Goal: Transaction & Acquisition: Purchase product/service

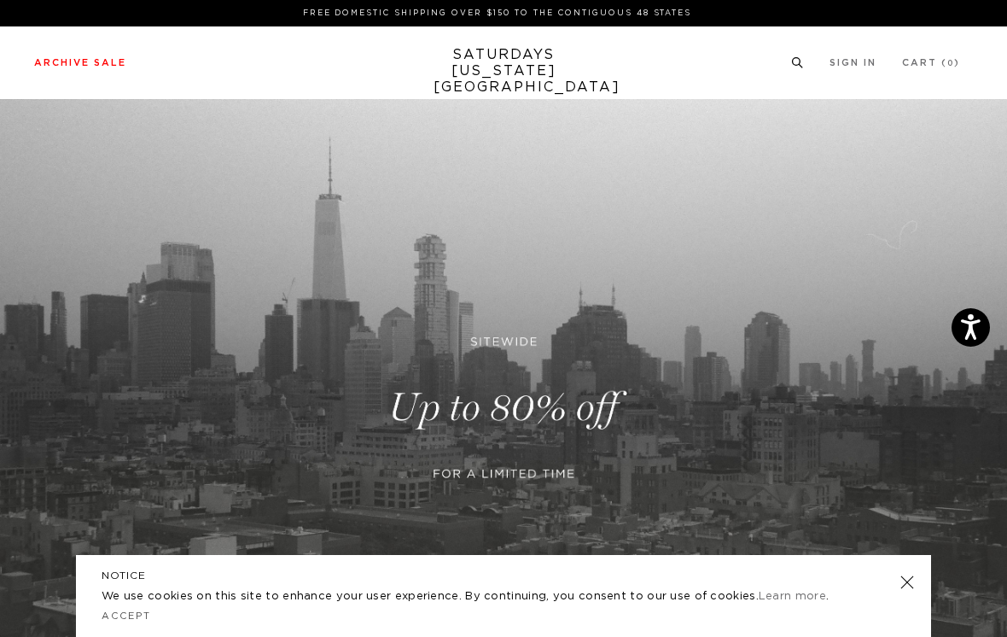
click at [114, 59] on link "Archive Sale" at bounding box center [80, 62] width 92 height 9
click at [38, 109] on link "Men's" at bounding box center [36, 109] width 39 height 9
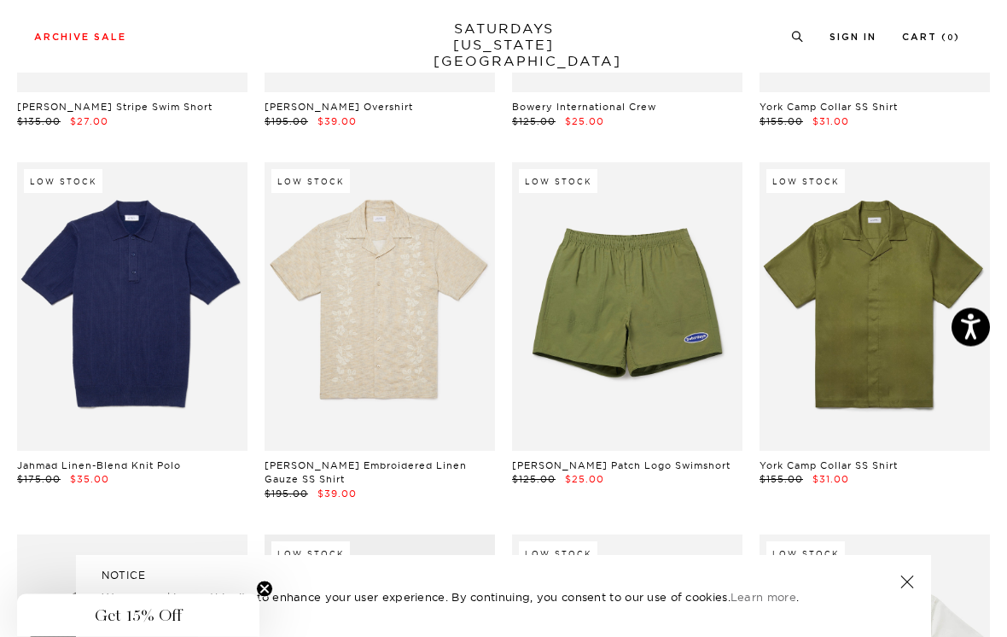
scroll to position [1446, 0]
click at [802, 341] on link at bounding box center [875, 306] width 231 height 289
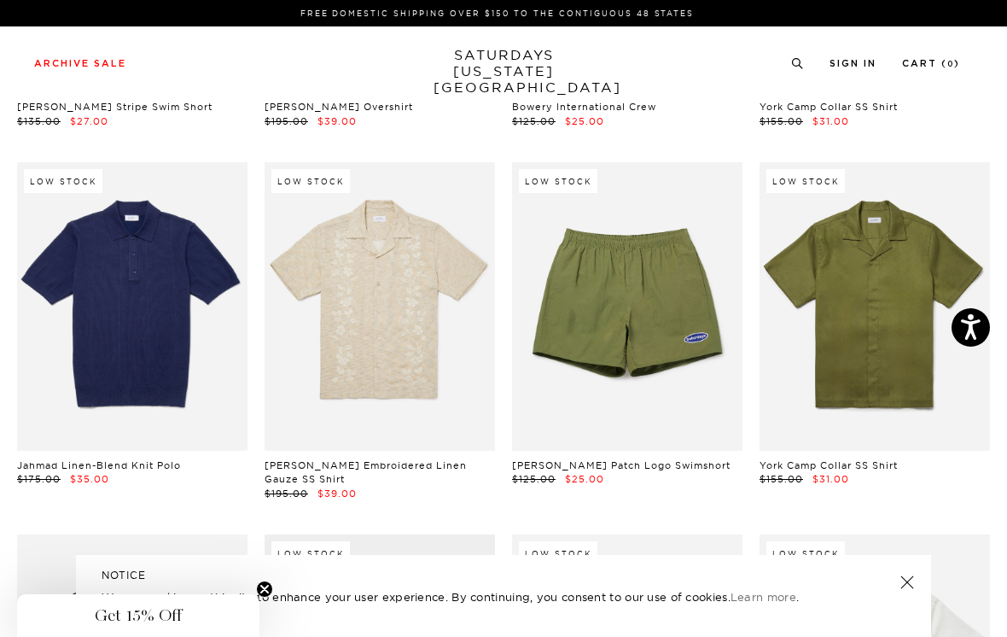
scroll to position [1473, 0]
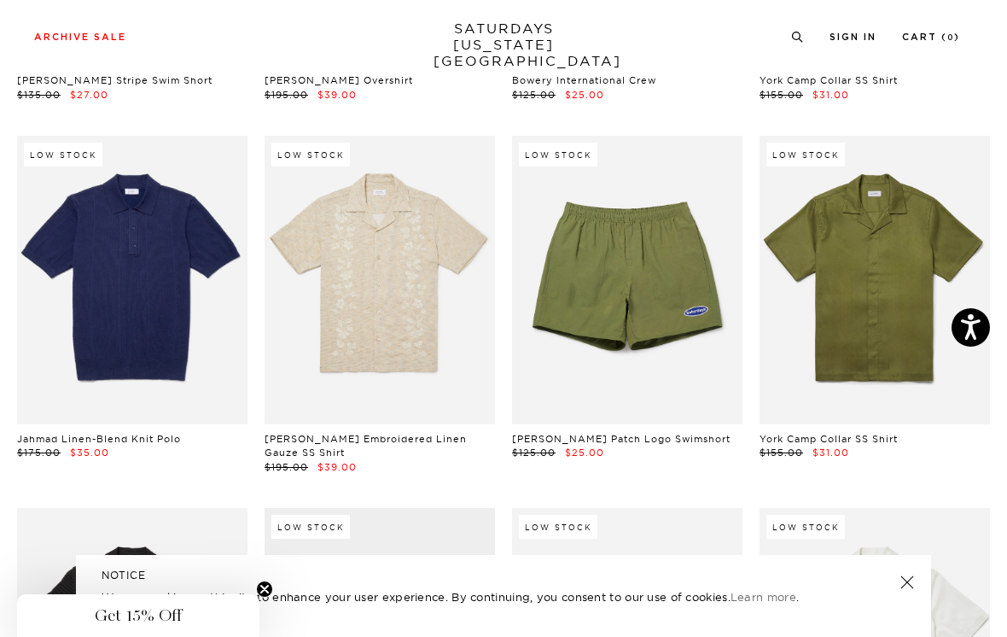
click at [202, 332] on link at bounding box center [132, 280] width 231 height 289
click at [212, 353] on link at bounding box center [132, 280] width 231 height 289
click at [219, 310] on link at bounding box center [132, 280] width 231 height 289
click at [215, 306] on link at bounding box center [132, 280] width 231 height 289
click at [956, 32] on link "Cart ( 0 )" at bounding box center [931, 36] width 58 height 9
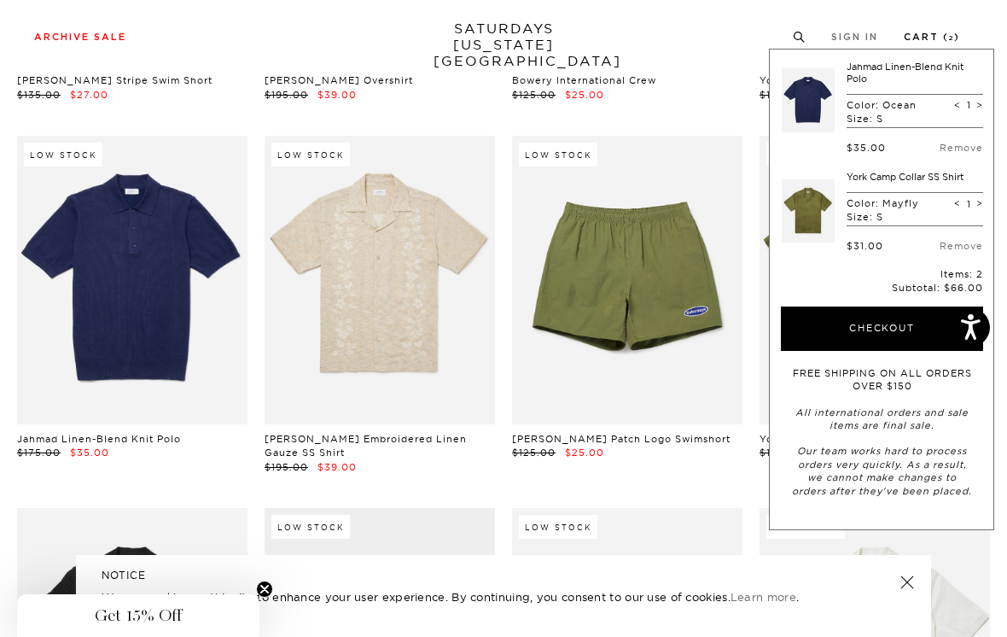
click at [971, 142] on link "Remove" at bounding box center [962, 148] width 44 height 12
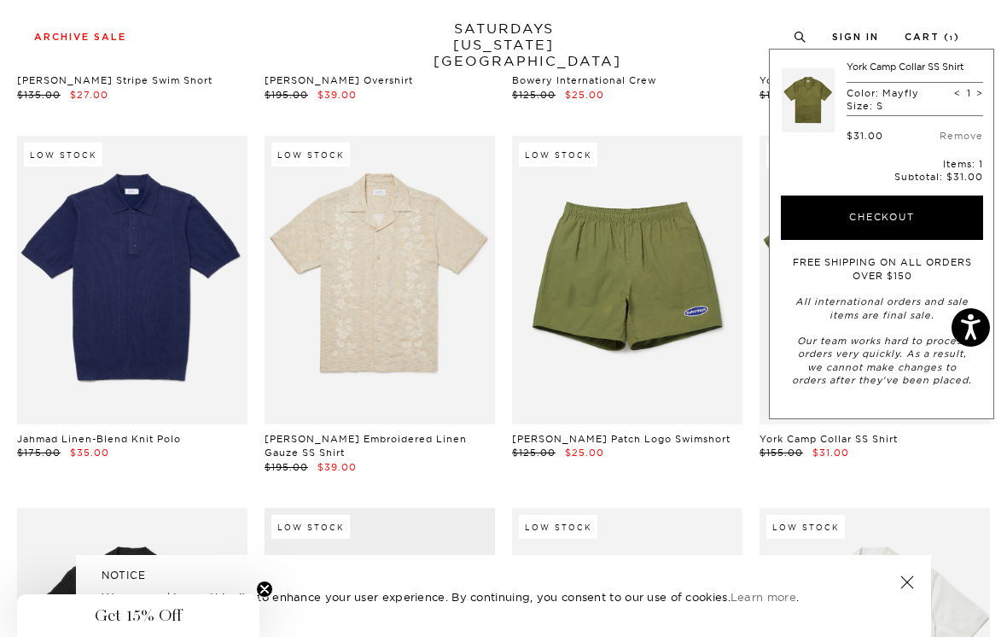
click at [715, 61] on div "Archive Sale Men's Tees Shirts Shorts Swim Knitwear Pants Sweats Women's" at bounding box center [503, 36] width 1007 height 73
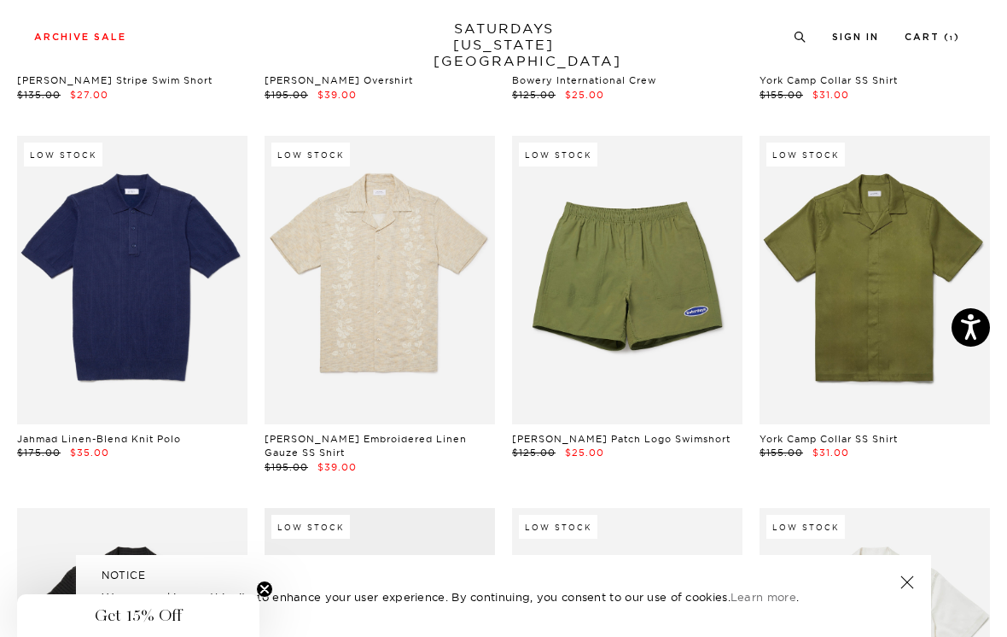
click at [184, 275] on link at bounding box center [132, 280] width 231 height 289
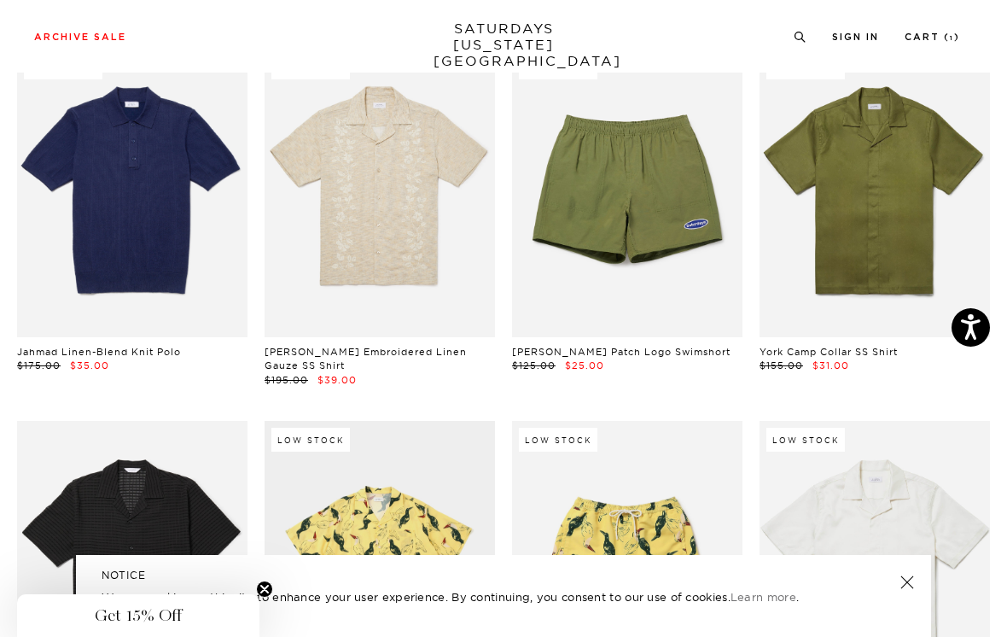
scroll to position [1513, 0]
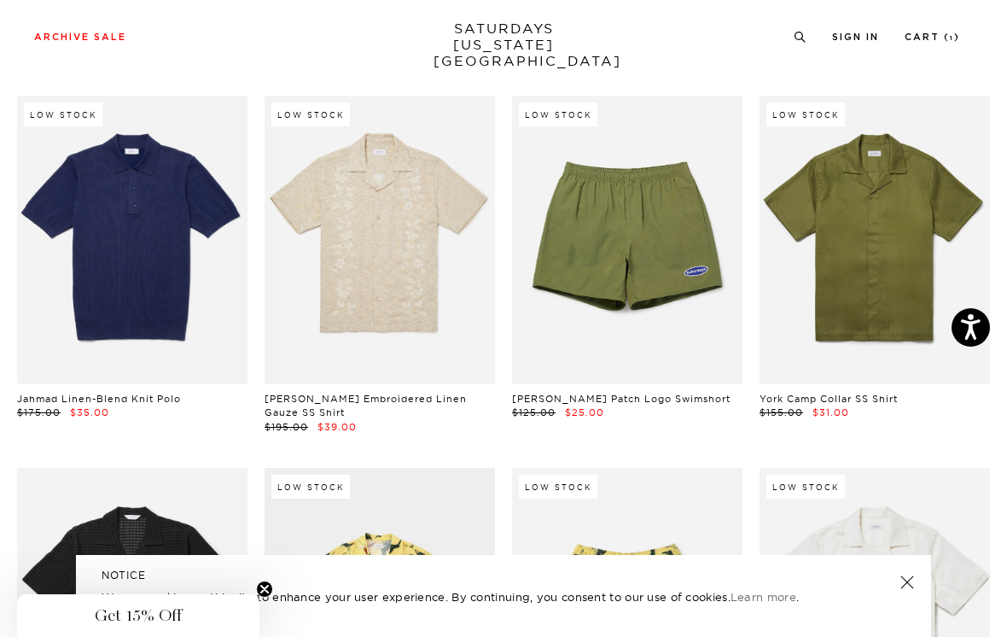
click at [458, 309] on link at bounding box center [380, 240] width 231 height 289
click at [690, 321] on link at bounding box center [627, 240] width 231 height 289
click at [205, 271] on link at bounding box center [132, 240] width 231 height 289
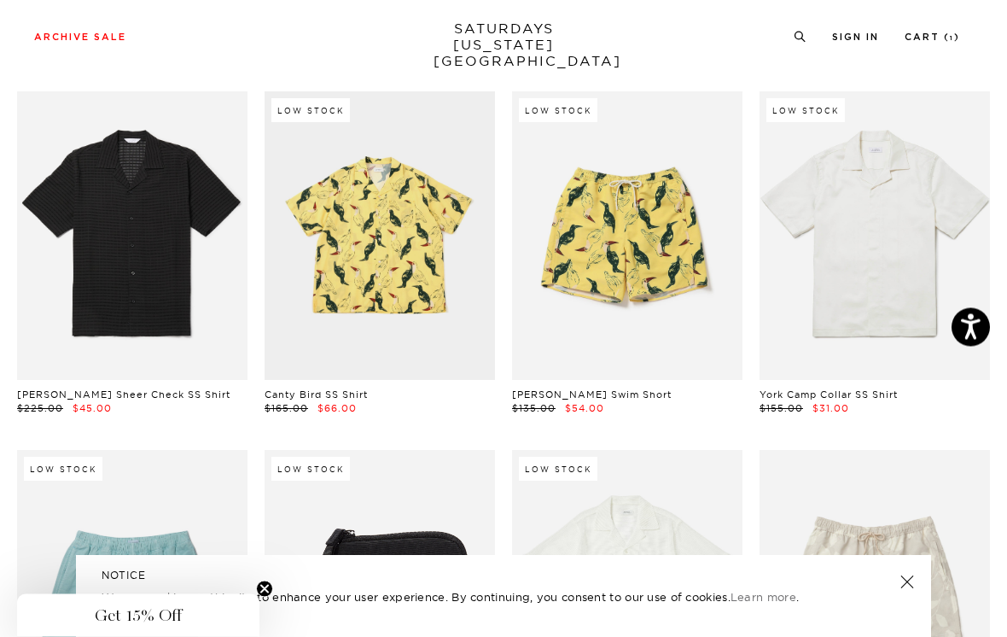
scroll to position [1889, 0]
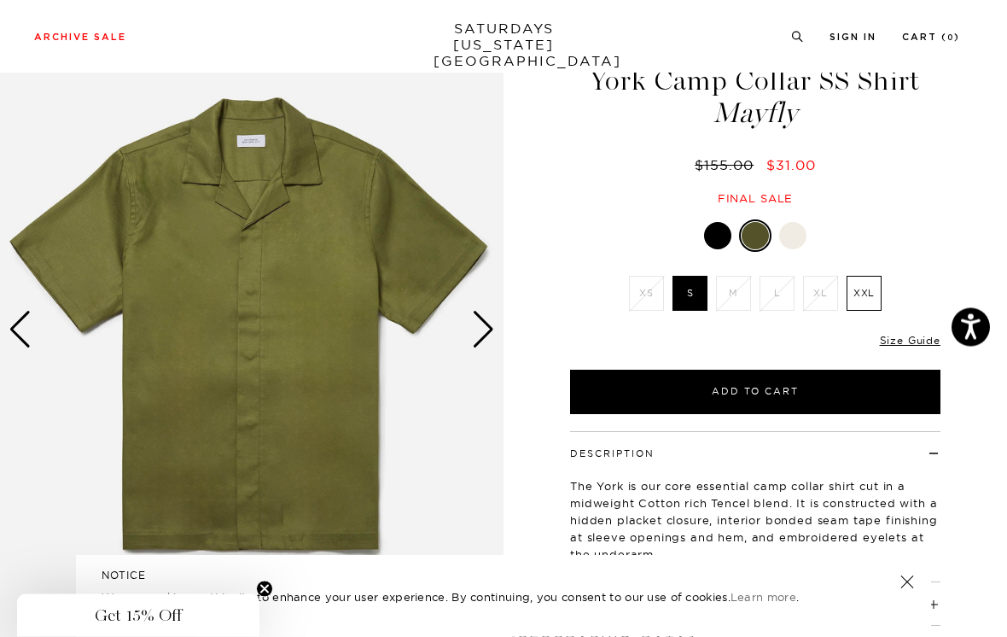
scroll to position [72, 0]
click at [912, 340] on link "Size Guide" at bounding box center [910, 340] width 61 height 13
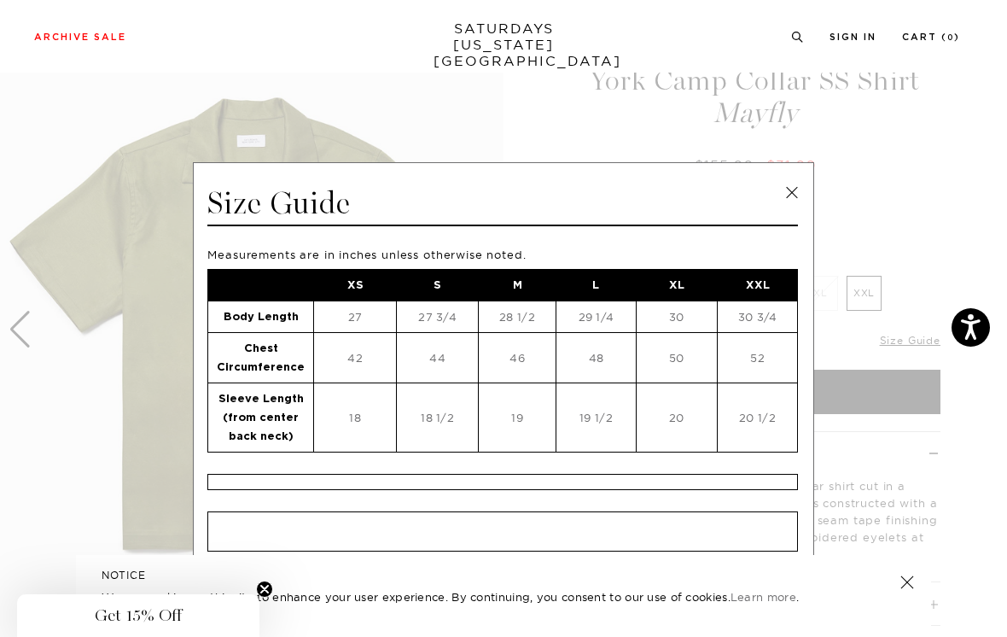
click at [791, 184] on link at bounding box center [792, 193] width 26 height 26
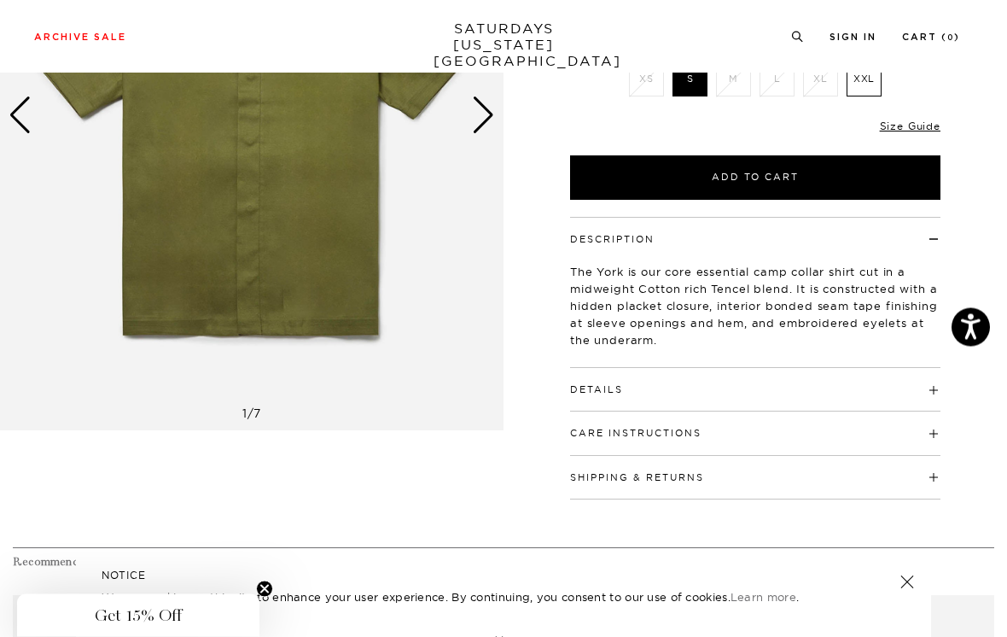
scroll to position [286, 0]
click at [911, 387] on h4 "Details" at bounding box center [755, 382] width 371 height 28
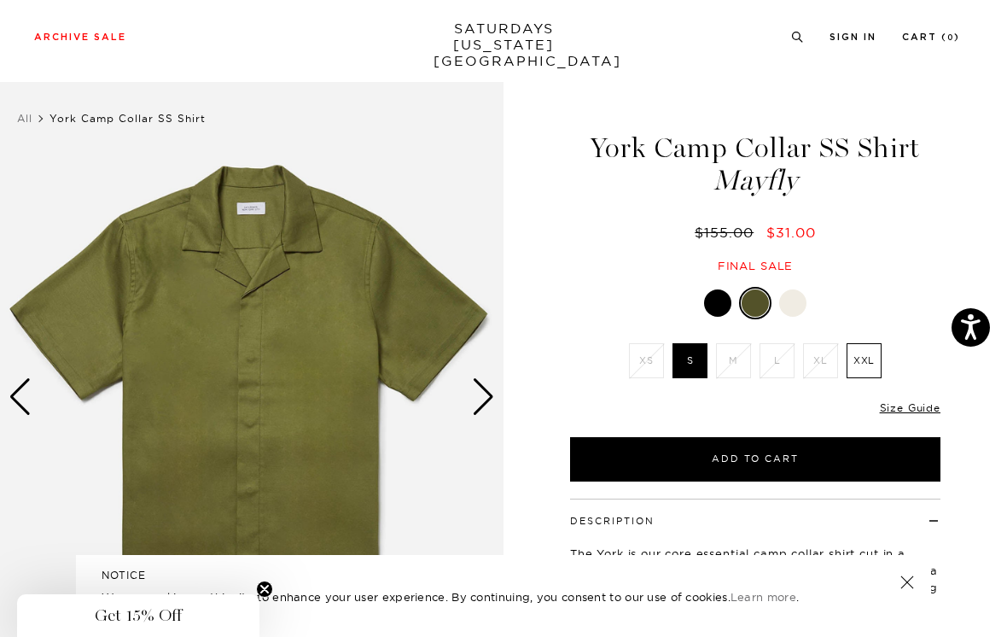
scroll to position [5, 0]
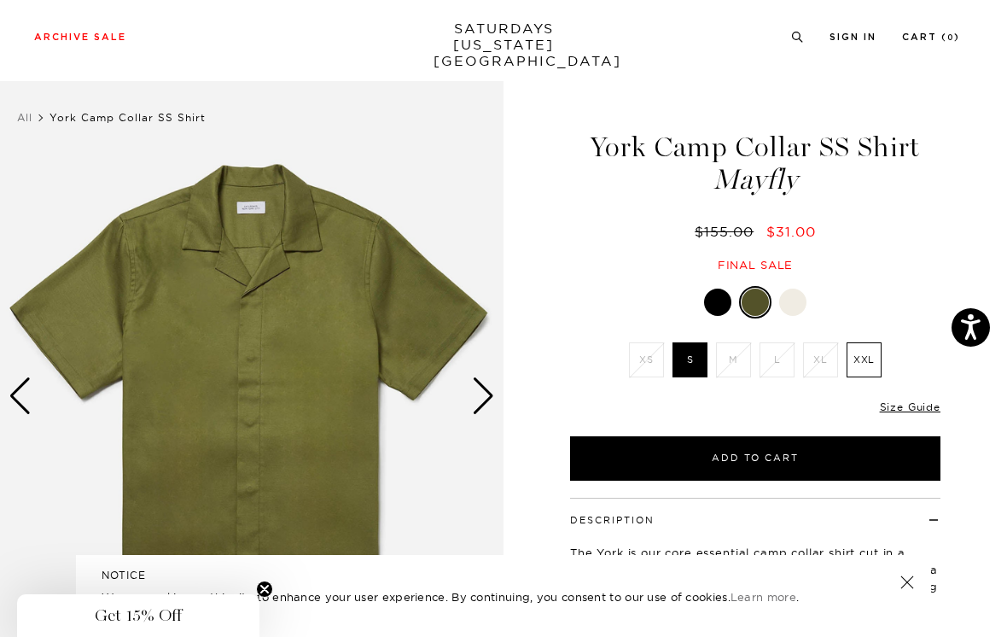
click at [487, 387] on div "Next slide" at bounding box center [483, 396] width 23 height 38
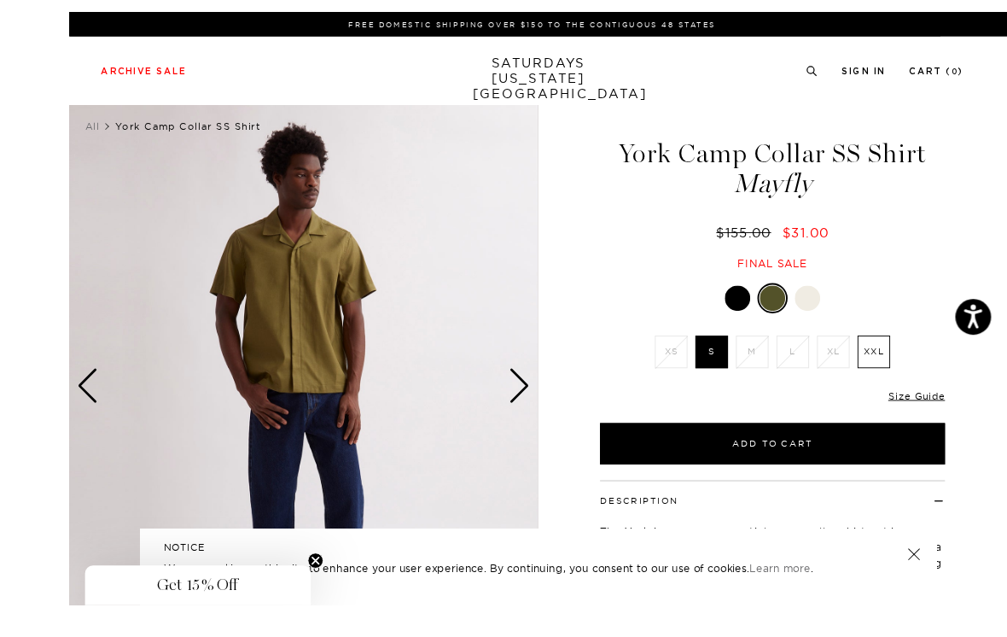
scroll to position [35, 0]
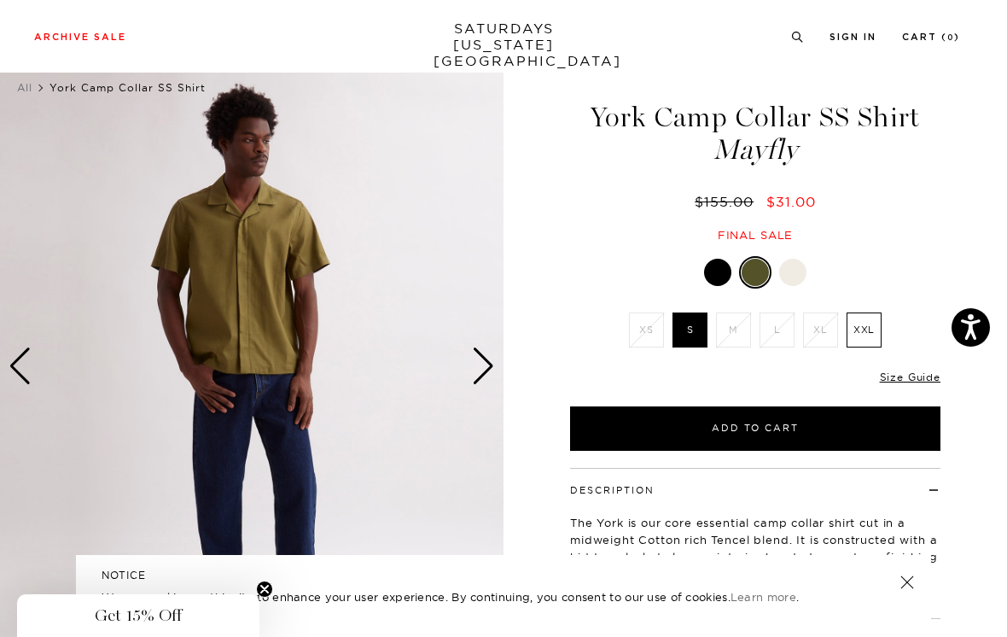
click at [30, 376] on div "Previous slide" at bounding box center [20, 366] width 23 height 38
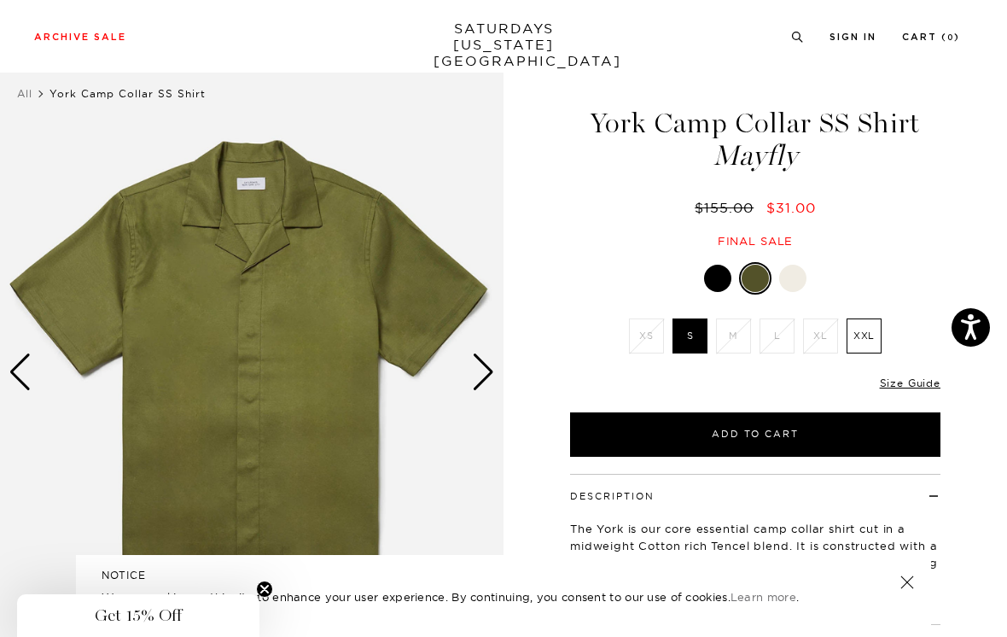
scroll to position [30, 0]
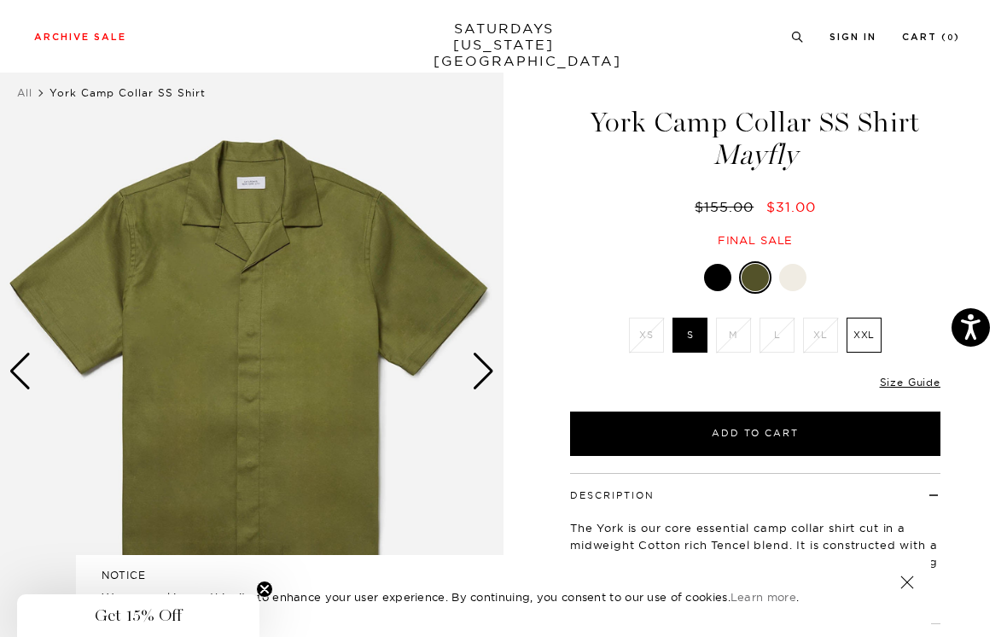
click at [485, 369] on div "Next slide" at bounding box center [483, 372] width 23 height 38
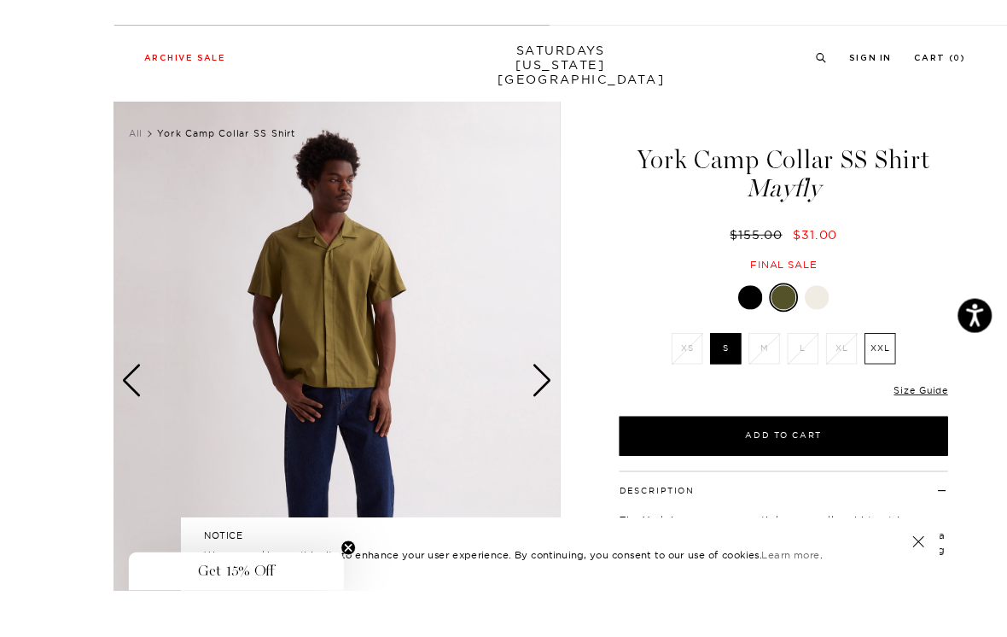
scroll to position [49, 0]
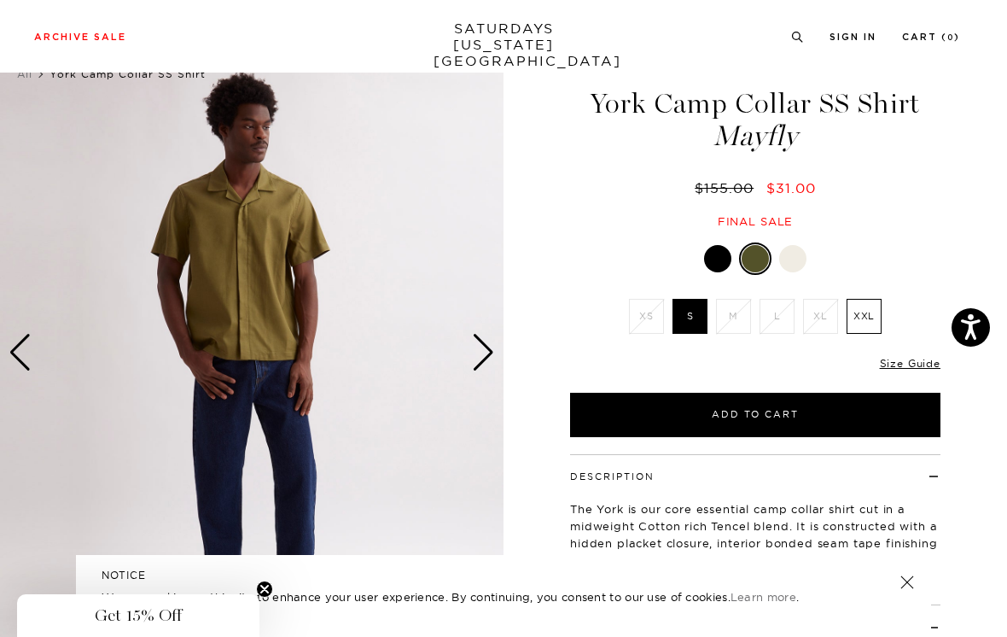
click at [20, 341] on div "Previous slide" at bounding box center [20, 353] width 23 height 38
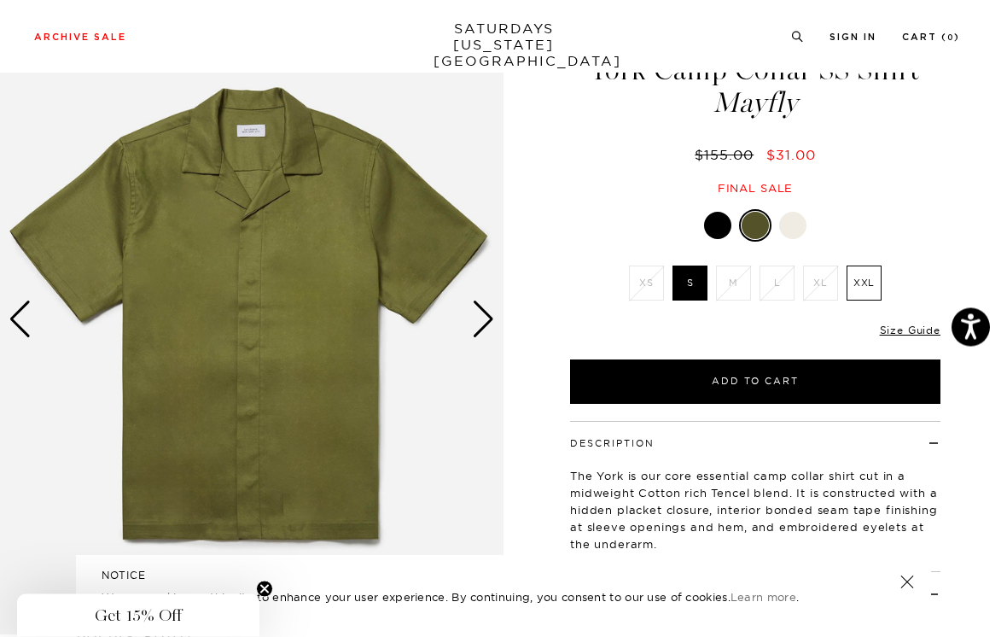
scroll to position [82, 0]
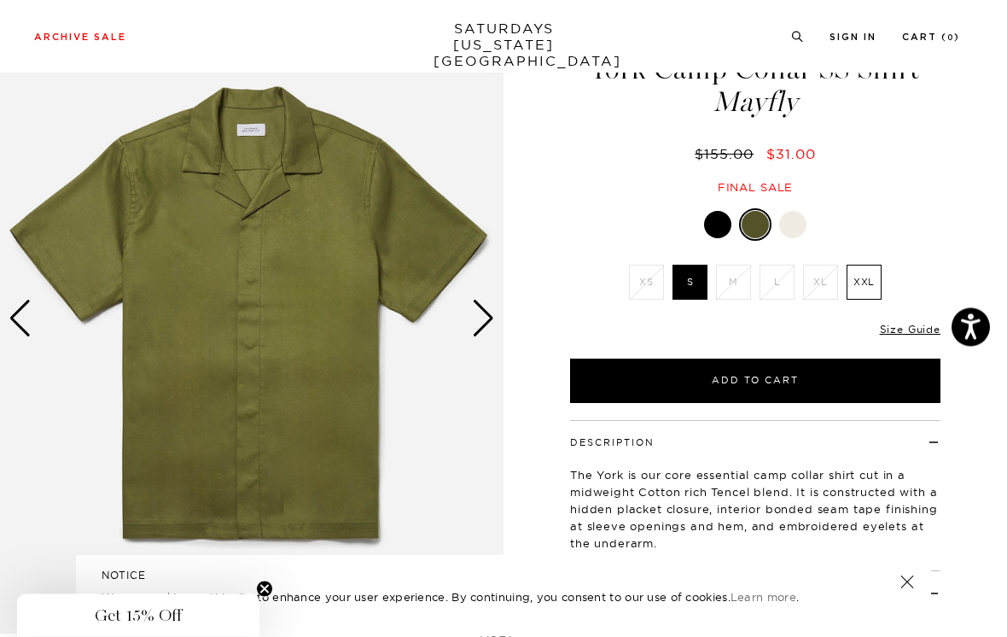
click at [473, 323] on div "Next slide" at bounding box center [483, 320] width 23 height 38
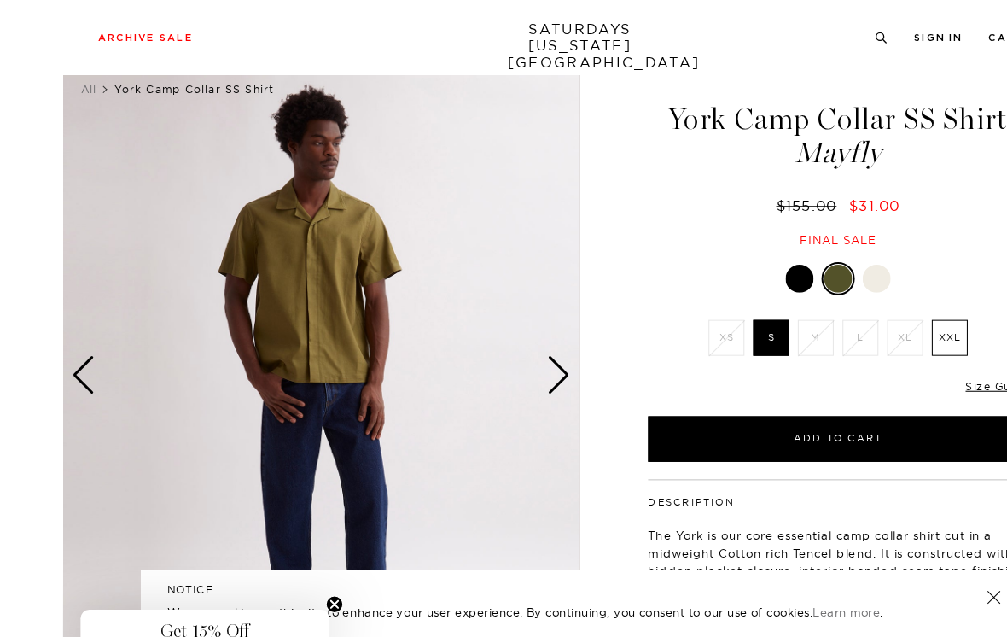
scroll to position [35, 0]
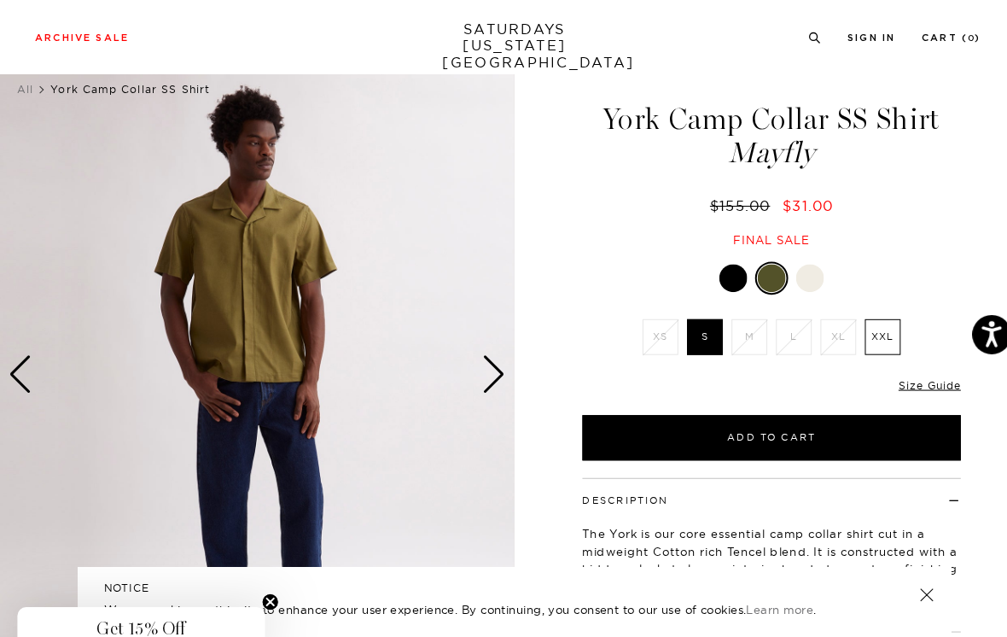
click at [21, 365] on div "Previous slide" at bounding box center [20, 366] width 23 height 38
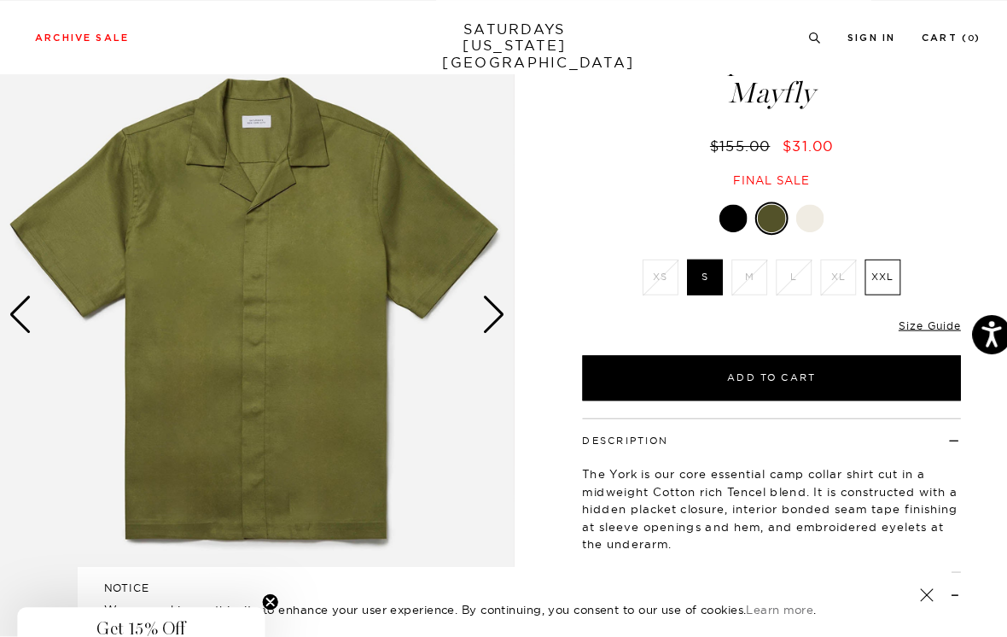
scroll to position [97, 0]
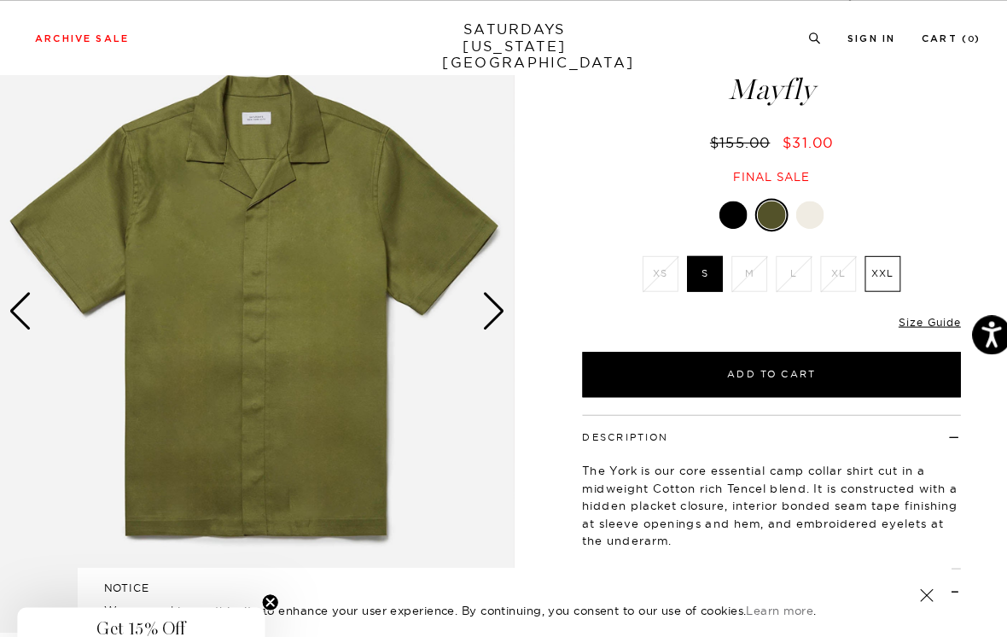
click at [478, 302] on div "Next slide" at bounding box center [483, 304] width 23 height 38
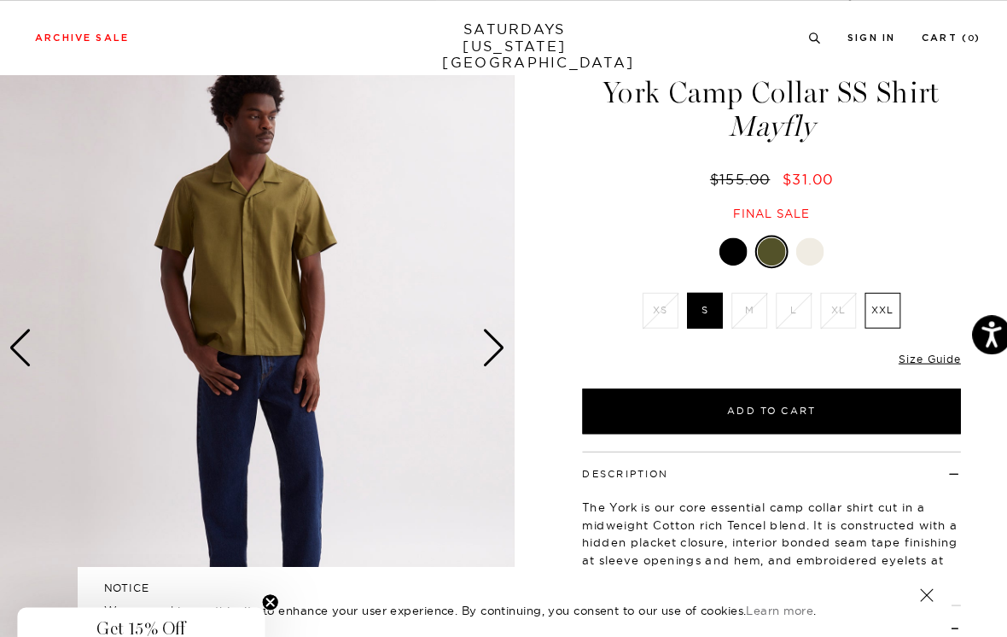
scroll to position [60, 0]
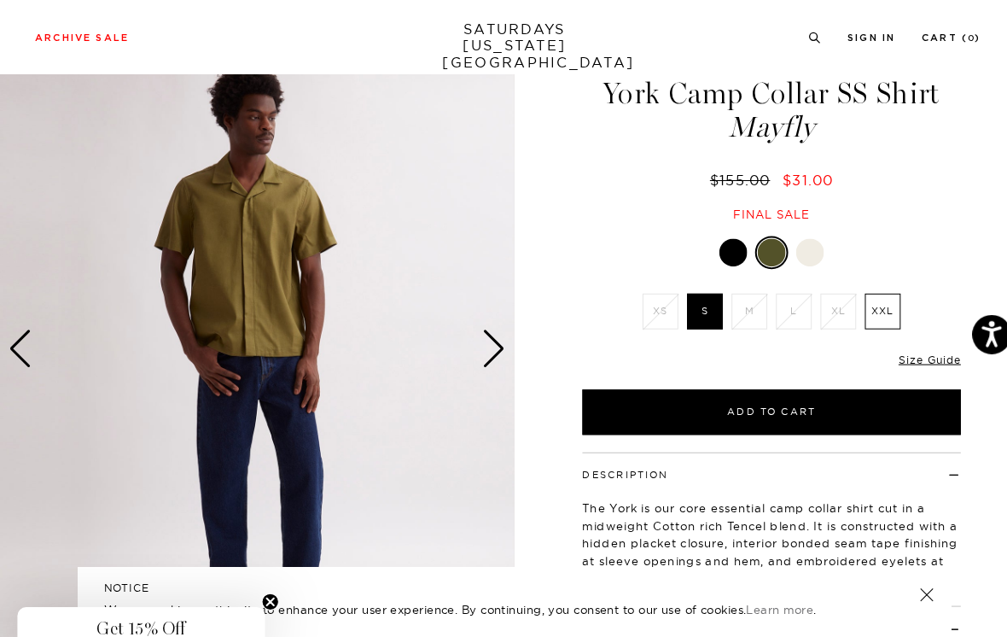
click at [9, 341] on div "Previous slide" at bounding box center [20, 342] width 23 height 38
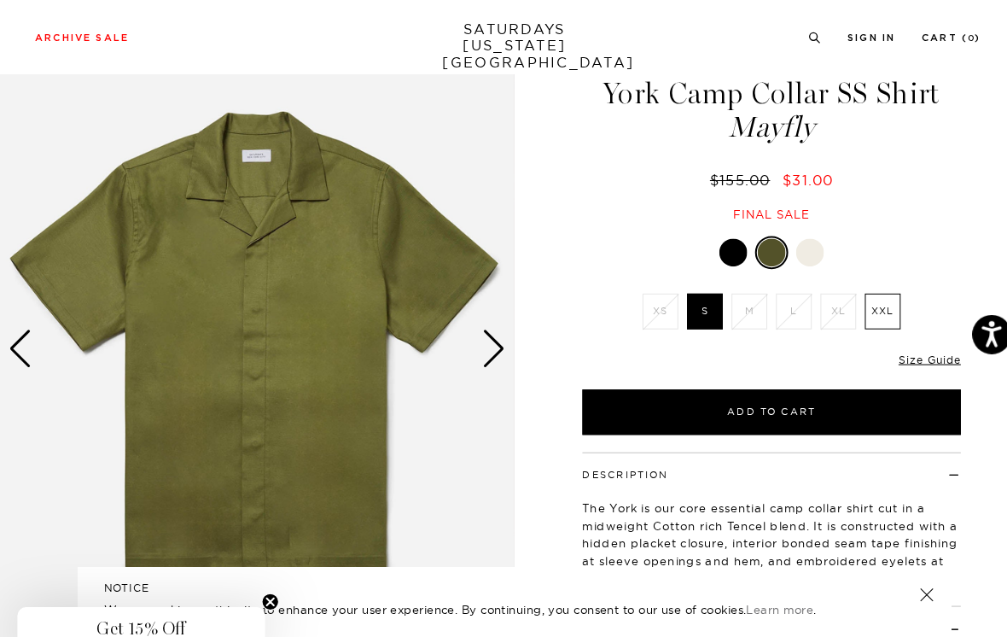
click at [482, 345] on div "Next slide" at bounding box center [483, 342] width 23 height 38
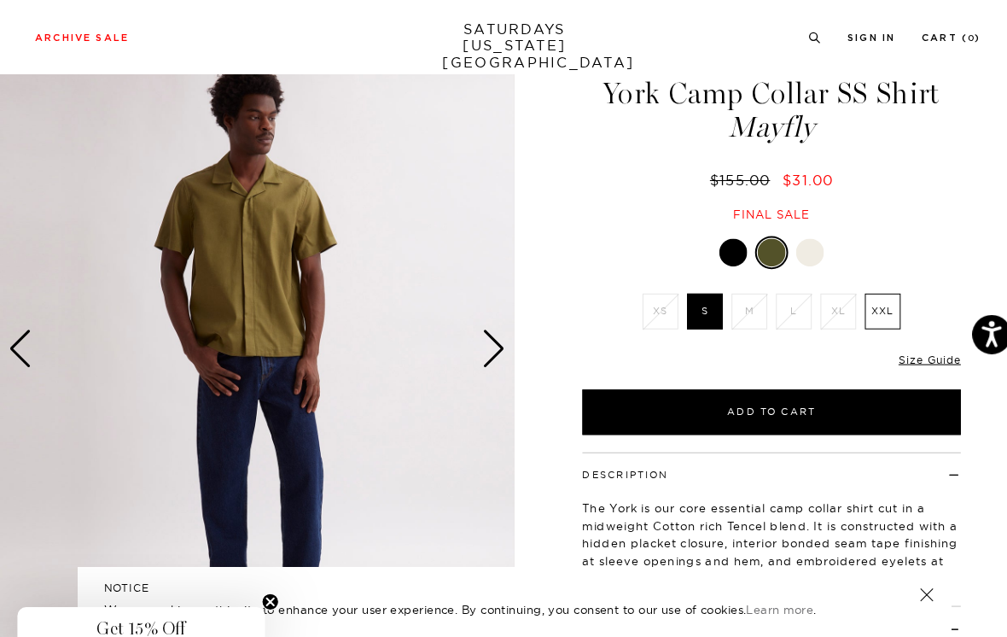
click at [20, 339] on div "Previous slide" at bounding box center [20, 342] width 23 height 38
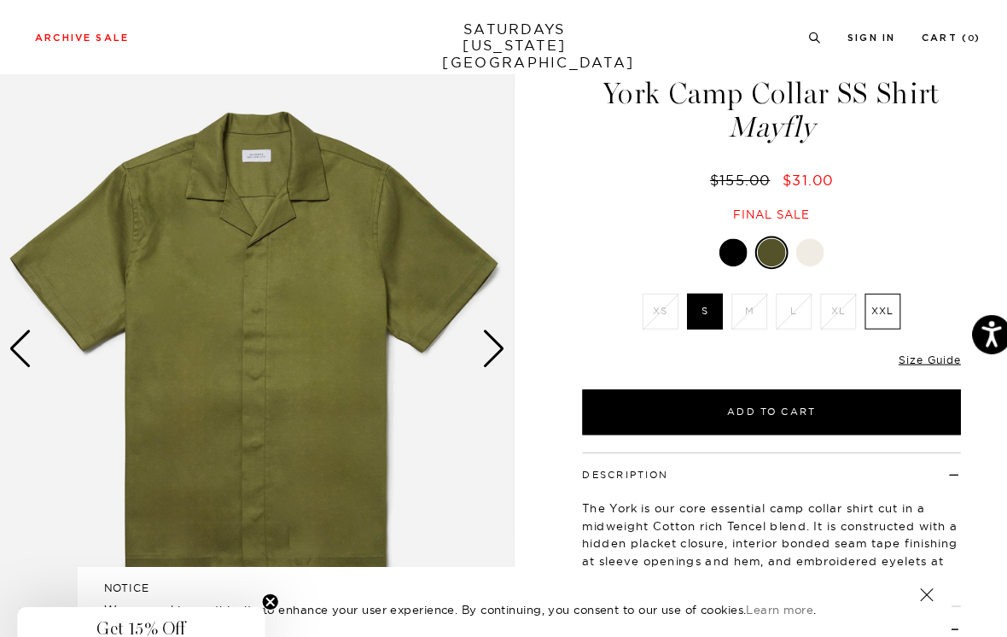
click at [490, 336] on div "Next slide" at bounding box center [483, 342] width 23 height 38
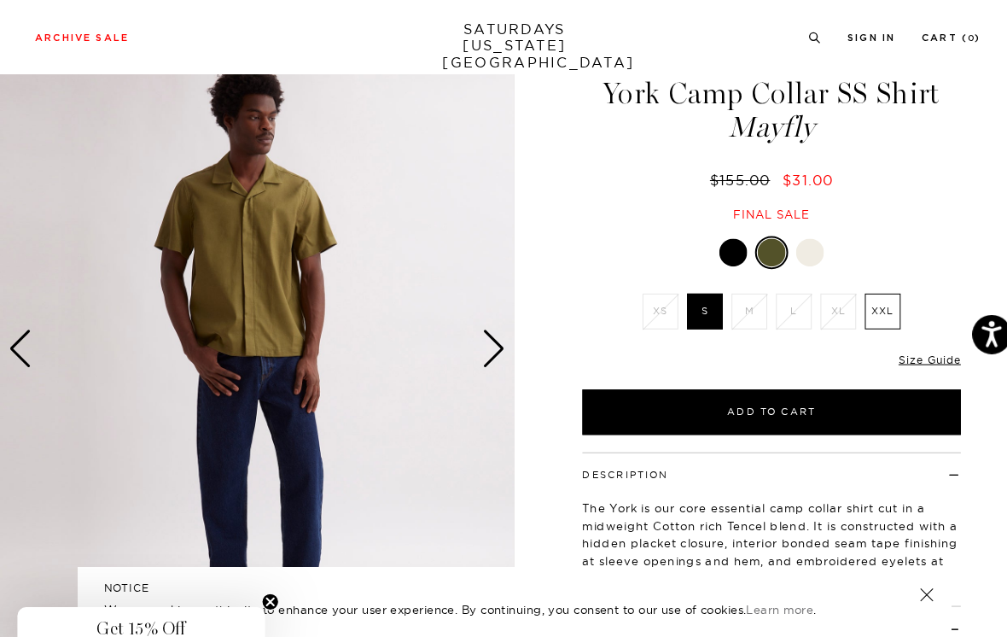
click at [29, 338] on div "Previous slide" at bounding box center [20, 342] width 23 height 38
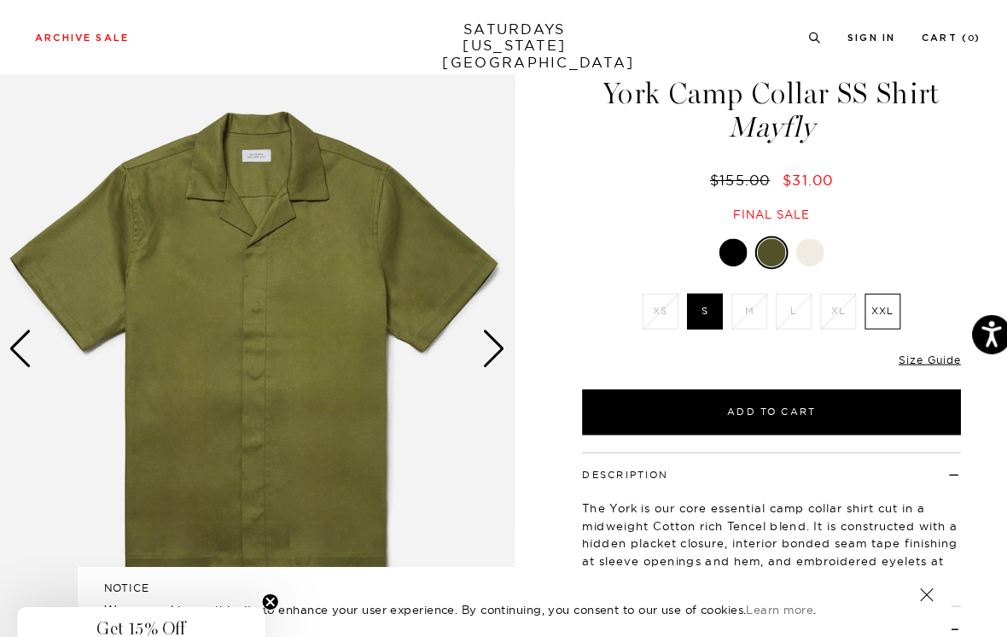
click at [487, 346] on div "Next slide" at bounding box center [483, 342] width 23 height 38
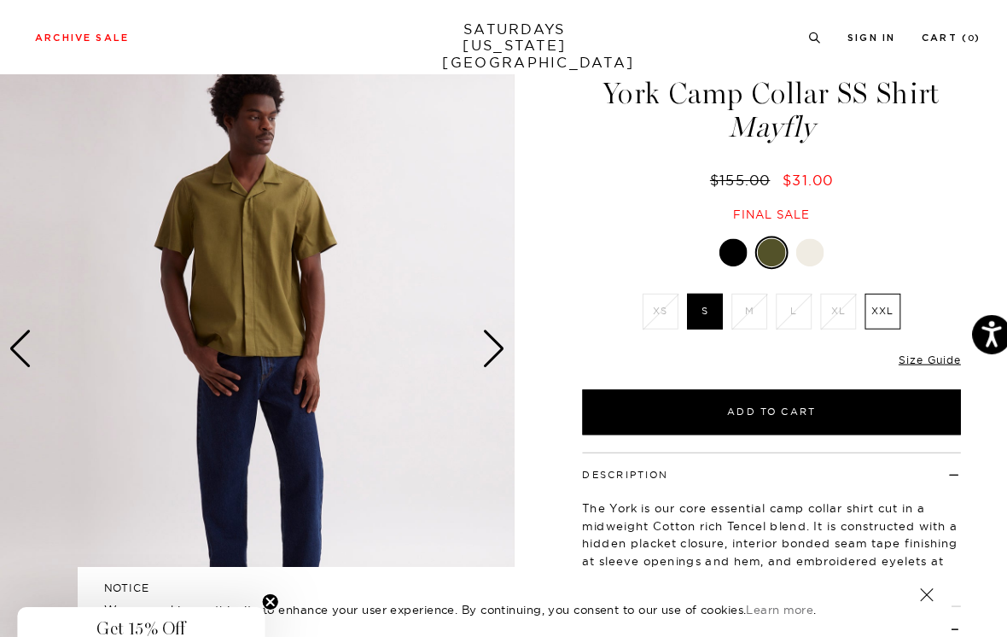
click at [23, 341] on div "Previous slide" at bounding box center [20, 342] width 23 height 38
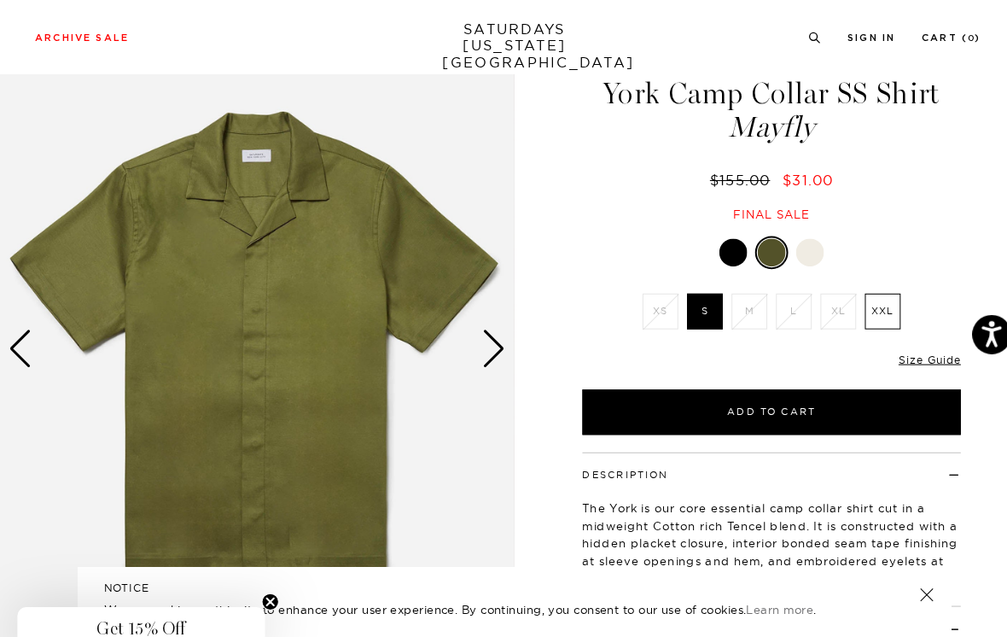
click at [471, 345] on img at bounding box center [252, 341] width 504 height 630
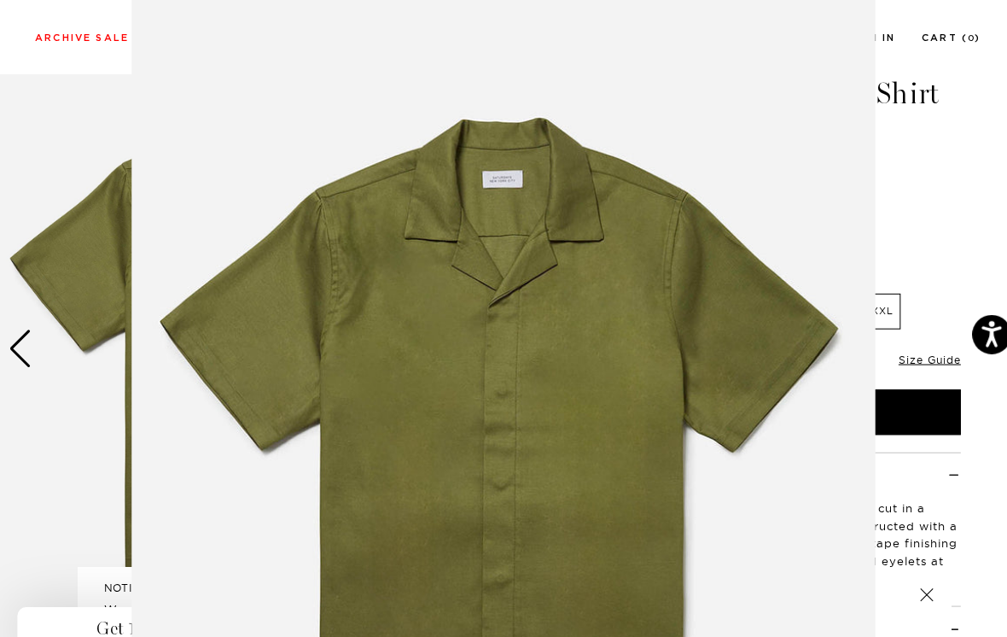
scroll to position [119, 0]
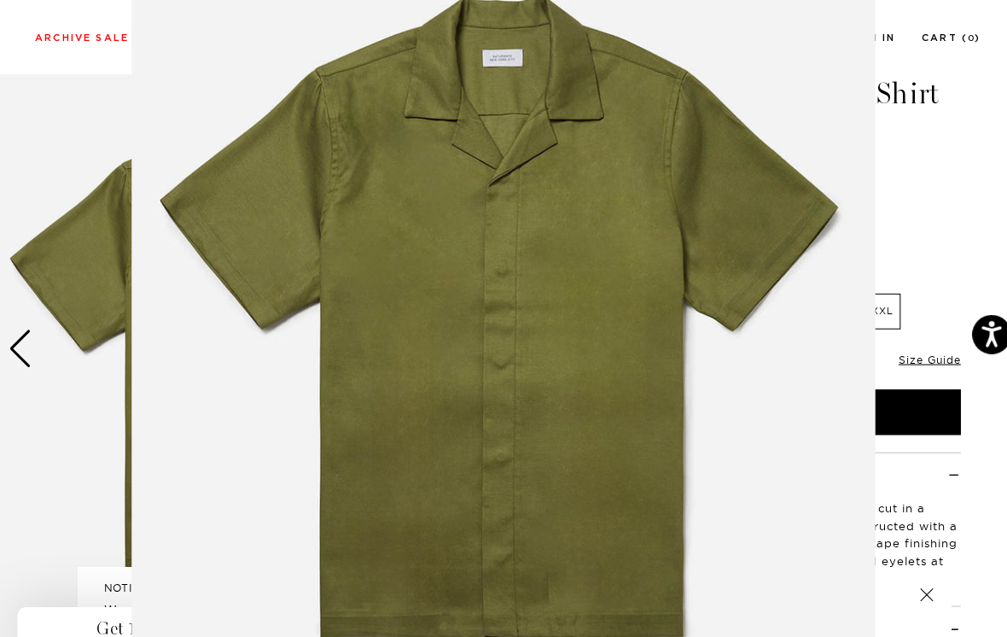
click at [891, 167] on figure at bounding box center [503, 318] width 1007 height 637
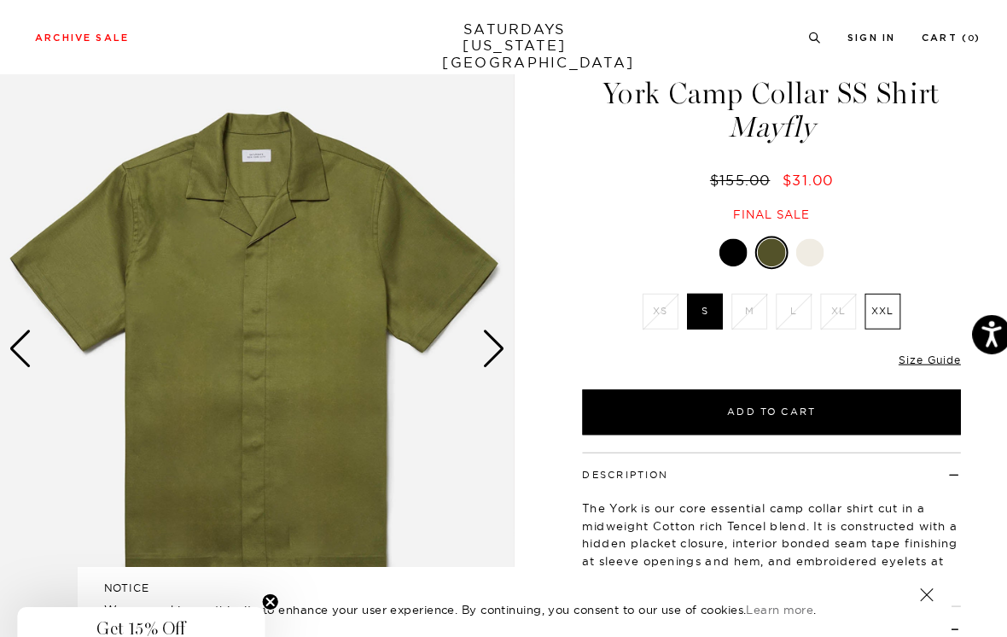
scroll to position [0, 0]
click at [483, 344] on div "Next slide" at bounding box center [483, 342] width 23 height 38
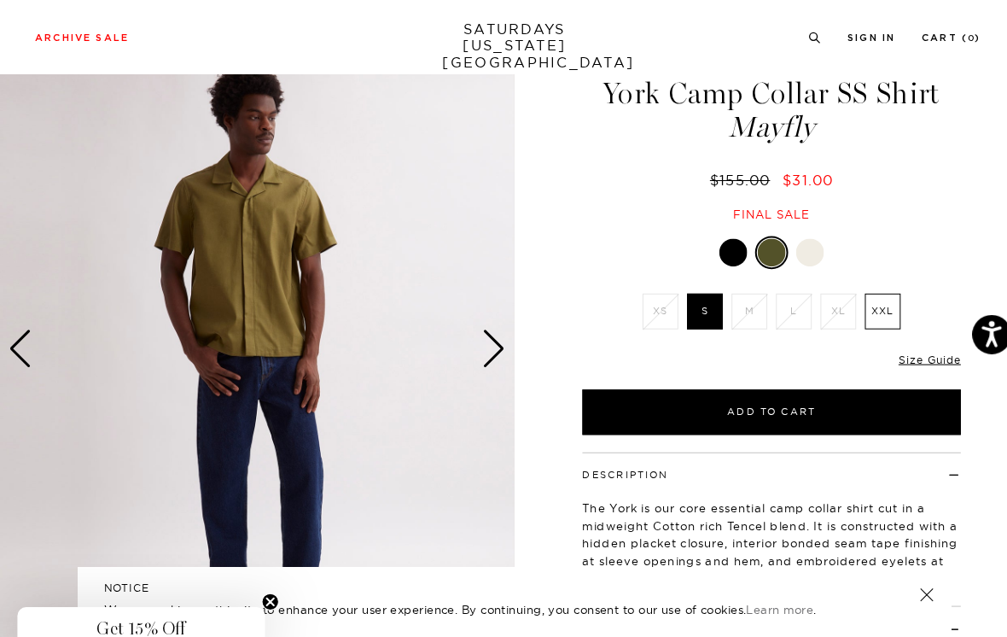
click at [19, 347] on div "Previous slide" at bounding box center [20, 342] width 23 height 38
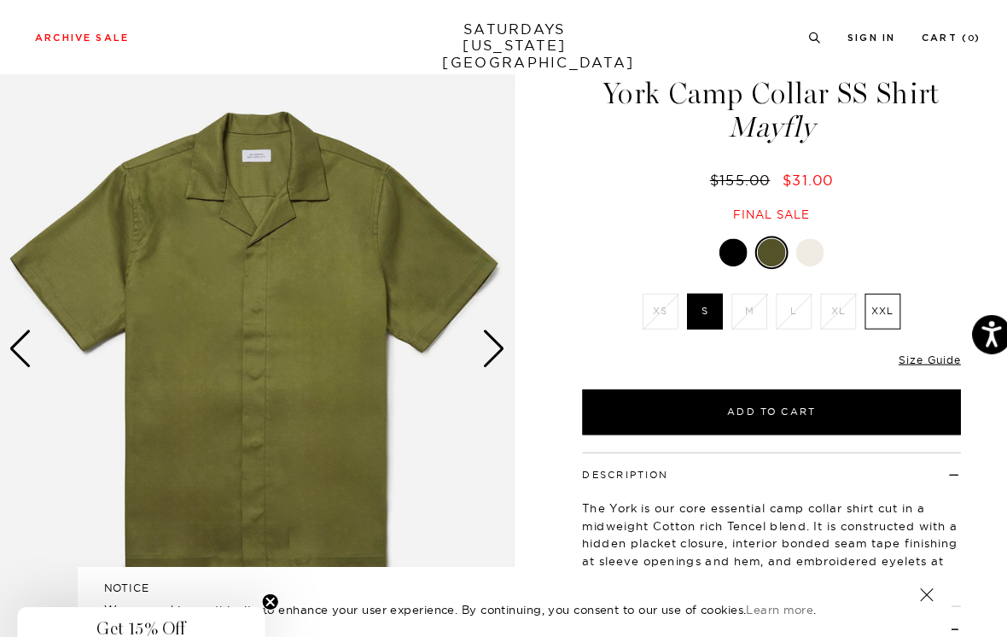
click at [491, 341] on div "Next slide" at bounding box center [483, 342] width 23 height 38
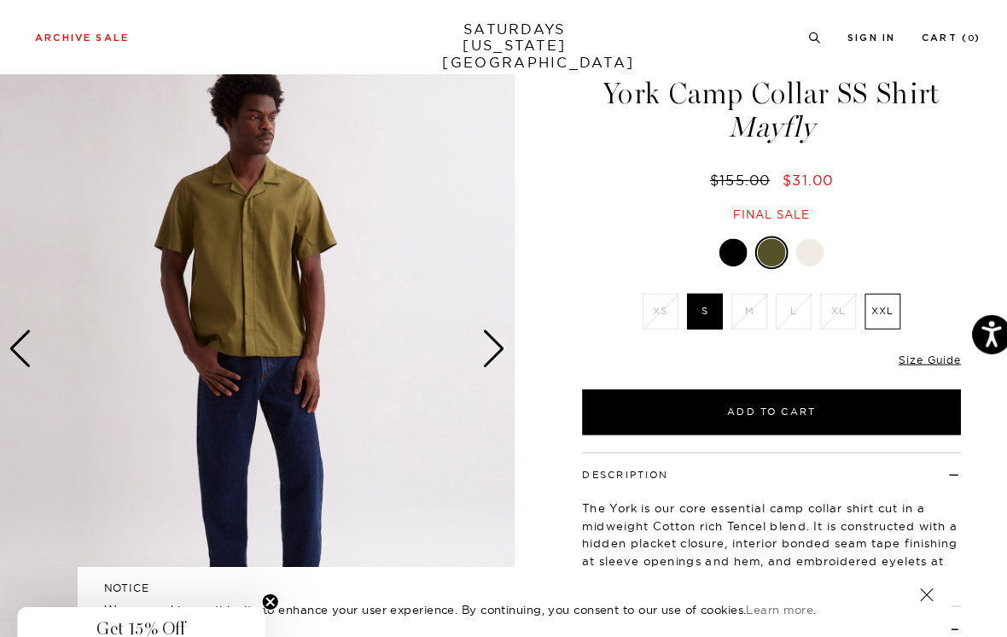
click at [20, 345] on div "Previous slide" at bounding box center [20, 342] width 23 height 38
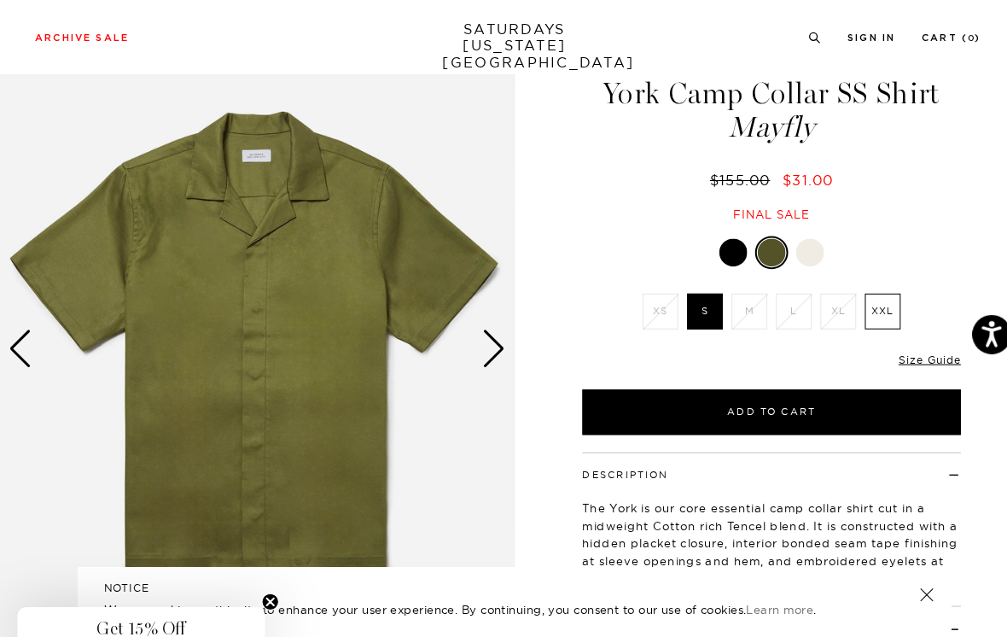
click at [482, 339] on div "Next slide" at bounding box center [483, 342] width 23 height 38
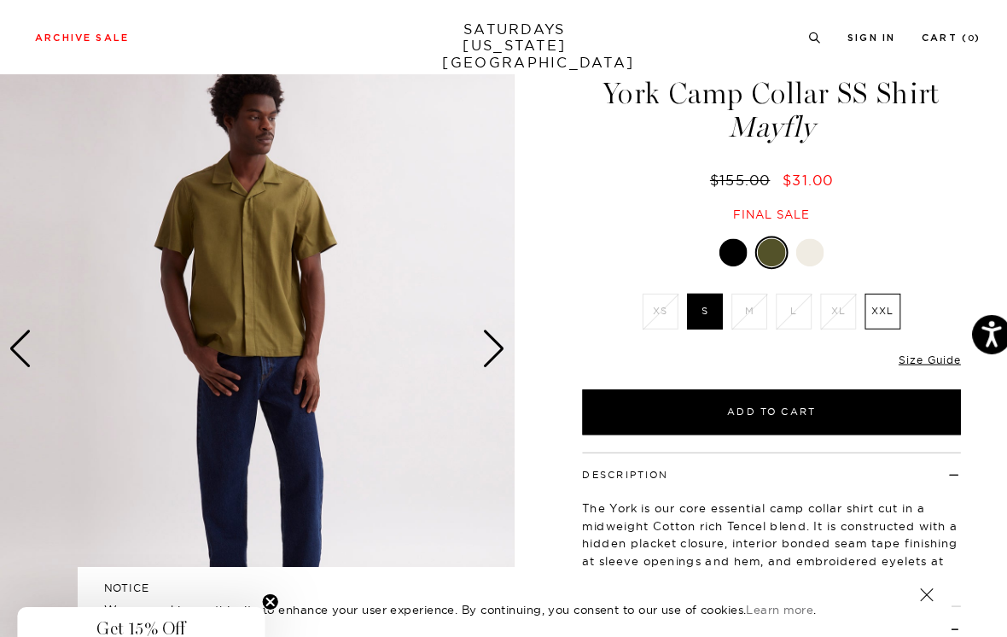
click at [478, 335] on div "Next slide" at bounding box center [483, 342] width 23 height 38
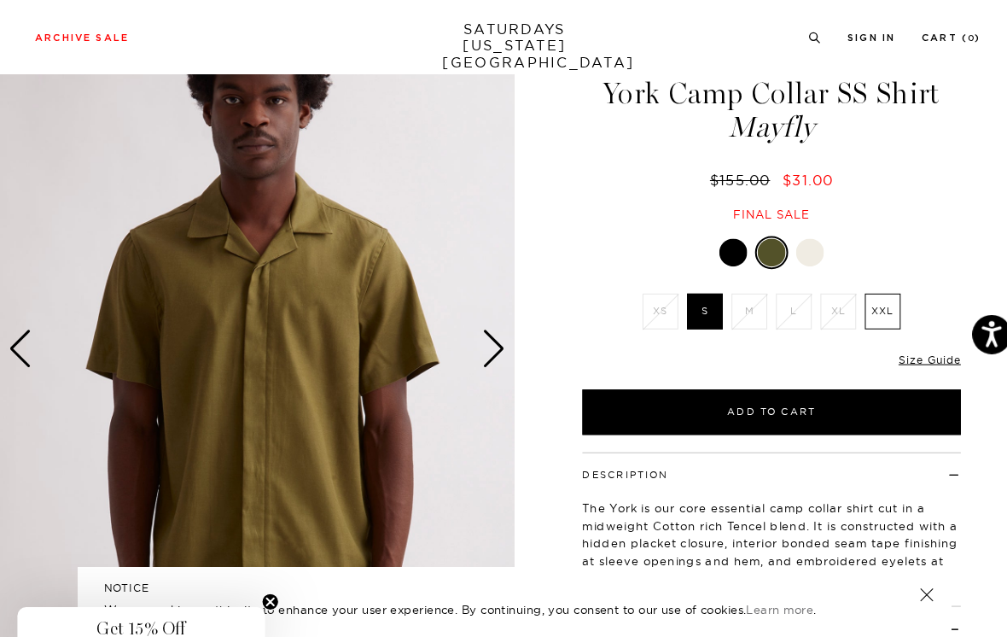
click at [26, 342] on div "Previous slide" at bounding box center [20, 342] width 23 height 38
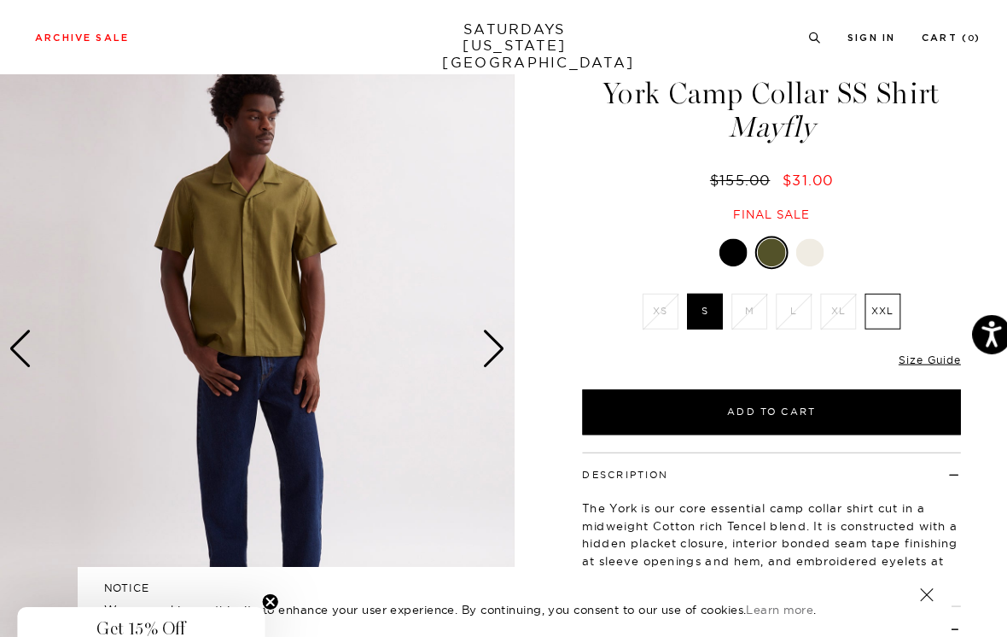
click at [482, 324] on div "Next slide" at bounding box center [483, 342] width 23 height 38
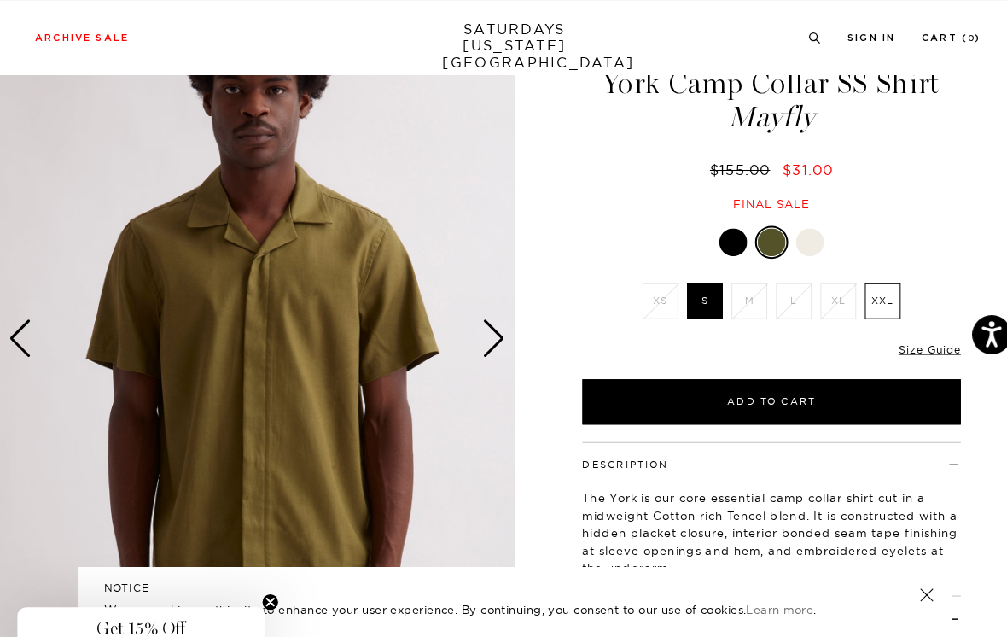
scroll to position [69, 0]
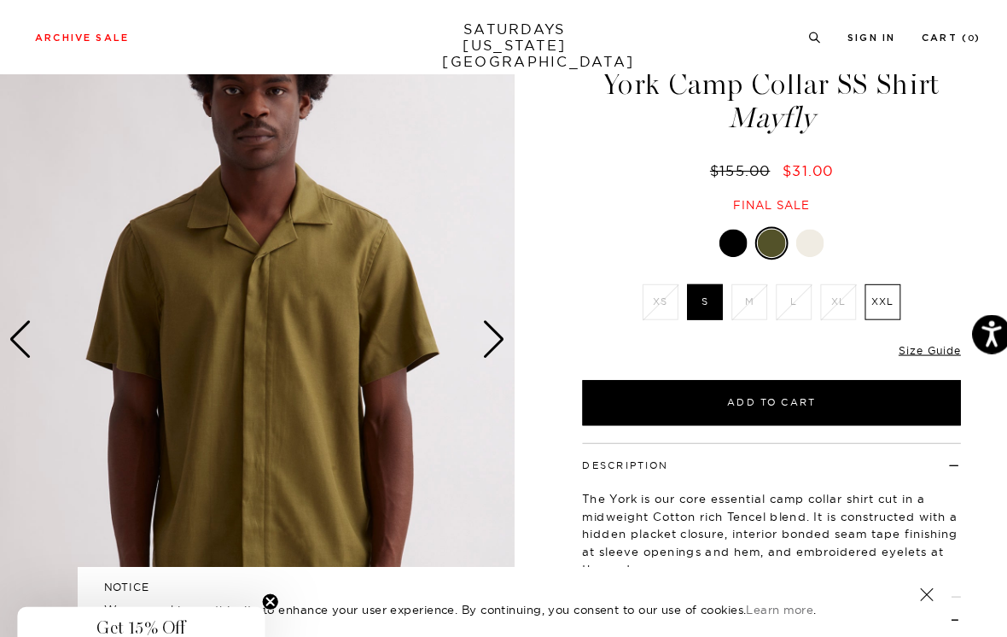
click at [20, 335] on div "Previous slide" at bounding box center [20, 332] width 23 height 38
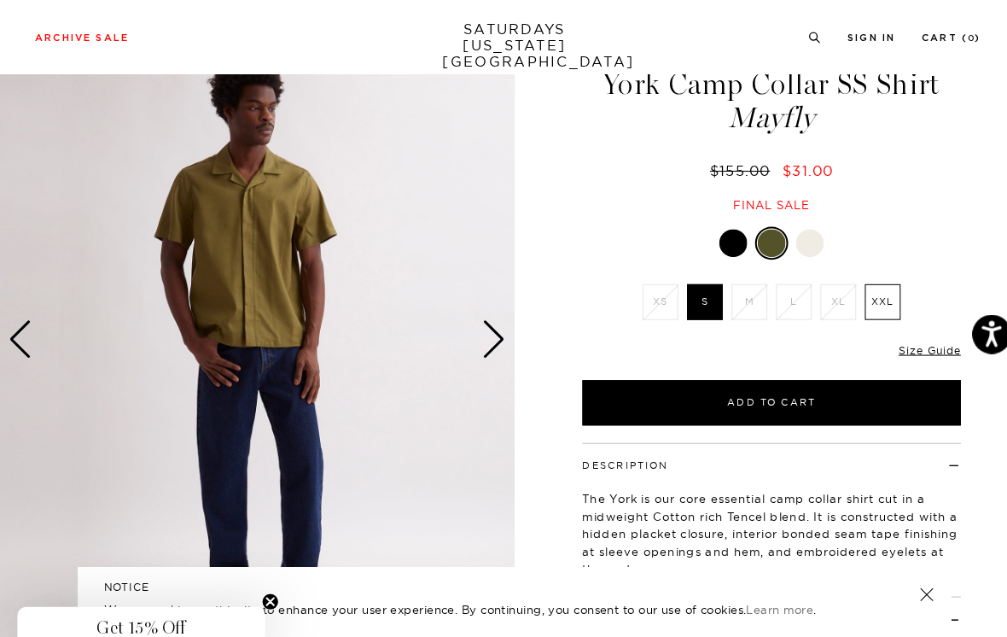
click at [21, 330] on div "Previous slide" at bounding box center [20, 332] width 23 height 38
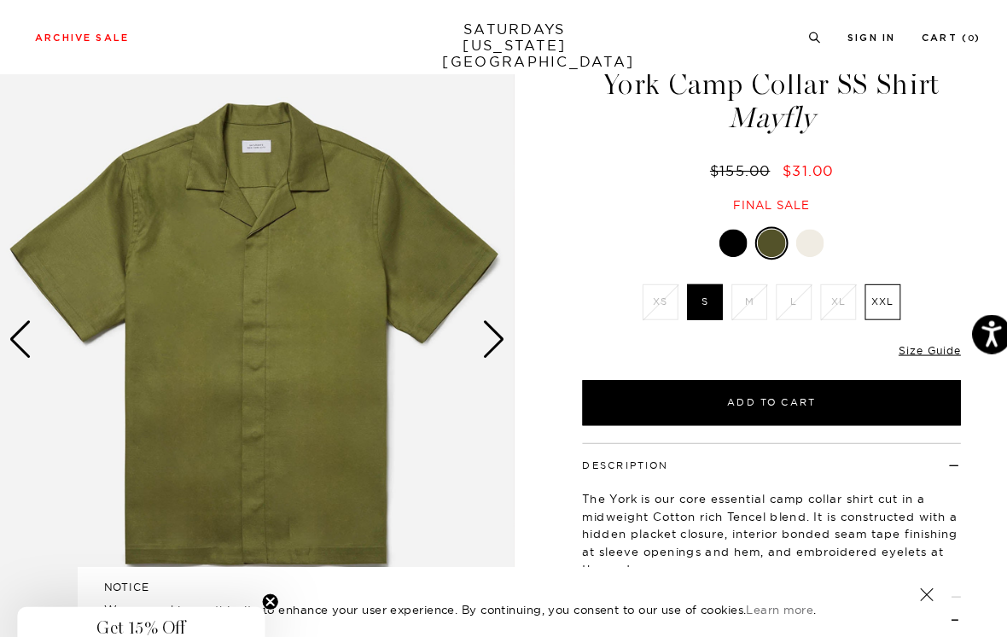
click at [488, 323] on div "Next slide" at bounding box center [483, 332] width 23 height 38
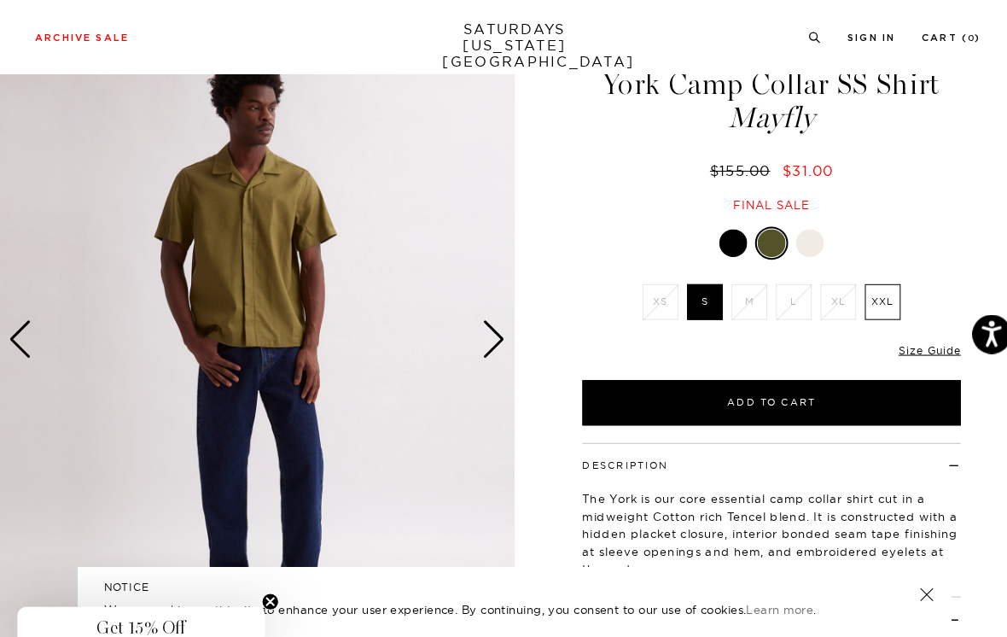
click at [25, 330] on div "Previous slide" at bounding box center [20, 332] width 23 height 38
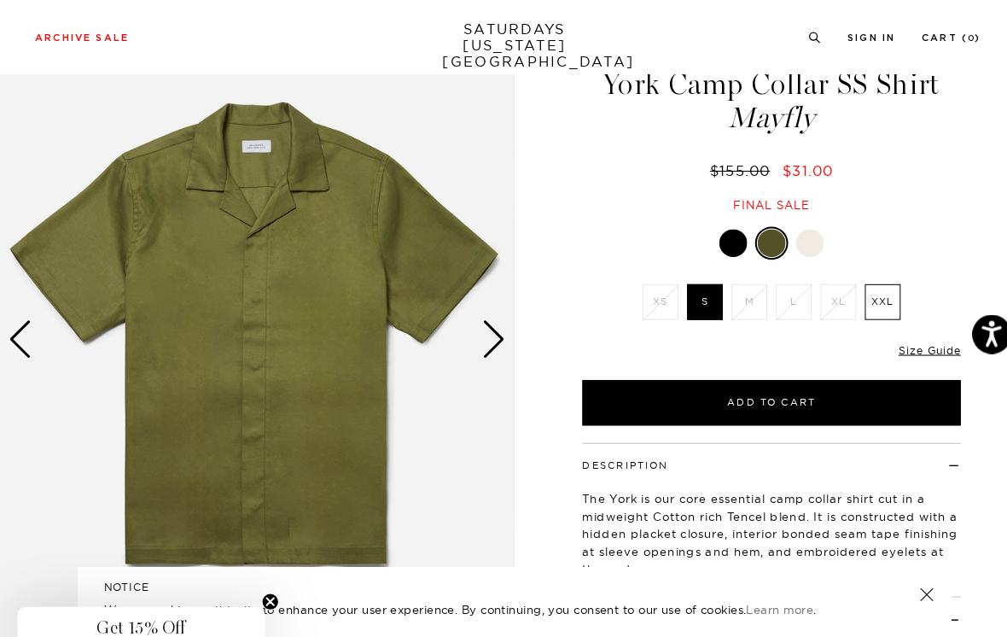
click at [819, 385] on button "Add to Cart" at bounding box center [755, 394] width 371 height 44
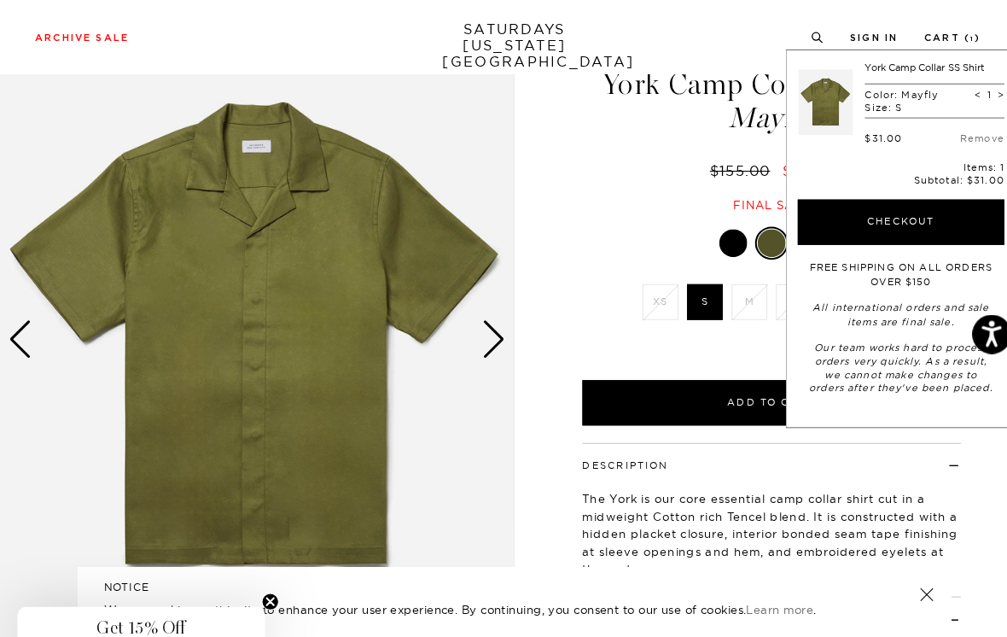
scroll to position [0, 0]
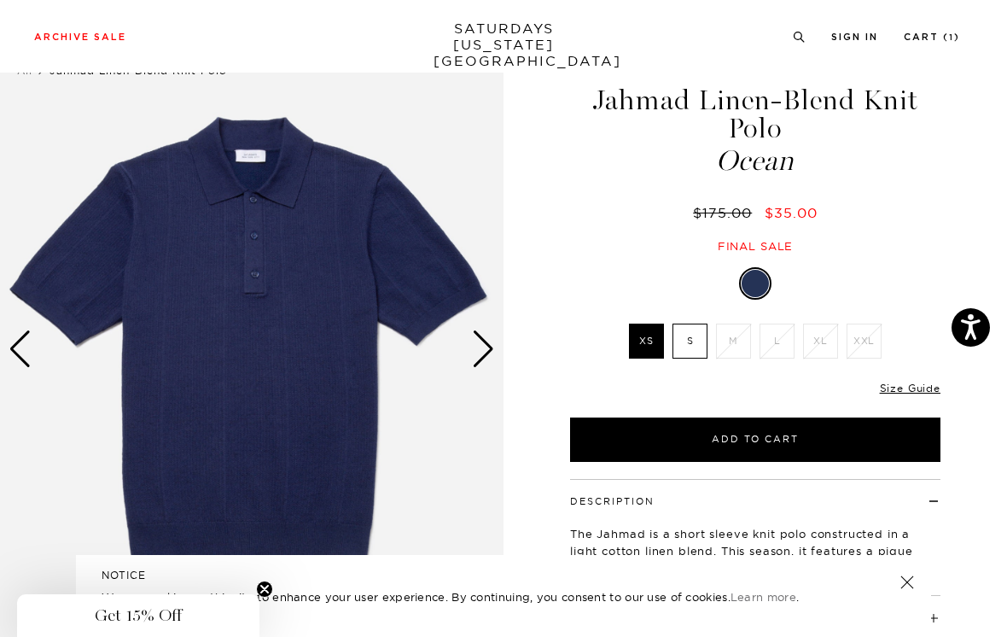
scroll to position [55, 0]
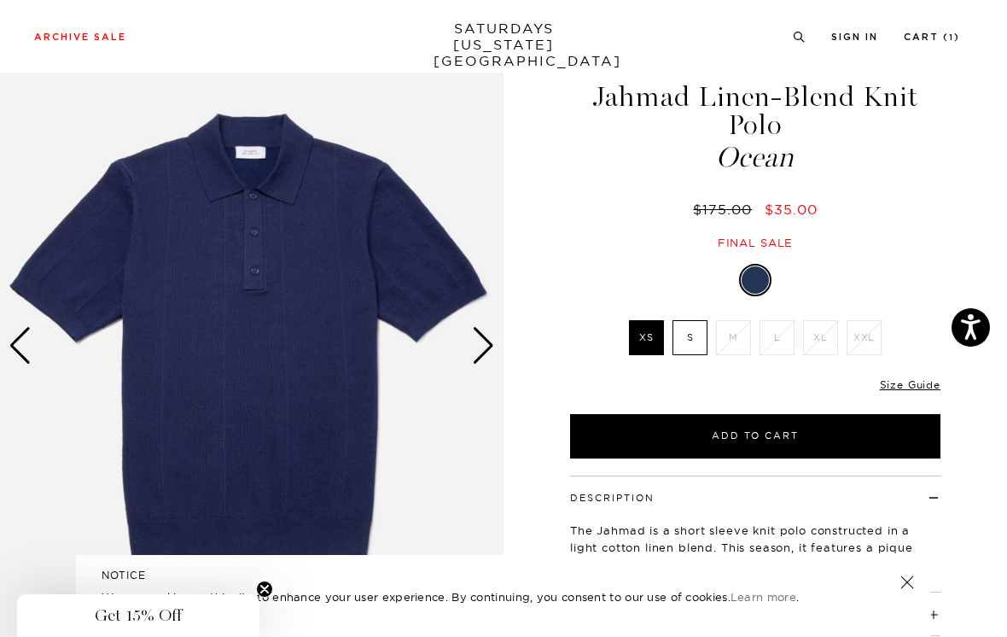
click at [696, 332] on label "S" at bounding box center [690, 337] width 35 height 35
click at [0, 0] on input "S" at bounding box center [0, 0] width 0 height 0
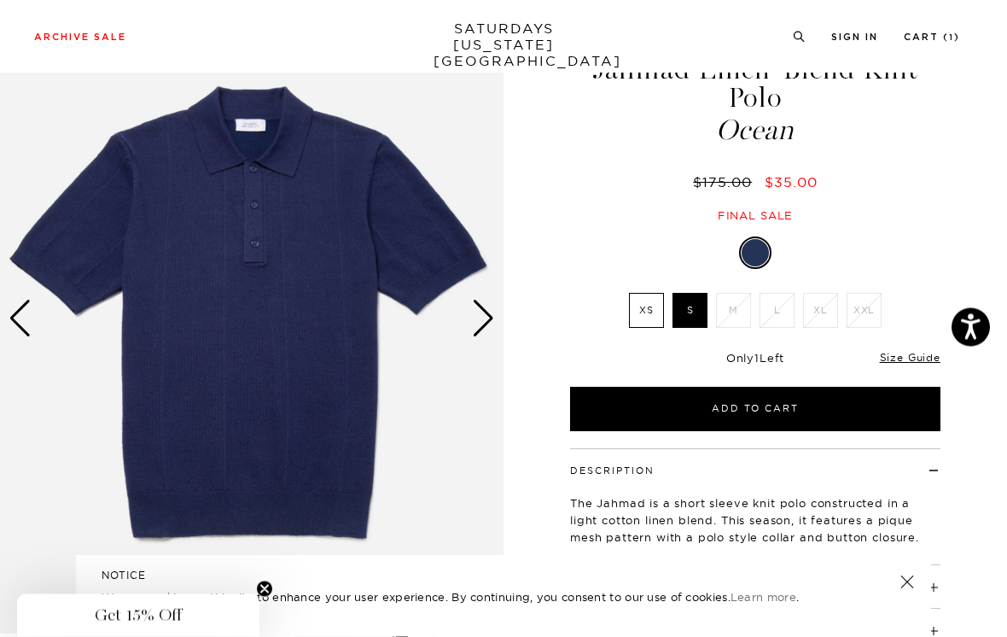
scroll to position [83, 0]
click at [483, 304] on div "Next slide" at bounding box center [483, 319] width 23 height 38
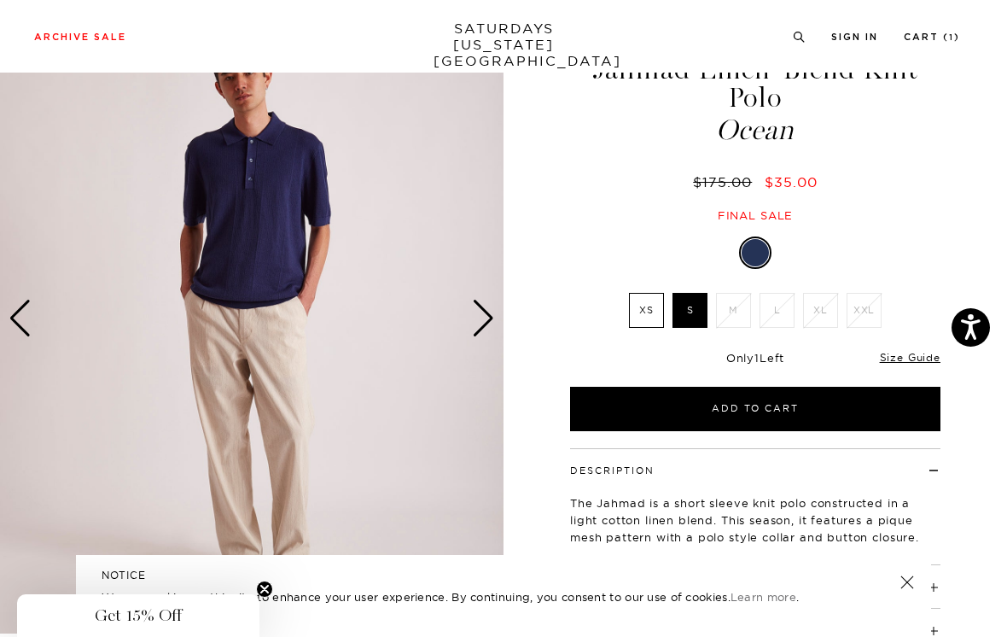
click at [492, 316] on div "Next slide" at bounding box center [483, 319] width 23 height 38
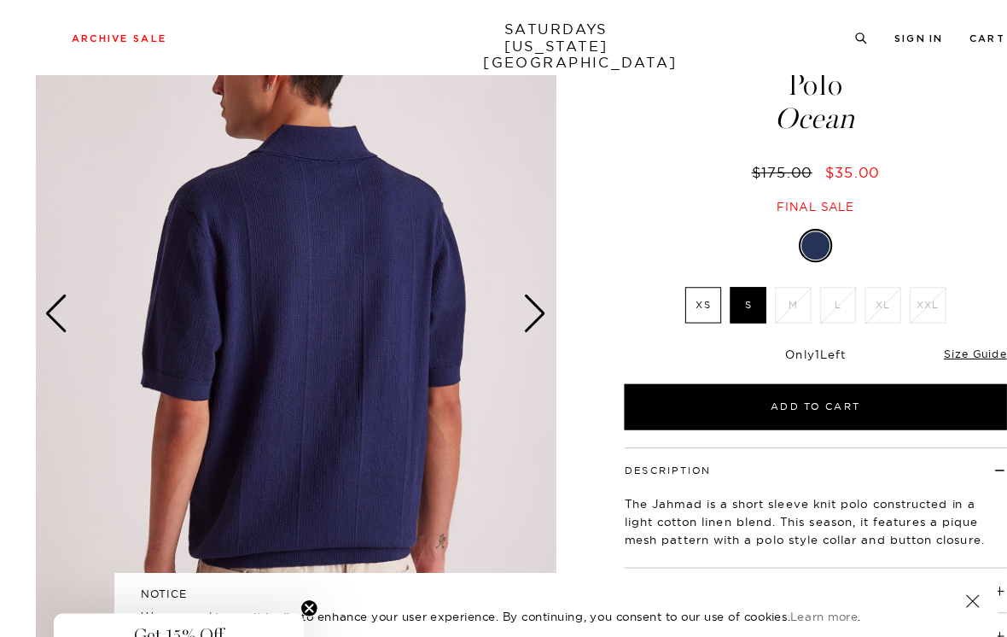
scroll to position [100, 0]
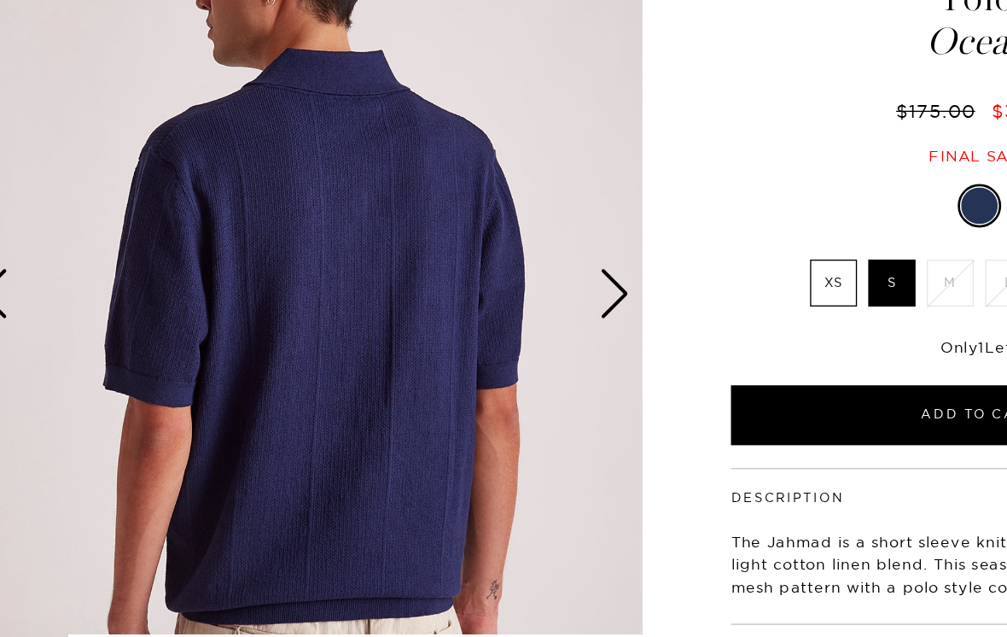
click at [472, 283] on div "Next slide" at bounding box center [483, 302] width 23 height 38
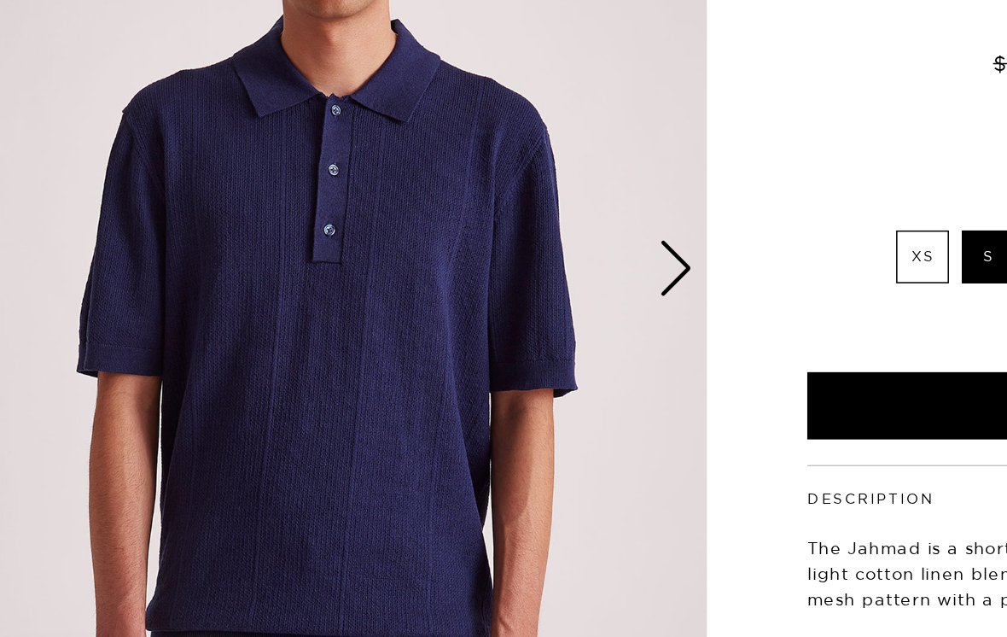
click at [472, 283] on div "Next slide" at bounding box center [483, 302] width 23 height 38
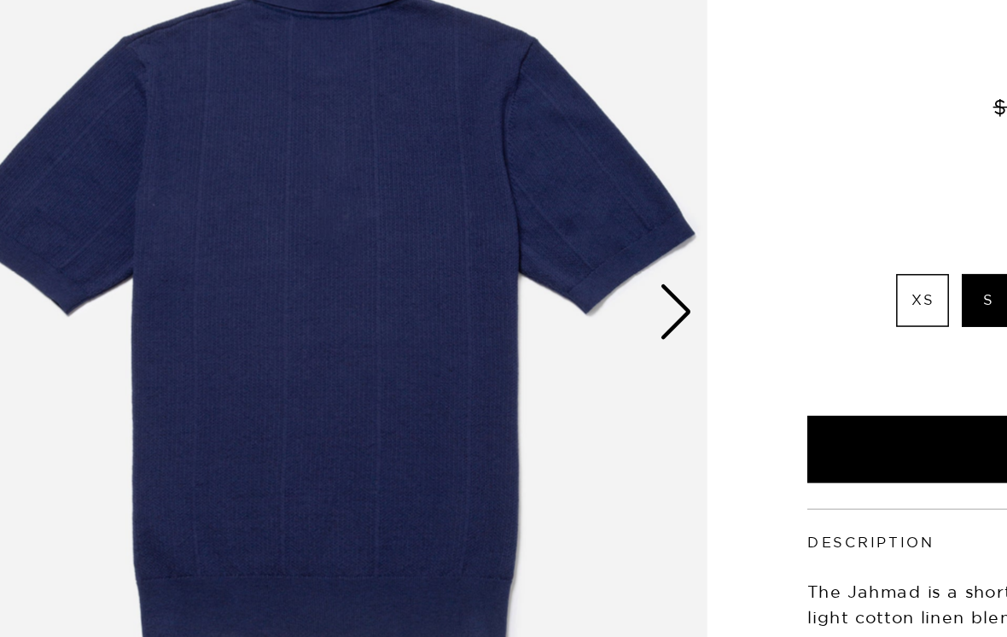
click at [472, 283] on div "Next slide" at bounding box center [483, 302] width 23 height 38
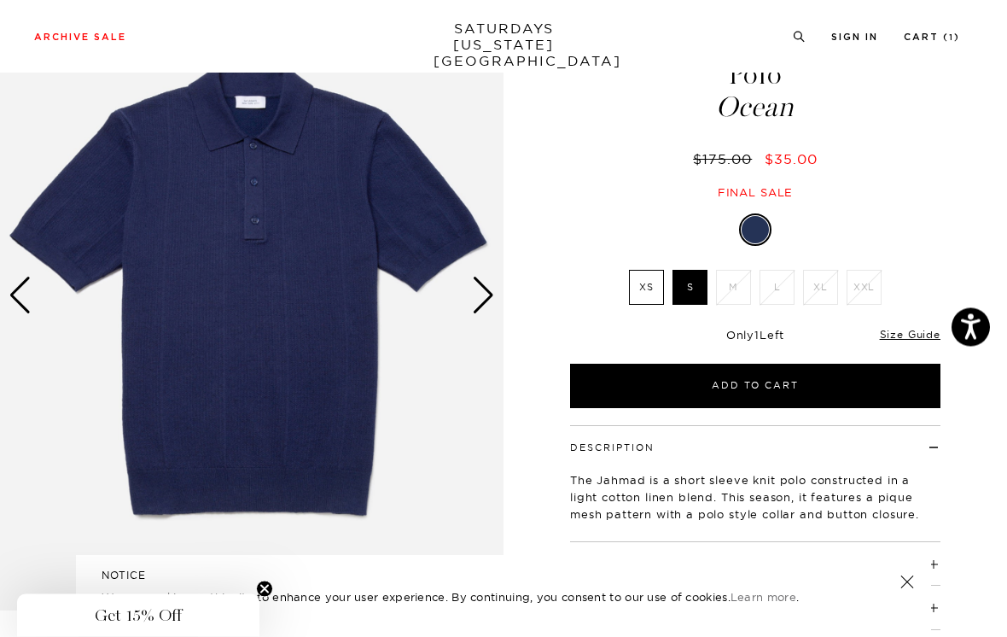
scroll to position [106, 0]
click at [493, 284] on div "Next slide" at bounding box center [483, 296] width 23 height 38
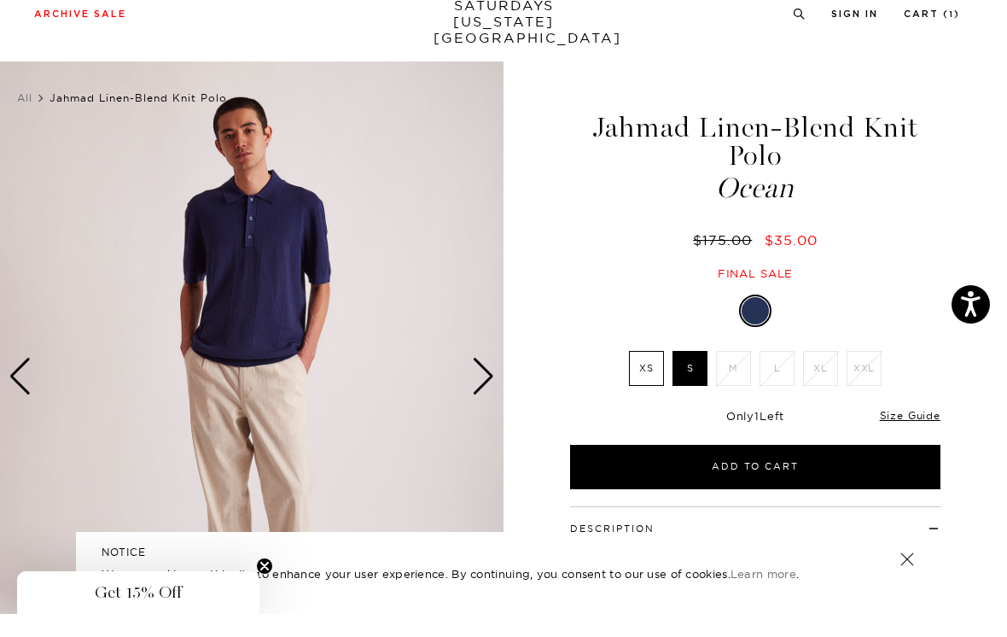
click at [482, 381] on div "Next slide" at bounding box center [483, 400] width 23 height 38
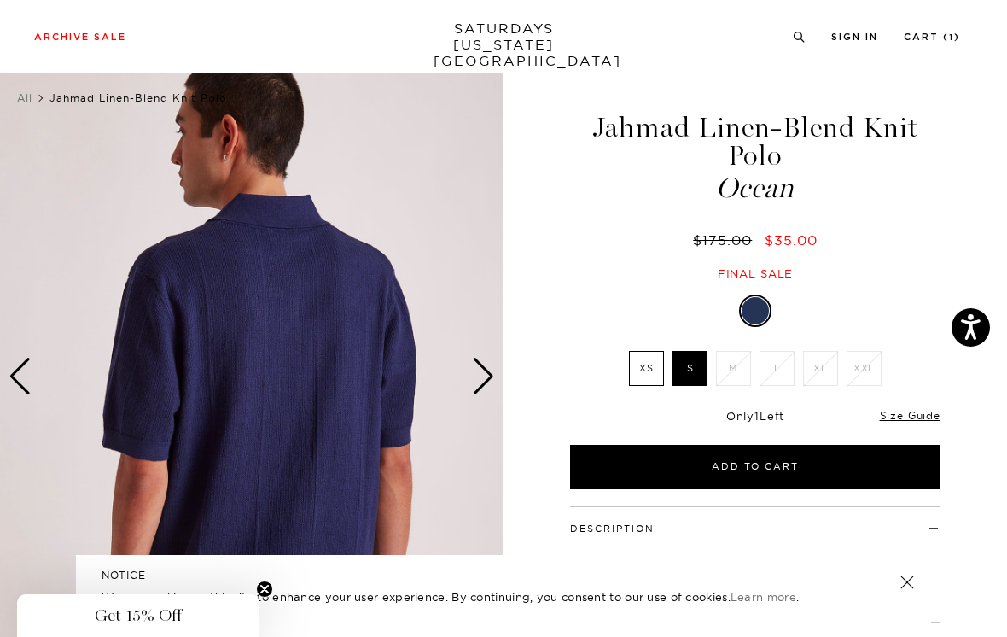
scroll to position [24, 0]
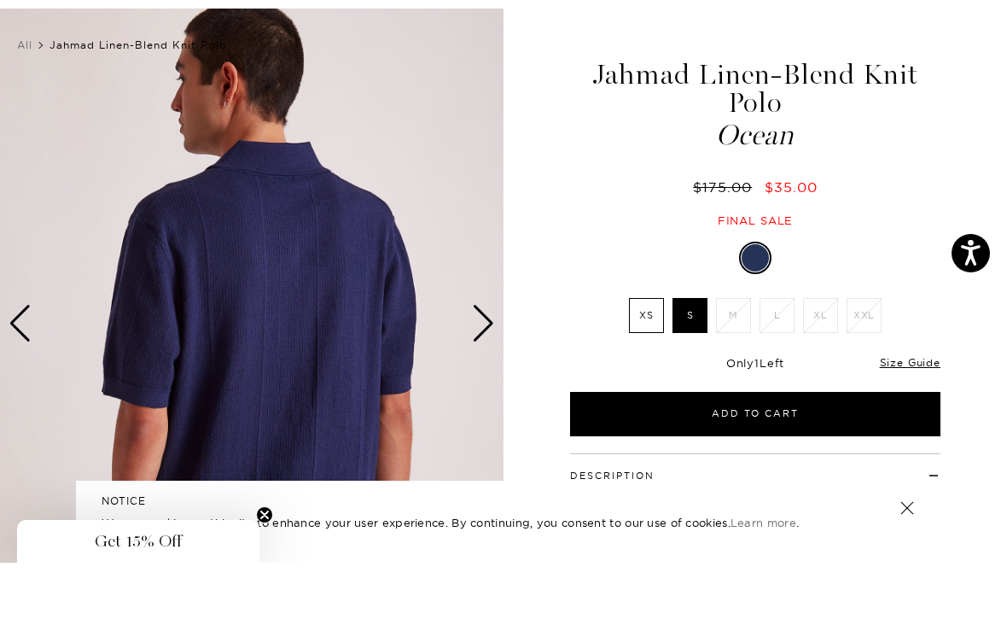
click at [482, 379] on div "Next slide" at bounding box center [483, 398] width 23 height 38
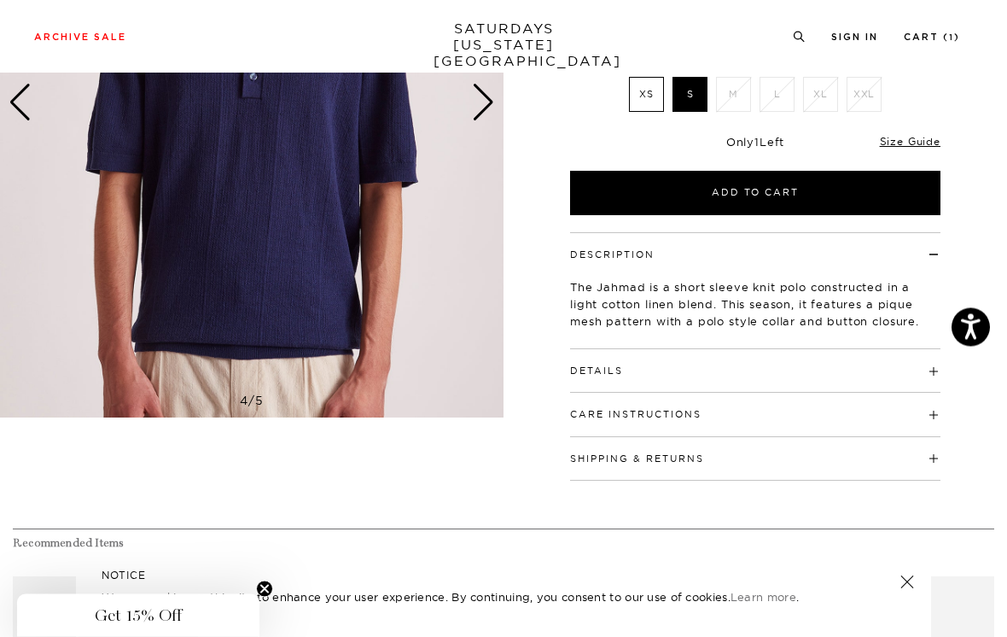
scroll to position [346, 0]
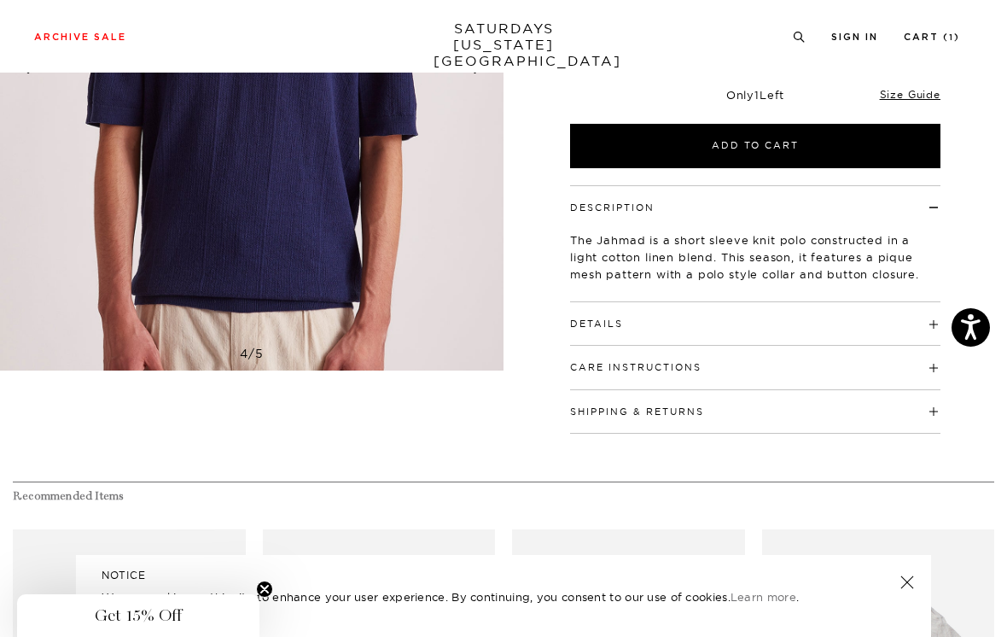
click at [916, 312] on h4 "Details" at bounding box center [755, 316] width 371 height 28
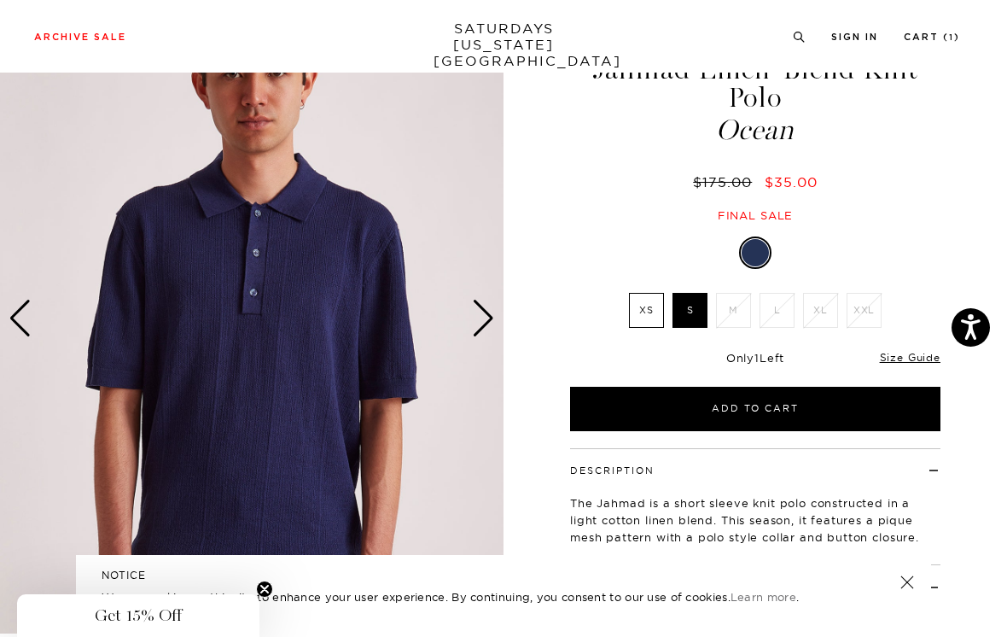
scroll to position [0, 0]
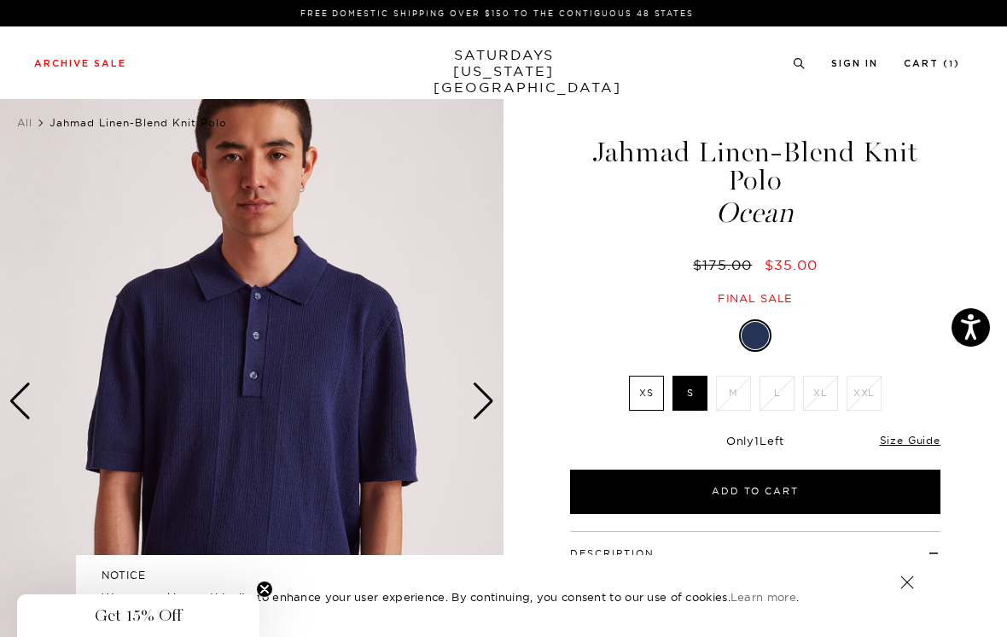
click at [485, 393] on div "Next slide" at bounding box center [483, 401] width 23 height 38
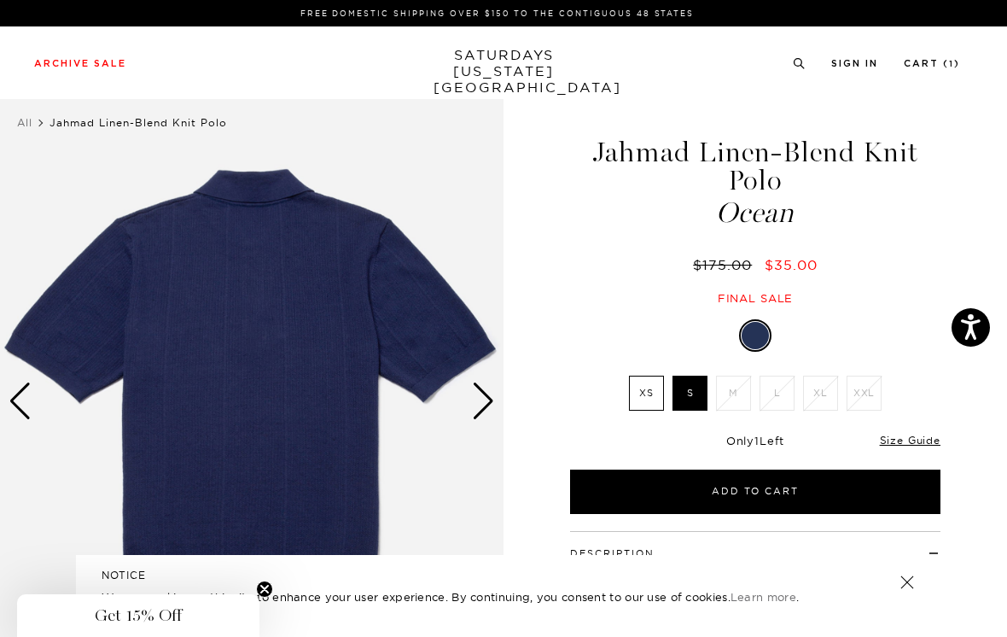
click at [485, 403] on div "Next slide" at bounding box center [483, 401] width 23 height 38
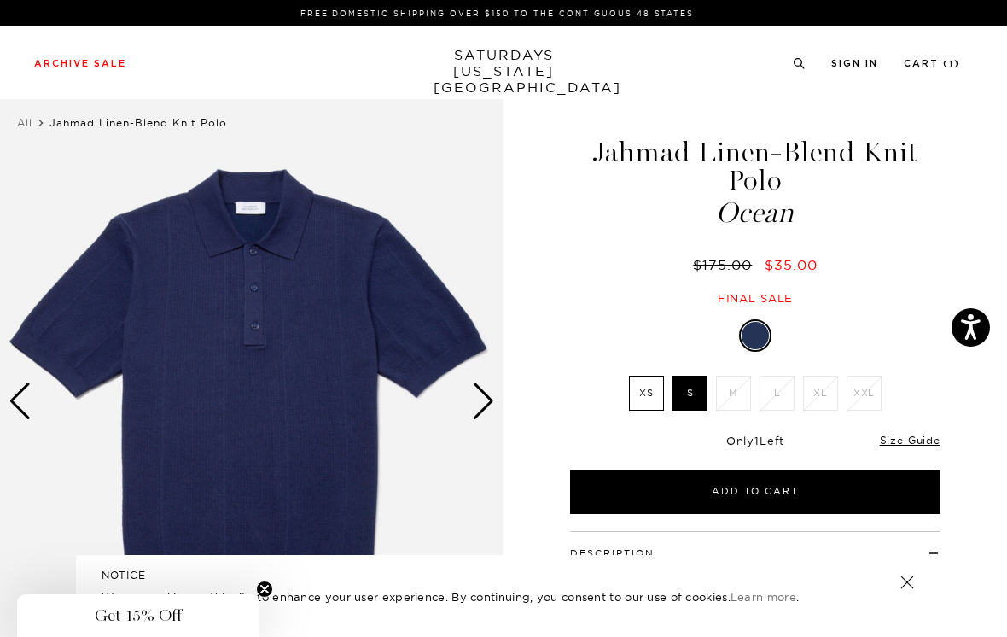
click at [484, 383] on div "Next slide" at bounding box center [483, 401] width 23 height 38
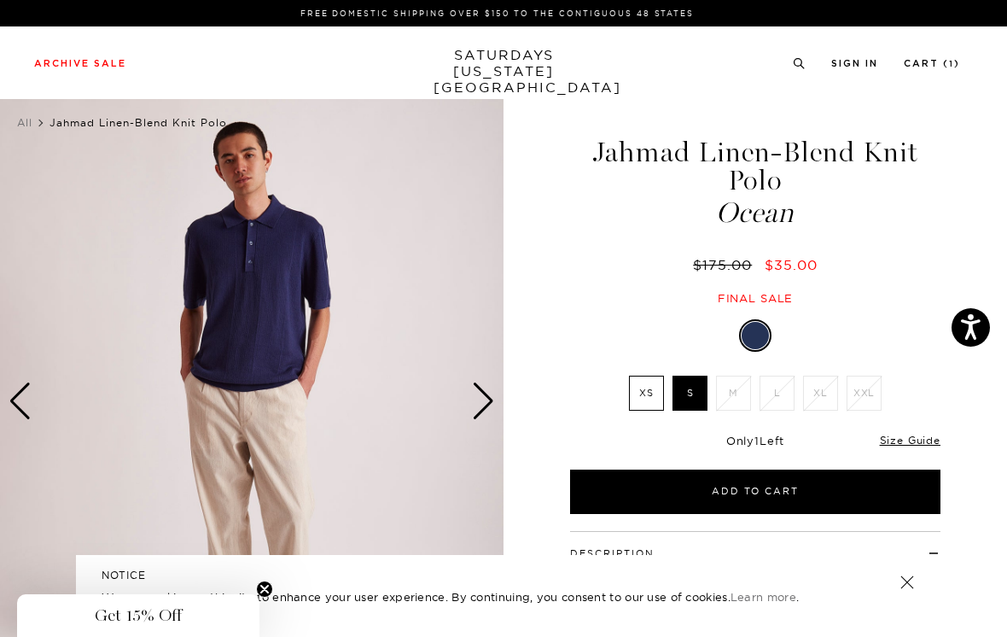
click at [483, 383] on div "Next slide" at bounding box center [483, 401] width 23 height 38
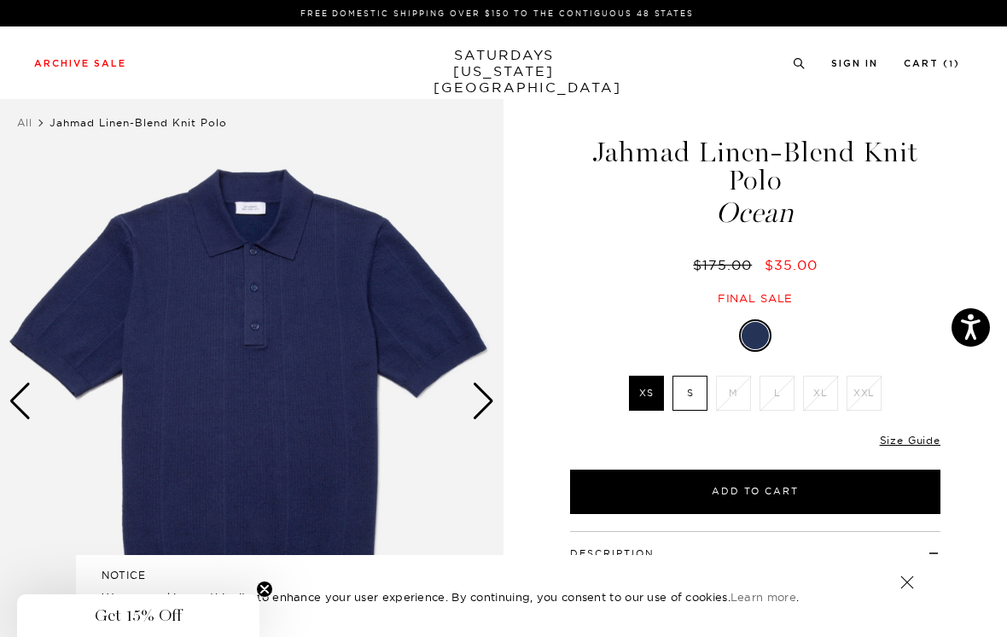
click at [692, 388] on label "S" at bounding box center [690, 393] width 35 height 35
click at [0, 0] on input "S" at bounding box center [0, 0] width 0 height 0
click at [815, 487] on button "Add to Cart" at bounding box center [755, 492] width 371 height 44
click at [694, 393] on label "S" at bounding box center [690, 393] width 35 height 35
click at [0, 0] on input "S" at bounding box center [0, 0] width 0 height 0
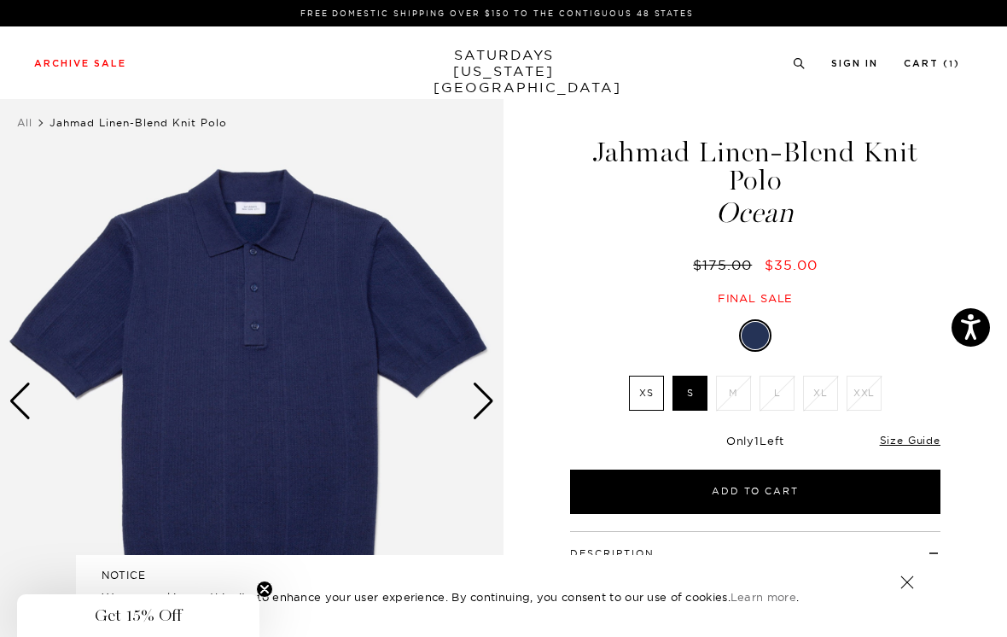
click at [809, 490] on button "Add to Cart" at bounding box center [755, 492] width 371 height 44
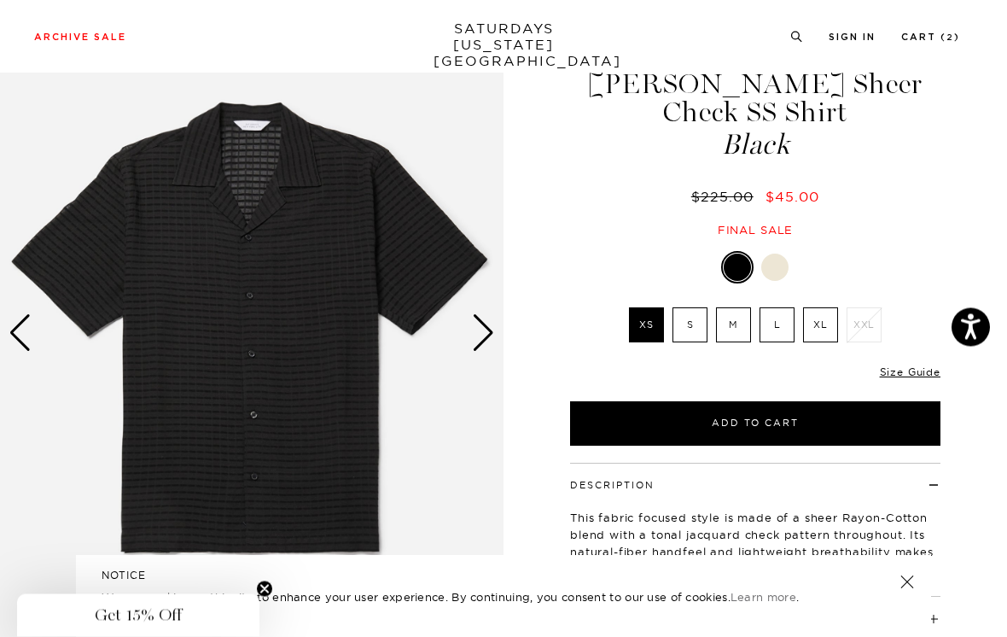
scroll to position [67, 0]
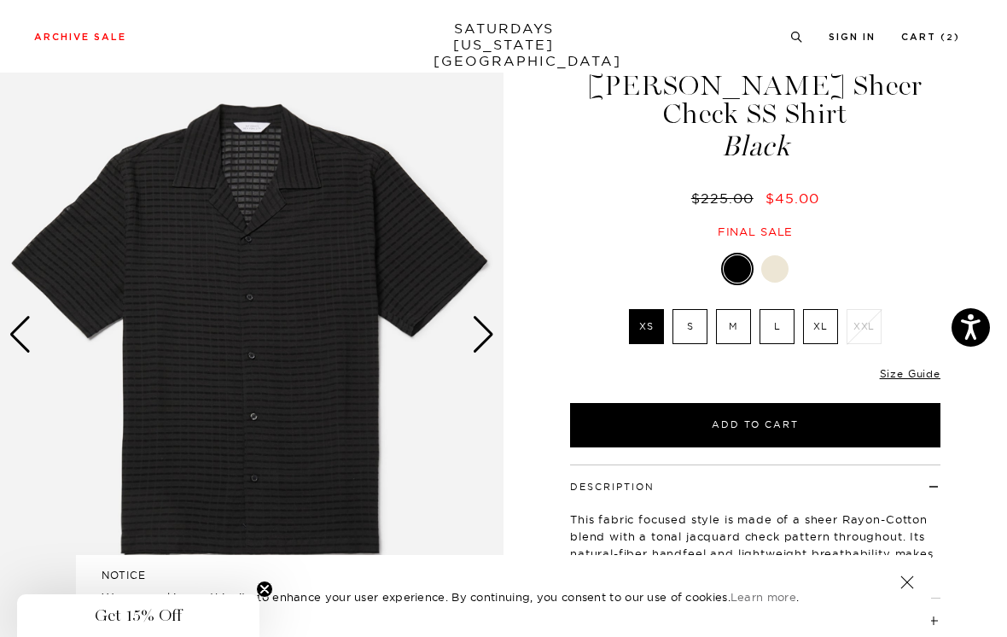
click at [695, 309] on label "S" at bounding box center [690, 326] width 35 height 35
click at [0, 0] on input "S" at bounding box center [0, 0] width 0 height 0
click at [776, 255] on div at bounding box center [775, 268] width 27 height 27
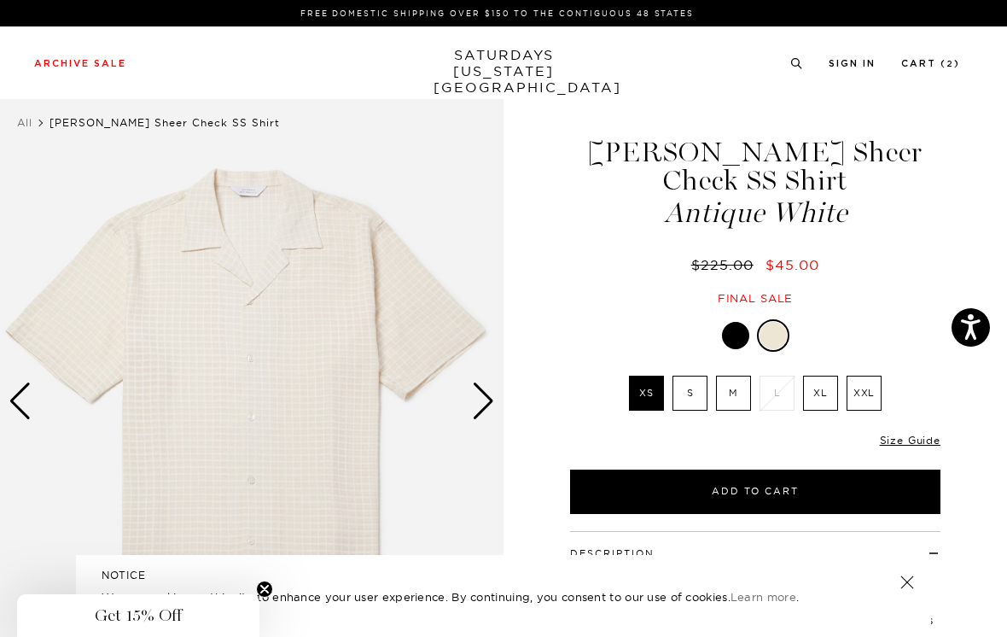
click at [737, 322] on div at bounding box center [735, 335] width 27 height 27
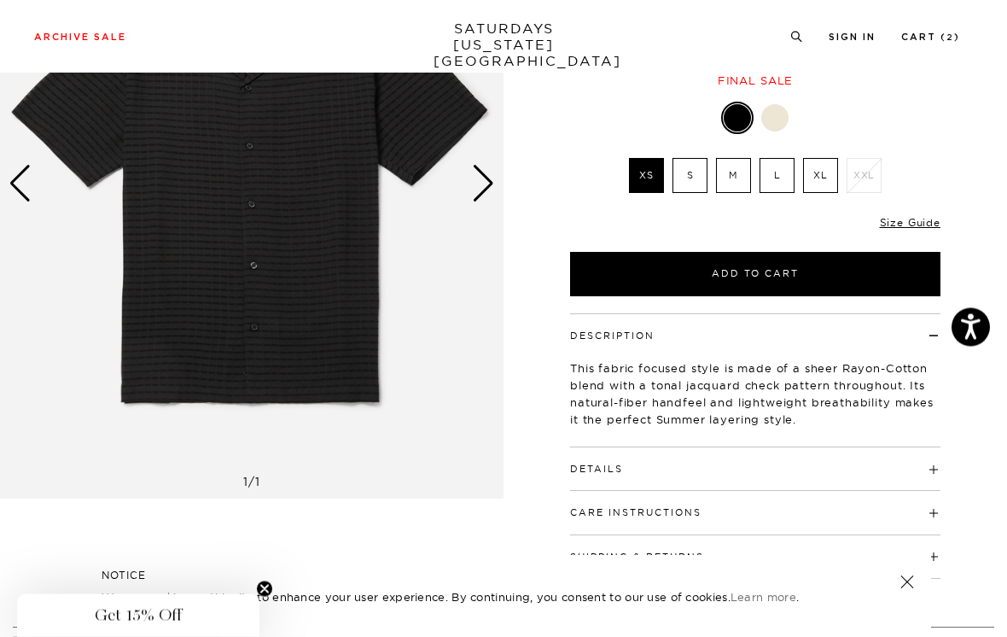
click at [924, 217] on link "Size Guide" at bounding box center [910, 223] width 61 height 13
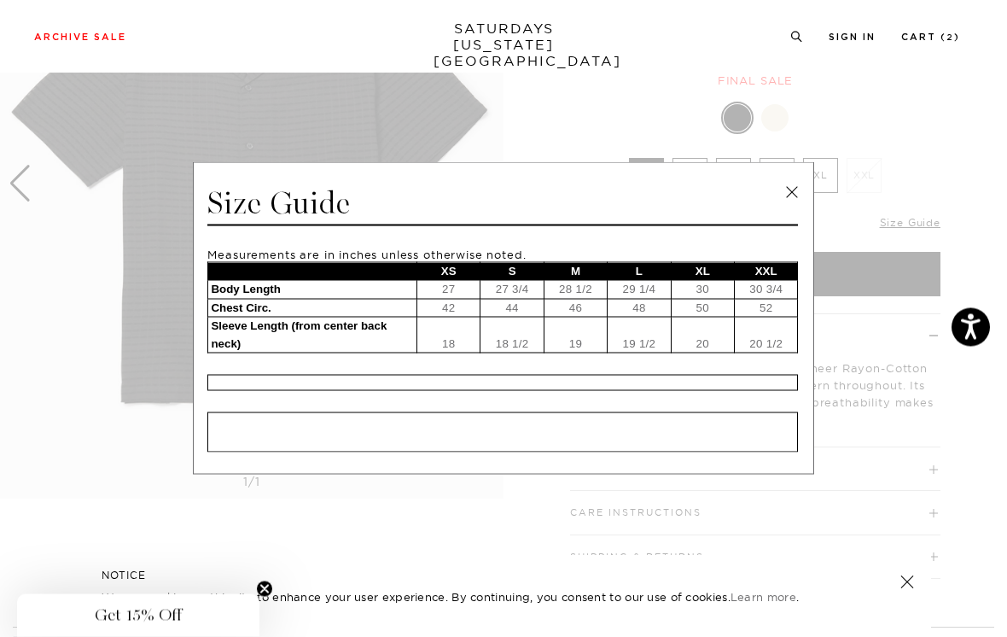
scroll to position [218, 0]
click at [786, 206] on link at bounding box center [792, 193] width 26 height 26
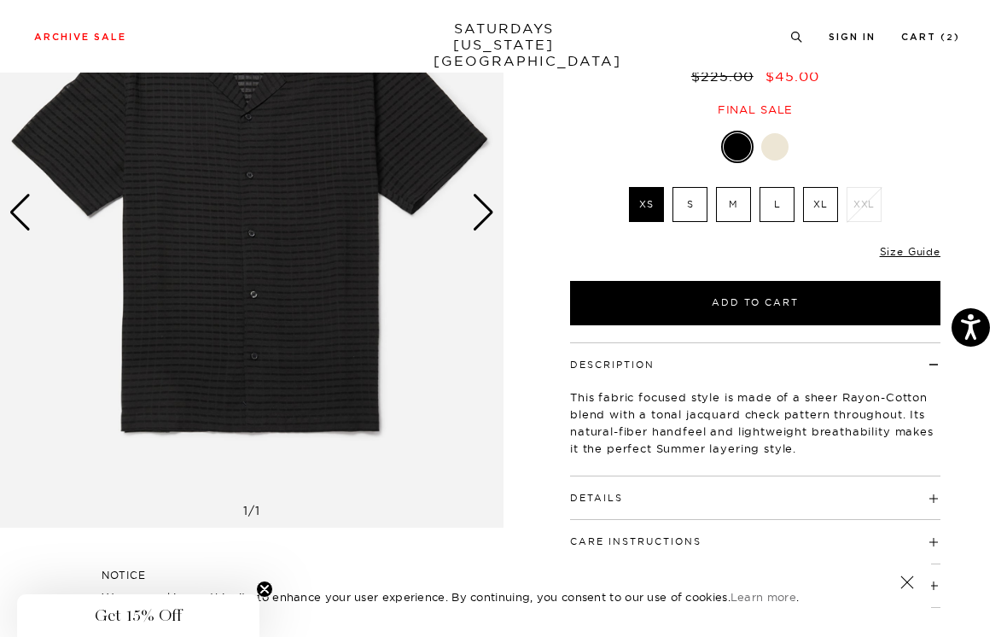
scroll to position [26, 0]
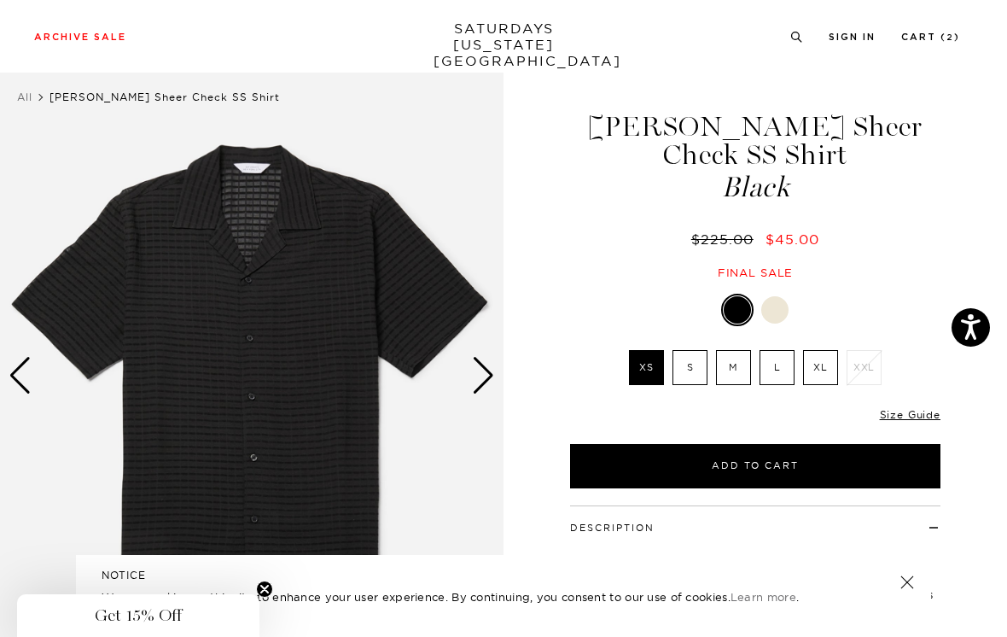
click at [483, 373] on div "Next slide" at bounding box center [483, 376] width 23 height 38
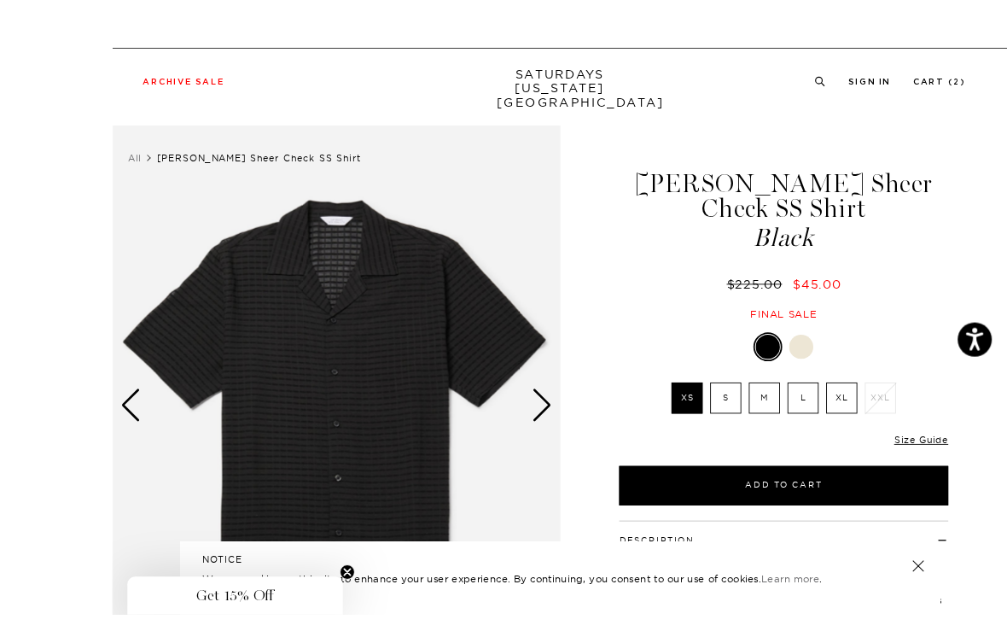
scroll to position [37, 0]
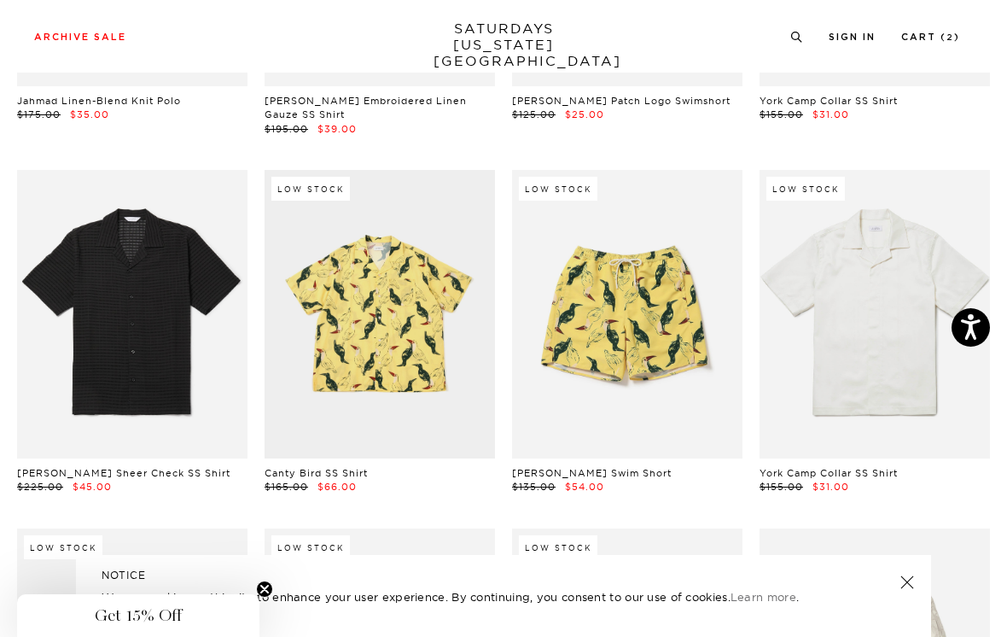
scroll to position [1810, 0]
click at [942, 259] on link at bounding box center [875, 315] width 231 height 289
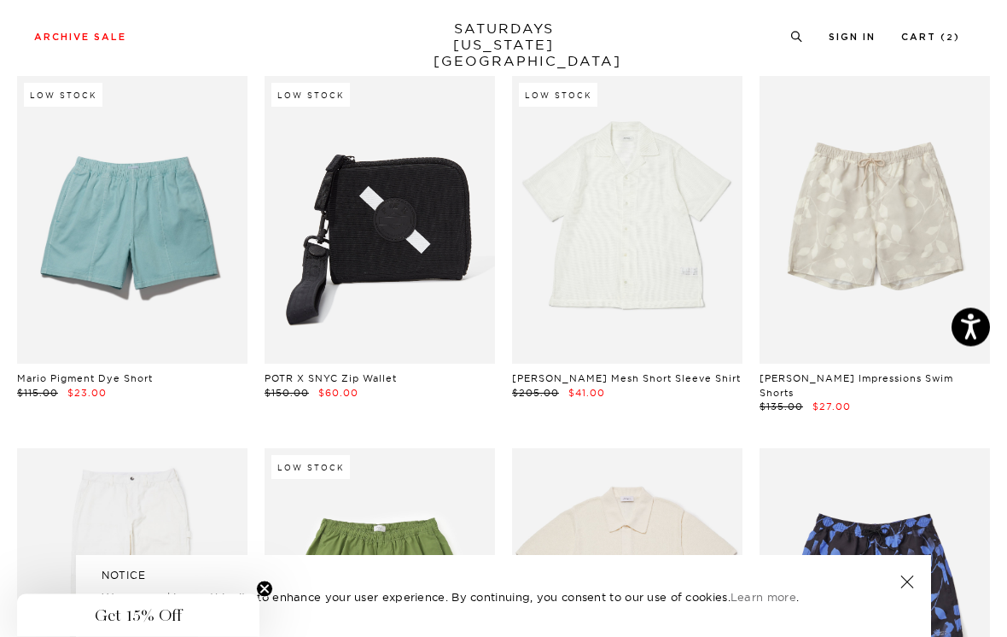
scroll to position [2263, 0]
click at [686, 246] on link at bounding box center [627, 220] width 231 height 289
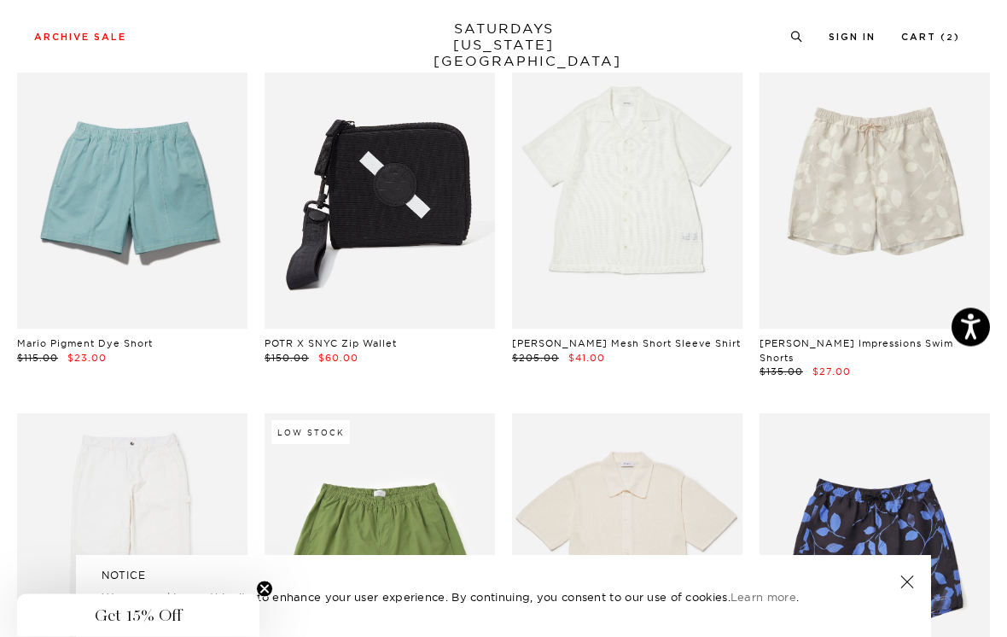
scroll to position [2301, 0]
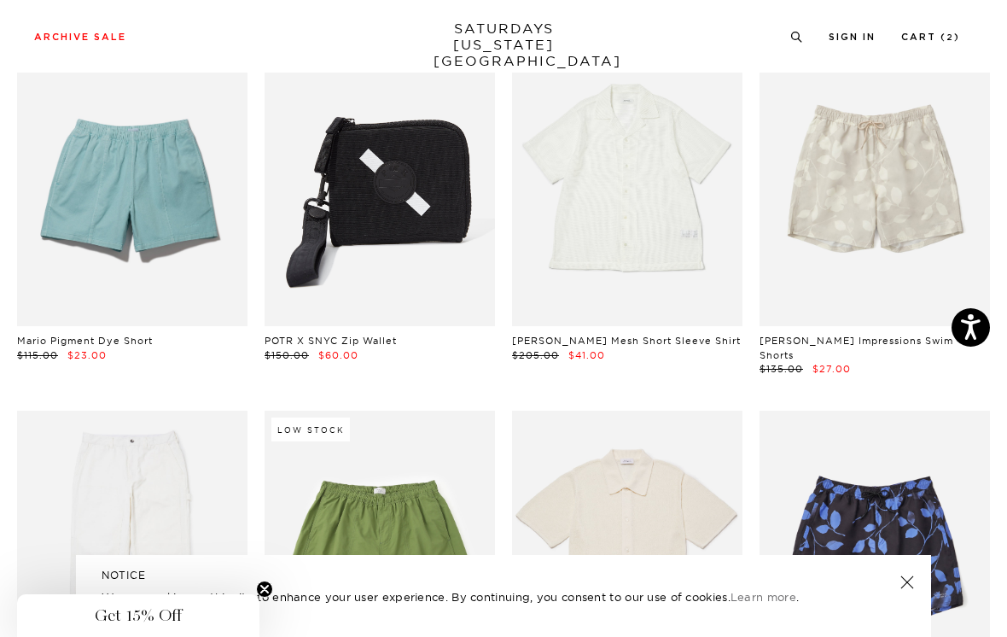
click at [178, 242] on link at bounding box center [132, 182] width 231 height 289
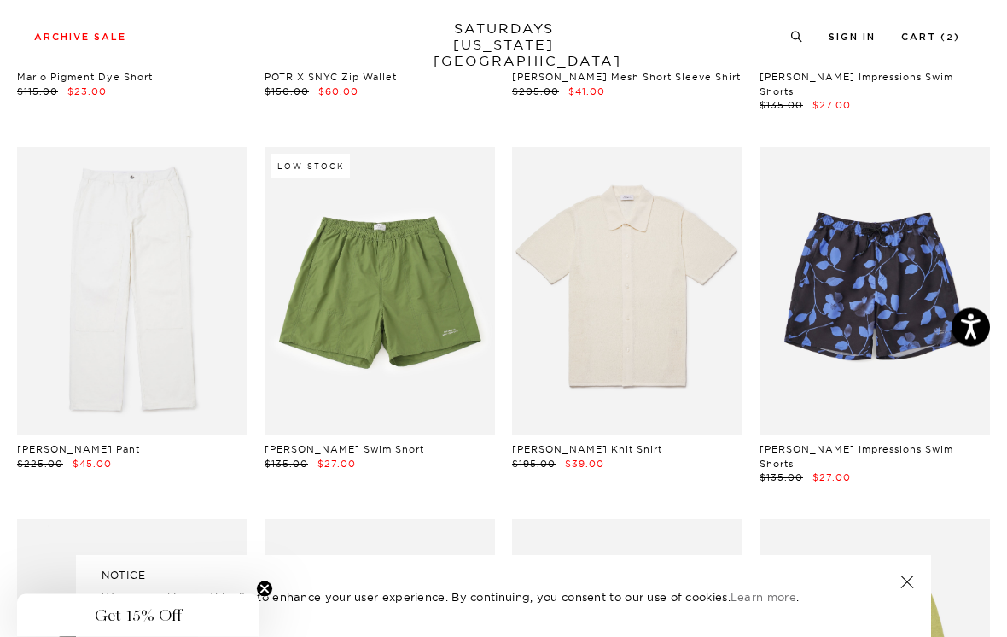
scroll to position [2565, 0]
click at [694, 291] on link at bounding box center [627, 291] width 231 height 289
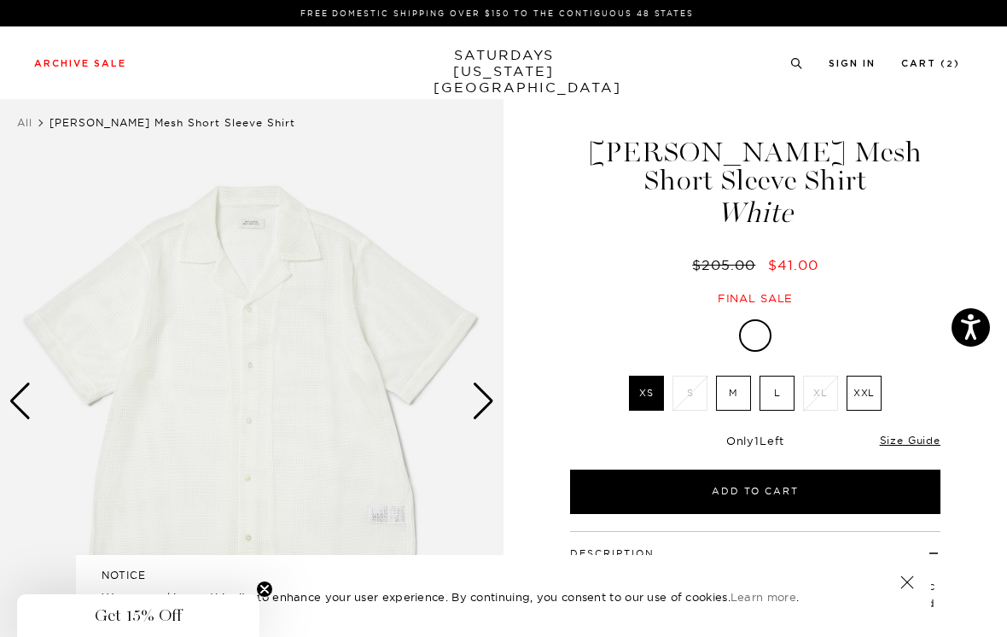
click at [481, 404] on div "Next slide" at bounding box center [483, 401] width 23 height 38
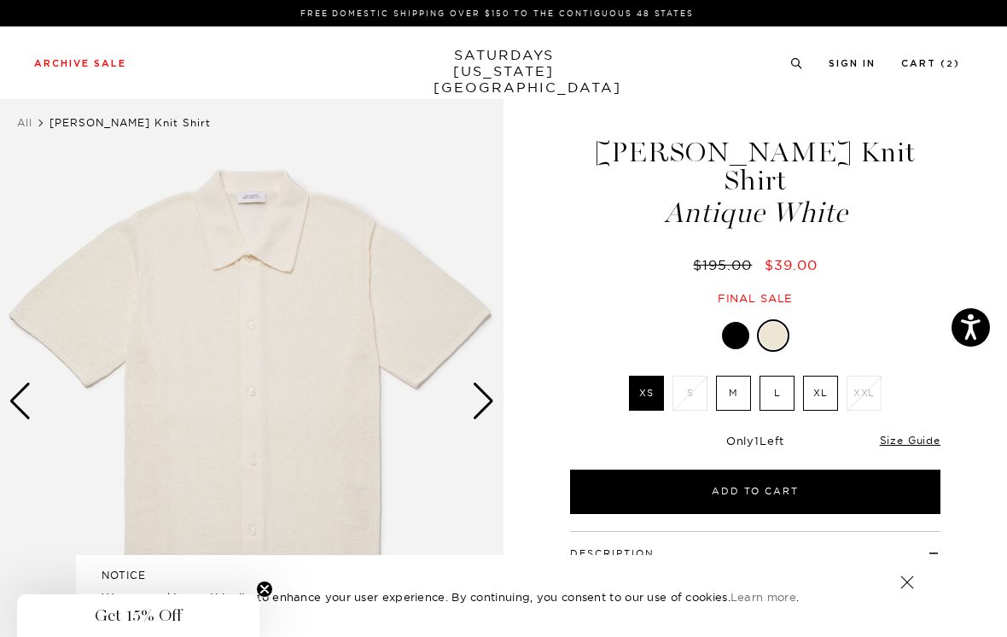
click at [738, 322] on div at bounding box center [735, 335] width 27 height 27
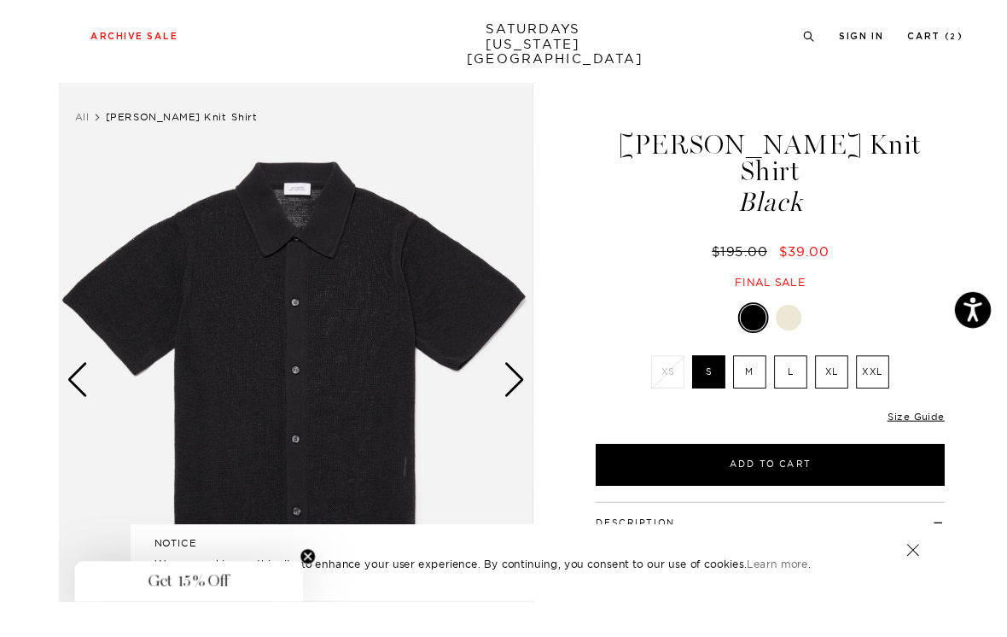
scroll to position [79, 0]
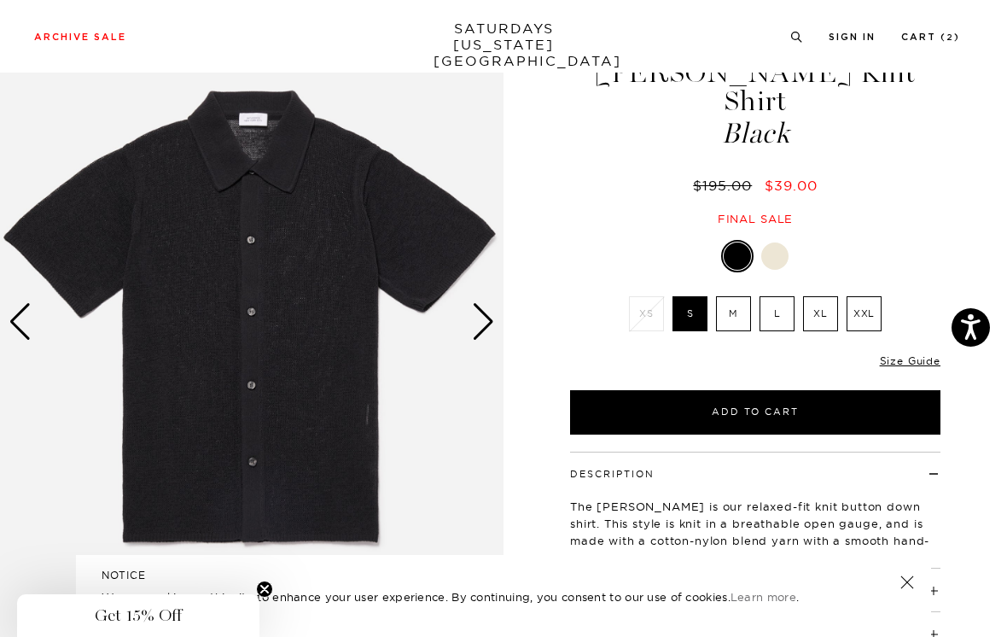
click at [741, 296] on label "M" at bounding box center [733, 313] width 35 height 35
click at [0, 0] on input "M" at bounding box center [0, 0] width 0 height 0
click at [694, 296] on label "S" at bounding box center [690, 313] width 35 height 35
click at [0, 0] on input "S" at bounding box center [0, 0] width 0 height 0
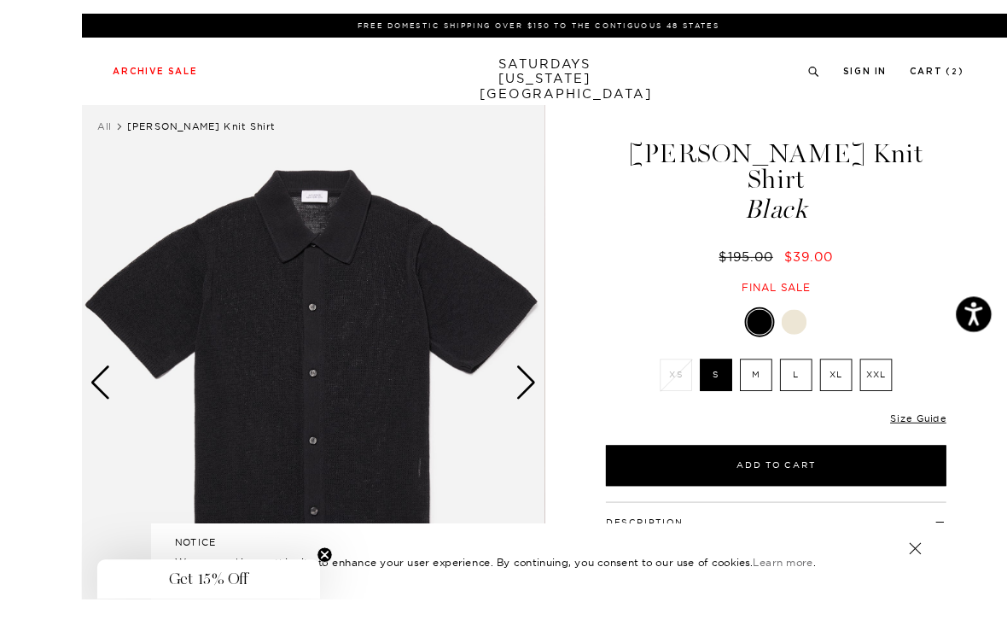
scroll to position [41, 0]
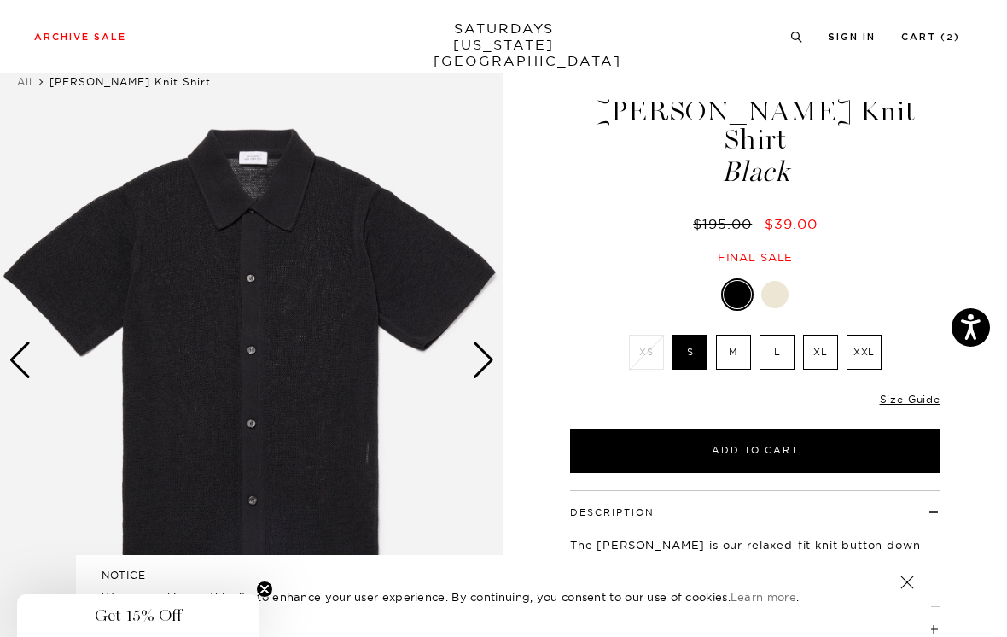
click at [781, 281] on div at bounding box center [775, 294] width 27 height 27
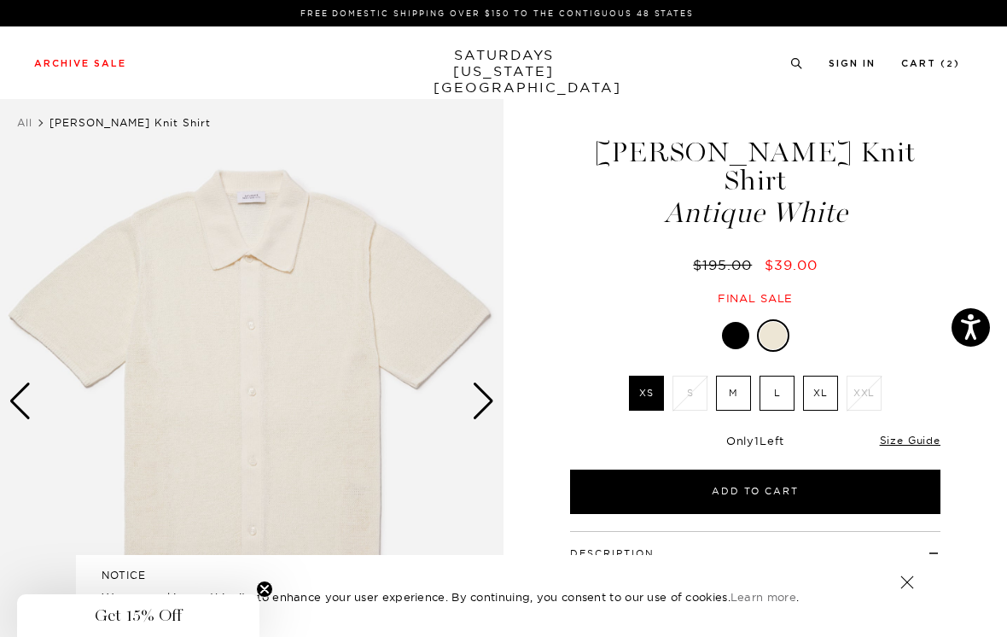
click at [485, 396] on div "Next slide" at bounding box center [483, 401] width 23 height 38
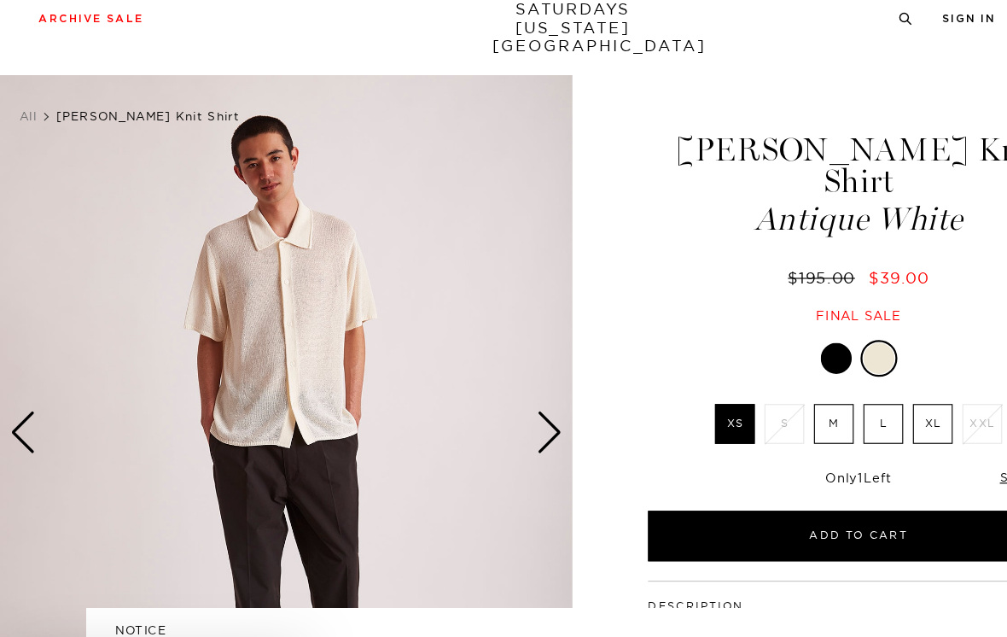
click at [486, 382] on div "Next slide" at bounding box center [483, 401] width 23 height 38
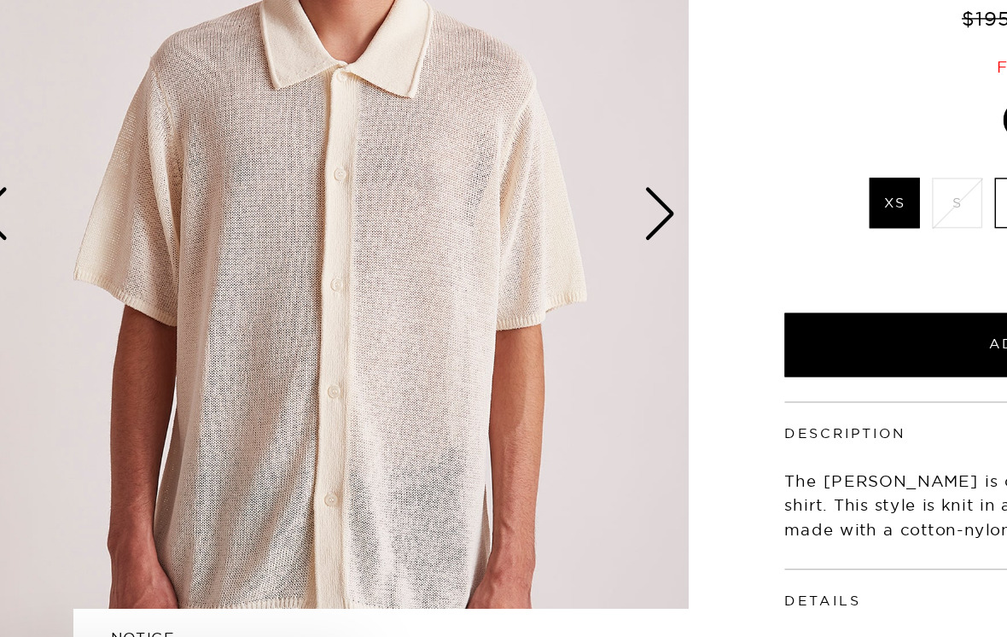
scroll to position [131, 0]
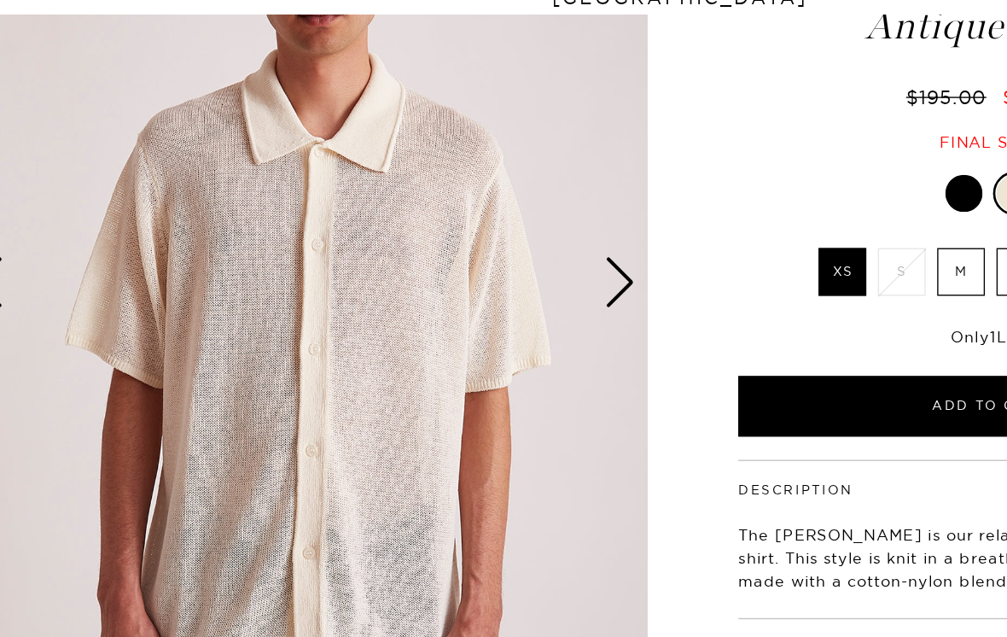
click at [472, 251] on div "Next slide" at bounding box center [483, 270] width 23 height 38
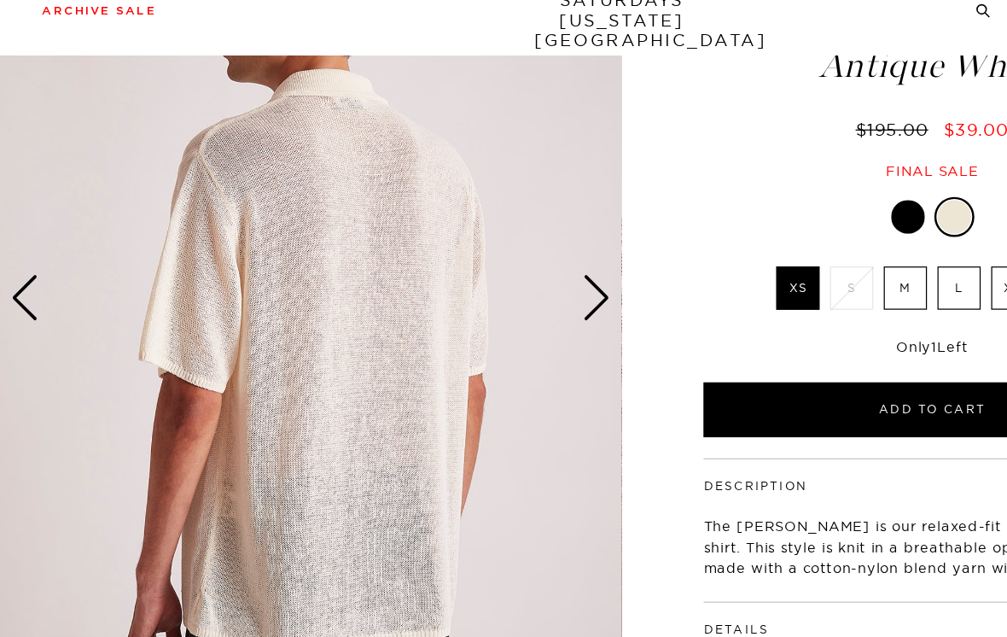
click at [482, 251] on div "Next slide" at bounding box center [483, 270] width 23 height 38
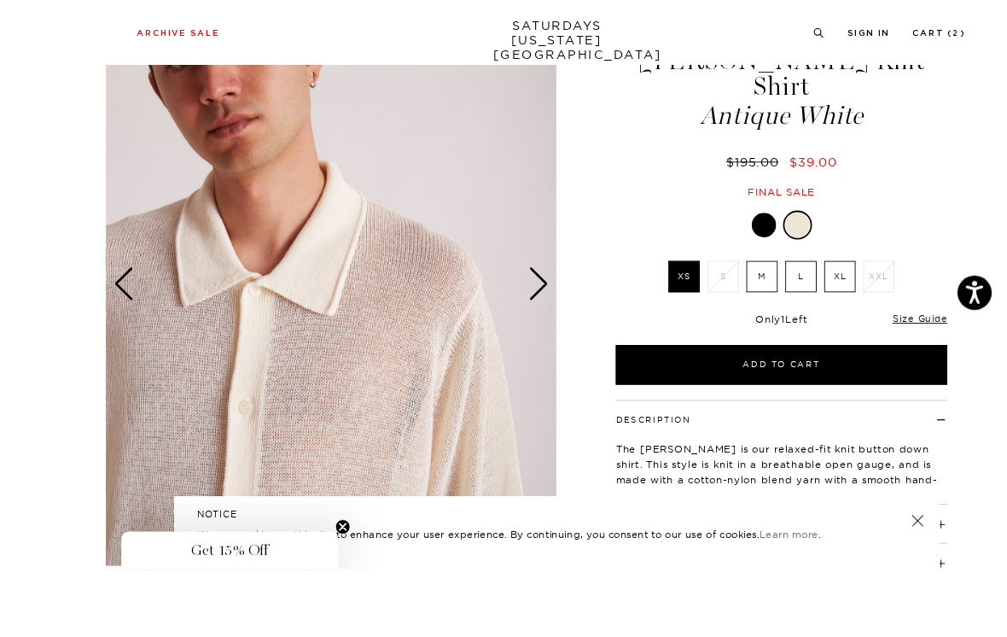
scroll to position [135, 0]
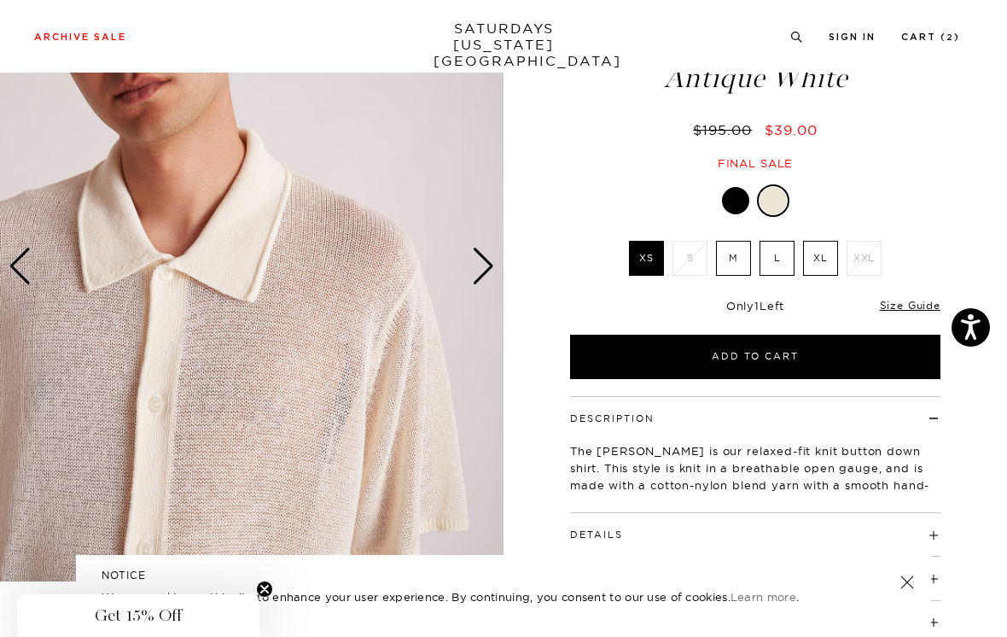
click at [483, 273] on div "Next slide" at bounding box center [483, 267] width 23 height 38
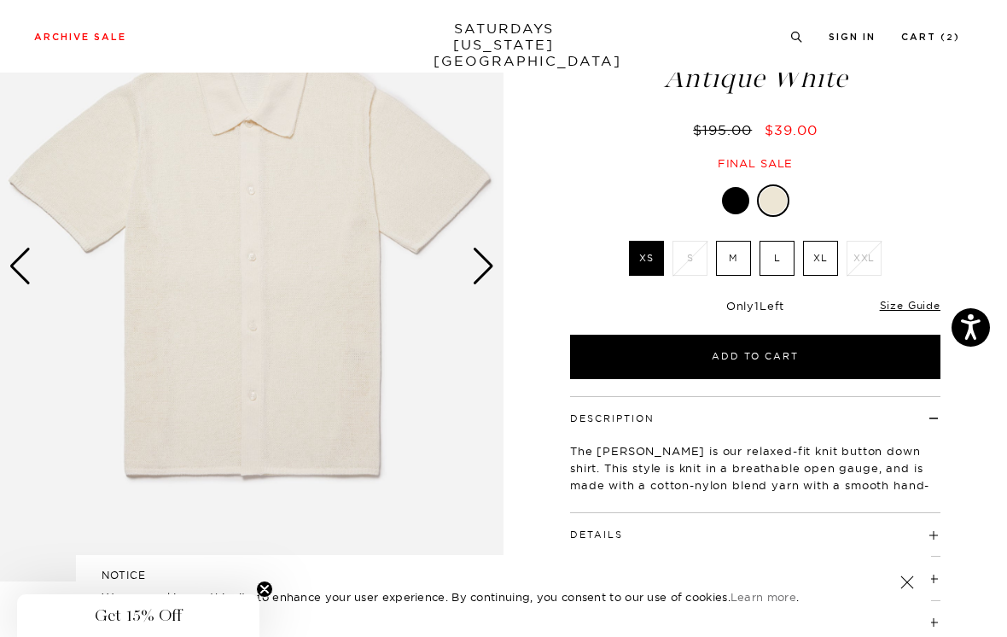
click at [492, 272] on div "Next slide" at bounding box center [483, 267] width 23 height 38
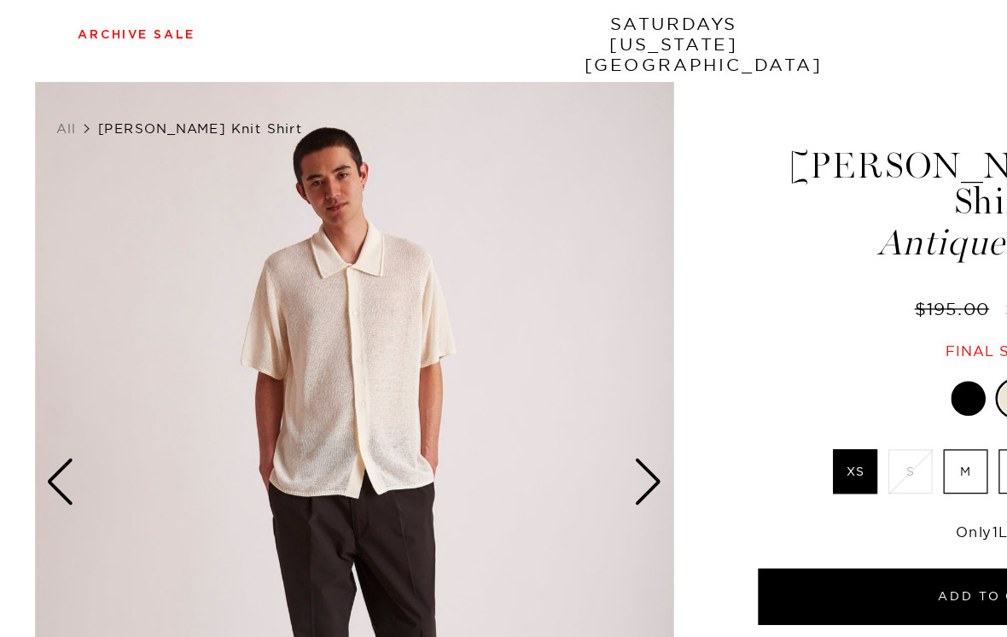
scroll to position [2, 0]
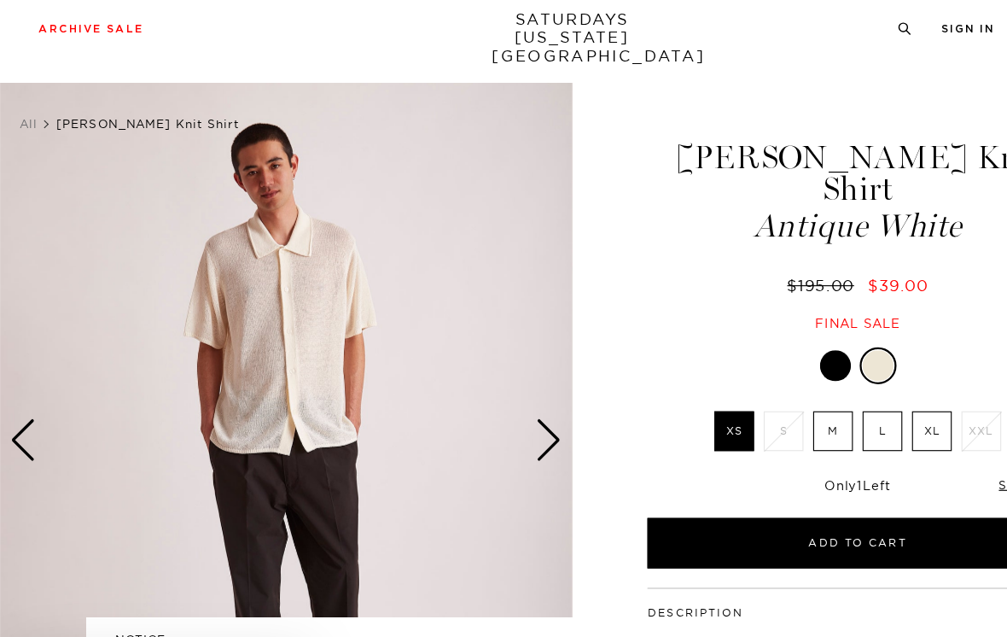
click at [478, 385] on div "Next slide" at bounding box center [483, 400] width 23 height 38
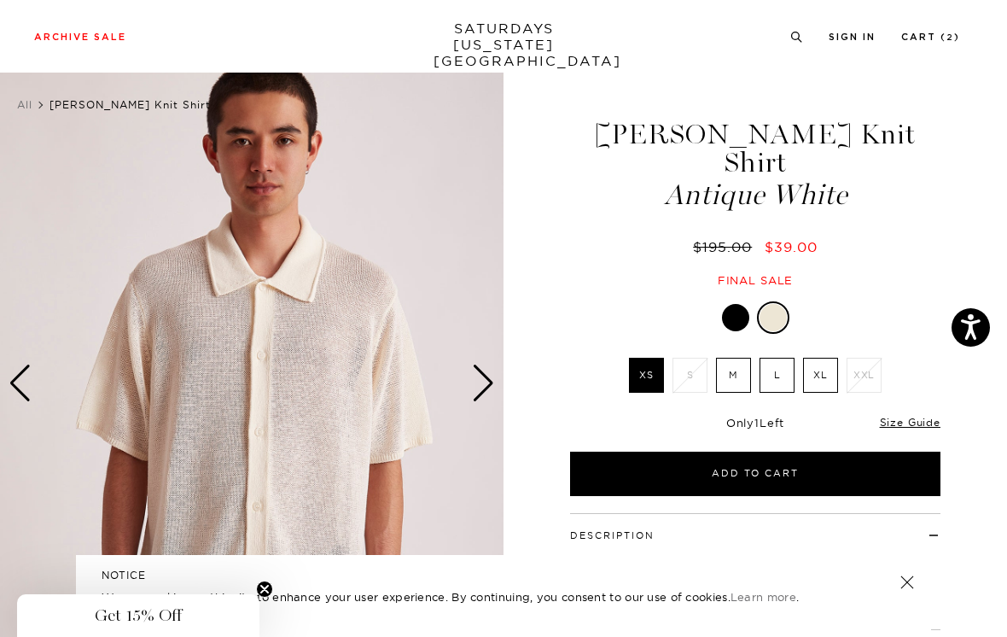
scroll to position [0, 0]
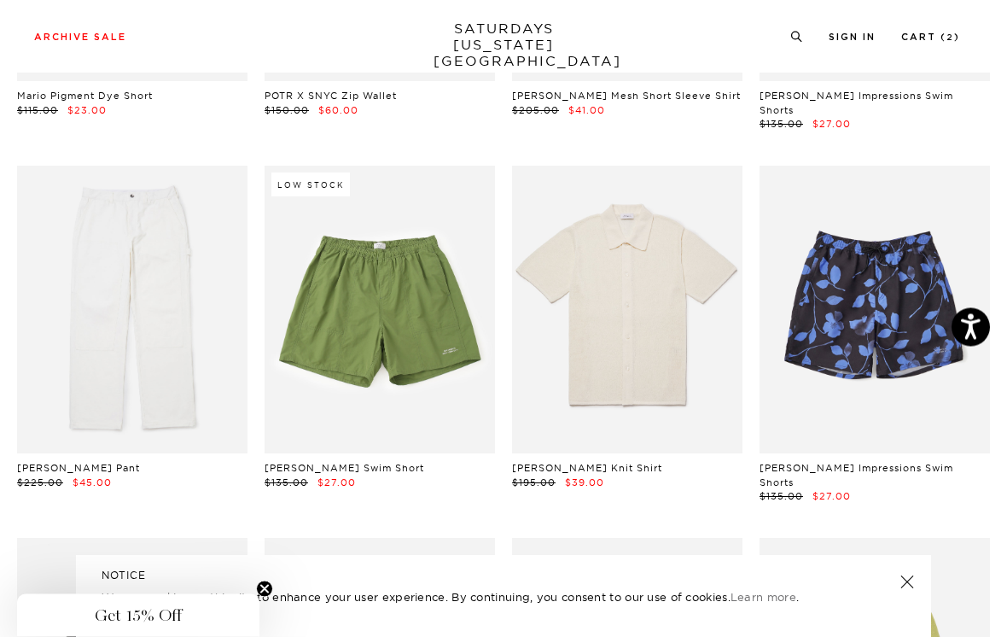
scroll to position [2546, 0]
click at [423, 341] on link at bounding box center [380, 310] width 231 height 289
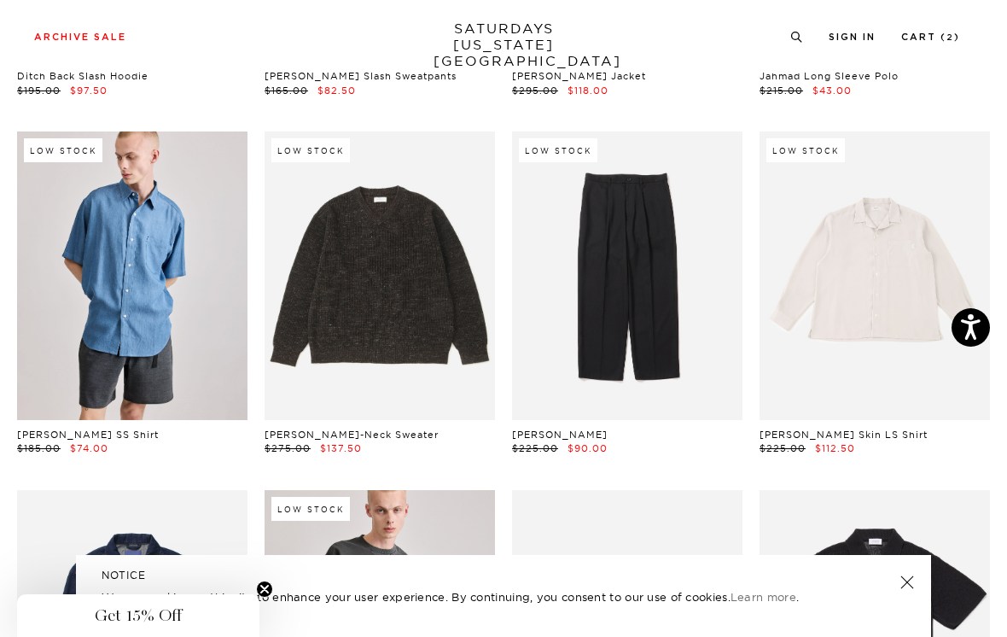
scroll to position [4398, 0]
click at [687, 276] on link at bounding box center [627, 276] width 231 height 289
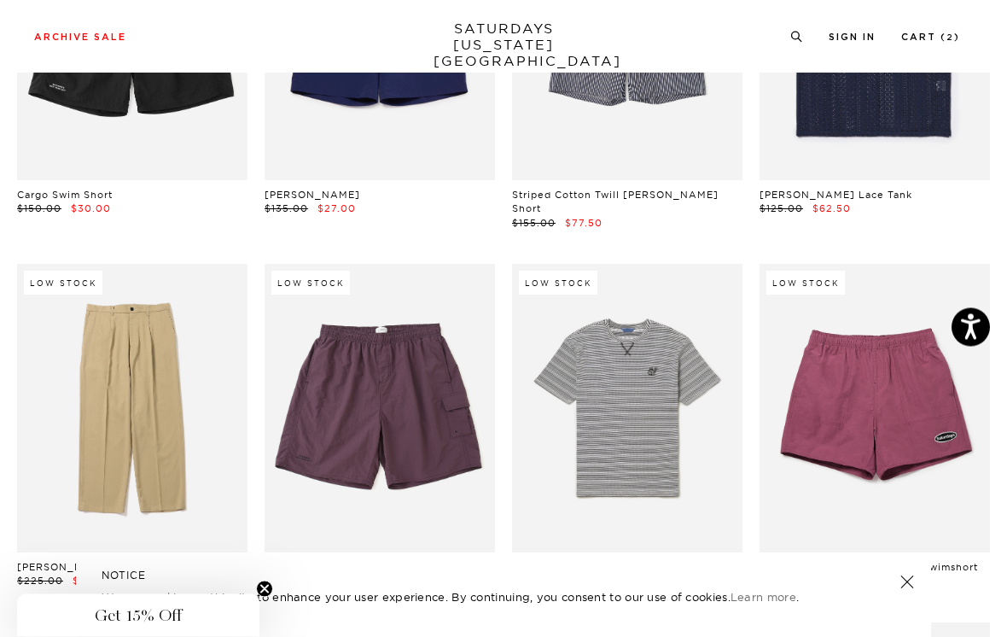
scroll to position [5355, 0]
click at [200, 371] on link at bounding box center [132, 408] width 231 height 289
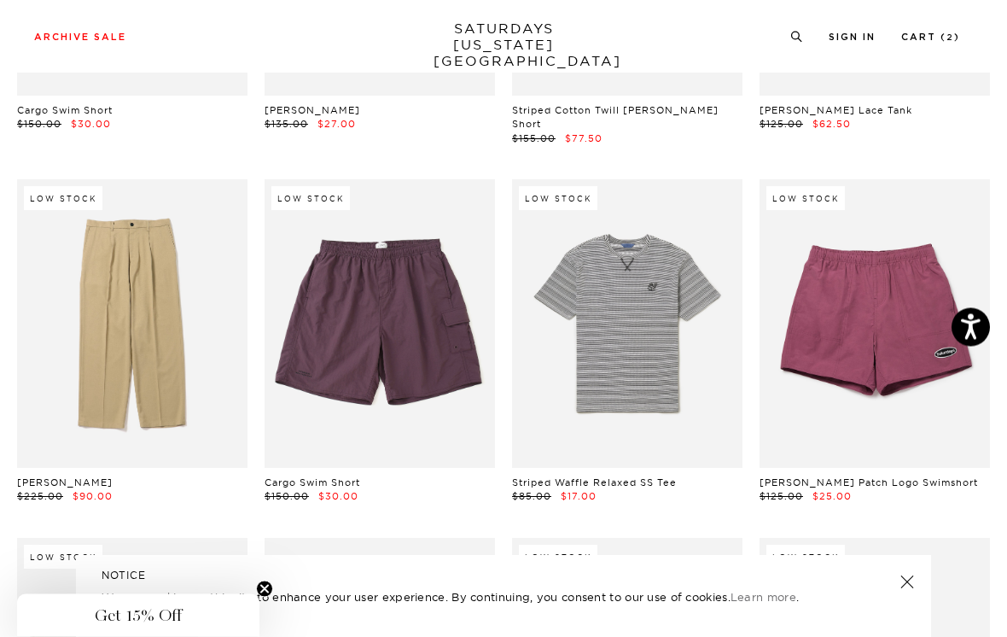
scroll to position [5439, 0]
click at [693, 285] on link at bounding box center [627, 323] width 231 height 289
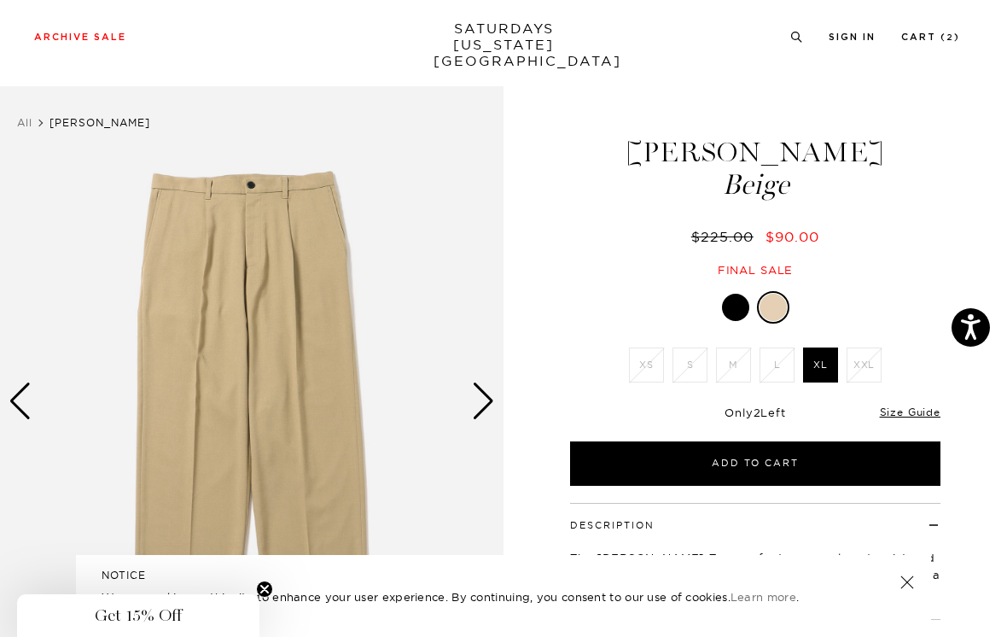
scroll to position [16, 0]
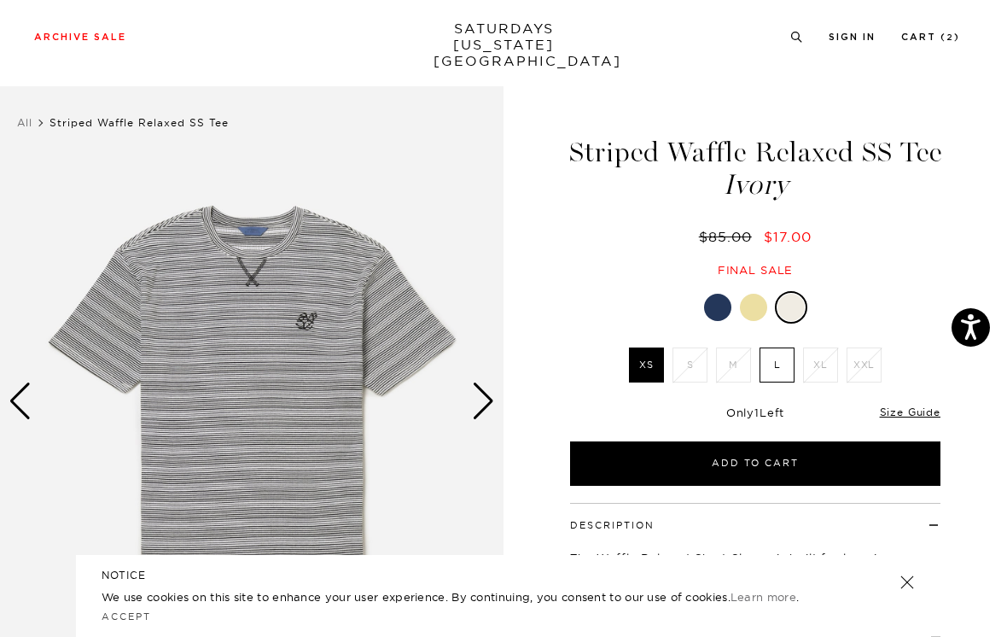
scroll to position [27, 0]
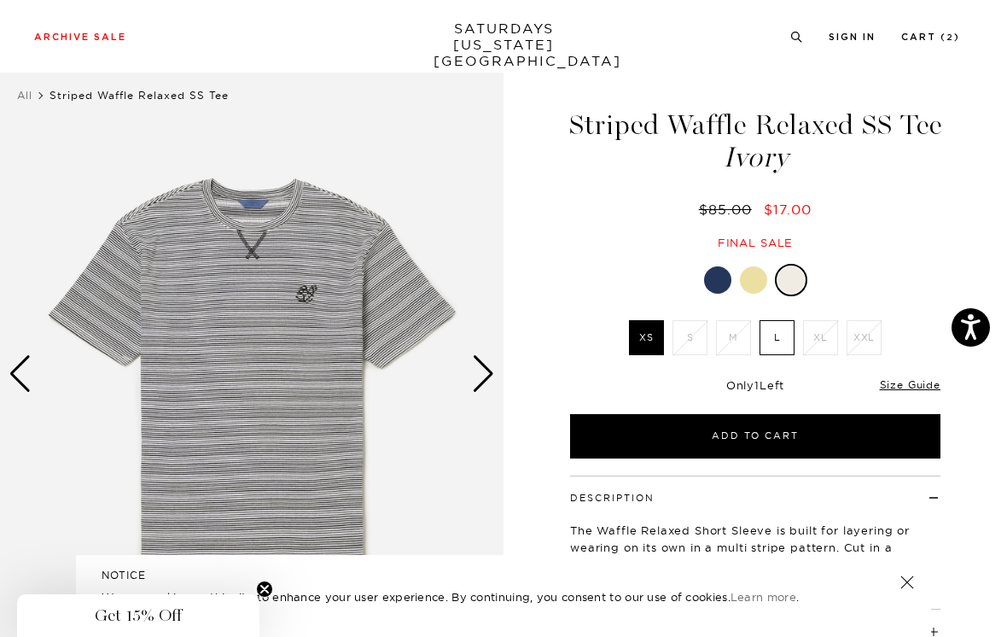
click at [714, 277] on div at bounding box center [717, 279] width 27 height 27
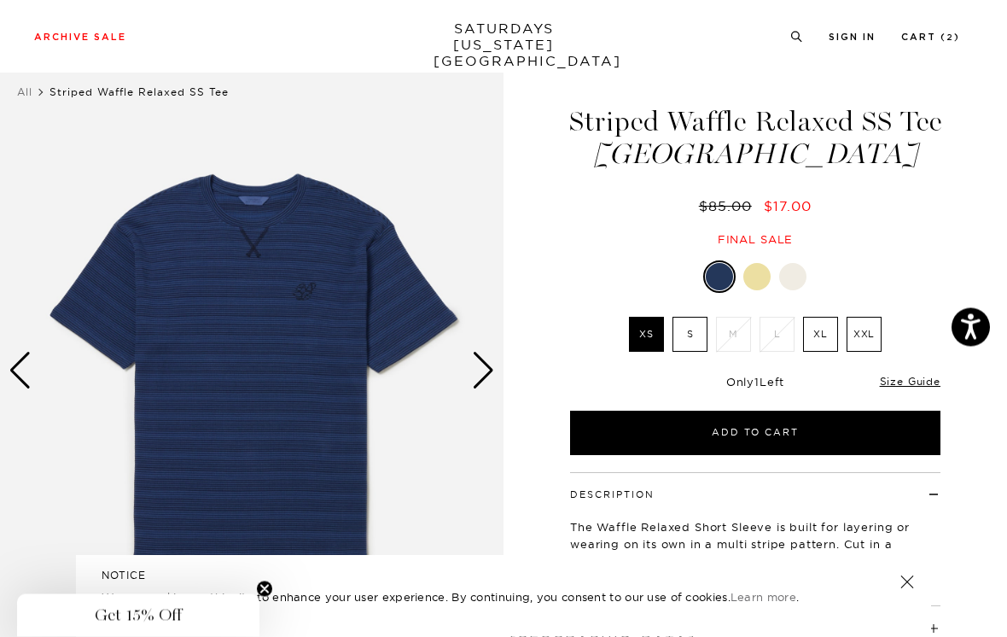
scroll to position [31, 0]
click at [761, 278] on div at bounding box center [757, 276] width 27 height 27
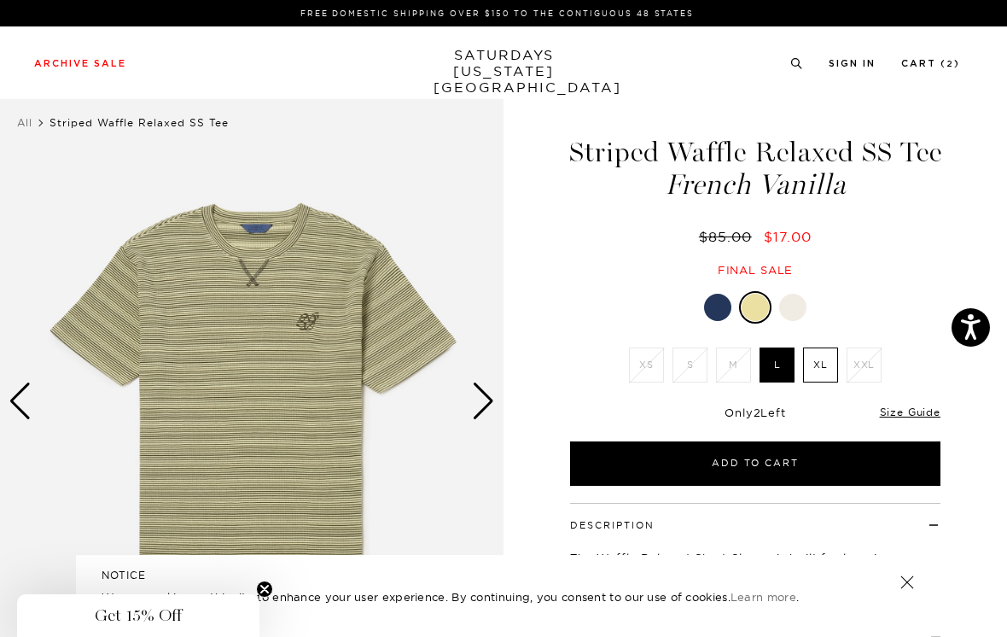
click at [797, 301] on div at bounding box center [792, 307] width 27 height 27
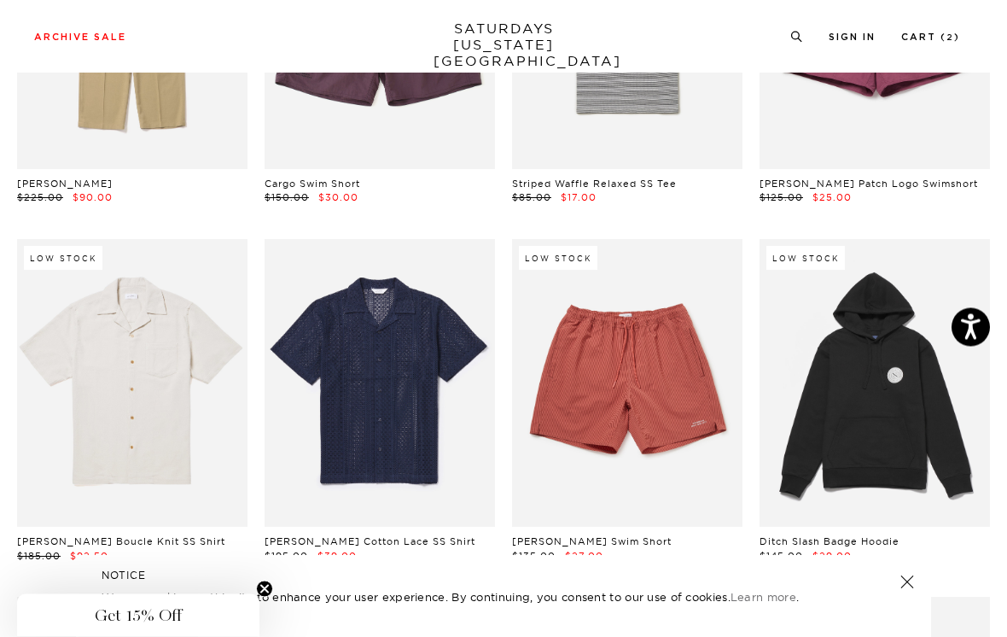
scroll to position [5738, 0]
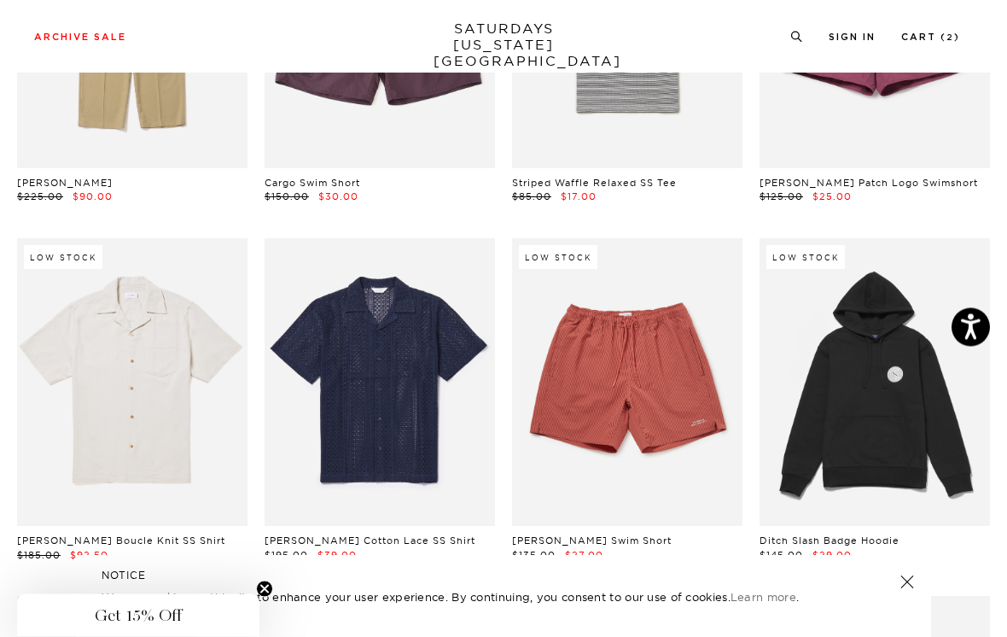
click at [690, 381] on link at bounding box center [627, 383] width 231 height 289
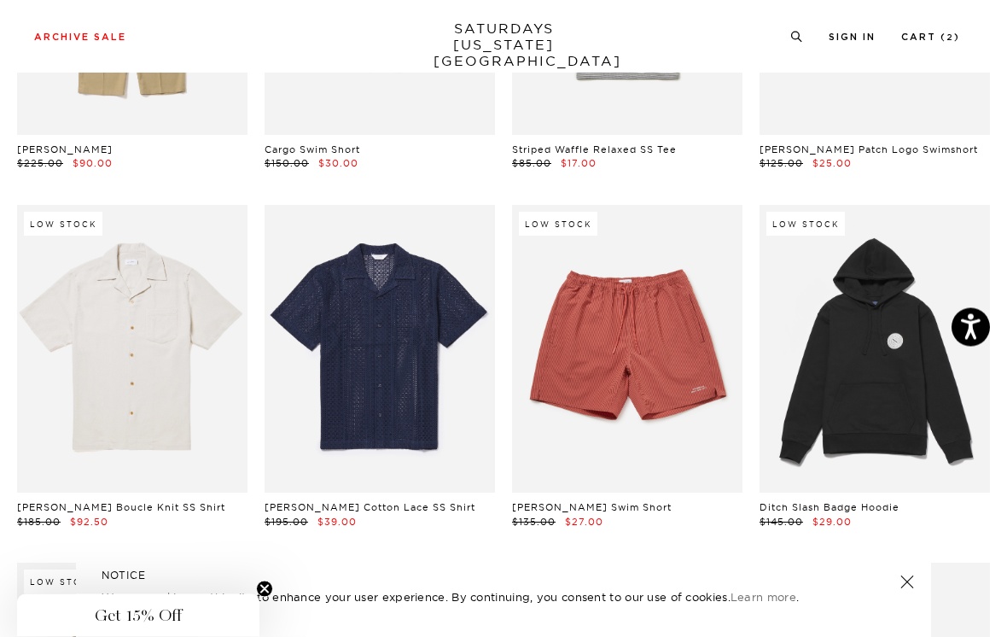
scroll to position [5772, 0]
click at [447, 318] on link at bounding box center [380, 349] width 231 height 289
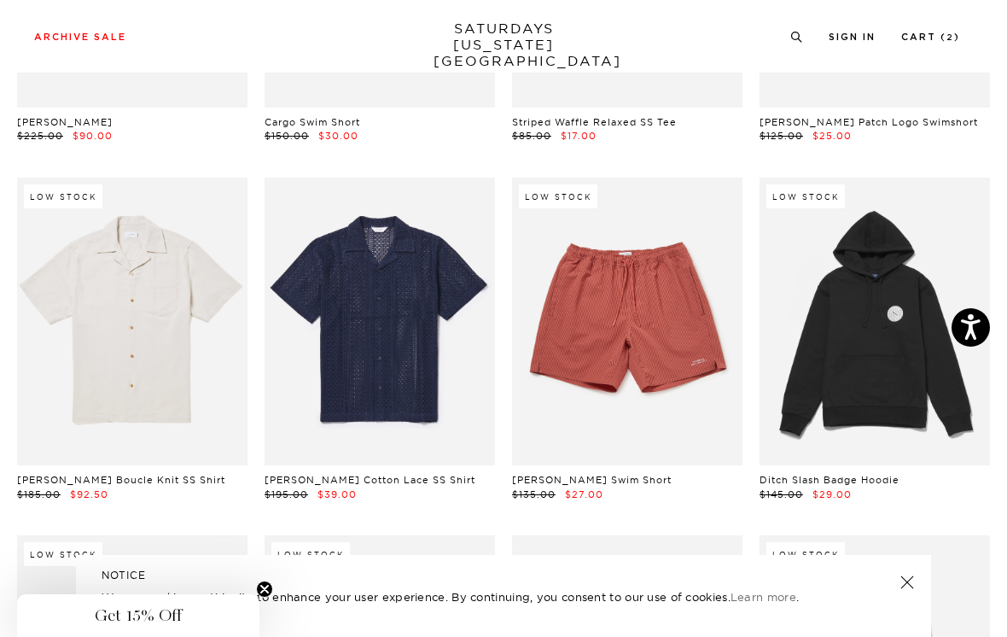
scroll to position [5800, 0]
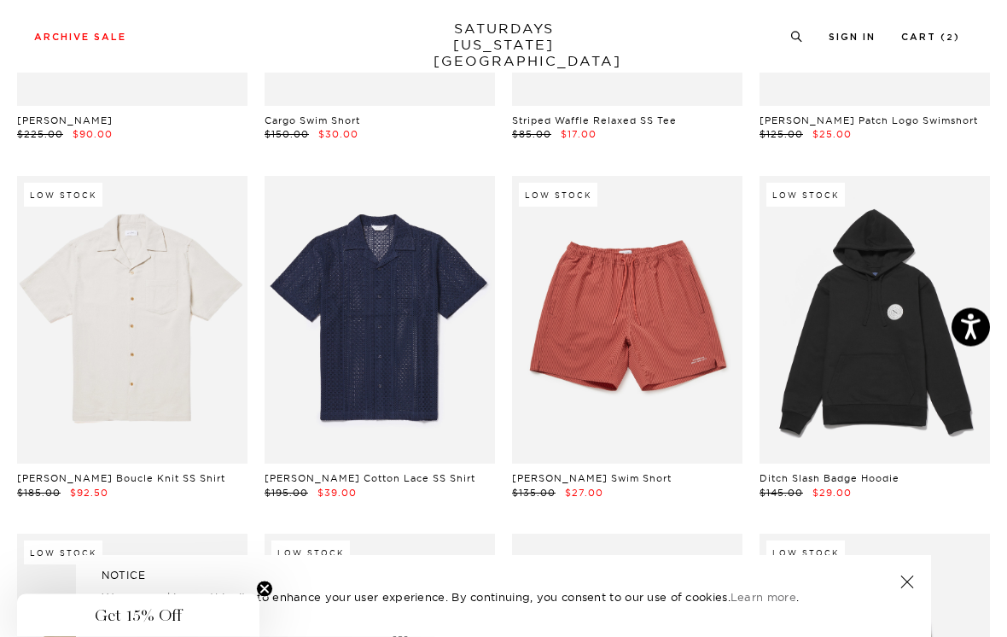
click at [190, 282] on link at bounding box center [132, 321] width 231 height 289
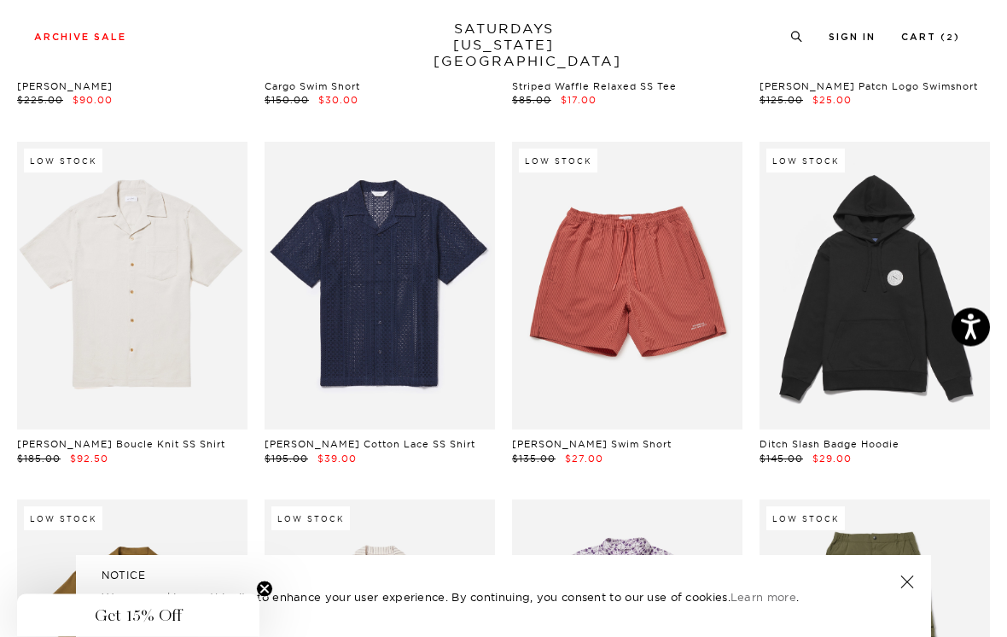
scroll to position [5835, 0]
click at [957, 196] on link at bounding box center [875, 286] width 231 height 289
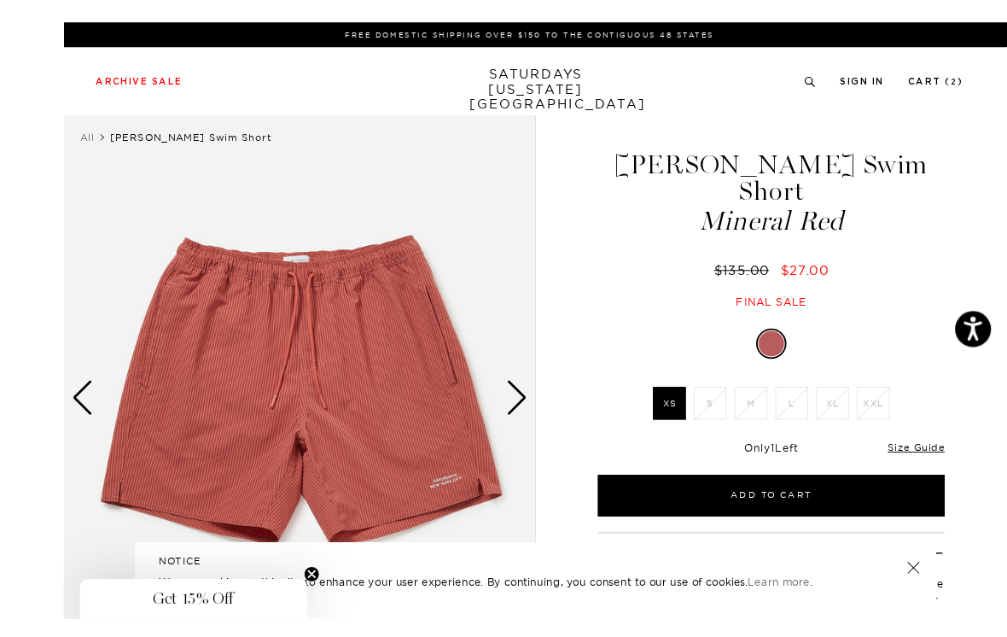
scroll to position [13, 0]
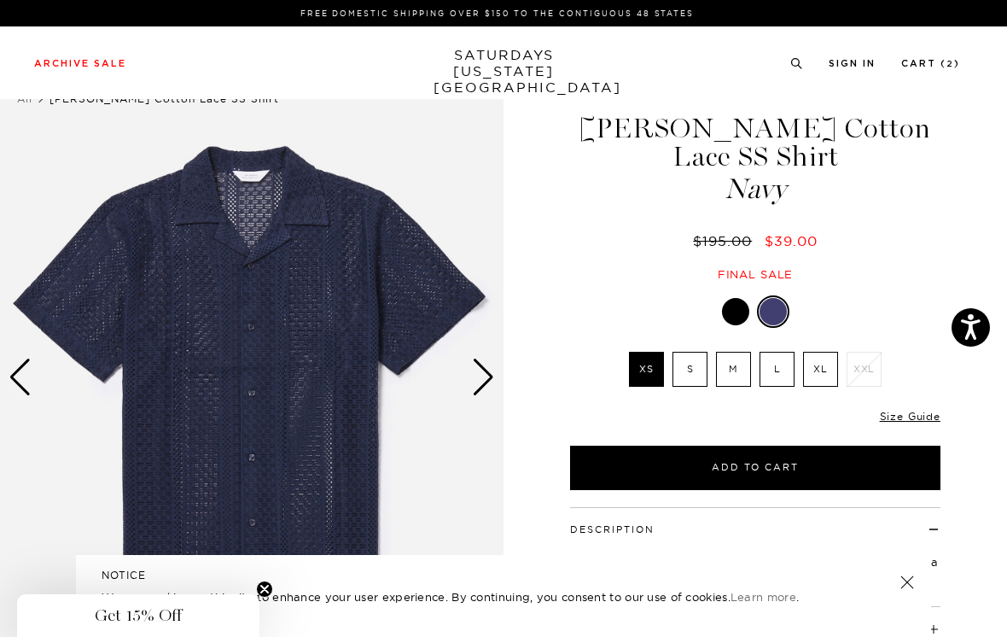
scroll to position [27, 0]
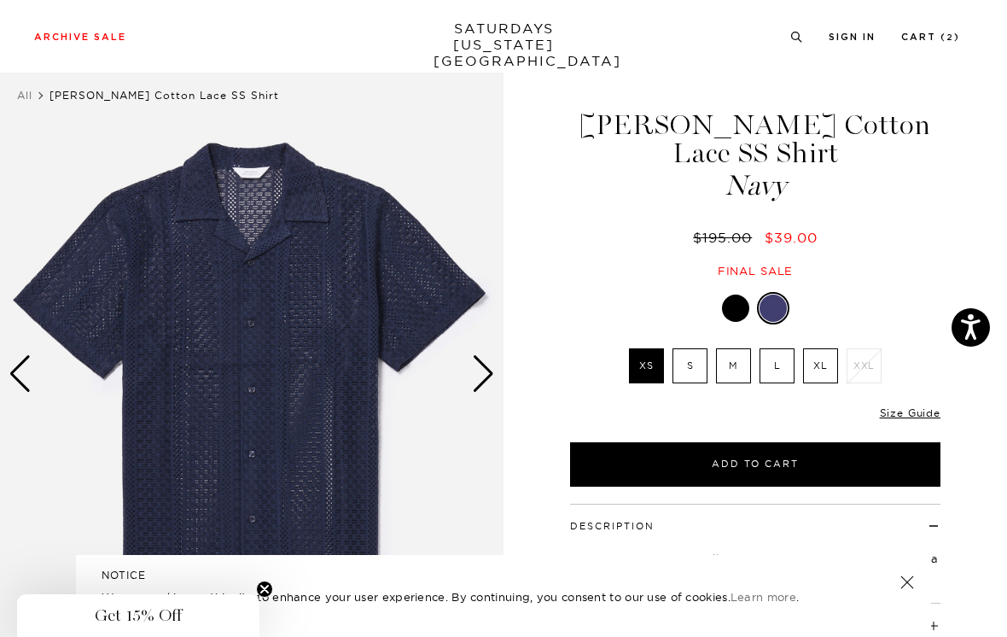
click at [694, 348] on label "S" at bounding box center [690, 365] width 35 height 35
click at [0, 0] on input "S" at bounding box center [0, 0] width 0 height 0
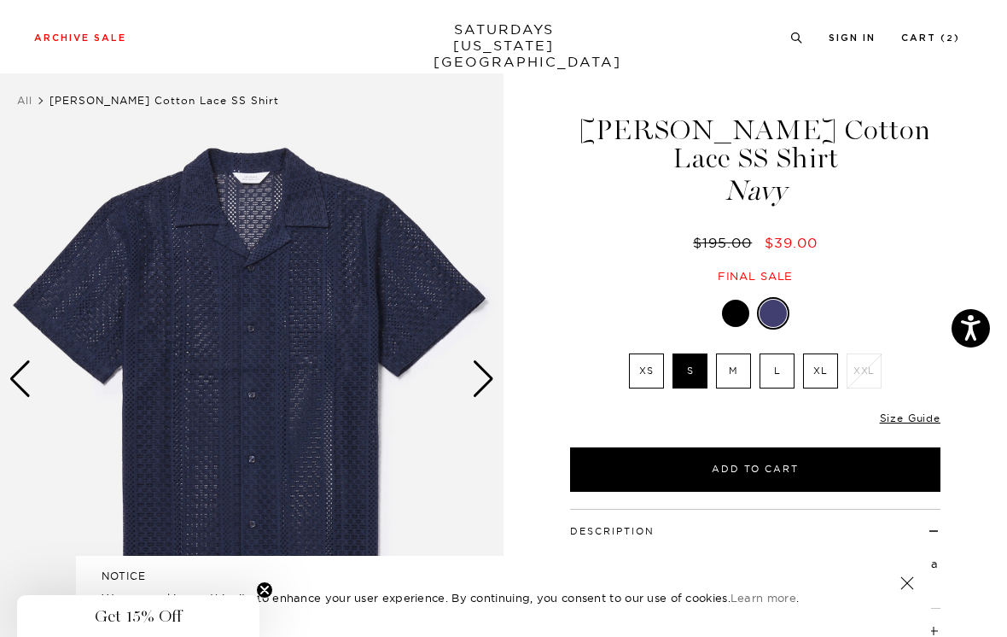
click at [483, 372] on div "Next slide" at bounding box center [483, 378] width 23 height 38
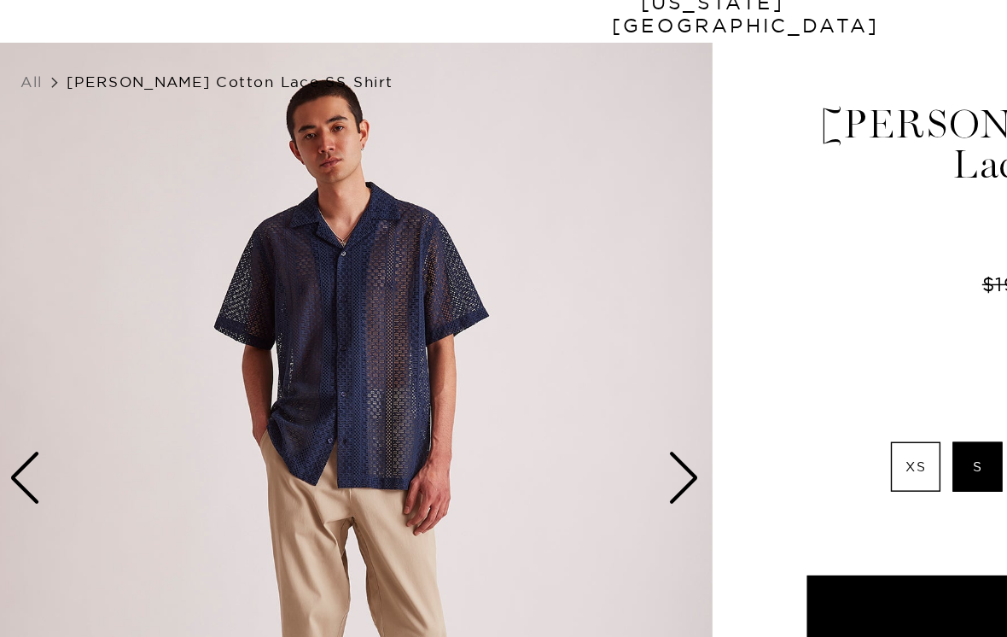
scroll to position [0, 0]
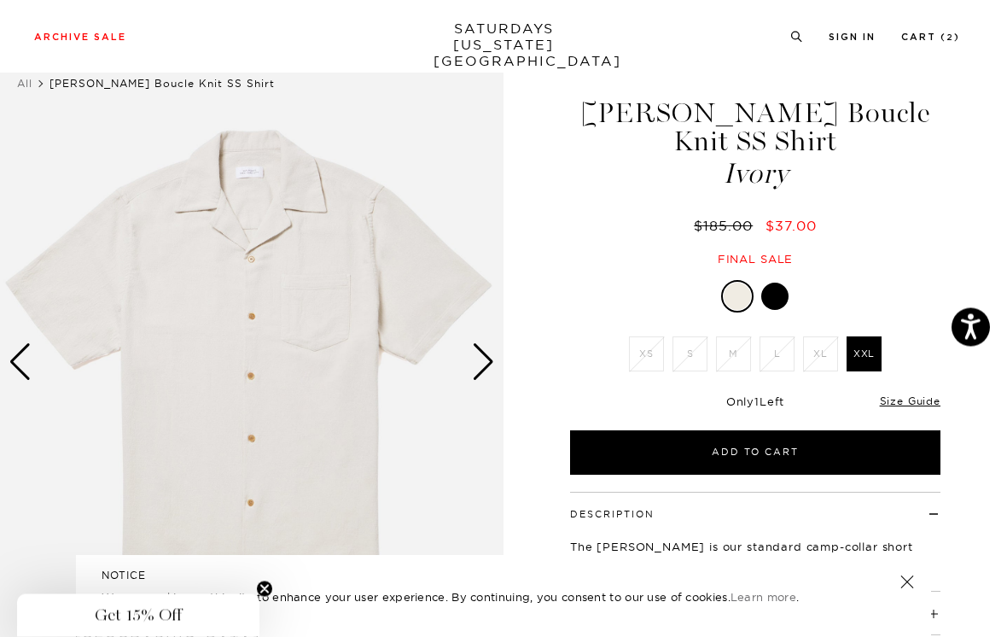
scroll to position [39, 0]
click at [785, 283] on div at bounding box center [775, 296] width 27 height 27
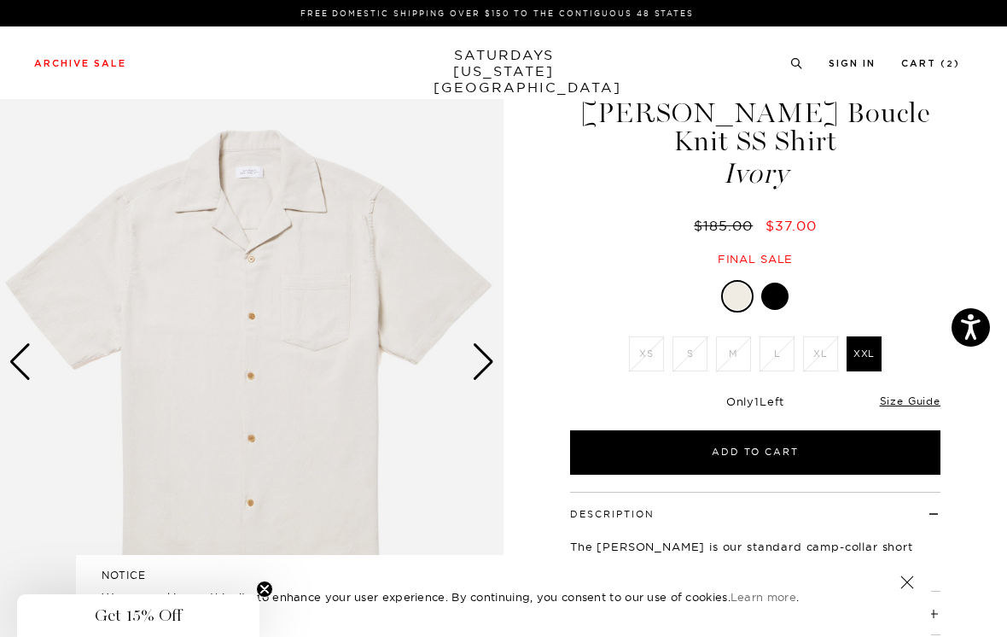
scroll to position [66, 0]
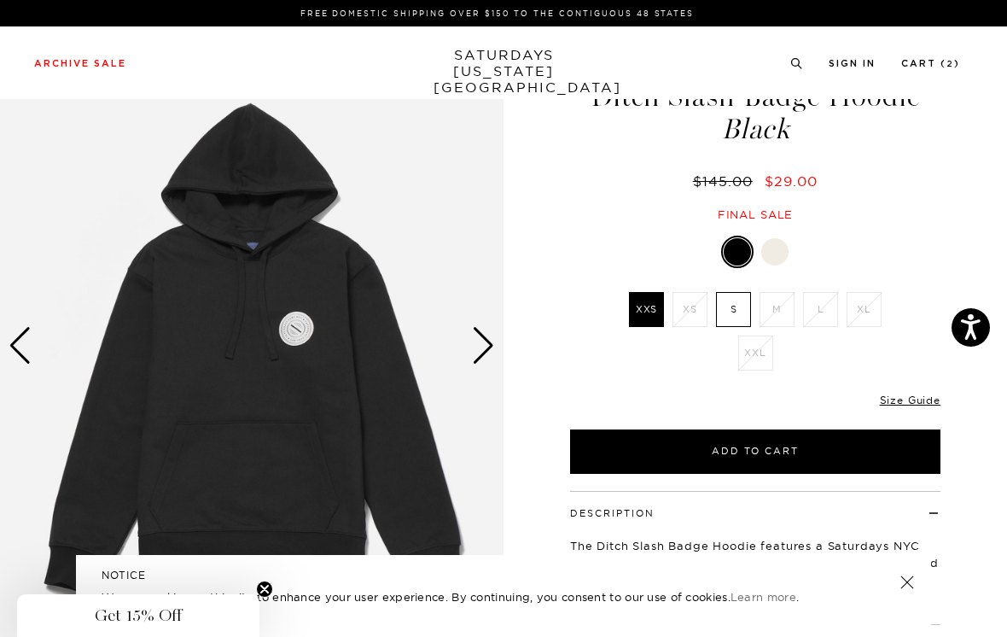
scroll to position [125, 0]
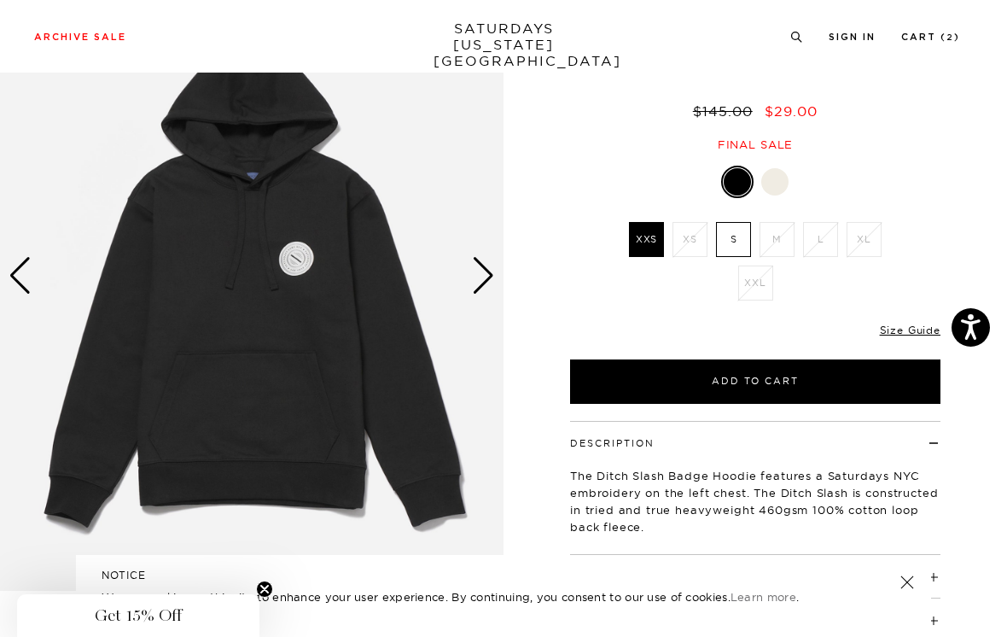
click at [479, 280] on div "Next slide" at bounding box center [483, 276] width 23 height 38
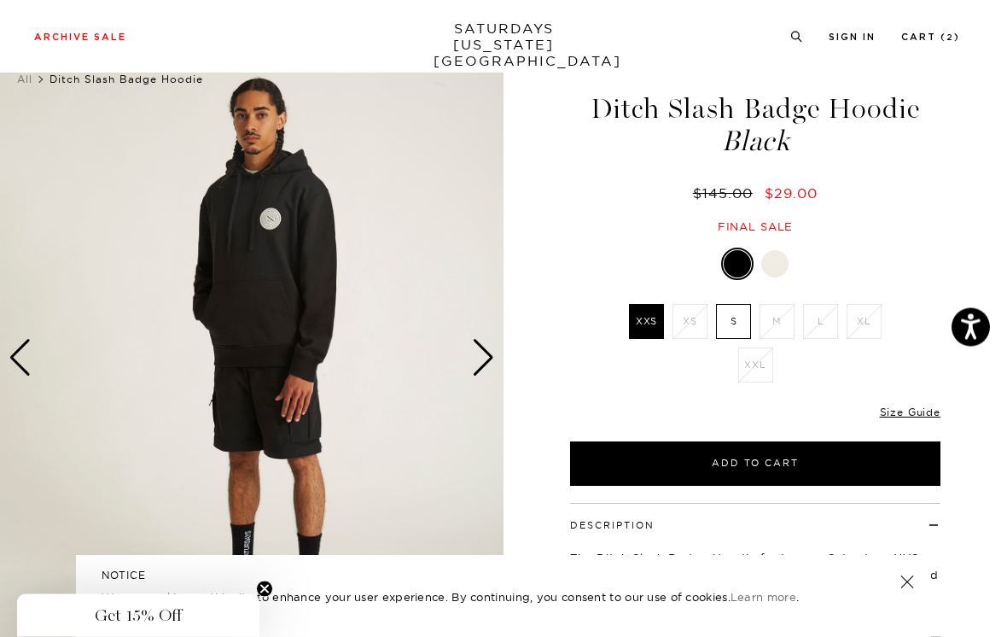
click at [487, 357] on div "Next slide" at bounding box center [483, 359] width 23 height 38
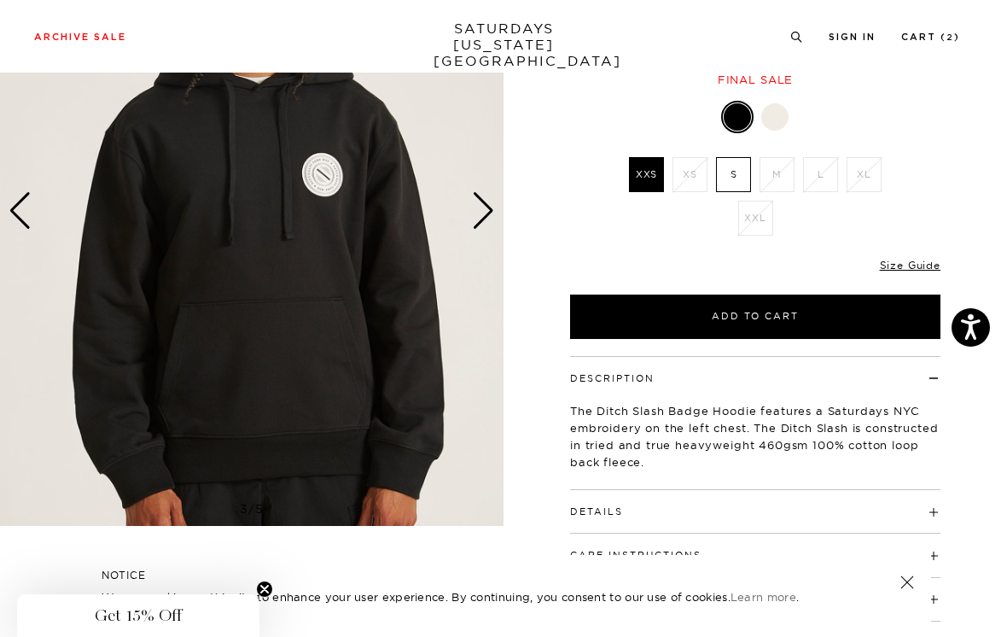
scroll to position [400, 0]
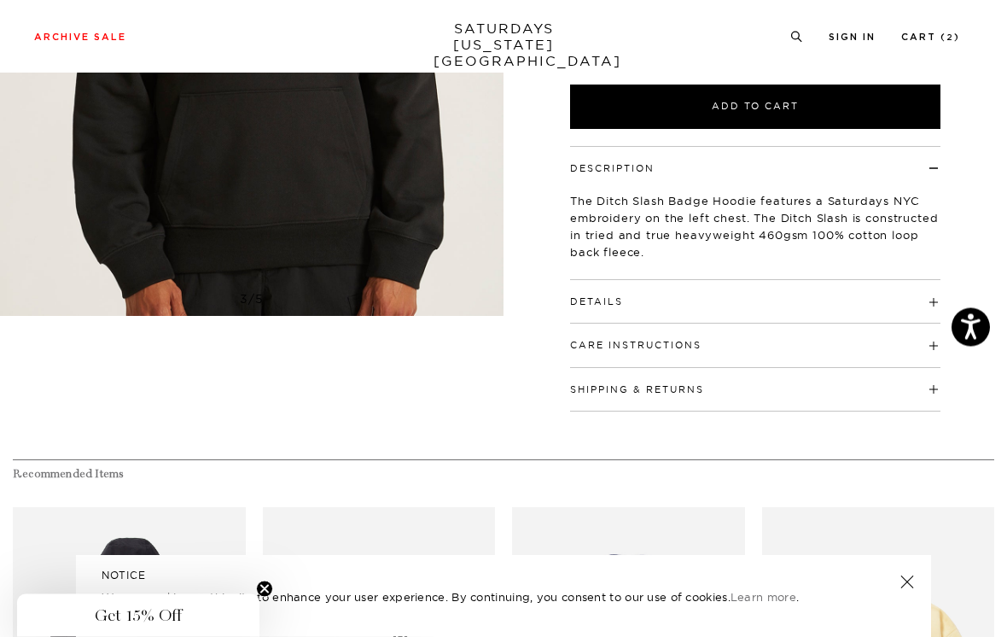
click at [906, 299] on h4 "Details" at bounding box center [755, 295] width 371 height 28
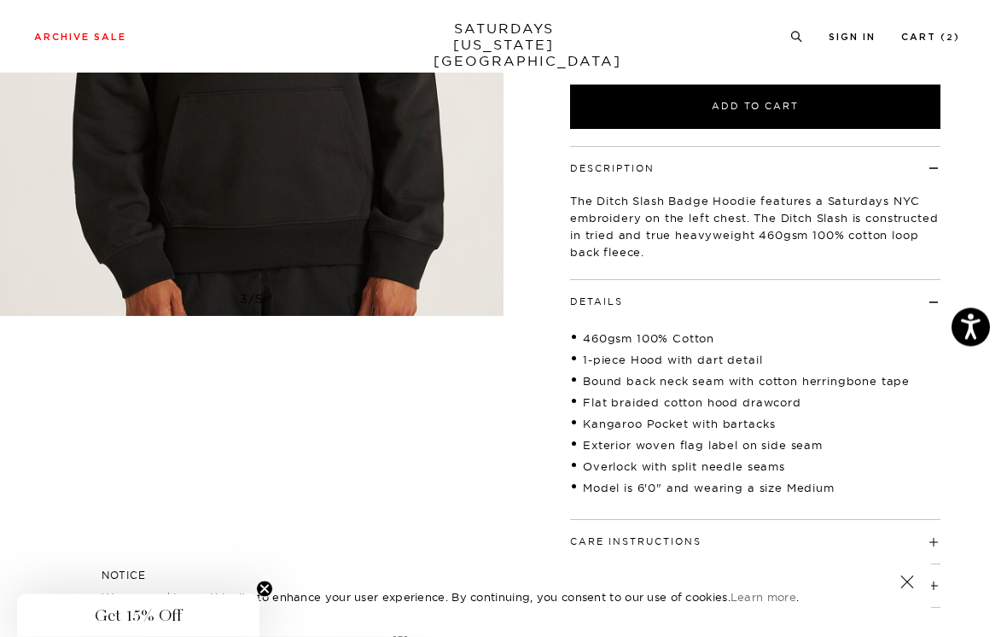
scroll to position [400, 0]
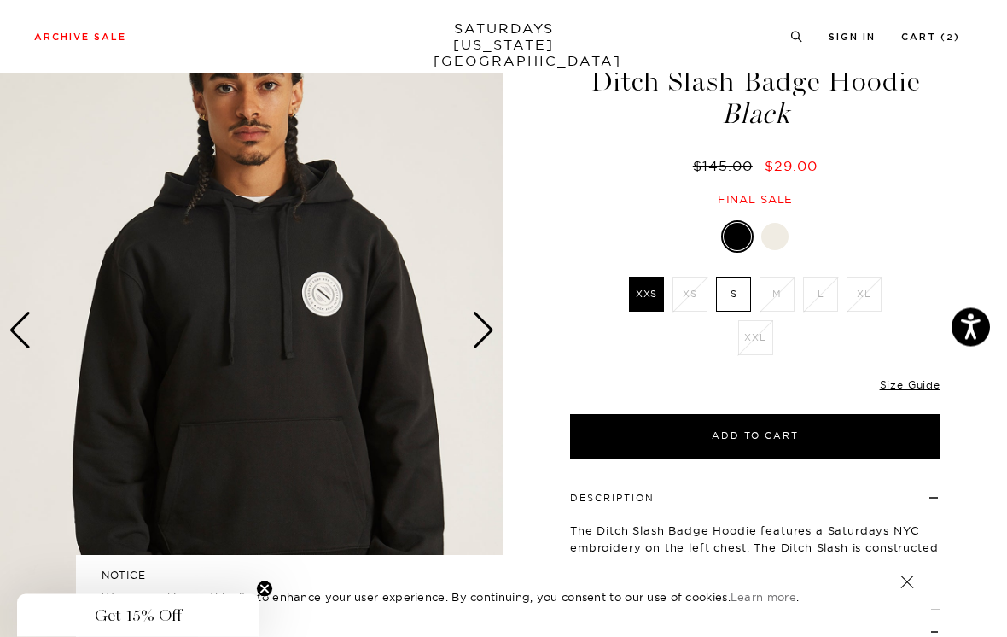
click at [741, 292] on label "S" at bounding box center [733, 294] width 35 height 35
click at [0, 0] on input "S" at bounding box center [0, 0] width 0 height 0
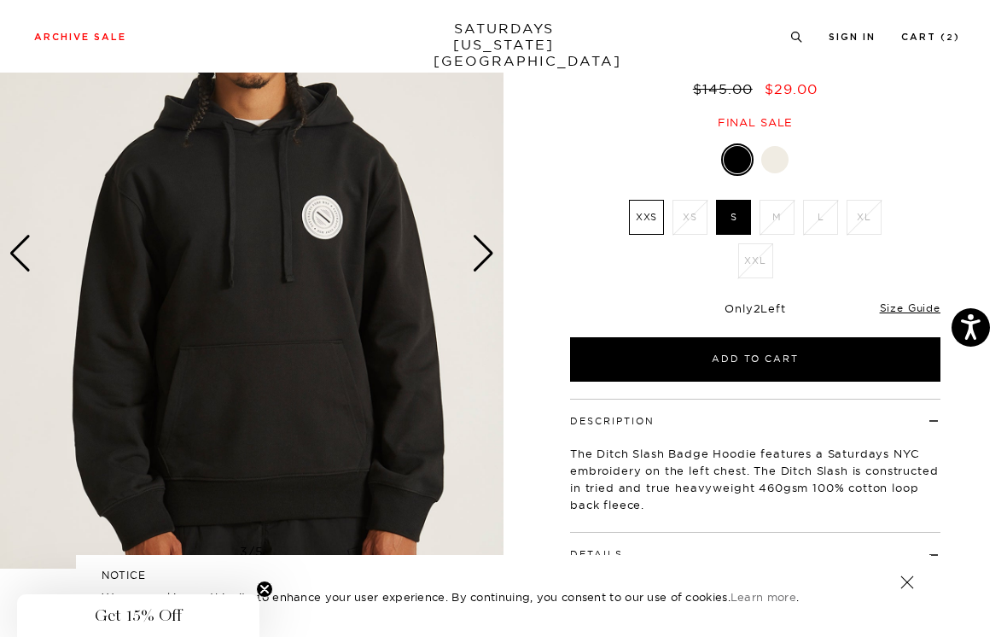
scroll to position [209, 0]
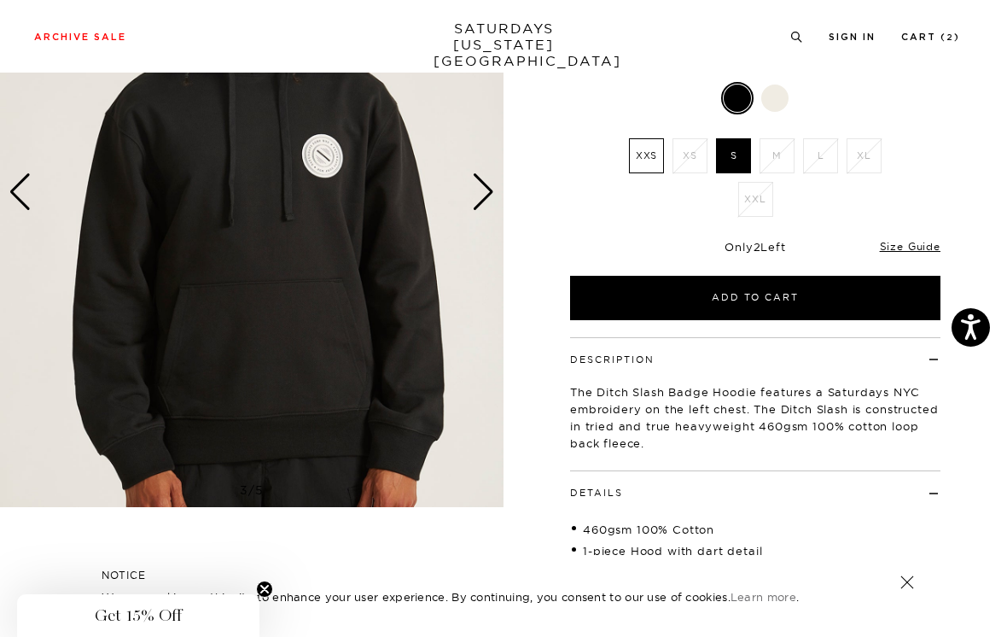
click at [809, 292] on button "Add to Cart" at bounding box center [755, 298] width 371 height 44
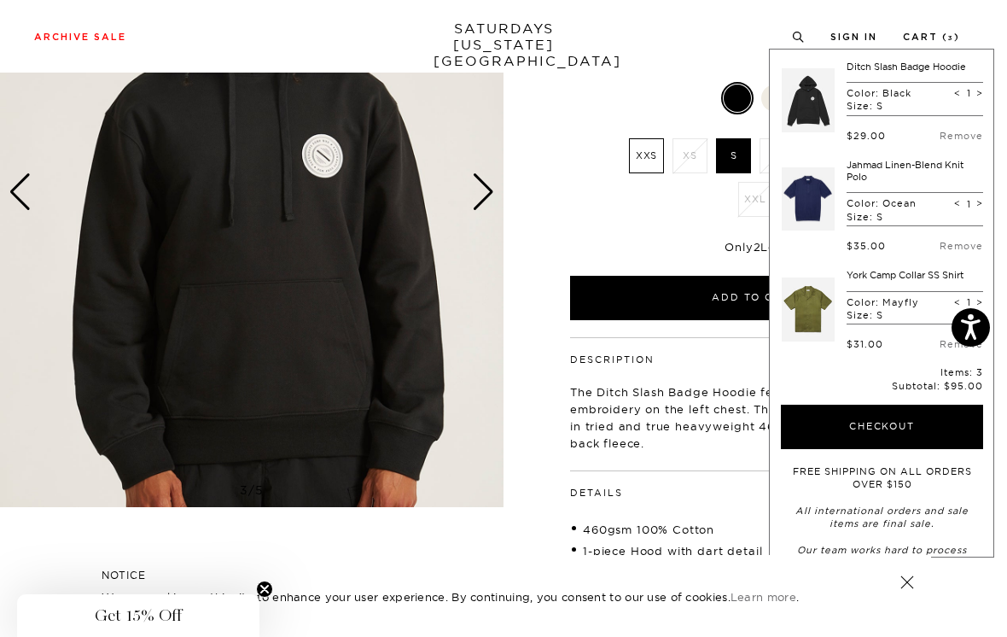
click at [957, 132] on link "Remove" at bounding box center [962, 136] width 44 height 12
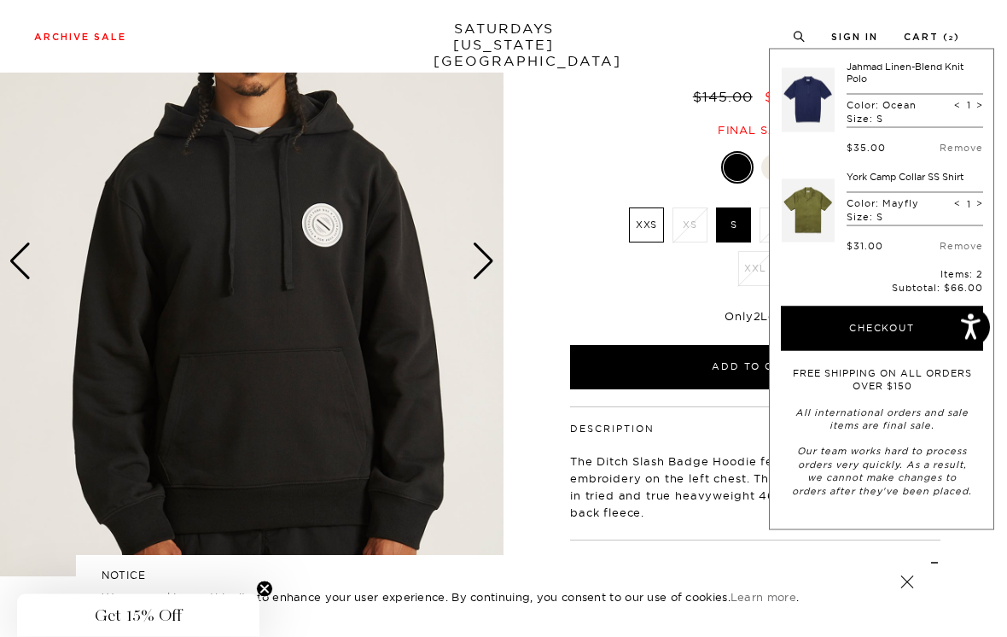
scroll to position [0, 0]
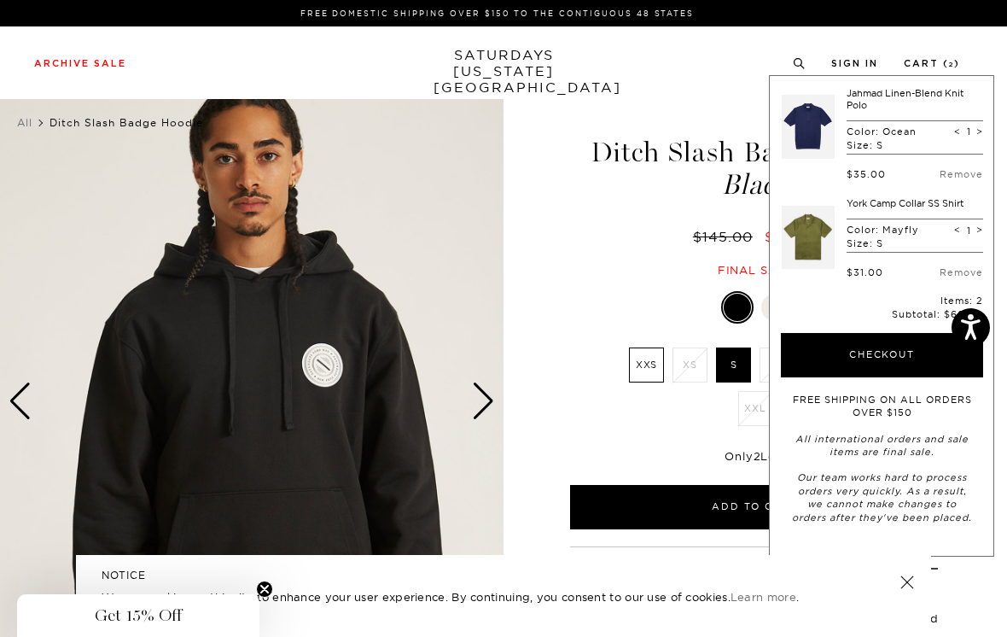
click at [641, 362] on label "XXS" at bounding box center [646, 364] width 35 height 35
click at [0, 0] on input "XXS" at bounding box center [0, 0] width 0 height 0
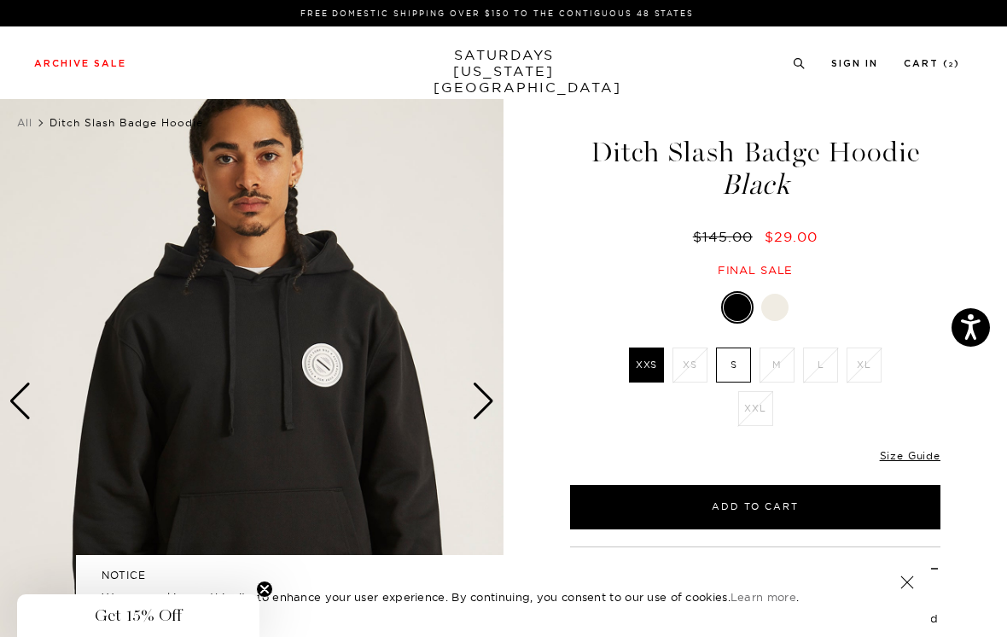
click at [727, 369] on label "S" at bounding box center [733, 364] width 35 height 35
click at [0, 0] on input "S" at bounding box center [0, 0] width 0 height 0
click at [773, 313] on div at bounding box center [775, 307] width 27 height 27
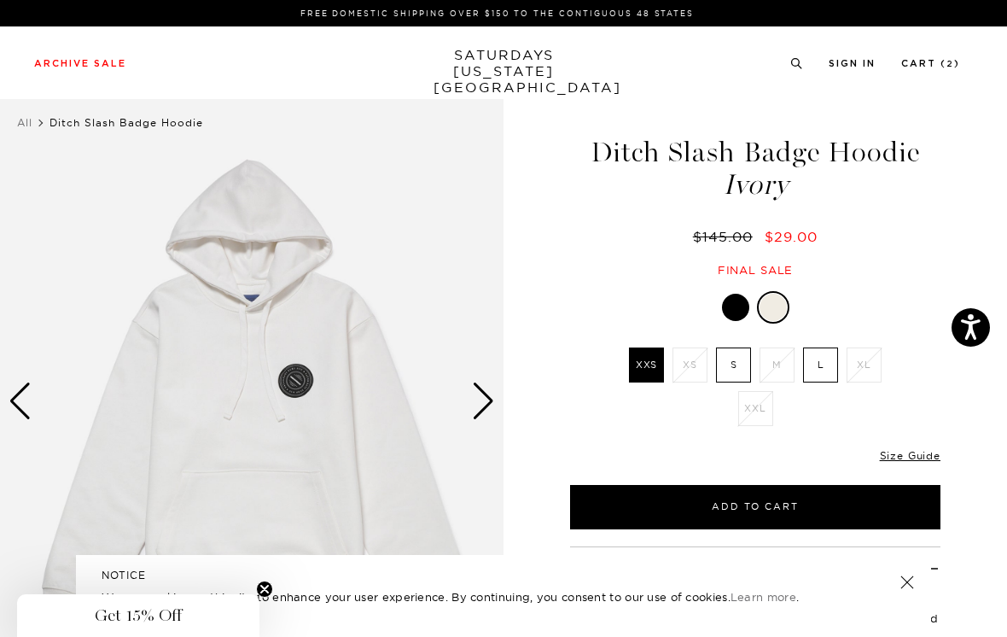
click at [729, 366] on label "S" at bounding box center [733, 364] width 35 height 35
click at [0, 0] on input "S" at bounding box center [0, 0] width 0 height 0
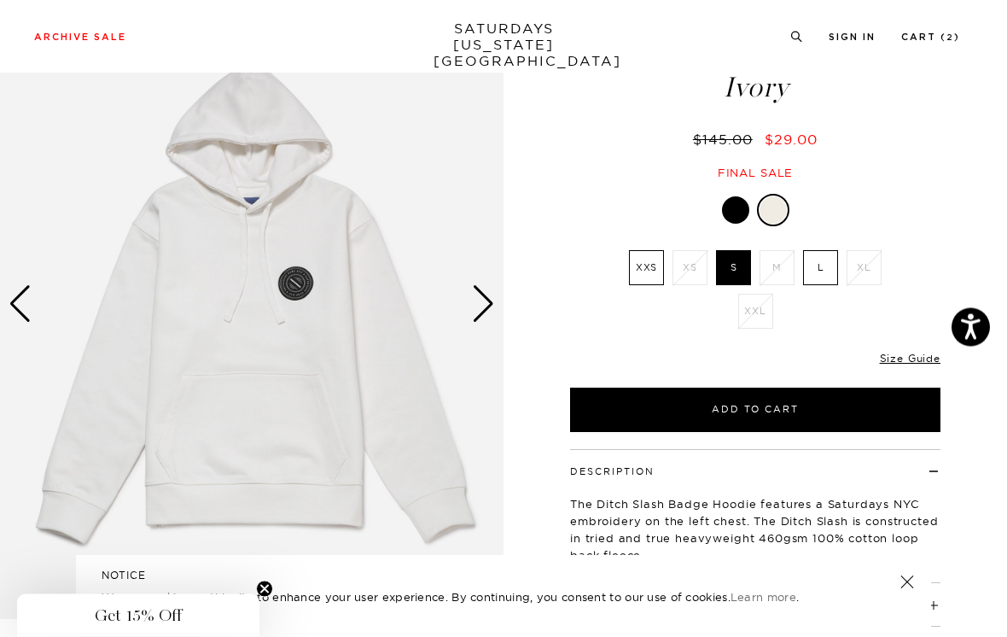
scroll to position [97, 0]
click at [481, 298] on div "Next slide" at bounding box center [483, 304] width 23 height 38
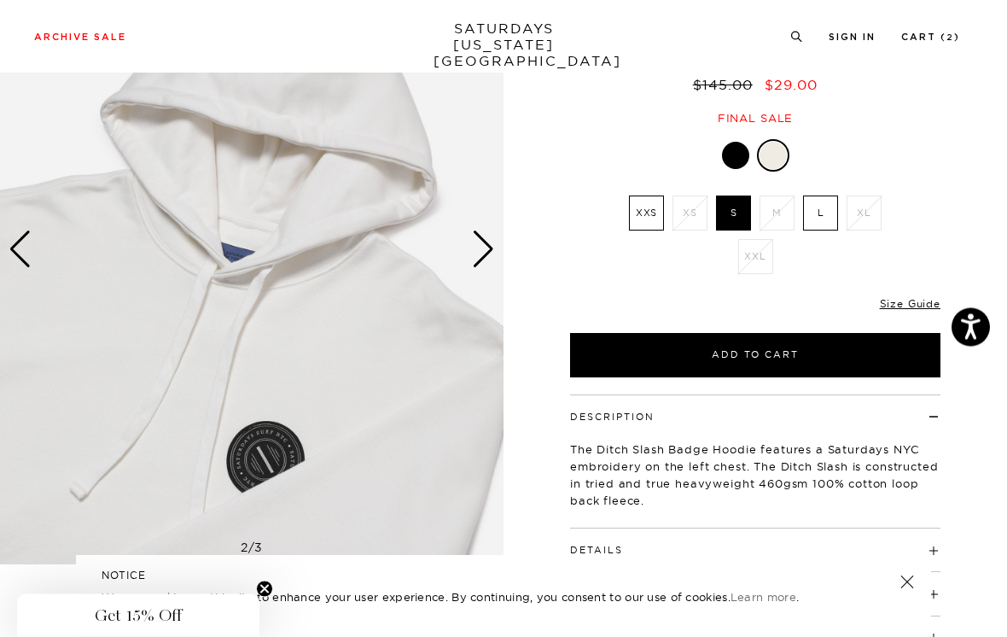
click at [486, 246] on div "Next slide" at bounding box center [483, 250] width 23 height 38
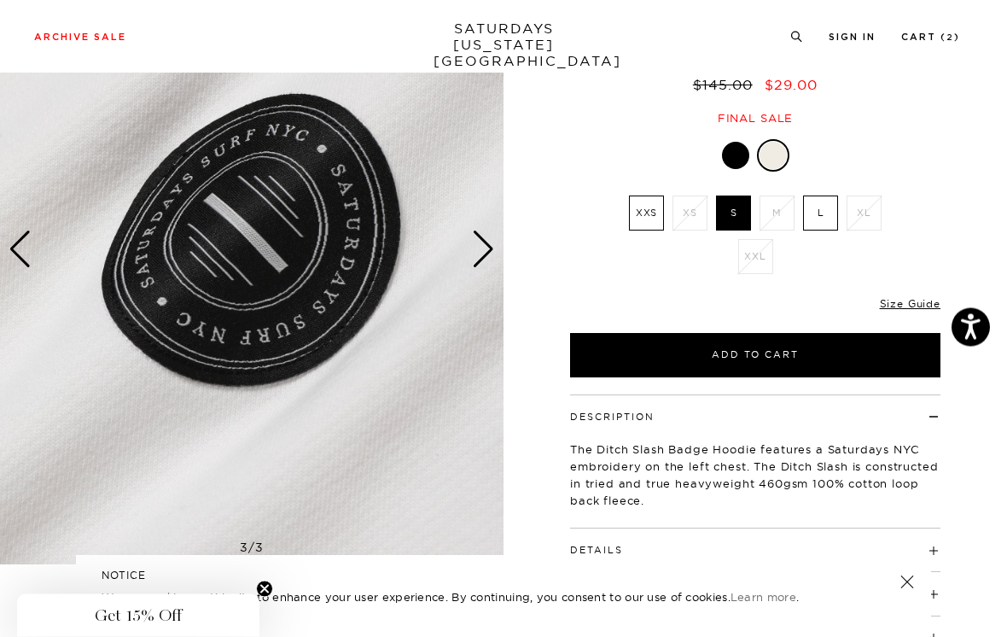
scroll to position [152, 0]
click at [482, 250] on div "Next slide" at bounding box center [483, 250] width 23 height 38
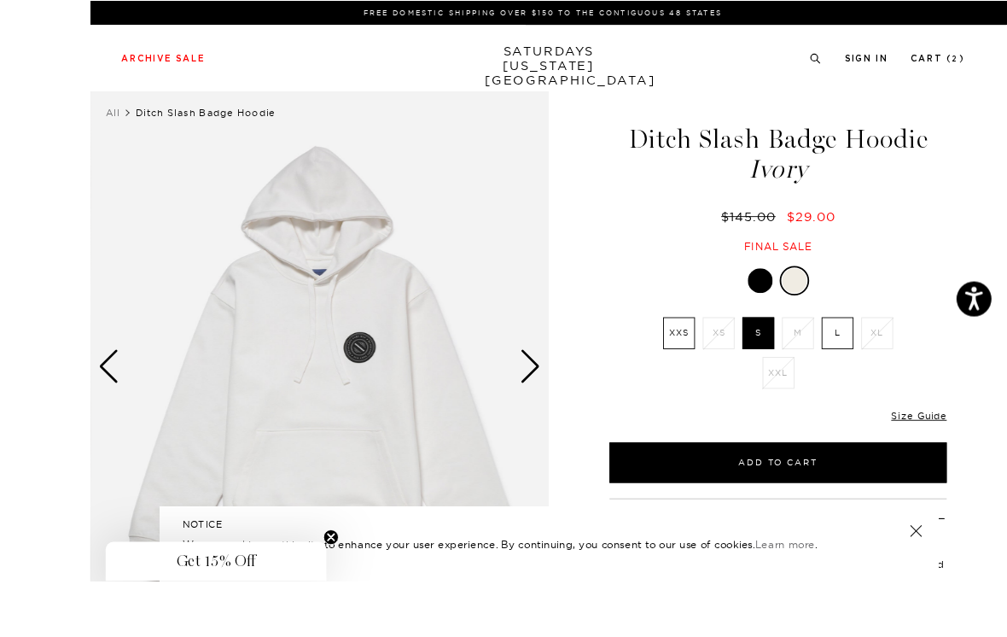
scroll to position [76, 0]
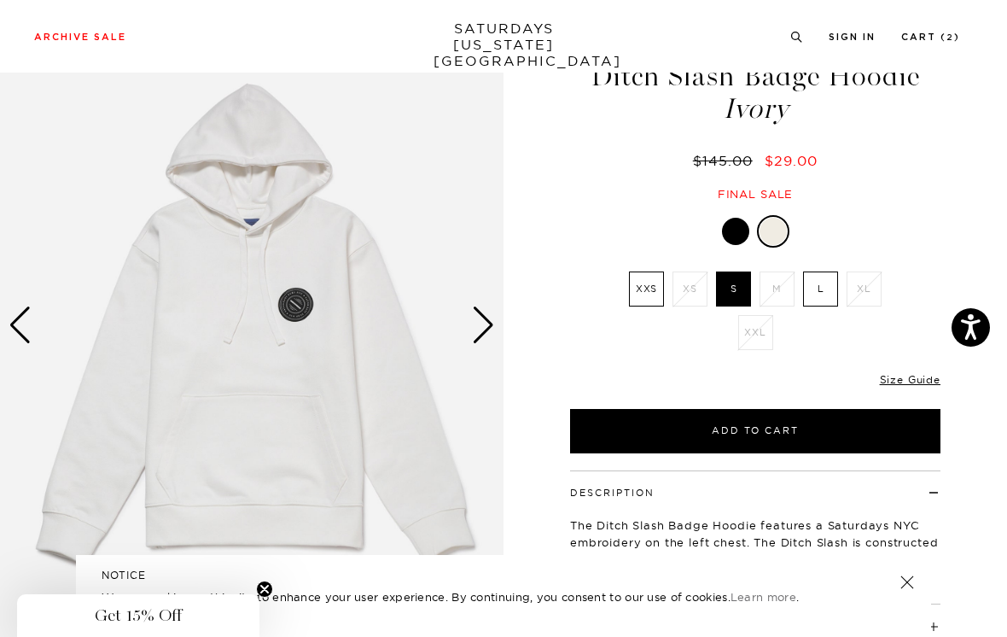
click at [933, 375] on link "Size Guide" at bounding box center [910, 379] width 61 height 13
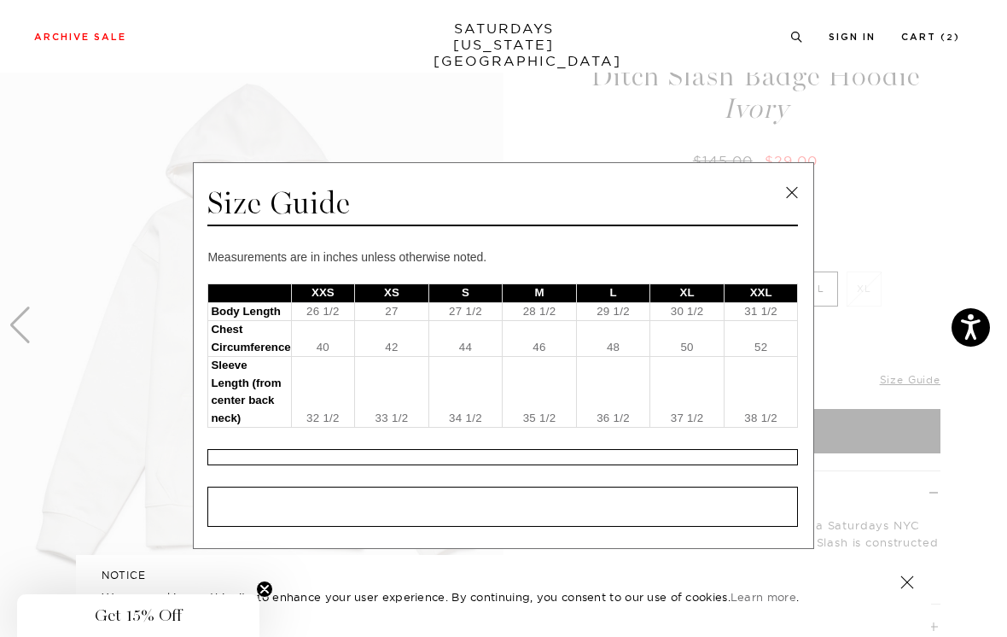
click at [795, 188] on link at bounding box center [792, 193] width 26 height 26
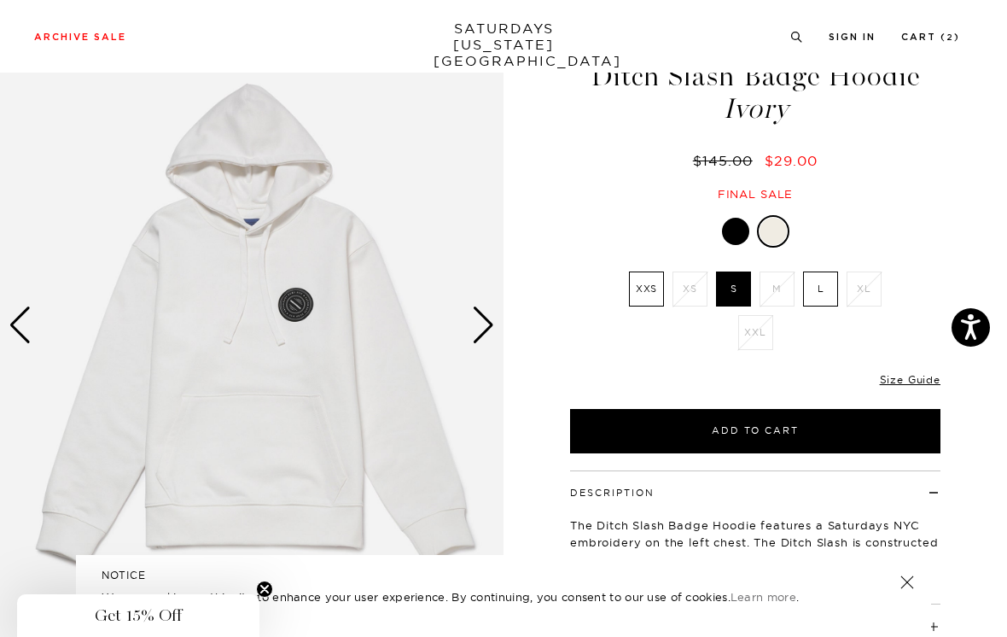
click at [482, 331] on div "Next slide" at bounding box center [483, 325] width 23 height 38
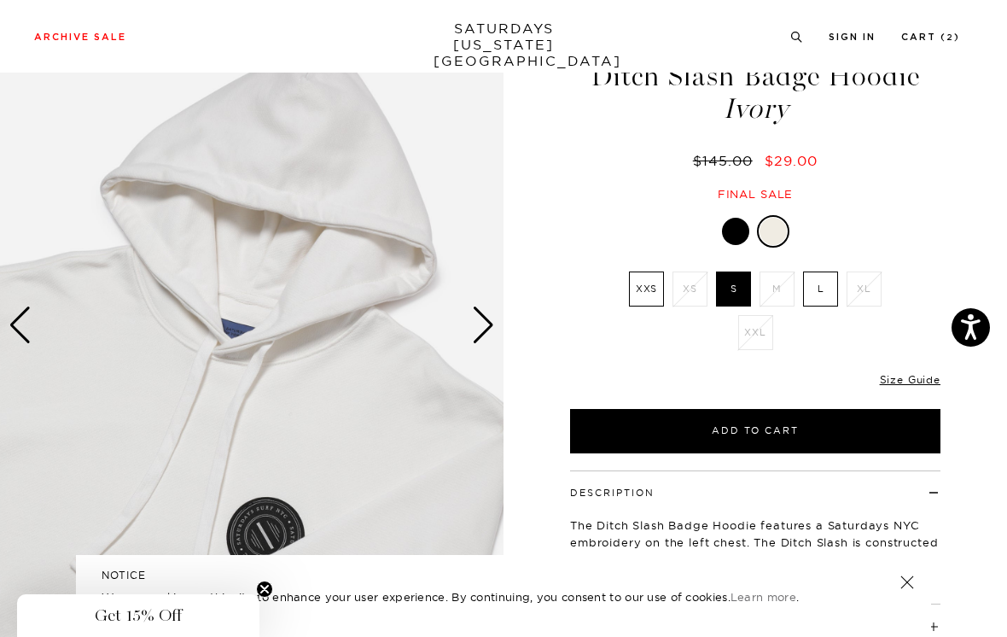
click at [482, 329] on div "Next slide" at bounding box center [483, 325] width 23 height 38
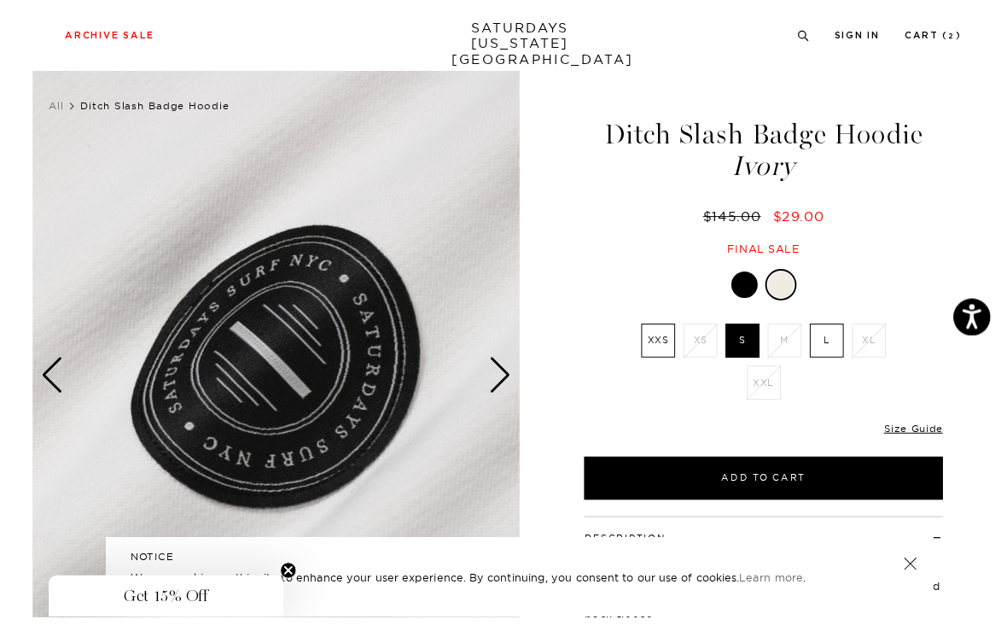
scroll to position [61, 0]
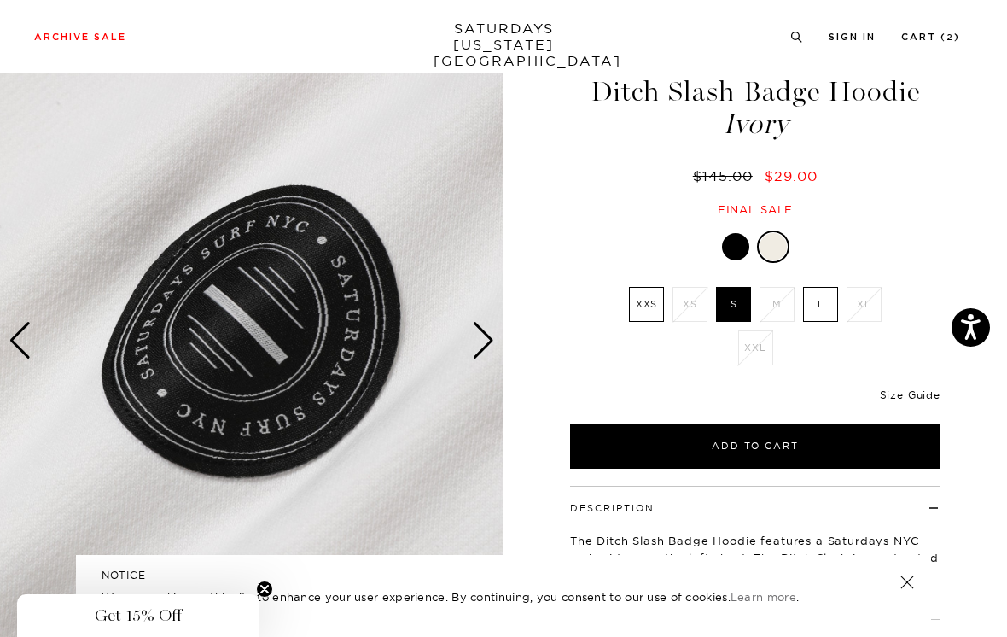
click at [485, 345] on div "Next slide" at bounding box center [483, 341] width 23 height 38
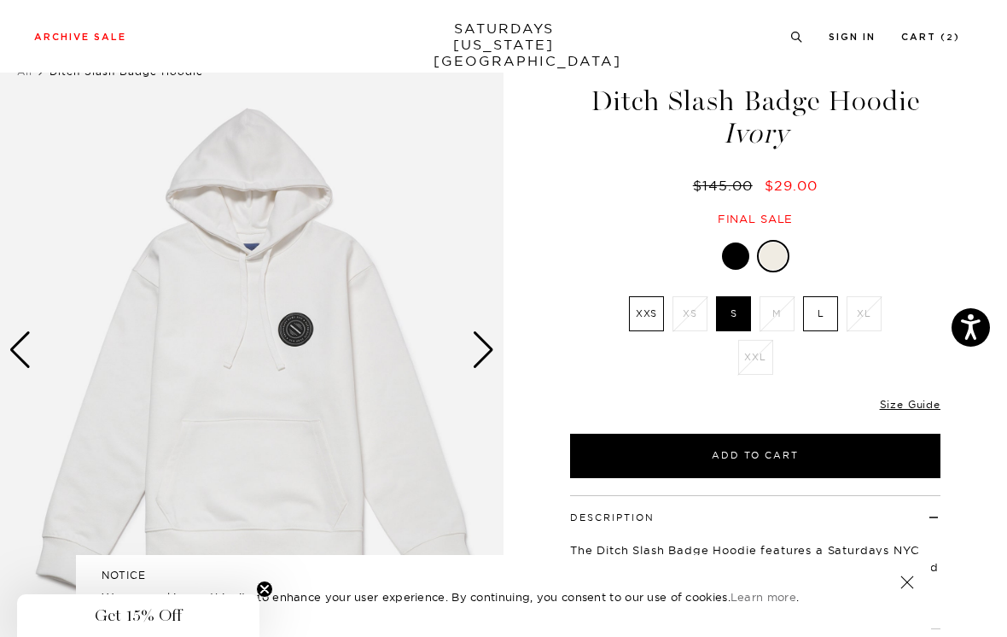
scroll to position [50, 0]
click at [489, 344] on div "Next slide" at bounding box center [483, 351] width 23 height 38
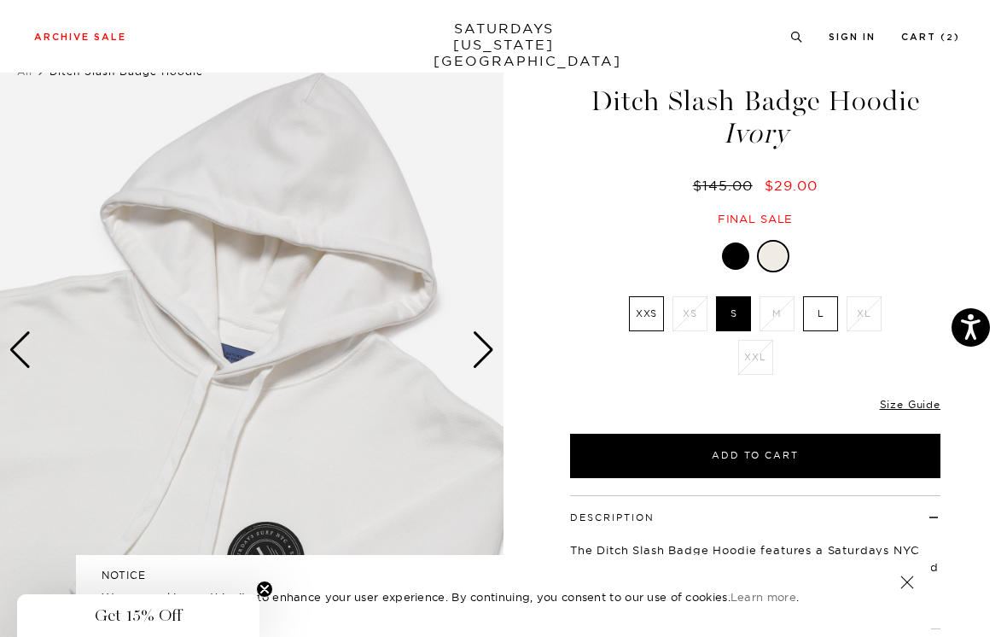
click at [488, 343] on div "Next slide" at bounding box center [483, 350] width 23 height 38
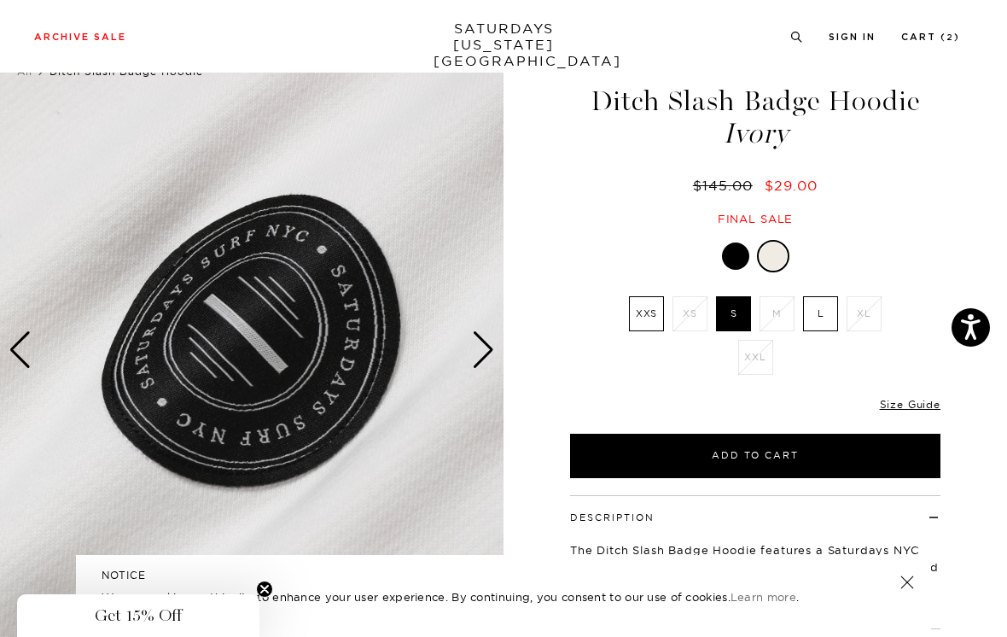
click at [488, 343] on div "Next slide" at bounding box center [483, 350] width 23 height 38
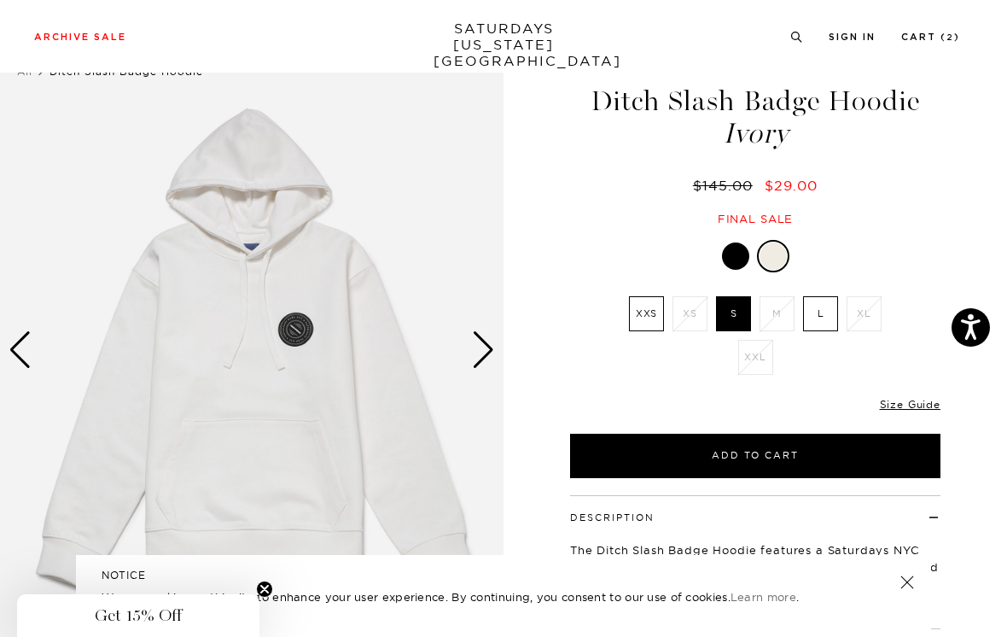
click at [741, 247] on div at bounding box center [735, 255] width 27 height 27
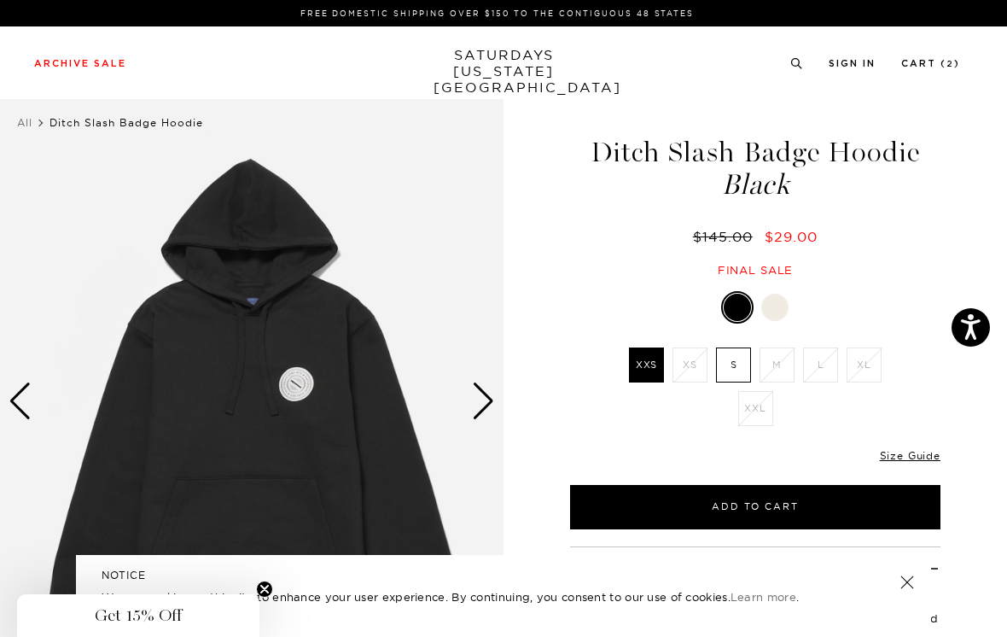
click at [479, 396] on div "Next slide" at bounding box center [483, 401] width 23 height 38
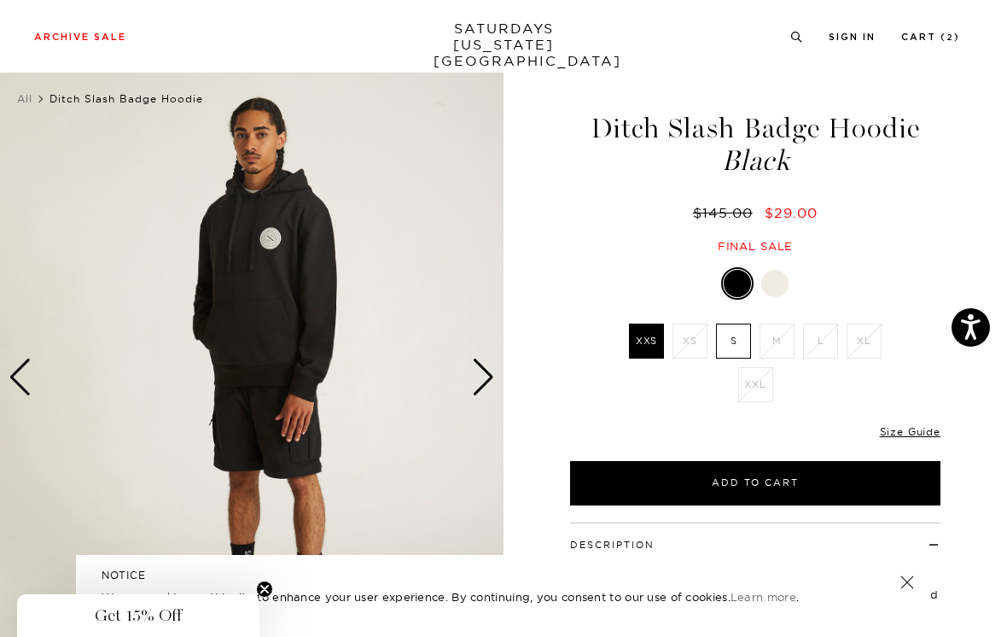
scroll to position [25, 0]
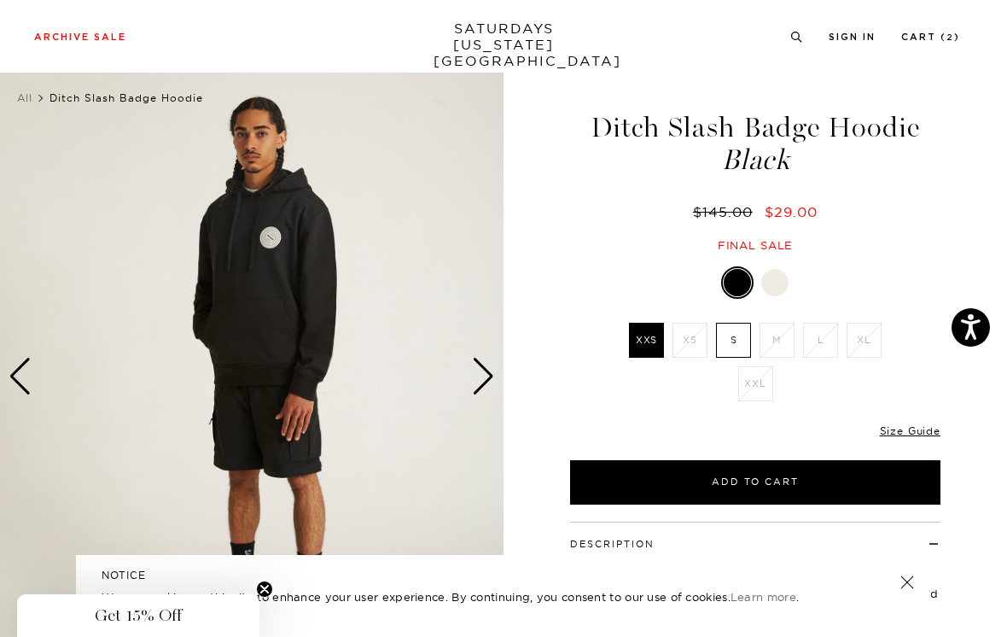
click at [487, 368] on div "Next slide" at bounding box center [483, 377] width 23 height 38
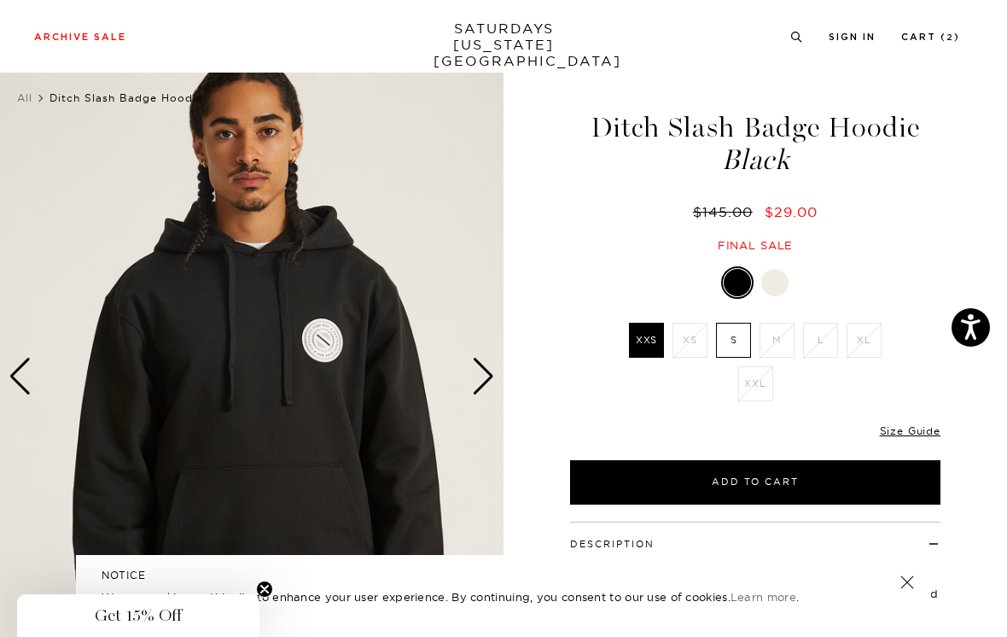
click at [491, 373] on div "Next slide" at bounding box center [483, 377] width 23 height 38
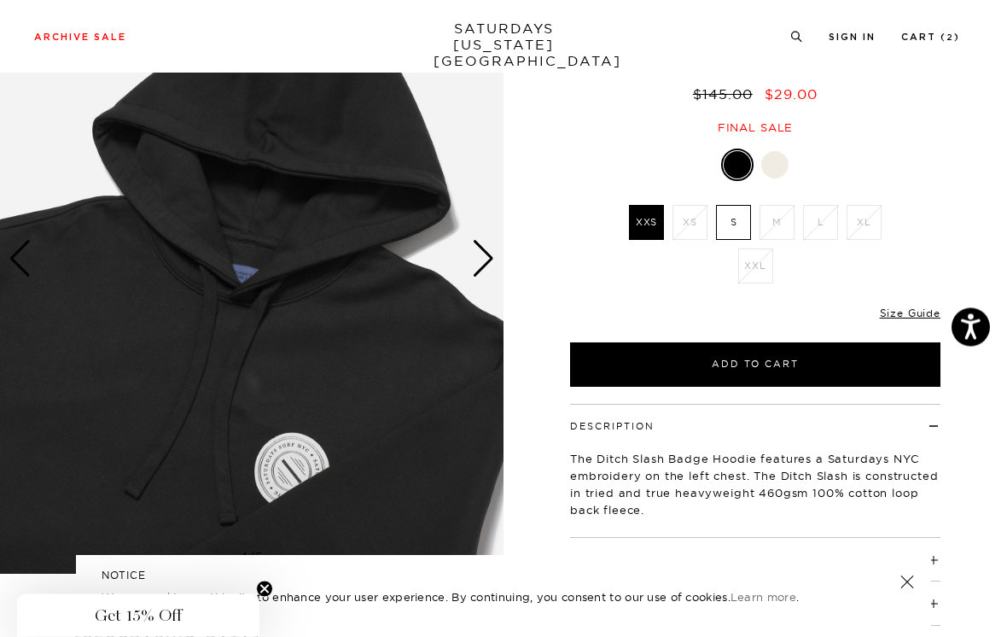
scroll to position [143, 0]
click at [785, 155] on div at bounding box center [775, 164] width 27 height 27
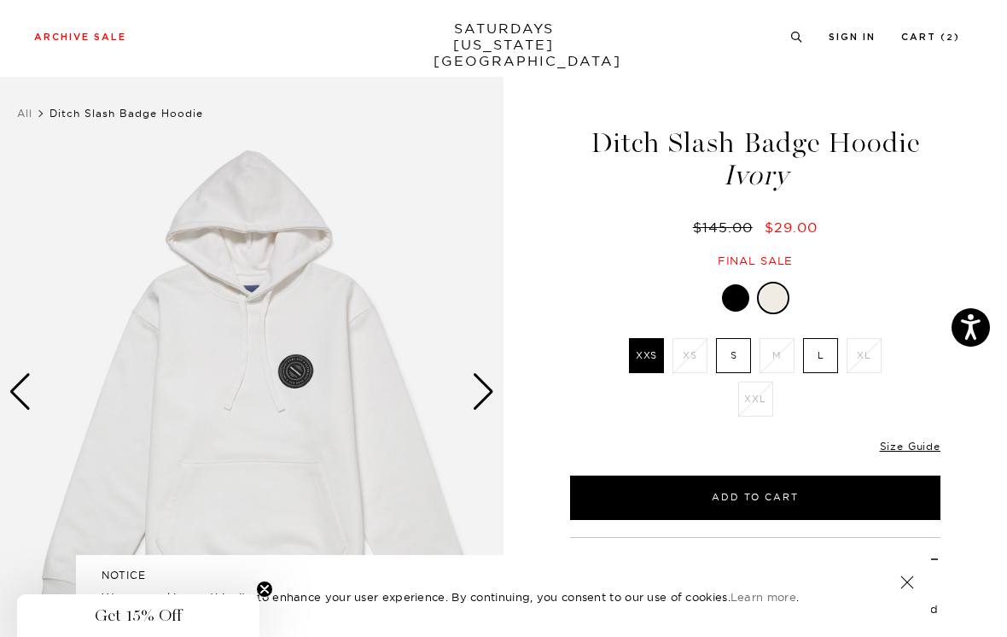
scroll to position [10, 0]
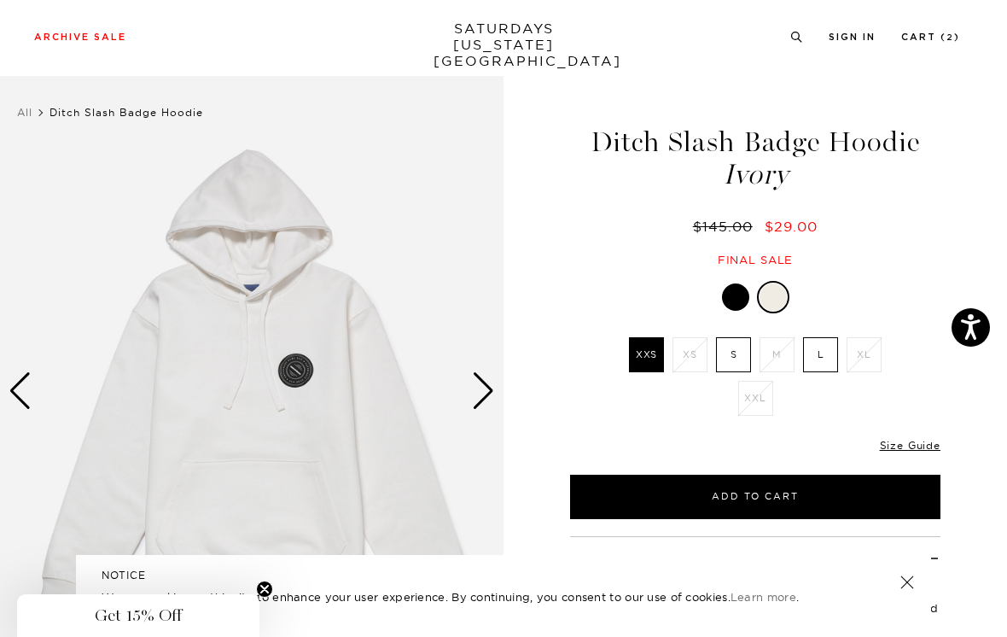
click at [737, 347] on label "S" at bounding box center [733, 354] width 35 height 35
click at [0, 0] on input "S" at bounding box center [0, 0] width 0 height 0
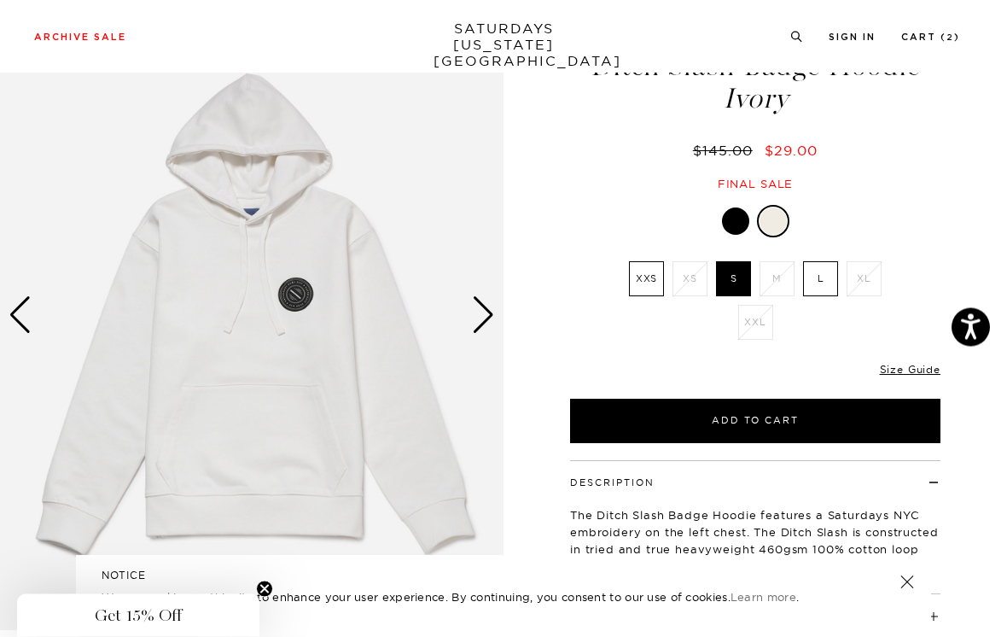
scroll to position [87, 0]
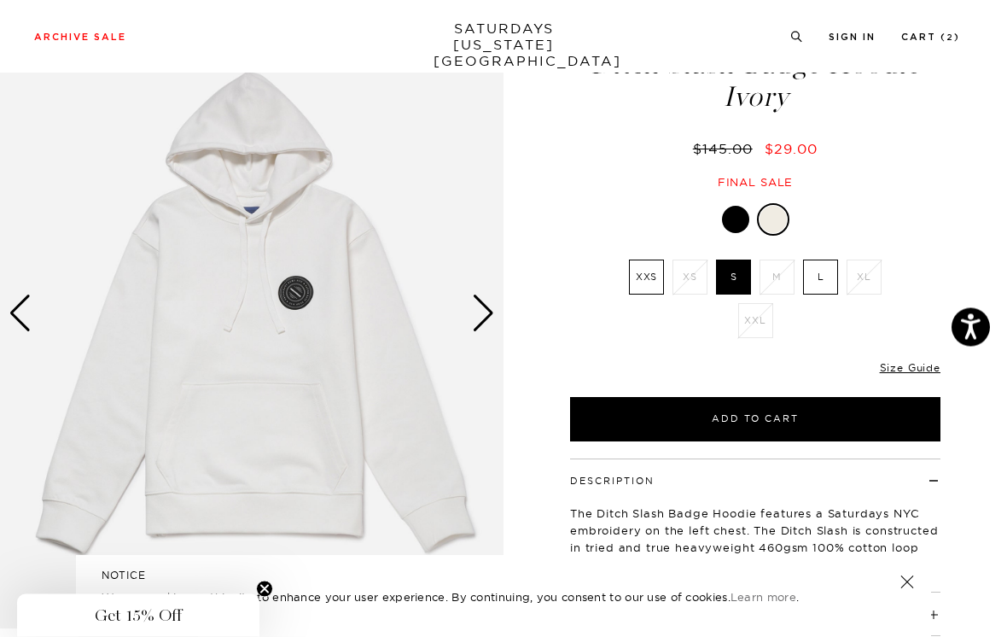
click at [730, 218] on div at bounding box center [735, 220] width 27 height 27
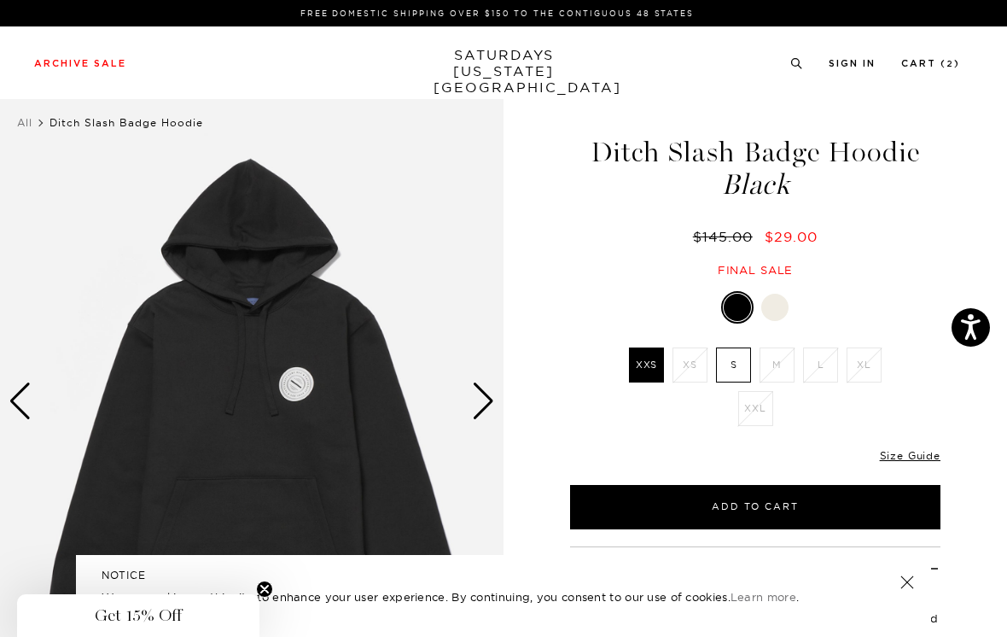
click at [740, 361] on label "S" at bounding box center [733, 364] width 35 height 35
click at [0, 0] on input "S" at bounding box center [0, 0] width 0 height 0
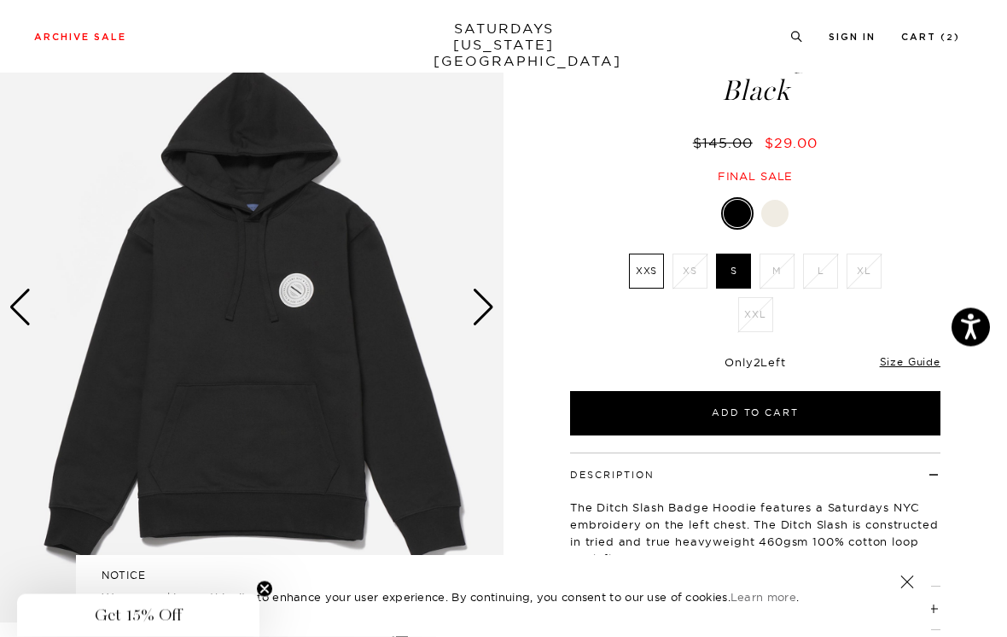
scroll to position [94, 0]
click at [472, 297] on div "Next slide" at bounding box center [483, 308] width 23 height 38
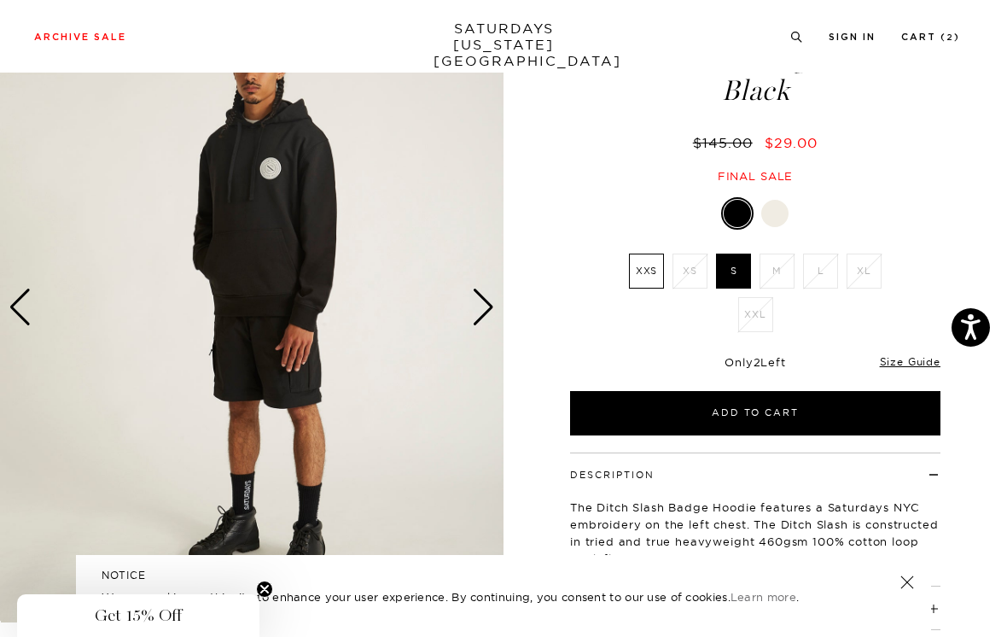
click at [483, 302] on div "Next slide" at bounding box center [483, 308] width 23 height 38
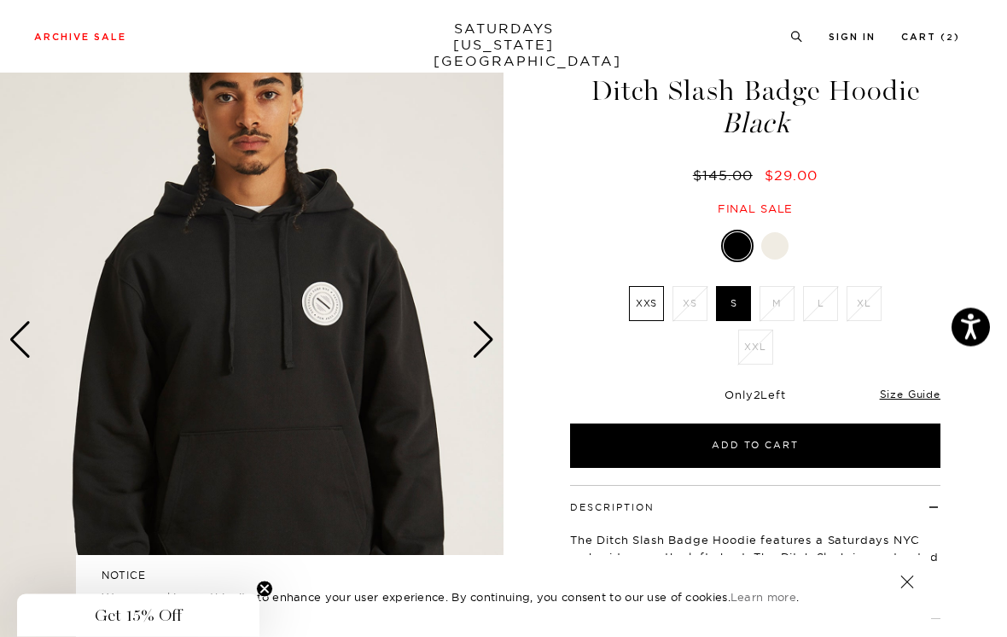
click at [490, 330] on div "Next slide" at bounding box center [483, 341] width 23 height 38
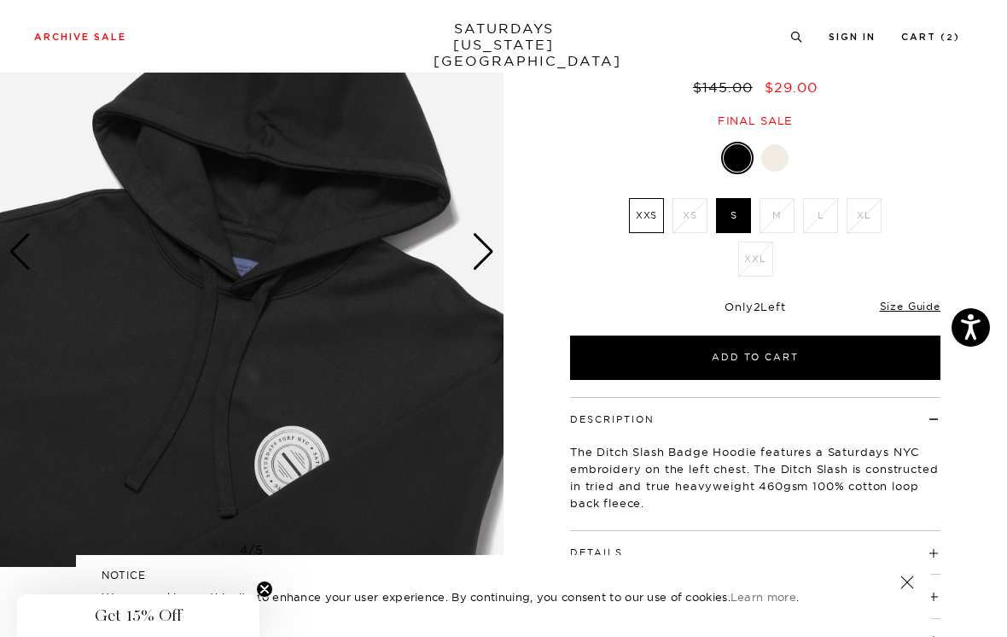
scroll to position [108, 0]
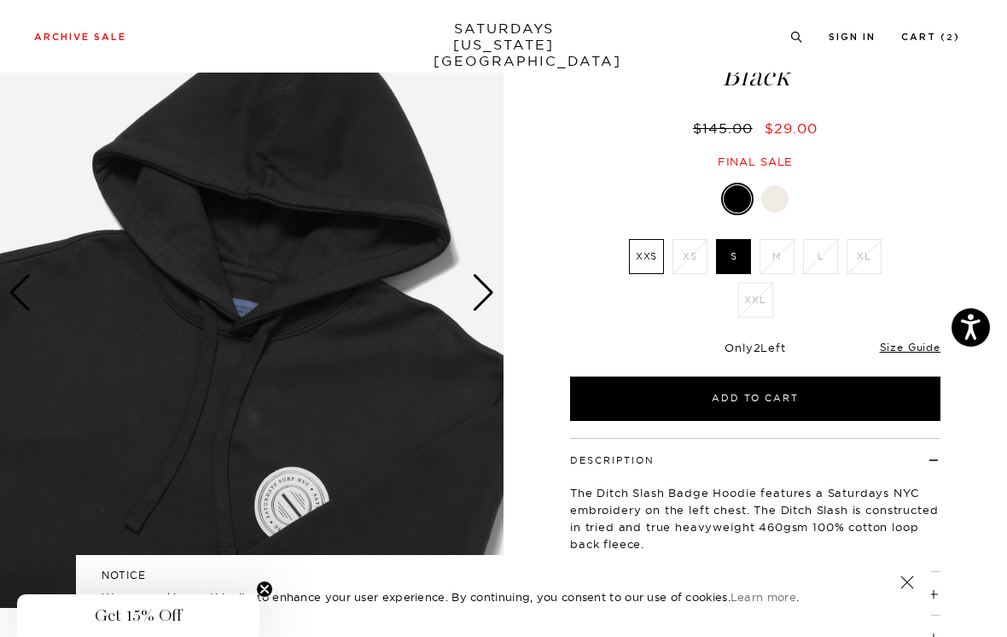
click at [494, 289] on div "Next slide" at bounding box center [483, 293] width 23 height 38
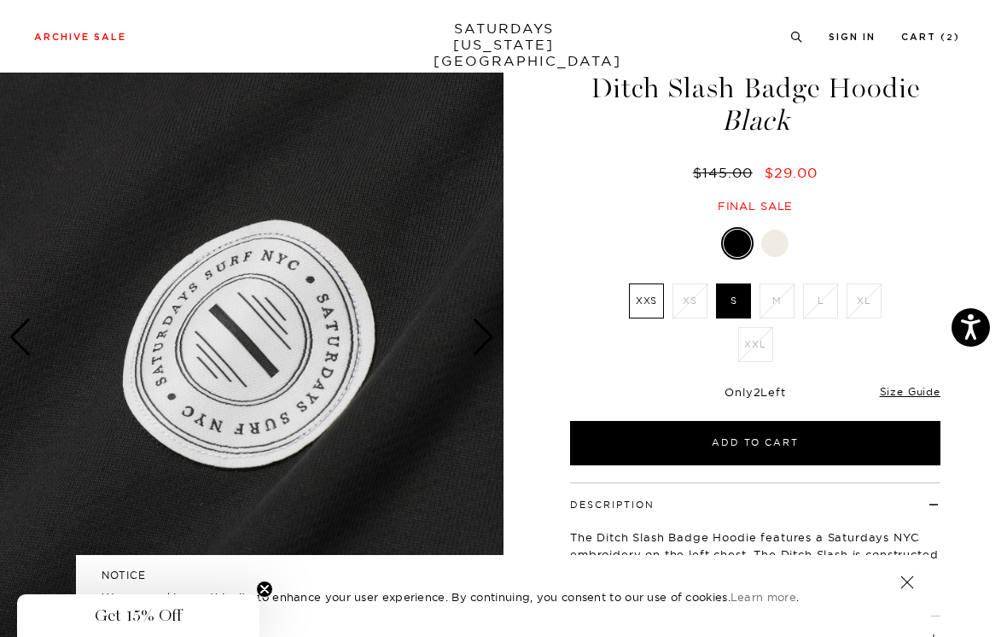
scroll to position [60, 0]
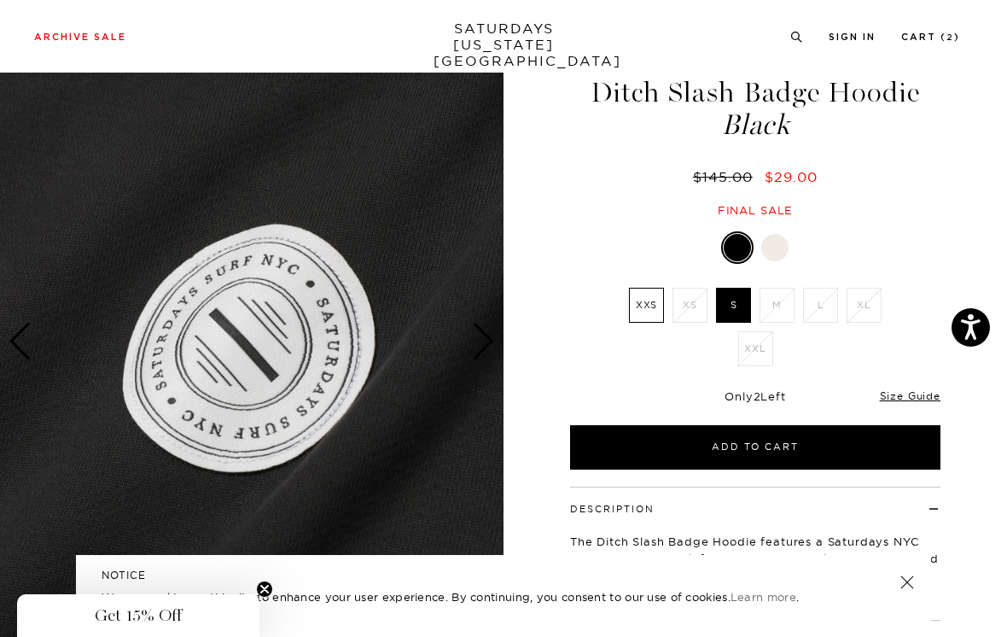
click at [783, 242] on div at bounding box center [775, 247] width 27 height 27
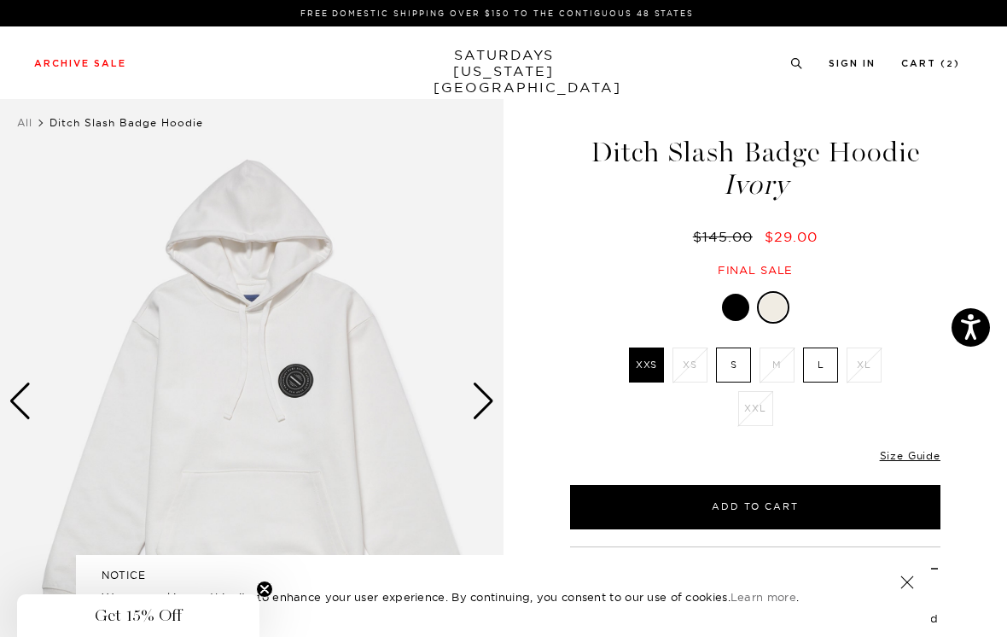
click at [487, 395] on div "Next slide" at bounding box center [483, 401] width 23 height 38
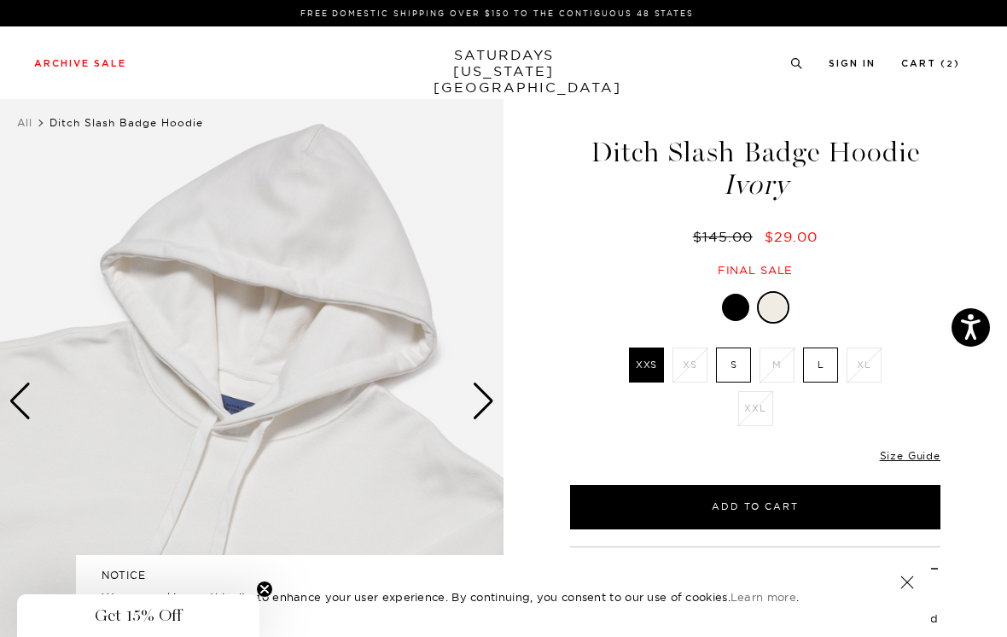
click at [490, 401] on div "Next slide" at bounding box center [483, 401] width 23 height 38
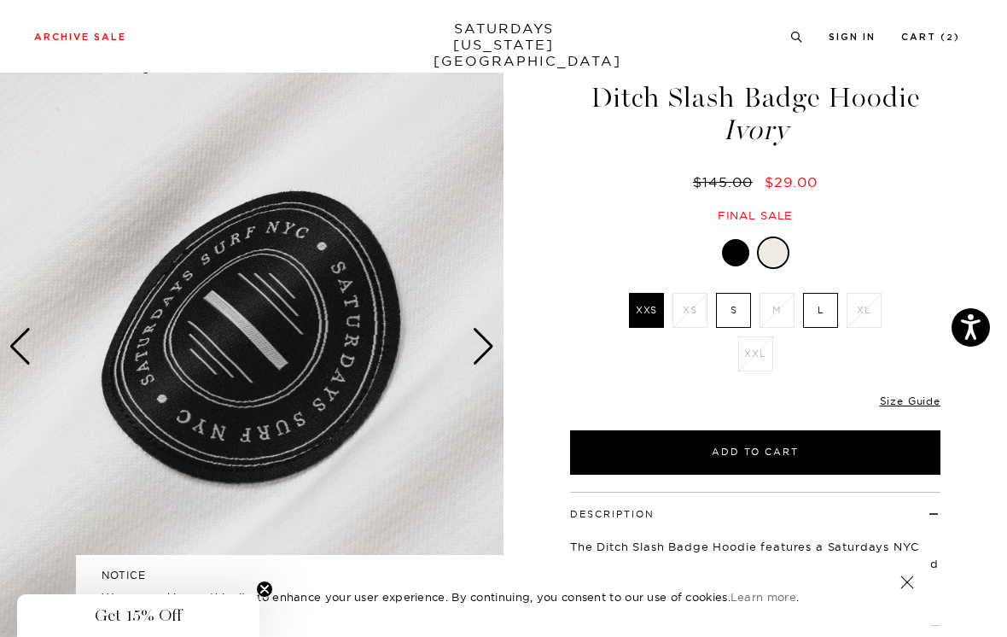
scroll to position [56, 0]
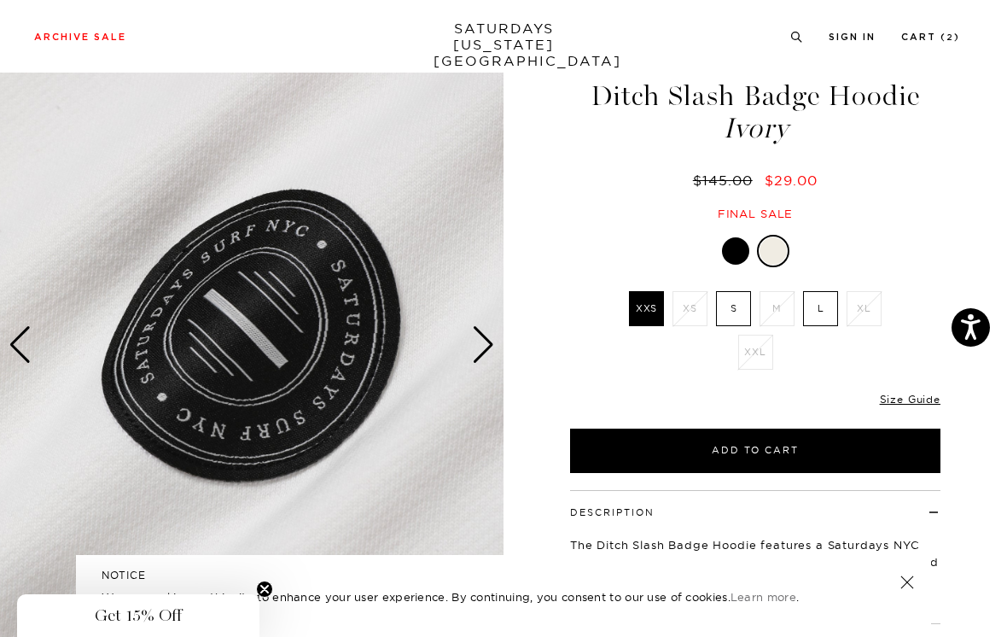
click at [495, 347] on img at bounding box center [252, 345] width 504 height 630
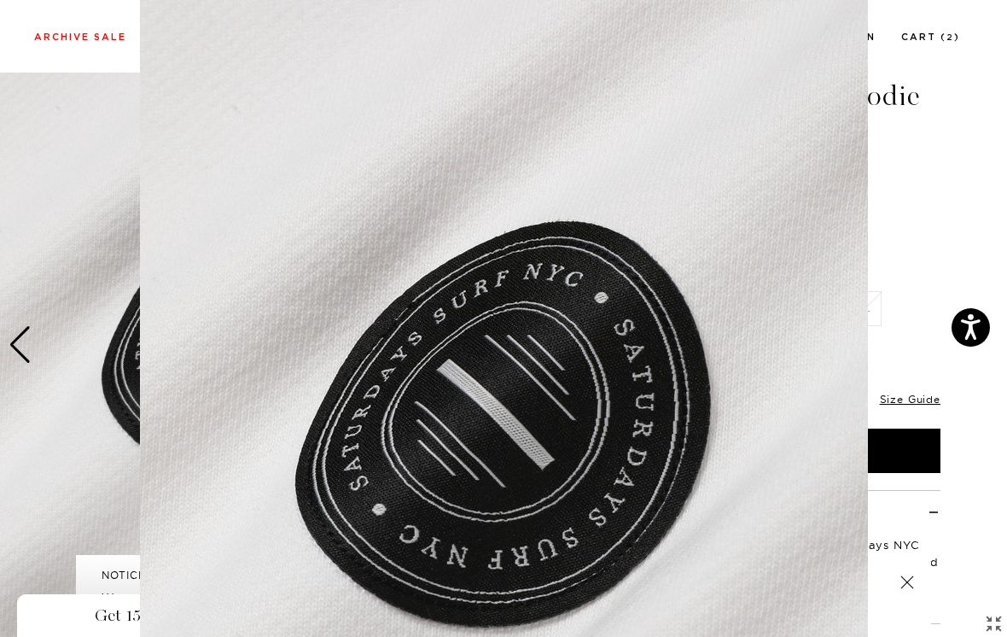
scroll to position [119, 0]
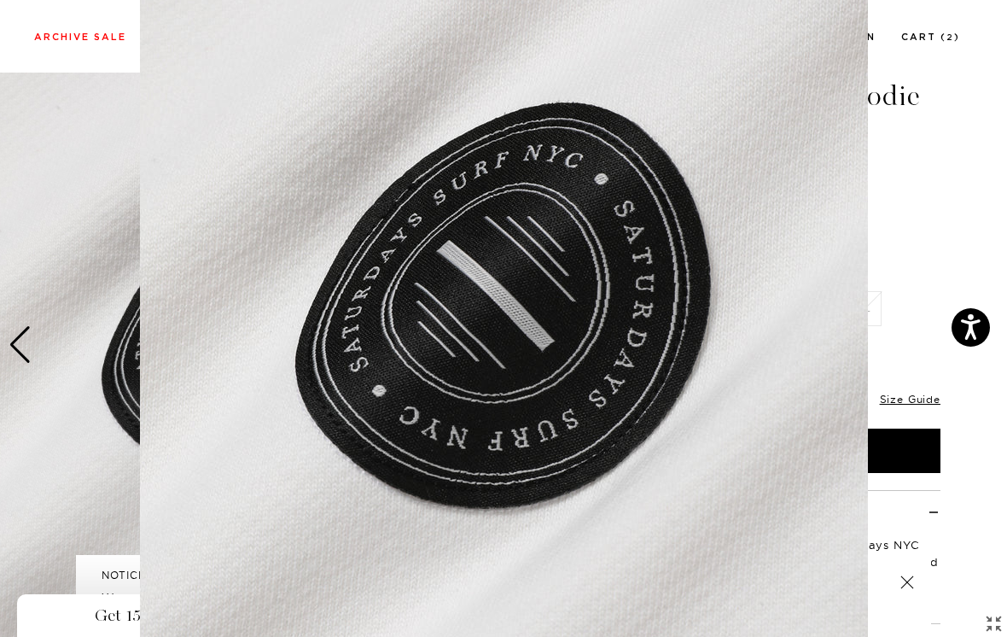
click at [636, 357] on img at bounding box center [504, 318] width 728 height 874
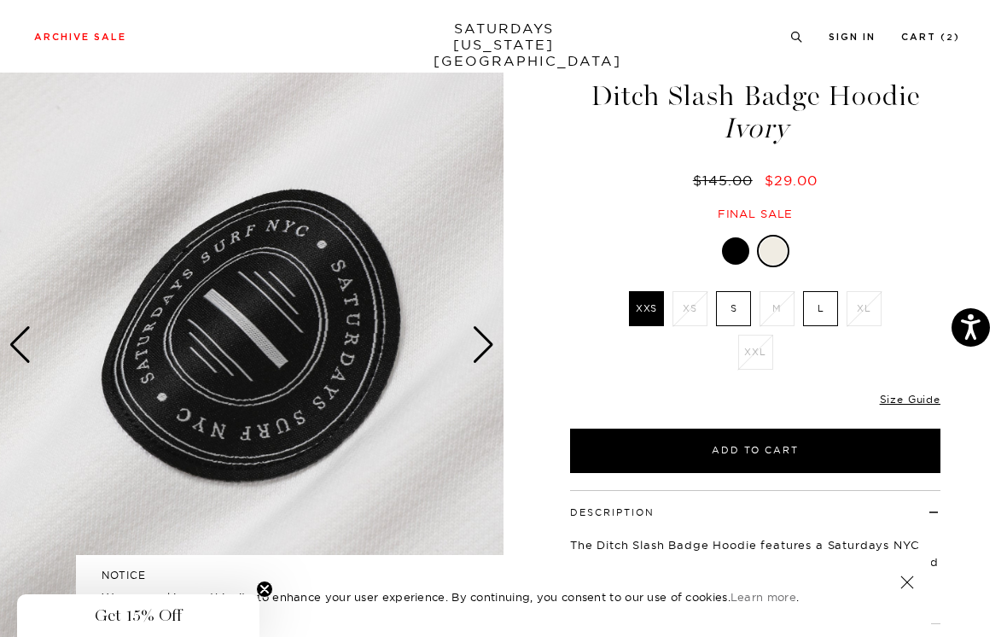
click at [487, 345] on div "Next slide" at bounding box center [483, 345] width 23 height 38
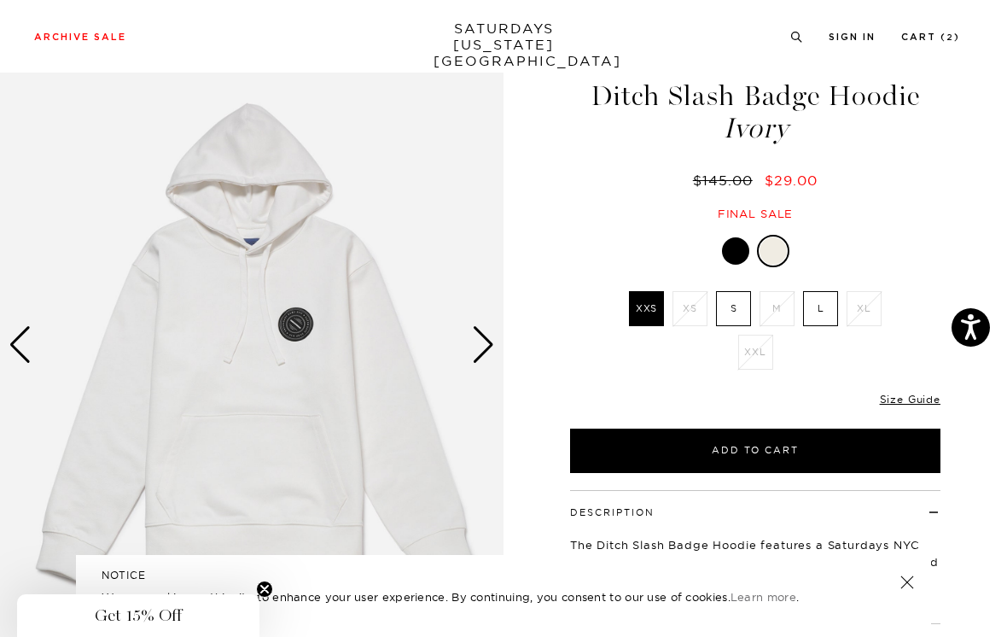
click at [490, 340] on div "Next slide" at bounding box center [483, 345] width 23 height 38
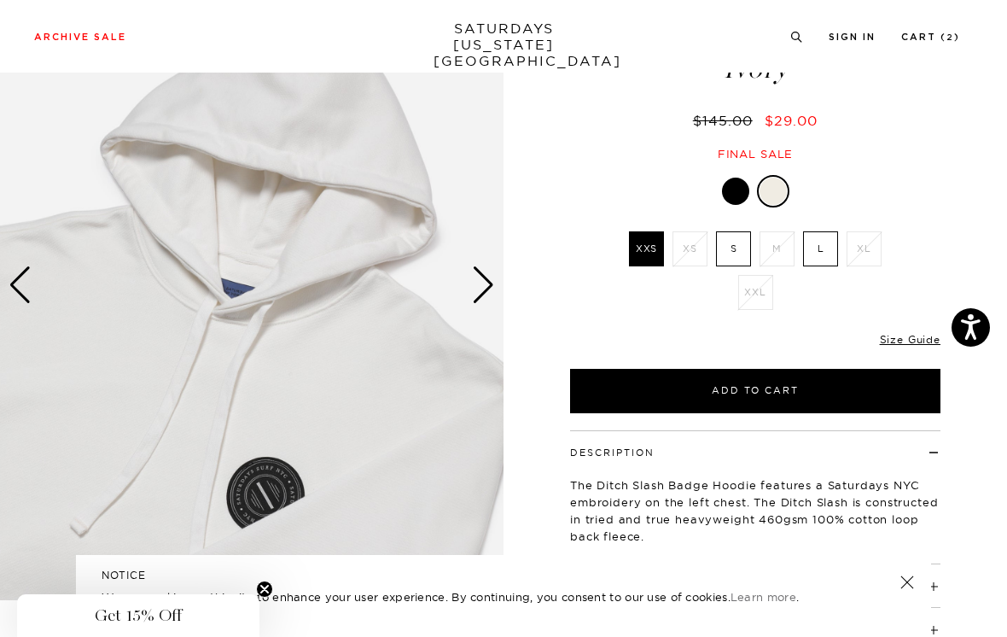
scroll to position [117, 0]
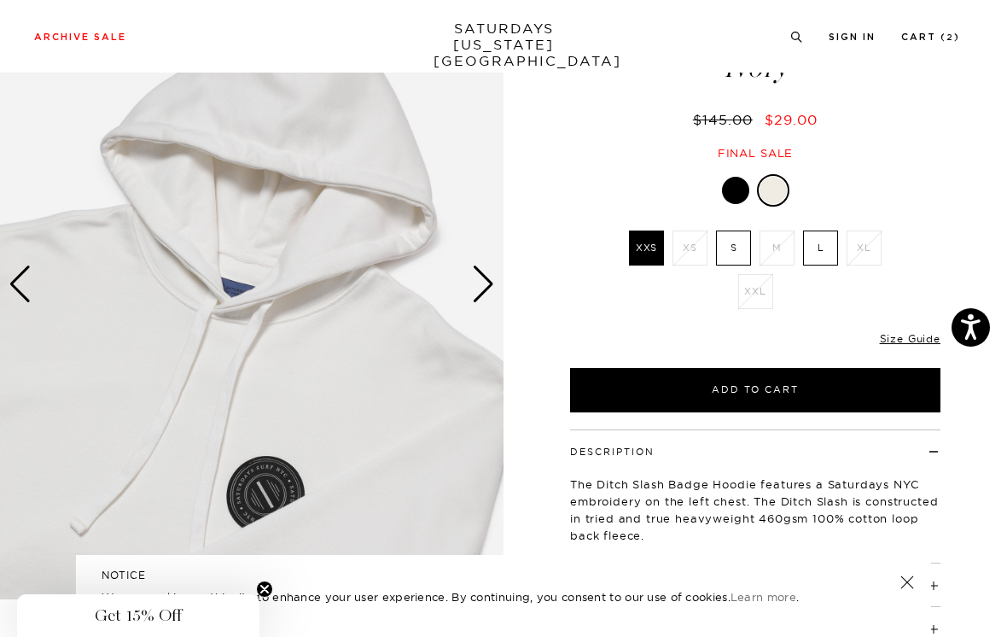
click at [495, 266] on img at bounding box center [252, 284] width 504 height 630
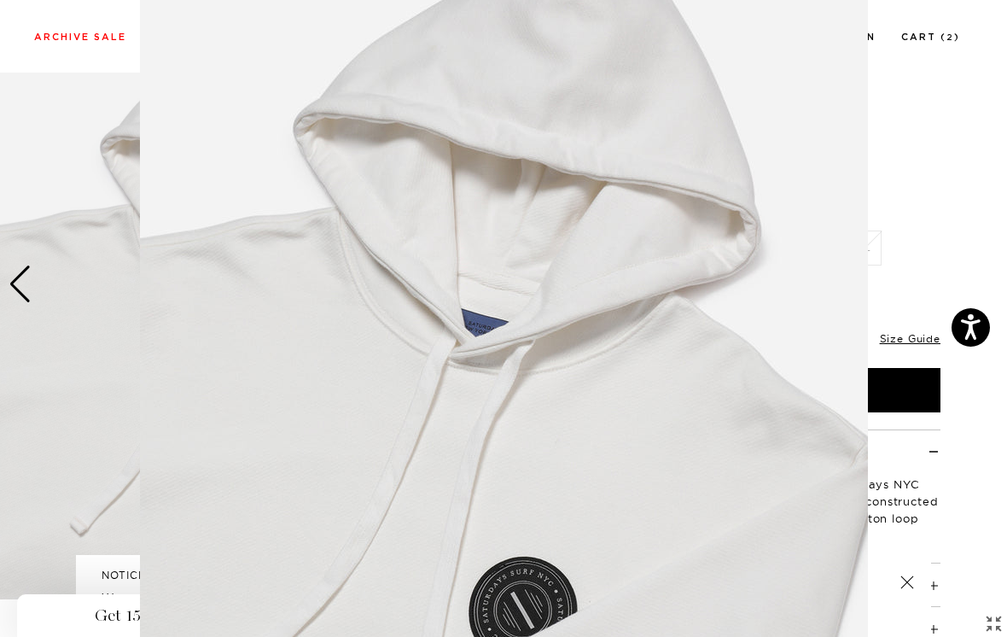
click at [916, 168] on figure at bounding box center [503, 318] width 1007 height 637
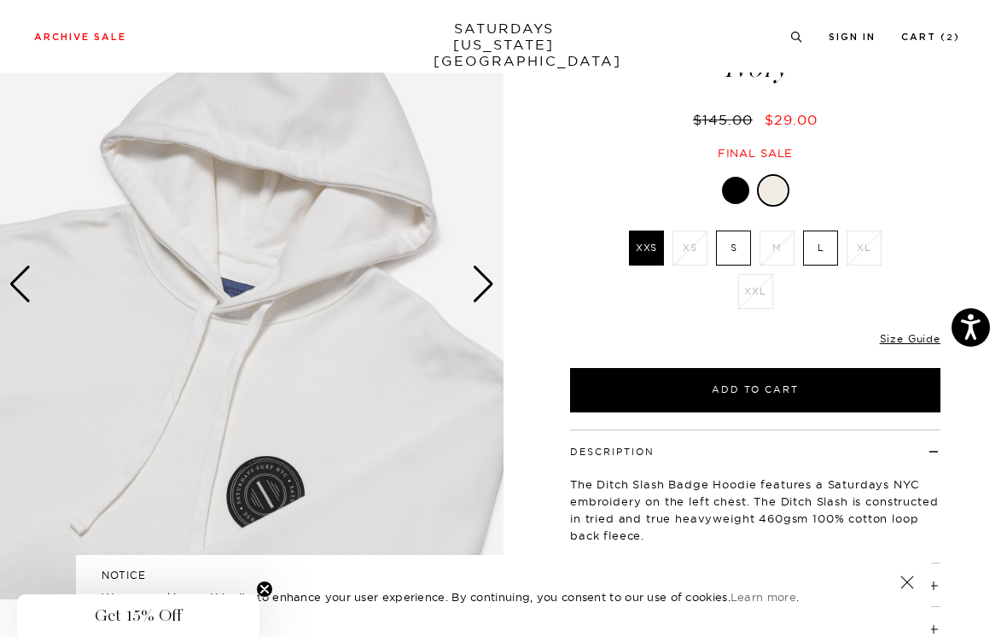
scroll to position [0, 0]
click at [478, 276] on div "Next slide" at bounding box center [483, 285] width 23 height 38
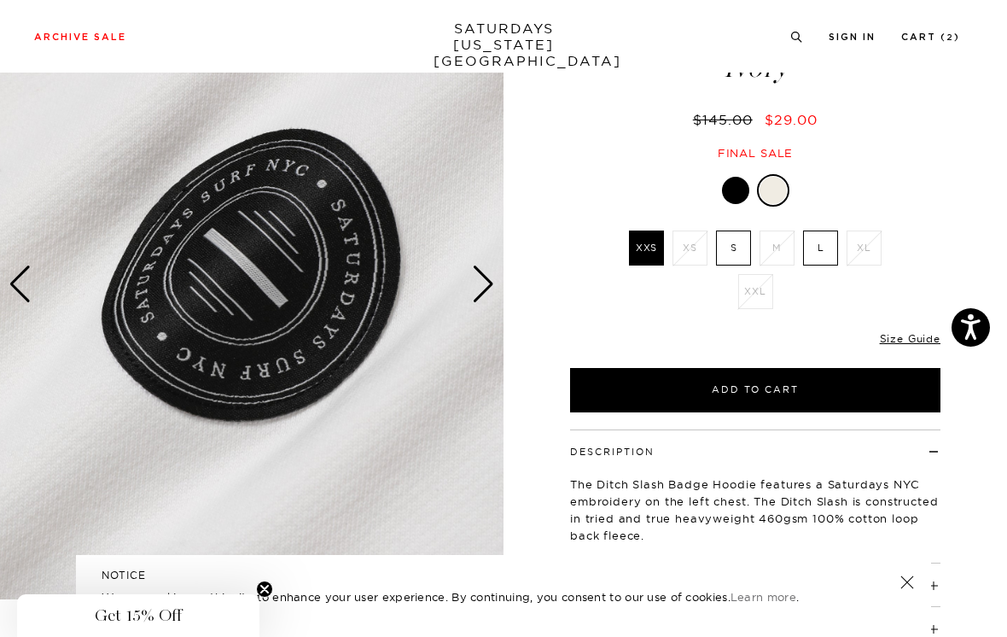
click at [482, 283] on div "Next slide" at bounding box center [483, 285] width 23 height 38
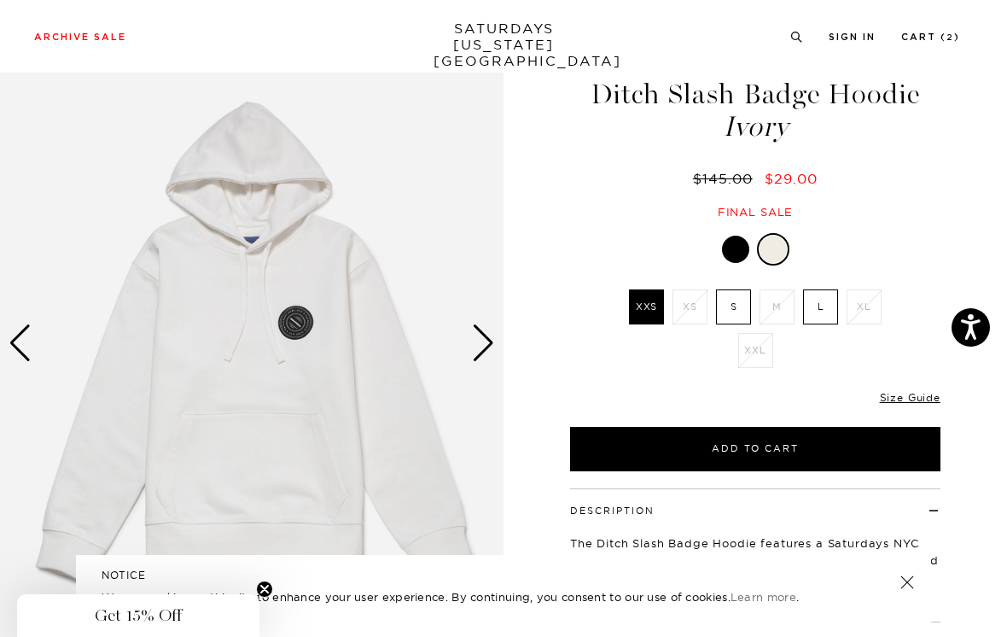
scroll to position [57, 0]
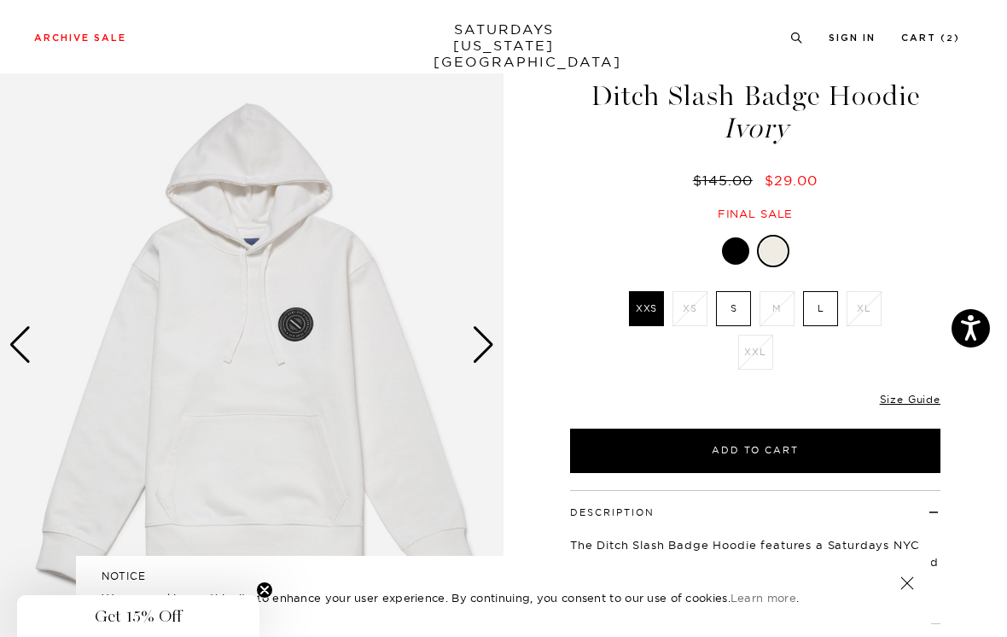
click at [728, 251] on div at bounding box center [735, 249] width 27 height 27
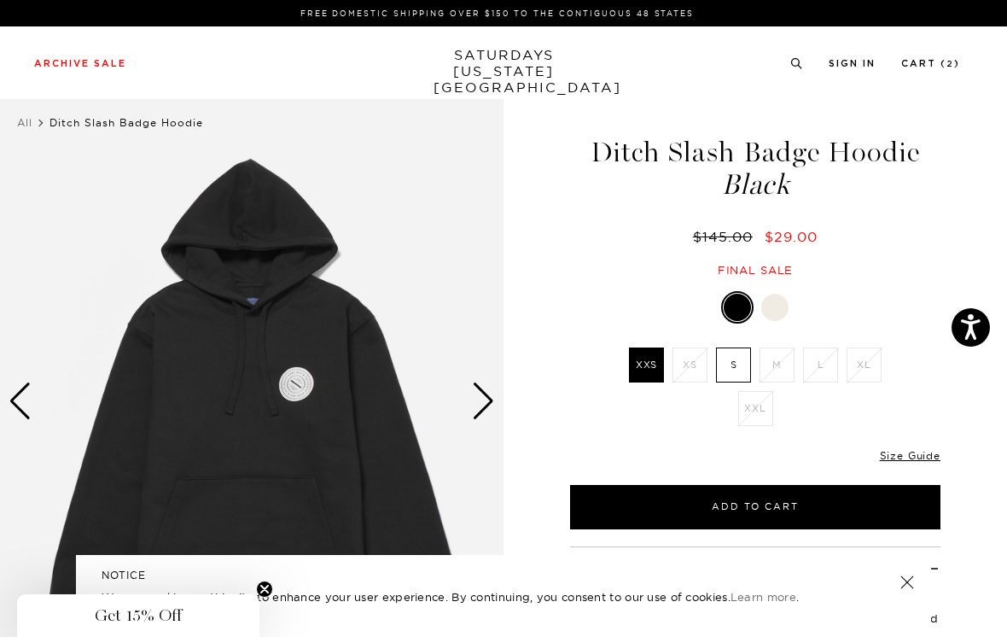
click at [654, 361] on label "XXS" at bounding box center [646, 364] width 35 height 35
click at [0, 0] on input "XXS" at bounding box center [0, 0] width 0 height 0
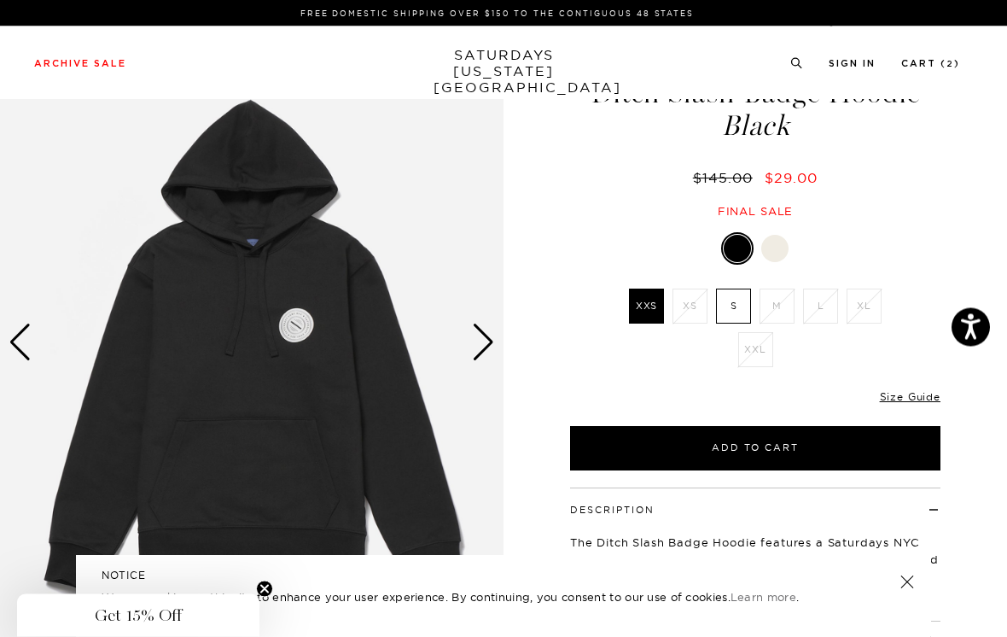
scroll to position [60, 0]
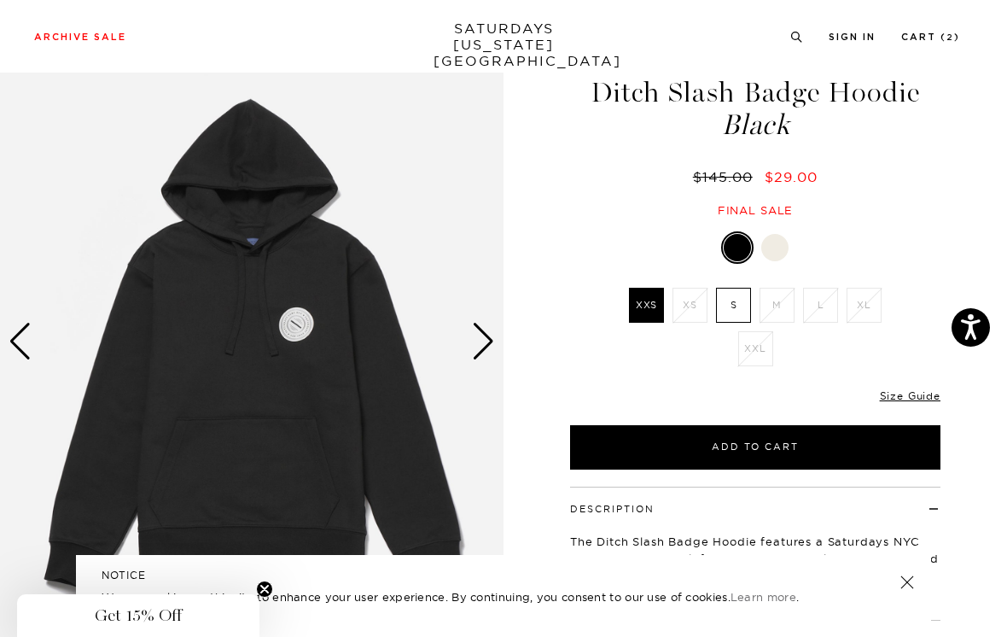
click at [733, 310] on label "S" at bounding box center [733, 305] width 35 height 35
click at [0, 0] on input "S" at bounding box center [0, 0] width 0 height 0
click at [640, 302] on label "XXS" at bounding box center [646, 305] width 35 height 35
click at [0, 0] on input "XXS" at bounding box center [0, 0] width 0 height 0
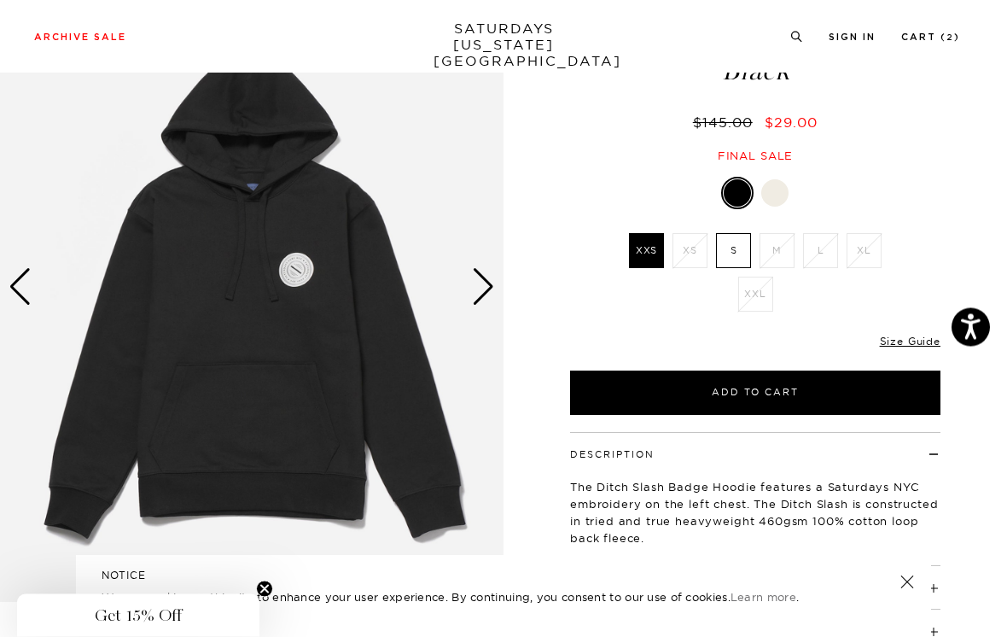
click at [477, 277] on div "Next slide" at bounding box center [483, 288] width 23 height 38
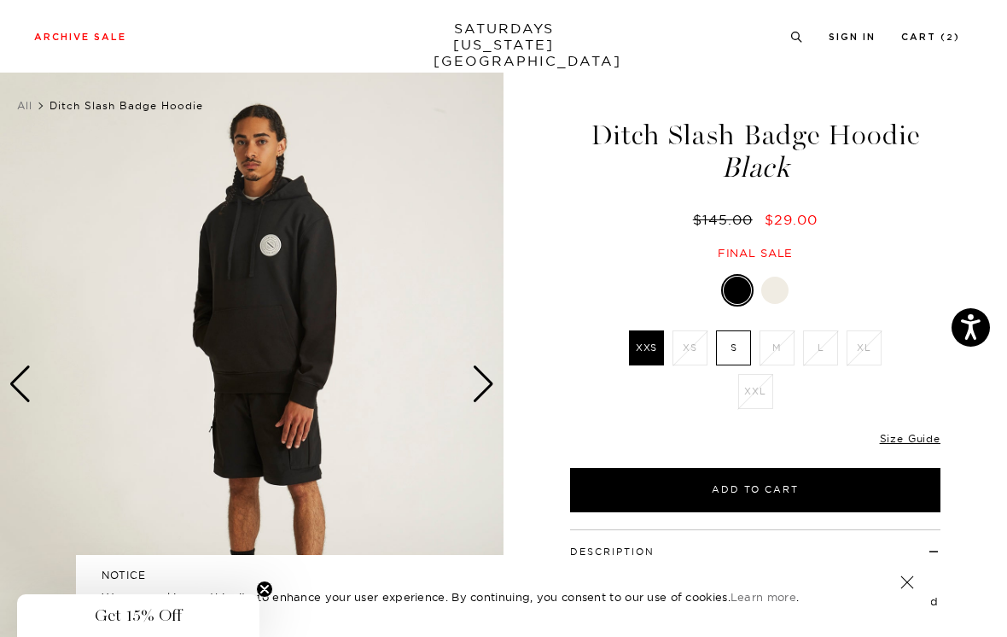
scroll to position [16, 0]
click at [496, 375] on img at bounding box center [252, 385] width 504 height 630
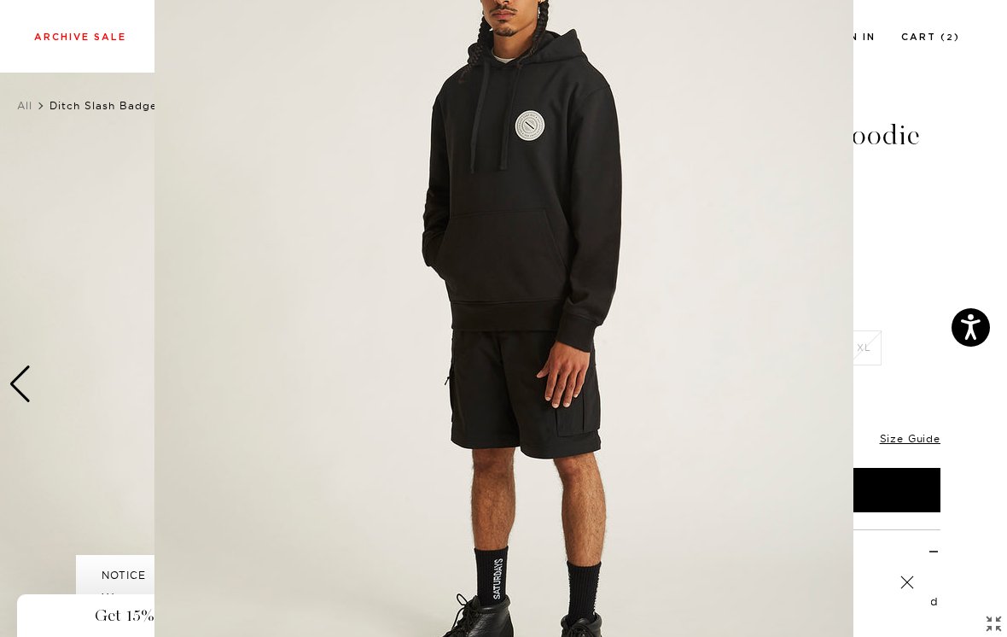
click at [882, 248] on figure at bounding box center [503, 318] width 1007 height 637
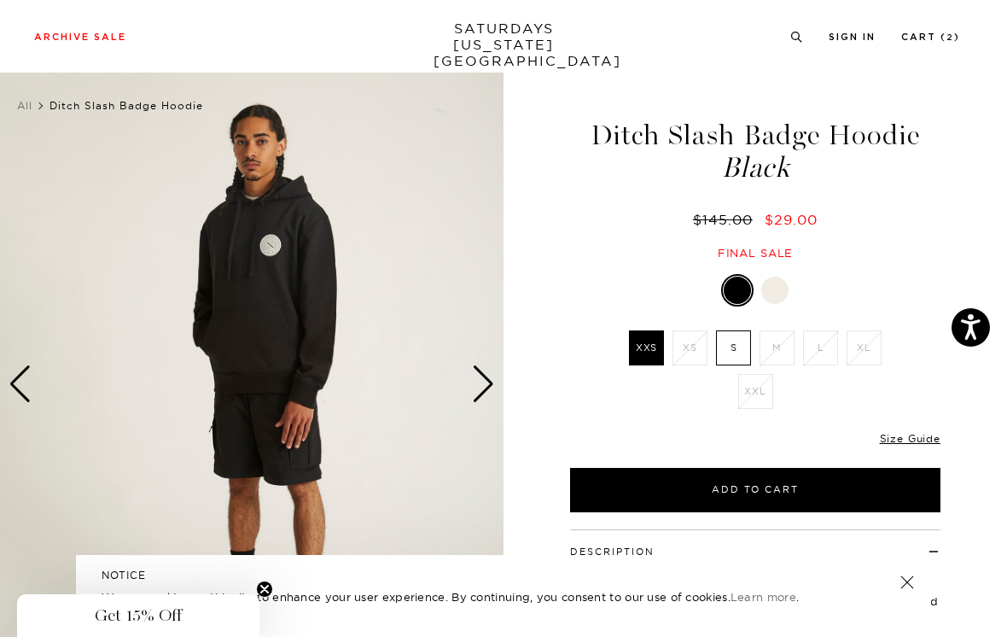
click at [487, 380] on div "Next slide" at bounding box center [483, 384] width 23 height 38
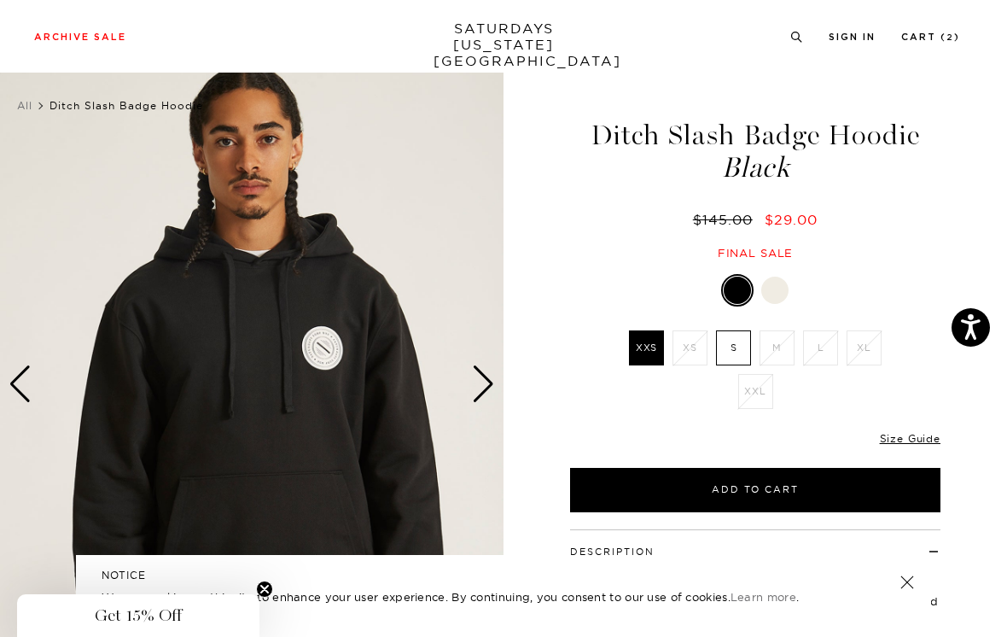
click at [491, 377] on div "Next slide" at bounding box center [483, 384] width 23 height 38
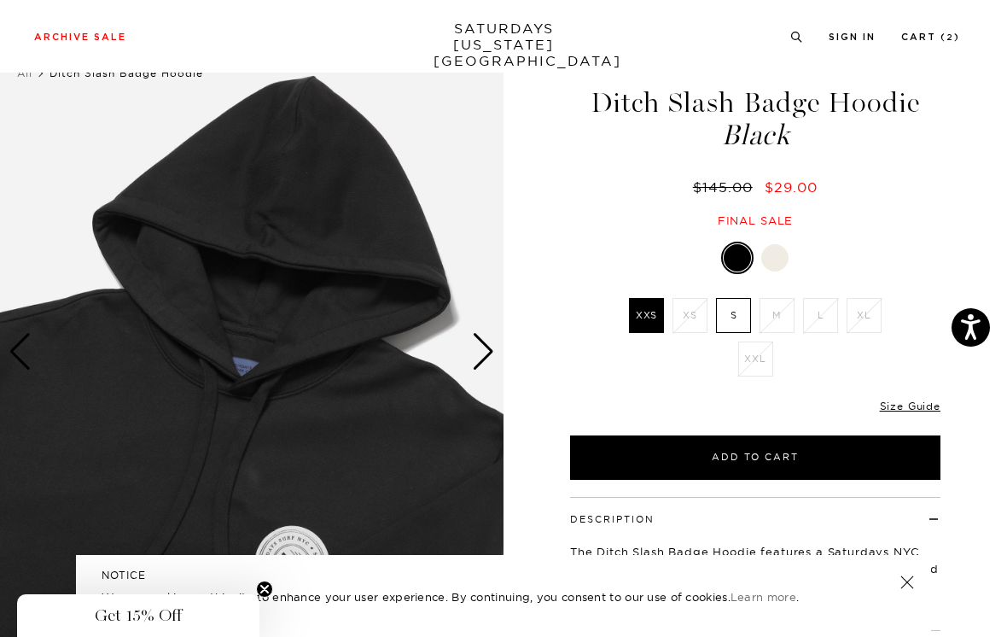
scroll to position [49, 0]
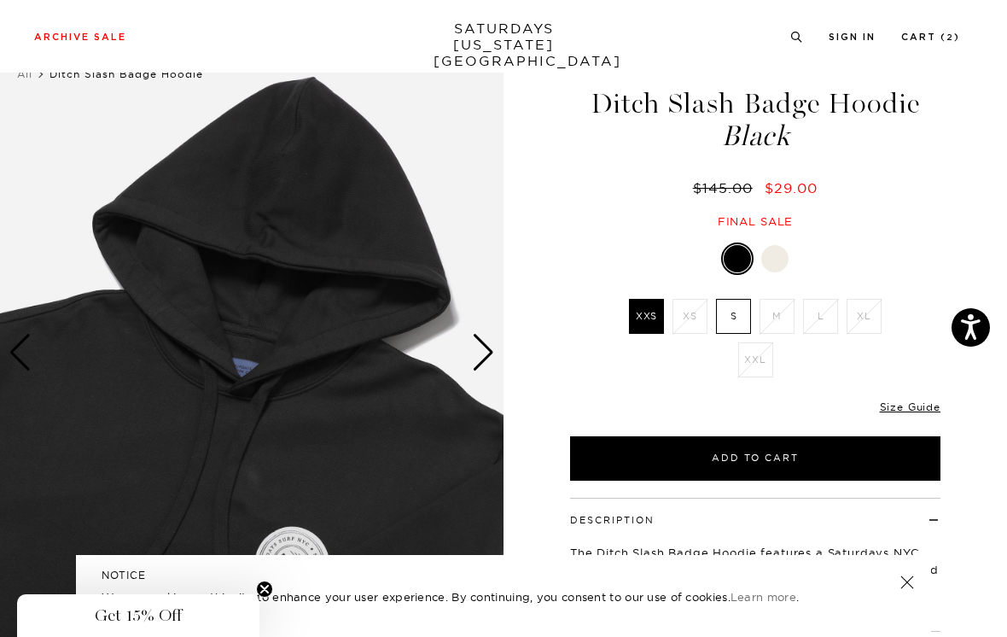
click at [491, 341] on div "Next slide" at bounding box center [483, 353] width 23 height 38
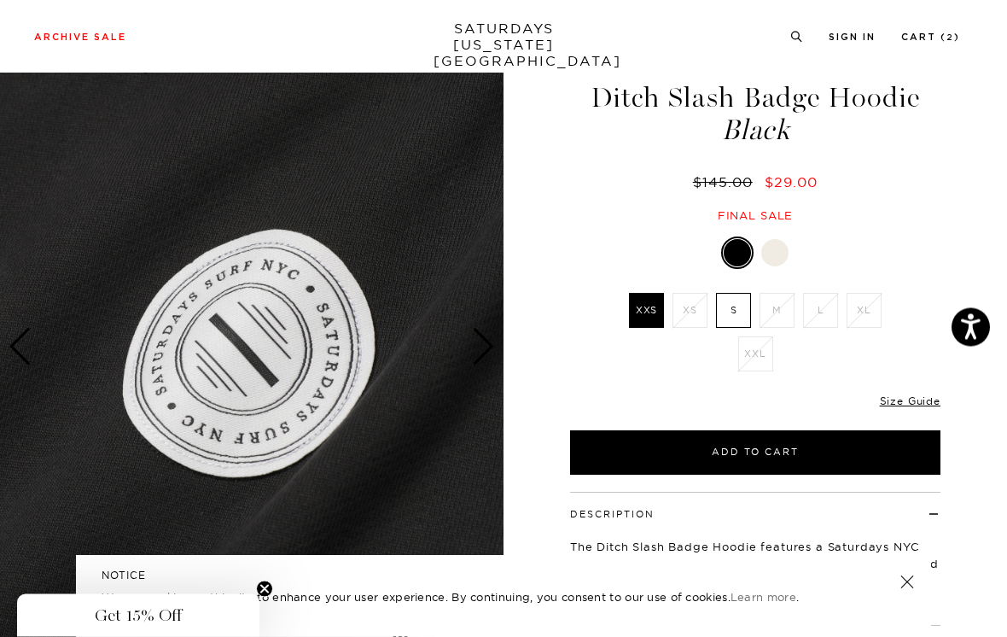
scroll to position [0, 0]
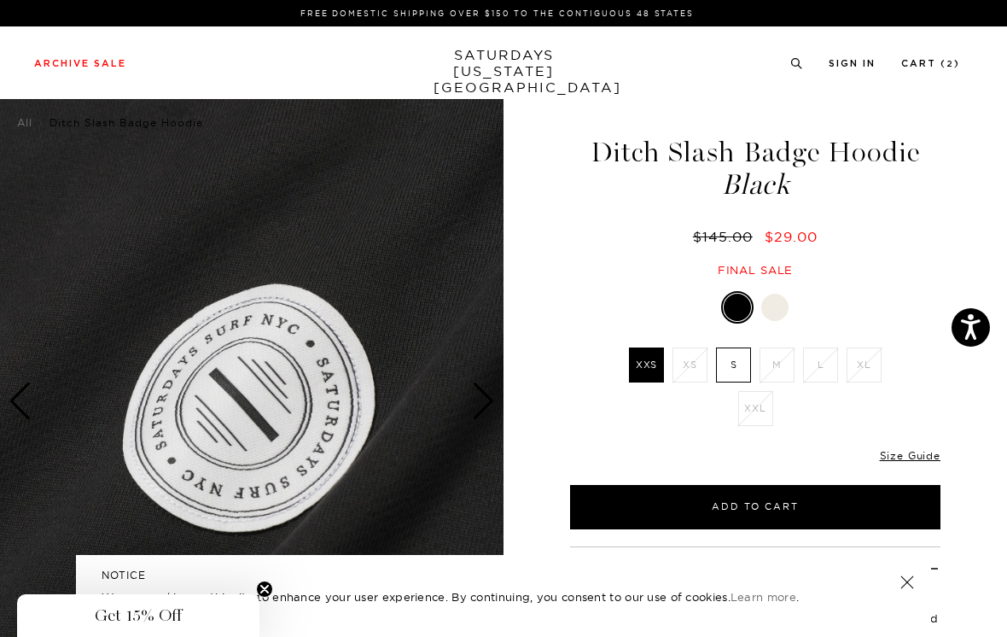
click at [925, 253] on div "Ditch Slash Badge Hoodie Black $145.00 $29.00 Final sale" at bounding box center [756, 190] width 376 height 174
click at [772, 304] on div at bounding box center [775, 307] width 27 height 27
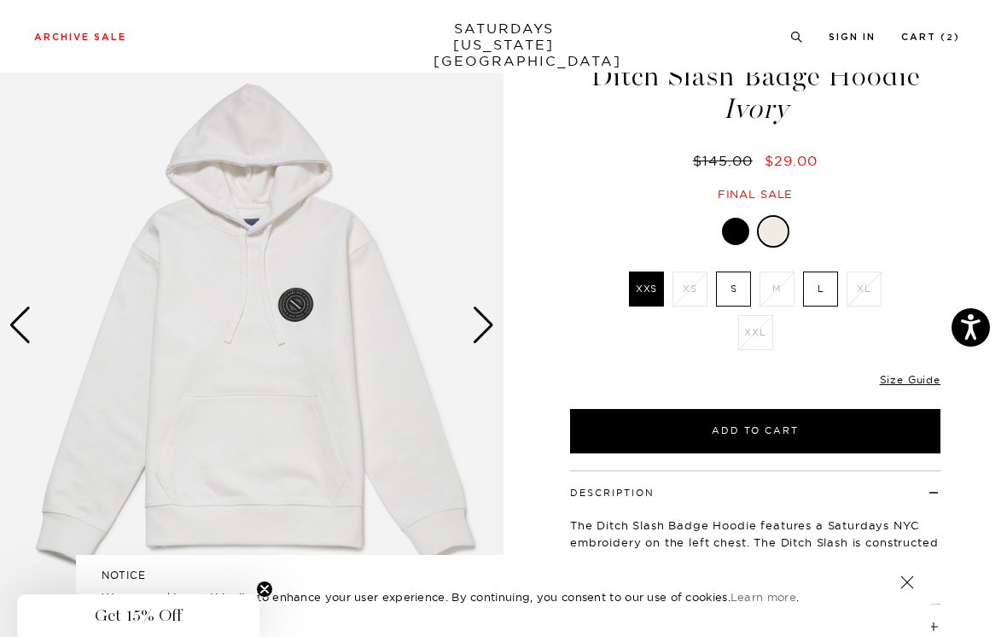
scroll to position [74, 0]
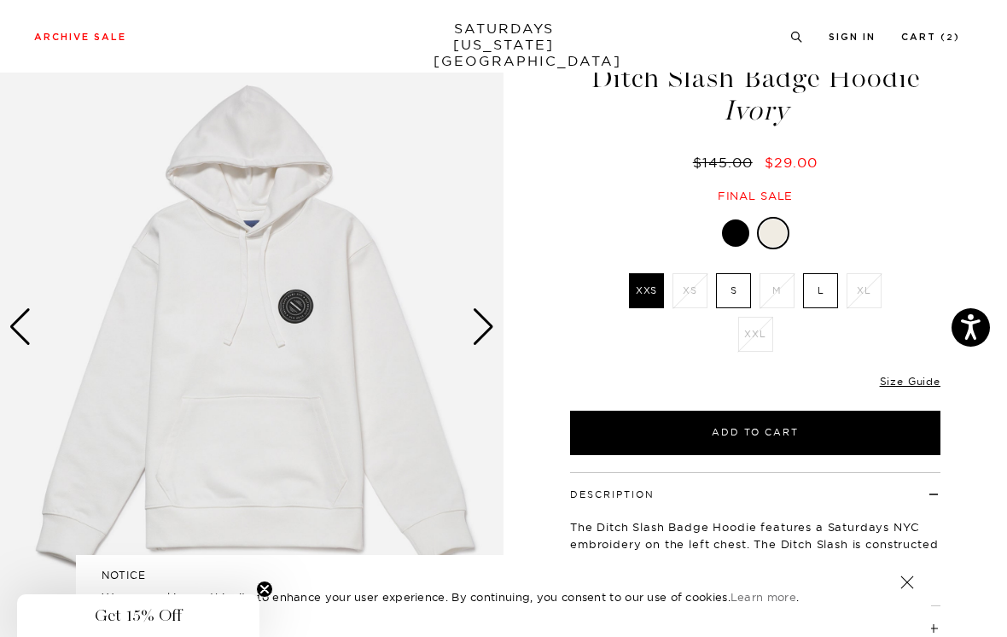
click at [742, 287] on label "S" at bounding box center [733, 290] width 35 height 35
click at [0, 0] on input "S" at bounding box center [0, 0] width 0 height 0
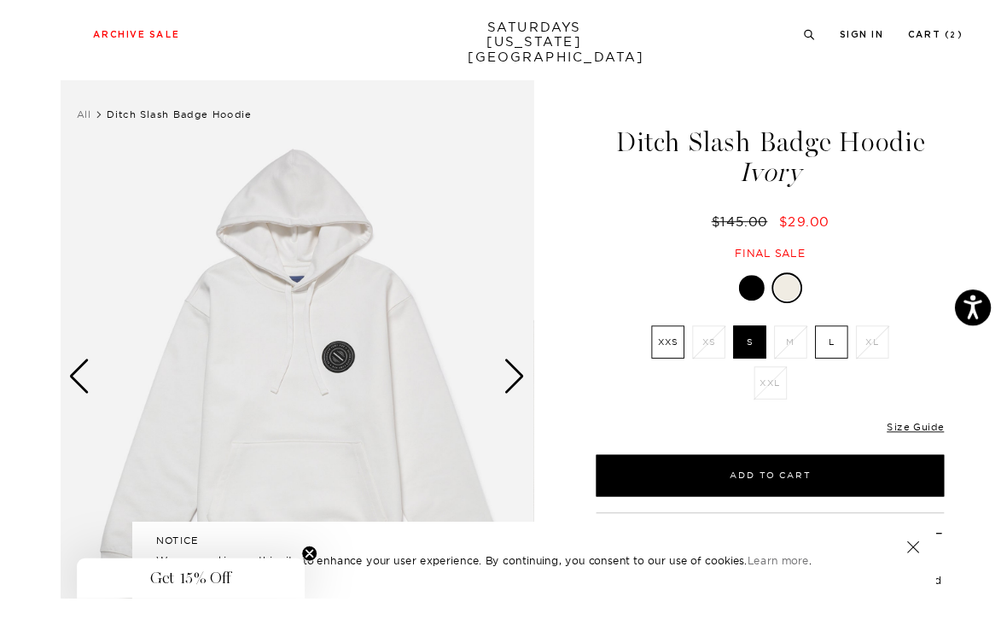
scroll to position [5, 0]
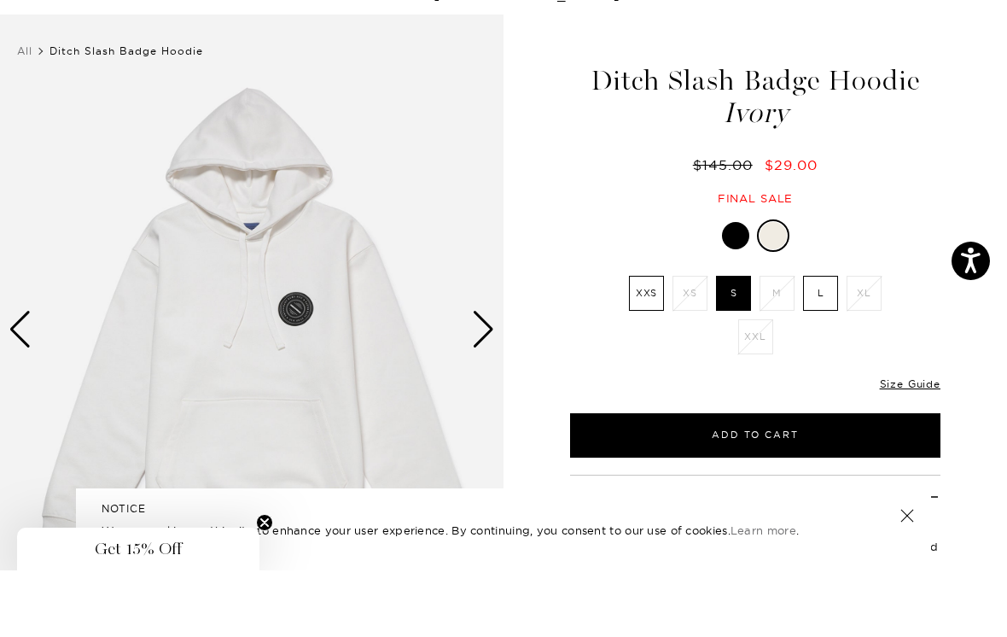
click at [736, 289] on div at bounding box center [735, 302] width 27 height 27
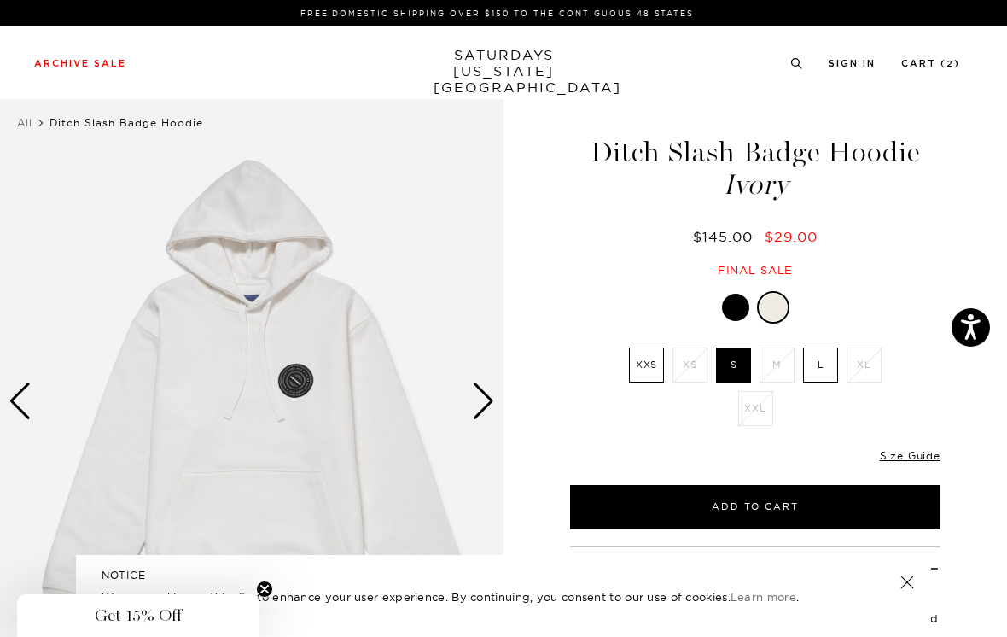
scroll to position [98, 0]
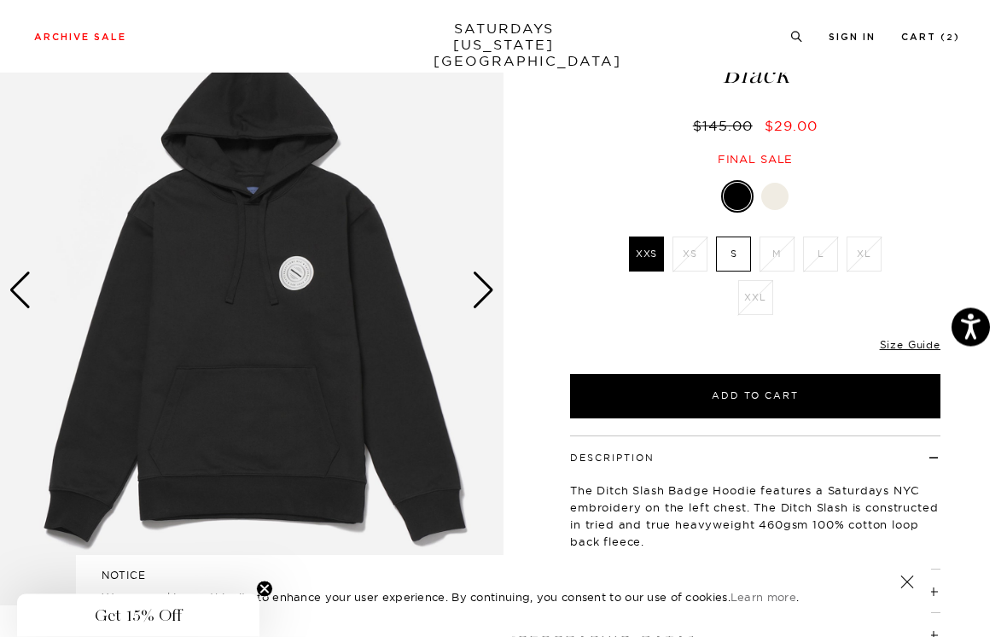
scroll to position [111, 0]
click at [481, 285] on div "Next slide" at bounding box center [483, 290] width 23 height 38
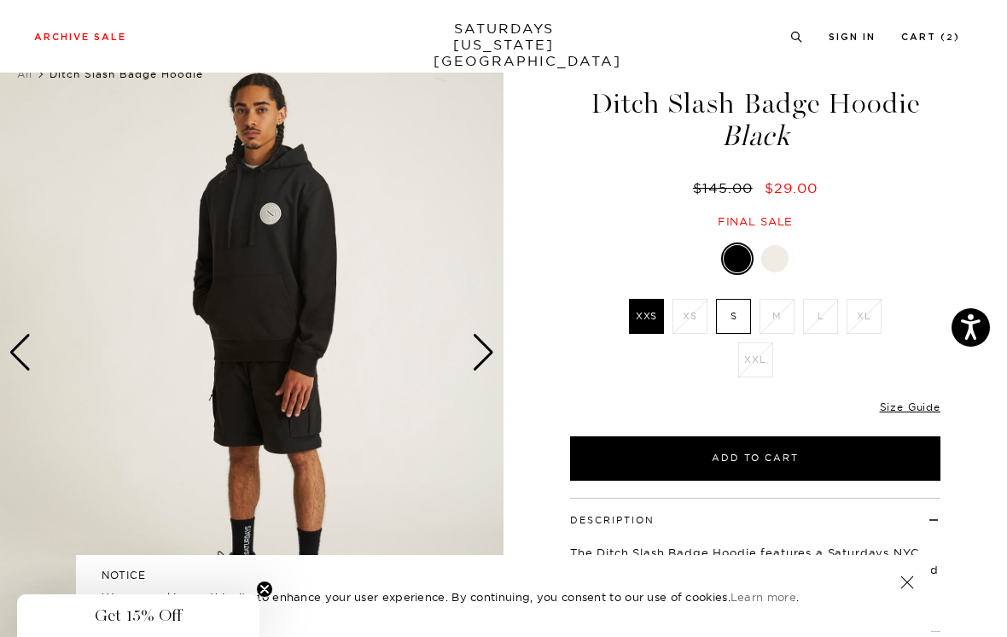
scroll to position [44, 0]
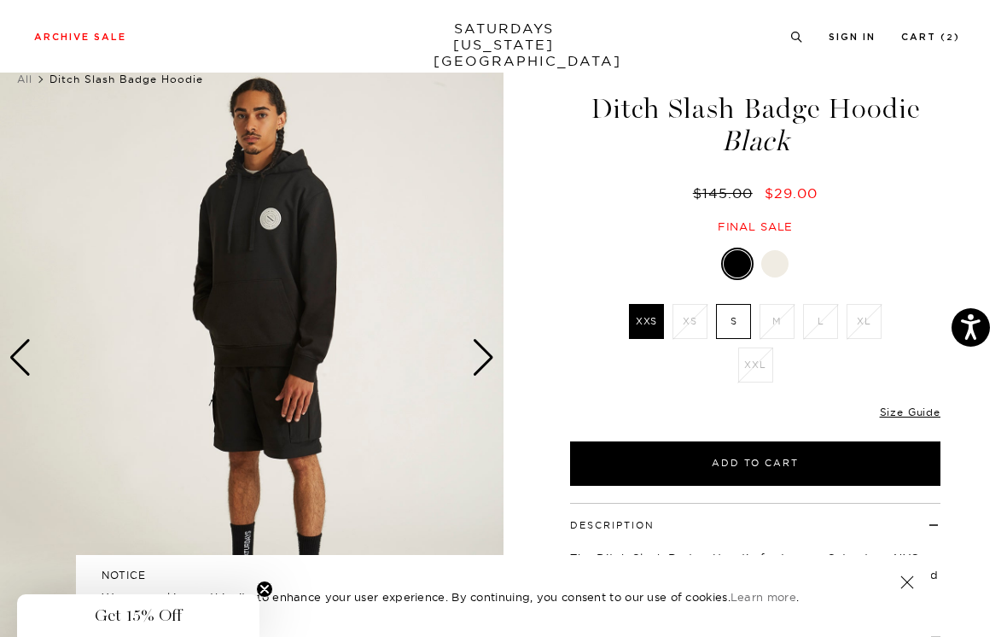
click at [489, 352] on div "Next slide" at bounding box center [483, 358] width 23 height 38
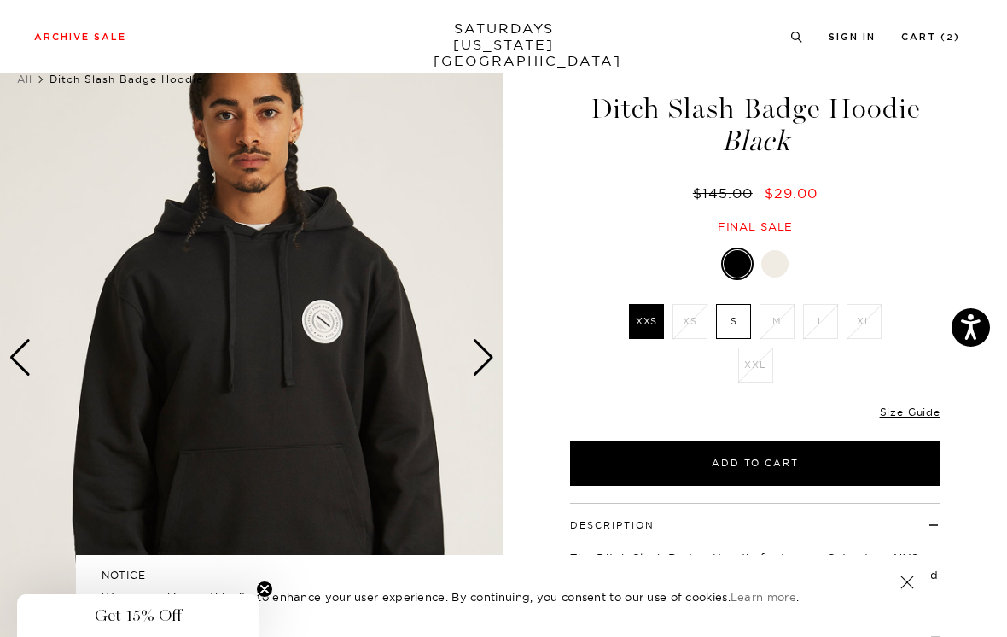
click at [491, 353] on div "Next slide" at bounding box center [483, 358] width 23 height 38
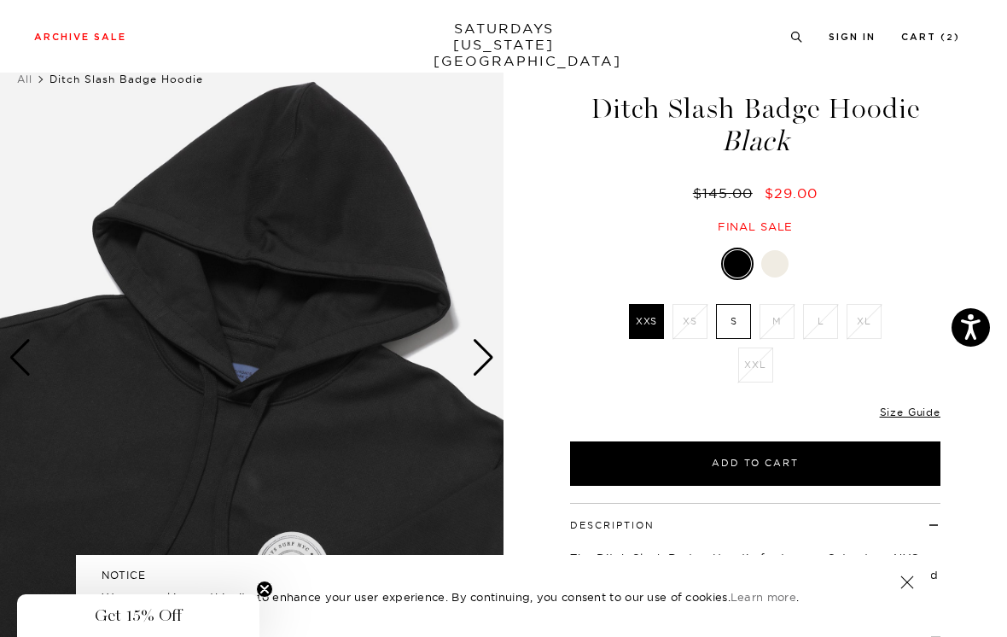
click at [484, 359] on div "Next slide" at bounding box center [483, 358] width 23 height 38
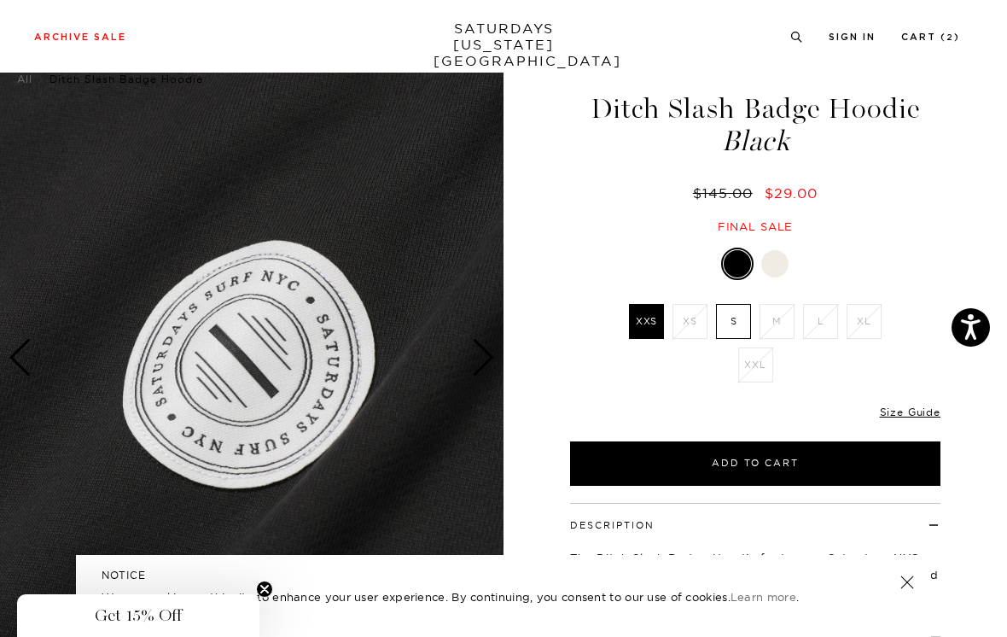
click at [486, 341] on div "Next slide" at bounding box center [483, 358] width 23 height 38
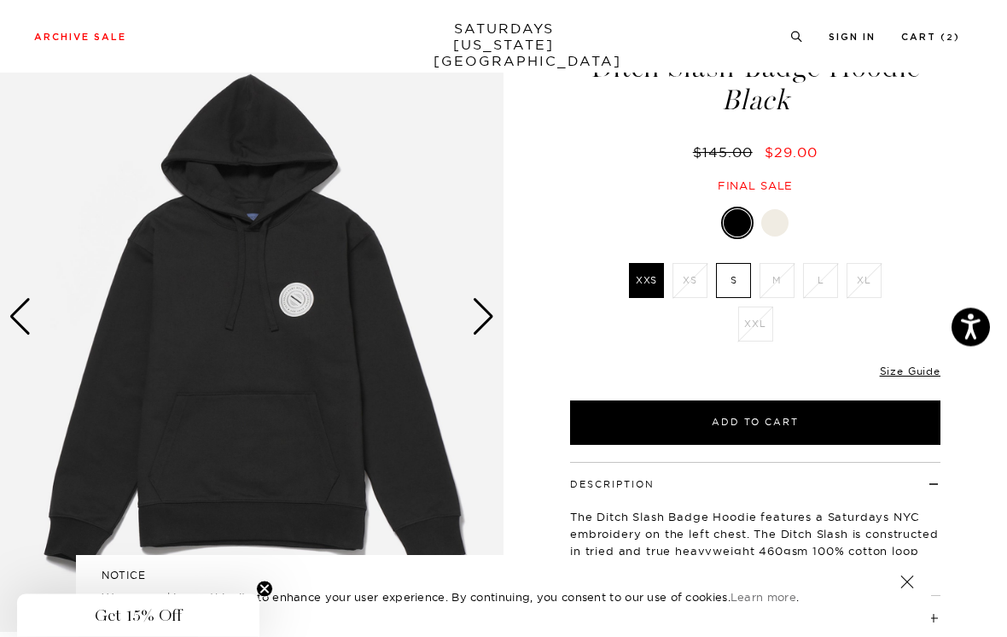
scroll to position [86, 0]
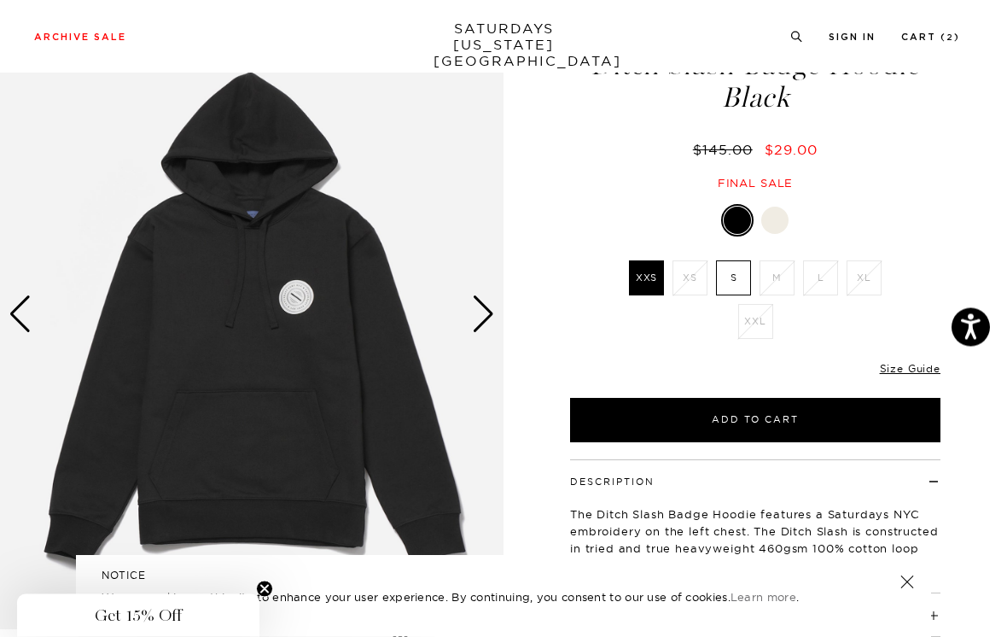
click at [727, 275] on label "S" at bounding box center [733, 278] width 35 height 35
click at [0, 0] on input "S" at bounding box center [0, 0] width 0 height 0
click at [645, 279] on label "XXS" at bounding box center [646, 277] width 35 height 35
click at [0, 0] on input "XXS" at bounding box center [0, 0] width 0 height 0
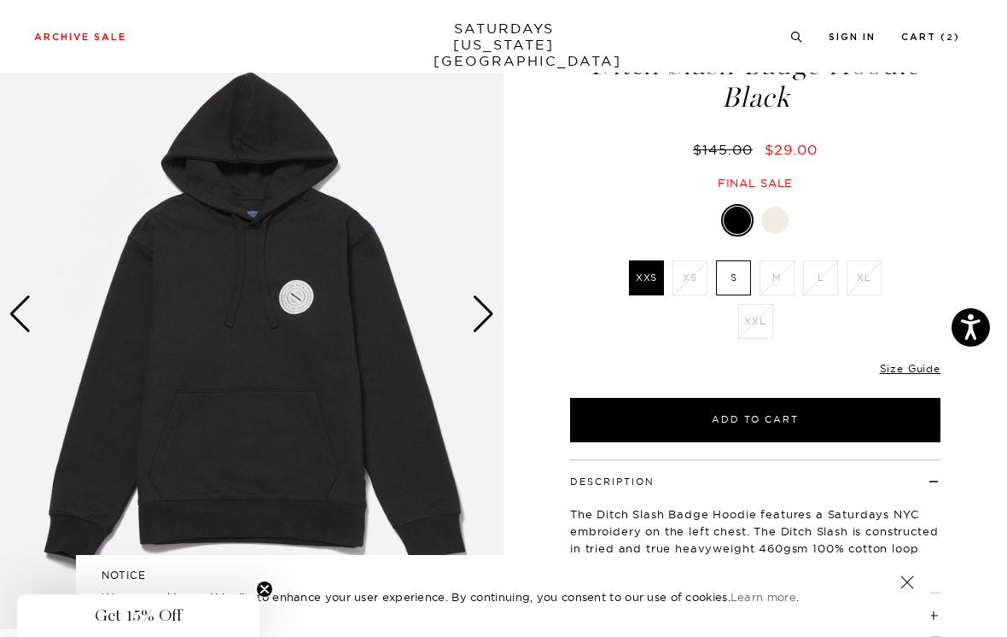
click at [732, 278] on label "S" at bounding box center [733, 277] width 35 height 35
click at [0, 0] on input "S" at bounding box center [0, 0] width 0 height 0
click at [647, 270] on label "XXS" at bounding box center [646, 277] width 35 height 35
click at [0, 0] on input "XXS" at bounding box center [0, 0] width 0 height 0
click at [742, 274] on label "S" at bounding box center [733, 277] width 35 height 35
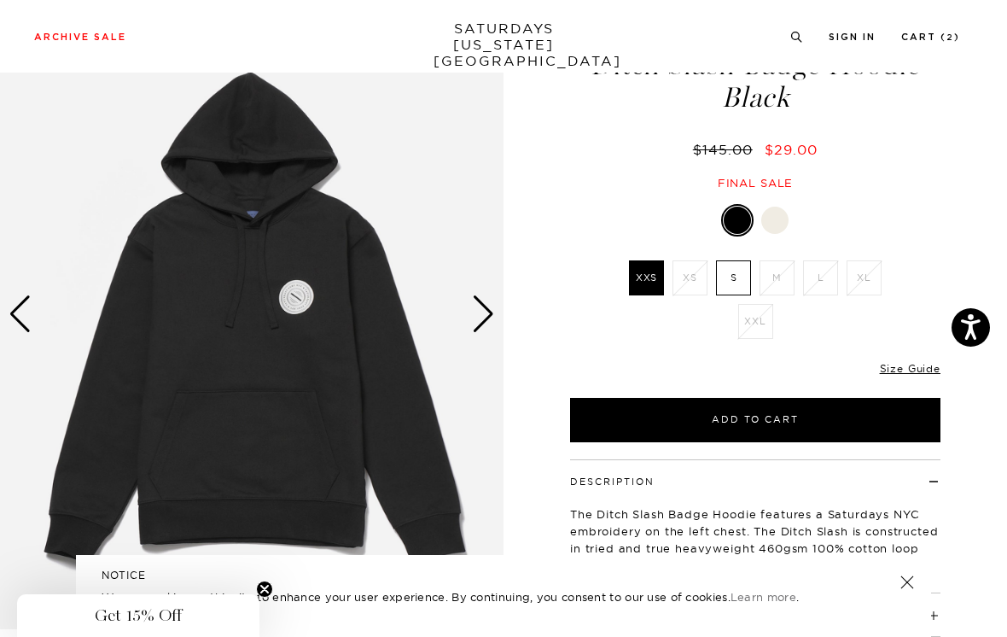
click at [0, 0] on input "S" at bounding box center [0, 0] width 0 height 0
click at [819, 414] on button "Add to Cart" at bounding box center [755, 420] width 371 height 44
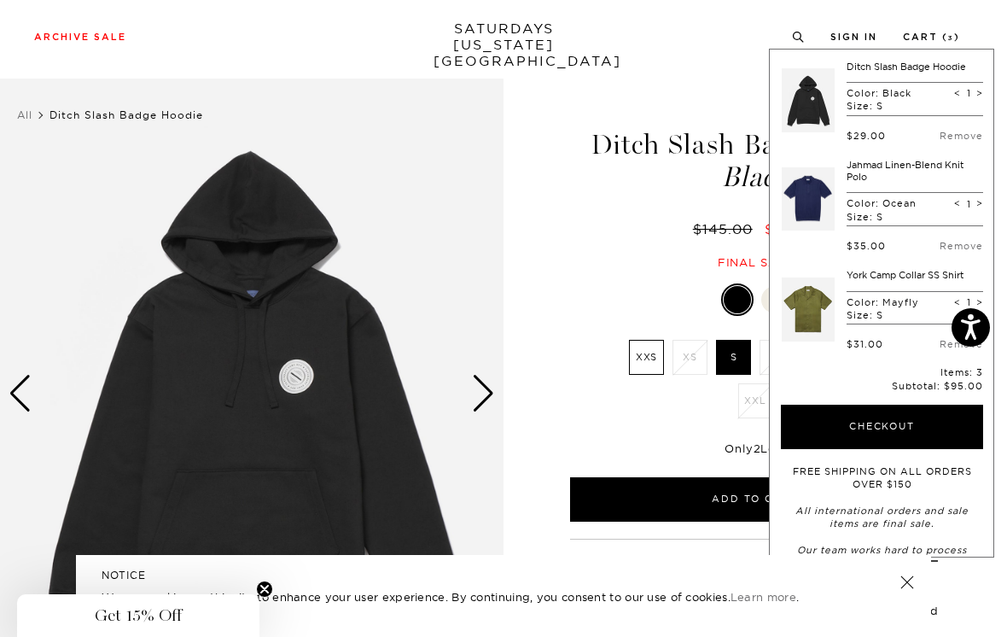
scroll to position [0, 0]
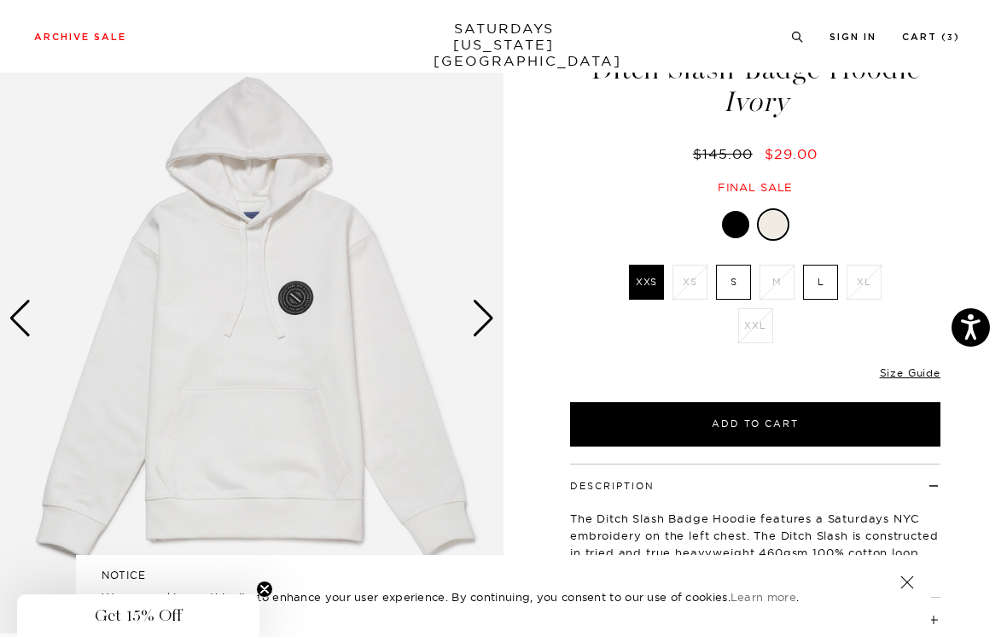
click at [733, 278] on label "S" at bounding box center [733, 282] width 35 height 35
click at [0, 0] on input "S" at bounding box center [0, 0] width 0 height 0
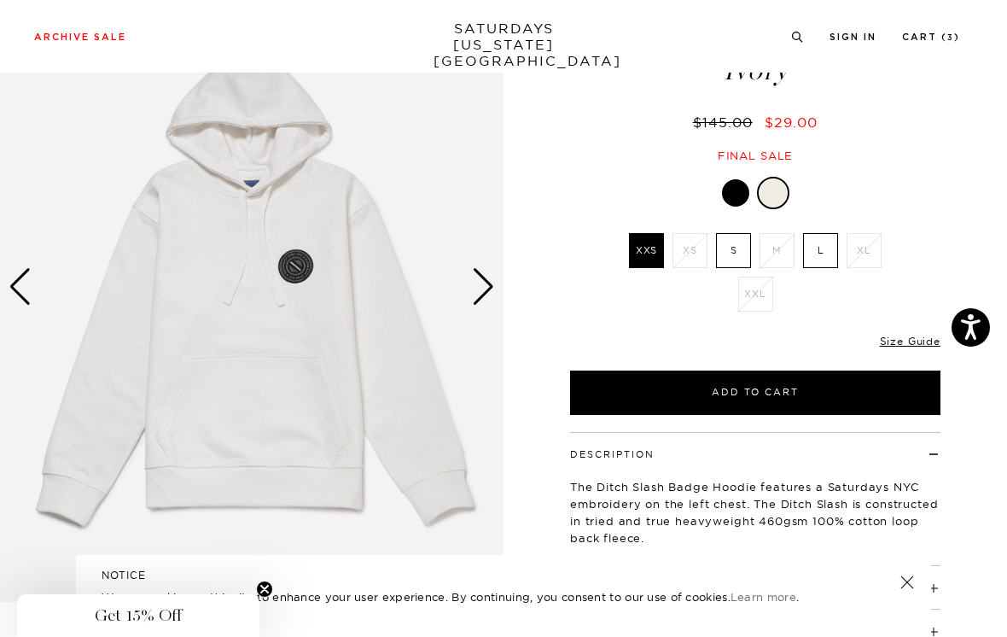
click at [730, 251] on label "S" at bounding box center [733, 250] width 35 height 35
click at [0, 0] on input "S" at bounding box center [0, 0] width 0 height 0
click at [811, 384] on button "Add to Cart" at bounding box center [755, 393] width 371 height 44
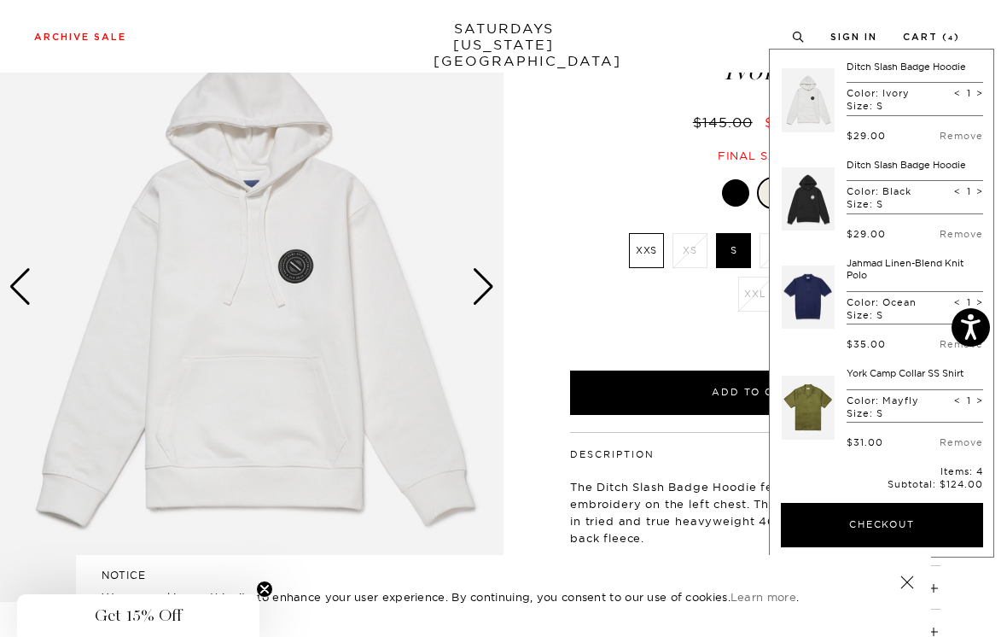
click at [955, 136] on link "Remove" at bounding box center [962, 136] width 44 height 12
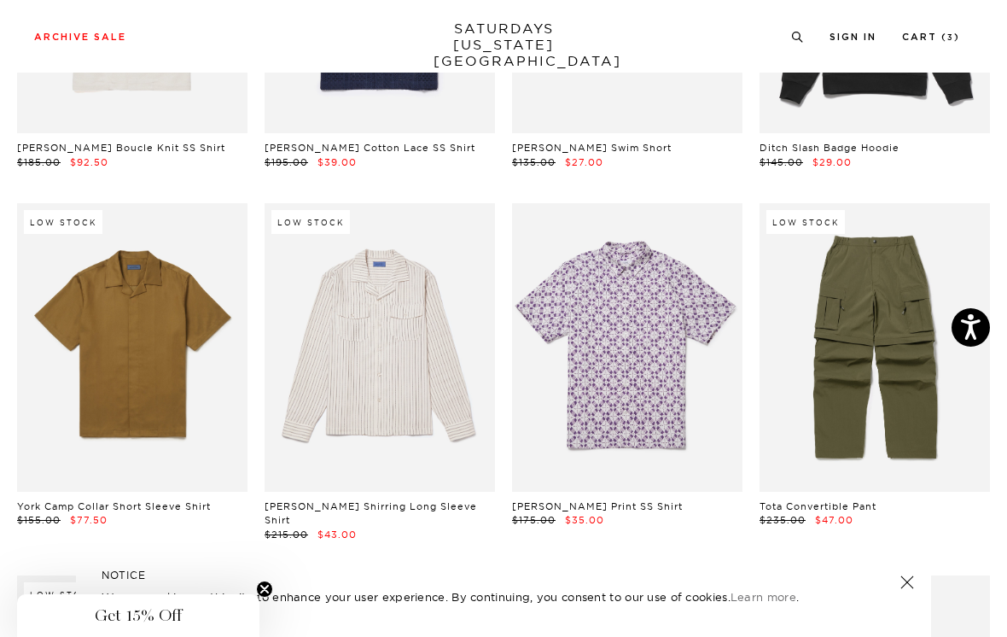
scroll to position [6133, 0]
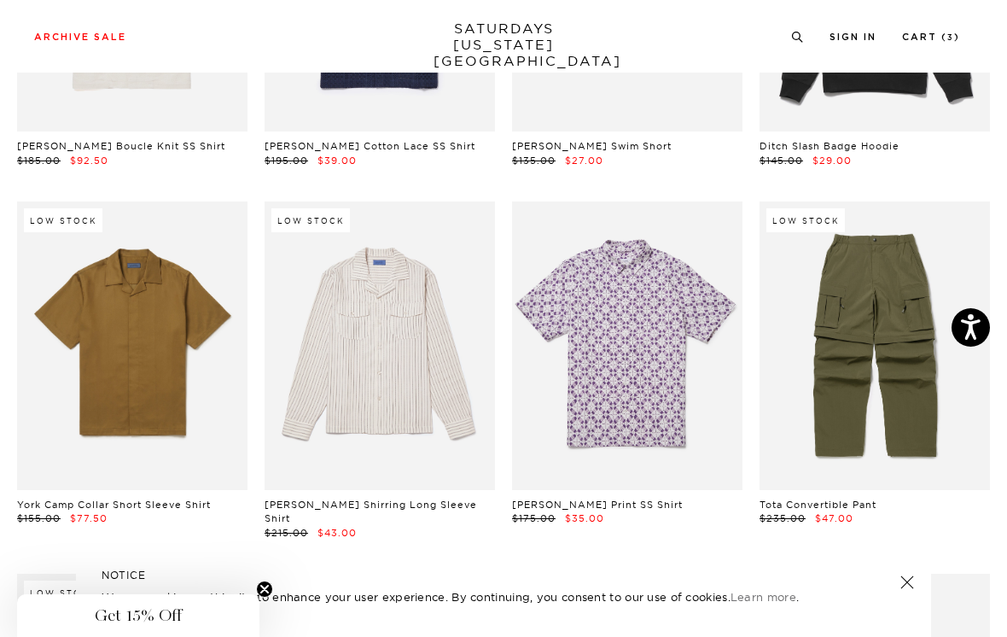
click at [697, 306] on link at bounding box center [627, 345] width 231 height 289
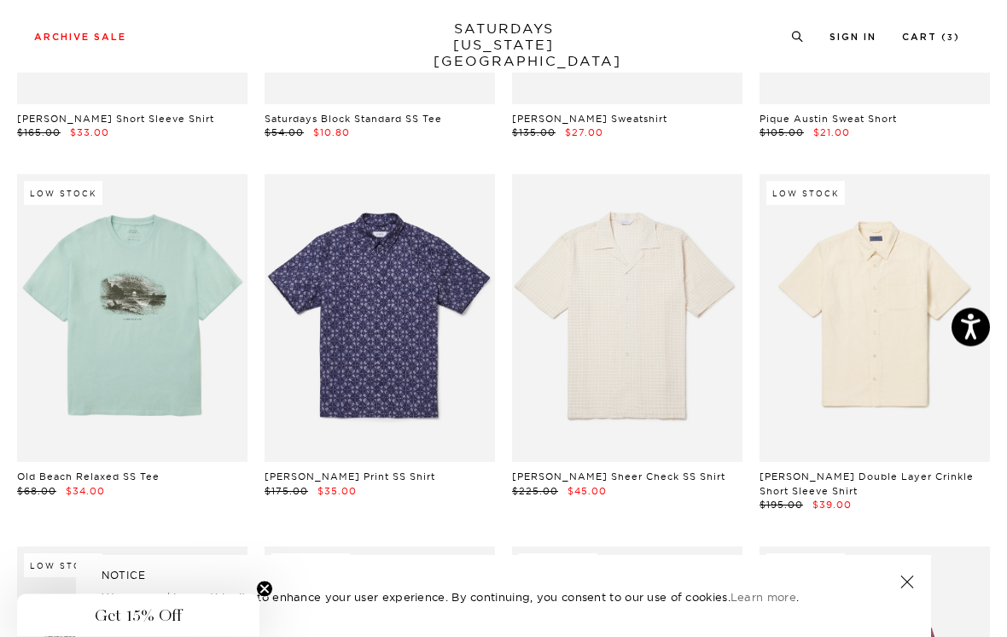
scroll to position [6891, 0]
click at [949, 255] on link at bounding box center [875, 318] width 231 height 289
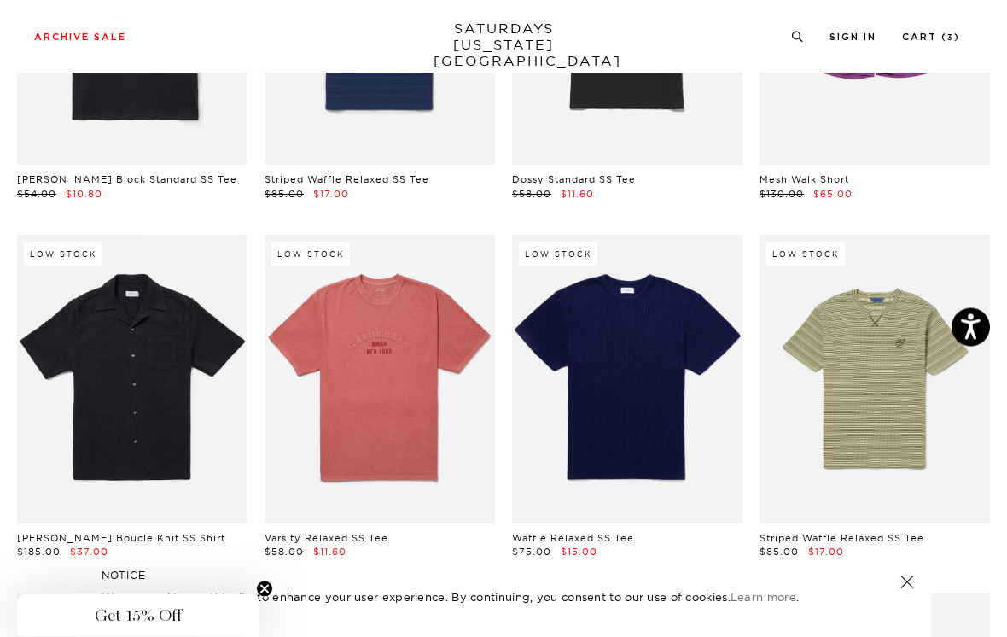
scroll to position [7933, 0]
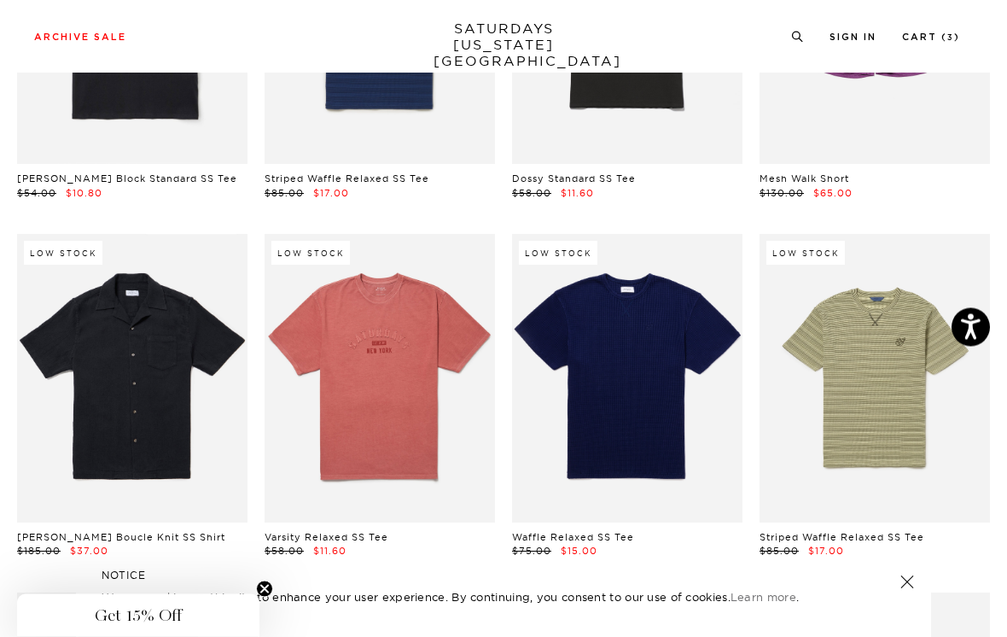
click at [688, 318] on link at bounding box center [627, 379] width 231 height 289
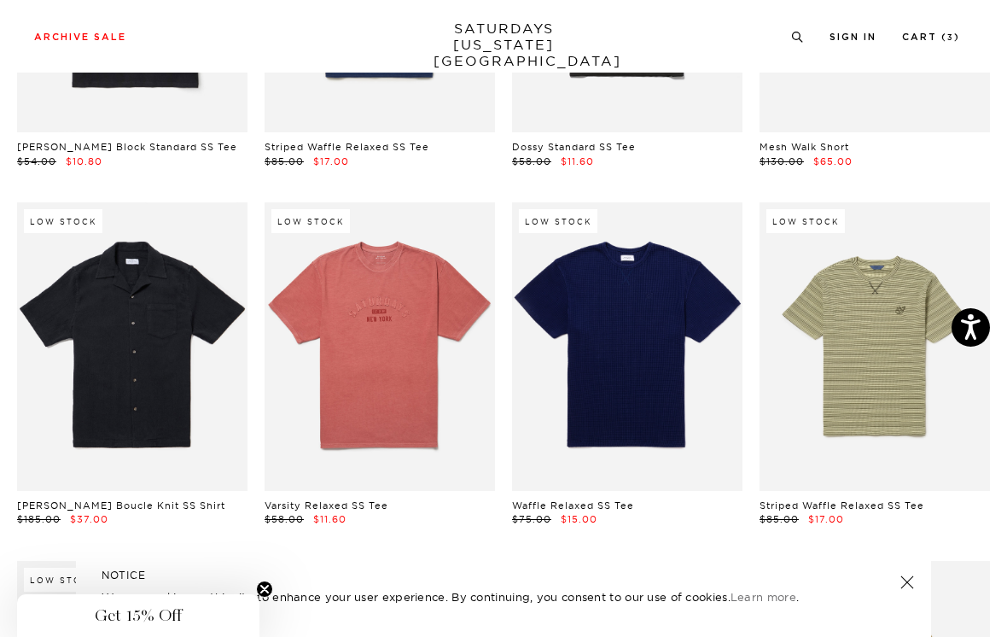
scroll to position [7965, 0]
click at [185, 286] on link at bounding box center [132, 347] width 231 height 289
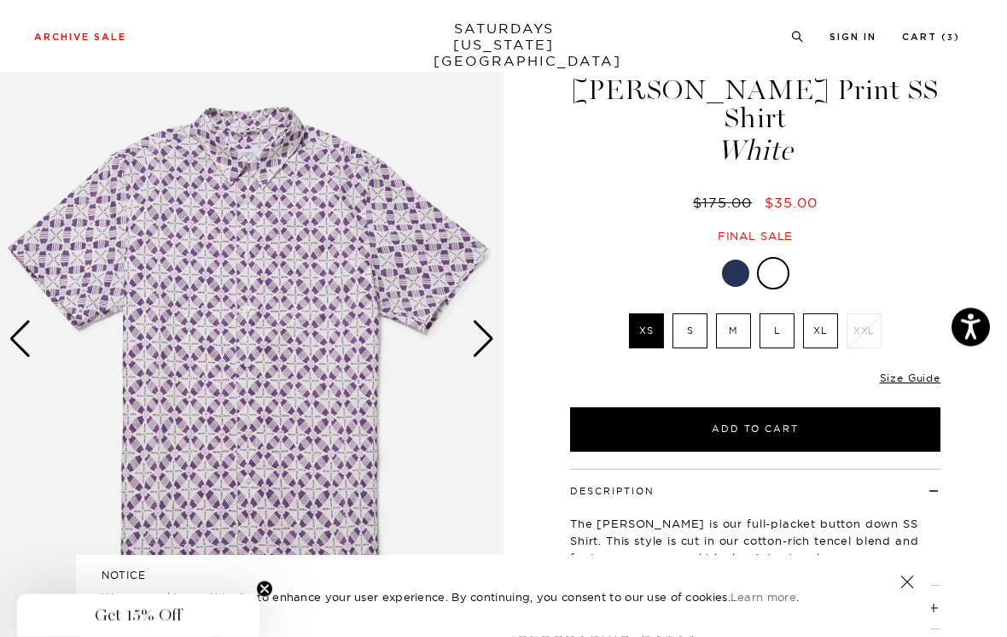
scroll to position [62, 0]
click at [695, 313] on label "S" at bounding box center [690, 330] width 35 height 35
click at [0, 0] on input "S" at bounding box center [0, 0] width 0 height 0
click at [738, 260] on div at bounding box center [735, 273] width 27 height 27
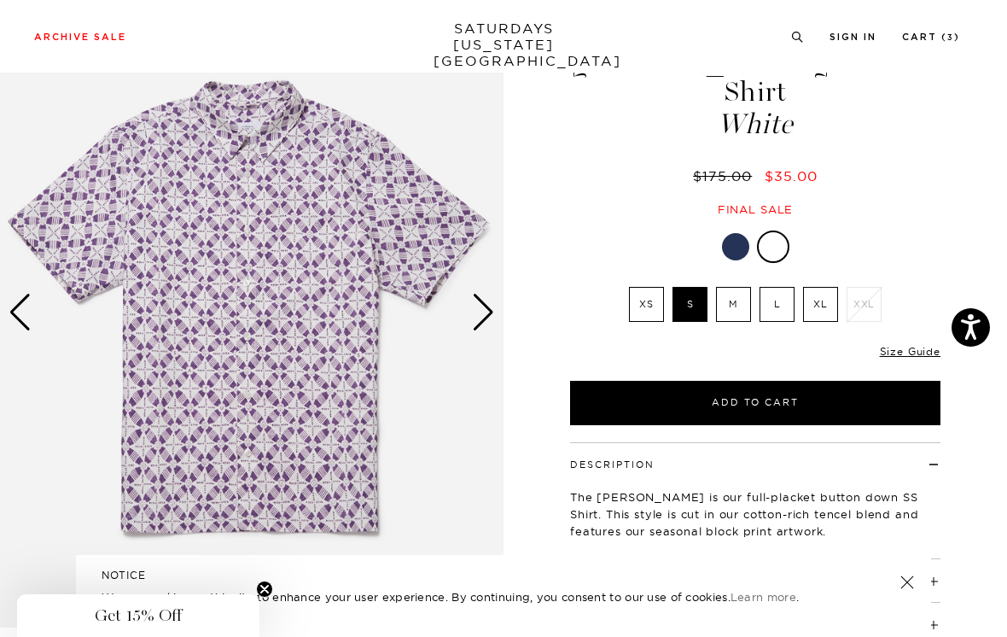
scroll to position [0, 0]
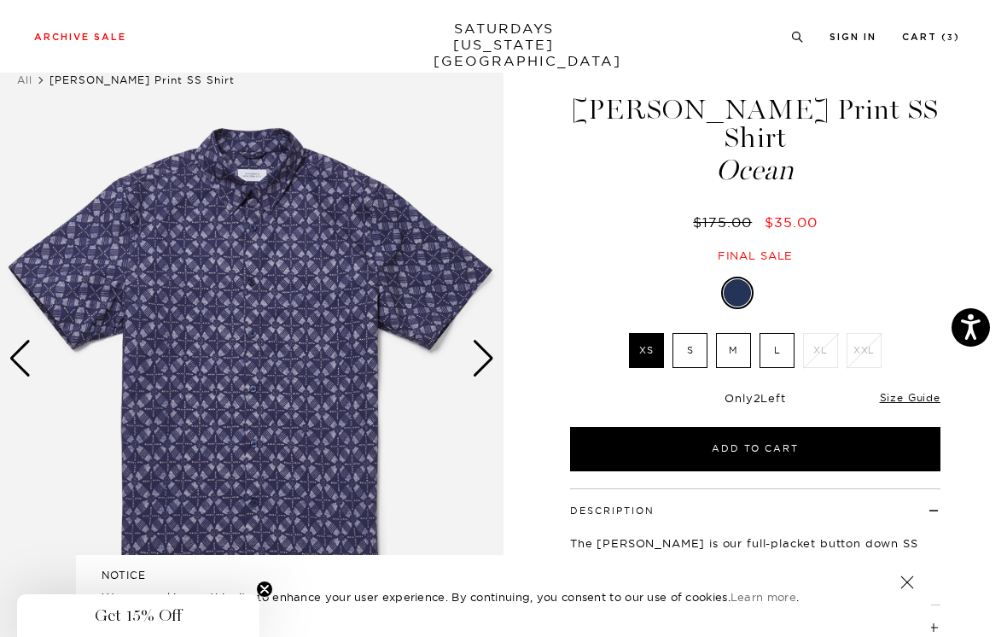
scroll to position [44, 0]
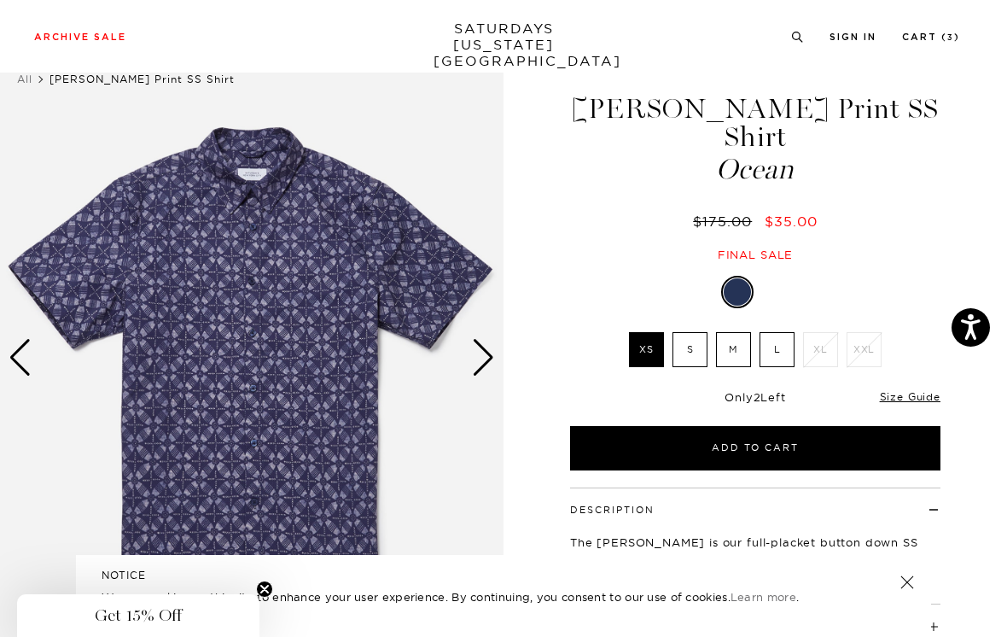
click at [699, 332] on label "S" at bounding box center [690, 349] width 35 height 35
click at [0, 0] on input "S" at bounding box center [0, 0] width 0 height 0
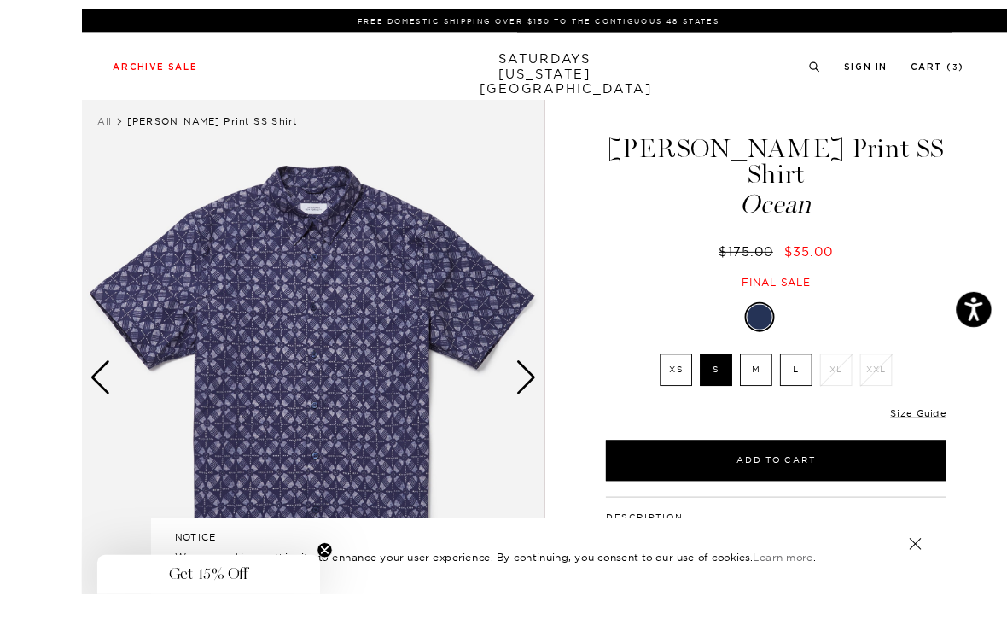
scroll to position [69, 0]
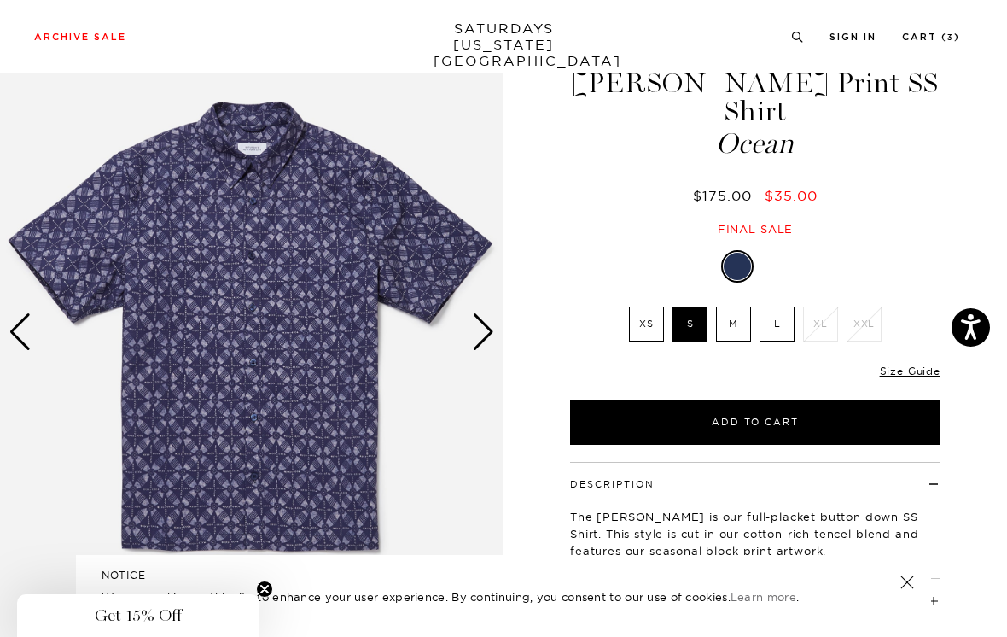
click at [489, 329] on div "Next slide" at bounding box center [483, 332] width 23 height 38
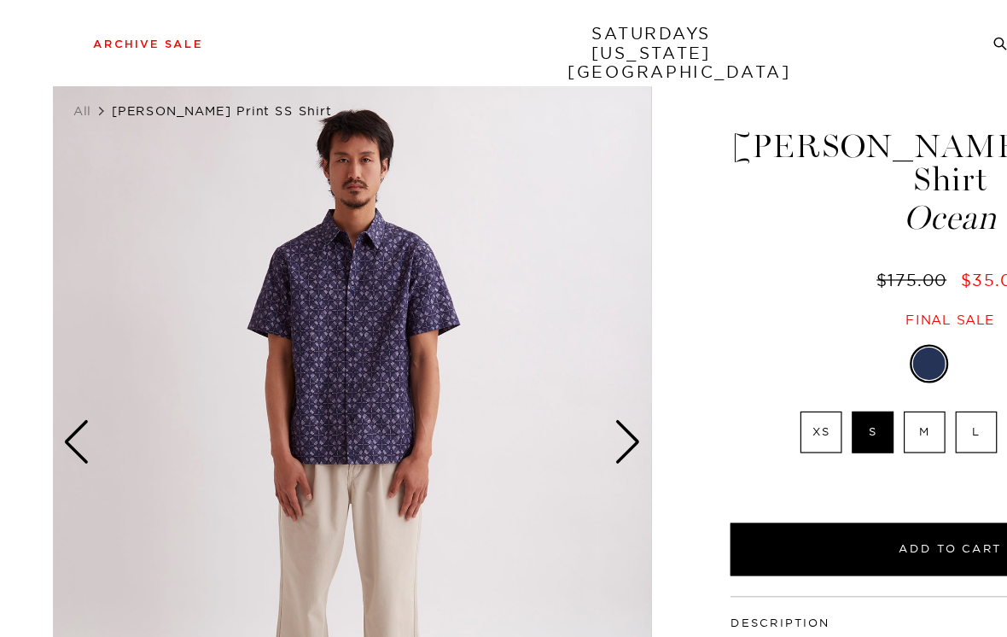
scroll to position [0, 0]
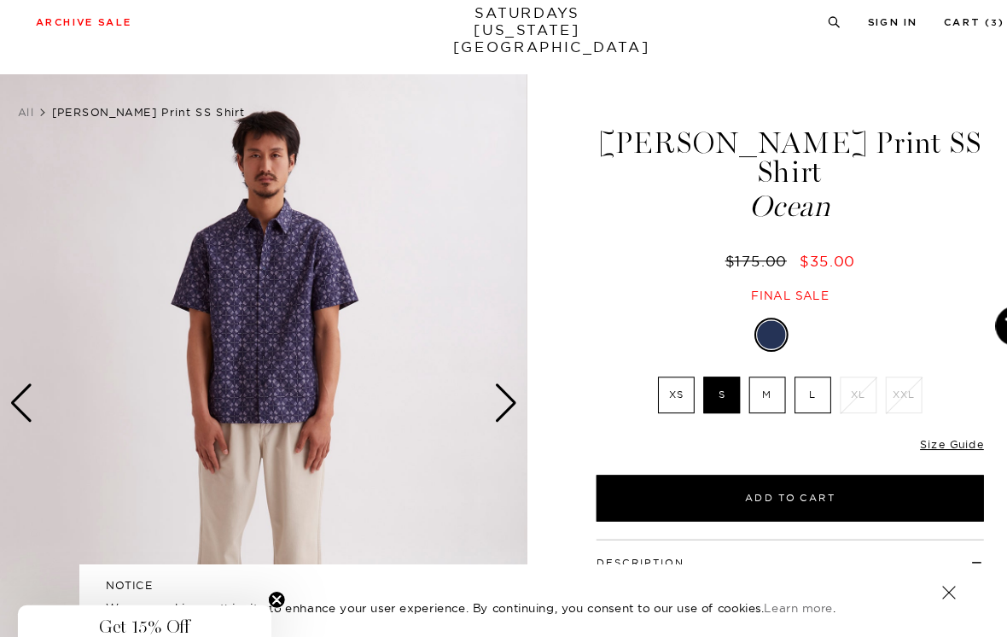
click at [898, 434] on link "Size Guide" at bounding box center [910, 440] width 61 height 13
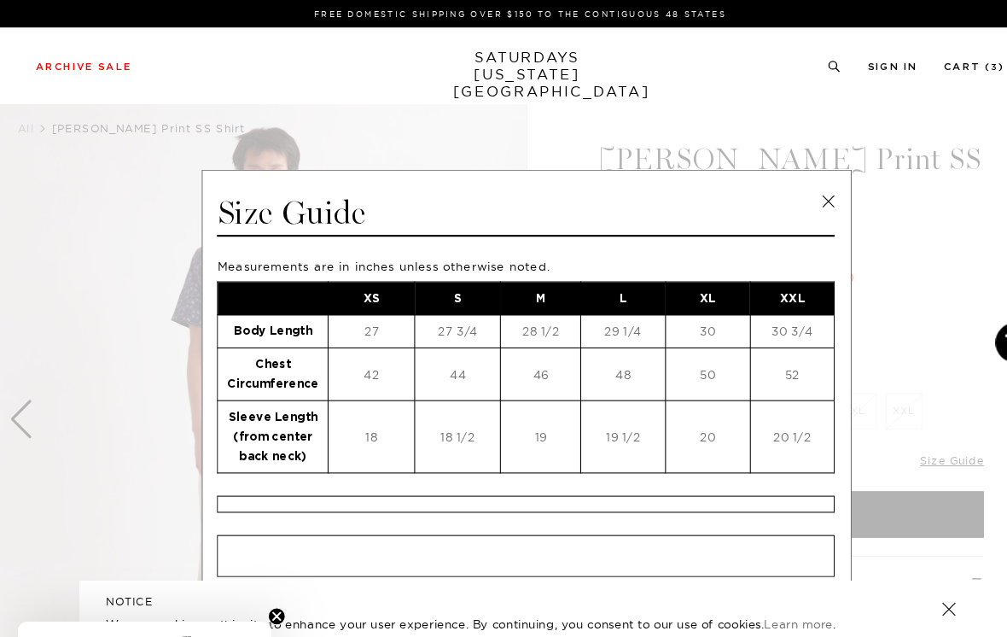
click at [791, 189] on link at bounding box center [792, 193] width 26 height 26
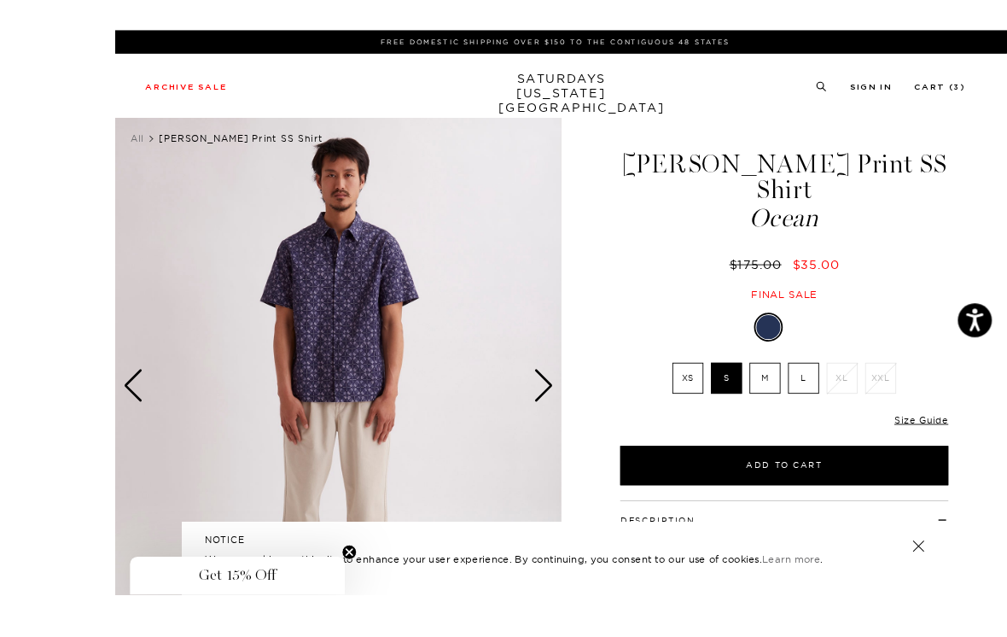
scroll to position [13, 0]
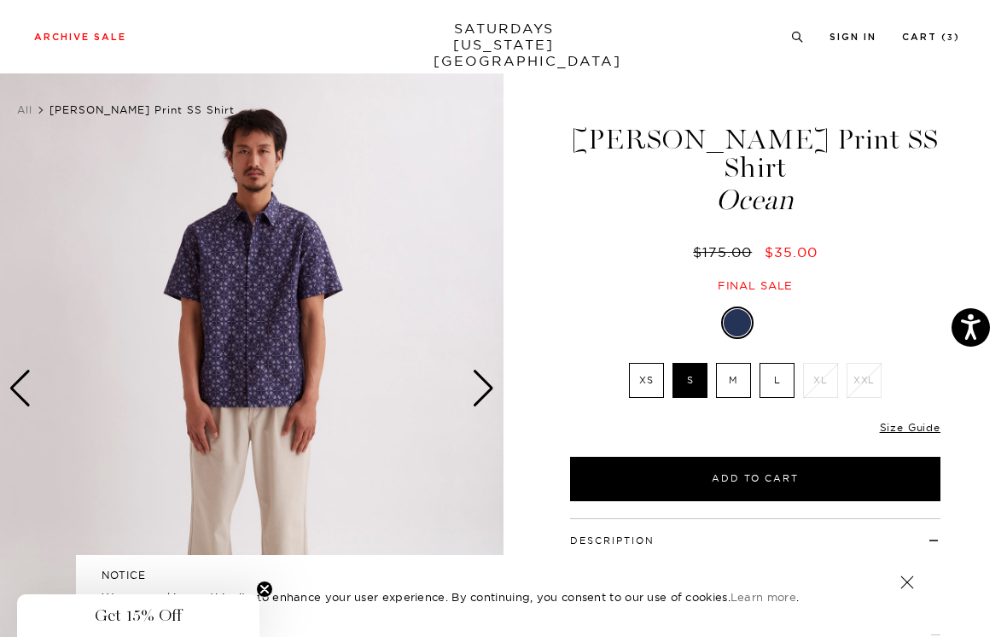
click at [482, 392] on div "Next slide" at bounding box center [483, 389] width 23 height 38
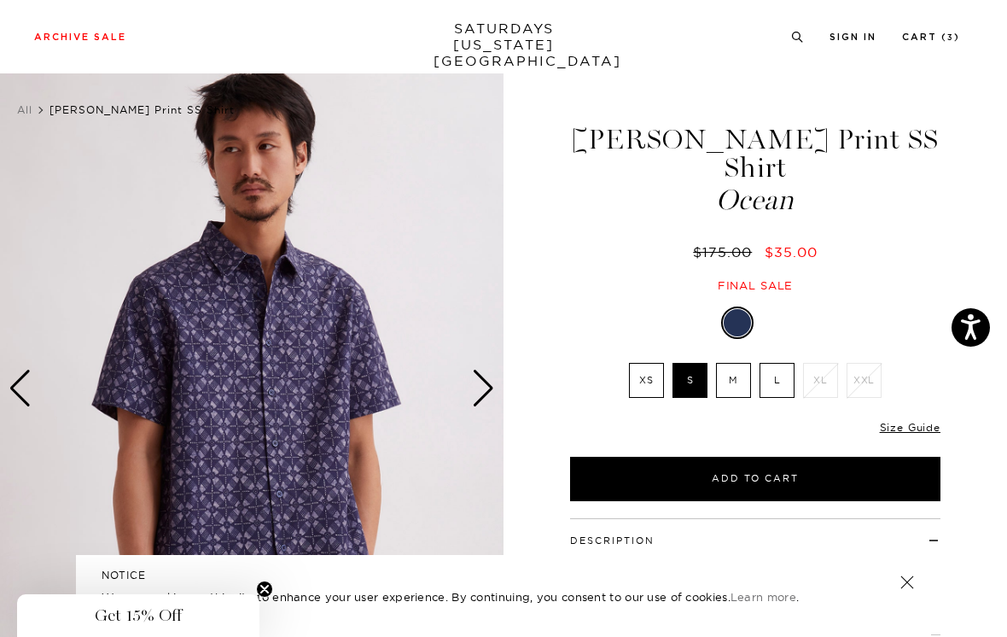
click at [491, 385] on div "Next slide" at bounding box center [483, 389] width 23 height 38
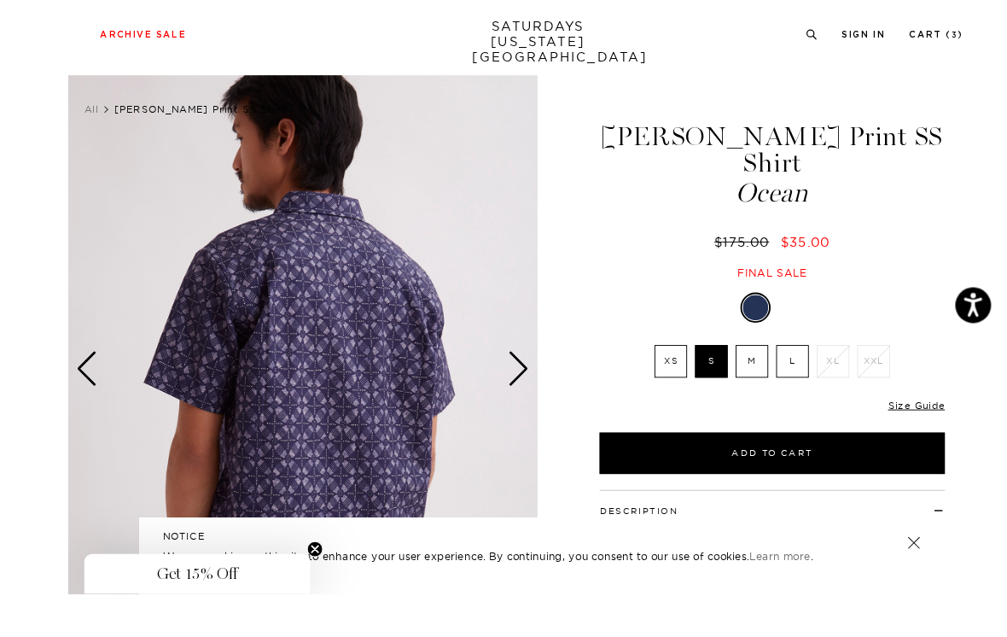
scroll to position [34, 0]
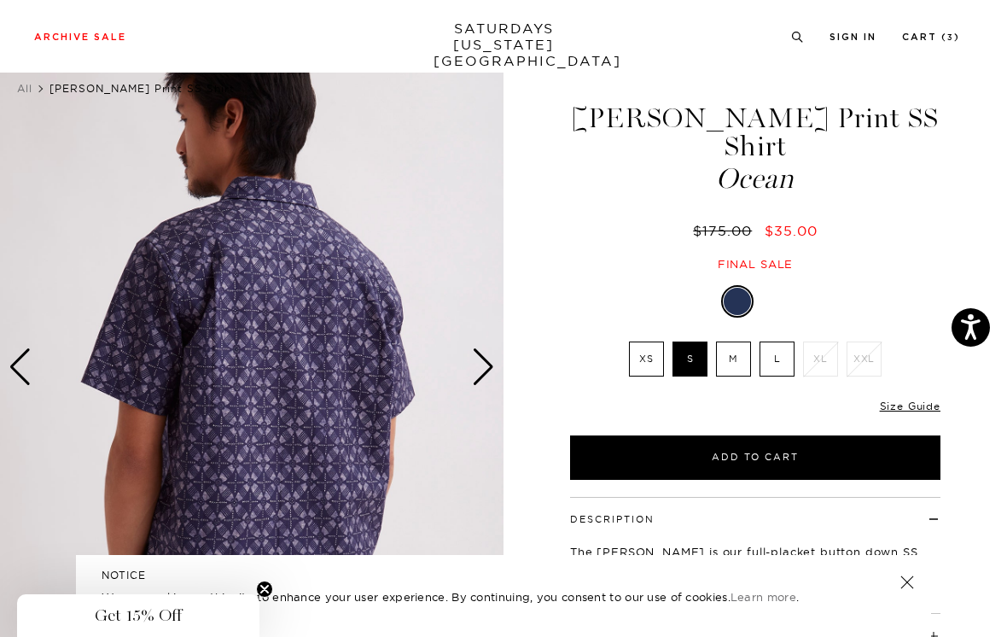
click at [485, 359] on div "Next slide" at bounding box center [483, 367] width 23 height 38
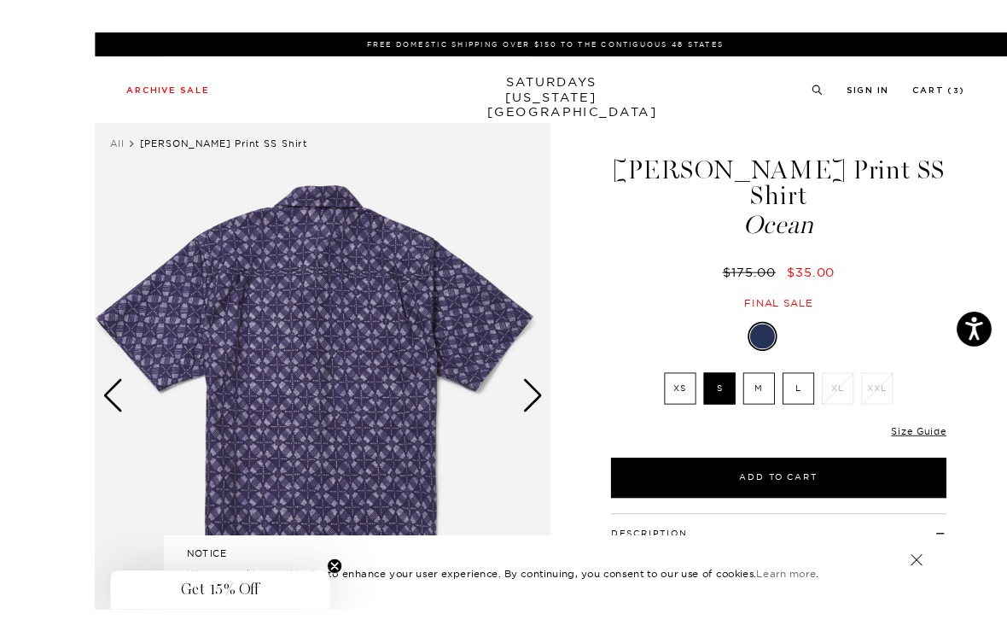
scroll to position [55, 0]
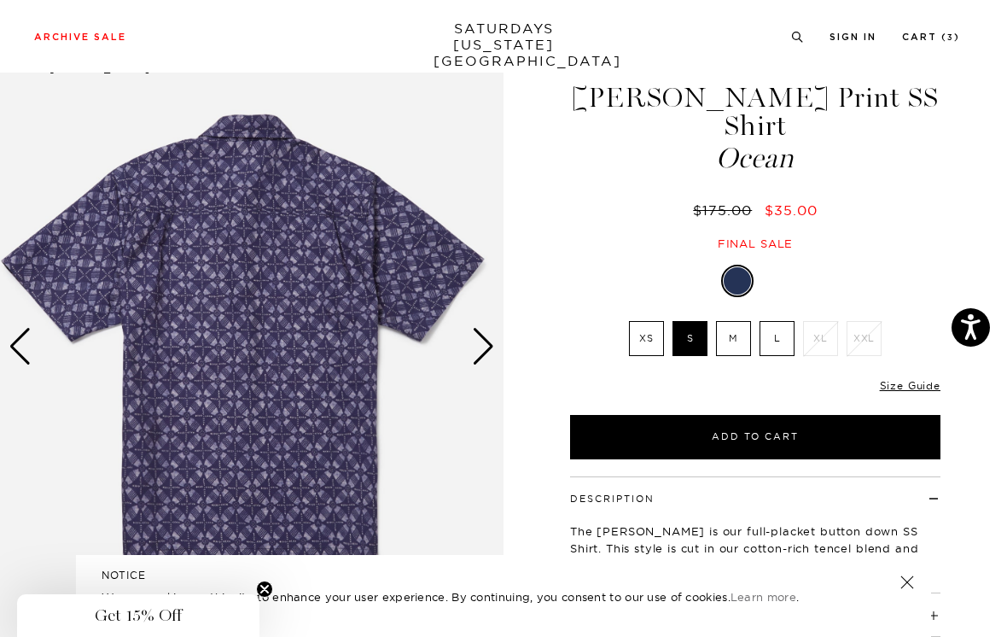
click at [485, 344] on div "Next slide" at bounding box center [483, 347] width 23 height 38
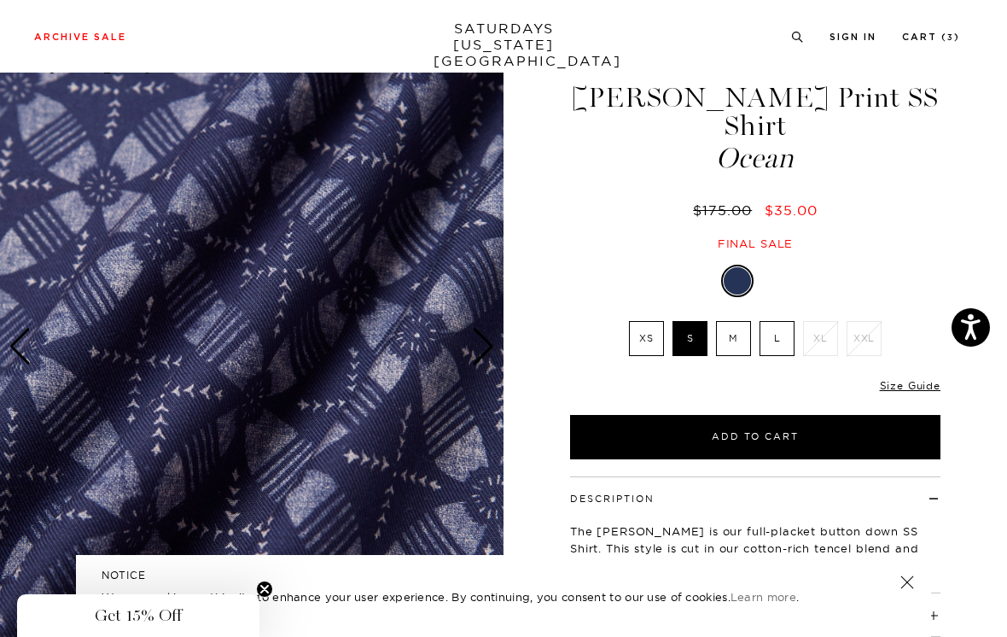
click at [493, 328] on div "Next slide" at bounding box center [483, 347] width 23 height 38
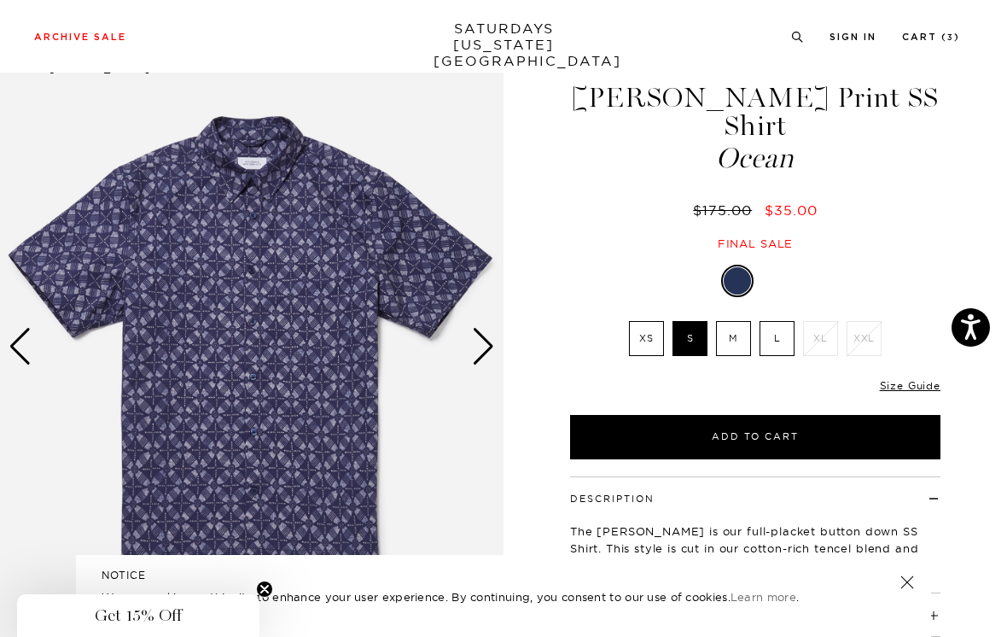
click at [489, 341] on div "Next slide" at bounding box center [483, 347] width 23 height 38
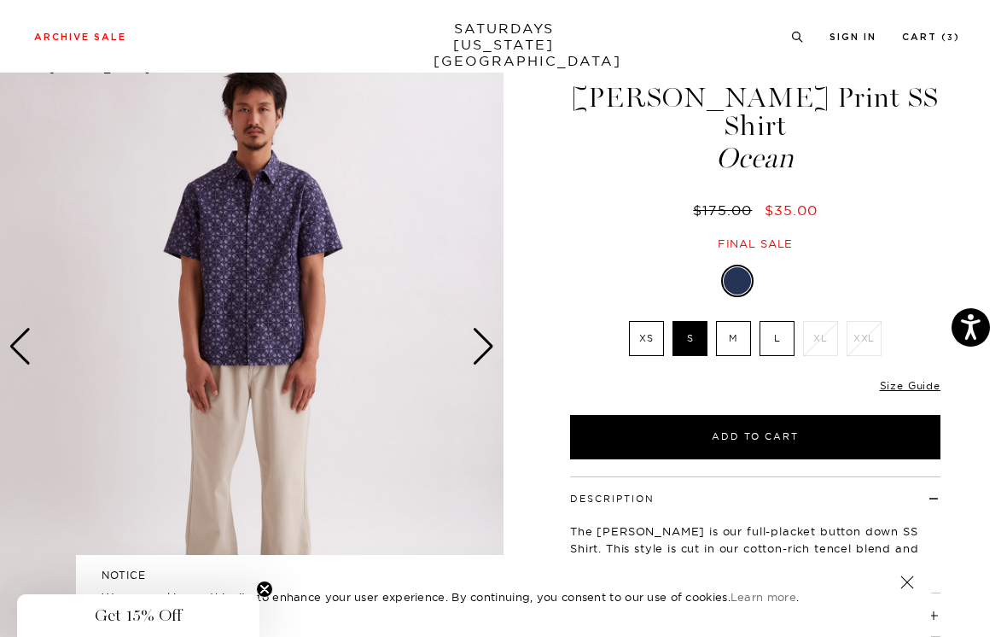
click at [489, 348] on div "Next slide" at bounding box center [483, 347] width 23 height 38
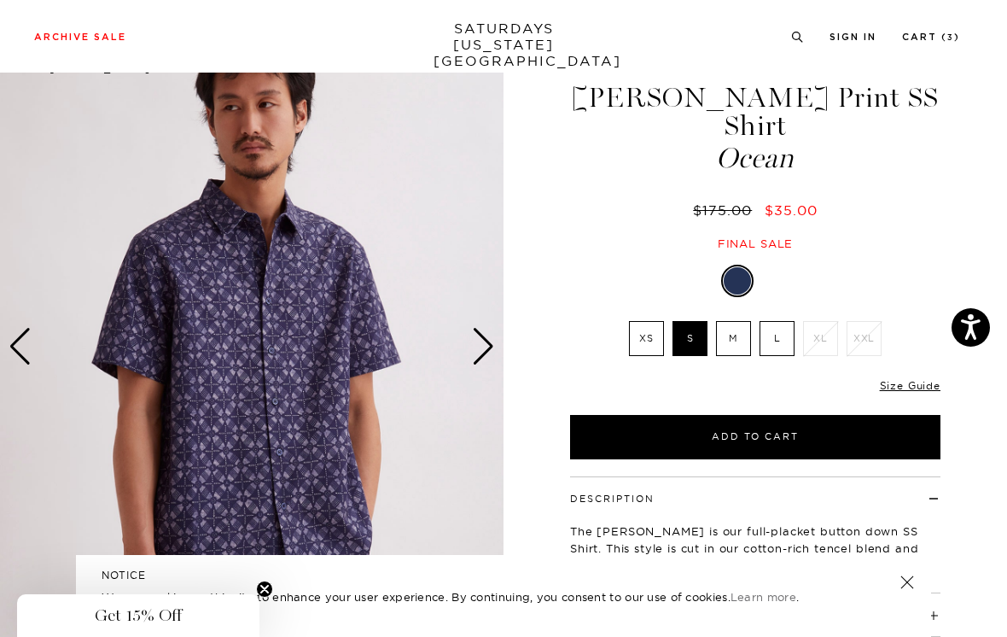
click at [493, 343] on div "Next slide" at bounding box center [483, 347] width 23 height 38
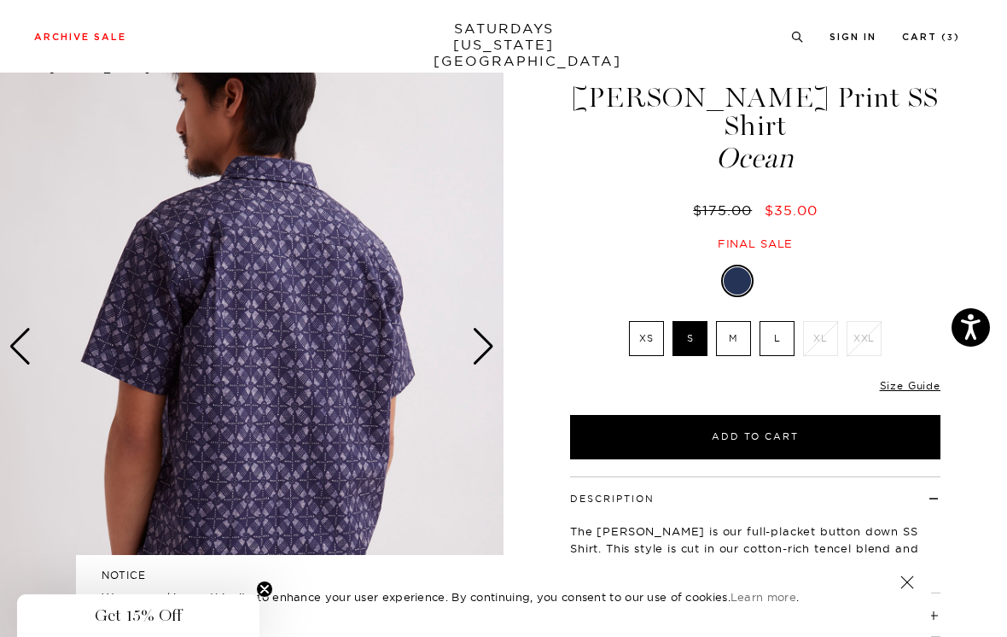
click at [492, 343] on div "Next slide" at bounding box center [483, 347] width 23 height 38
click at [491, 342] on div "Next slide" at bounding box center [483, 347] width 23 height 38
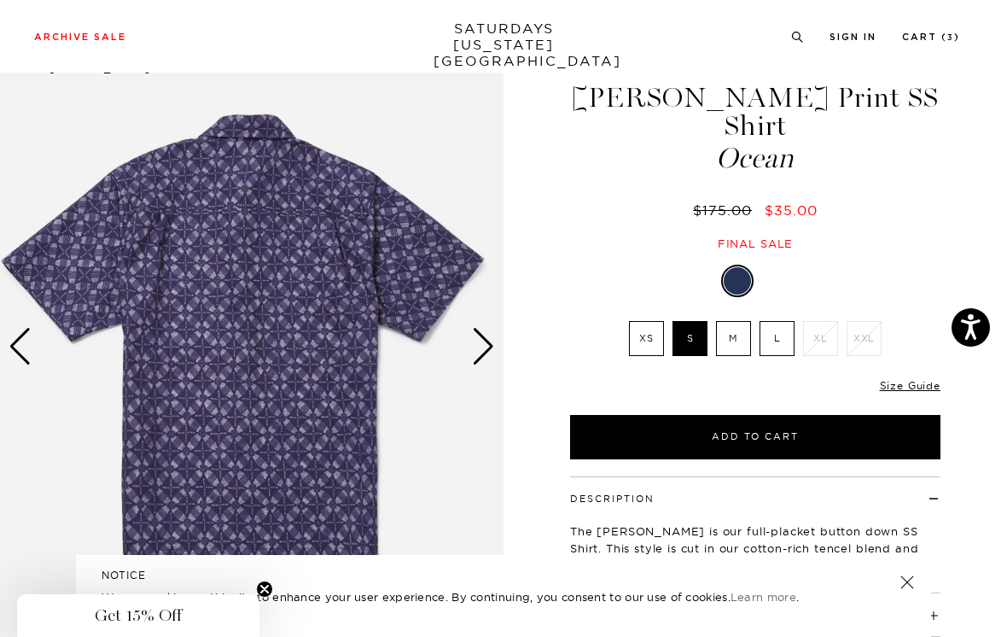
click at [492, 341] on div "Next slide" at bounding box center [483, 347] width 23 height 38
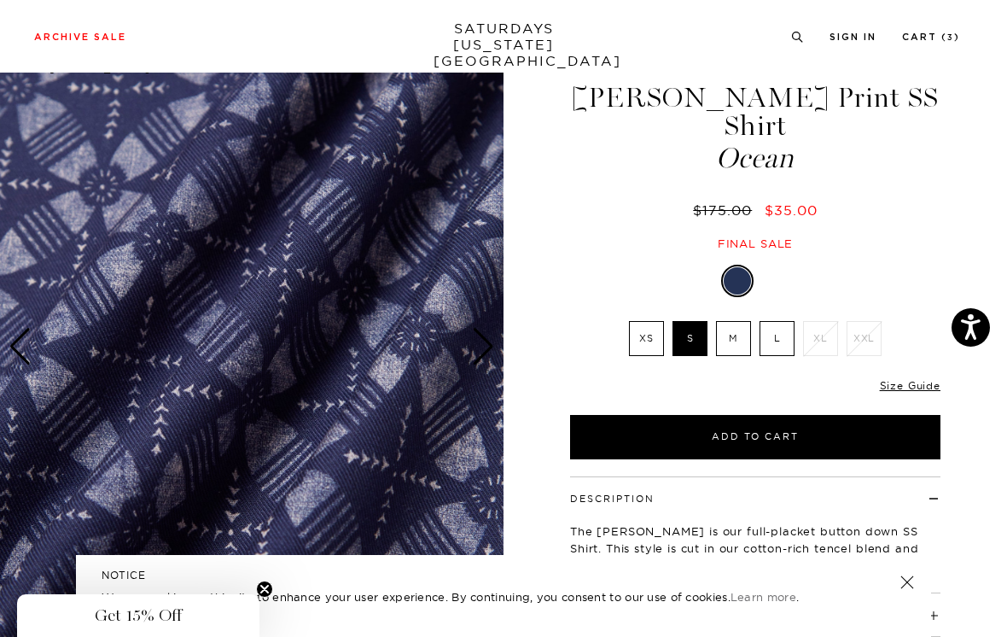
click at [495, 312] on img at bounding box center [252, 347] width 504 height 630
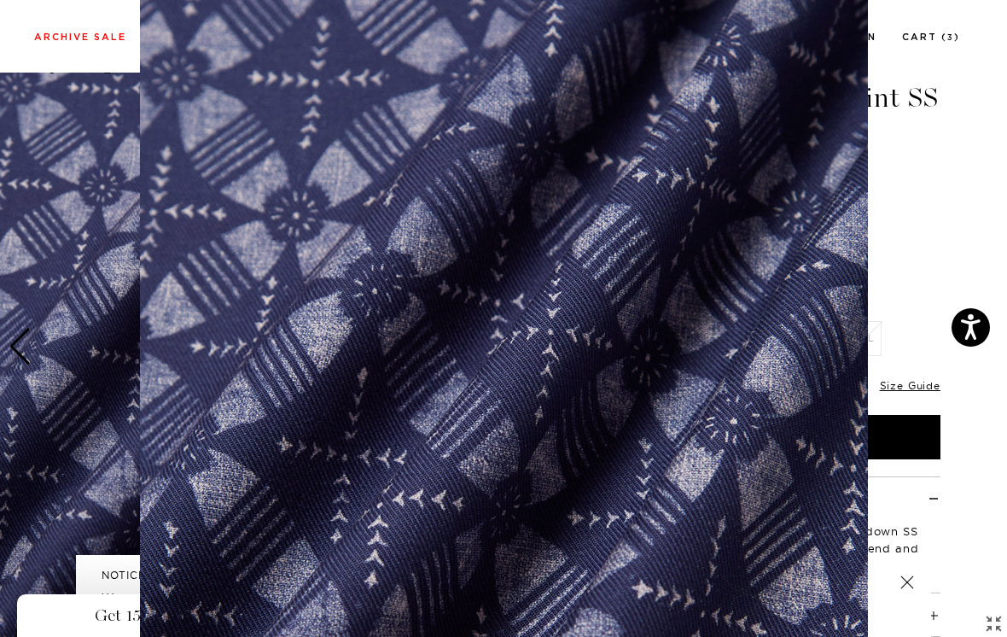
scroll to position [119, 0]
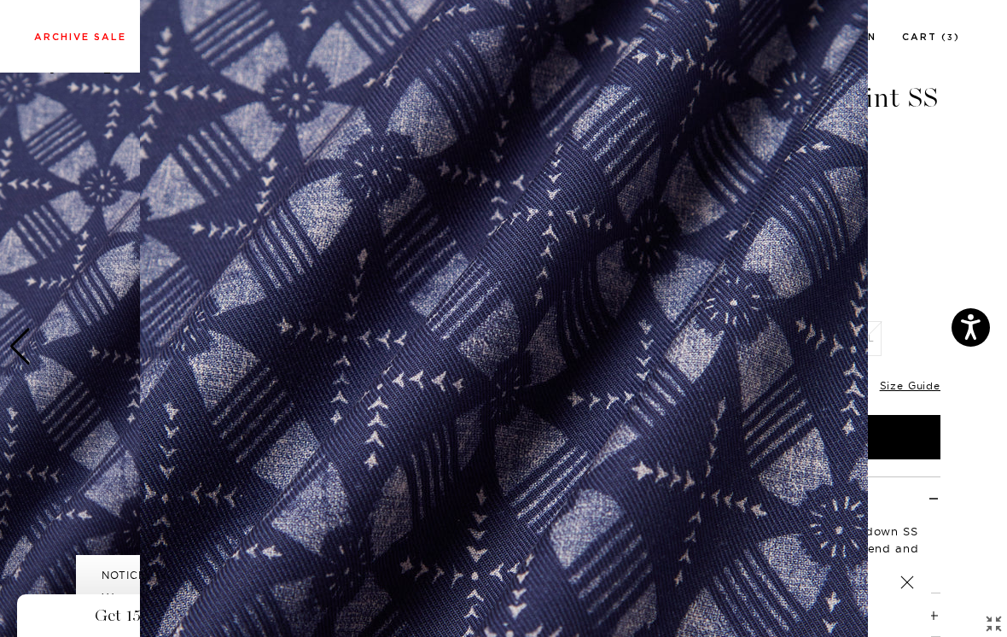
click at [899, 170] on figure at bounding box center [503, 318] width 1007 height 637
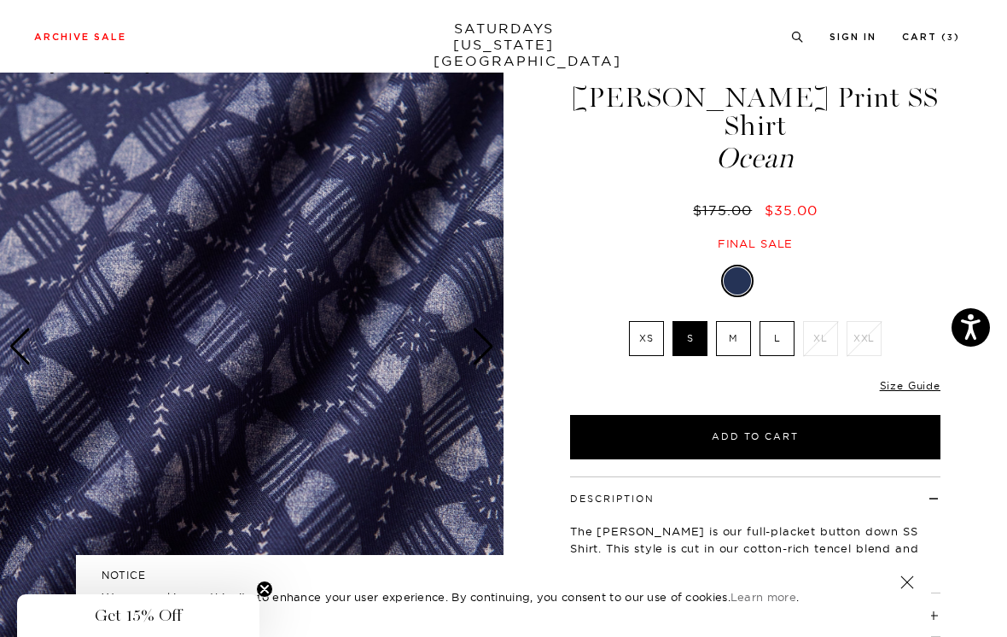
click at [496, 287] on img at bounding box center [252, 347] width 504 height 630
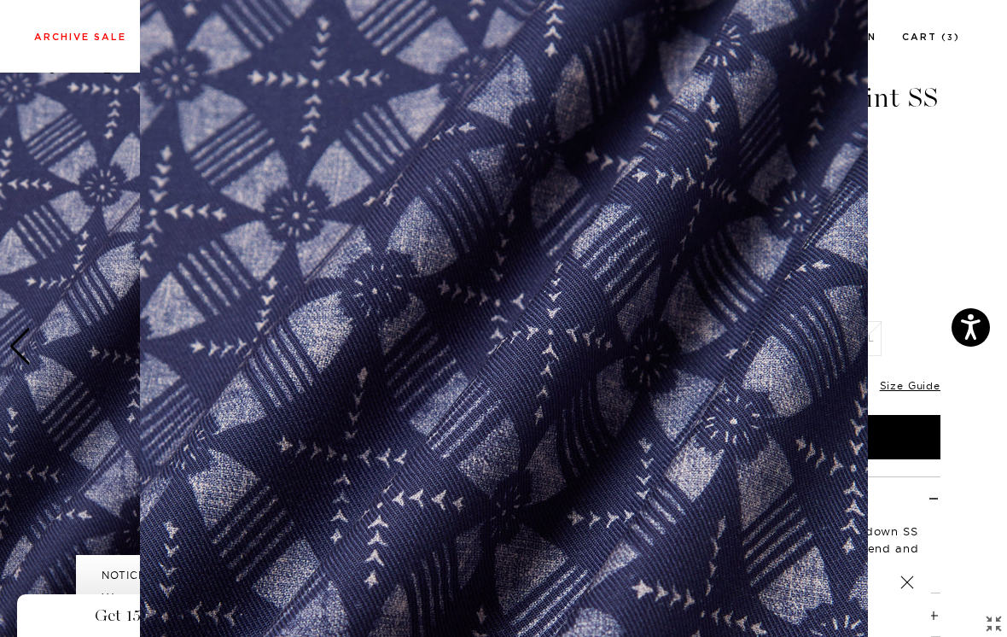
scroll to position [119, 0]
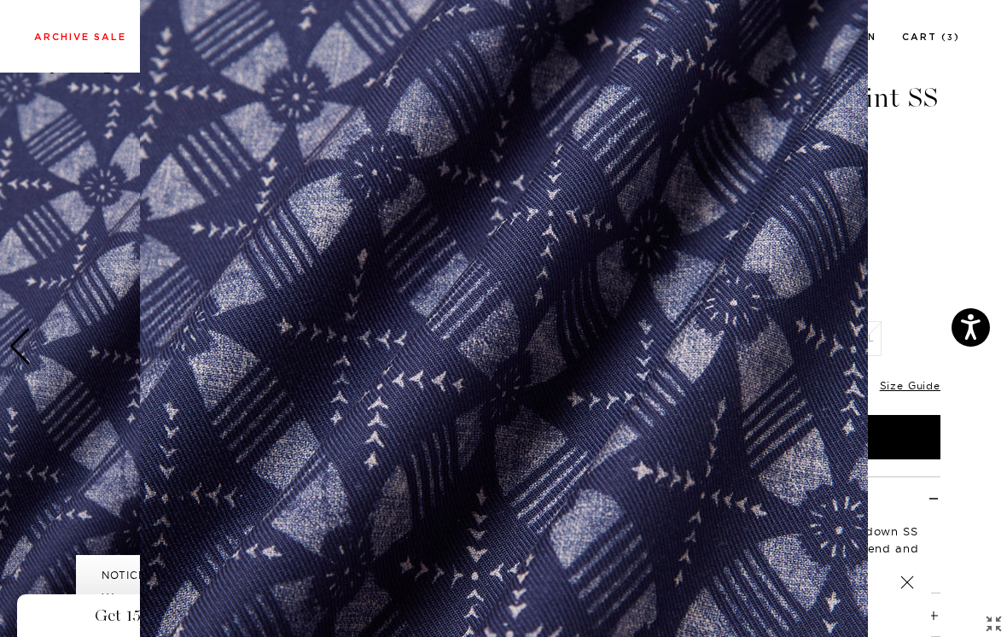
click at [901, 166] on figure at bounding box center [503, 318] width 1007 height 637
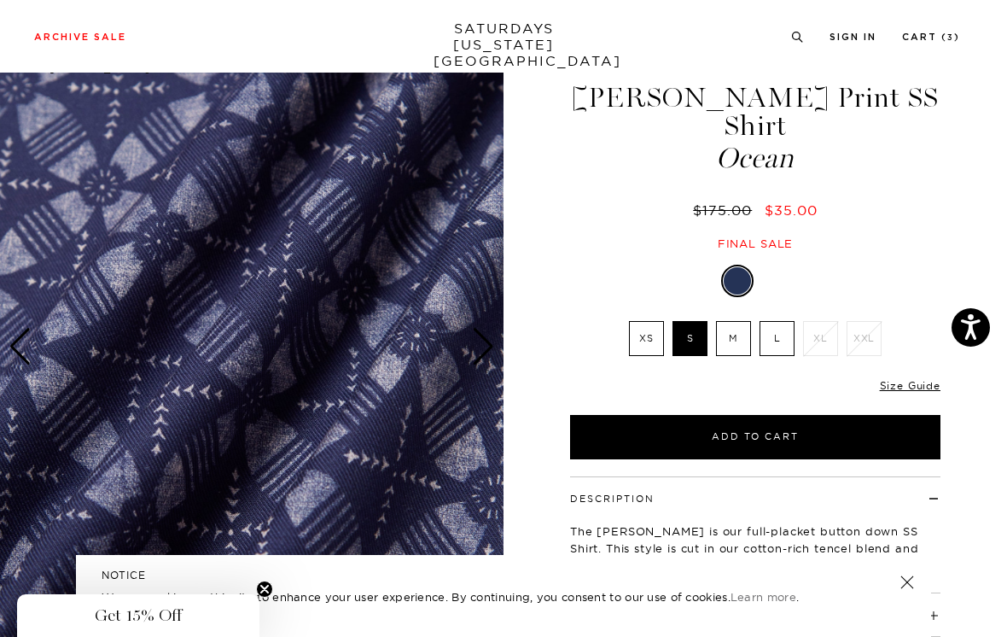
click at [476, 306] on img at bounding box center [252, 347] width 504 height 630
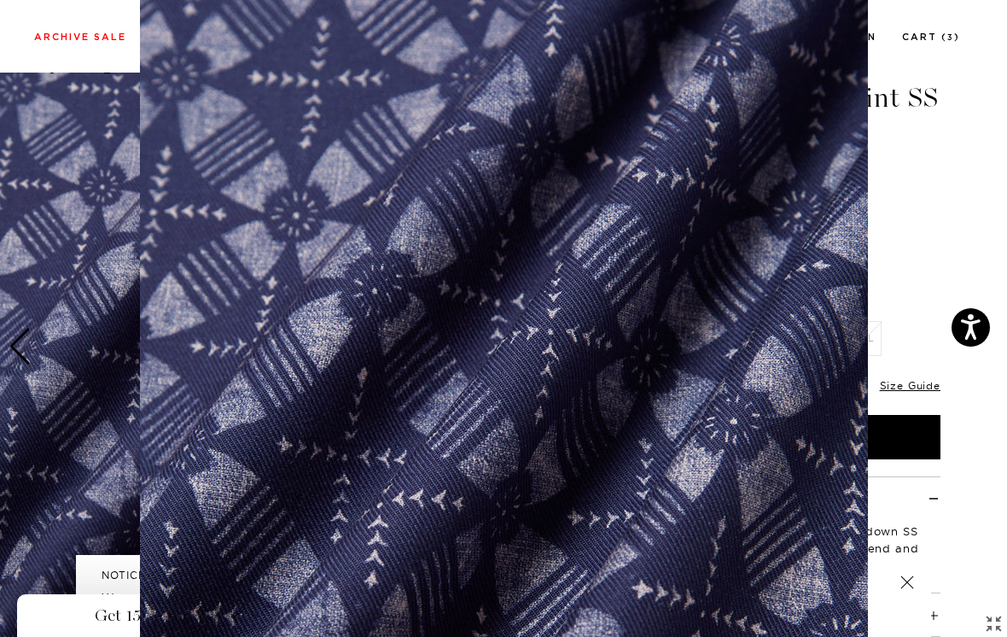
scroll to position [119, 0]
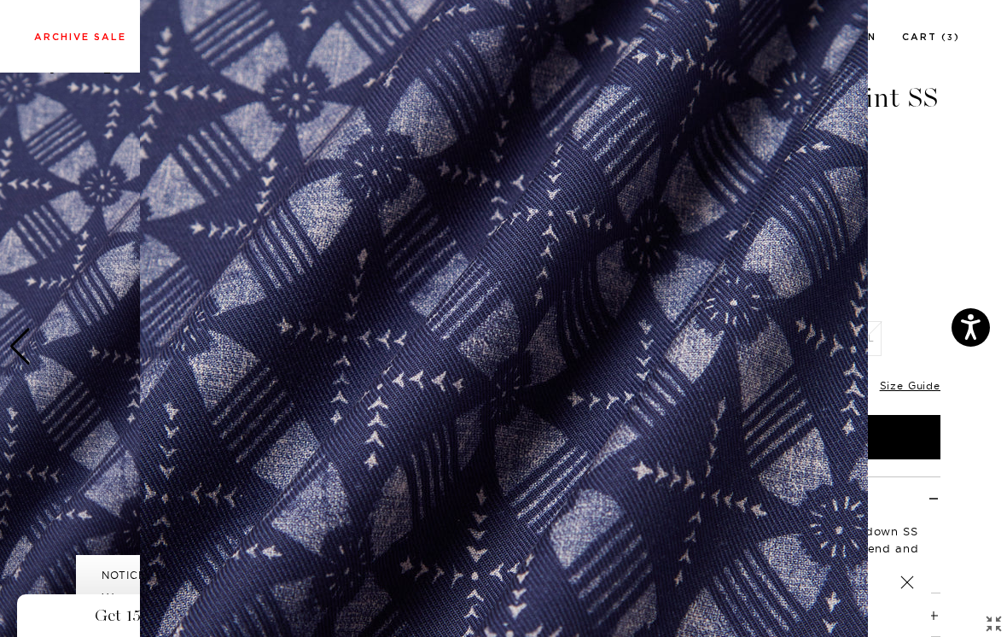
click at [894, 198] on figure at bounding box center [503, 318] width 1007 height 637
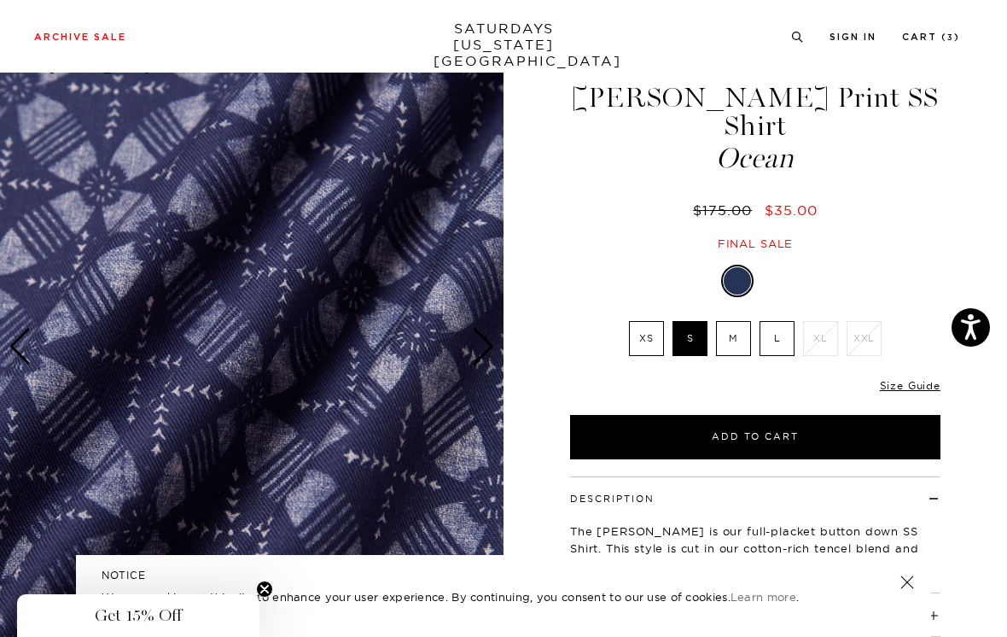
click at [497, 312] on img at bounding box center [252, 347] width 504 height 630
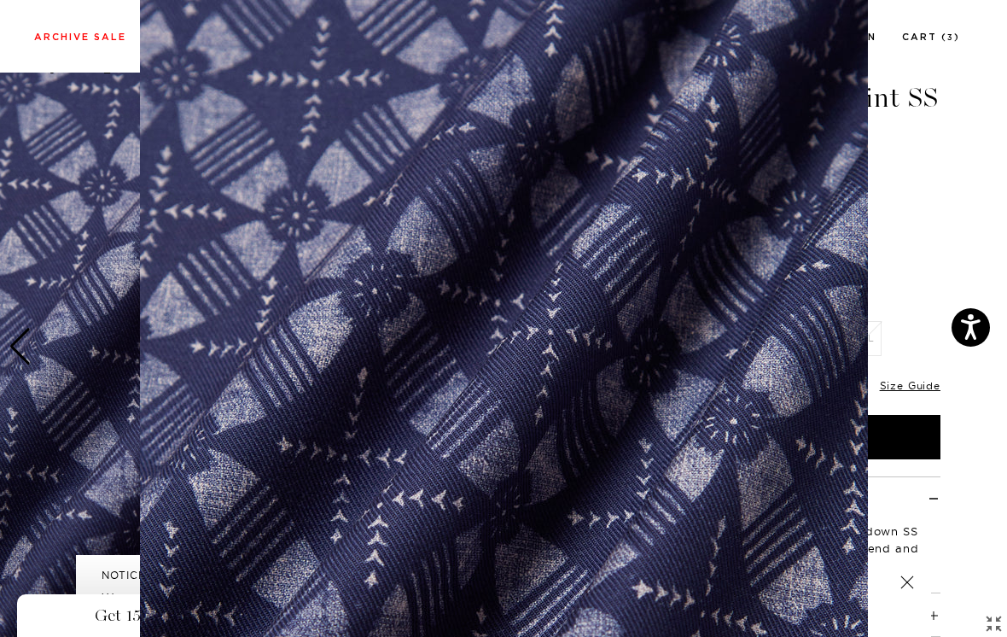
scroll to position [119, 0]
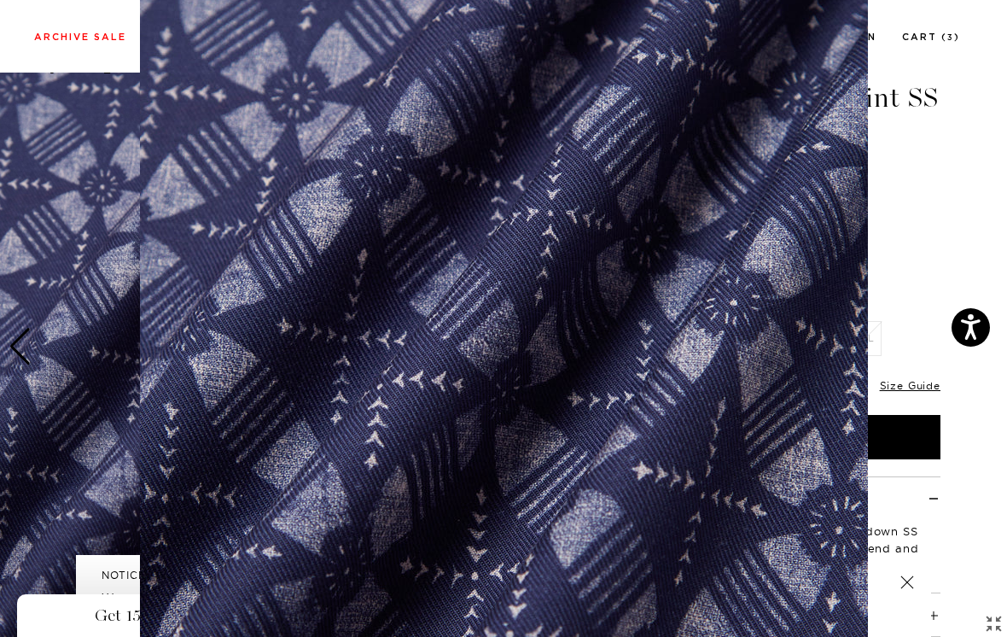
click at [585, 316] on img at bounding box center [504, 318] width 728 height 874
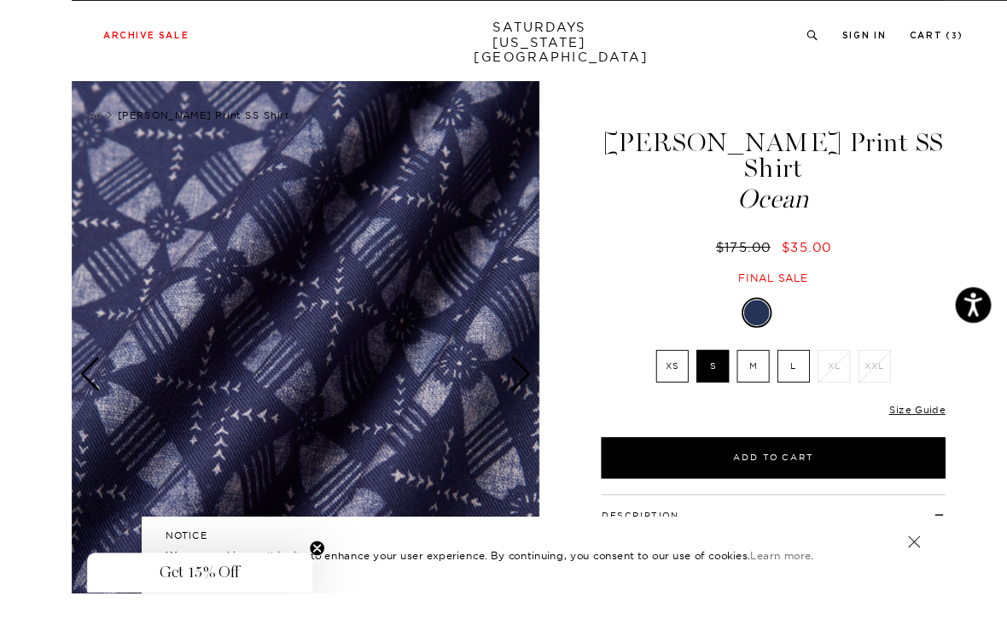
scroll to position [0, 0]
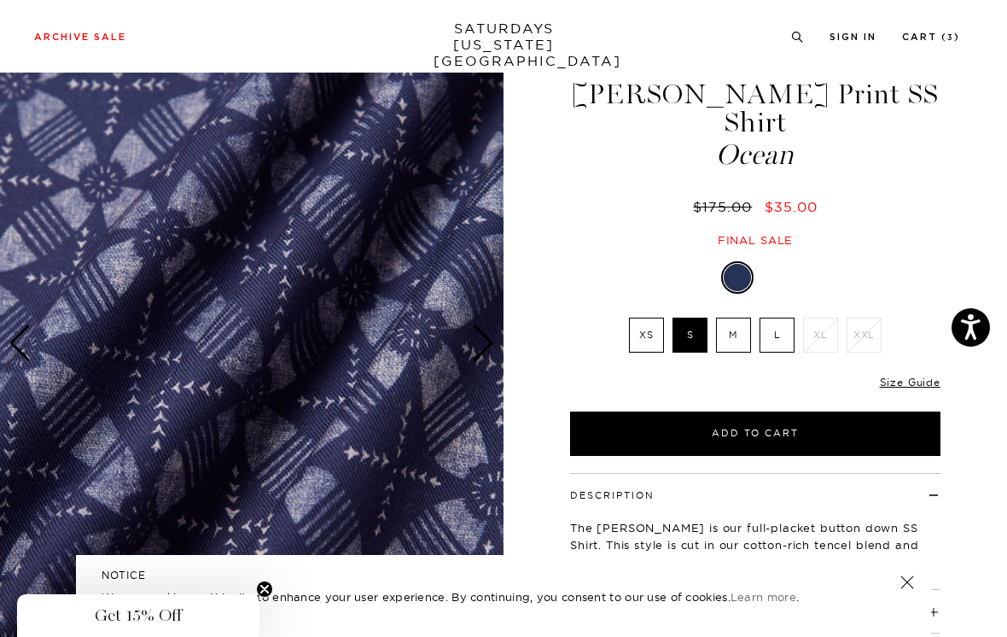
click at [487, 352] on div "Next slide" at bounding box center [483, 343] width 23 height 38
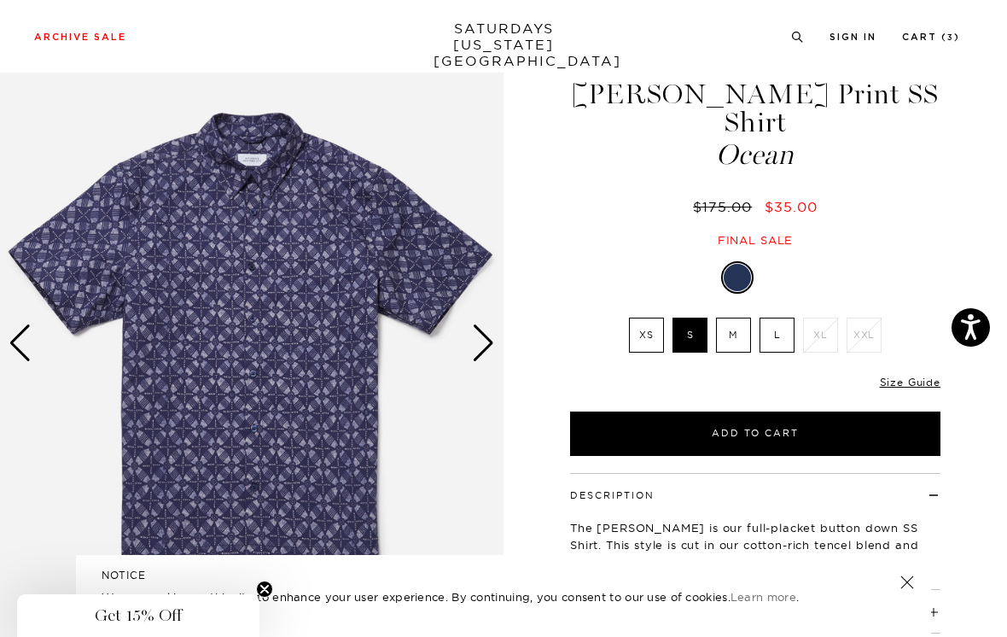
click at [492, 347] on div "Next slide" at bounding box center [483, 343] width 23 height 38
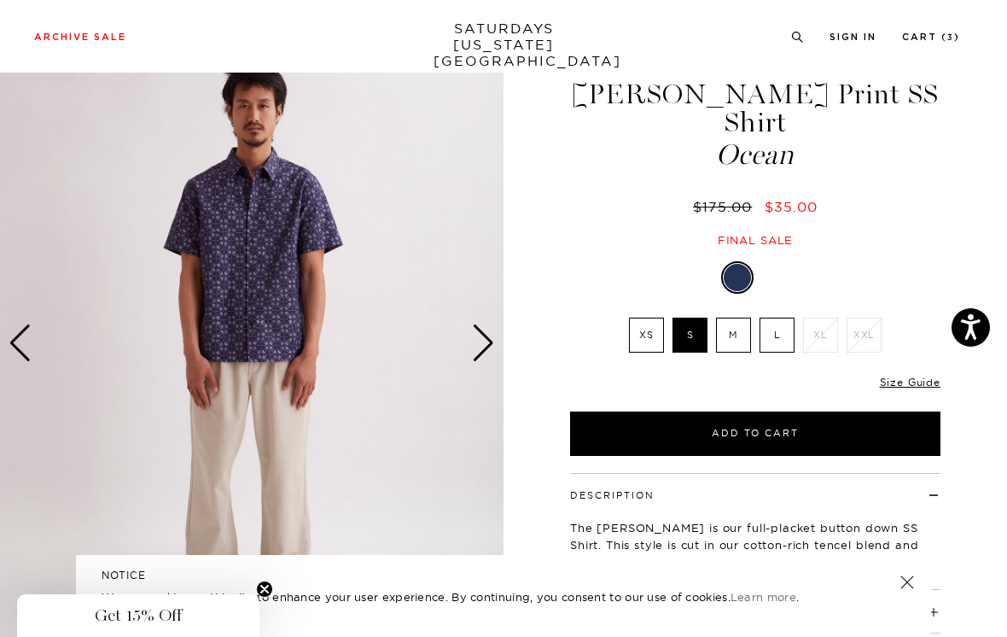
click at [487, 345] on div "Next slide" at bounding box center [483, 343] width 23 height 38
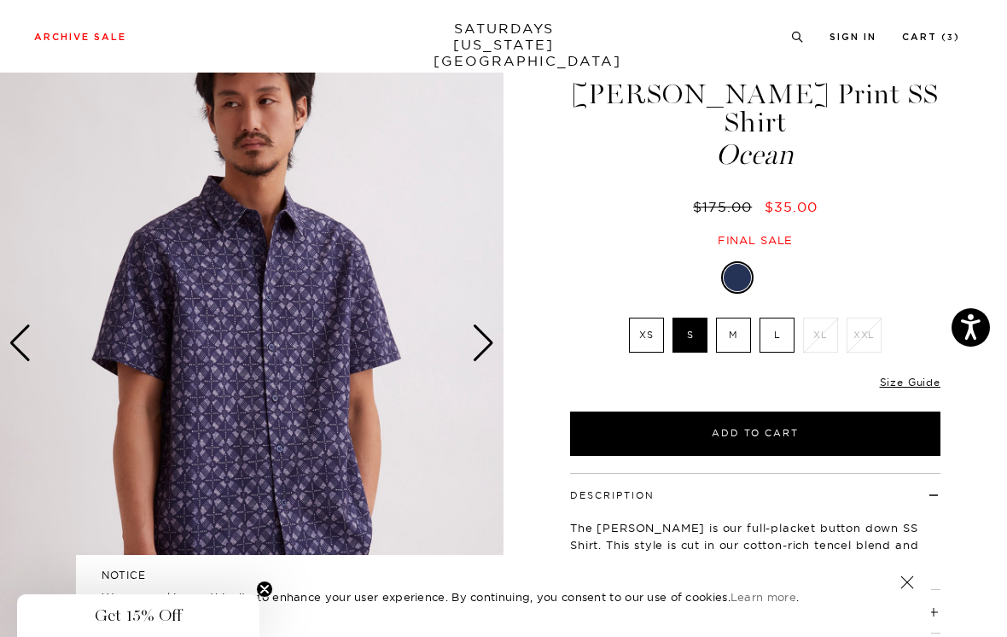
click at [492, 347] on div "Next slide" at bounding box center [483, 343] width 23 height 38
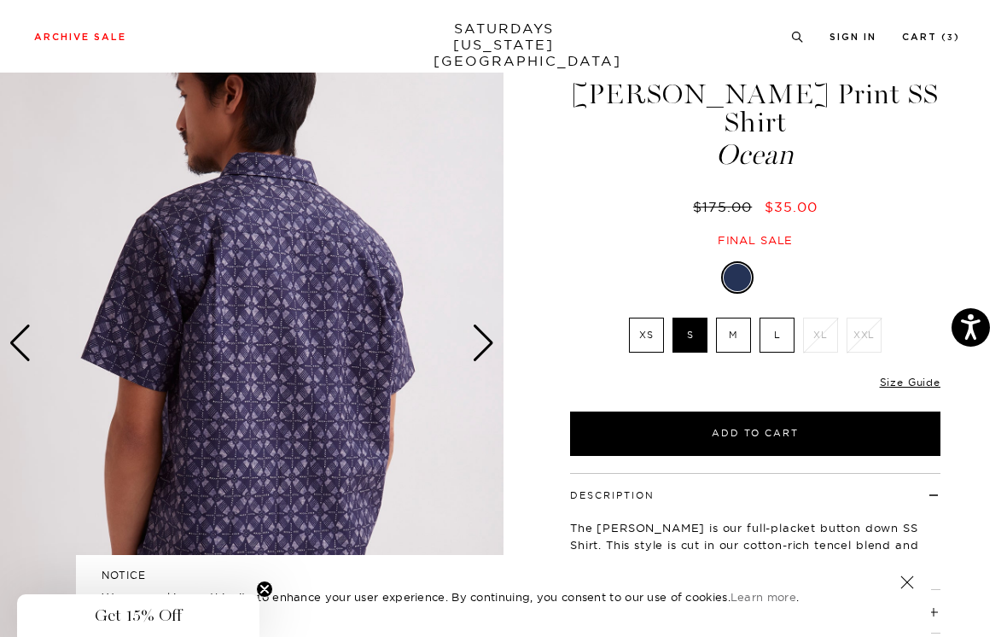
click at [495, 340] on img at bounding box center [252, 343] width 504 height 630
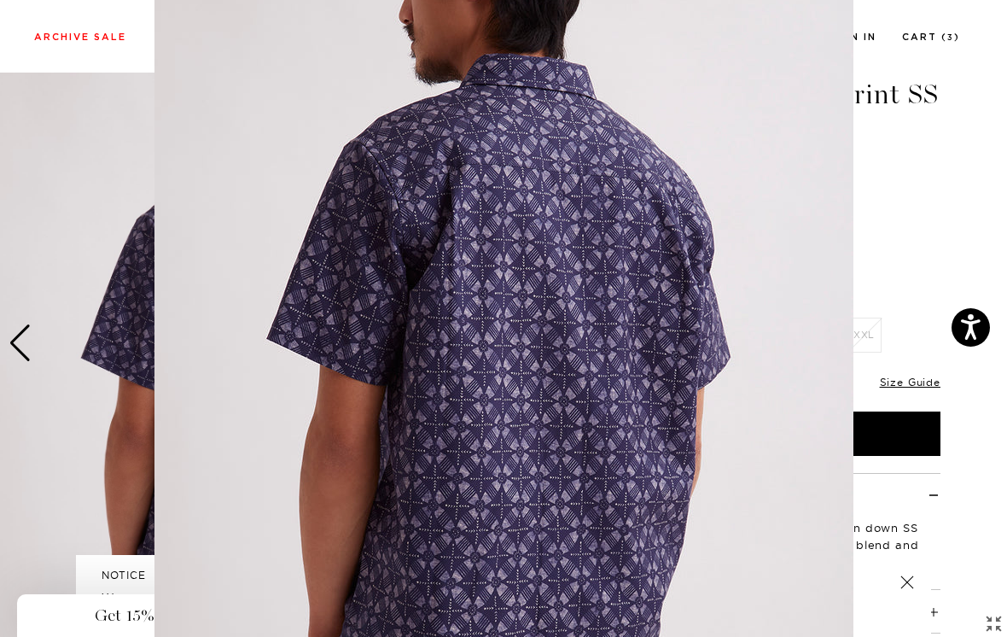
click at [852, 231] on img at bounding box center [504, 318] width 699 height 874
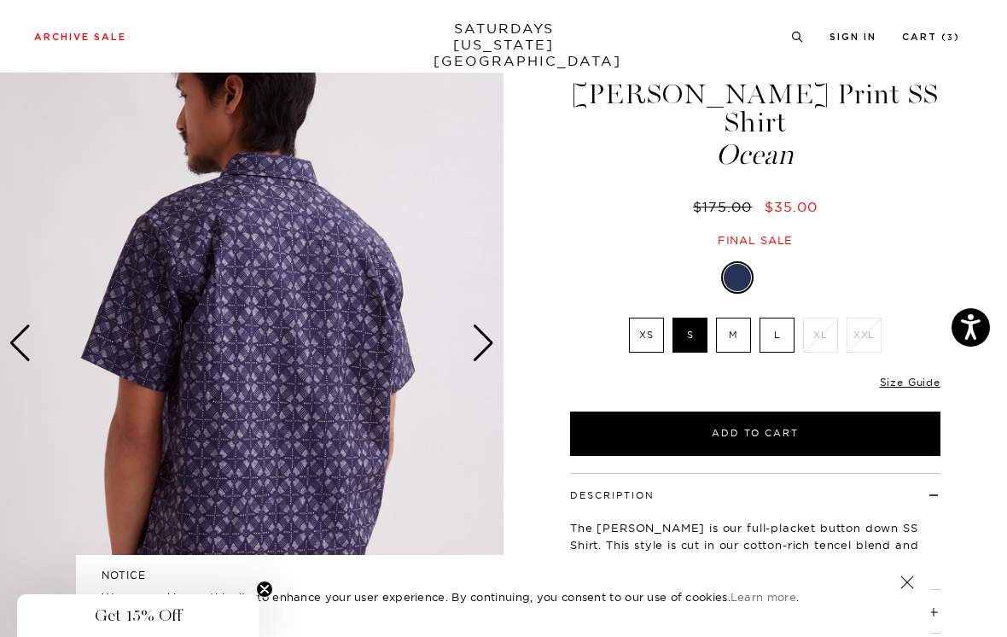
click at [490, 344] on div "Next slide" at bounding box center [483, 343] width 23 height 38
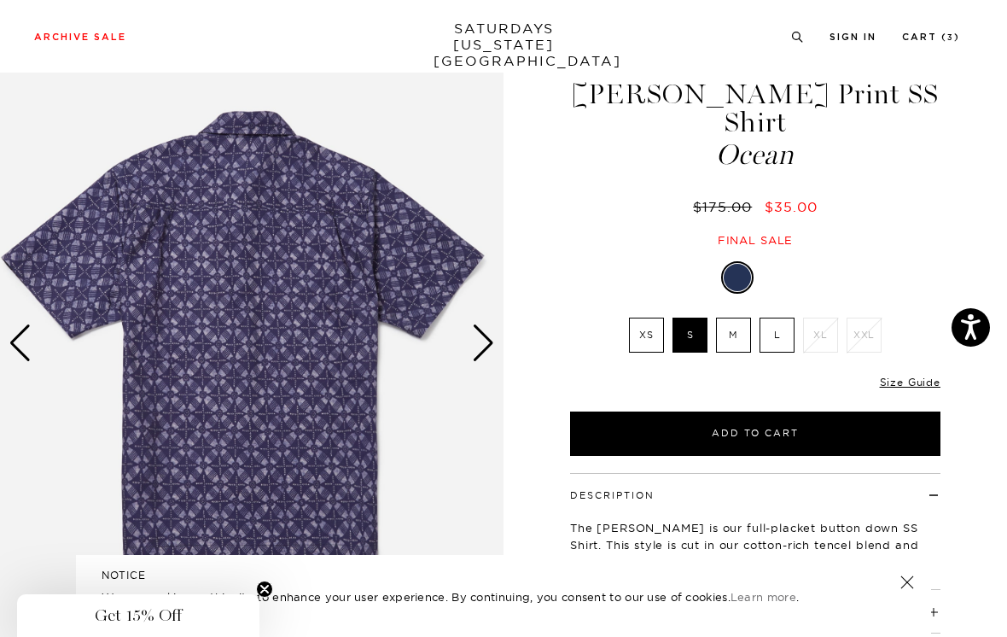
click at [493, 344] on div "Next slide" at bounding box center [483, 343] width 23 height 38
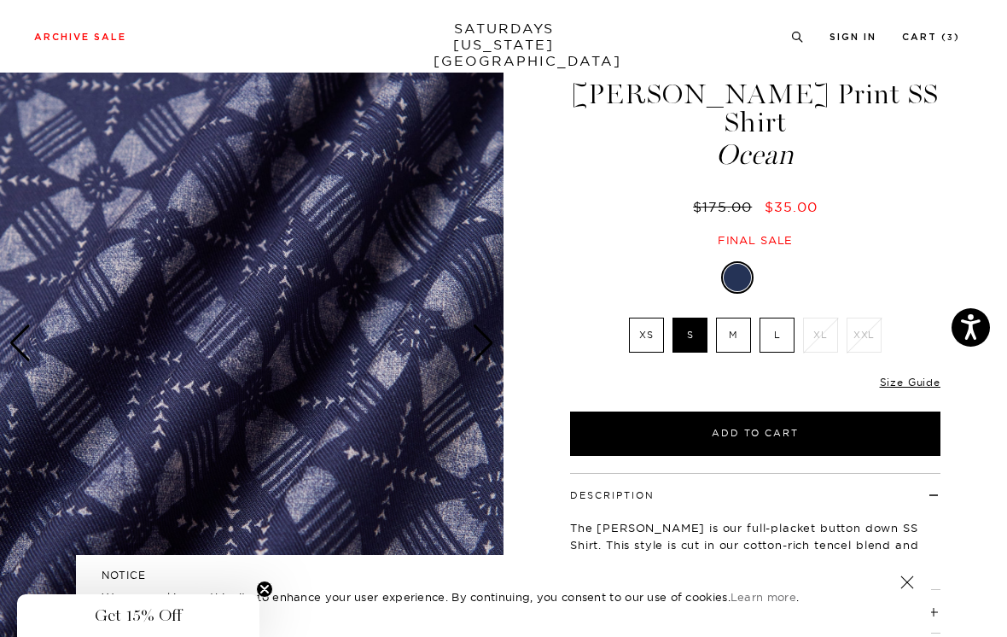
click at [487, 348] on div "Next slide" at bounding box center [483, 343] width 23 height 38
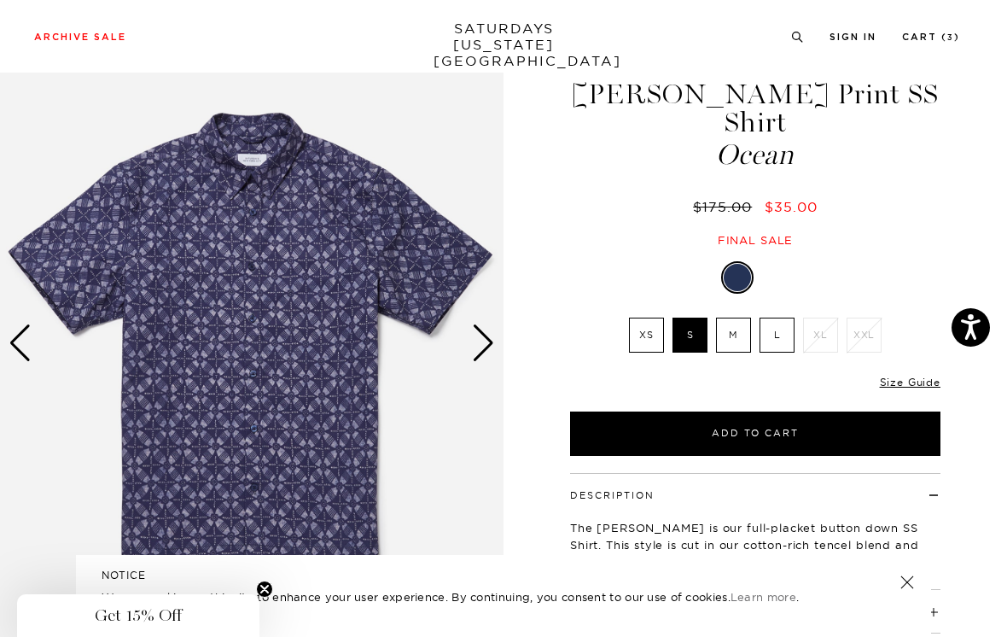
click at [488, 341] on div "Next slide" at bounding box center [483, 343] width 23 height 38
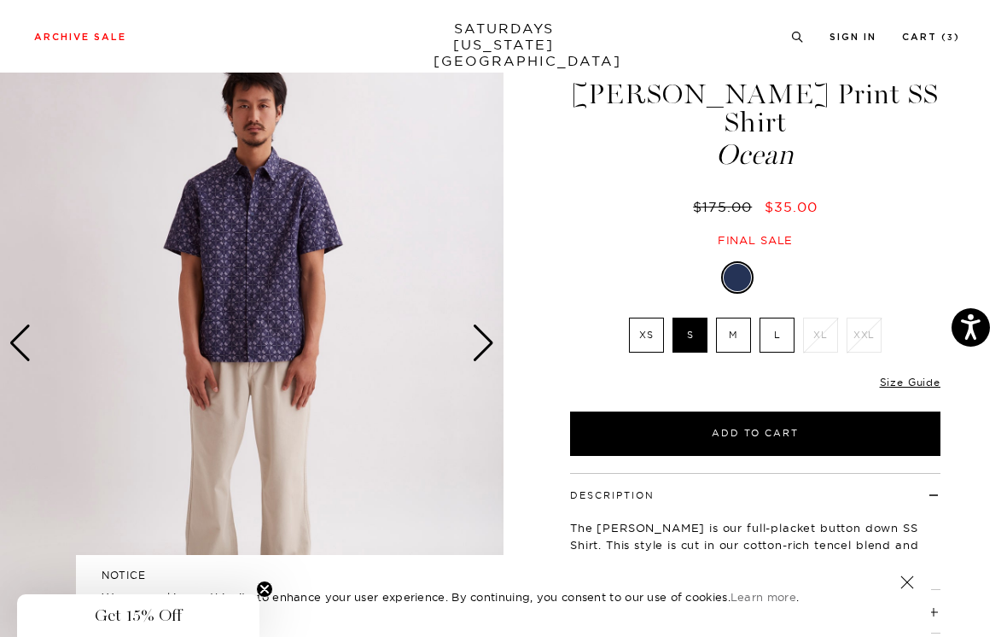
click at [488, 345] on div "Next slide" at bounding box center [483, 343] width 23 height 38
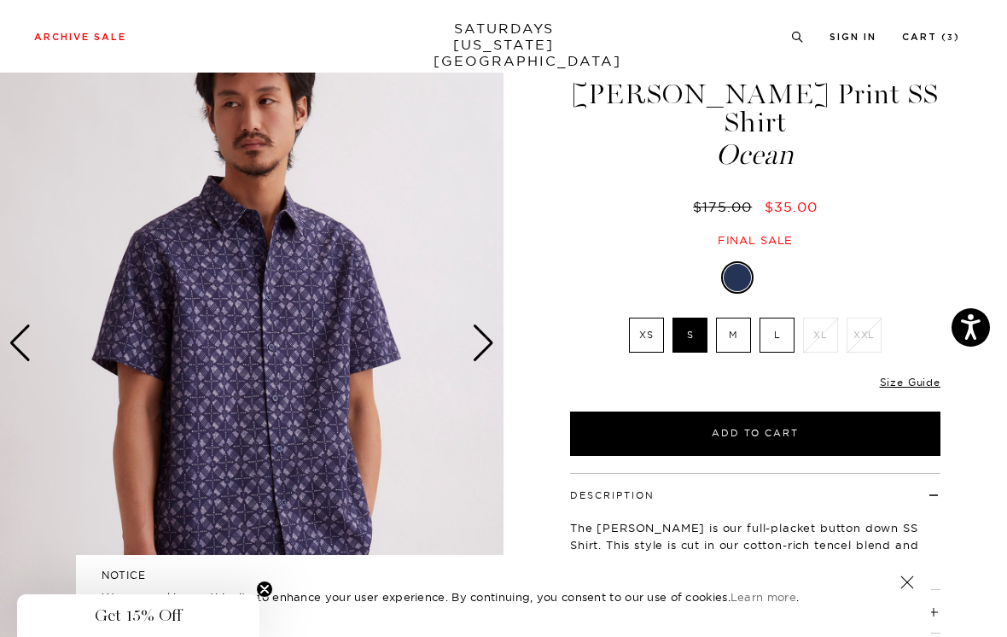
click at [495, 341] on img at bounding box center [252, 343] width 504 height 630
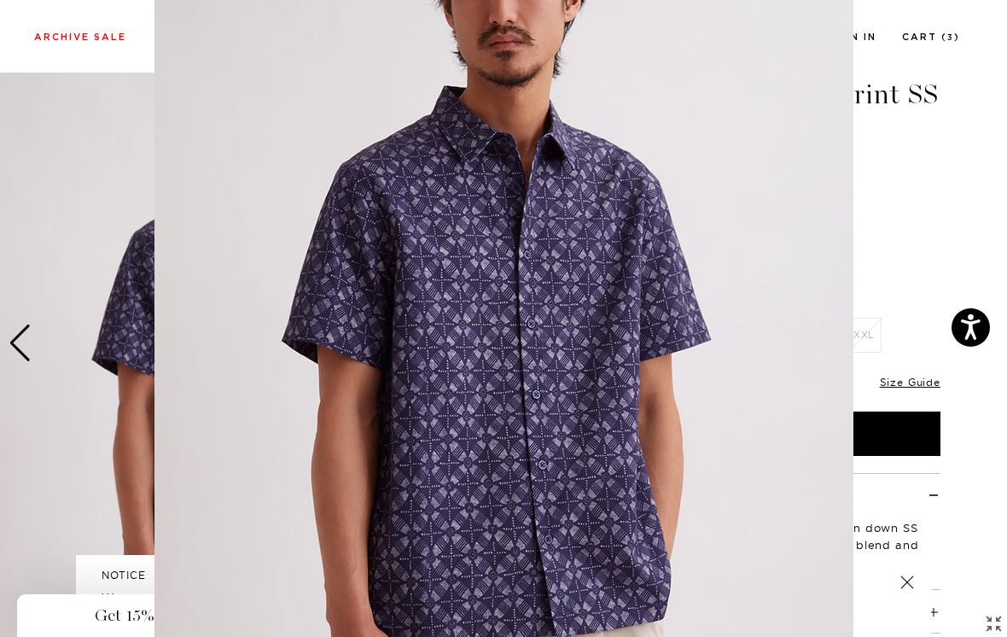
click at [892, 199] on figure at bounding box center [503, 318] width 1007 height 637
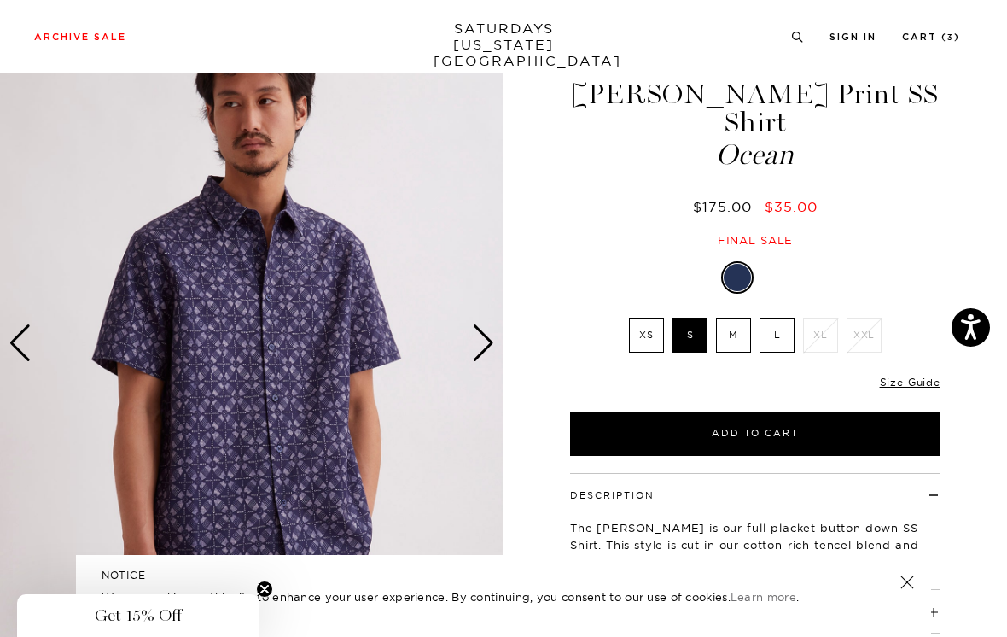
click at [488, 341] on div "Next slide" at bounding box center [483, 343] width 23 height 38
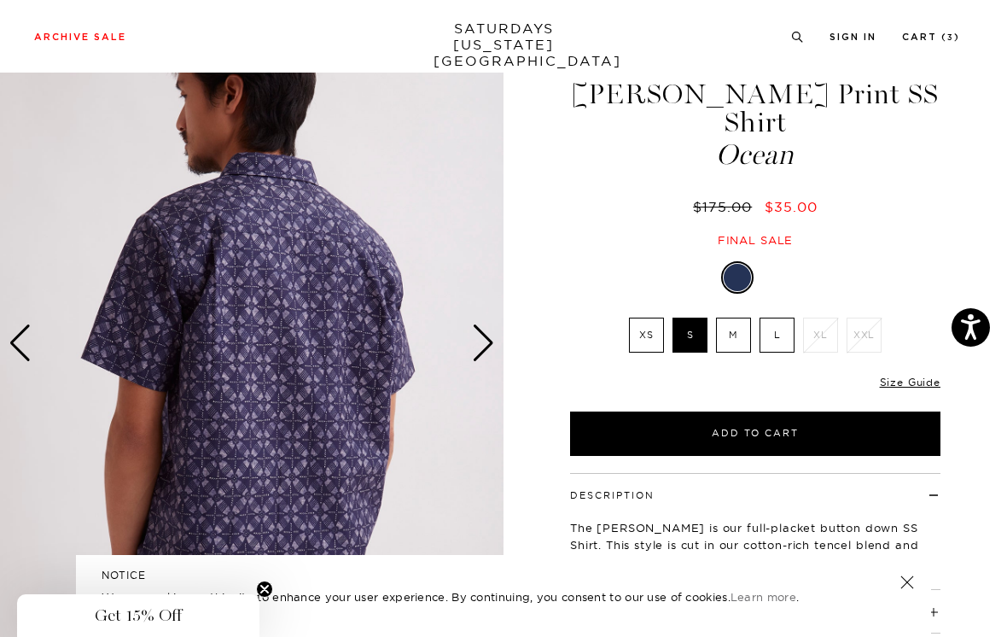
click at [498, 336] on img at bounding box center [252, 343] width 504 height 630
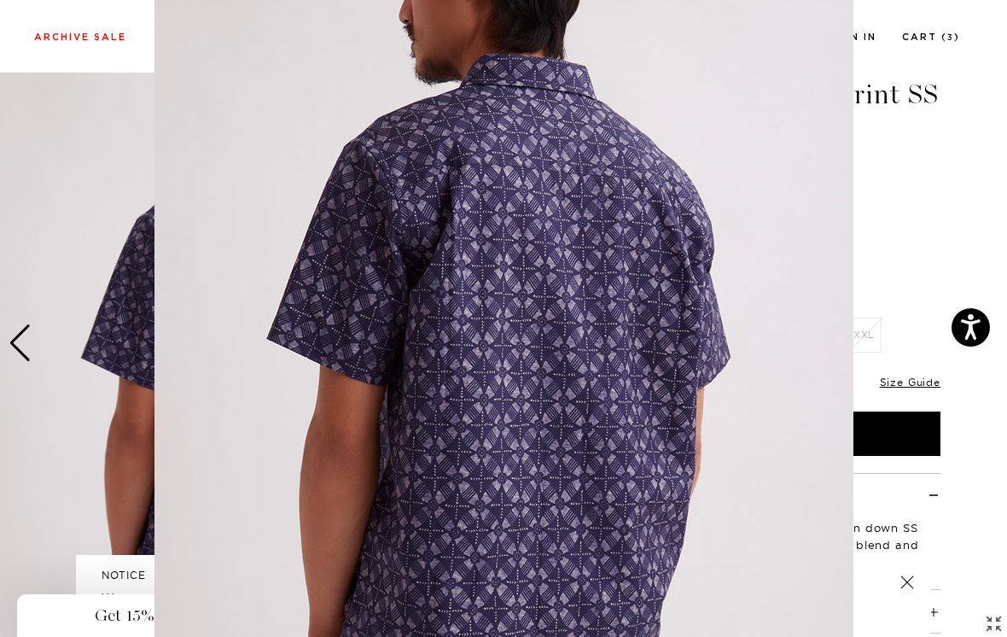
click at [911, 179] on figure at bounding box center [503, 318] width 1007 height 637
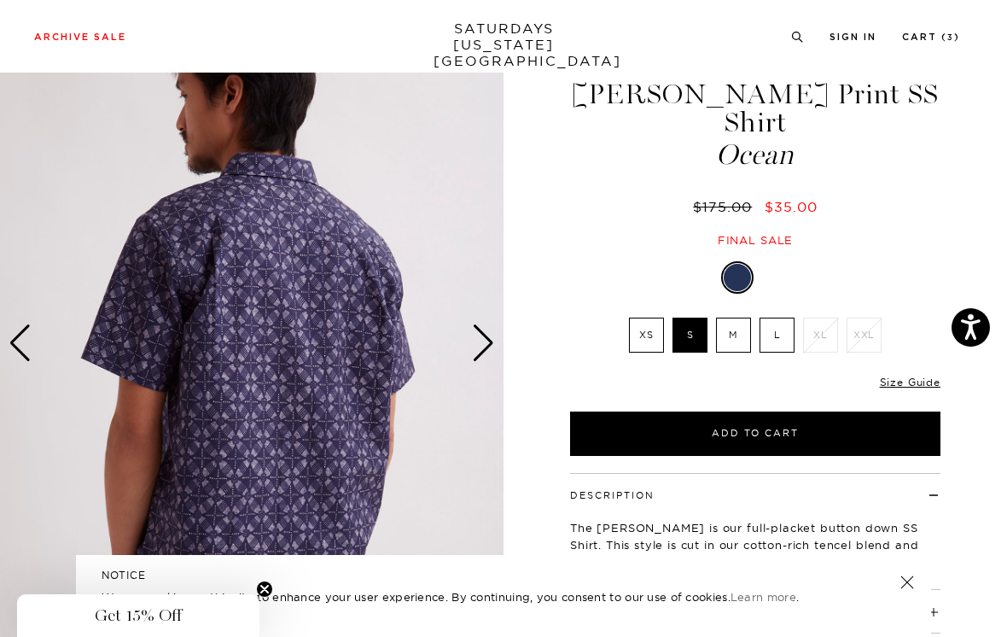
click at [489, 340] on div "Next slide" at bounding box center [483, 343] width 23 height 38
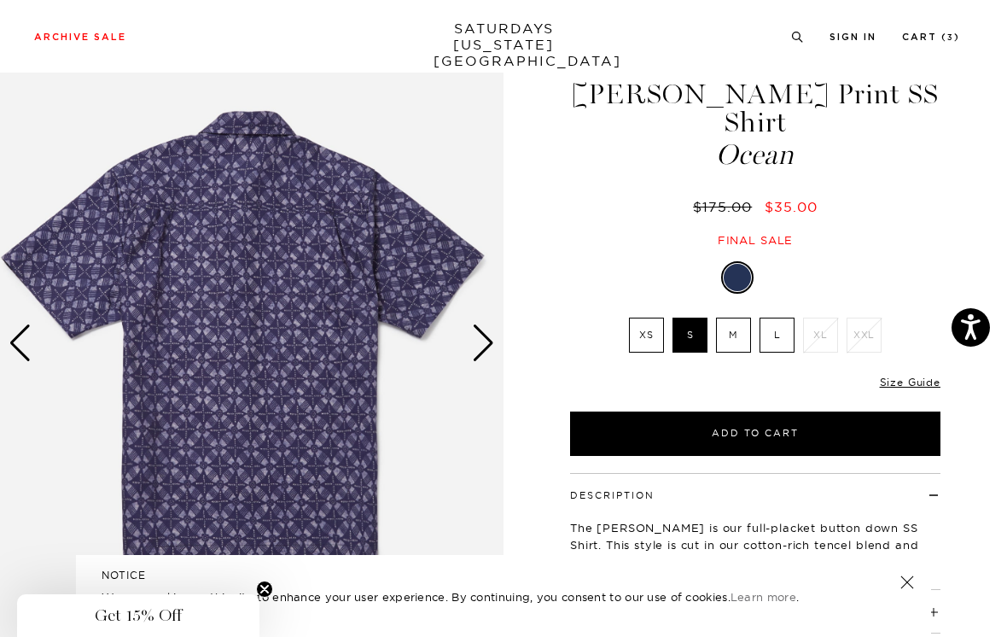
click at [491, 333] on div "Next slide" at bounding box center [483, 343] width 23 height 38
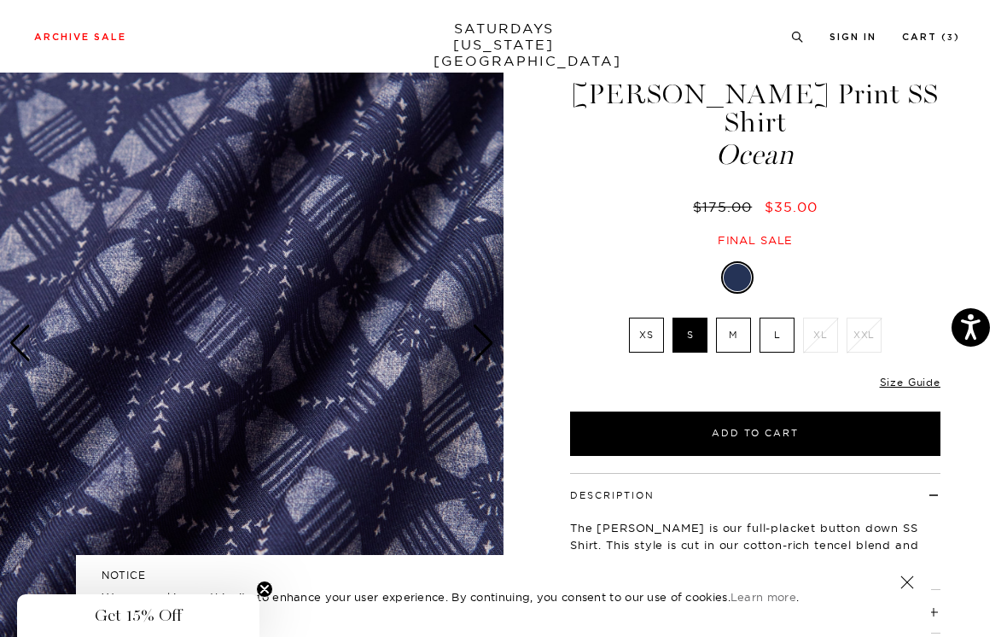
click at [489, 342] on div "Next slide" at bounding box center [483, 343] width 23 height 38
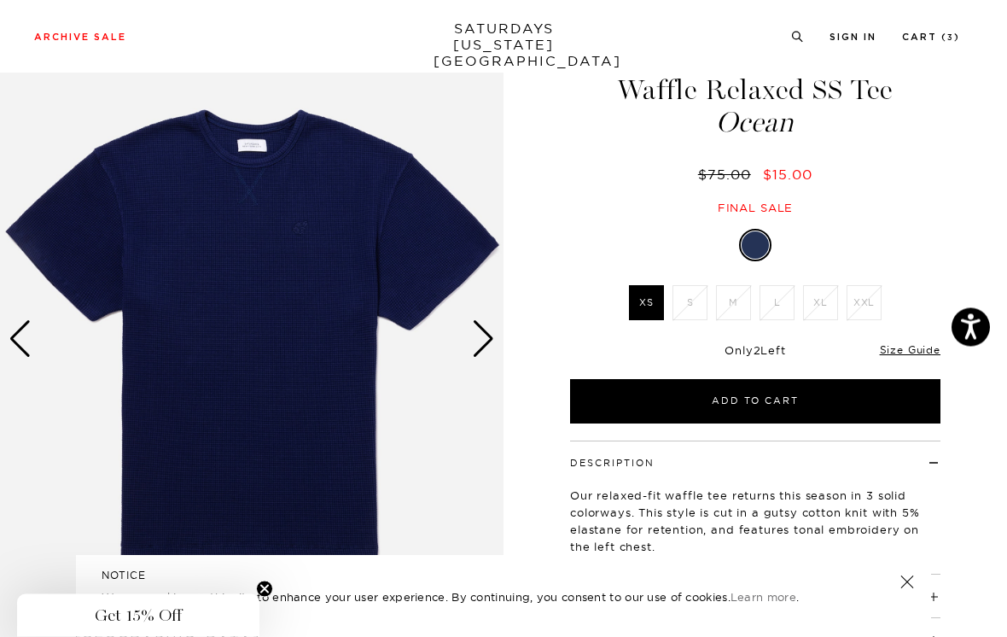
scroll to position [62, 0]
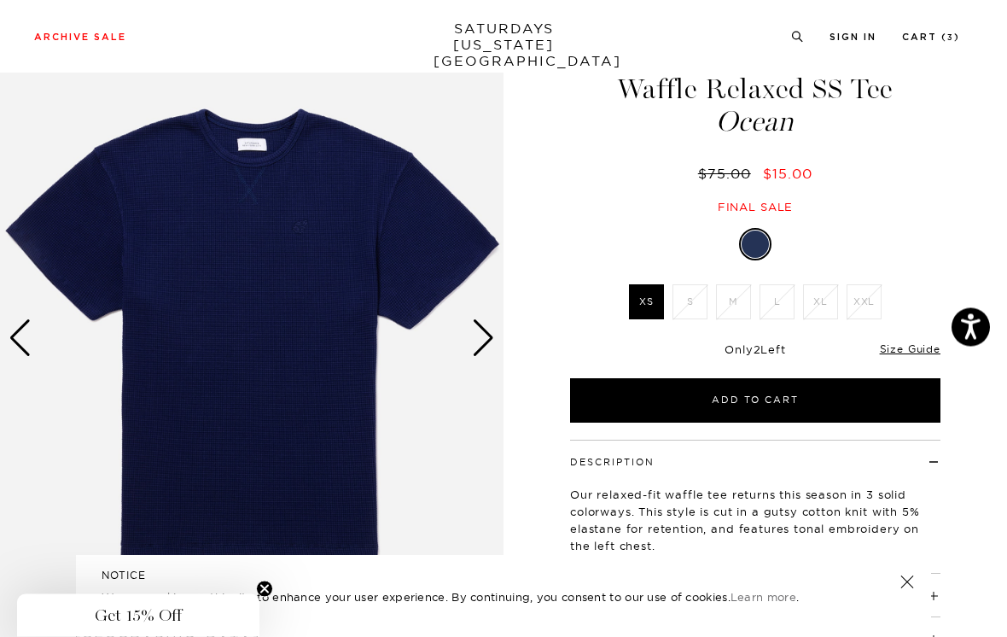
click at [912, 353] on link "Size Guide" at bounding box center [910, 349] width 61 height 13
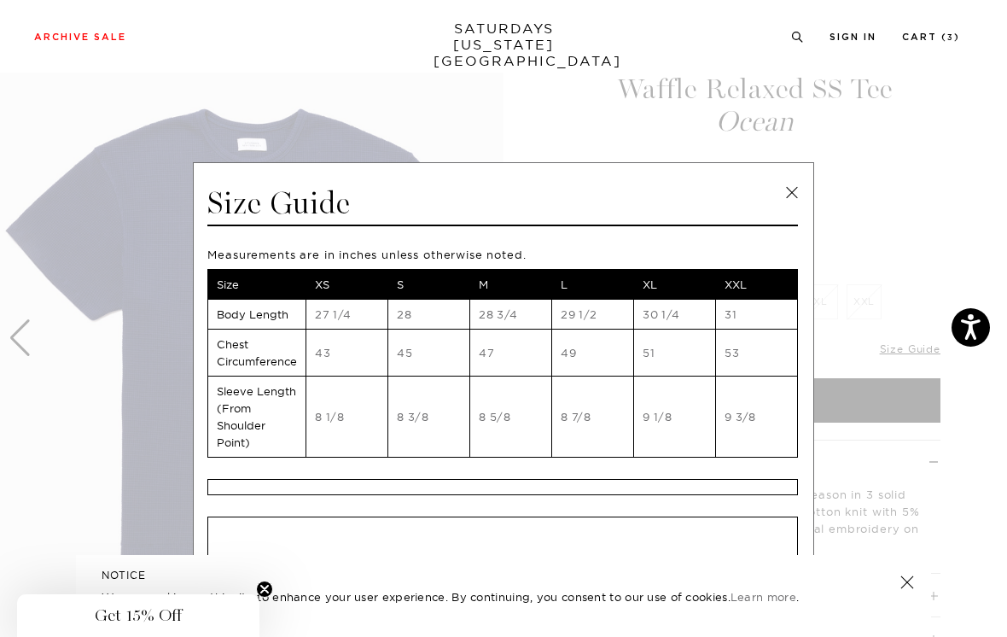
scroll to position [0, 0]
click at [786, 190] on link at bounding box center [792, 193] width 26 height 26
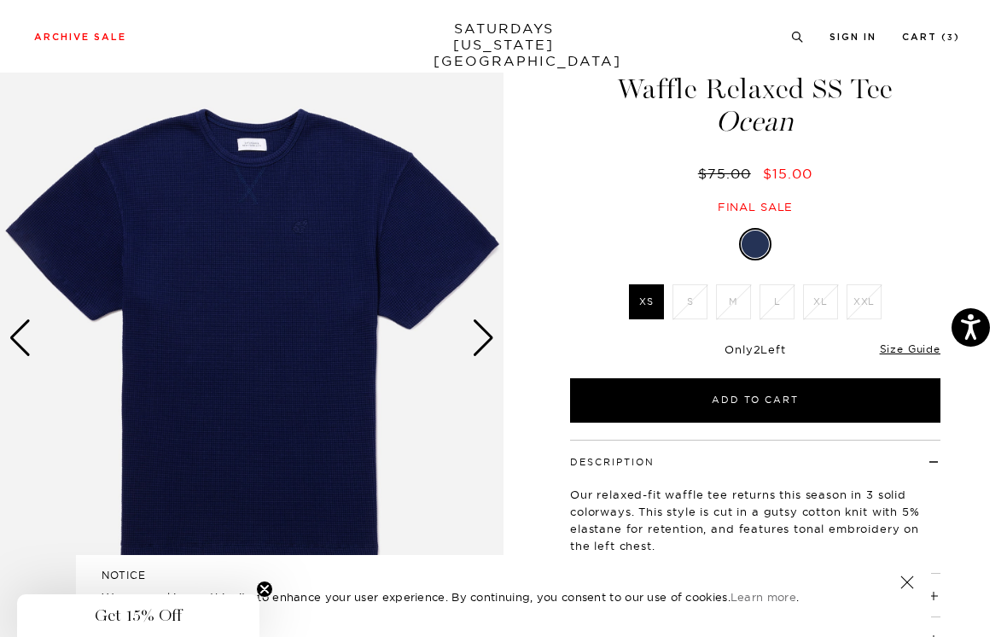
click at [488, 339] on div "Next slide" at bounding box center [483, 338] width 23 height 38
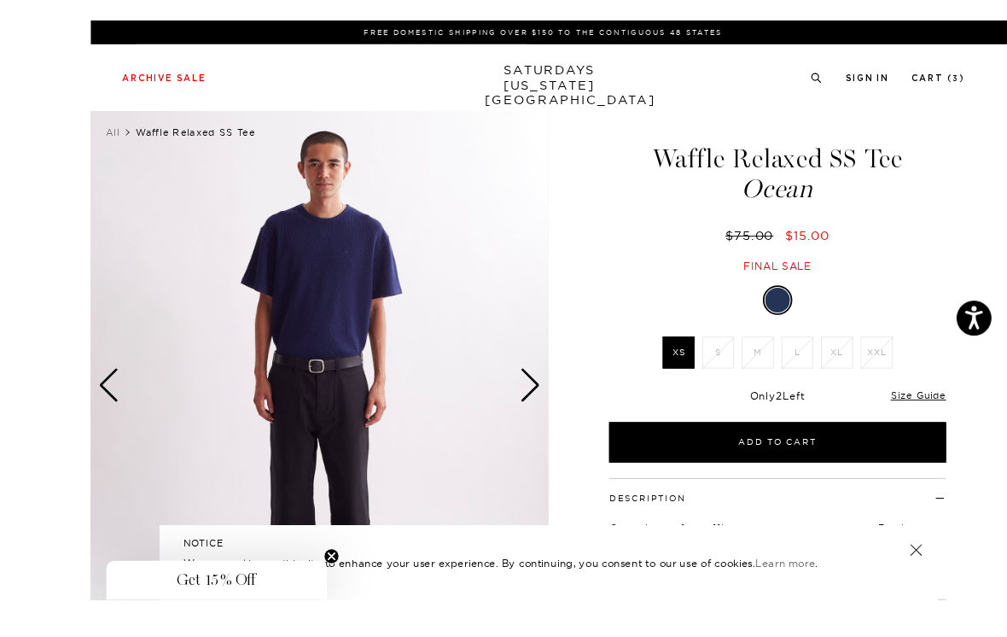
scroll to position [15, 0]
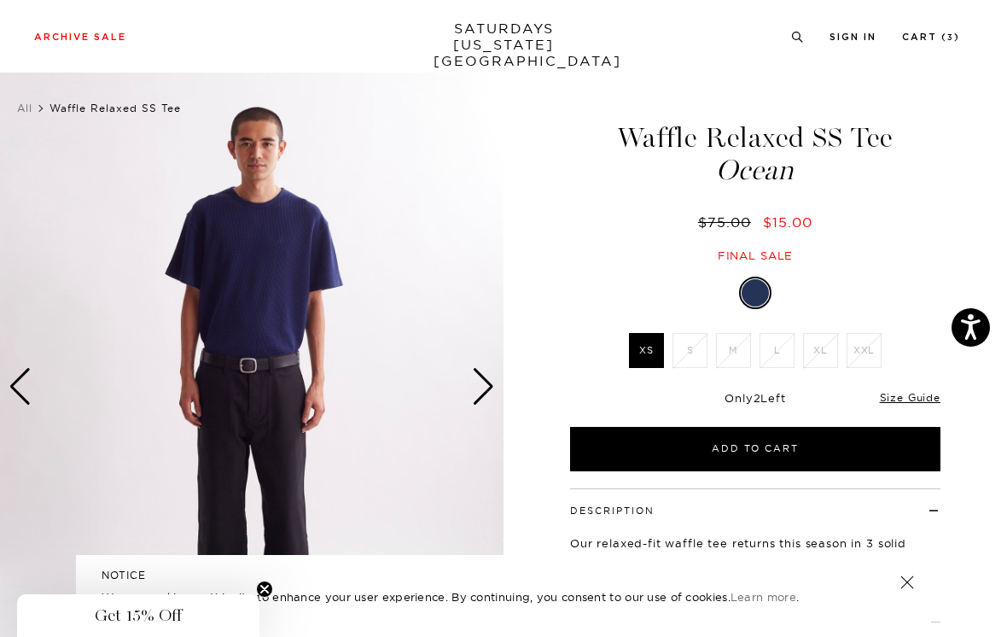
click at [489, 383] on div "Next slide" at bounding box center [483, 387] width 23 height 38
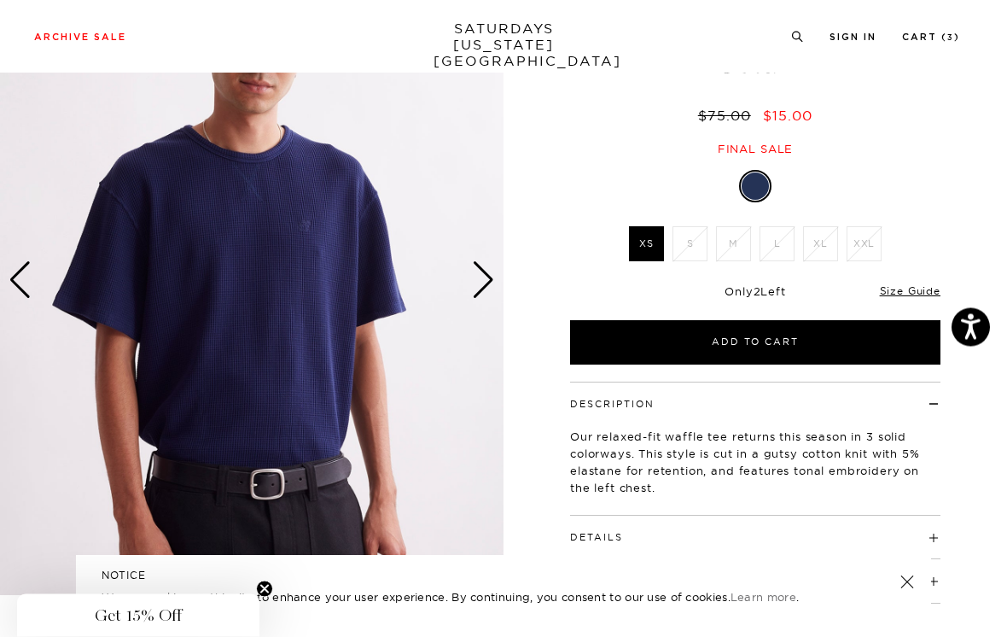
click at [493, 277] on div "Next slide" at bounding box center [483, 281] width 23 height 38
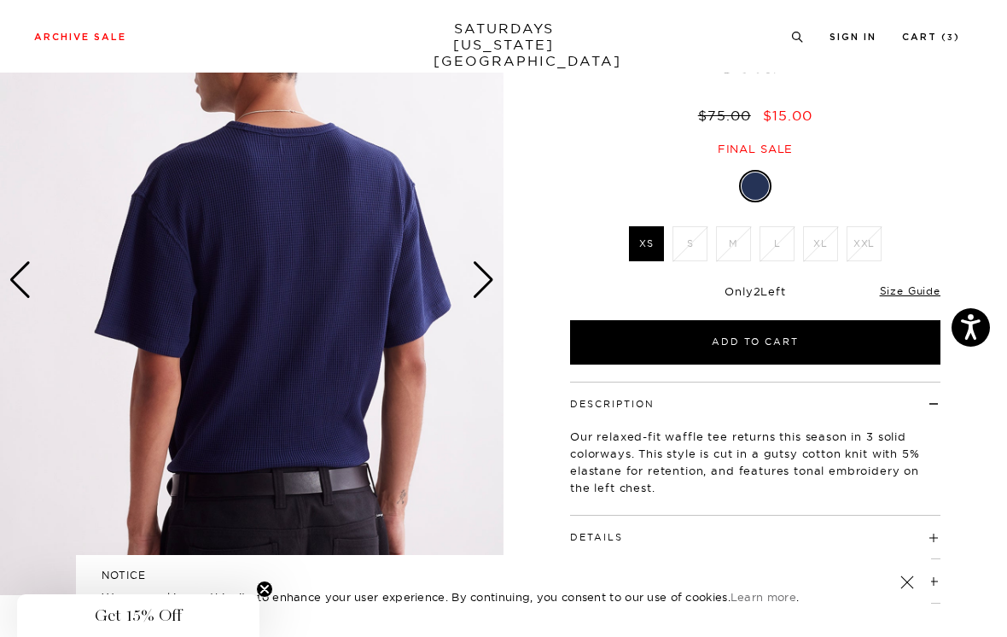
click at [493, 277] on div "Next slide" at bounding box center [483, 280] width 23 height 38
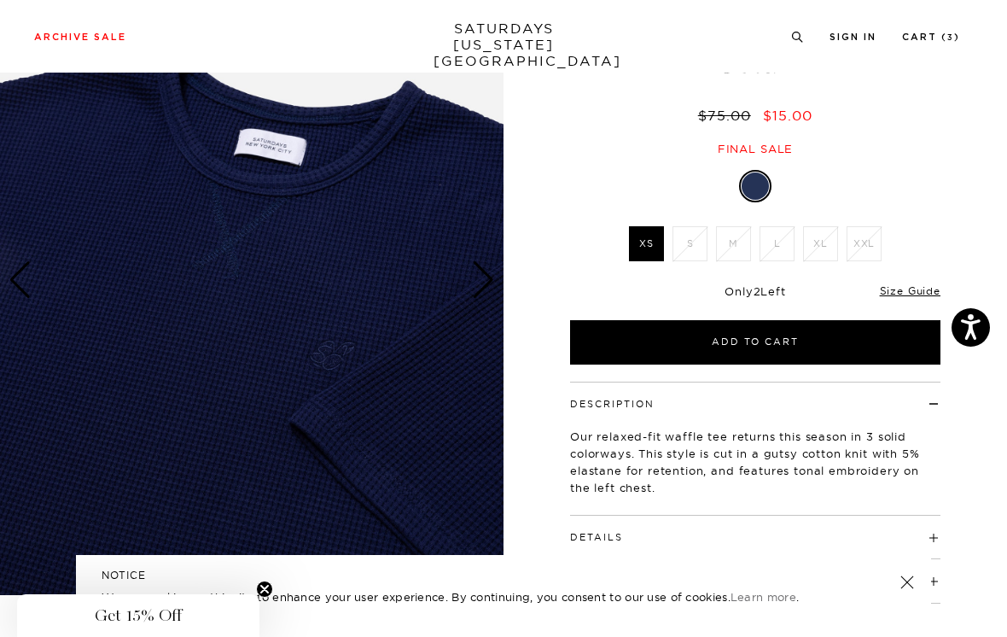
click at [499, 275] on img at bounding box center [252, 280] width 504 height 630
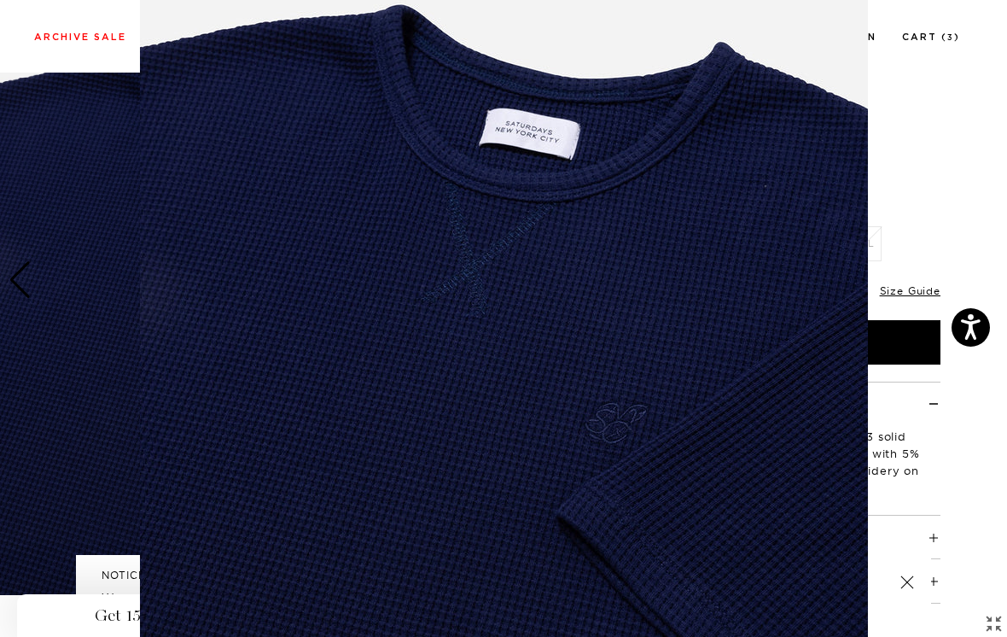
click at [882, 161] on figure at bounding box center [503, 318] width 1007 height 637
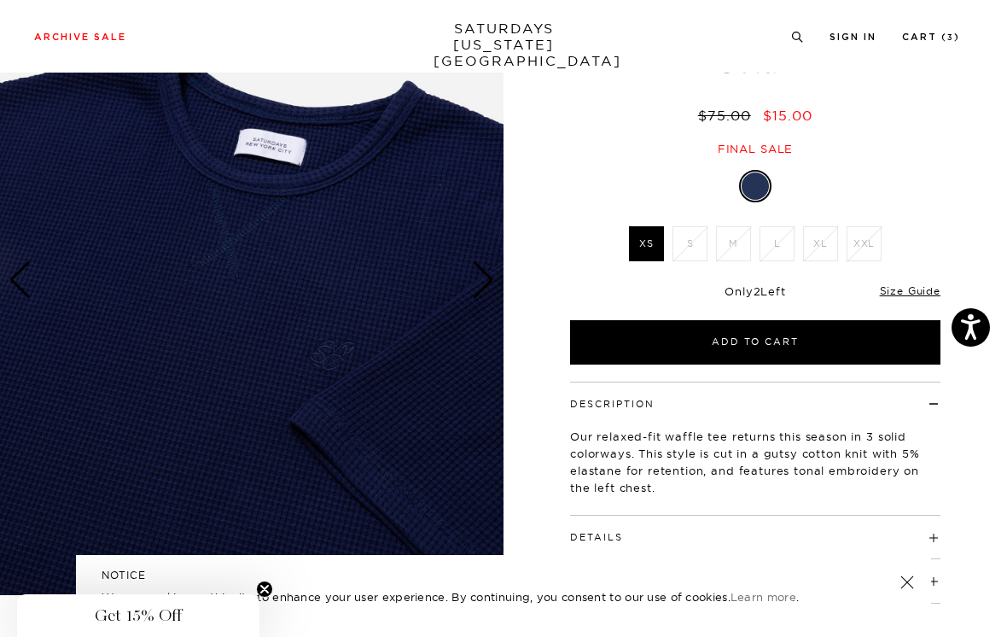
click at [492, 279] on div "Next slide" at bounding box center [483, 280] width 23 height 38
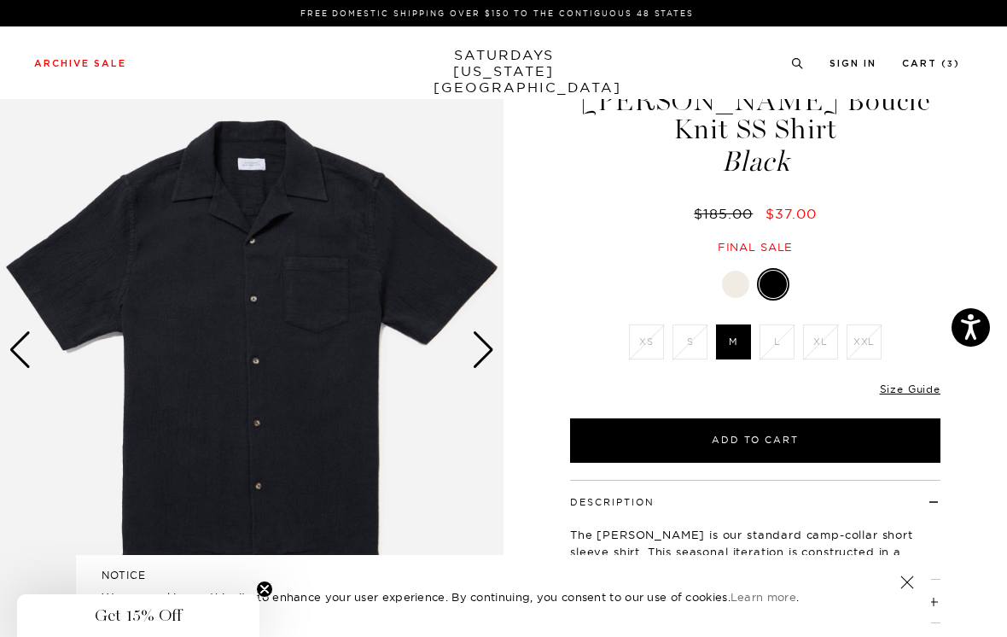
scroll to position [52, 0]
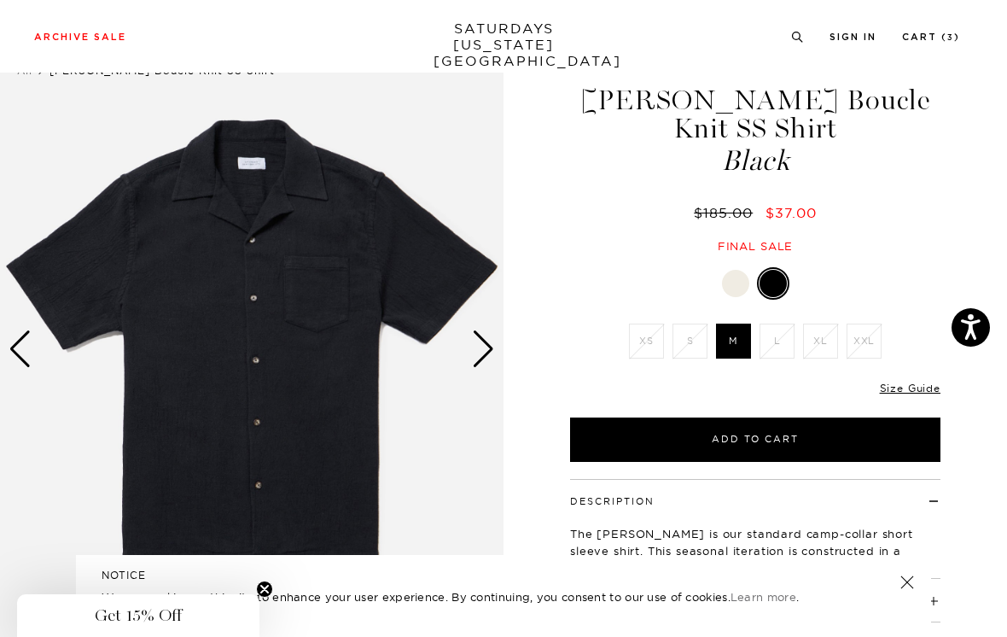
click at [733, 270] on div at bounding box center [735, 283] width 27 height 27
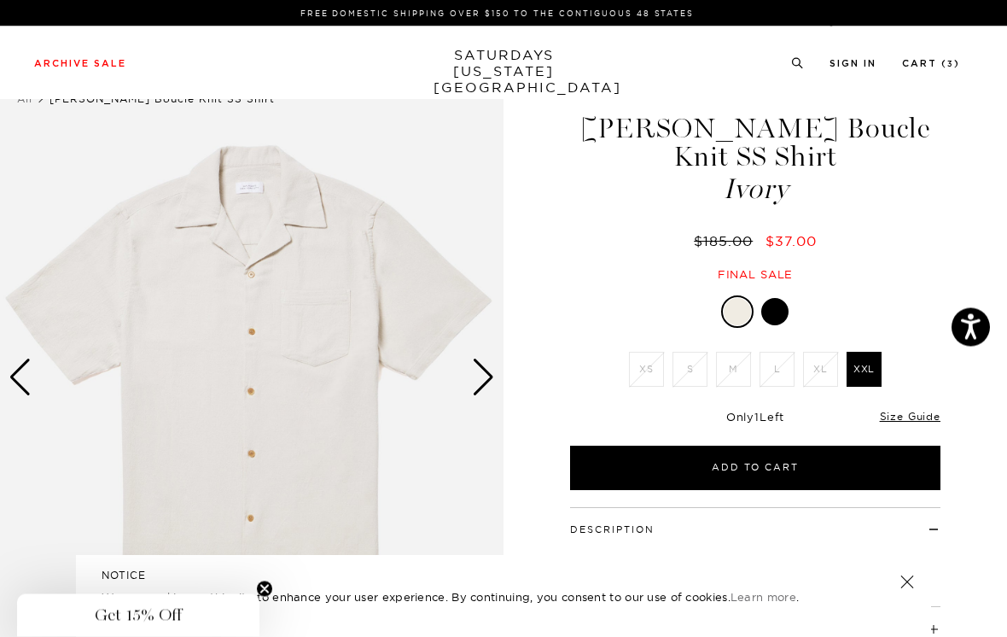
scroll to position [24, 0]
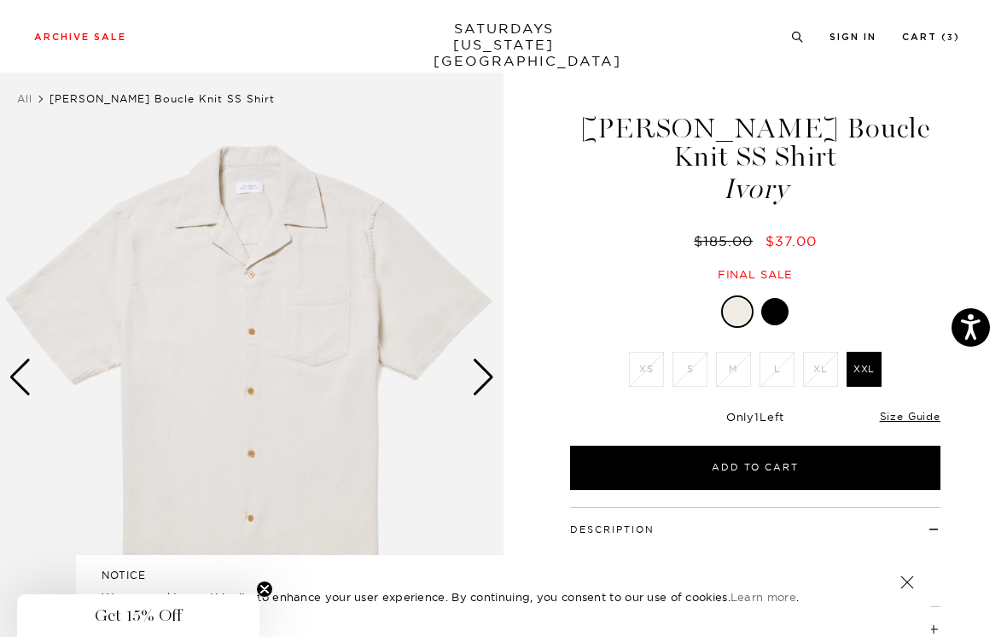
click at [783, 298] on div at bounding box center [775, 311] width 27 height 27
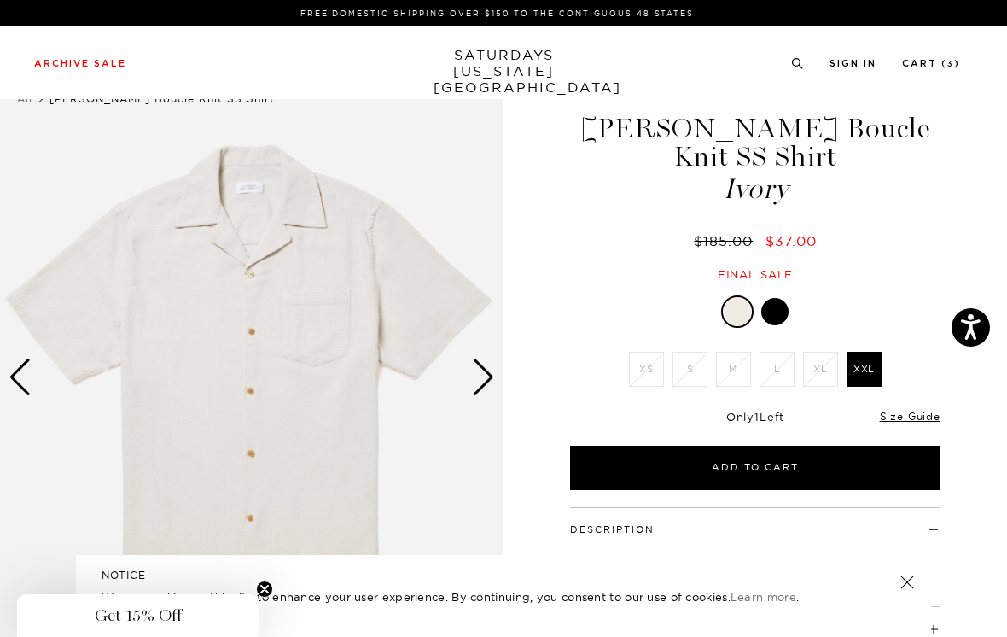
scroll to position [50, 0]
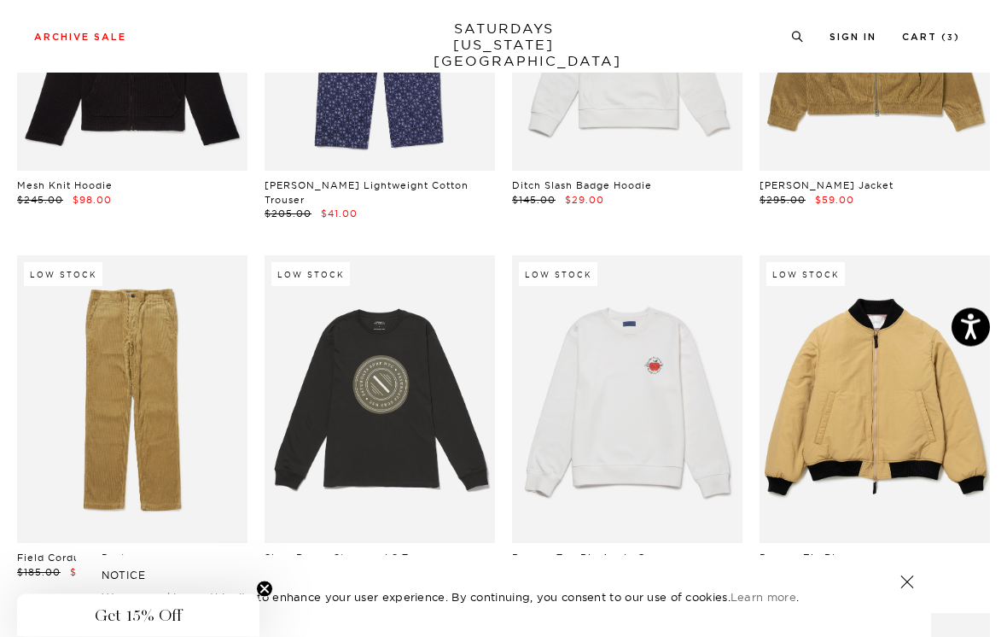
scroll to position [8643, 0]
click at [196, 298] on link at bounding box center [132, 399] width 231 height 289
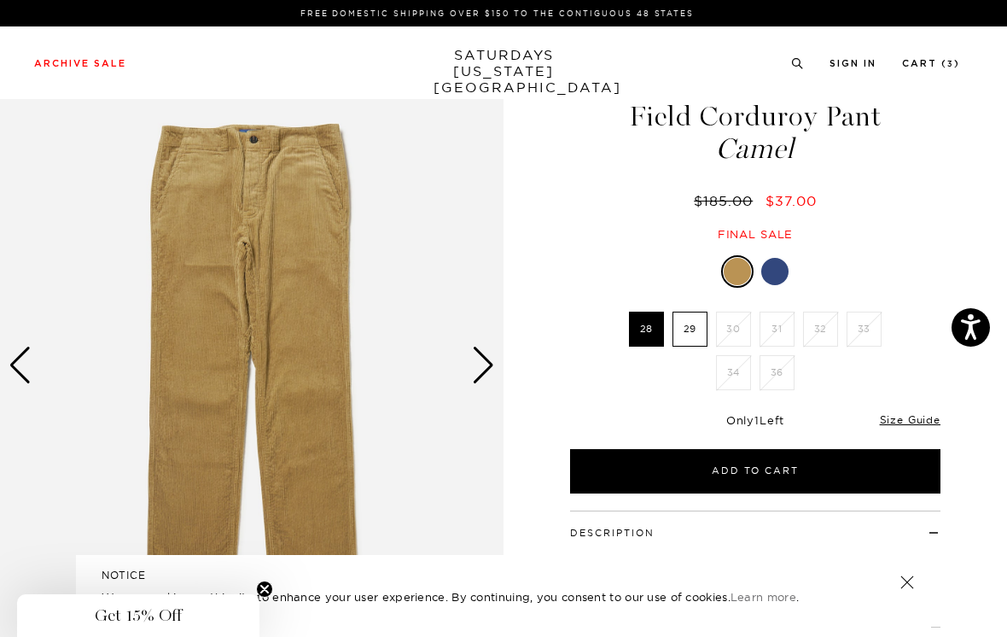
scroll to position [73, 0]
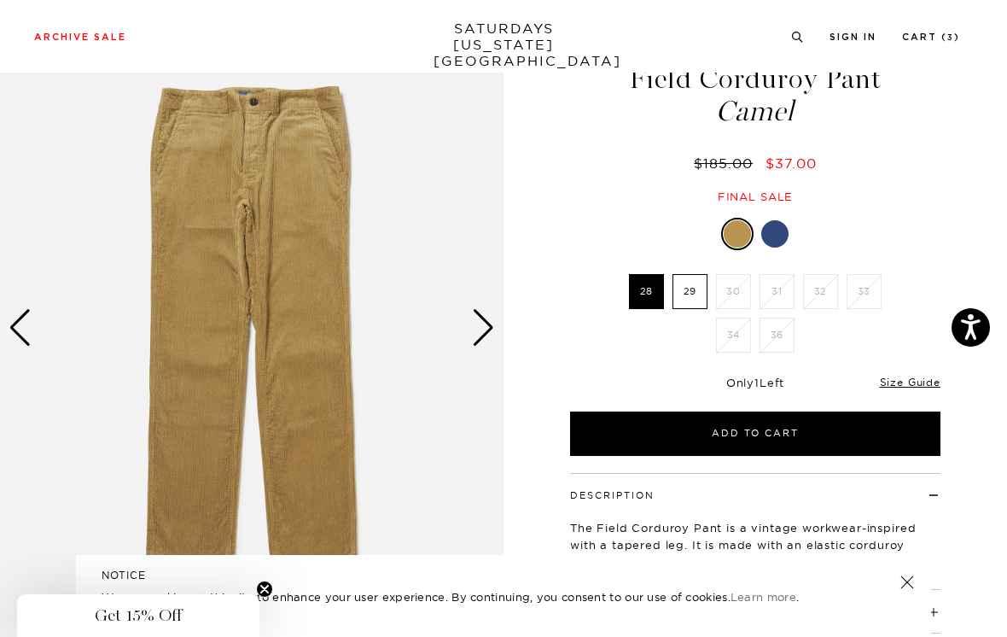
click at [778, 230] on div at bounding box center [775, 233] width 27 height 27
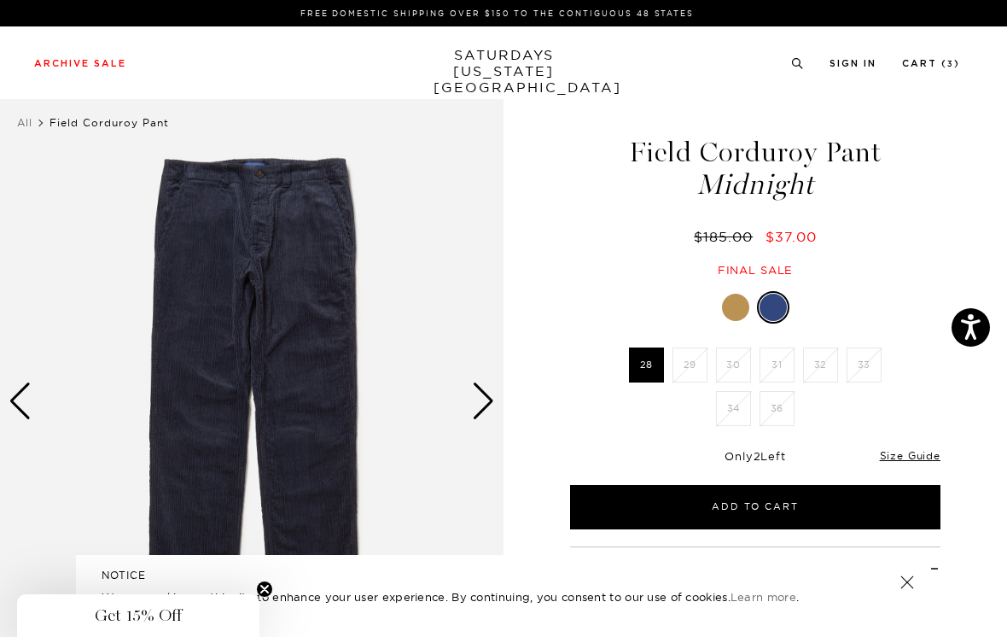
click at [738, 302] on div at bounding box center [735, 307] width 27 height 27
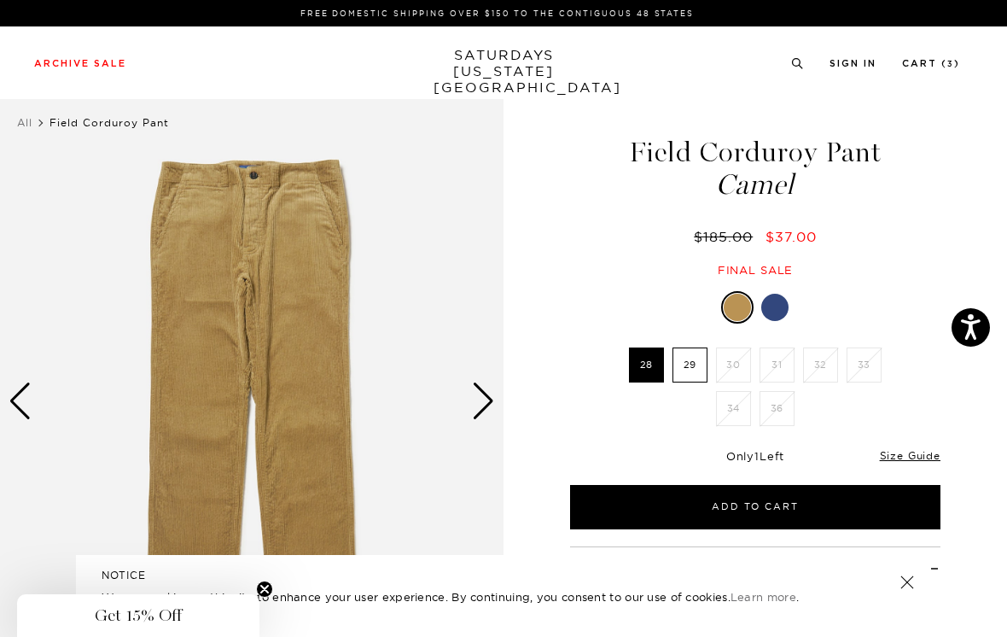
click at [494, 396] on div "Next slide" at bounding box center [483, 401] width 23 height 38
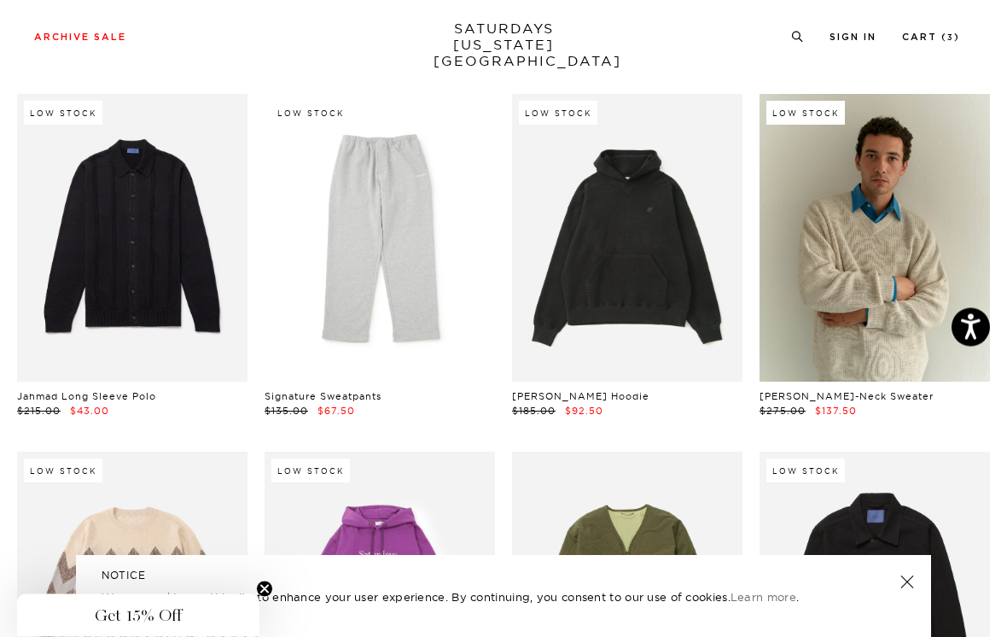
scroll to position [3367, 0]
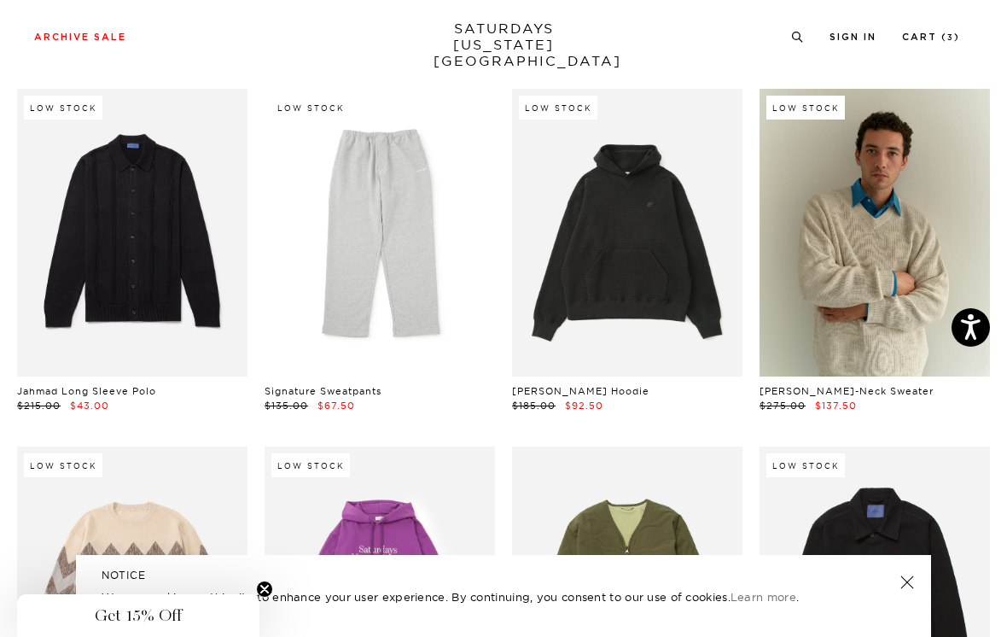
click at [912, 594] on link at bounding box center [908, 582] width 24 height 24
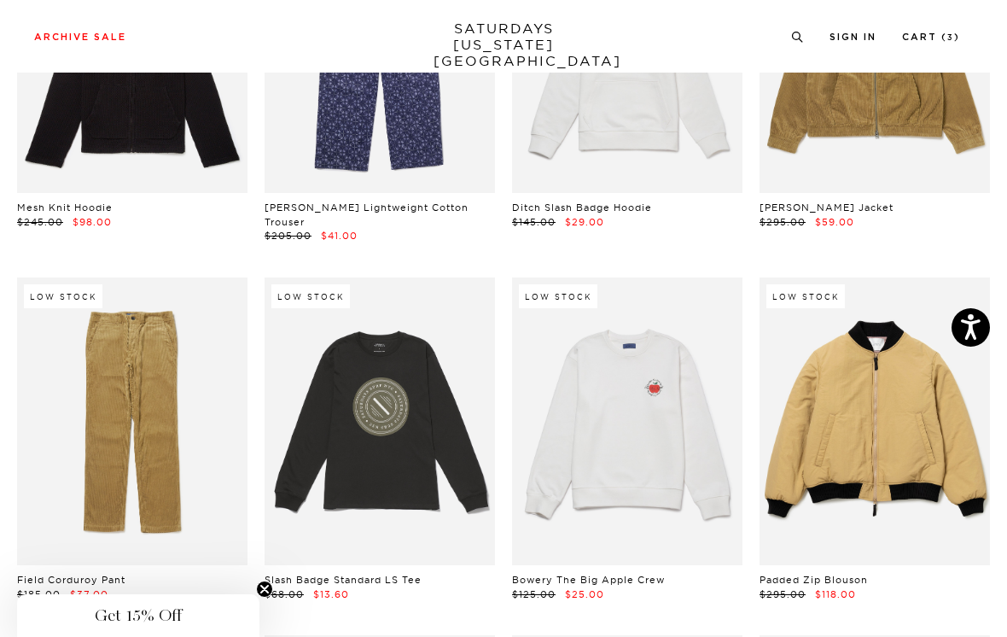
scroll to position [8620, 0]
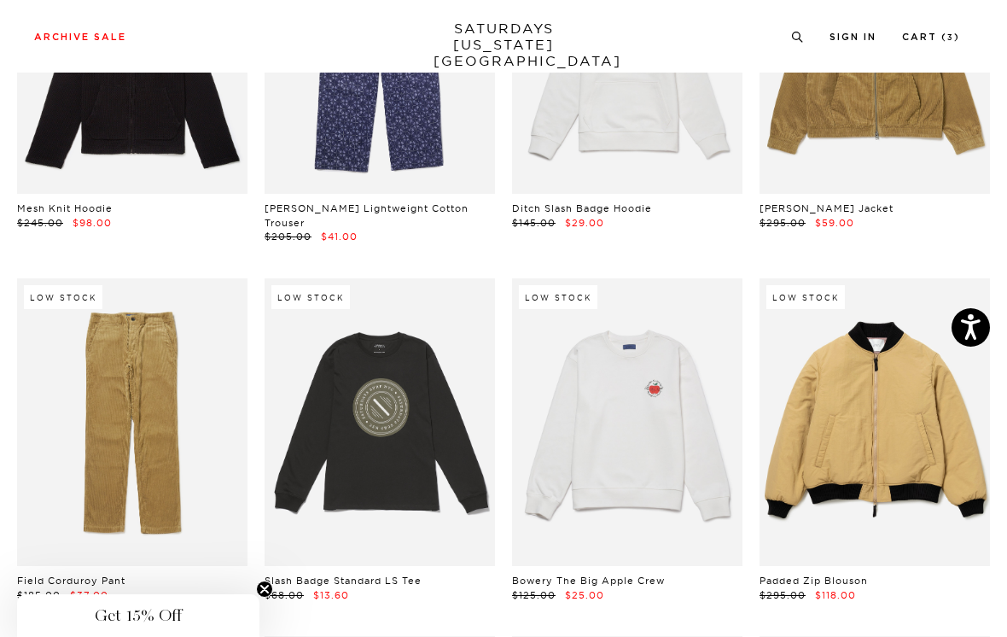
click at [930, 376] on link at bounding box center [875, 422] width 231 height 289
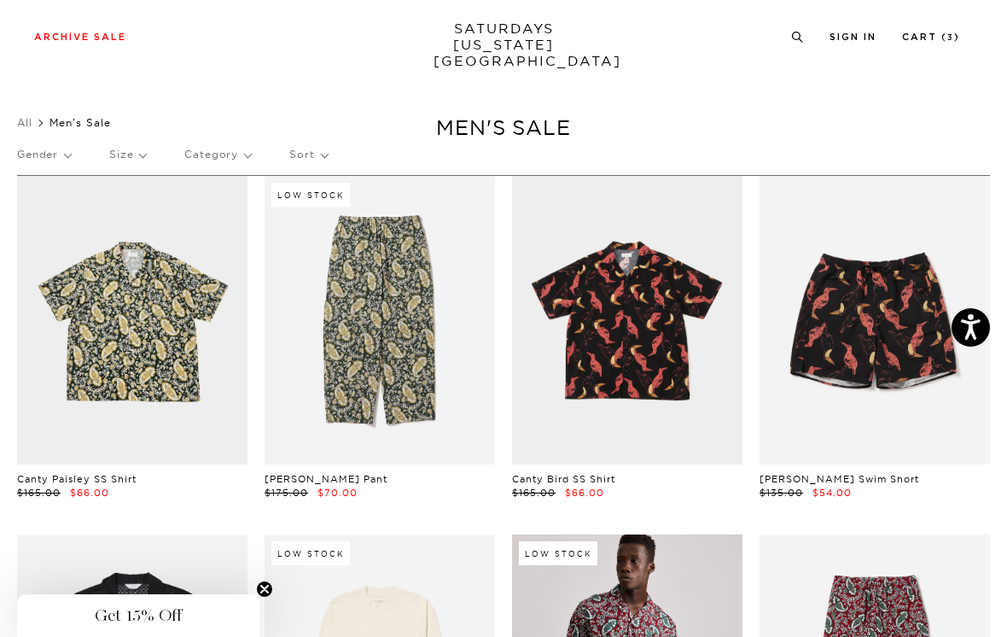
scroll to position [8647, 0]
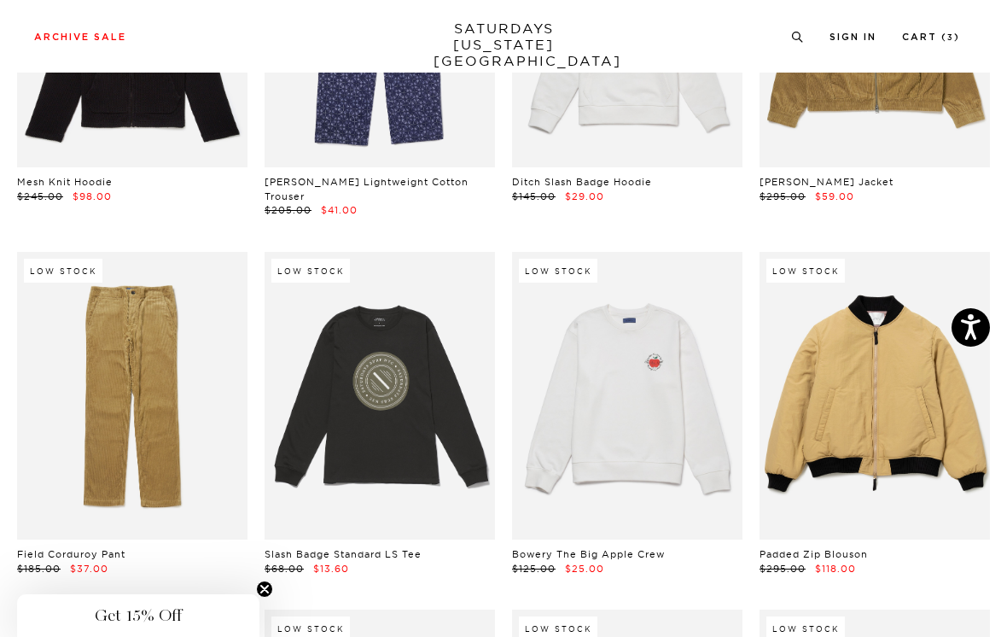
click at [680, 343] on link at bounding box center [627, 396] width 231 height 289
click at [422, 364] on link at bounding box center [380, 396] width 231 height 289
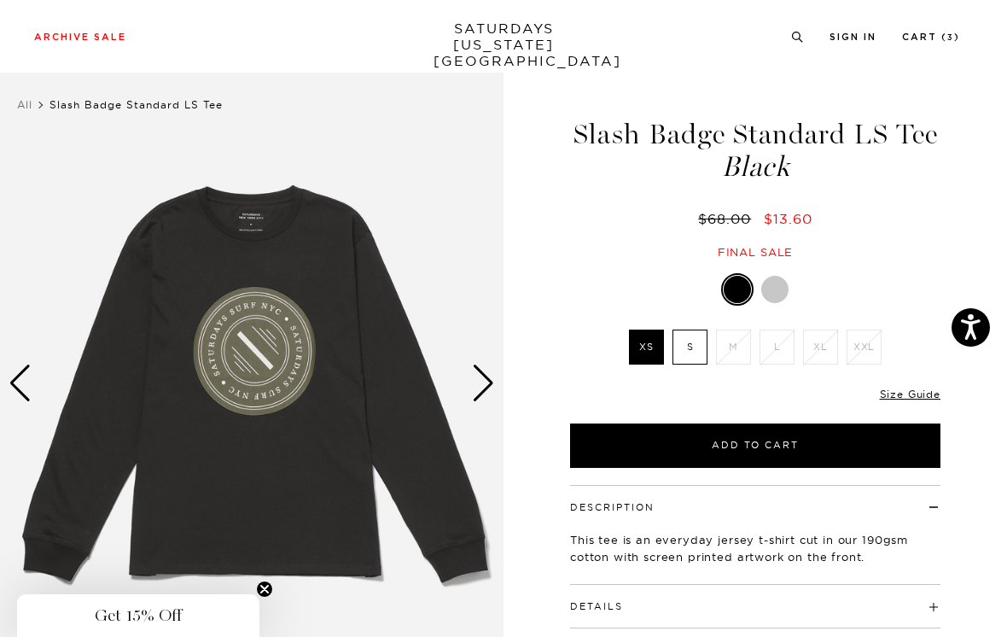
scroll to position [19, 0]
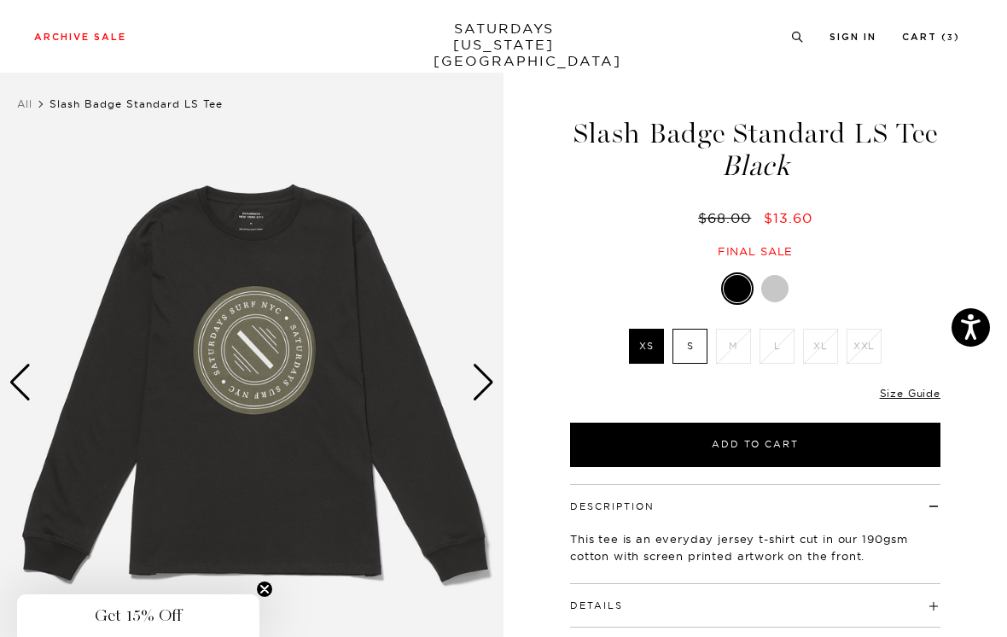
click at [785, 284] on div at bounding box center [775, 288] width 27 height 27
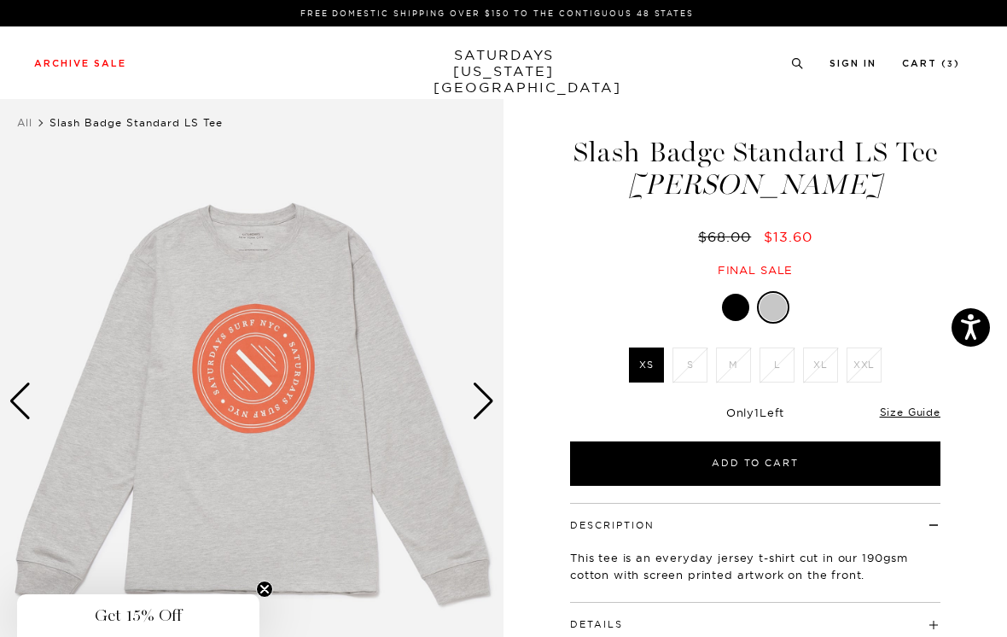
click at [733, 311] on div at bounding box center [735, 307] width 27 height 27
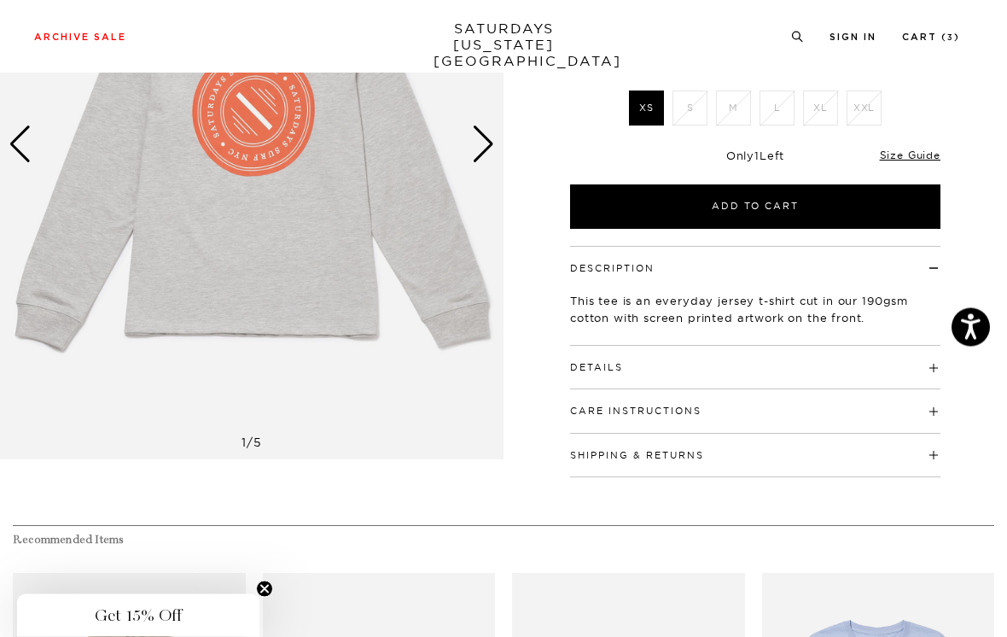
scroll to position [270, 0]
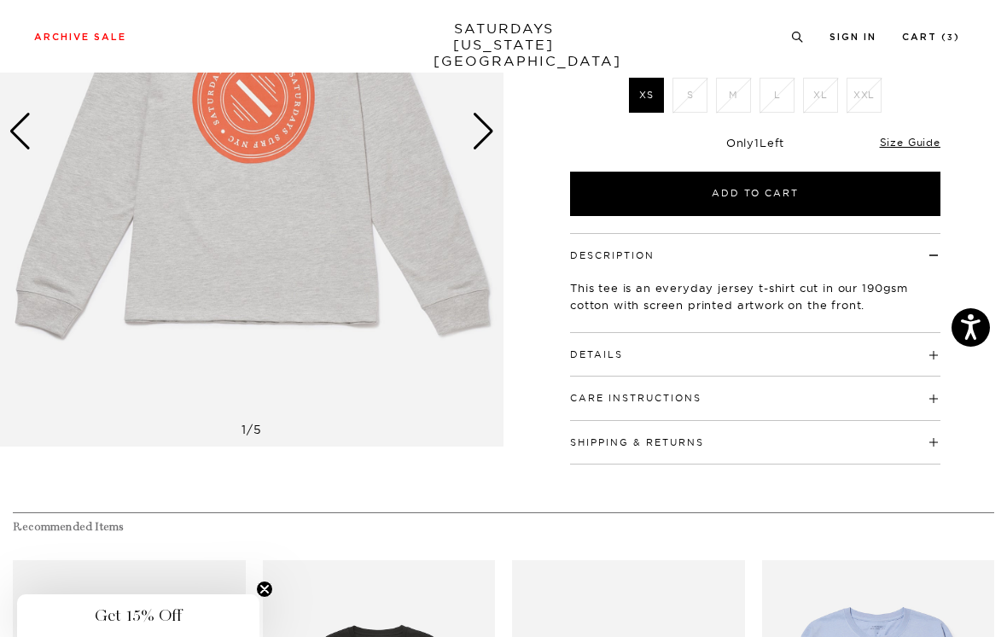
click at [911, 353] on h4 "Details" at bounding box center [755, 347] width 371 height 28
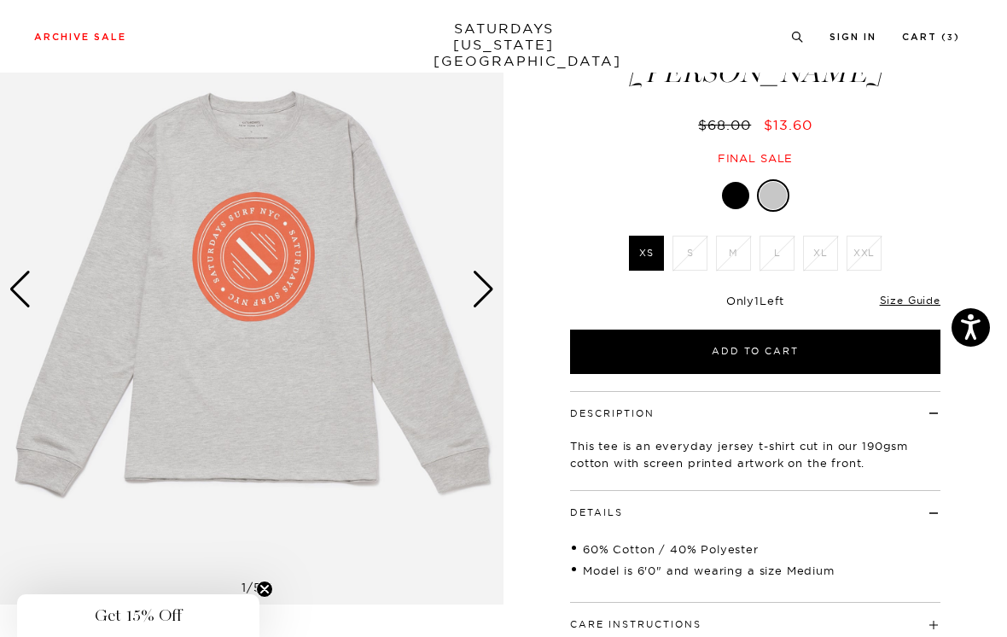
scroll to position [0, 0]
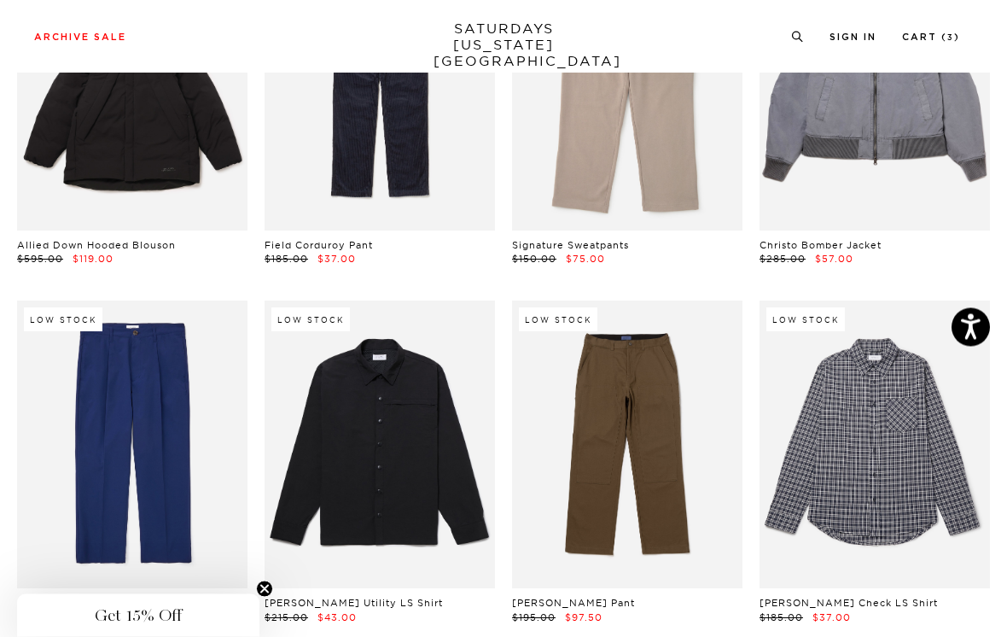
scroll to position [10031, 0]
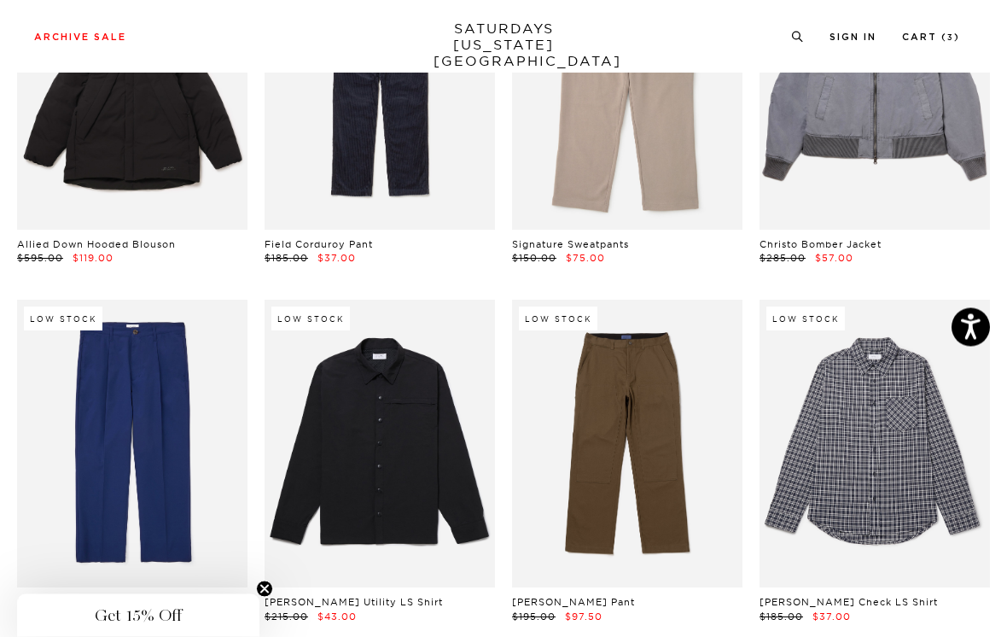
click at [915, 360] on link at bounding box center [875, 445] width 231 height 289
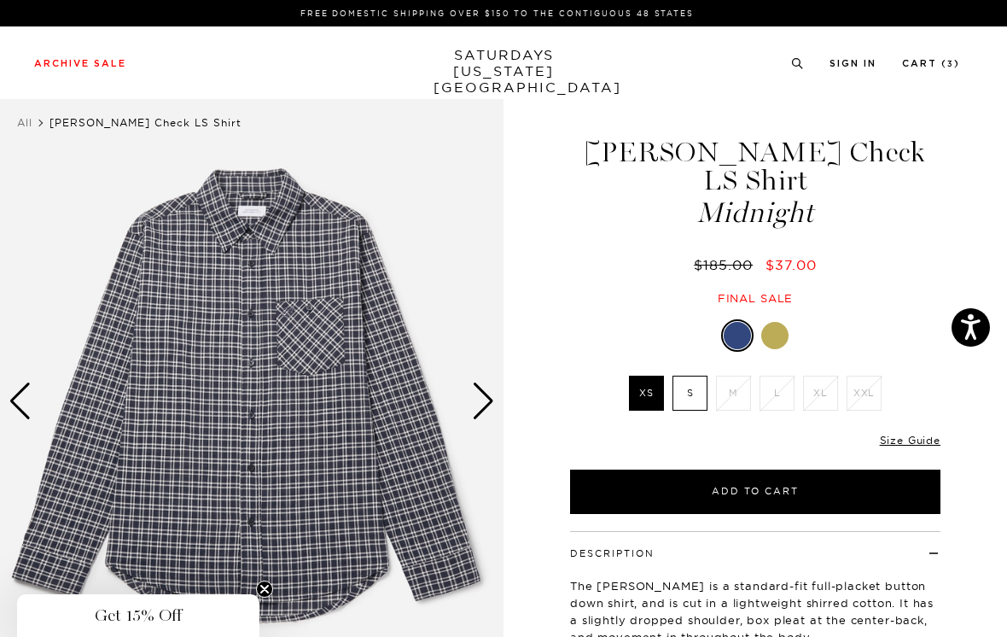
click at [774, 322] on div at bounding box center [775, 335] width 27 height 27
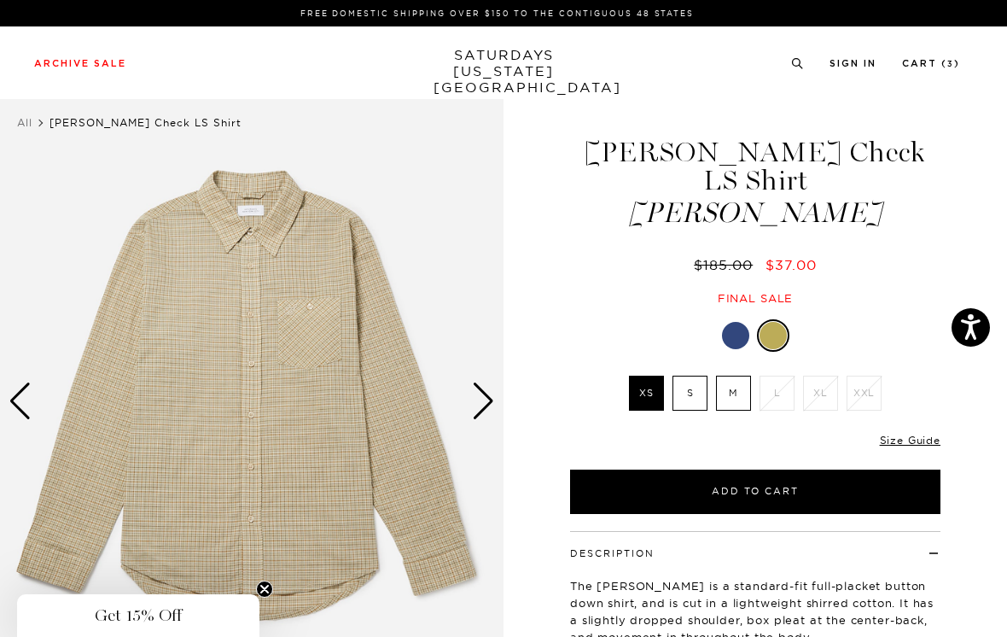
click at [488, 391] on div "Next slide" at bounding box center [483, 401] width 23 height 38
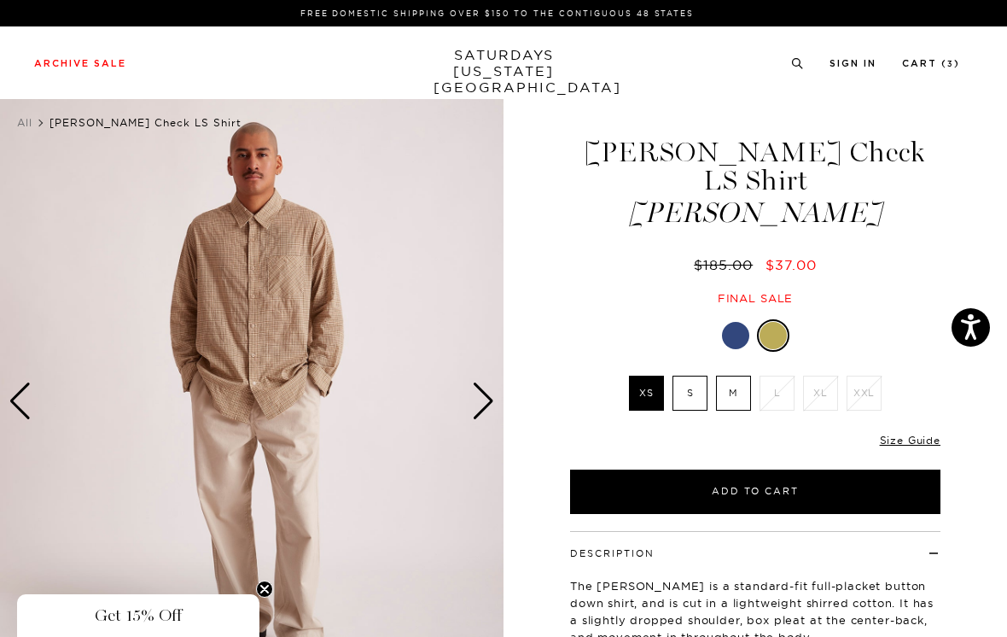
click at [489, 394] on div "Next slide" at bounding box center [483, 401] width 23 height 38
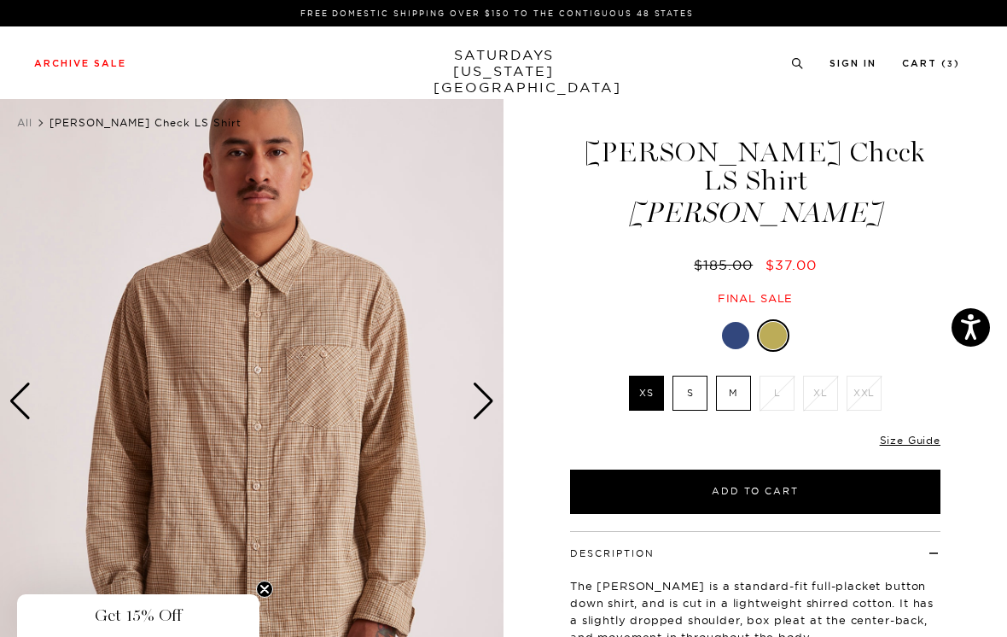
click at [487, 400] on div "Next slide" at bounding box center [483, 401] width 23 height 38
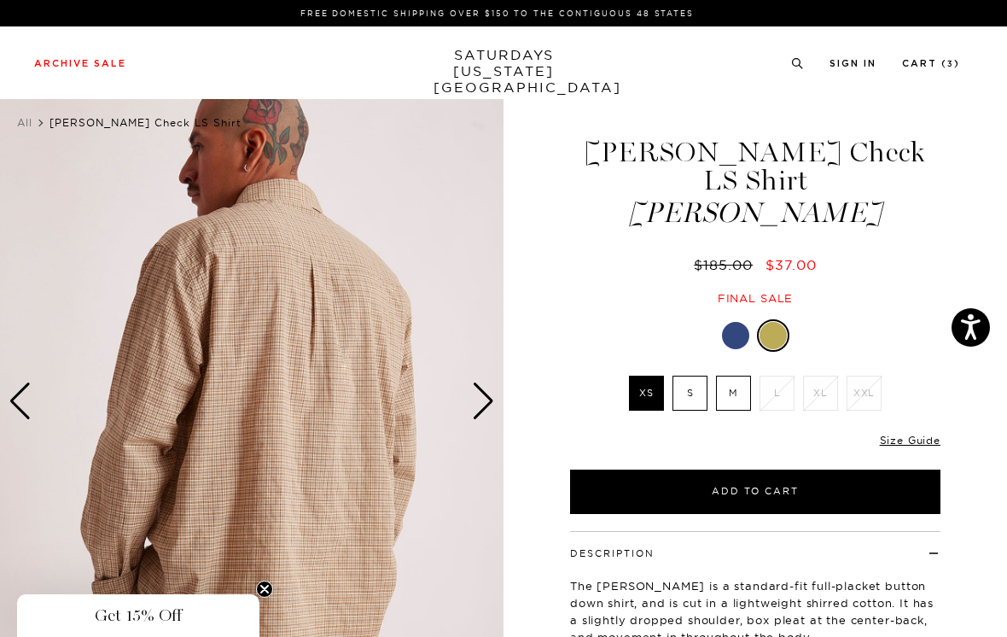
click at [485, 402] on div "Next slide" at bounding box center [483, 401] width 23 height 38
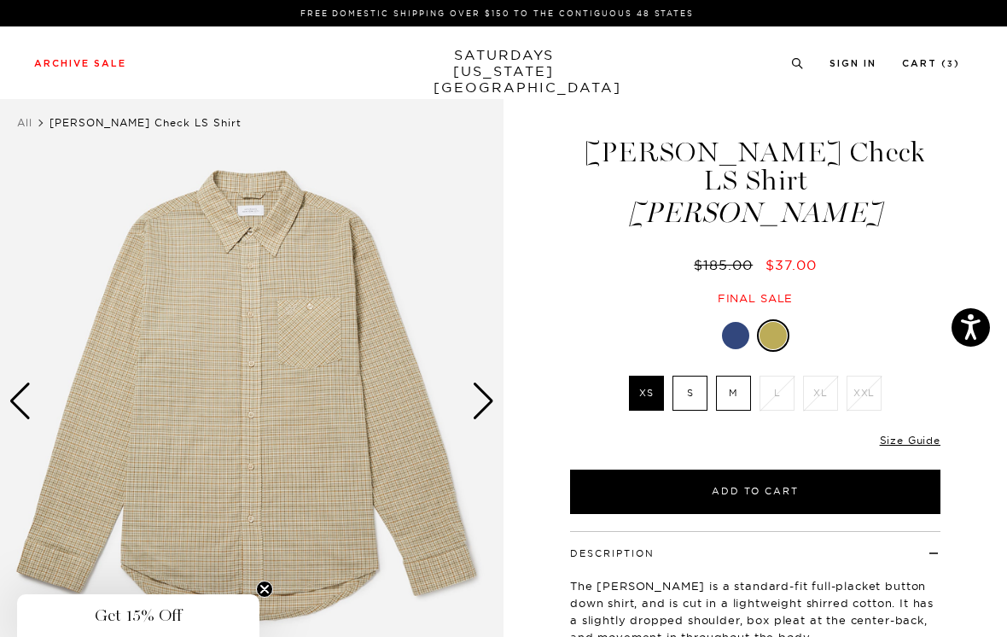
click at [750, 321] on link at bounding box center [735, 335] width 29 height 29
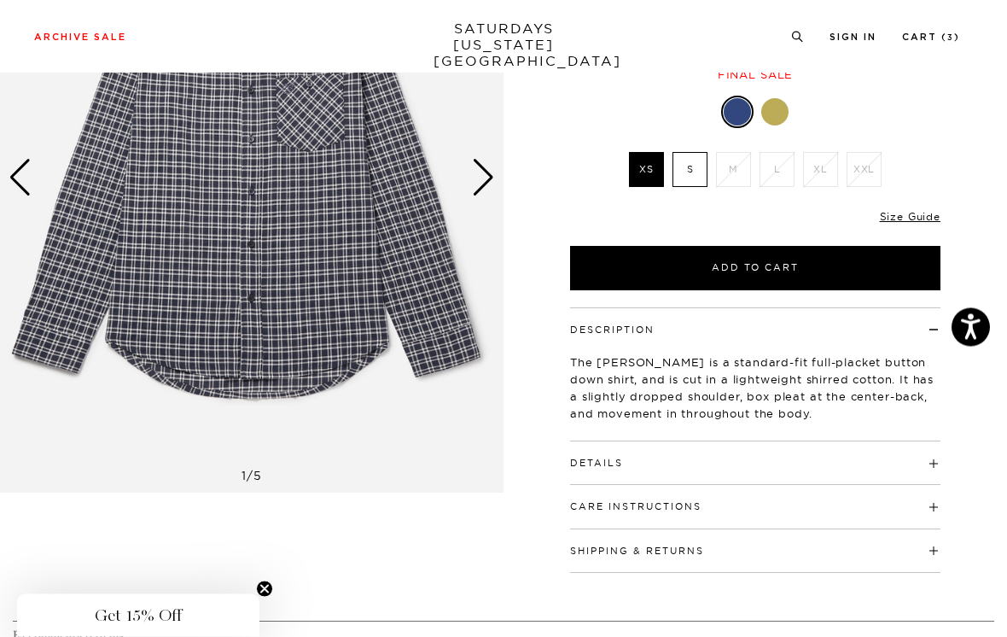
scroll to position [232, 0]
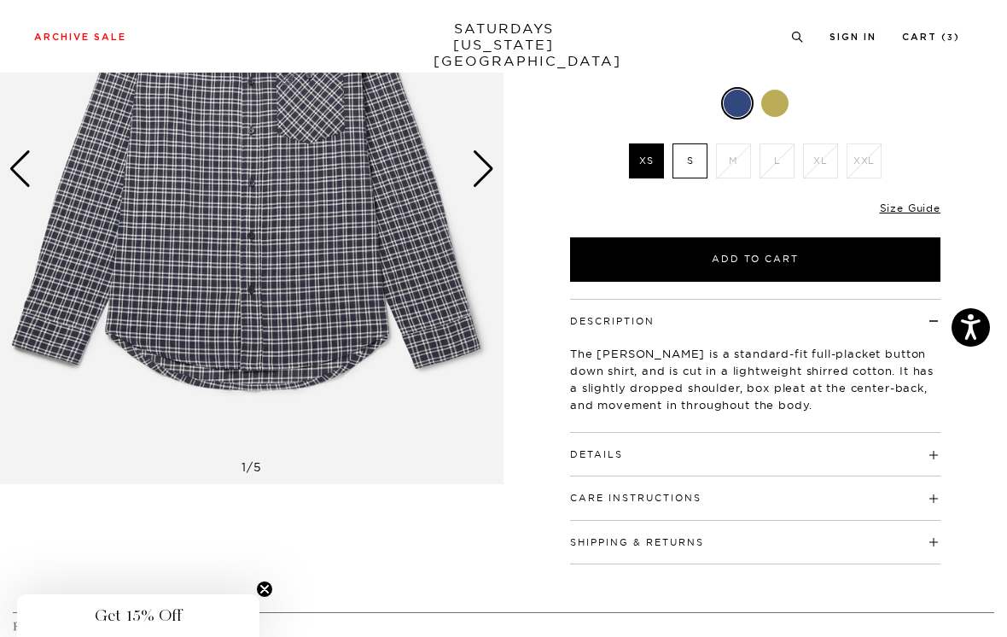
click at [932, 433] on h4 "Details" at bounding box center [755, 447] width 371 height 28
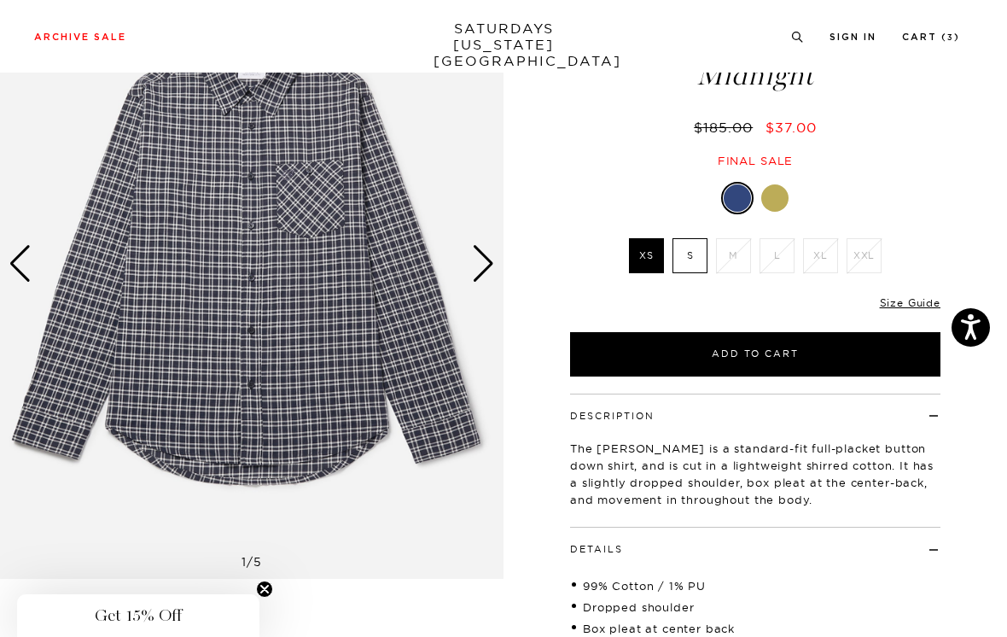
scroll to position [135, 0]
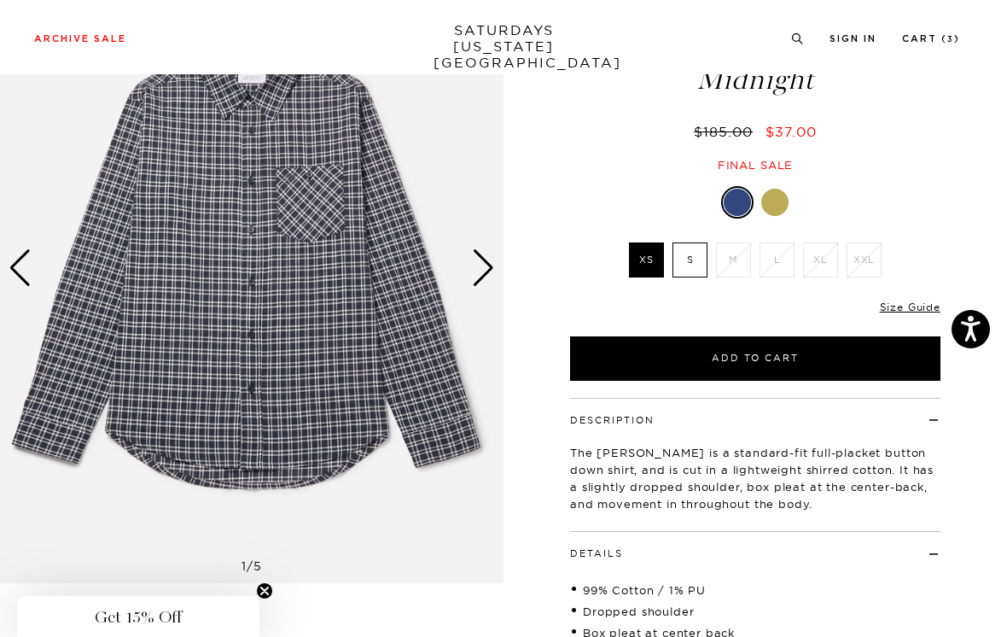
click at [934, 299] on link "Size Guide" at bounding box center [910, 305] width 61 height 13
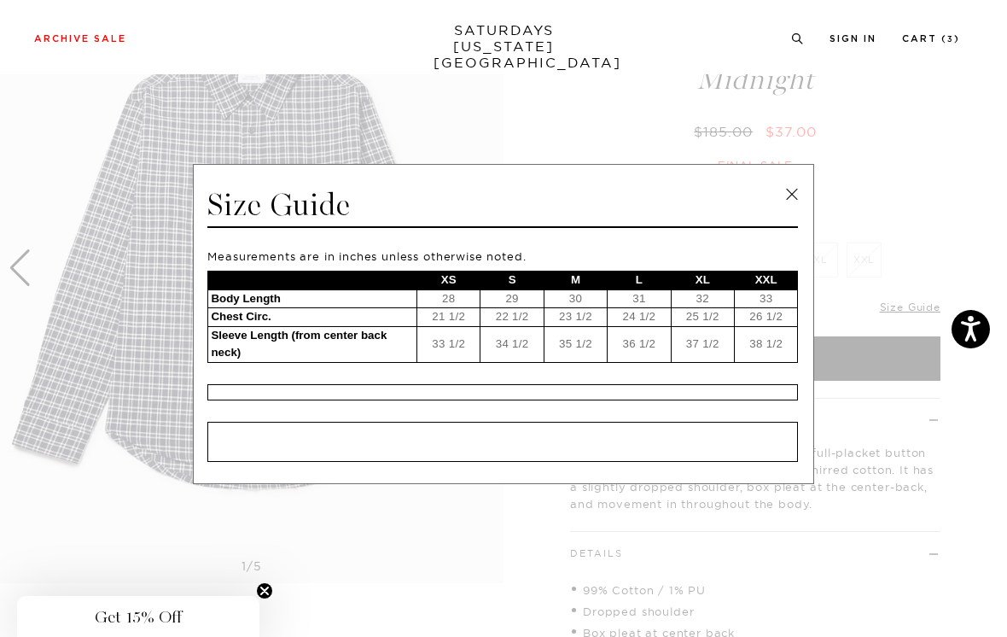
scroll to position [133, 0]
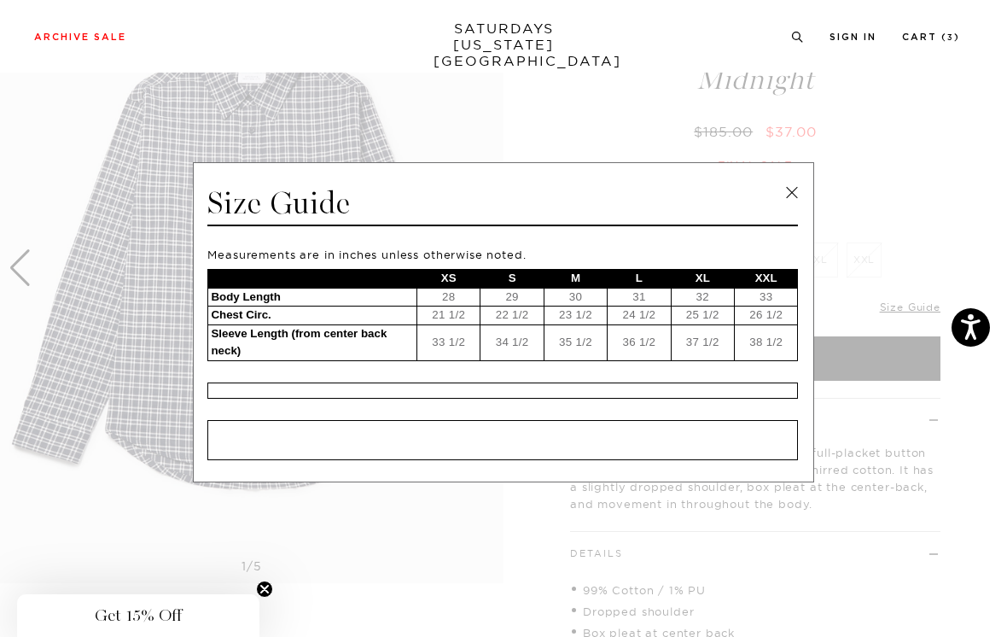
click at [794, 194] on link at bounding box center [792, 193] width 26 height 26
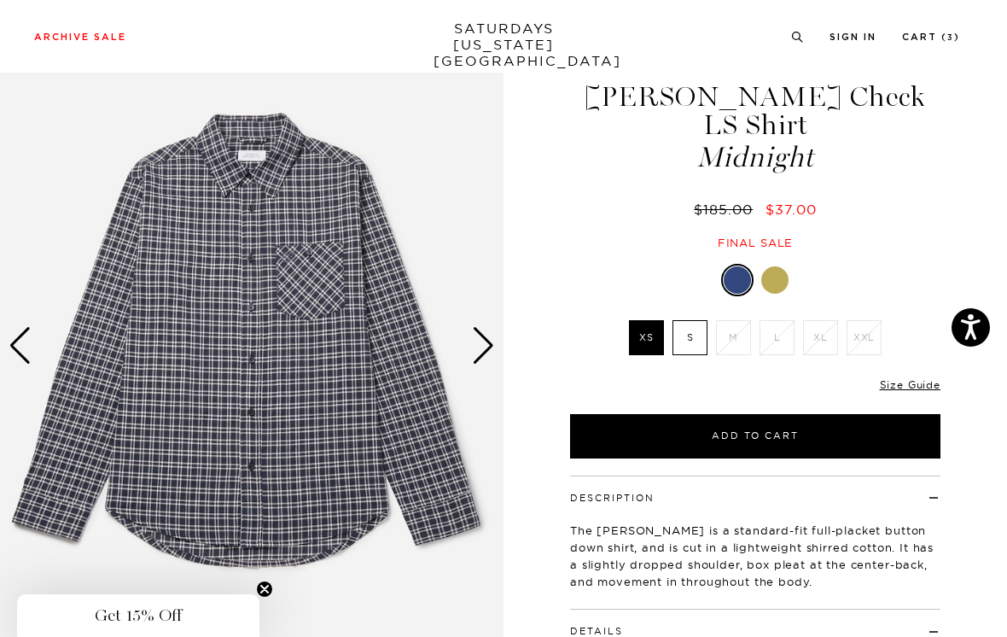
scroll to position [0, 0]
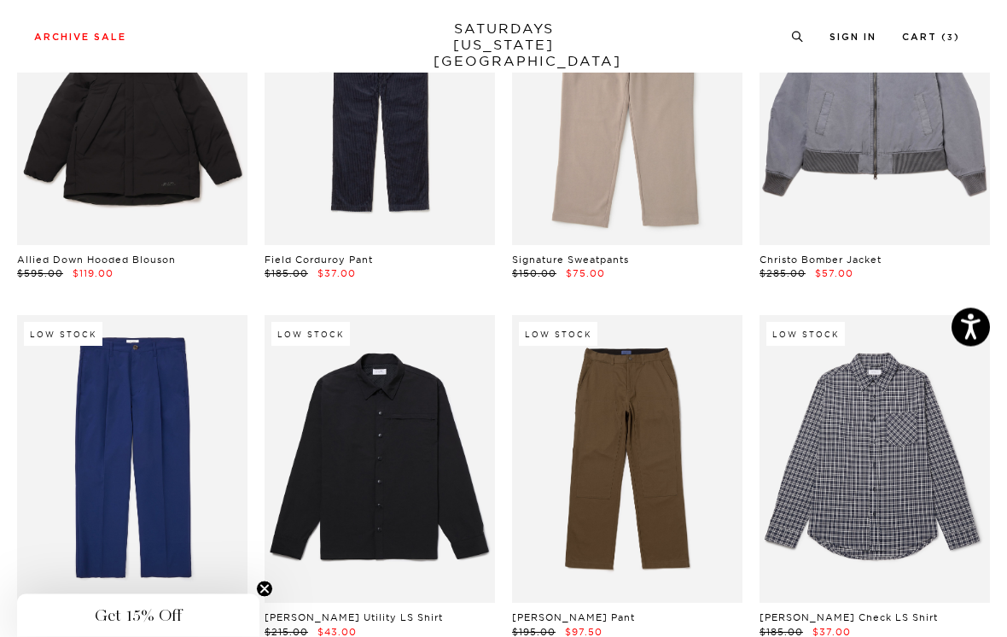
scroll to position [10016, 0]
click at [886, 342] on link at bounding box center [875, 459] width 231 height 289
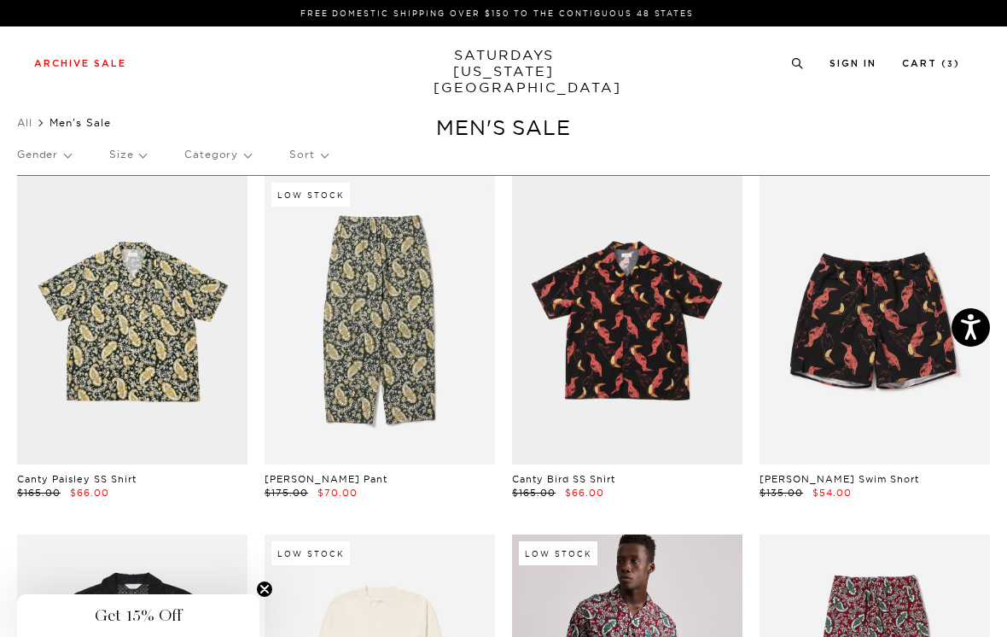
scroll to position [10043, 0]
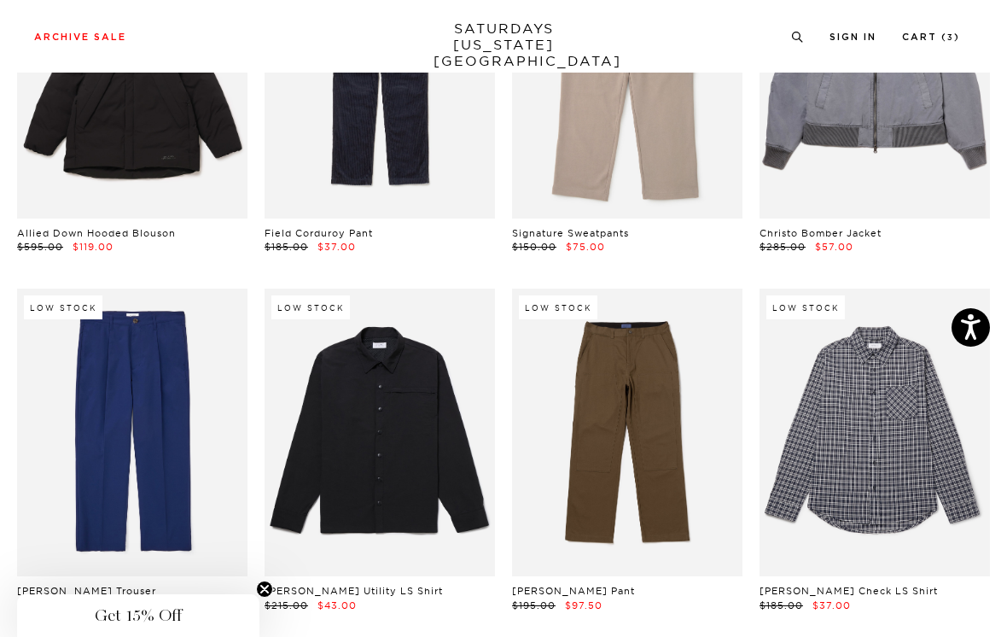
click at [702, 289] on link at bounding box center [627, 433] width 231 height 289
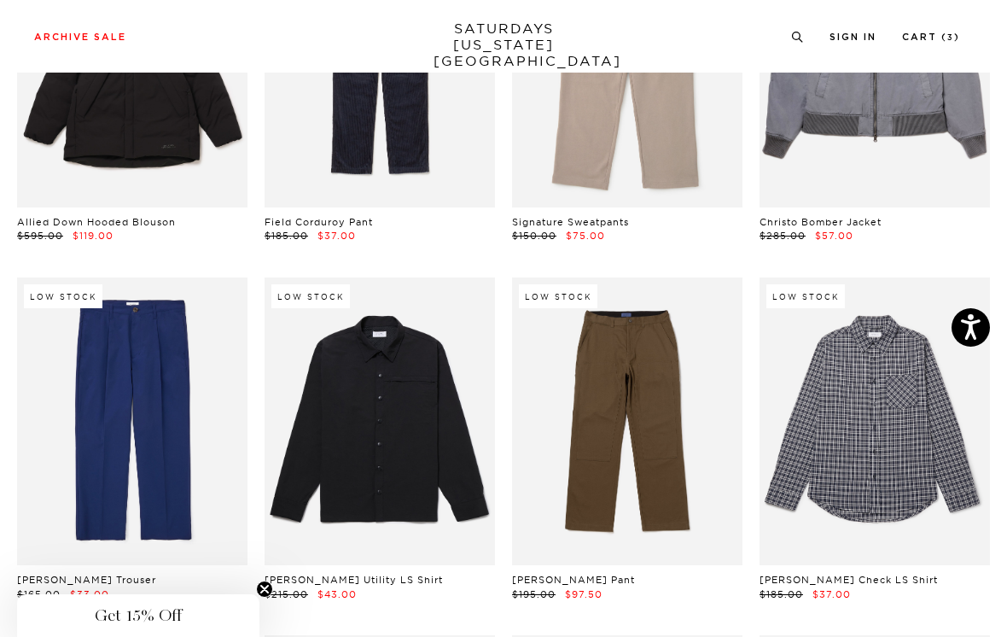
scroll to position [10053, 0]
click at [440, 338] on link at bounding box center [380, 422] width 231 height 289
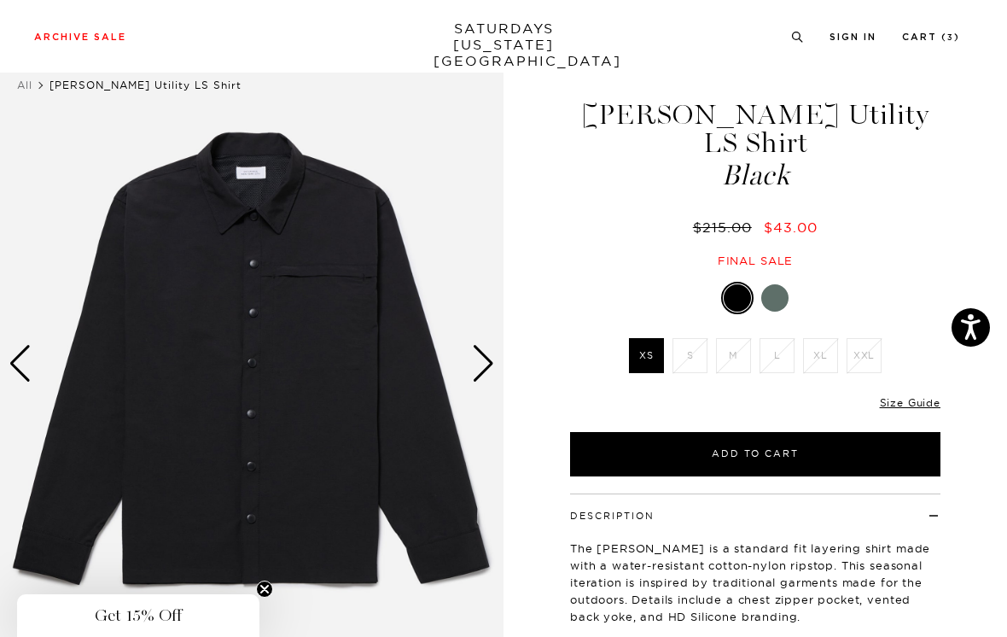
scroll to position [39, 0]
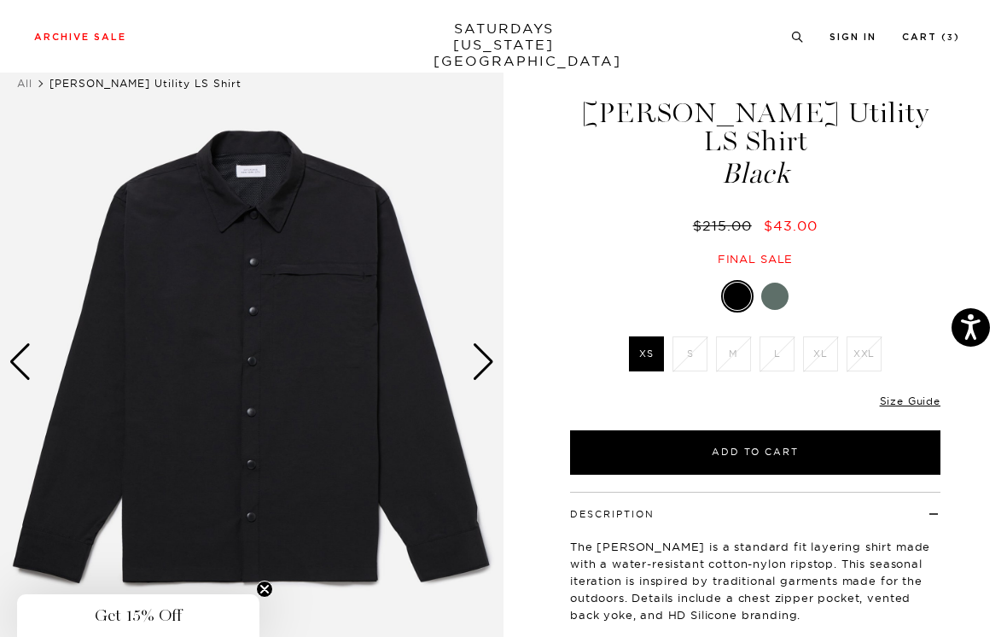
click at [779, 283] on div at bounding box center [775, 296] width 27 height 27
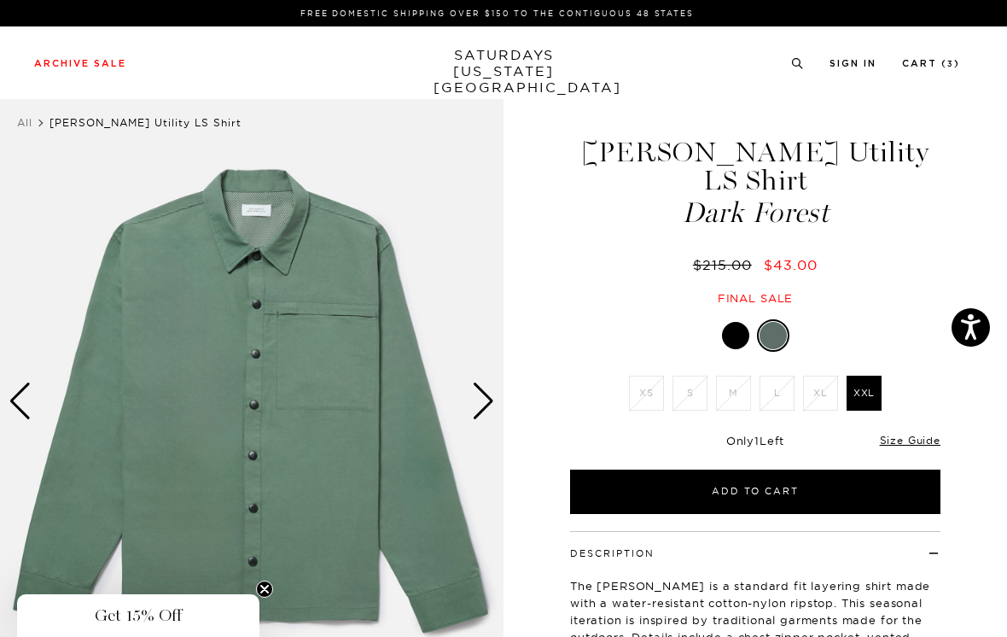
click at [731, 322] on div at bounding box center [735, 335] width 27 height 27
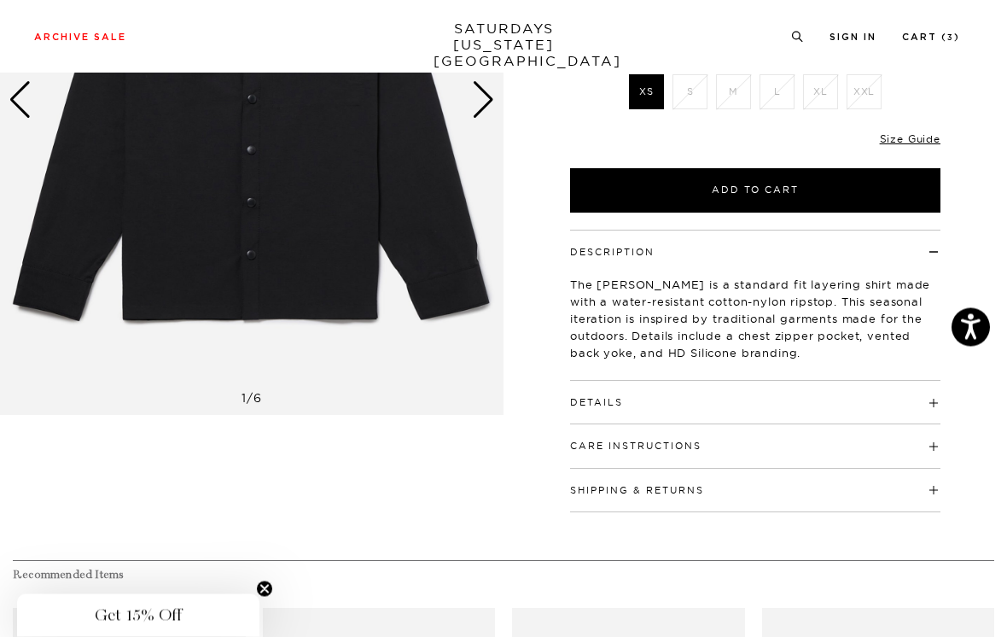
scroll to position [301, 0]
click at [928, 132] on link "Size Guide" at bounding box center [910, 138] width 61 height 13
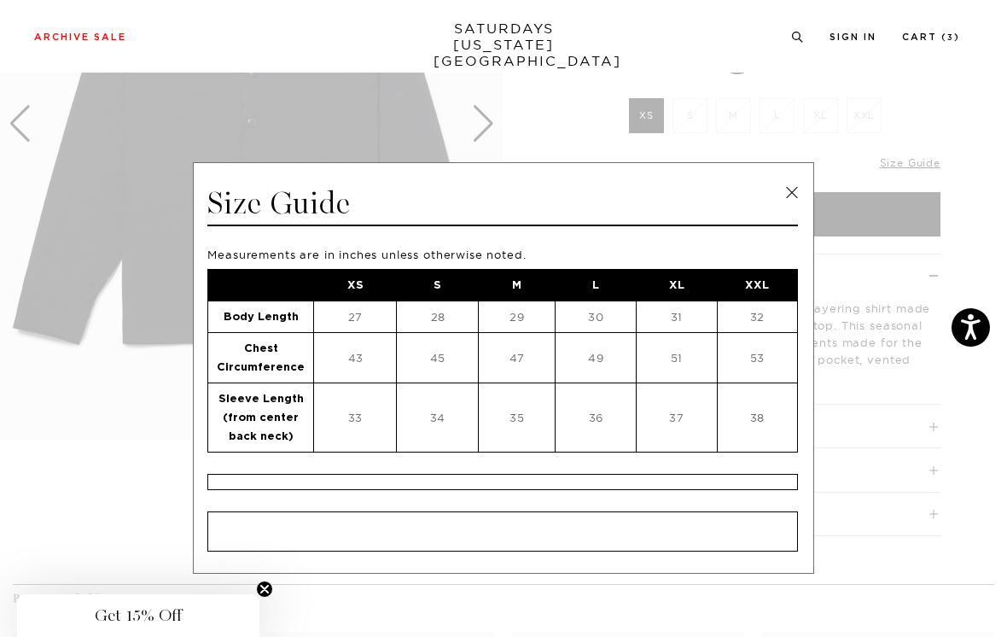
scroll to position [276, 0]
click at [791, 197] on link at bounding box center [792, 193] width 26 height 26
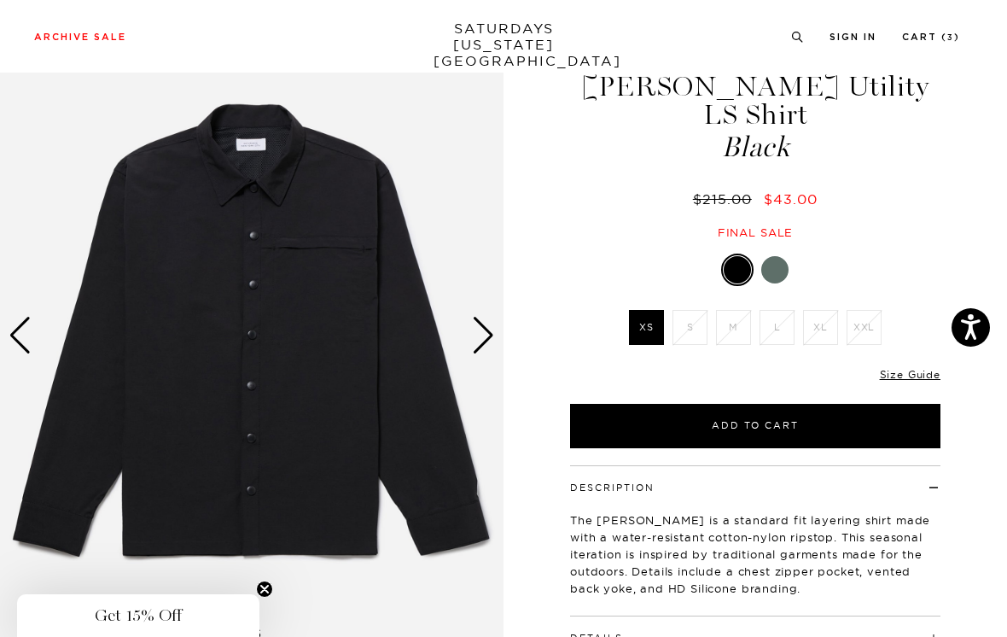
scroll to position [20, 0]
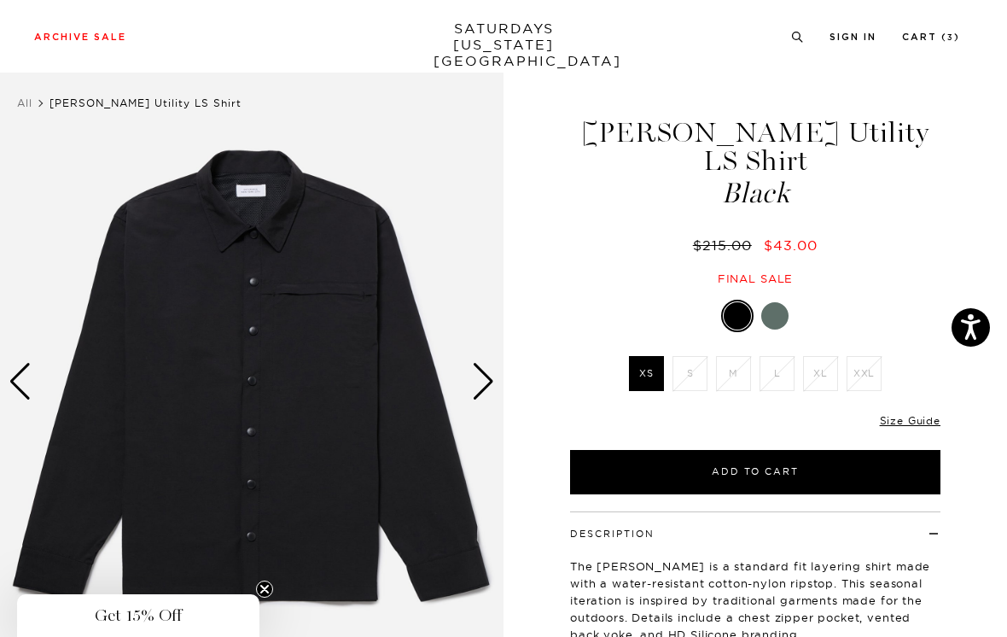
click at [480, 377] on div "Next slide" at bounding box center [483, 382] width 23 height 38
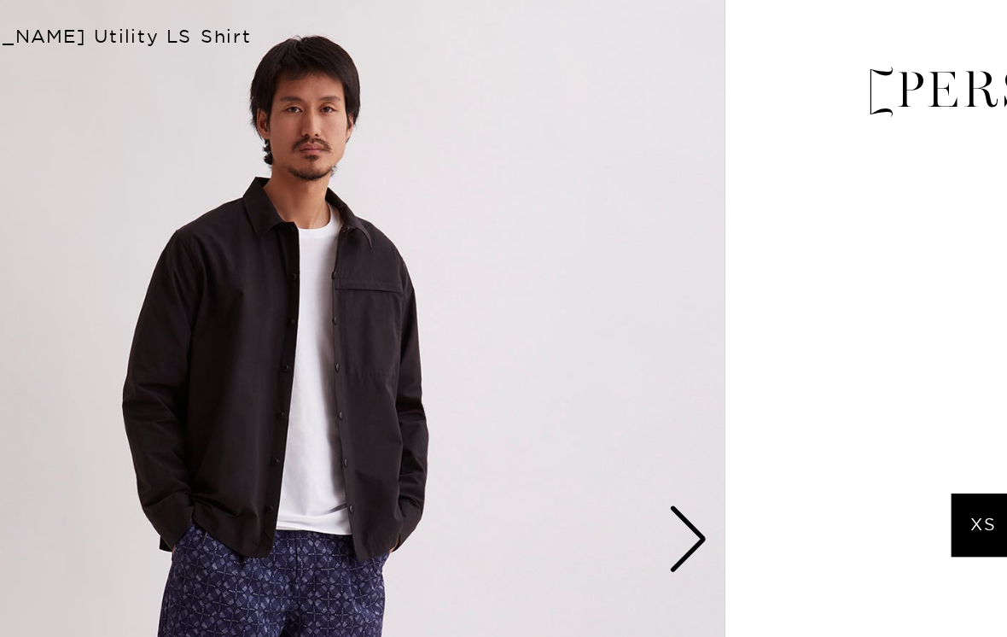
scroll to position [0, 0]
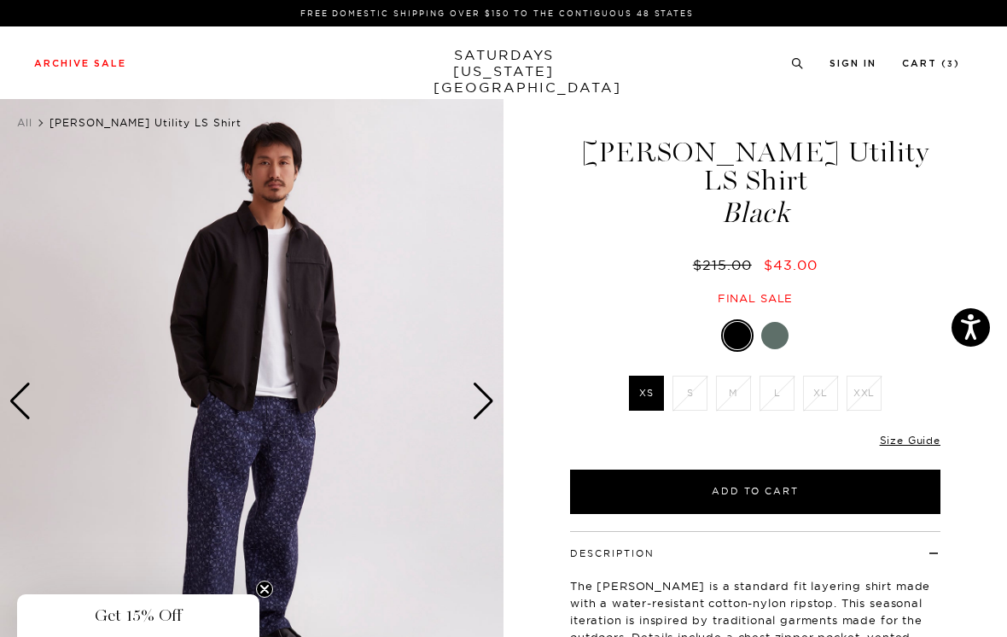
click at [487, 397] on div "Next slide" at bounding box center [483, 401] width 23 height 38
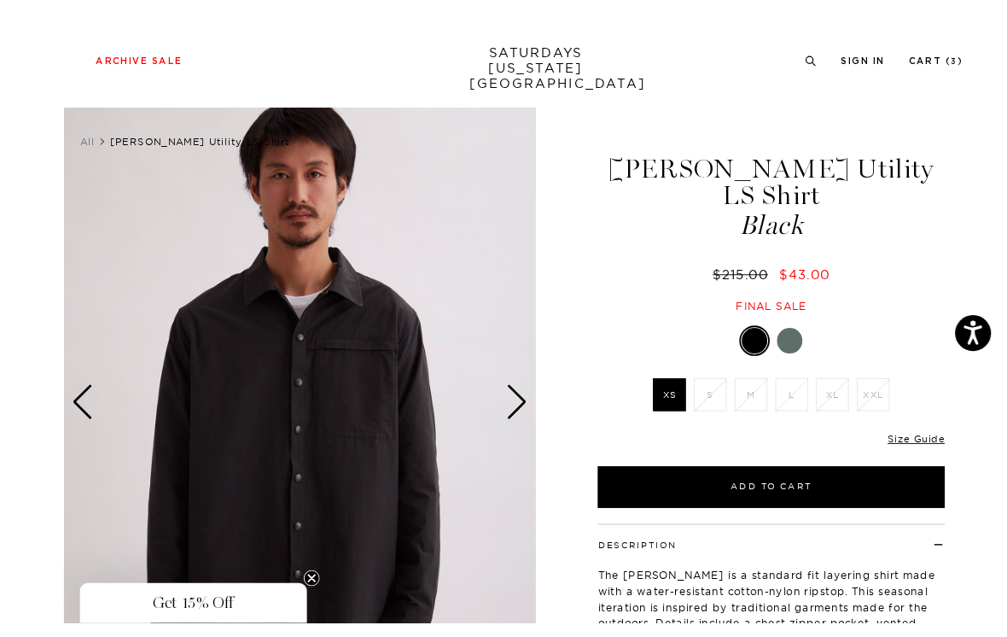
scroll to position [22, 0]
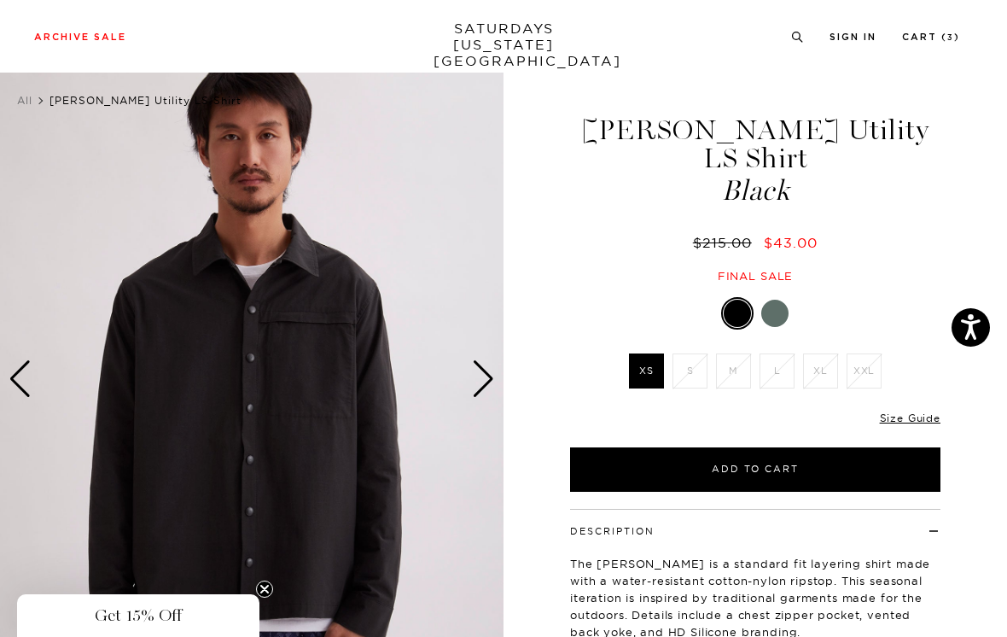
click at [484, 364] on div "Next slide" at bounding box center [483, 379] width 23 height 38
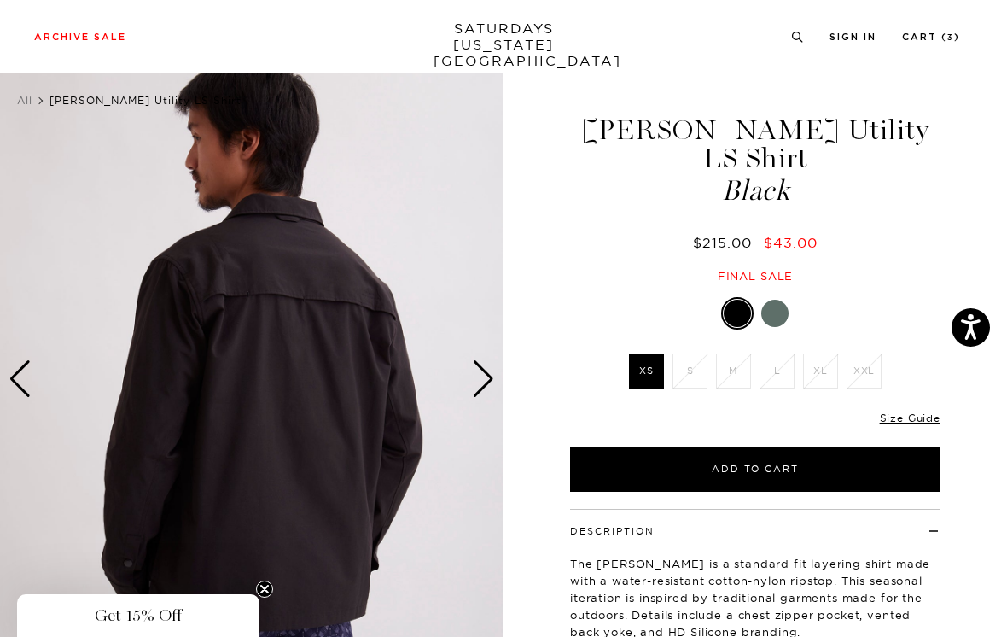
click at [488, 362] on div "Next slide" at bounding box center [483, 379] width 23 height 38
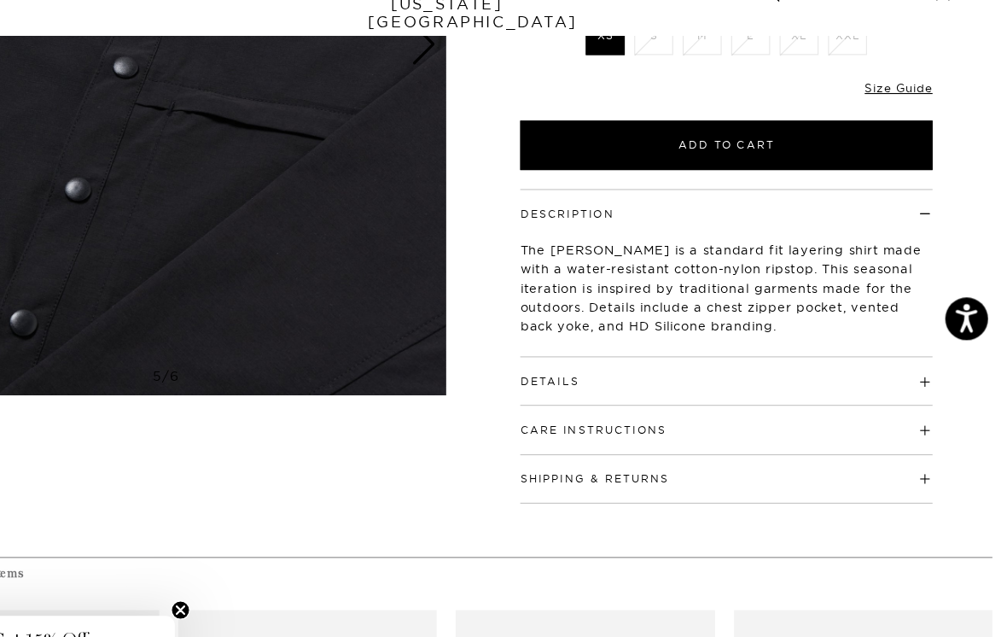
scroll to position [324, 0]
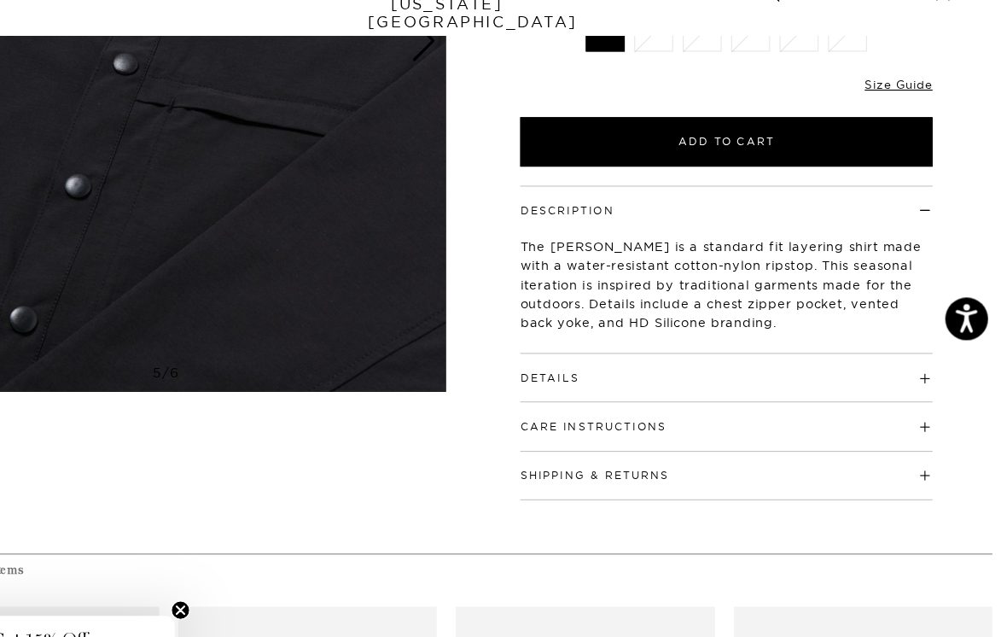
click at [820, 359] on h4 "Details" at bounding box center [755, 373] width 371 height 28
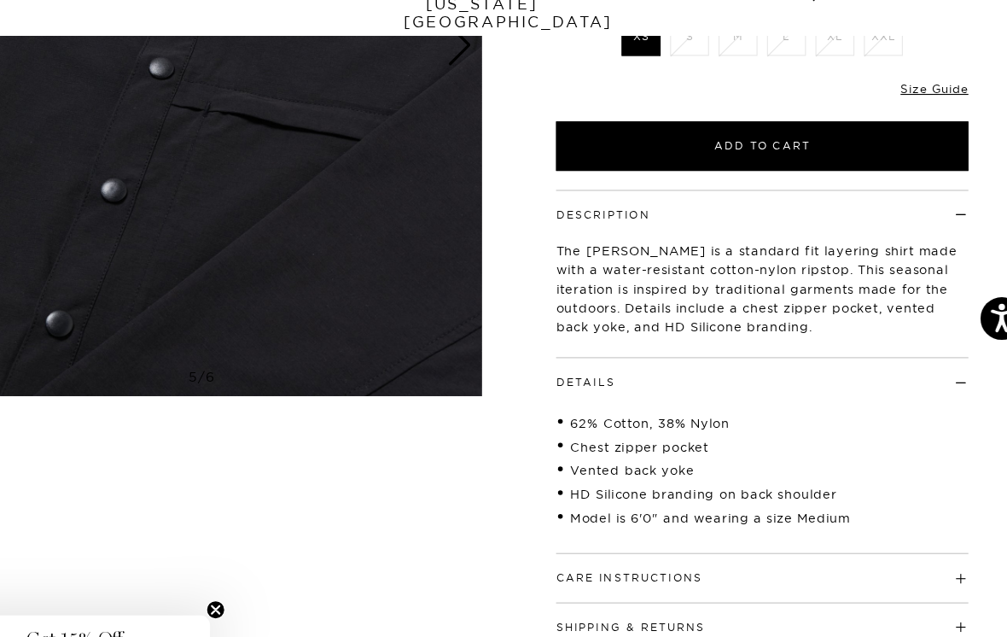
scroll to position [320, 0]
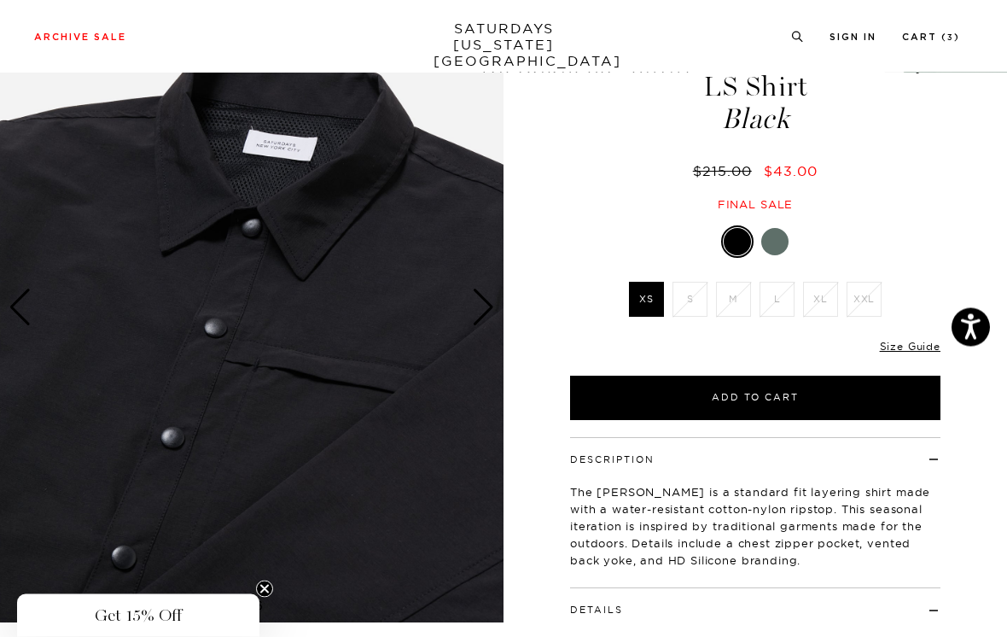
click at [486, 298] on div "Next slide" at bounding box center [483, 308] width 23 height 38
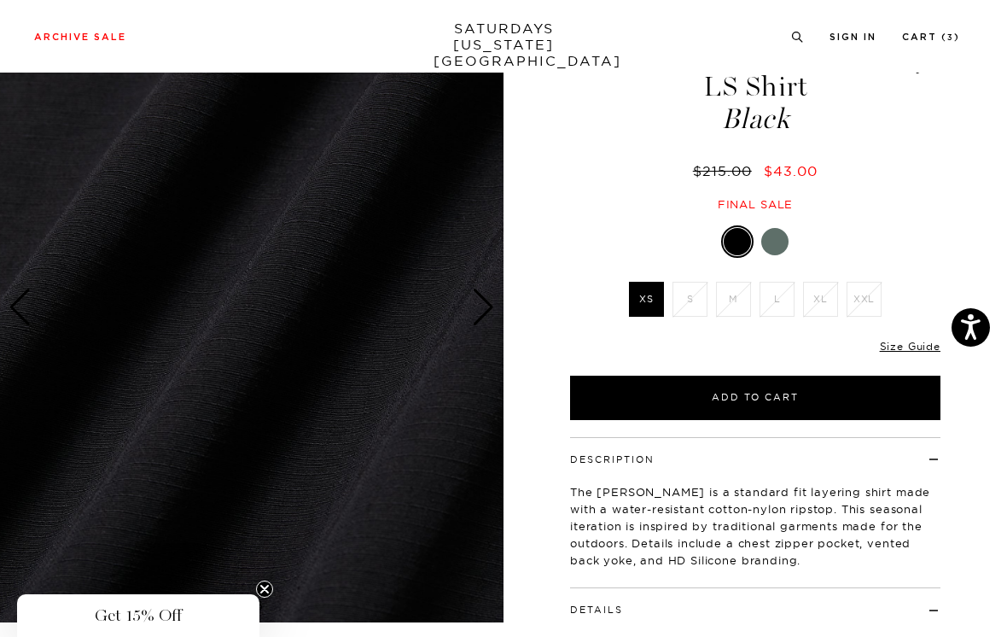
click at [487, 305] on div "Next slide" at bounding box center [483, 308] width 23 height 38
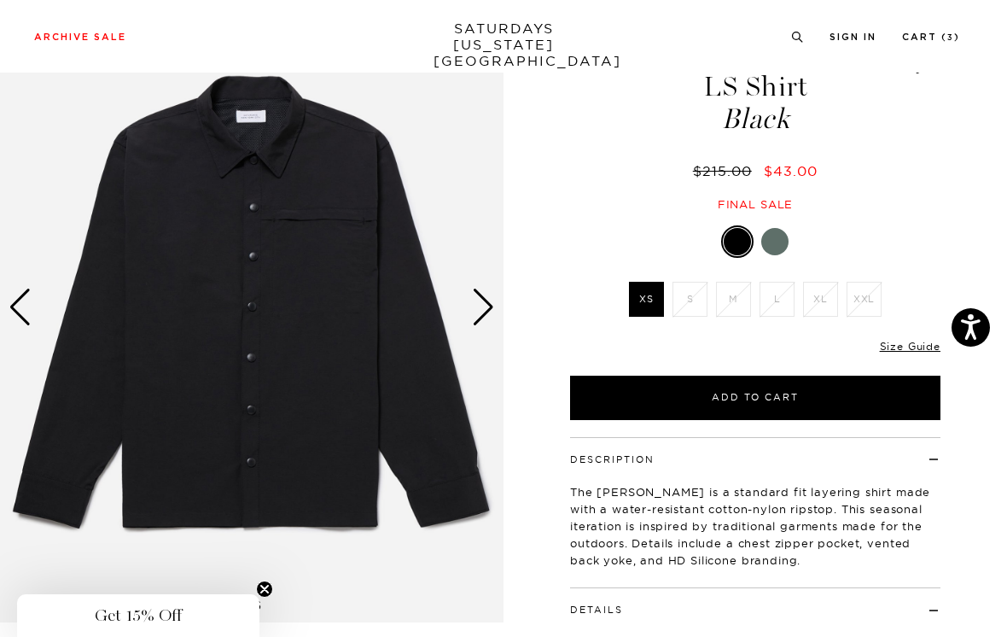
click at [485, 301] on div "Next slide" at bounding box center [483, 308] width 23 height 38
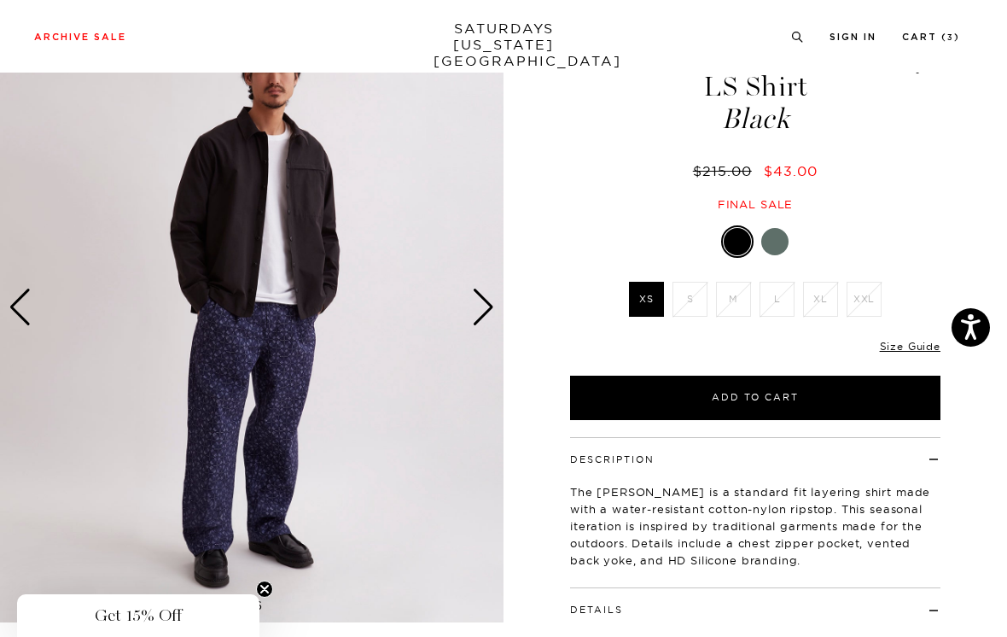
click at [485, 308] on div "Next slide" at bounding box center [483, 308] width 23 height 38
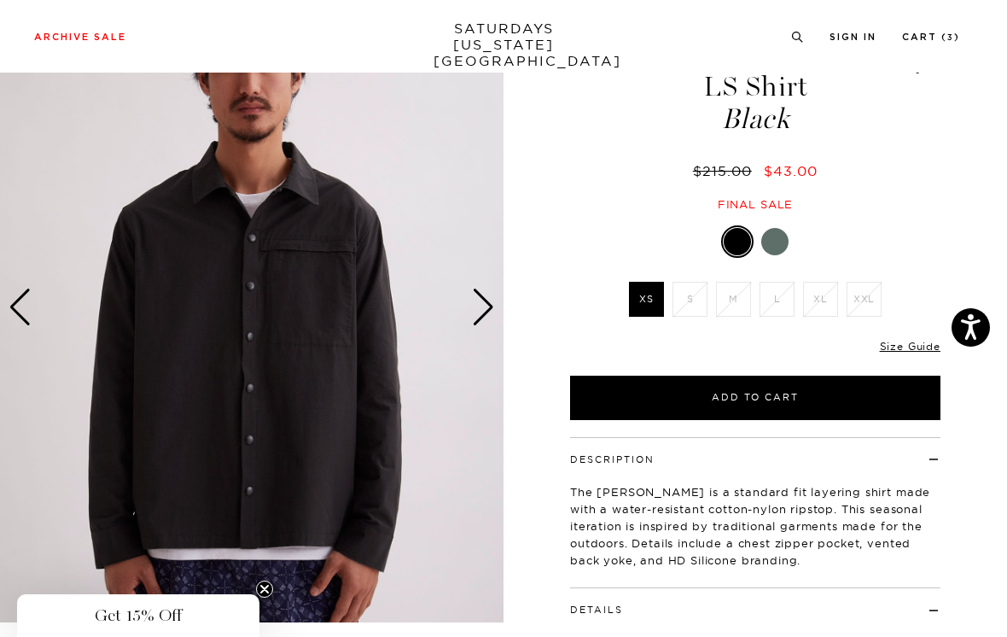
click at [488, 303] on div "Next slide" at bounding box center [483, 308] width 23 height 38
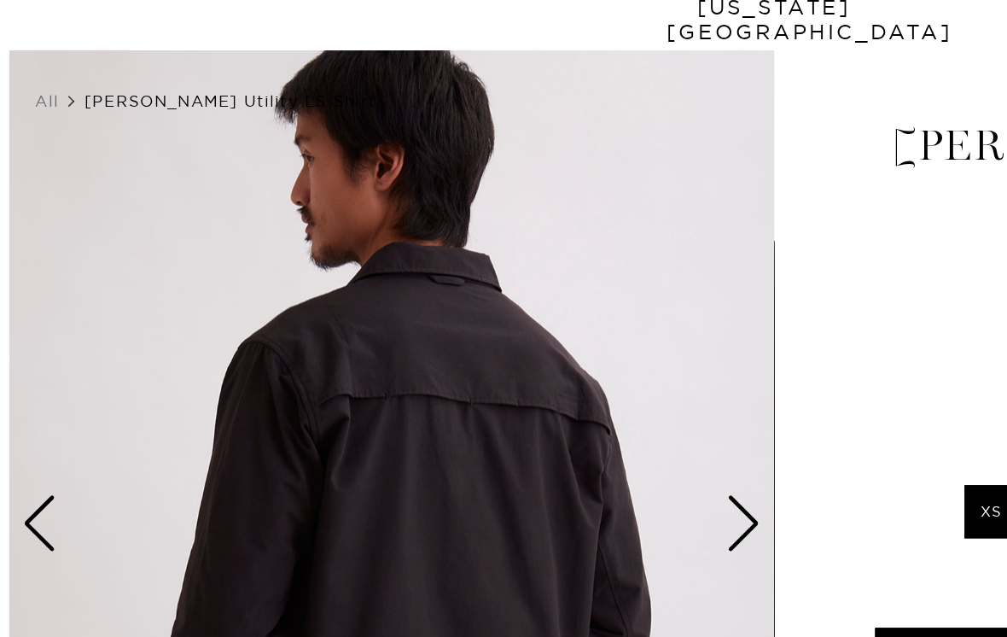
scroll to position [0, 0]
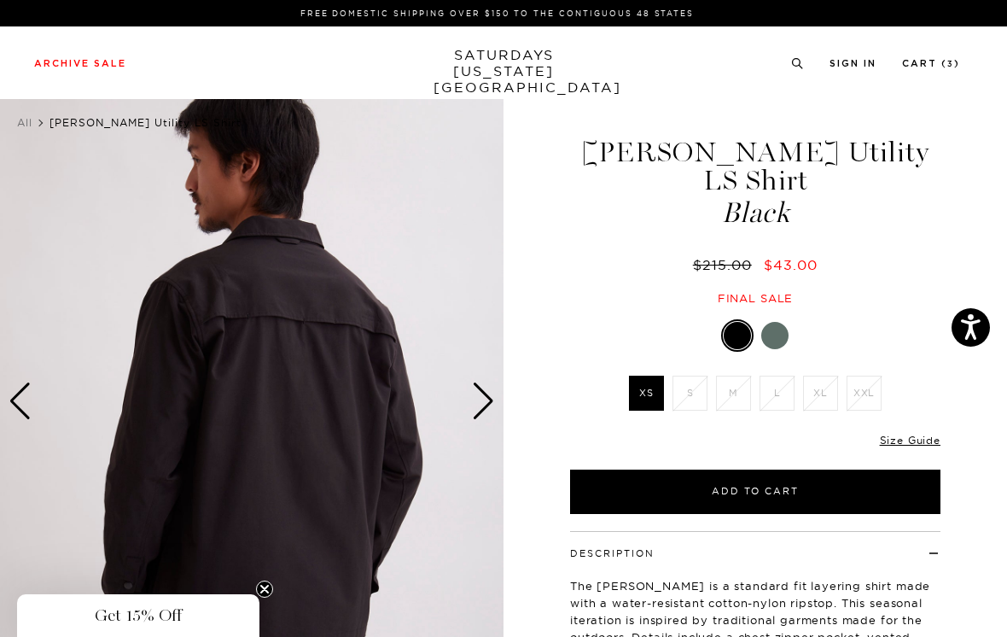
click at [487, 398] on div "Next slide" at bounding box center [483, 401] width 23 height 38
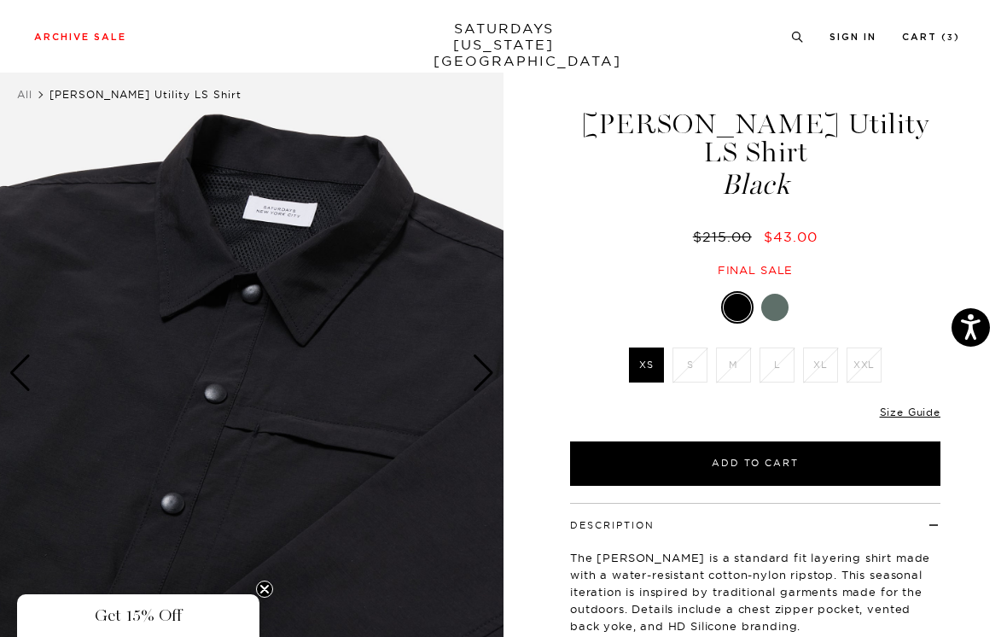
scroll to position [30, 0]
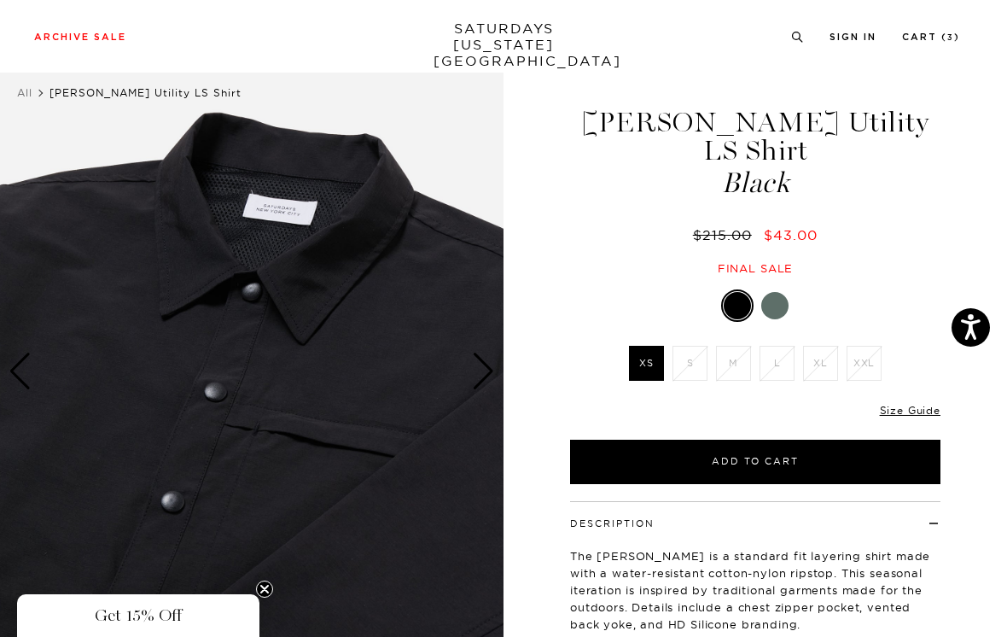
click at [486, 359] on div "Next slide" at bounding box center [483, 372] width 23 height 38
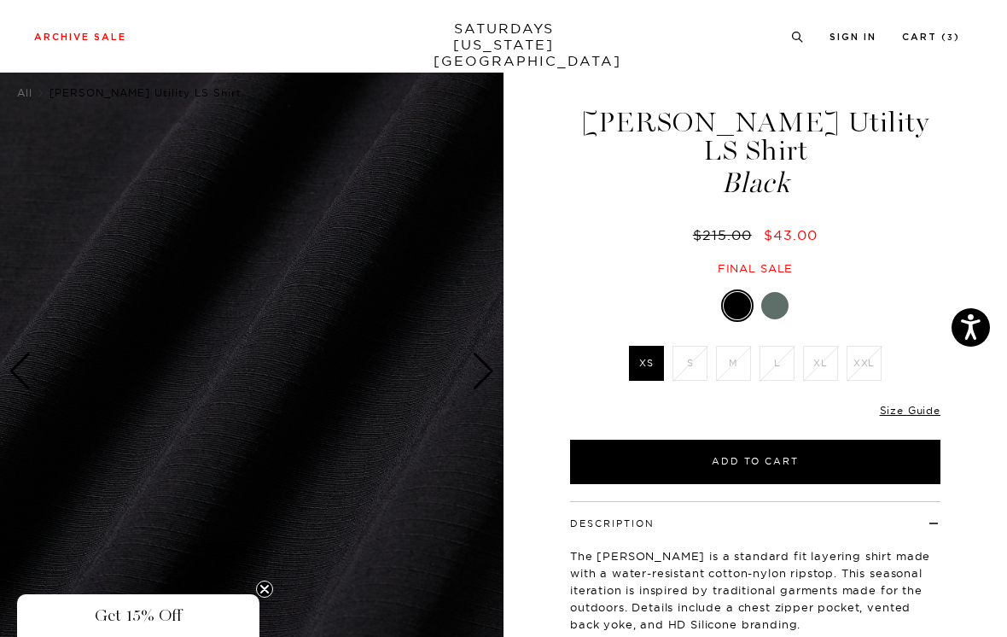
click at [487, 371] on div "Next slide" at bounding box center [483, 372] width 23 height 38
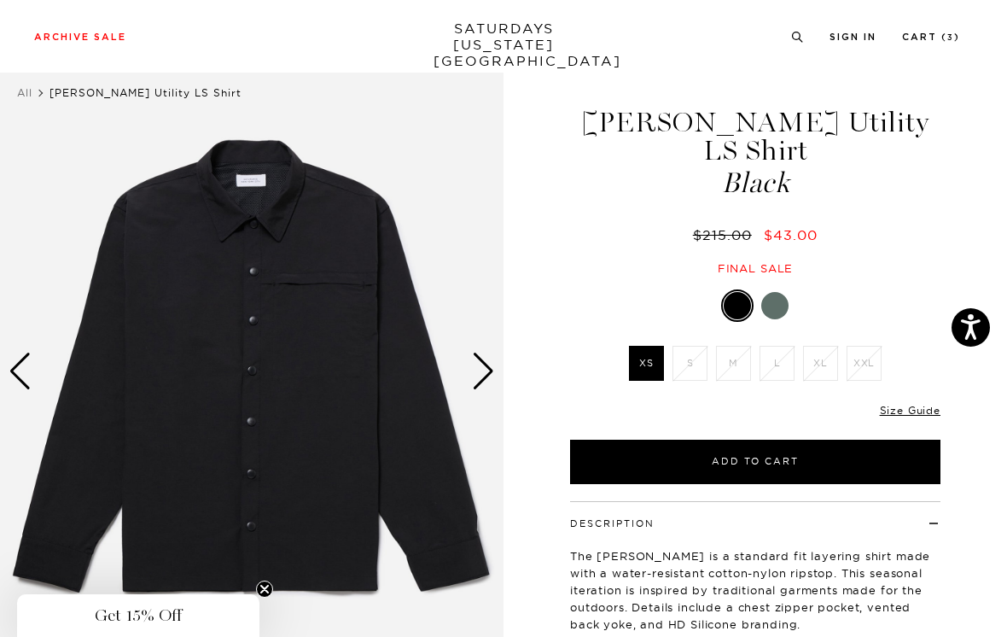
click at [485, 365] on div "Next slide" at bounding box center [483, 372] width 23 height 38
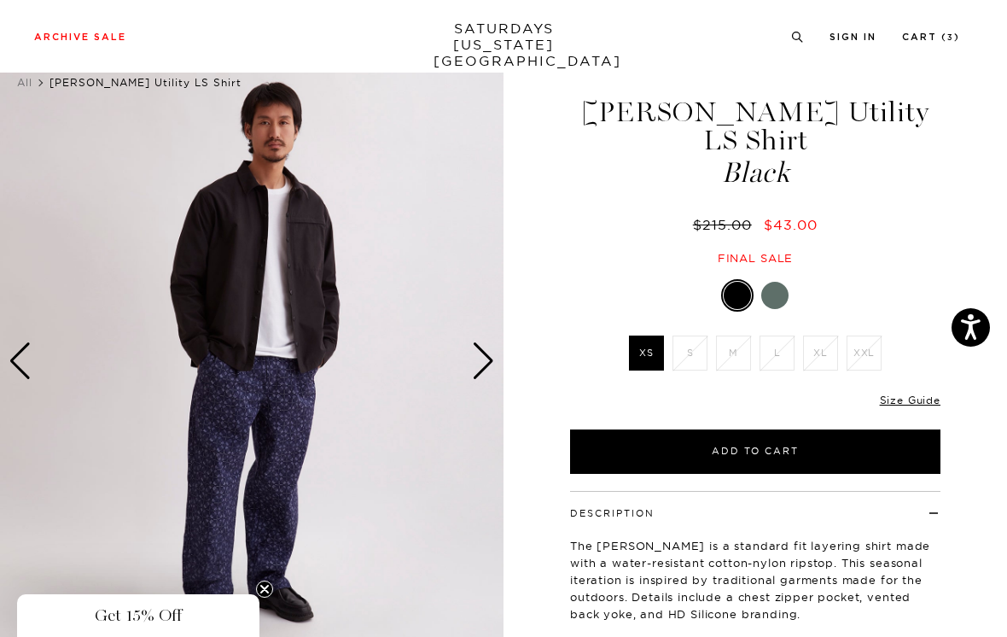
scroll to position [39, 0]
click at [500, 353] on img at bounding box center [252, 362] width 504 height 630
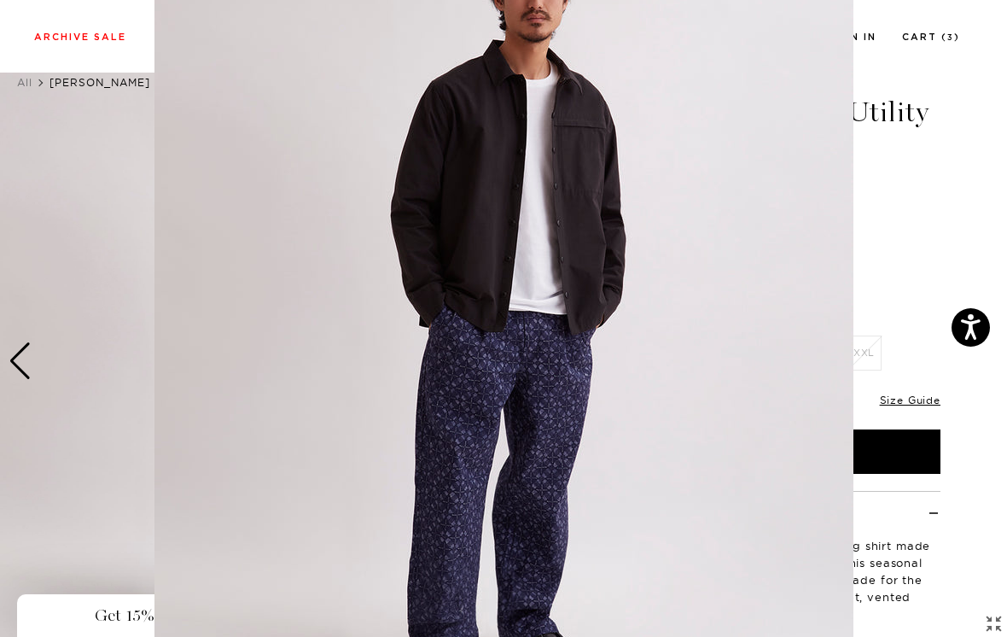
click at [897, 229] on figure at bounding box center [503, 318] width 1007 height 637
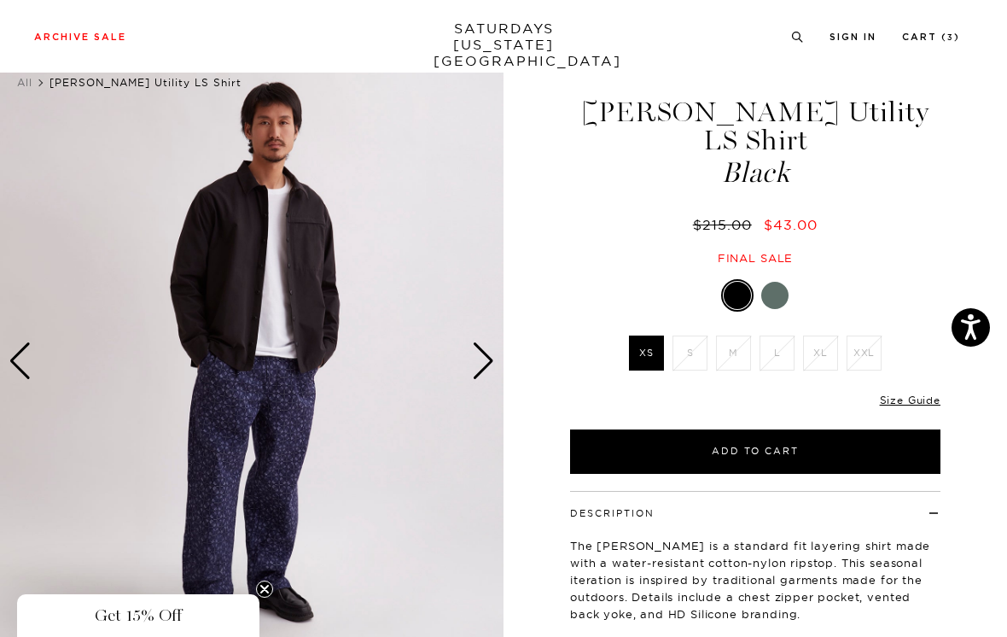
click at [496, 362] on img at bounding box center [252, 361] width 504 height 630
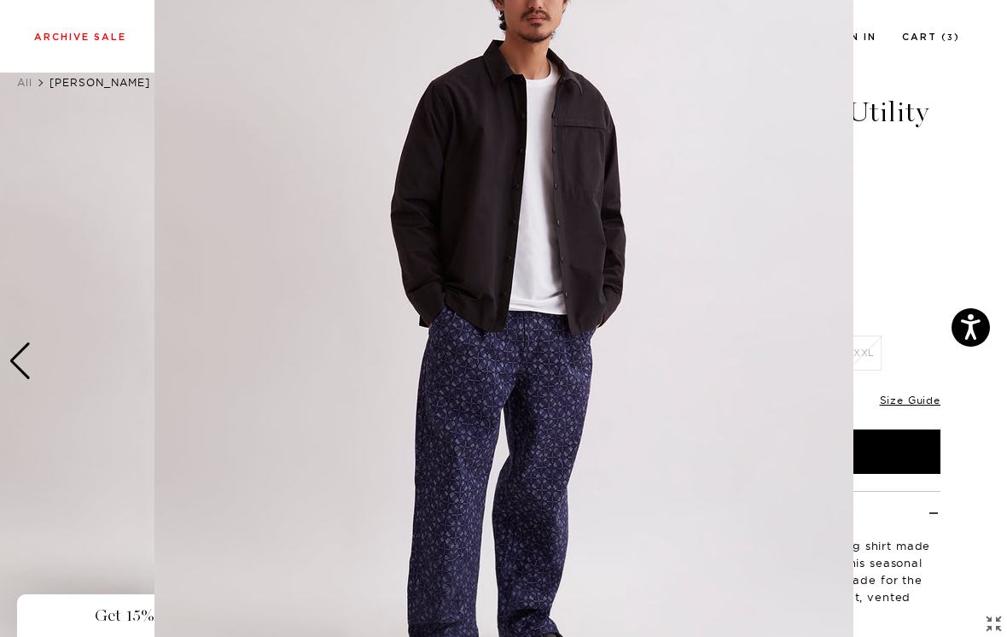
click at [931, 231] on figure at bounding box center [503, 318] width 1007 height 637
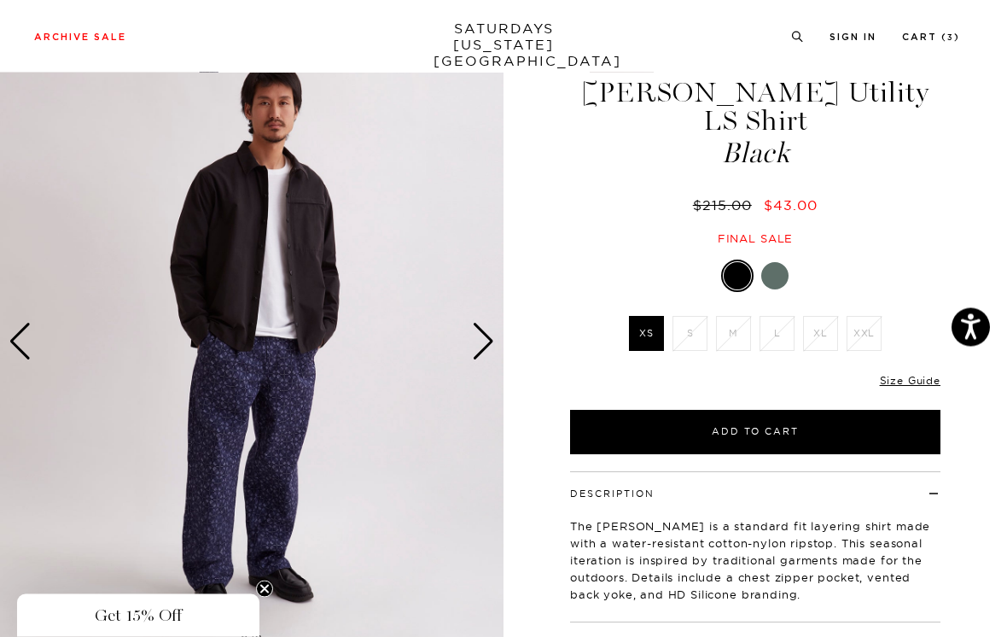
scroll to position [0, 0]
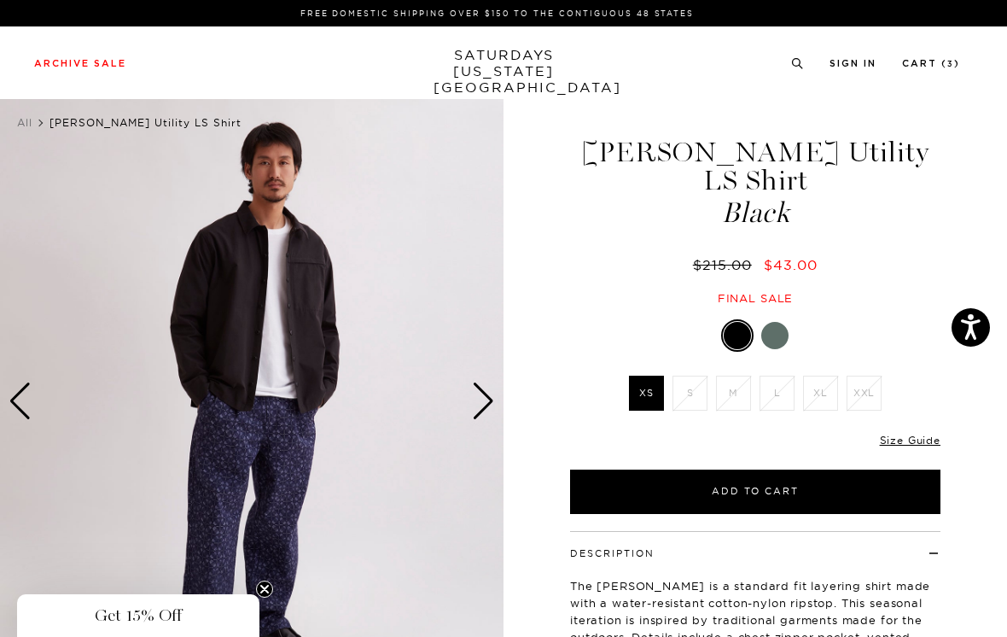
click at [487, 401] on div "Next slide" at bounding box center [483, 401] width 23 height 38
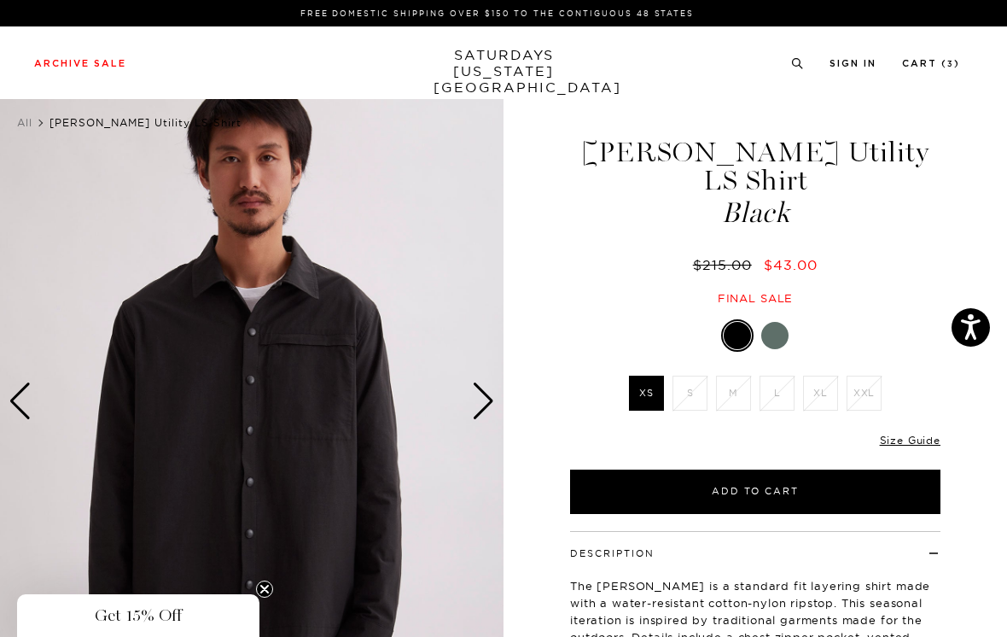
click at [488, 394] on div "Next slide" at bounding box center [483, 401] width 23 height 38
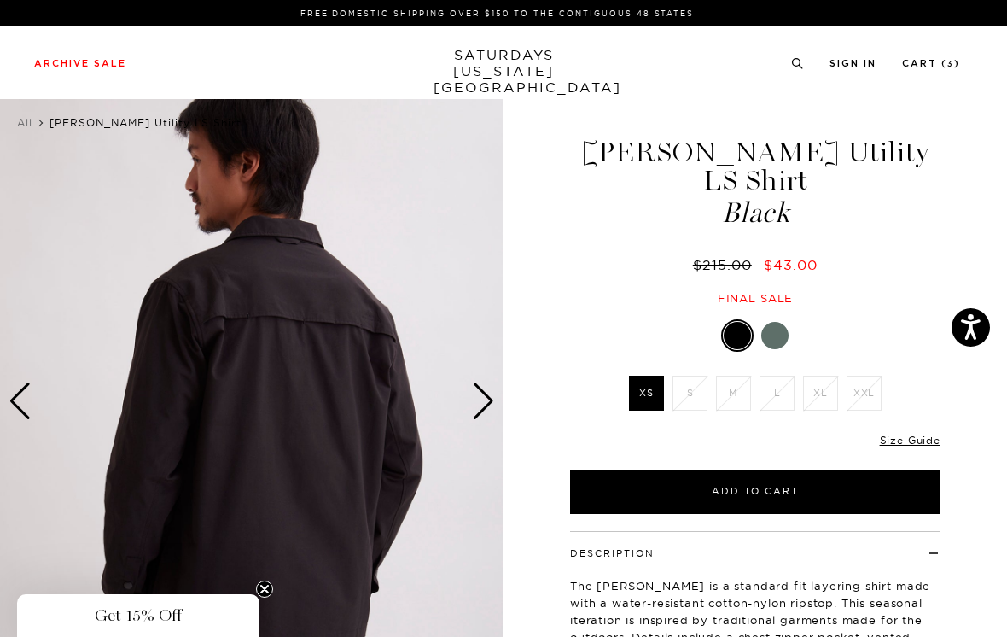
click at [489, 397] on div "Next slide" at bounding box center [483, 401] width 23 height 38
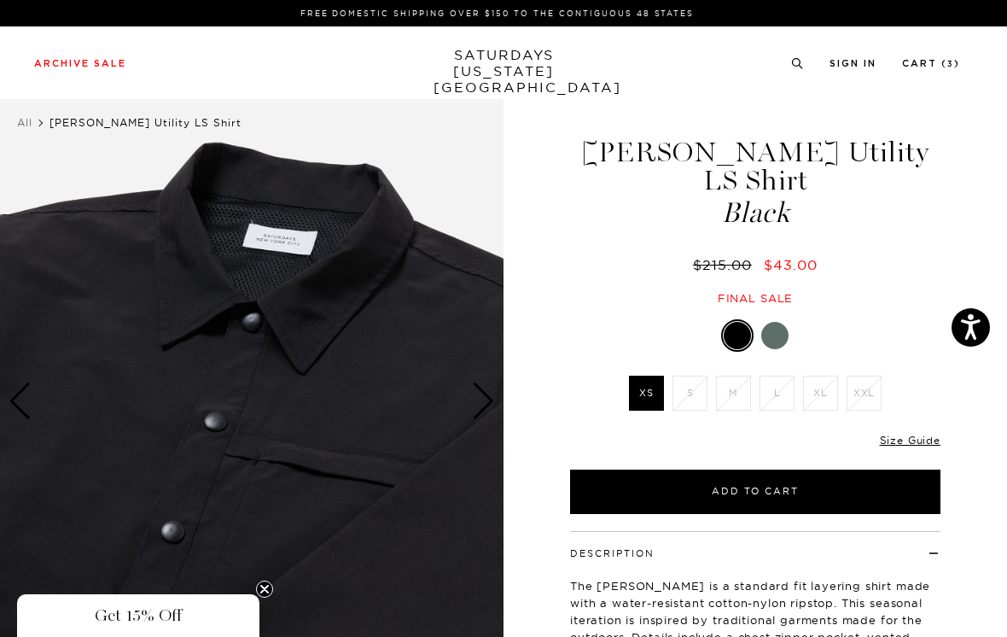
click at [491, 403] on div "Next slide" at bounding box center [483, 401] width 23 height 38
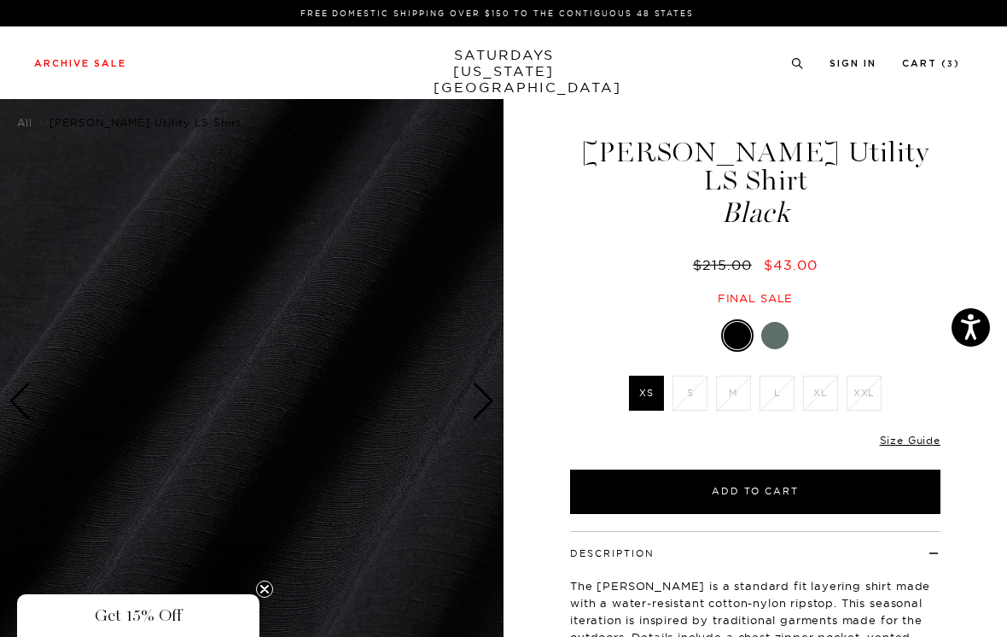
click at [490, 401] on div "Next slide" at bounding box center [483, 401] width 23 height 38
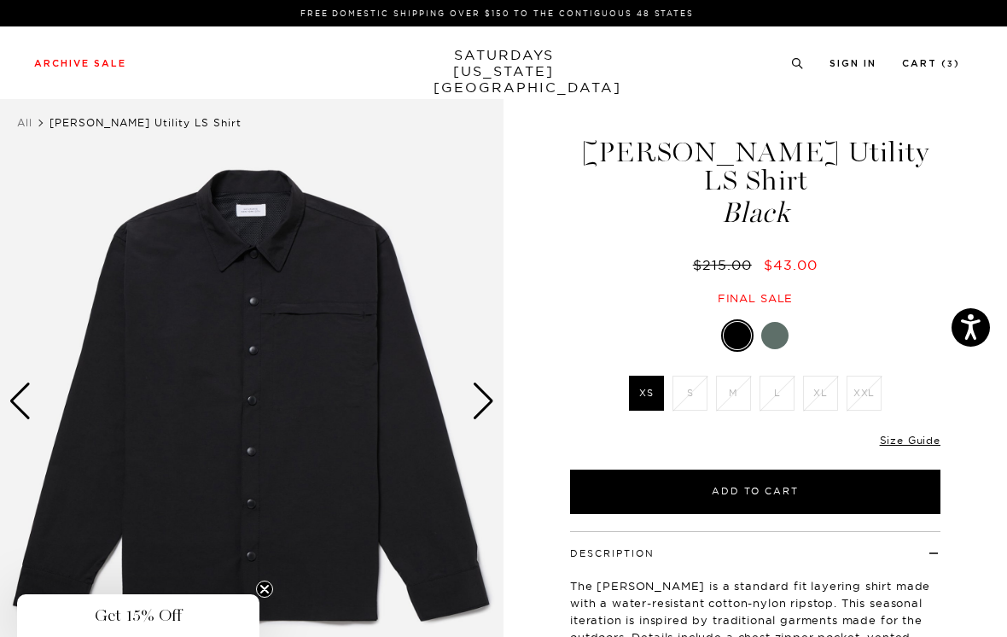
click at [486, 407] on div "Next slide" at bounding box center [483, 401] width 23 height 38
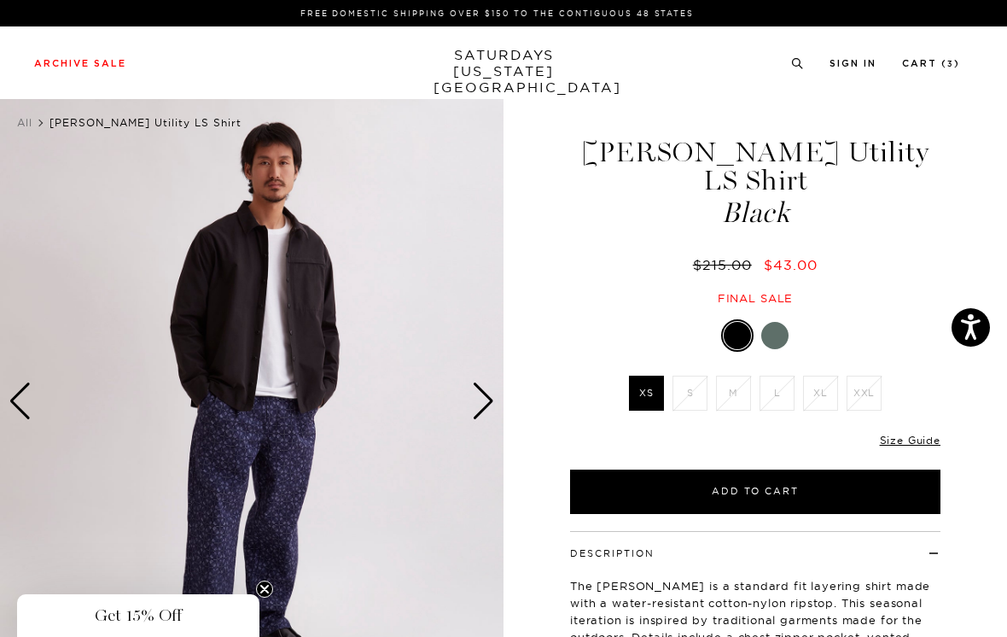
click at [487, 397] on div "Next slide" at bounding box center [483, 401] width 23 height 38
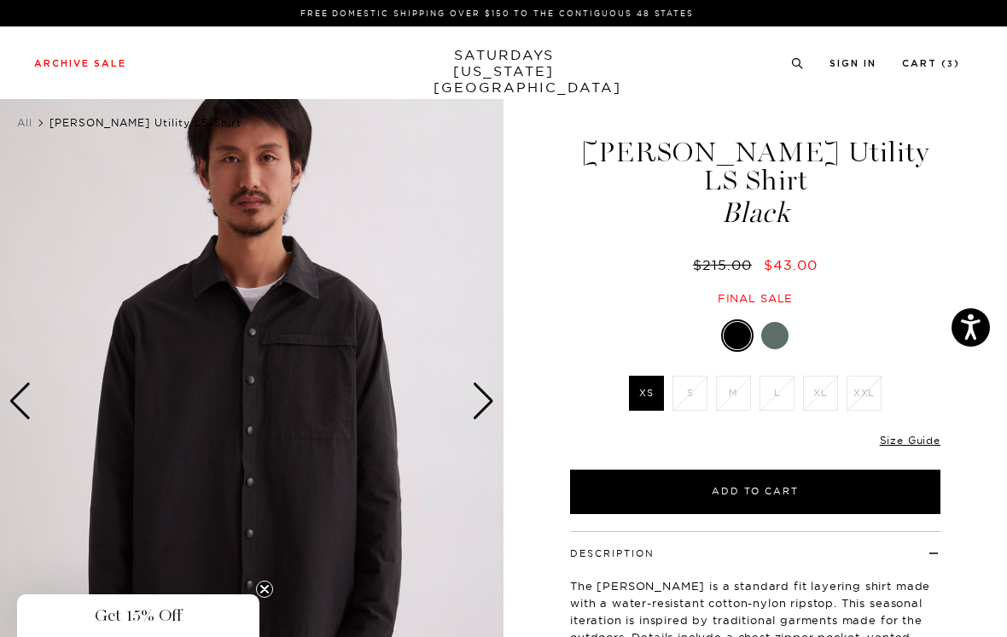
click at [488, 404] on div "Next slide" at bounding box center [483, 401] width 23 height 38
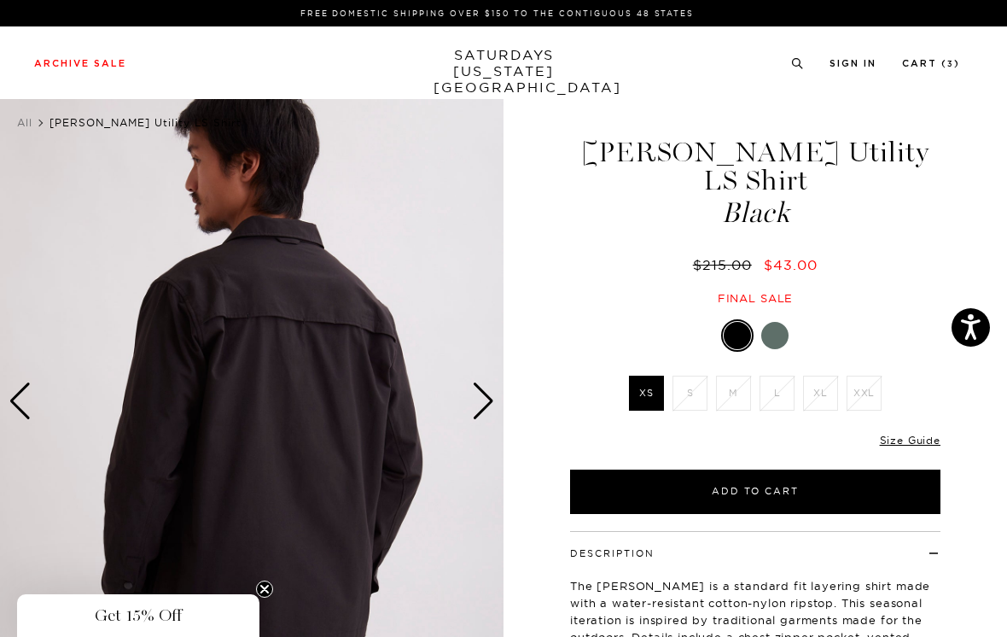
click at [485, 400] on div "Next slide" at bounding box center [483, 401] width 23 height 38
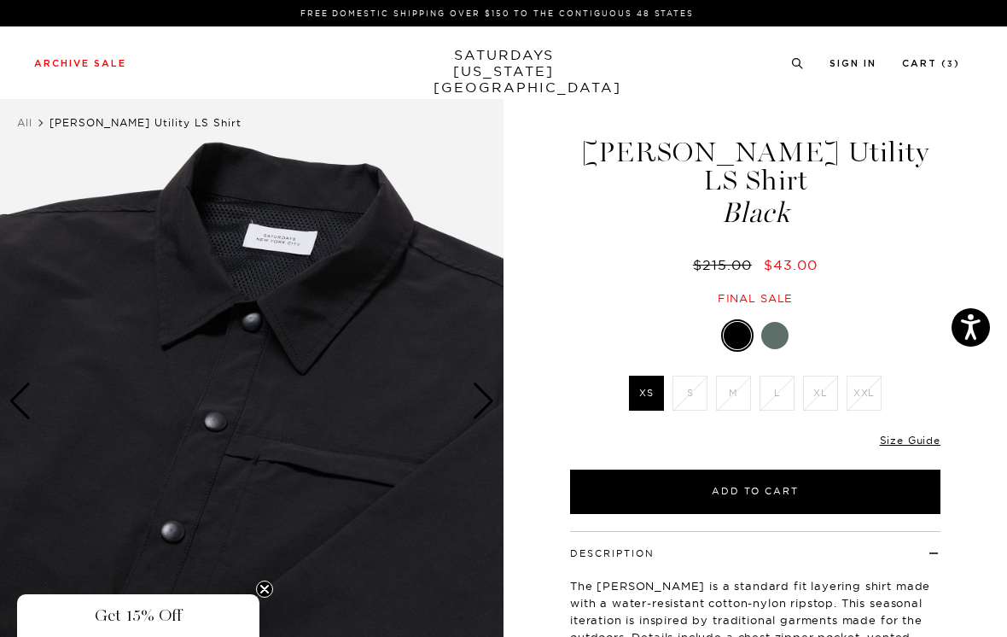
click at [489, 397] on div "Next slide" at bounding box center [483, 401] width 23 height 38
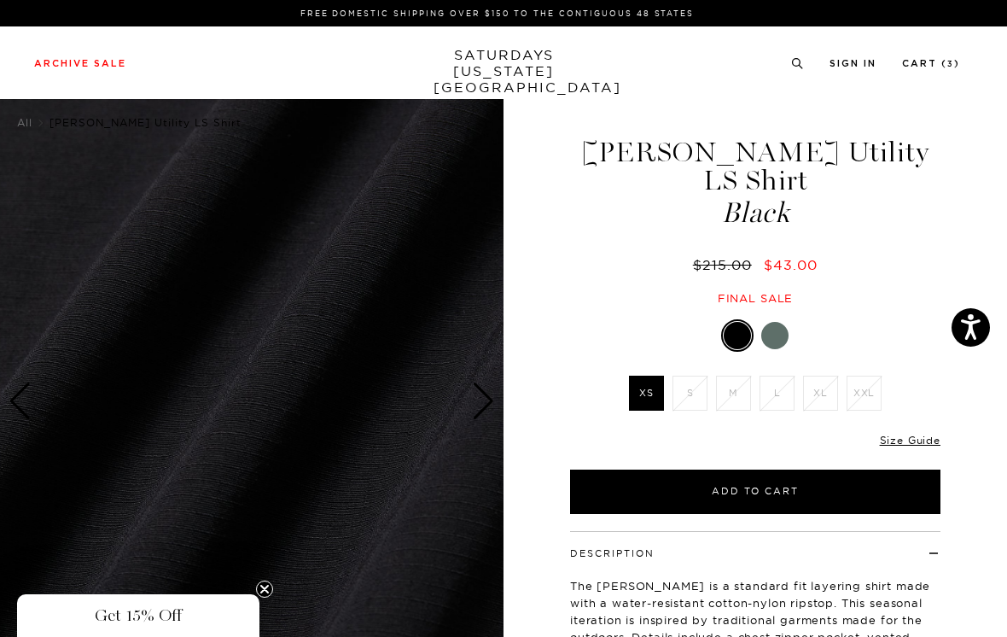
click at [493, 400] on div "Next slide" at bounding box center [483, 401] width 23 height 38
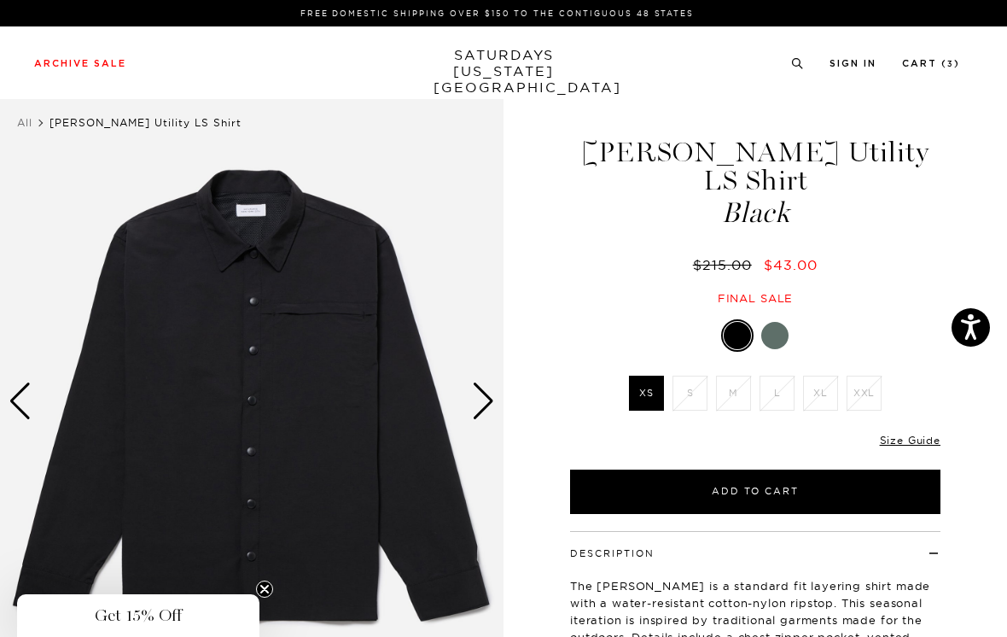
click at [491, 403] on div "Next slide" at bounding box center [483, 401] width 23 height 38
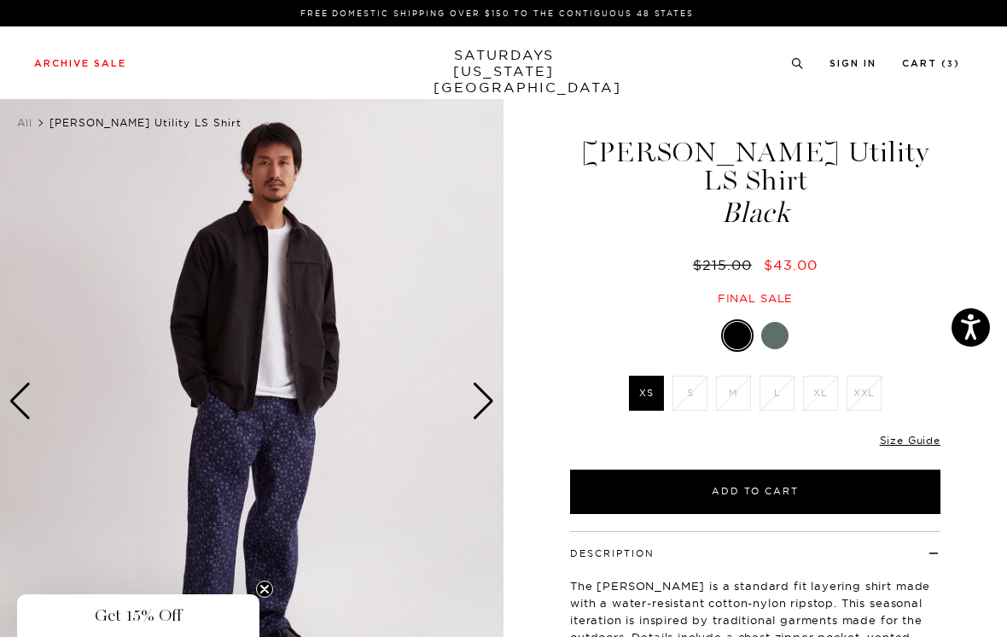
click at [488, 399] on div "Next slide" at bounding box center [483, 401] width 23 height 38
click at [487, 398] on div "Next slide" at bounding box center [483, 401] width 23 height 38
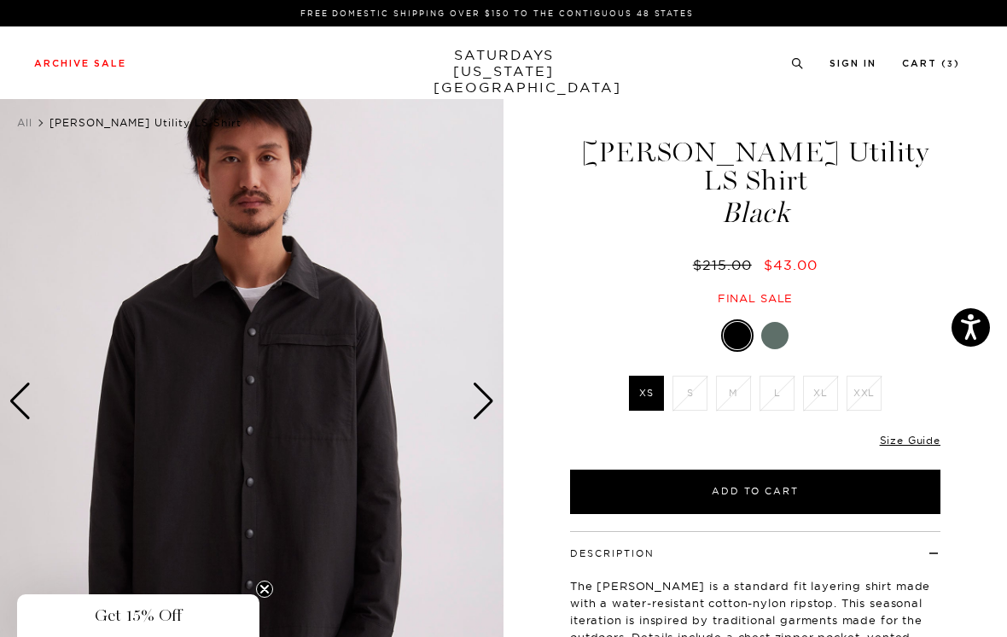
click at [489, 397] on div "Next slide" at bounding box center [483, 401] width 23 height 38
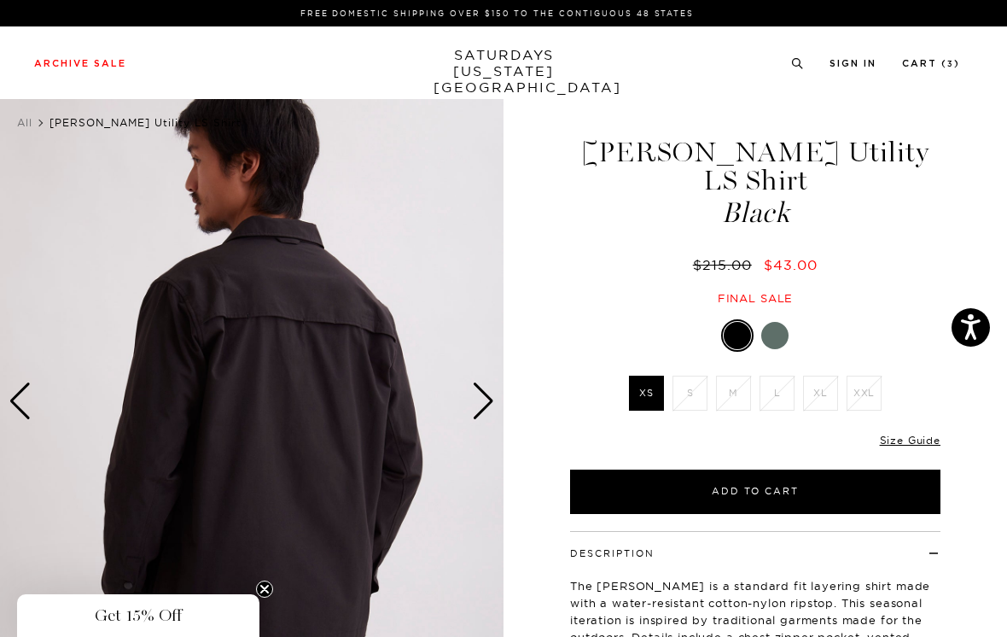
click at [488, 396] on div "Next slide" at bounding box center [483, 401] width 23 height 38
click at [487, 405] on div "Next slide" at bounding box center [483, 401] width 23 height 38
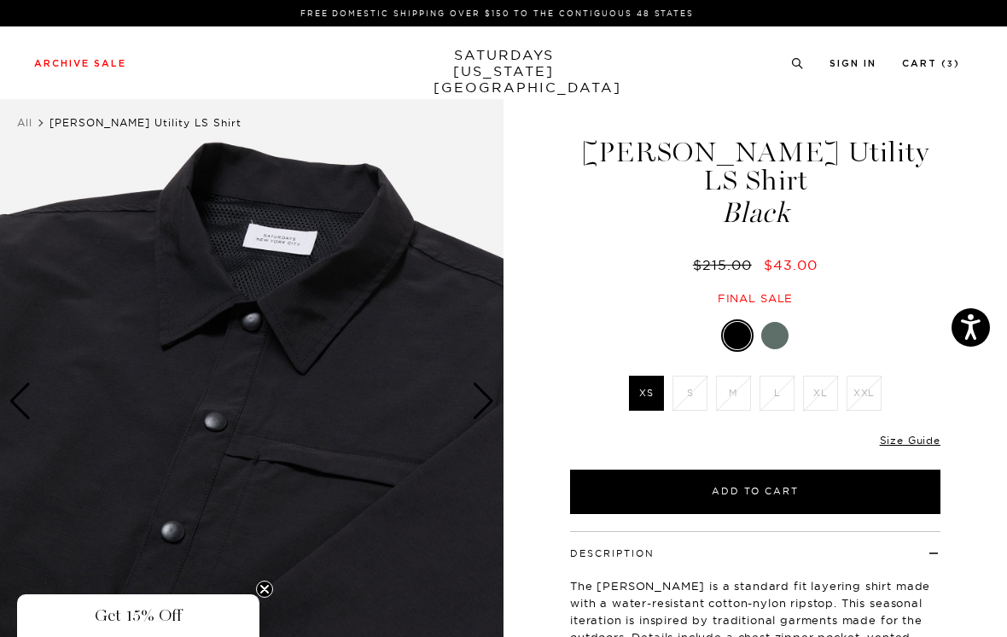
click at [489, 401] on div "Next slide" at bounding box center [483, 401] width 23 height 38
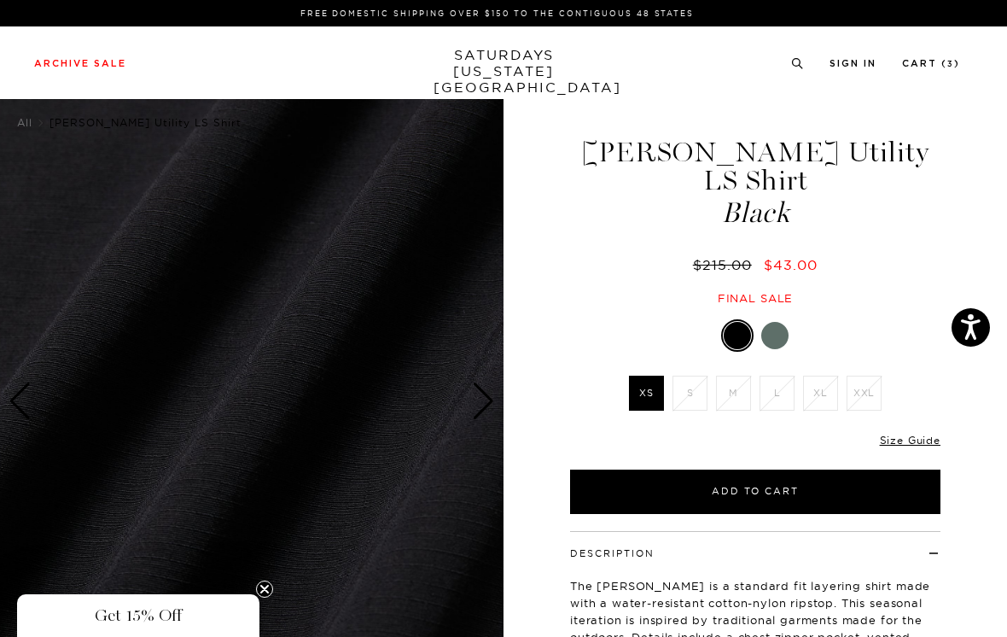
click at [495, 393] on img at bounding box center [252, 401] width 504 height 630
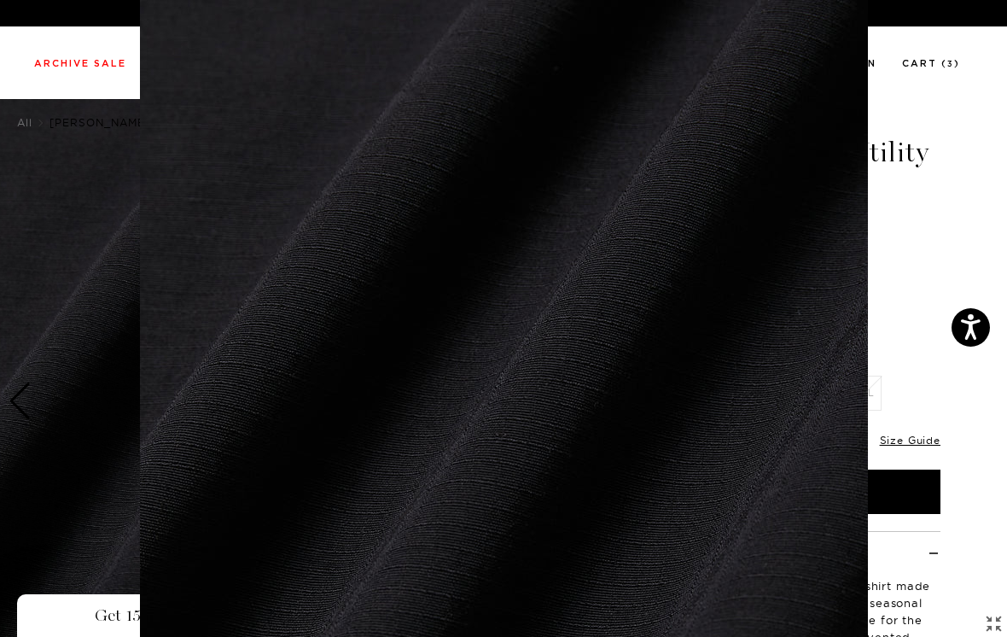
scroll to position [119, 0]
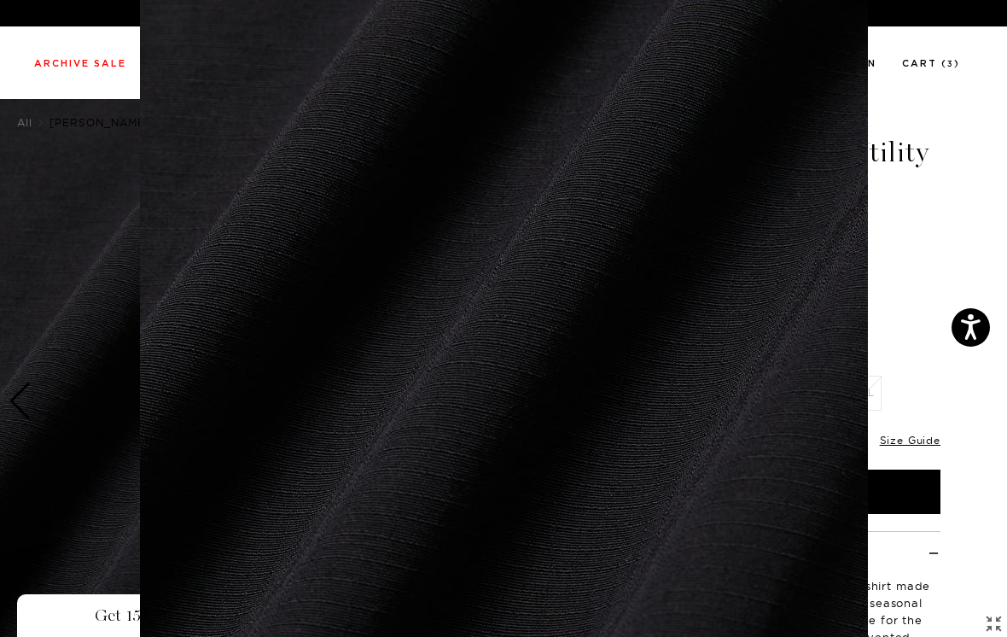
click at [491, 402] on img at bounding box center [504, 318] width 728 height 874
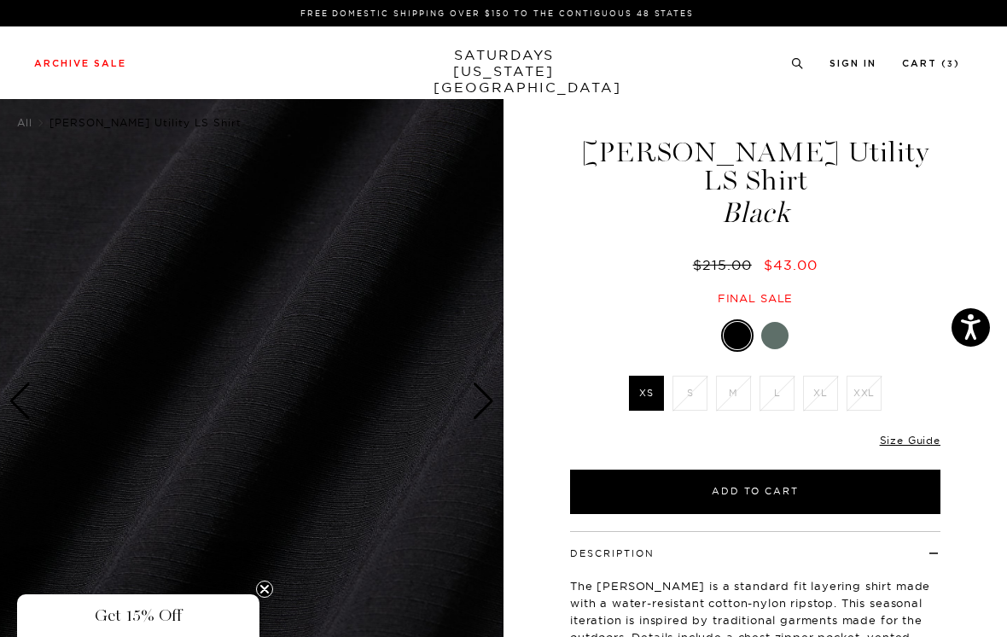
click at [492, 402] on div "Next slide" at bounding box center [483, 401] width 23 height 38
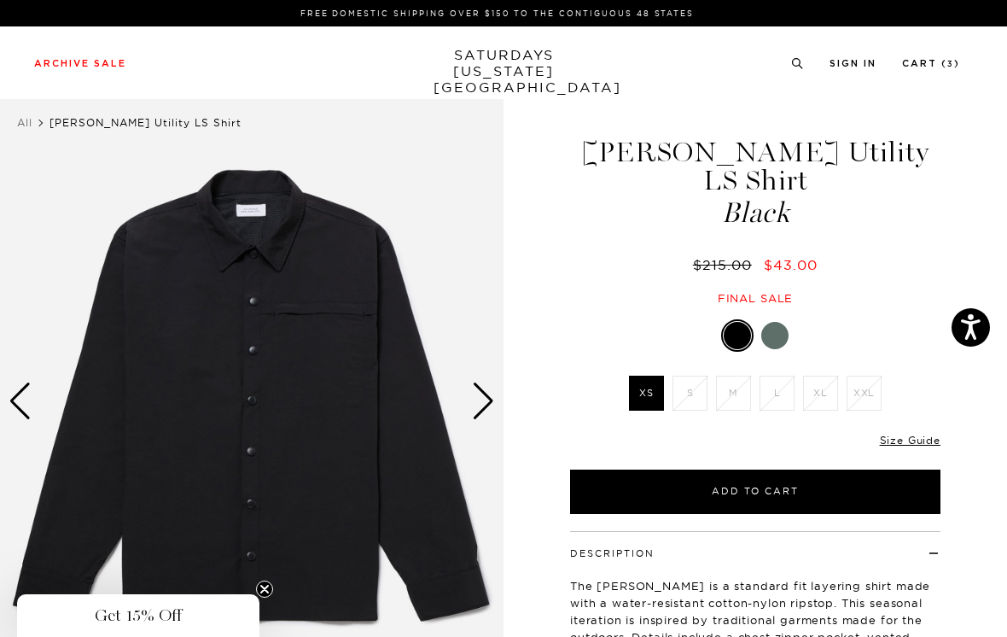
click at [487, 401] on div "Next slide" at bounding box center [483, 401] width 23 height 38
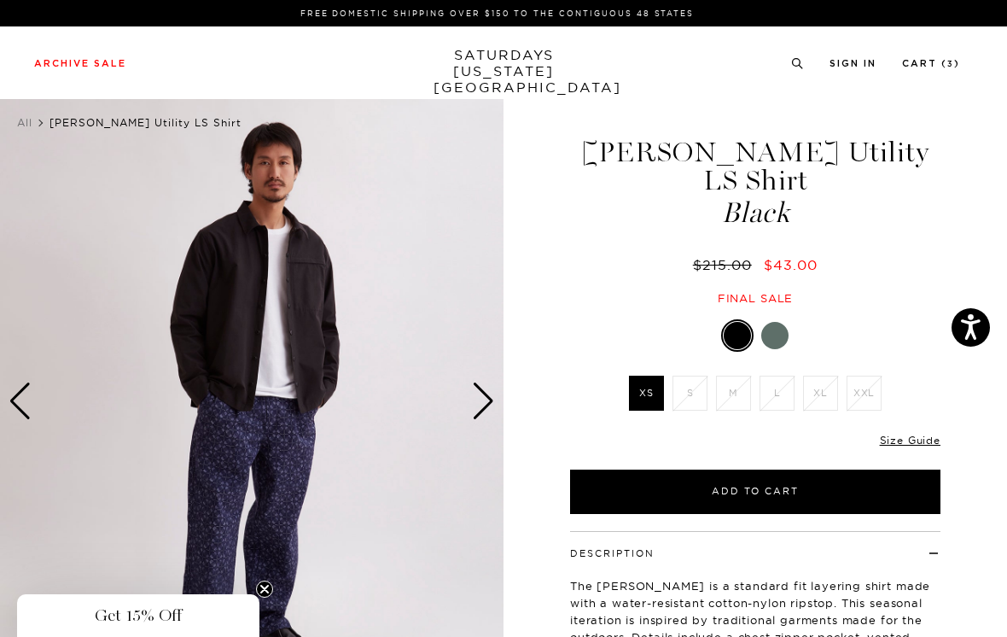
click at [493, 401] on div "Next slide" at bounding box center [483, 401] width 23 height 38
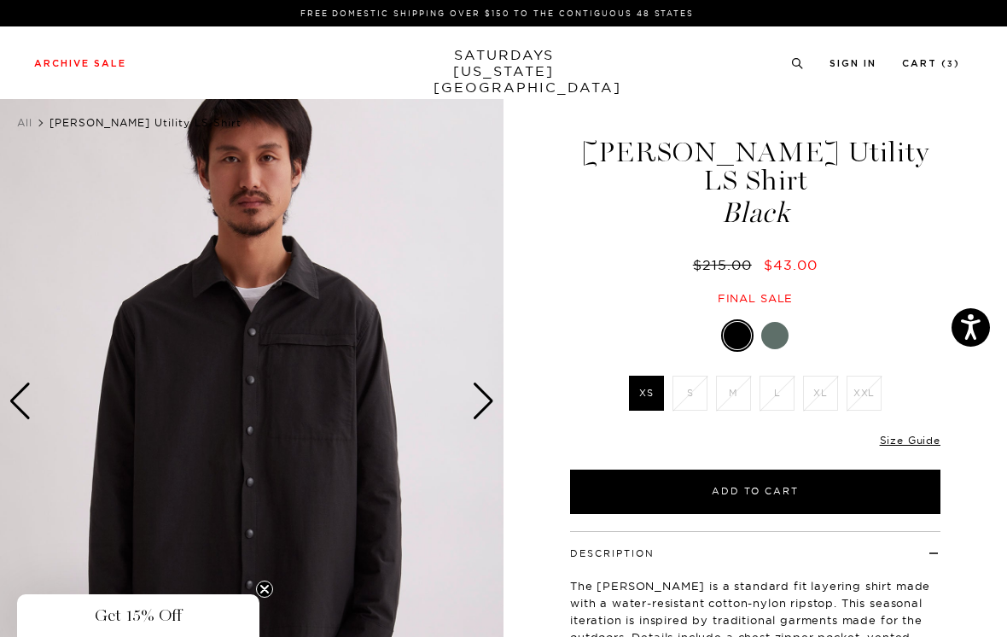
click at [490, 403] on div "Next slide" at bounding box center [483, 401] width 23 height 38
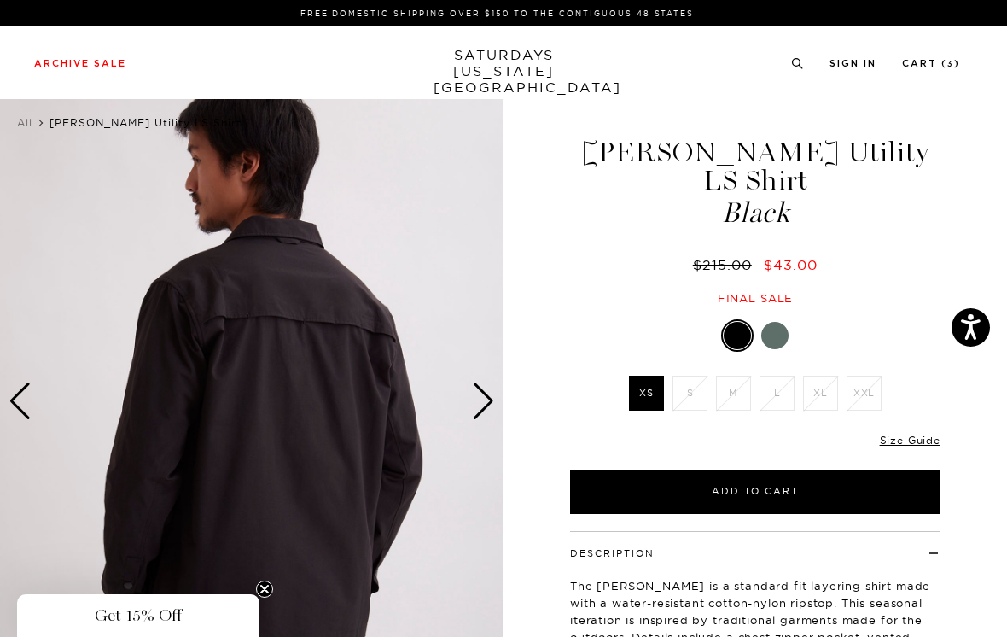
click at [491, 406] on div "Next slide" at bounding box center [483, 401] width 23 height 38
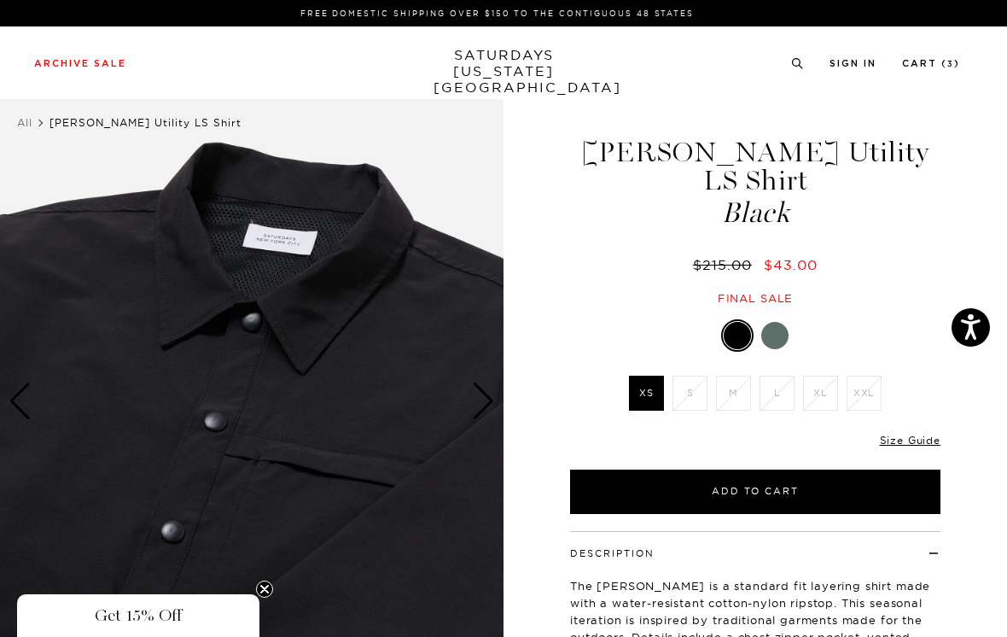
click at [487, 406] on div "Next slide" at bounding box center [483, 401] width 23 height 38
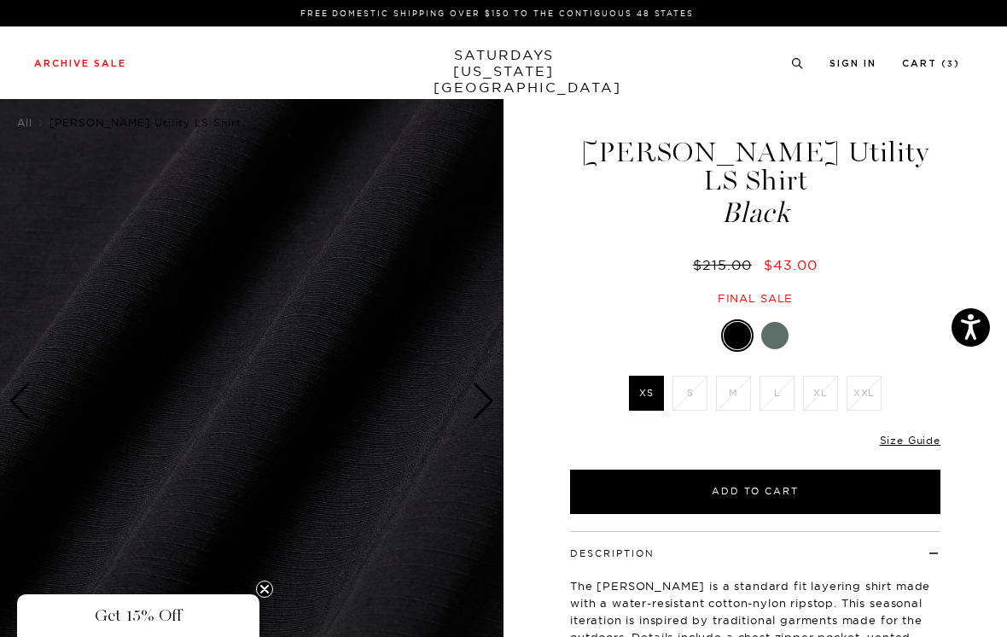
click at [485, 400] on div "Next slide" at bounding box center [483, 401] width 23 height 38
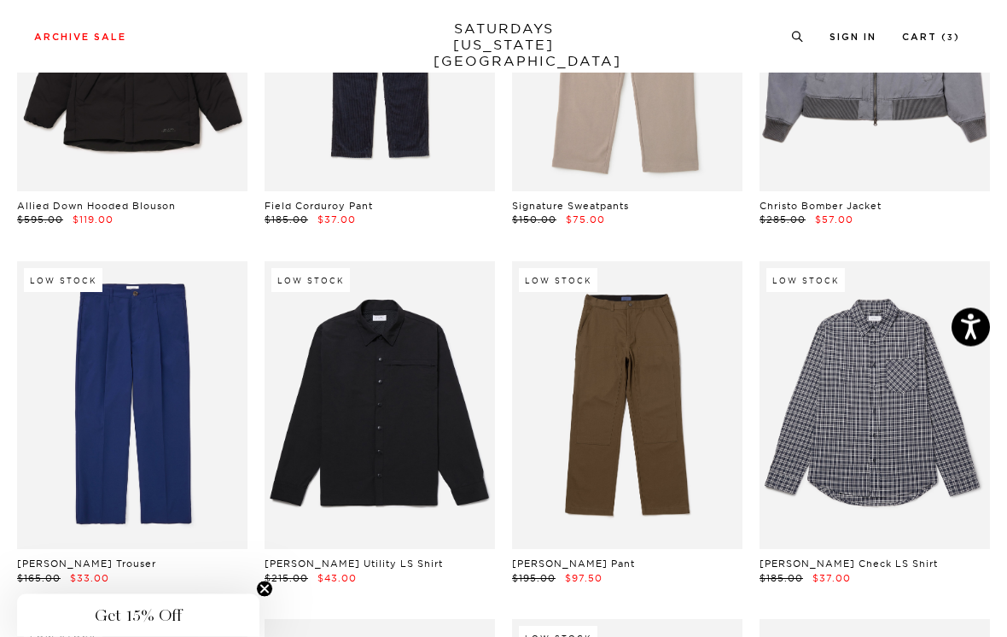
scroll to position [10072, 0]
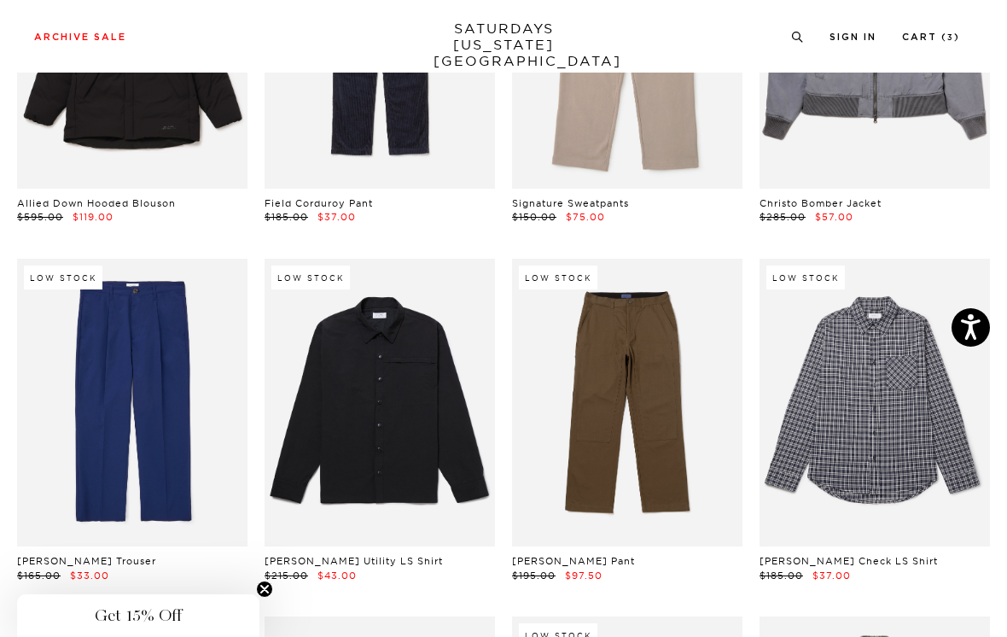
click at [410, 336] on link at bounding box center [380, 403] width 231 height 289
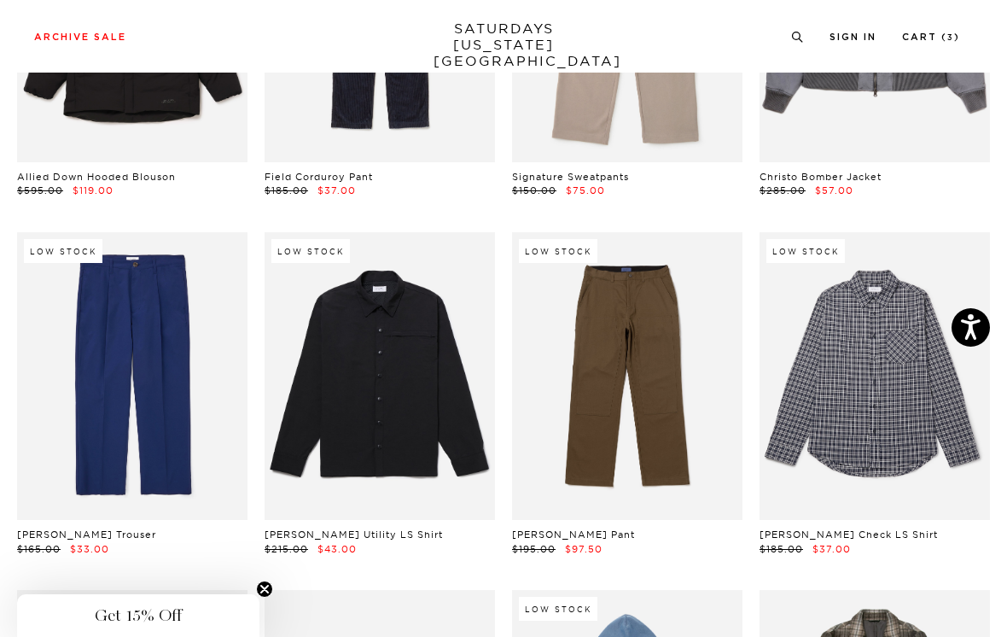
click at [440, 275] on link at bounding box center [380, 376] width 231 height 289
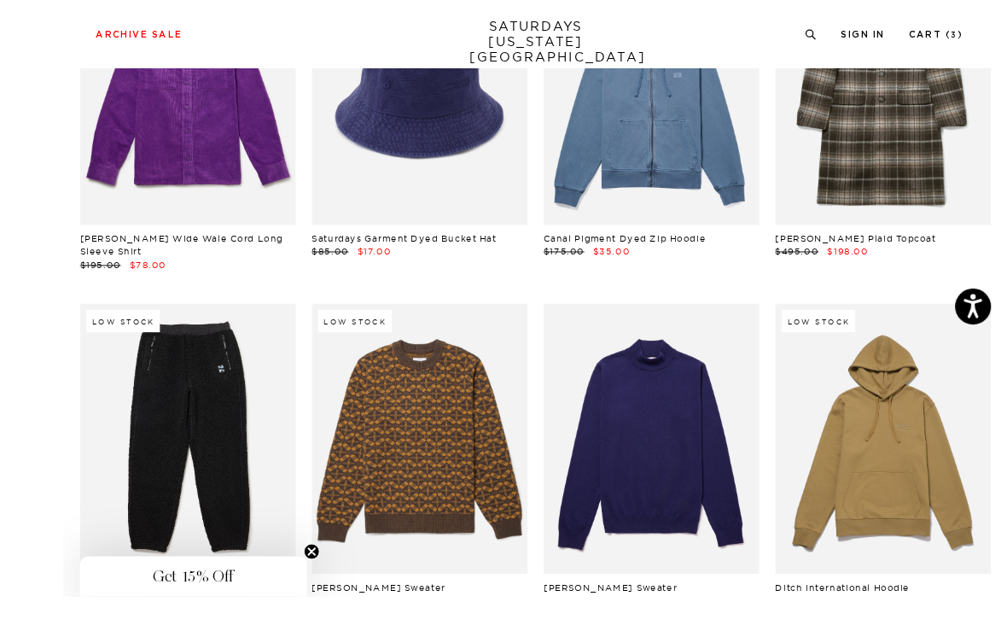
scroll to position [10779, 0]
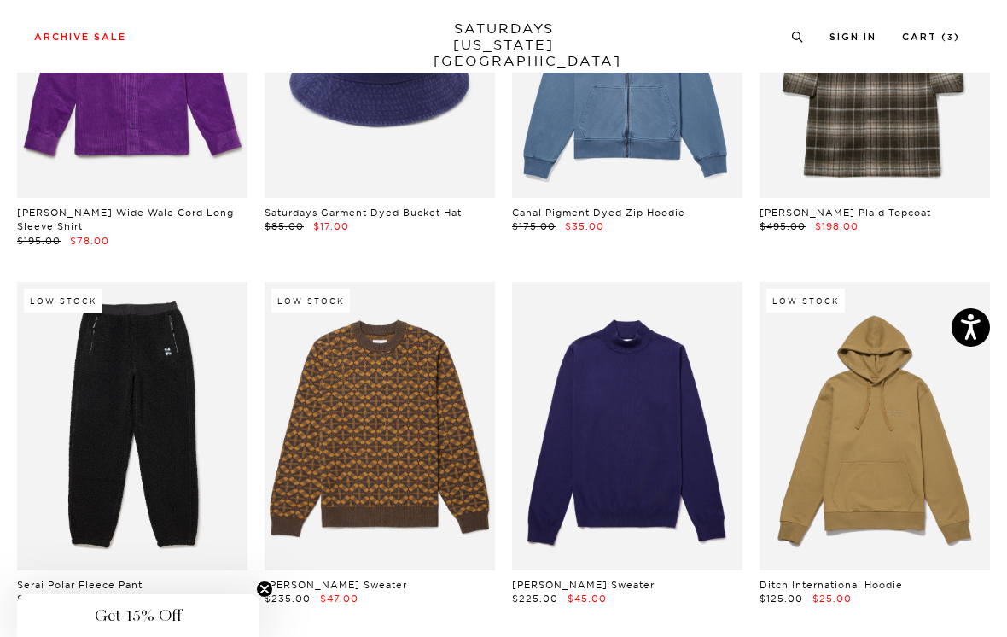
click at [948, 282] on link at bounding box center [875, 426] width 231 height 289
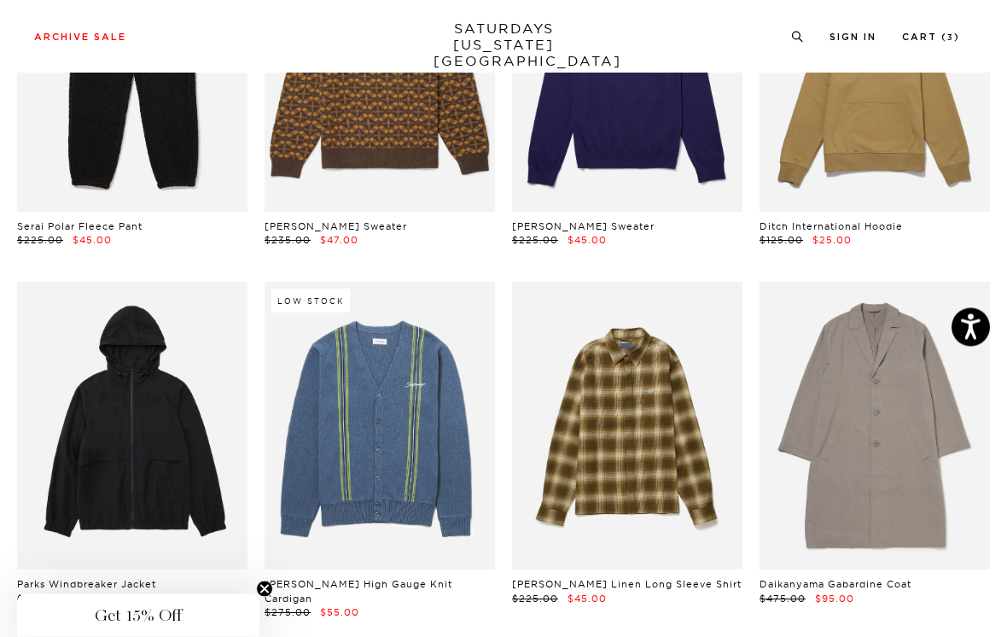
scroll to position [11138, 0]
click at [196, 282] on link at bounding box center [132, 426] width 231 height 289
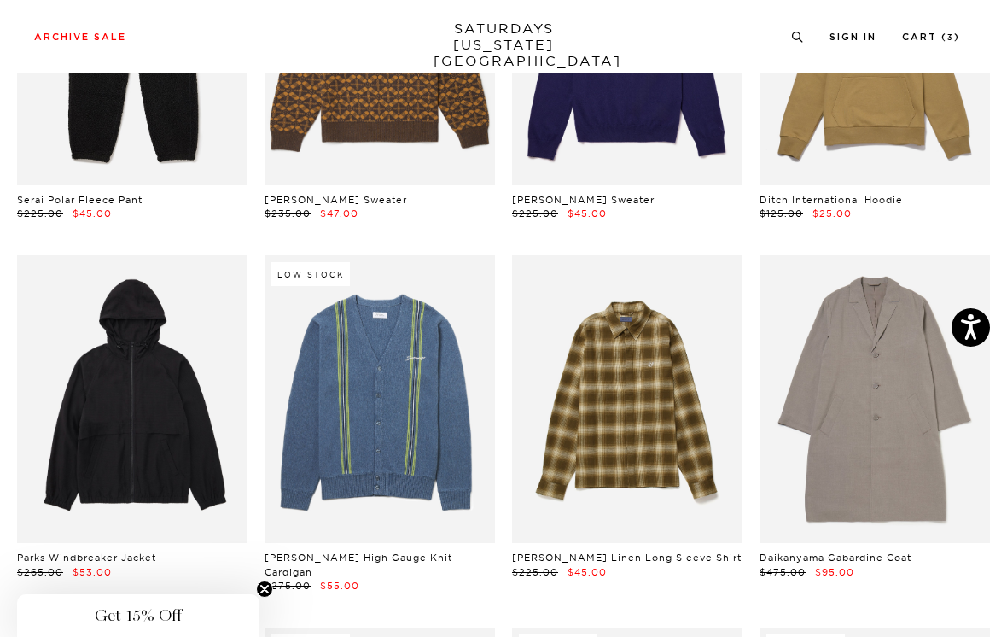
click at [197, 276] on link at bounding box center [132, 399] width 231 height 289
click at [174, 288] on link at bounding box center [132, 399] width 231 height 289
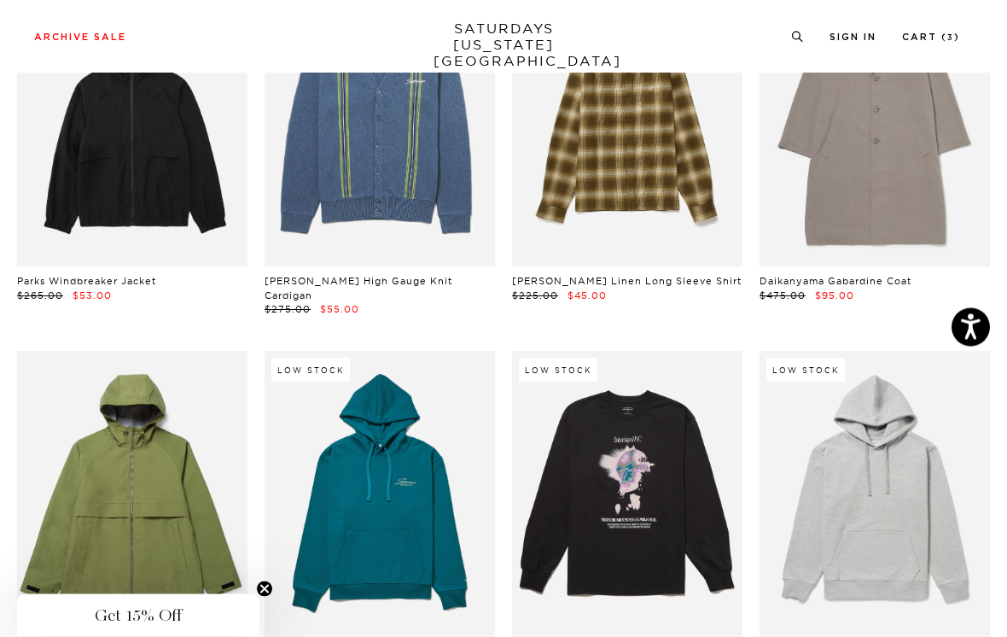
scroll to position [11441, 0]
click at [452, 376] on link at bounding box center [380, 495] width 231 height 289
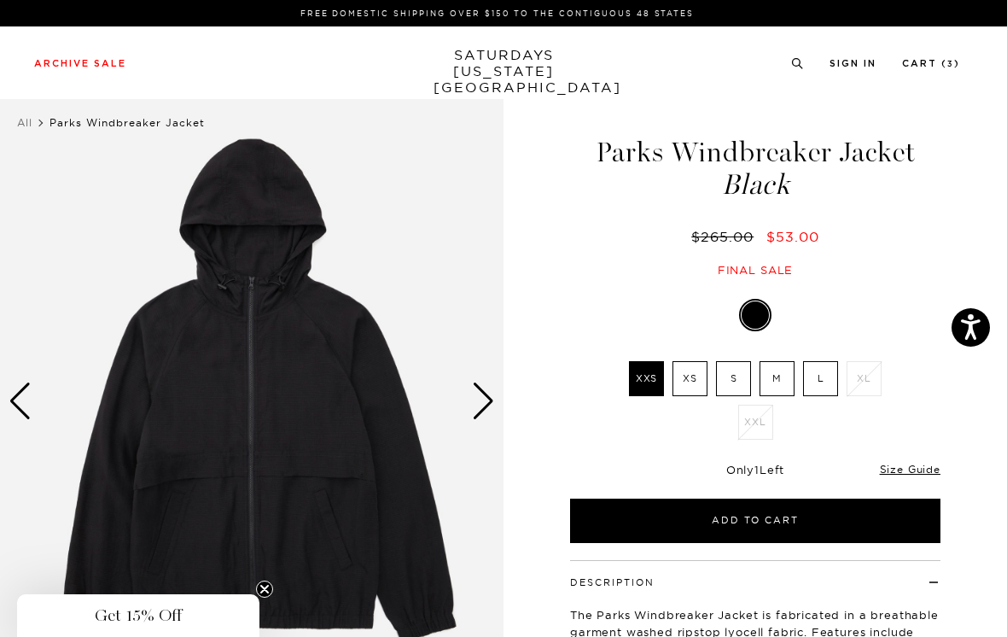
click at [478, 396] on div "Next slide" at bounding box center [483, 401] width 23 height 38
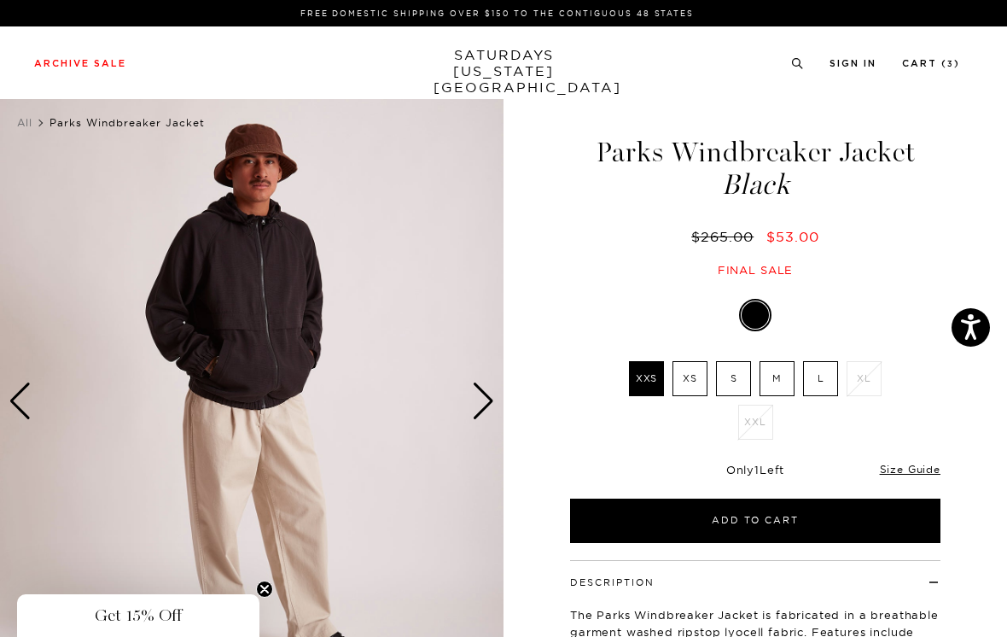
click at [482, 395] on div "Next slide" at bounding box center [483, 401] width 23 height 38
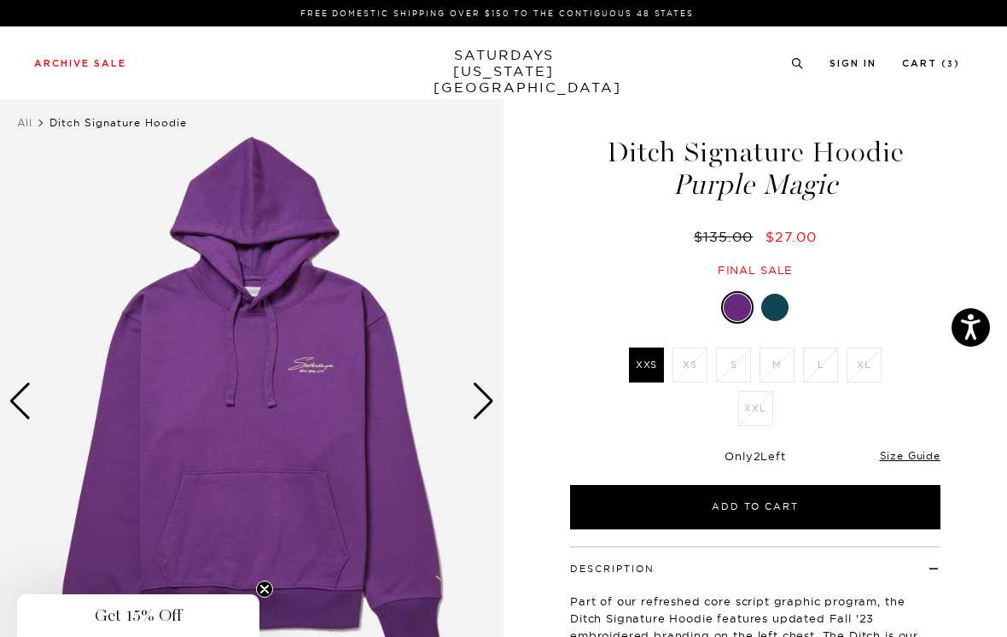
click at [773, 310] on div at bounding box center [775, 307] width 27 height 27
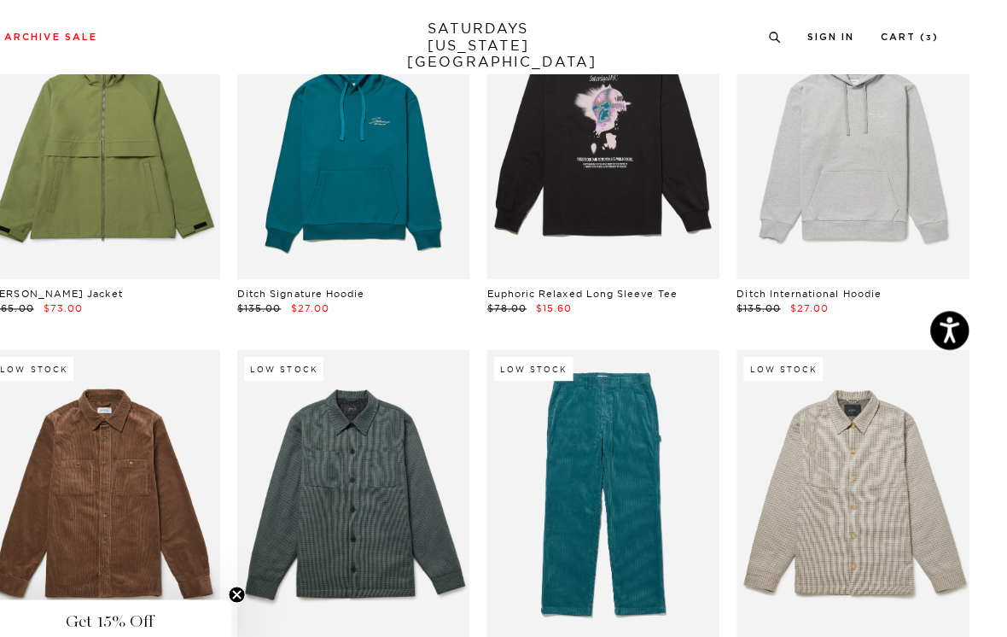
scroll to position [11803, 0]
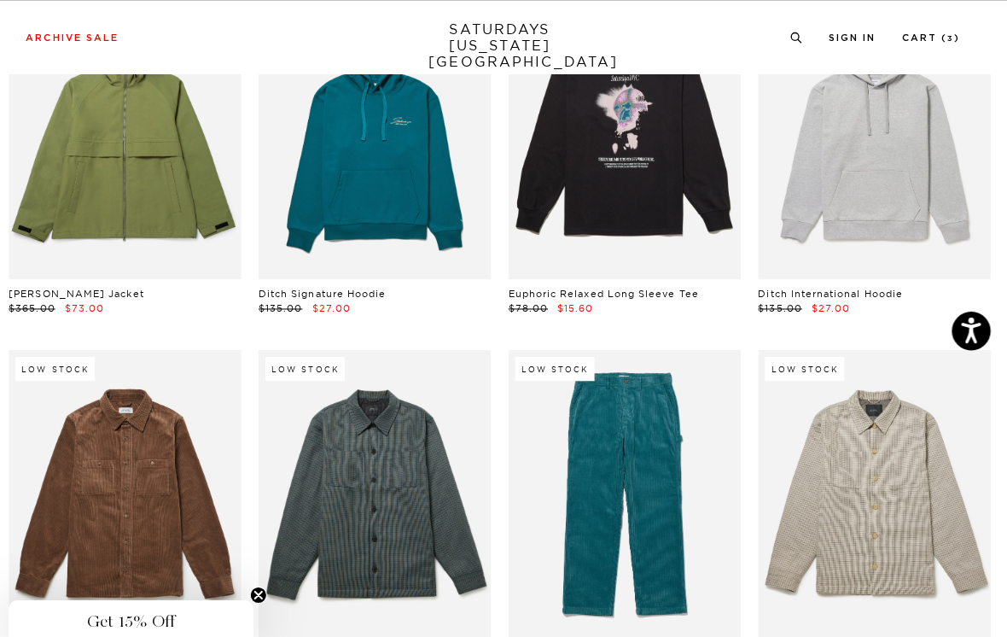
click at [932, 347] on link at bounding box center [875, 491] width 231 height 289
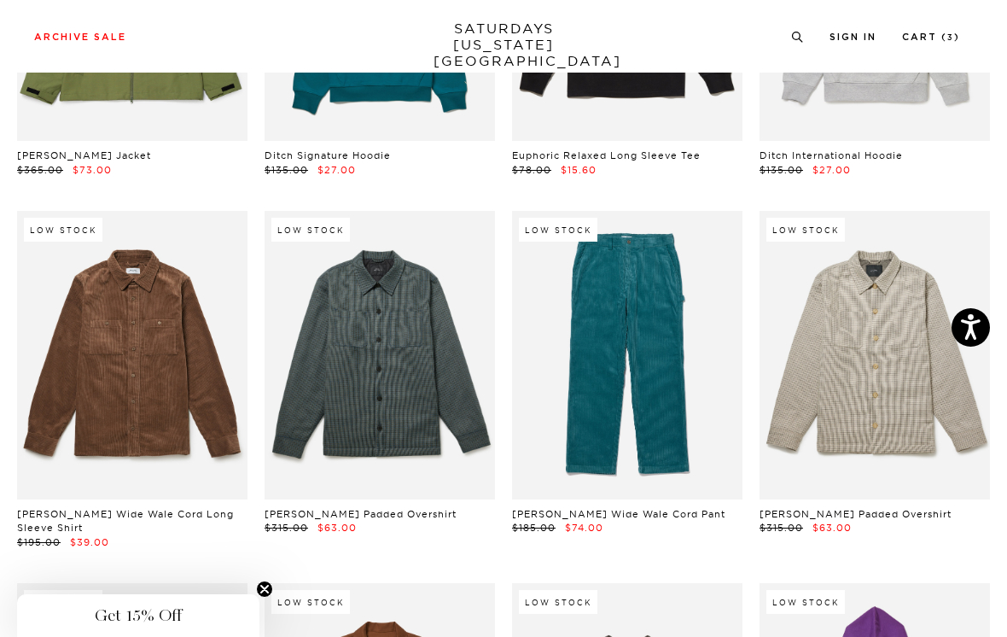
click at [161, 211] on link at bounding box center [132, 355] width 231 height 289
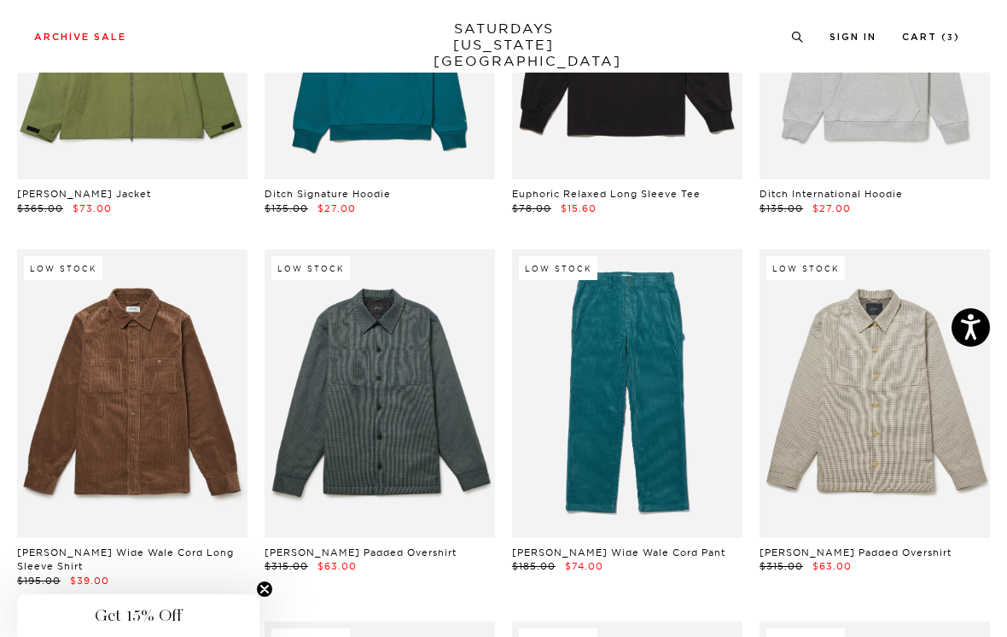
scroll to position [11897, 0]
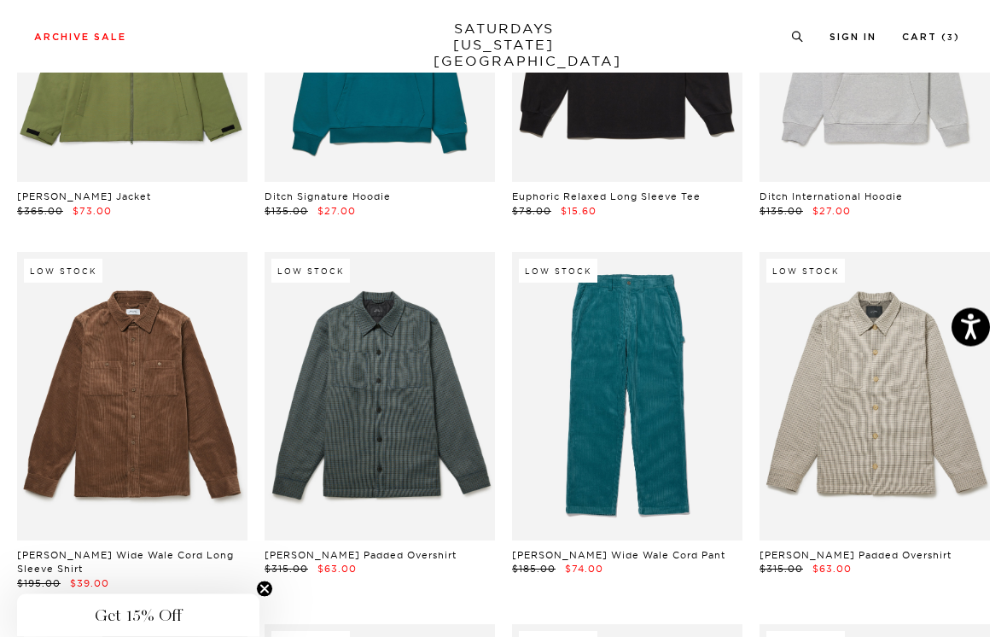
click at [438, 266] on link at bounding box center [380, 397] width 231 height 289
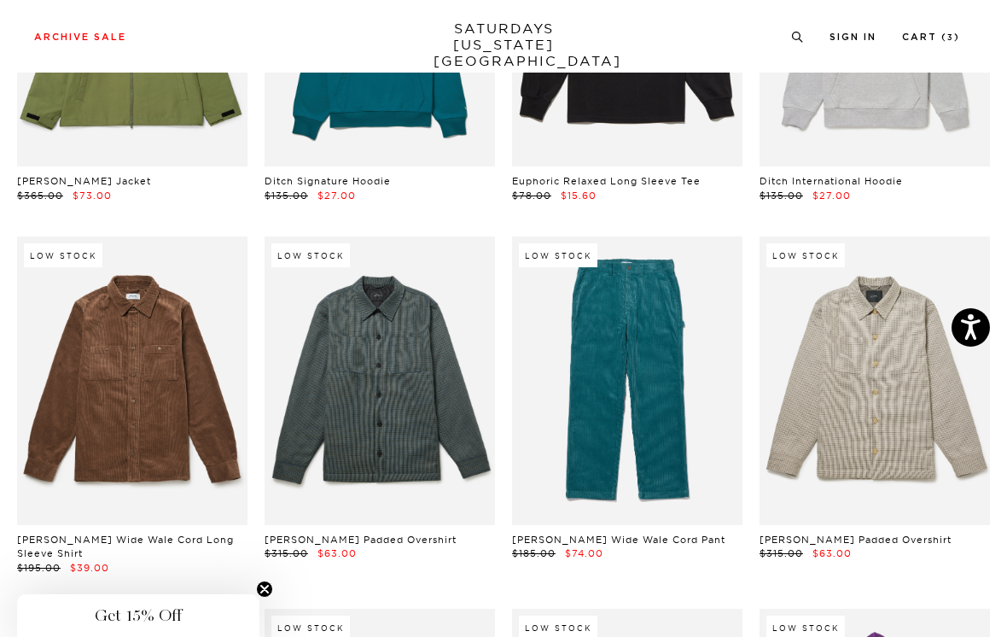
scroll to position [11912, 0]
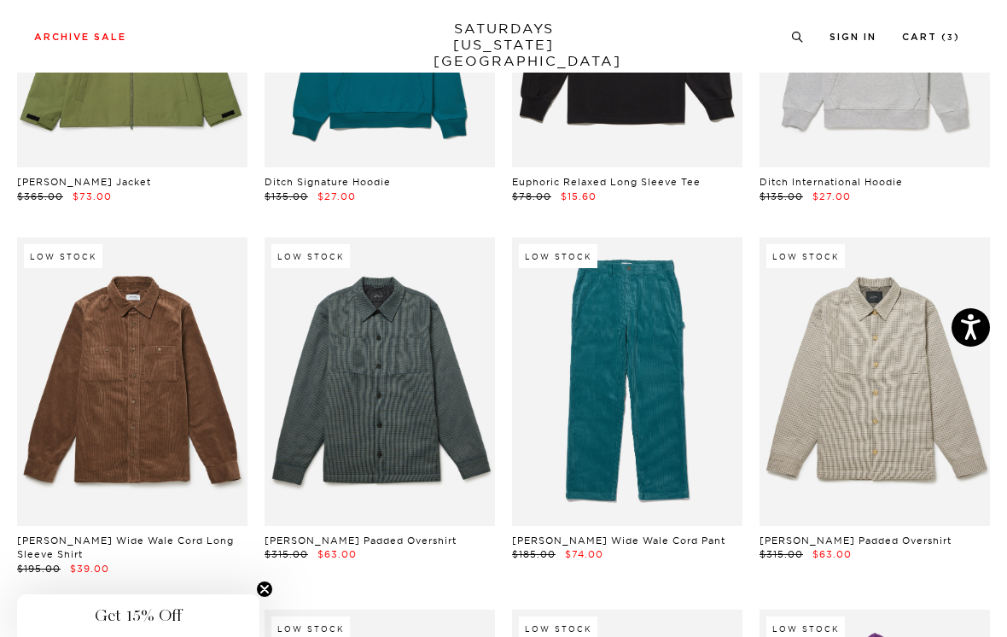
click at [943, 237] on link at bounding box center [875, 381] width 231 height 289
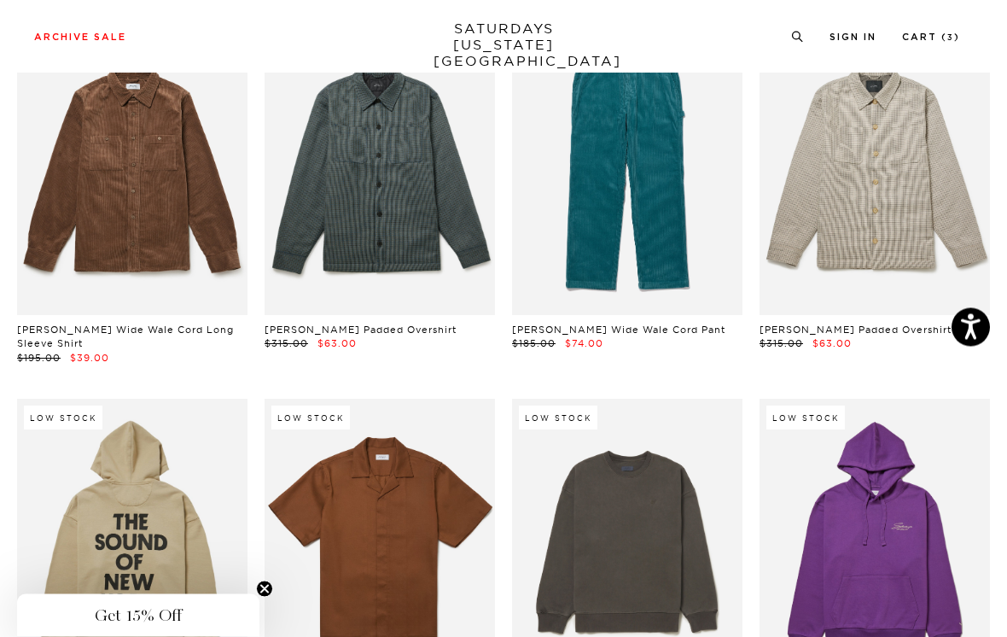
scroll to position [12125, 0]
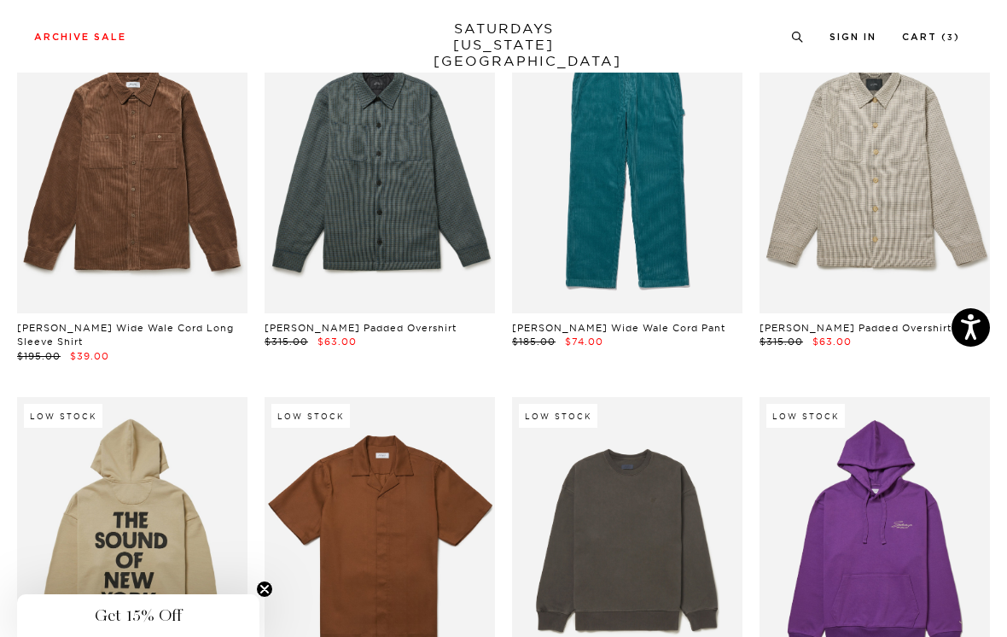
click at [692, 397] on link at bounding box center [627, 541] width 231 height 289
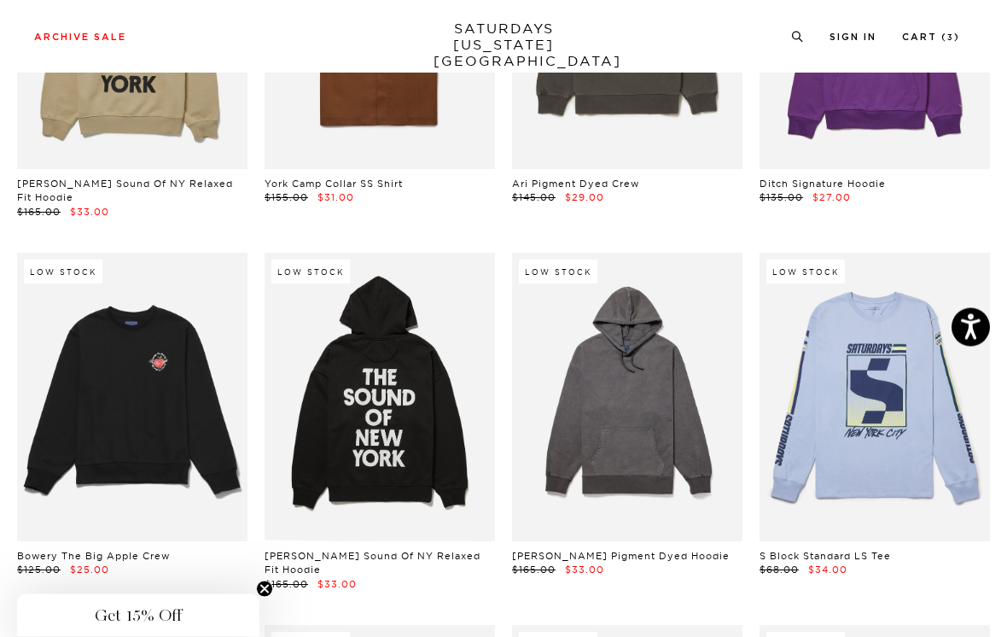
scroll to position [12641, 0]
click at [686, 280] on link at bounding box center [627, 397] width 231 height 289
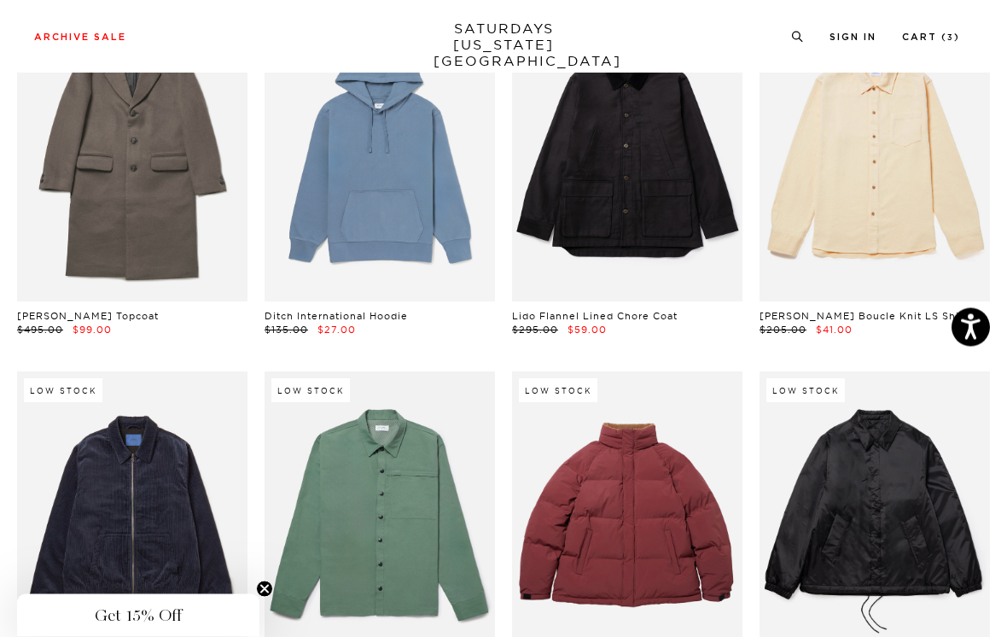
scroll to position [13626, 0]
click at [160, 374] on link at bounding box center [132, 515] width 231 height 289
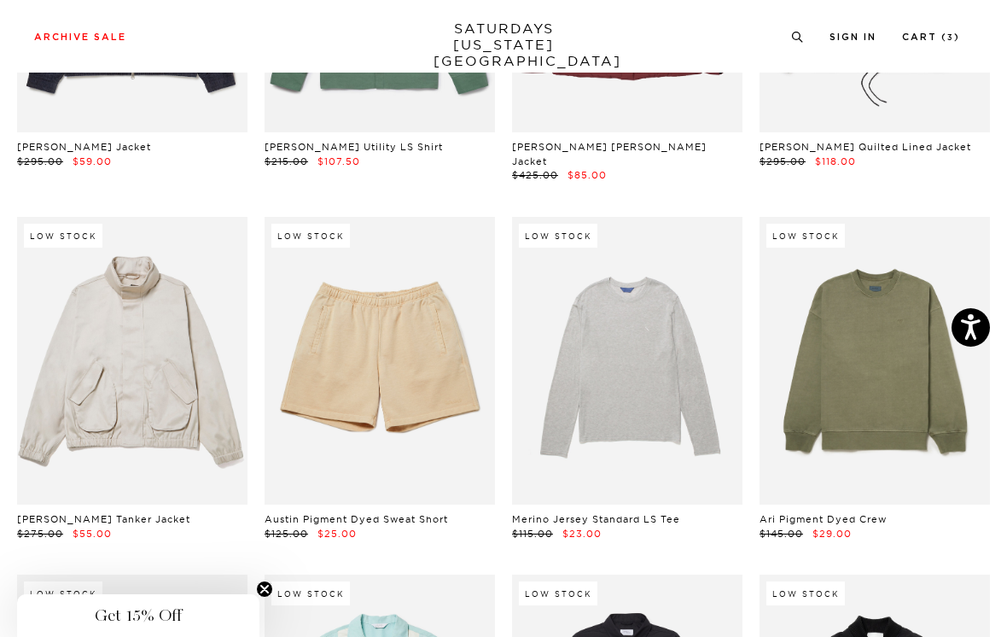
scroll to position [14089, 0]
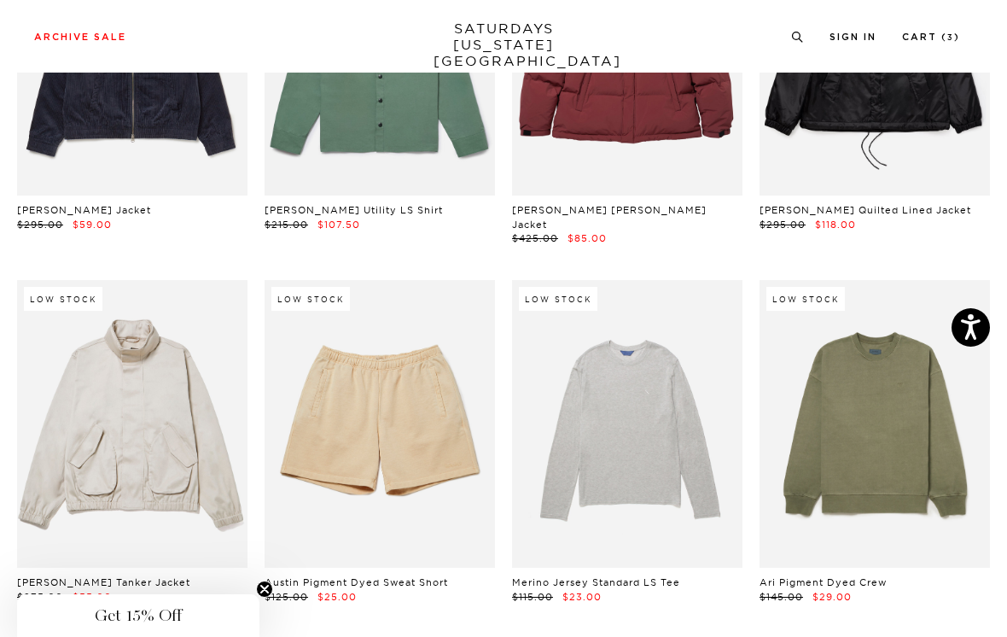
click at [922, 280] on link at bounding box center [875, 424] width 231 height 289
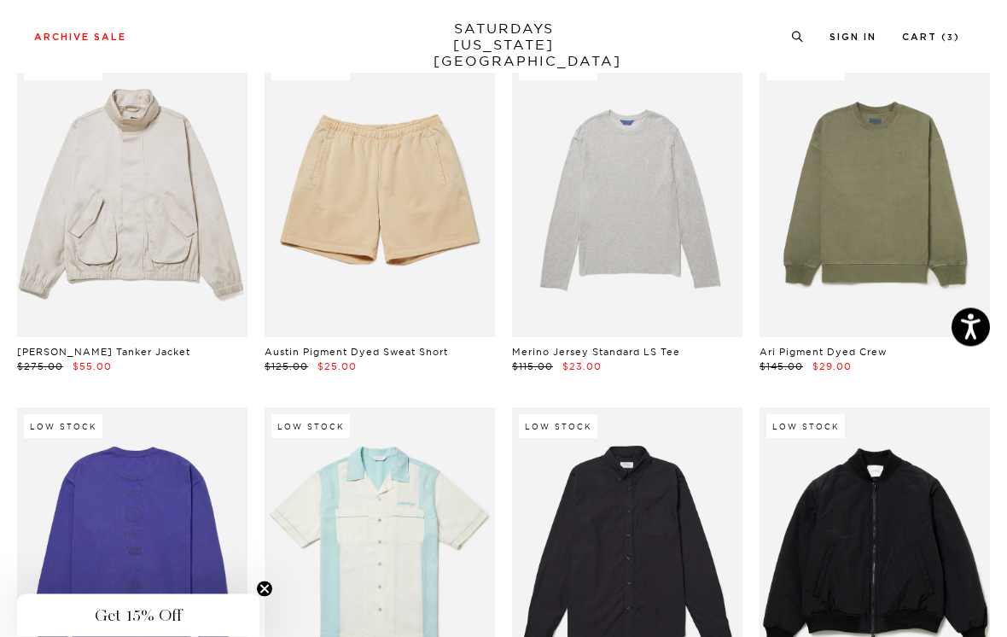
scroll to position [14321, 0]
click at [949, 406] on link at bounding box center [875, 550] width 231 height 289
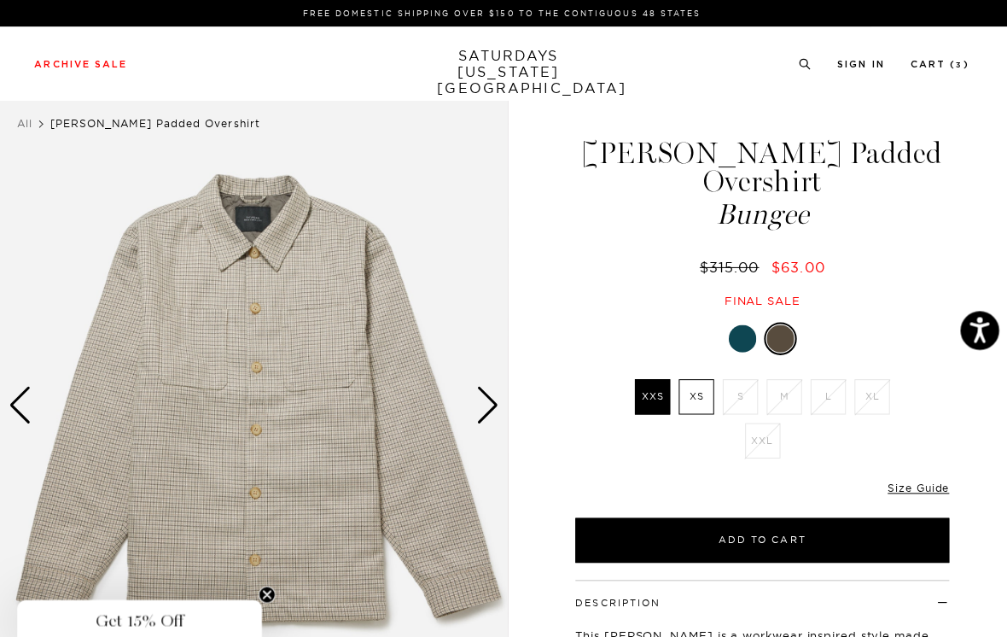
click at [693, 376] on label "XS" at bounding box center [690, 393] width 35 height 35
click at [0, 0] on input "XS" at bounding box center [0, 0] width 0 height 0
click at [894, 477] on link "Size Guide" at bounding box center [910, 483] width 61 height 13
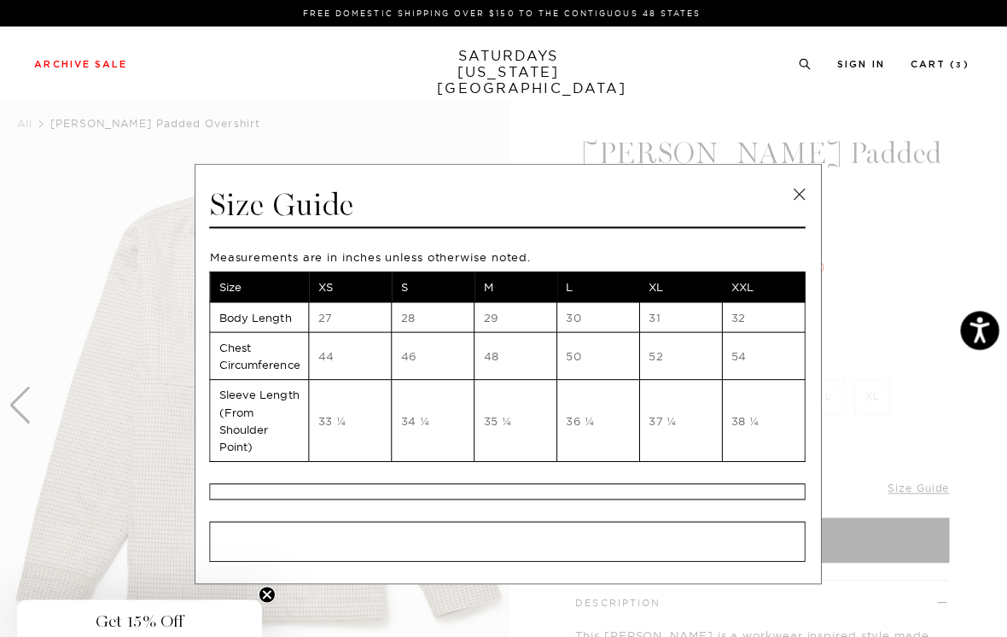
click at [797, 190] on link at bounding box center [792, 193] width 26 height 26
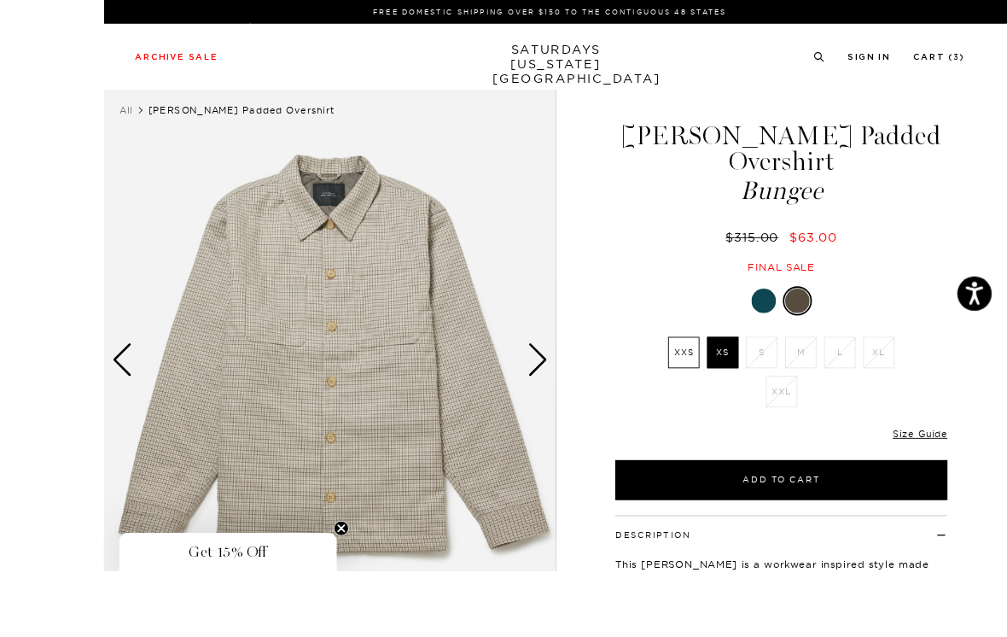
scroll to position [79, 0]
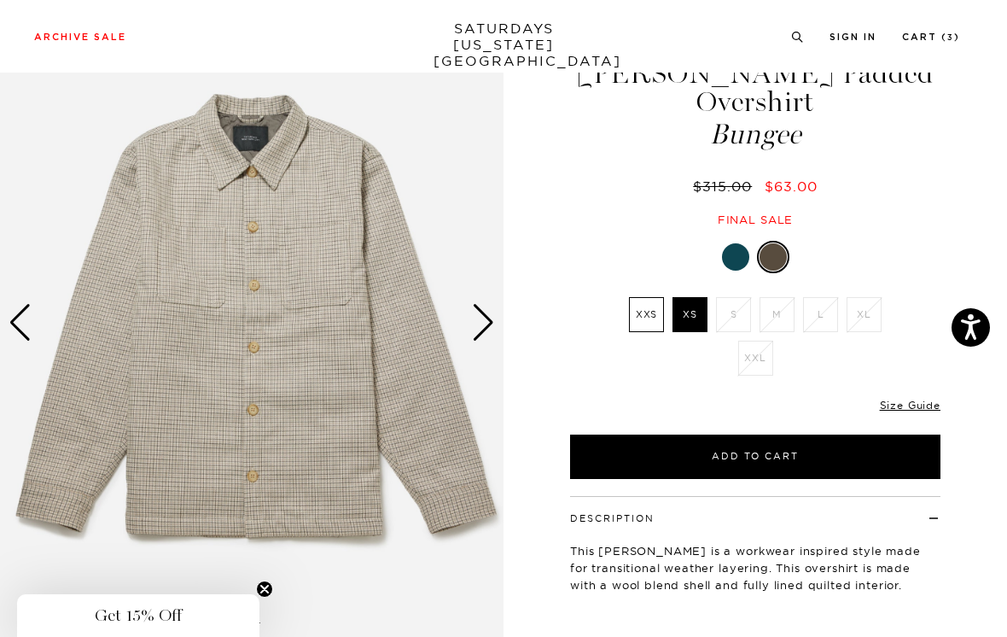
click at [486, 316] on div "Next slide" at bounding box center [483, 323] width 23 height 38
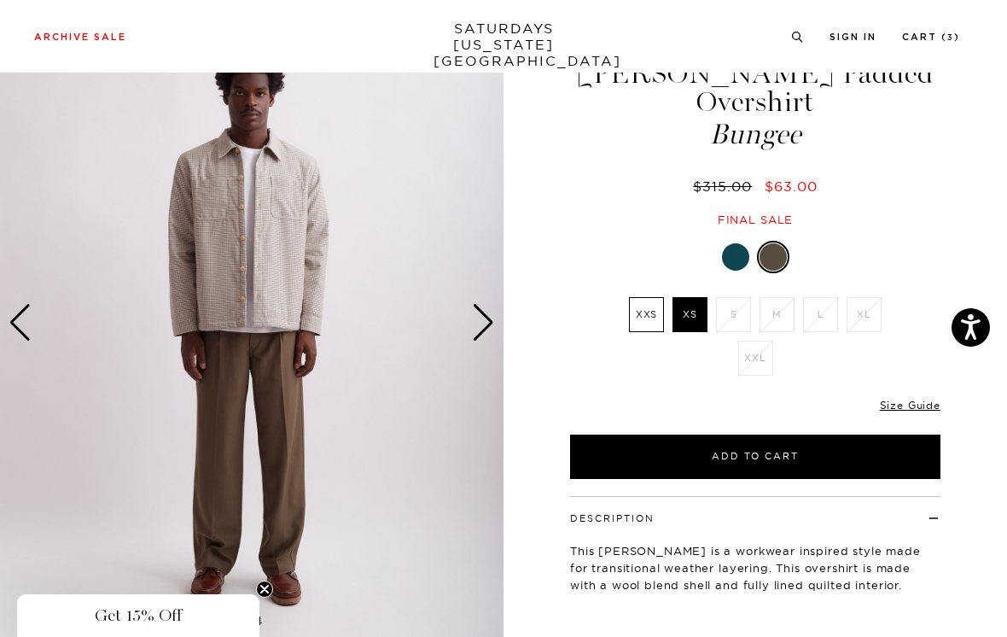
click at [492, 321] on div "Next slide" at bounding box center [483, 323] width 23 height 38
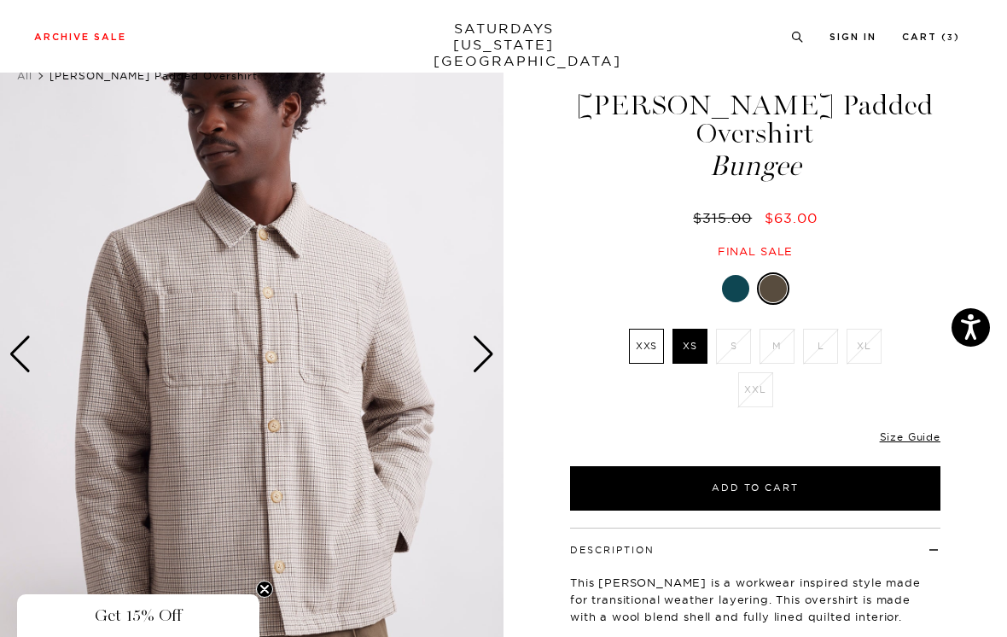
scroll to position [0, 0]
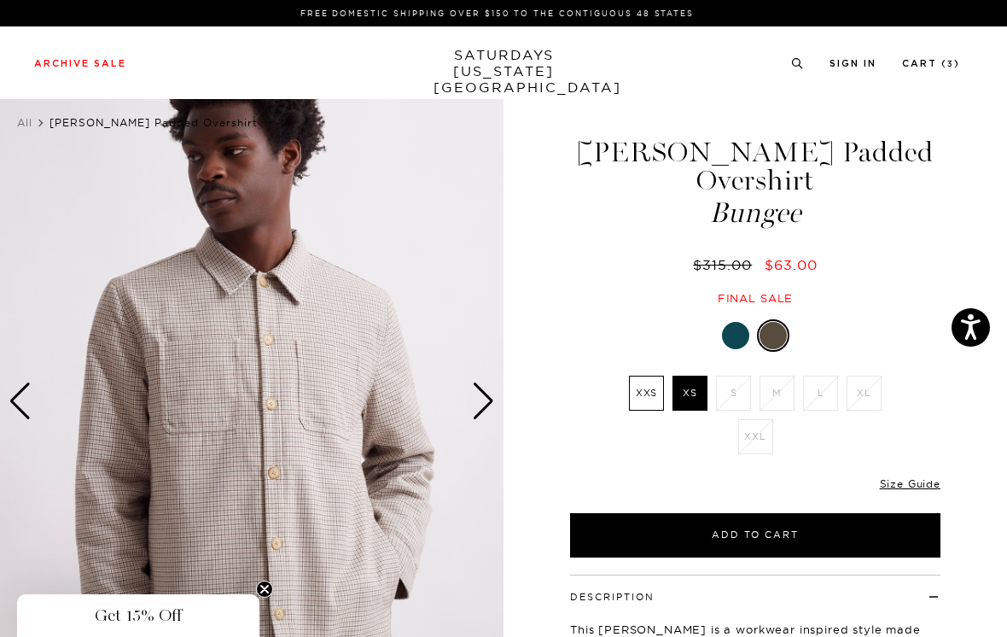
click at [490, 397] on div "Next slide" at bounding box center [483, 401] width 23 height 38
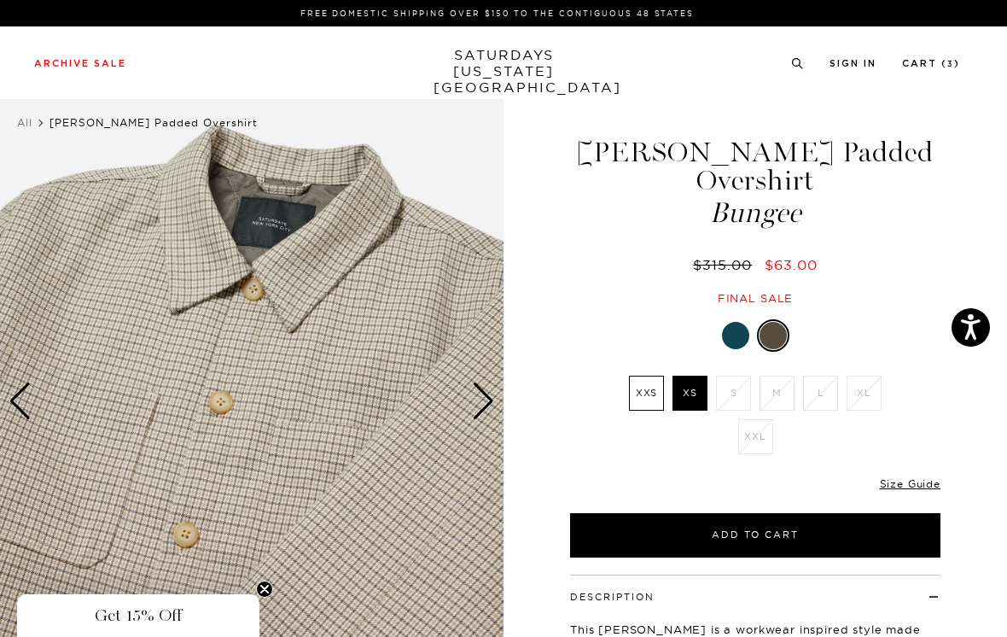
click at [487, 403] on div "Next slide" at bounding box center [483, 401] width 23 height 38
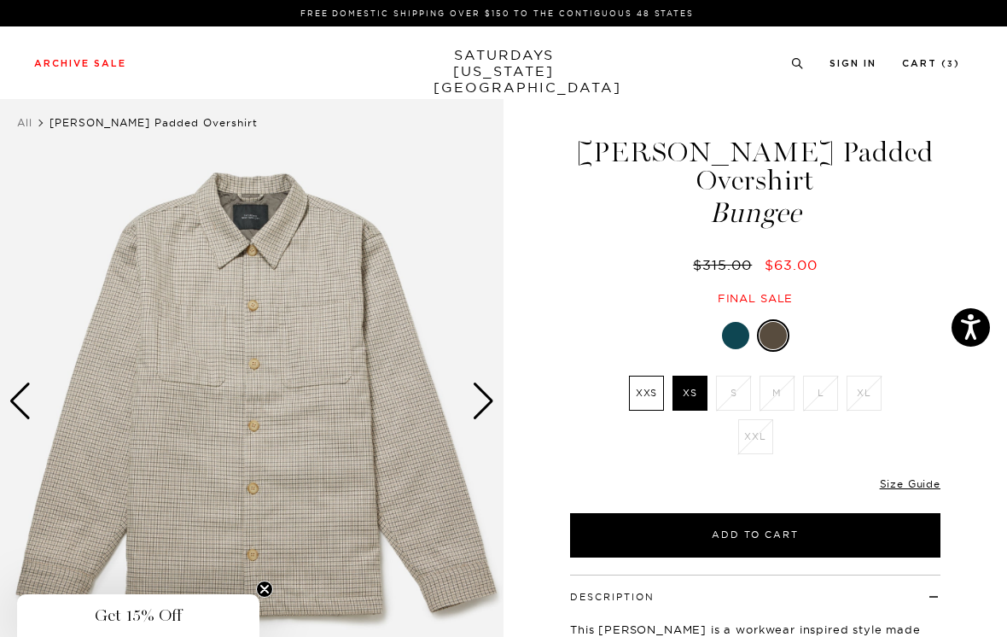
click at [487, 397] on div "Next slide" at bounding box center [483, 401] width 23 height 38
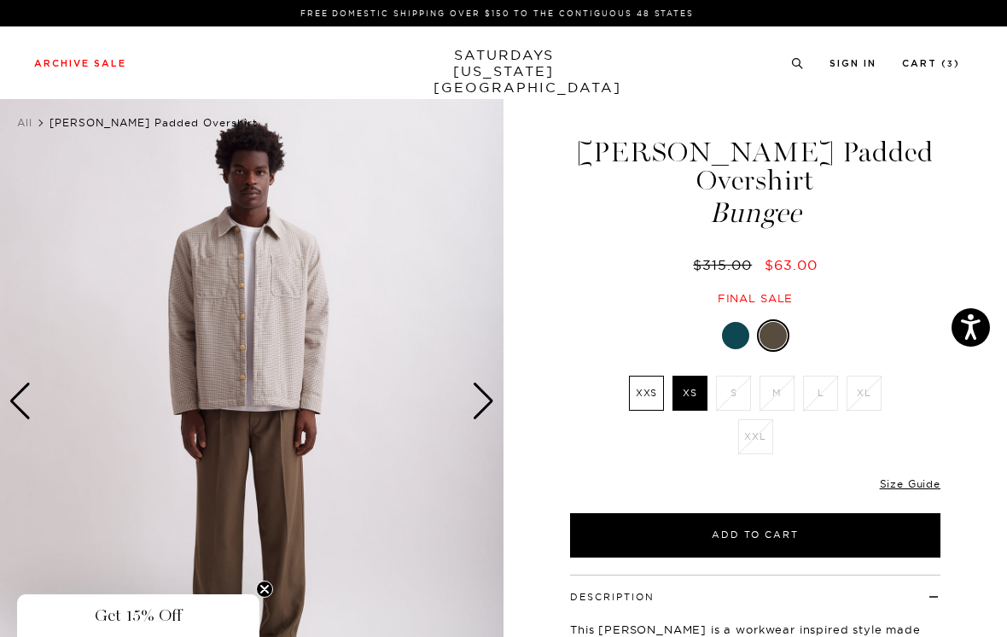
click at [487, 394] on div "Next slide" at bounding box center [483, 401] width 23 height 38
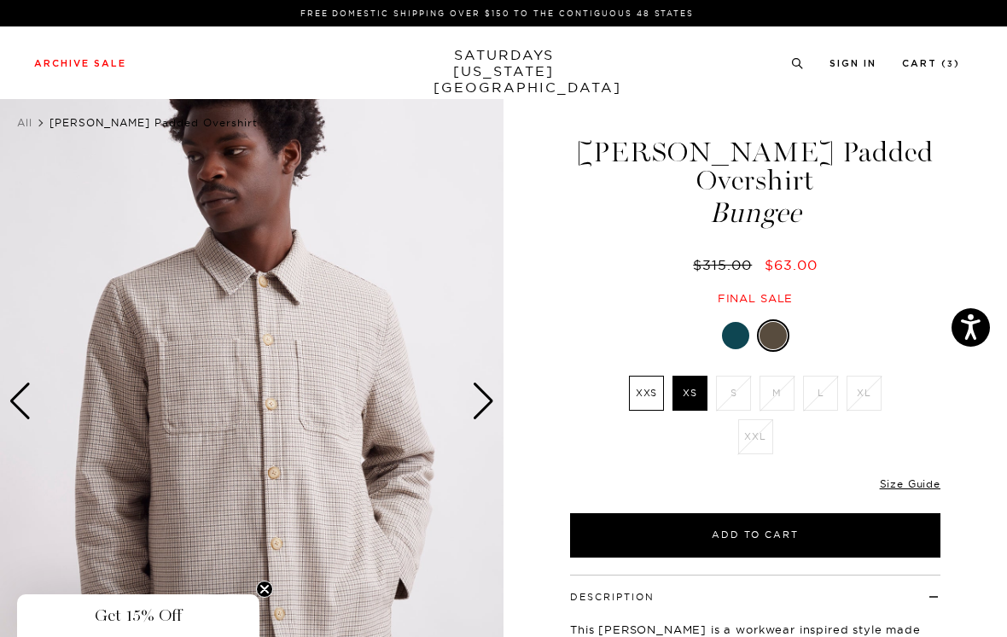
click at [488, 394] on div "Next slide" at bounding box center [483, 401] width 23 height 38
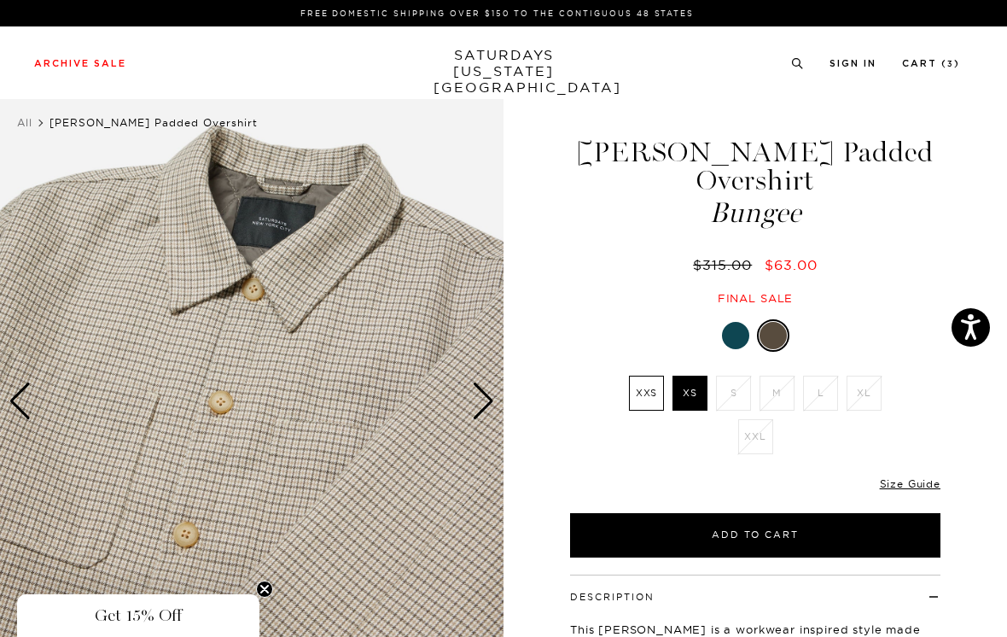
click at [487, 393] on div "Next slide" at bounding box center [483, 401] width 23 height 38
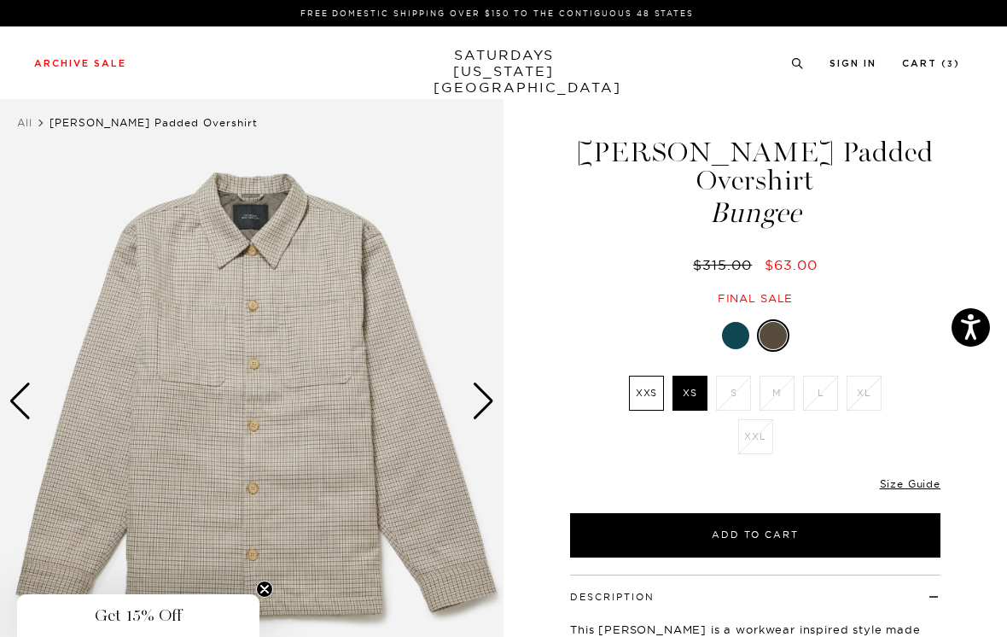
click at [487, 395] on div "Next slide" at bounding box center [483, 401] width 23 height 38
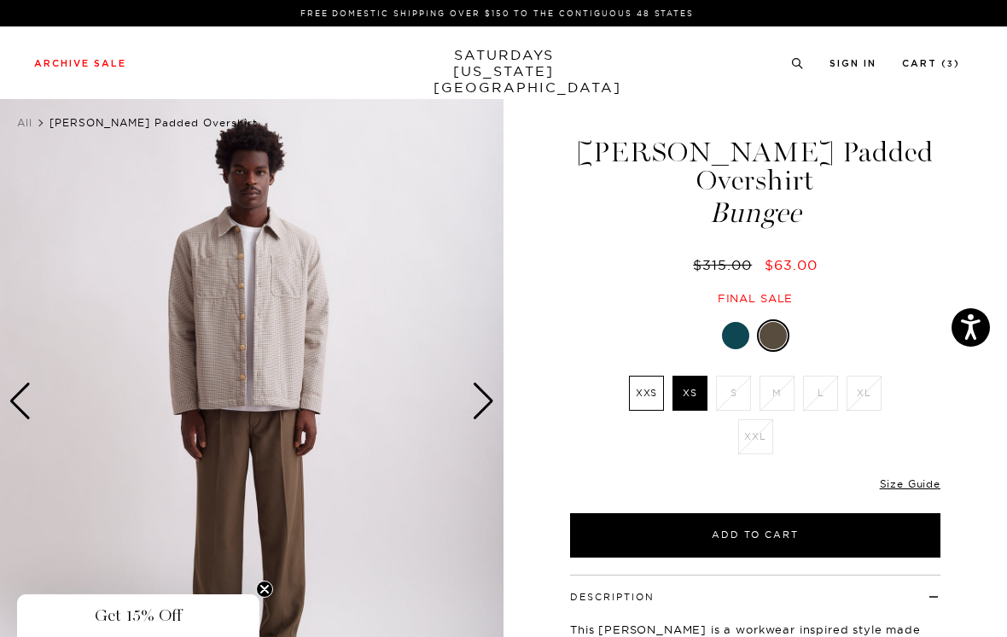
click at [490, 397] on div "Next slide" at bounding box center [483, 401] width 23 height 38
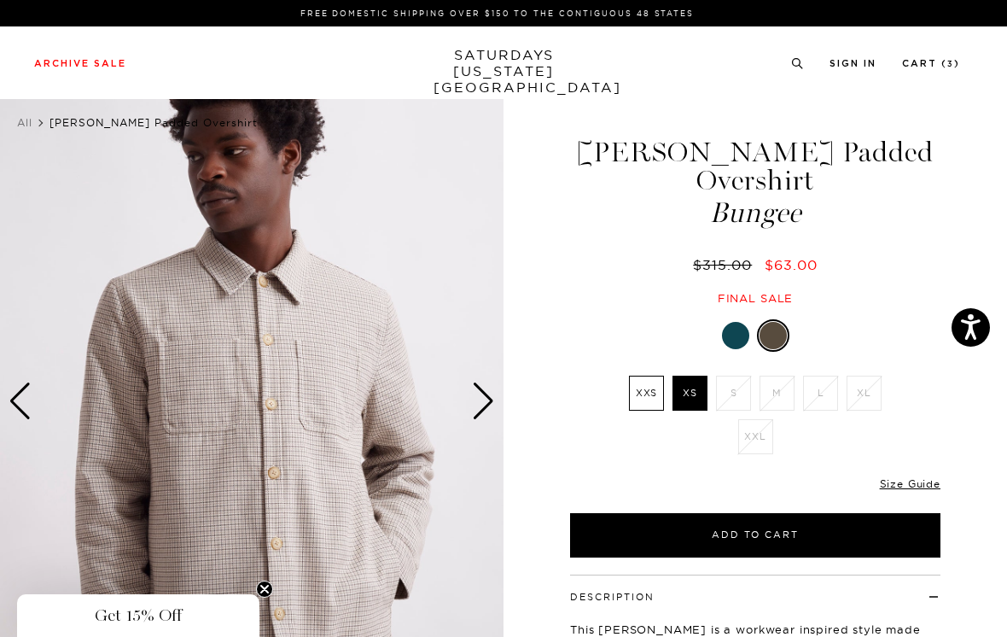
click at [488, 394] on div "Next slide" at bounding box center [483, 401] width 23 height 38
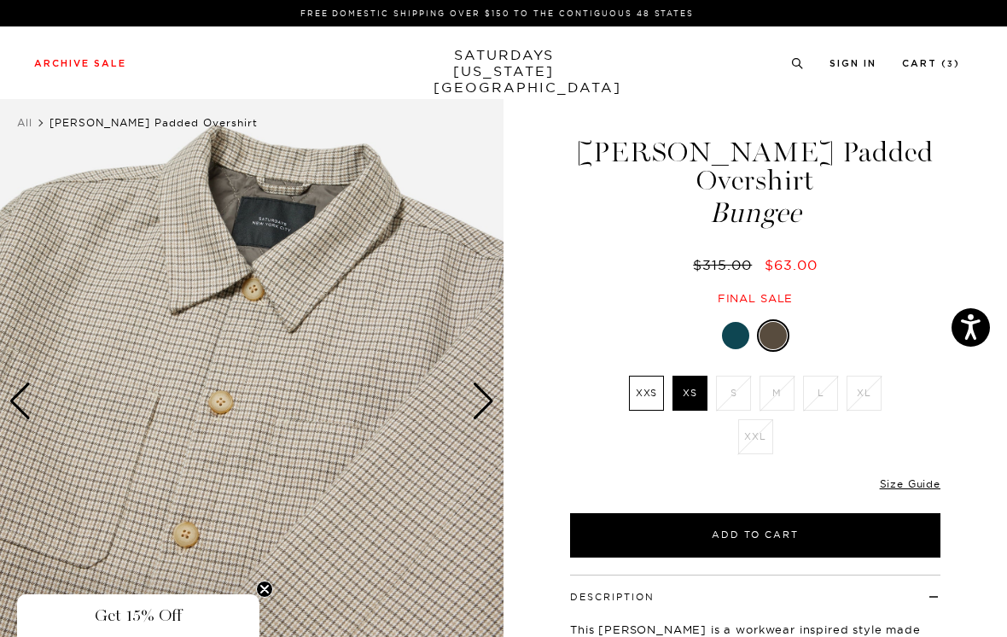
click at [487, 398] on div "Next slide" at bounding box center [483, 401] width 23 height 38
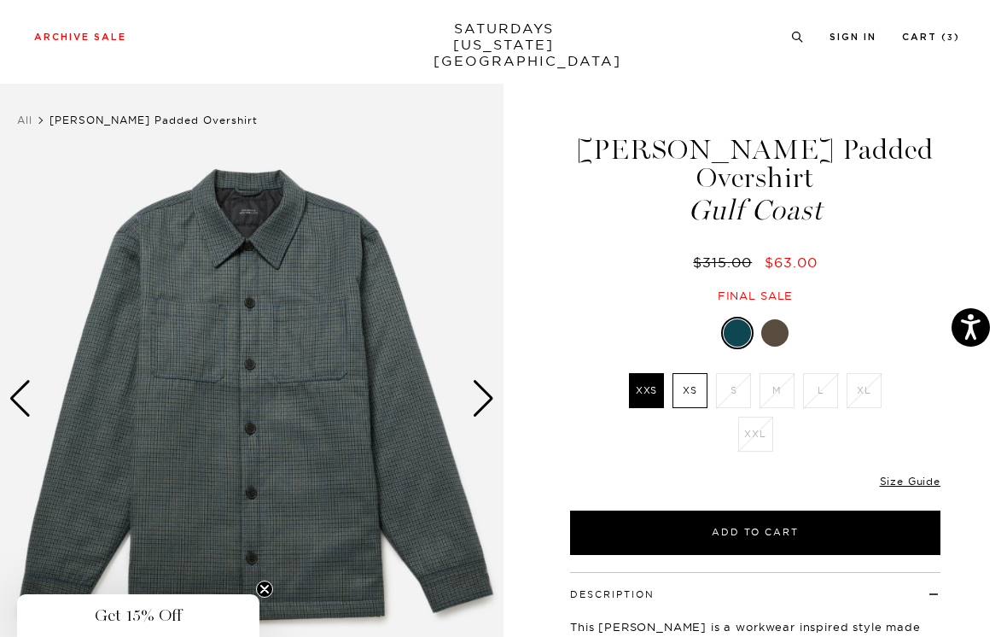
scroll to position [3, 0]
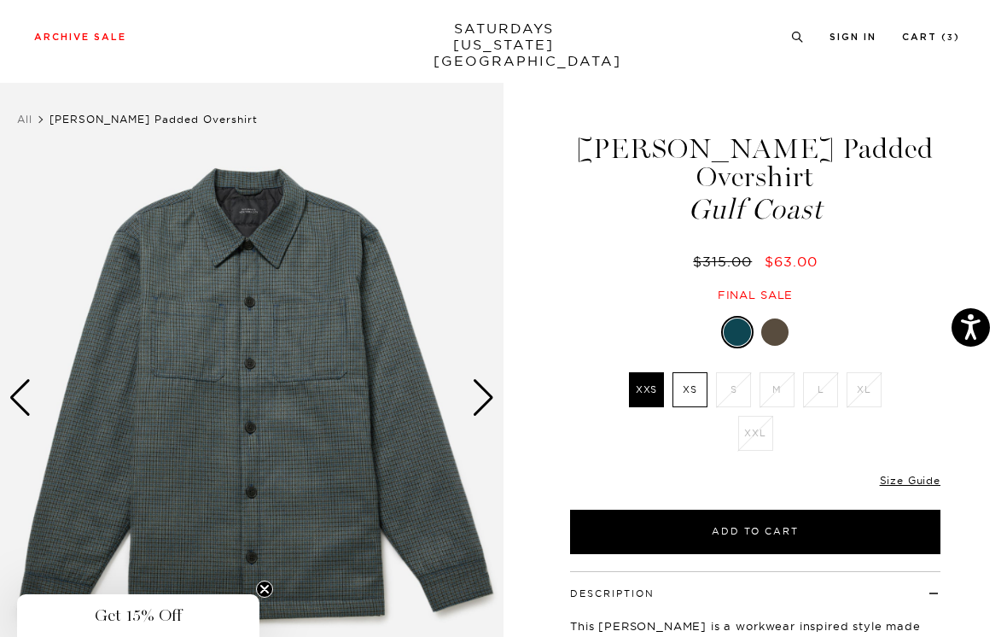
click at [498, 393] on img at bounding box center [252, 398] width 504 height 630
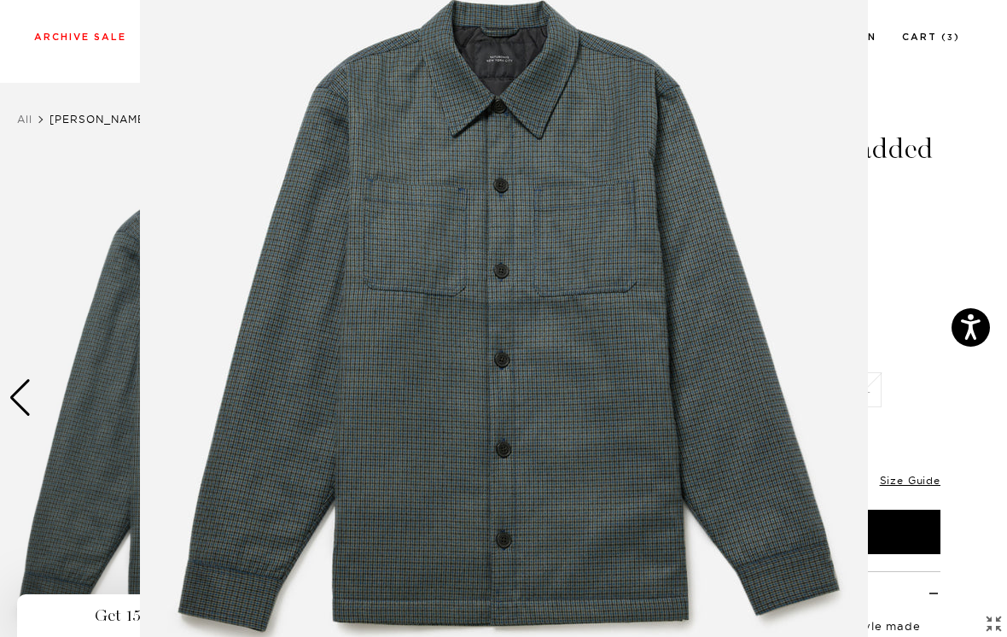
click at [878, 247] on figure at bounding box center [503, 318] width 1007 height 637
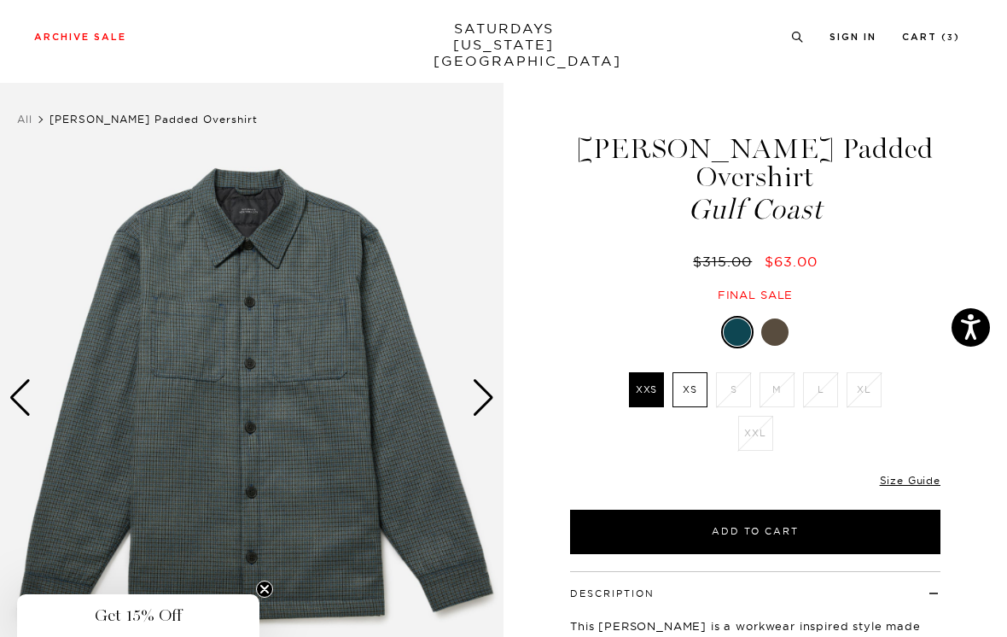
scroll to position [0, 0]
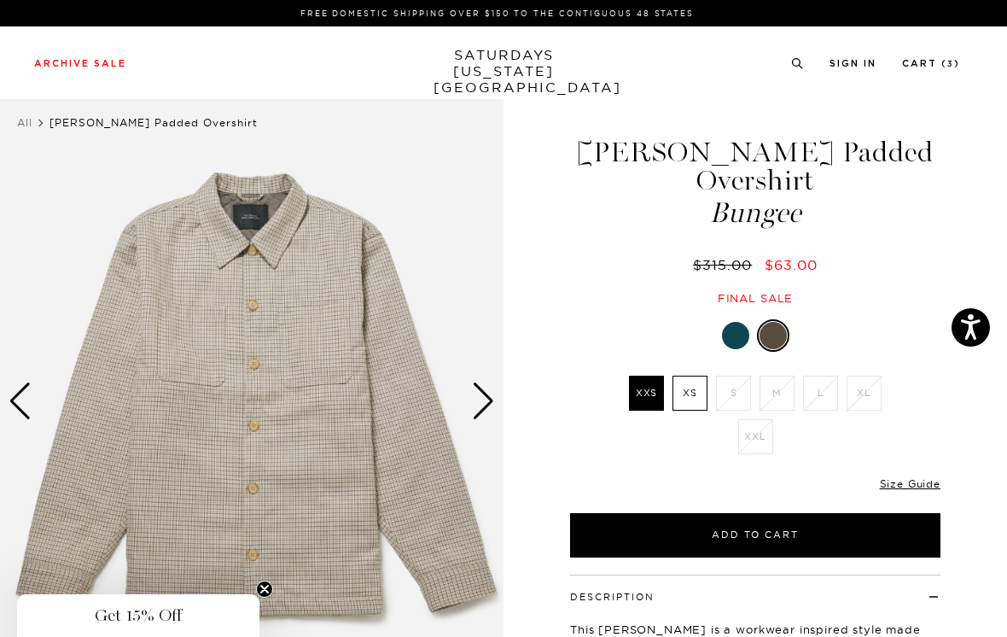
click at [675, 376] on label "XS" at bounding box center [690, 393] width 35 height 35
click at [0, 0] on input "XS" at bounding box center [0, 0] width 0 height 0
click at [641, 376] on label "XXS" at bounding box center [646, 393] width 35 height 35
click at [0, 0] on input "XXS" at bounding box center [0, 0] width 0 height 0
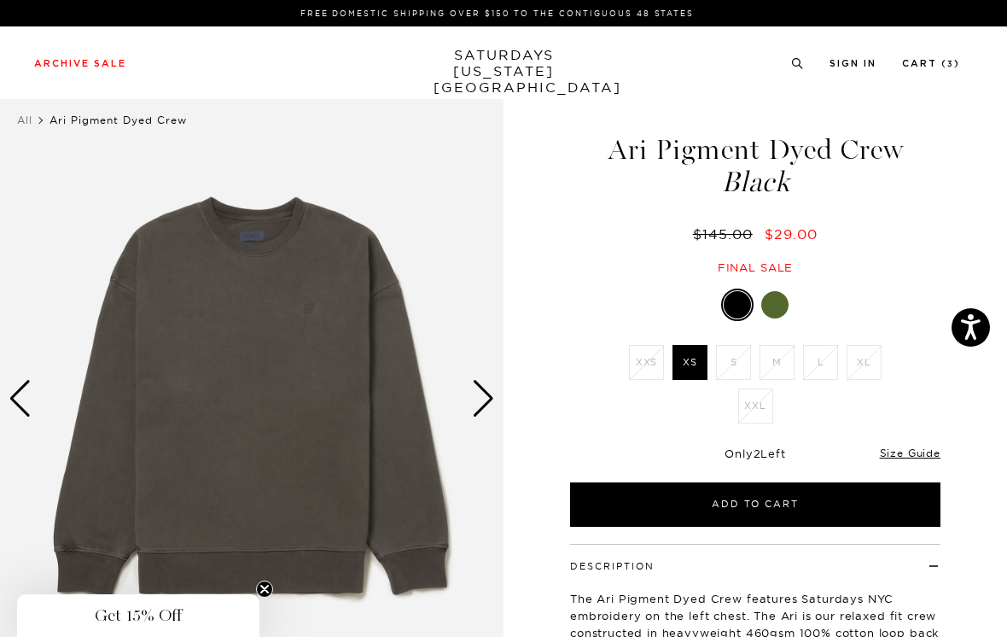
scroll to position [4, 0]
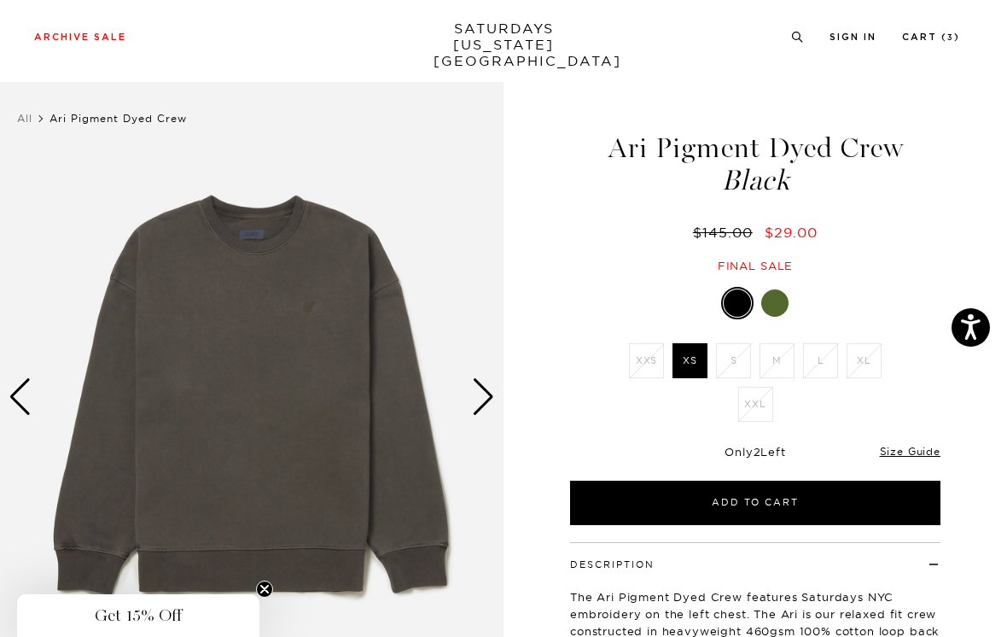
click at [777, 296] on div at bounding box center [775, 302] width 27 height 27
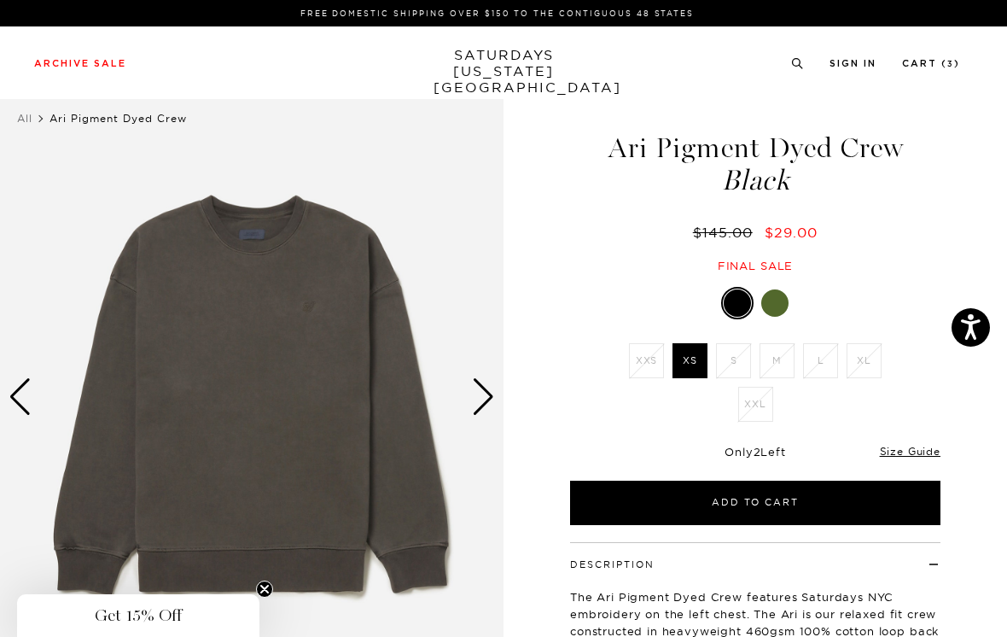
scroll to position [31, 0]
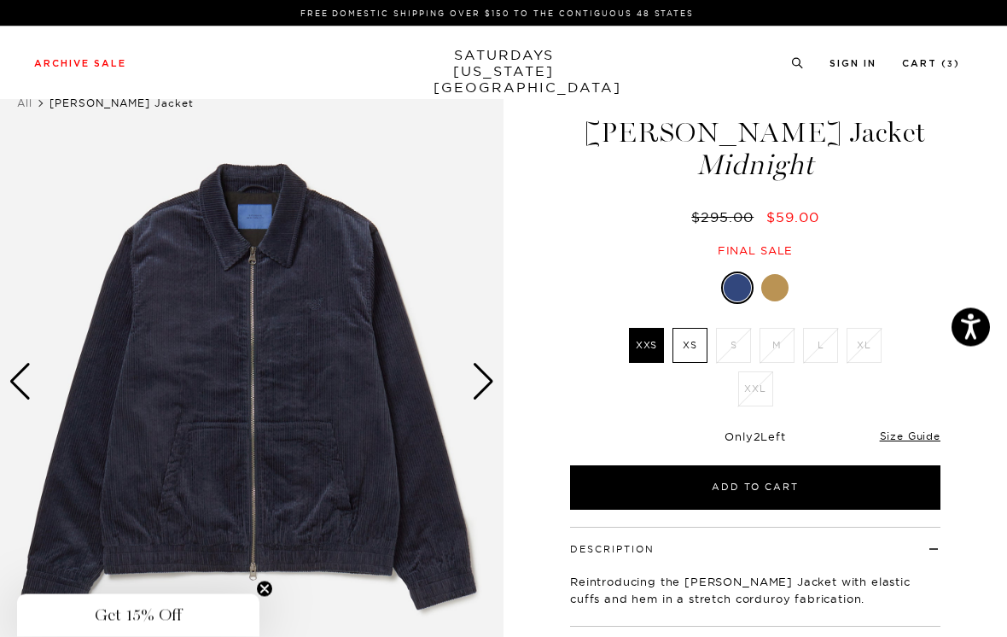
scroll to position [20, 0]
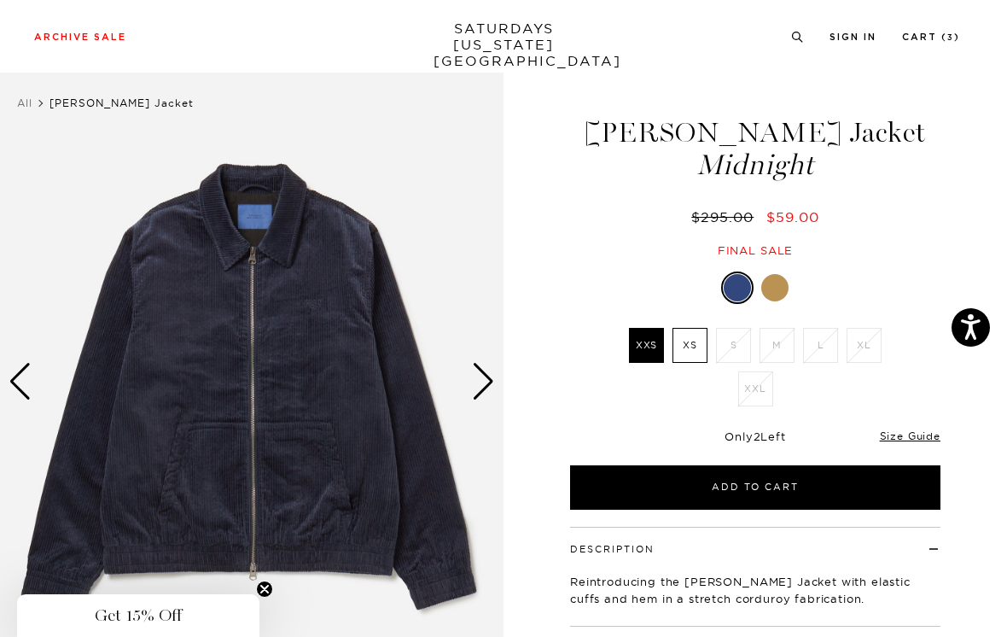
click at [480, 384] on div "Next slide" at bounding box center [483, 382] width 23 height 38
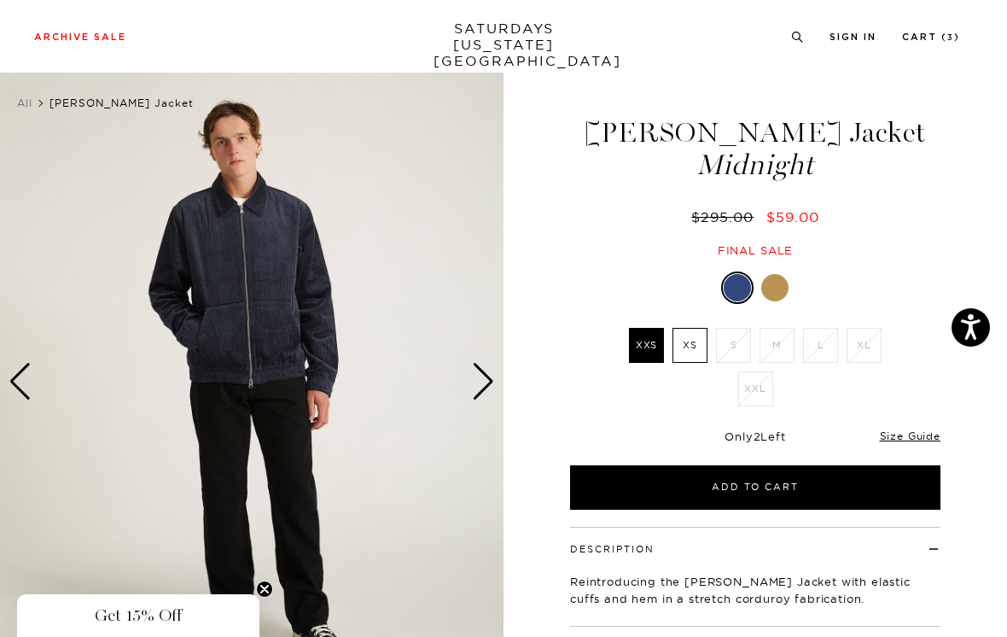
click at [493, 376] on div "Next slide" at bounding box center [483, 382] width 23 height 38
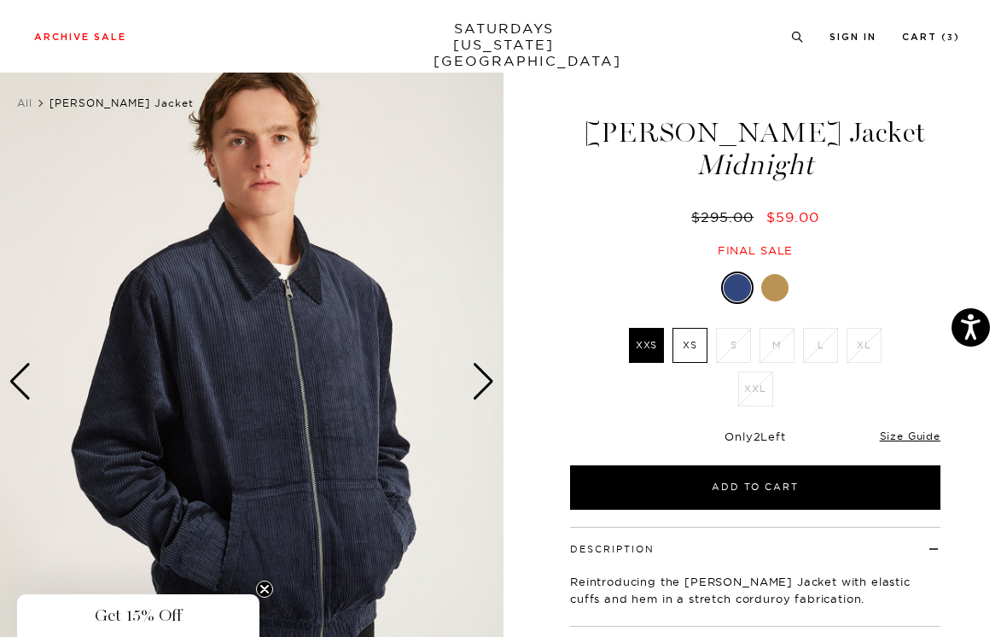
click at [492, 381] on div "Next slide" at bounding box center [483, 382] width 23 height 38
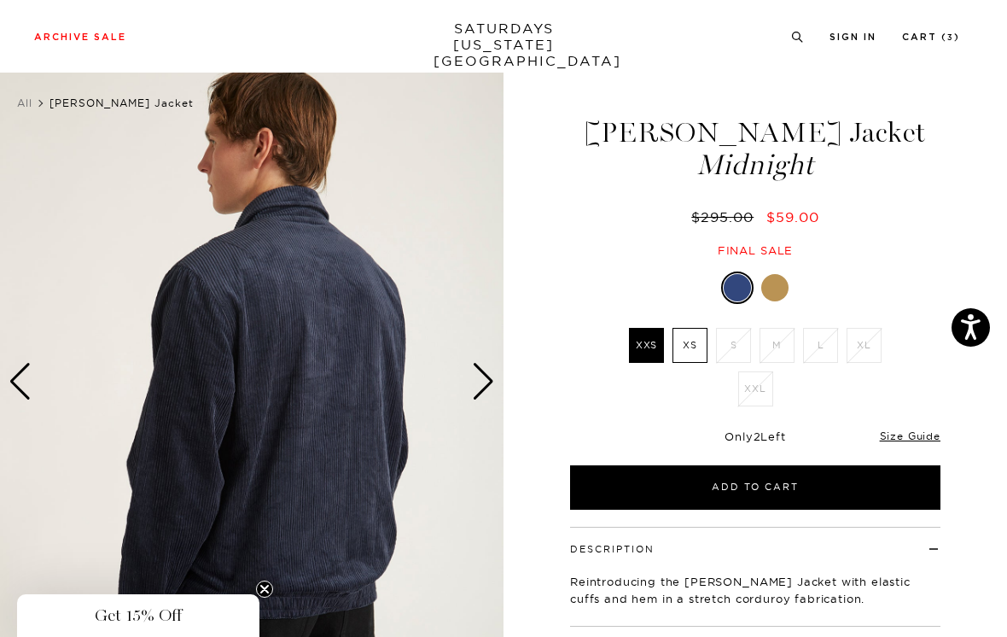
scroll to position [0, 0]
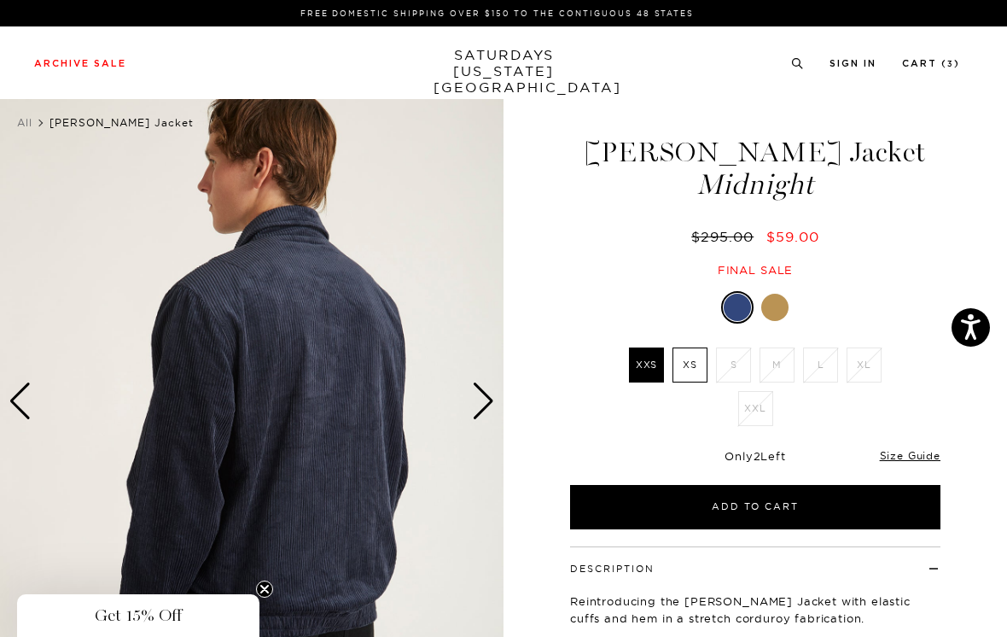
click at [492, 399] on div "Next slide" at bounding box center [483, 401] width 23 height 38
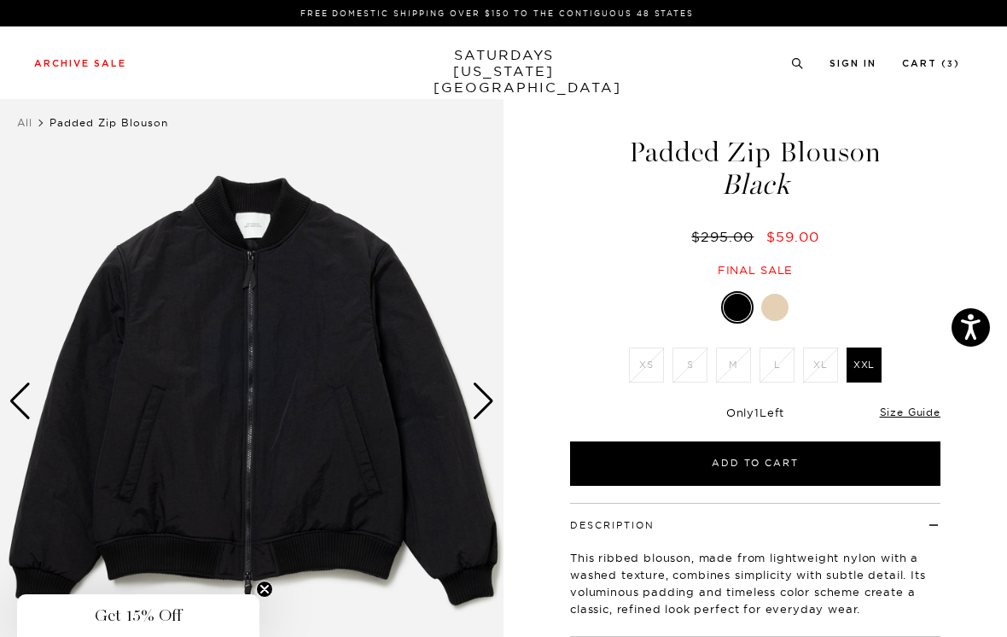
click at [781, 306] on div at bounding box center [775, 307] width 27 height 27
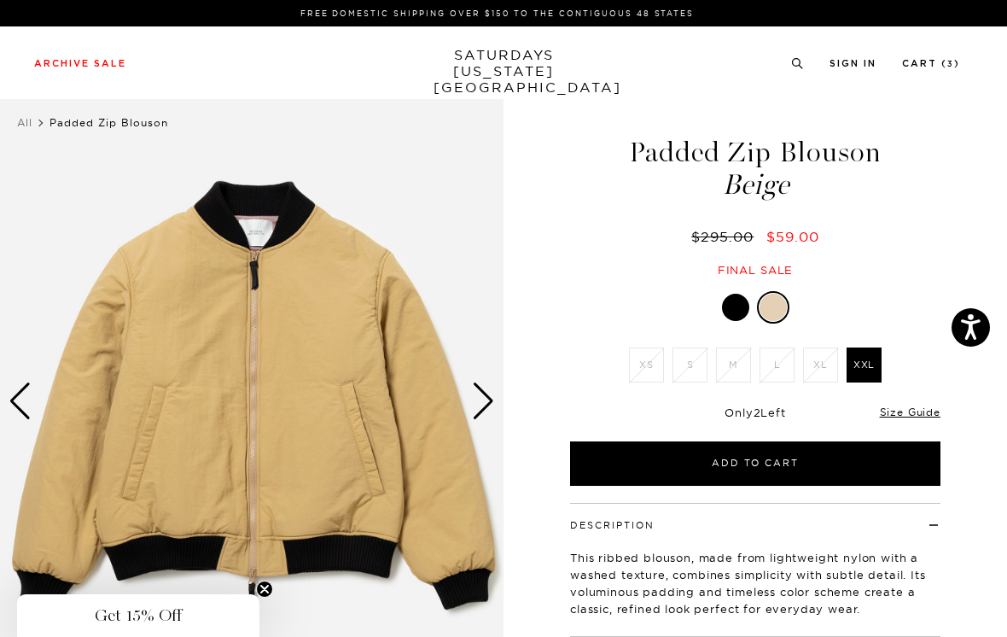
click at [742, 306] on div at bounding box center [735, 307] width 27 height 27
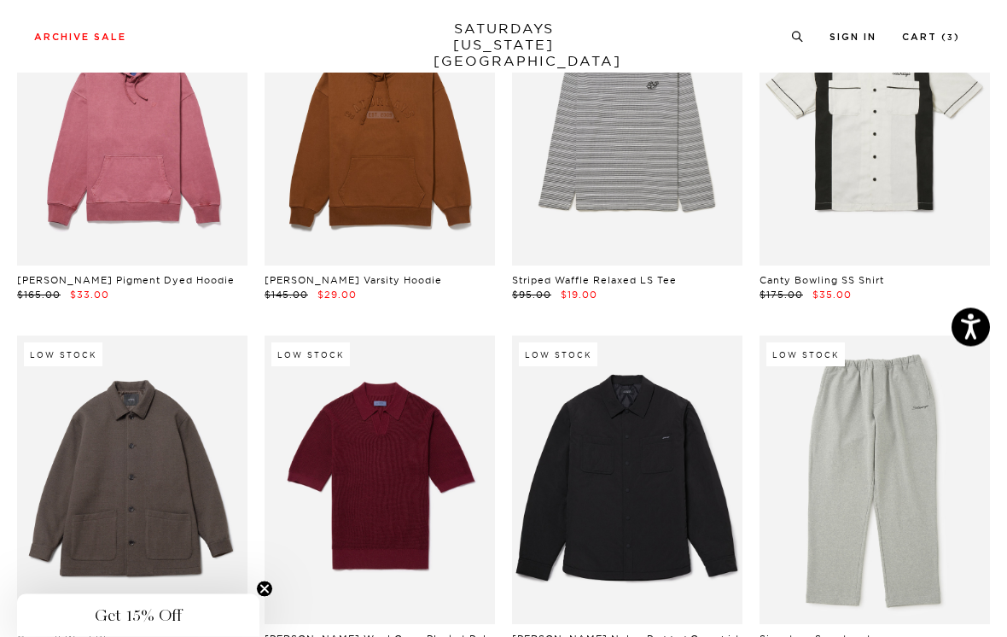
scroll to position [15108, 0]
click at [686, 336] on link at bounding box center [627, 480] width 231 height 289
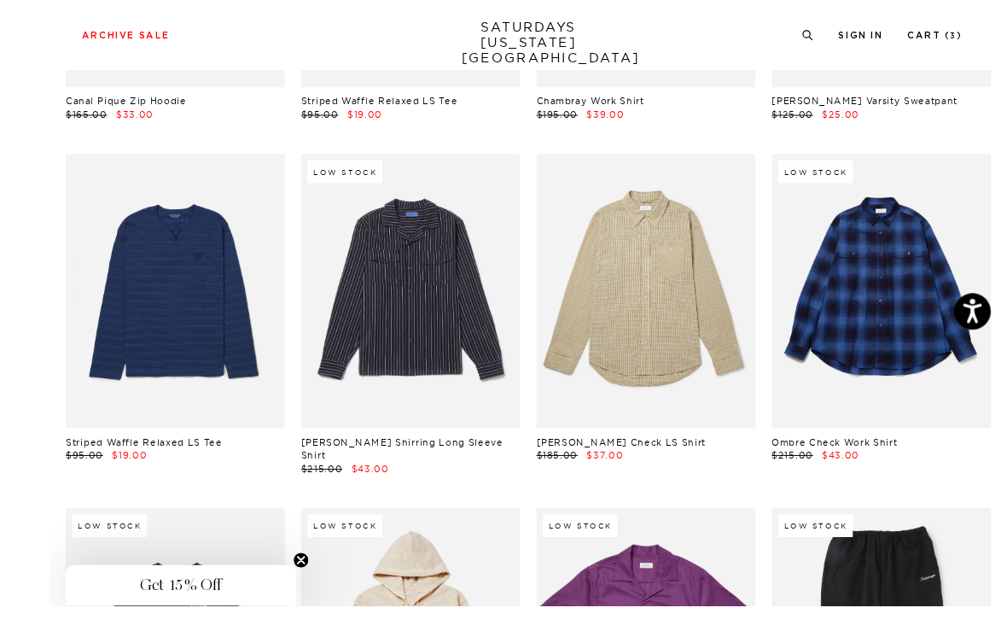
scroll to position [16421, 0]
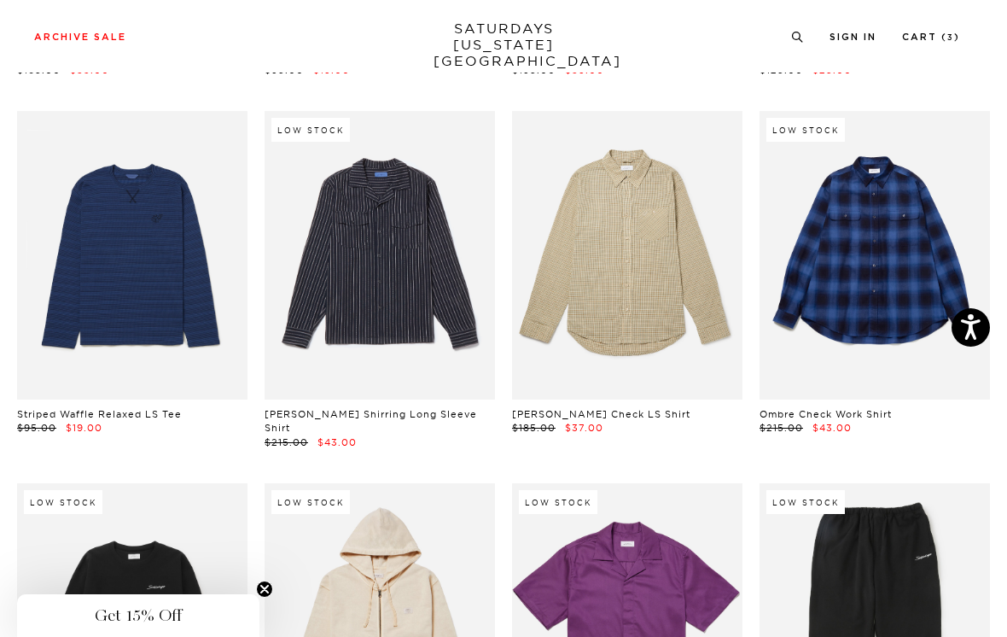
click at [444, 483] on link at bounding box center [380, 627] width 231 height 289
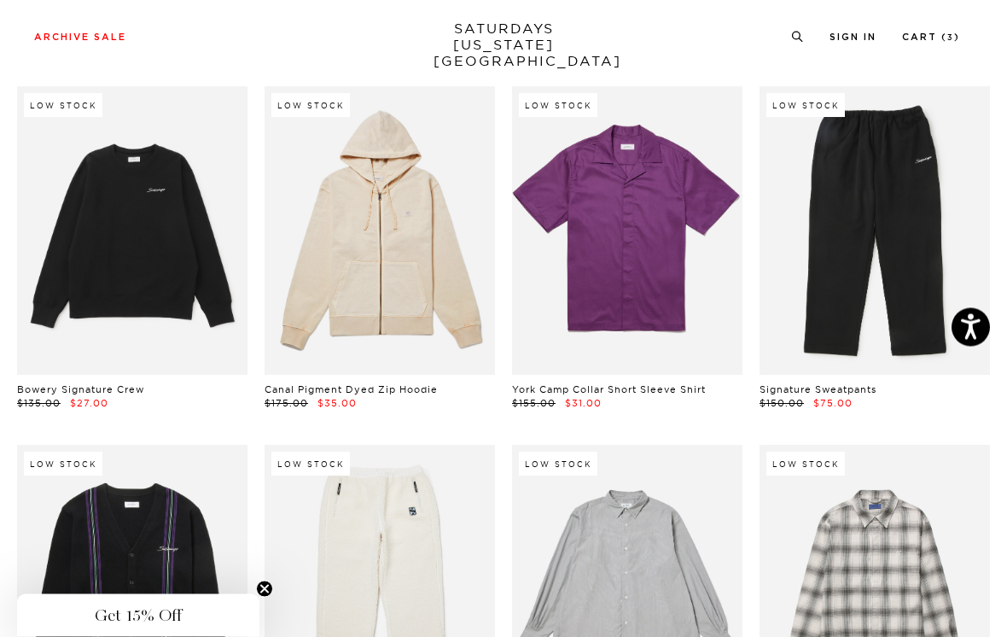
scroll to position [16819, 0]
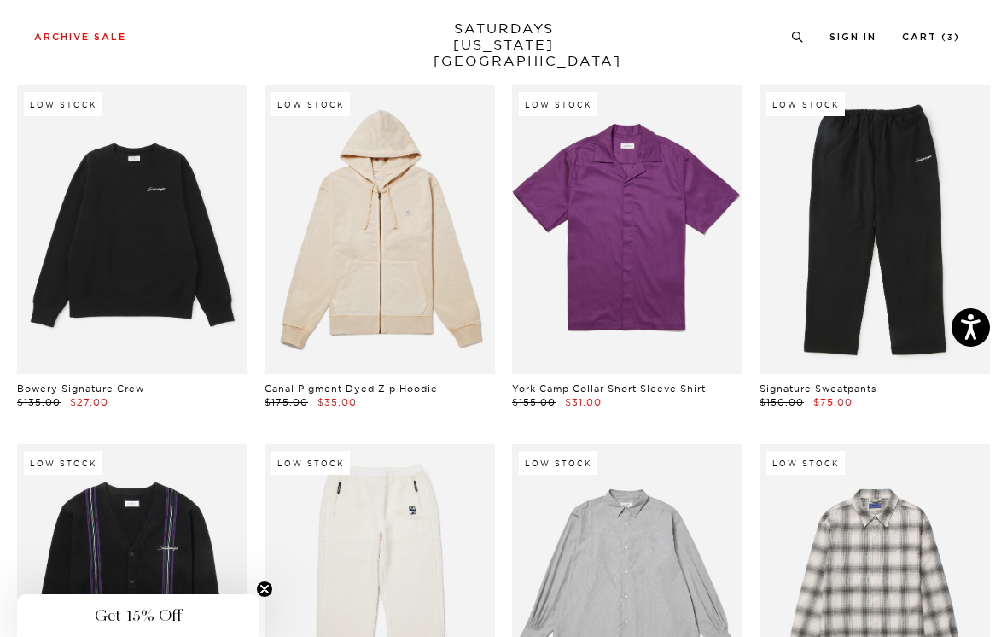
click at [220, 444] on link at bounding box center [132, 588] width 231 height 289
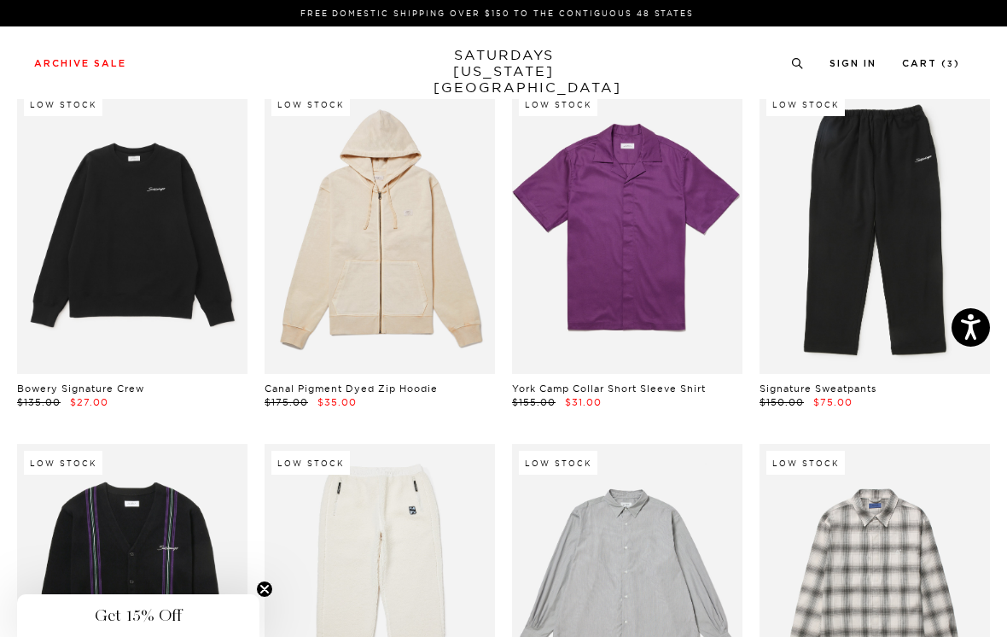
scroll to position [16845, 0]
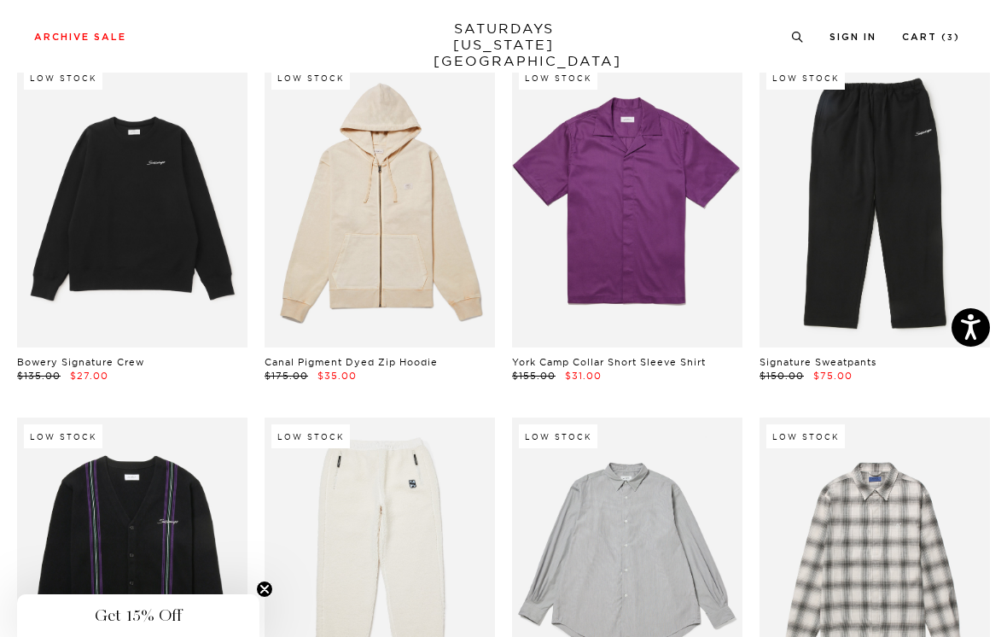
click at [191, 417] on link at bounding box center [132, 561] width 231 height 289
click at [680, 417] on link at bounding box center [627, 561] width 231 height 289
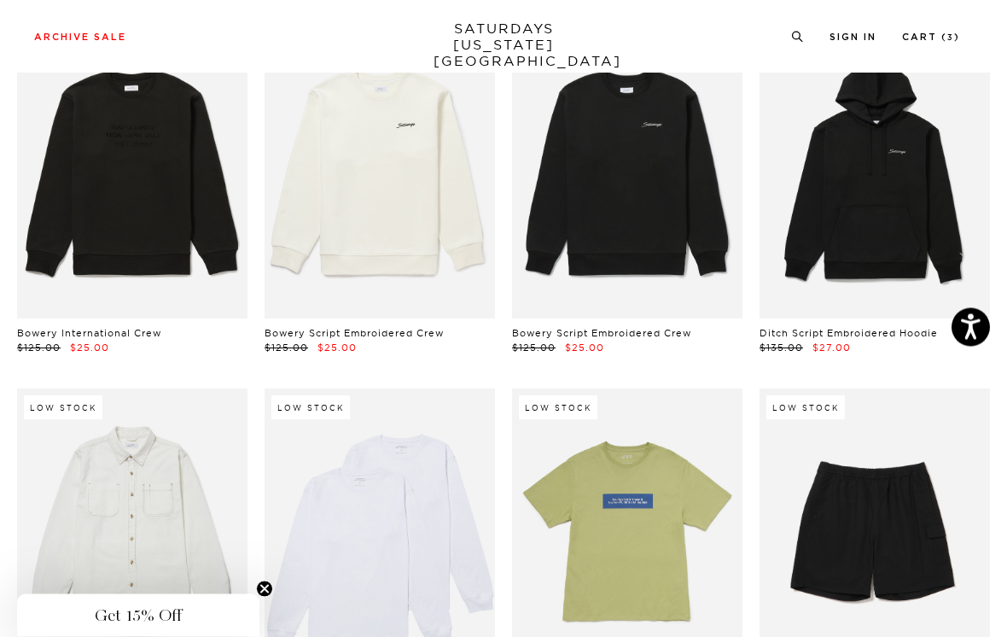
scroll to position [17976, 0]
click at [959, 388] on link at bounding box center [875, 532] width 231 height 289
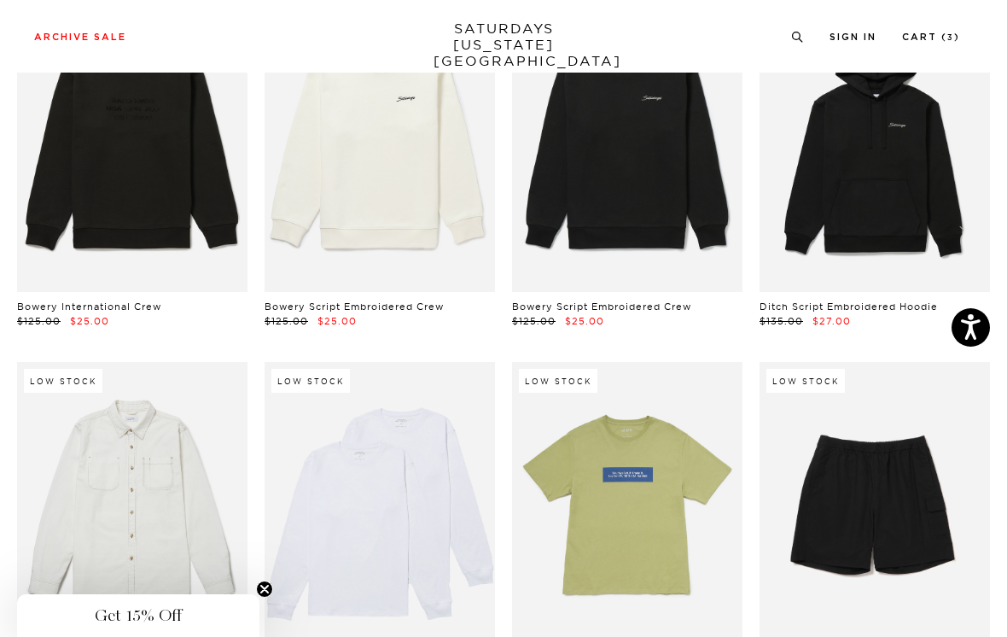
scroll to position [18001, 0]
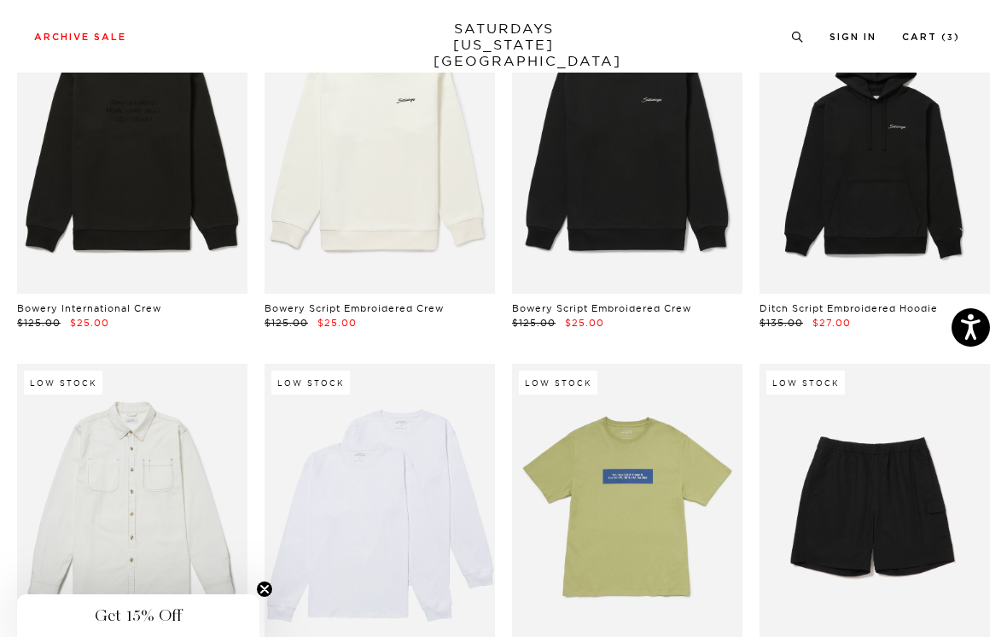
click at [186, 364] on link at bounding box center [132, 508] width 231 height 289
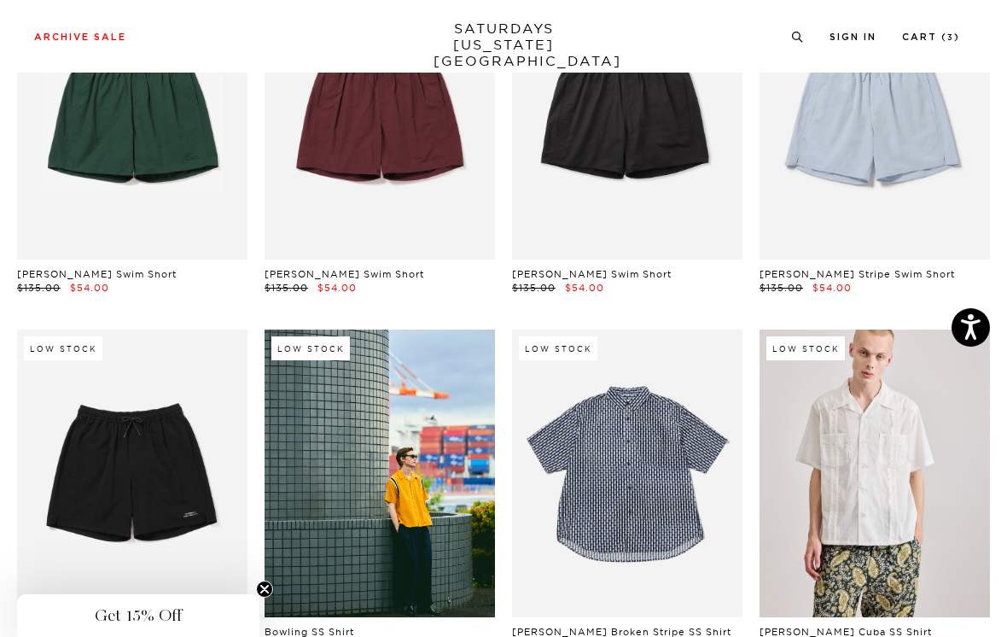
scroll to position [19109, 0]
click at [931, 330] on link at bounding box center [875, 474] width 231 height 289
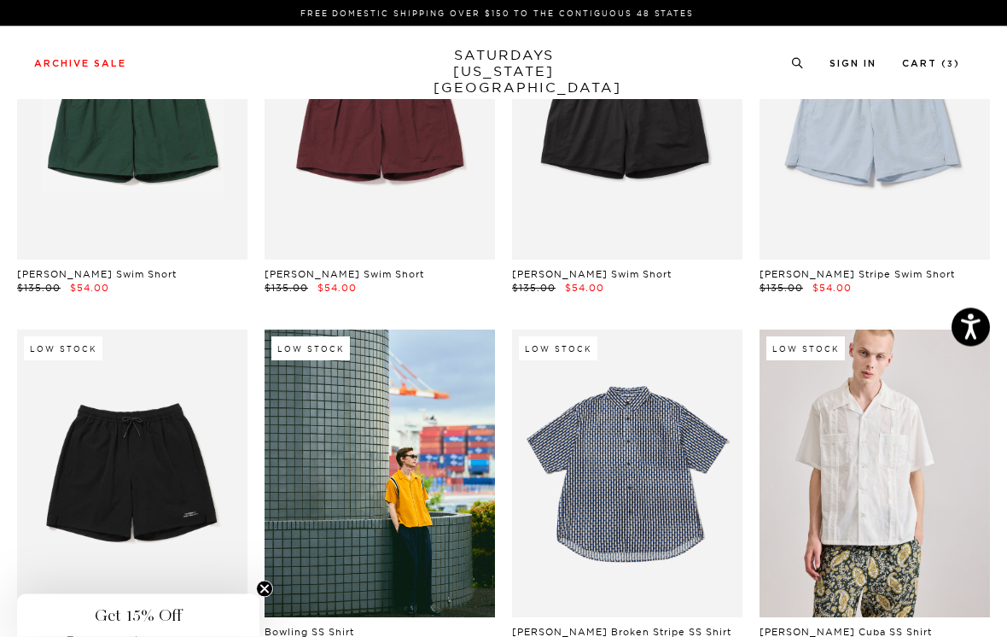
scroll to position [19137, 0]
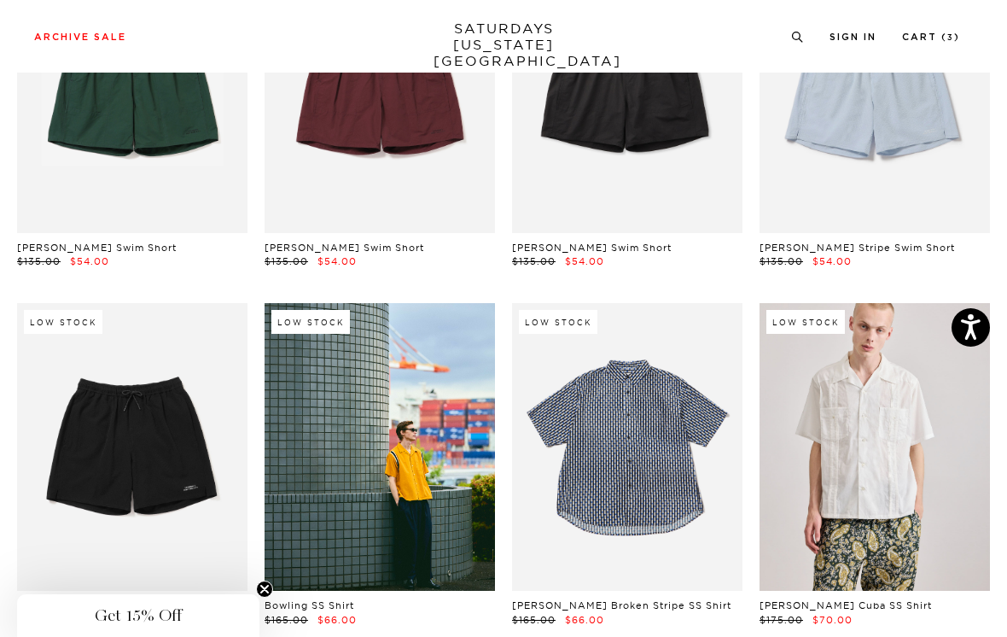
click at [684, 303] on link at bounding box center [627, 447] width 231 height 289
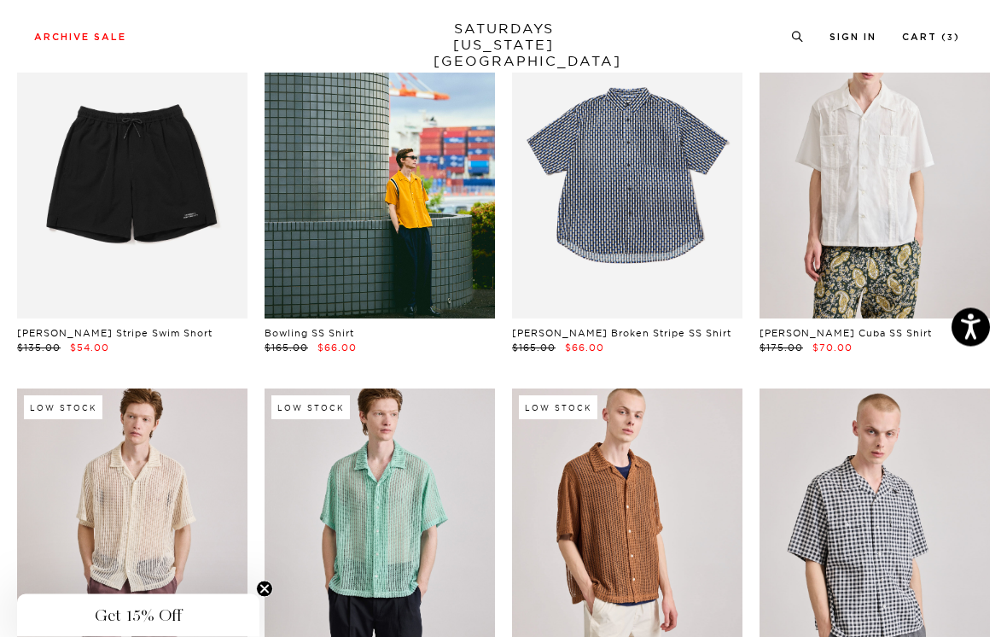
scroll to position [19410, 0]
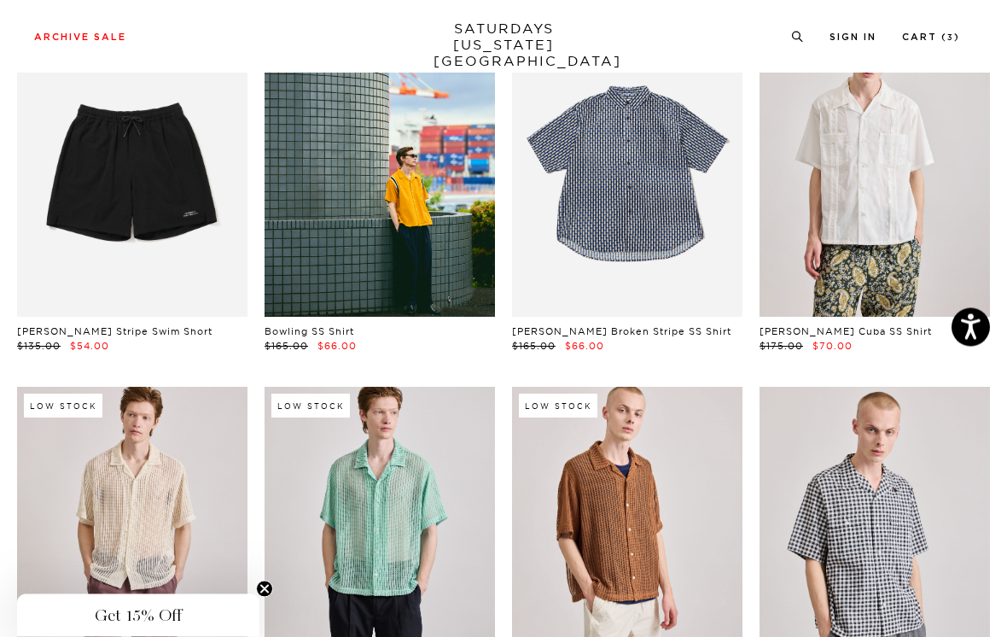
click at [956, 388] on link at bounding box center [875, 532] width 231 height 289
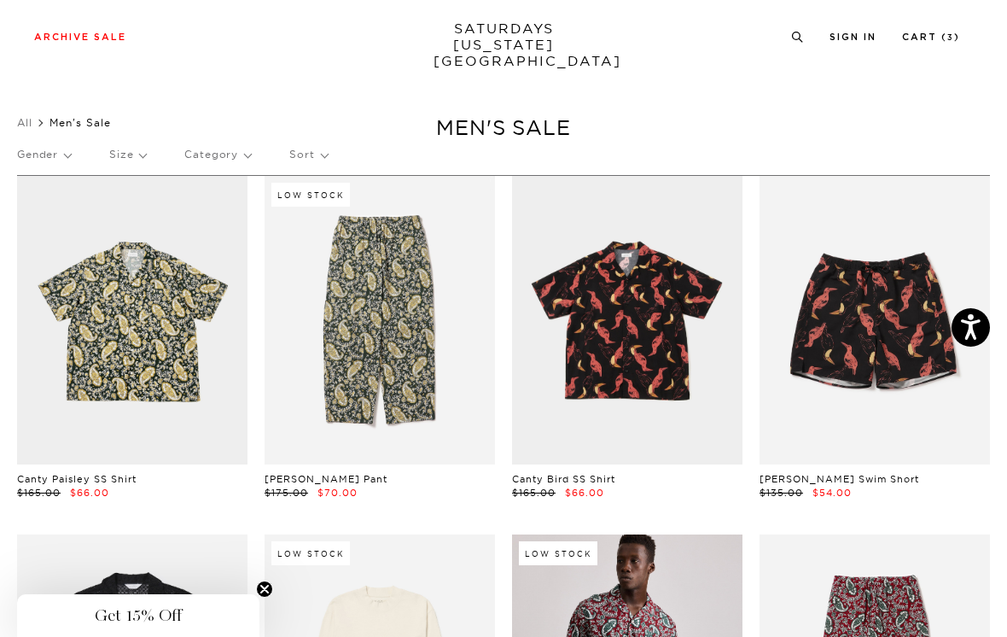
scroll to position [19437, 0]
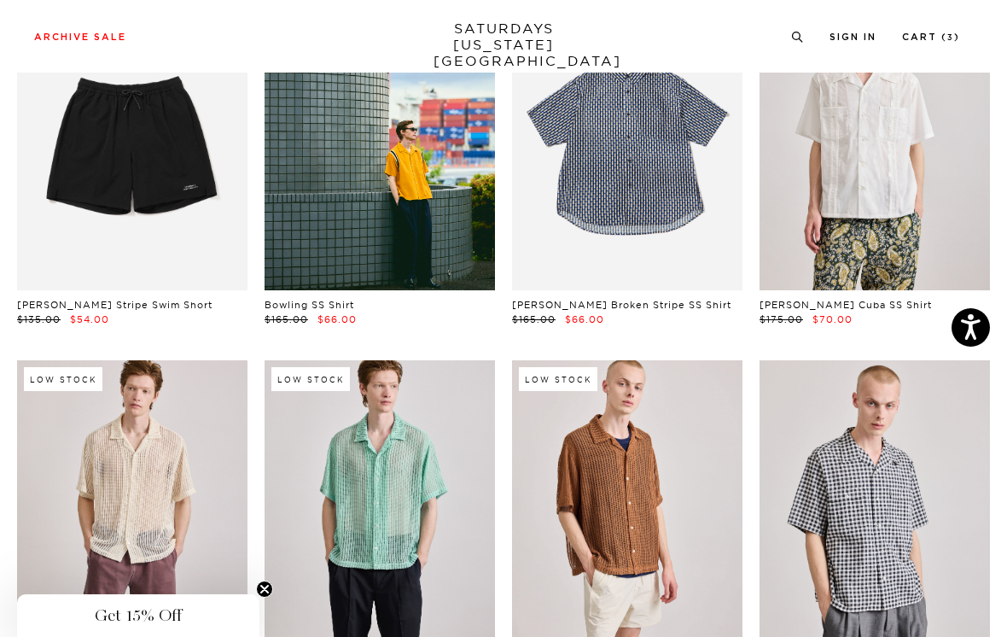
click at [692, 360] on link at bounding box center [627, 504] width 231 height 289
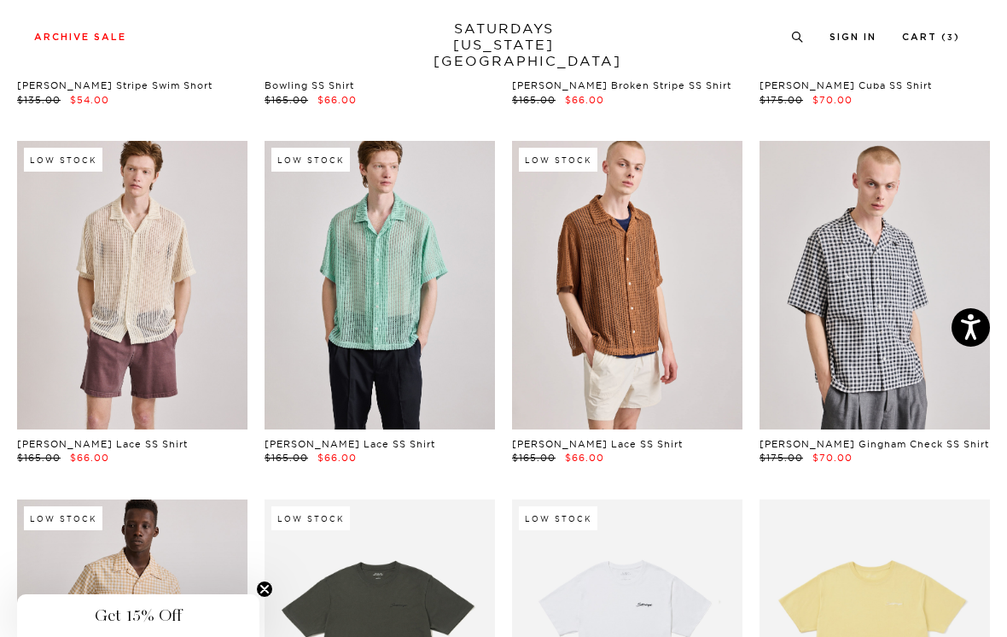
scroll to position [19679, 0]
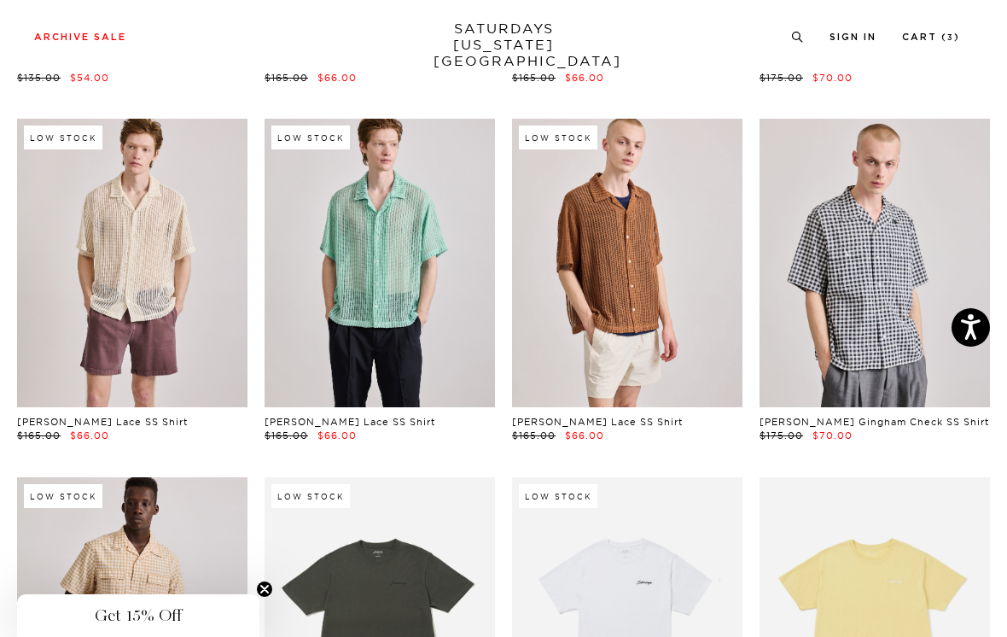
click at [221, 477] on link at bounding box center [132, 621] width 231 height 289
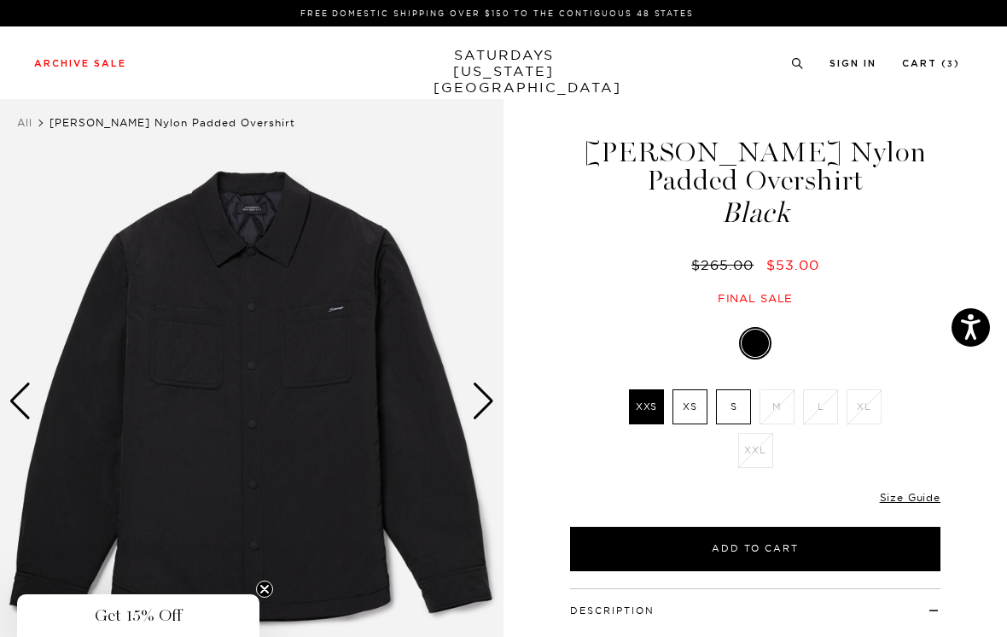
click at [742, 403] on label "S" at bounding box center [733, 406] width 35 height 35
click at [0, 0] on input "S" at bounding box center [0, 0] width 0 height 0
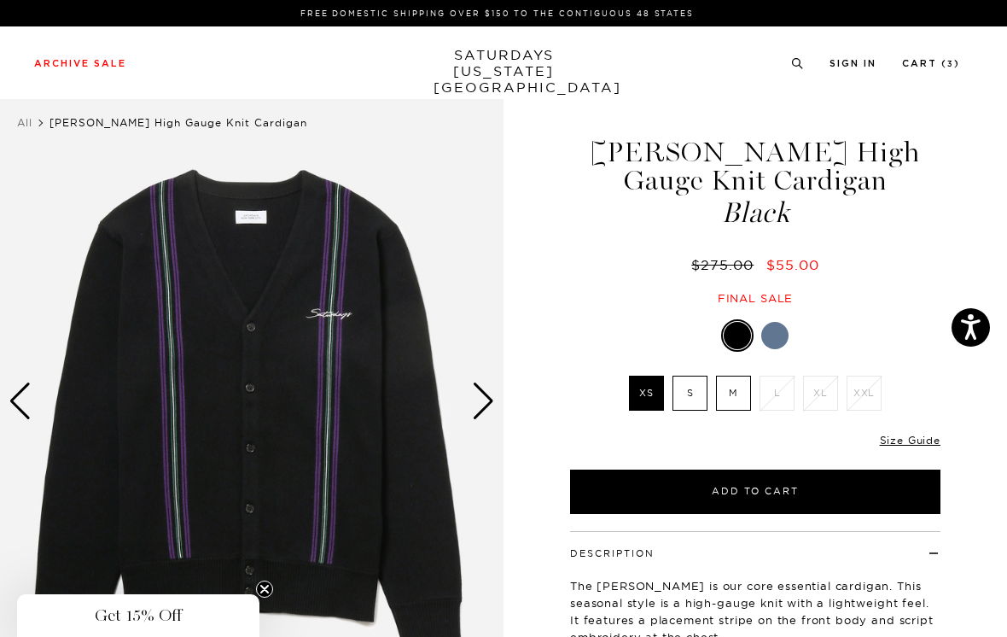
click at [693, 392] on label "S" at bounding box center [690, 393] width 35 height 35
click at [0, 0] on input "S" at bounding box center [0, 0] width 0 height 0
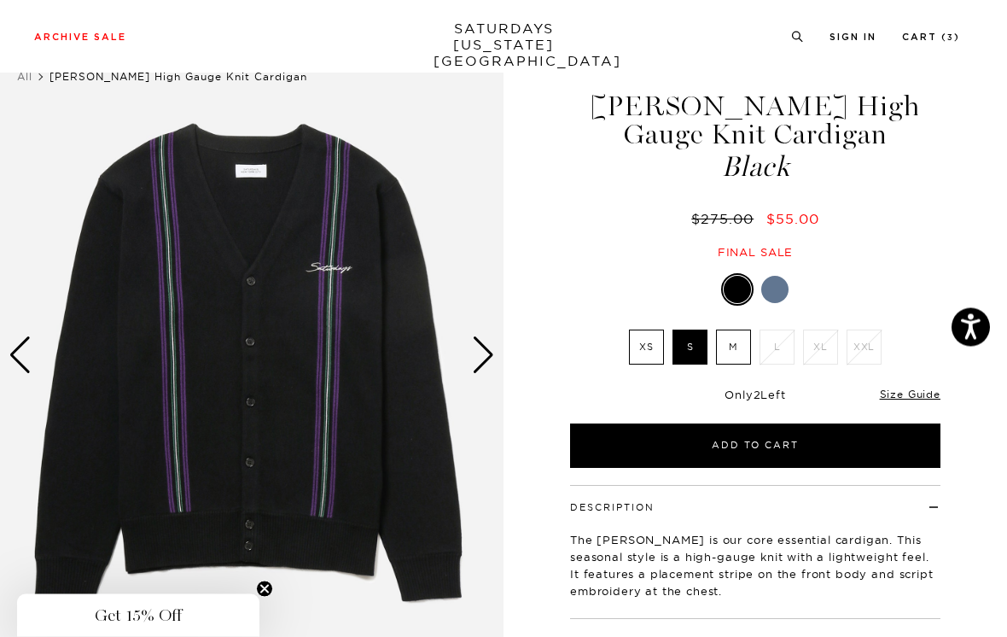
scroll to position [49, 0]
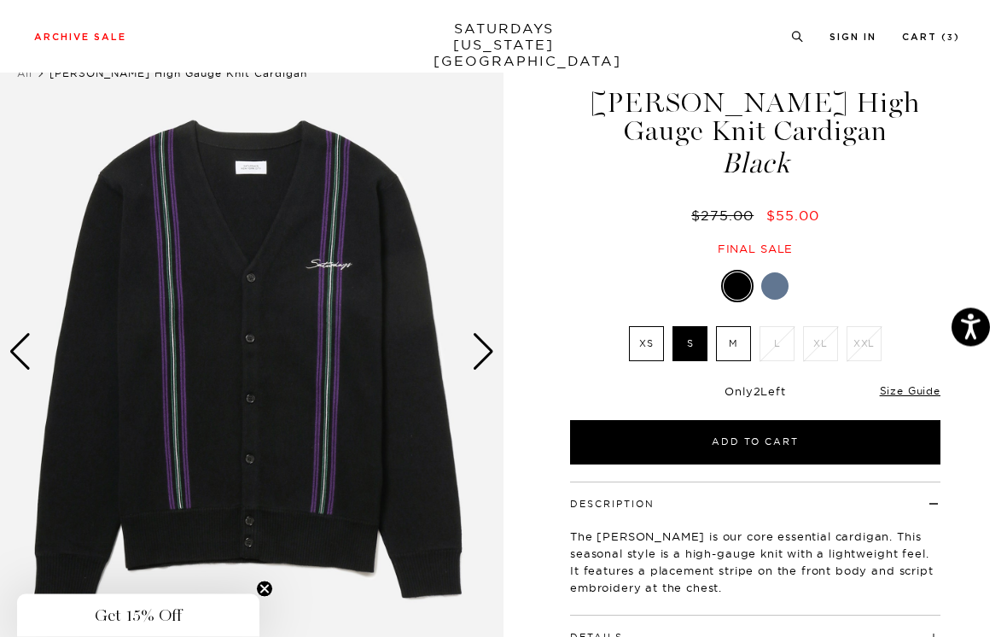
click at [915, 396] on link "Size Guide" at bounding box center [910, 391] width 61 height 13
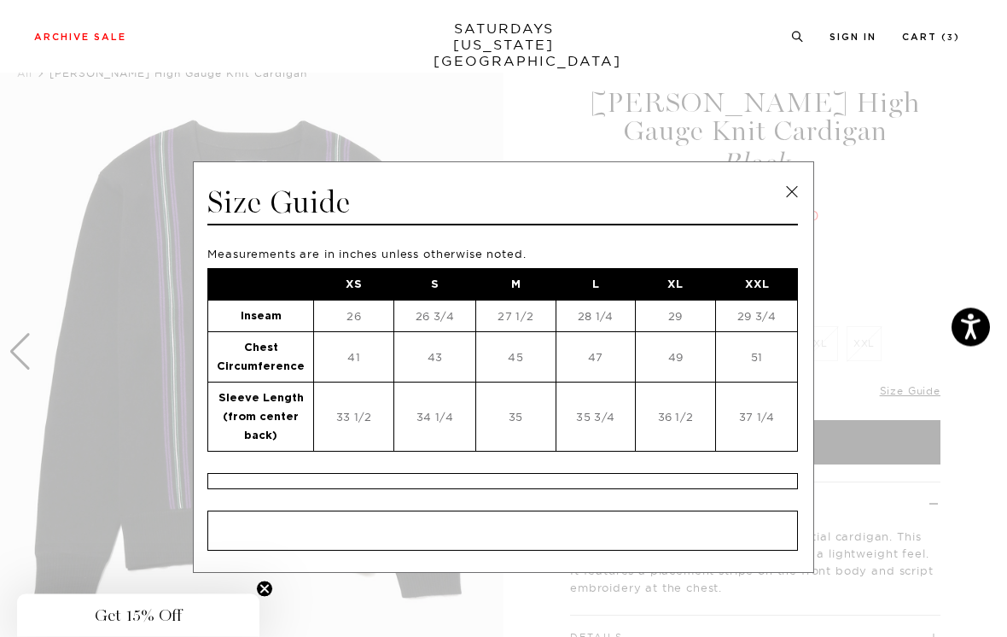
scroll to position [50, 0]
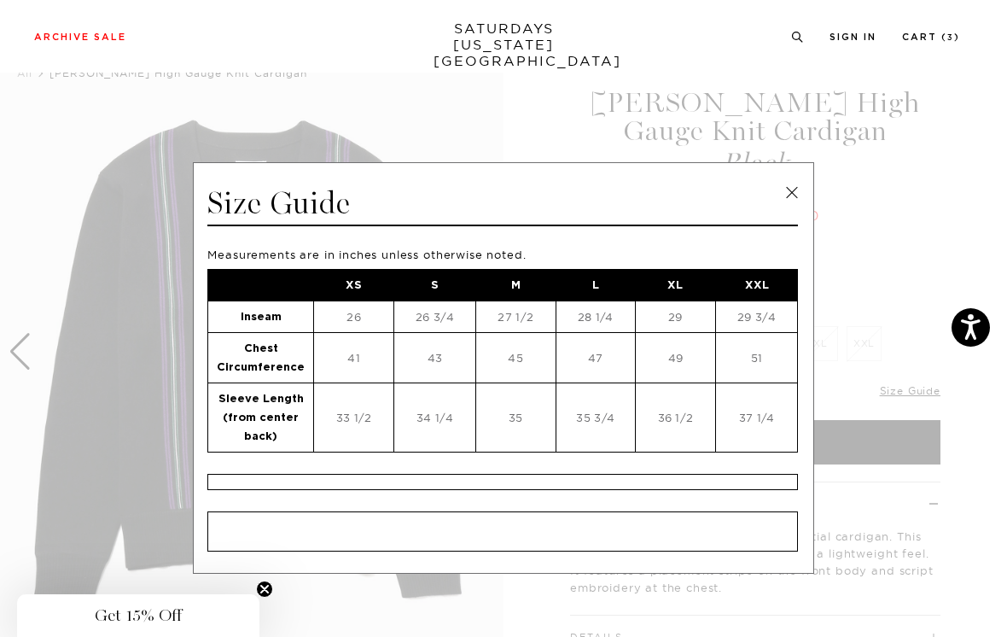
click at [795, 194] on link at bounding box center [792, 193] width 26 height 26
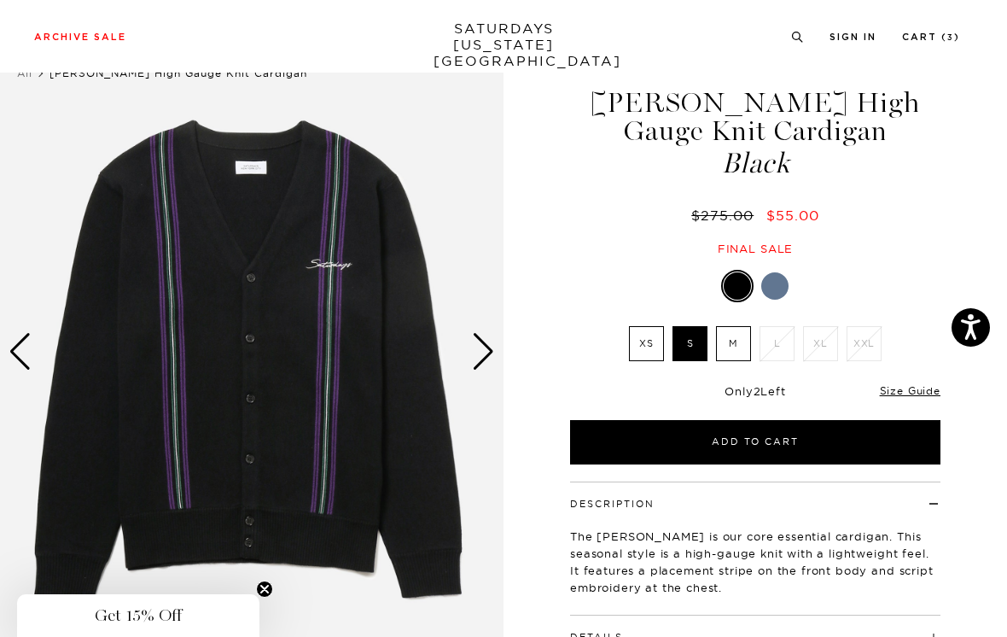
click at [902, 390] on link "Size Guide" at bounding box center [910, 390] width 61 height 13
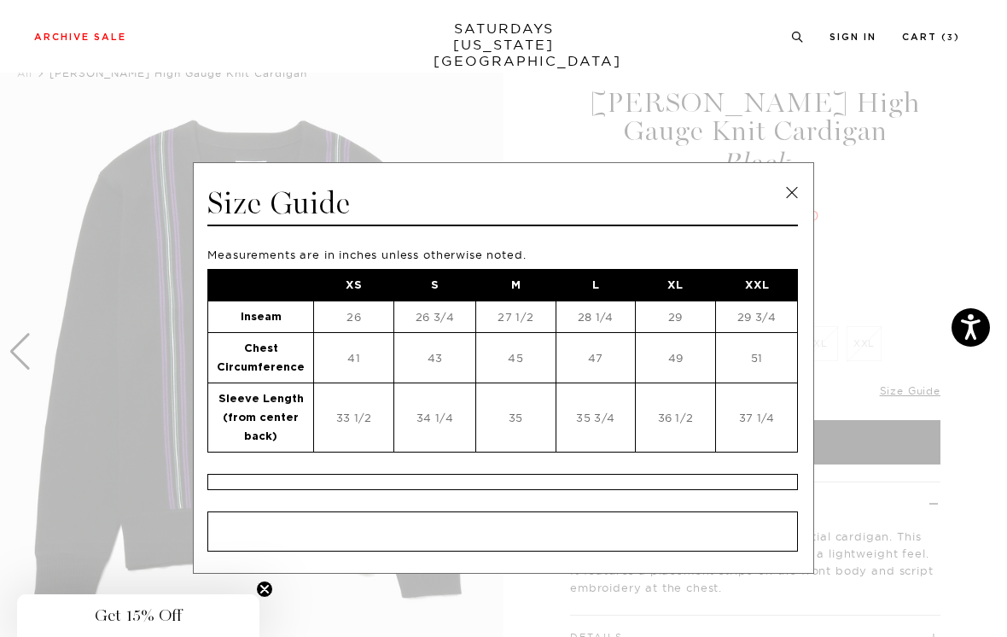
click at [797, 181] on link at bounding box center [792, 193] width 26 height 26
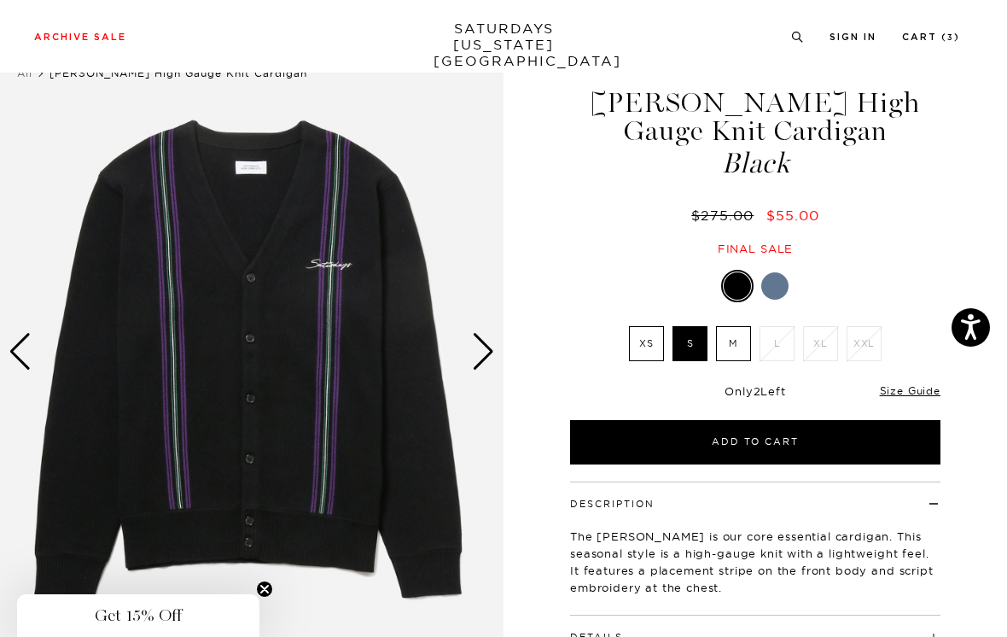
click at [914, 392] on link "Size Guide" at bounding box center [910, 390] width 61 height 13
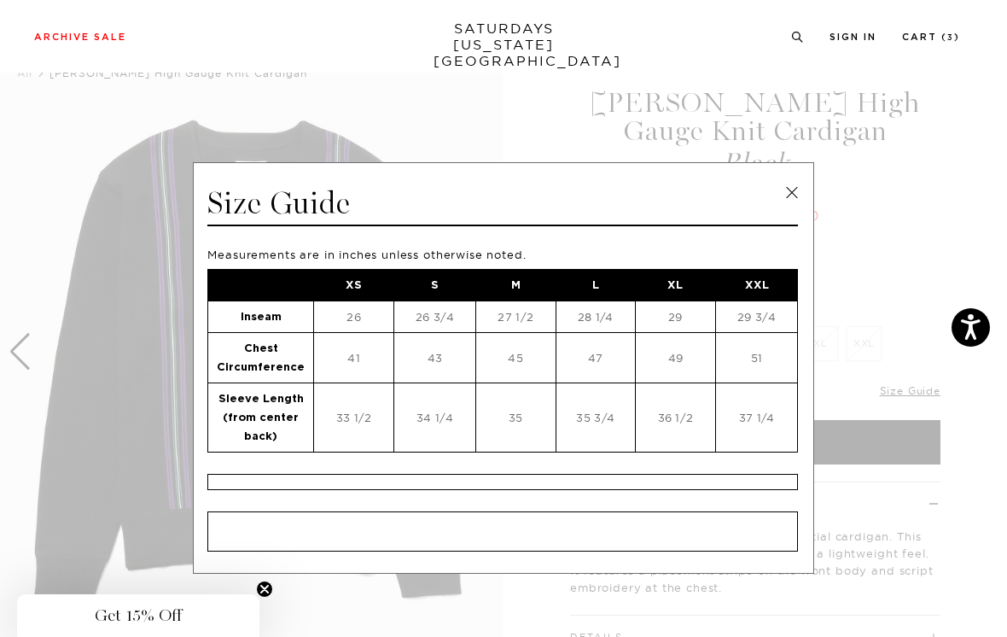
click at [797, 195] on link at bounding box center [792, 193] width 26 height 26
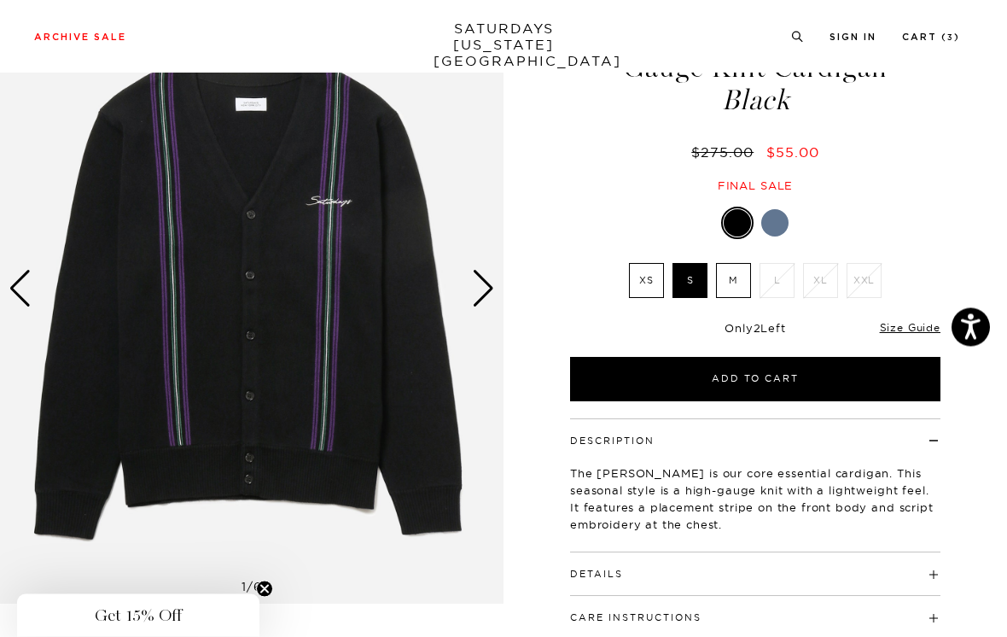
scroll to position [113, 0]
click at [481, 285] on div "Next slide" at bounding box center [483, 289] width 23 height 38
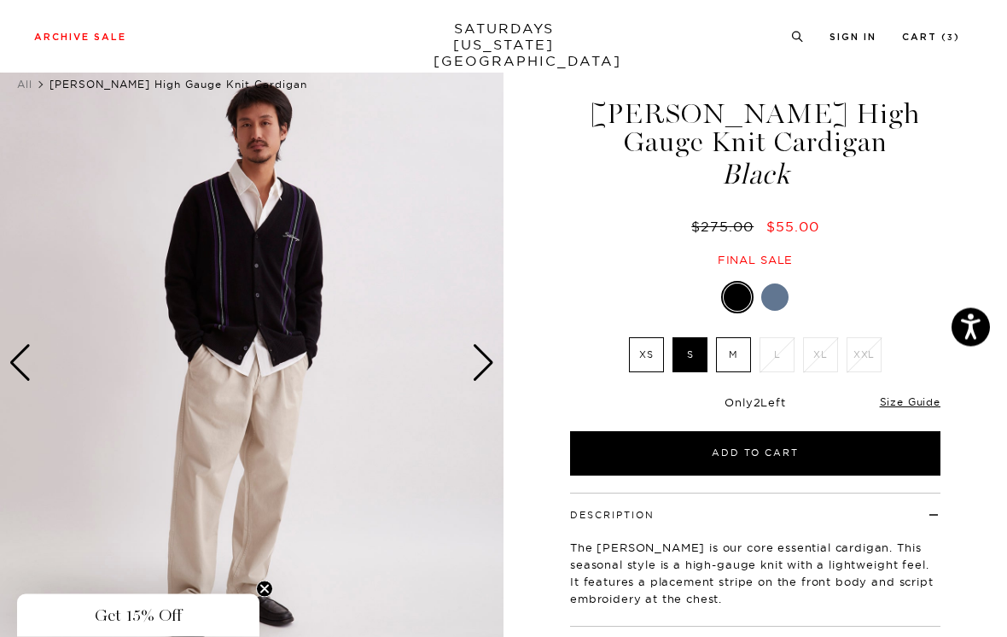
click at [22, 367] on div "Previous slide" at bounding box center [20, 364] width 23 height 38
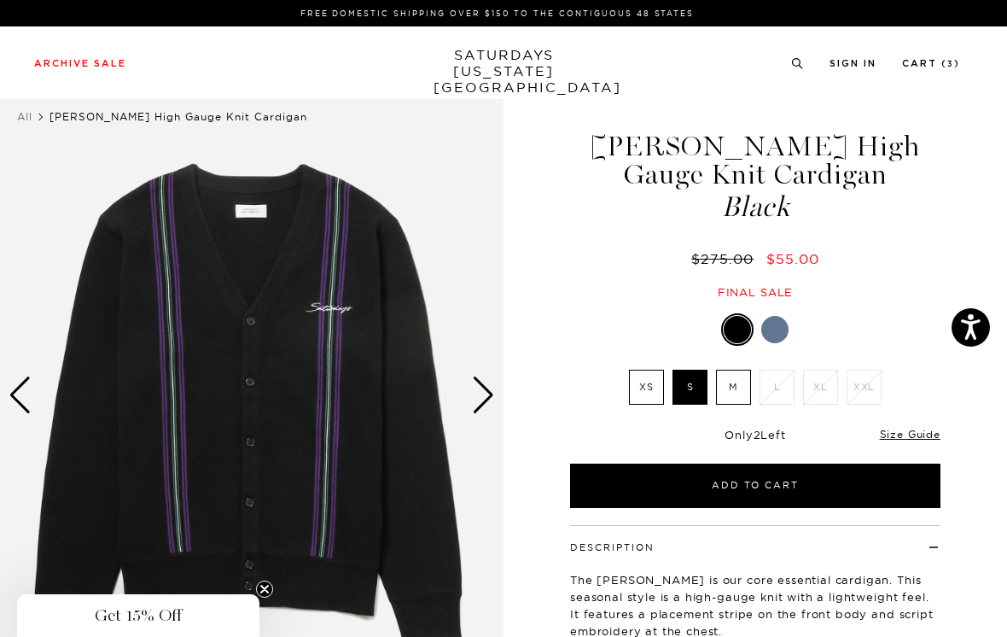
scroll to position [0, 0]
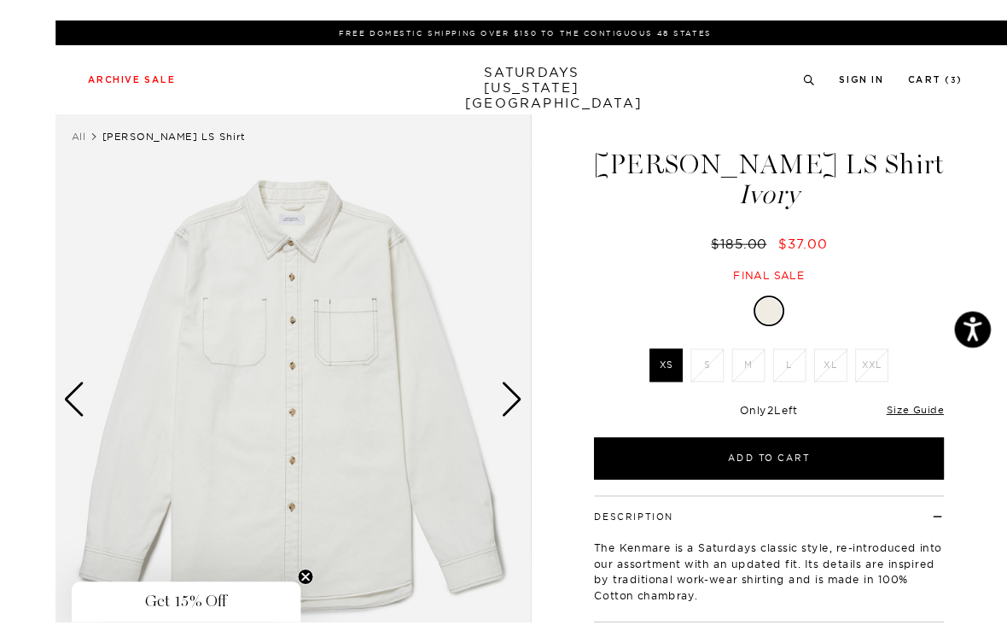
scroll to position [34, 0]
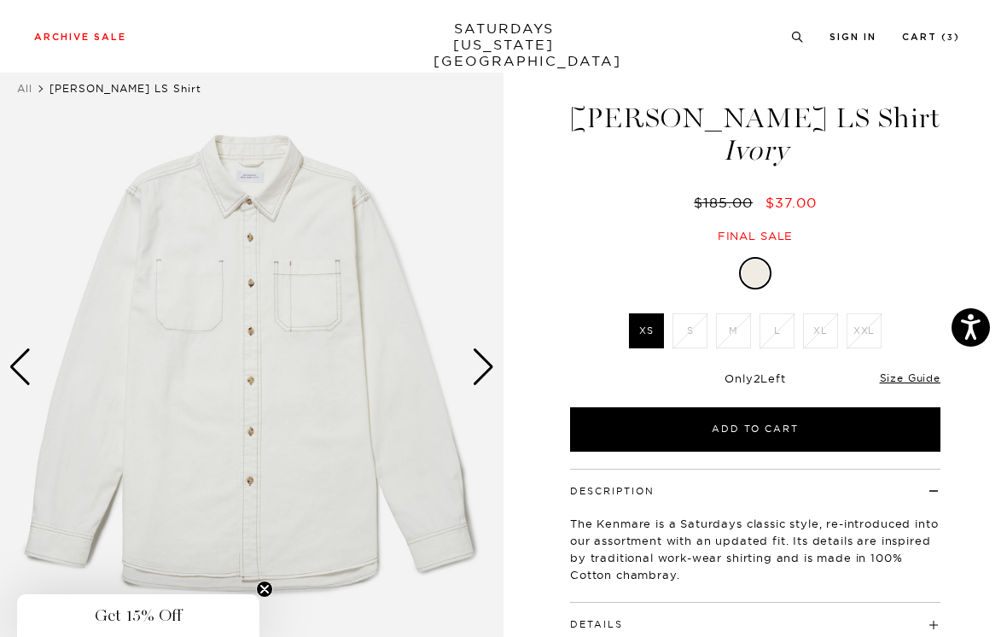
click at [485, 365] on div "Next slide" at bounding box center [483, 367] width 23 height 38
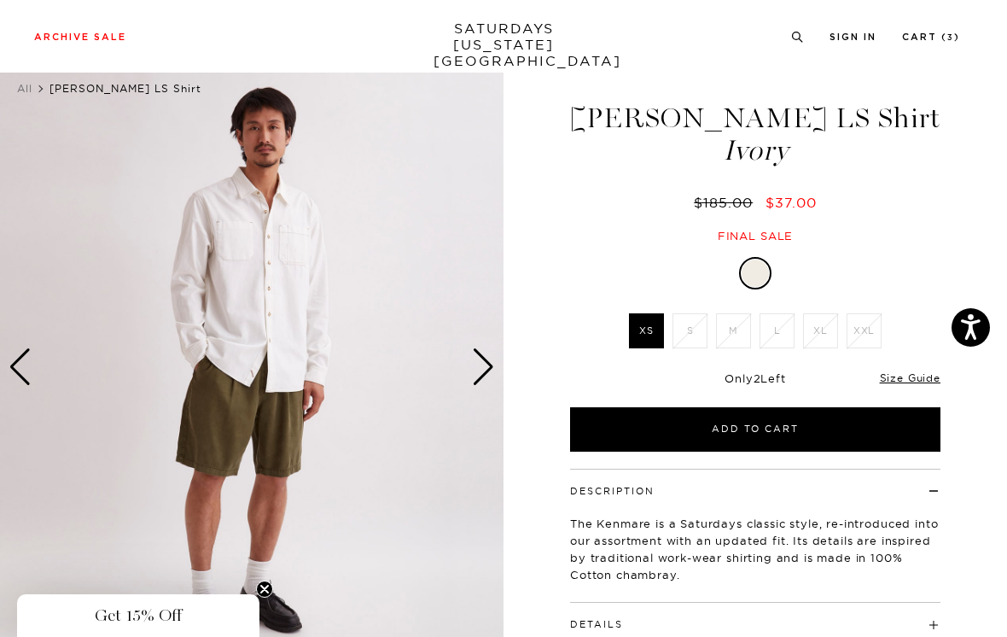
click at [918, 382] on link "Size Guide" at bounding box center [910, 377] width 61 height 13
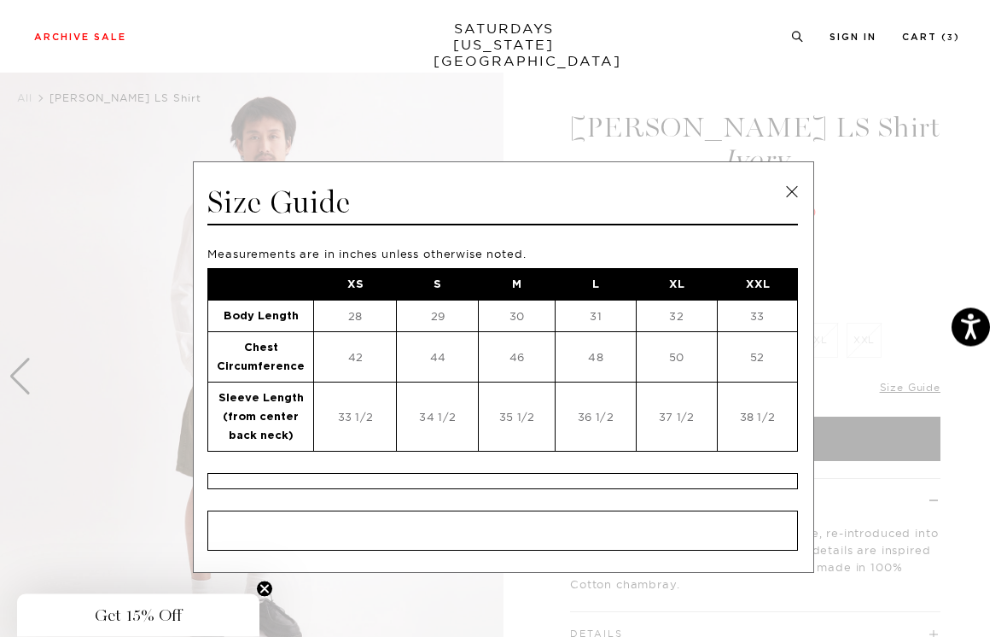
scroll to position [25, 0]
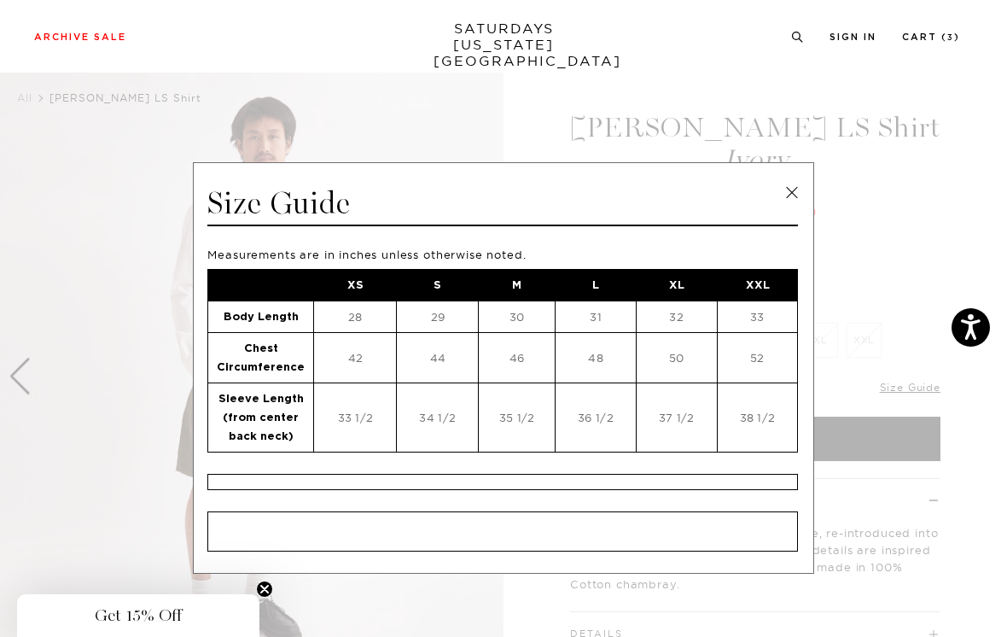
click at [785, 190] on link at bounding box center [792, 193] width 26 height 26
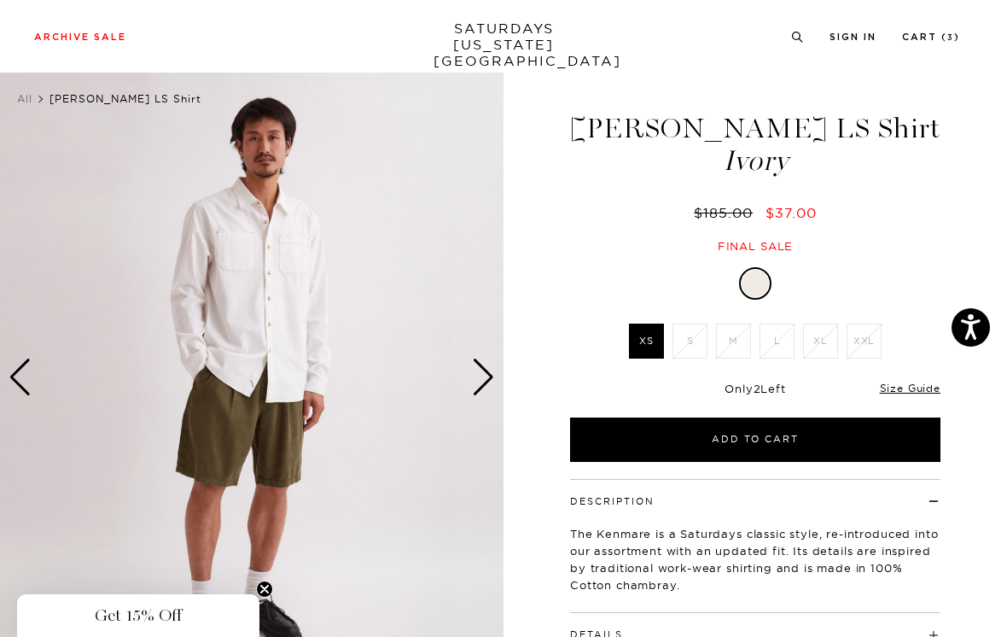
scroll to position [26, 0]
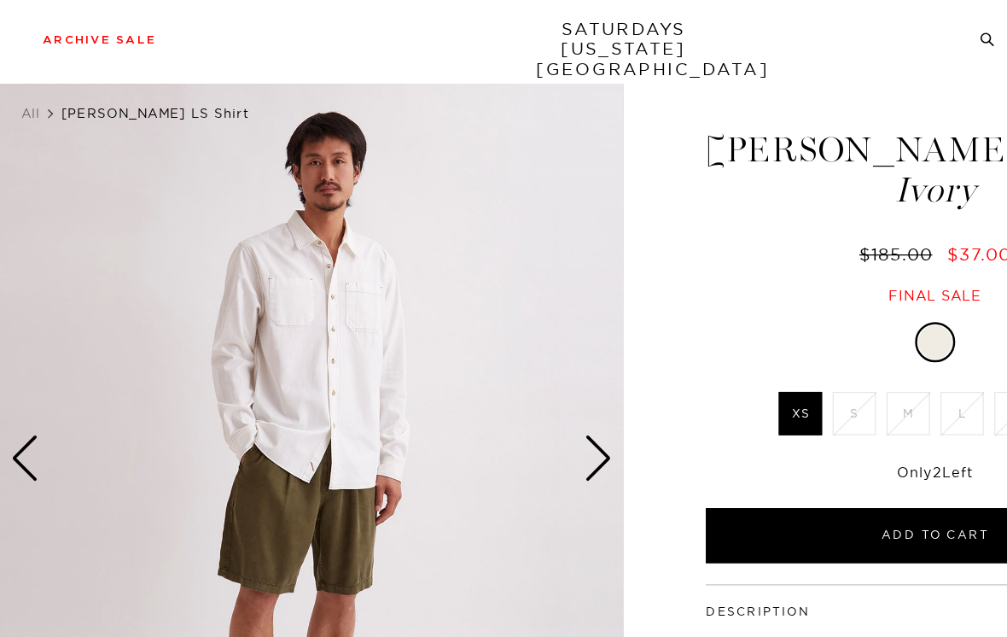
click at [487, 366] on div "Next slide" at bounding box center [483, 376] width 23 height 38
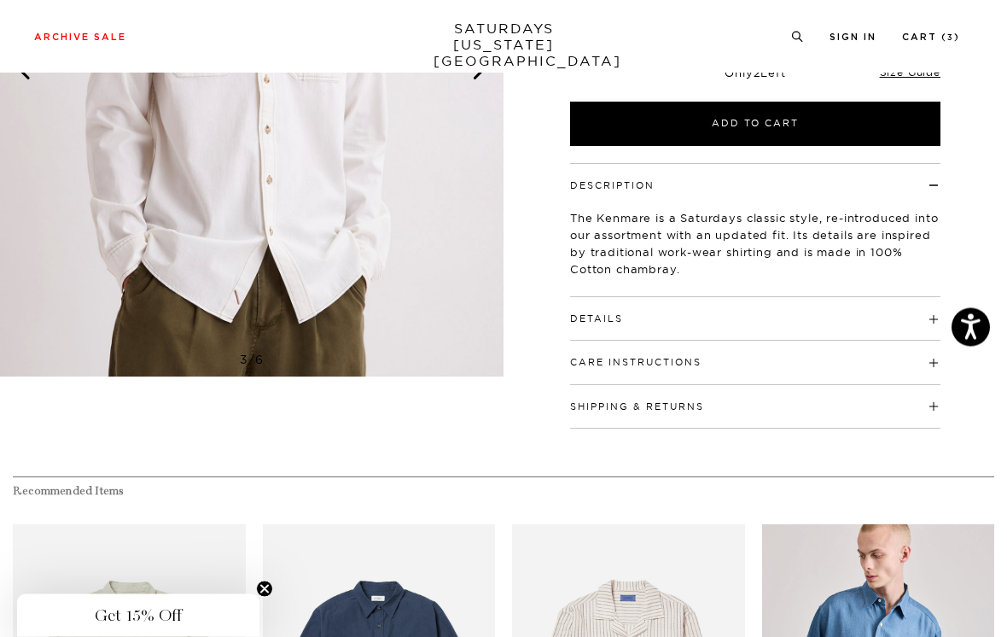
click at [925, 317] on h4 "Details" at bounding box center [755, 312] width 371 height 28
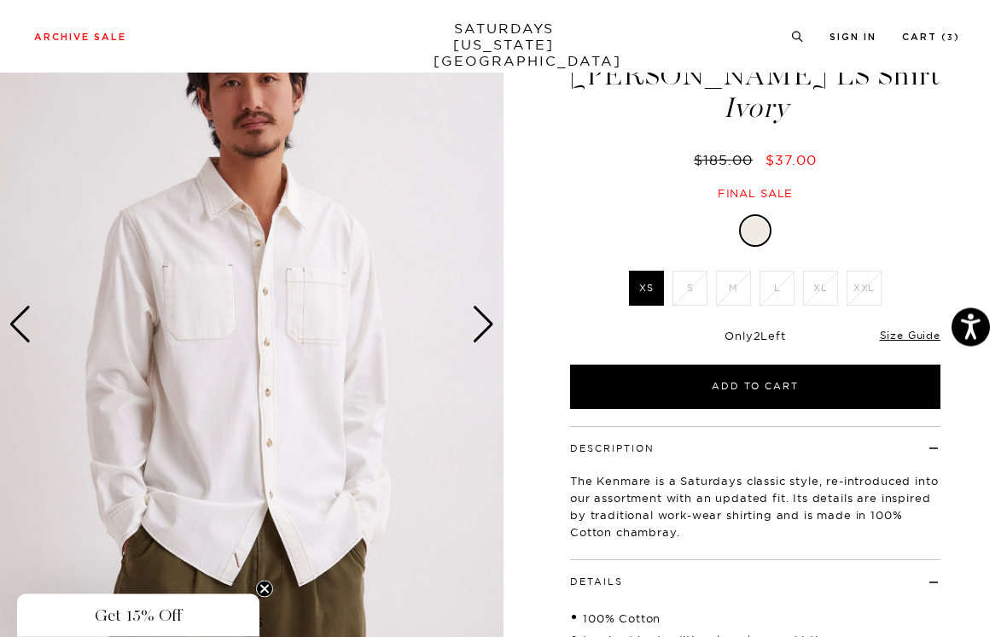
scroll to position [46, 0]
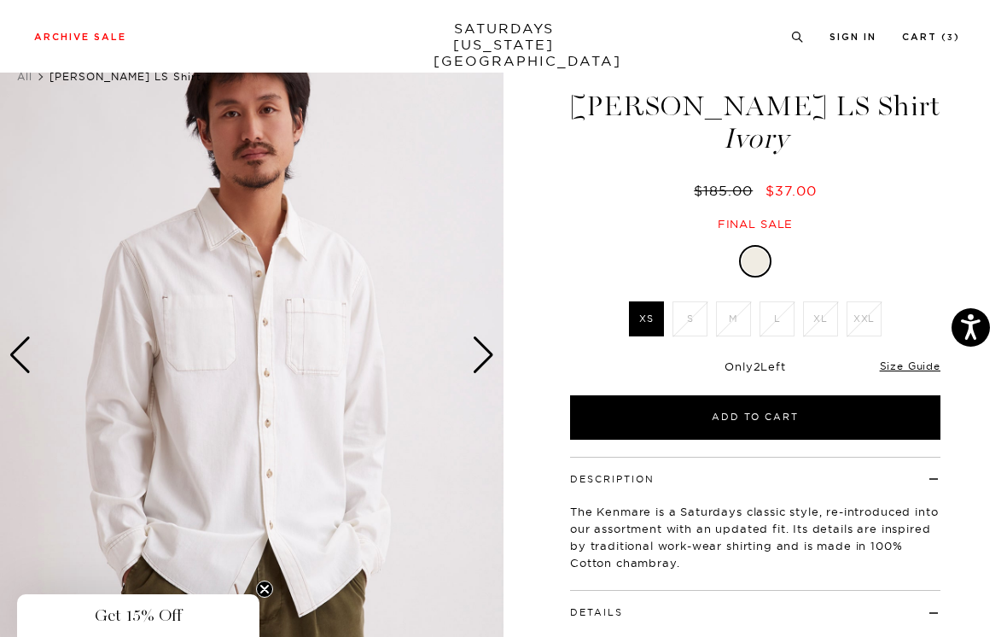
click at [480, 348] on div "Next slide" at bounding box center [483, 355] width 23 height 38
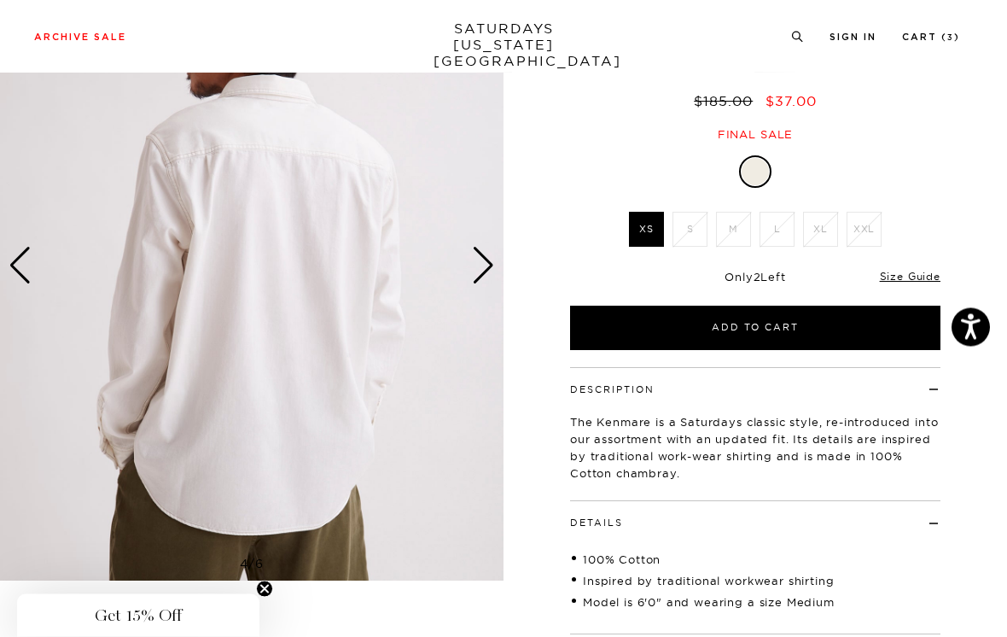
scroll to position [142, 0]
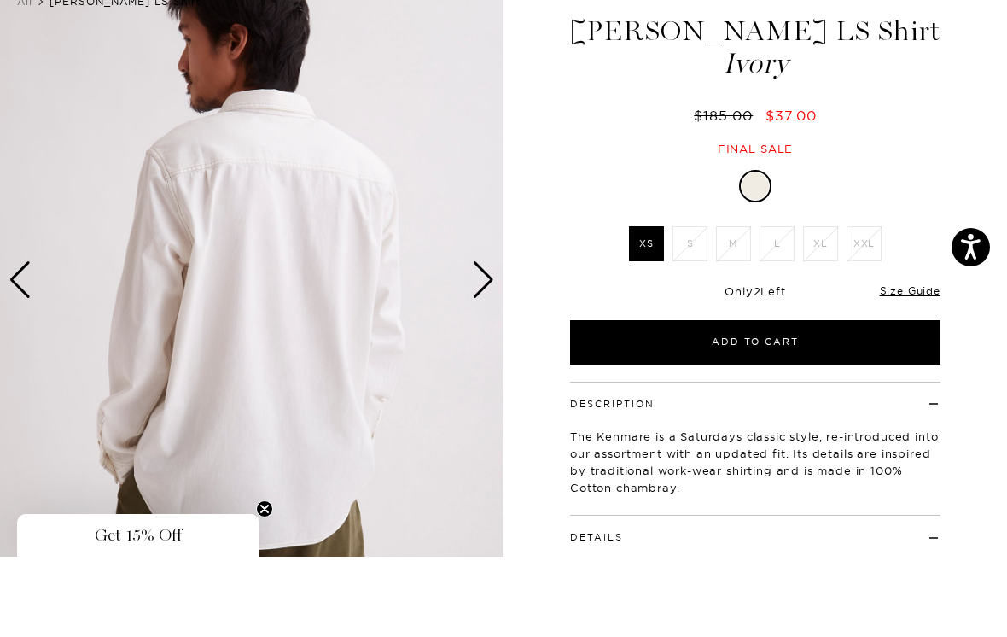
click at [484, 341] on div "Next slide" at bounding box center [483, 360] width 23 height 38
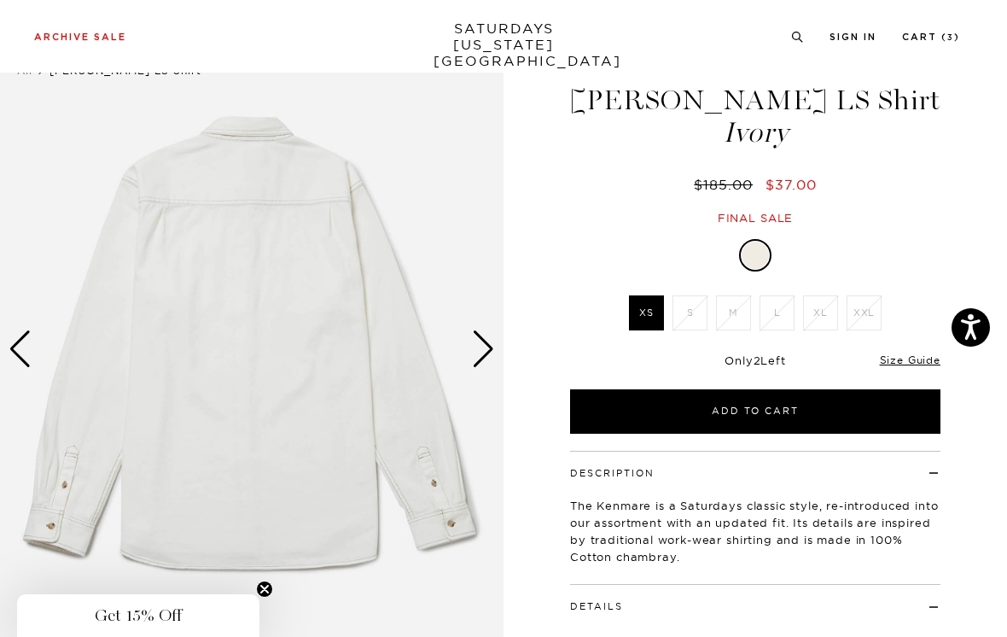
scroll to position [44, 0]
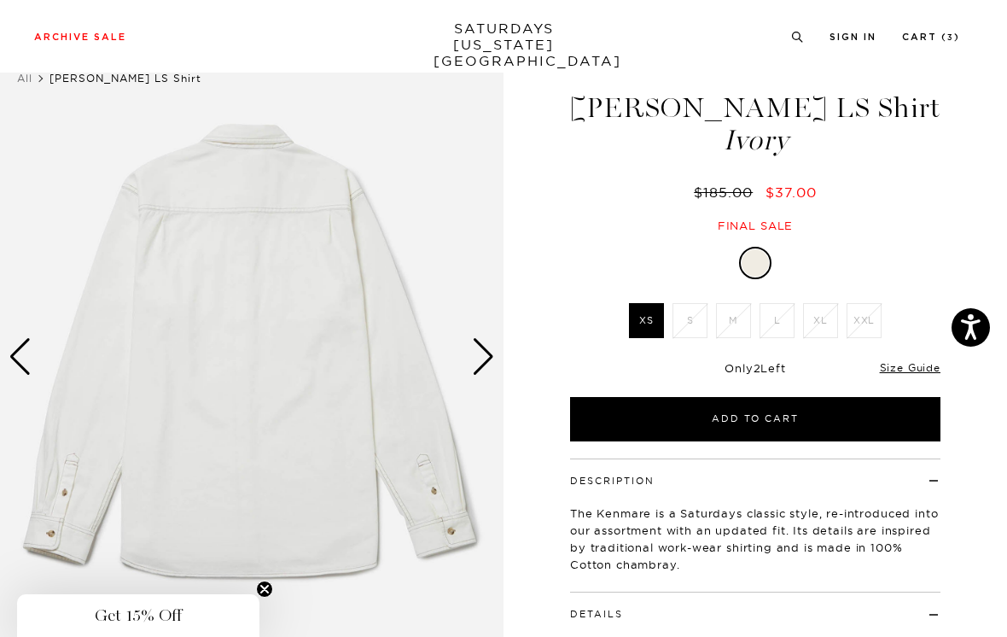
click at [499, 347] on img at bounding box center [252, 357] width 504 height 630
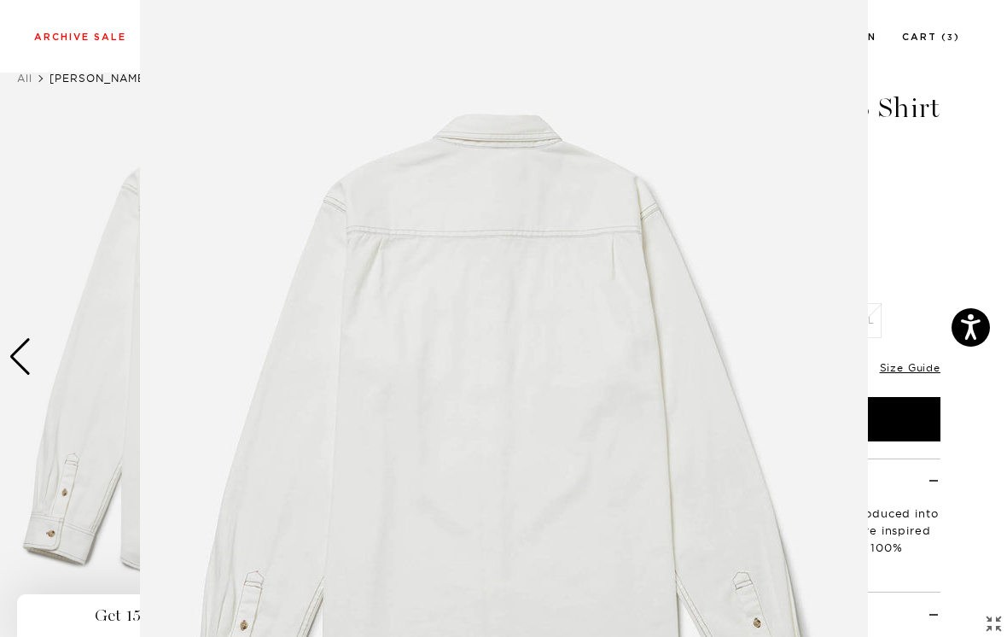
scroll to position [119, 0]
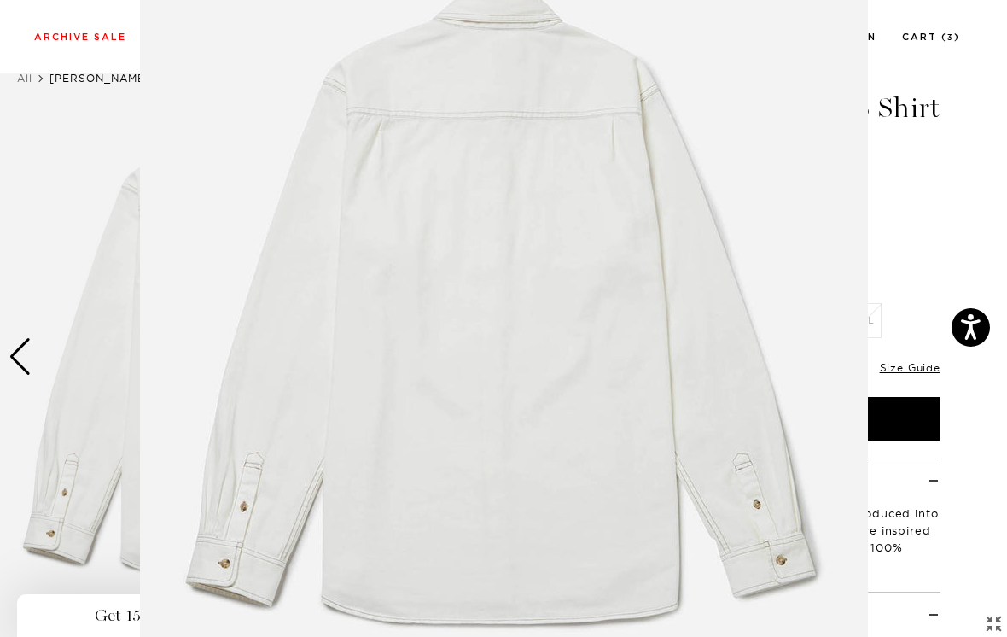
click at [493, 342] on img at bounding box center [504, 318] width 728 height 874
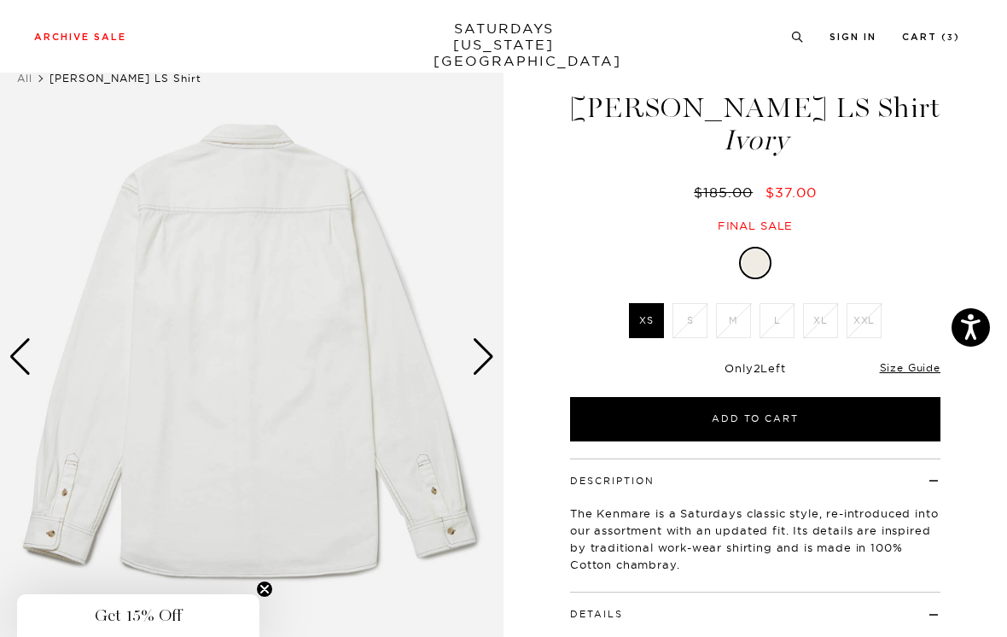
click at [483, 347] on div "Next slide" at bounding box center [483, 357] width 23 height 38
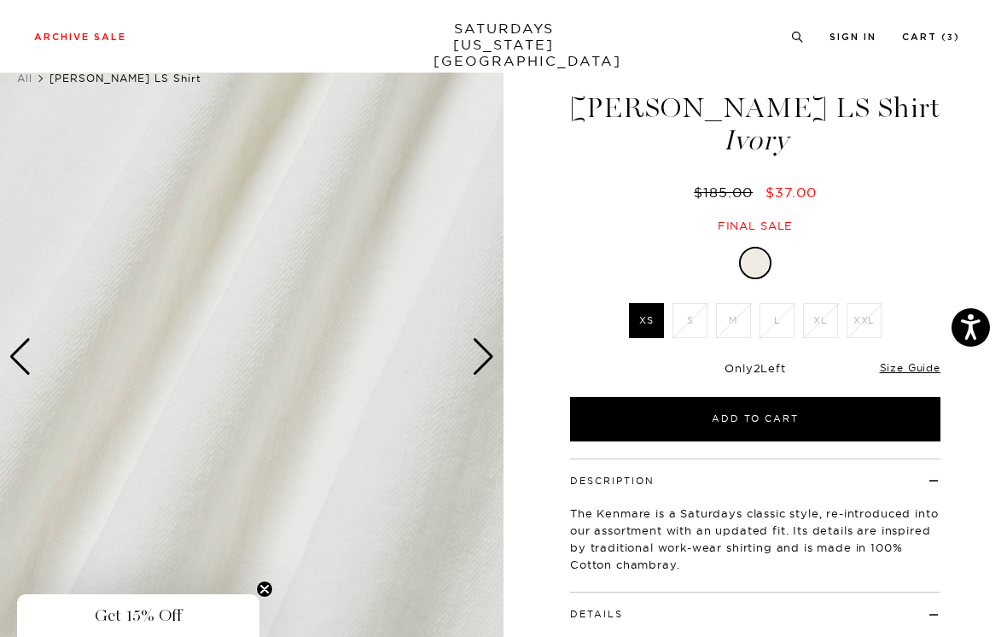
click at [490, 353] on div "Next slide" at bounding box center [483, 357] width 23 height 38
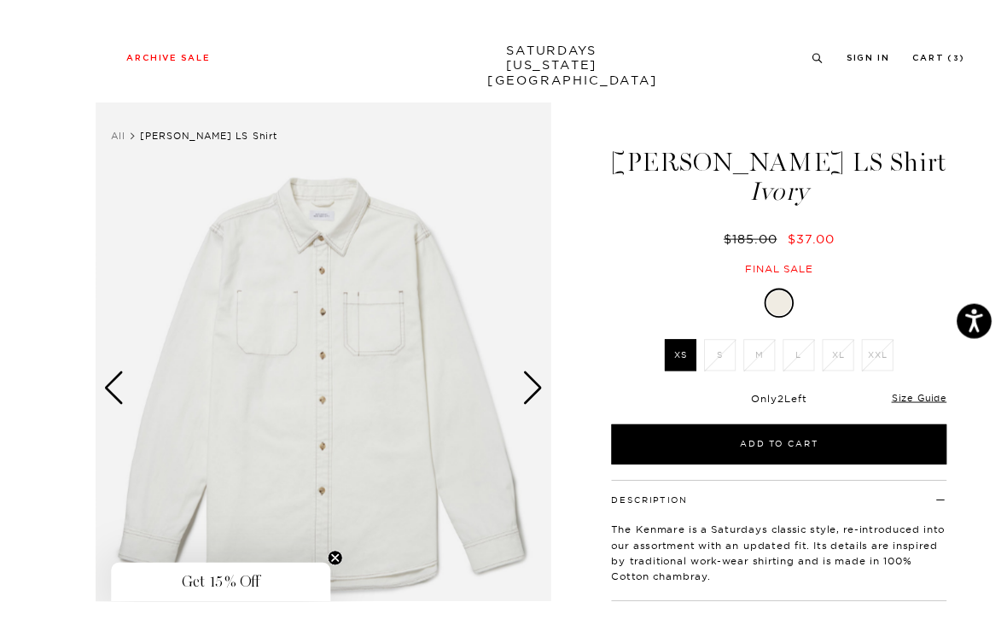
scroll to position [10, 0]
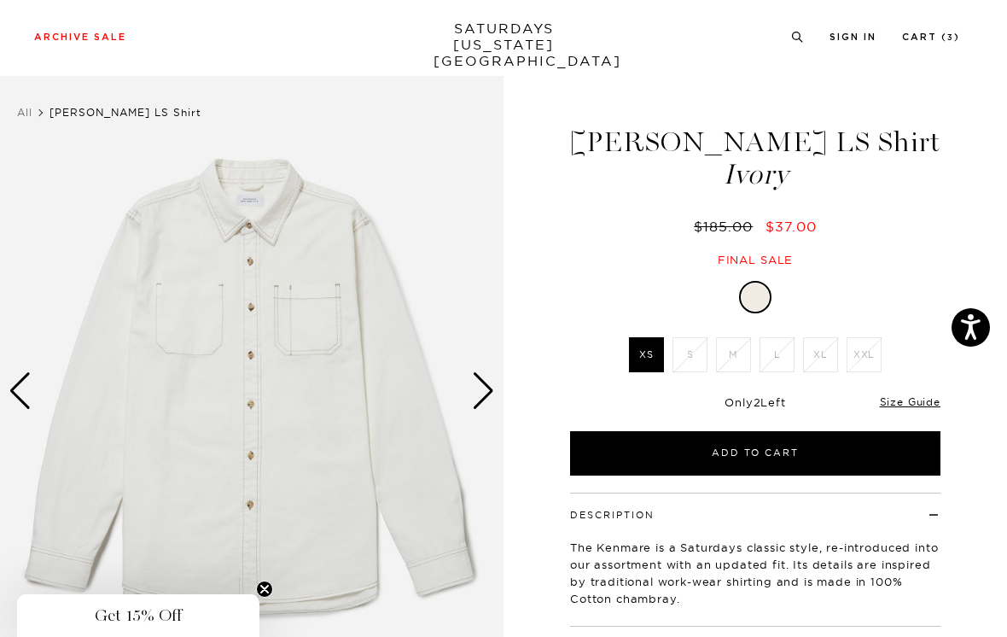
click at [484, 386] on div "Next slide" at bounding box center [483, 391] width 23 height 38
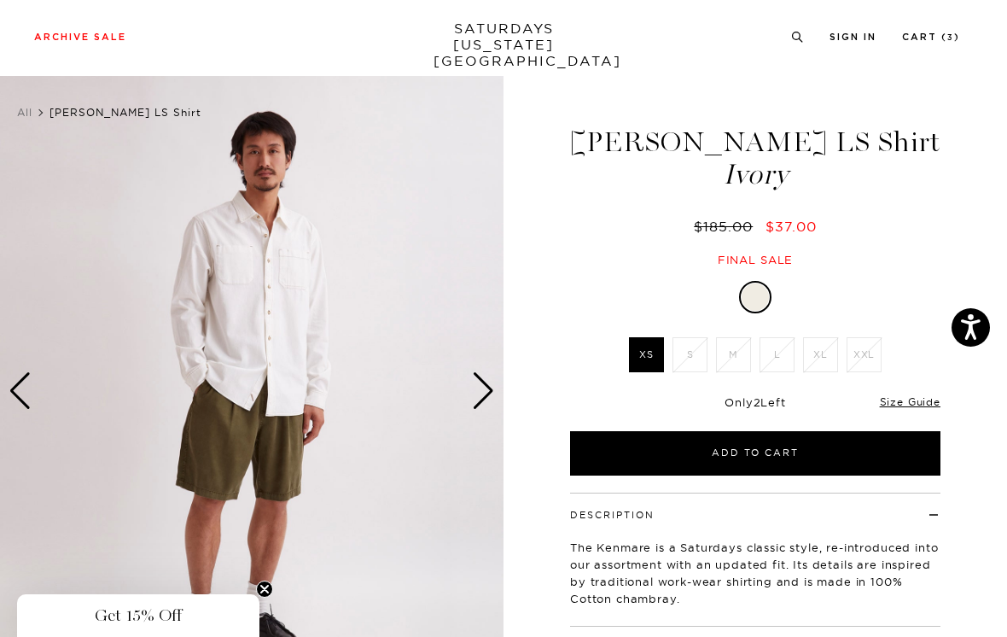
scroll to position [9, 0]
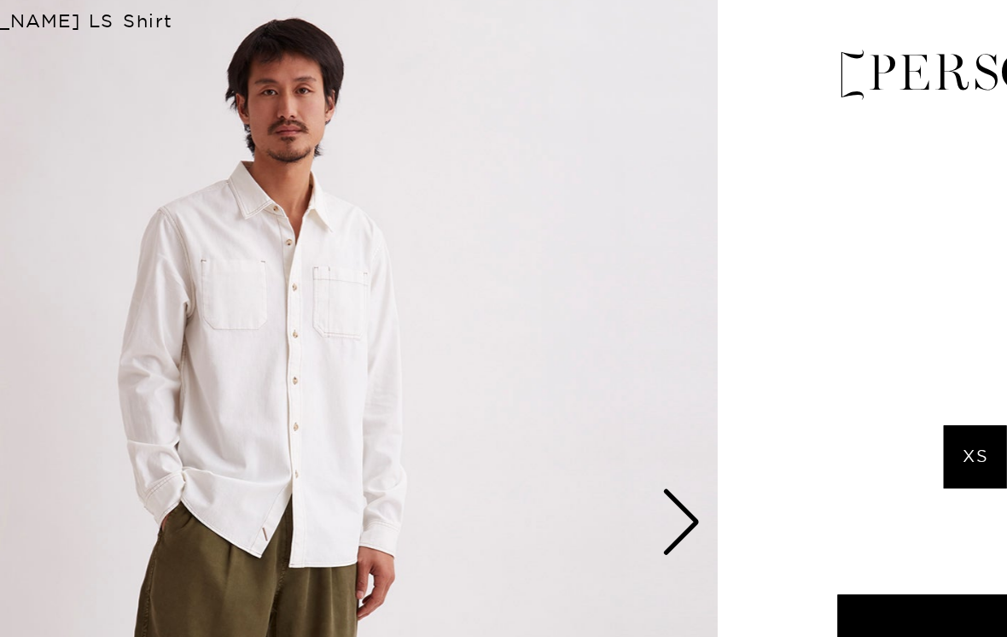
click at [472, 373] on div "Next slide" at bounding box center [483, 392] width 23 height 38
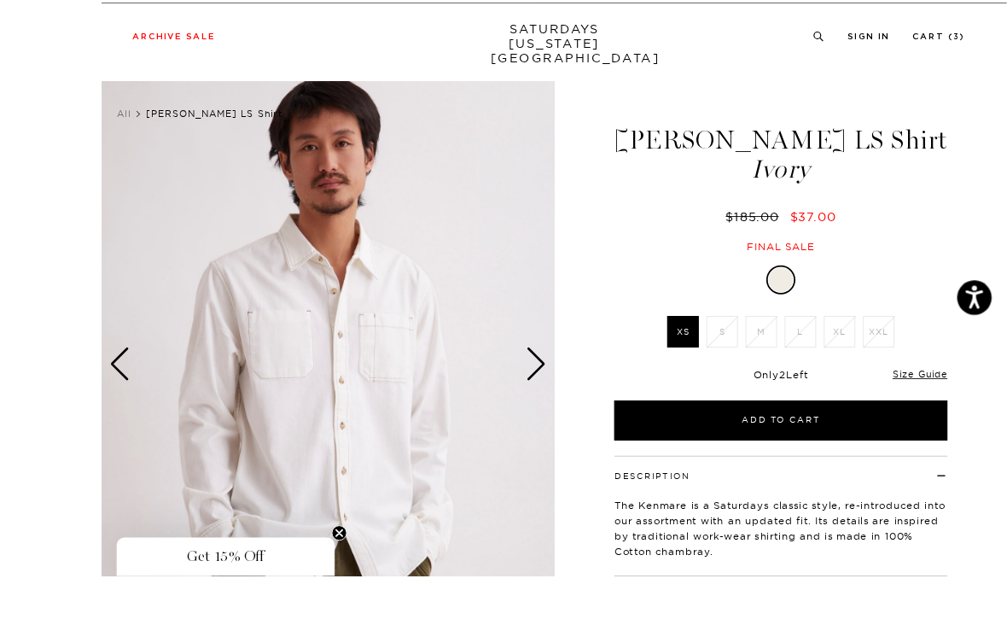
scroll to position [127, 0]
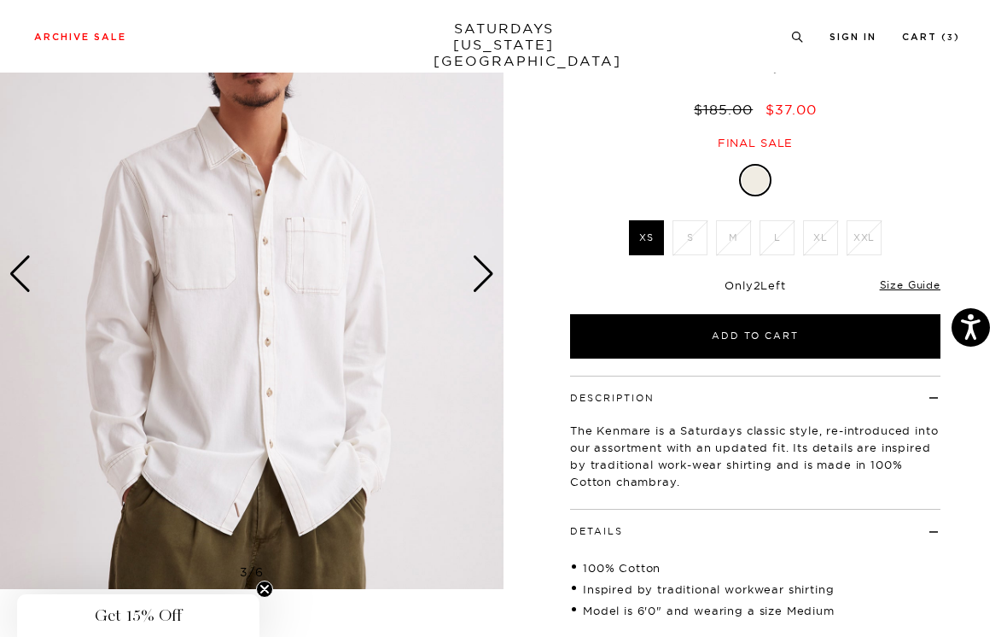
click at [488, 274] on div "Next slide" at bounding box center [483, 274] width 23 height 38
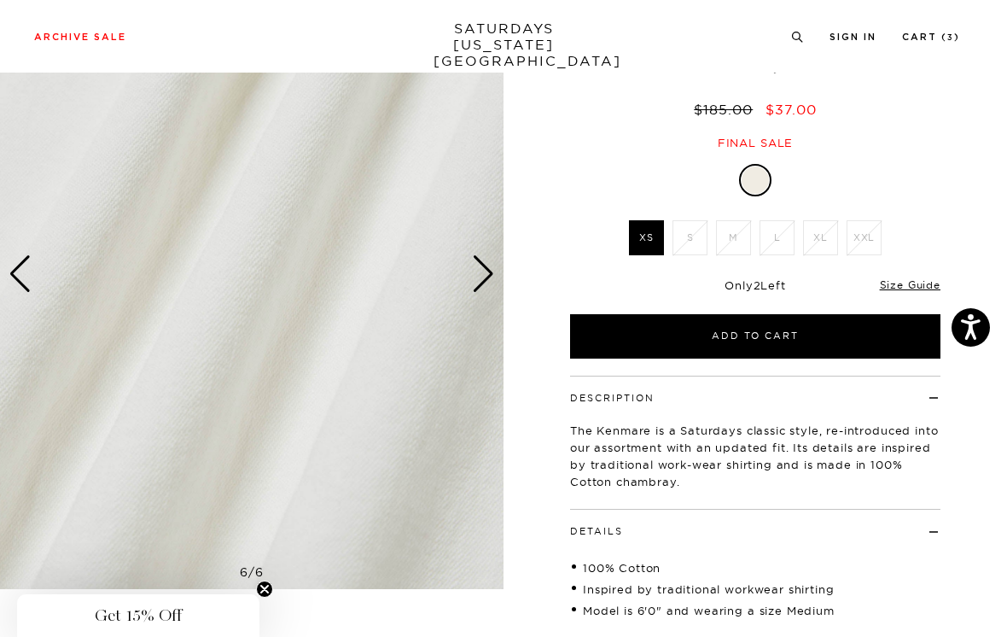
click at [481, 271] on div "Next slide" at bounding box center [483, 274] width 23 height 38
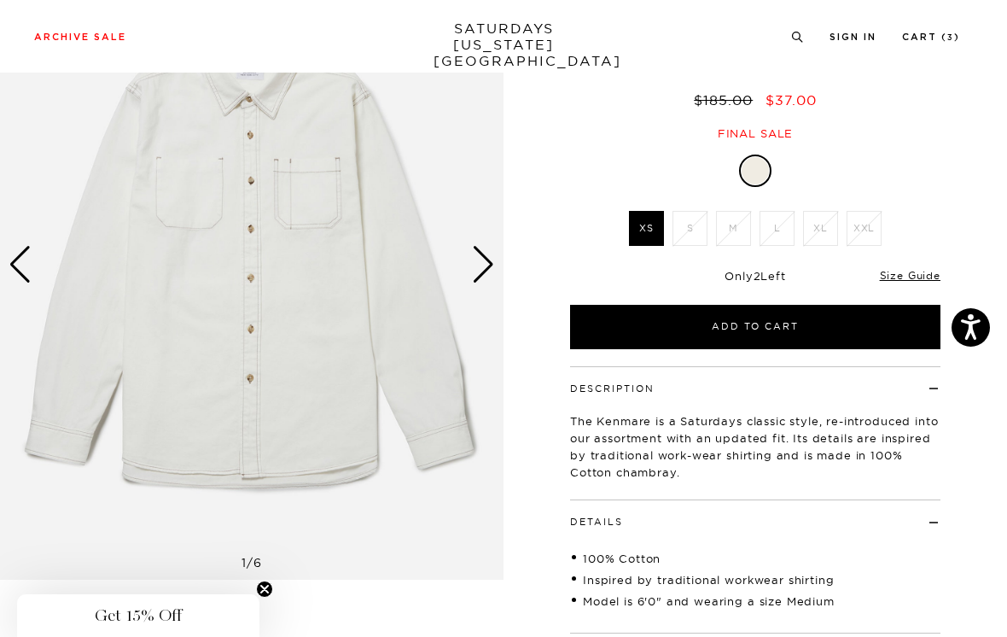
scroll to position [141, 0]
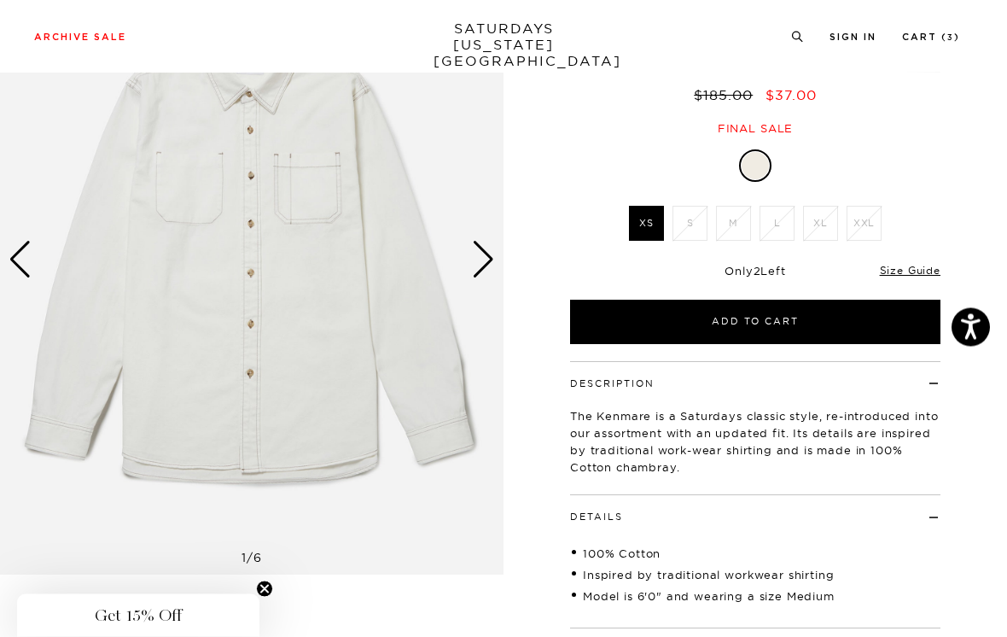
click at [916, 270] on link "Size Guide" at bounding box center [910, 271] width 61 height 13
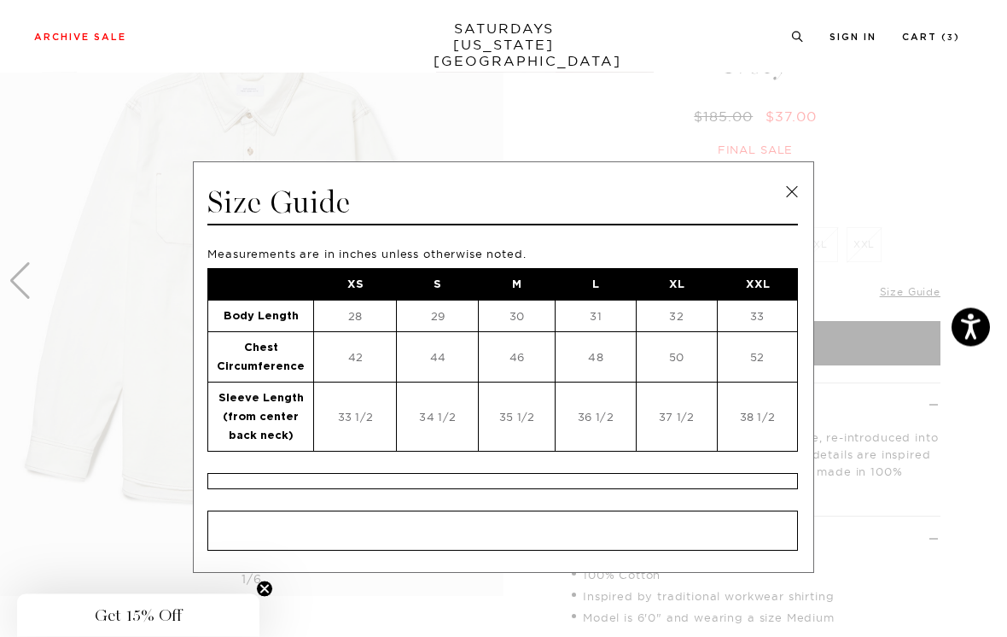
scroll to position [120, 0]
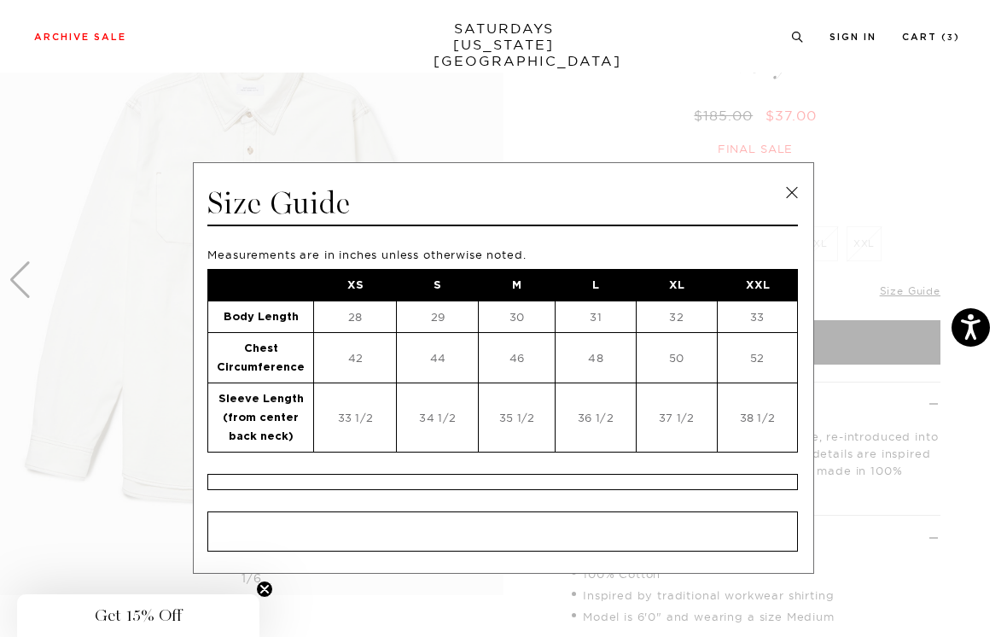
click at [792, 185] on link at bounding box center [792, 193] width 26 height 26
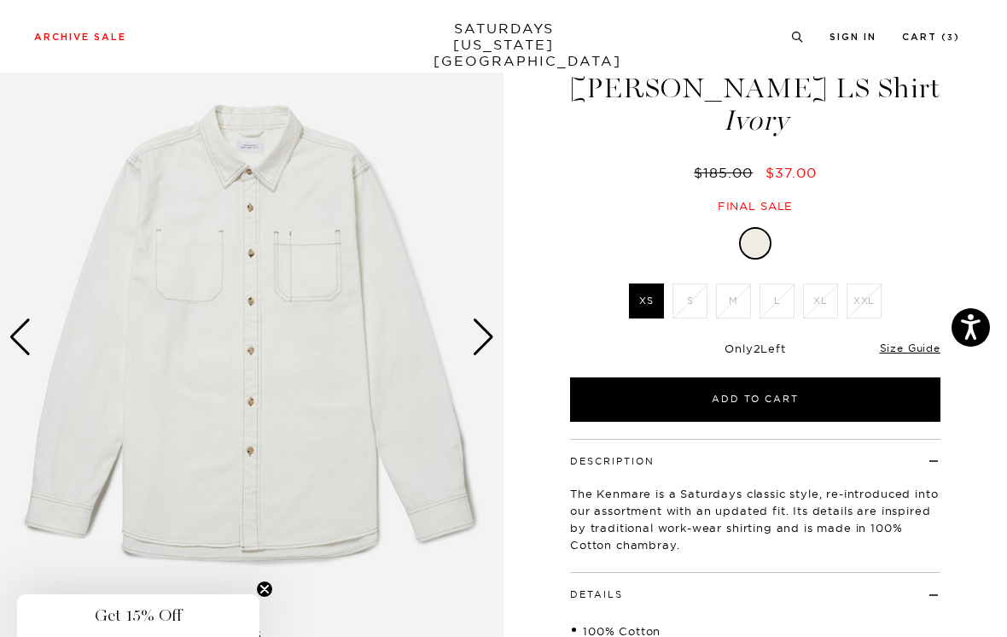
scroll to position [0, 0]
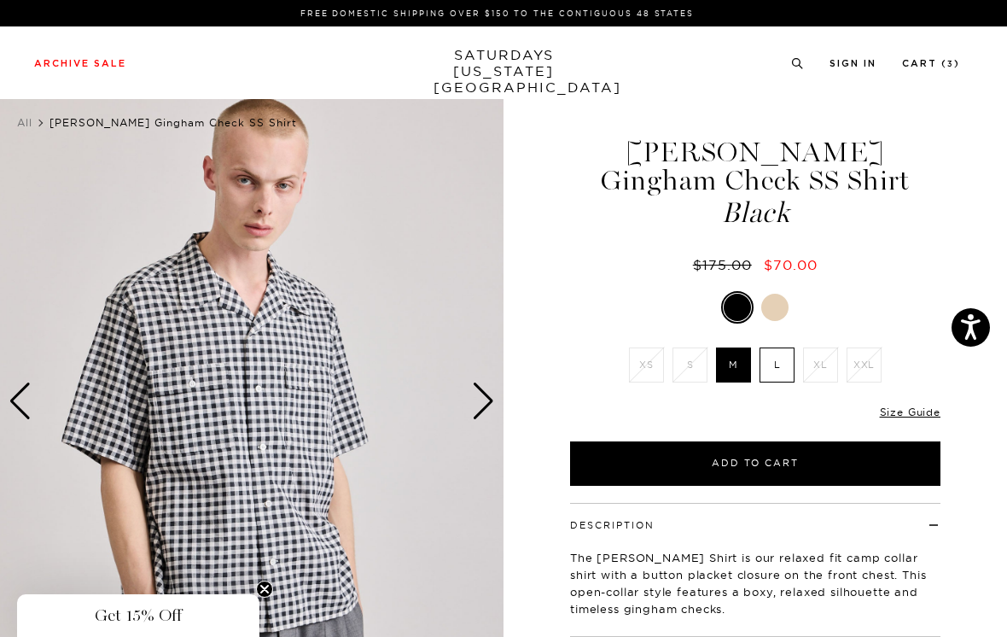
click at [777, 306] on div at bounding box center [775, 307] width 27 height 27
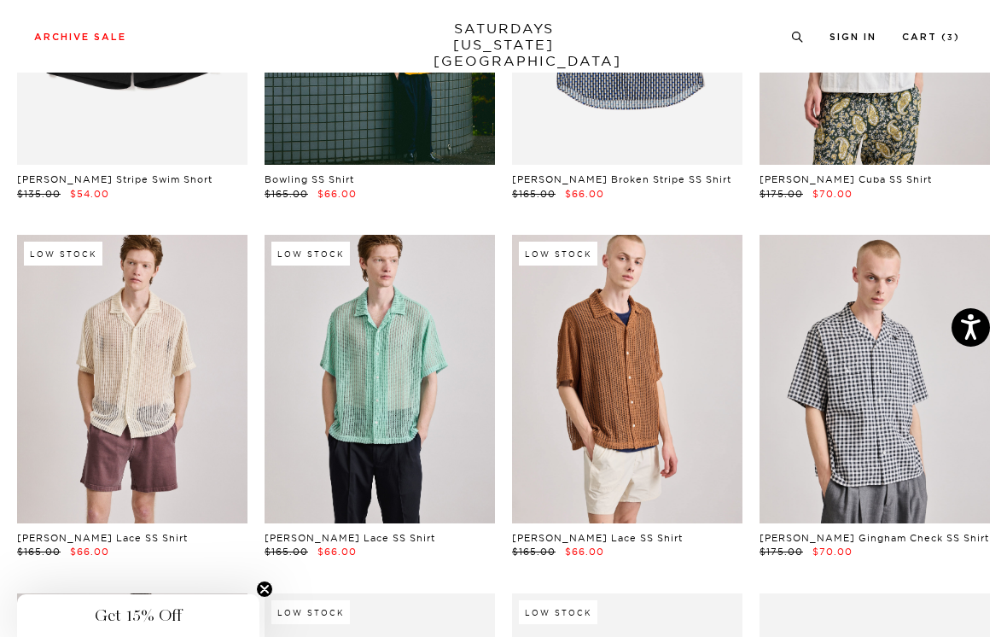
scroll to position [19571, 0]
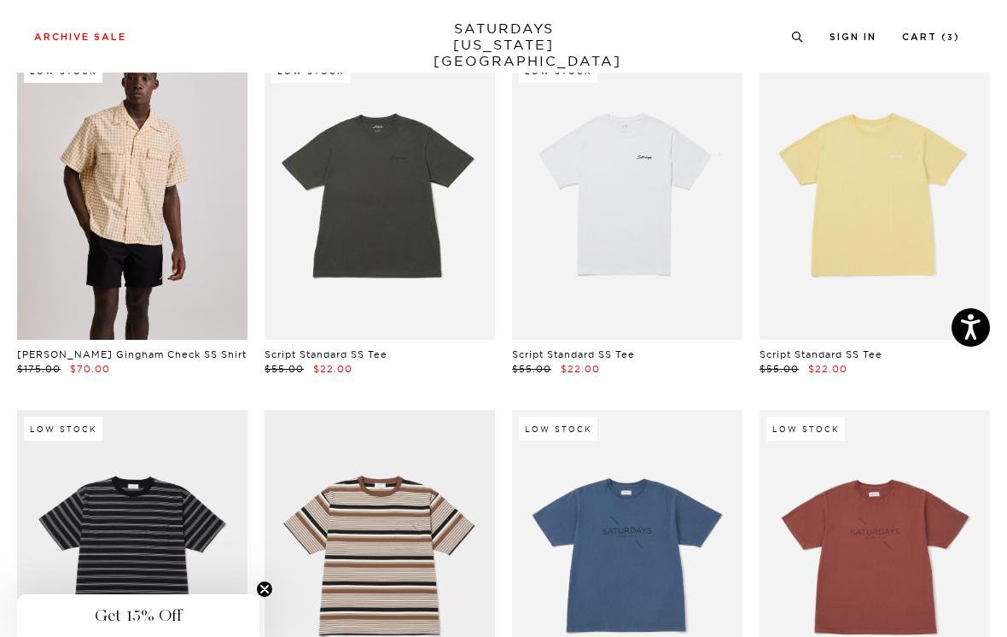
scroll to position [20103, 0]
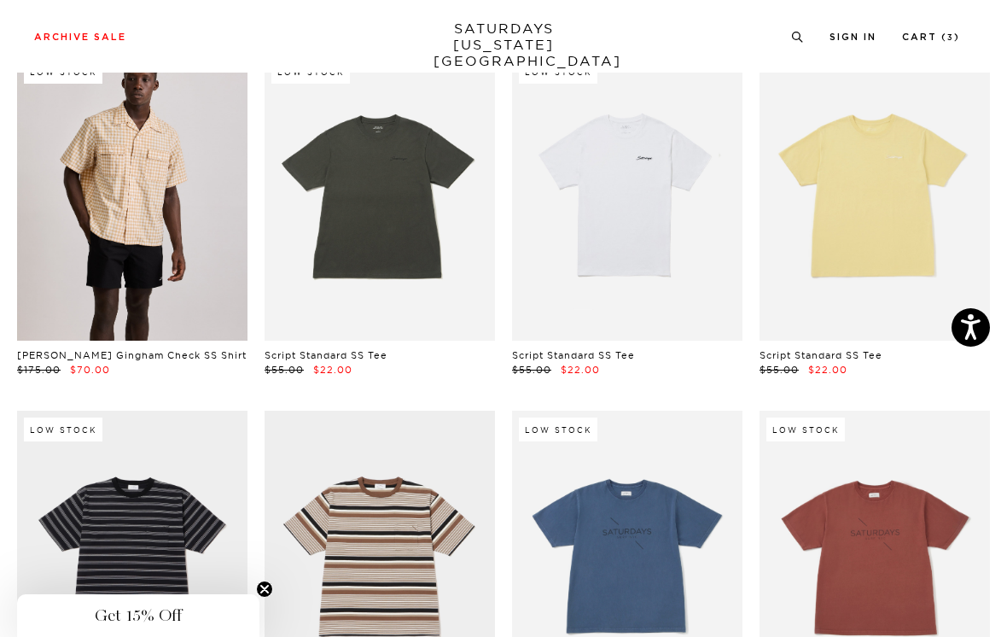
click at [452, 411] on link at bounding box center [380, 555] width 231 height 289
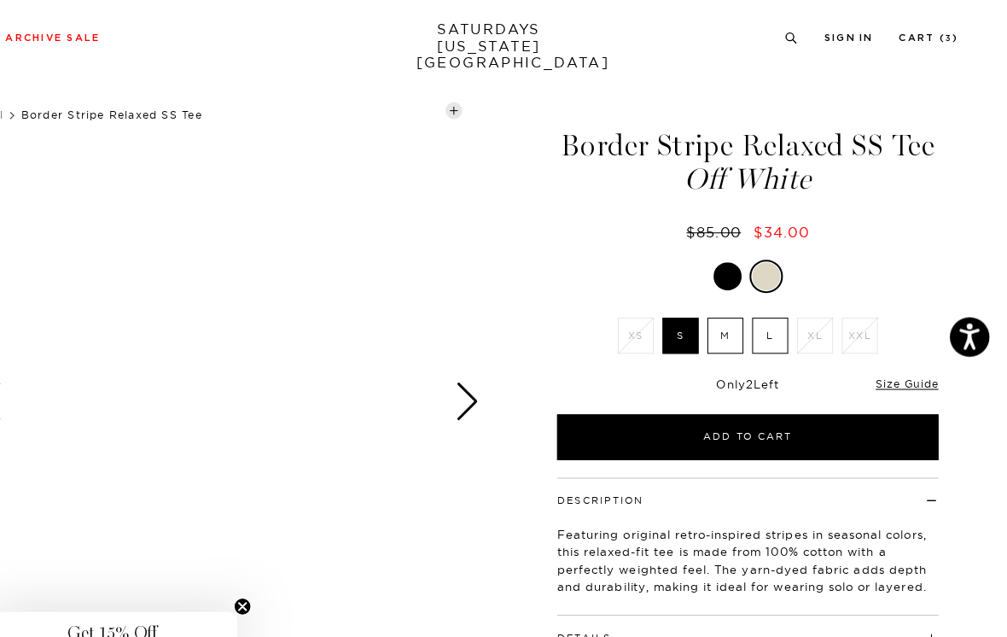
scroll to position [5, 0]
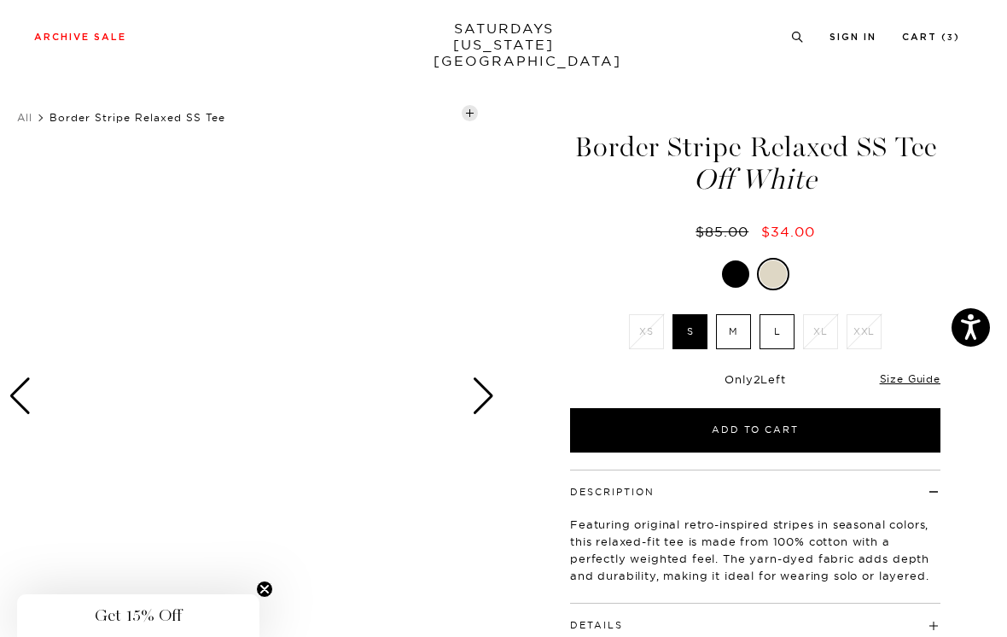
click at [738, 273] on div at bounding box center [735, 273] width 27 height 27
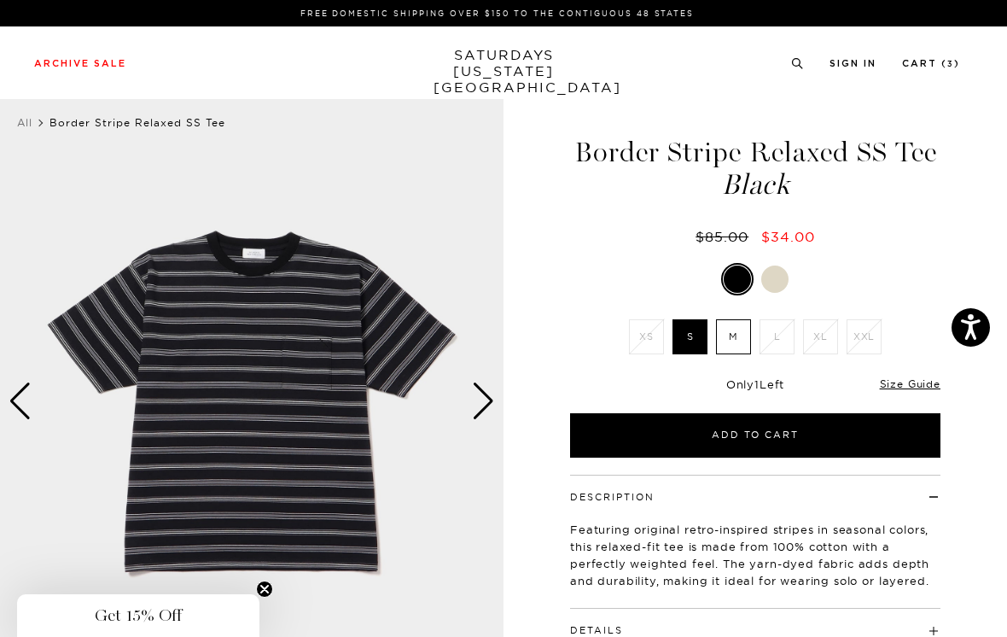
click at [779, 277] on div at bounding box center [775, 279] width 27 height 27
click at [481, 400] on div "Next slide" at bounding box center [483, 401] width 23 height 38
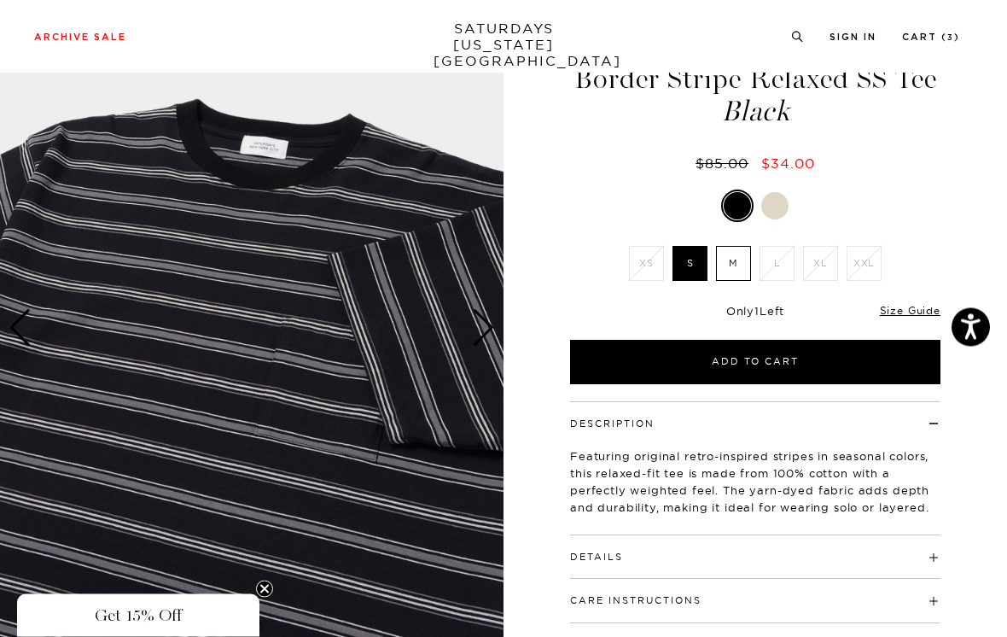
scroll to position [73, 0]
click at [498, 322] on img at bounding box center [252, 328] width 504 height 630
click at [487, 323] on div "Next slide" at bounding box center [483, 328] width 23 height 38
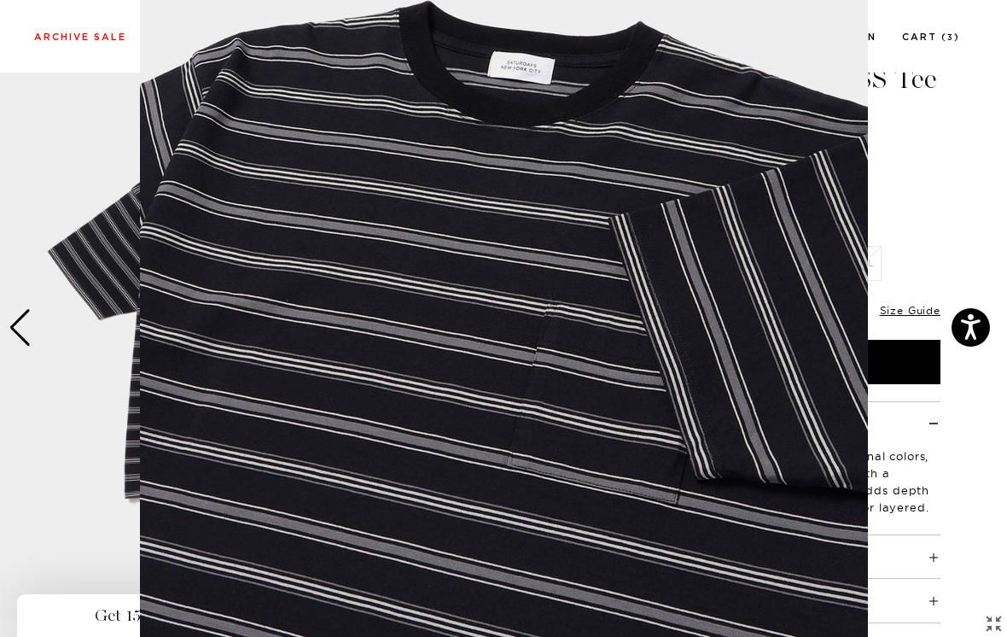
click at [919, 190] on figure at bounding box center [503, 318] width 1007 height 637
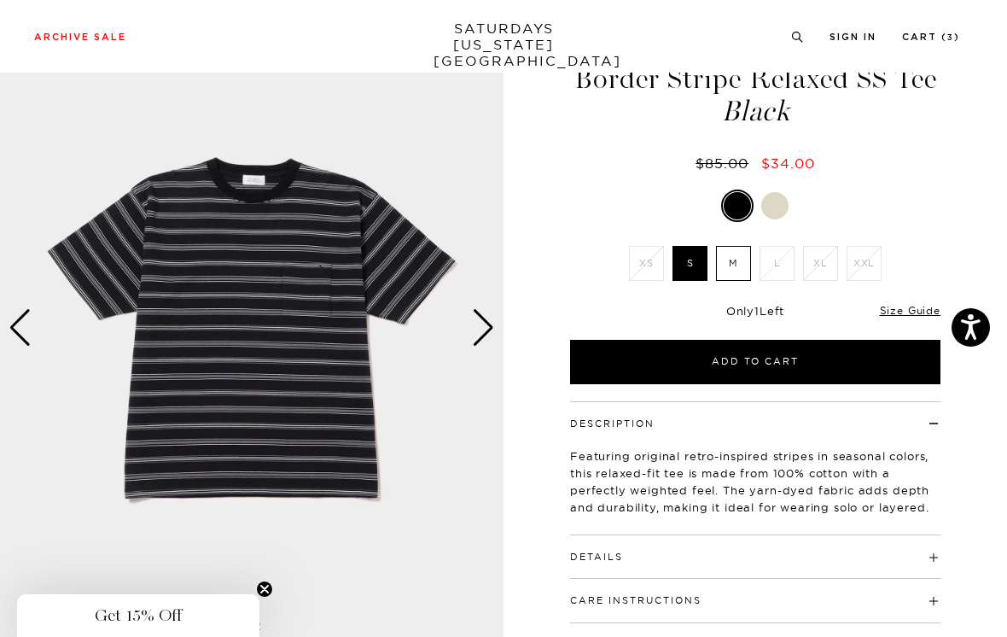
click at [483, 324] on div "Next slide" at bounding box center [483, 328] width 23 height 38
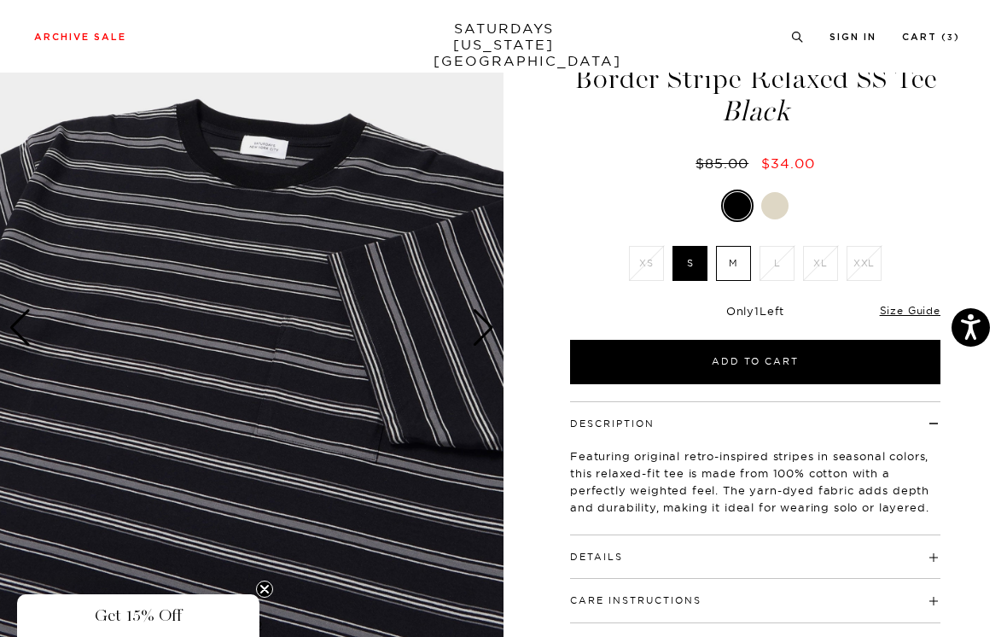
click at [491, 321] on div "Next slide" at bounding box center [483, 328] width 23 height 38
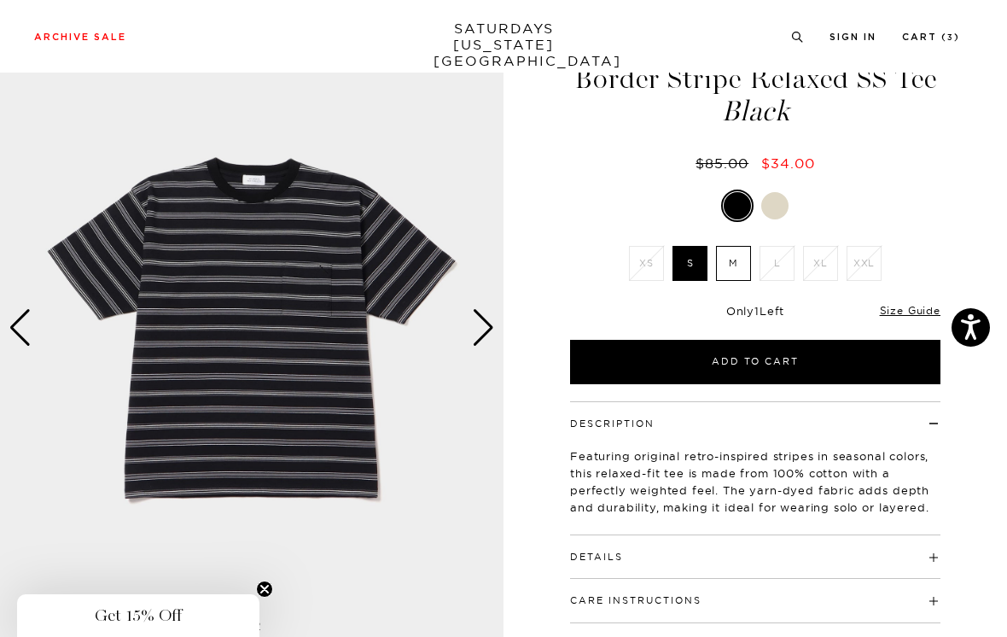
click at [783, 204] on div at bounding box center [775, 205] width 27 height 27
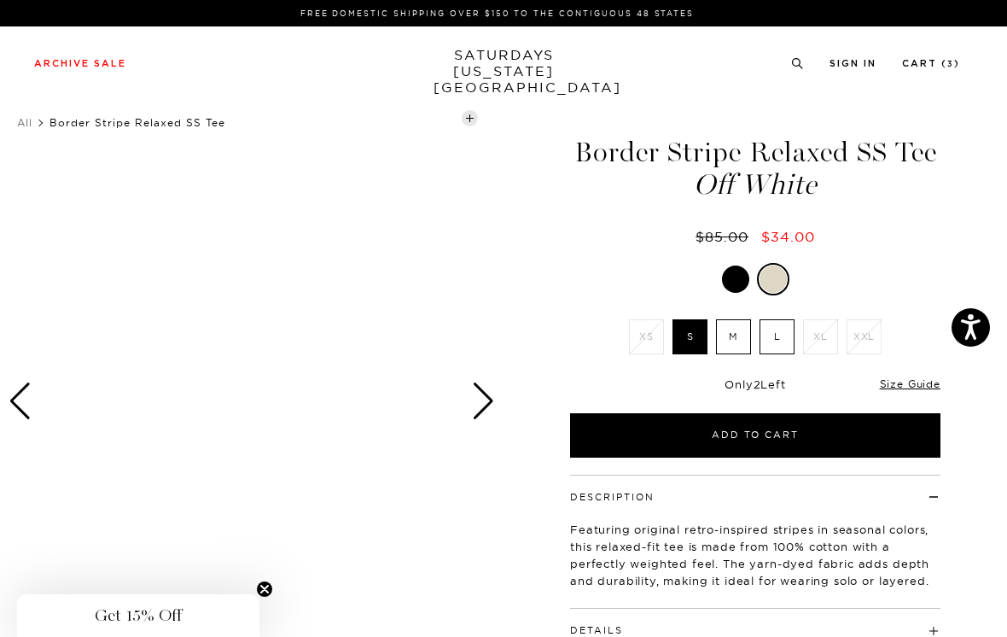
click at [738, 336] on label "M" at bounding box center [733, 336] width 35 height 35
click at [0, 0] on input "M" at bounding box center [0, 0] width 0 height 0
click at [692, 335] on label "S" at bounding box center [690, 336] width 35 height 35
click at [0, 0] on input "S" at bounding box center [0, 0] width 0 height 0
click at [482, 405] on div "Next slide" at bounding box center [483, 401] width 23 height 38
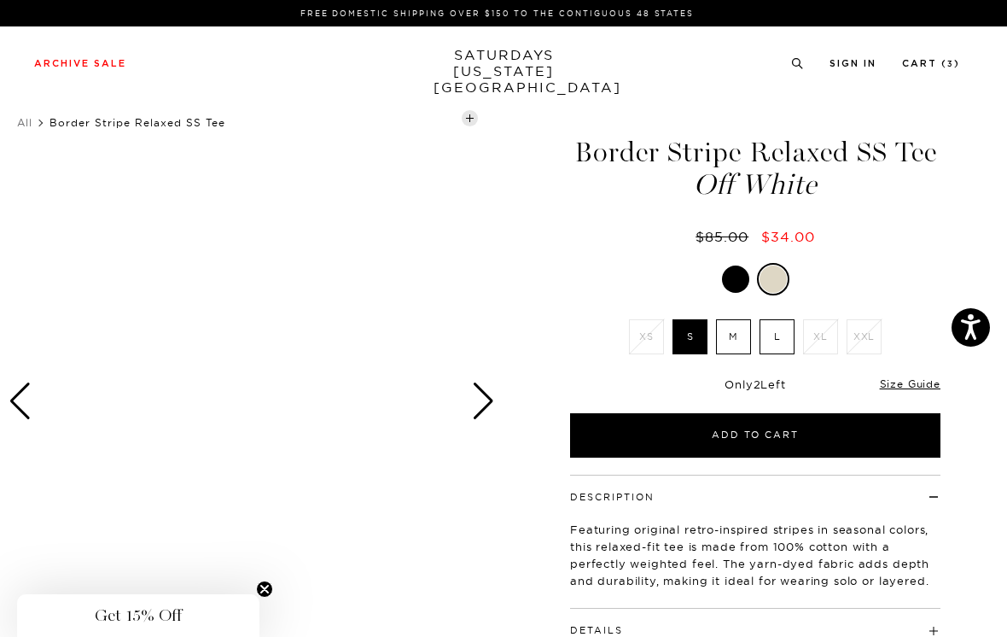
click at [492, 384] on div "Next slide" at bounding box center [483, 401] width 23 height 38
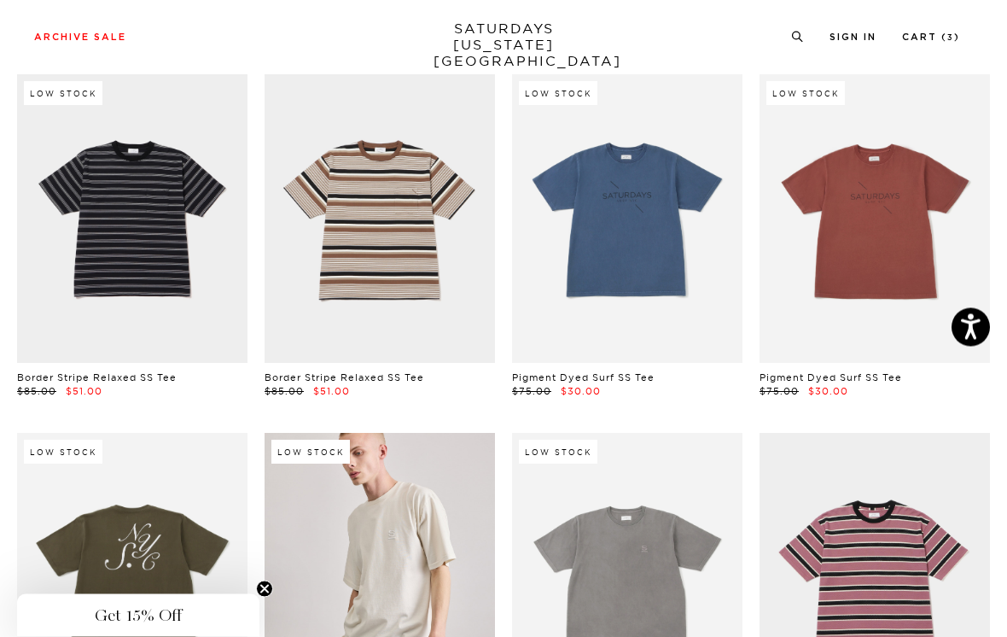
scroll to position [20439, 0]
click at [950, 433] on link at bounding box center [875, 577] width 231 height 289
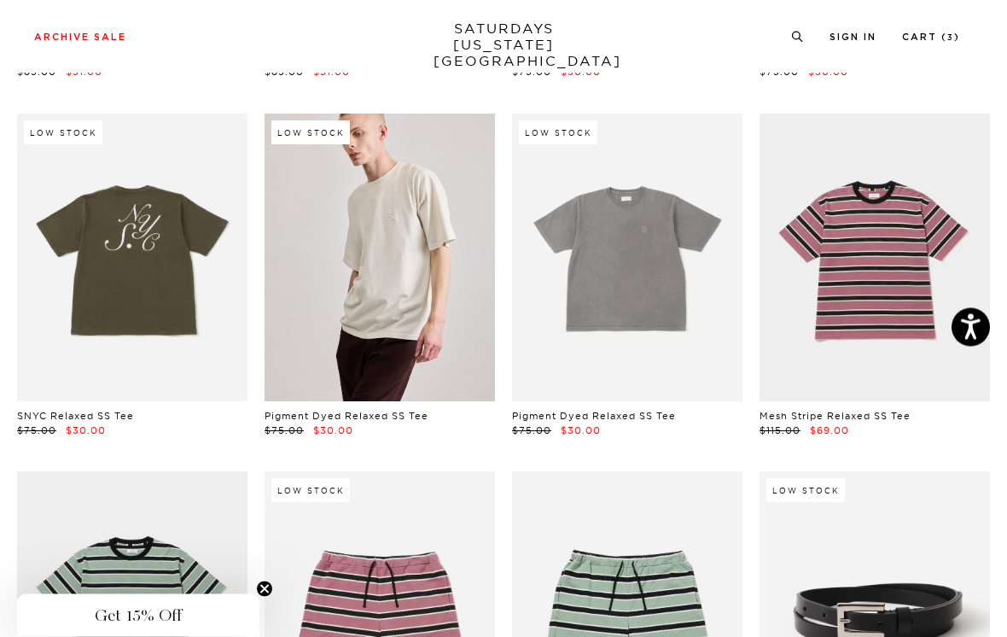
scroll to position [20759, 0]
click at [700, 471] on link at bounding box center [627, 615] width 231 height 289
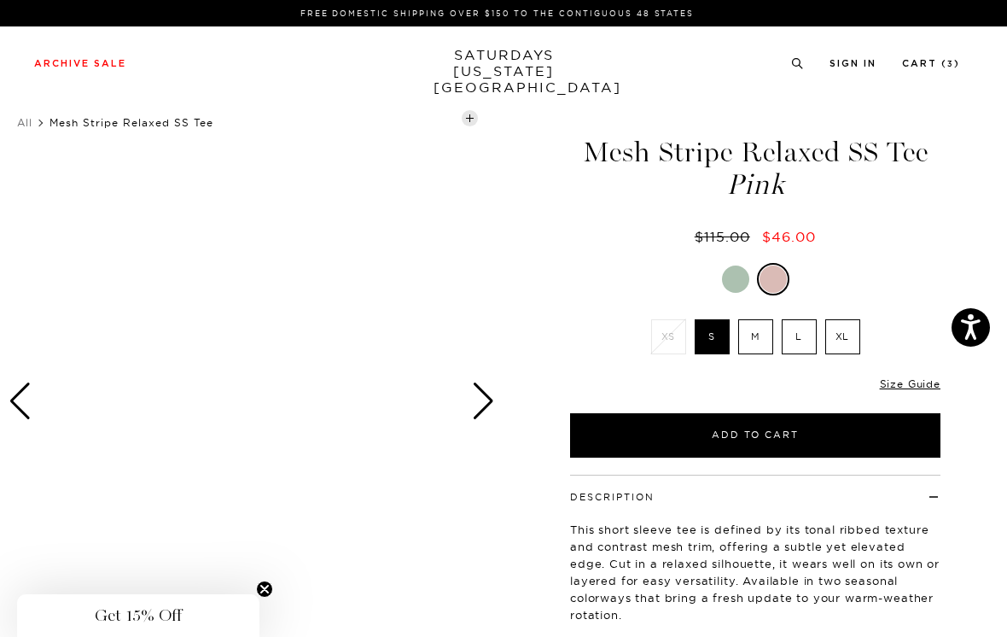
click at [732, 281] on div at bounding box center [735, 279] width 27 height 27
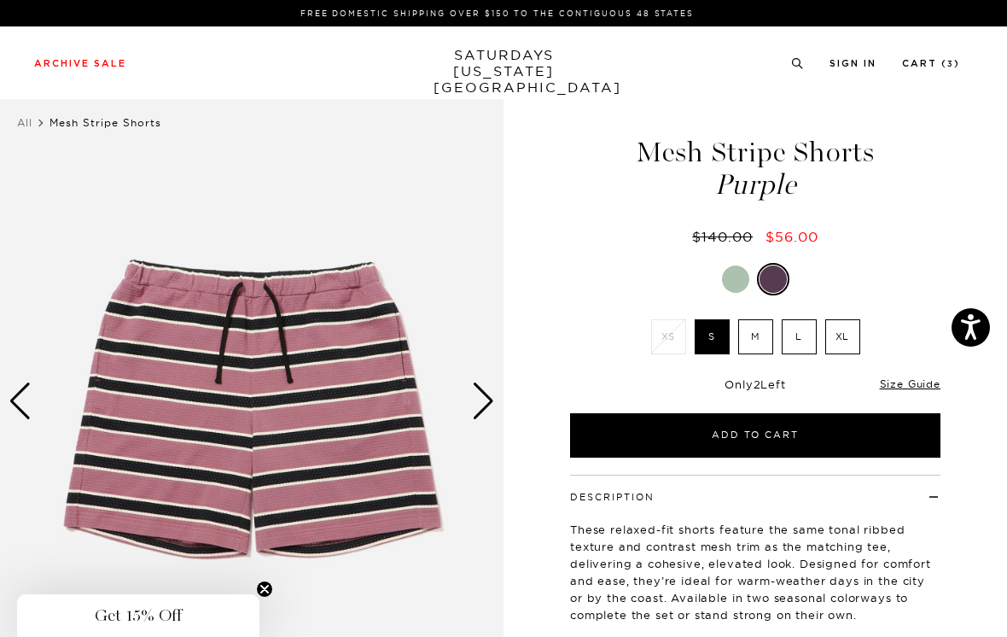
click at [738, 278] on div at bounding box center [735, 279] width 27 height 27
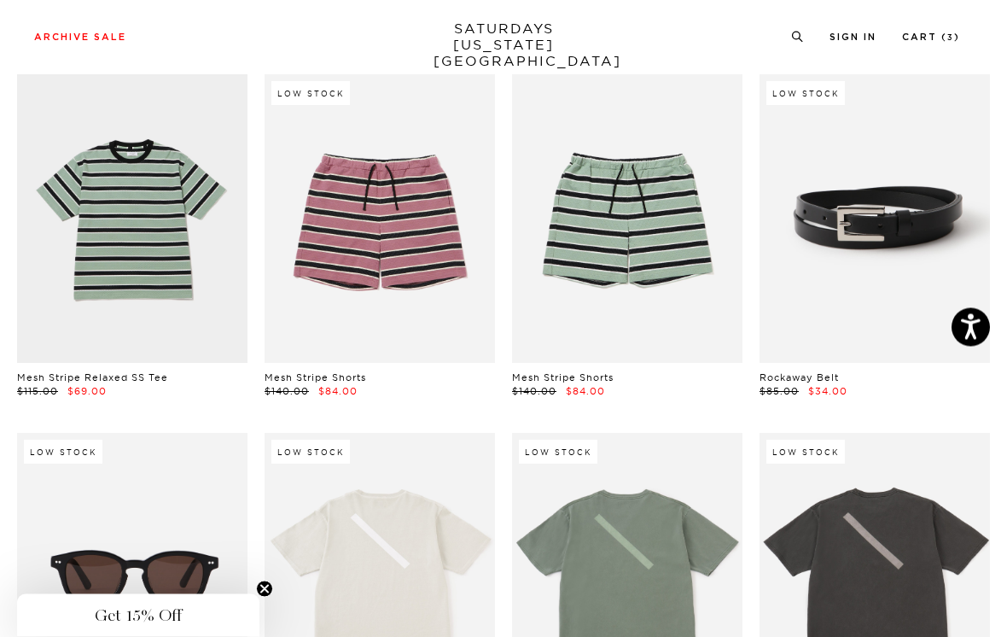
scroll to position [21166, 0]
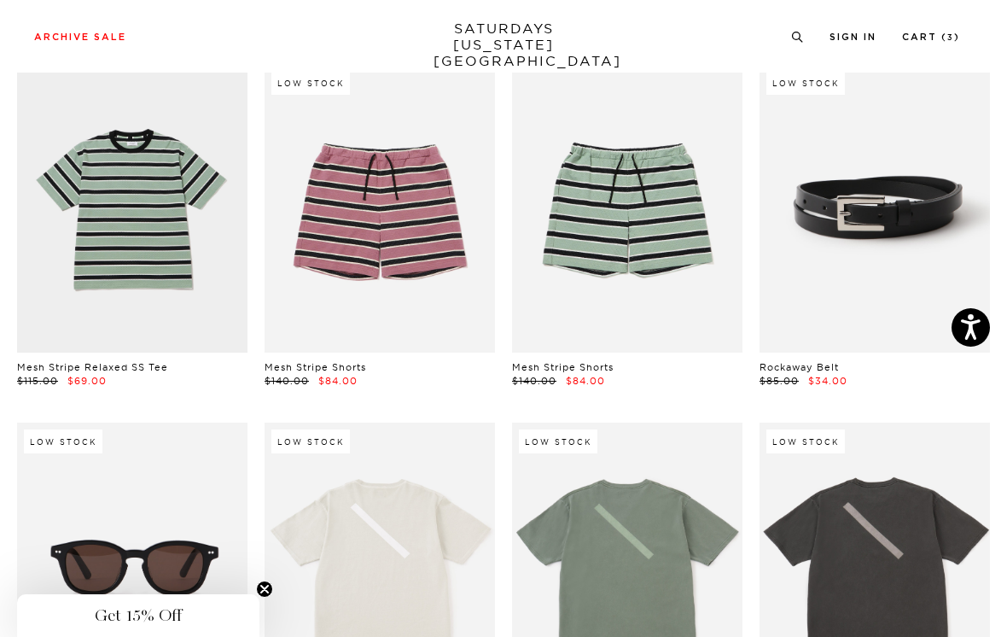
click at [804, 423] on link at bounding box center [875, 567] width 231 height 289
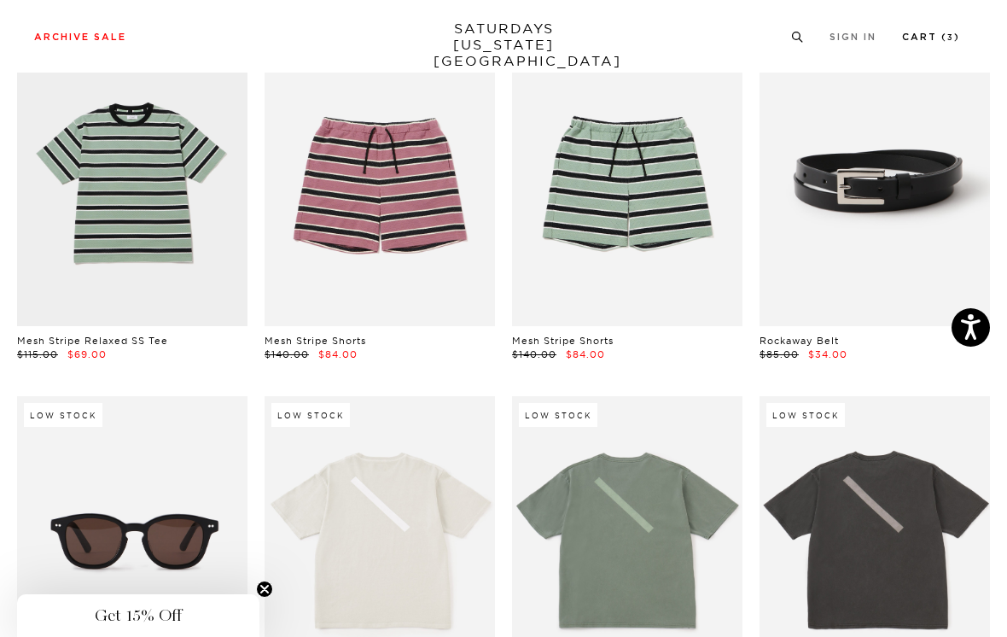
click at [950, 28] on li "Cart ( 3 )" at bounding box center [931, 35] width 58 height 15
click at [941, 38] on link "Cart ( 3 )" at bounding box center [931, 36] width 58 height 9
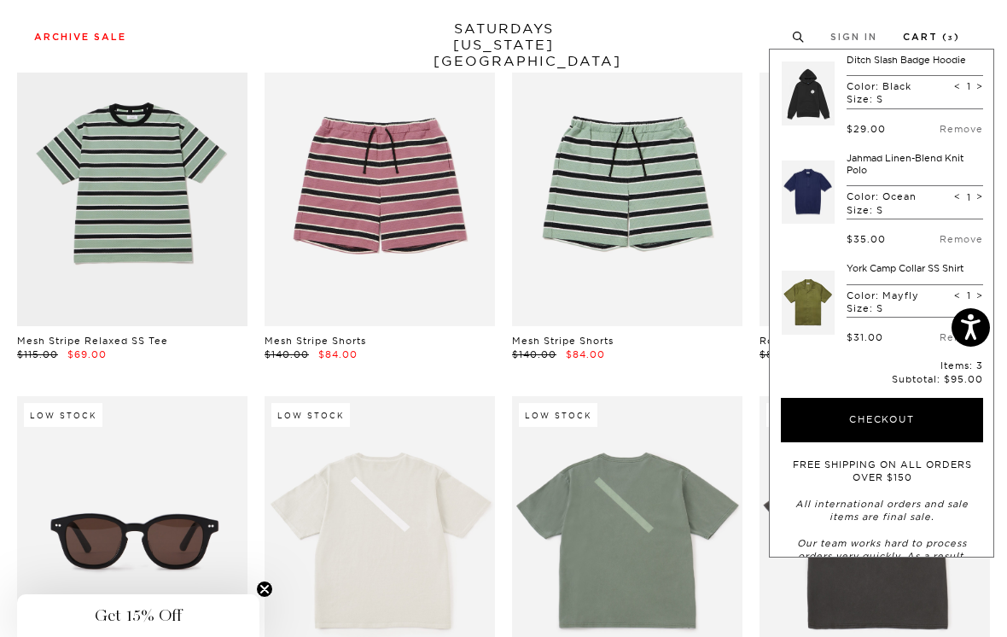
scroll to position [8, 0]
click at [845, 407] on button "Checkout" at bounding box center [882, 419] width 202 height 44
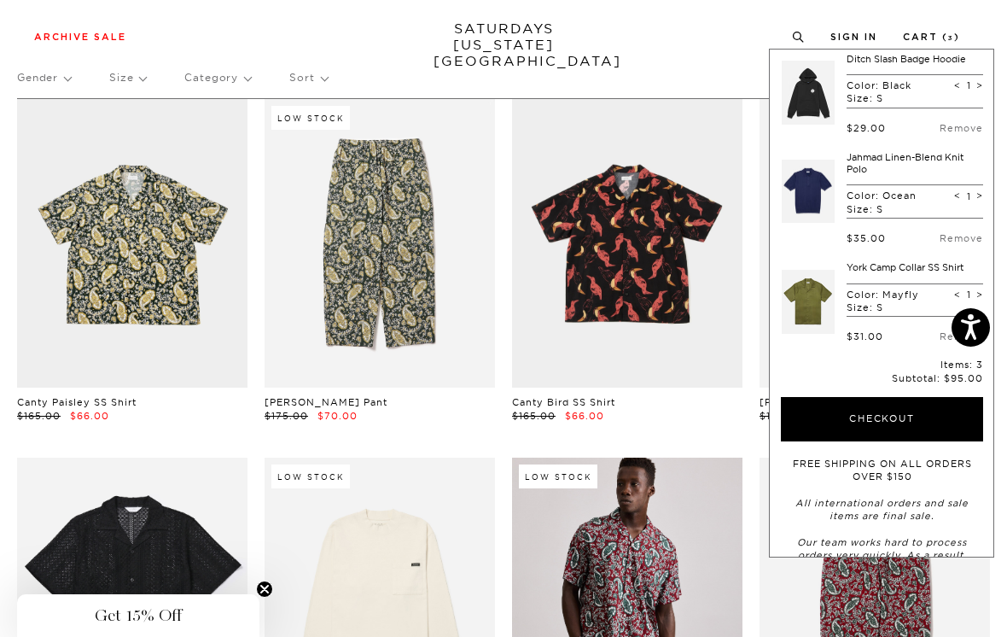
scroll to position [79, 0]
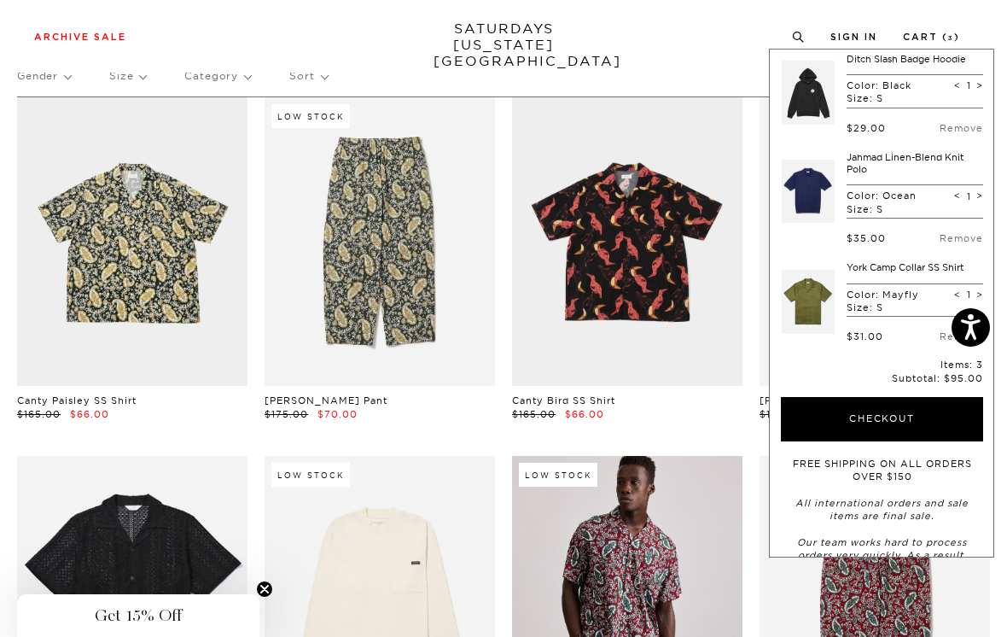
click at [701, 50] on div "Archive Sale Men's Tees Shirts Shorts Swim Knitwear Pants Sweats Women's" at bounding box center [503, 36] width 1007 height 73
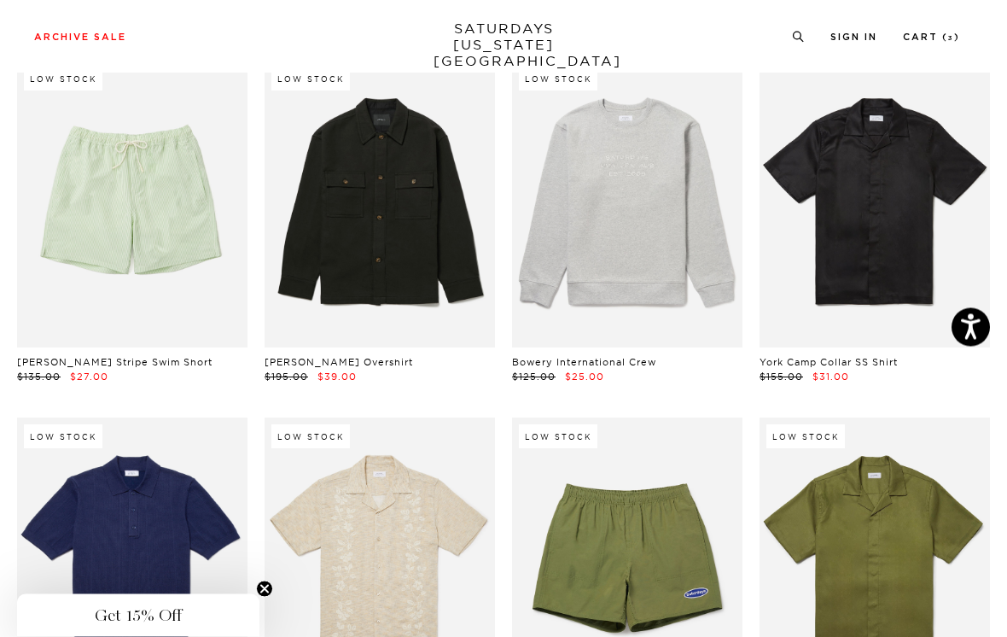
scroll to position [1191, 0]
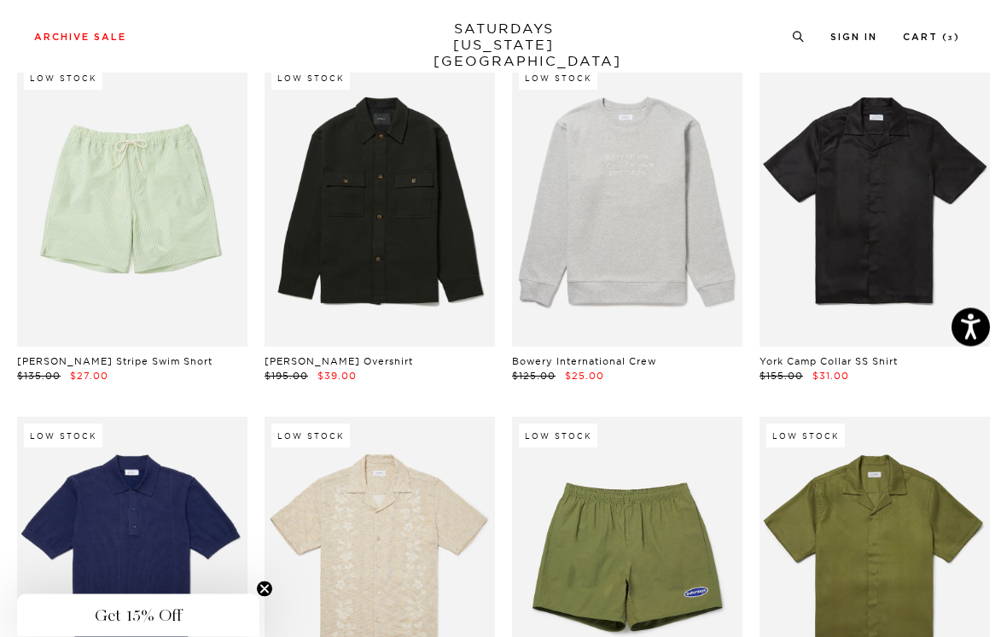
click at [201, 286] on link at bounding box center [132, 204] width 231 height 289
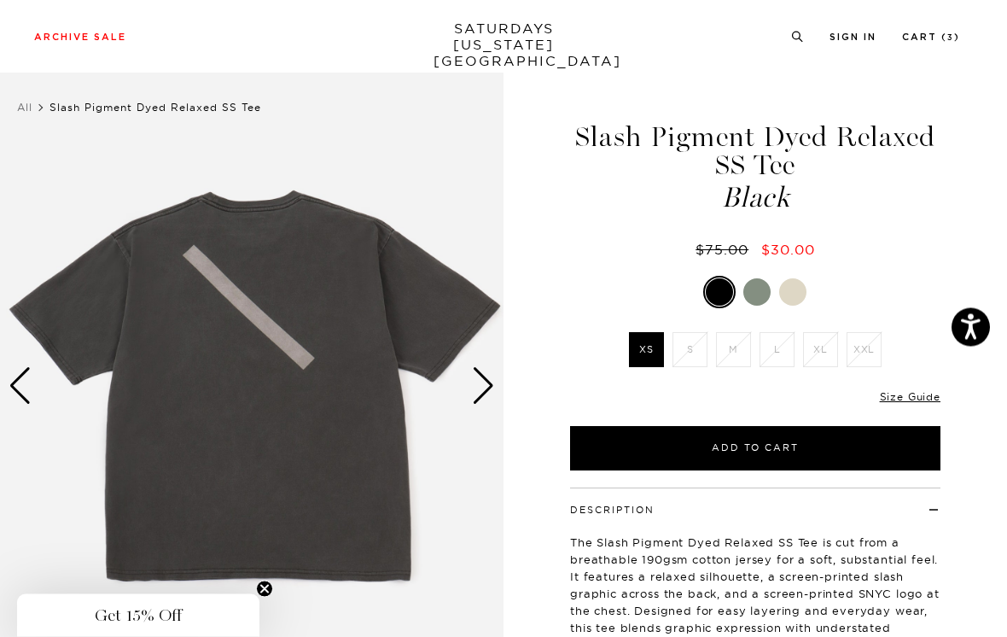
scroll to position [16, 0]
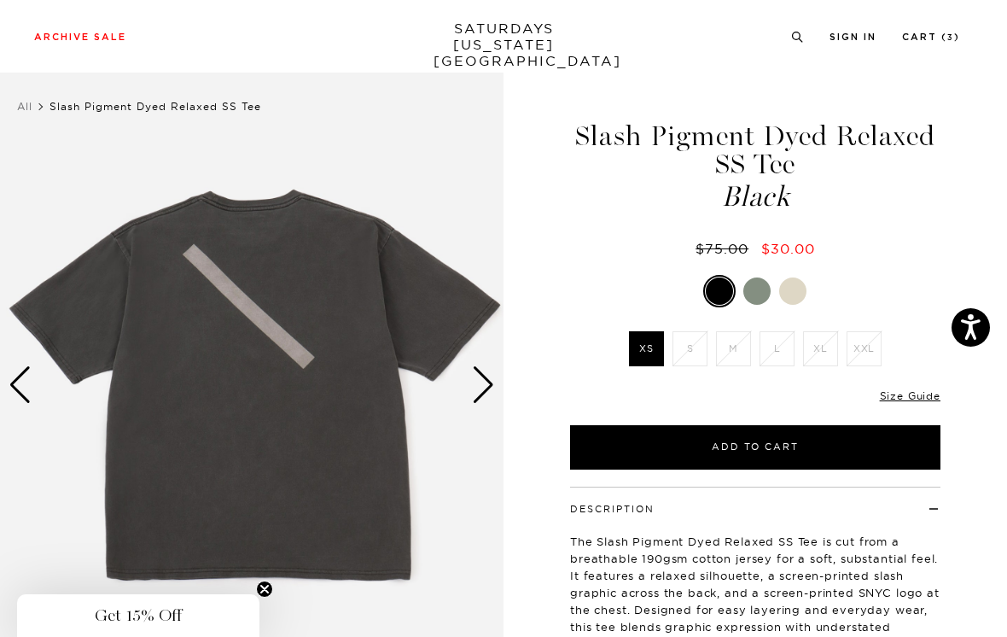
click at [495, 376] on img at bounding box center [252, 385] width 504 height 630
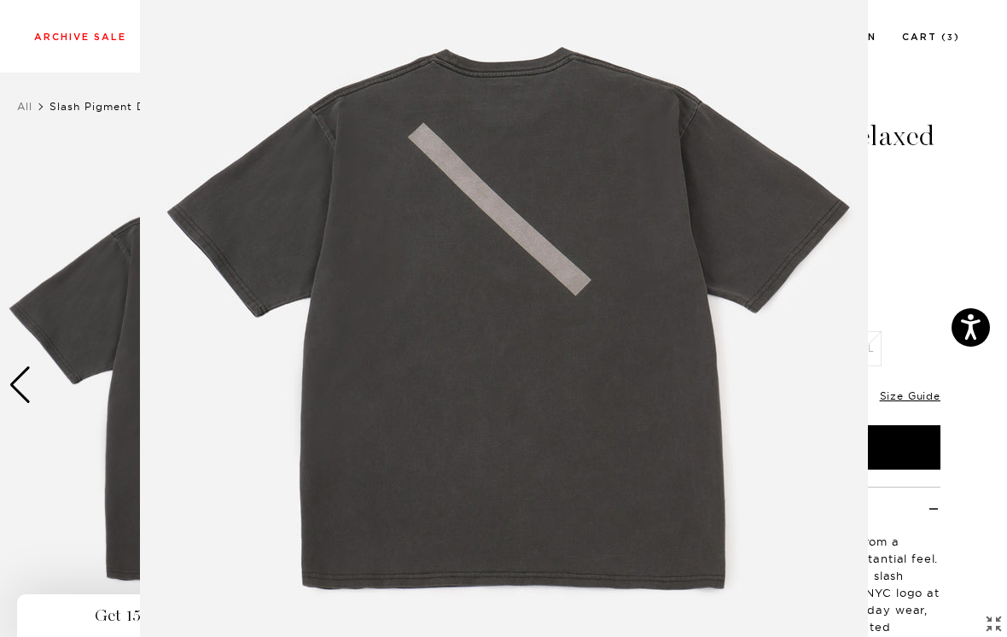
click at [750, 313] on img at bounding box center [504, 318] width 728 height 874
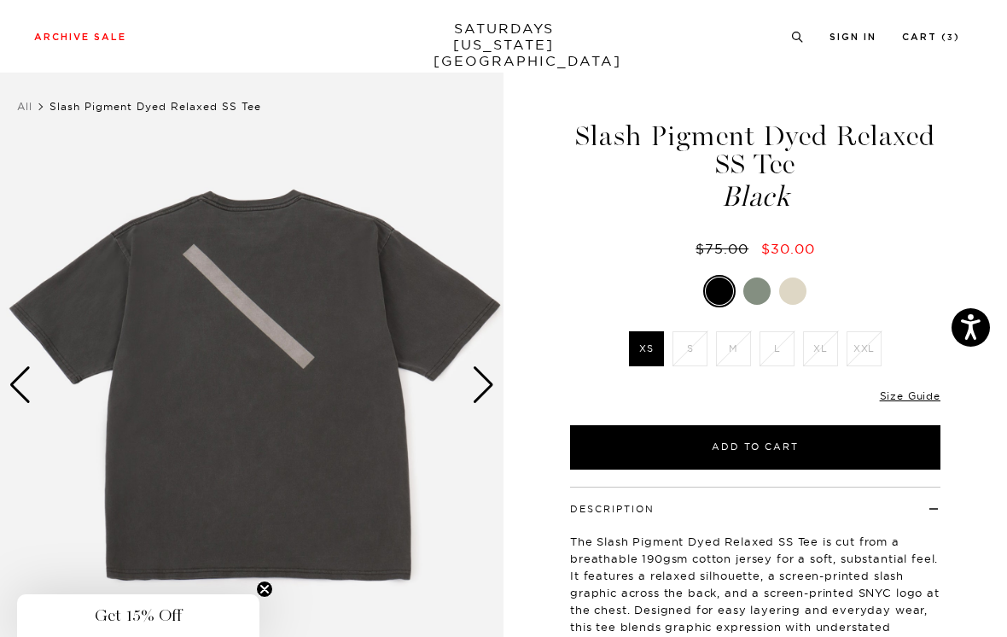
click at [487, 386] on div "Next slide" at bounding box center [483, 385] width 23 height 38
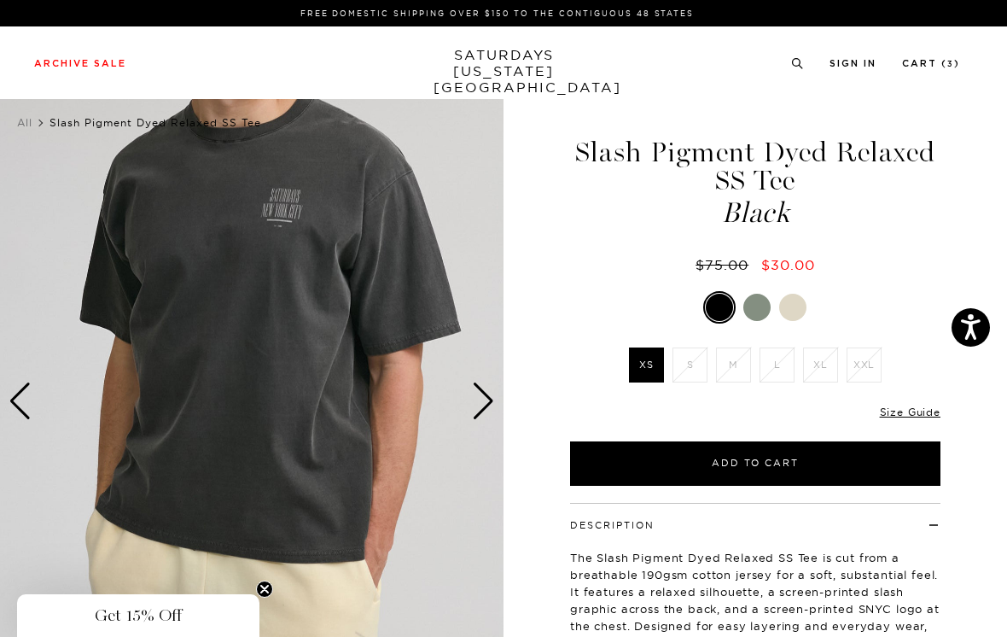
click at [919, 412] on link "Size Guide" at bounding box center [910, 412] width 61 height 13
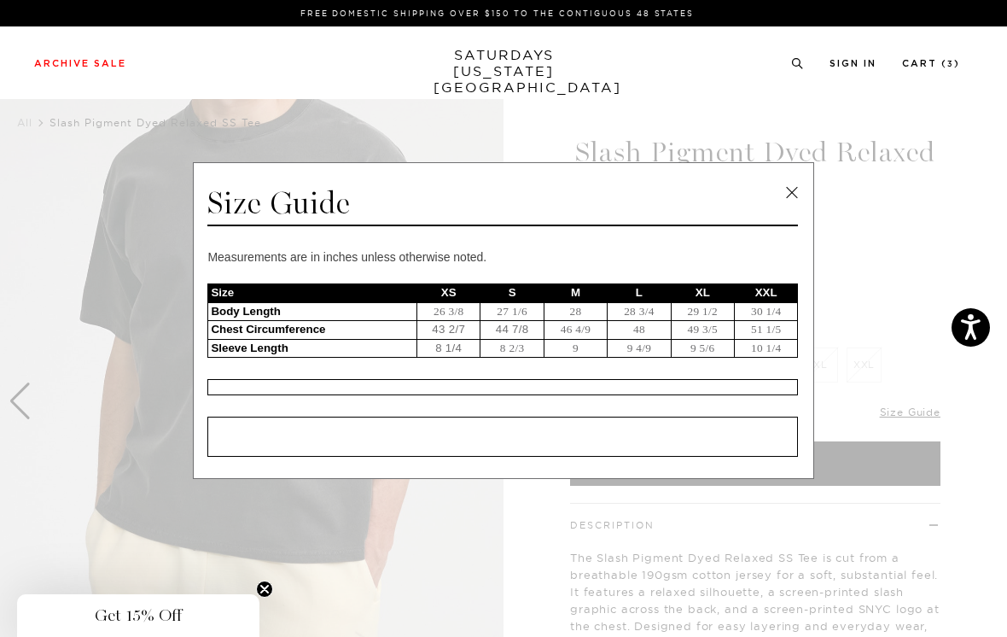
click at [801, 186] on link at bounding box center [792, 193] width 26 height 26
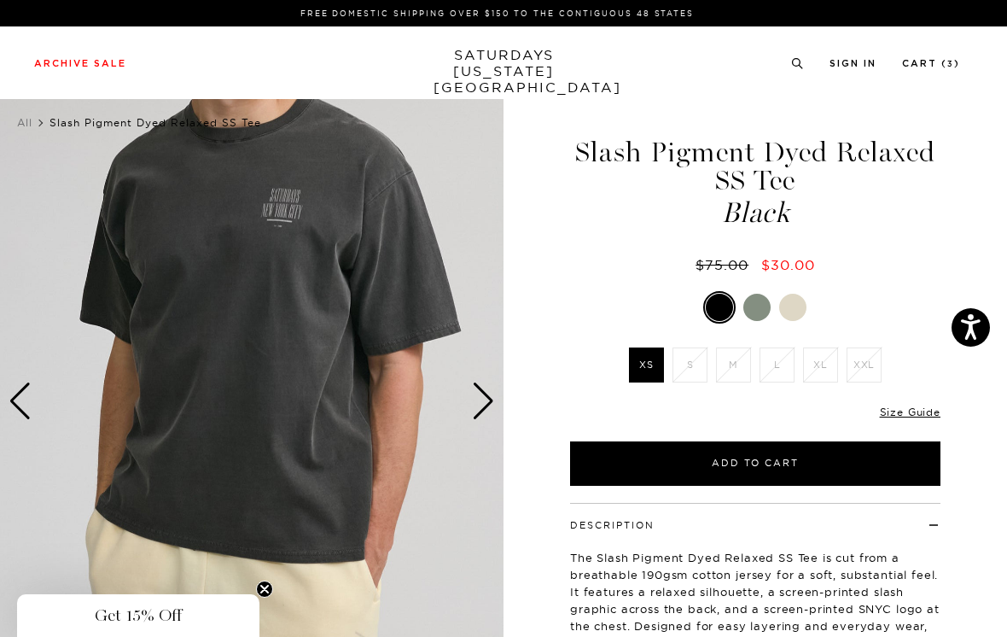
click at [496, 396] on img at bounding box center [252, 401] width 504 height 630
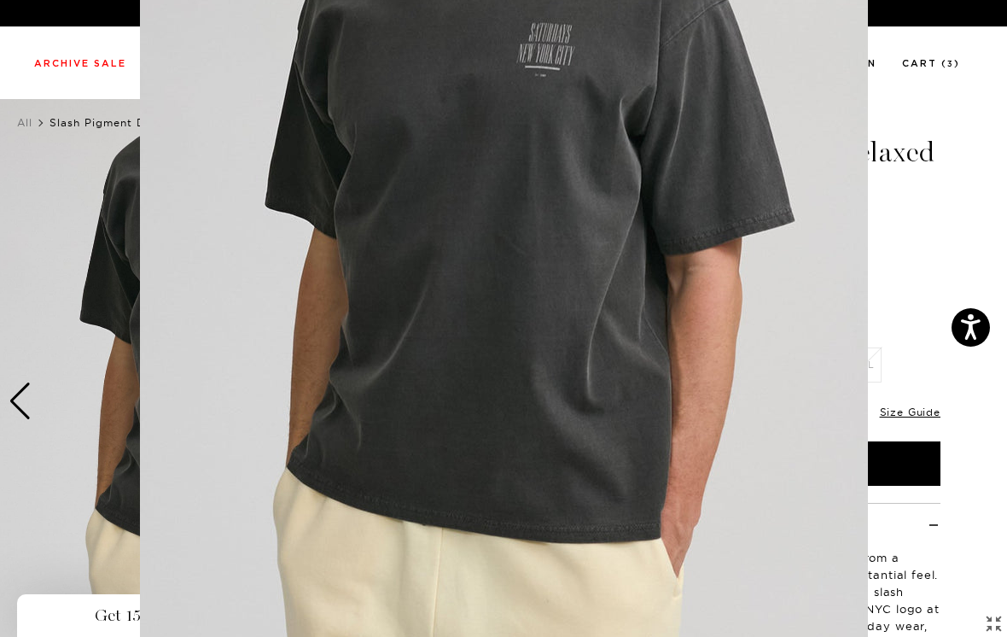
click at [884, 236] on figure at bounding box center [503, 318] width 1007 height 637
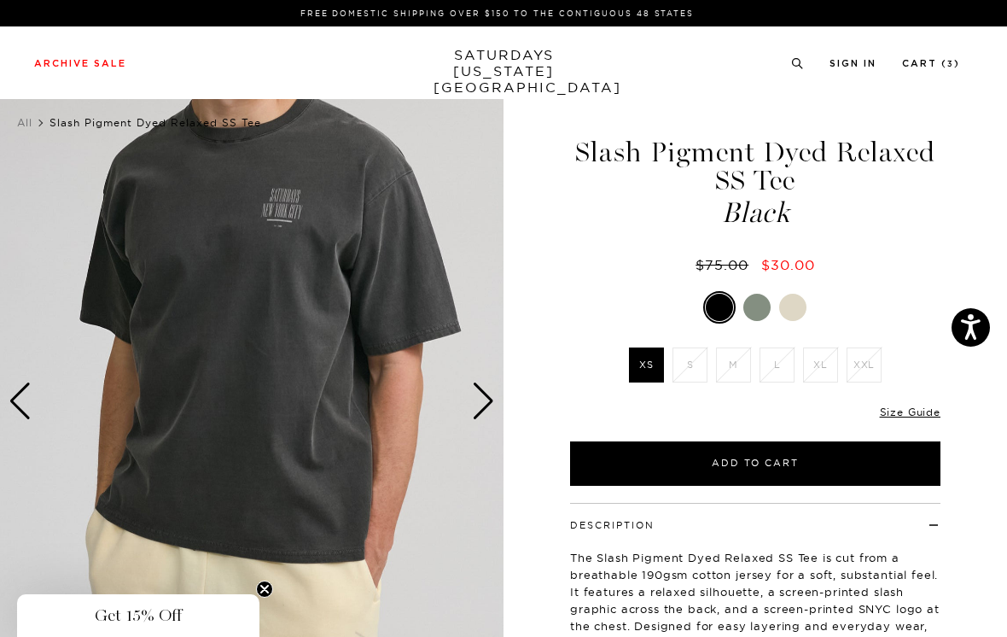
click at [487, 403] on div "Next slide" at bounding box center [483, 401] width 23 height 38
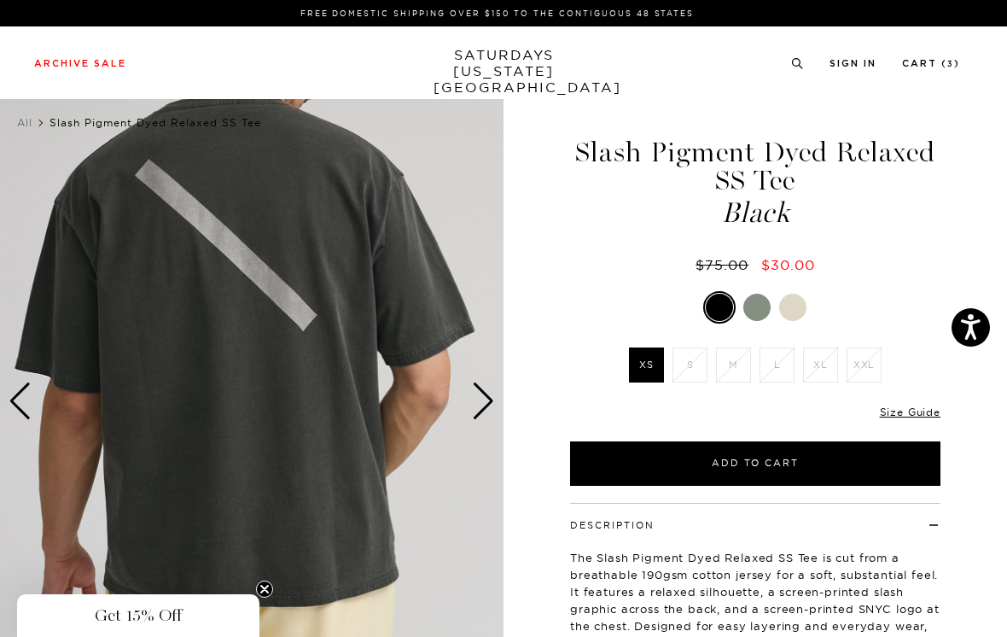
click at [487, 397] on div "Next slide" at bounding box center [483, 401] width 23 height 38
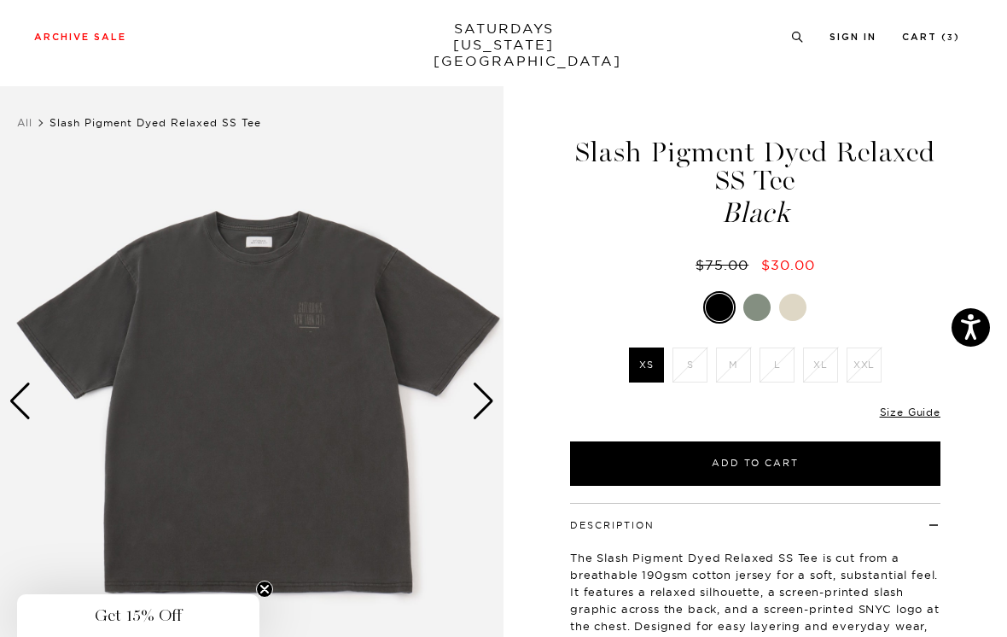
scroll to position [17, 0]
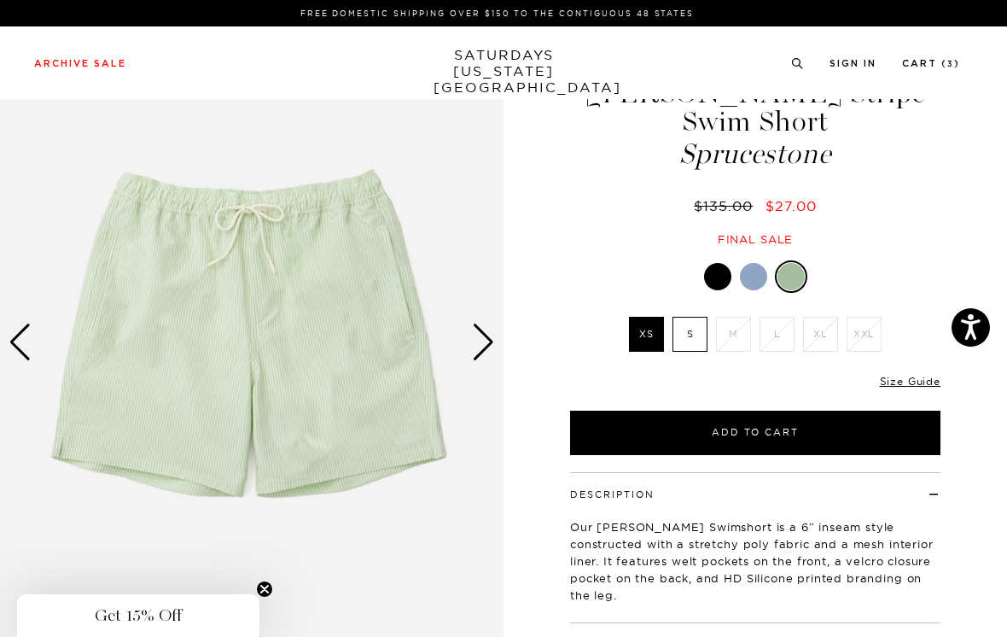
scroll to position [155, 0]
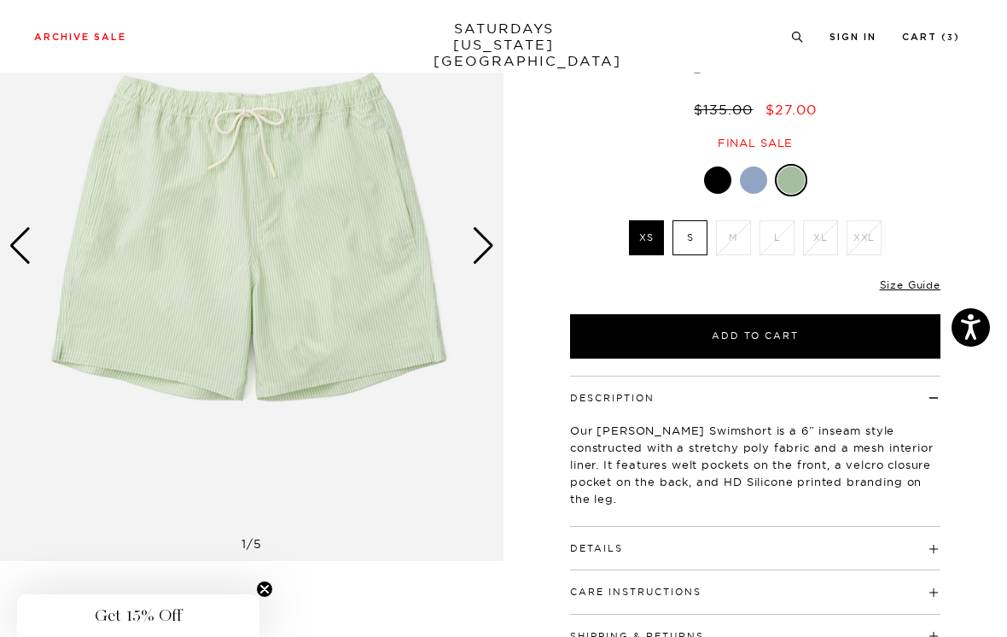
click at [698, 235] on label "S" at bounding box center [690, 237] width 35 height 35
click at [0, 0] on input "S" at bounding box center [0, 0] width 0 height 0
click at [762, 178] on div at bounding box center [753, 179] width 27 height 27
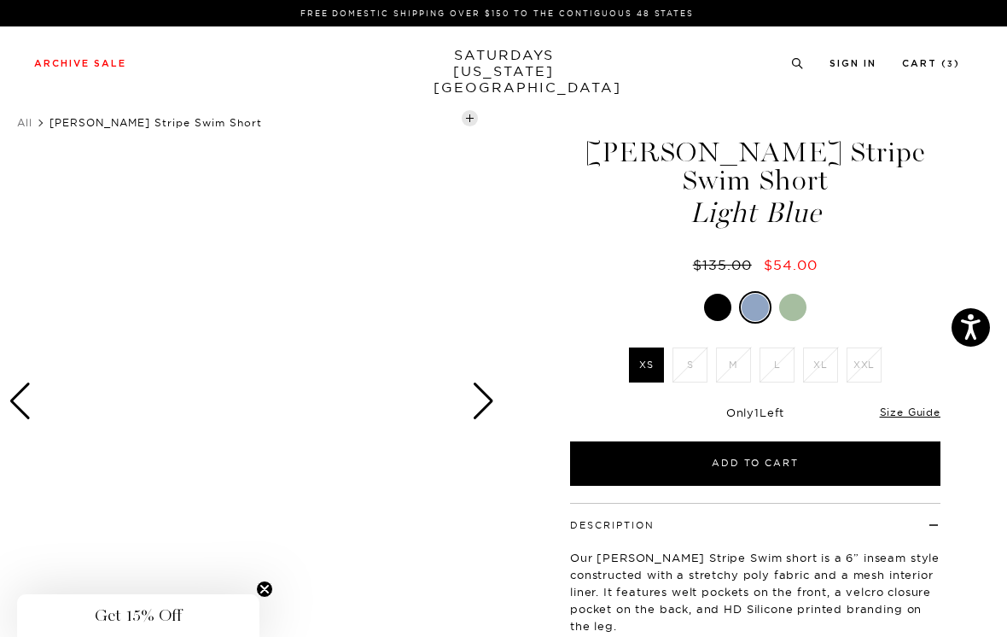
click at [719, 302] on div at bounding box center [717, 307] width 27 height 27
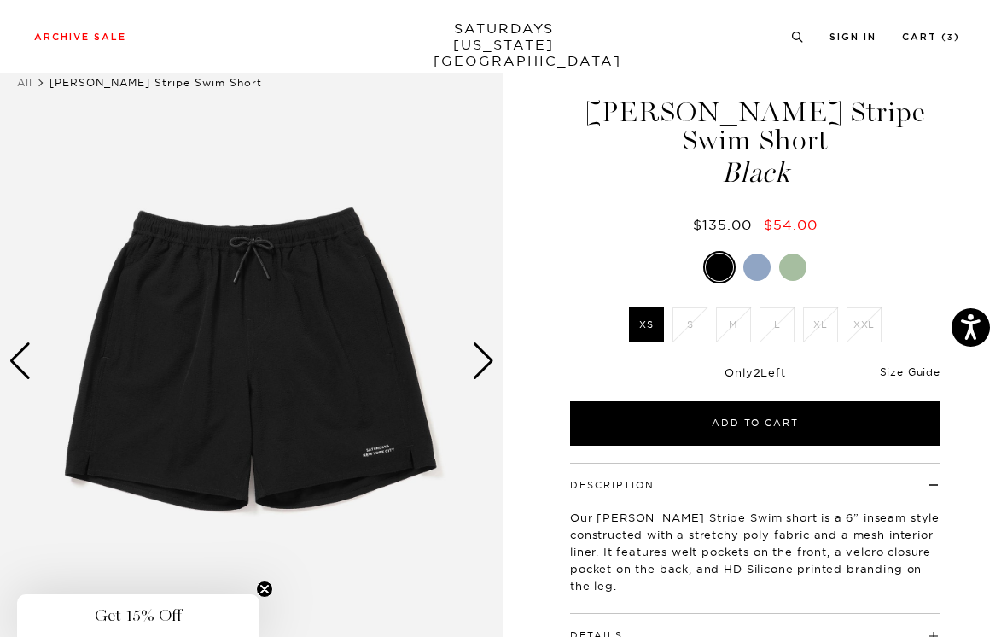
scroll to position [92, 0]
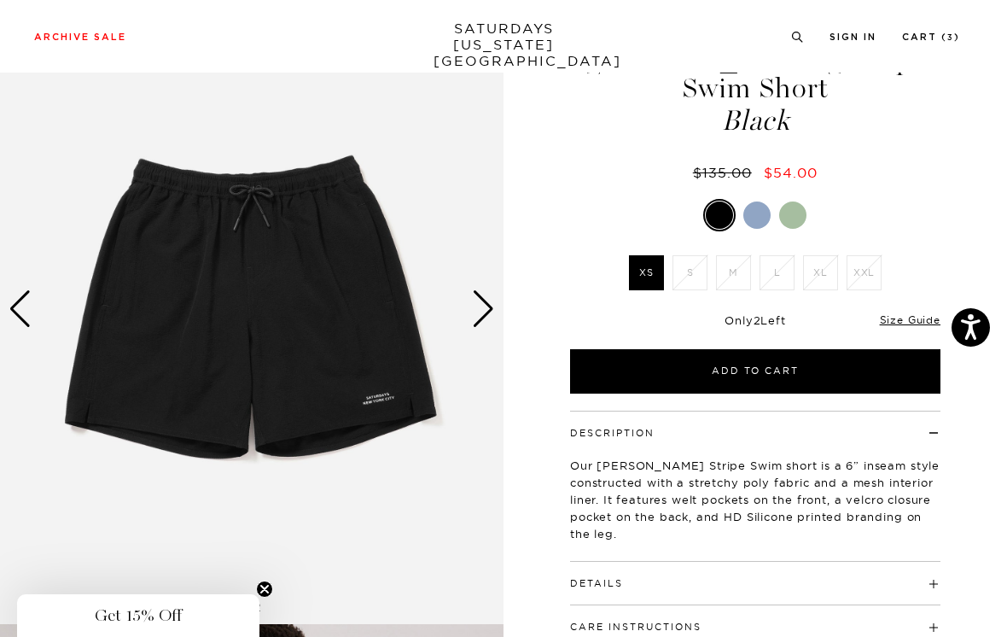
click at [798, 213] on div at bounding box center [792, 214] width 27 height 27
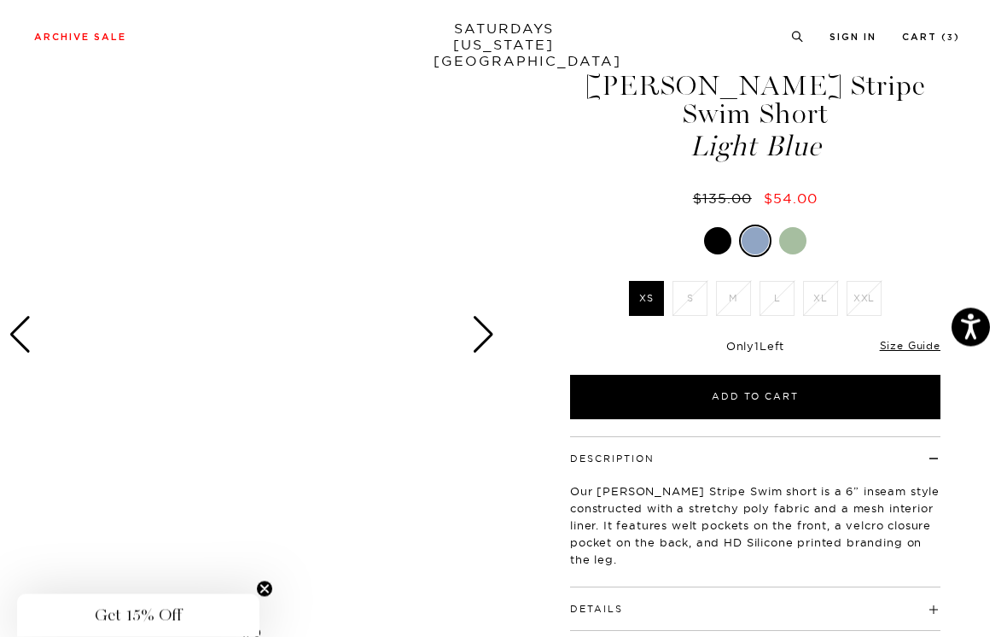
scroll to position [67, 0]
click at [798, 244] on div at bounding box center [792, 240] width 27 height 27
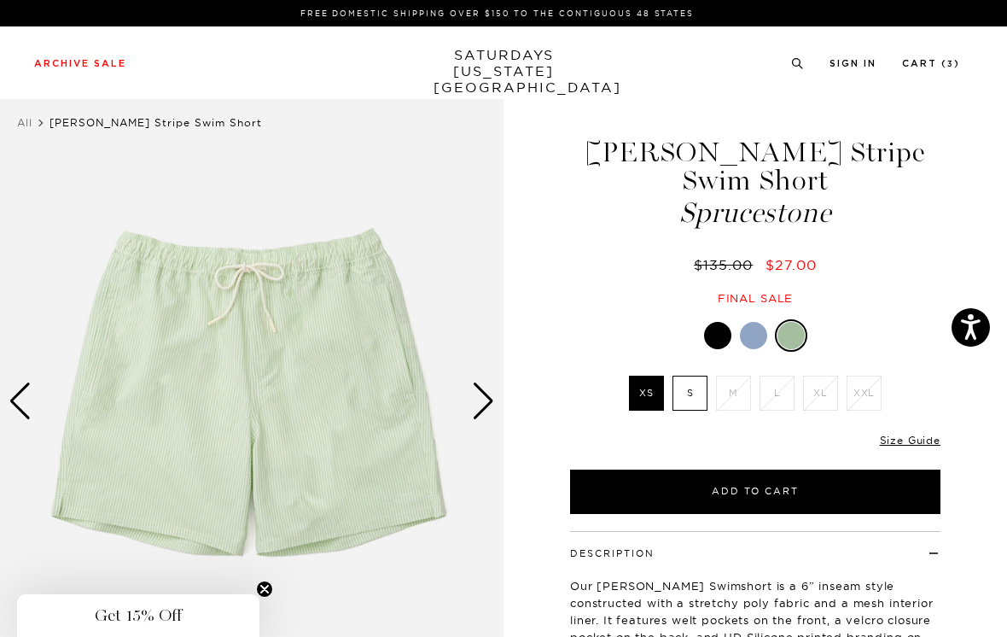
click at [478, 400] on div "Next slide" at bounding box center [483, 401] width 23 height 38
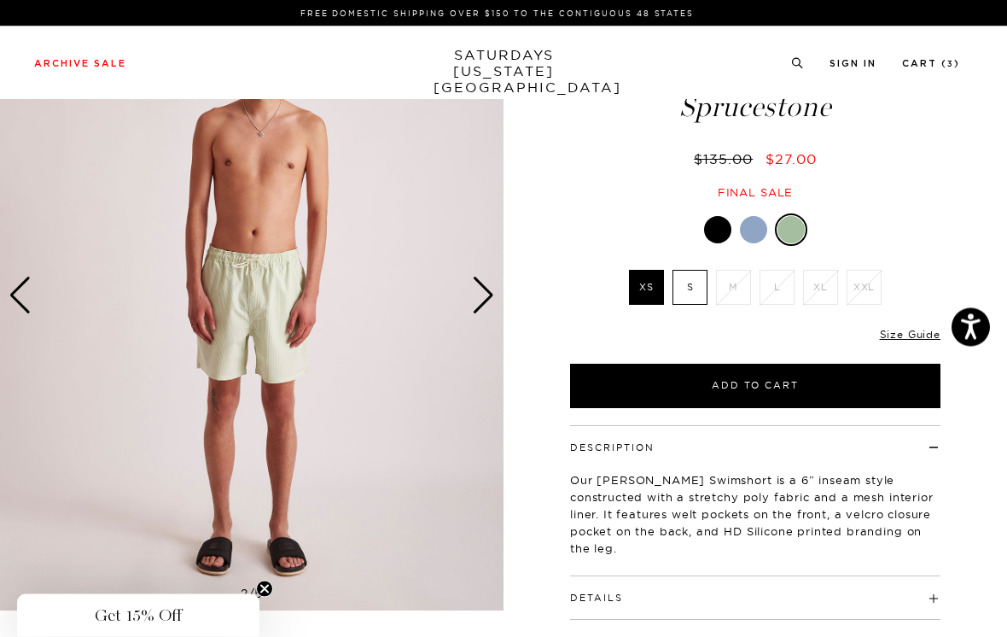
scroll to position [106, 0]
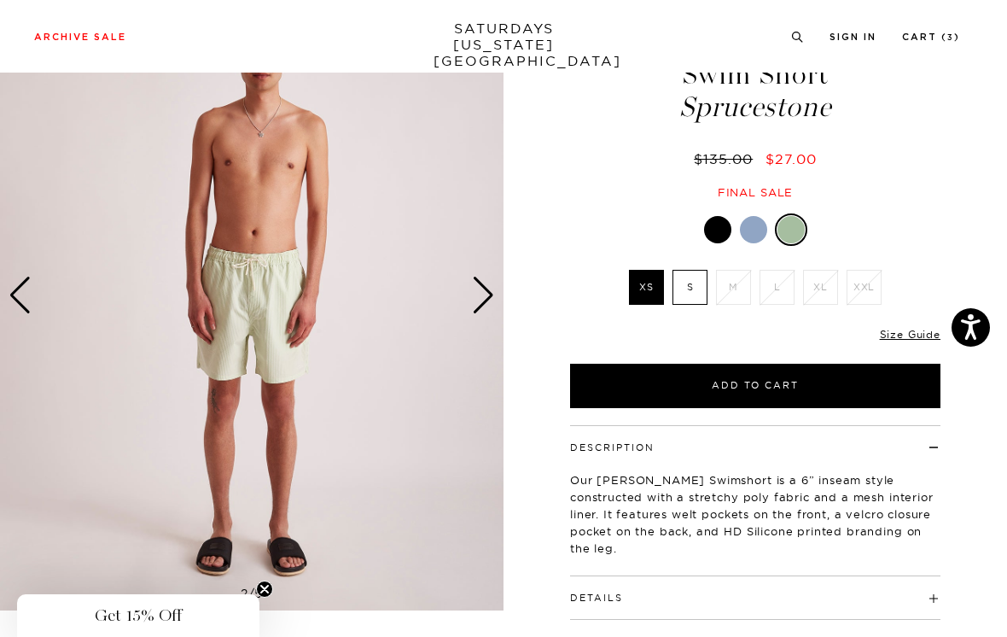
click at [486, 294] on div "Next slide" at bounding box center [483, 296] width 23 height 38
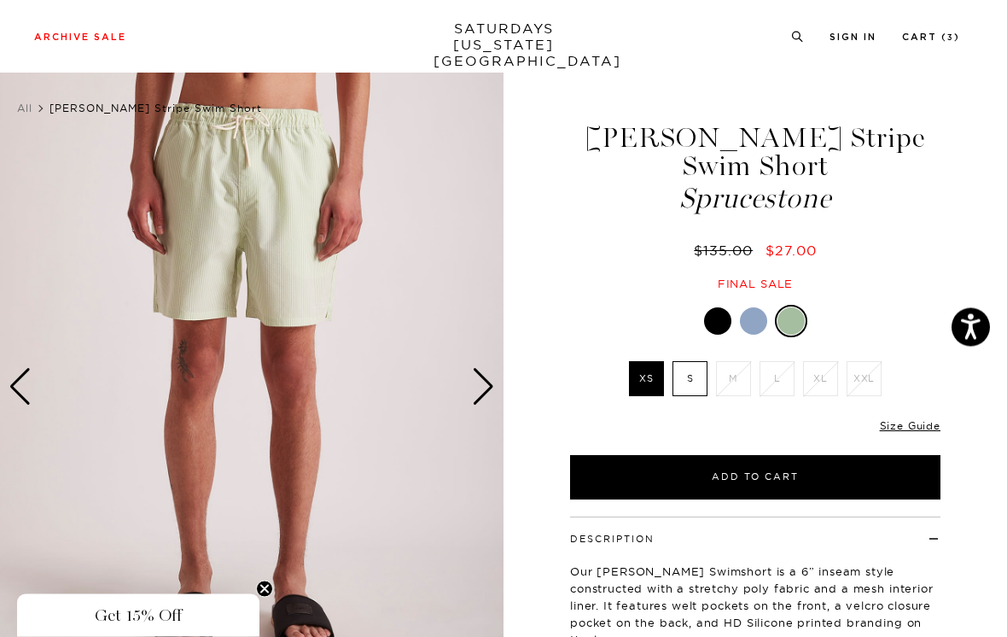
scroll to position [0, 0]
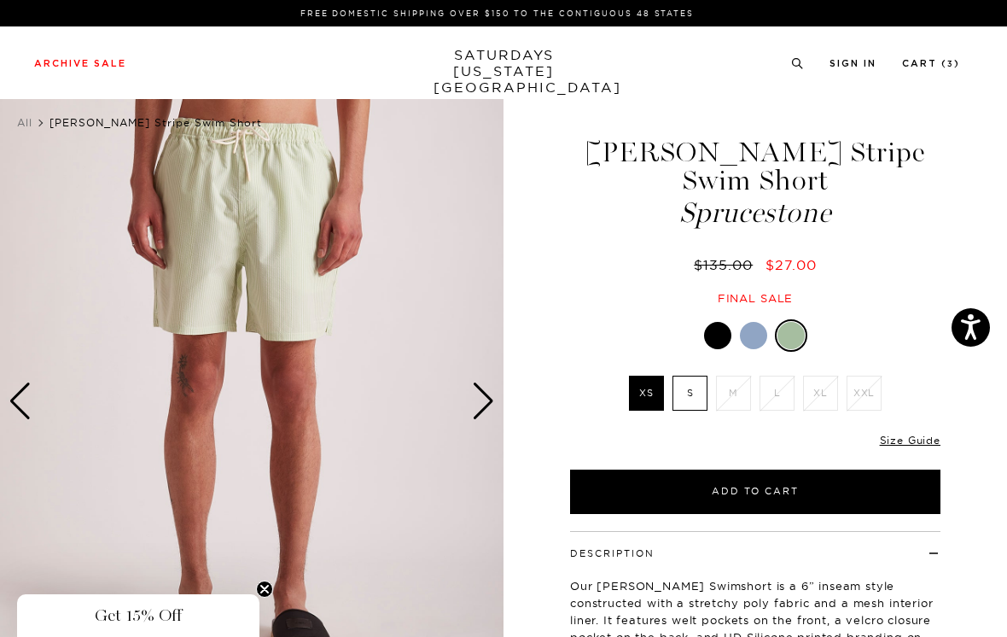
click at [487, 396] on div "Next slide" at bounding box center [483, 401] width 23 height 38
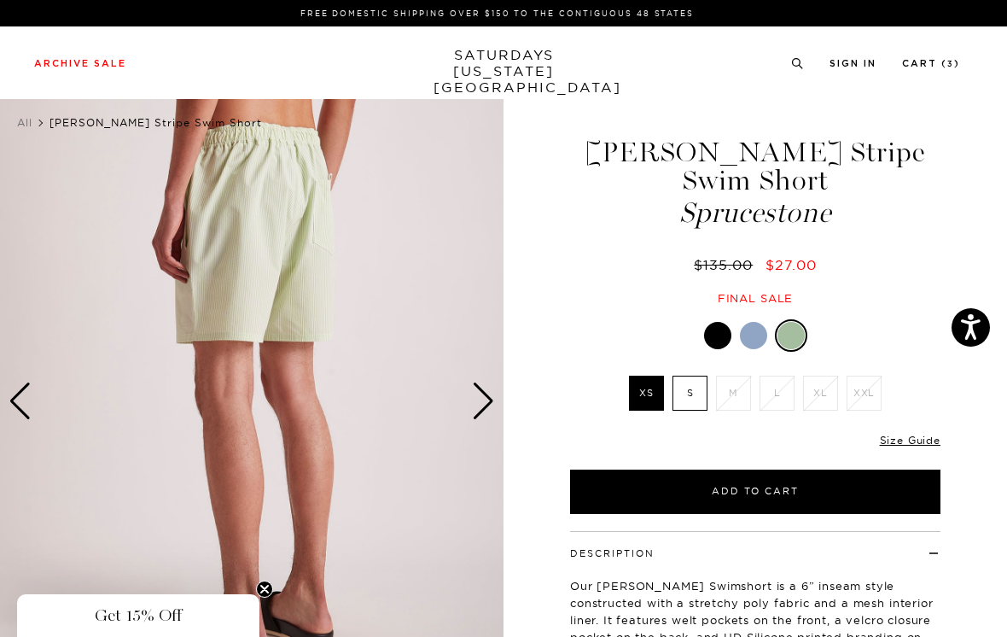
click at [488, 395] on div "Next slide" at bounding box center [483, 401] width 23 height 38
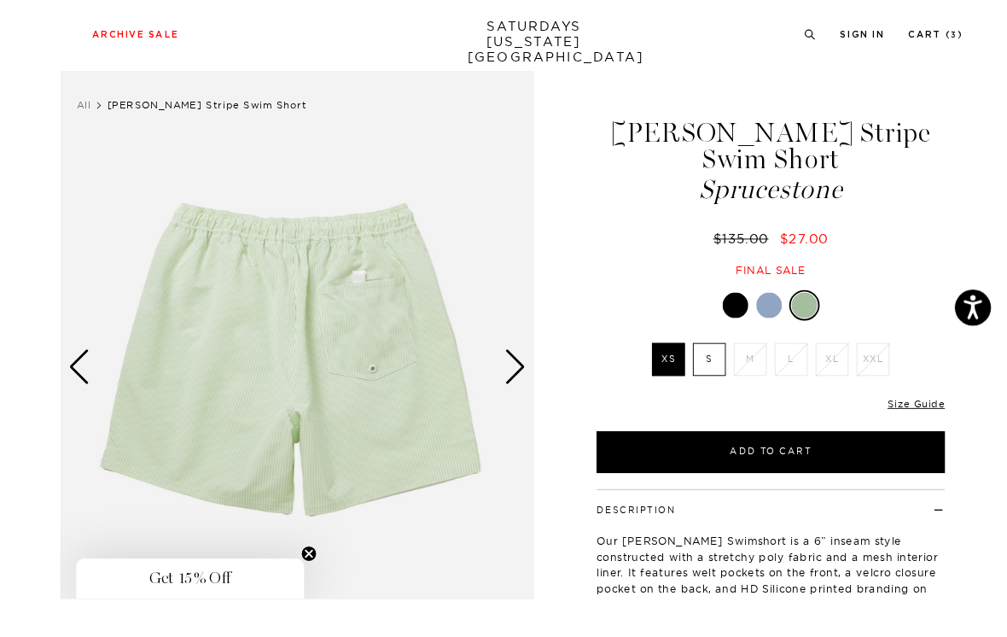
scroll to position [68, 0]
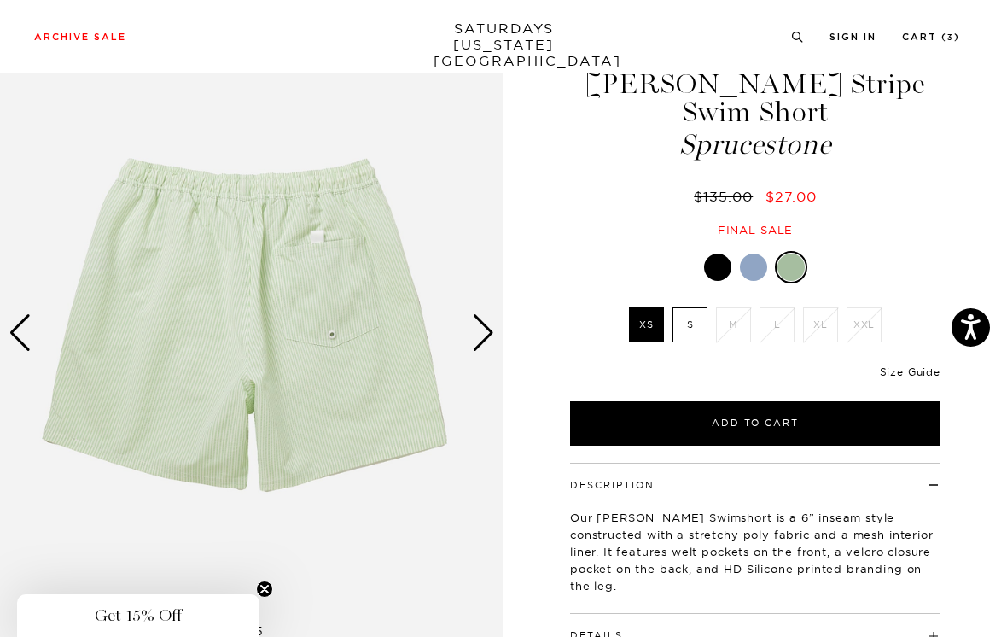
click at [485, 324] on div "Next slide" at bounding box center [483, 333] width 23 height 38
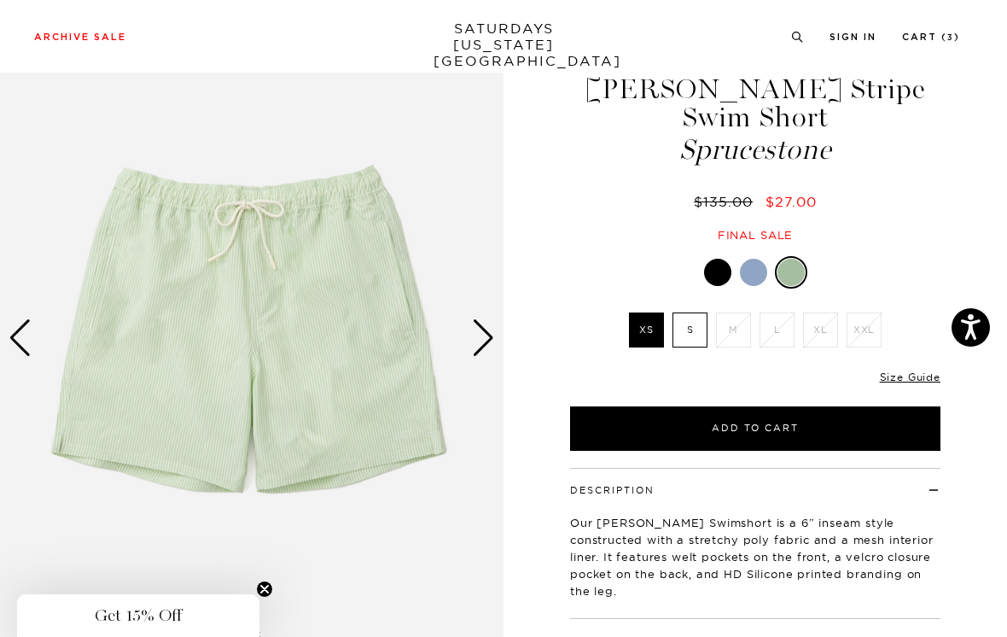
scroll to position [0, 0]
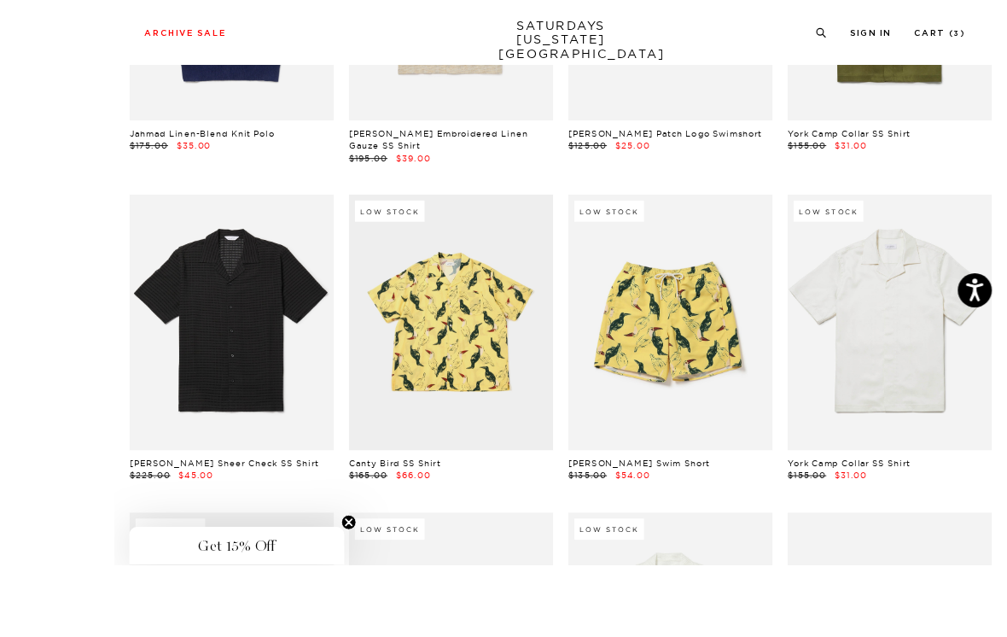
scroll to position [1812, 0]
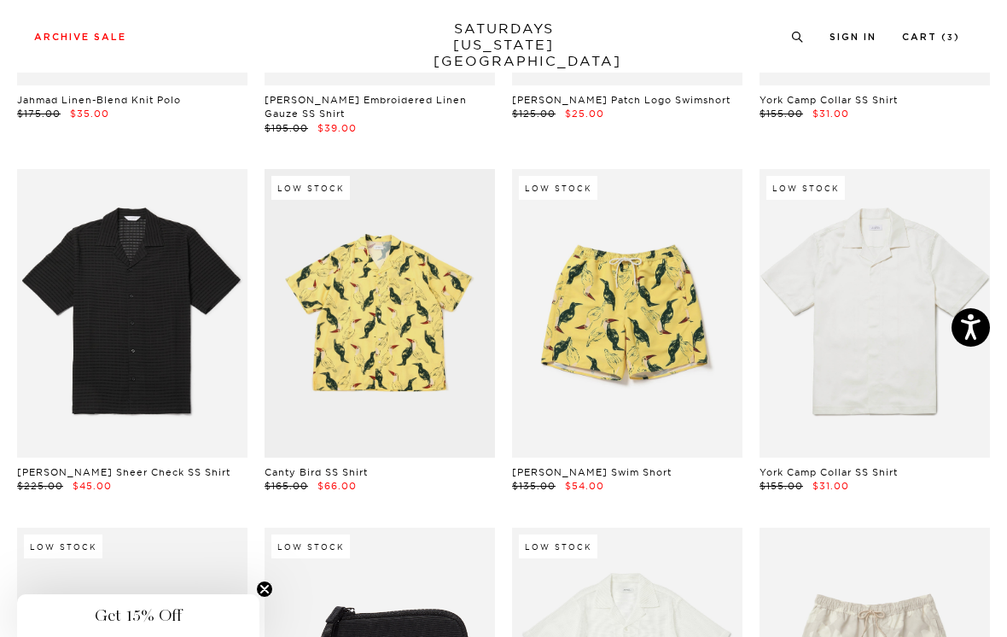
click at [210, 382] on link at bounding box center [132, 313] width 231 height 289
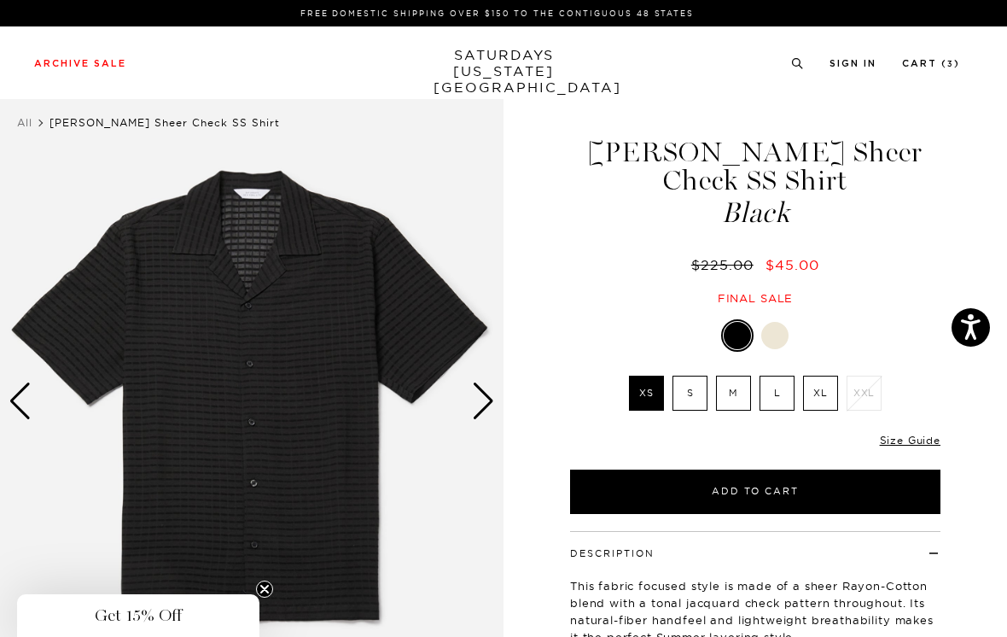
click at [781, 322] on div at bounding box center [775, 335] width 27 height 27
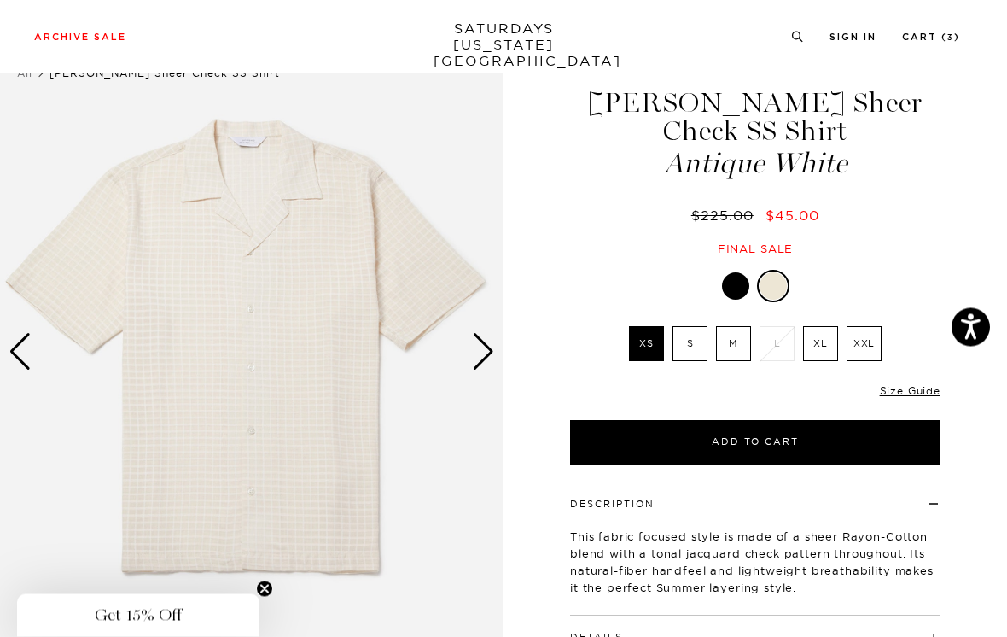
scroll to position [52, 0]
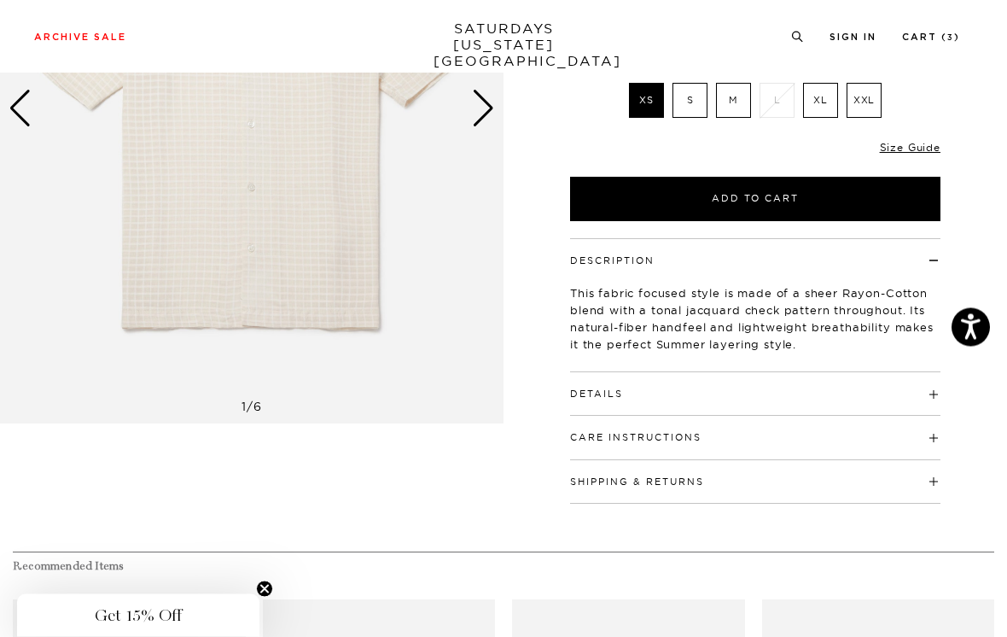
click at [921, 373] on h4 "Details" at bounding box center [755, 387] width 371 height 28
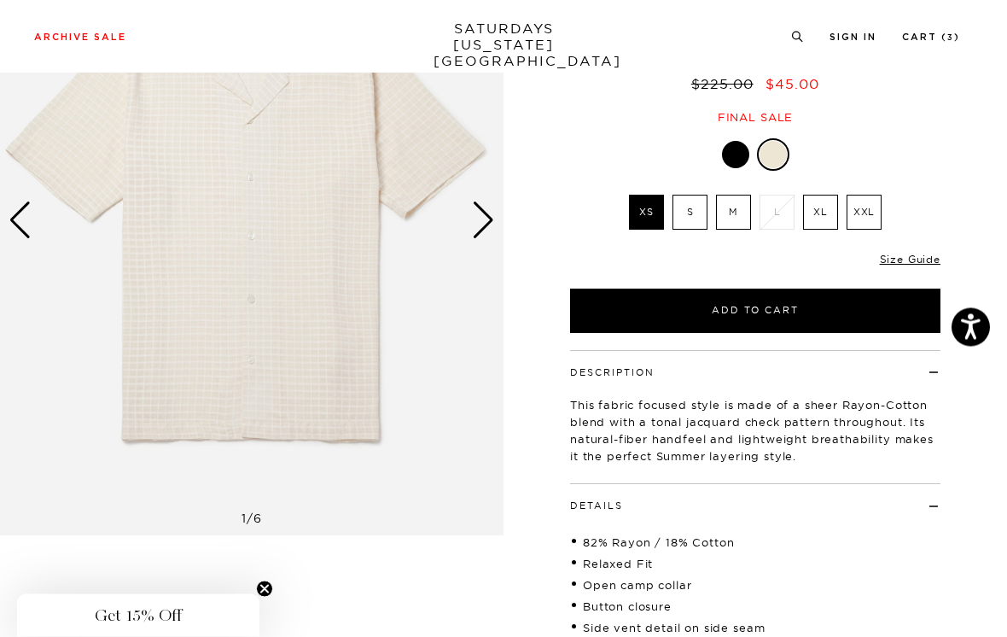
scroll to position [122, 0]
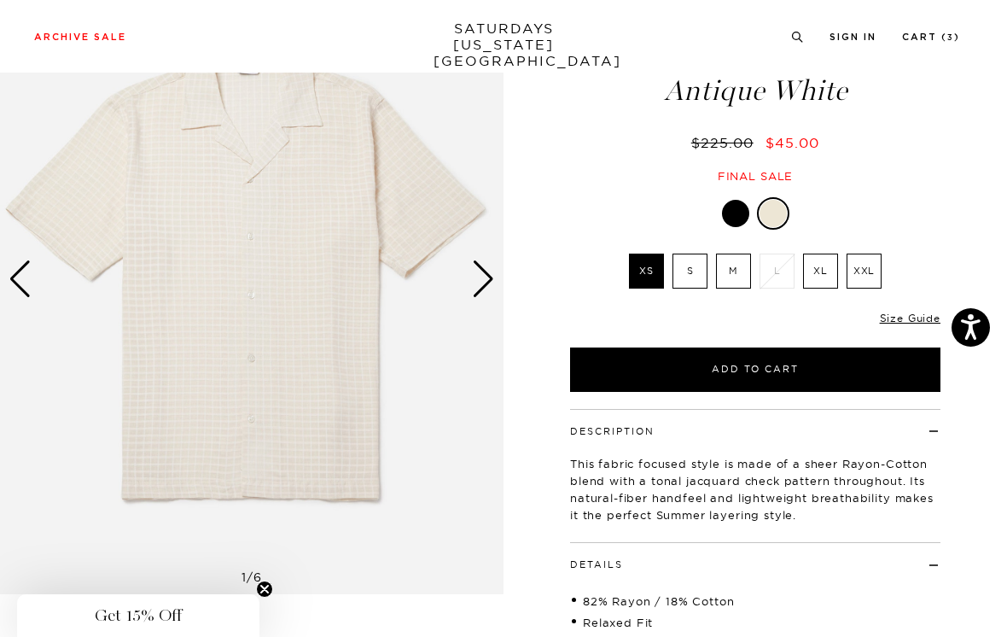
click at [908, 312] on link "Size Guide" at bounding box center [910, 318] width 61 height 13
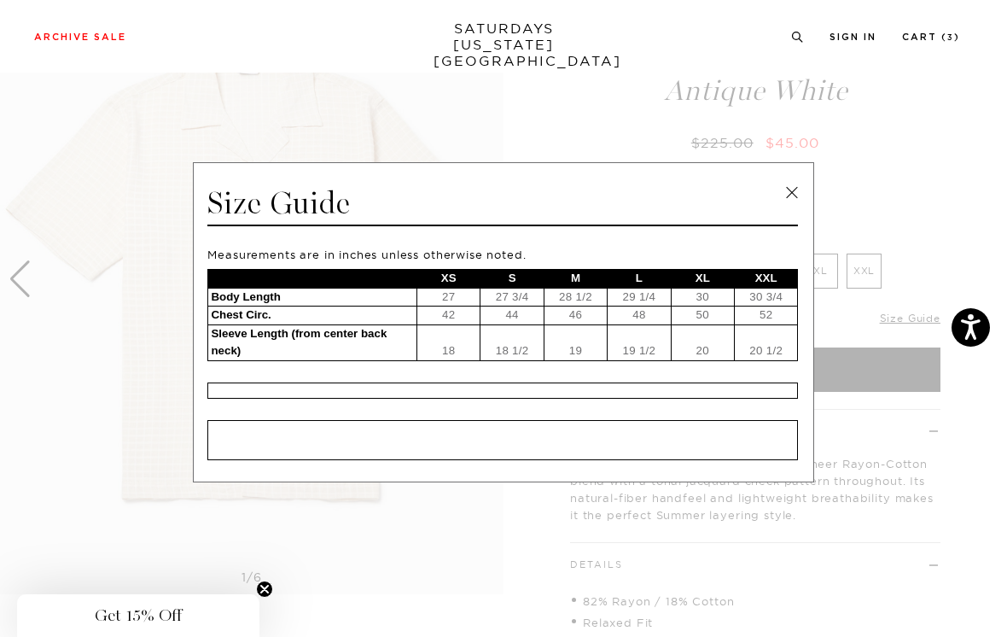
click at [801, 184] on link at bounding box center [792, 193] width 26 height 26
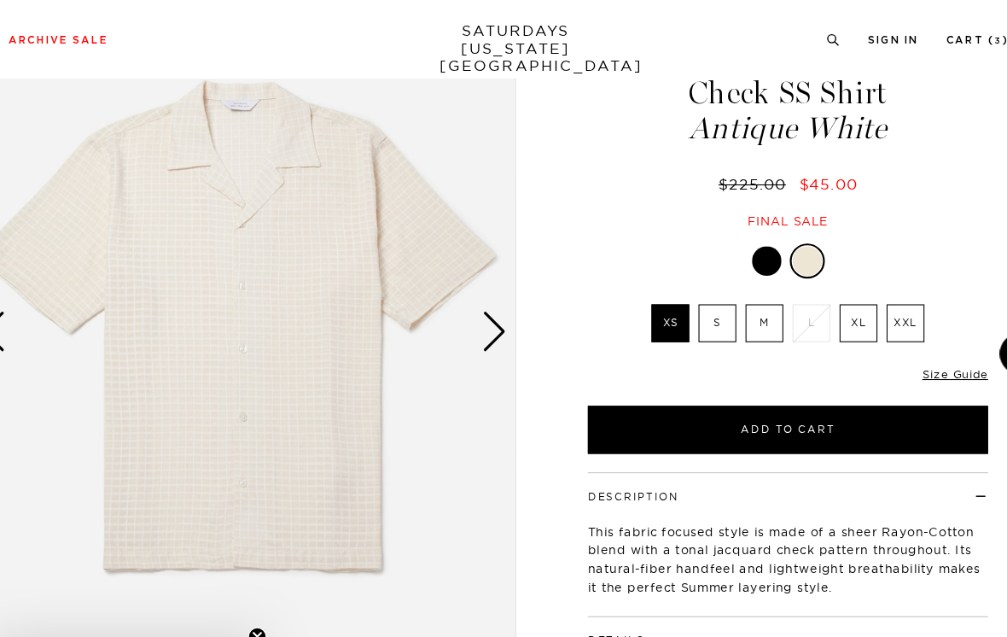
scroll to position [61, 0]
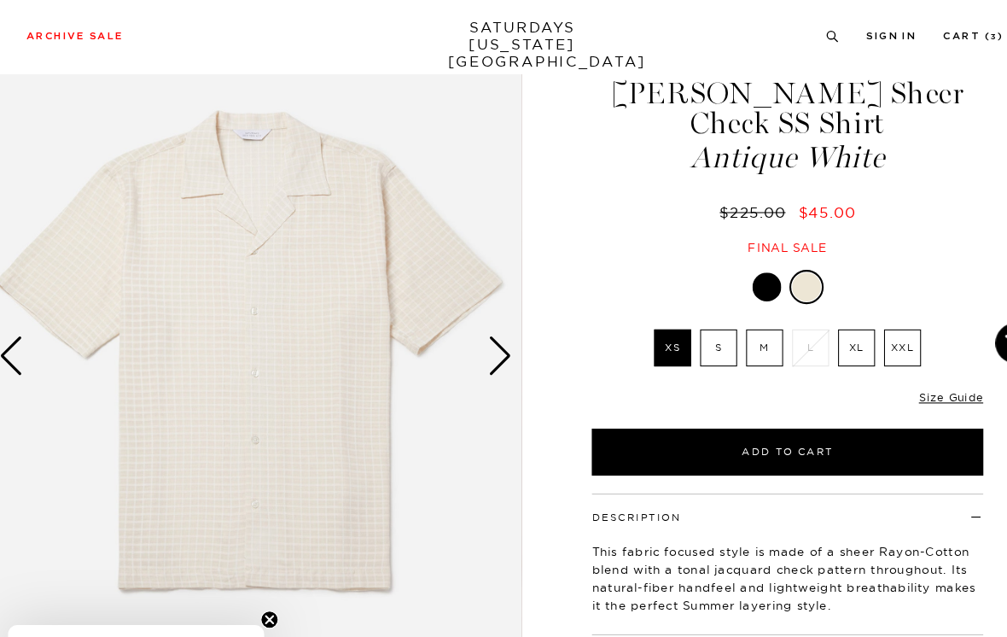
click at [474, 330] on div "Next slide" at bounding box center [483, 340] width 23 height 38
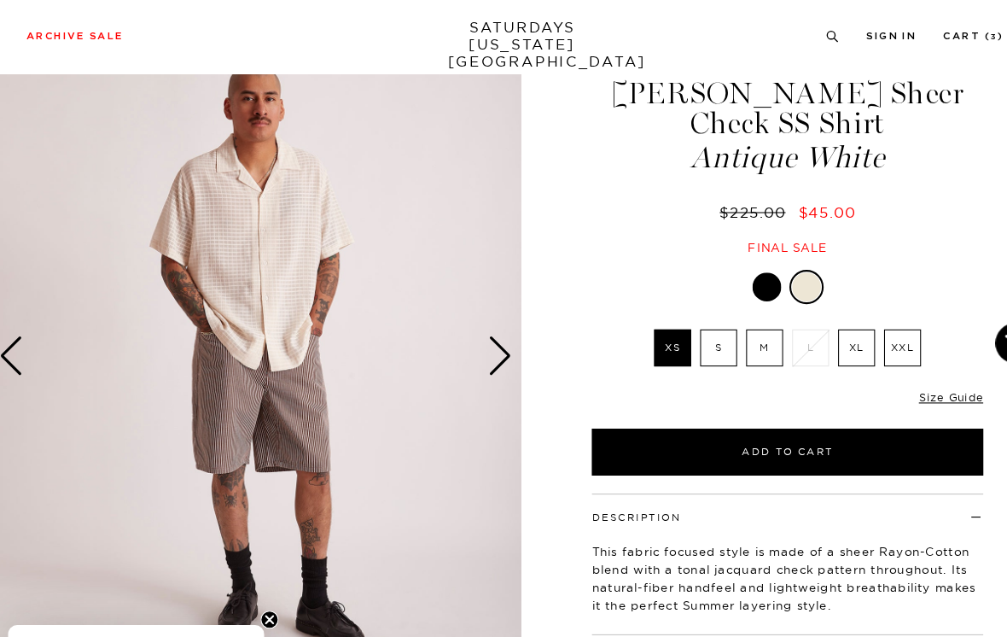
click at [472, 345] on div "Next slide" at bounding box center [483, 340] width 23 height 38
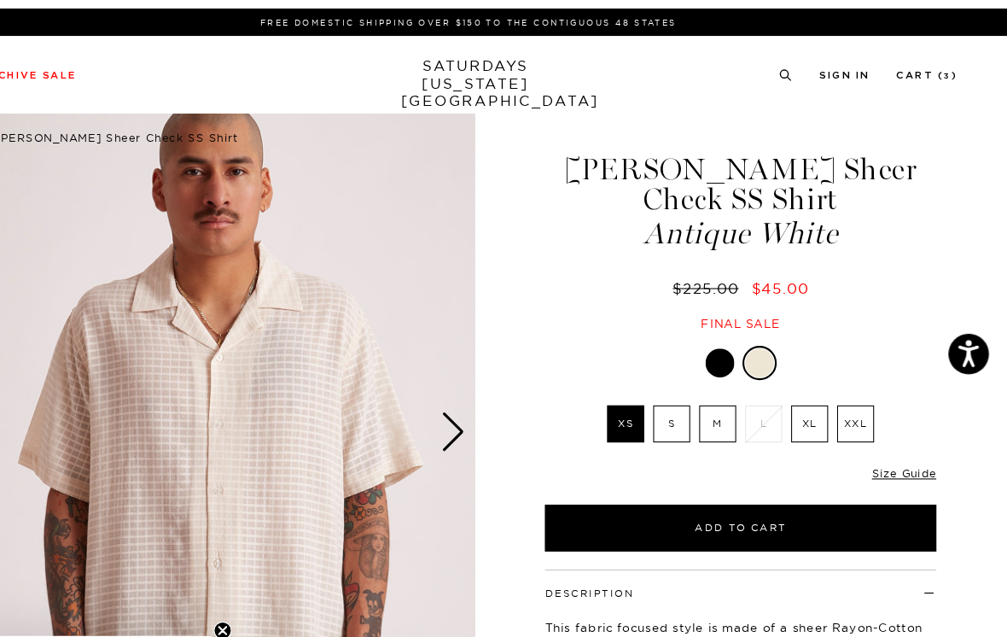
scroll to position [0, 0]
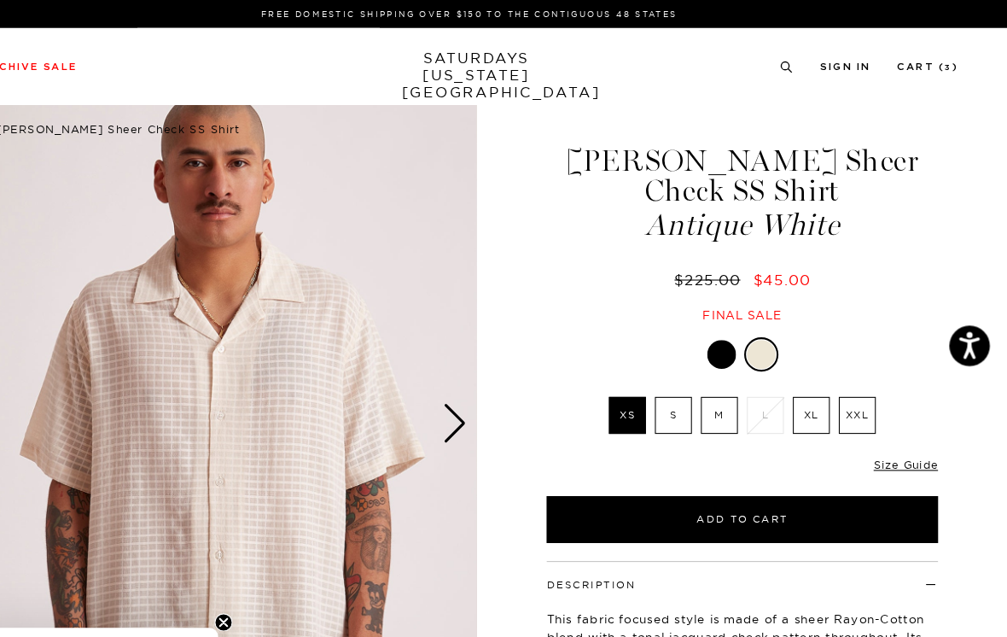
click at [722, 322] on div at bounding box center [735, 335] width 27 height 27
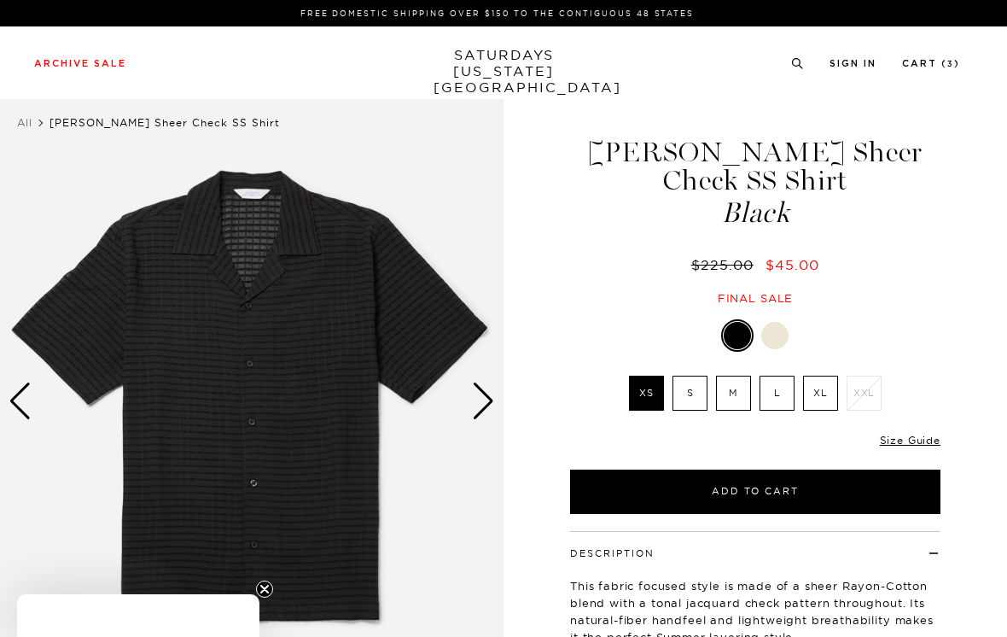
click at [489, 398] on div "Next slide" at bounding box center [483, 401] width 23 height 38
click at [482, 395] on div "Next slide" at bounding box center [483, 401] width 23 height 38
click at [483, 396] on div "Next slide" at bounding box center [483, 401] width 23 height 38
click at [484, 400] on div "Next slide" at bounding box center [483, 401] width 23 height 38
click at [482, 403] on div "Next slide" at bounding box center [483, 401] width 23 height 38
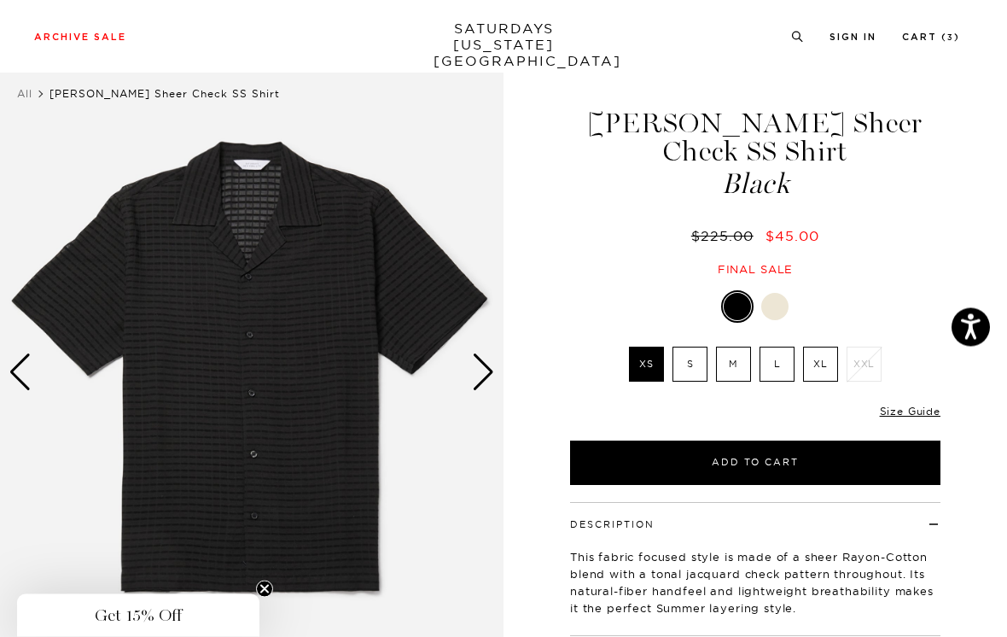
scroll to position [31, 0]
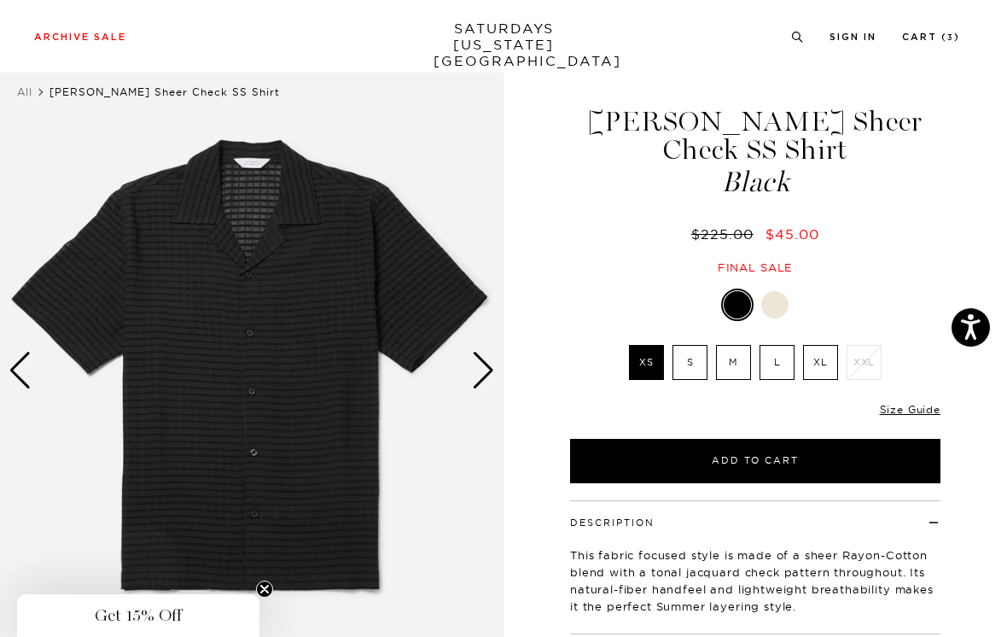
click at [486, 371] on div "Next slide" at bounding box center [483, 371] width 23 height 38
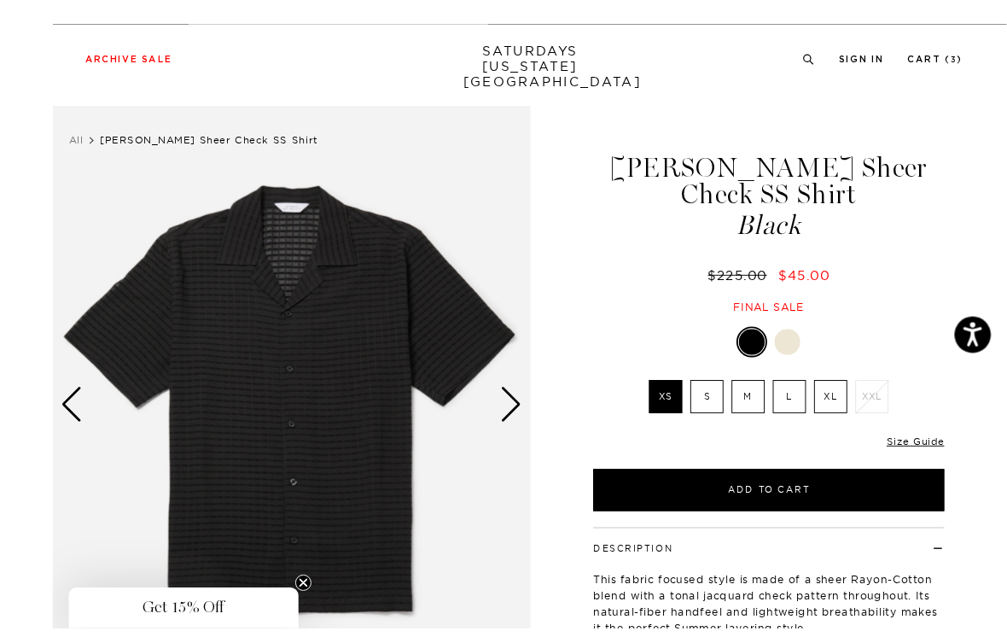
scroll to position [6, 0]
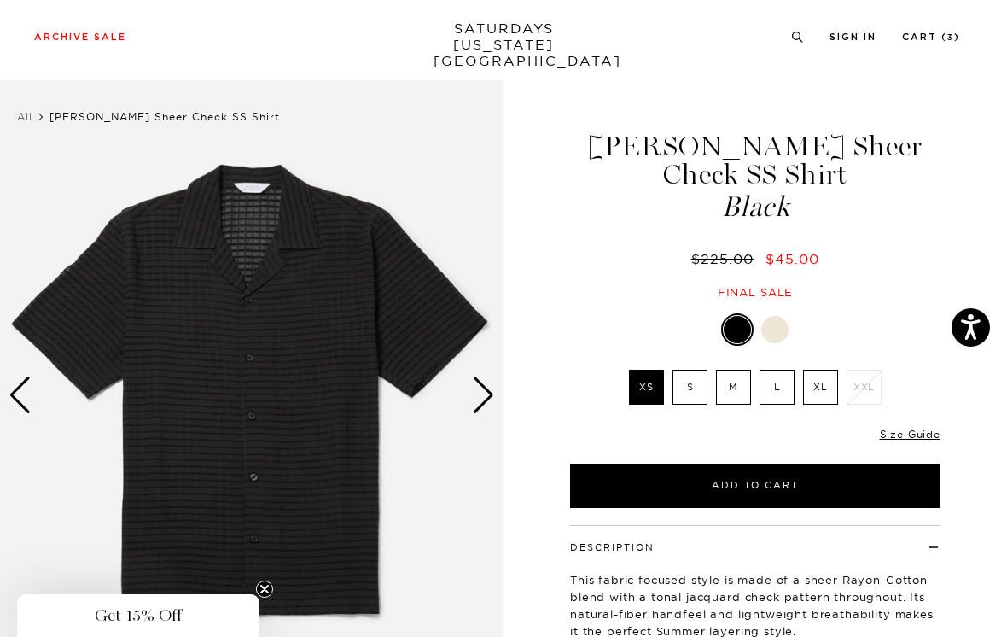
click at [780, 316] on div at bounding box center [775, 329] width 27 height 27
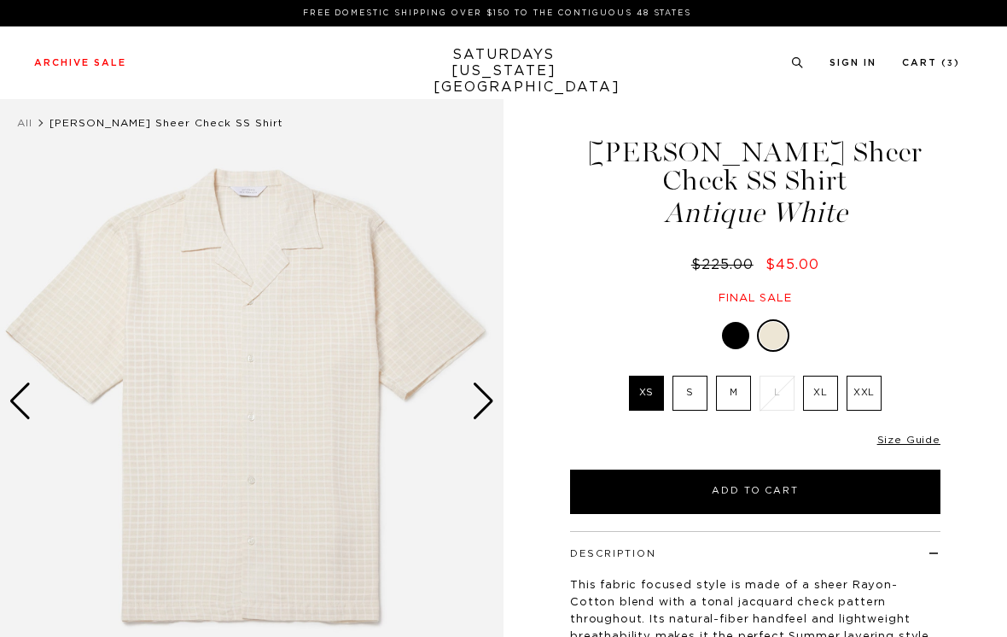
click at [487, 403] on div "Next slide" at bounding box center [483, 401] width 23 height 38
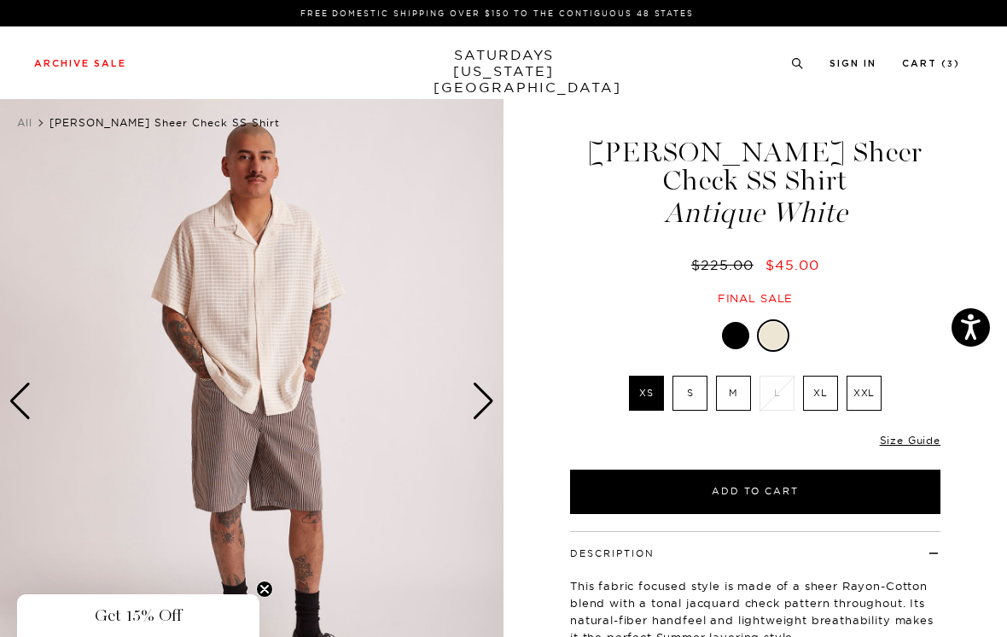
click at [486, 401] on div "Next slide" at bounding box center [483, 401] width 23 height 38
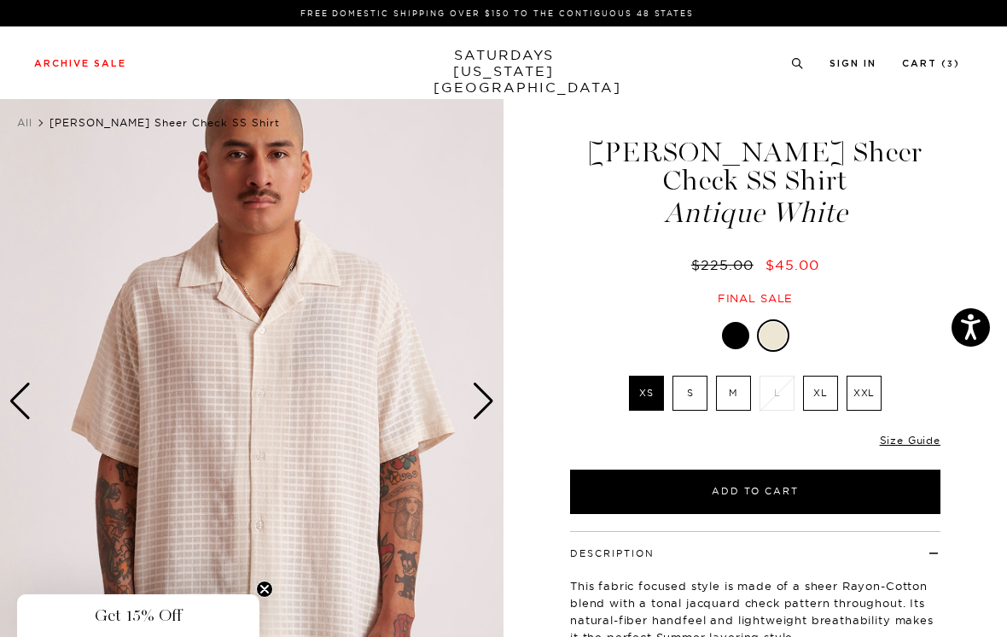
click at [490, 394] on div "Next slide" at bounding box center [483, 401] width 23 height 38
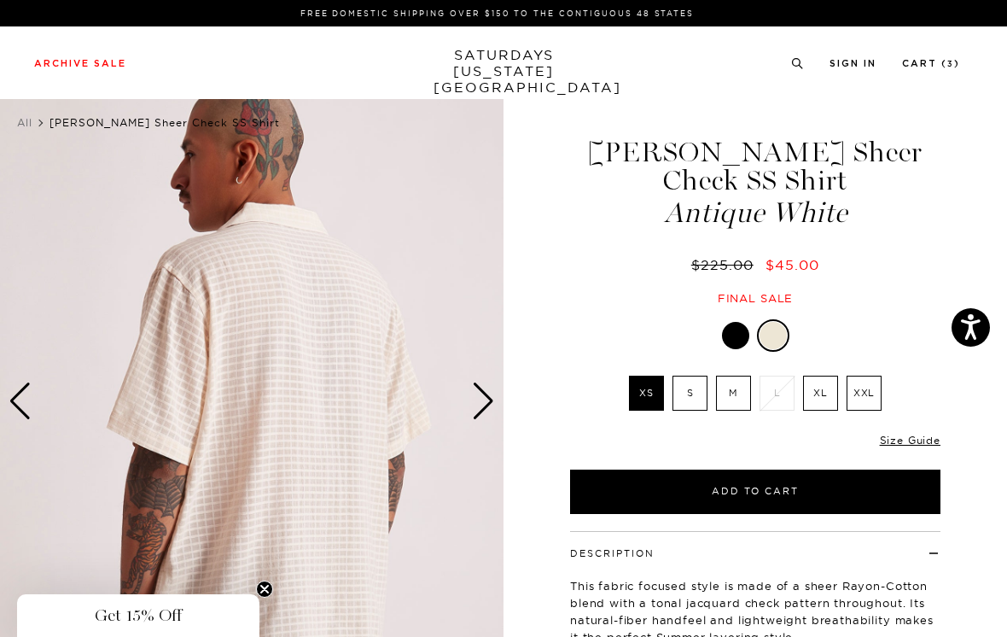
click at [495, 392] on img at bounding box center [252, 401] width 504 height 630
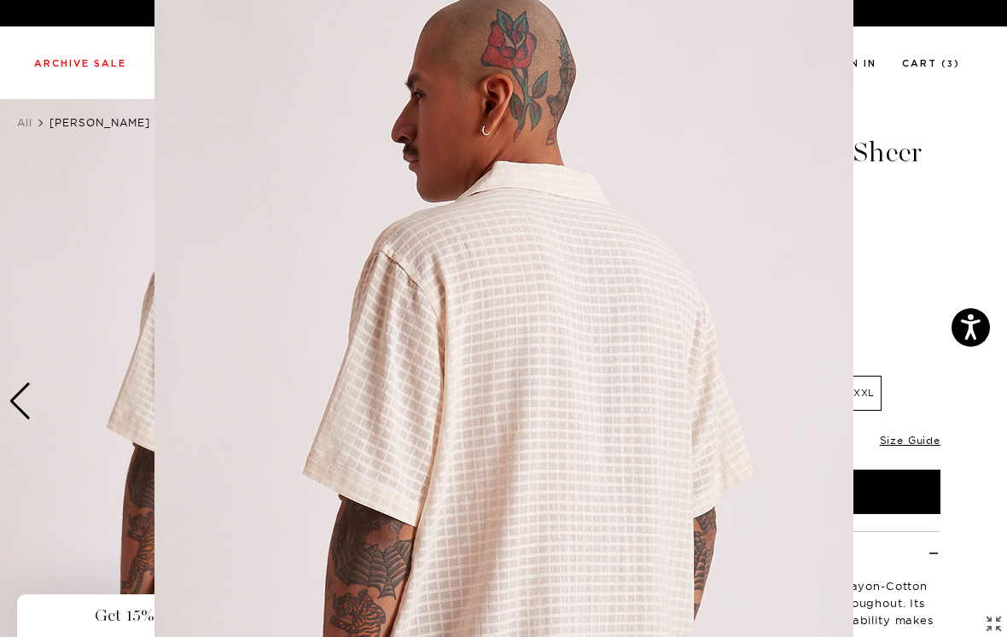
scroll to position [119, 0]
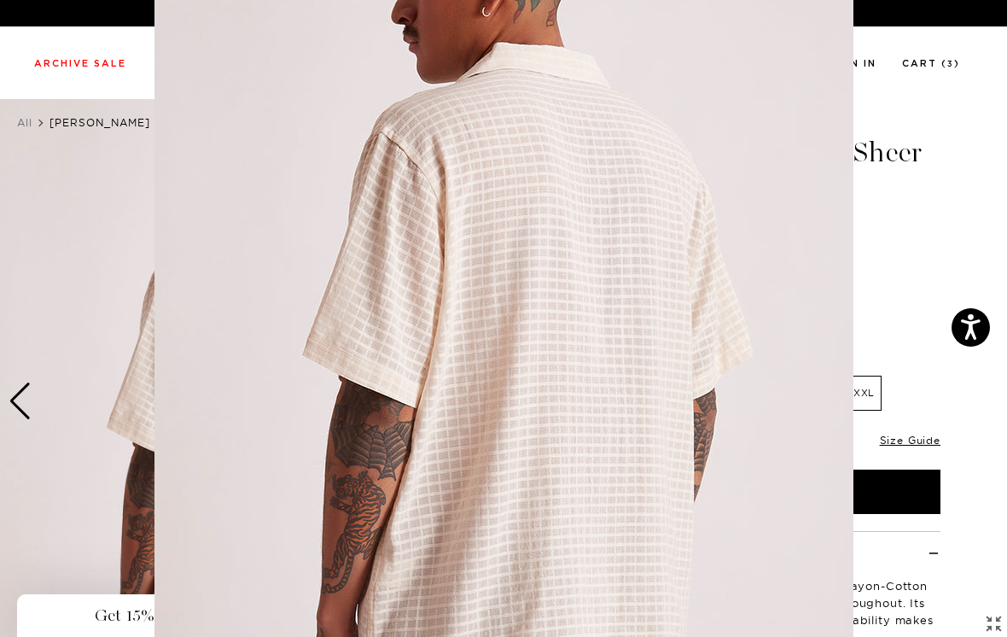
click at [901, 232] on figure at bounding box center [503, 318] width 1007 height 637
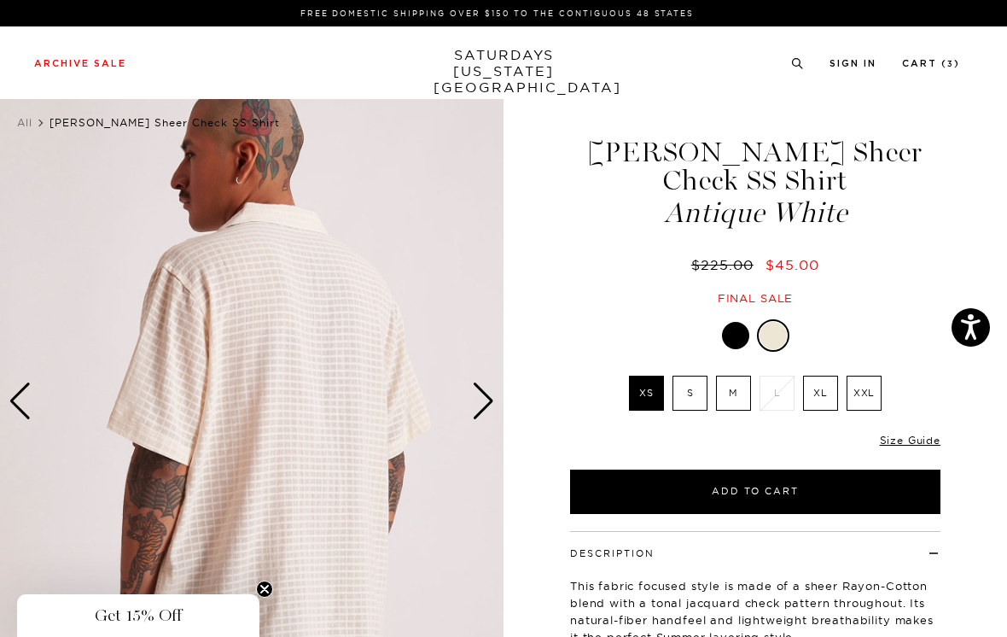
click at [487, 401] on div "Next slide" at bounding box center [483, 401] width 23 height 38
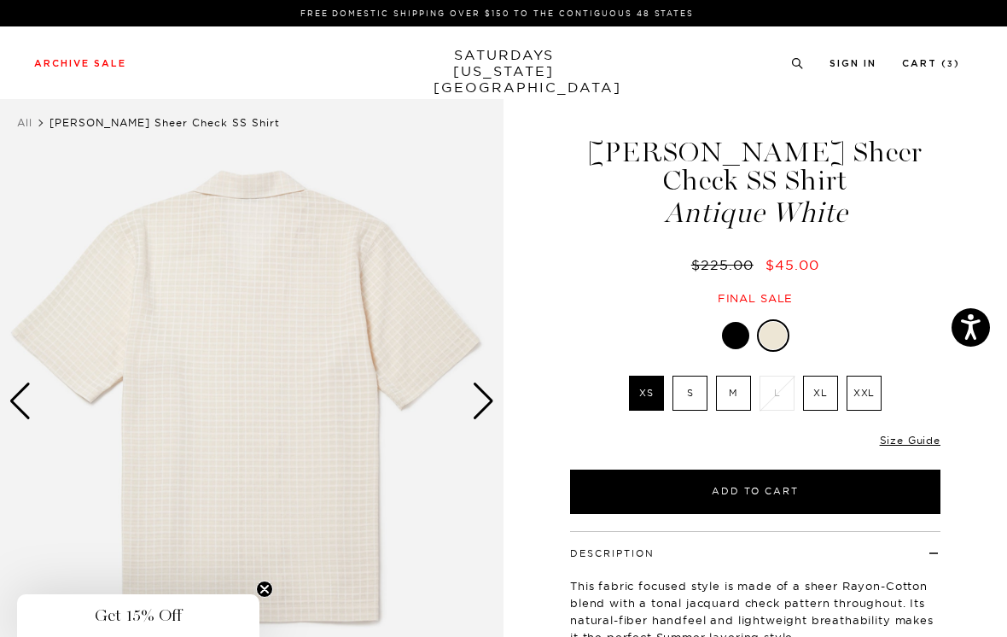
click at [489, 398] on div "Next slide" at bounding box center [483, 401] width 23 height 38
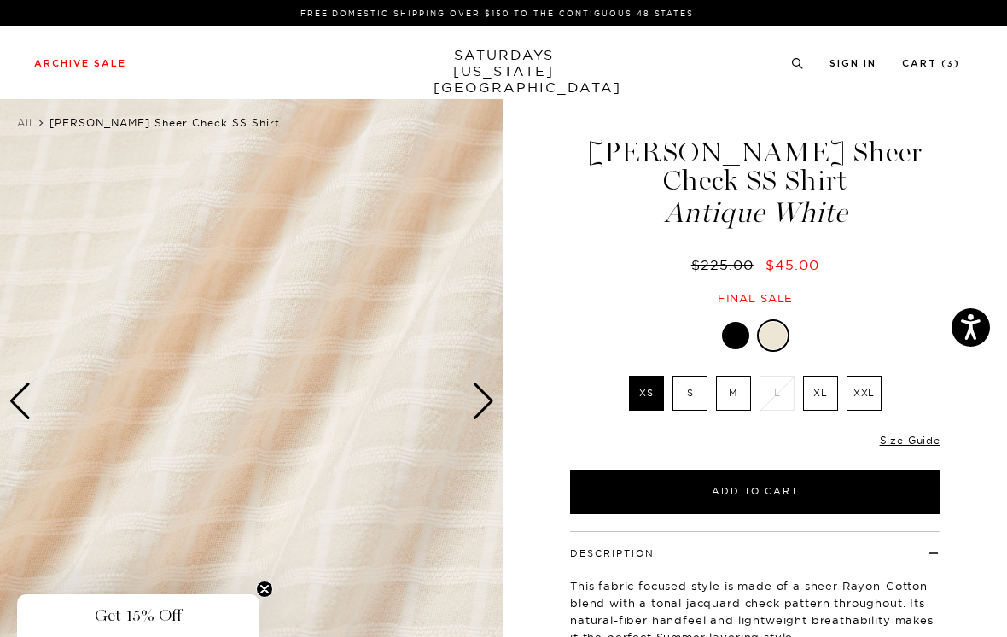
click at [492, 401] on div "Next slide" at bounding box center [483, 401] width 23 height 38
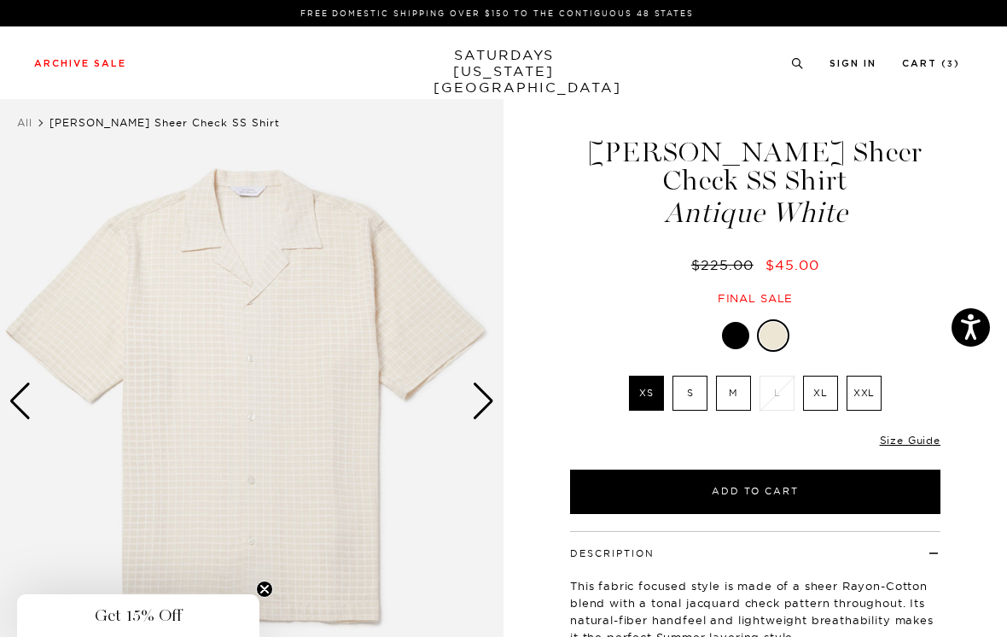
click at [489, 400] on div "Next slide" at bounding box center [483, 401] width 23 height 38
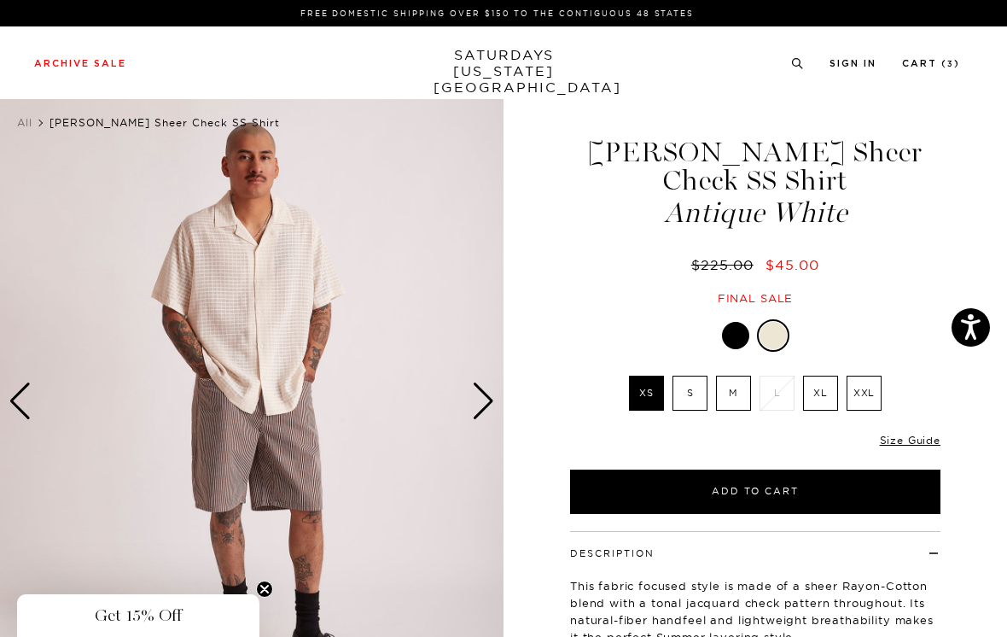
click at [485, 394] on div "Next slide" at bounding box center [483, 401] width 23 height 38
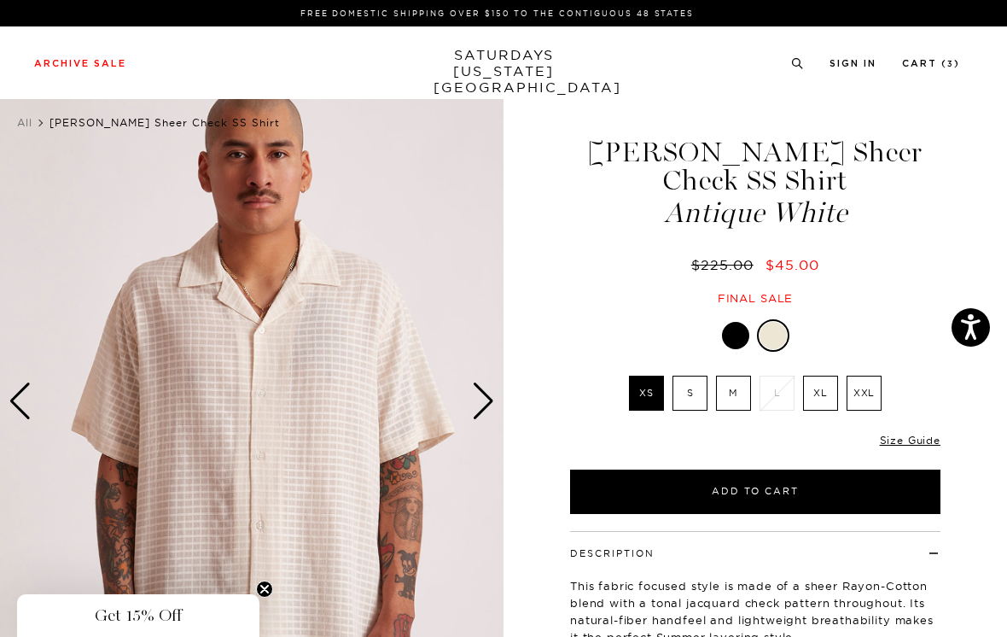
click at [488, 399] on div "Next slide" at bounding box center [483, 401] width 23 height 38
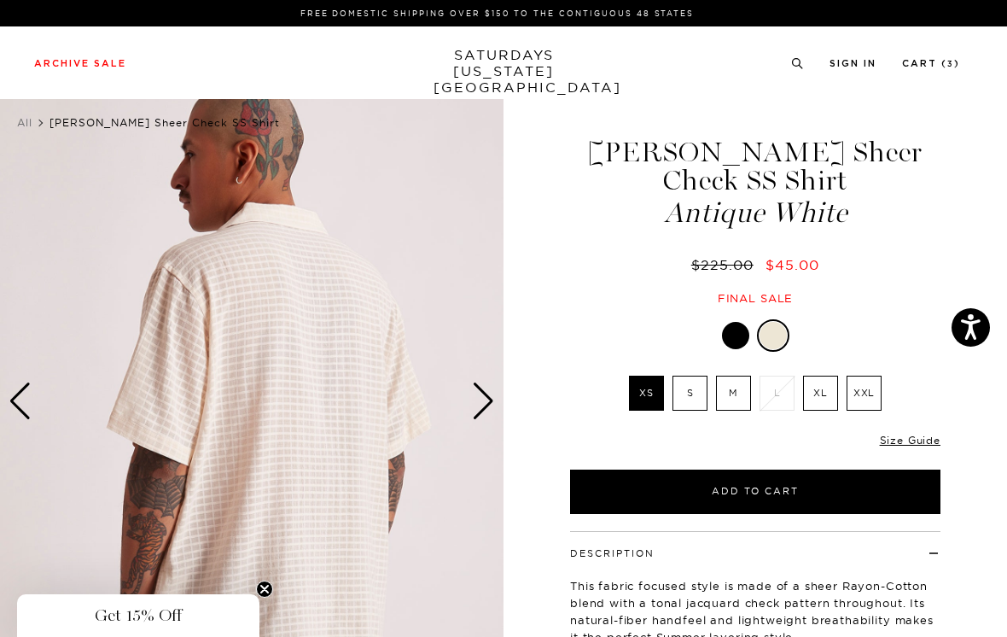
click at [484, 397] on div "Next slide" at bounding box center [483, 401] width 23 height 38
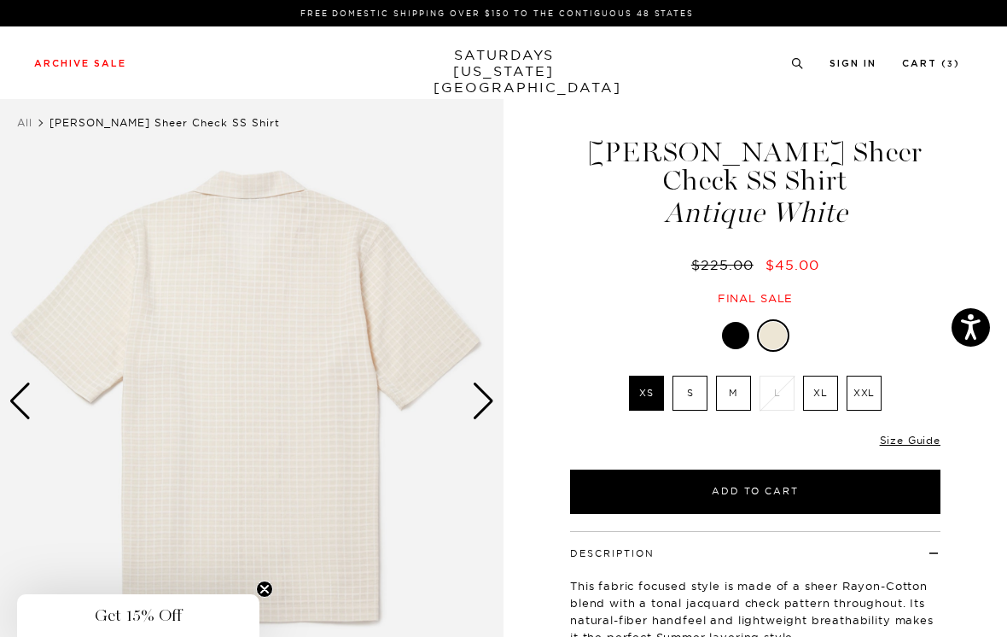
click at [493, 402] on div "Next slide" at bounding box center [483, 401] width 23 height 38
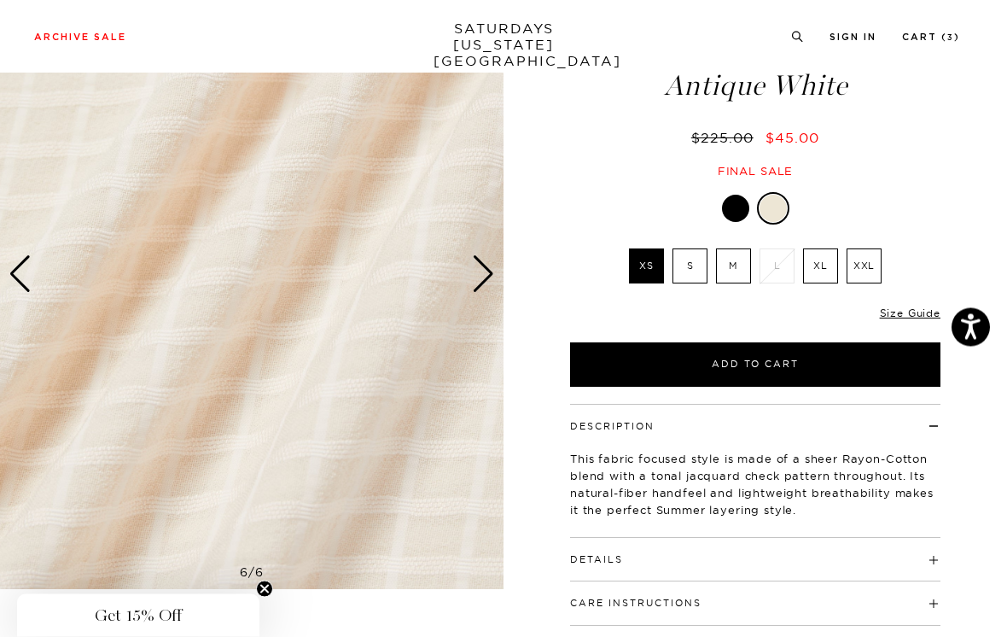
scroll to position [131, 0]
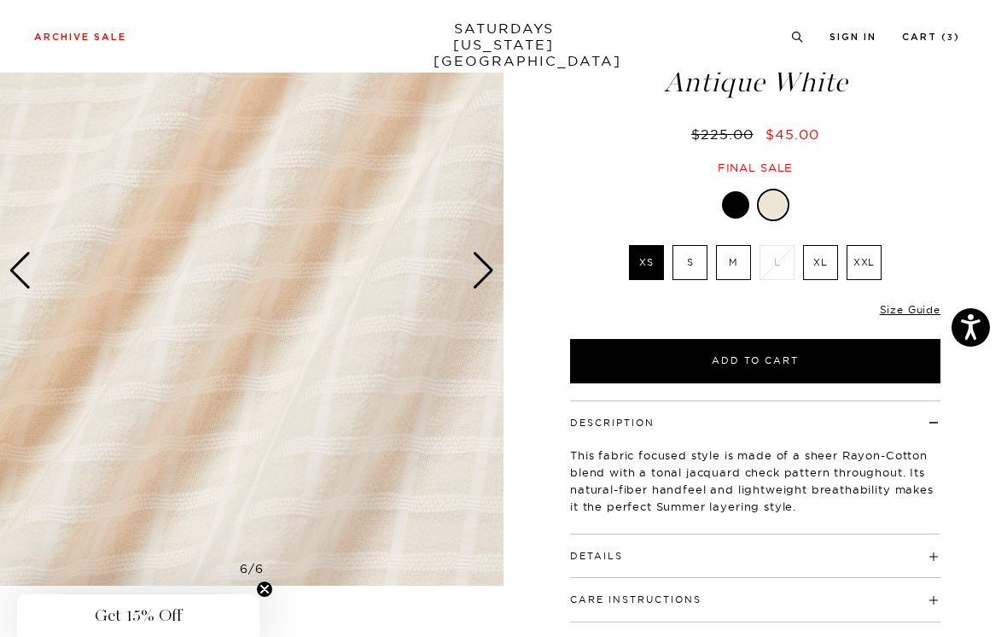
click at [498, 264] on img at bounding box center [252, 271] width 504 height 630
click at [485, 263] on div "Next slide" at bounding box center [483, 271] width 23 height 38
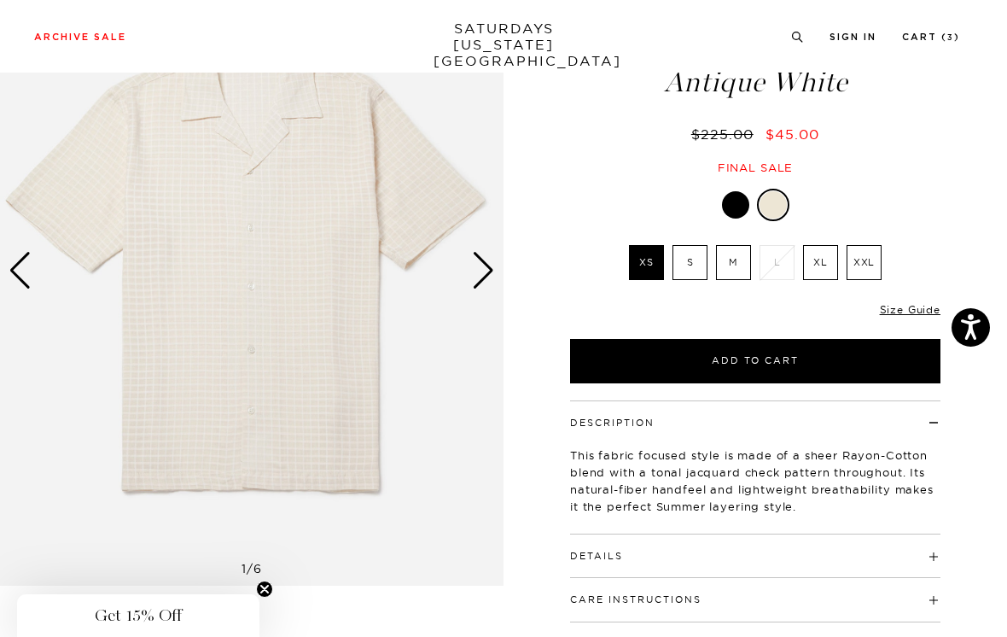
scroll to position [119, 0]
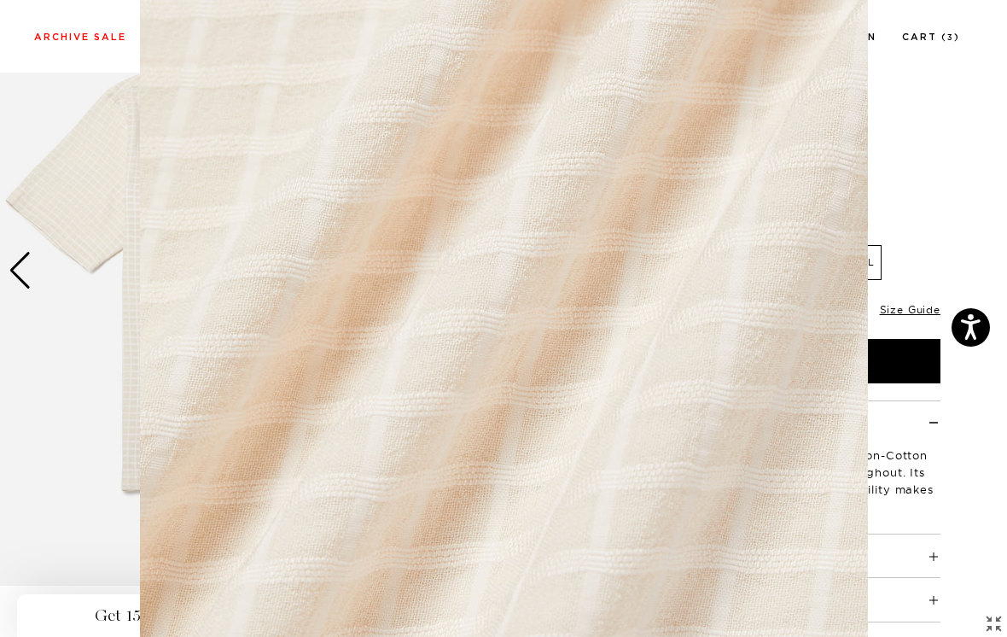
click at [481, 268] on img at bounding box center [504, 318] width 728 height 874
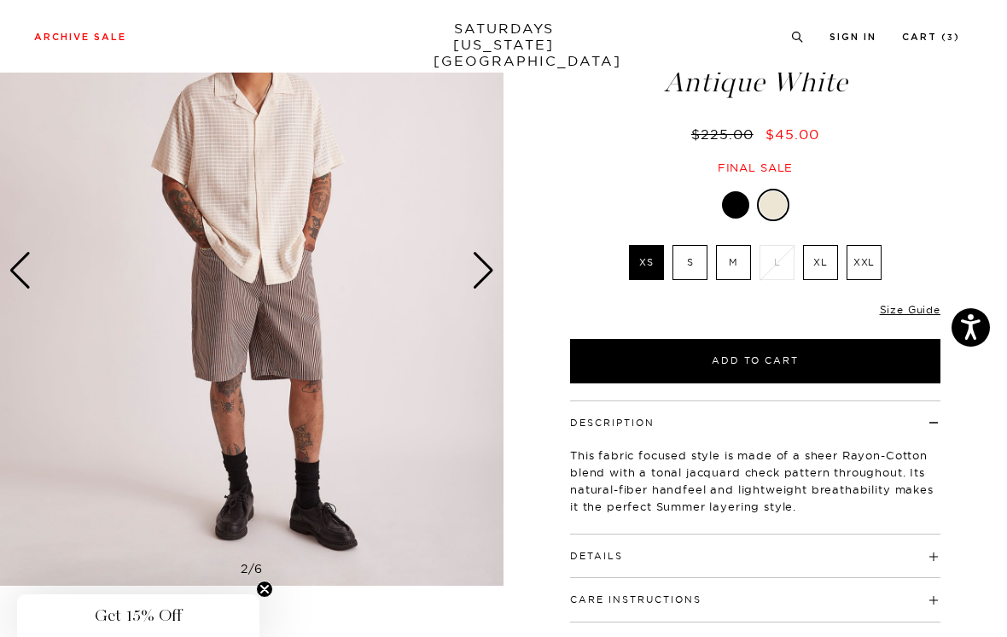
click at [488, 255] on div "Next slide" at bounding box center [483, 271] width 23 height 38
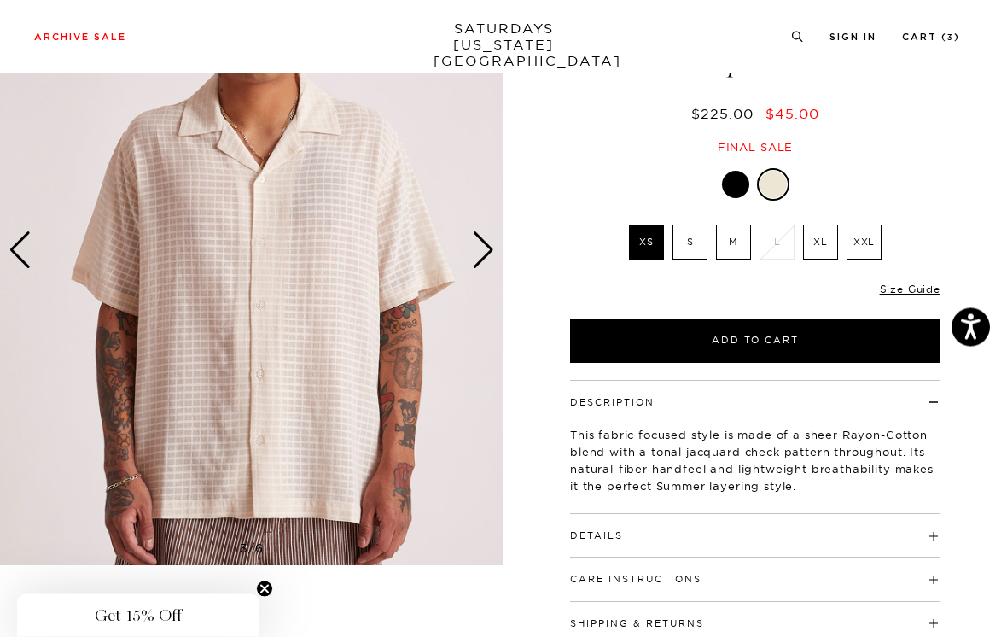
scroll to position [141, 0]
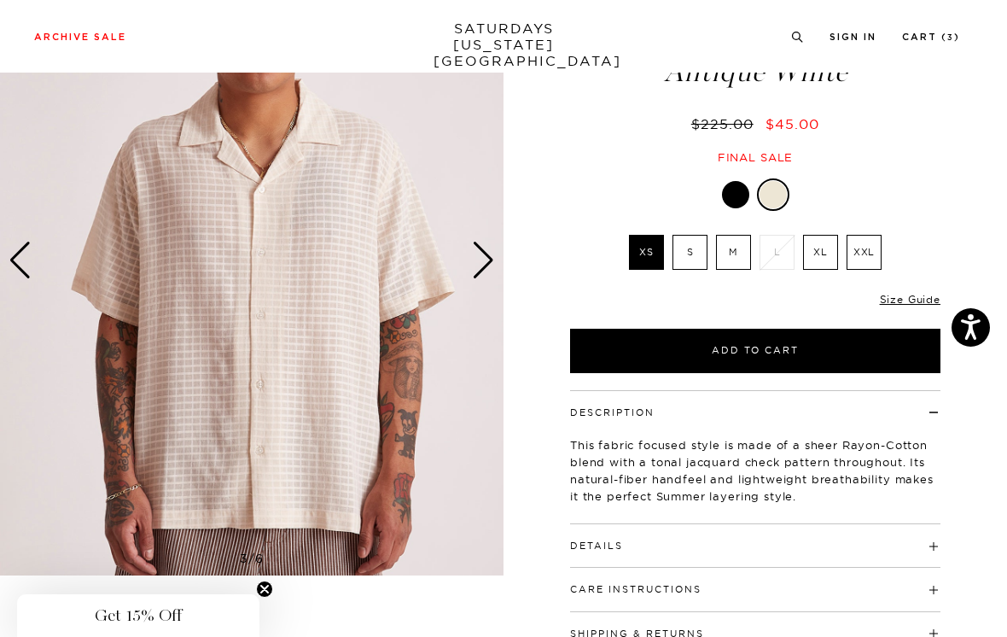
click at [20, 265] on div "Previous slide" at bounding box center [20, 261] width 23 height 38
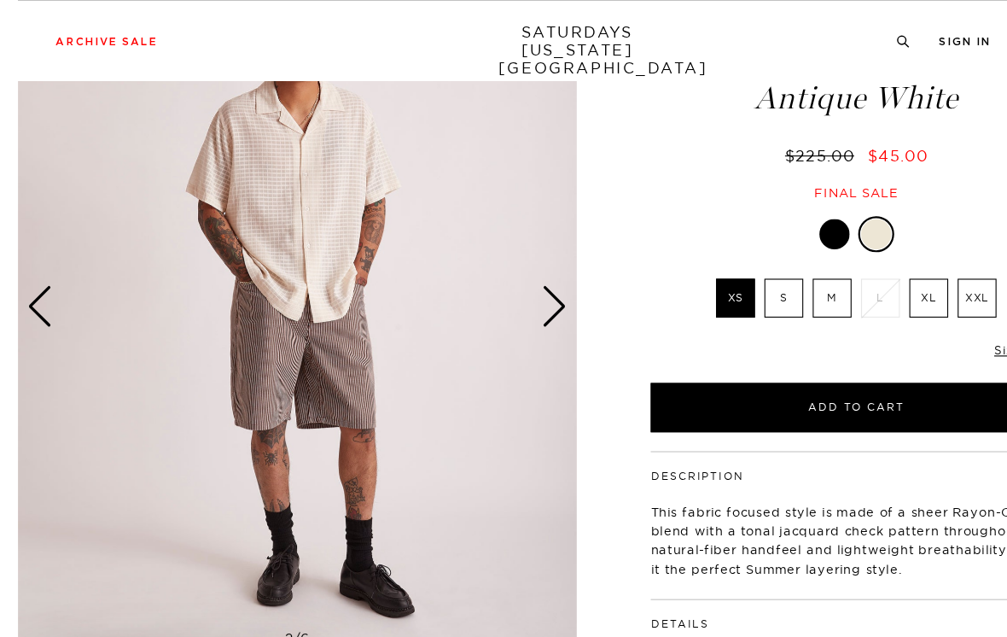
scroll to position [100, 0]
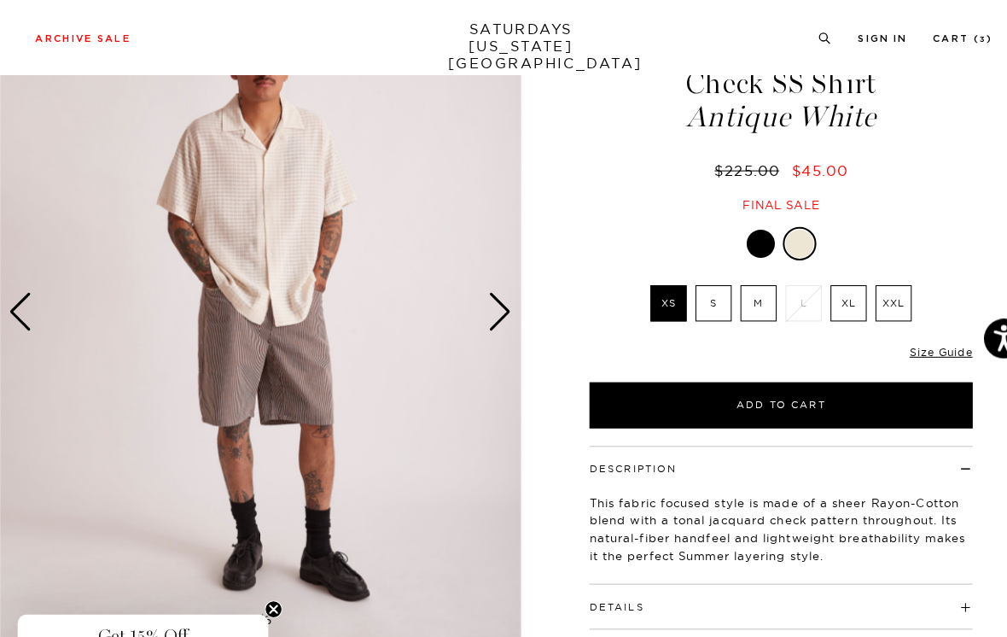
click at [489, 292] on div "Next slide" at bounding box center [483, 302] width 23 height 38
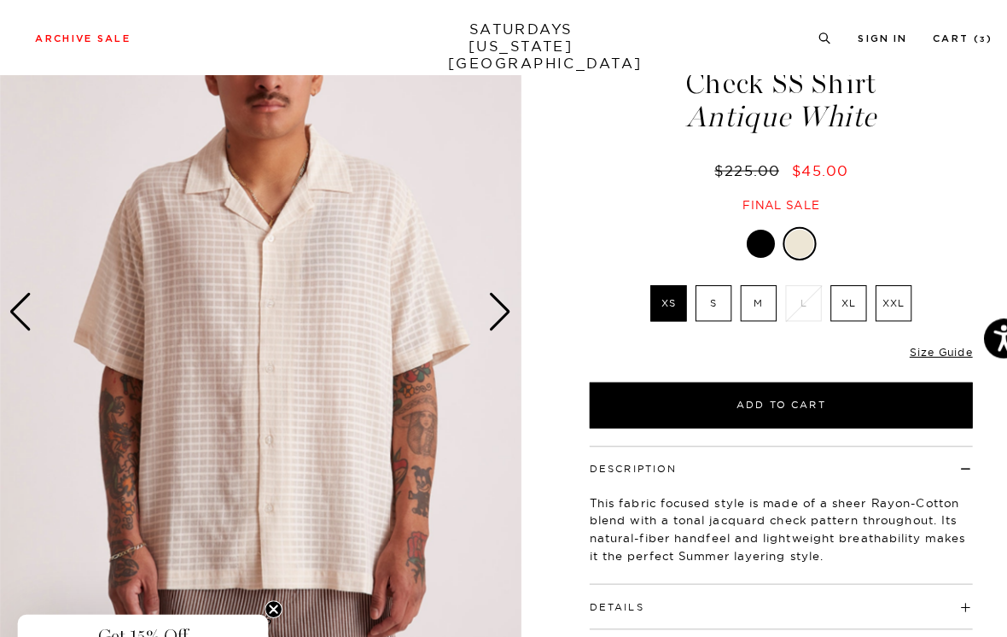
click at [498, 294] on img at bounding box center [252, 301] width 504 height 630
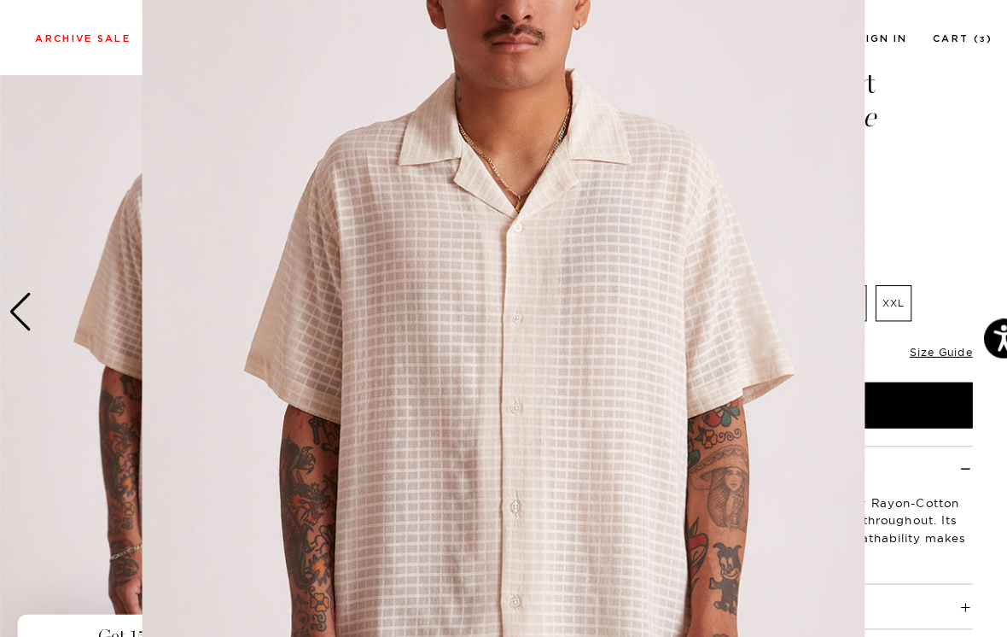
click at [736, 237] on img at bounding box center [486, 318] width 699 height 874
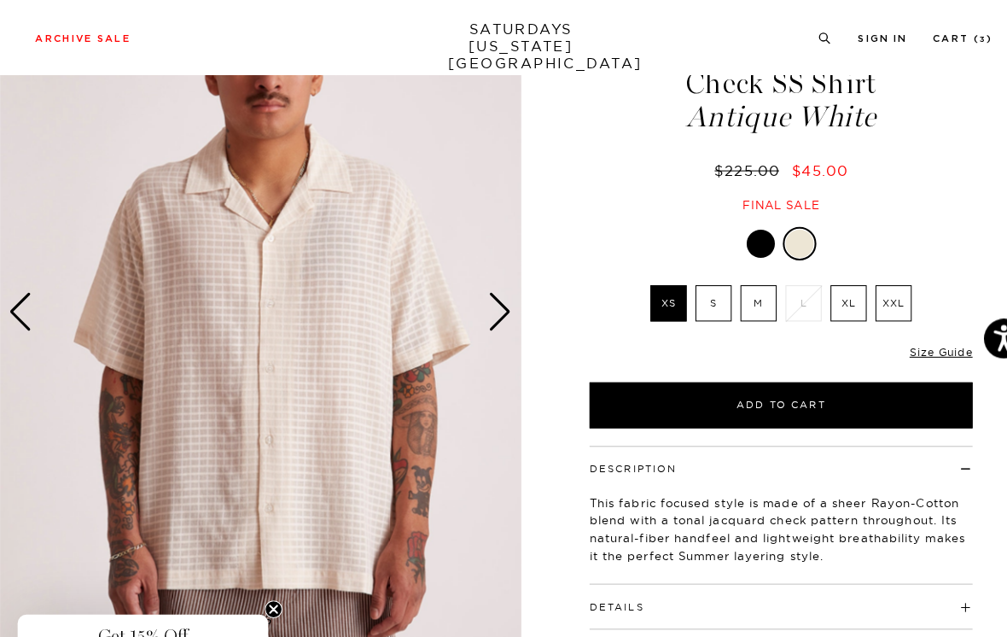
click at [487, 299] on div "Next slide" at bounding box center [483, 302] width 23 height 38
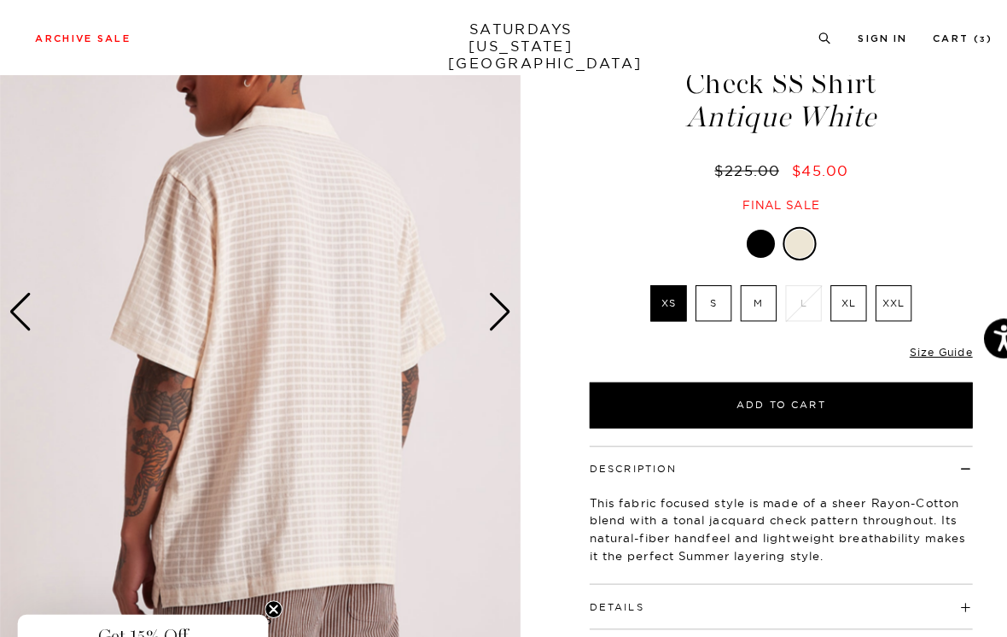
click at [490, 295] on div "Next slide" at bounding box center [483, 302] width 23 height 38
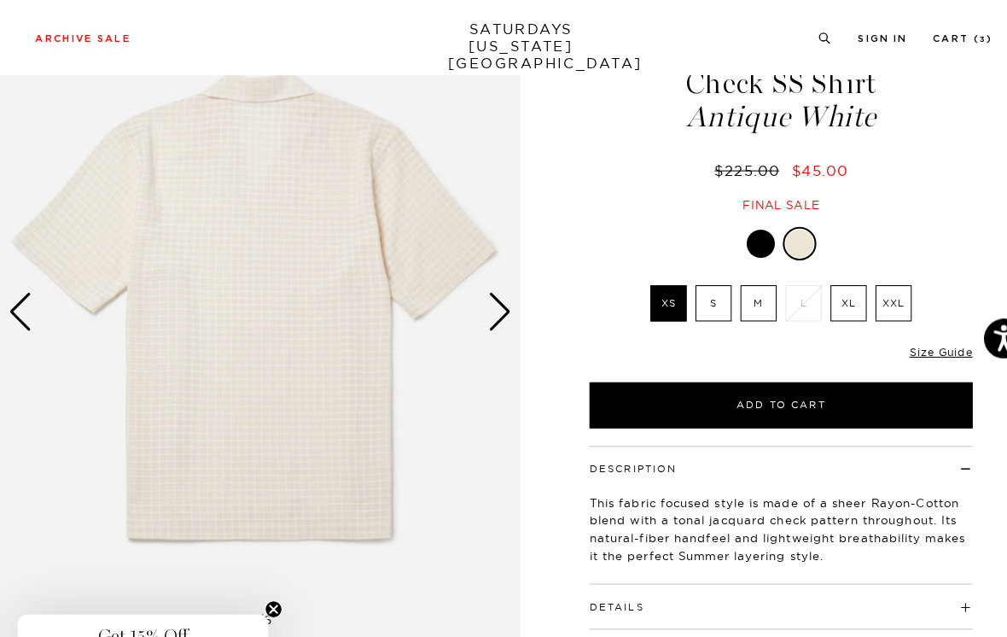
click at [483, 299] on div "Next slide" at bounding box center [483, 302] width 23 height 38
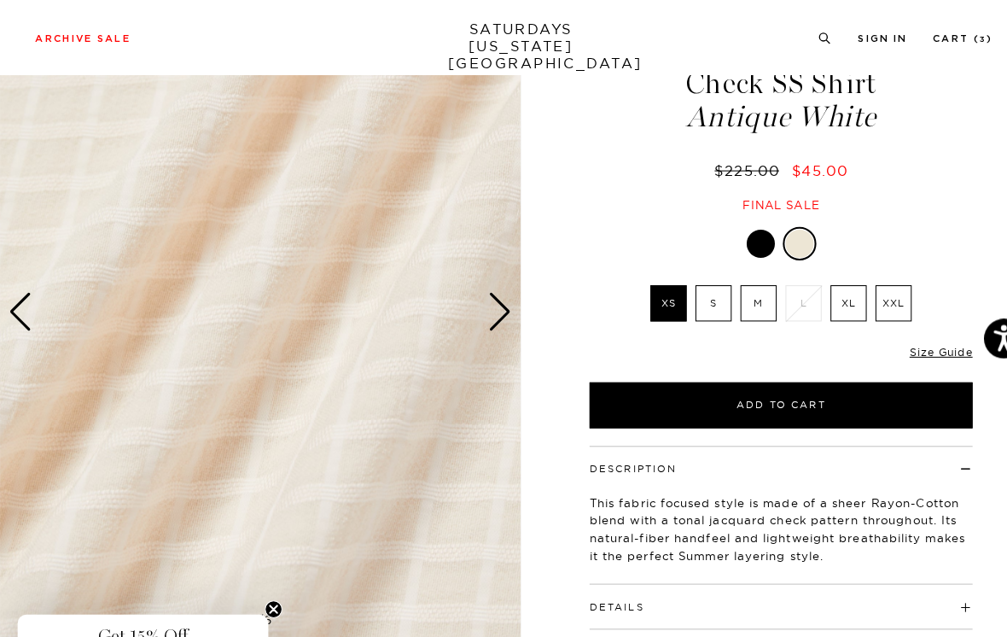
click at [487, 300] on div "Next slide" at bounding box center [483, 302] width 23 height 38
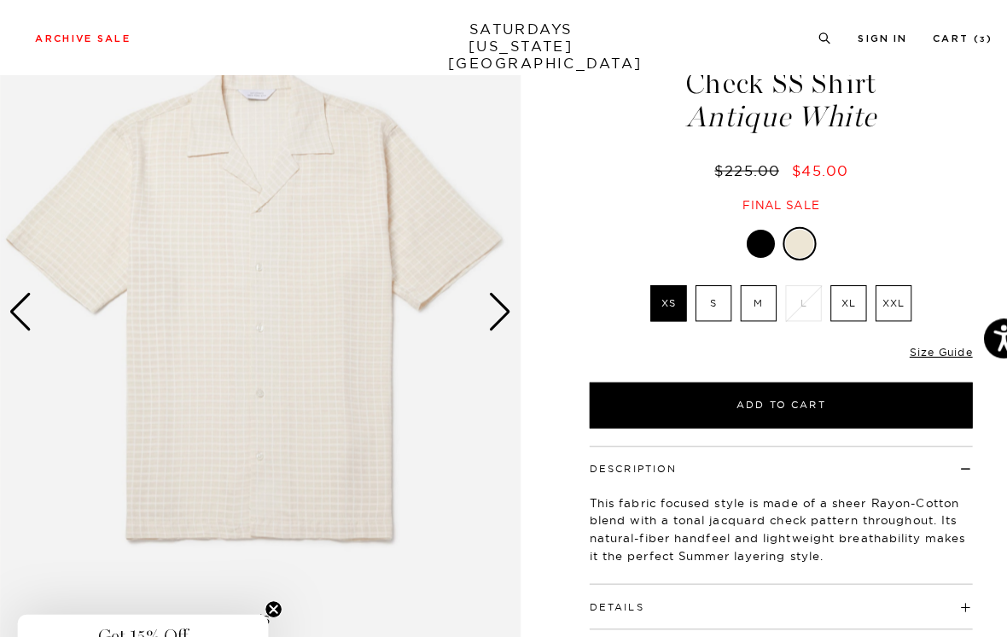
click at [735, 222] on div at bounding box center [735, 235] width 27 height 27
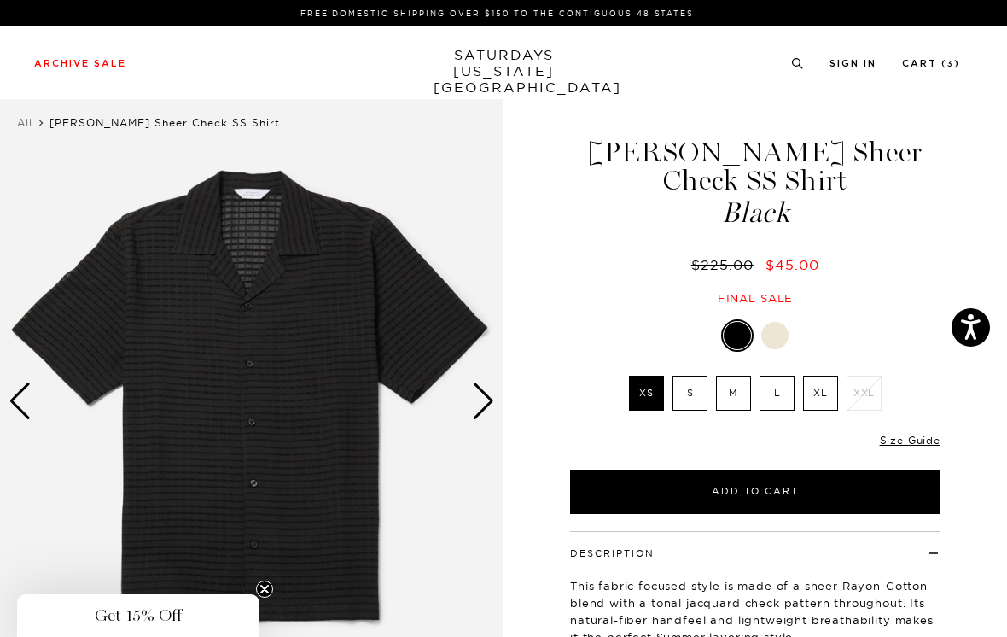
click at [781, 322] on div at bounding box center [775, 335] width 27 height 27
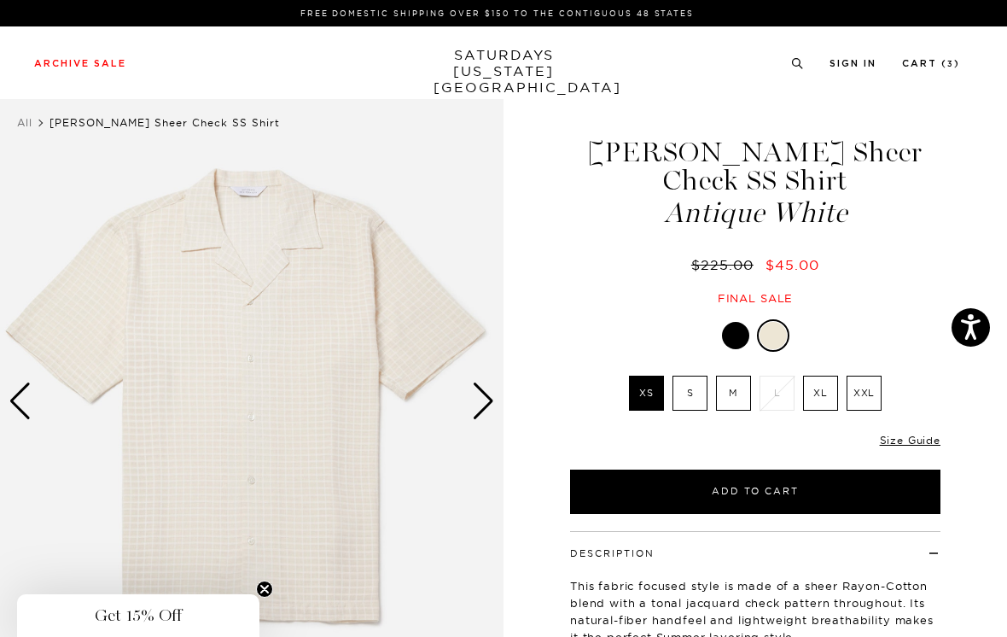
click at [490, 405] on div "Next slide" at bounding box center [483, 401] width 23 height 38
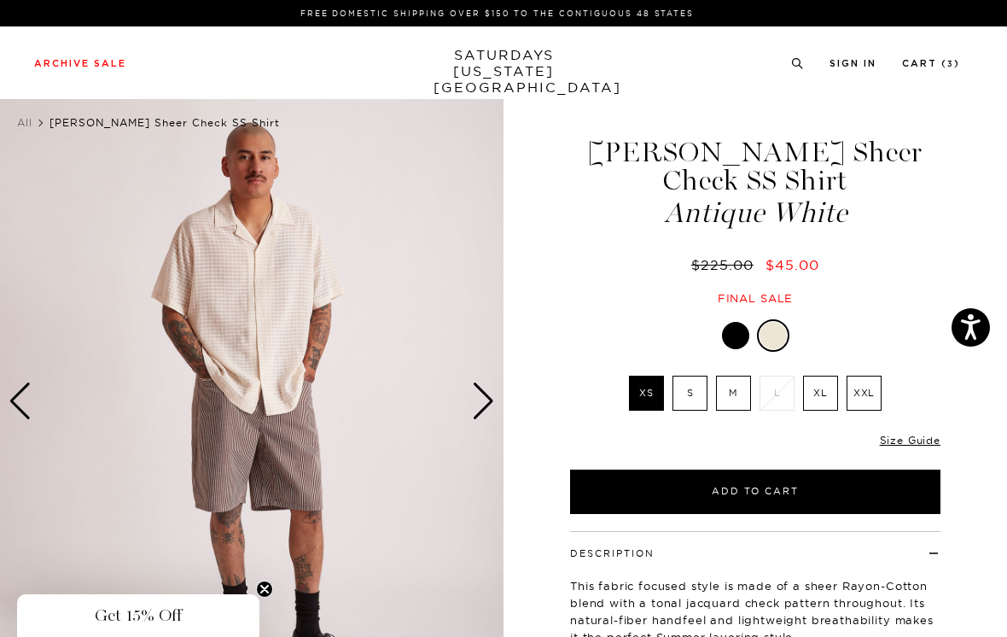
click at [496, 394] on img at bounding box center [252, 401] width 504 height 630
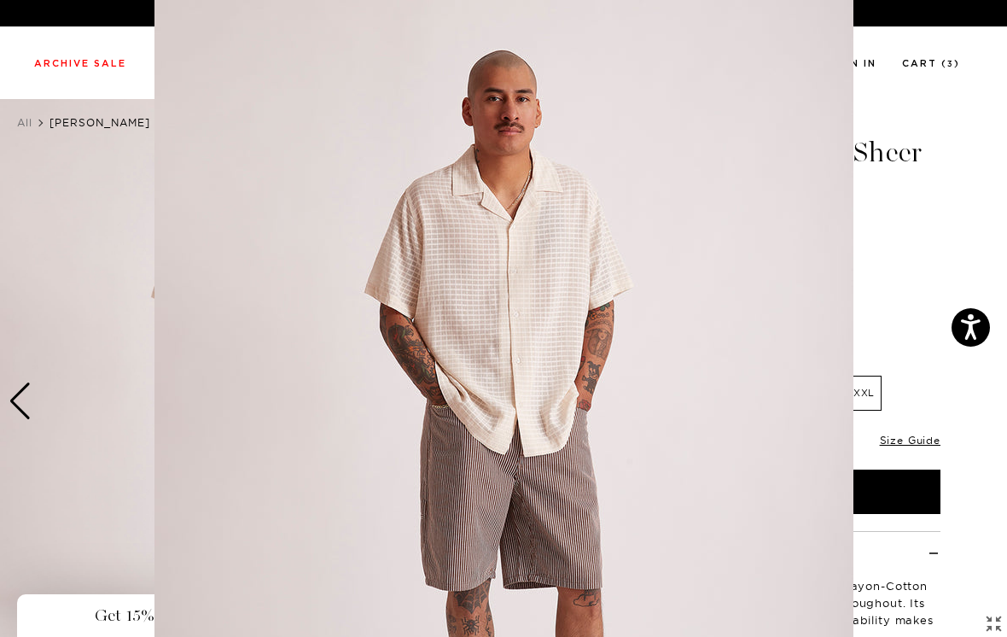
scroll to position [119, 0]
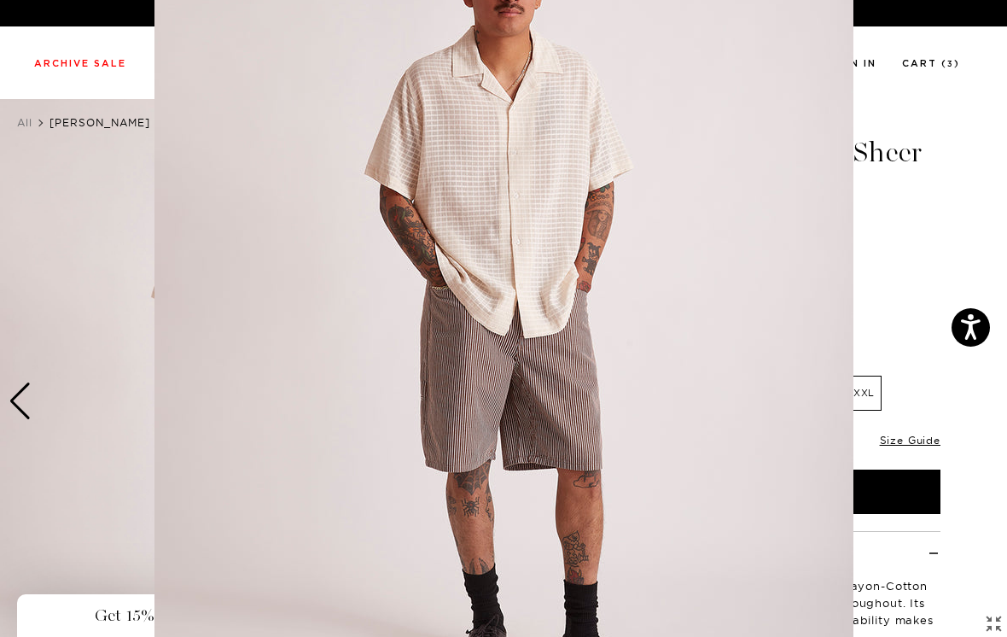
click at [890, 249] on figure at bounding box center [503, 318] width 1007 height 637
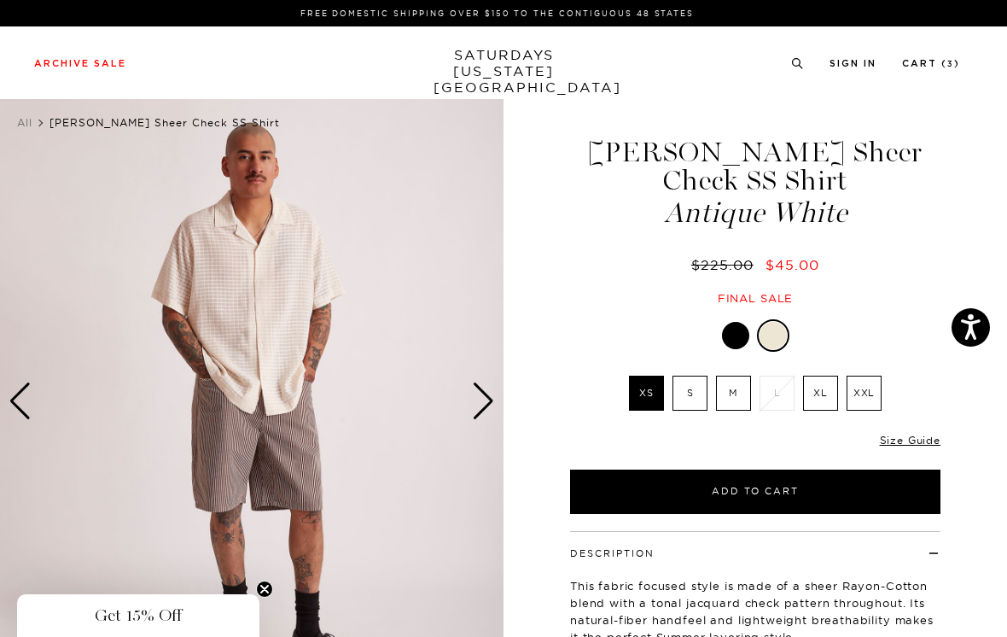
click at [500, 392] on img at bounding box center [252, 401] width 504 height 630
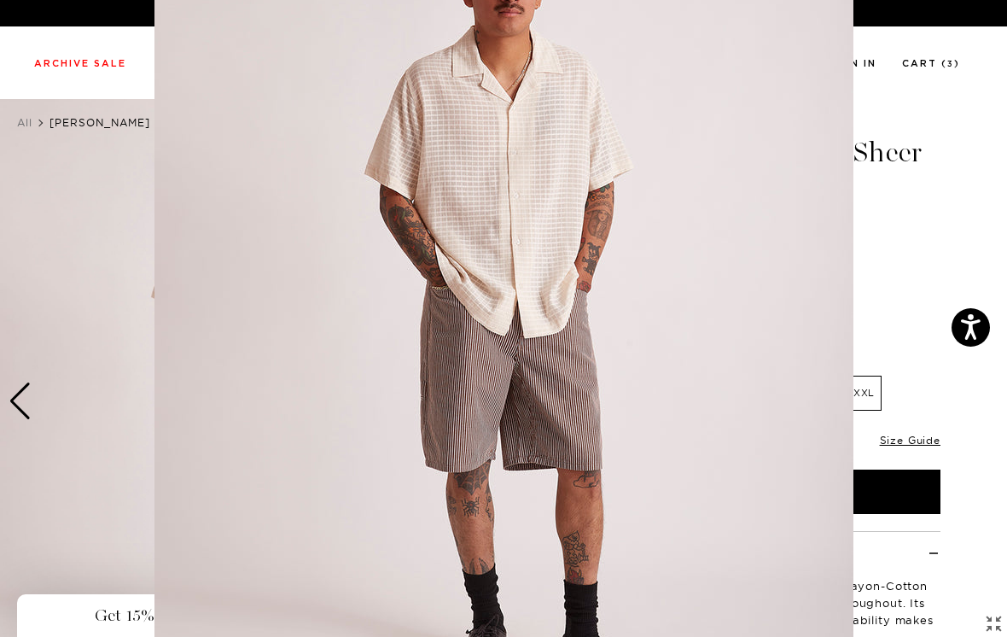
click at [906, 237] on figure at bounding box center [503, 318] width 1007 height 637
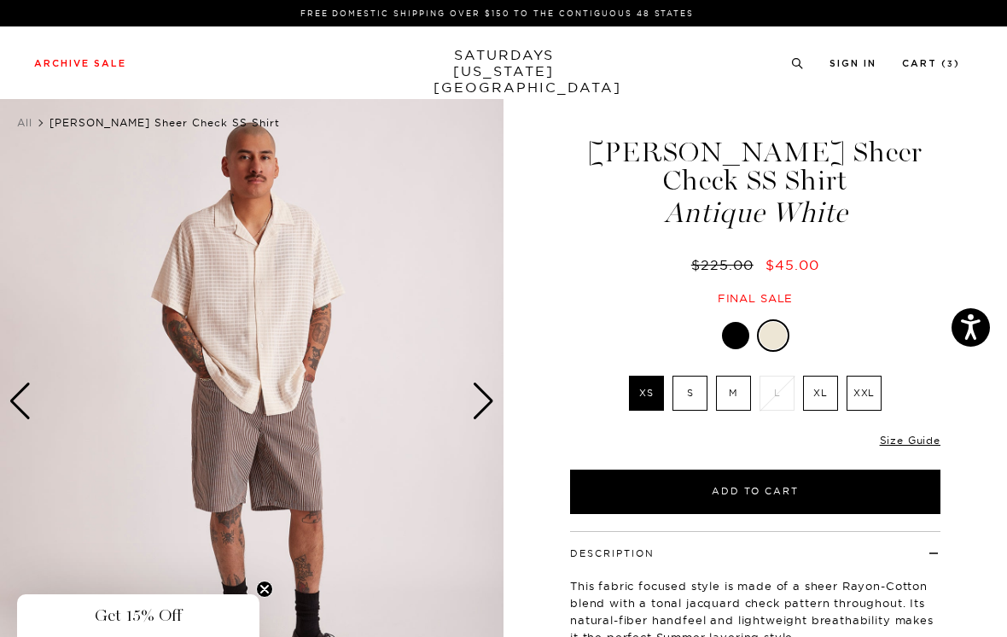
scroll to position [0, 0]
click at [491, 400] on div "Next slide" at bounding box center [483, 401] width 23 height 38
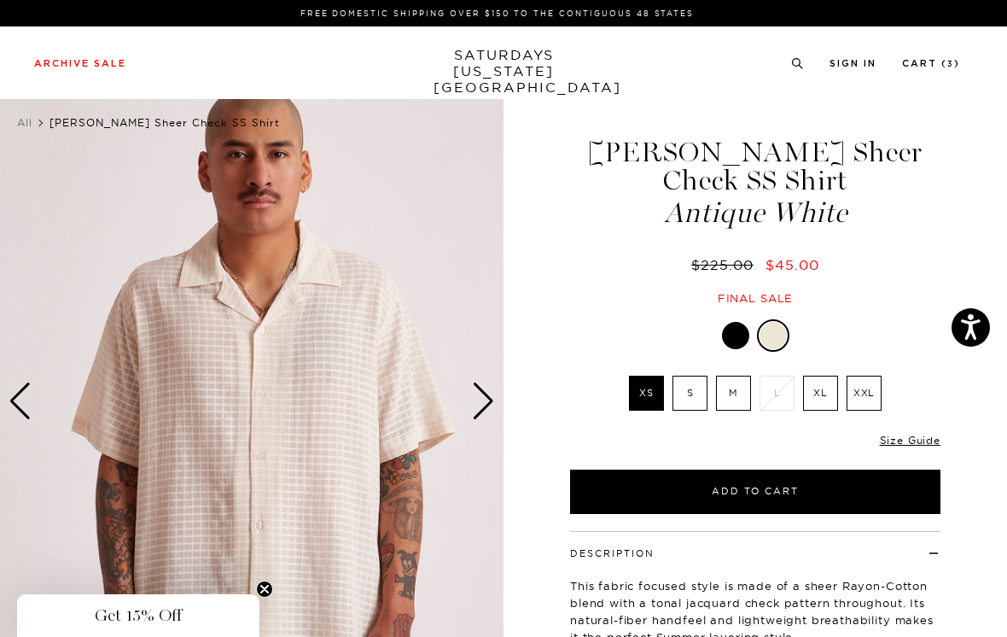
click at [491, 400] on div "Next slide" at bounding box center [483, 401] width 23 height 38
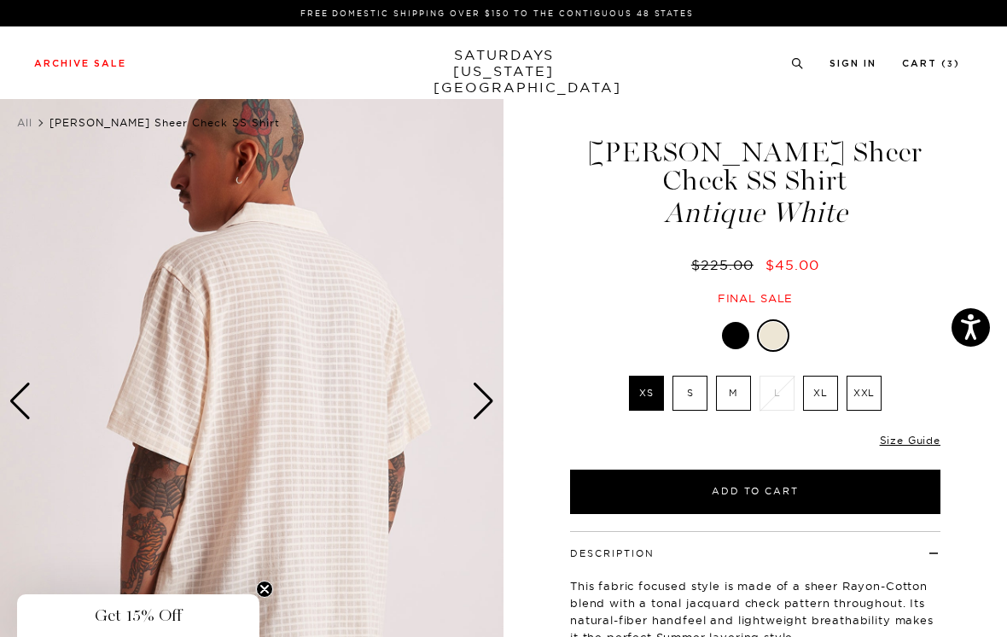
click at [489, 394] on div "Next slide" at bounding box center [483, 401] width 23 height 38
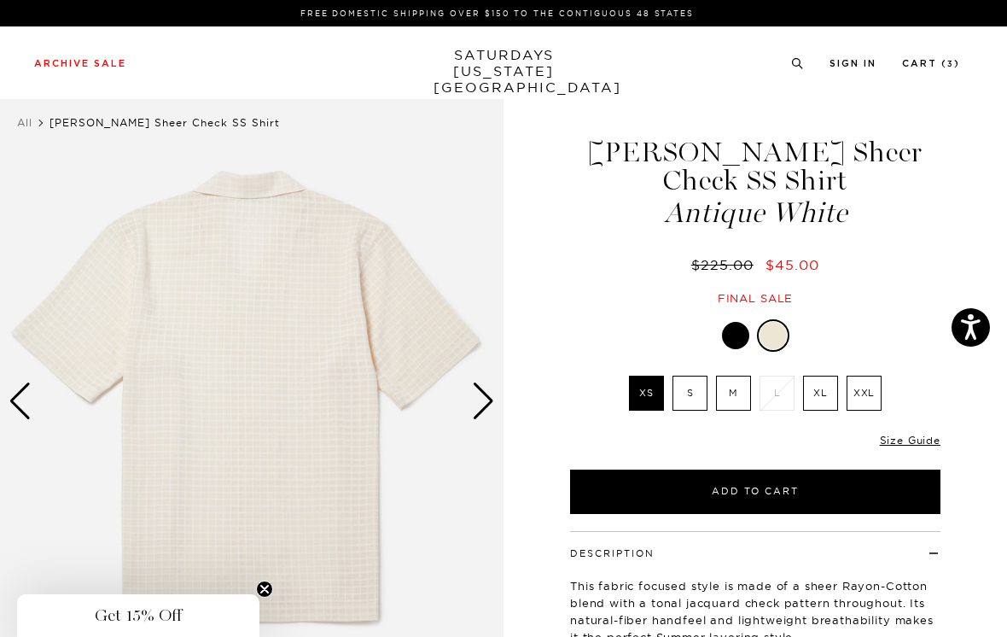
click at [493, 399] on div "Next slide" at bounding box center [483, 401] width 23 height 38
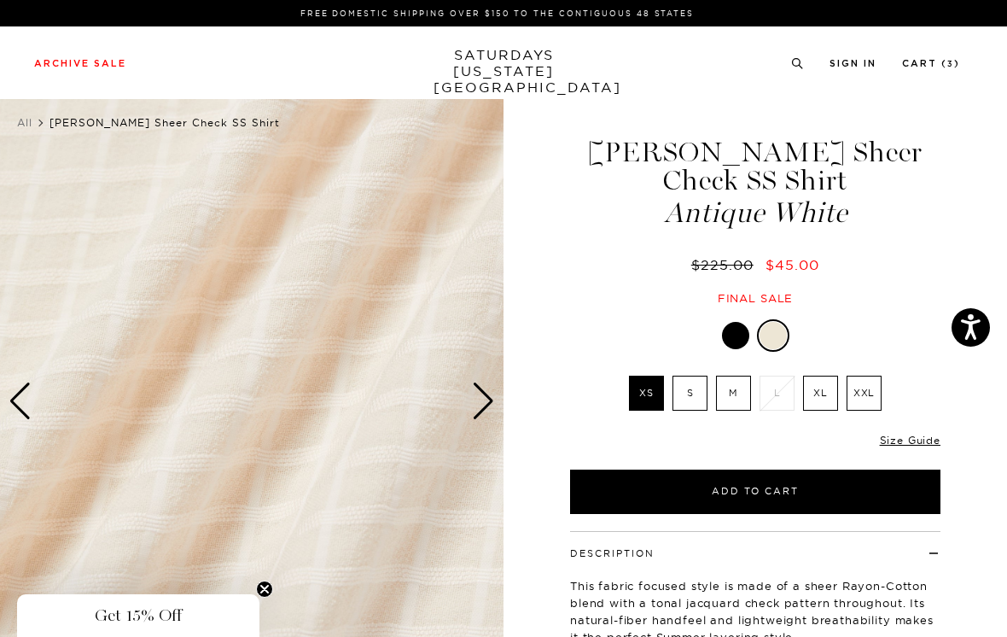
click at [487, 403] on div "Next slide" at bounding box center [483, 401] width 23 height 38
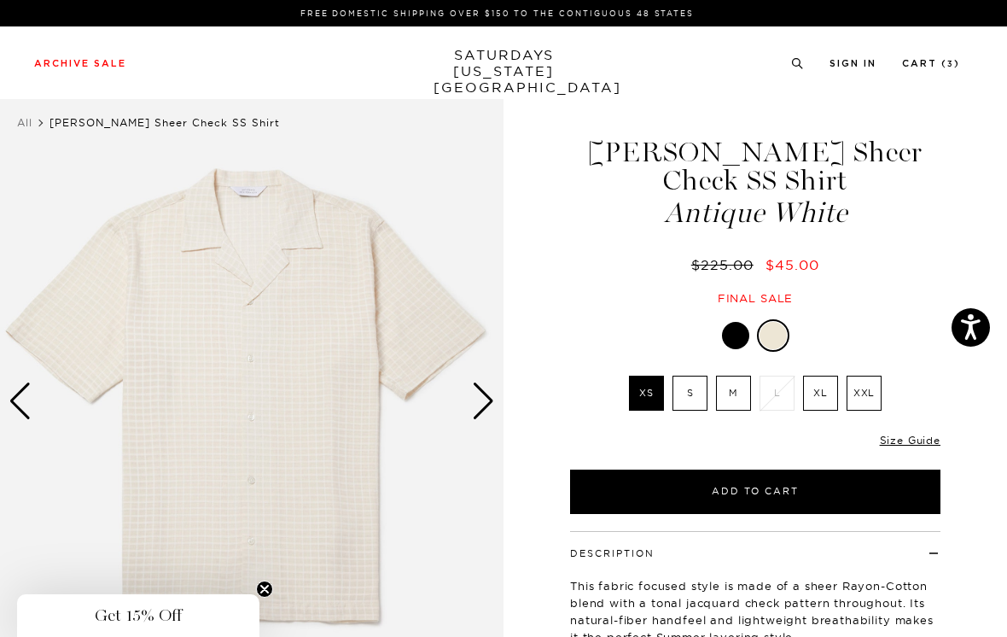
click at [486, 402] on div "Next slide" at bounding box center [483, 401] width 23 height 38
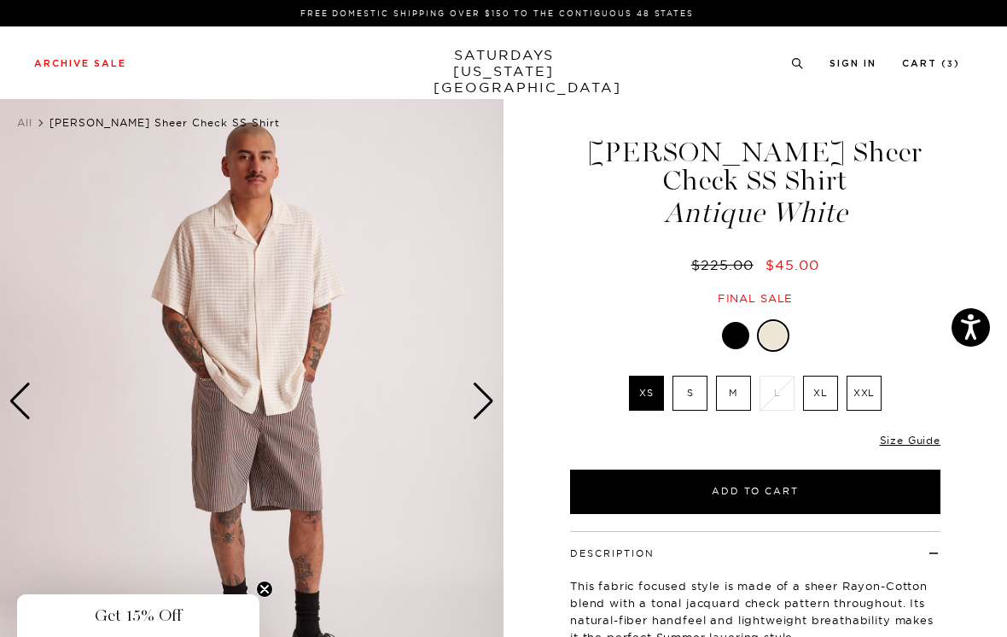
click at [489, 403] on div "Next slide" at bounding box center [483, 401] width 23 height 38
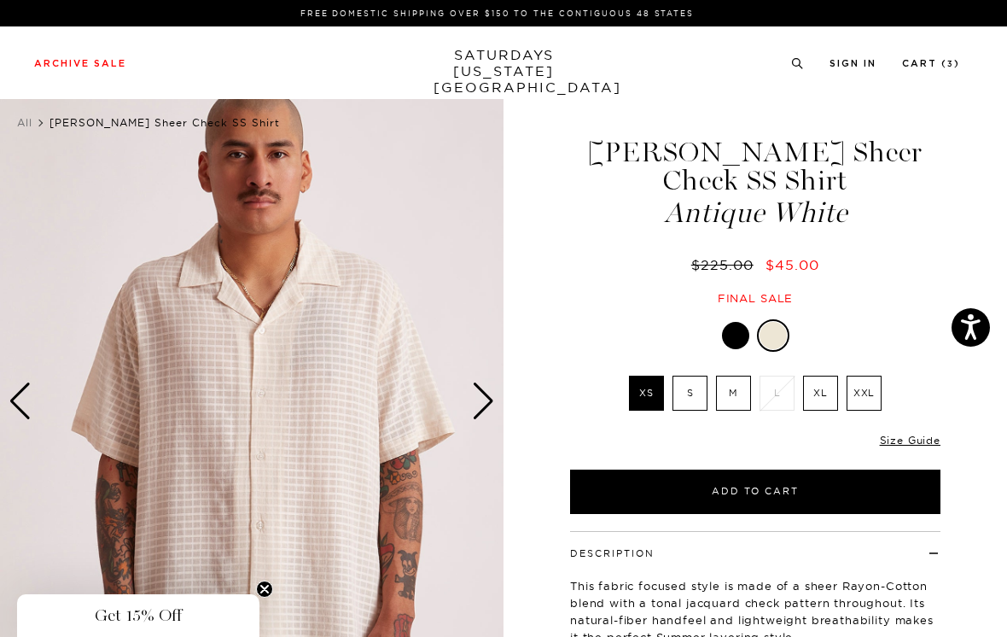
click at [497, 400] on img at bounding box center [252, 401] width 504 height 630
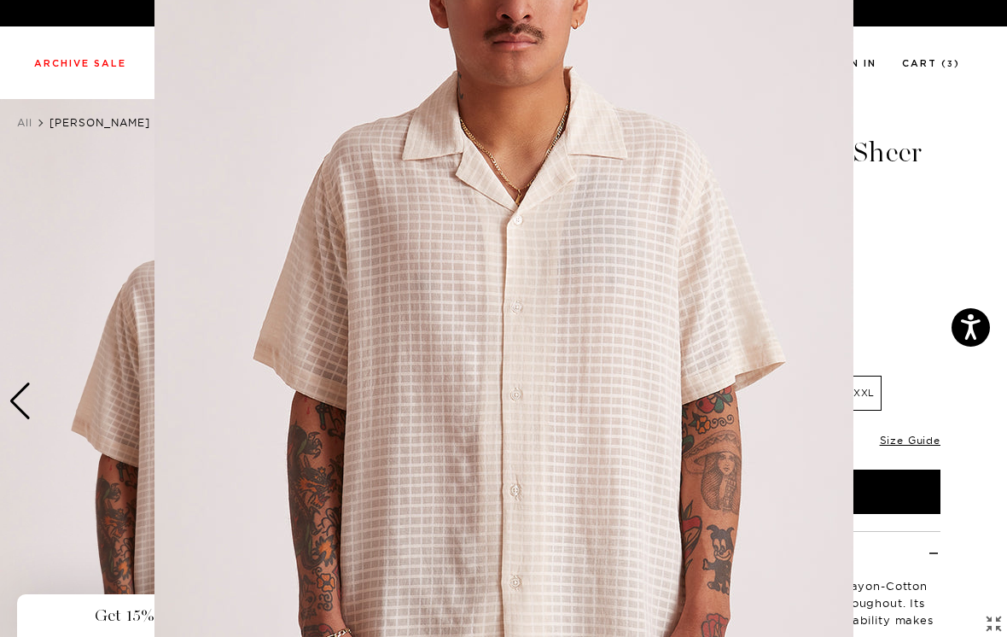
click at [851, 252] on img at bounding box center [504, 318] width 699 height 874
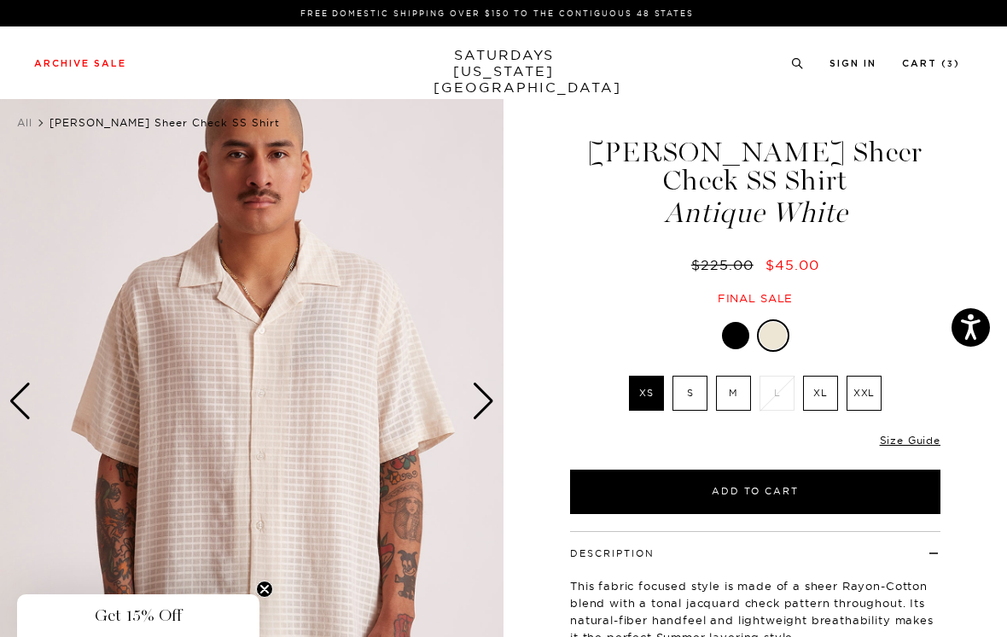
click at [489, 394] on div "Next slide" at bounding box center [483, 401] width 23 height 38
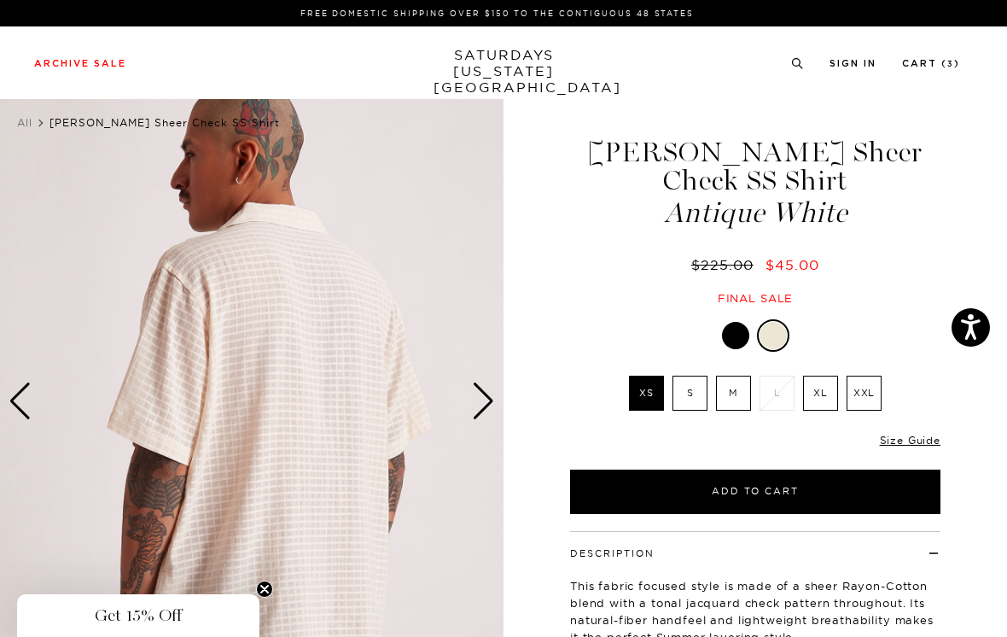
click at [498, 394] on img at bounding box center [252, 401] width 504 height 630
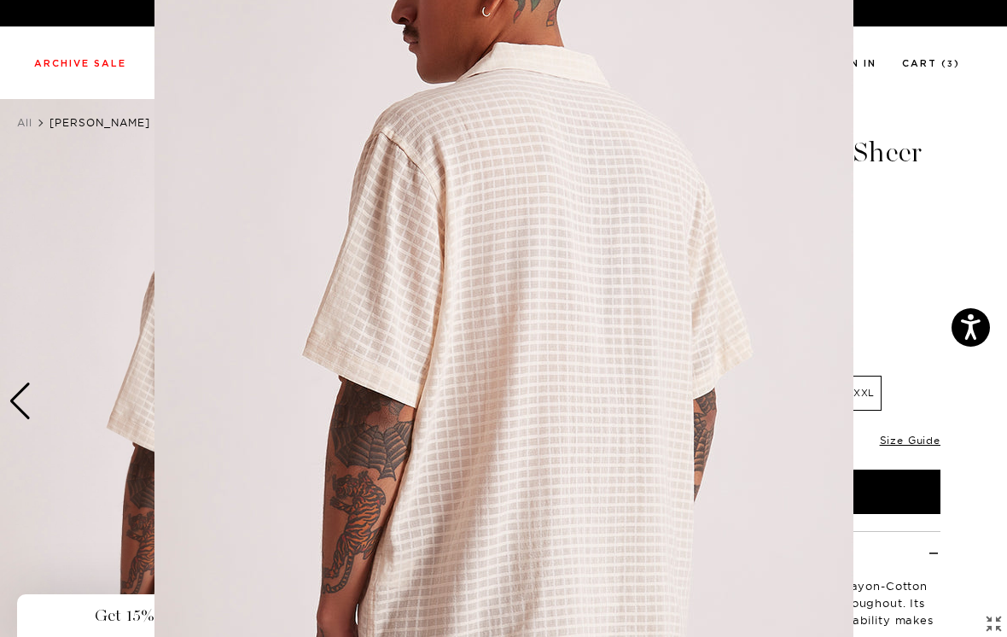
click at [928, 239] on figure at bounding box center [503, 318] width 1007 height 637
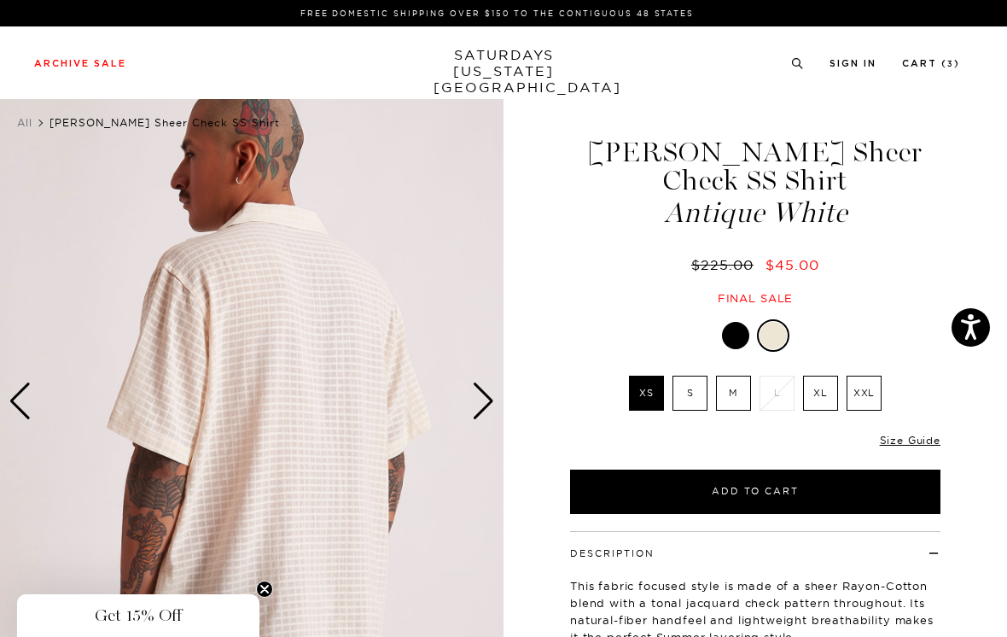
click at [490, 393] on div "Next slide" at bounding box center [483, 401] width 23 height 38
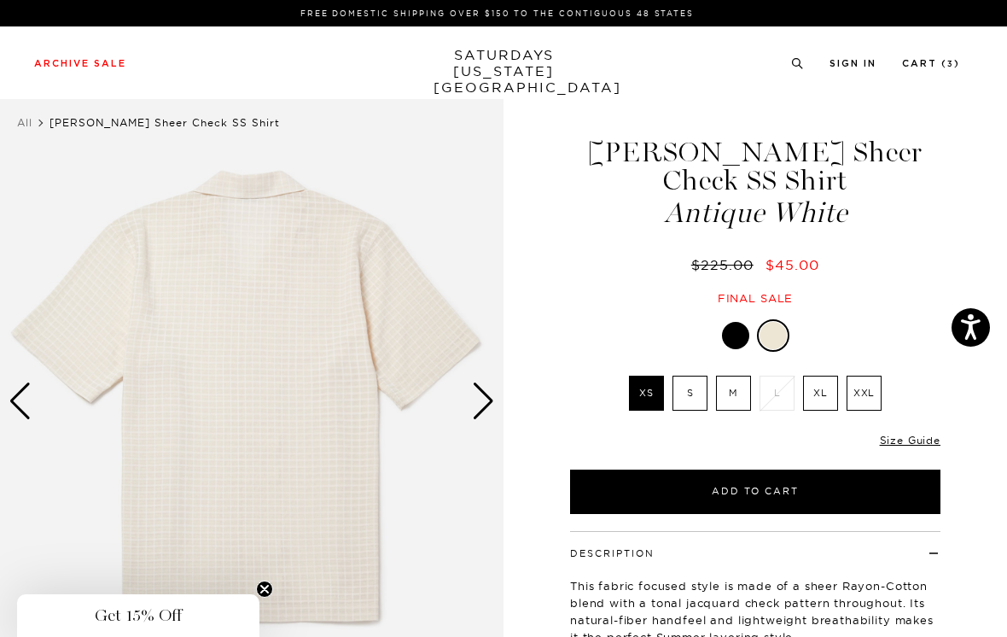
click at [496, 397] on img at bounding box center [252, 401] width 504 height 630
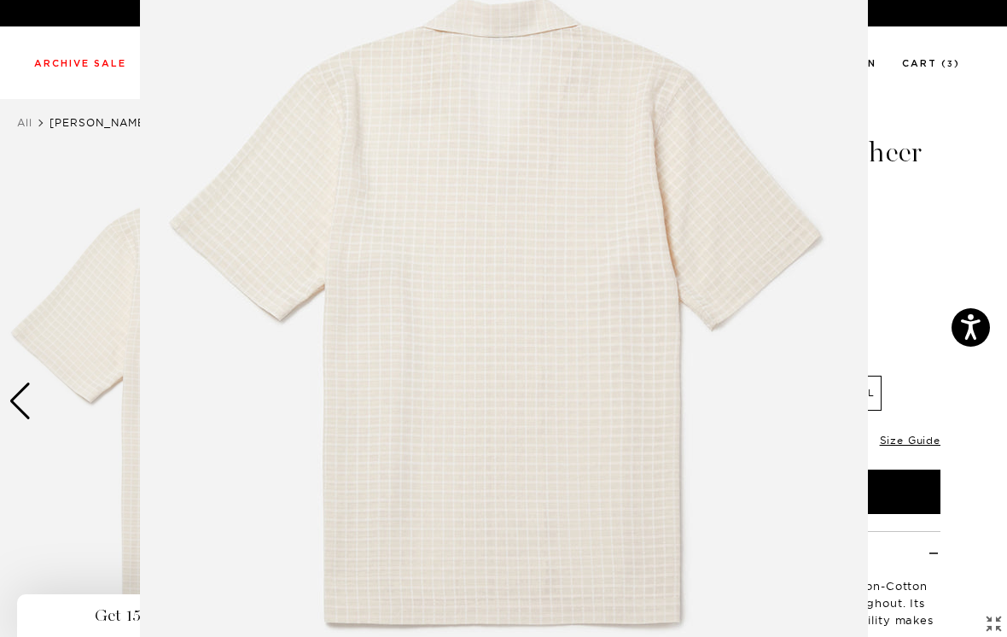
click at [843, 272] on img at bounding box center [504, 318] width 728 height 874
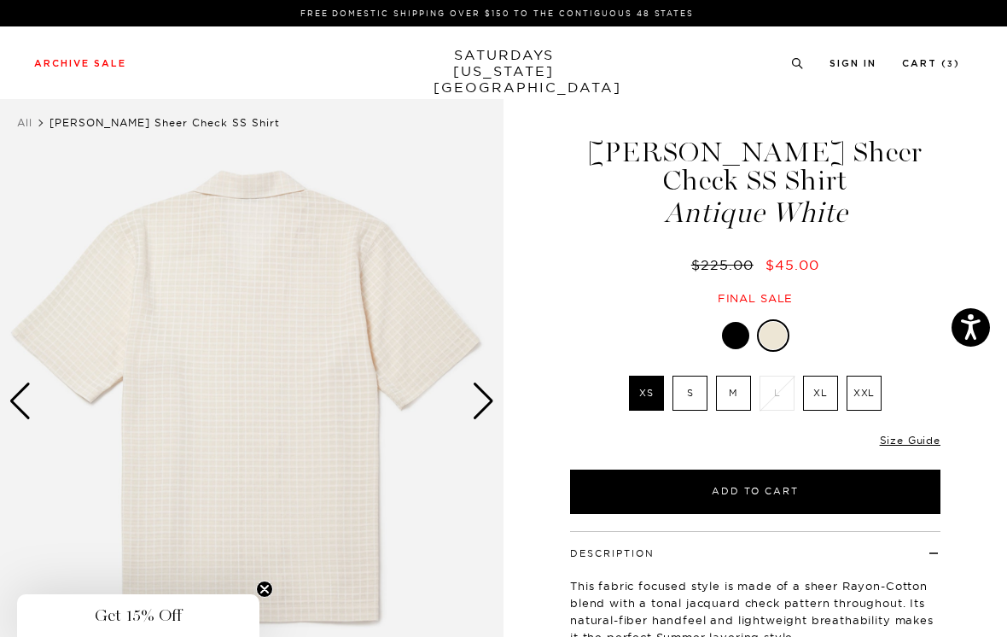
scroll to position [0, 0]
click at [476, 397] on div "Next slide" at bounding box center [483, 401] width 23 height 38
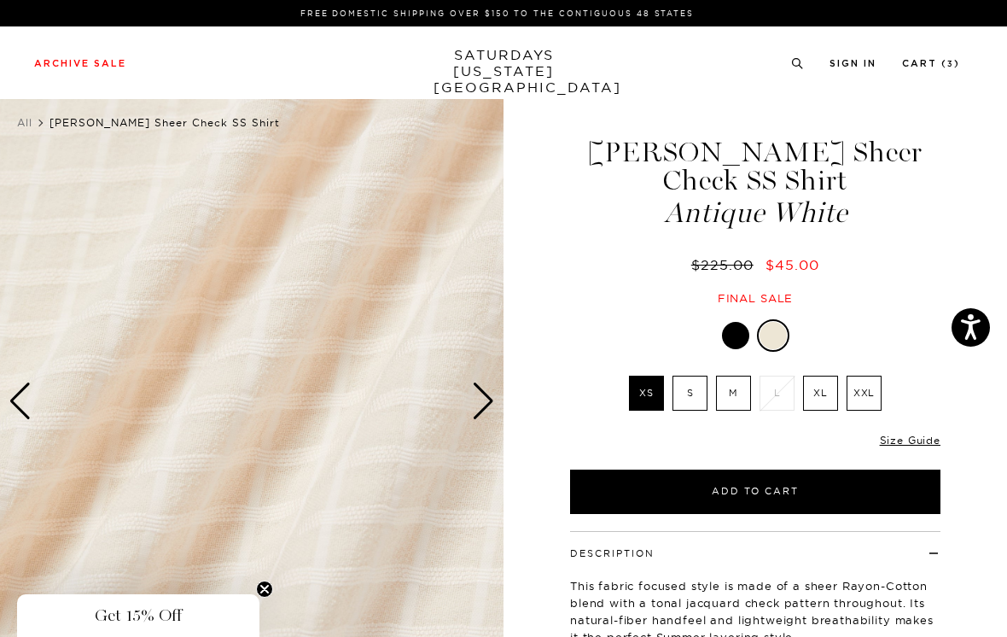
click at [482, 395] on div "Next slide" at bounding box center [483, 401] width 23 height 38
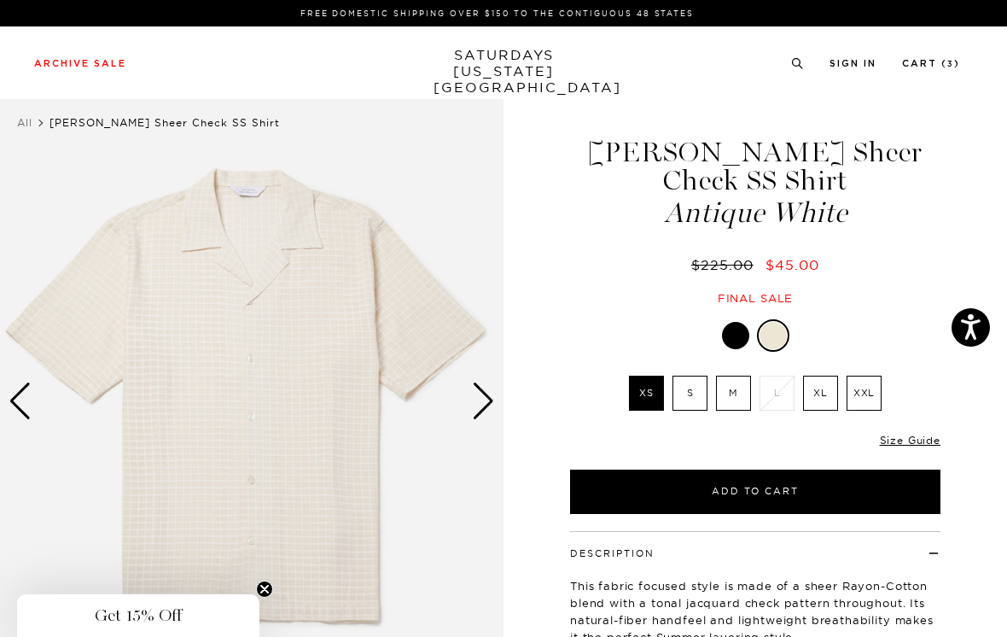
click at [485, 393] on div "Next slide" at bounding box center [483, 401] width 23 height 38
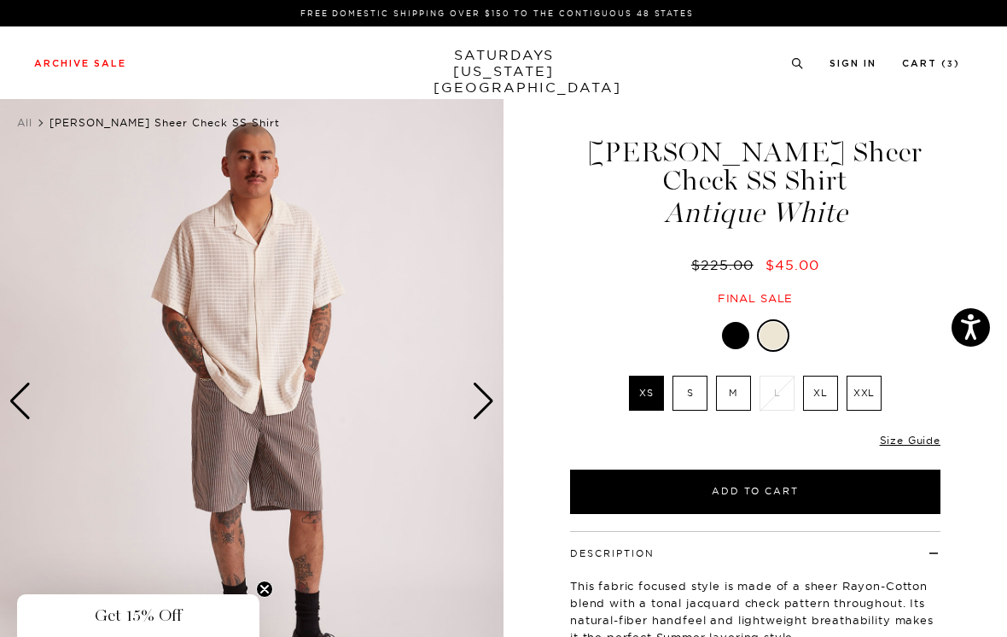
click at [487, 400] on div "Next slide" at bounding box center [483, 401] width 23 height 38
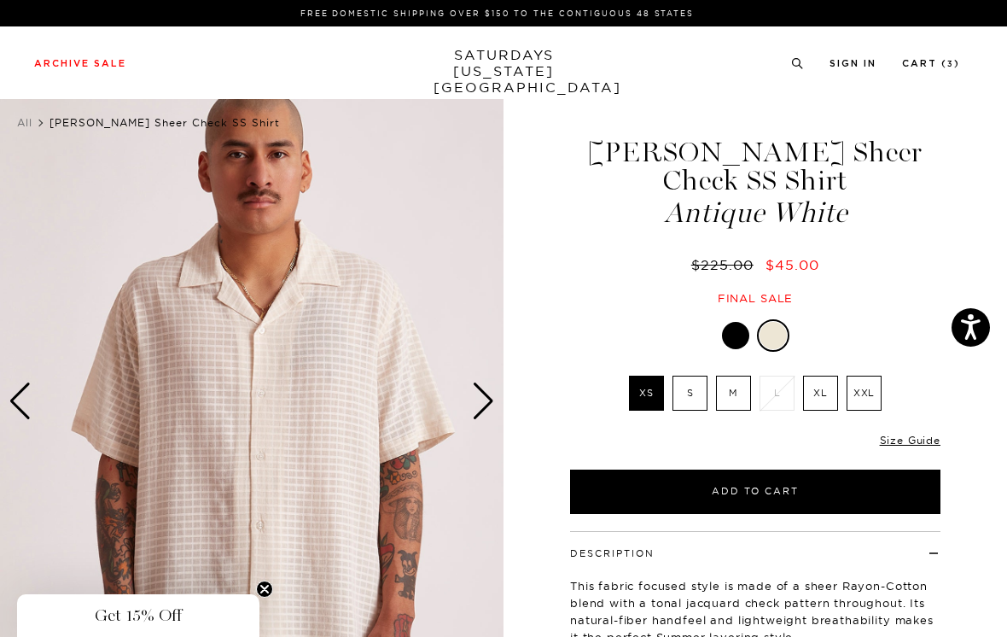
click at [485, 400] on div "Next slide" at bounding box center [483, 401] width 23 height 38
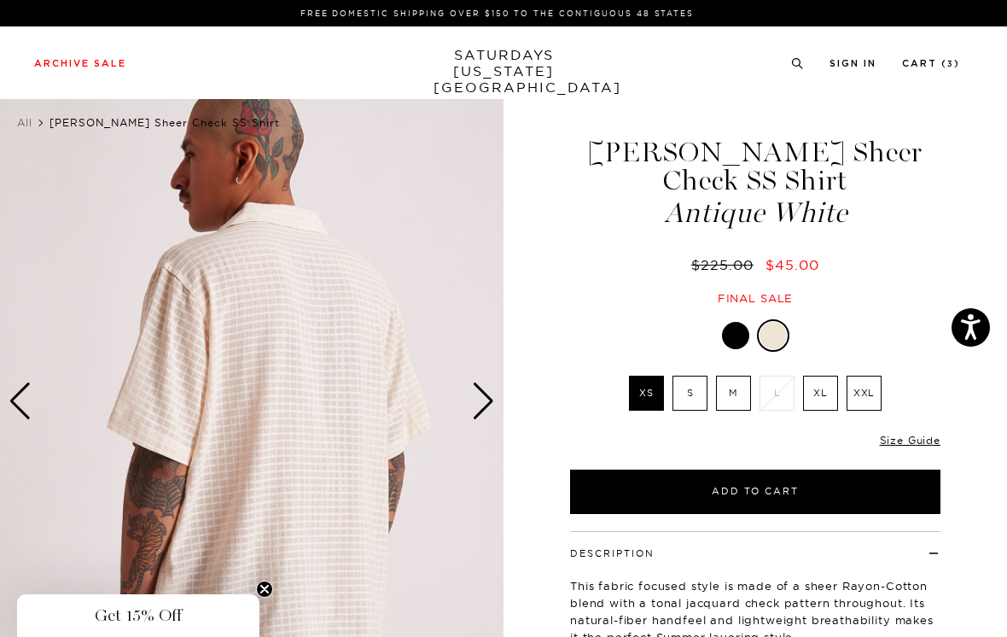
click at [493, 399] on div "Next slide" at bounding box center [483, 401] width 23 height 38
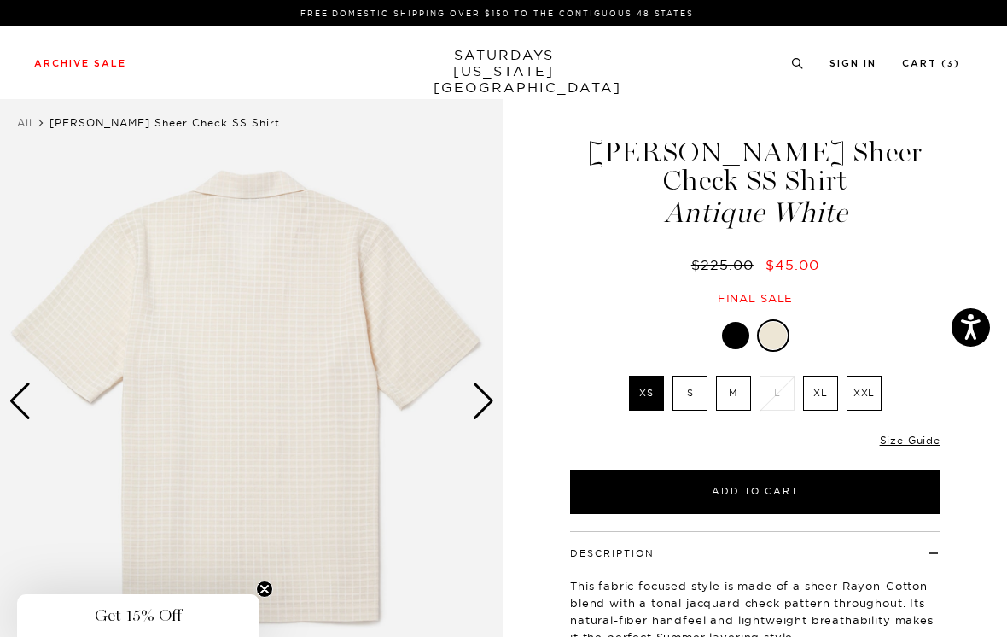
click at [493, 400] on div "Next slide" at bounding box center [483, 401] width 23 height 38
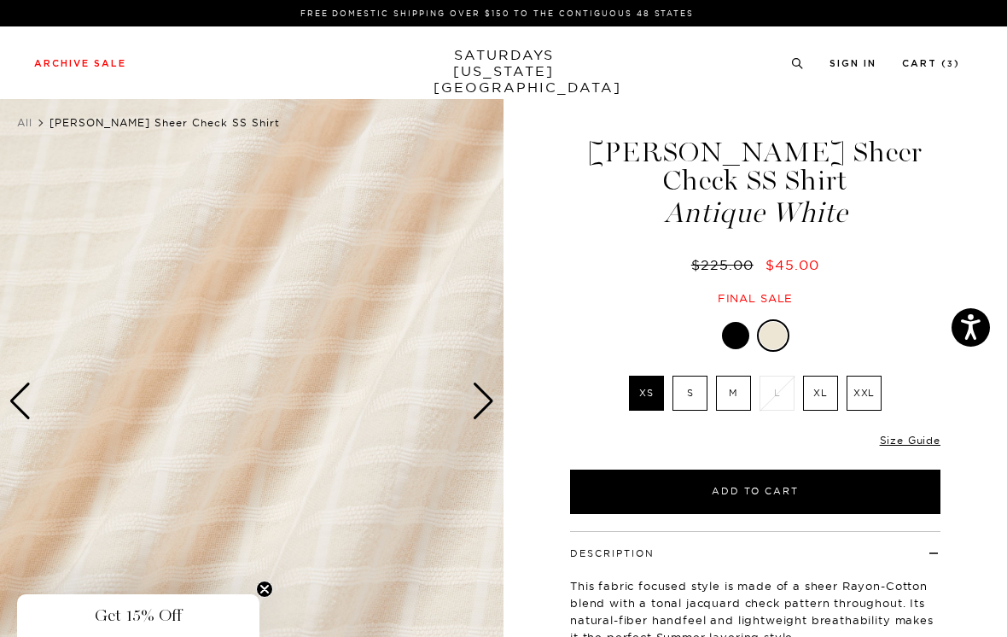
click at [493, 396] on div "Next slide" at bounding box center [483, 401] width 23 height 38
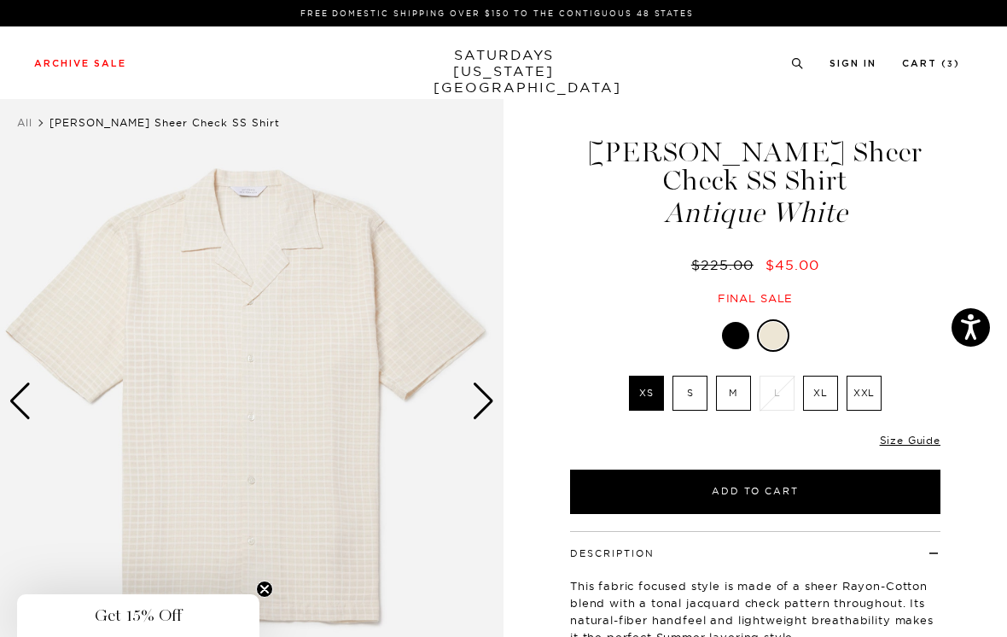
click at [486, 400] on div "Next slide" at bounding box center [483, 401] width 23 height 38
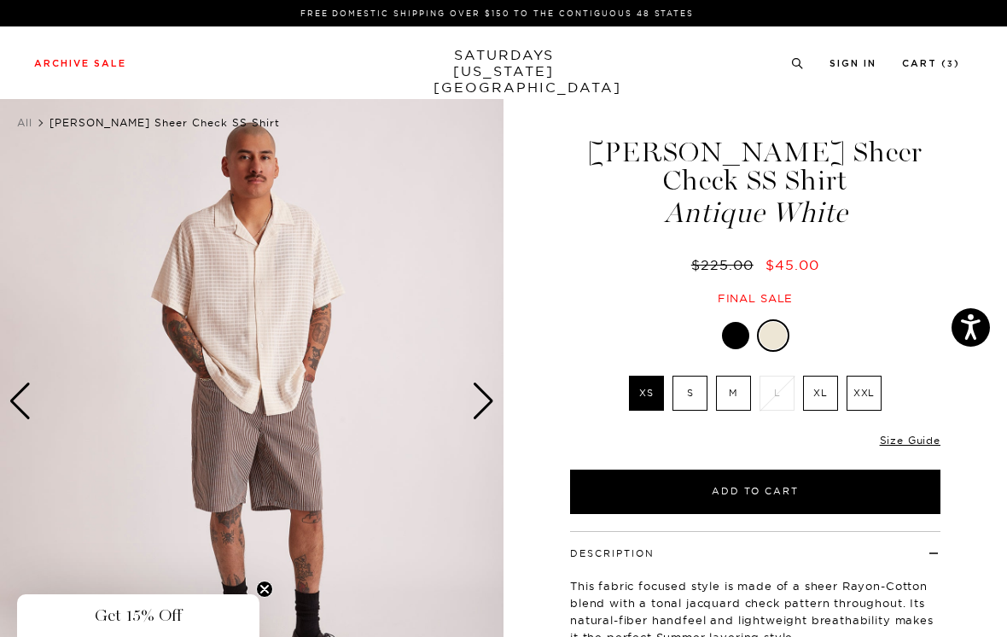
click at [489, 400] on div "Next slide" at bounding box center [483, 401] width 23 height 38
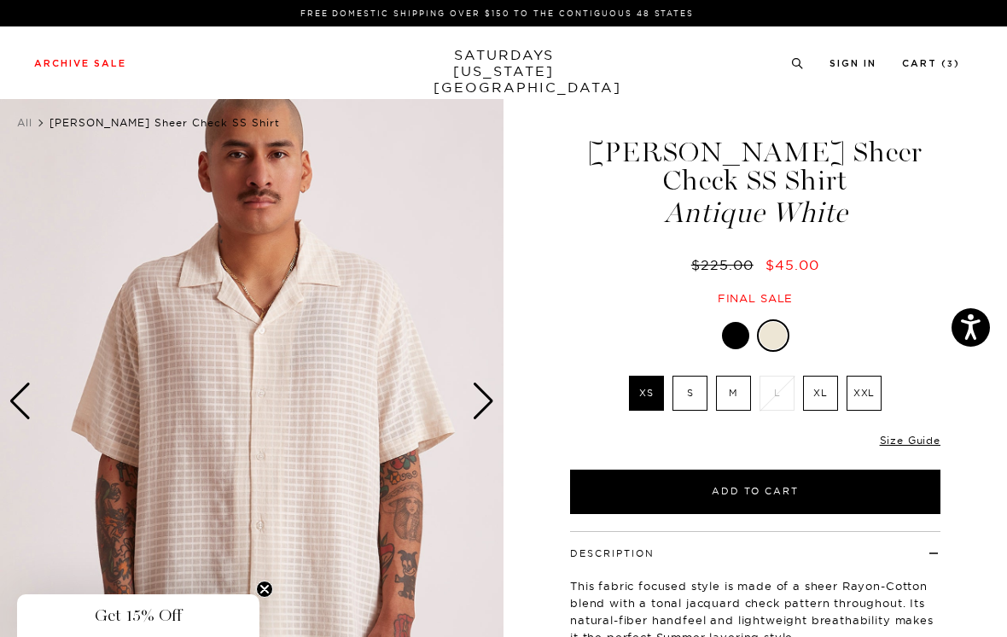
click at [489, 401] on div "Next slide" at bounding box center [483, 401] width 23 height 38
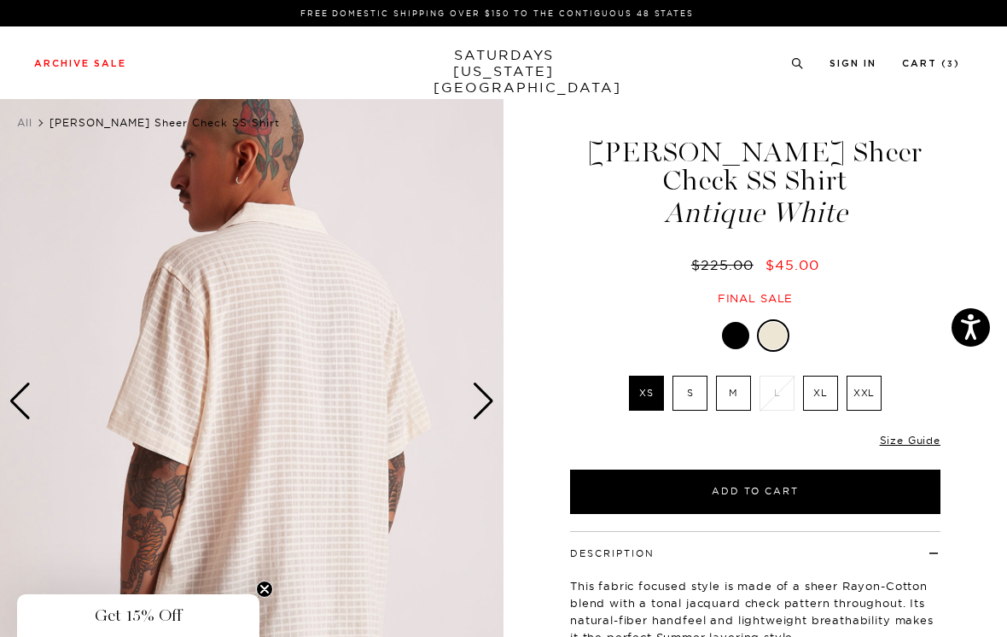
click at [489, 392] on div "Next slide" at bounding box center [483, 401] width 23 height 38
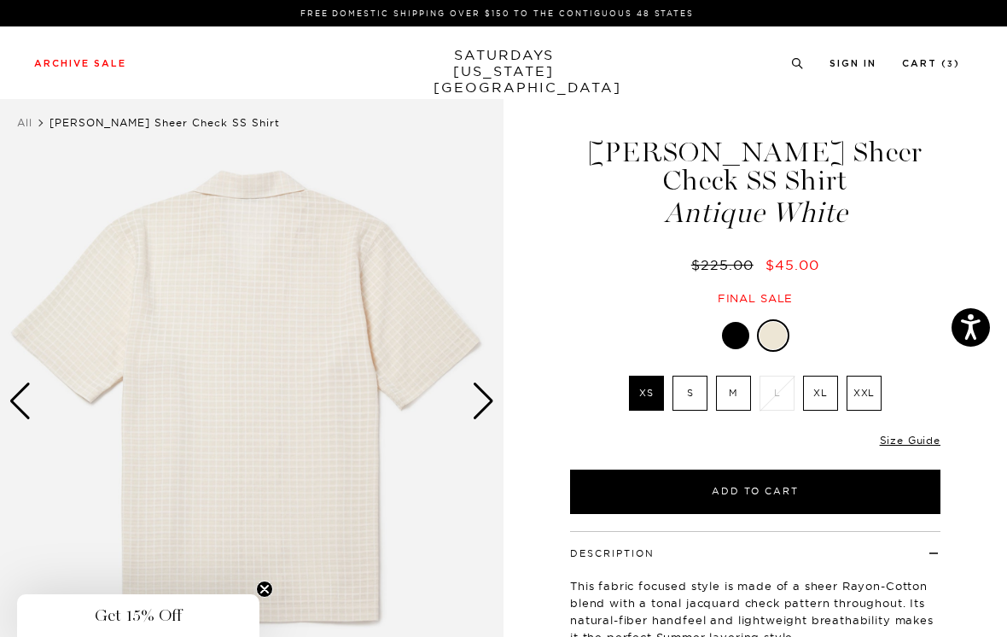
click at [492, 394] on div "Next slide" at bounding box center [483, 401] width 23 height 38
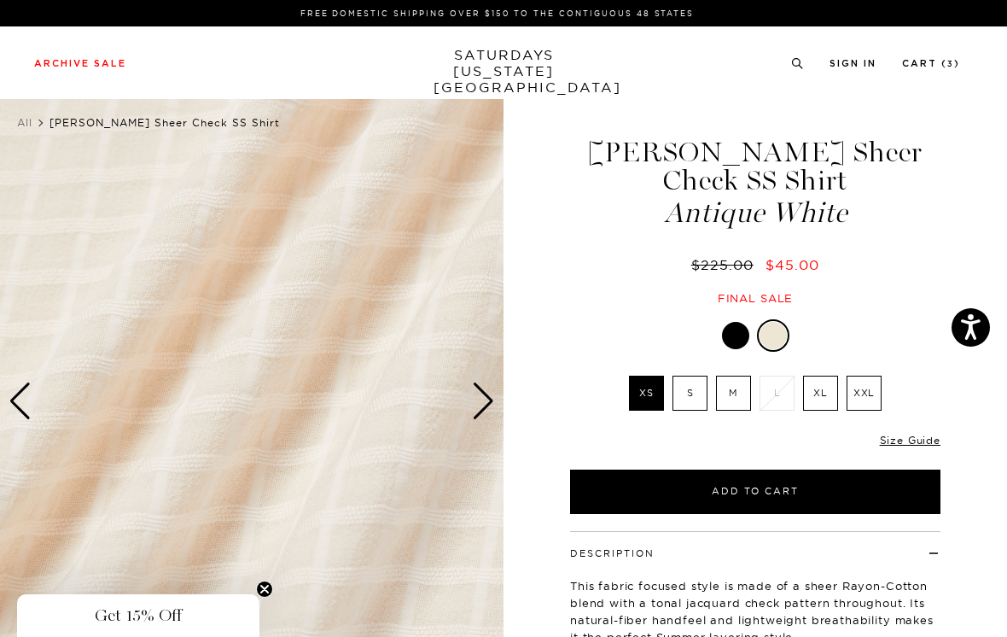
click at [486, 400] on div "Next slide" at bounding box center [483, 401] width 23 height 38
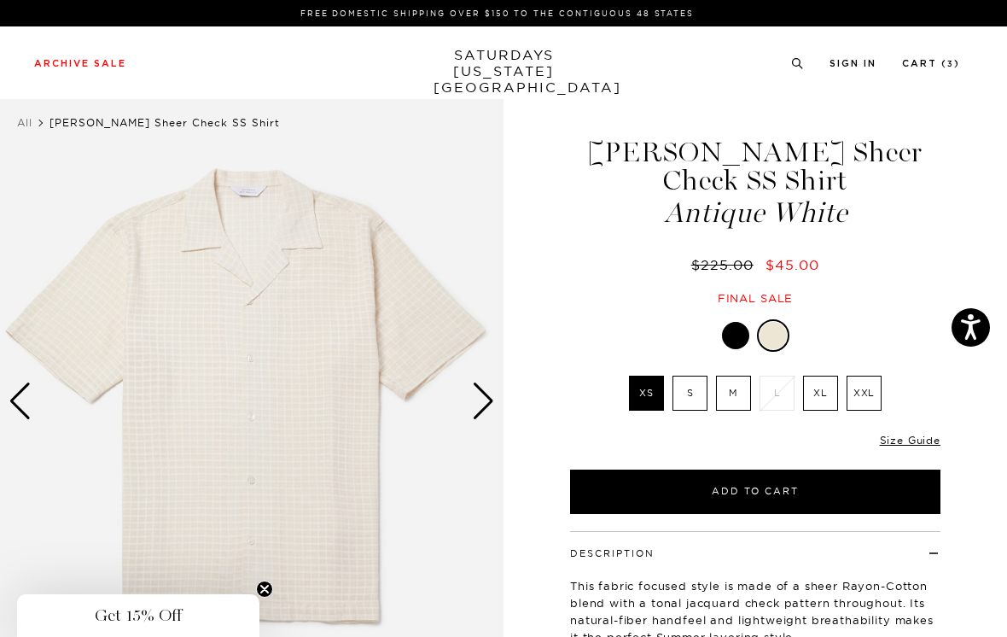
click at [491, 399] on div "Next slide" at bounding box center [483, 401] width 23 height 38
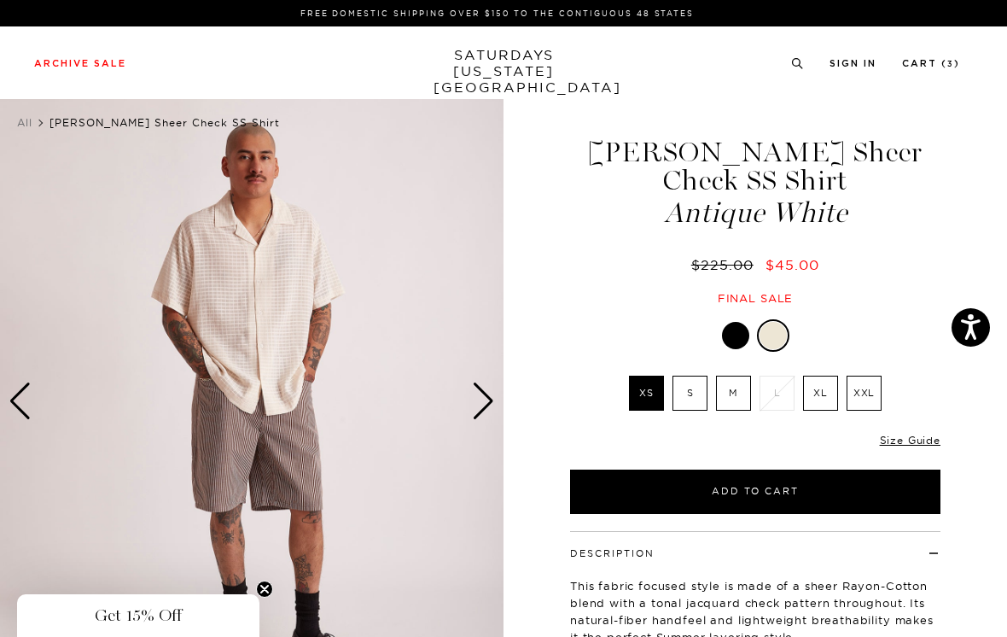
click at [488, 401] on div "Next slide" at bounding box center [483, 401] width 23 height 38
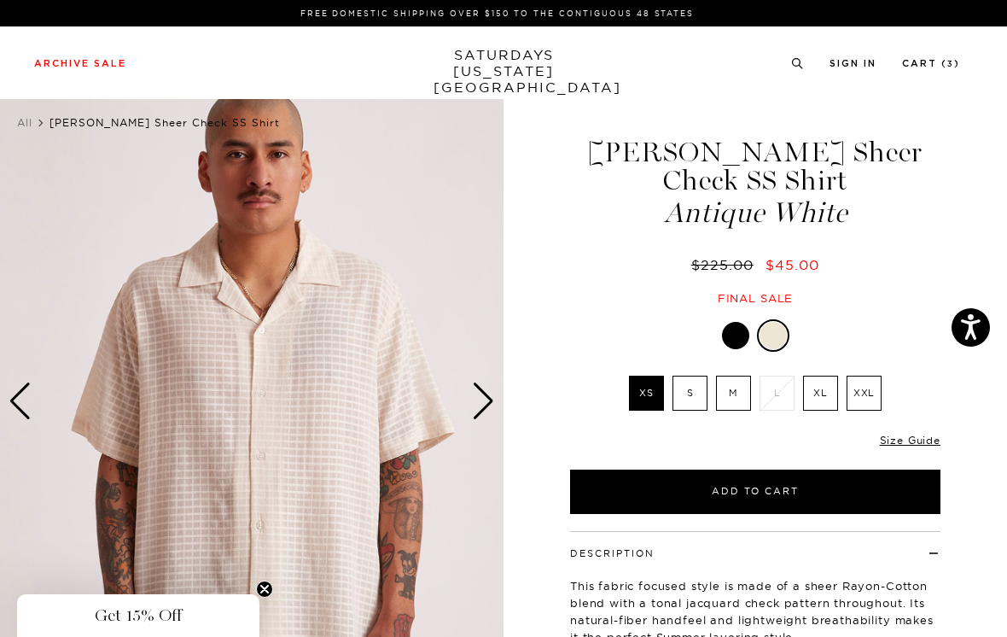
click at [486, 401] on div "Next slide" at bounding box center [483, 401] width 23 height 38
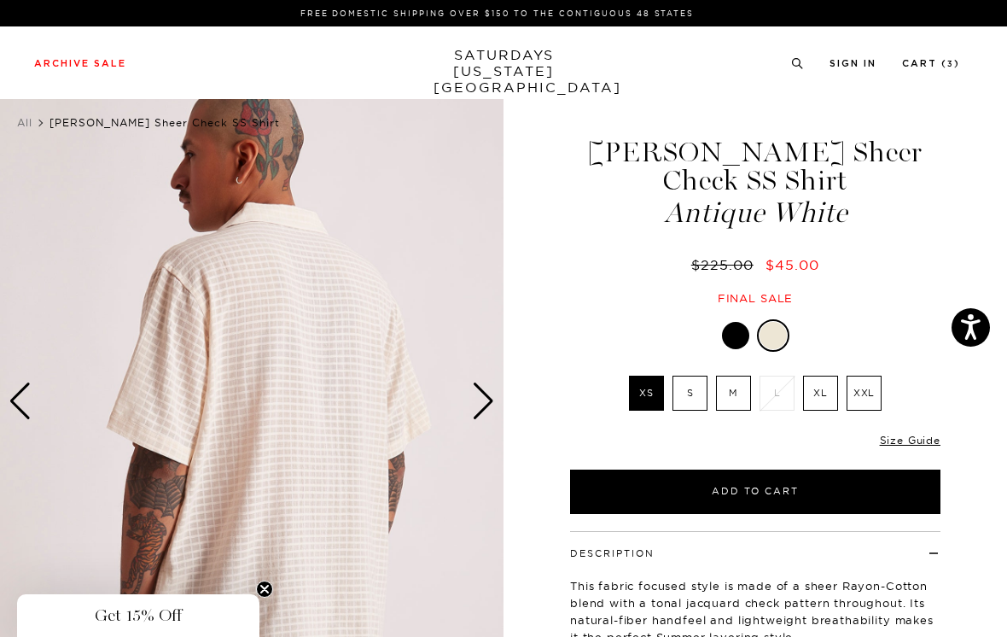
click at [488, 402] on div "Next slide" at bounding box center [483, 401] width 23 height 38
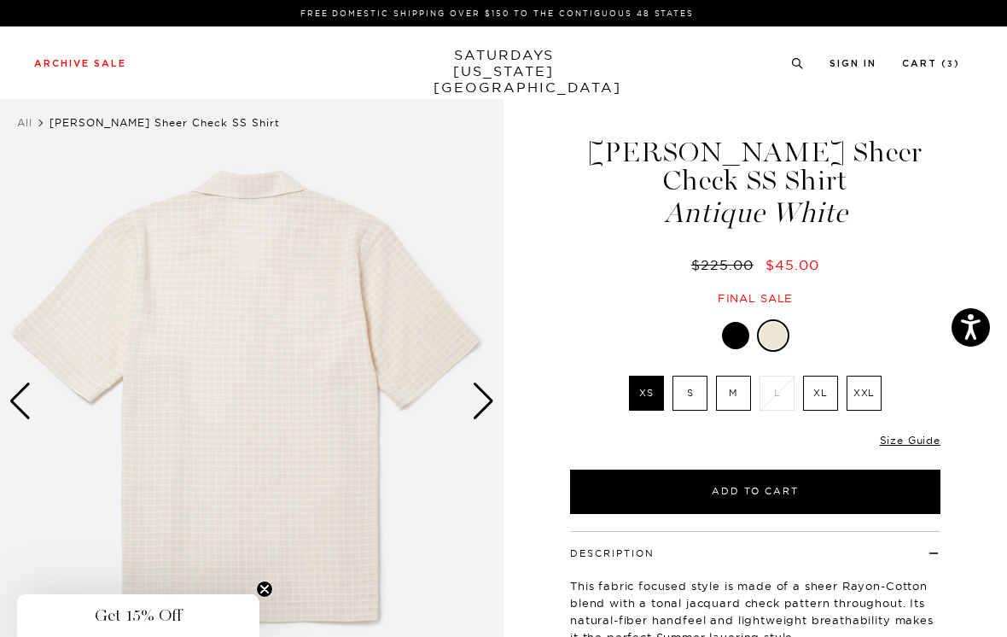
click at [496, 393] on img at bounding box center [252, 401] width 504 height 630
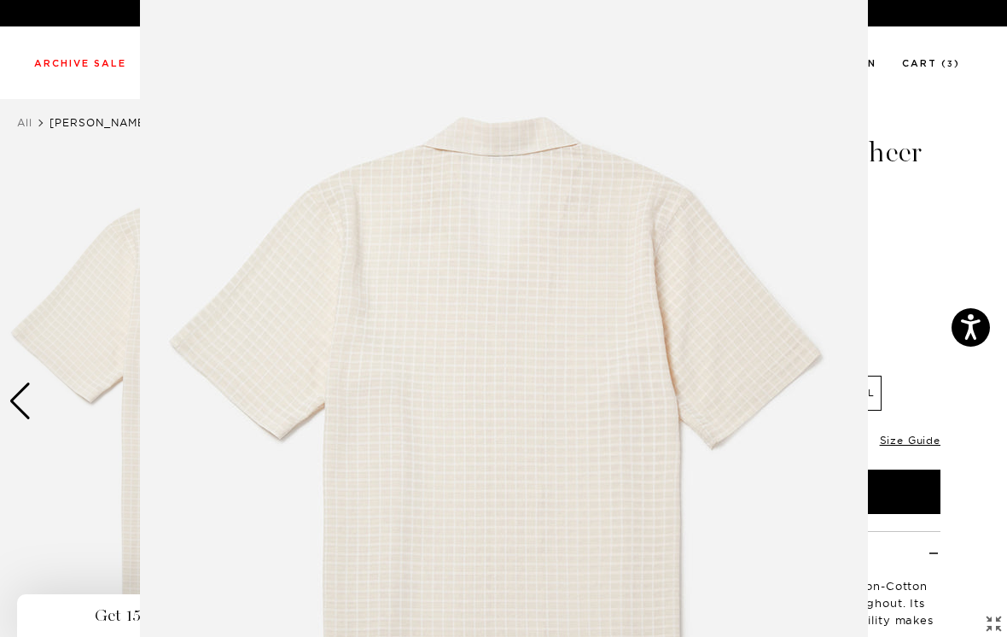
scroll to position [119, 0]
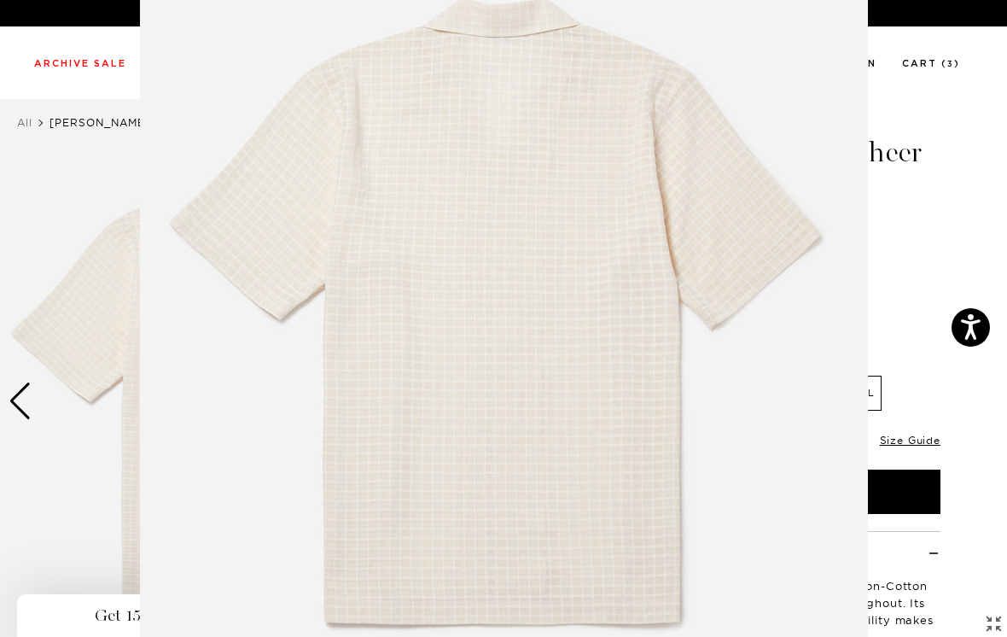
click at [931, 235] on figure at bounding box center [503, 318] width 1007 height 637
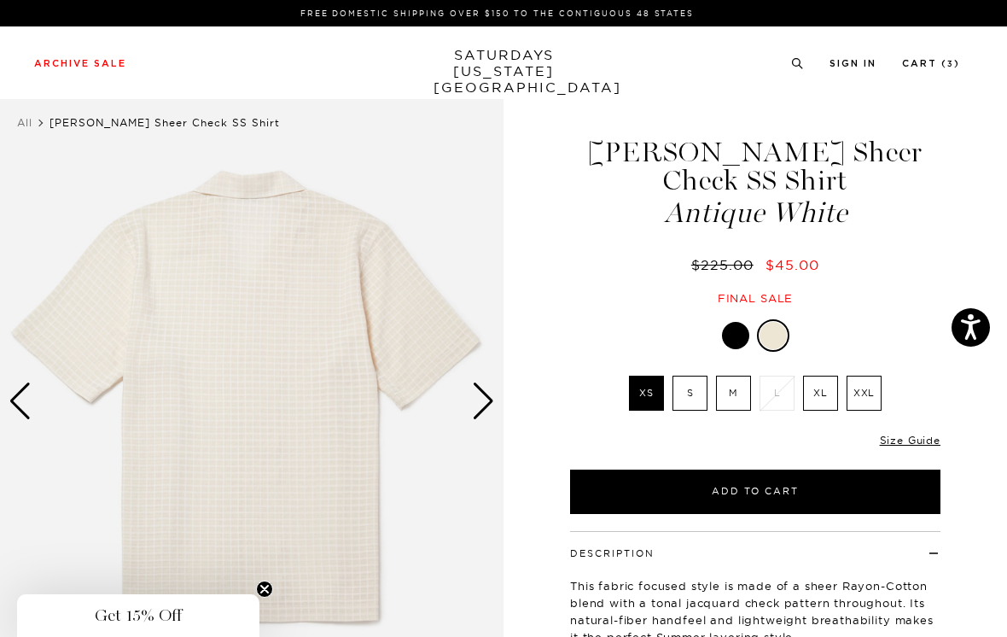
click at [487, 405] on div "Next slide" at bounding box center [483, 401] width 23 height 38
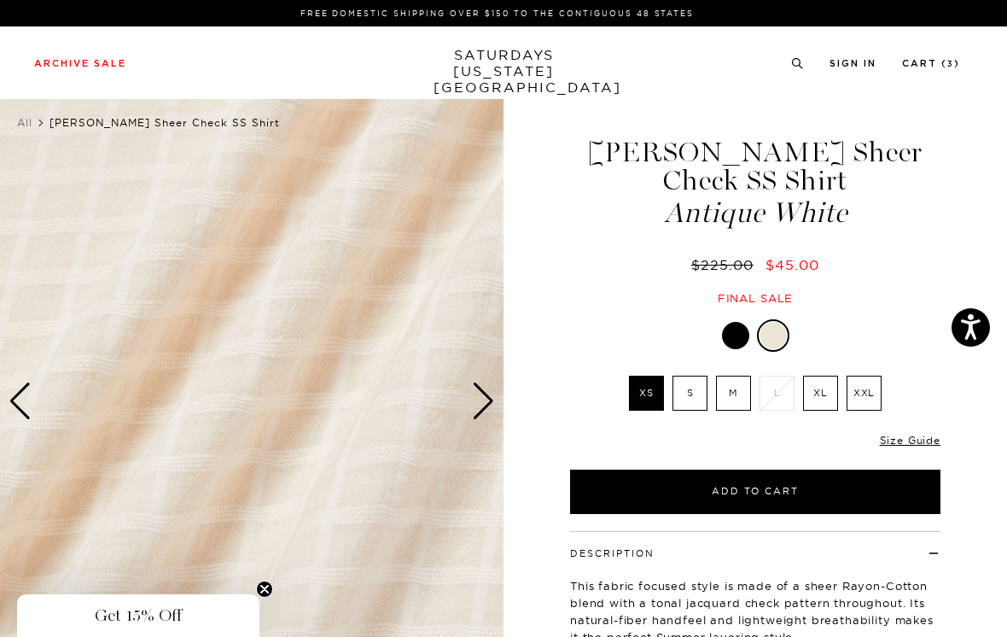
click at [493, 400] on div "Next slide" at bounding box center [483, 401] width 23 height 38
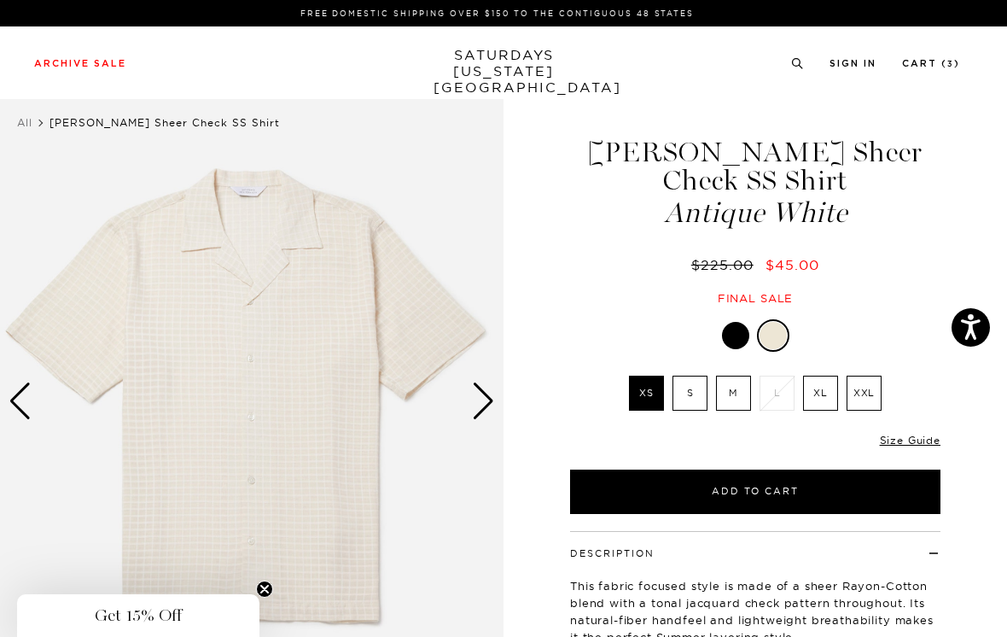
click at [489, 399] on div "Next slide" at bounding box center [483, 401] width 23 height 38
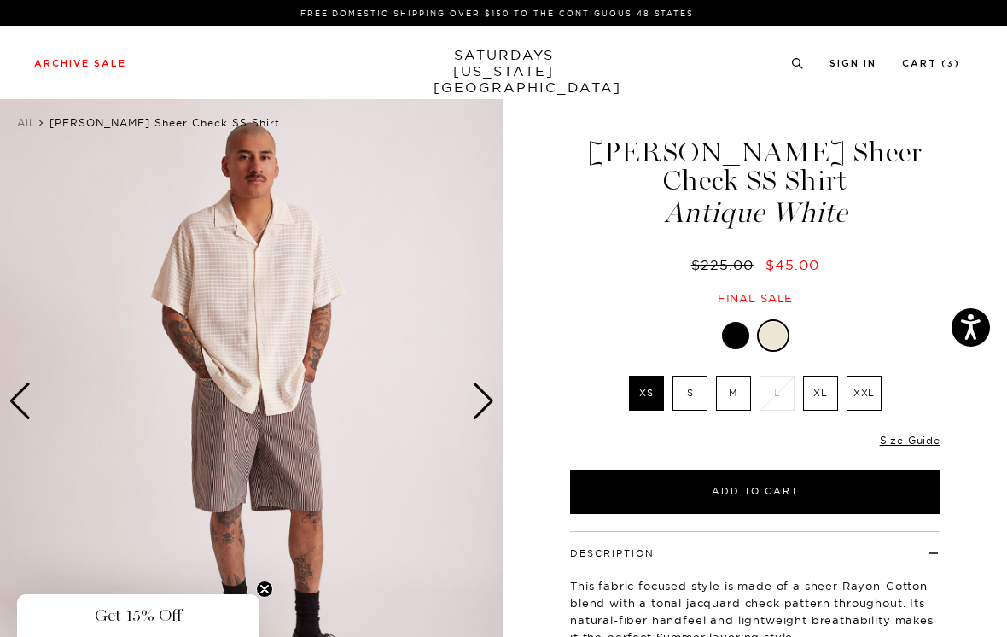
click at [489, 399] on div "Next slide" at bounding box center [483, 401] width 23 height 38
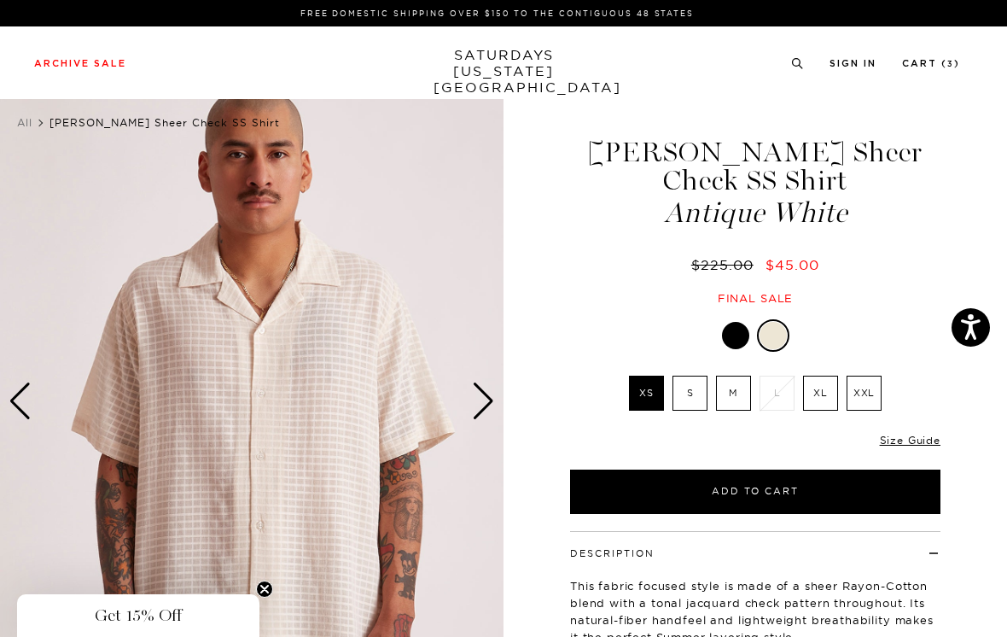
click at [487, 401] on div "Next slide" at bounding box center [483, 401] width 23 height 38
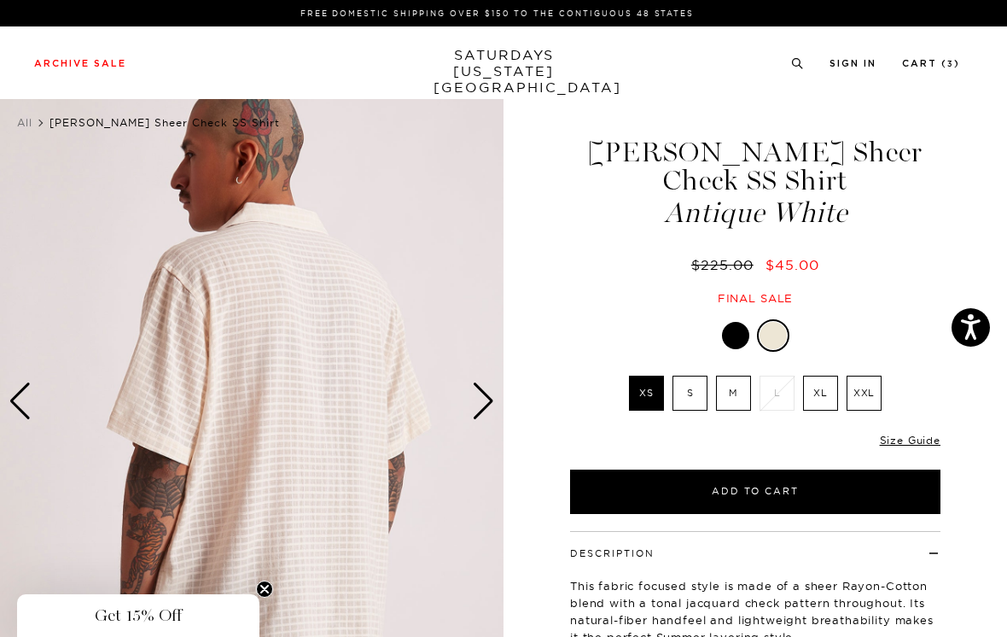
click at [492, 404] on div "Next slide" at bounding box center [483, 401] width 23 height 38
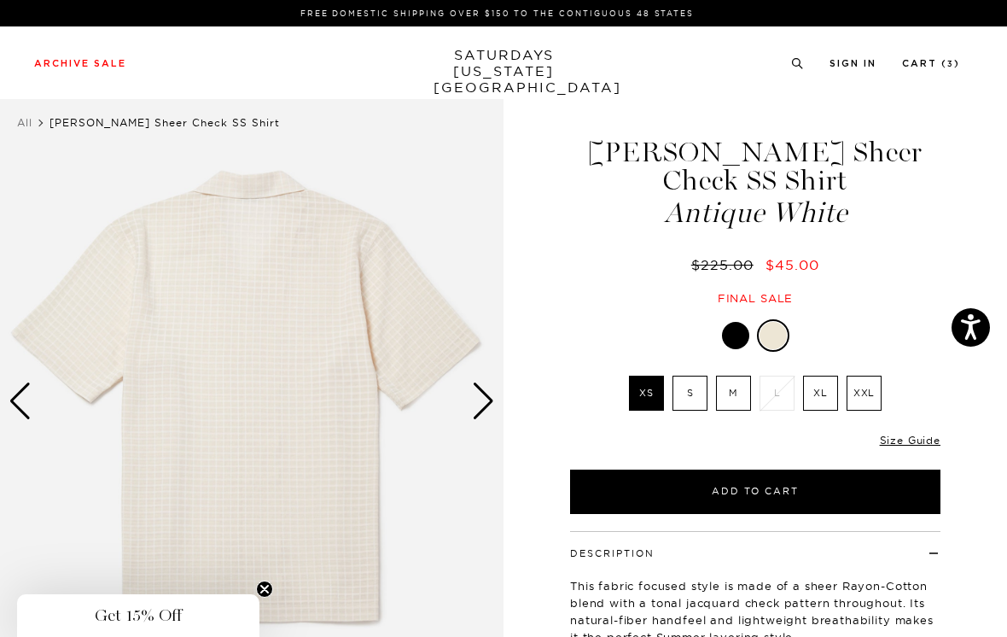
click at [491, 402] on div "Next slide" at bounding box center [483, 401] width 23 height 38
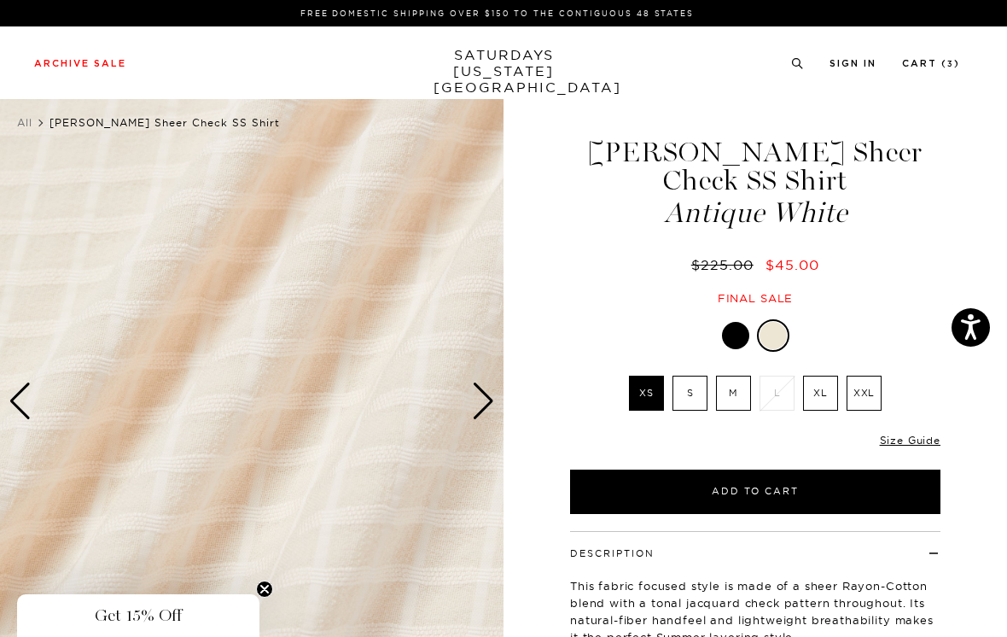
click at [485, 403] on div "Next slide" at bounding box center [483, 401] width 23 height 38
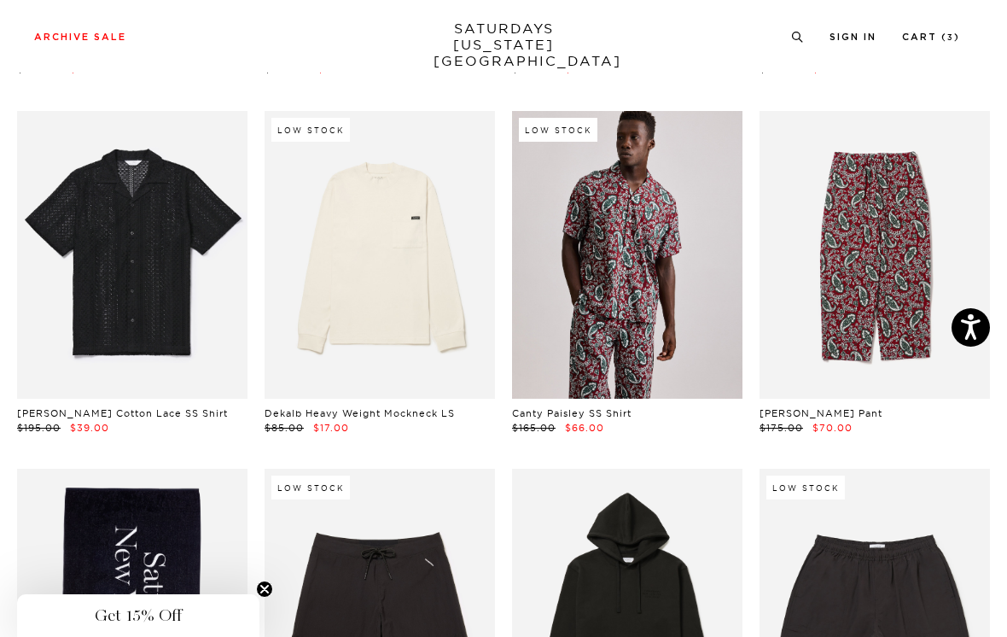
scroll to position [429, 0]
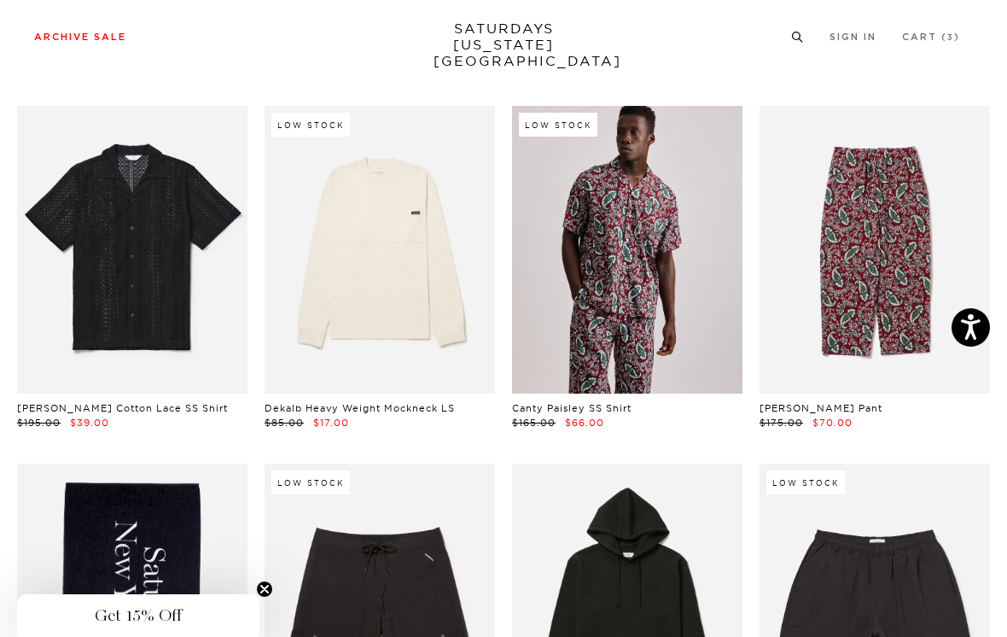
click at [45, 42] on link "Archive Sale" at bounding box center [80, 36] width 92 height 9
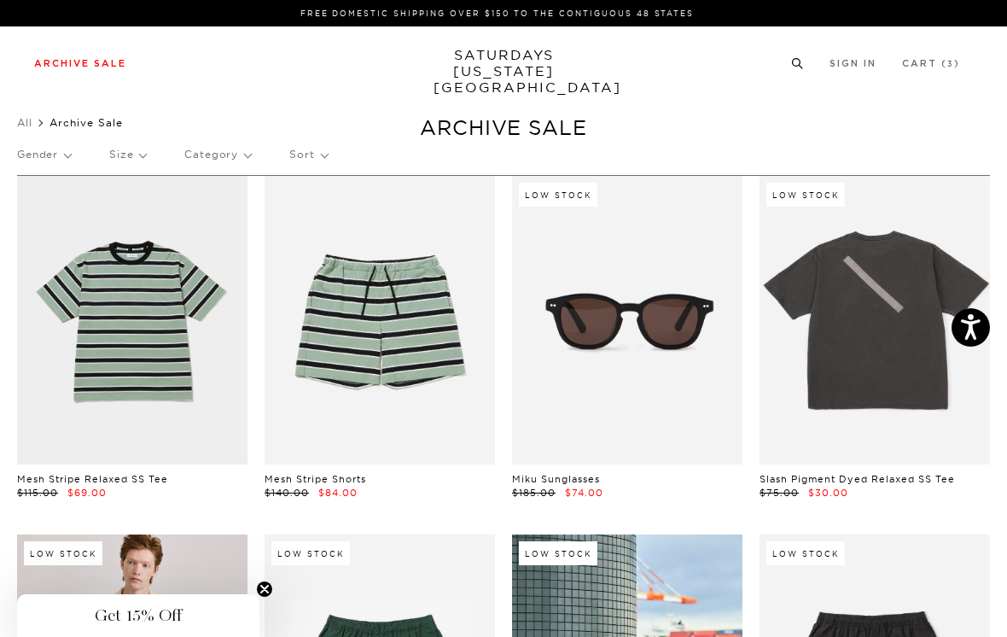
click at [43, 110] on link "Men's" at bounding box center [36, 110] width 39 height 12
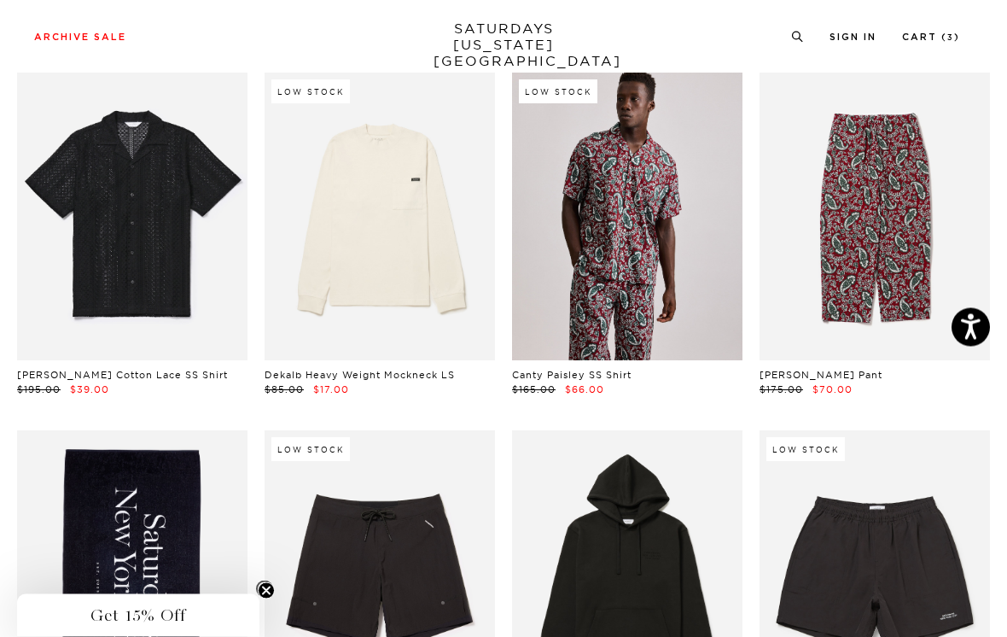
scroll to position [462, 0]
click at [49, 86] on link "Men's" at bounding box center [36, 84] width 39 height 12
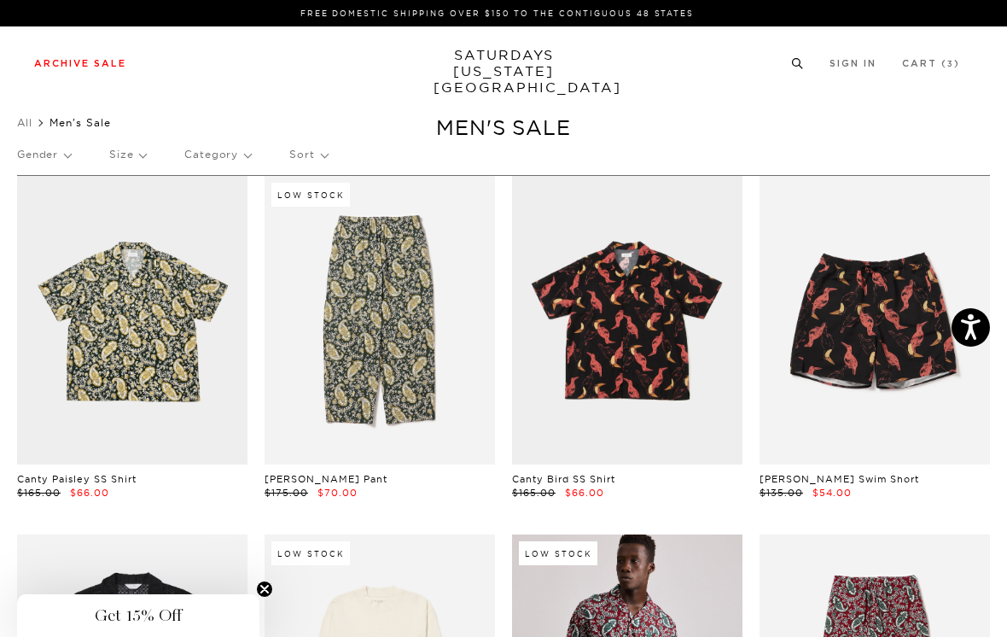
click at [52, 109] on link "Men's" at bounding box center [36, 110] width 39 height 12
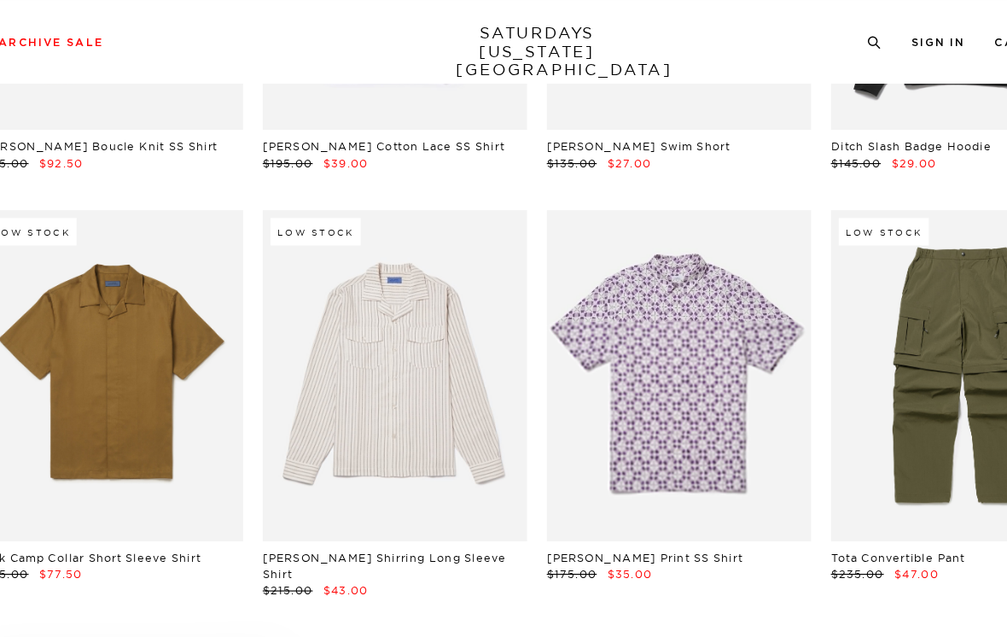
scroll to position [6143, 0]
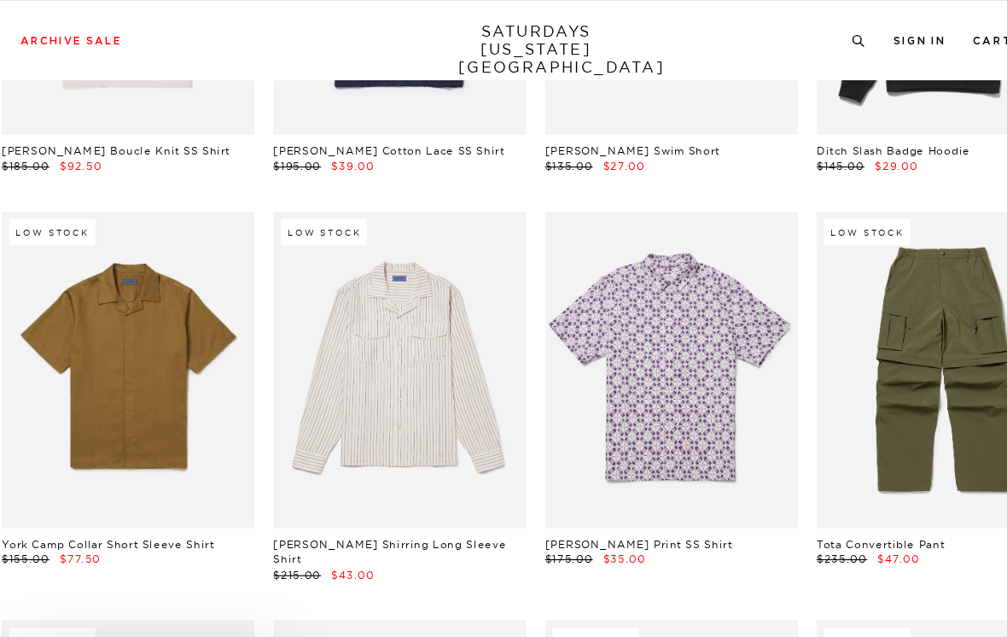
click at [417, 276] on link at bounding box center [380, 336] width 231 height 289
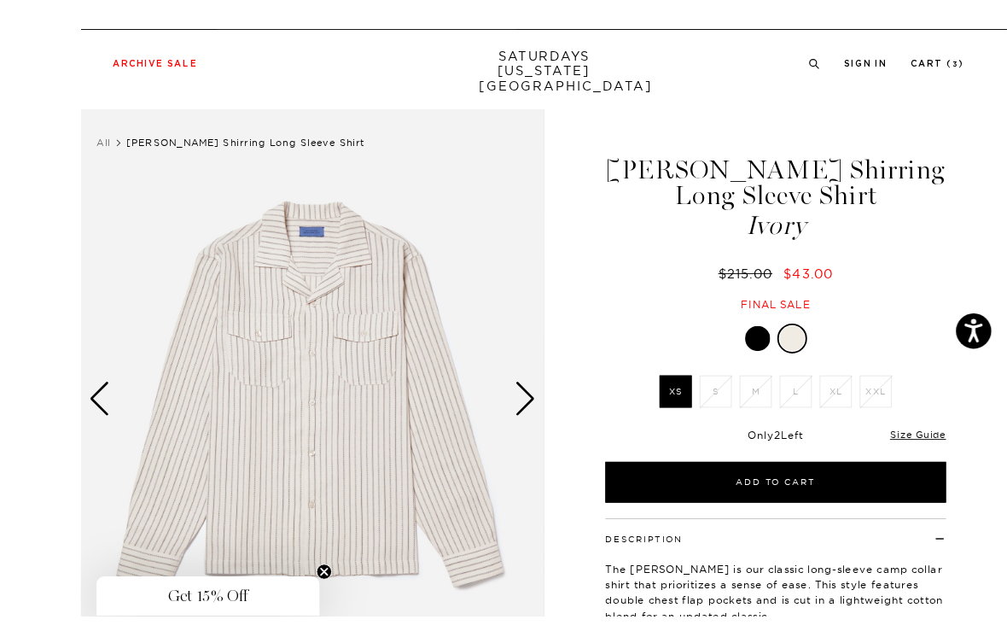
scroll to position [20, 0]
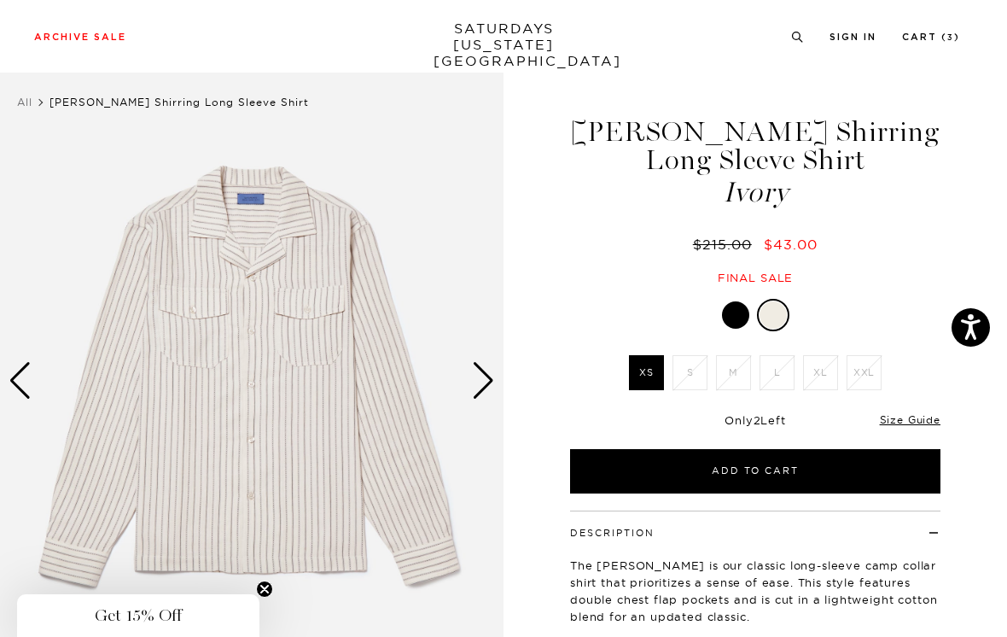
click at [483, 373] on div "Next slide" at bounding box center [483, 381] width 23 height 38
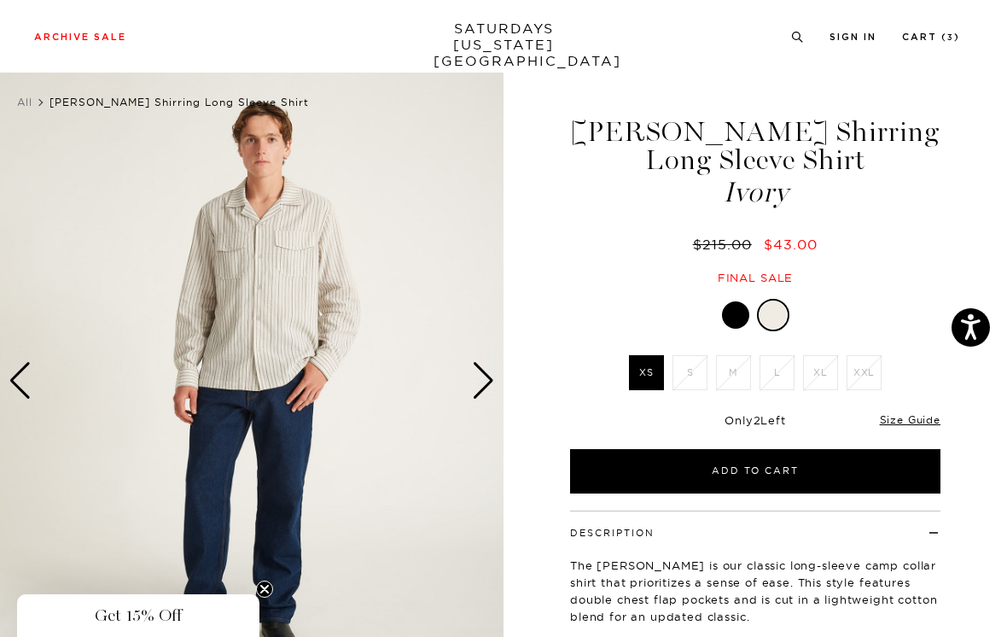
click at [738, 306] on div at bounding box center [735, 314] width 27 height 27
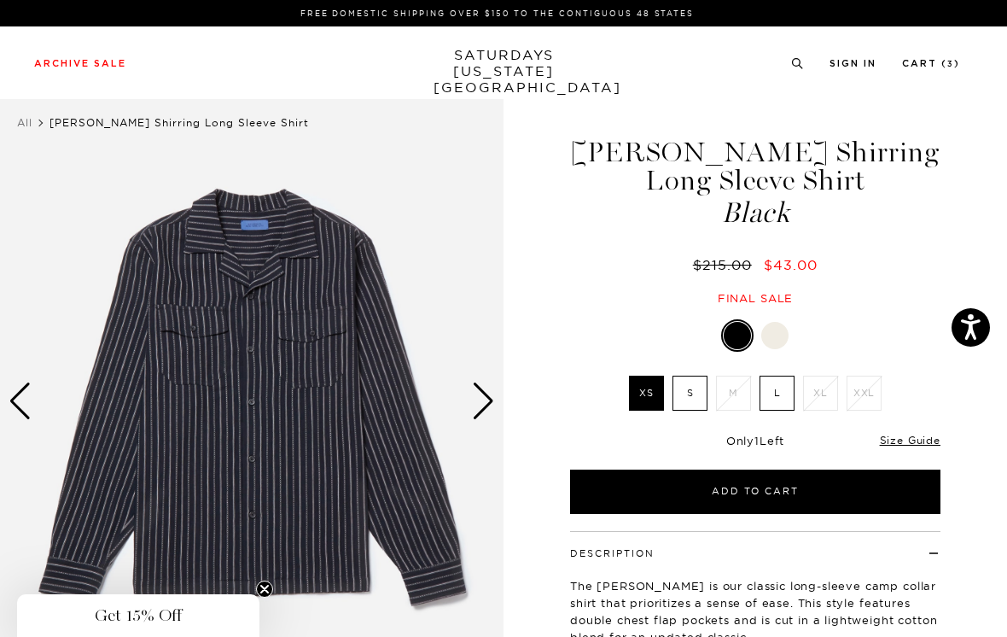
click at [694, 388] on label "S" at bounding box center [690, 393] width 35 height 35
click at [0, 0] on input "S" at bounding box center [0, 0] width 0 height 0
click at [485, 394] on div "Next slide" at bounding box center [483, 401] width 23 height 38
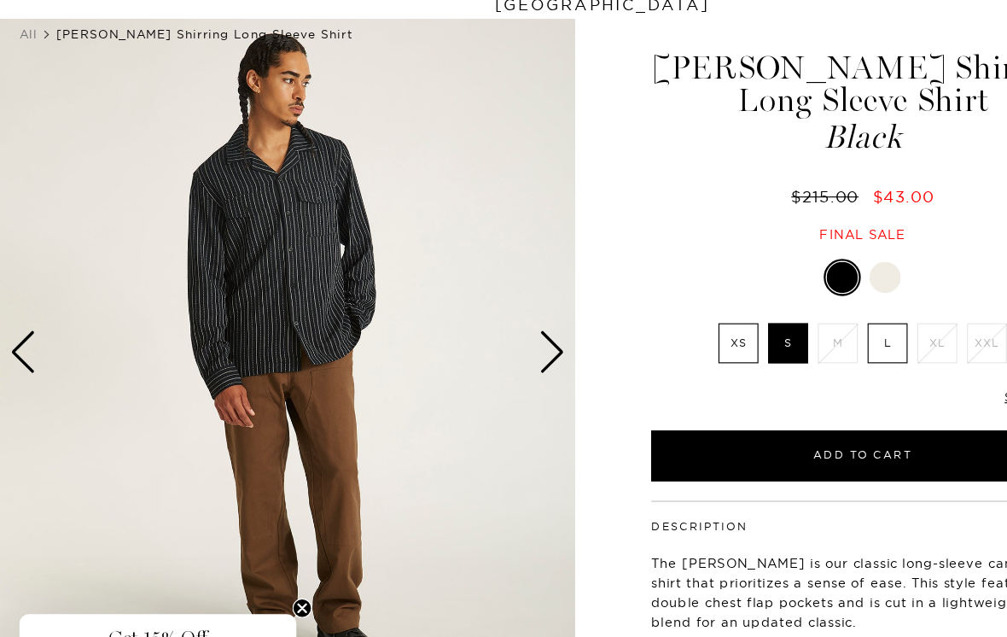
scroll to position [37, 0]
click at [493, 346] on div "Next slide" at bounding box center [483, 365] width 23 height 38
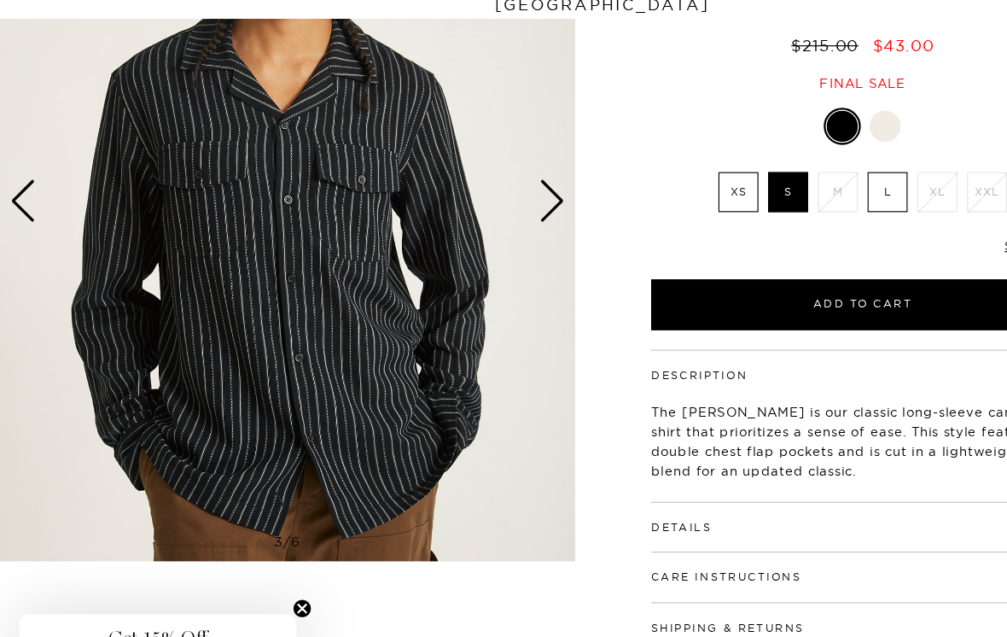
scroll to position [169, 0]
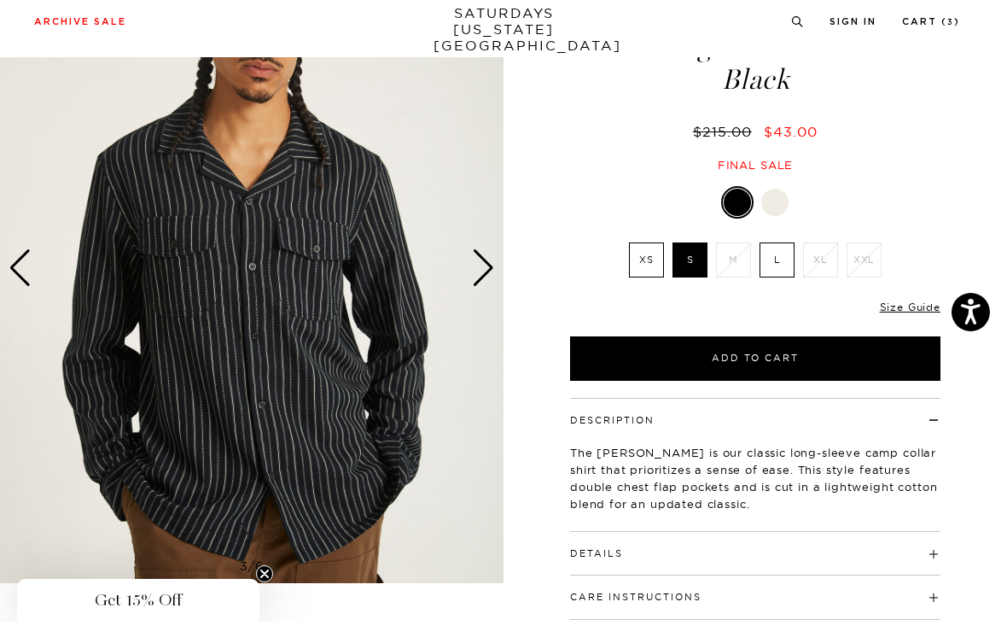
click at [493, 265] on div "Next slide" at bounding box center [483, 284] width 23 height 38
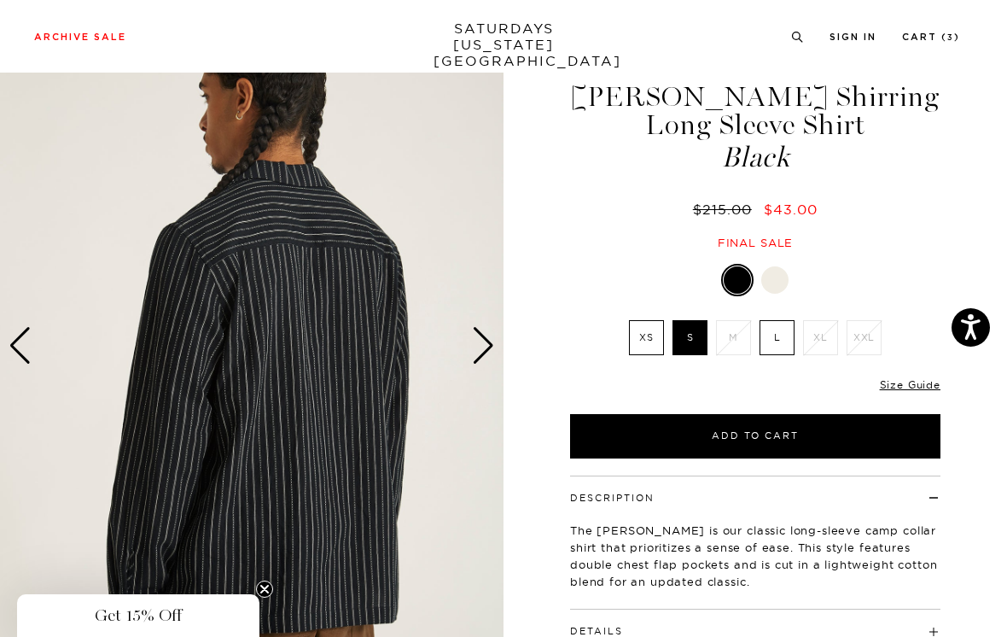
scroll to position [0, 0]
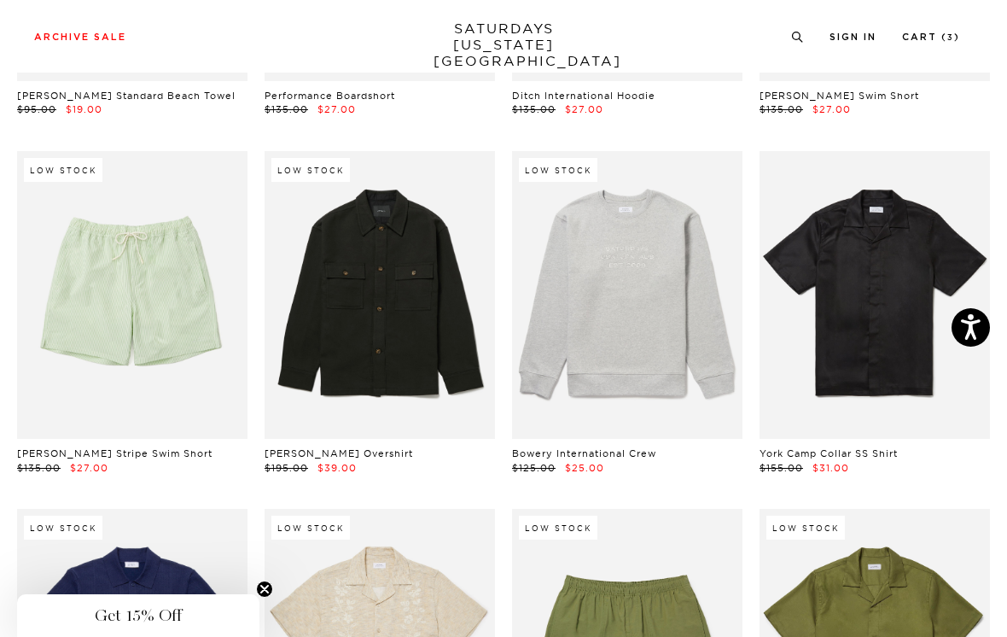
scroll to position [1100, 0]
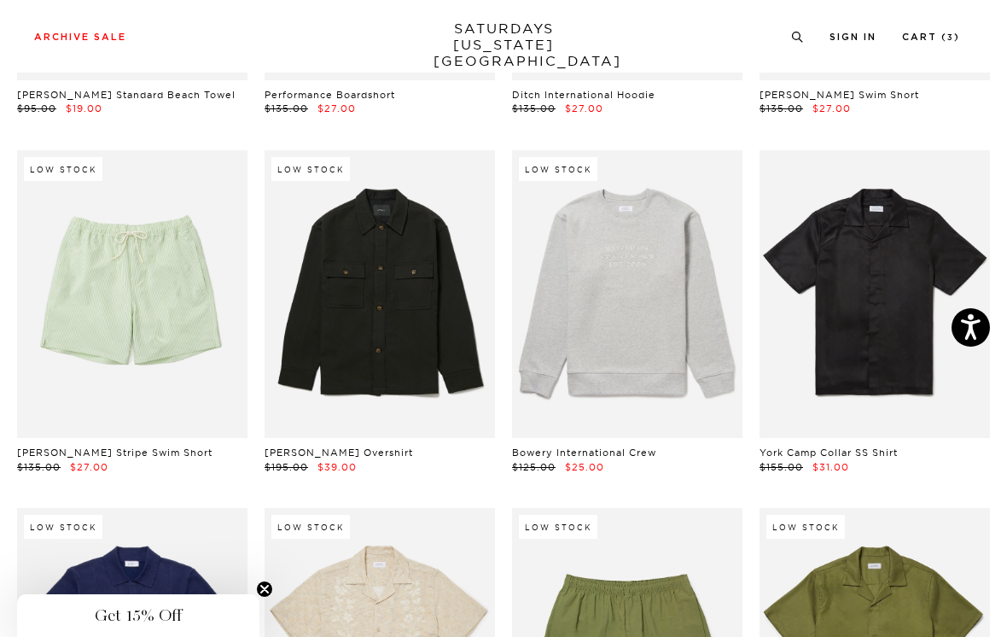
click at [791, 365] on link at bounding box center [875, 294] width 231 height 289
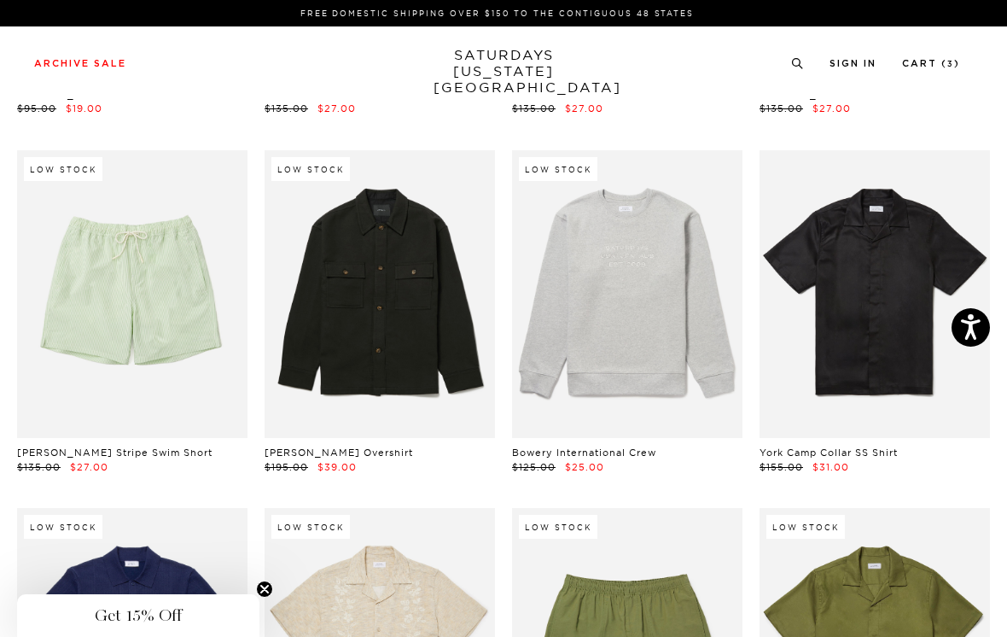
scroll to position [1127, 0]
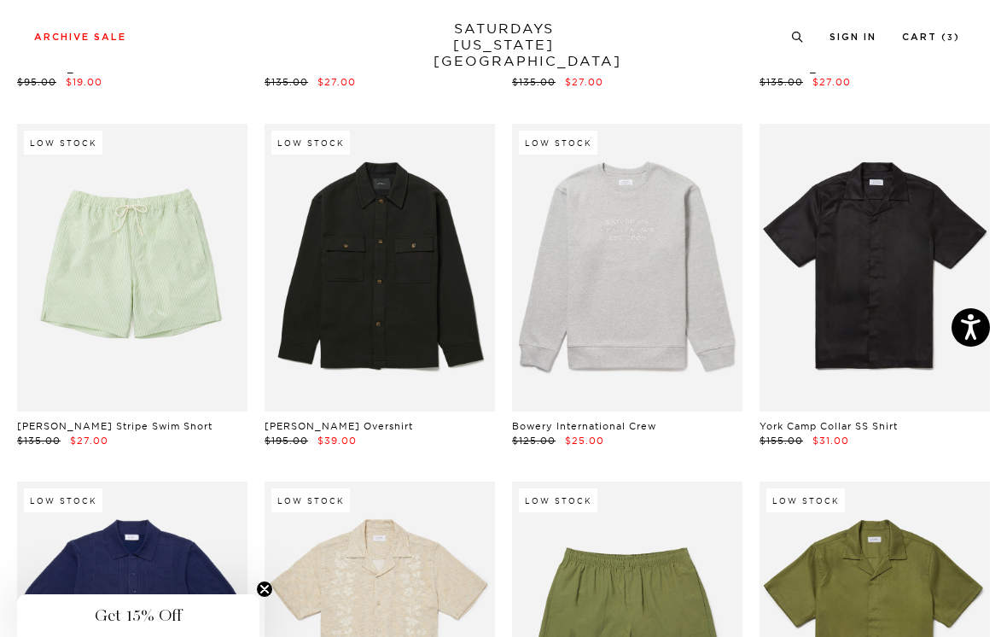
click at [422, 317] on link at bounding box center [380, 268] width 231 height 289
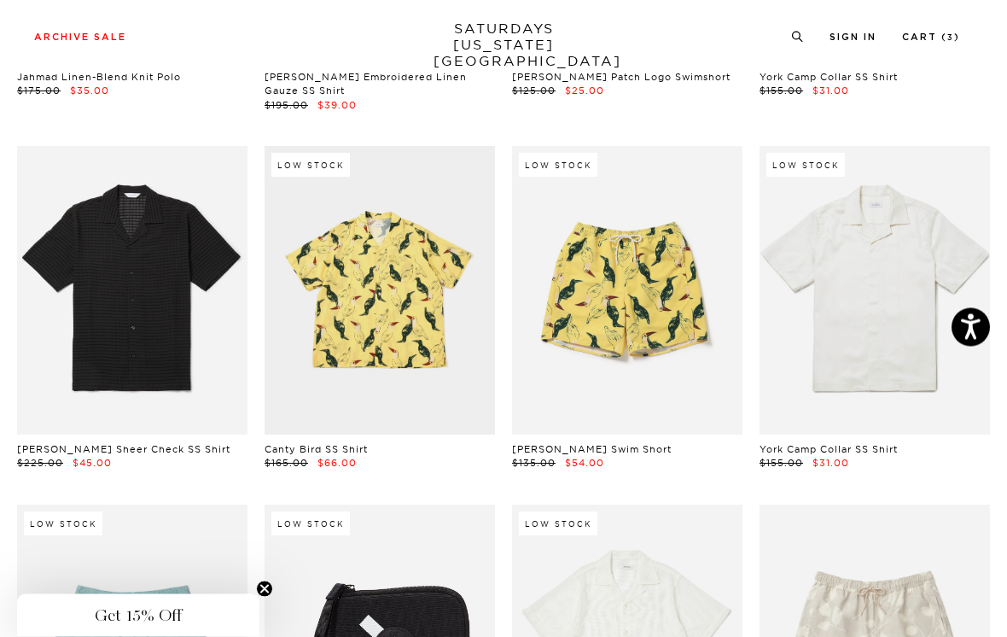
scroll to position [1835, 0]
click at [916, 288] on link at bounding box center [875, 290] width 231 height 289
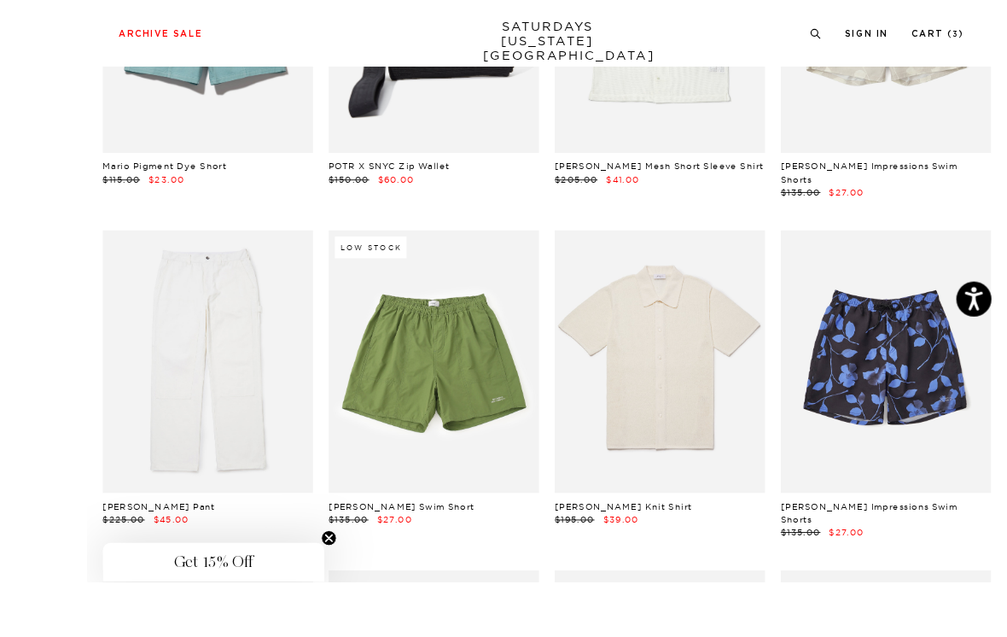
scroll to position [2537, 0]
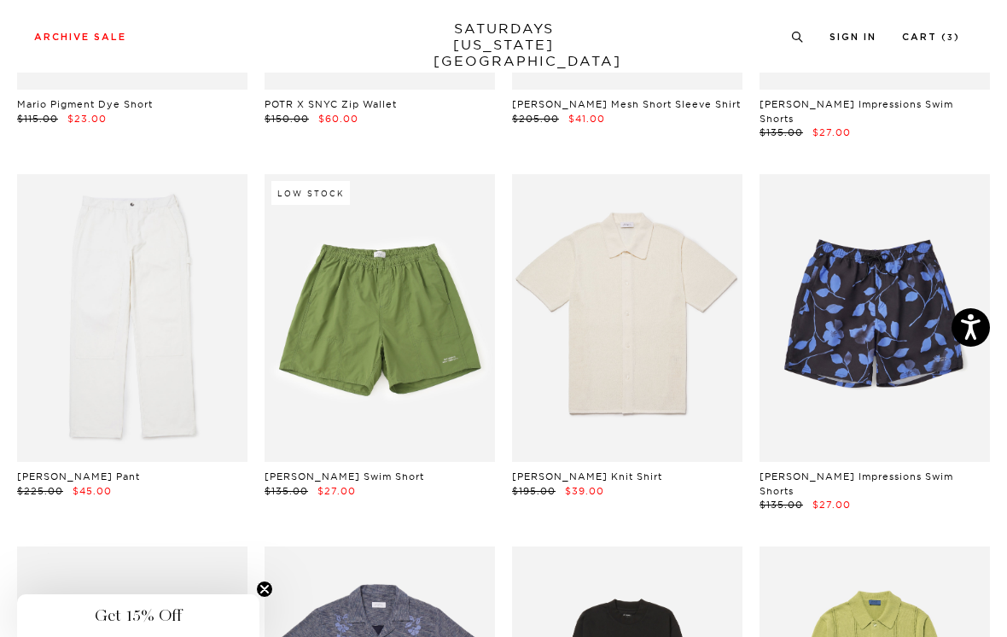
click at [706, 325] on link at bounding box center [627, 318] width 231 height 289
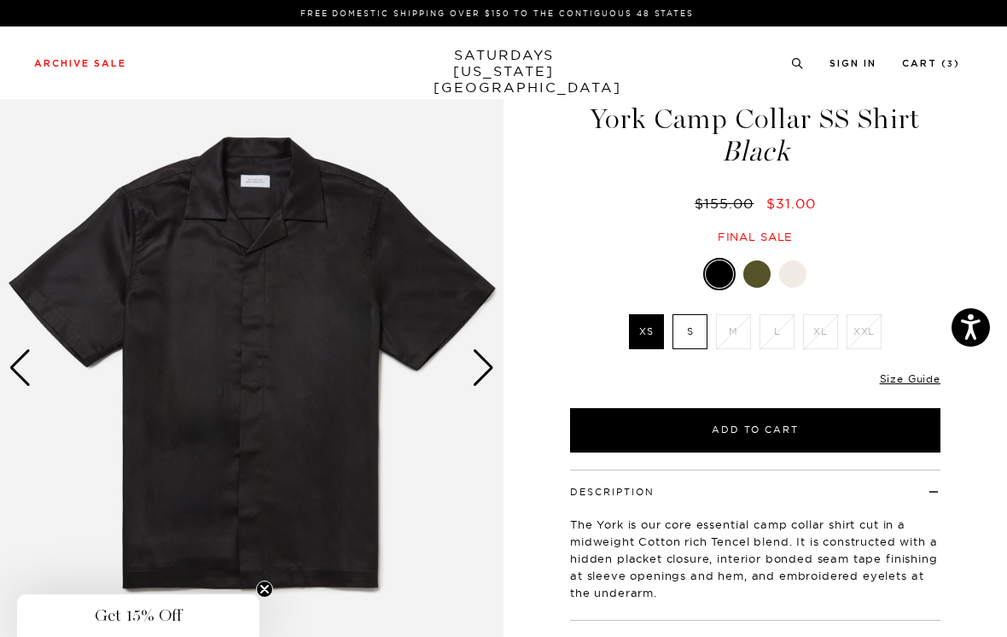
scroll to position [125, 0]
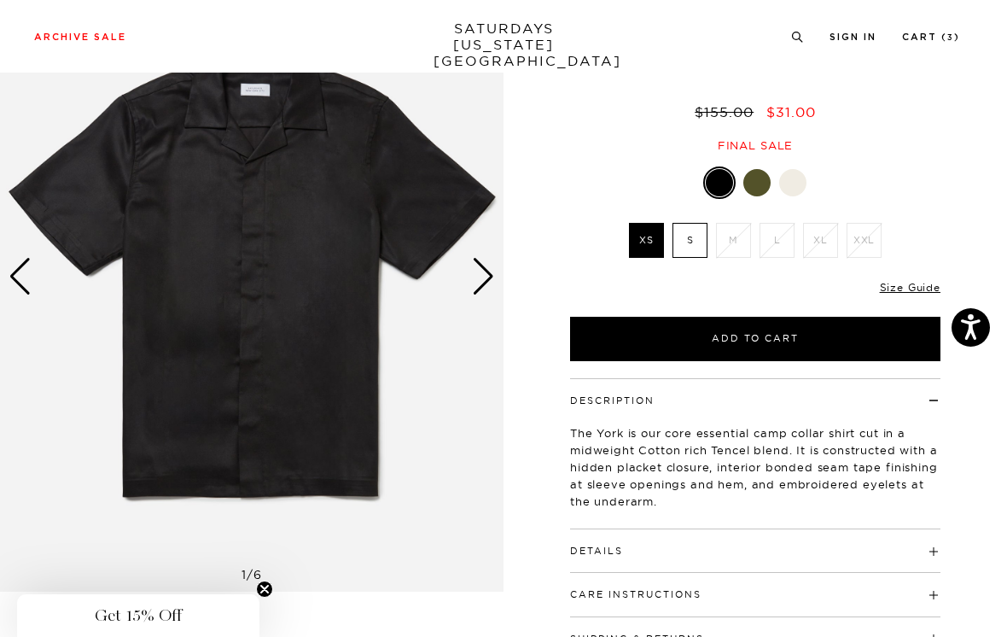
click at [921, 289] on link "Size Guide" at bounding box center [910, 287] width 61 height 13
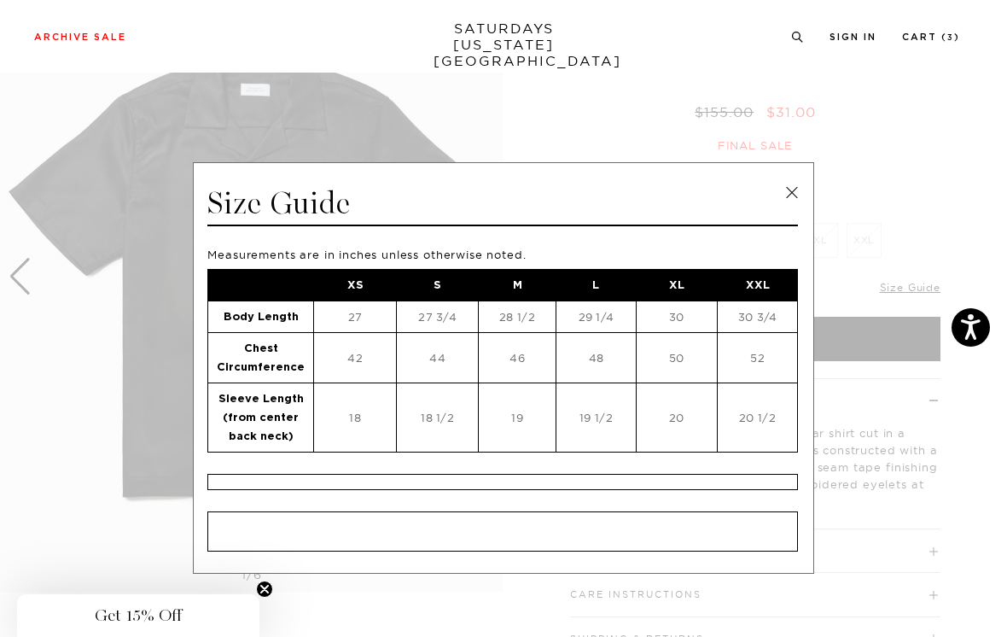
click at [790, 192] on link at bounding box center [792, 193] width 26 height 26
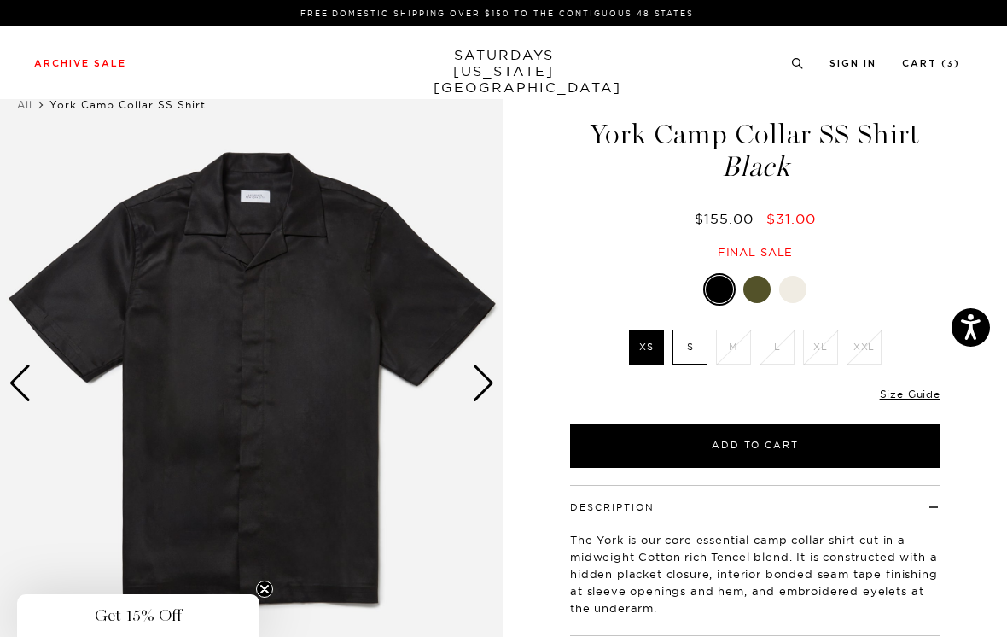
scroll to position [0, 0]
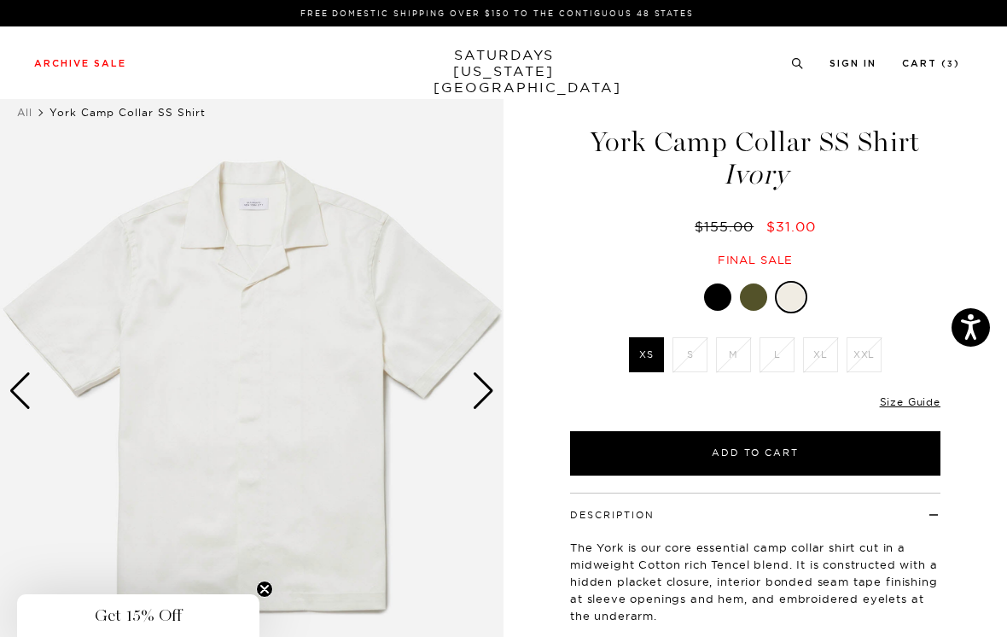
scroll to position [78, 0]
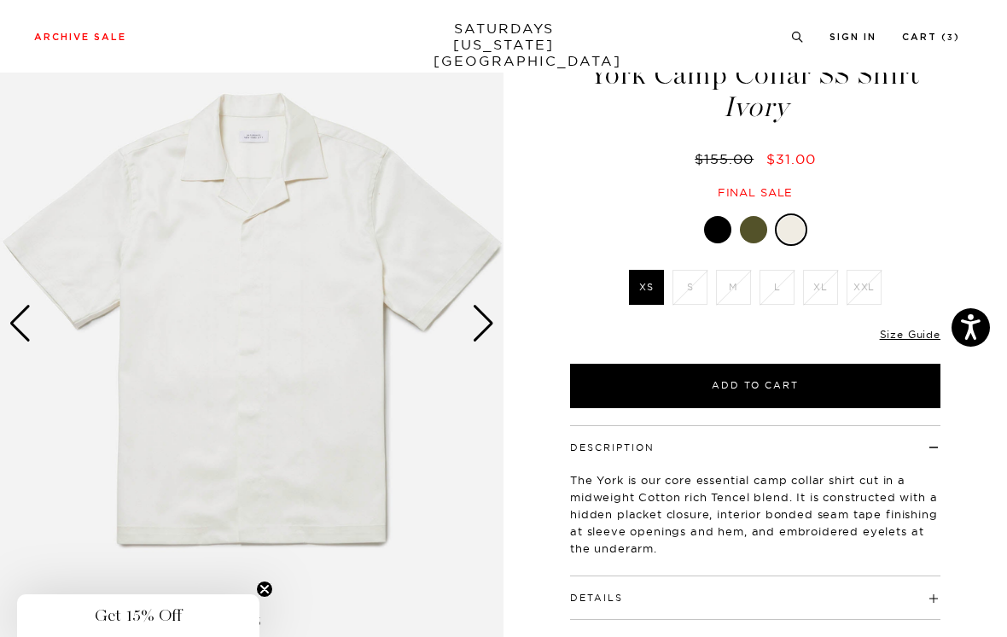
click at [930, 336] on link "Size Guide" at bounding box center [910, 334] width 61 height 13
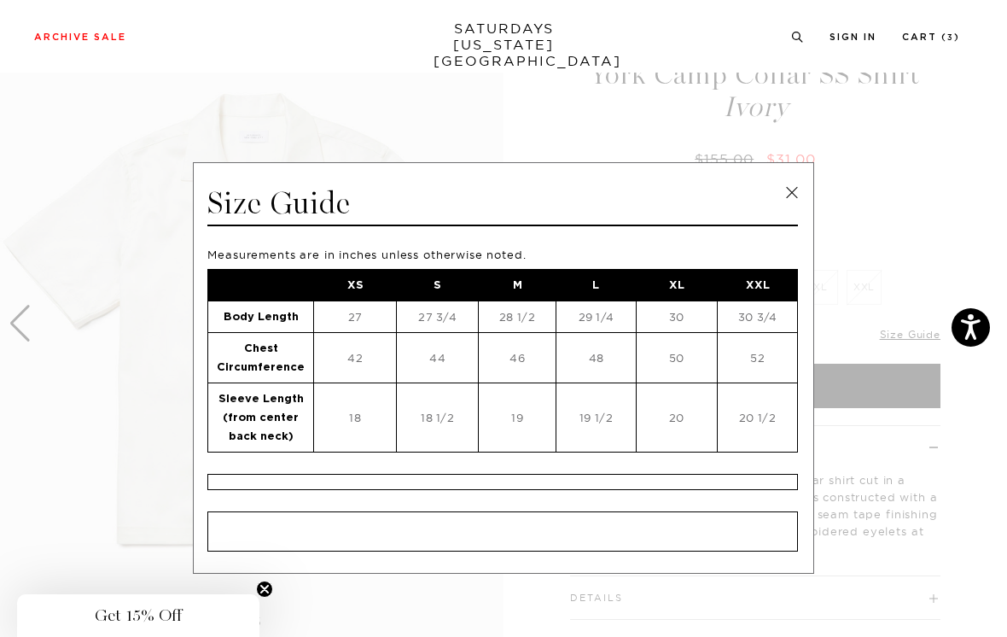
click at [790, 194] on link at bounding box center [792, 193] width 26 height 26
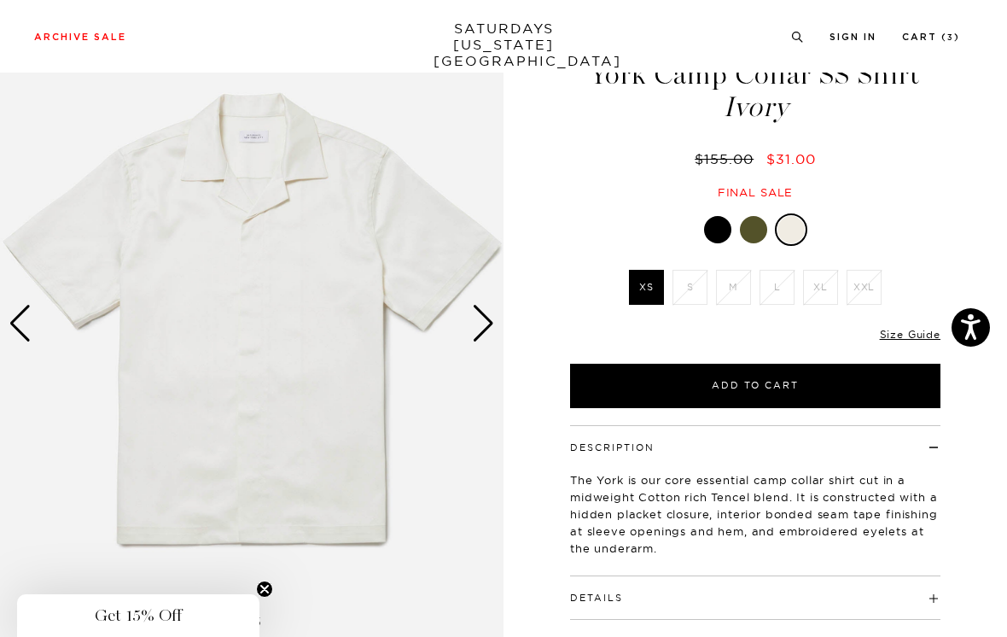
click at [916, 334] on link "Size Guide" at bounding box center [910, 334] width 61 height 13
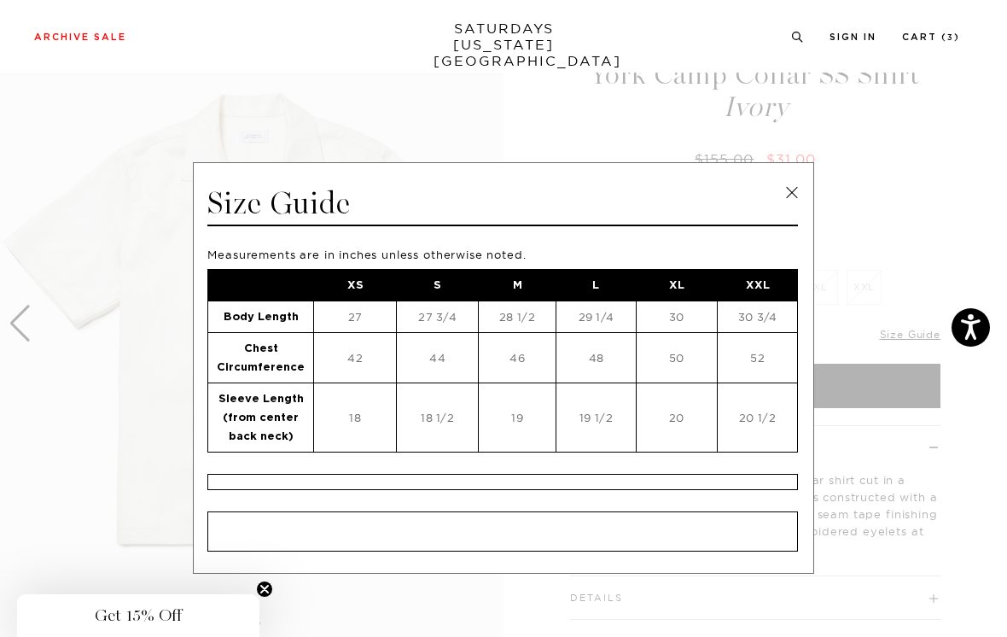
click at [792, 198] on link at bounding box center [792, 193] width 26 height 26
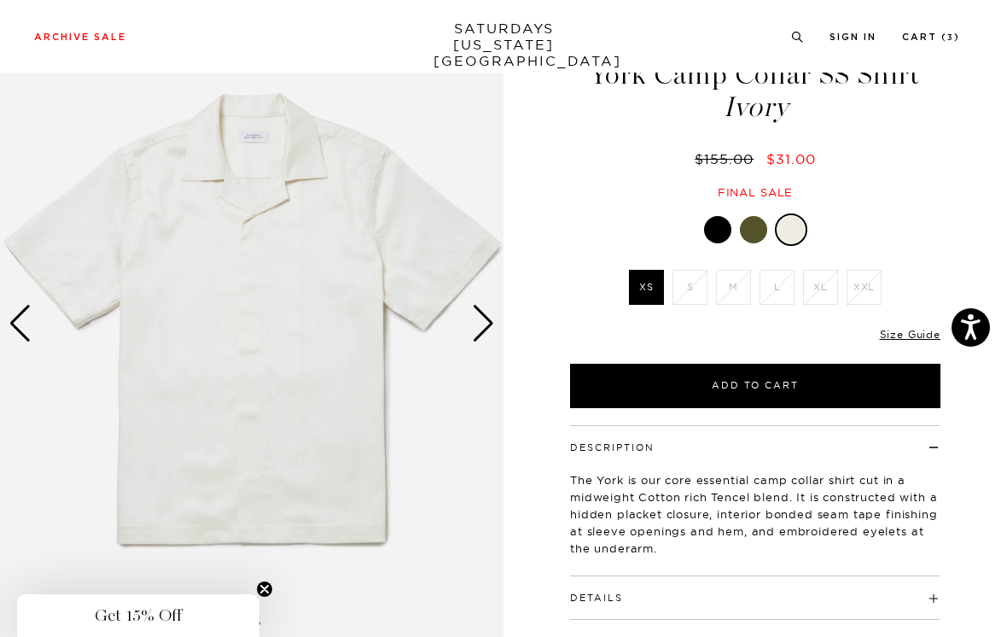
scroll to position [0, 0]
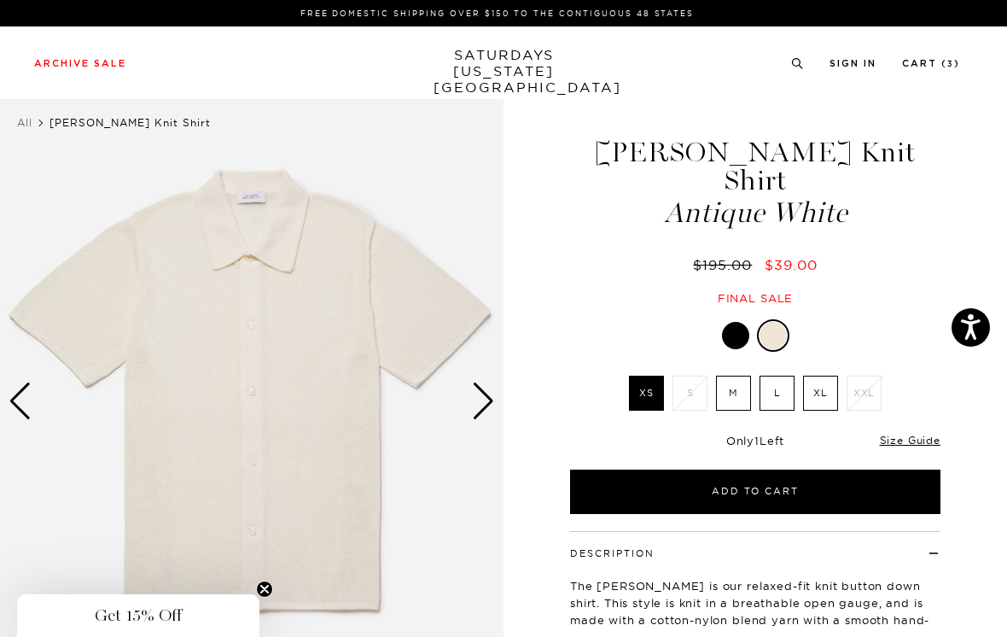
click at [739, 322] on div at bounding box center [735, 335] width 27 height 27
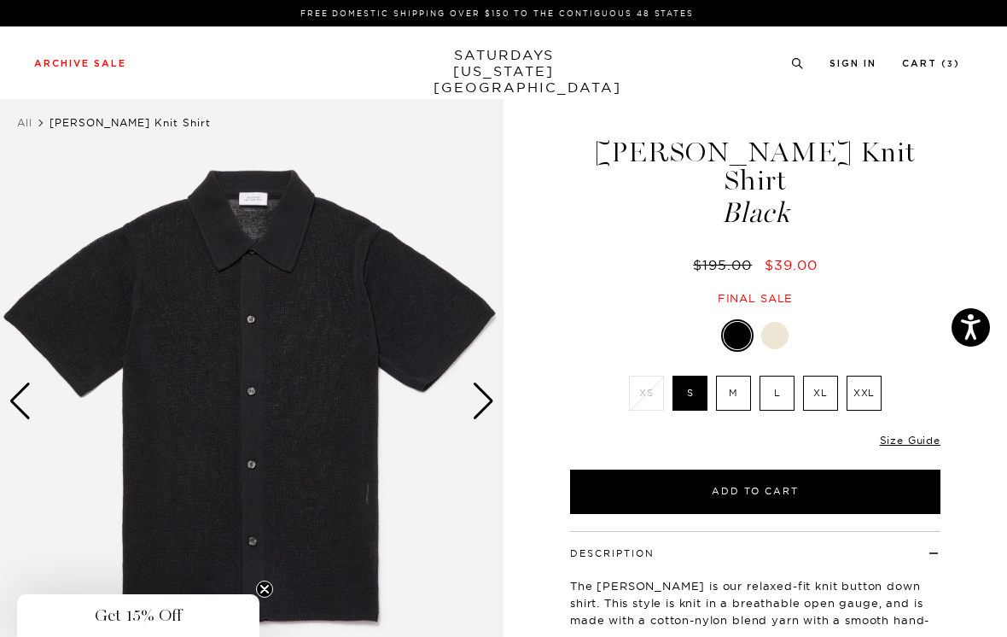
click at [692, 376] on label "S" at bounding box center [690, 393] width 35 height 35
click at [0, 0] on input "S" at bounding box center [0, 0] width 0 height 0
click at [741, 376] on label "M" at bounding box center [733, 393] width 35 height 35
click at [0, 0] on input "M" at bounding box center [0, 0] width 0 height 0
click at [698, 376] on label "S" at bounding box center [690, 393] width 35 height 35
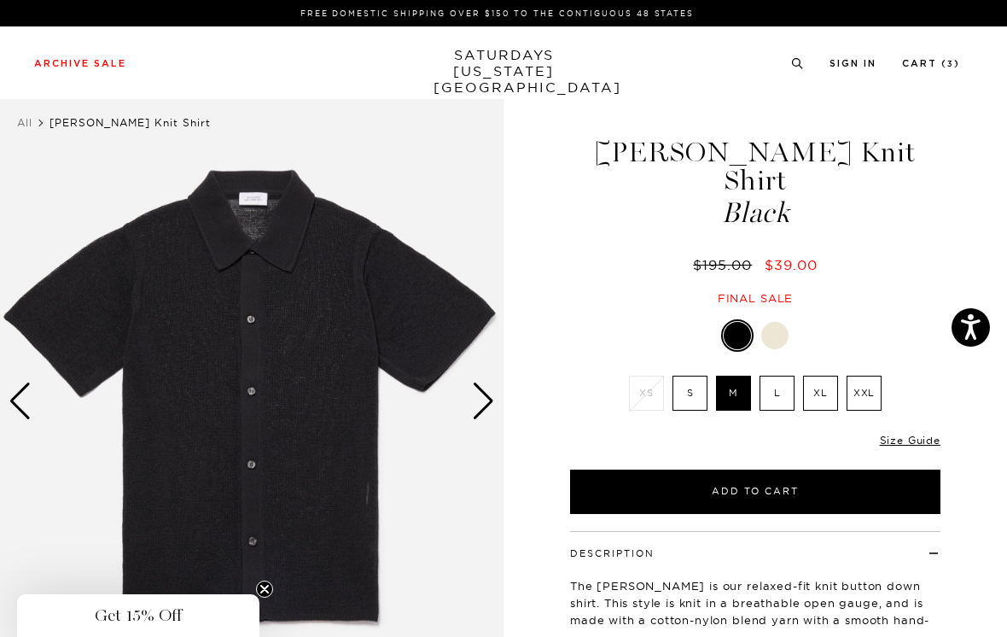
click at [0, 0] on input "S" at bounding box center [0, 0] width 0 height 0
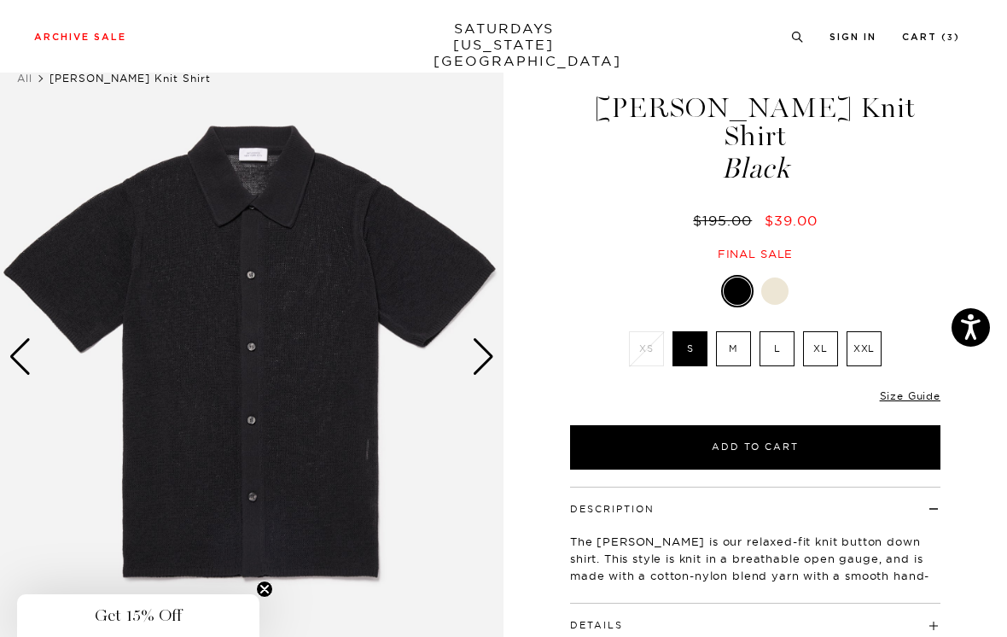
scroll to position [44, 0]
click at [785, 278] on div at bounding box center [775, 291] width 27 height 27
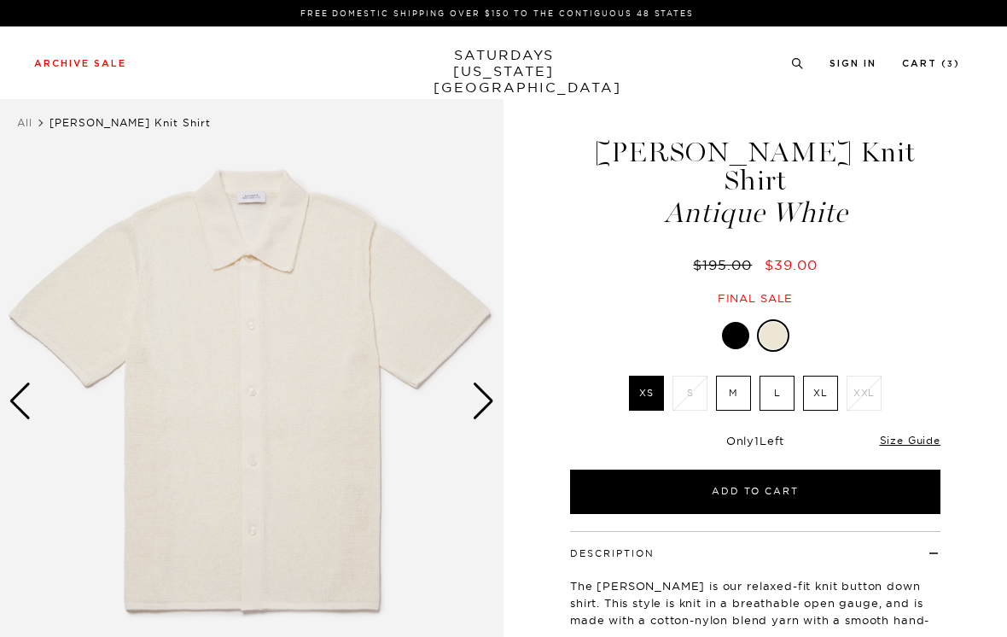
click at [483, 393] on div "Next slide" at bounding box center [483, 401] width 23 height 38
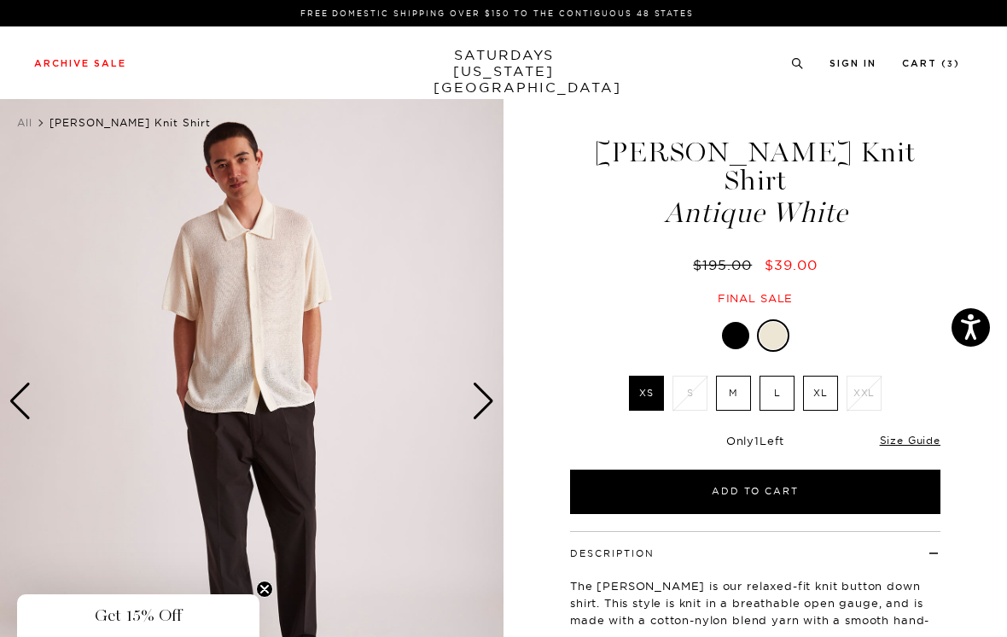
click at [487, 397] on div "Next slide" at bounding box center [483, 401] width 23 height 38
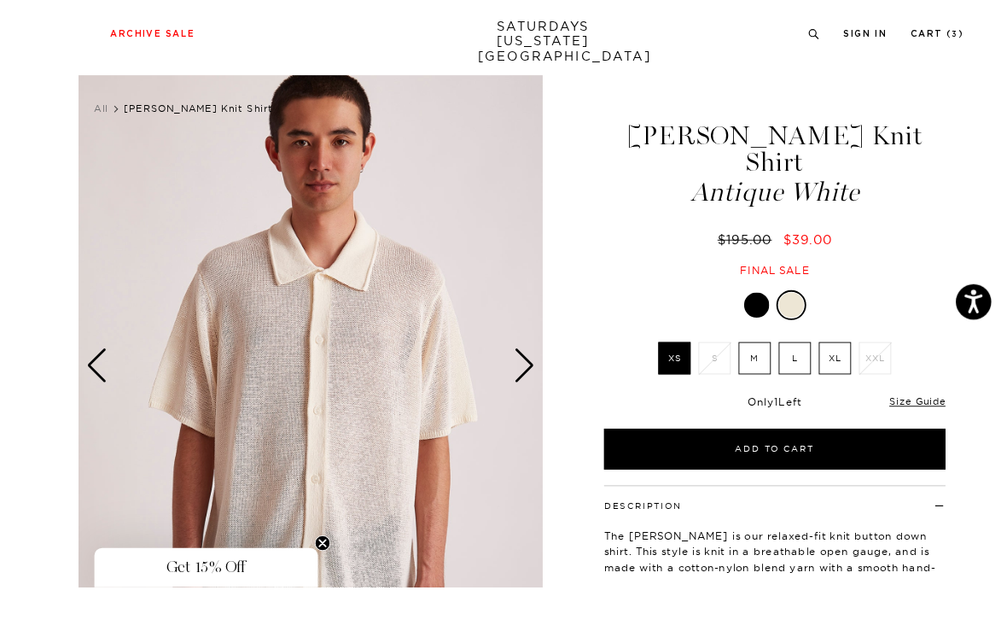
scroll to position [93, 0]
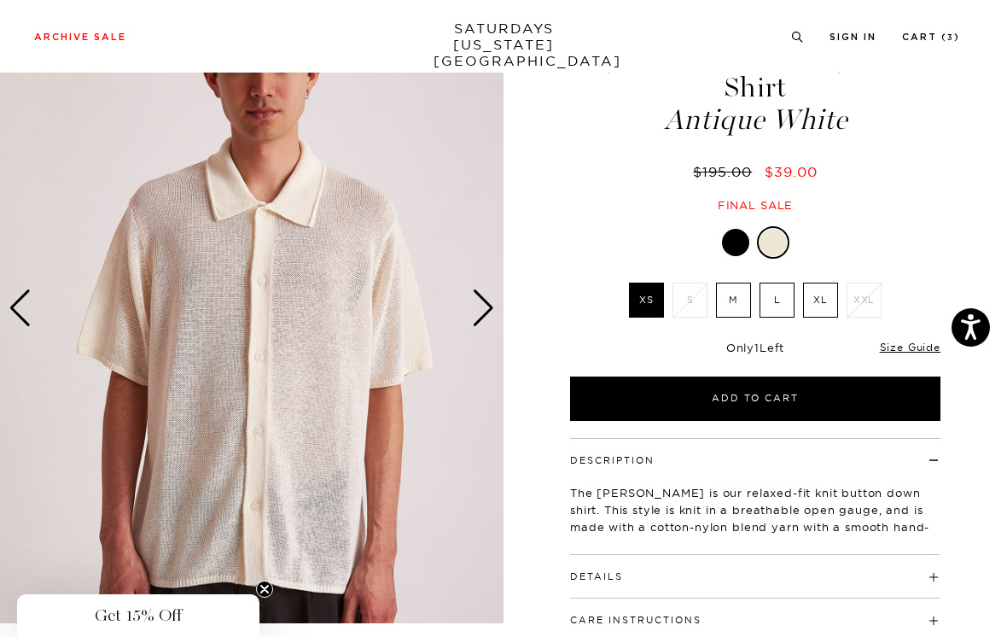
click at [483, 291] on div "Next slide" at bounding box center [483, 308] width 23 height 38
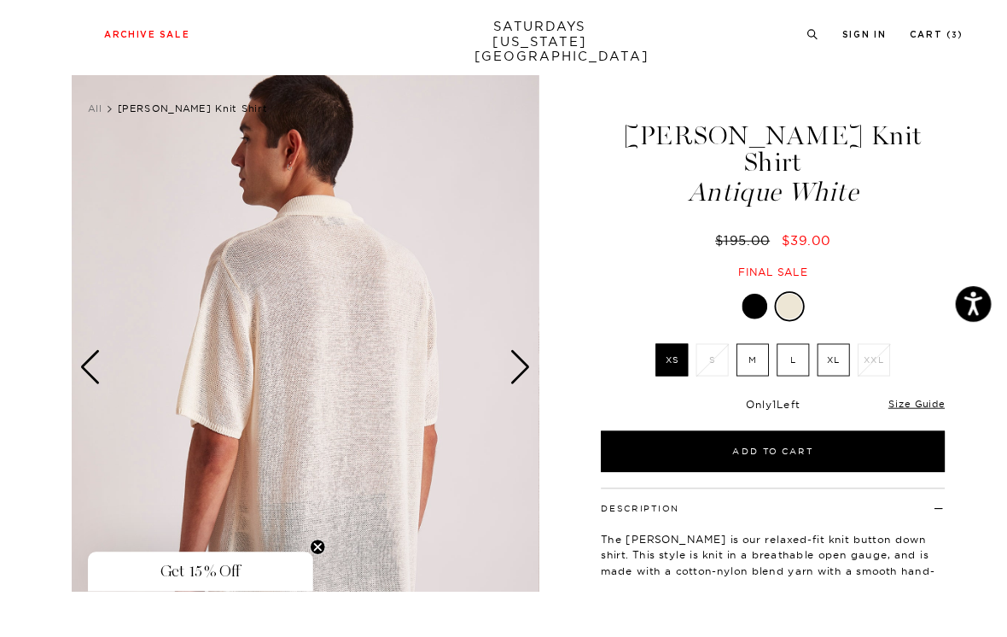
scroll to position [108, 0]
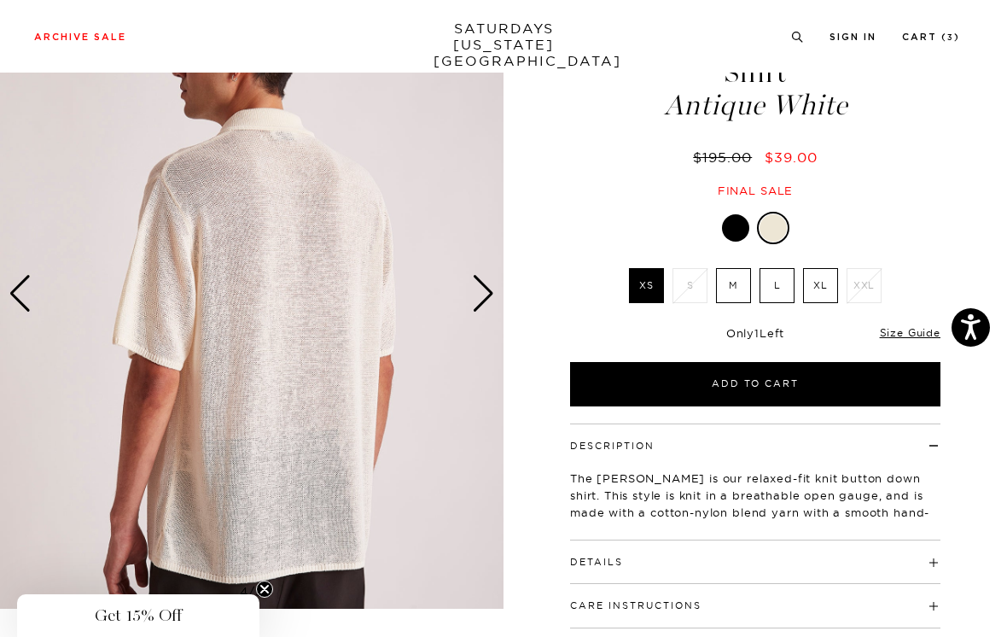
click at [490, 286] on div "Next slide" at bounding box center [483, 294] width 23 height 38
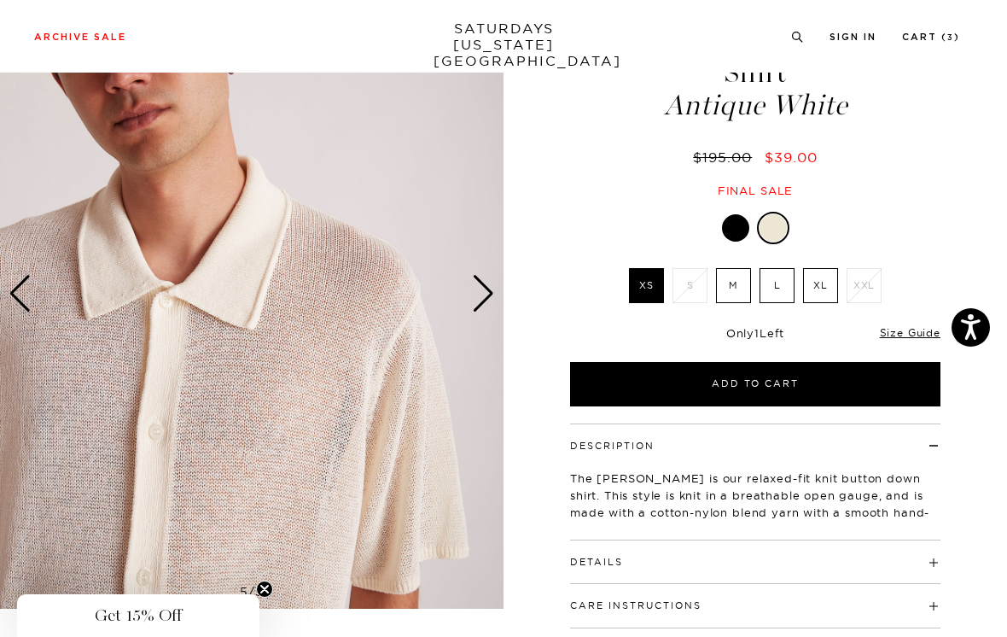
click at [494, 289] on div "Next slide" at bounding box center [483, 294] width 23 height 38
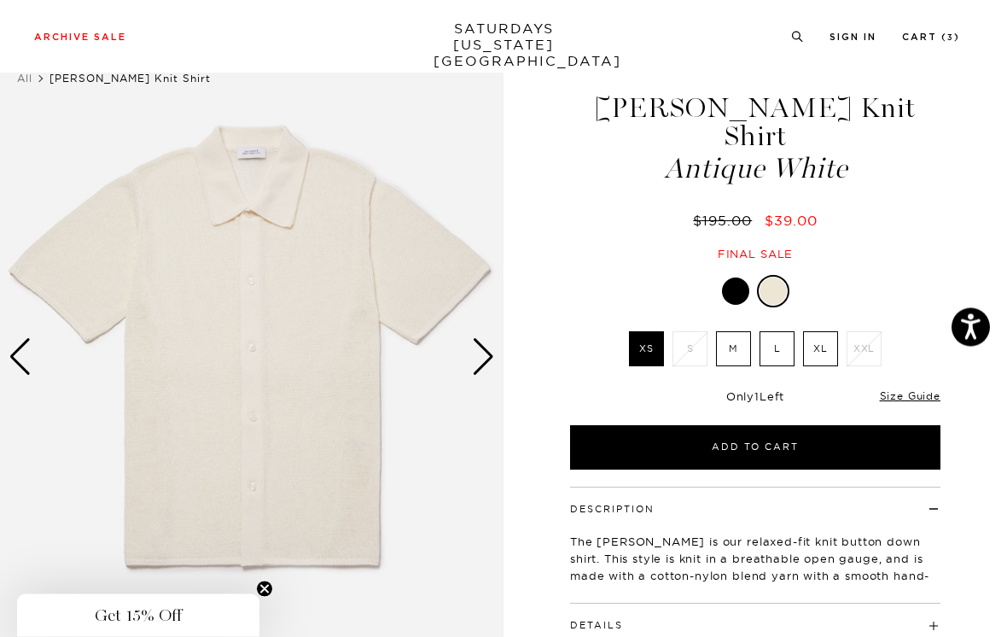
click at [485, 352] on div "Next slide" at bounding box center [483, 358] width 23 height 38
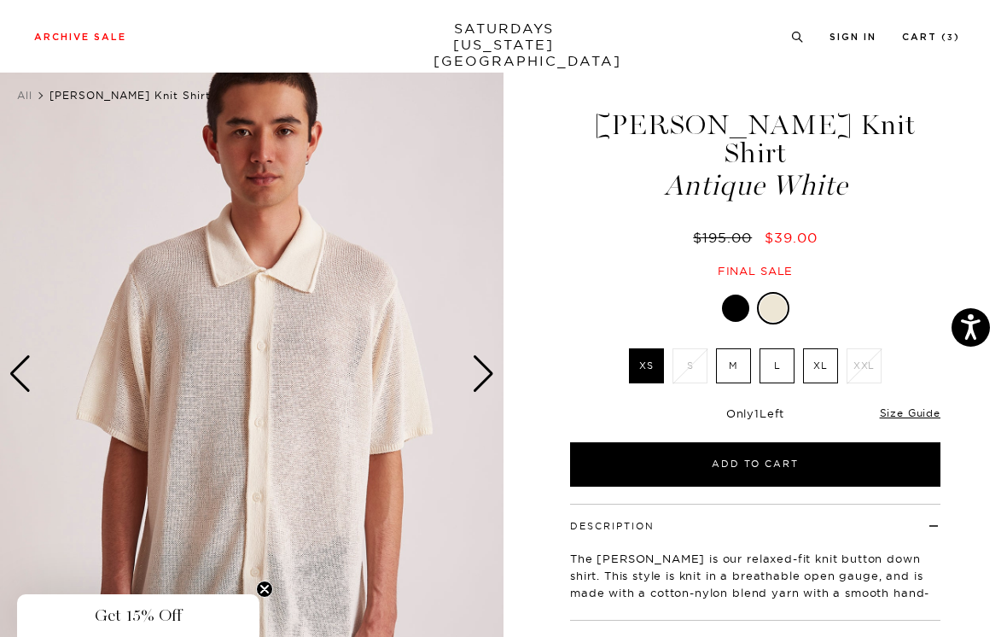
scroll to position [89, 0]
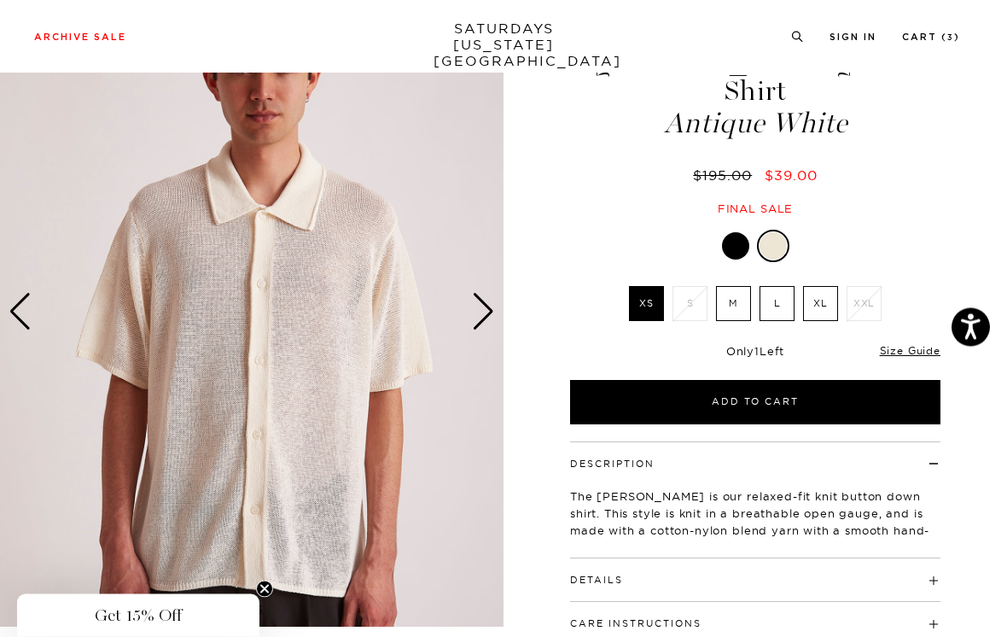
click at [914, 345] on link "Size Guide" at bounding box center [910, 351] width 61 height 13
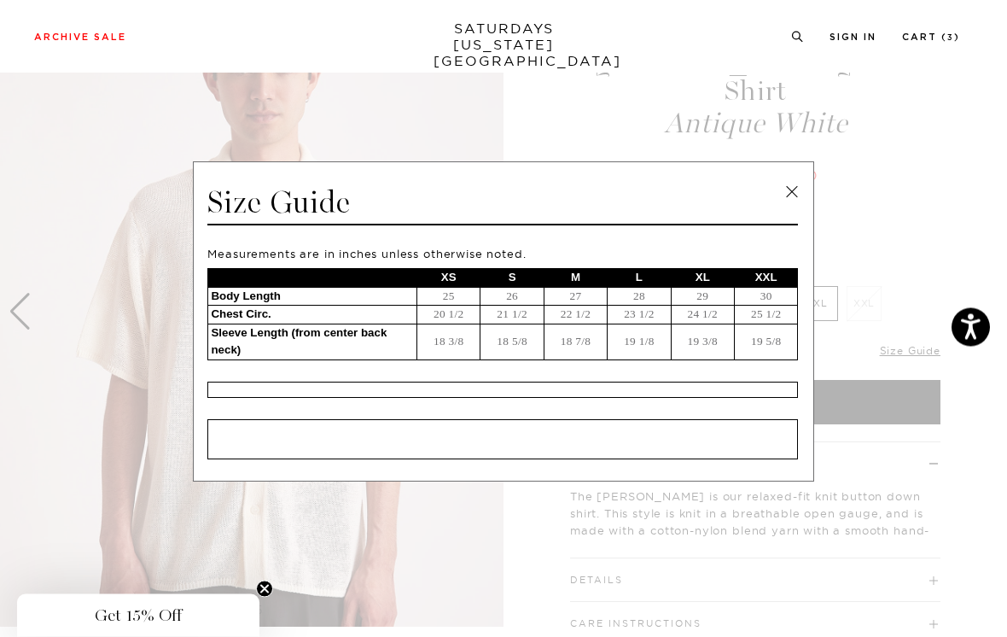
scroll to position [90, 0]
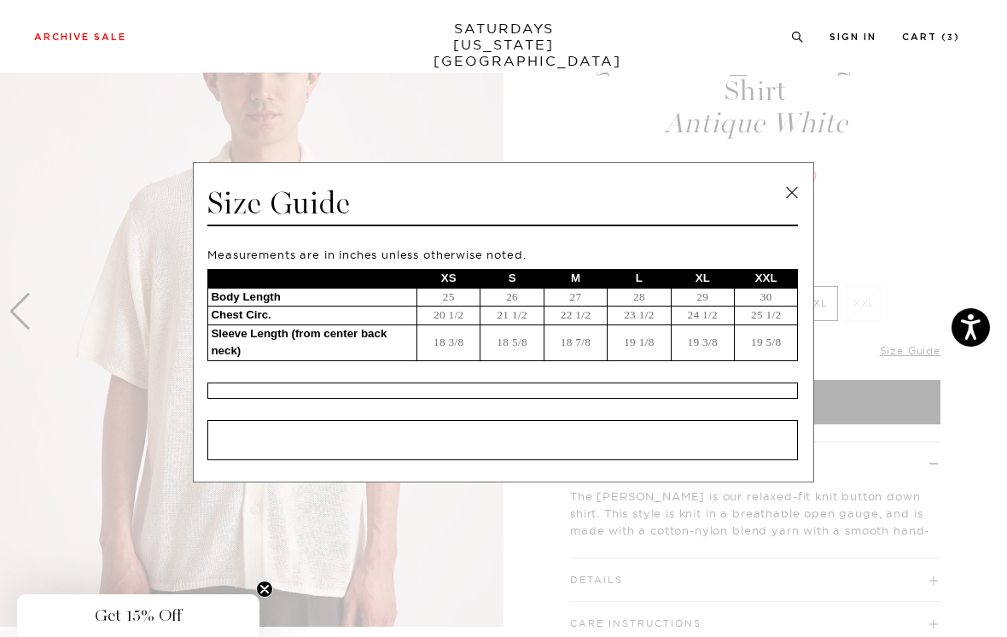
click at [787, 204] on link at bounding box center [792, 193] width 26 height 26
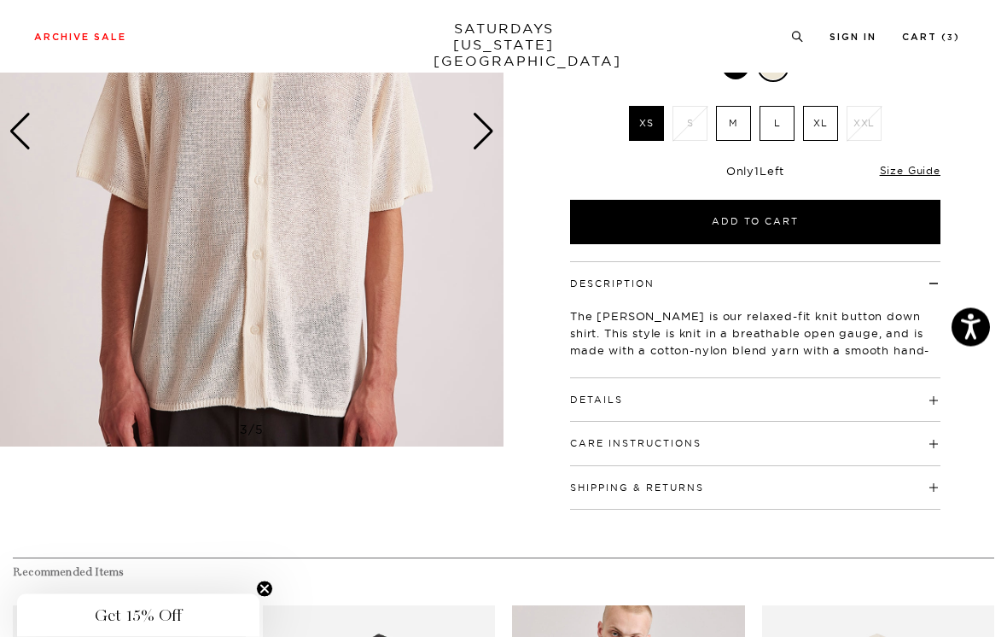
scroll to position [270, 0]
click at [902, 378] on h4 "Details" at bounding box center [755, 392] width 371 height 28
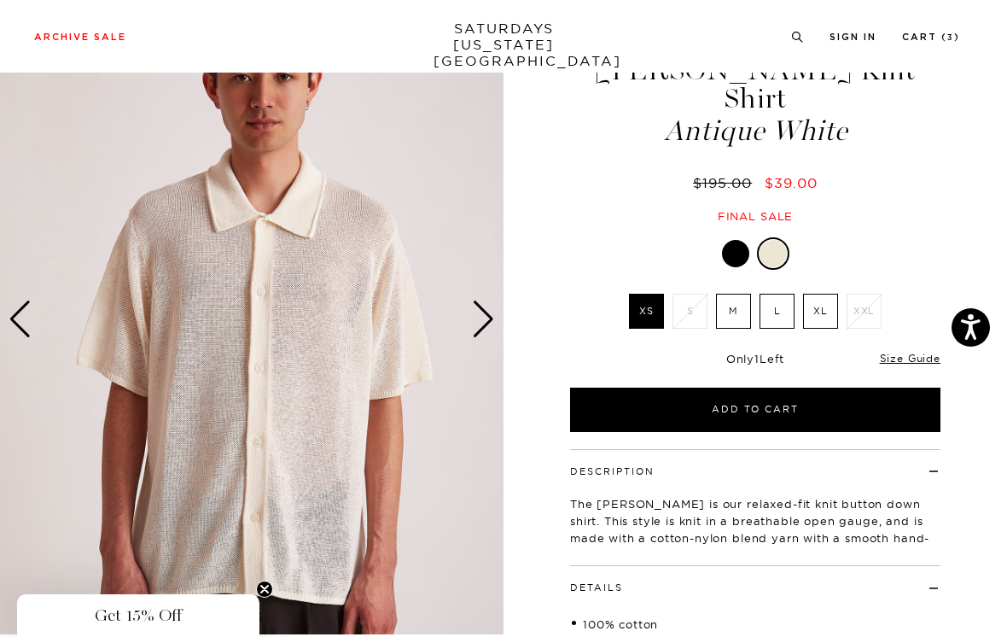
scroll to position [80, 0]
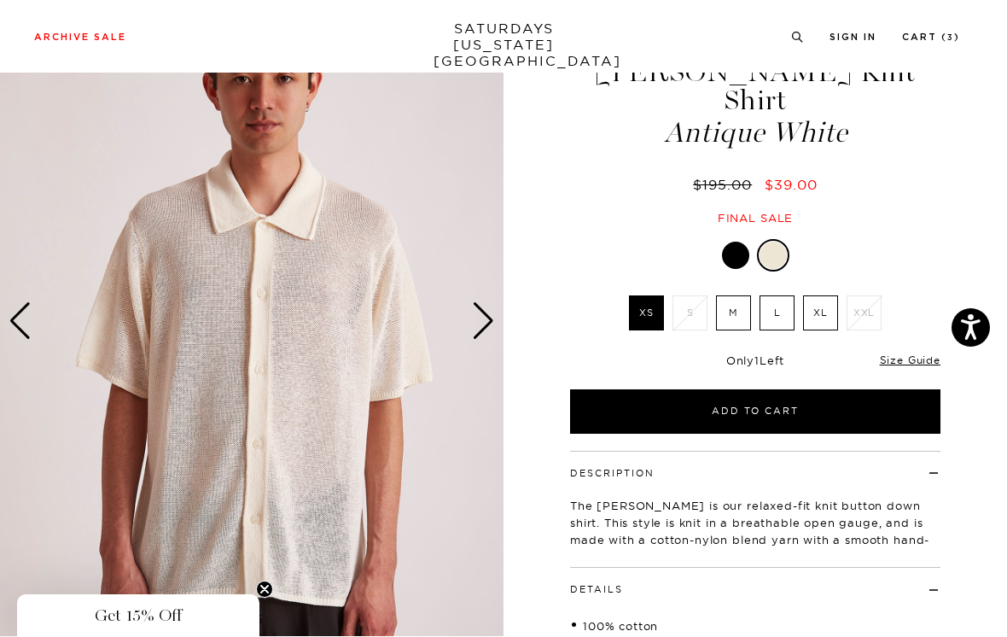
click at [744, 242] on div at bounding box center [735, 255] width 27 height 27
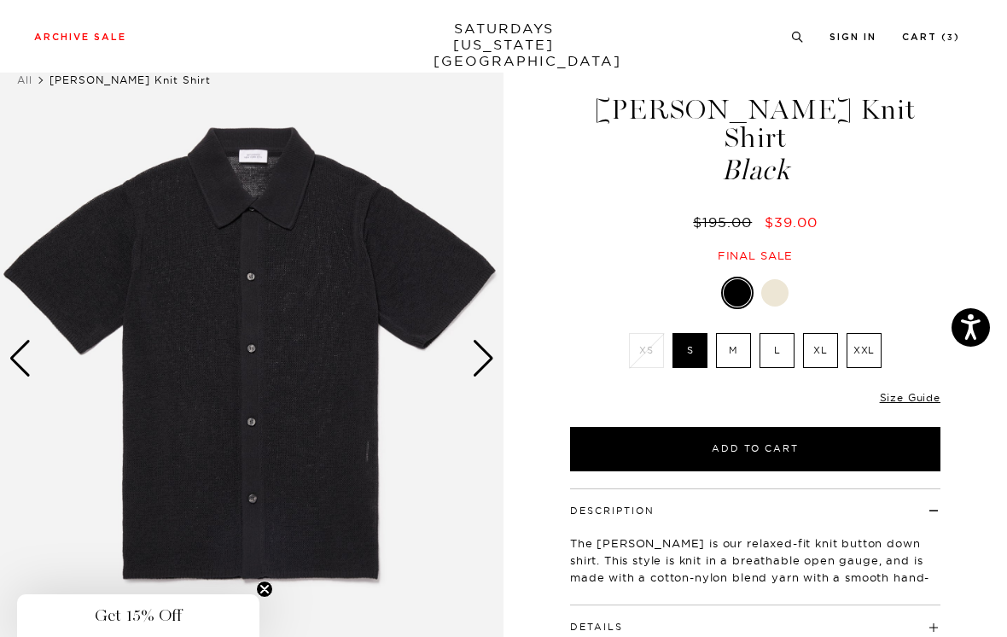
scroll to position [45, 0]
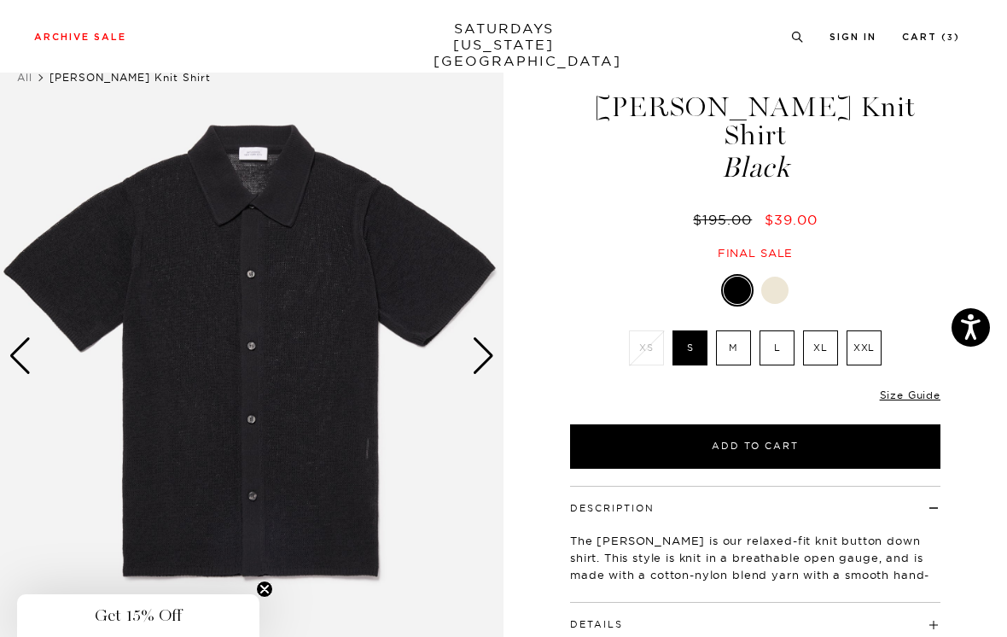
click at [913, 388] on link "Size Guide" at bounding box center [910, 394] width 61 height 13
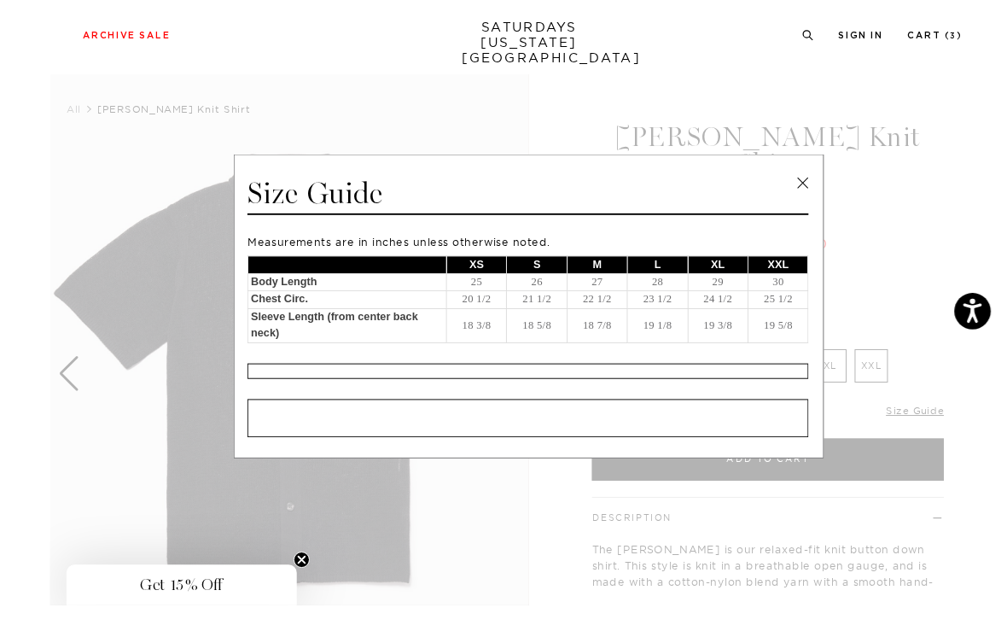
scroll to position [40, 0]
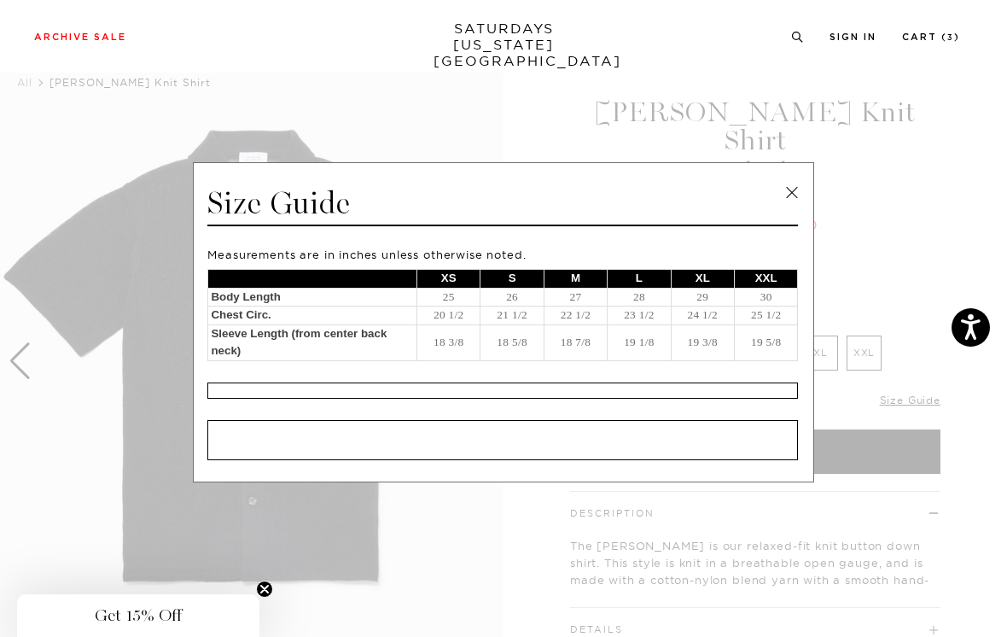
click at [791, 198] on link at bounding box center [792, 193] width 26 height 26
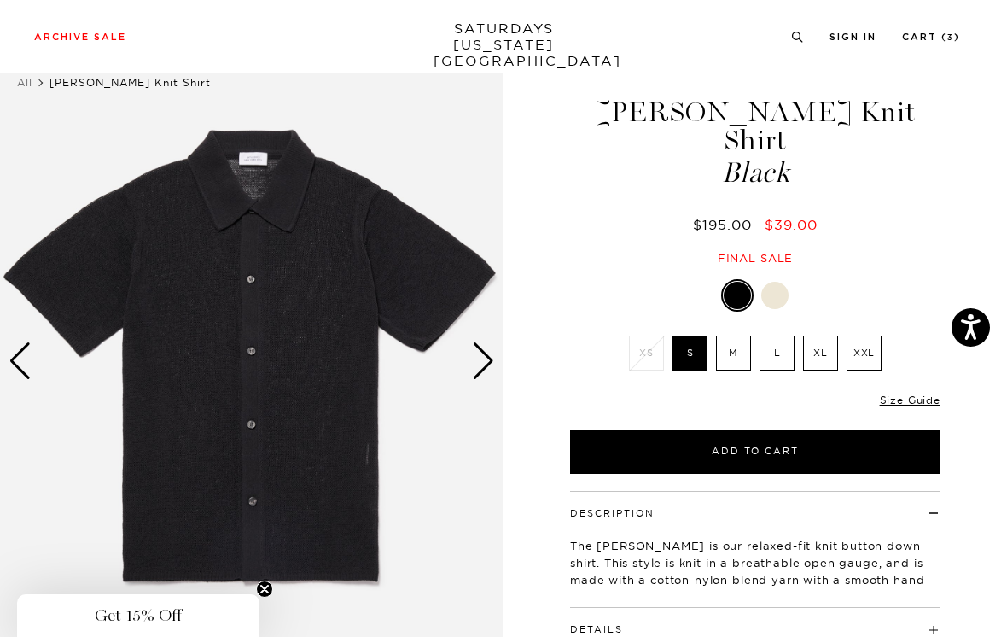
click at [782, 282] on div at bounding box center [775, 295] width 27 height 27
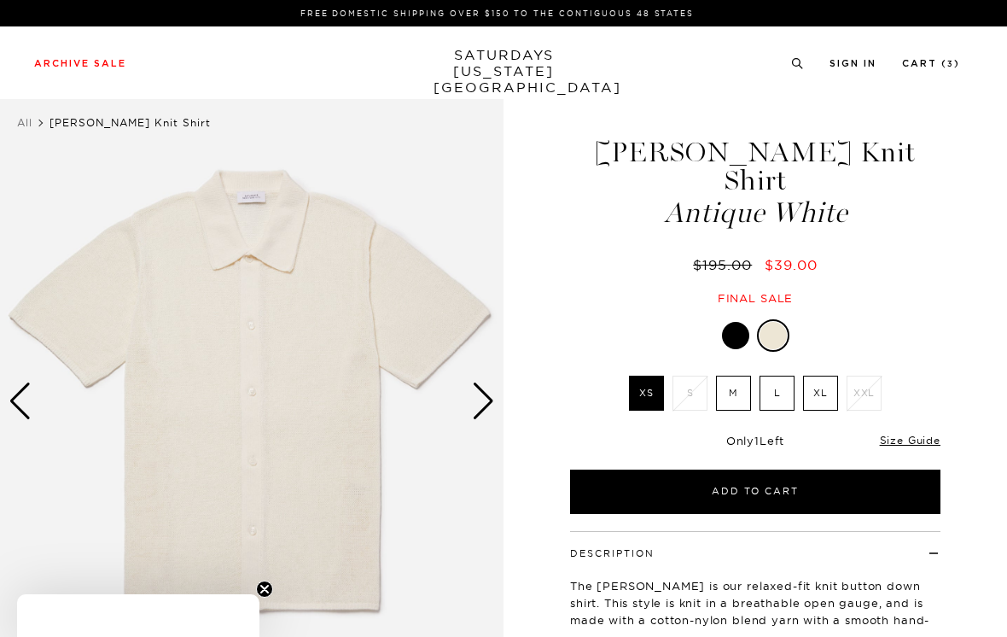
click at [482, 392] on div "Next slide" at bounding box center [483, 401] width 23 height 38
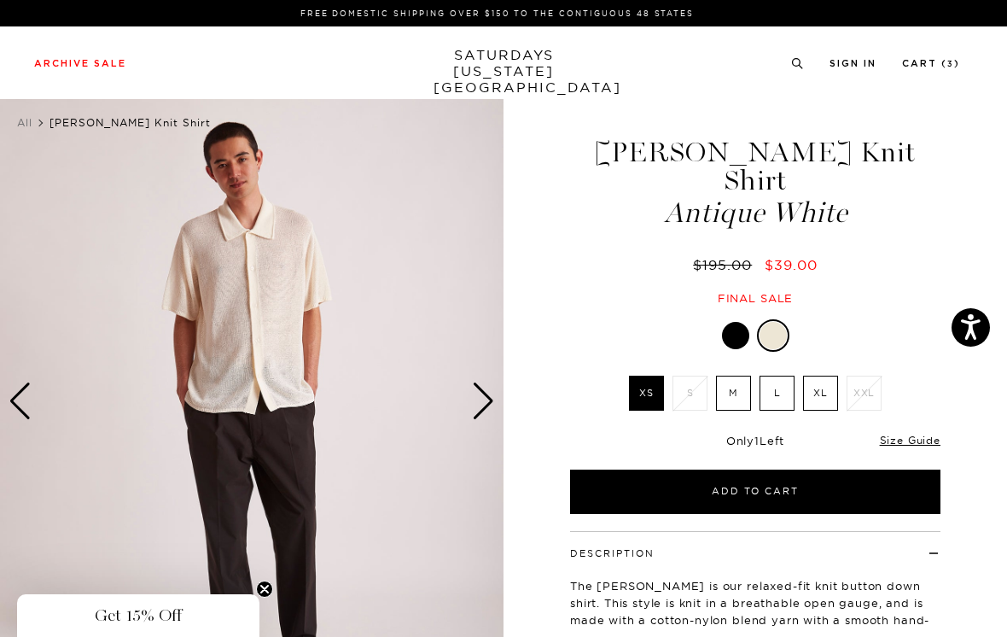
click at [741, 322] on div at bounding box center [735, 335] width 27 height 27
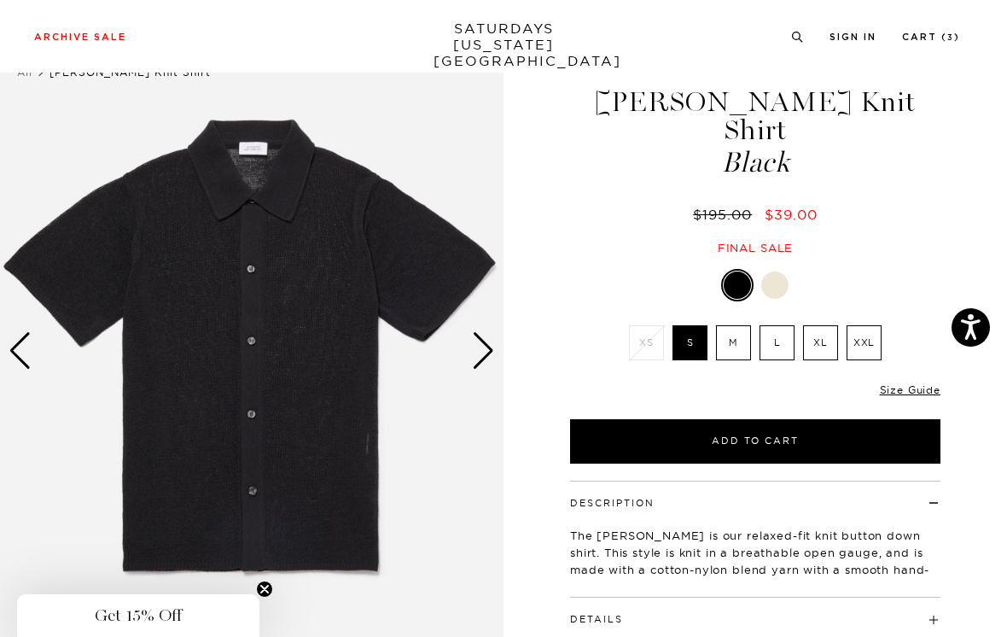
scroll to position [50, 0]
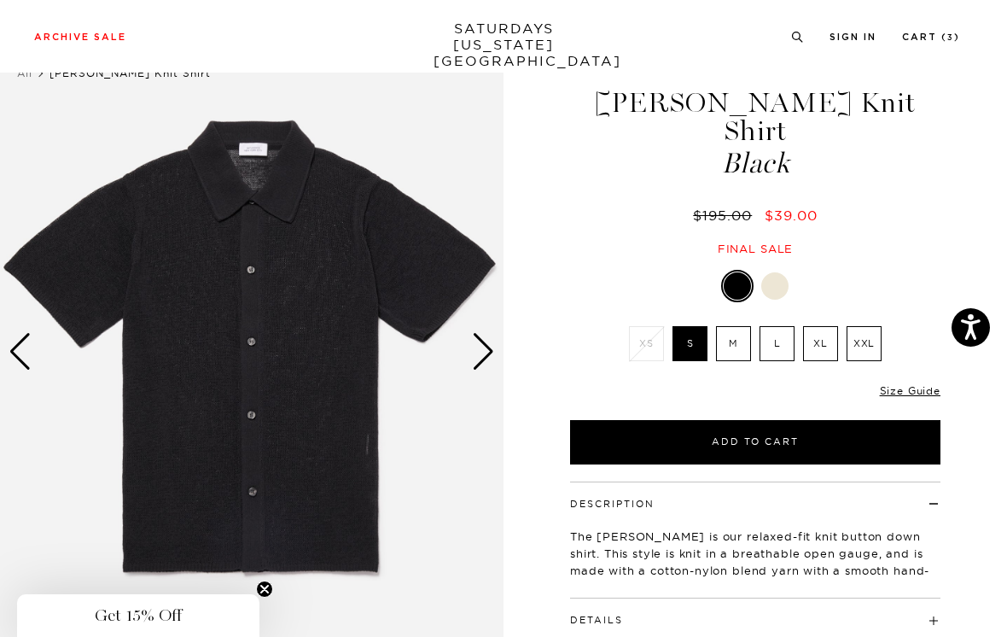
click at [789, 271] on link at bounding box center [775, 285] width 29 height 29
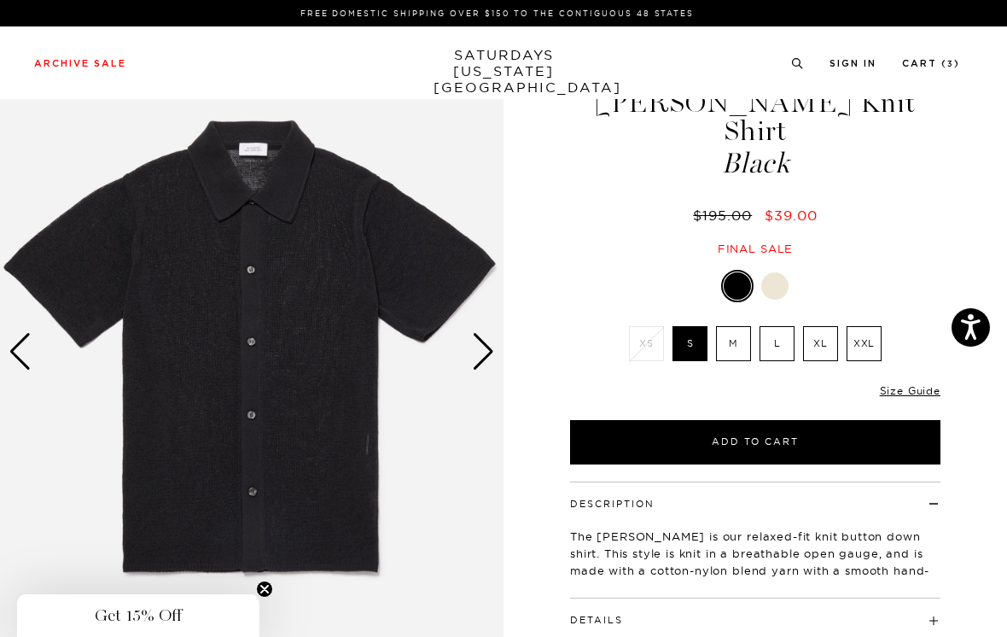
scroll to position [76, 0]
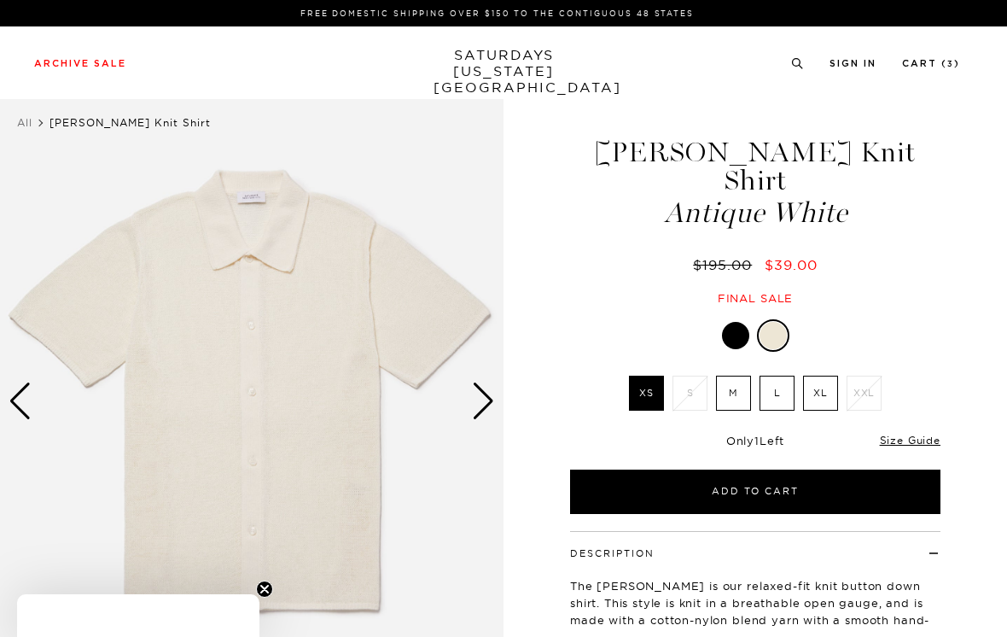
click at [487, 399] on div "Next slide" at bounding box center [483, 401] width 23 height 38
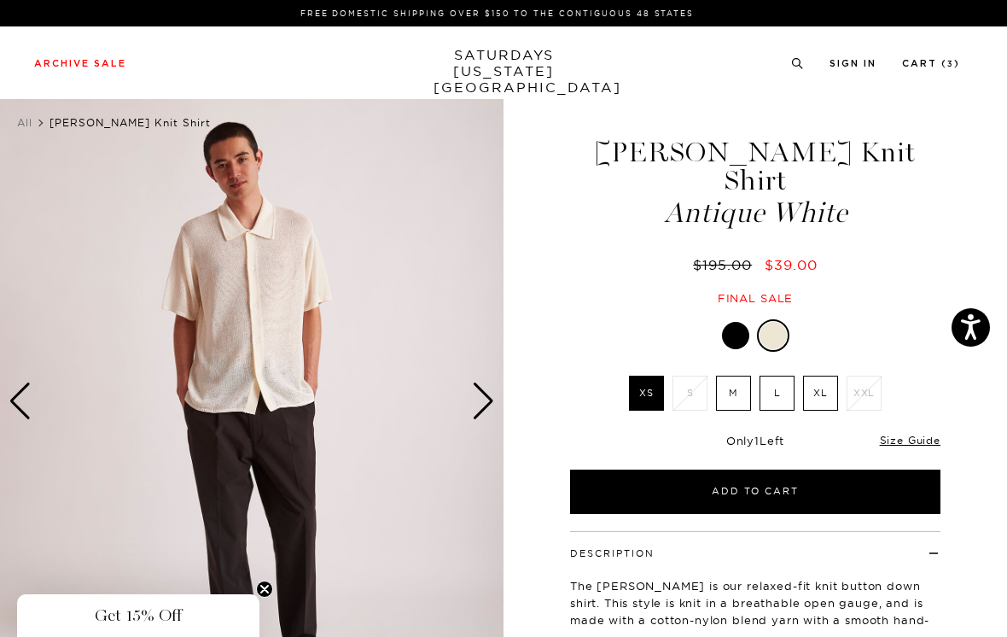
click at [486, 406] on div "Next slide" at bounding box center [483, 401] width 23 height 38
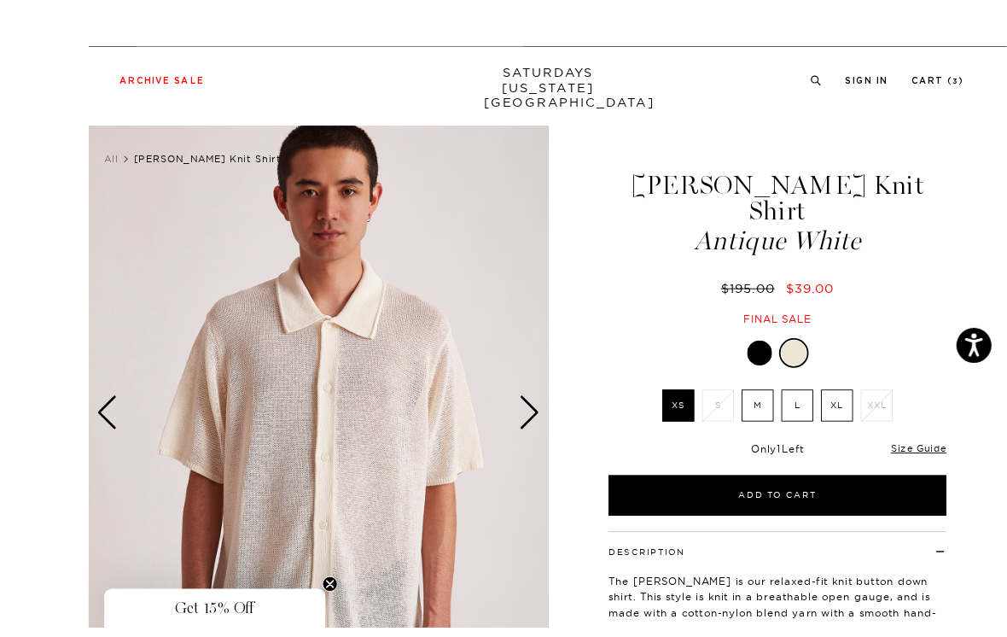
scroll to position [11, 0]
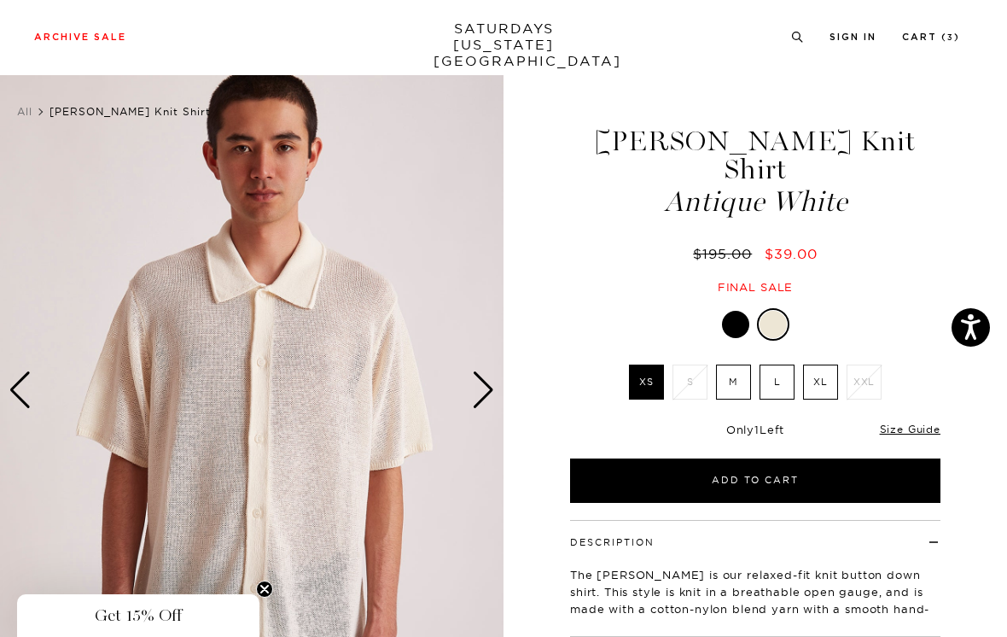
click at [487, 392] on div "Next slide" at bounding box center [483, 390] width 23 height 38
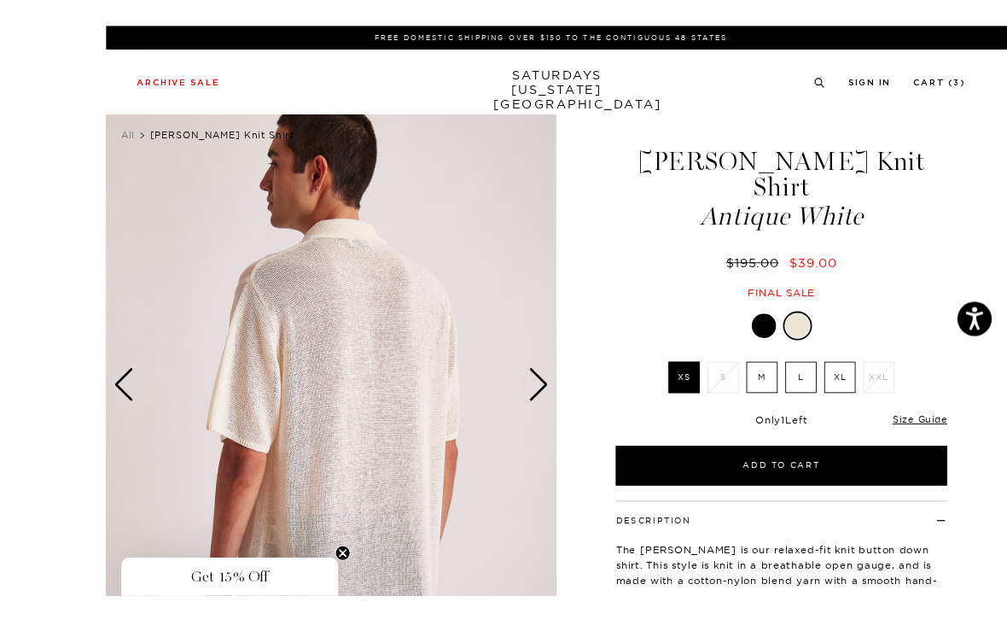
scroll to position [69, 0]
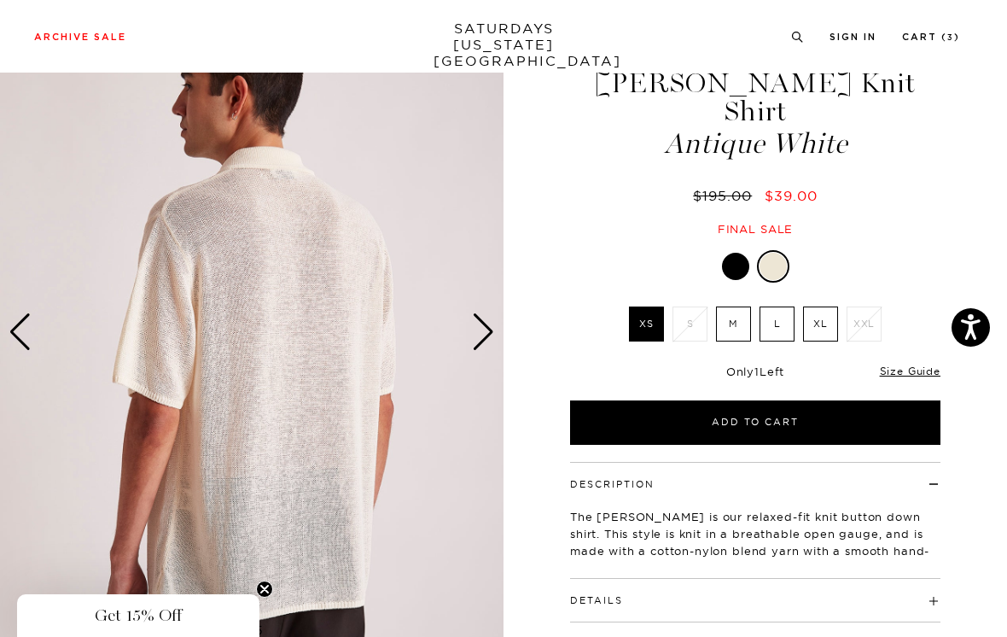
click at [489, 325] on div "Next slide" at bounding box center [483, 332] width 23 height 38
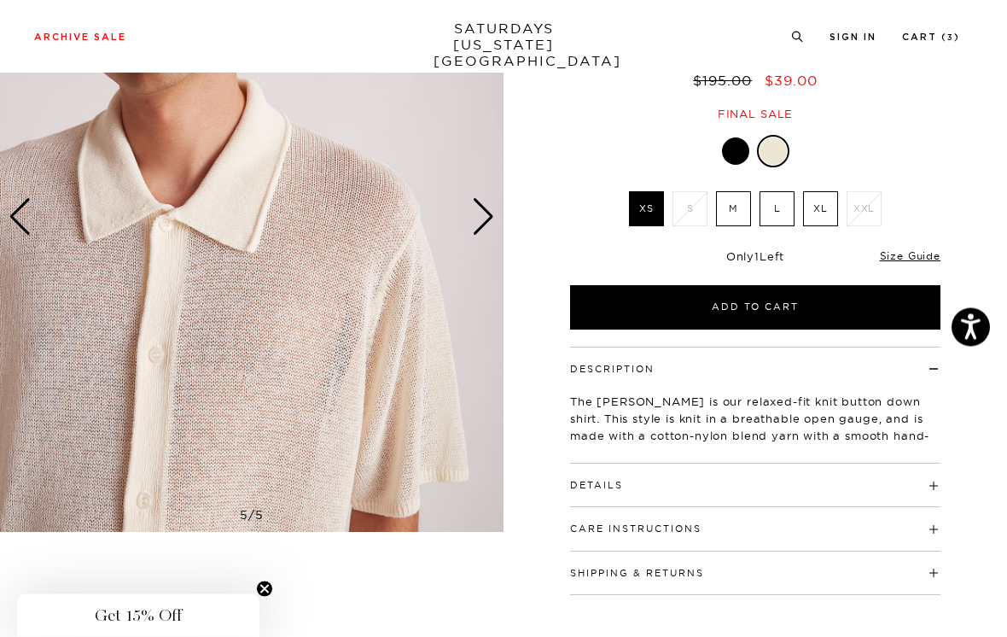
scroll to position [185, 0]
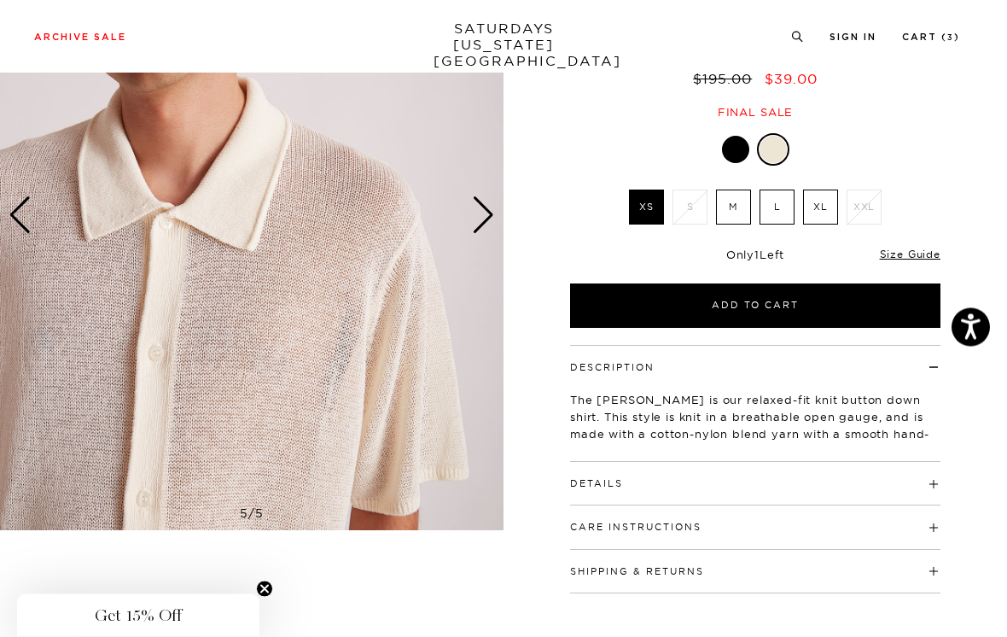
click at [495, 212] on img at bounding box center [252, 216] width 504 height 630
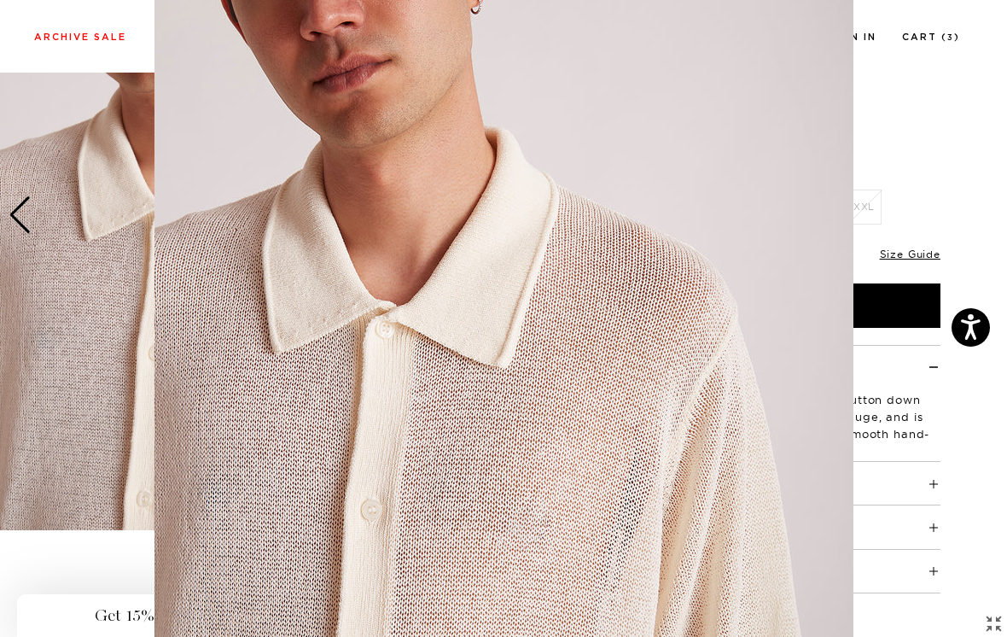
click at [937, 123] on figure at bounding box center [503, 318] width 1007 height 637
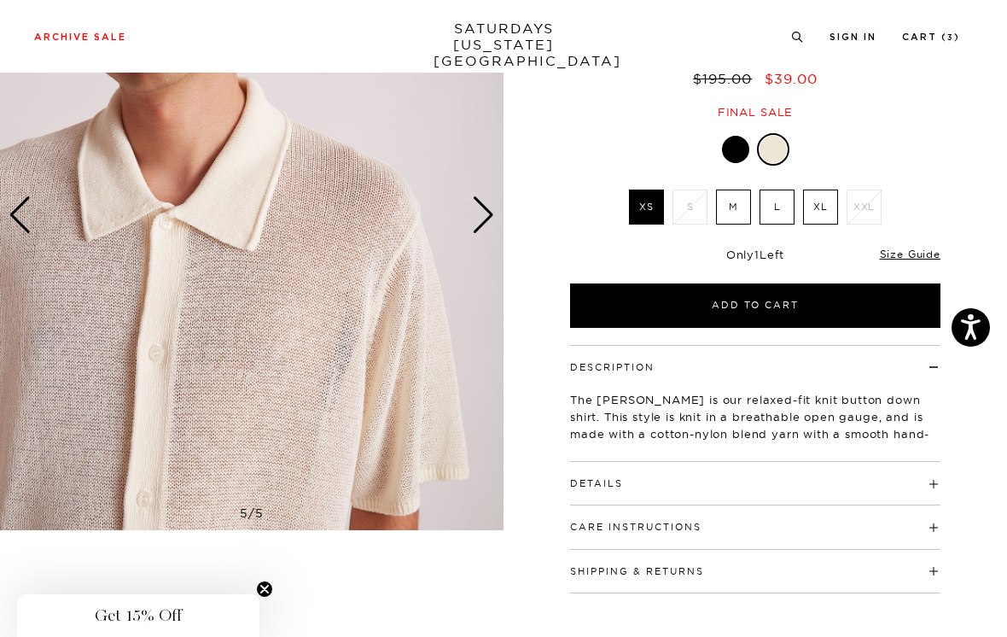
scroll to position [0, 0]
click at [485, 222] on div "Next slide" at bounding box center [483, 215] width 23 height 38
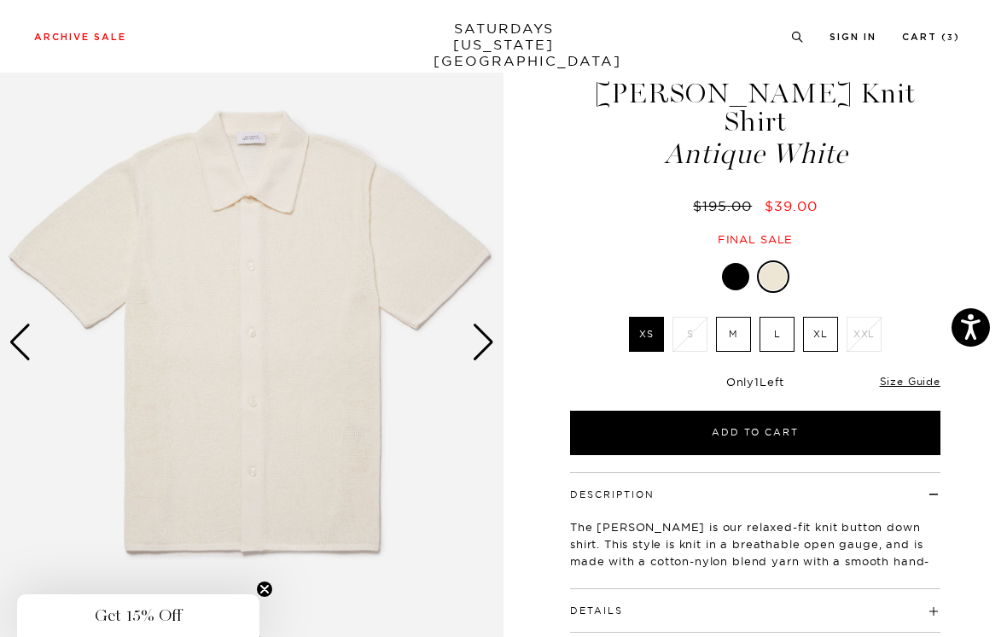
scroll to position [60, 0]
click at [487, 336] on div "Next slide" at bounding box center [483, 342] width 23 height 38
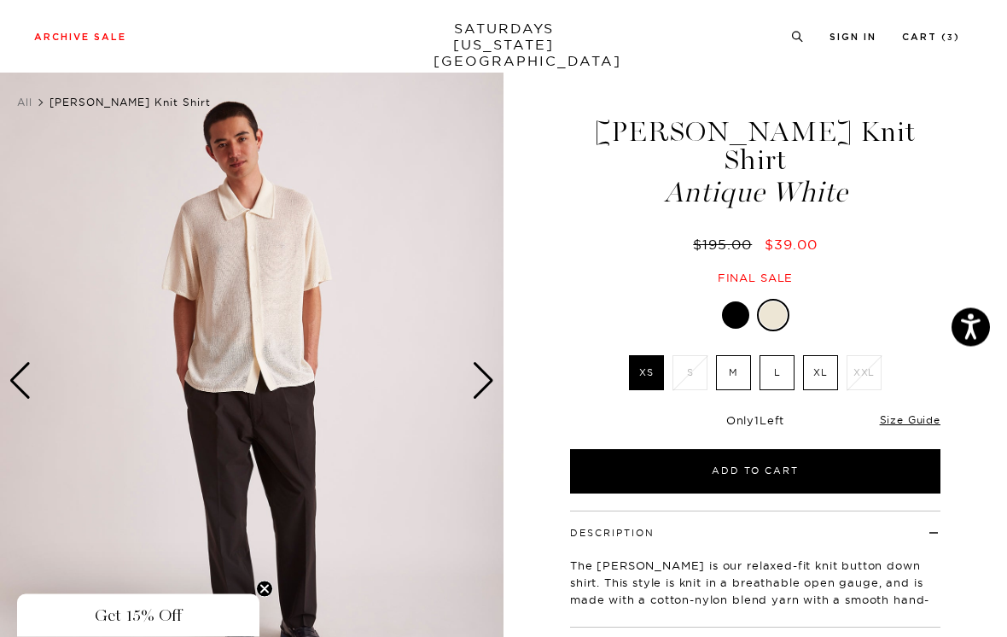
scroll to position [0, 0]
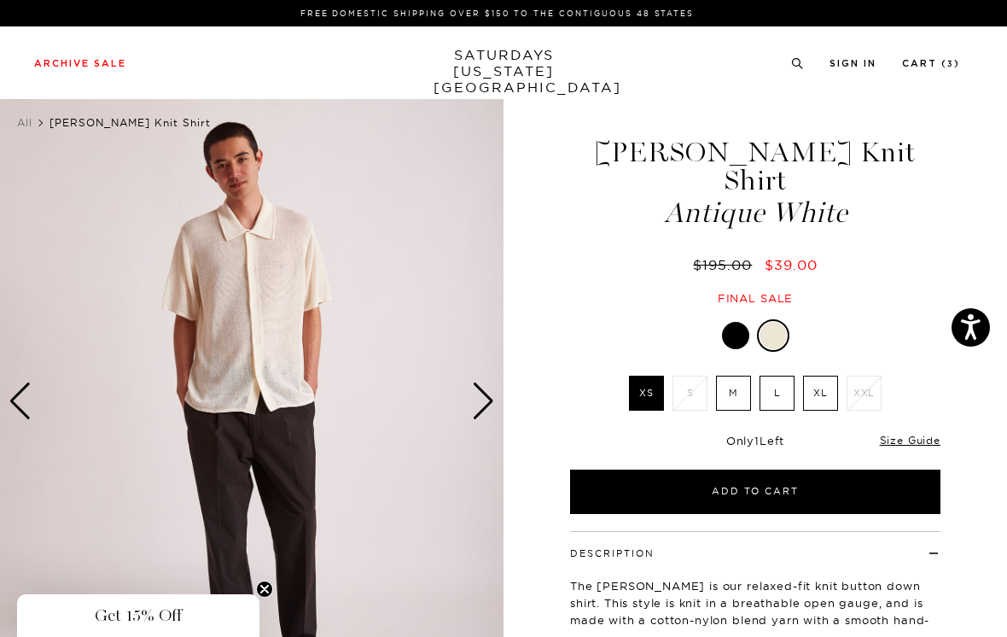
click at [487, 392] on div "Next slide" at bounding box center [483, 401] width 23 height 38
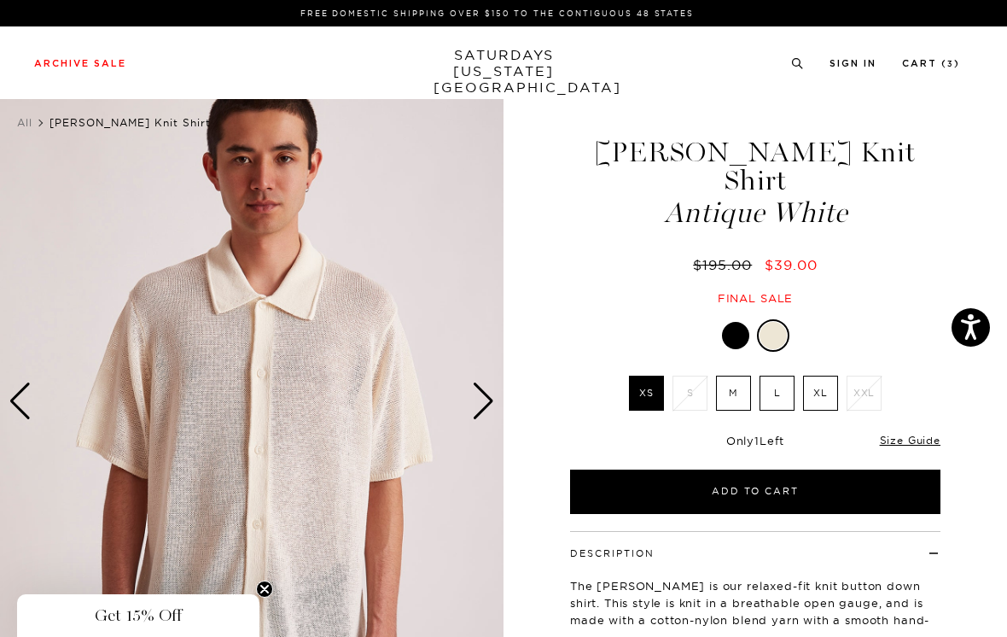
click at [735, 322] on div at bounding box center [735, 335] width 27 height 27
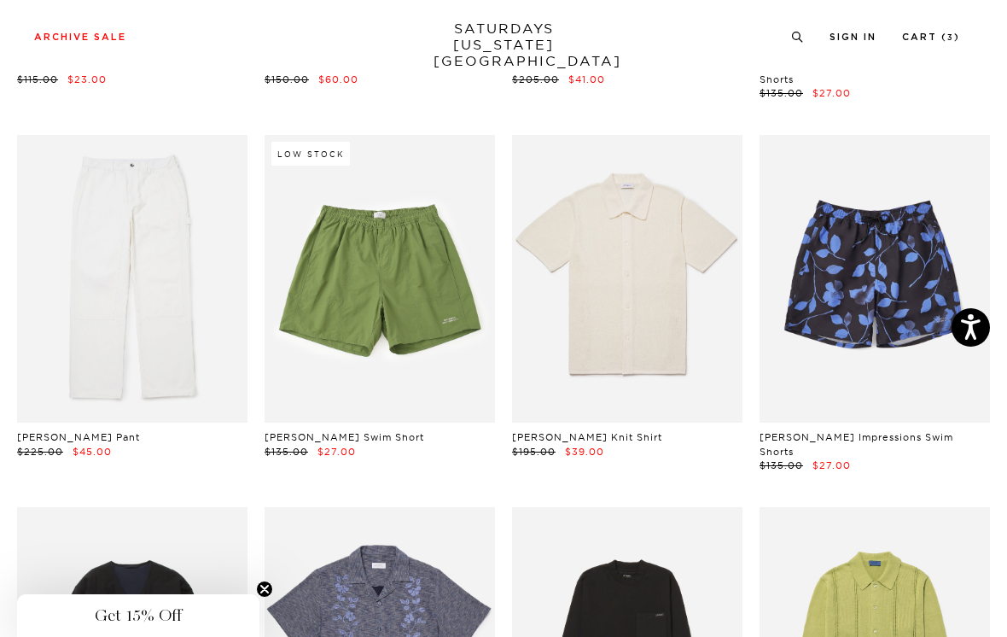
scroll to position [2565, 0]
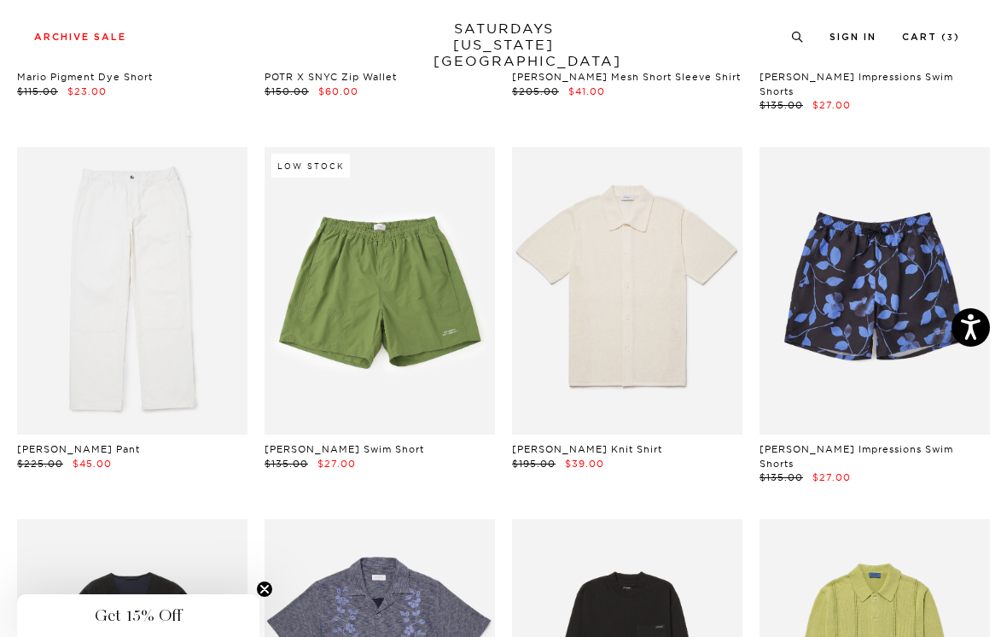
click at [194, 324] on link at bounding box center [132, 291] width 231 height 289
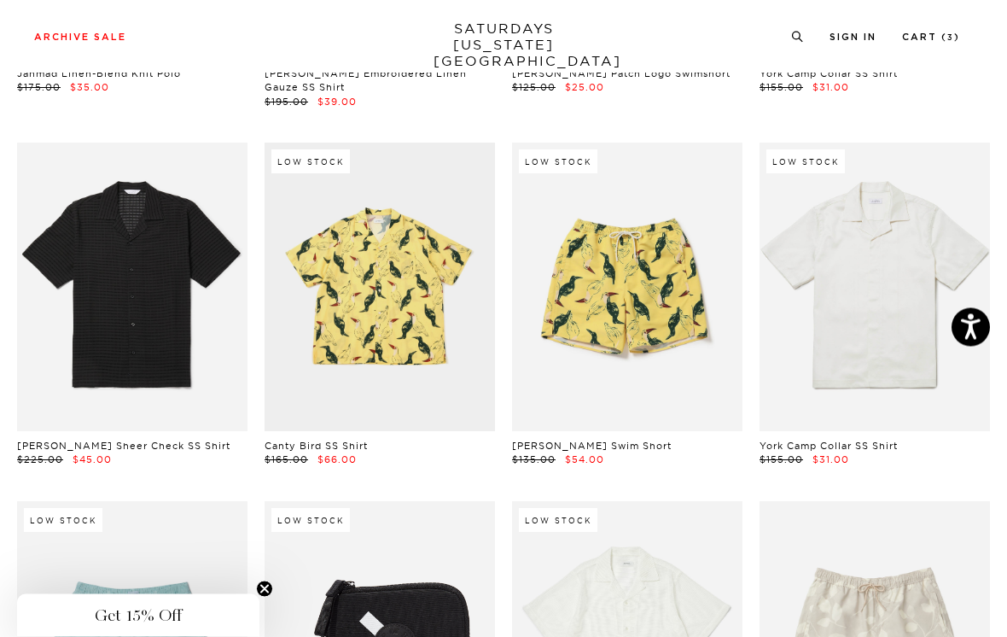
scroll to position [1838, 0]
click at [198, 305] on link at bounding box center [132, 287] width 231 height 289
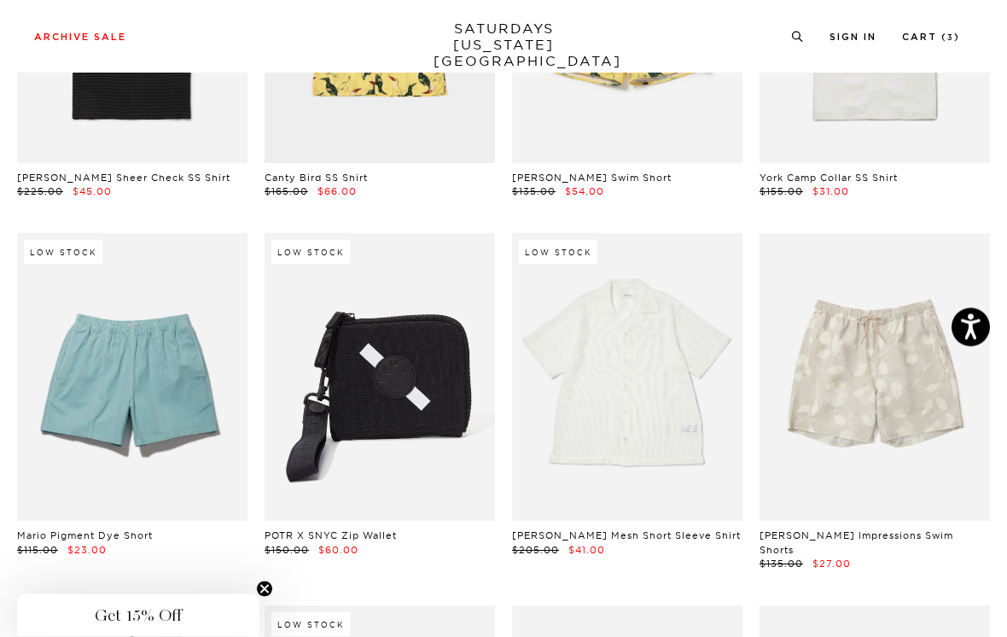
scroll to position [2106, 0]
click at [668, 463] on link at bounding box center [627, 377] width 231 height 289
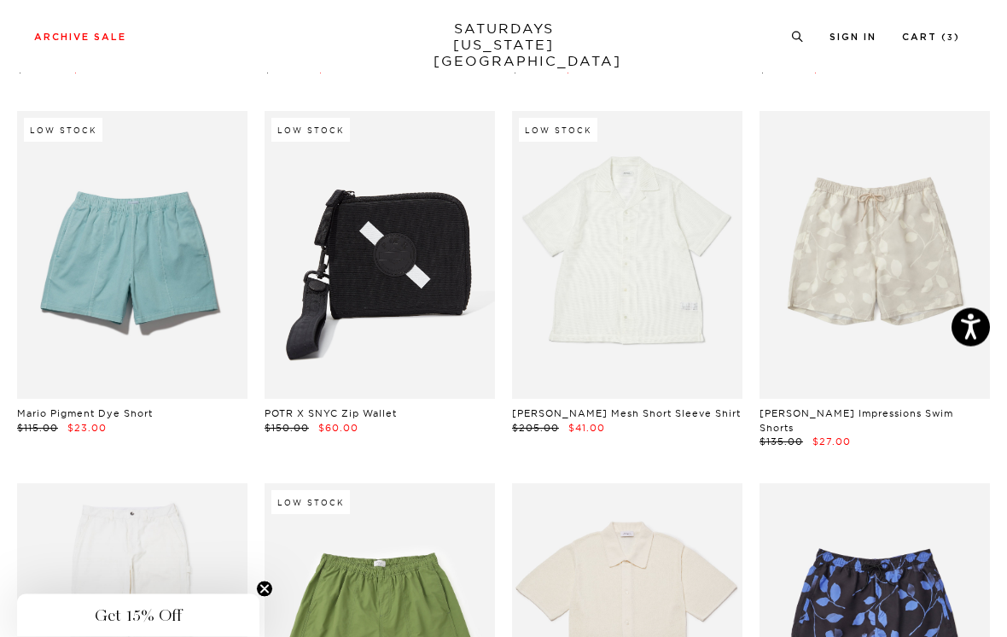
scroll to position [2211, 0]
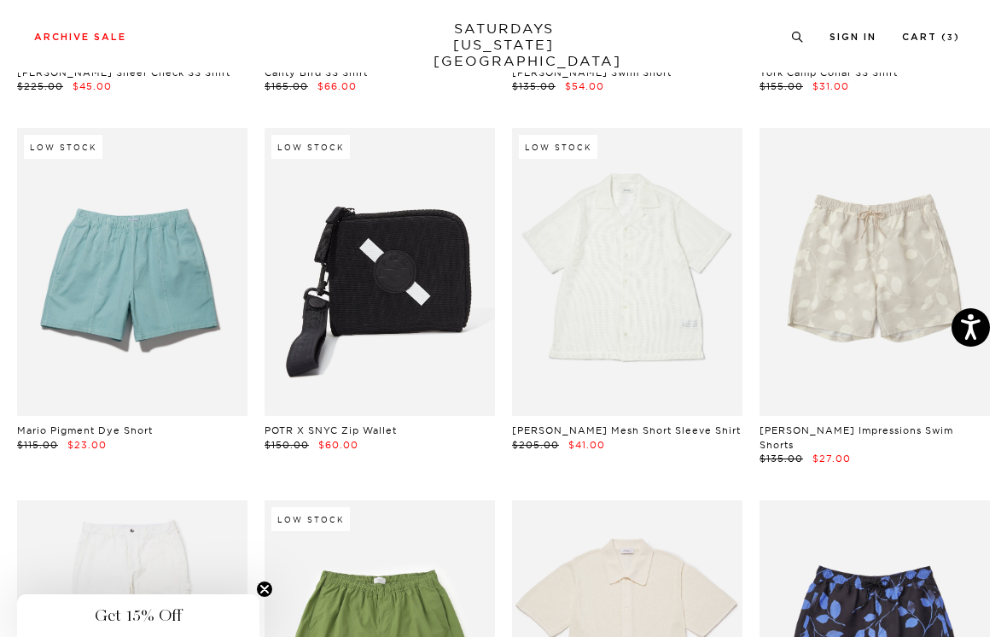
click at [651, 270] on link at bounding box center [627, 272] width 231 height 289
click at [660, 248] on link at bounding box center [627, 272] width 231 height 289
click at [643, 278] on link at bounding box center [627, 272] width 231 height 289
click at [659, 265] on link at bounding box center [627, 272] width 231 height 289
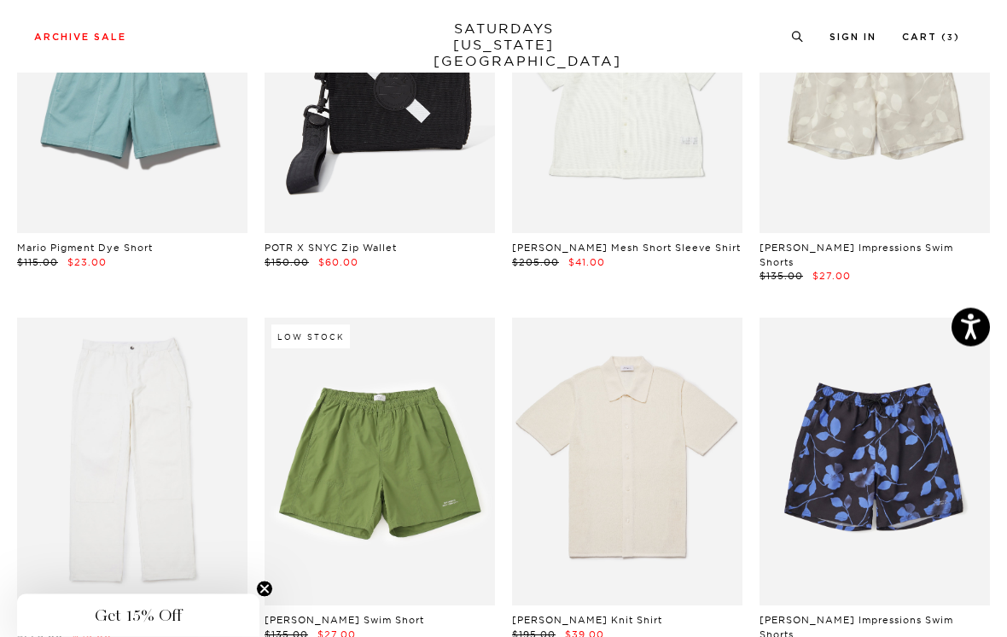
scroll to position [2336, 0]
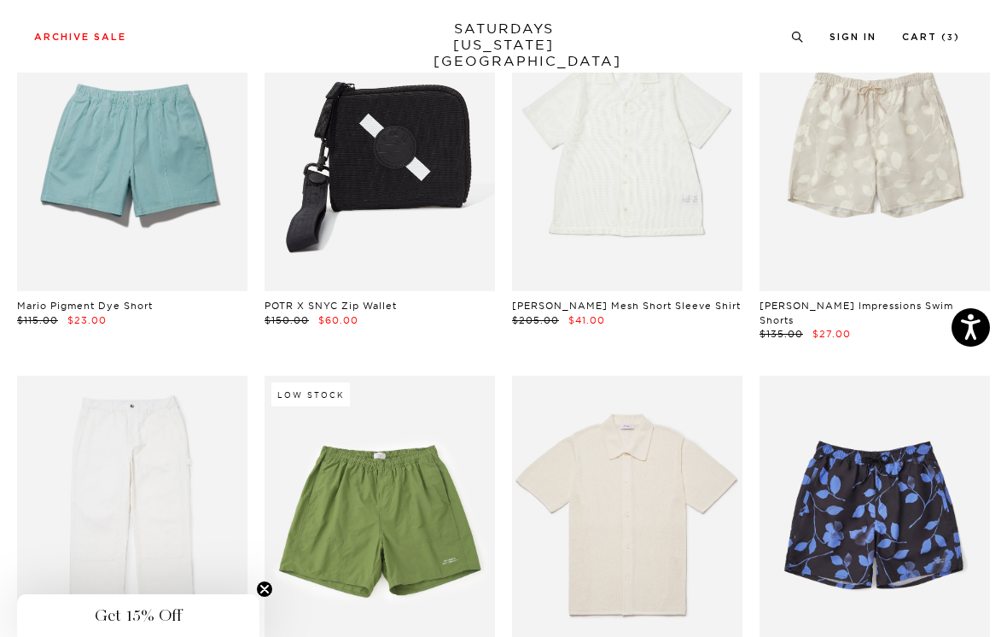
click at [693, 220] on link at bounding box center [627, 147] width 231 height 289
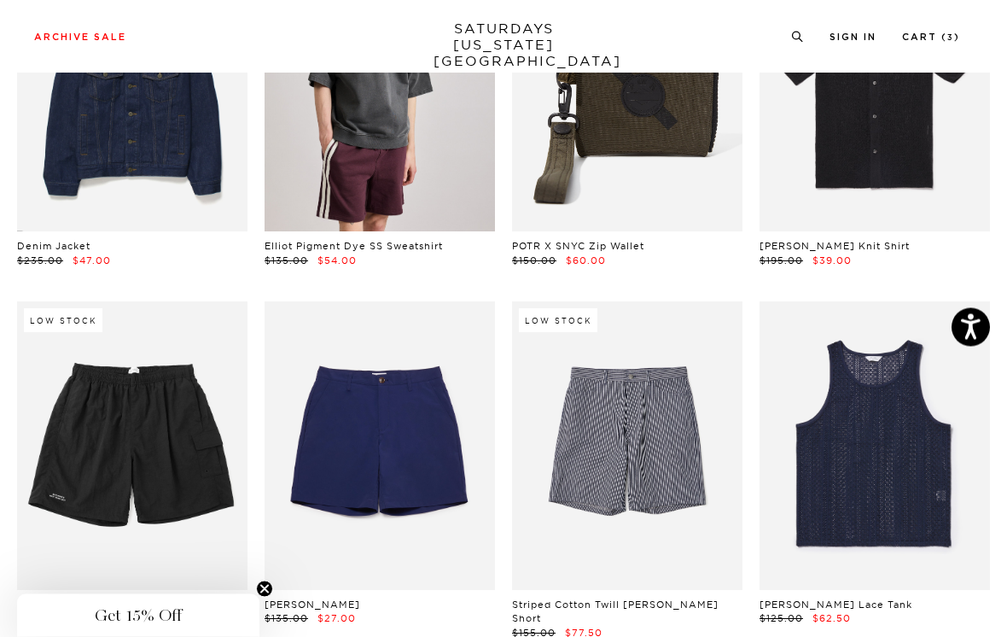
scroll to position [4947, 0]
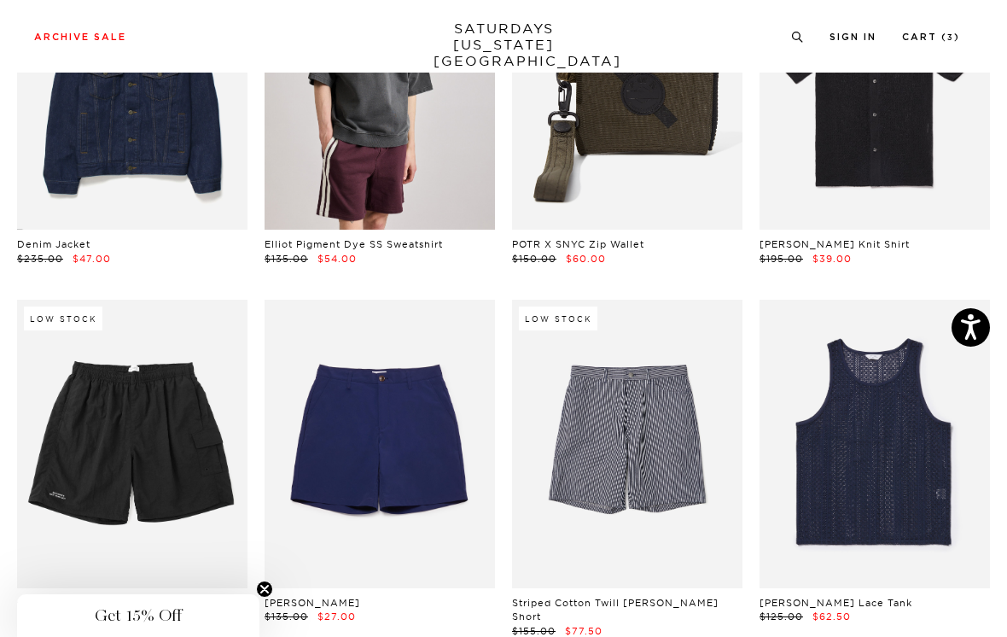
click at [683, 470] on link at bounding box center [627, 444] width 231 height 289
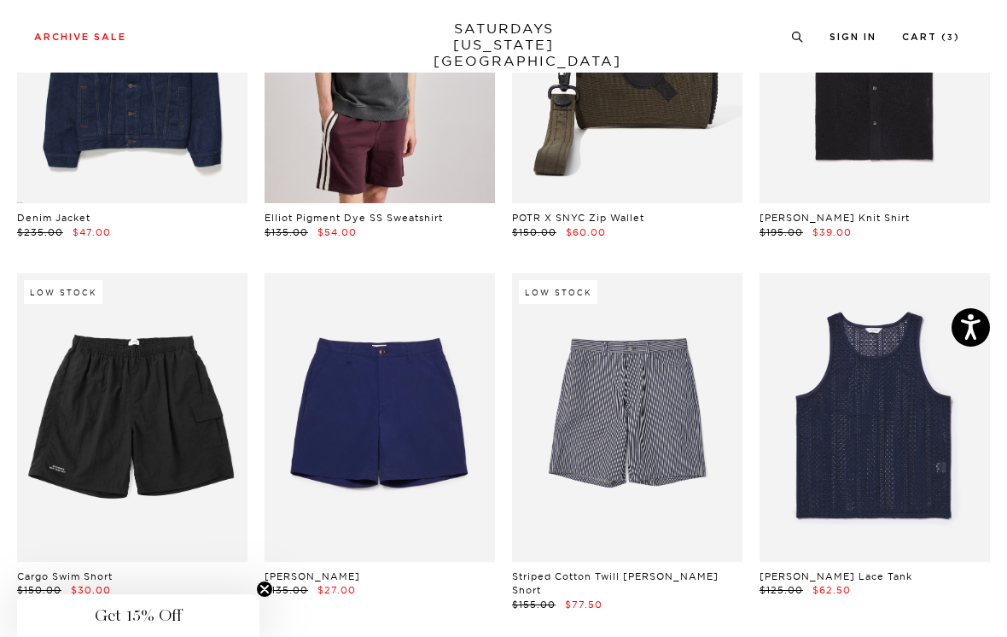
click at [444, 443] on link at bounding box center [380, 417] width 231 height 289
click at [189, 432] on link at bounding box center [132, 417] width 231 height 289
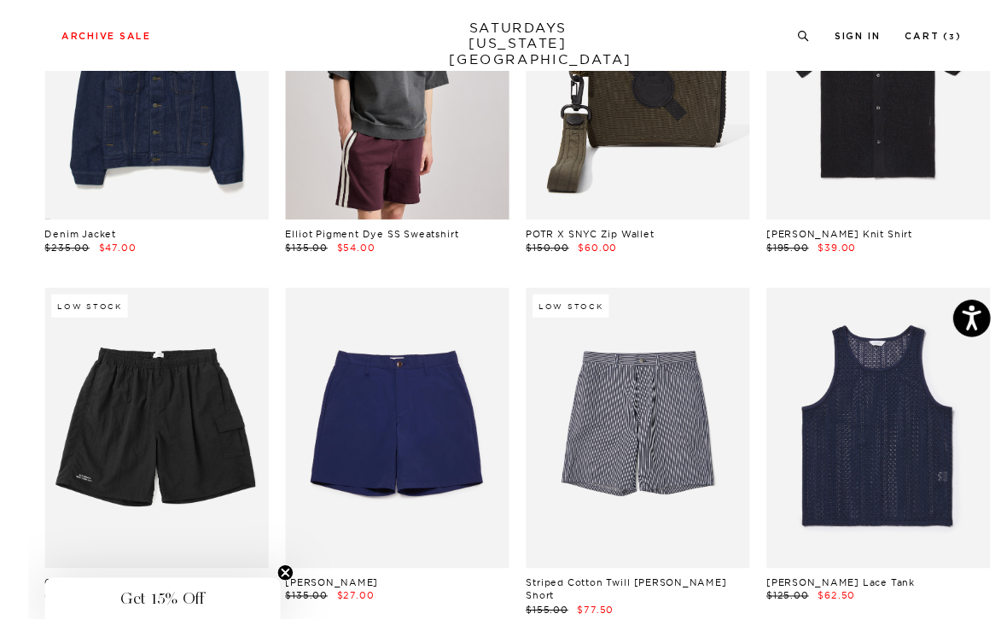
scroll to position [4981, 0]
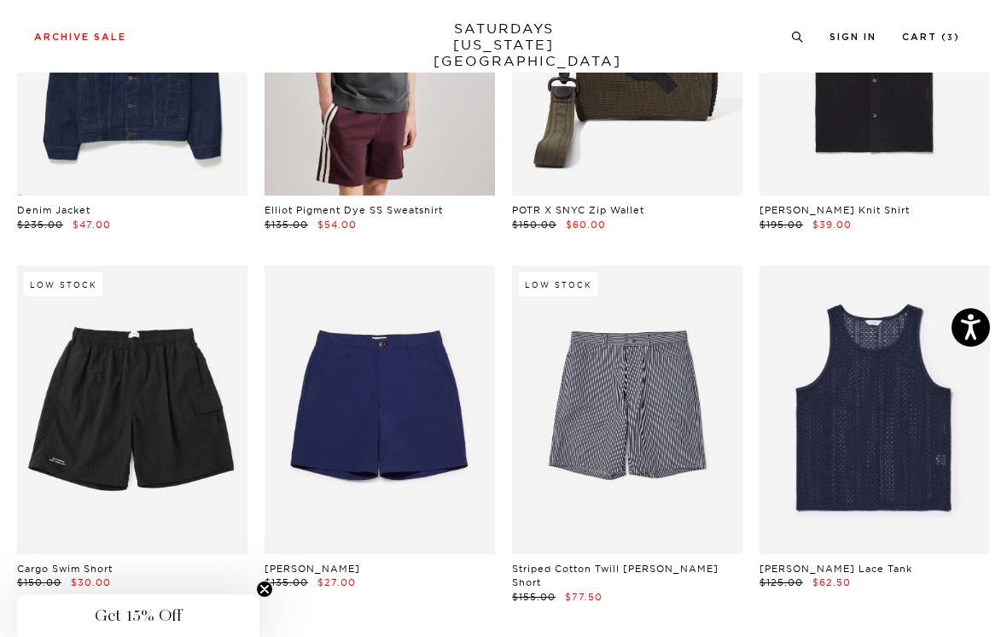
click at [699, 368] on link at bounding box center [627, 410] width 231 height 289
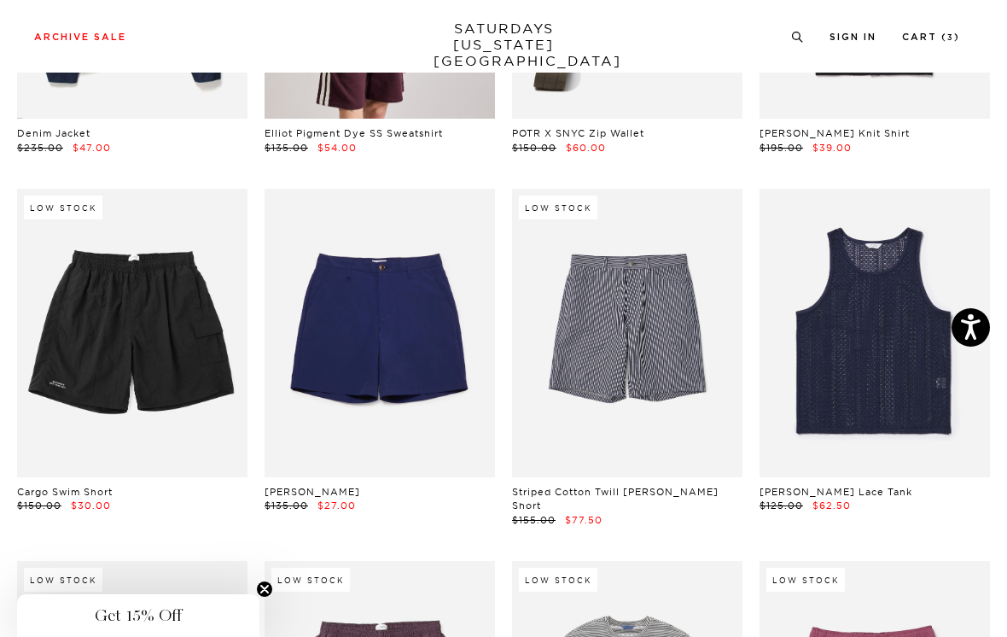
scroll to position [5061, 0]
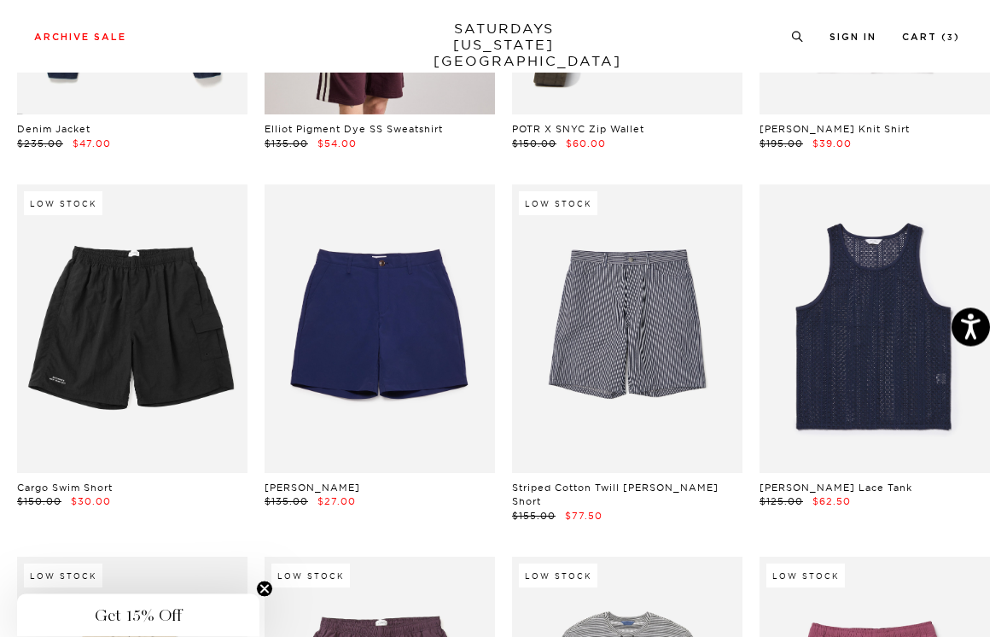
click at [949, 236] on link at bounding box center [875, 329] width 231 height 289
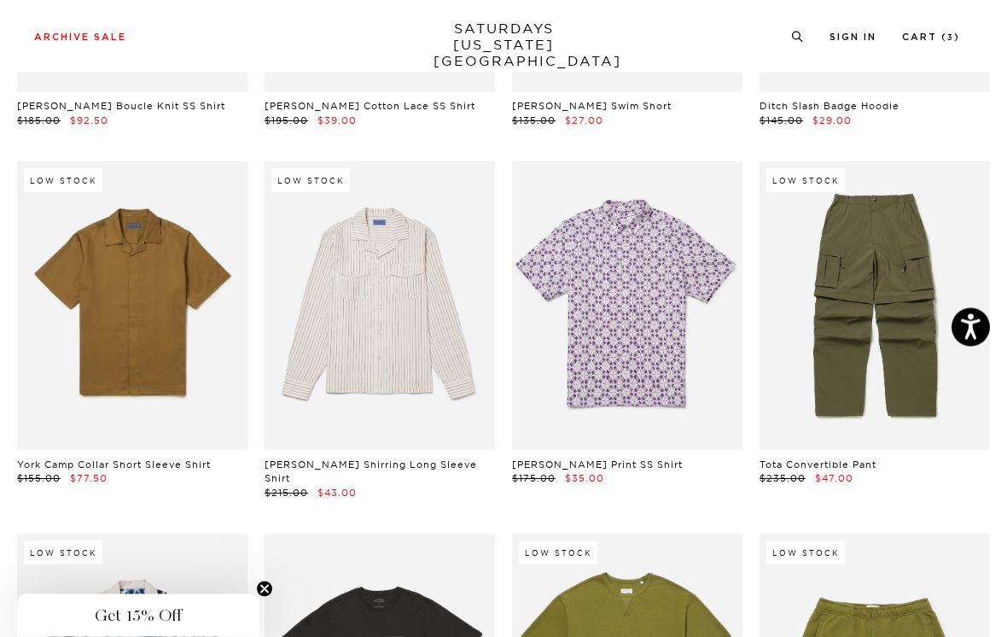
scroll to position [6175, 0]
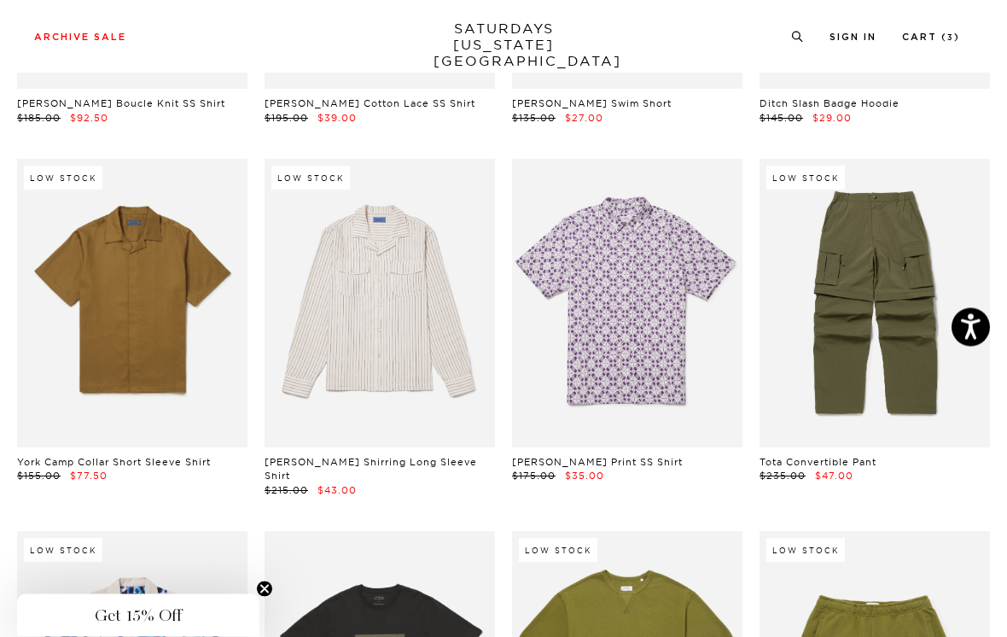
click at [697, 279] on link at bounding box center [627, 304] width 231 height 289
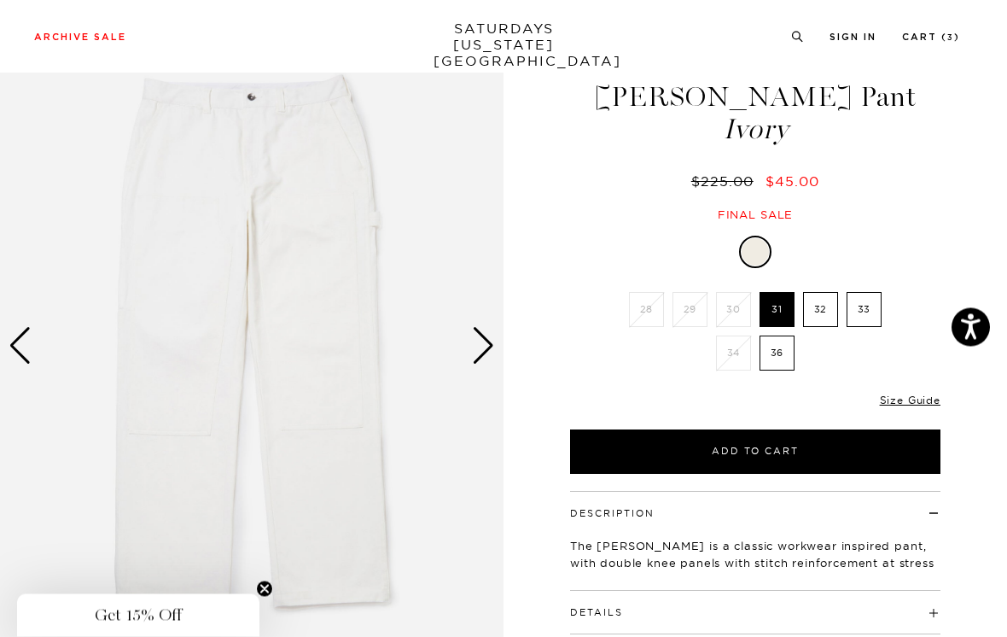
scroll to position [55, 0]
click at [821, 310] on label "32" at bounding box center [820, 309] width 35 height 35
click at [0, 0] on input "32" at bounding box center [0, 0] width 0 height 0
click at [779, 310] on label "31" at bounding box center [777, 309] width 35 height 35
click at [0, 0] on input "31" at bounding box center [0, 0] width 0 height 0
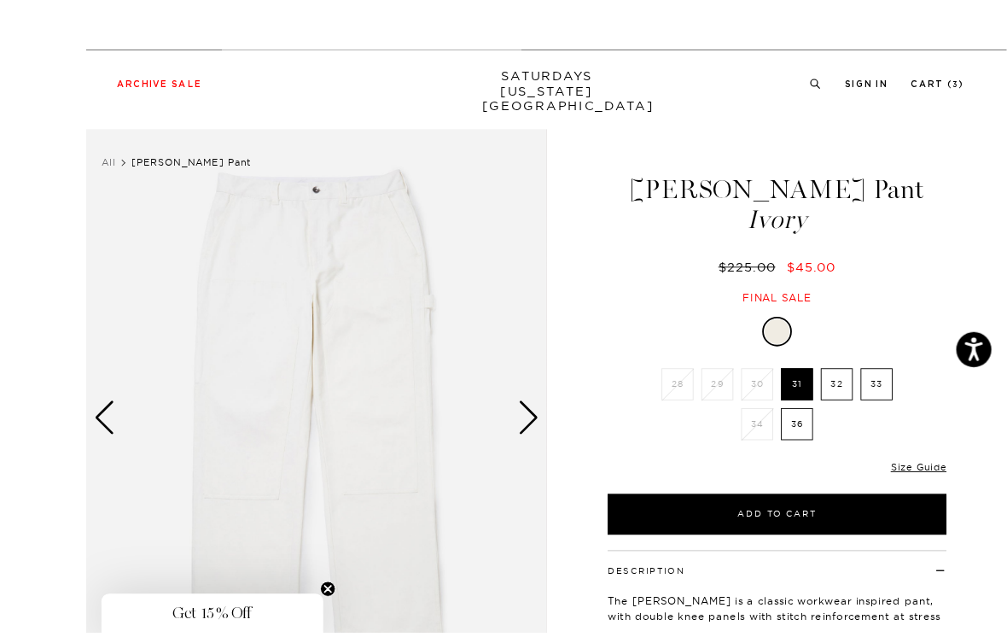
scroll to position [10, 0]
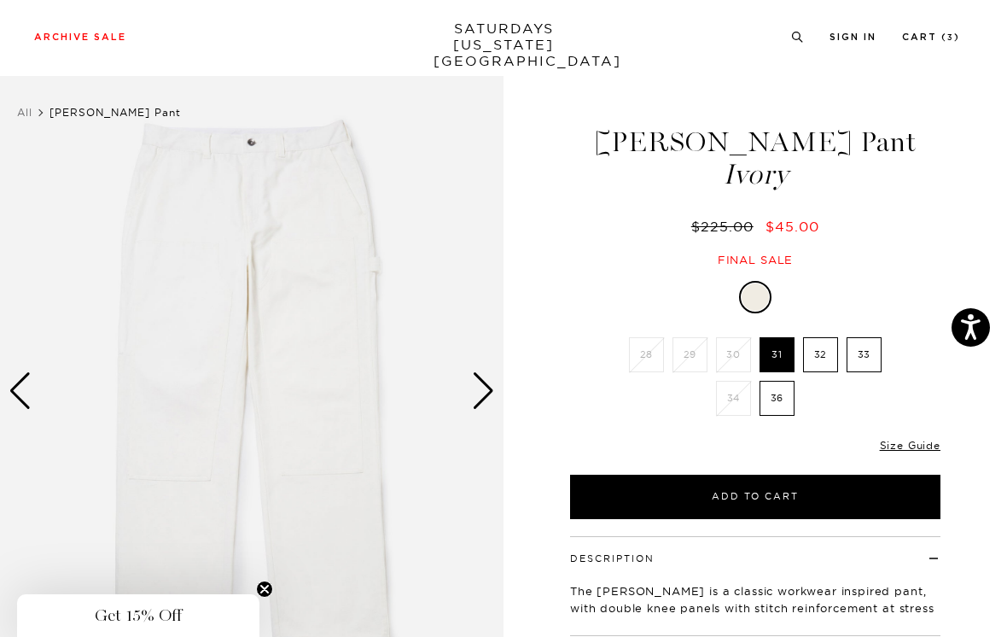
click at [482, 388] on div "Next slide" at bounding box center [483, 391] width 23 height 38
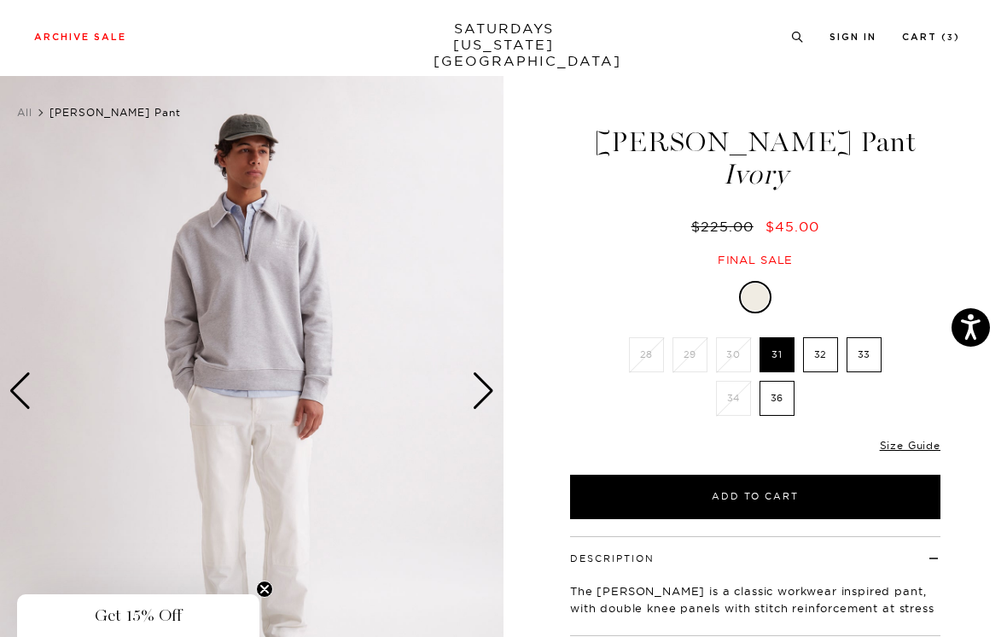
click at [487, 387] on div "Next slide" at bounding box center [483, 391] width 23 height 38
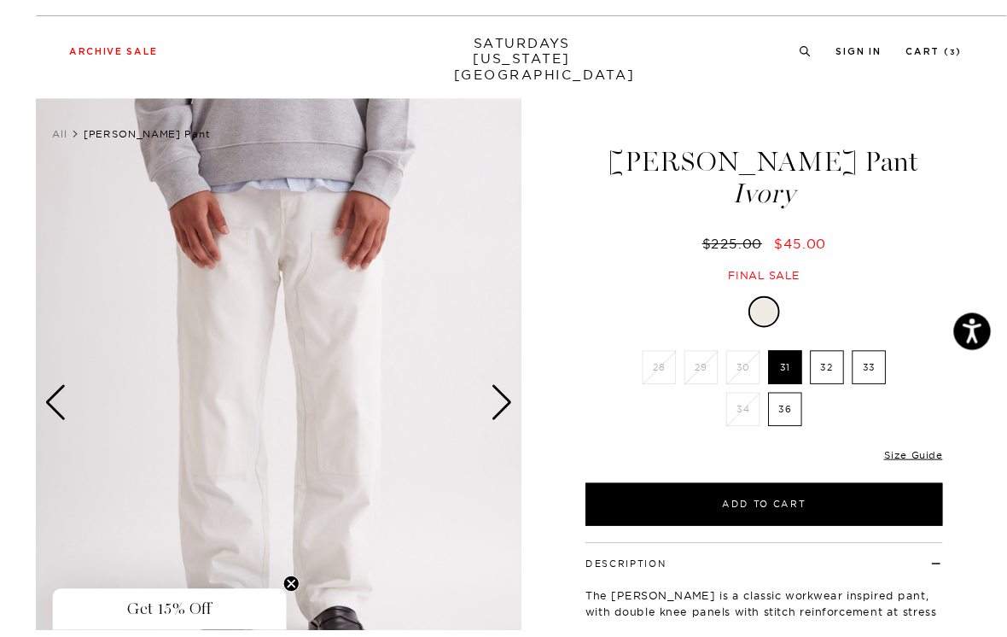
scroll to position [38, 0]
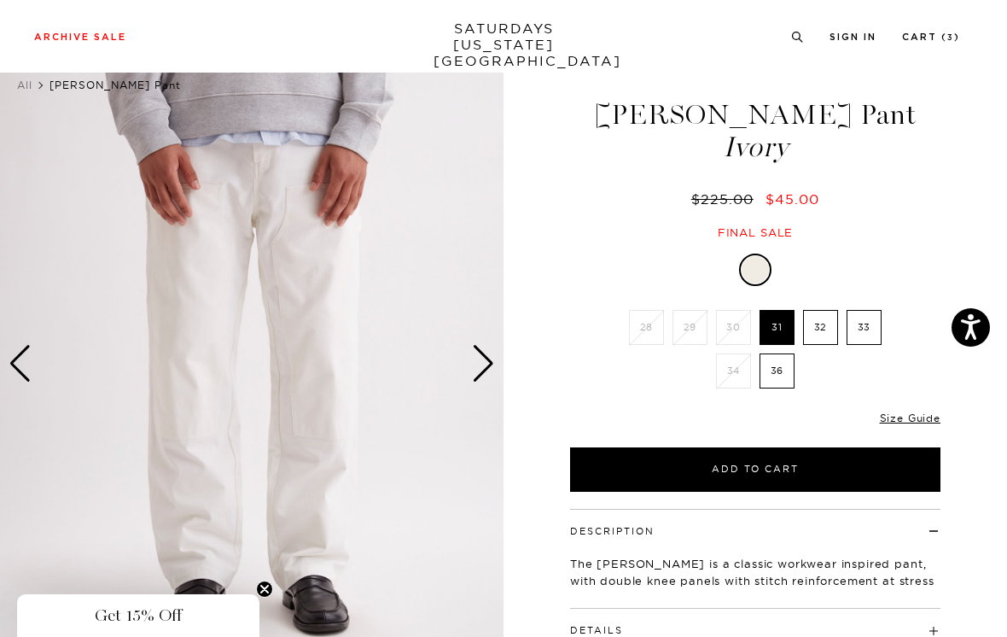
click at [487, 358] on div "Next slide" at bounding box center [483, 364] width 23 height 38
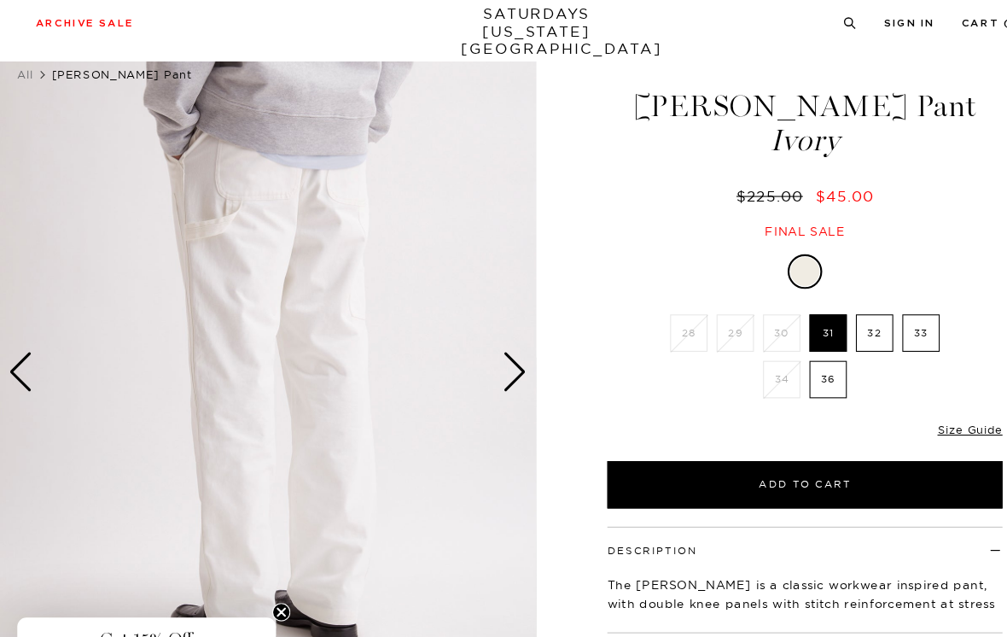
scroll to position [3, 0]
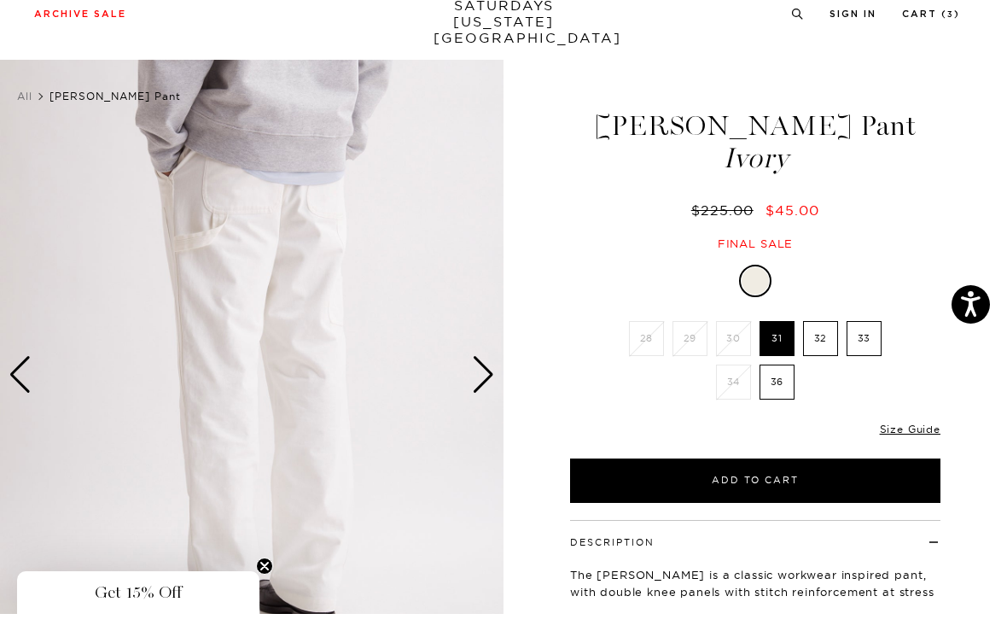
click at [489, 379] on div "Next slide" at bounding box center [483, 398] width 23 height 38
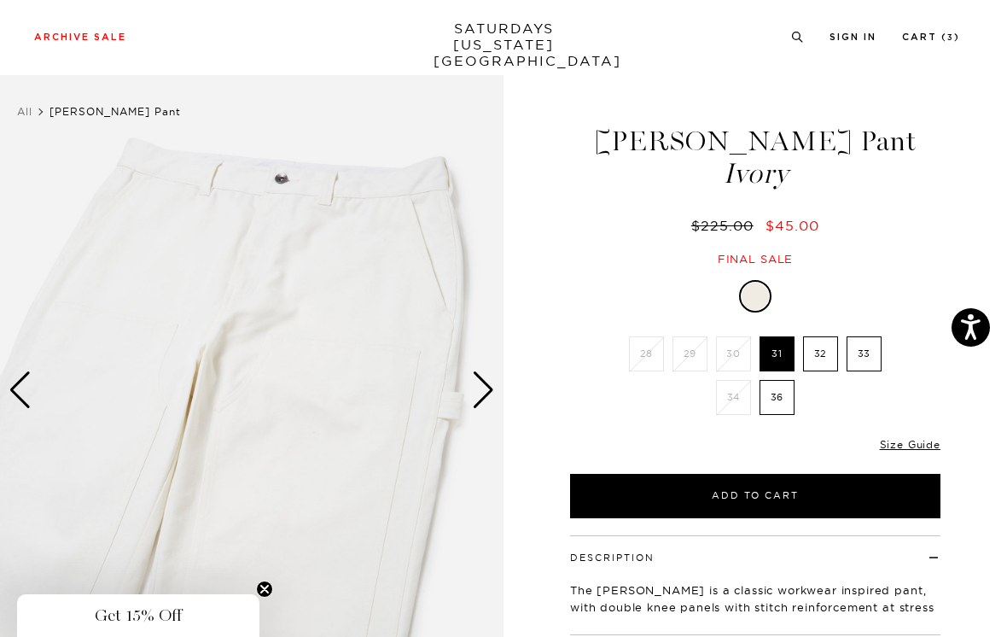
scroll to position [0, 0]
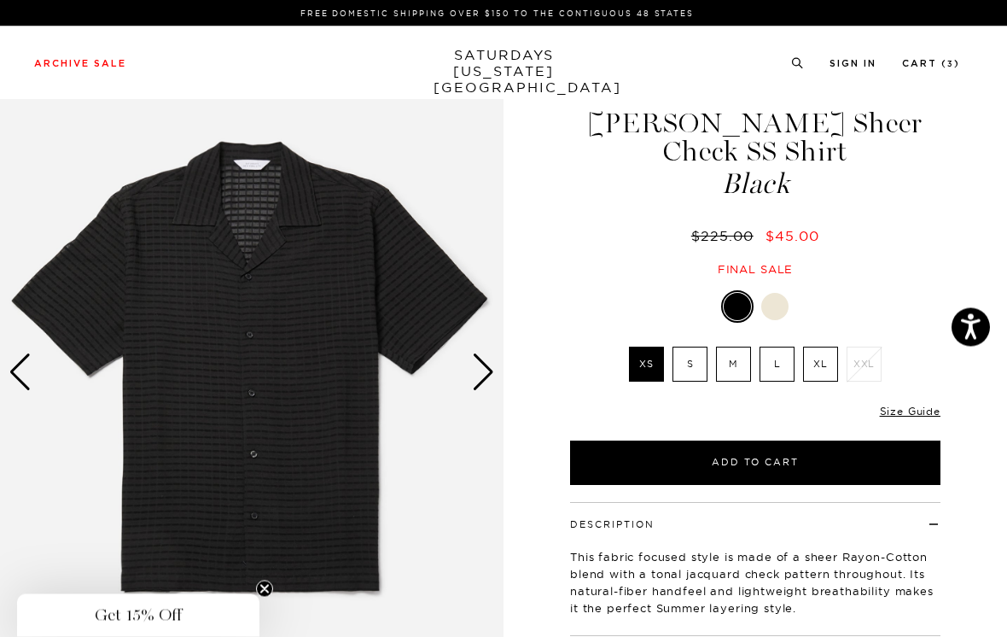
scroll to position [29, 0]
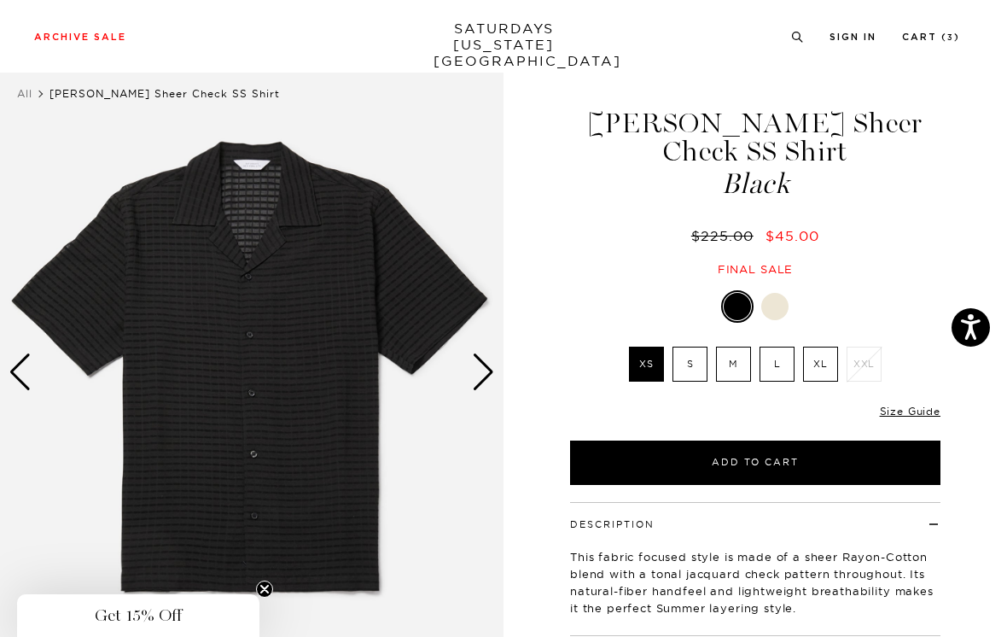
click at [698, 347] on label "S" at bounding box center [690, 364] width 35 height 35
click at [0, 0] on input "S" at bounding box center [0, 0] width 0 height 0
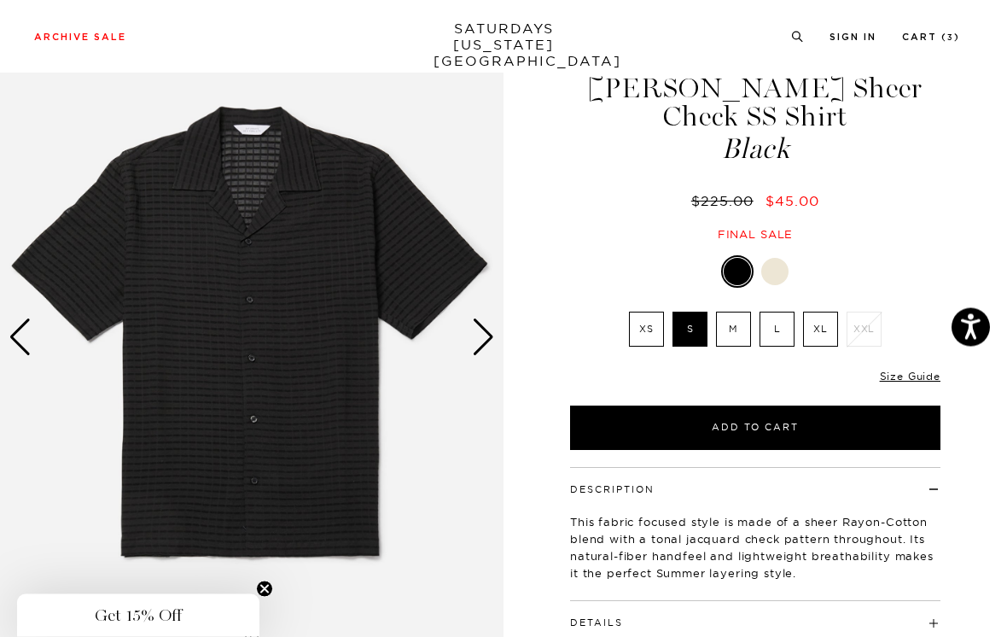
scroll to position [66, 0]
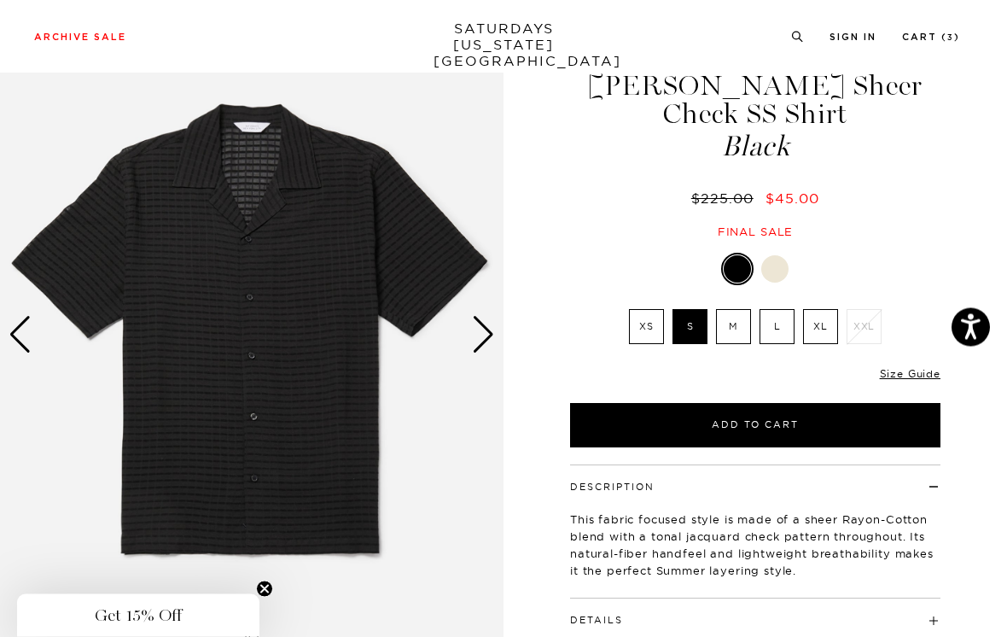
click at [778, 256] on div at bounding box center [775, 269] width 27 height 27
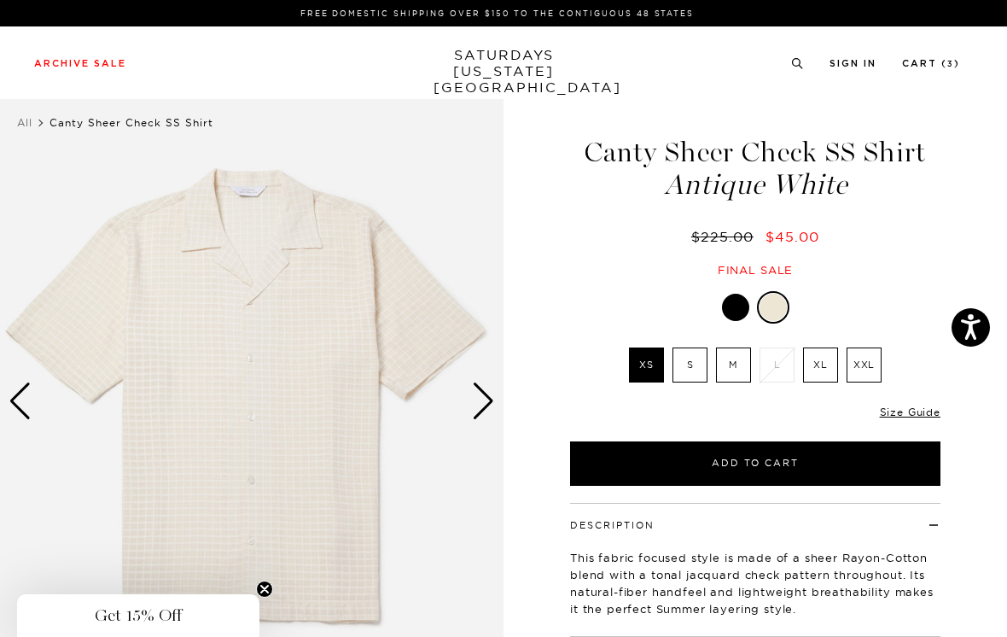
click at [693, 376] on label "S" at bounding box center [690, 393] width 35 height 35
click at [0, 0] on input "S" at bounding box center [0, 0] width 0 height 0
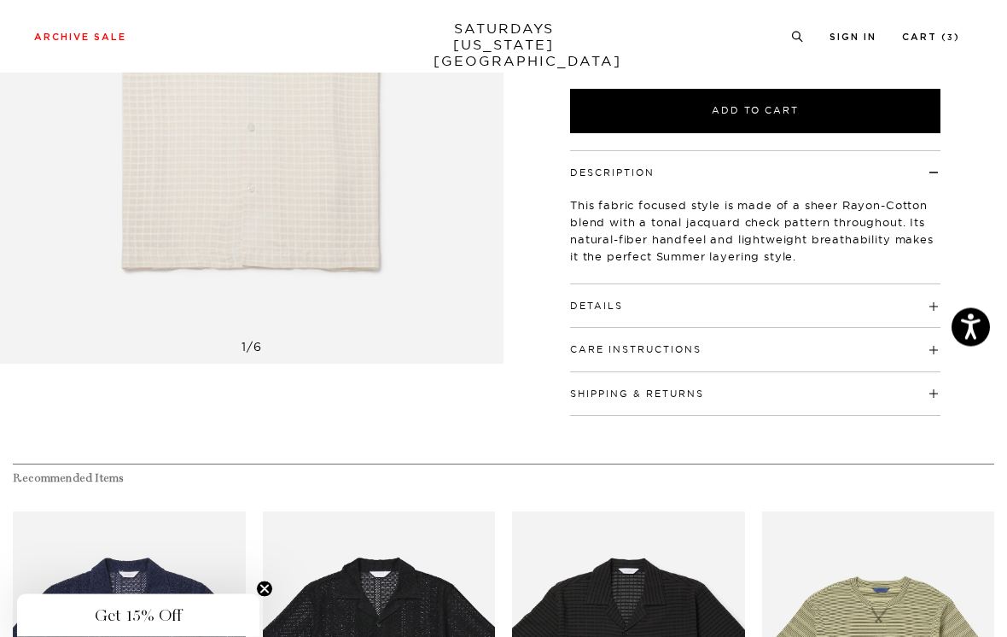
click at [623, 329] on span at bounding box center [623, 335] width 0 height 12
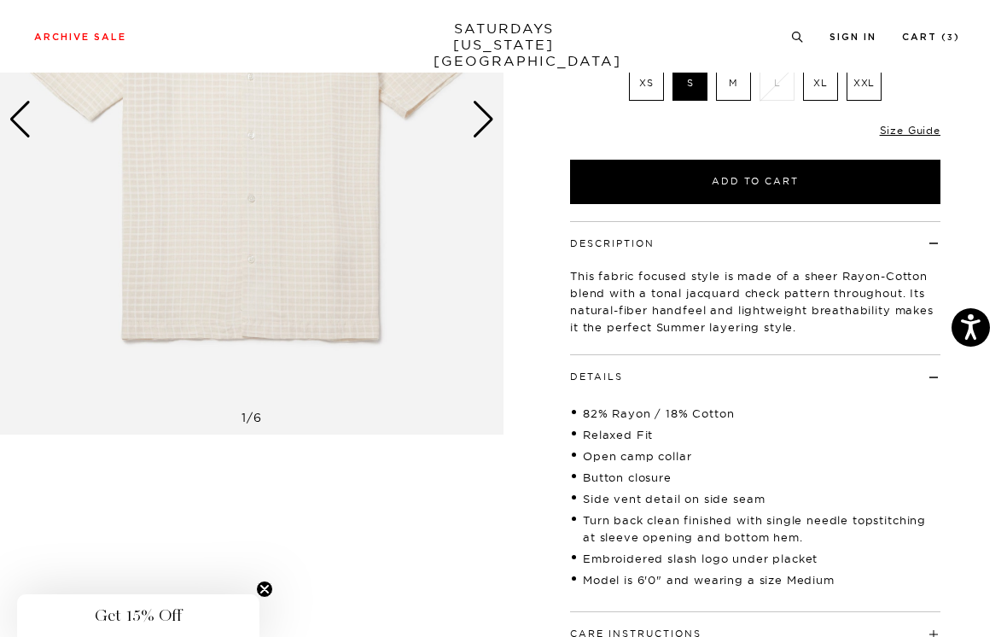
scroll to position [267, 0]
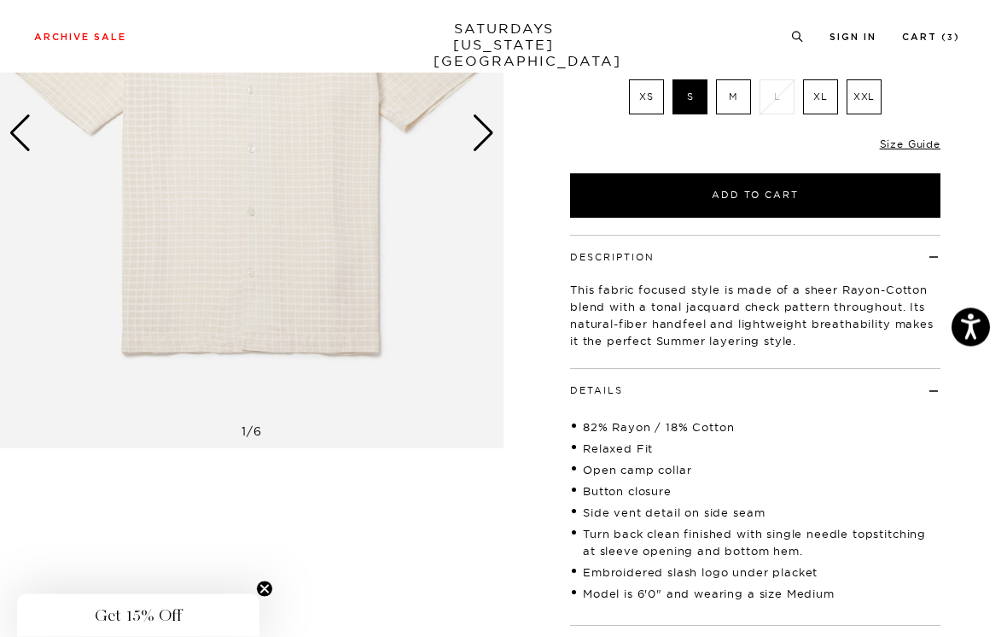
click at [925, 166] on link "Size Guide" at bounding box center [910, 172] width 61 height 13
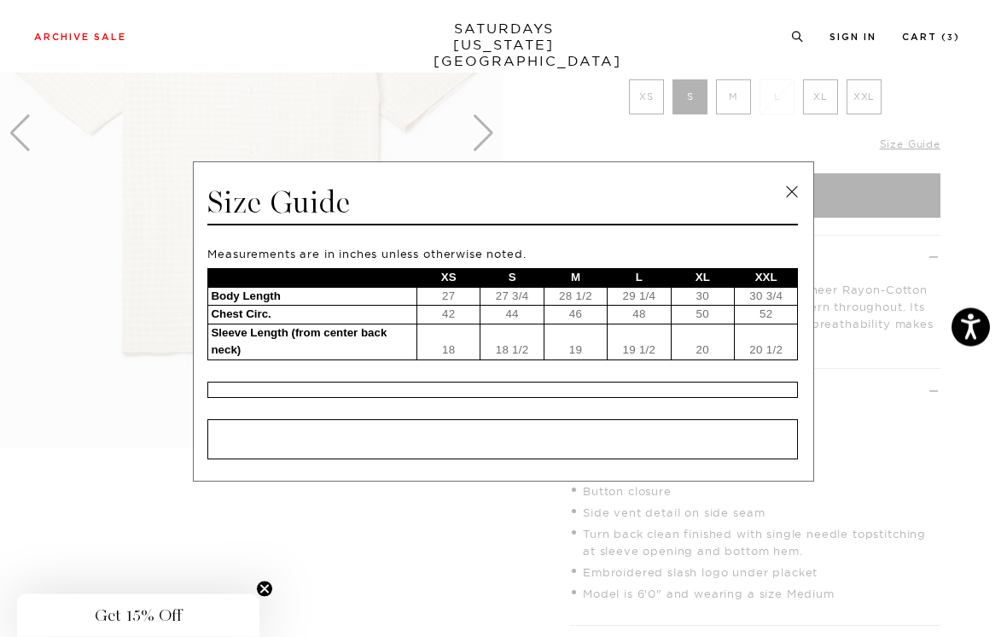
scroll to position [268, 0]
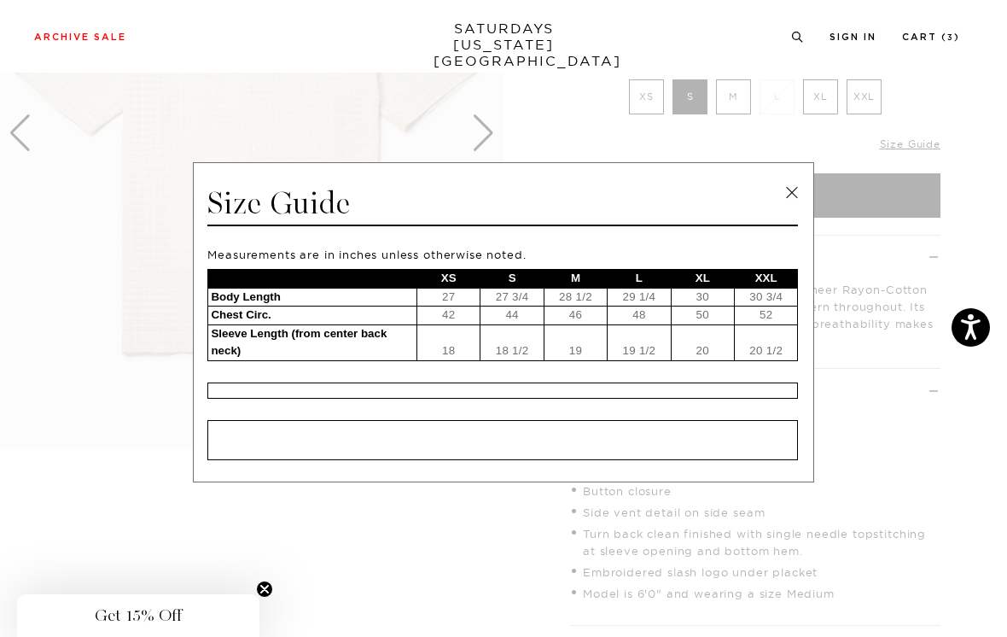
click at [793, 189] on link at bounding box center [792, 193] width 26 height 26
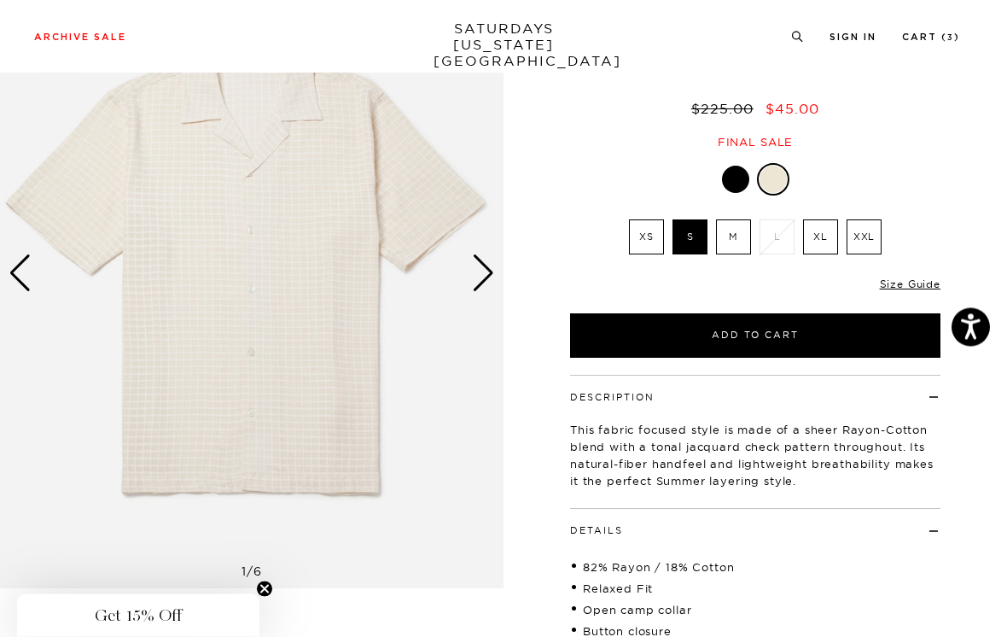
scroll to position [0, 0]
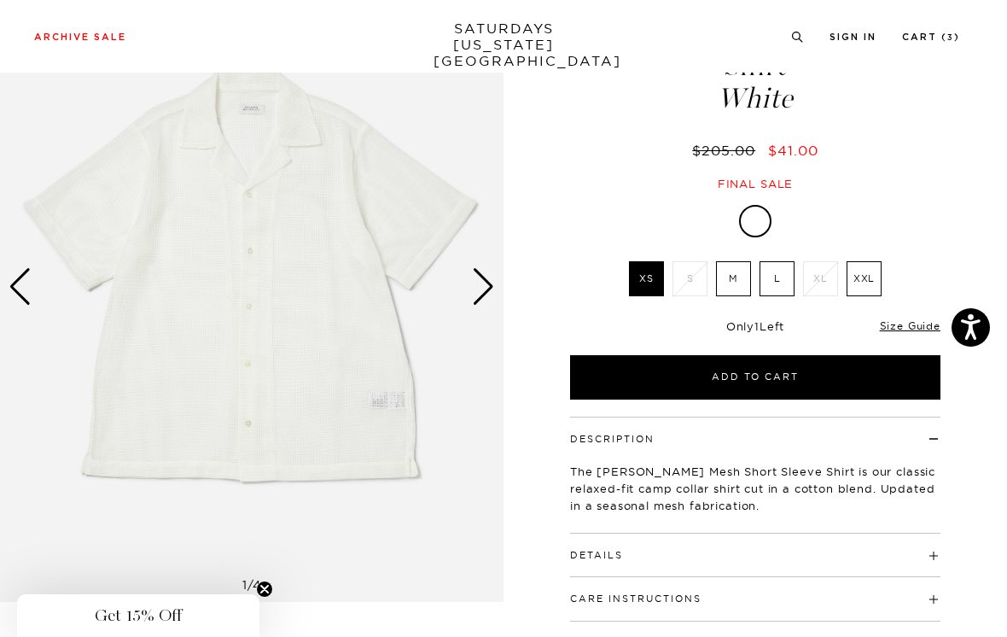
scroll to position [114, 0]
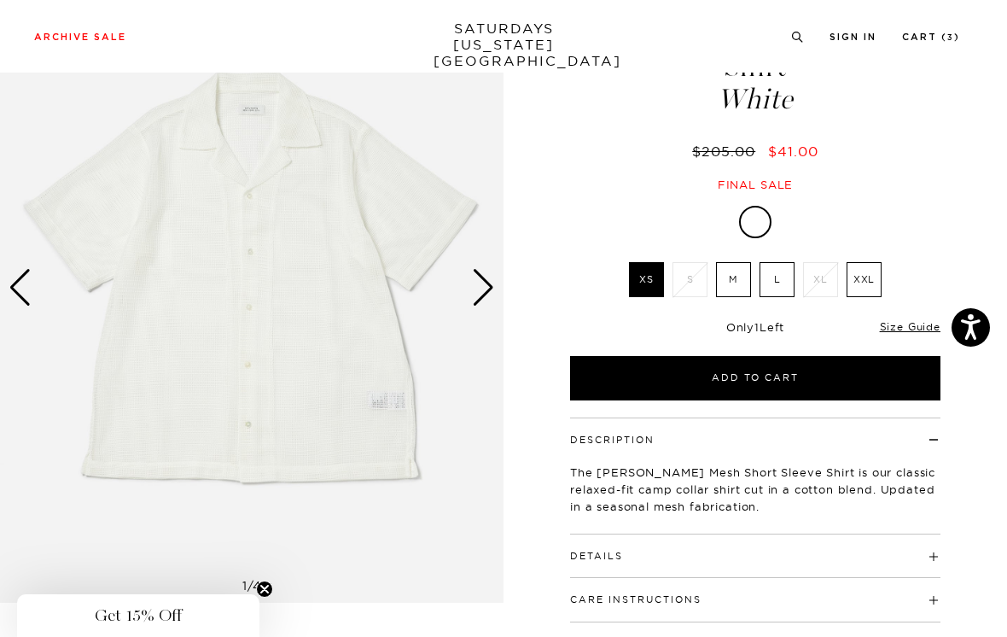
click at [904, 329] on link "Size Guide" at bounding box center [910, 326] width 61 height 13
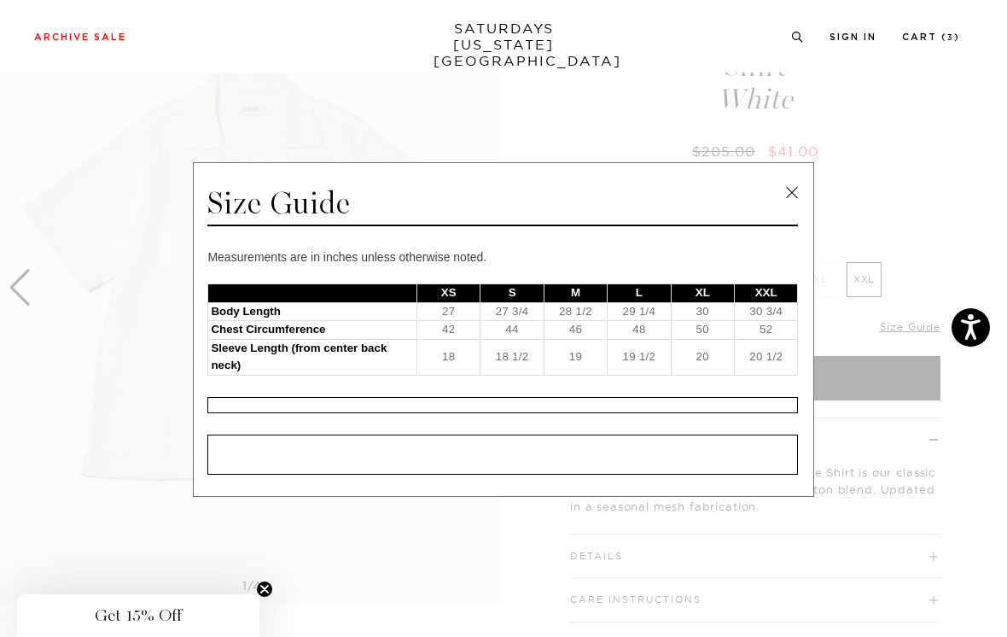
click at [789, 195] on link at bounding box center [792, 193] width 26 height 26
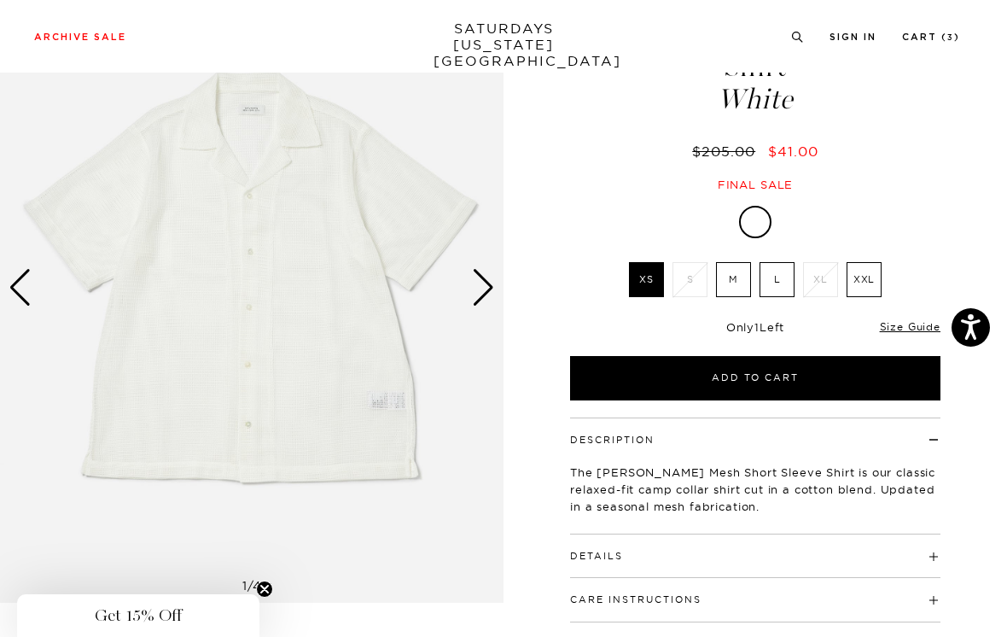
scroll to position [0, 0]
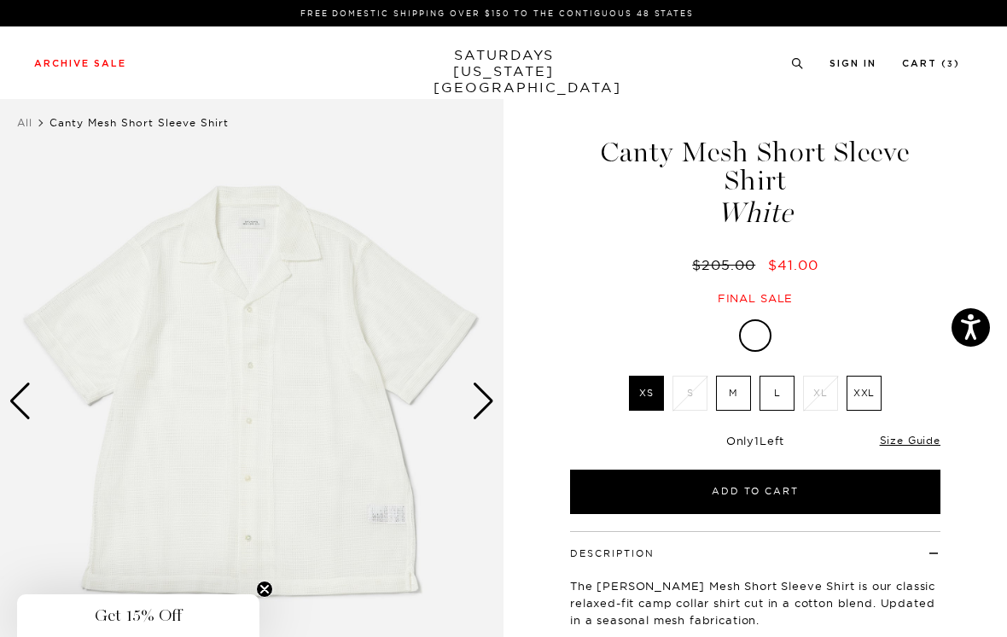
click at [732, 390] on label "M" at bounding box center [733, 393] width 35 height 35
click at [0, 0] on input "M" at bounding box center [0, 0] width 0 height 0
click at [652, 390] on label "XS" at bounding box center [646, 393] width 35 height 35
click at [0, 0] on input "XS" at bounding box center [0, 0] width 0 height 0
click at [496, 404] on img at bounding box center [252, 401] width 504 height 630
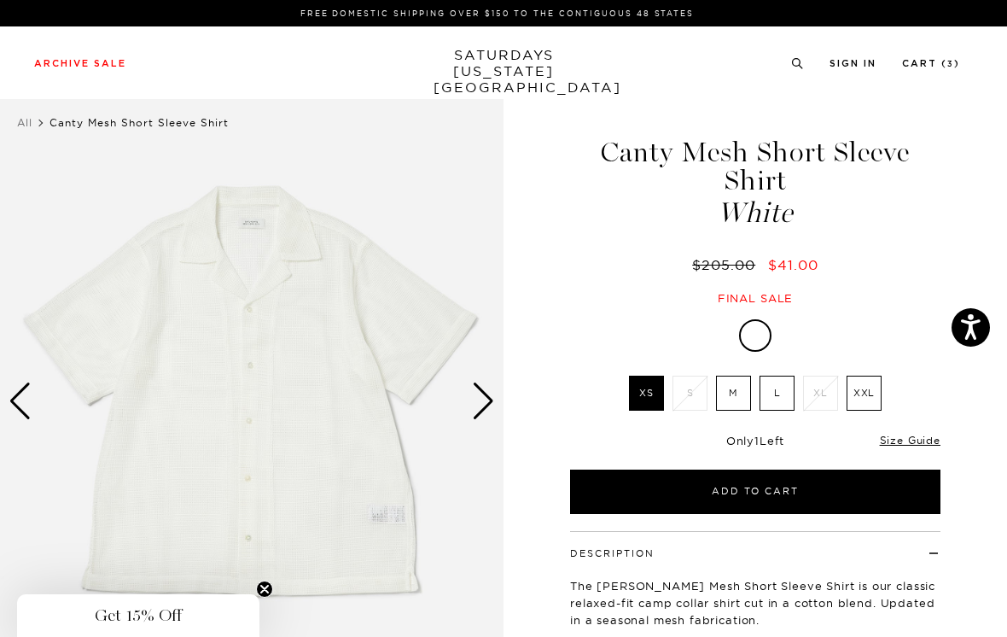
scroll to position [119, 0]
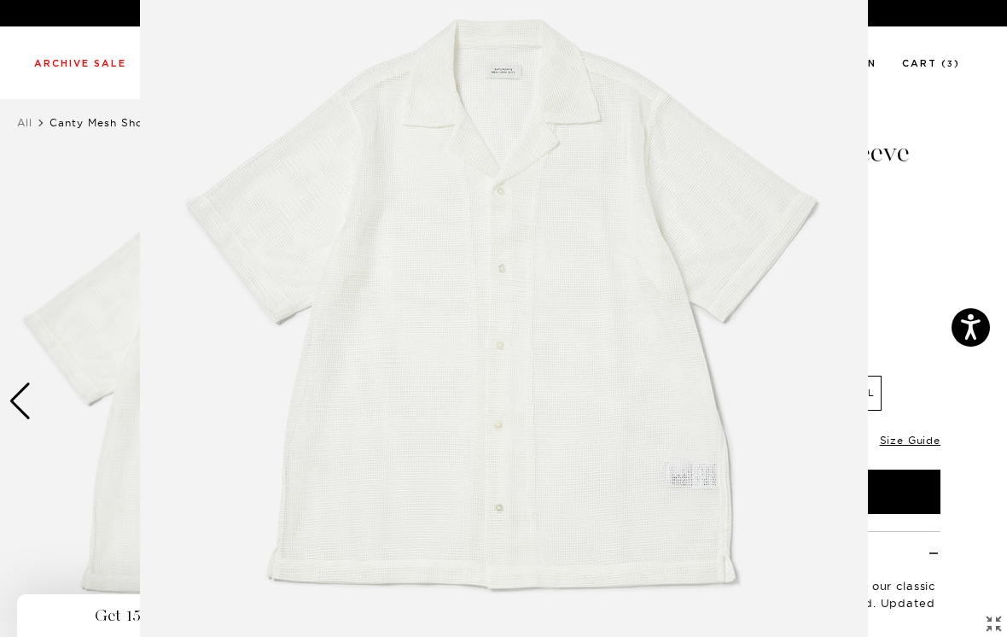
click at [919, 269] on figure at bounding box center [503, 318] width 1007 height 637
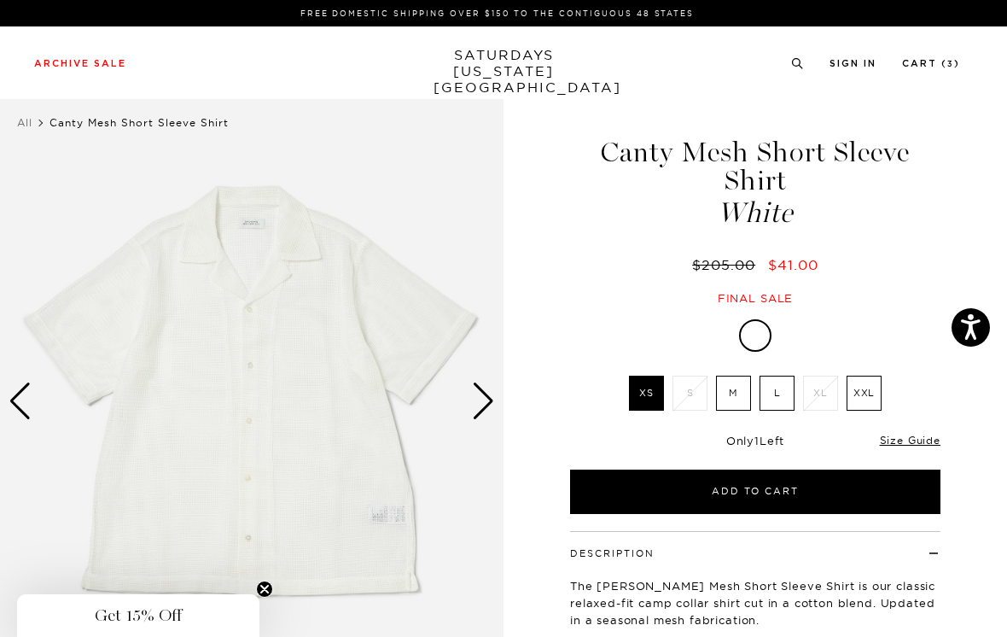
scroll to position [0, 0]
click at [489, 405] on div "Next slide" at bounding box center [483, 401] width 23 height 38
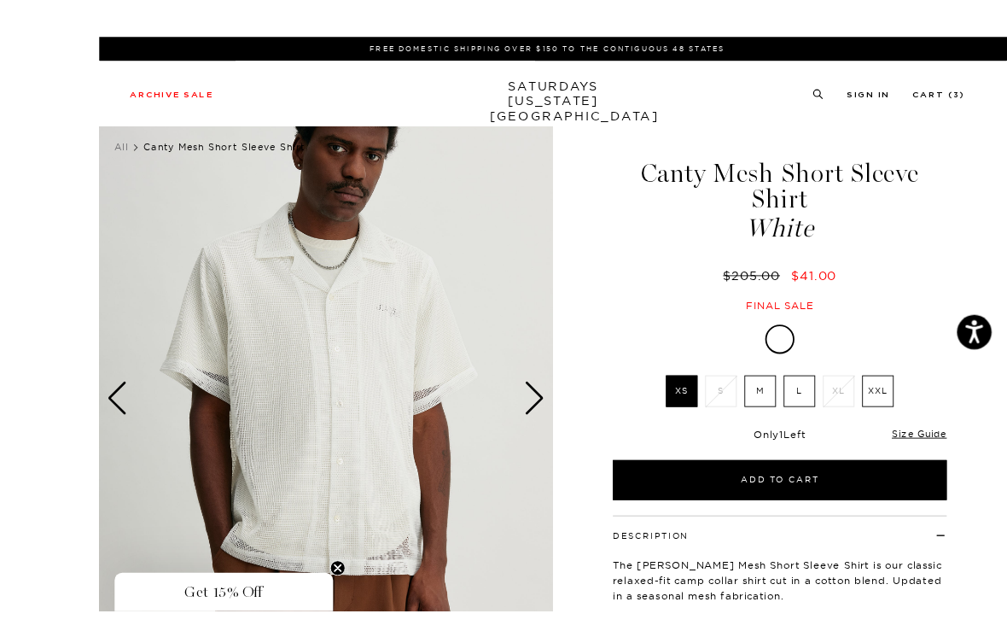
scroll to position [33, 0]
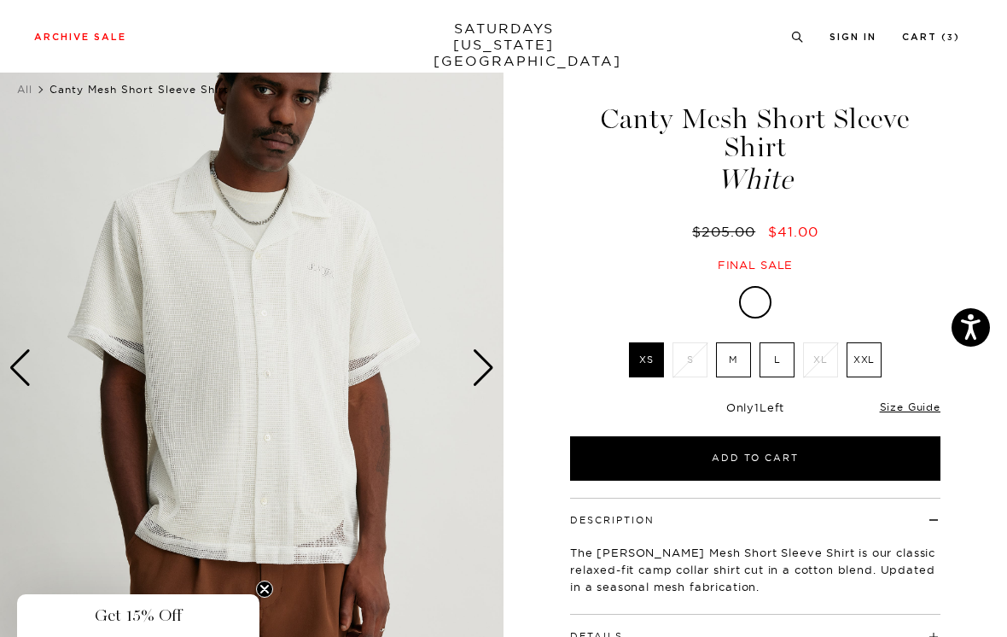
click at [487, 364] on div "Next slide" at bounding box center [483, 368] width 23 height 38
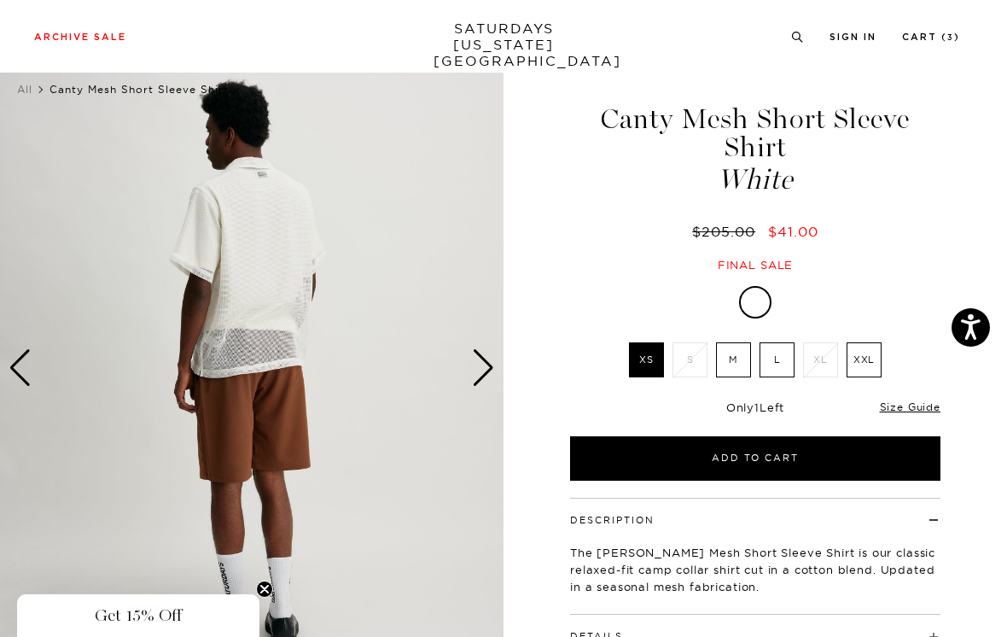
click at [493, 360] on div "Next slide" at bounding box center [483, 368] width 23 height 38
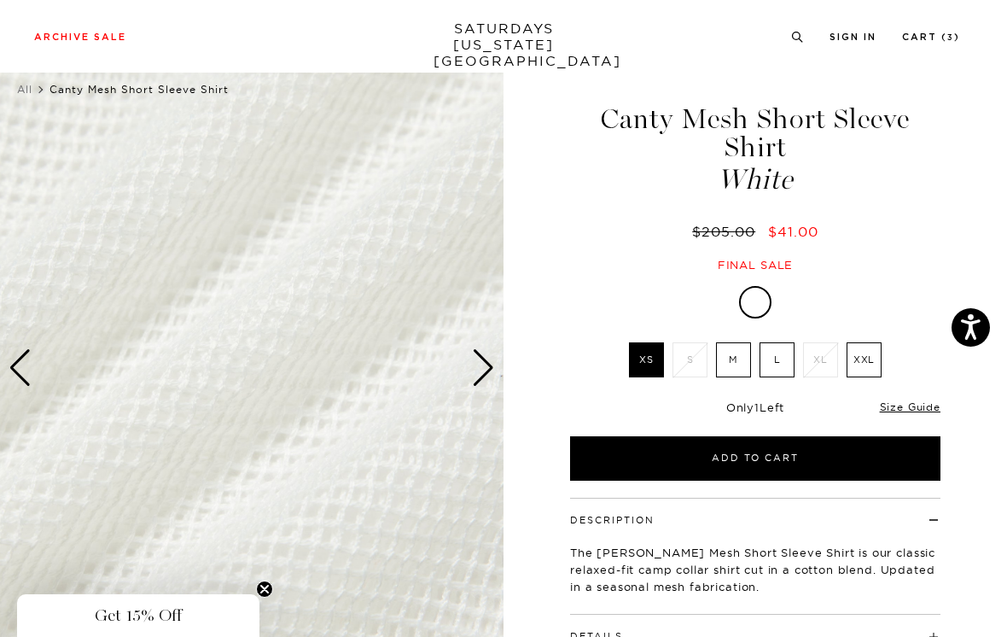
click at [487, 366] on div "Next slide" at bounding box center [483, 368] width 23 height 38
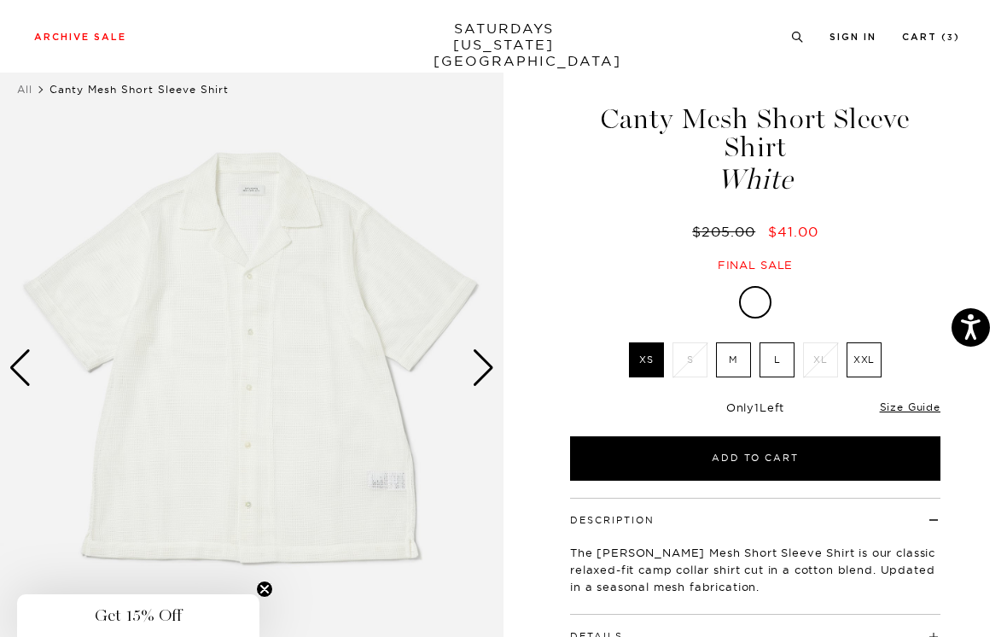
click at [487, 363] on div "Next slide" at bounding box center [483, 368] width 23 height 38
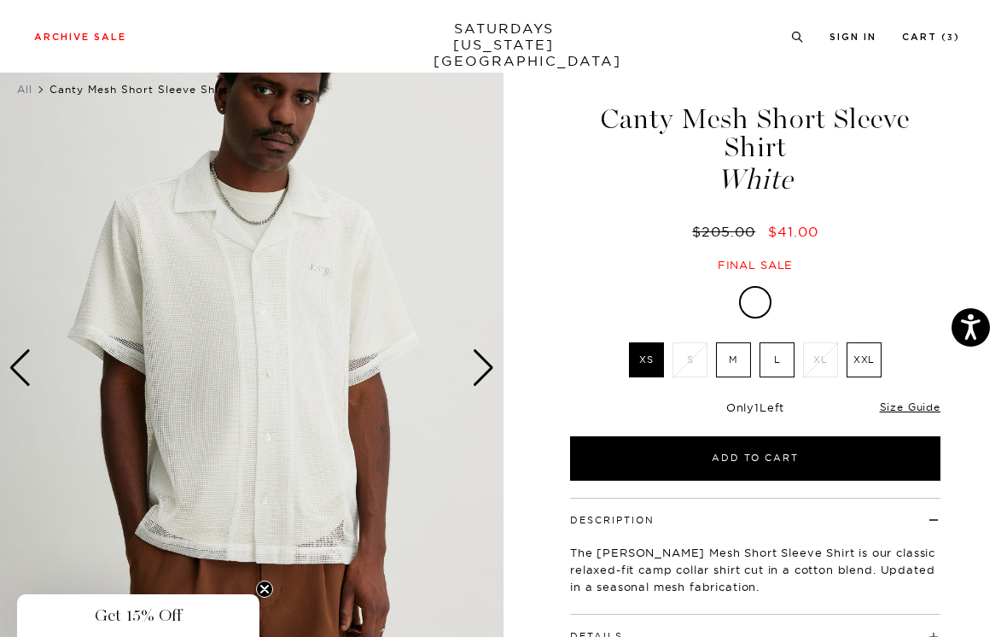
click at [493, 365] on div "Next slide" at bounding box center [483, 368] width 23 height 38
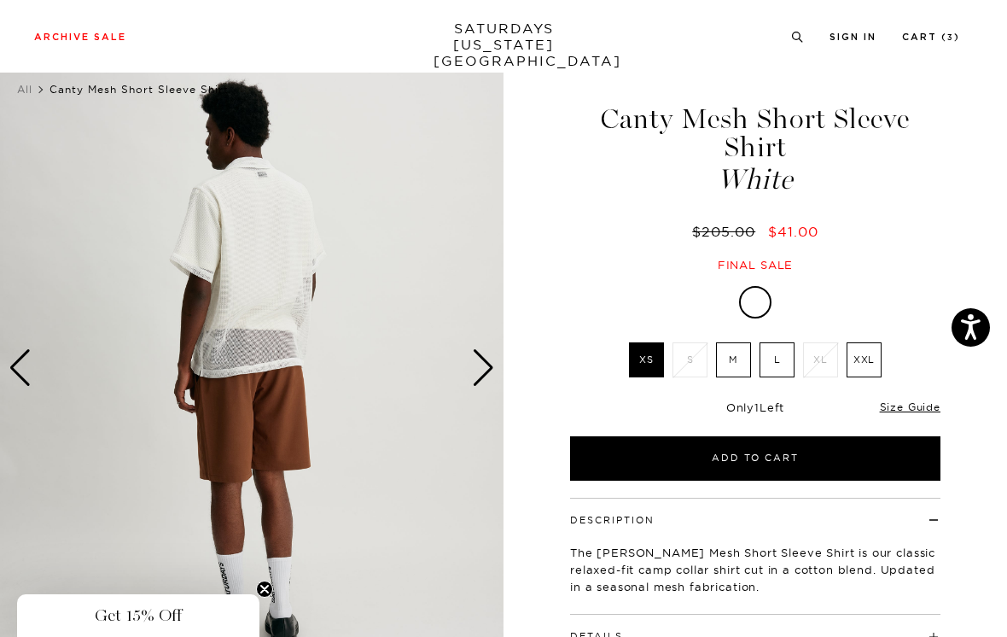
click at [494, 364] on div "Next slide" at bounding box center [483, 368] width 23 height 38
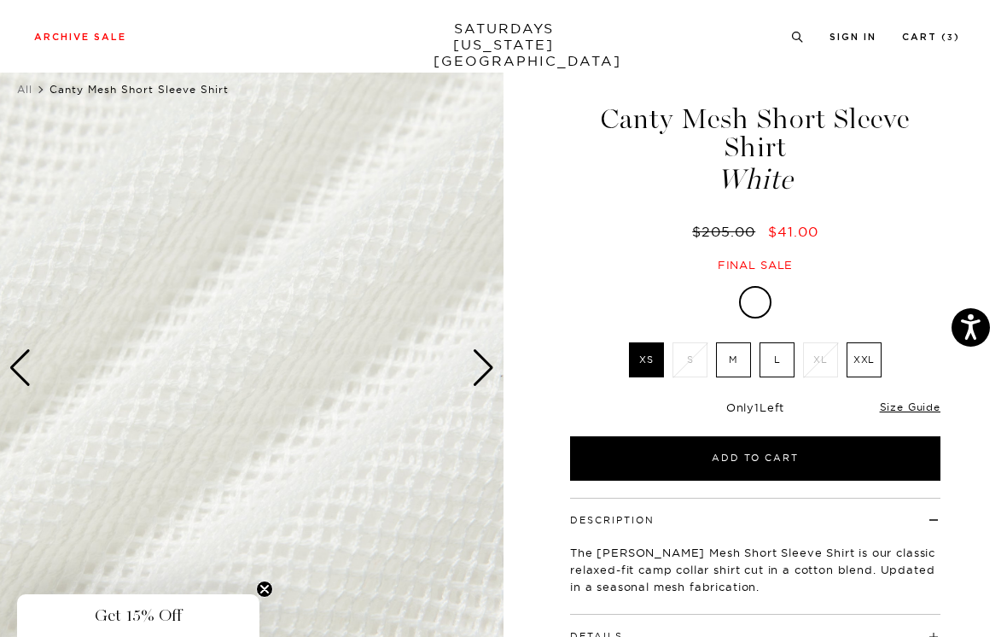
click at [493, 365] on div "Next slide" at bounding box center [483, 368] width 23 height 38
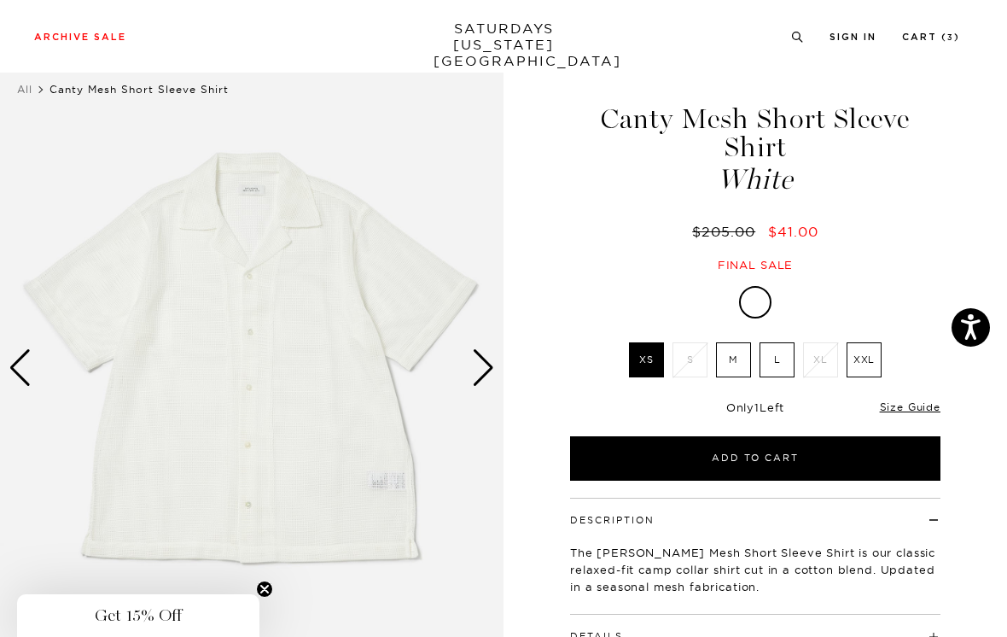
click at [491, 365] on div "Next slide" at bounding box center [483, 368] width 23 height 38
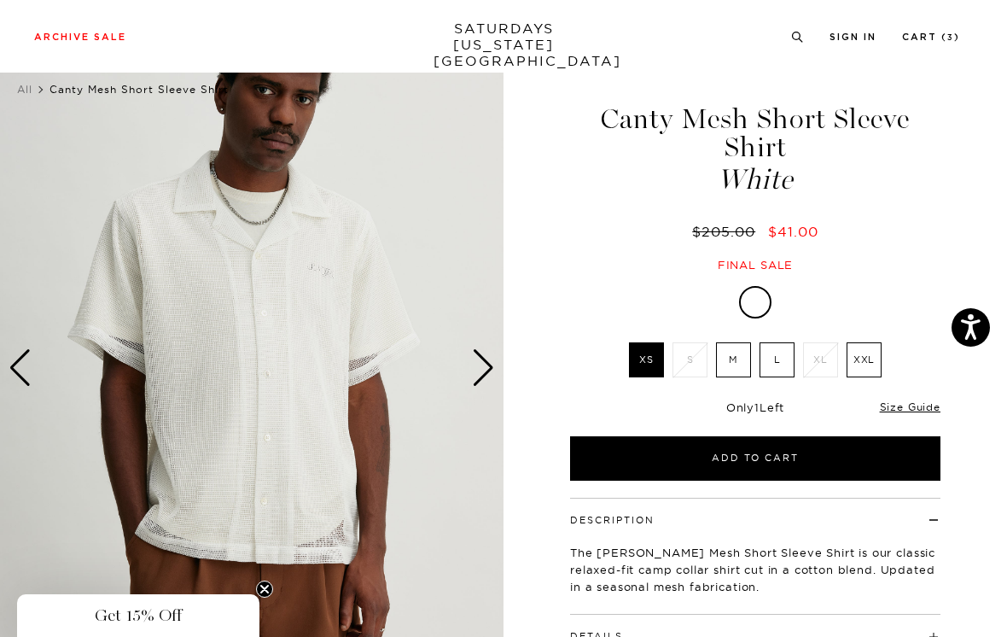
click at [494, 361] on div "Next slide" at bounding box center [483, 368] width 23 height 38
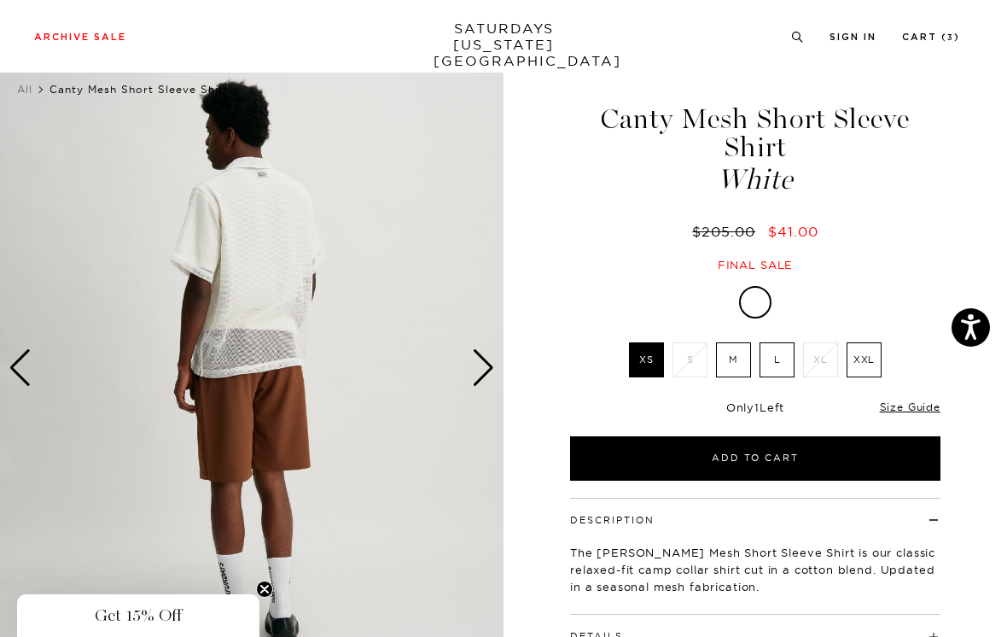
click at [496, 362] on img at bounding box center [252, 368] width 504 height 630
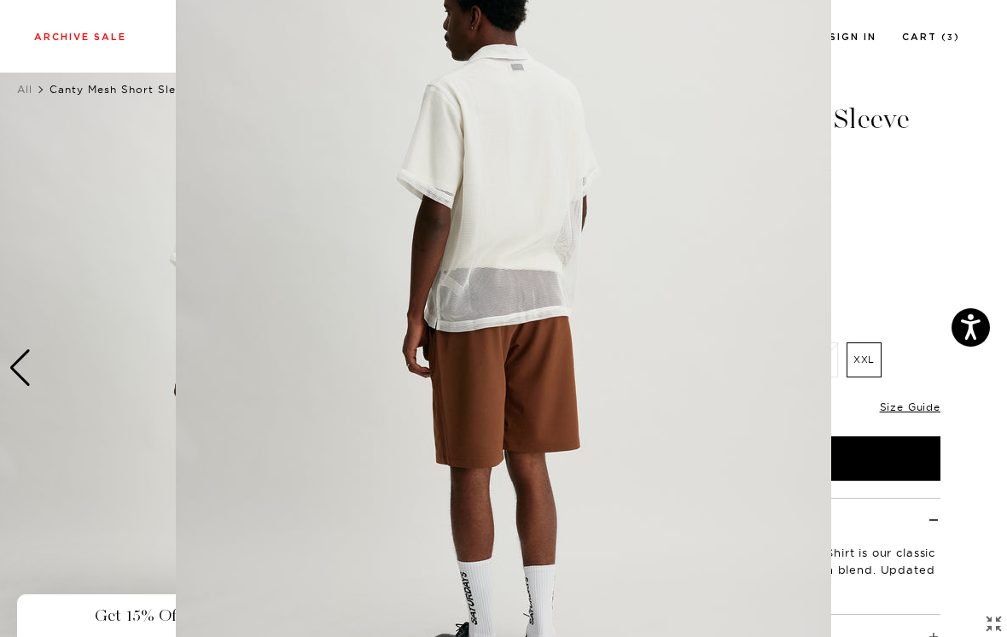
click at [892, 207] on figure at bounding box center [503, 318] width 1007 height 637
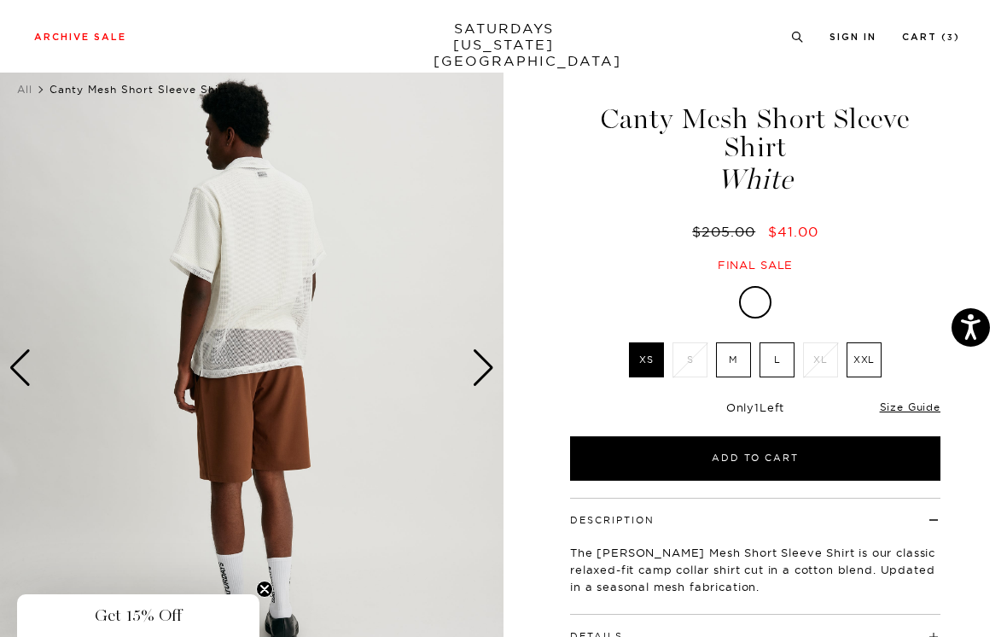
click at [488, 360] on div "Next slide" at bounding box center [483, 368] width 23 height 38
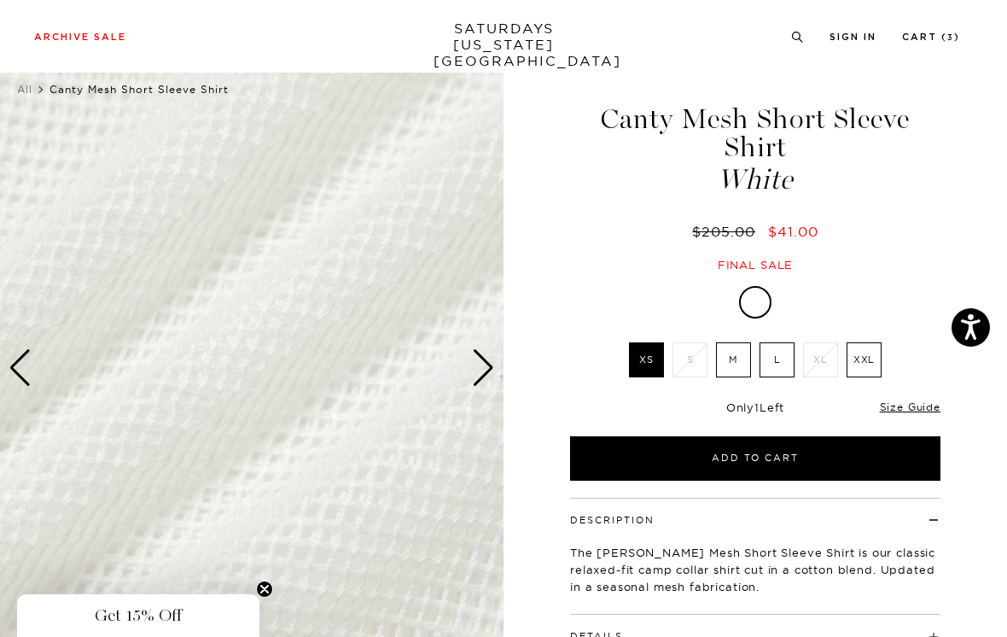
click at [483, 363] on div "Next slide" at bounding box center [483, 368] width 23 height 38
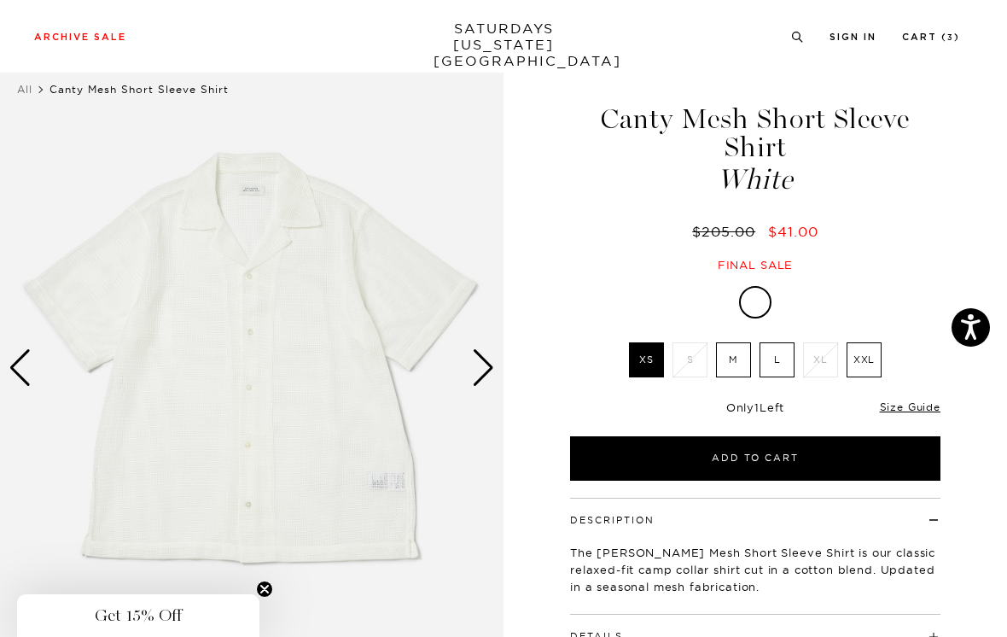
click at [483, 361] on div "Next slide" at bounding box center [483, 368] width 23 height 38
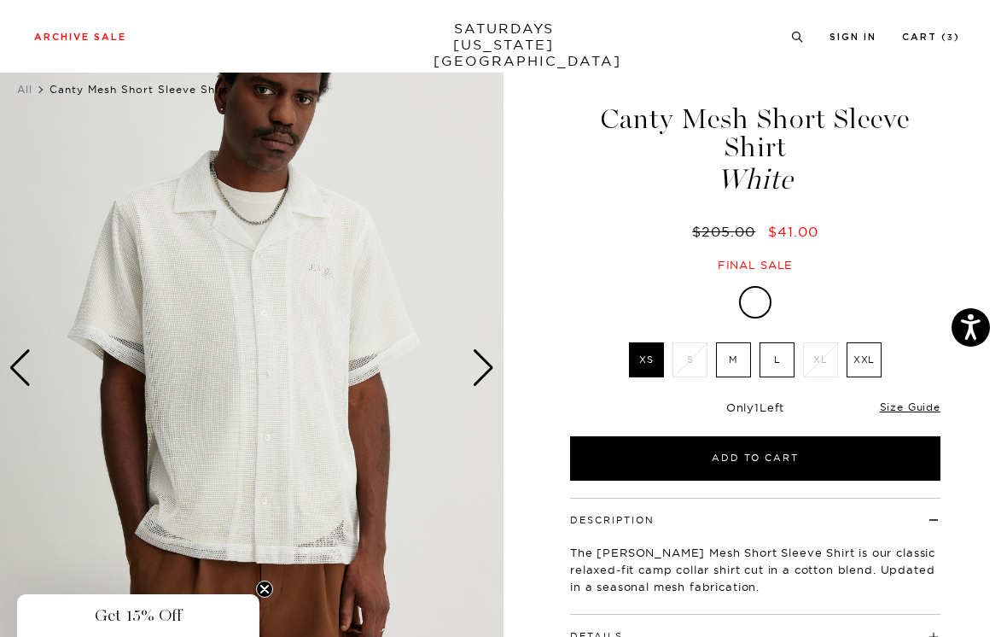
click at [487, 365] on div "Next slide" at bounding box center [483, 368] width 23 height 38
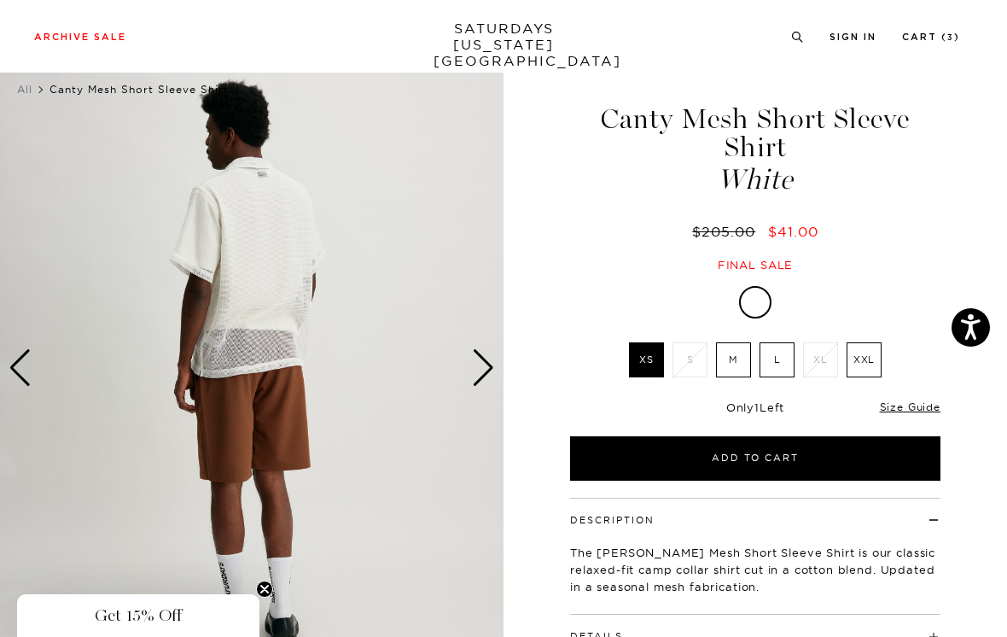
click at [493, 366] on div "Next slide" at bounding box center [483, 368] width 23 height 38
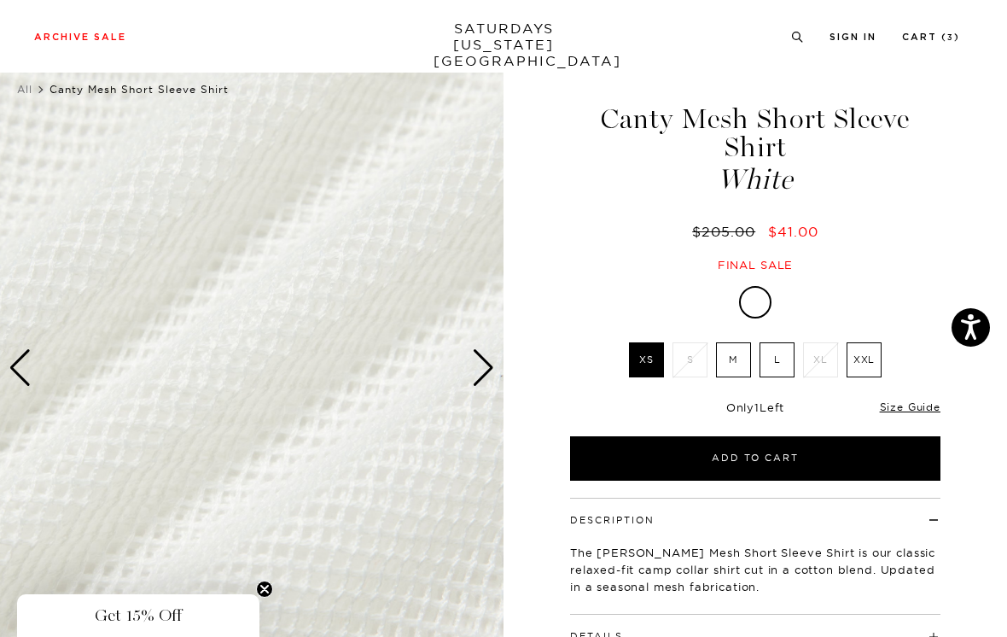
click at [488, 369] on div "Next slide" at bounding box center [483, 368] width 23 height 38
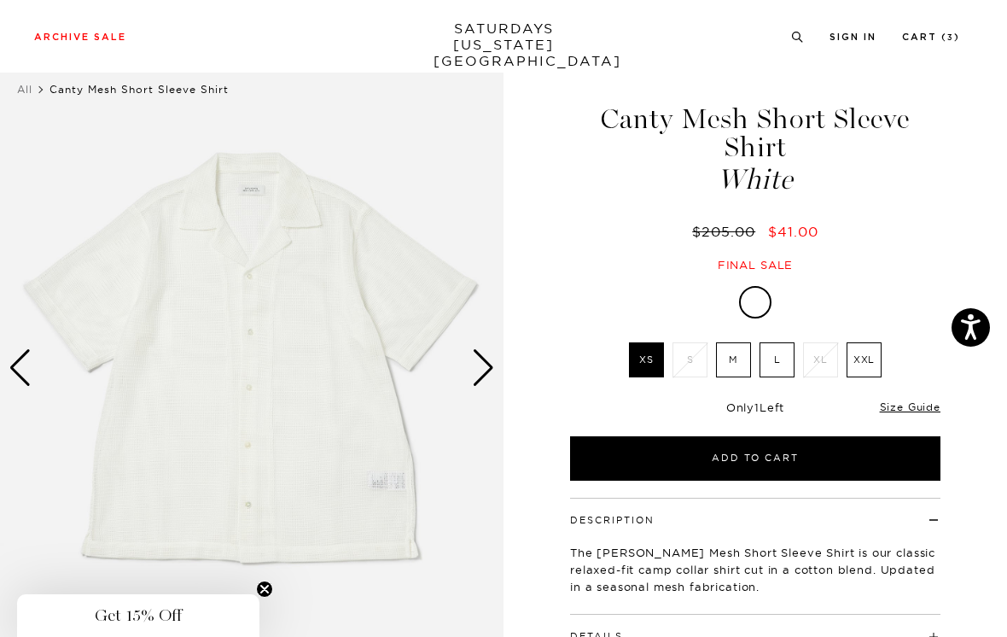
click at [491, 373] on div "Next slide" at bounding box center [483, 368] width 23 height 38
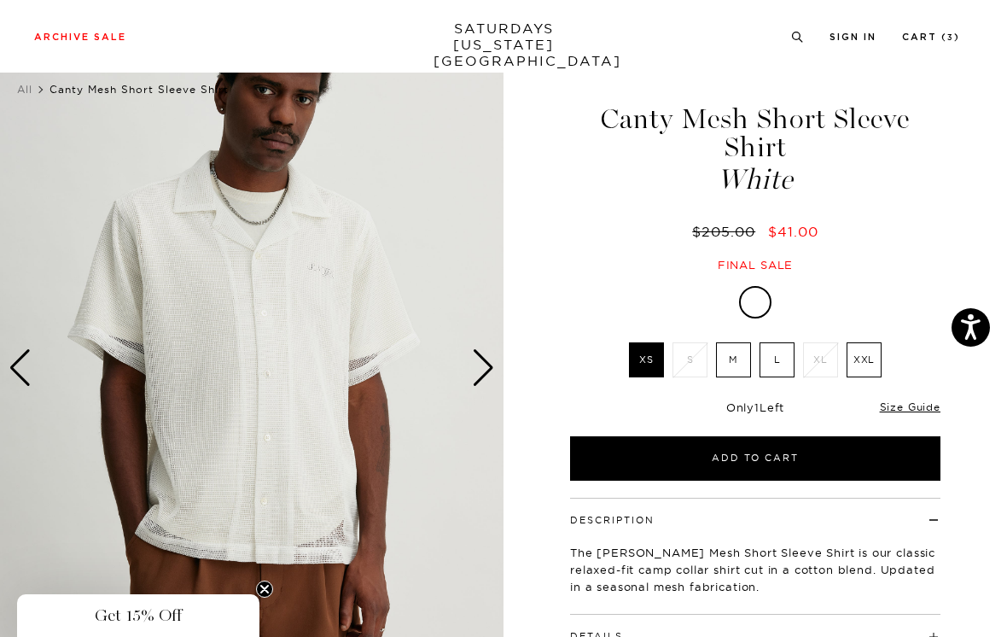
click at [491, 364] on div "Next slide" at bounding box center [483, 368] width 23 height 38
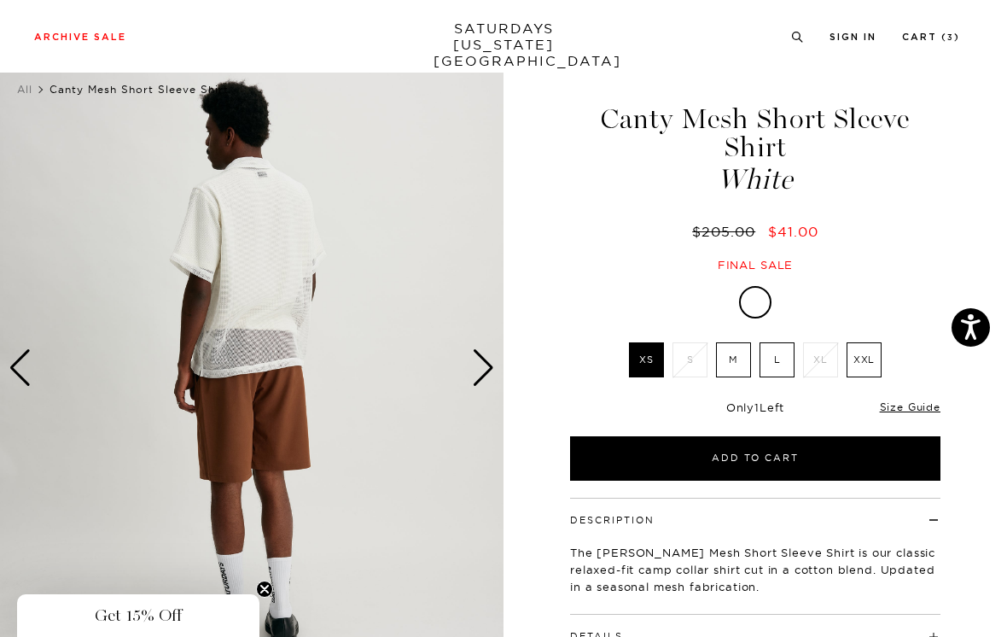
click at [493, 371] on div "Next slide" at bounding box center [483, 368] width 23 height 38
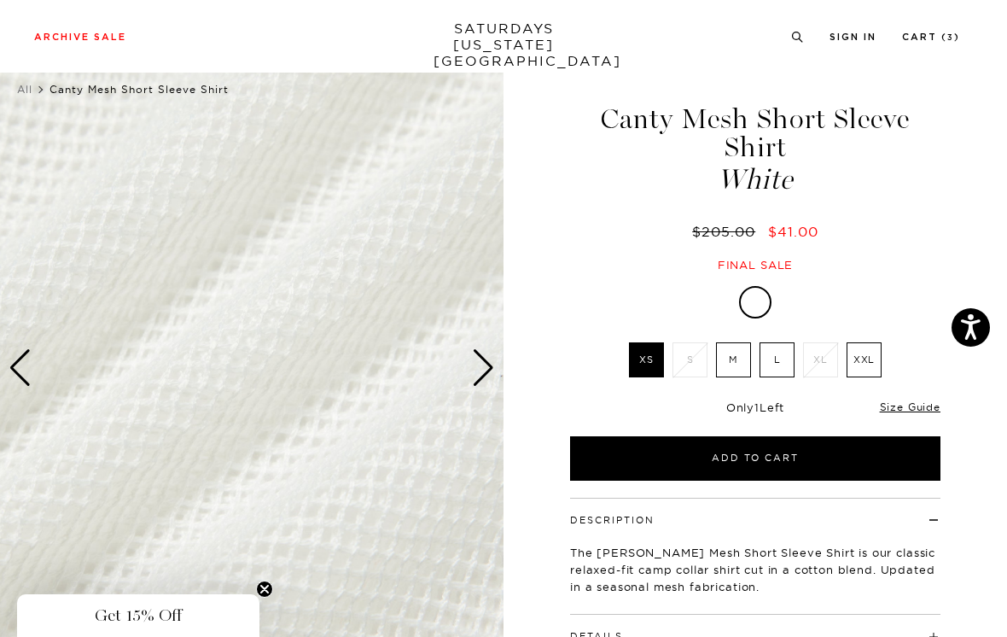
click at [493, 372] on div "Next slide" at bounding box center [483, 368] width 23 height 38
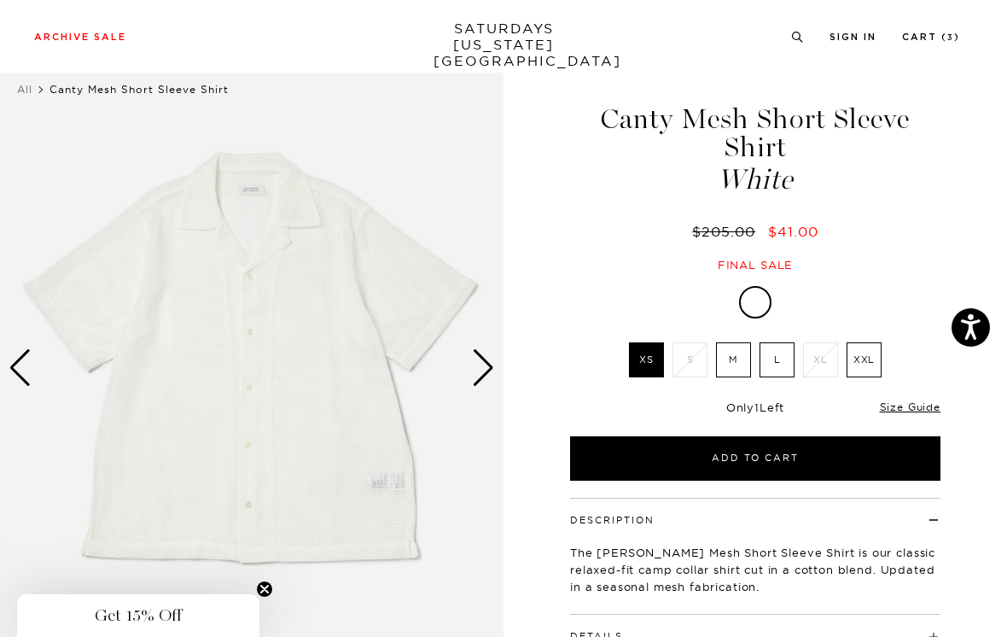
click at [491, 368] on div "Next slide" at bounding box center [483, 368] width 23 height 38
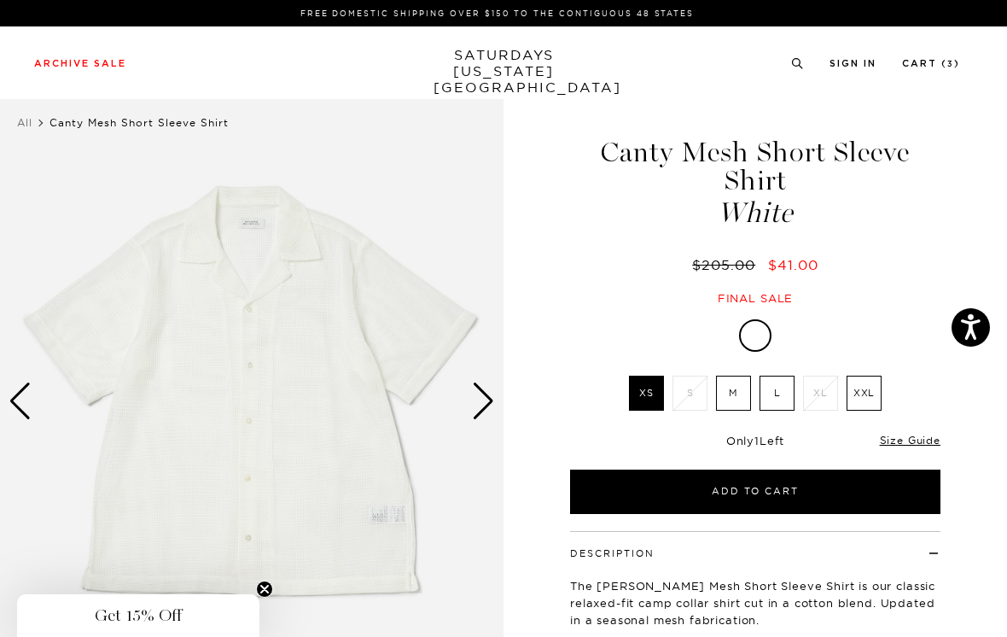
click at [491, 402] on div "Next slide" at bounding box center [483, 401] width 23 height 38
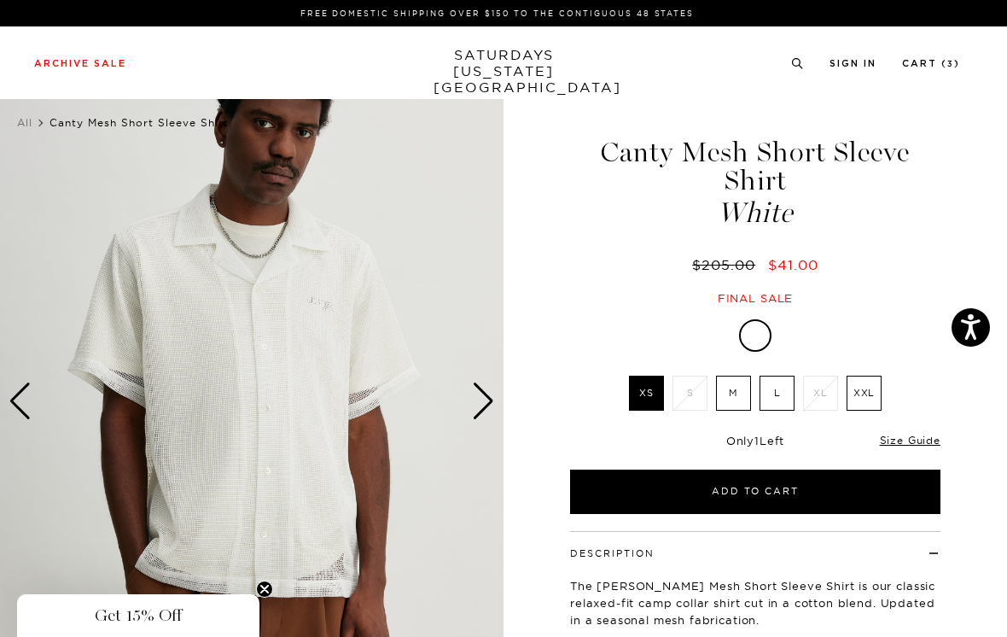
click at [496, 400] on img at bounding box center [252, 401] width 504 height 630
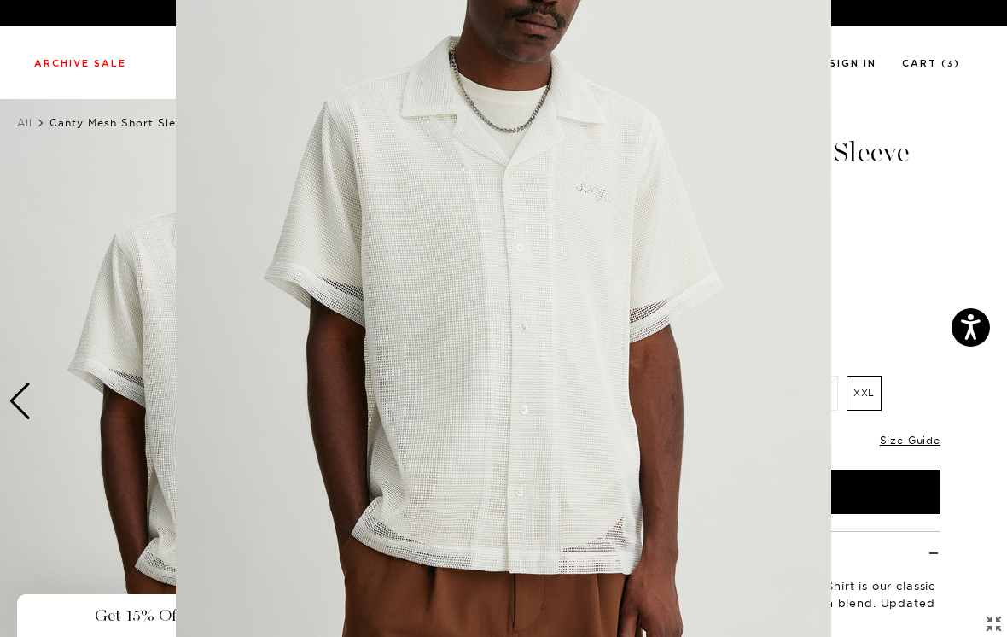
click at [888, 203] on figure at bounding box center [503, 318] width 1007 height 637
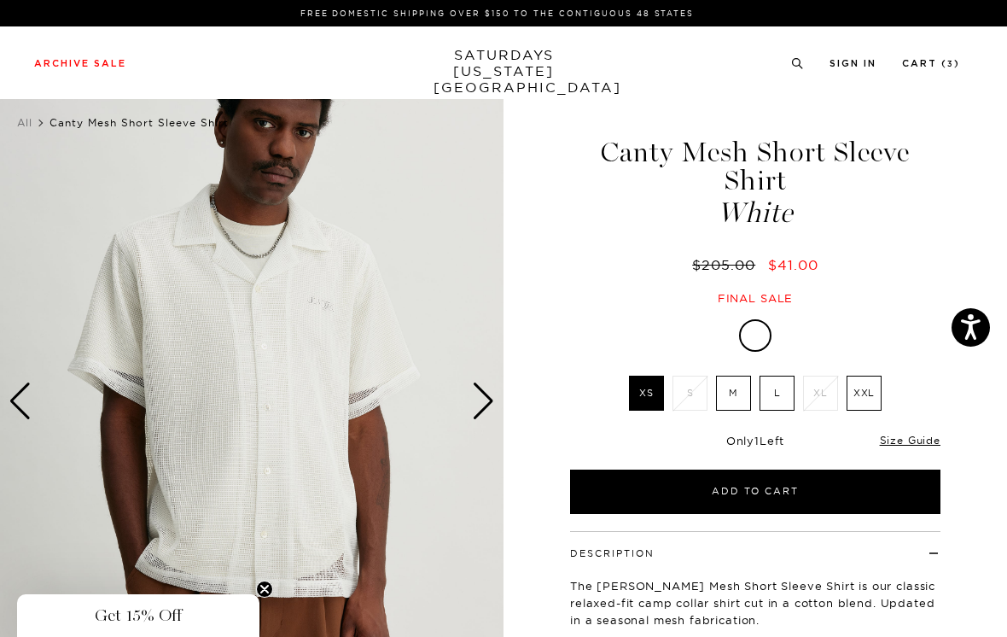
scroll to position [0, 0]
click at [488, 405] on div "Next slide" at bounding box center [483, 401] width 23 height 38
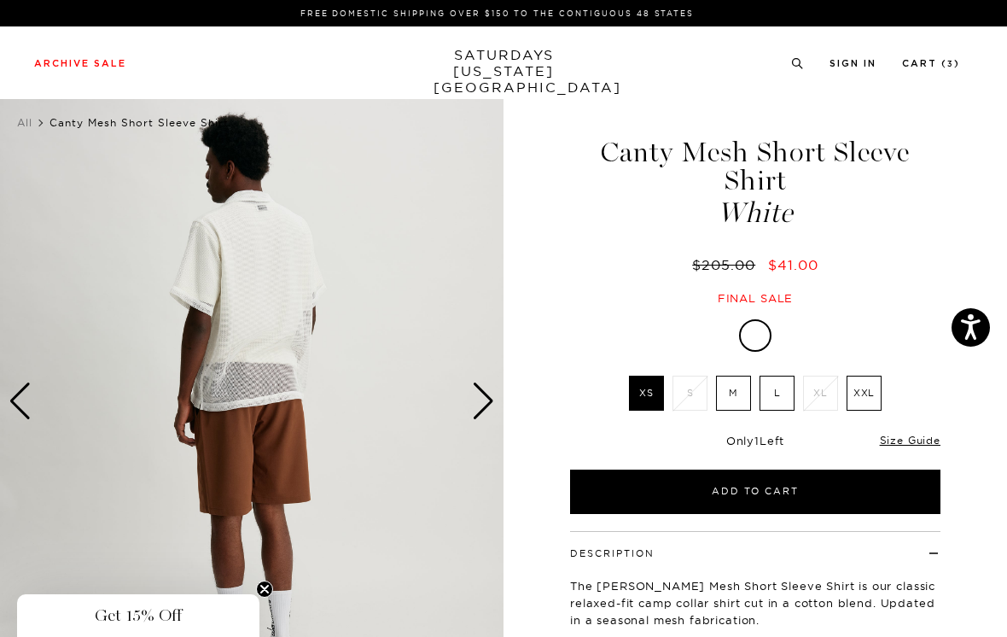
click at [490, 401] on div "Next slide" at bounding box center [483, 401] width 23 height 38
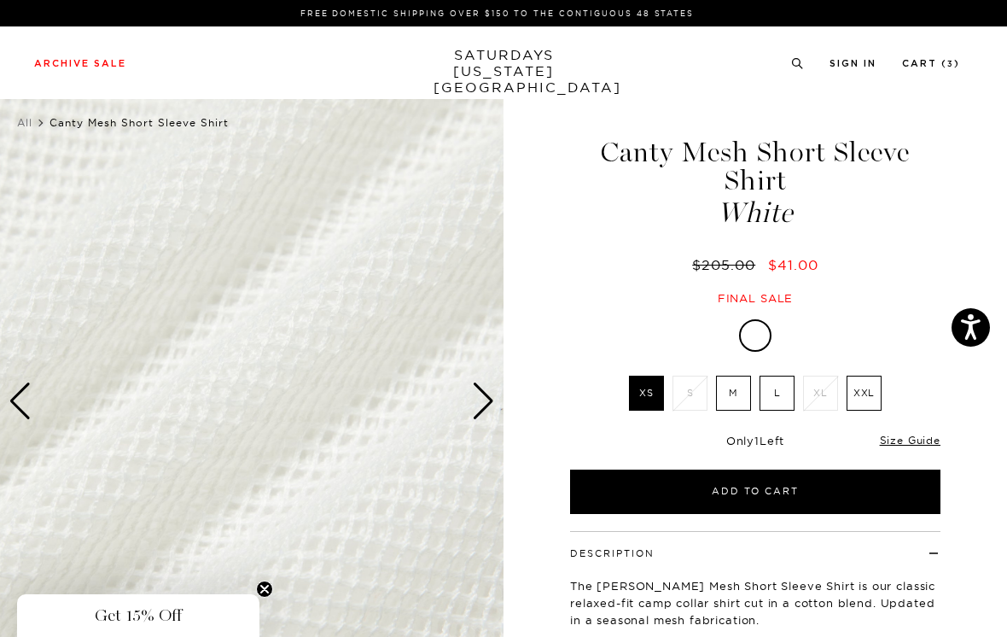
click at [490, 400] on div "Next slide" at bounding box center [483, 401] width 23 height 38
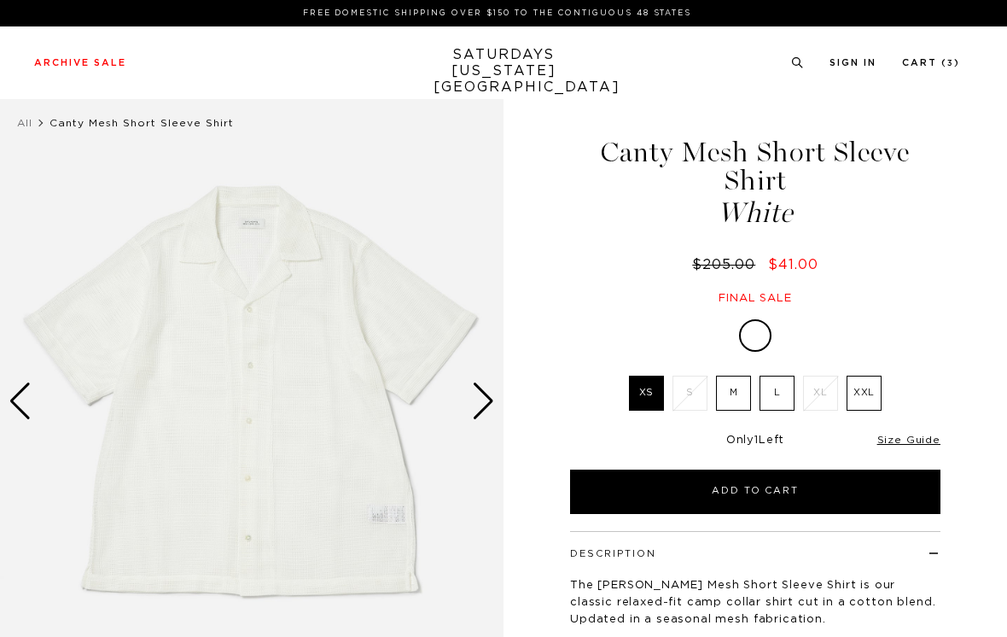
click at [487, 406] on div "Next slide" at bounding box center [483, 401] width 23 height 38
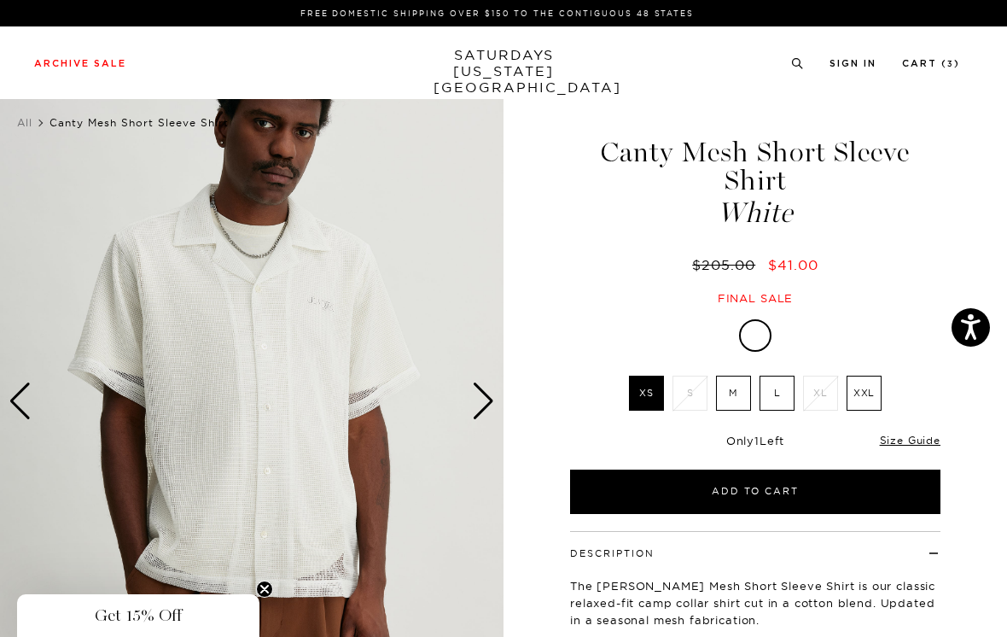
click at [490, 394] on div "Next slide" at bounding box center [483, 401] width 23 height 38
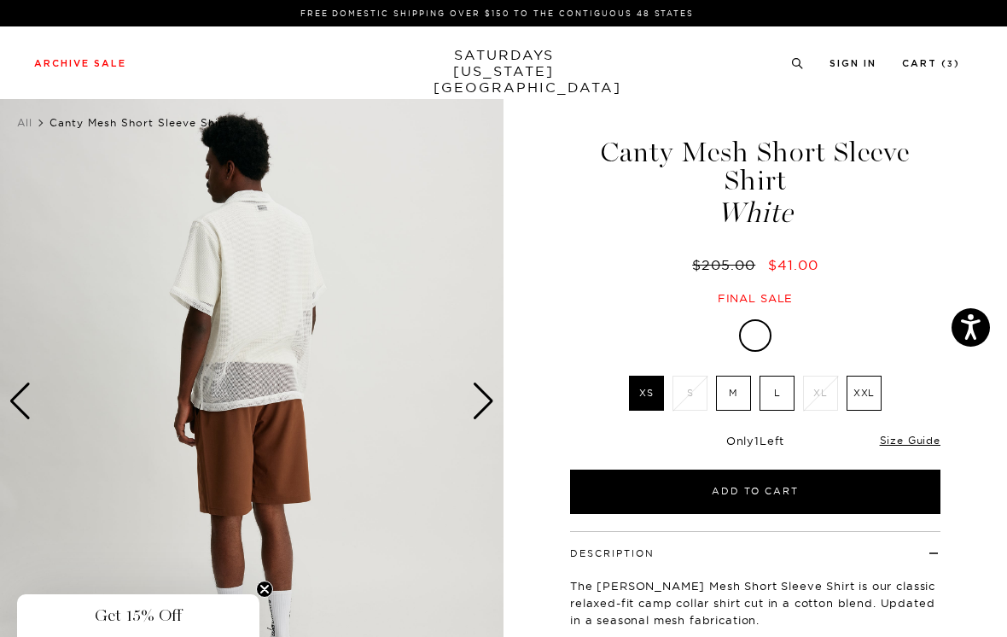
click at [492, 401] on div "Next slide" at bounding box center [483, 401] width 23 height 38
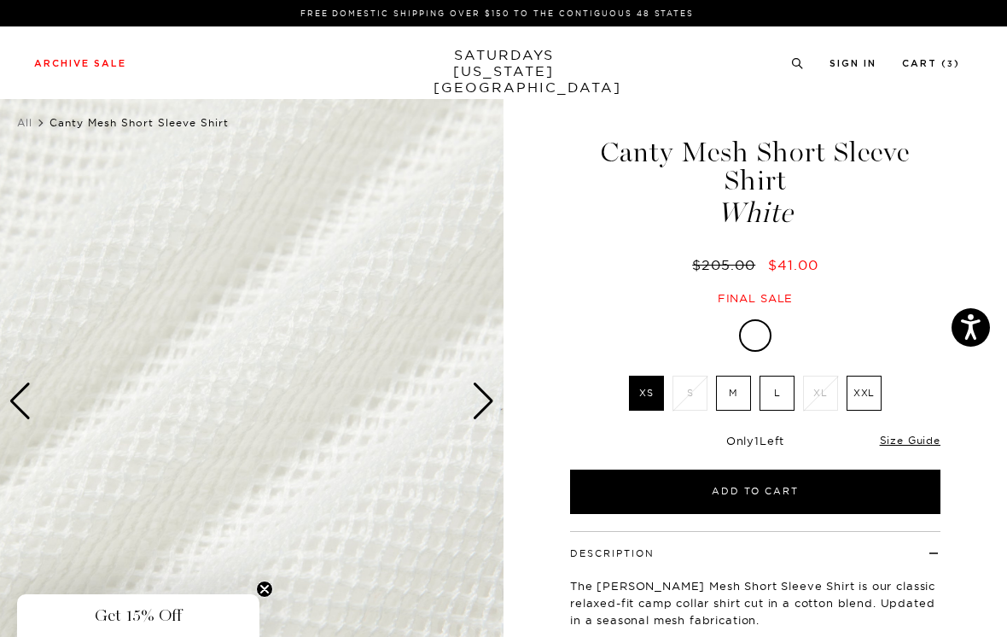
click at [495, 401] on img at bounding box center [252, 401] width 504 height 630
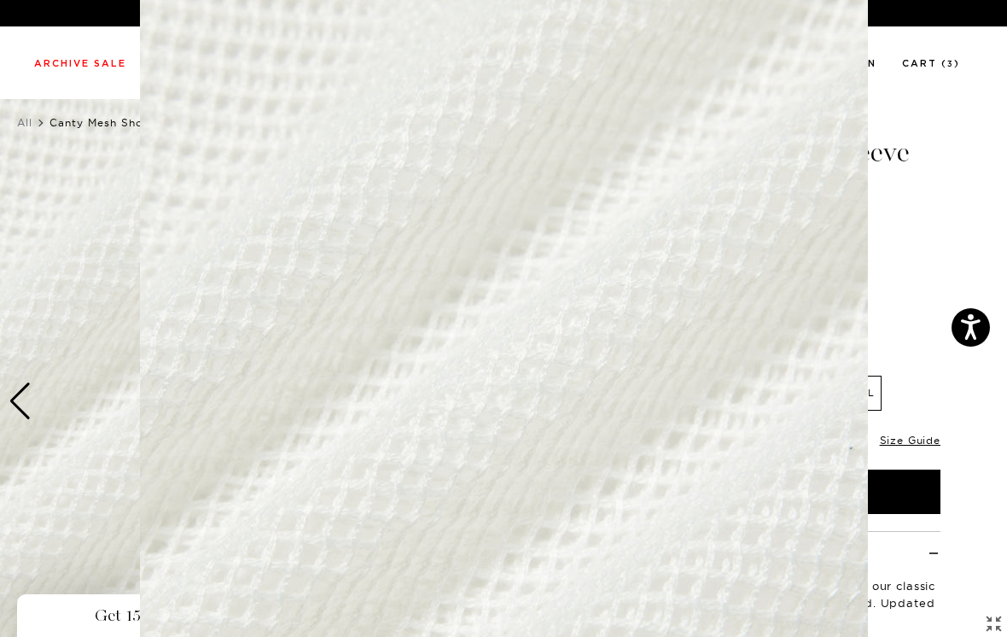
scroll to position [119, 0]
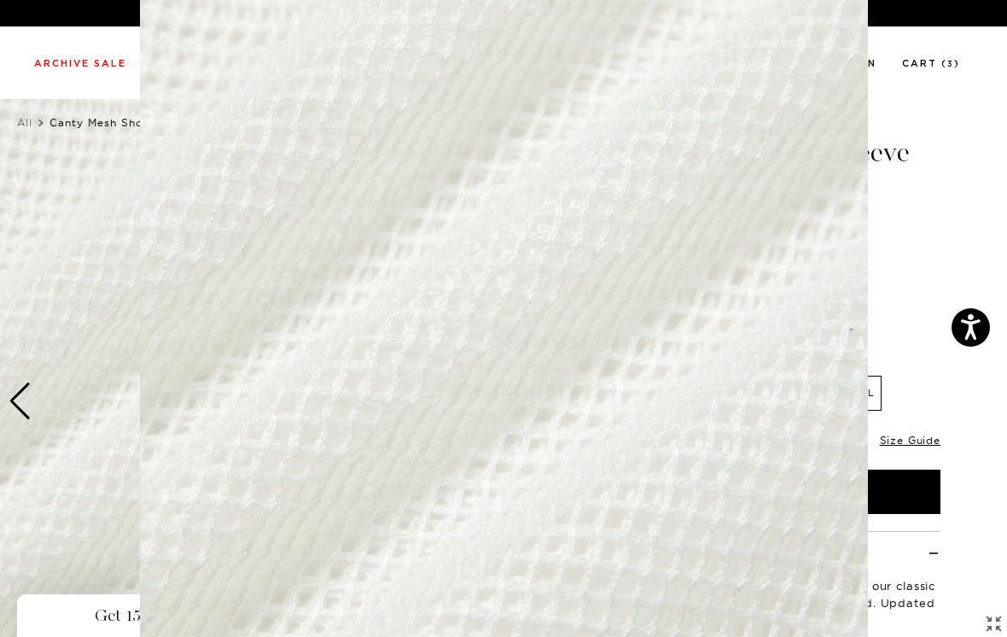
click at [937, 201] on figure at bounding box center [503, 318] width 1007 height 637
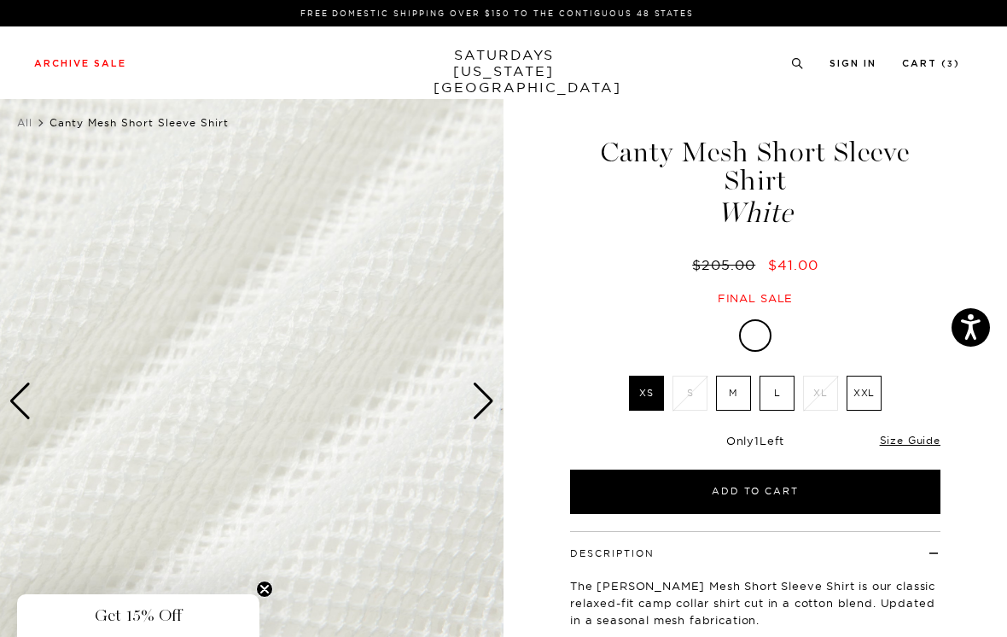
scroll to position [0, 0]
click at [487, 399] on div "Next slide" at bounding box center [483, 401] width 23 height 38
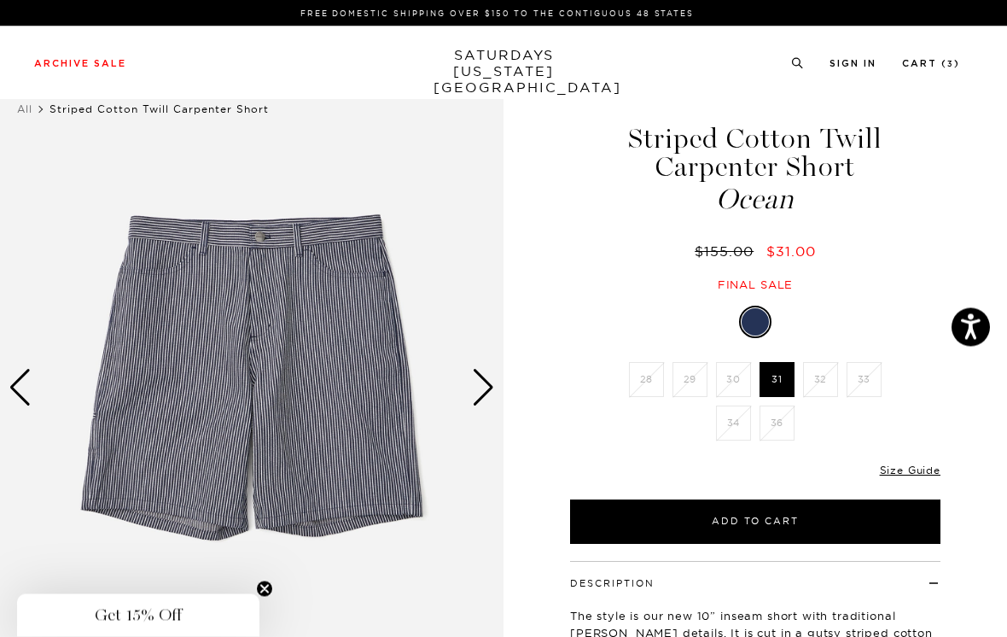
scroll to position [20, 0]
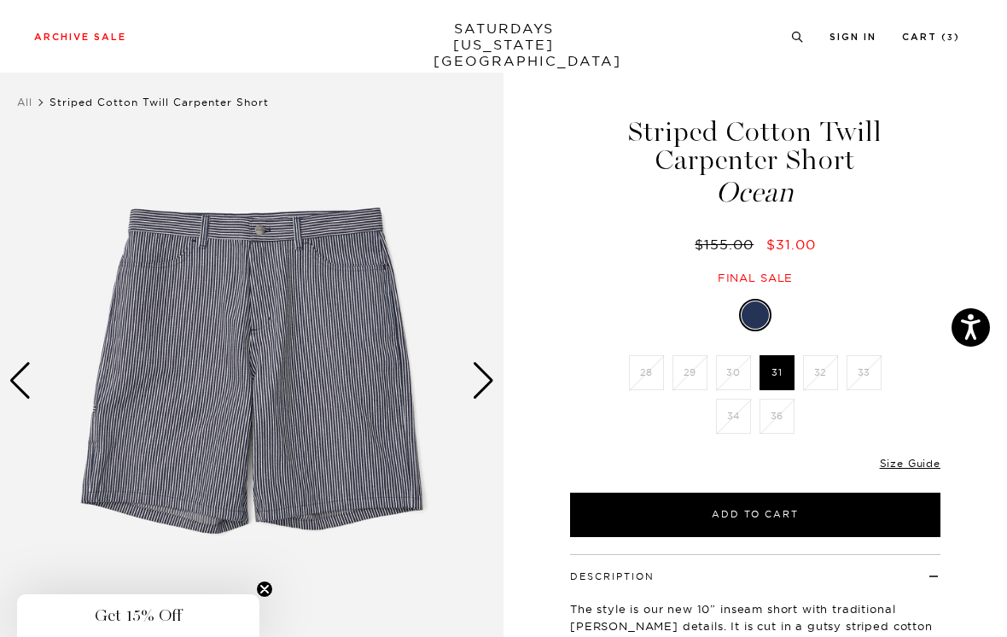
click at [488, 370] on div "Next slide" at bounding box center [483, 381] width 23 height 38
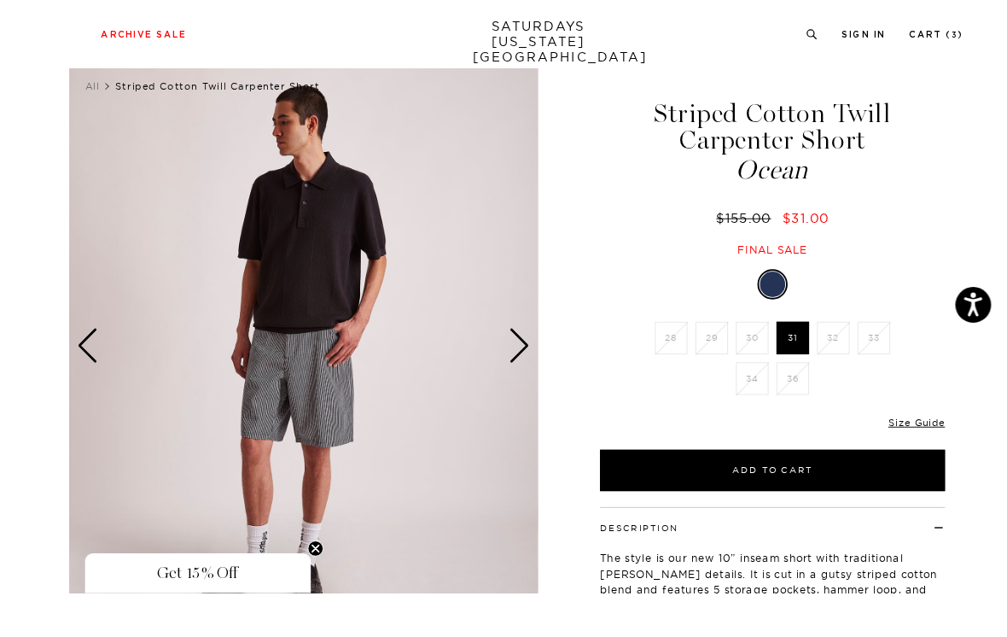
scroll to position [76, 0]
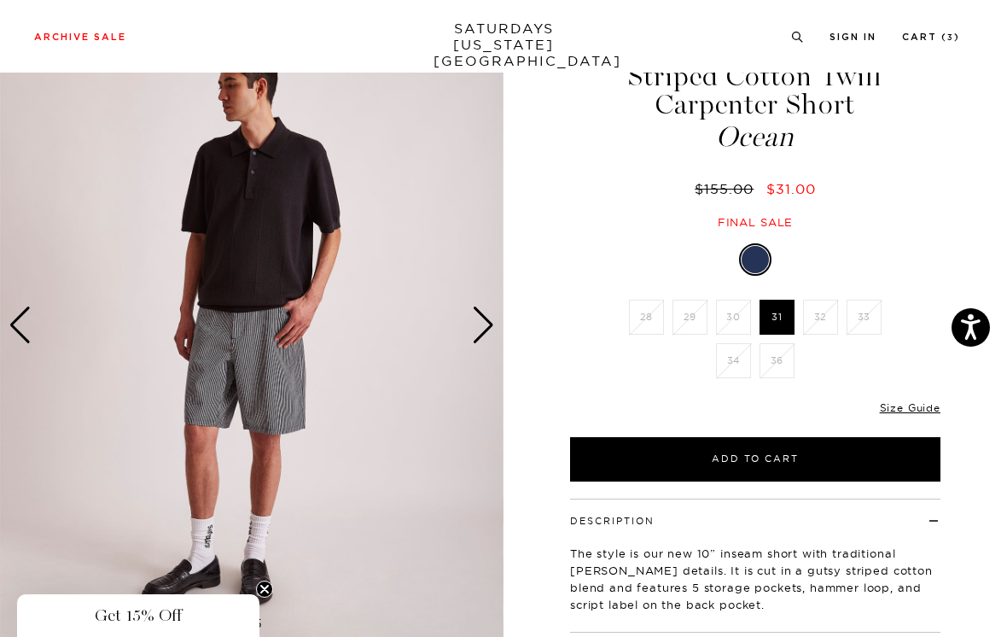
click at [493, 314] on div "Next slide" at bounding box center [483, 325] width 23 height 38
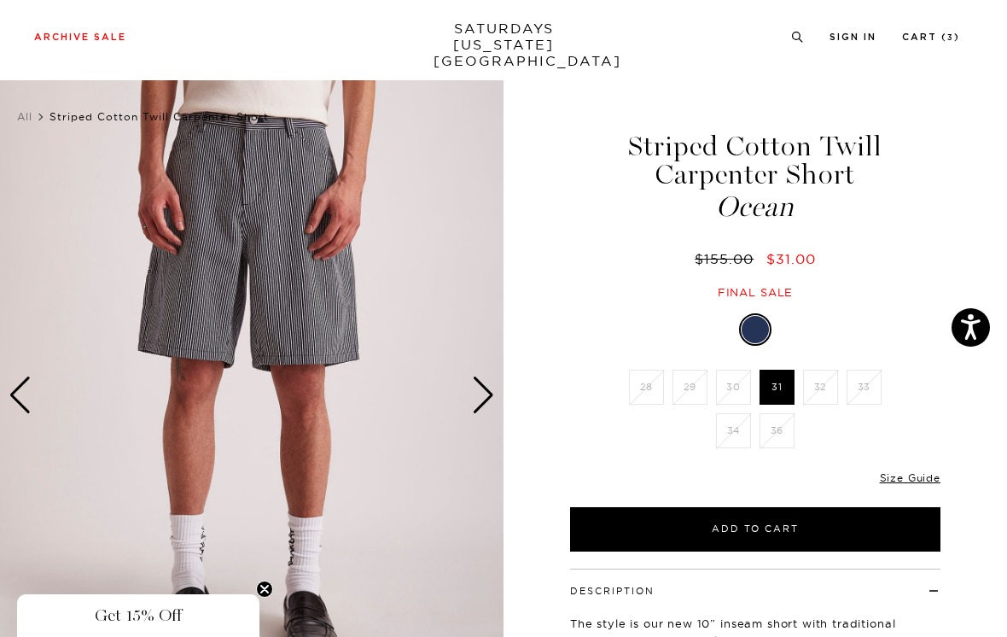
scroll to position [9, 0]
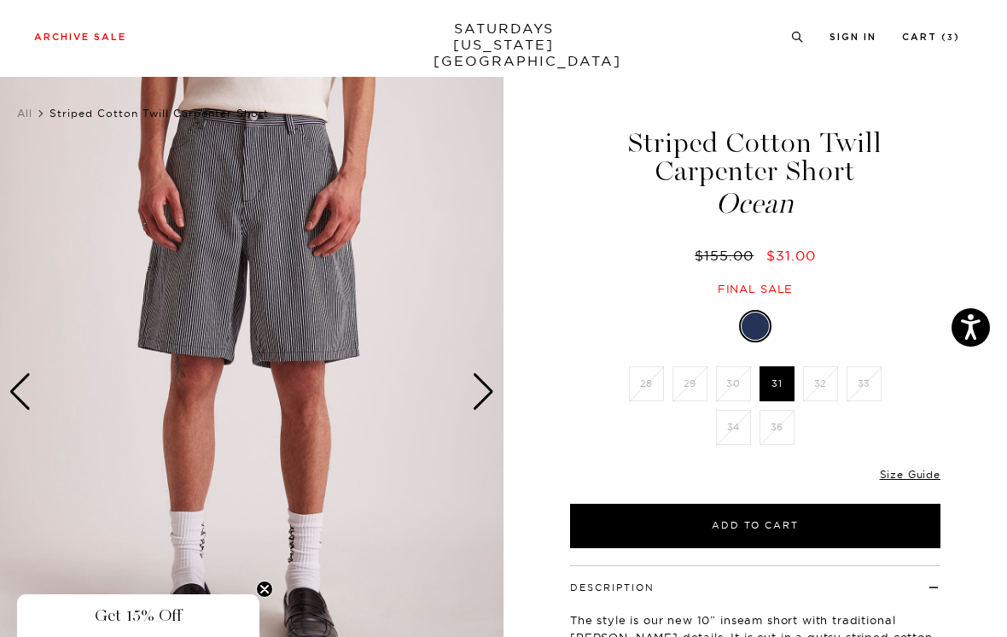
click at [488, 389] on div "Next slide" at bounding box center [483, 392] width 23 height 38
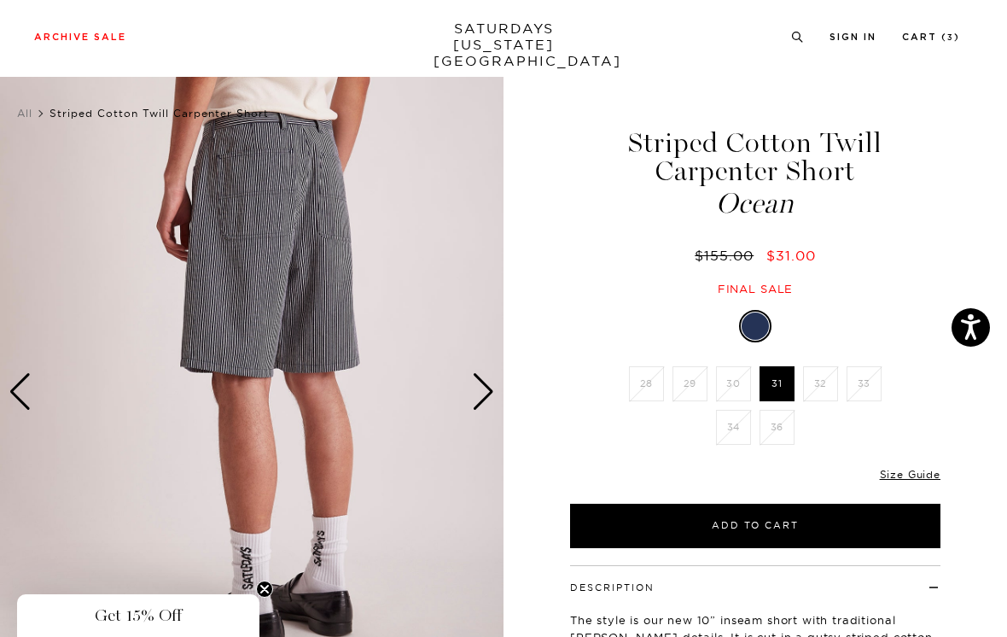
click at [491, 387] on div "Next slide" at bounding box center [483, 392] width 23 height 38
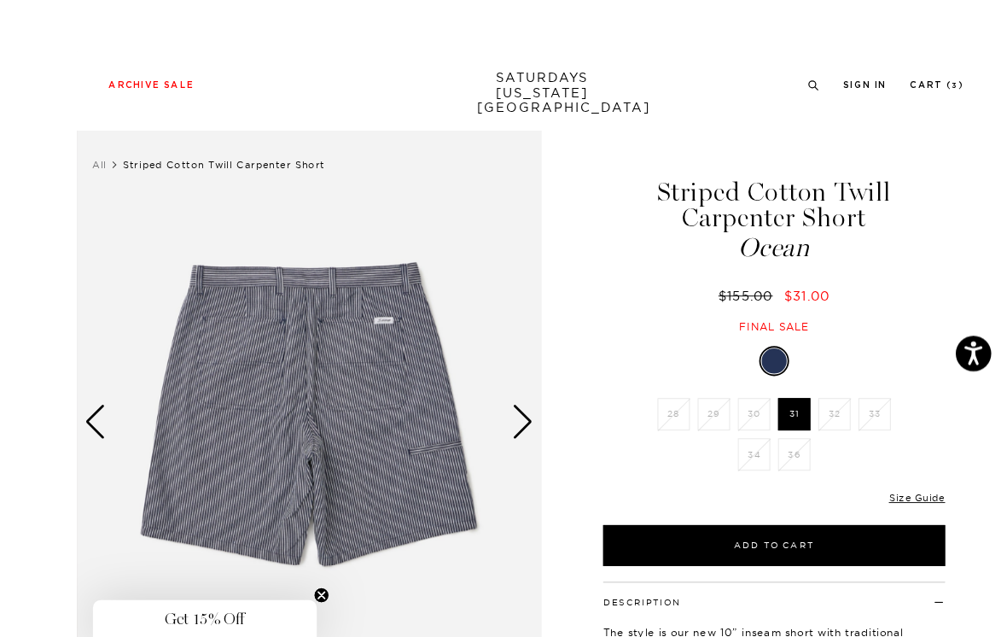
scroll to position [17, 0]
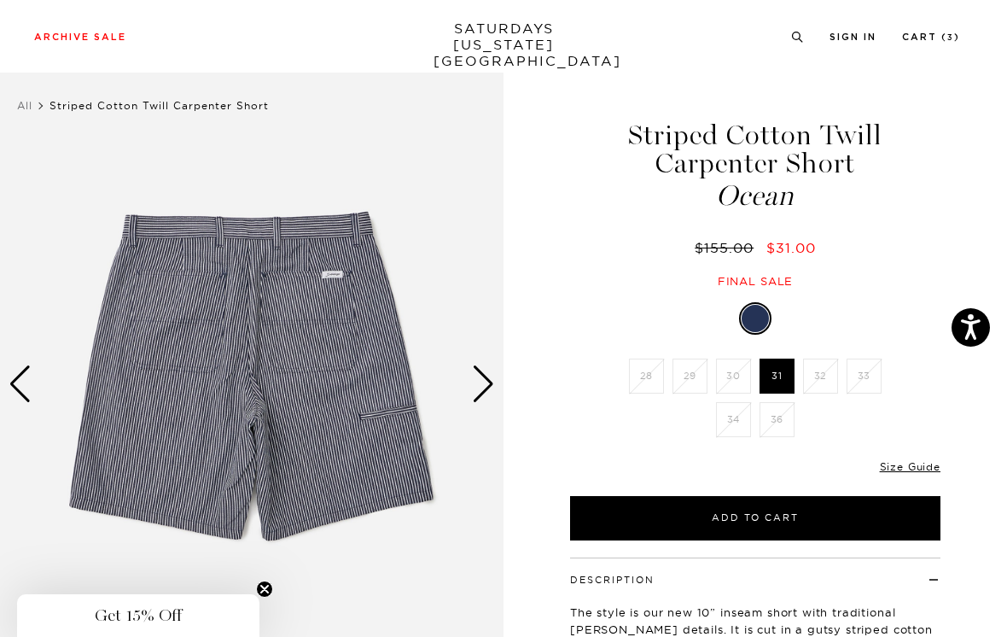
click at [496, 377] on img at bounding box center [252, 384] width 504 height 630
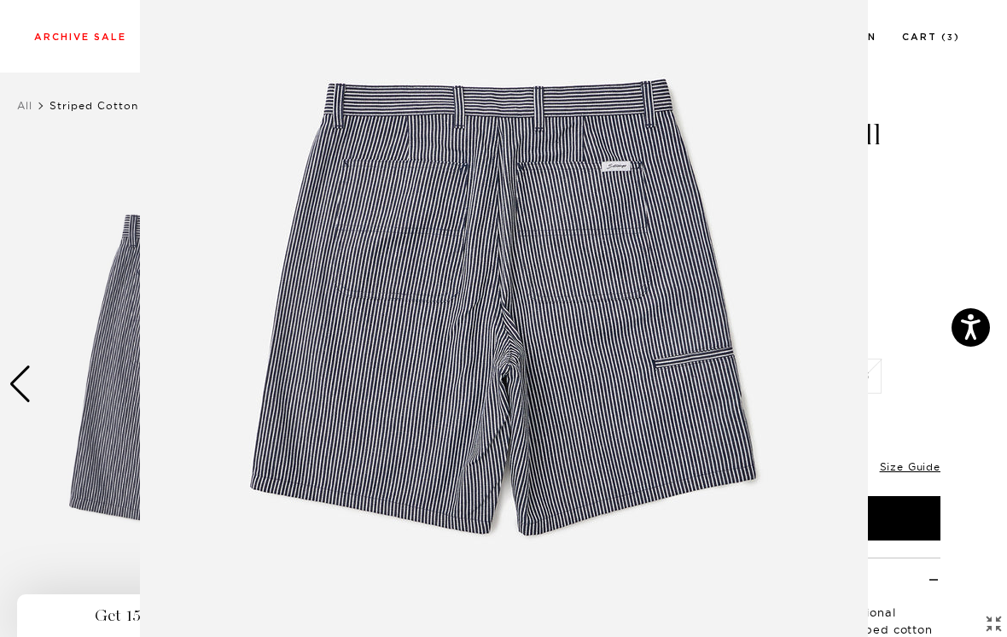
click at [805, 235] on img at bounding box center [504, 318] width 728 height 874
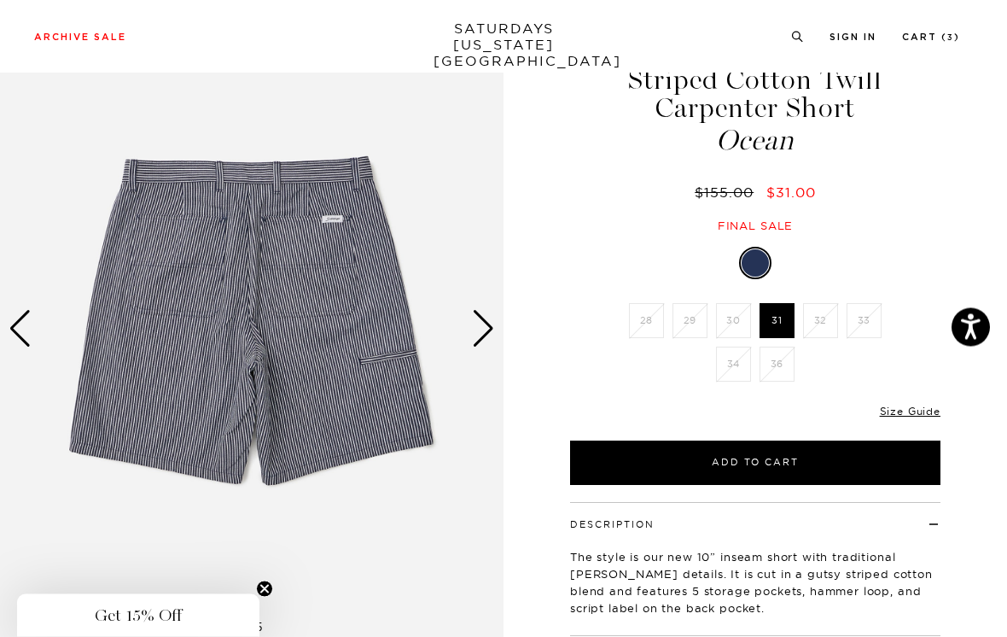
scroll to position [73, 0]
click at [822, 456] on button "Add to Cart" at bounding box center [755, 463] width 371 height 44
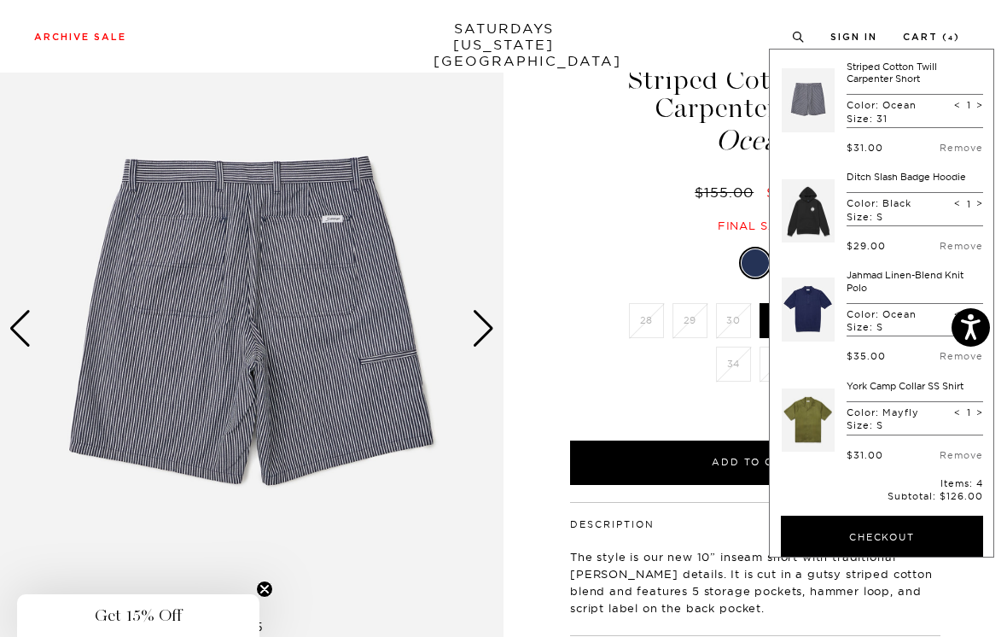
click at [583, 347] on div "Ocean 28 29 30 31 32 33 34 36 28" at bounding box center [755, 366] width 427 height 238
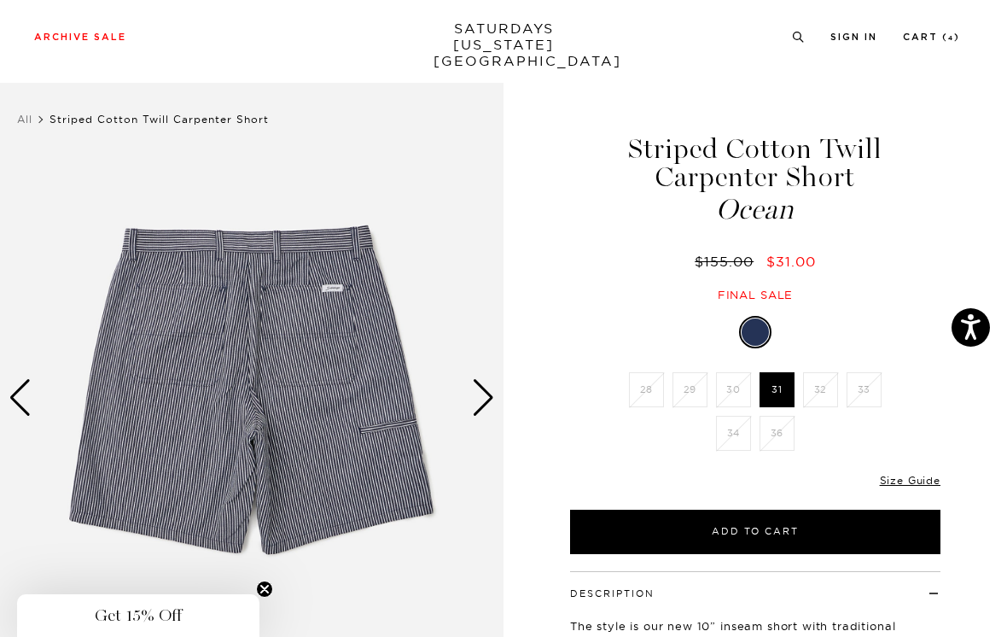
scroll to position [4, 0]
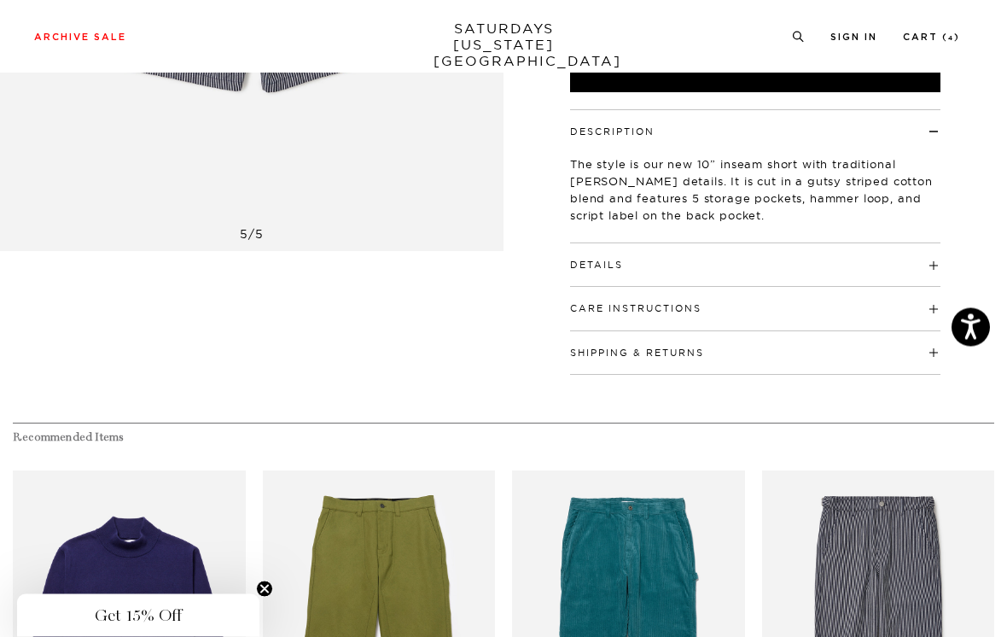
click at [924, 266] on h4 "Details" at bounding box center [755, 258] width 371 height 28
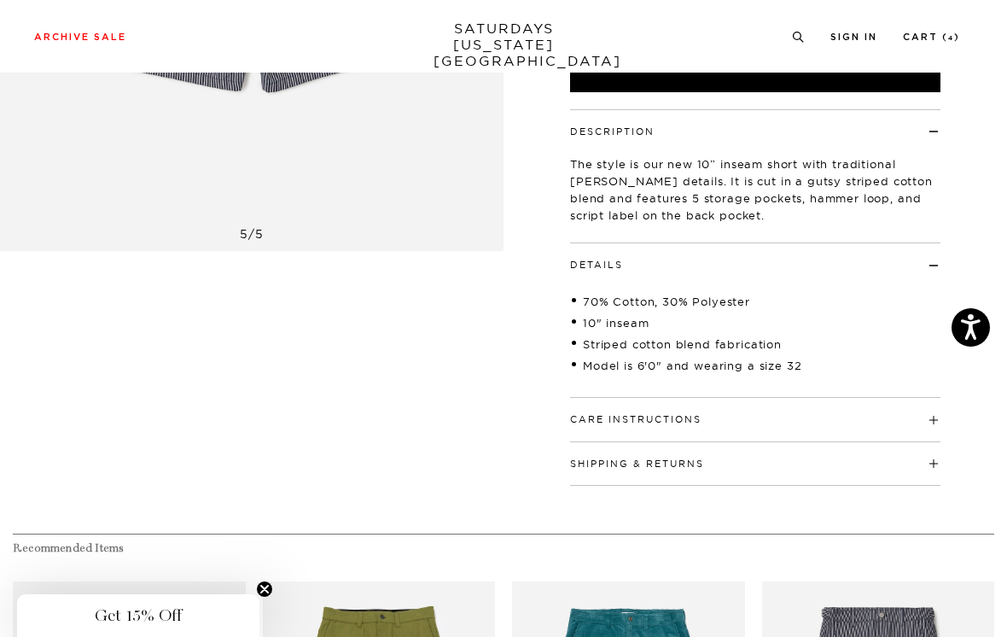
click at [952, 269] on div "Description The style is our new 10” inseam short with traditional [PERSON_NAME…" at bounding box center [755, 297] width 427 height 376
click at [939, 266] on h4 "Details" at bounding box center [755, 257] width 371 height 28
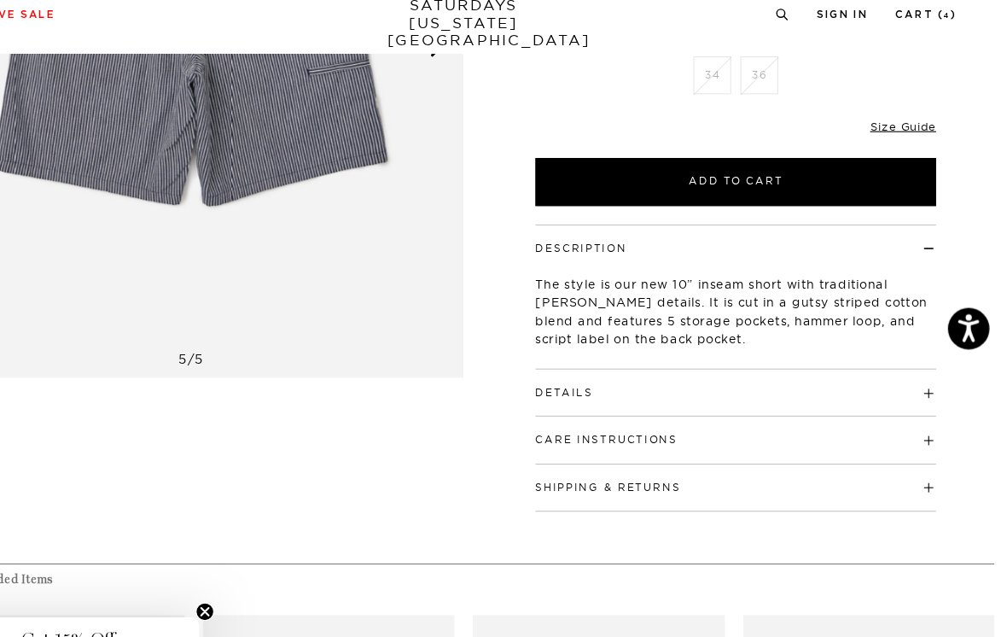
scroll to position [347, 0]
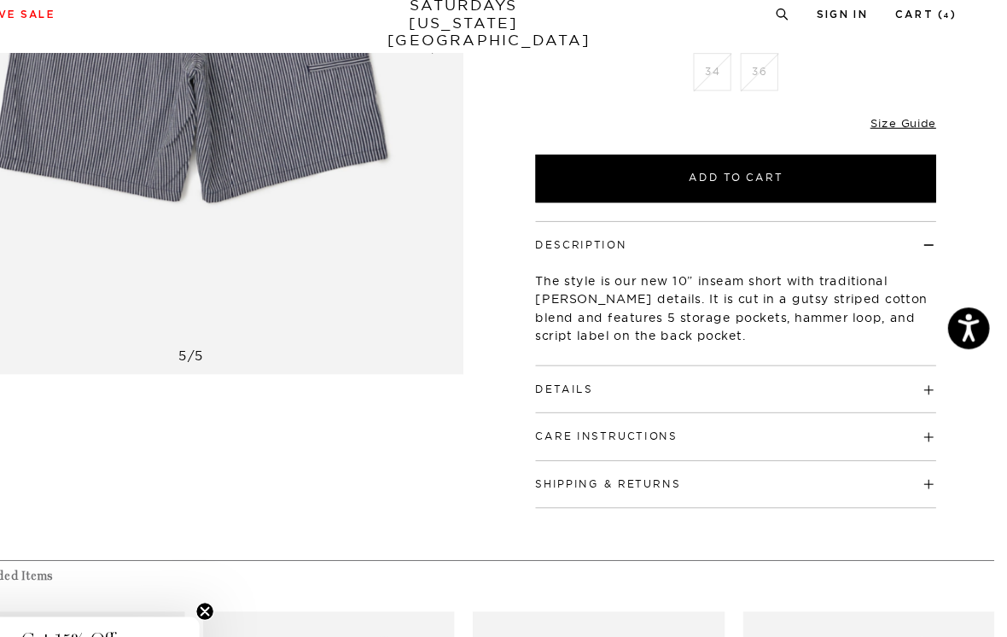
click at [808, 363] on h4 "Details" at bounding box center [755, 376] width 371 height 28
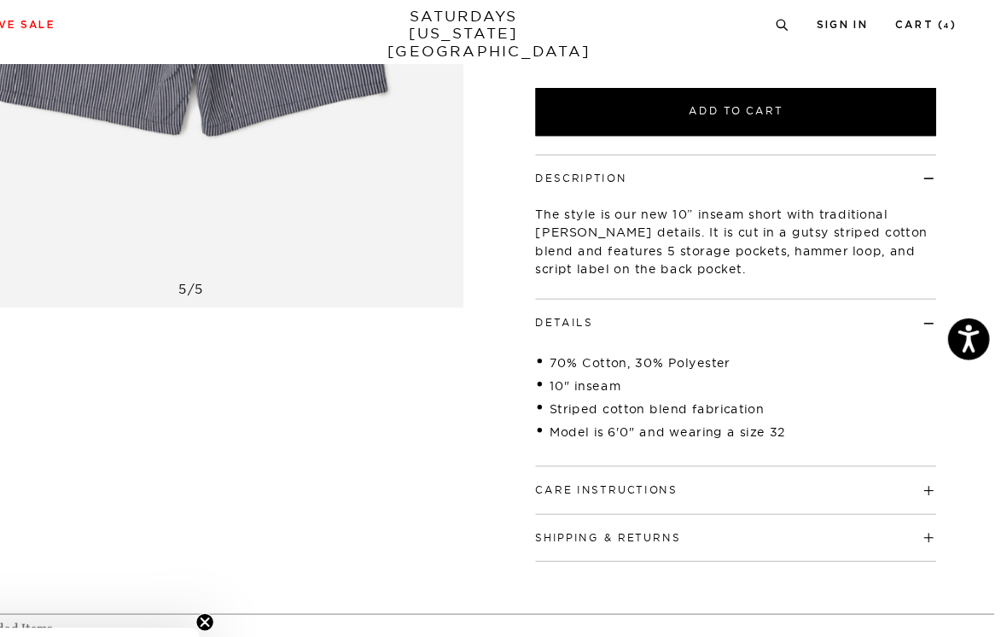
scroll to position [414, 0]
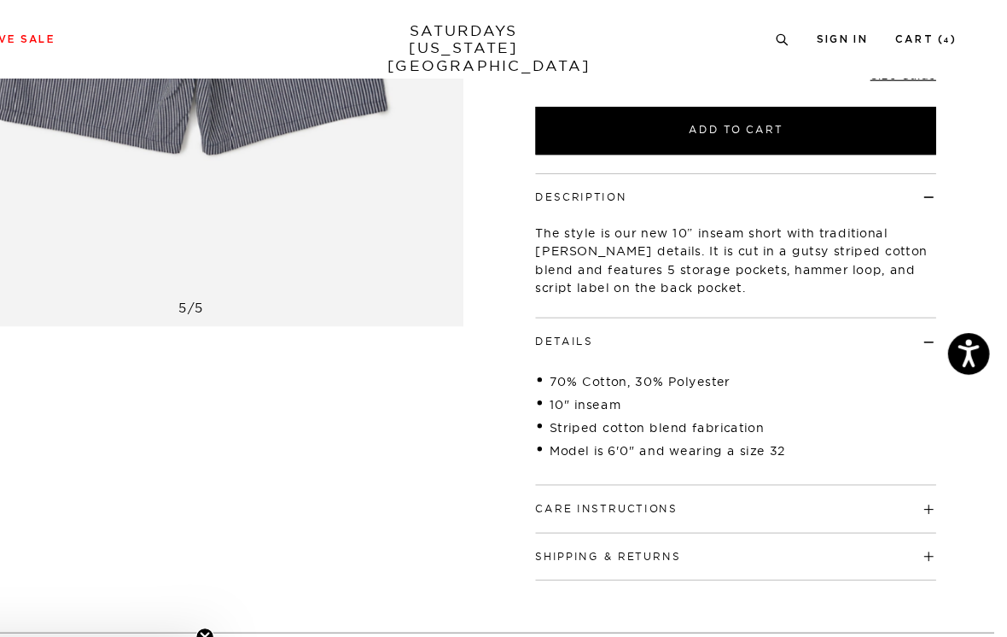
click at [855, 314] on h4 "Details" at bounding box center [755, 309] width 371 height 28
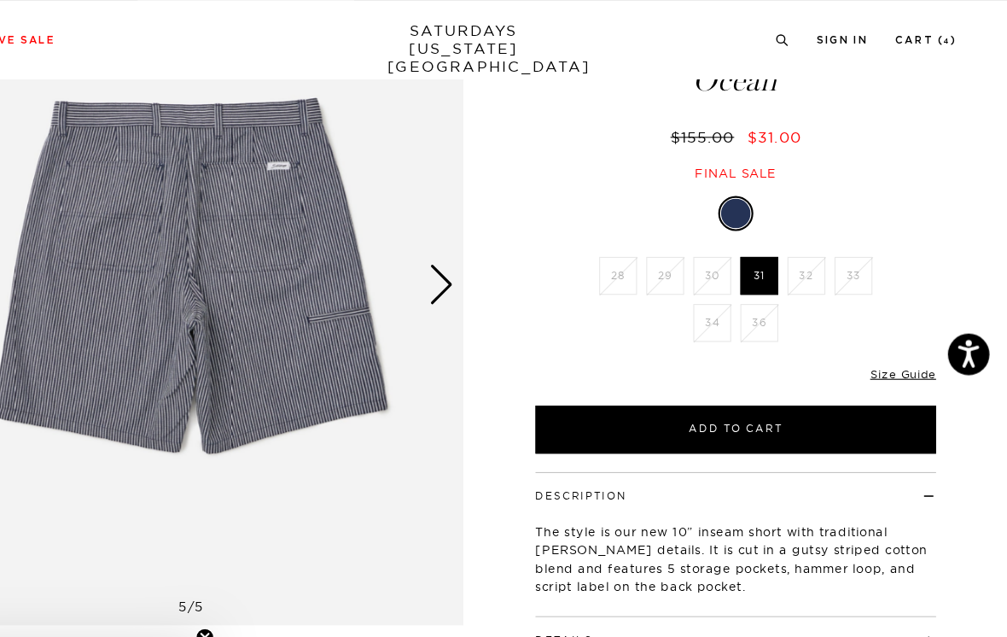
scroll to position [53, 0]
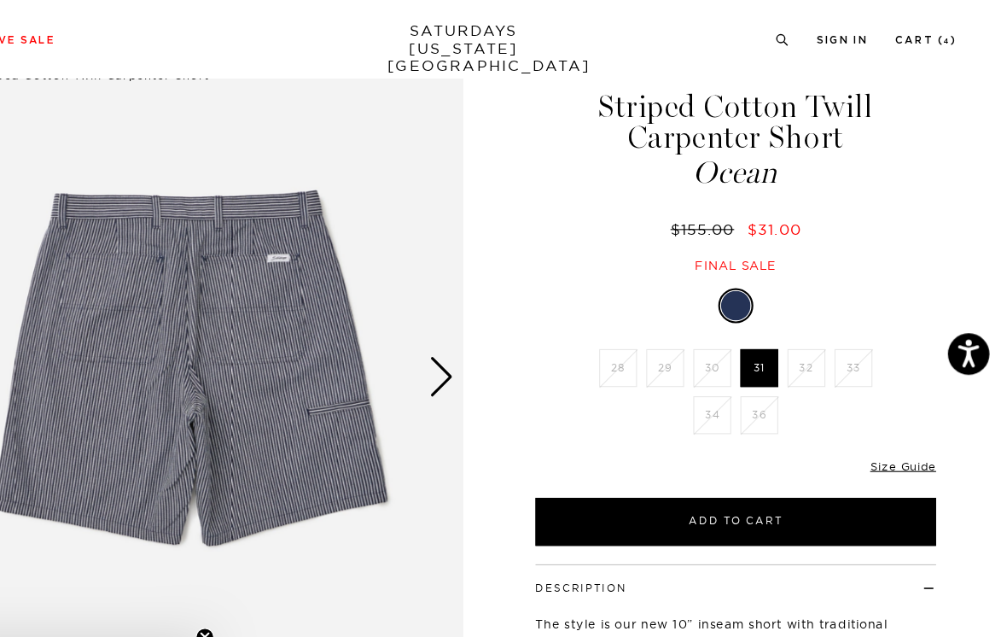
click at [472, 347] on div "Next slide" at bounding box center [483, 349] width 23 height 38
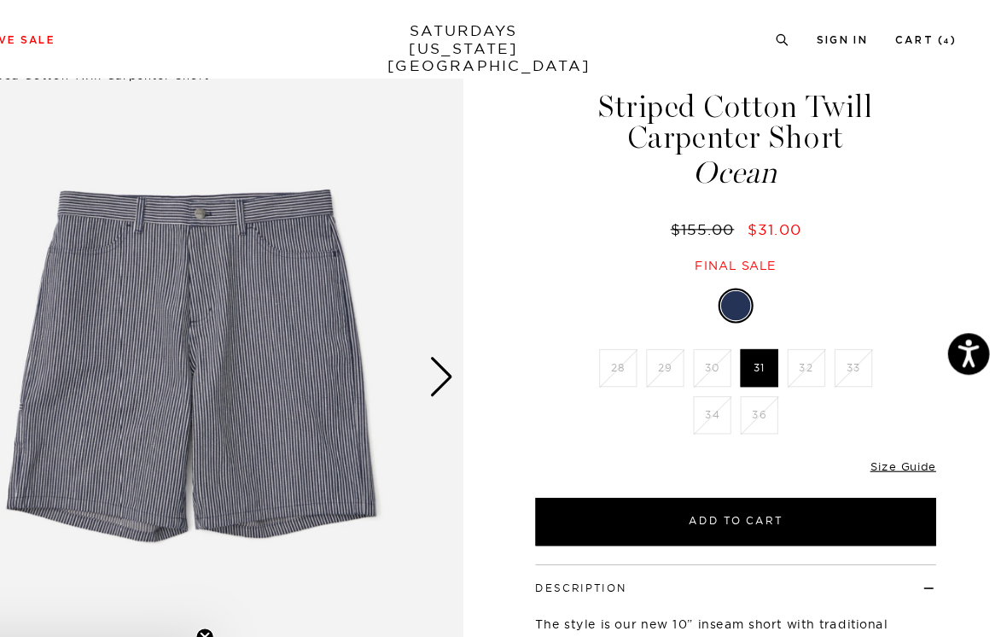
click at [472, 345] on div "Next slide" at bounding box center [483, 349] width 23 height 38
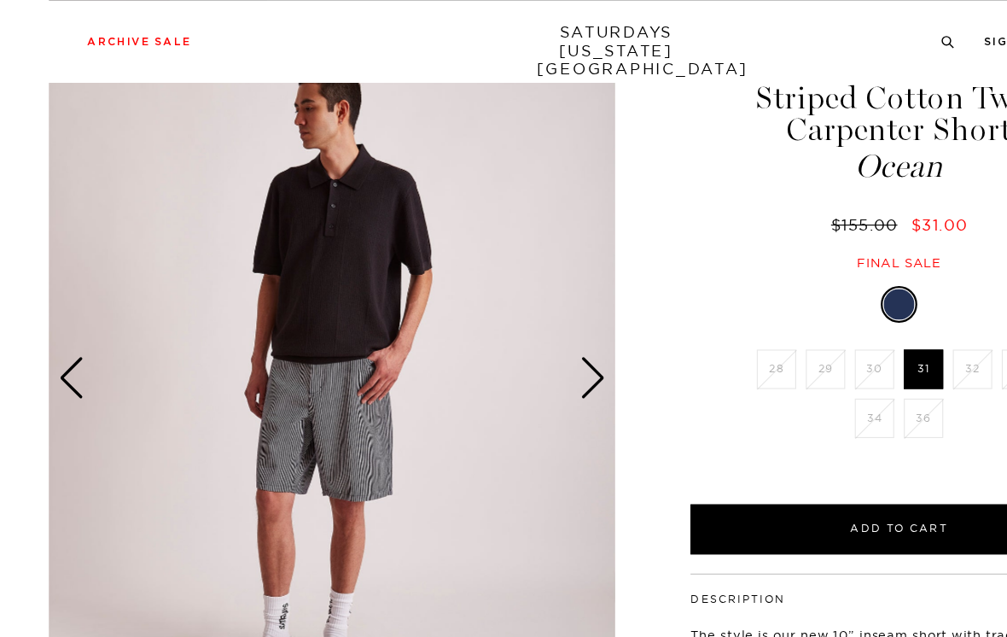
scroll to position [50, 0]
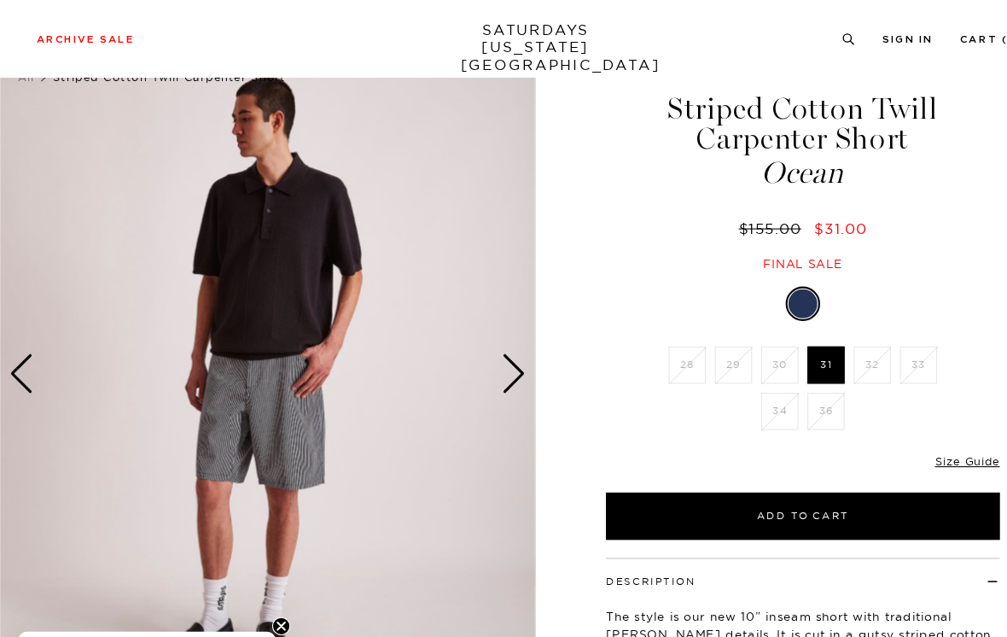
click at [365, 342] on img at bounding box center [252, 352] width 504 height 630
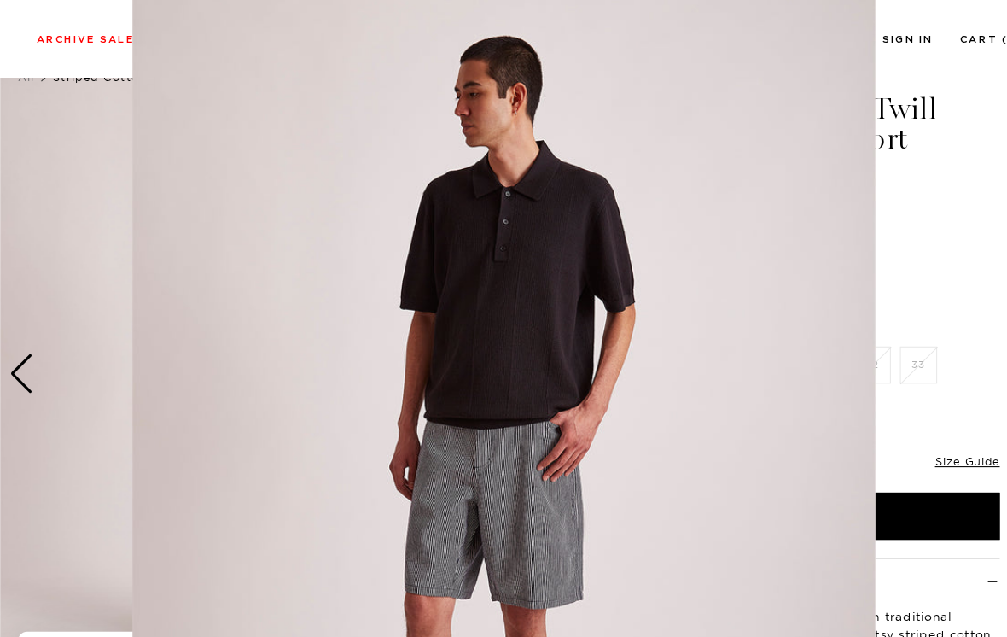
scroll to position [78, 0]
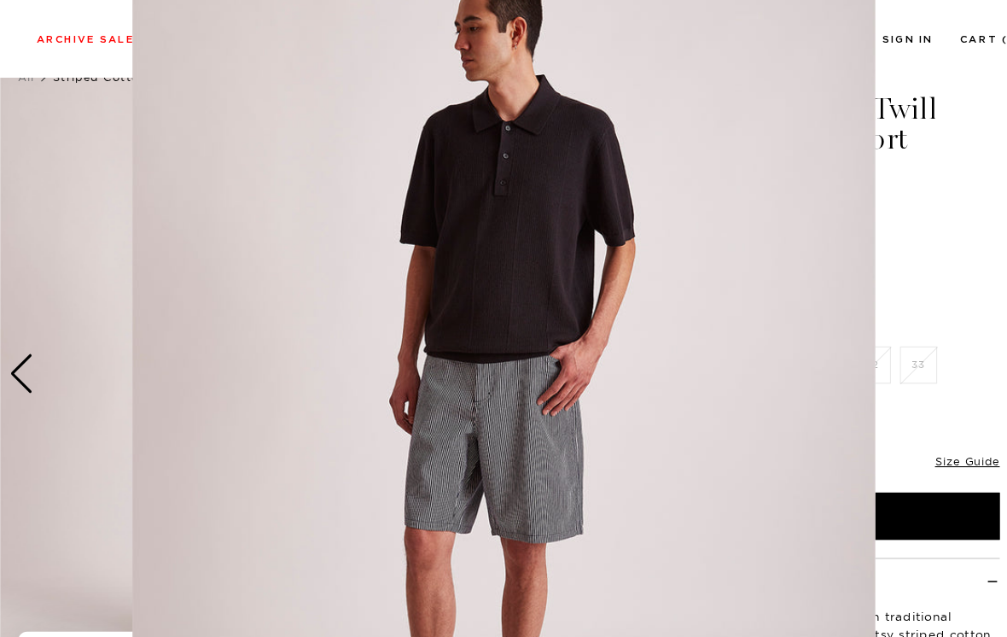
click at [916, 106] on figure at bounding box center [503, 318] width 1007 height 637
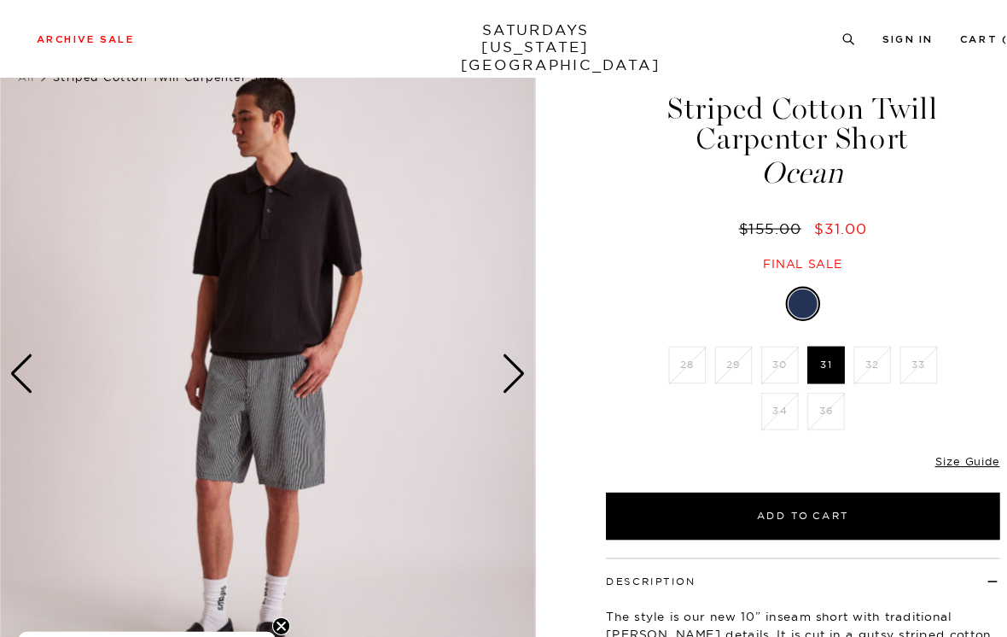
click at [473, 352] on div "Next slide" at bounding box center [483, 352] width 23 height 38
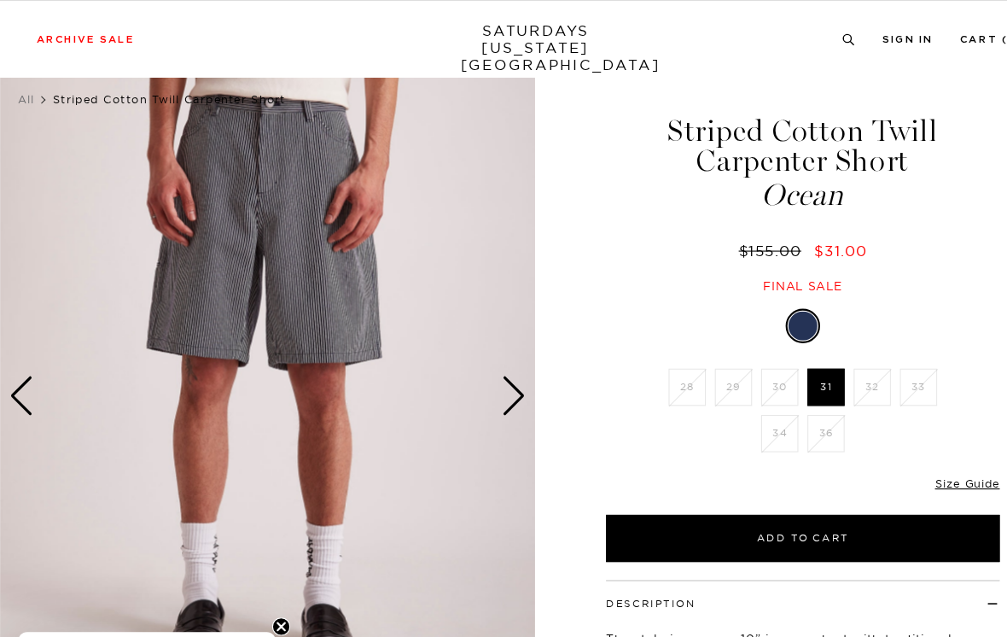
scroll to position [4, 0]
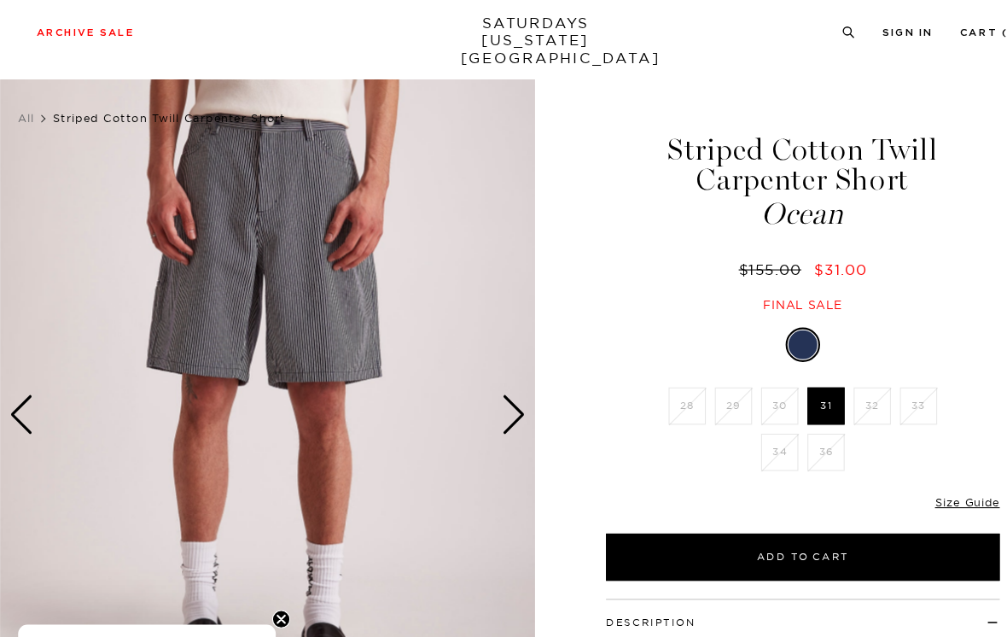
click at [487, 383] on div "Next slide" at bounding box center [483, 397] width 23 height 38
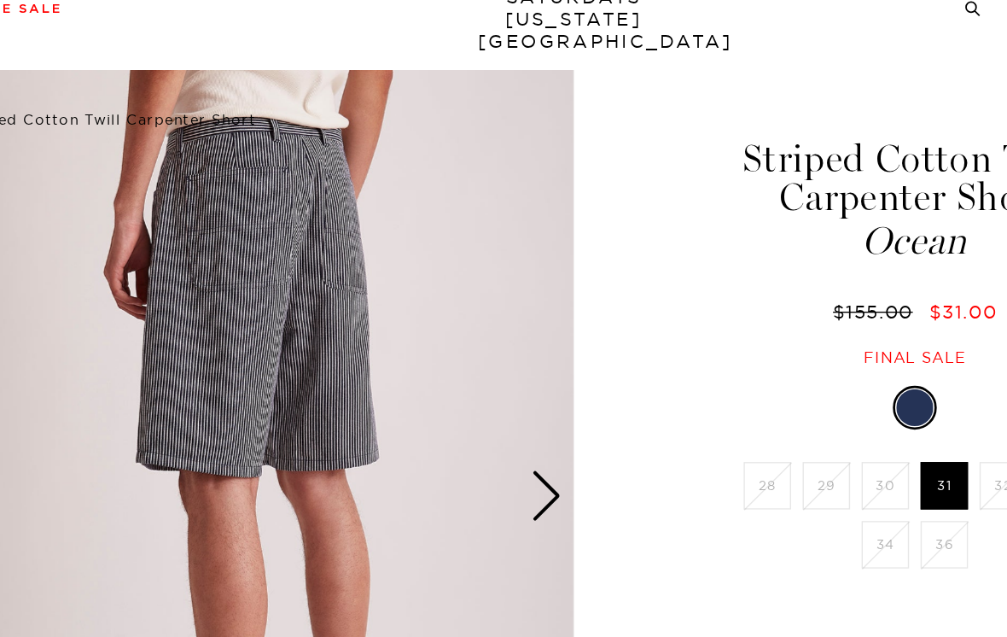
scroll to position [0, 0]
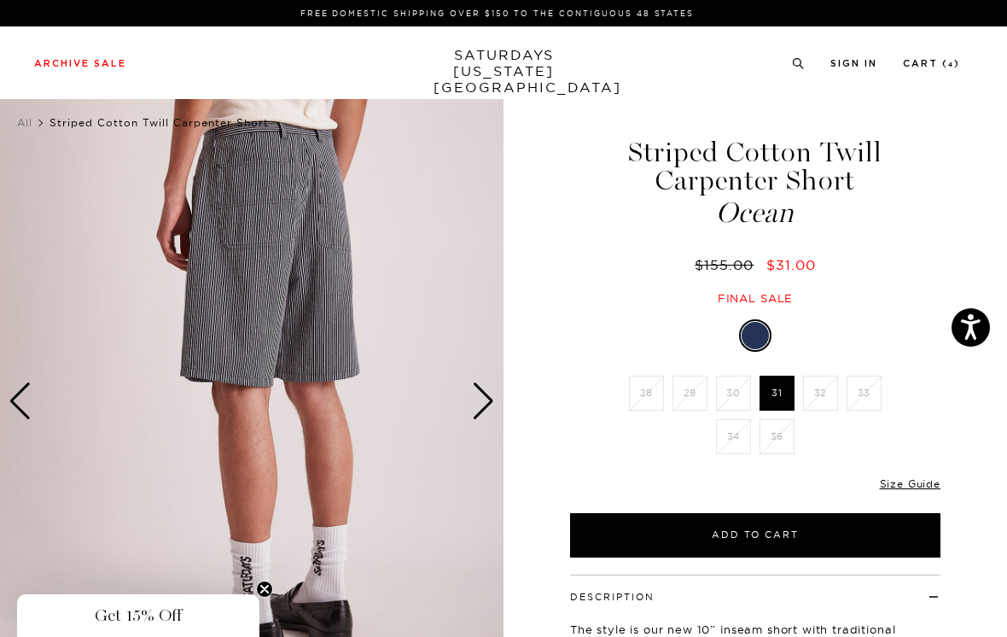
click at [488, 400] on div "Next slide" at bounding box center [483, 401] width 23 height 38
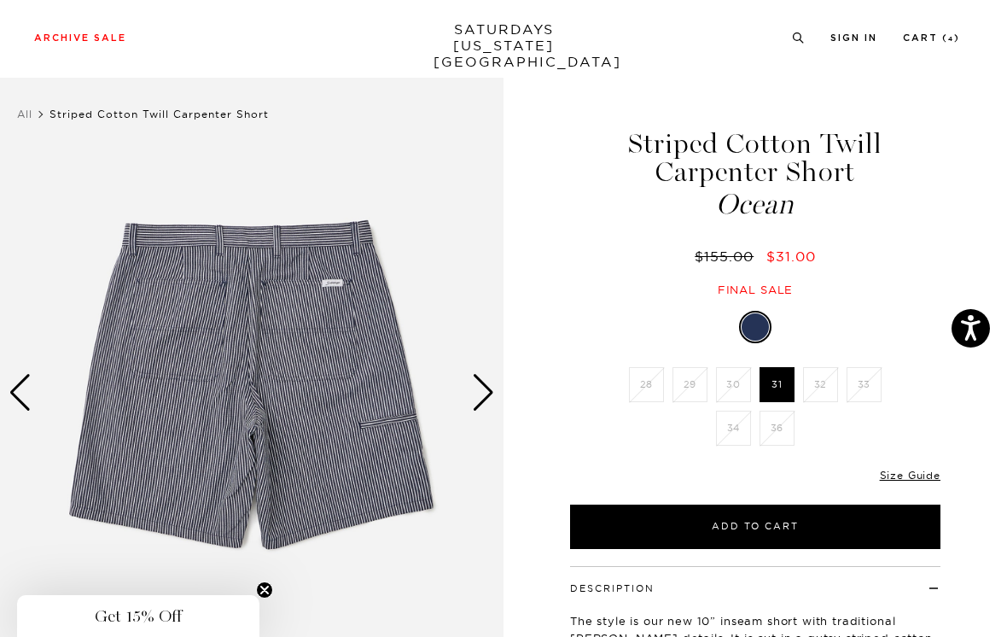
click at [492, 390] on div "Next slide" at bounding box center [483, 392] width 23 height 38
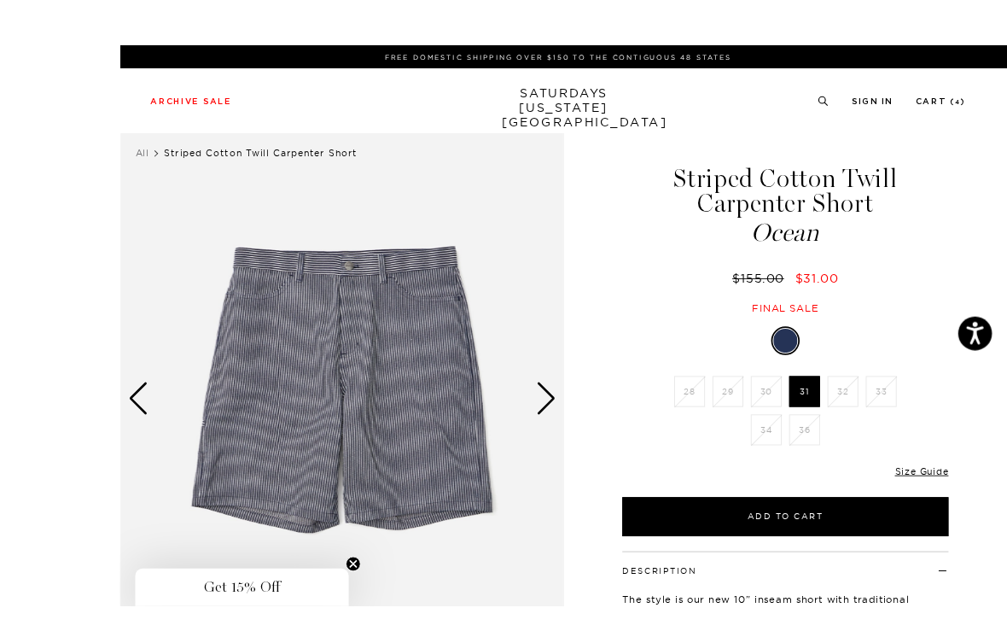
scroll to position [18, 0]
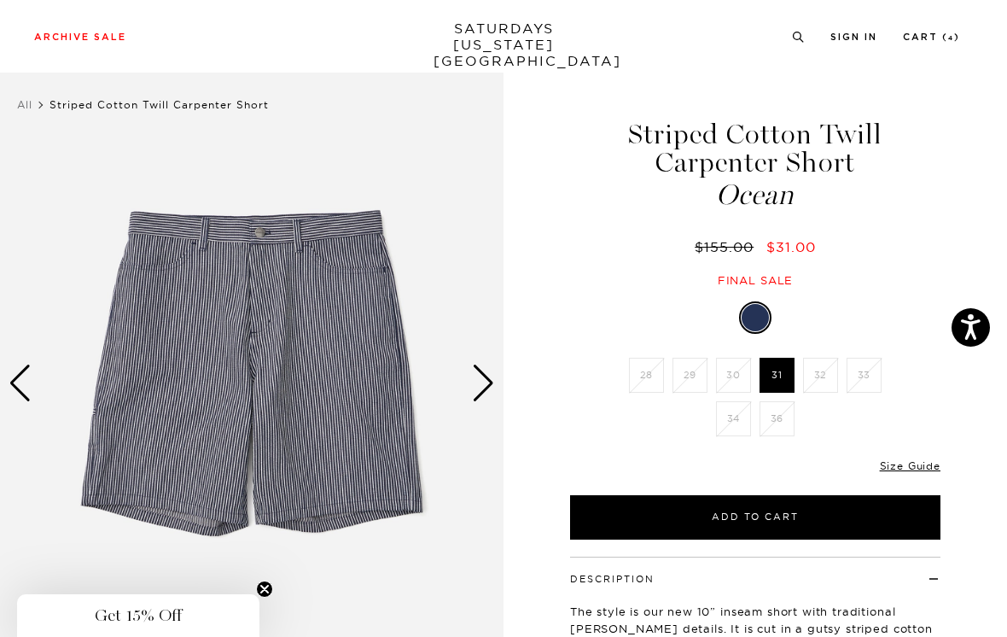
click at [490, 378] on div "Next slide" at bounding box center [483, 384] width 23 height 38
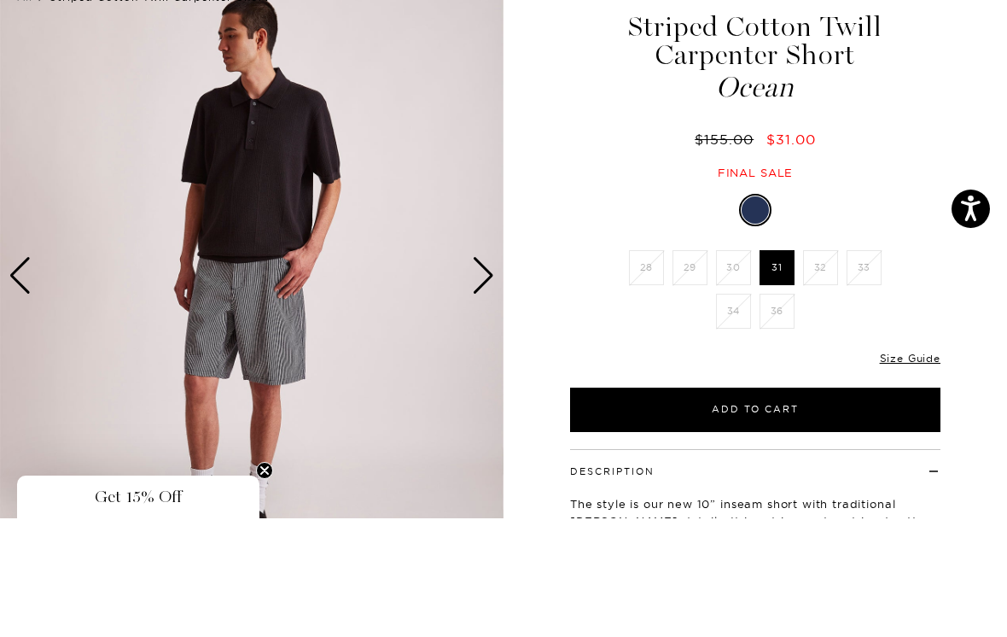
click at [491, 376] on div "Next slide" at bounding box center [483, 395] width 23 height 38
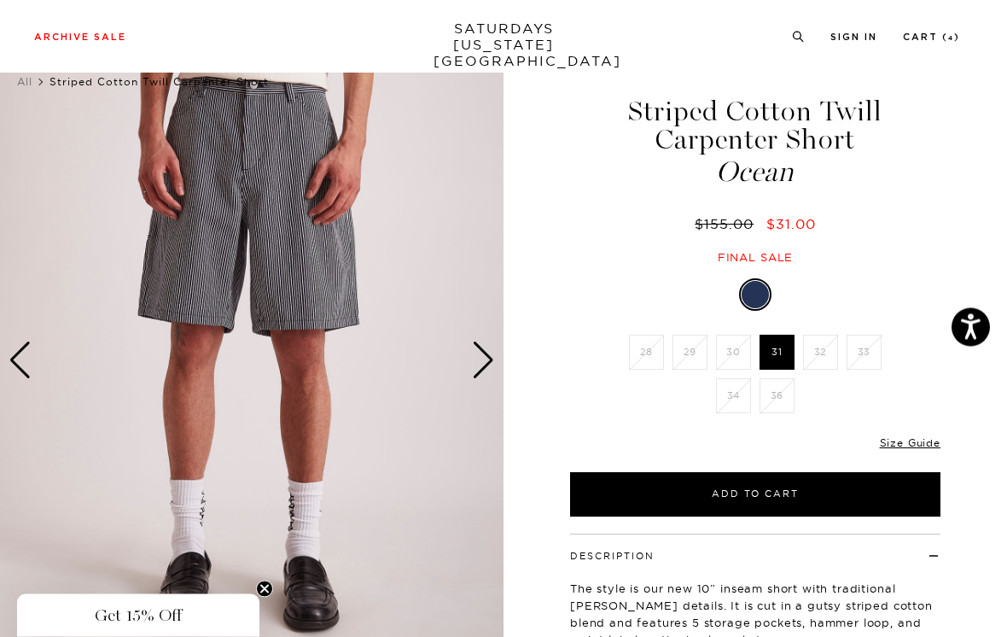
scroll to position [0, 0]
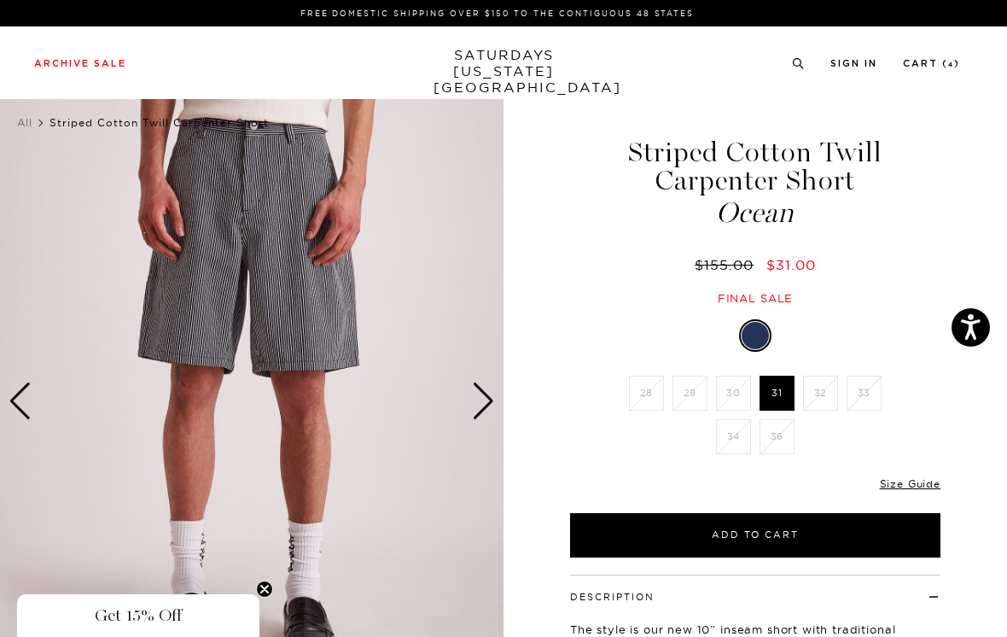
click at [487, 394] on div "Next slide" at bounding box center [483, 401] width 23 height 38
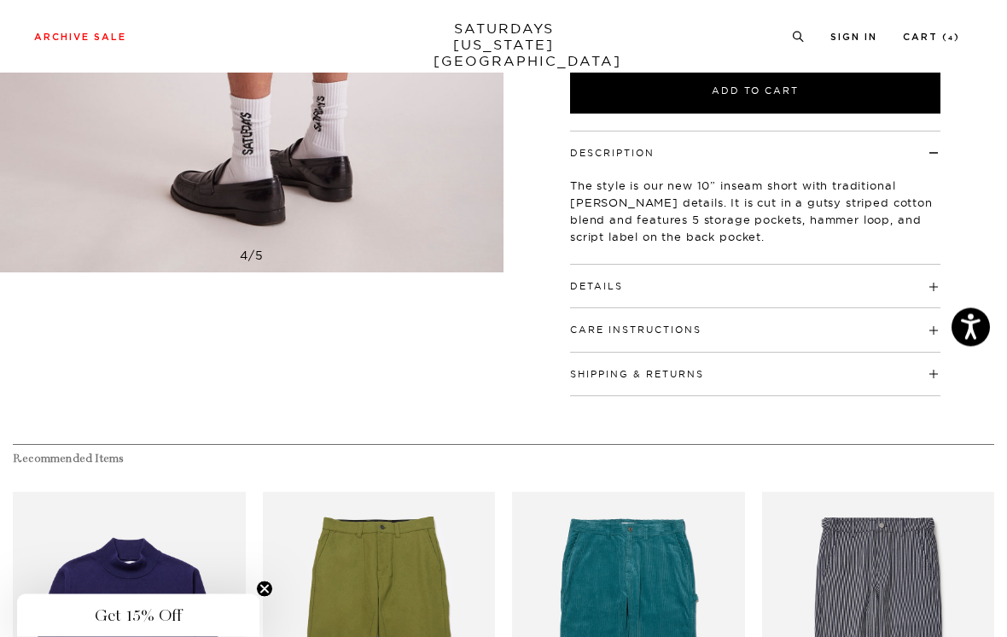
scroll to position [466, 0]
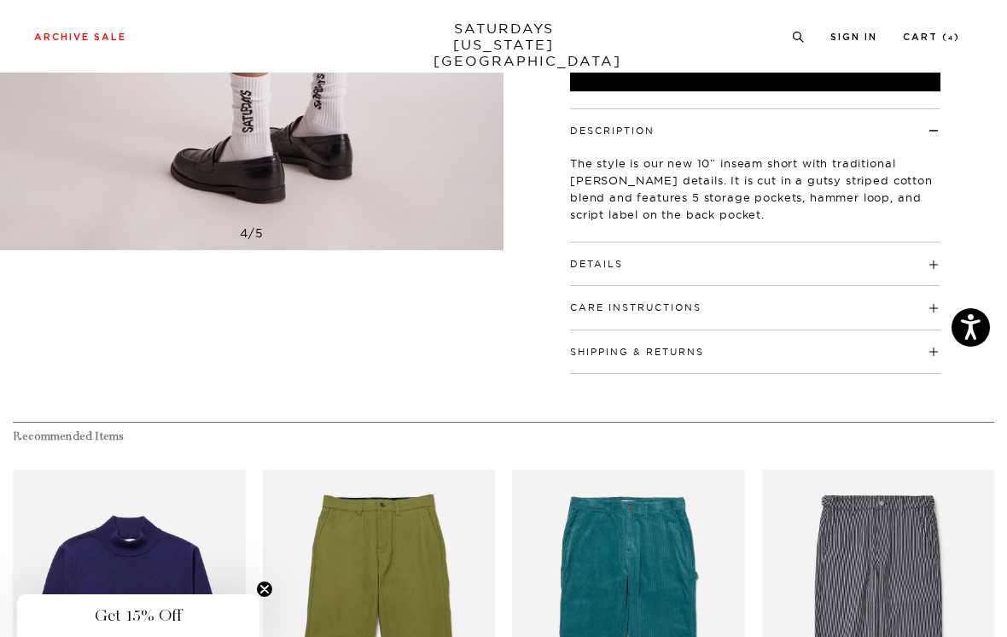
click at [789, 260] on h4 "Details" at bounding box center [755, 256] width 371 height 28
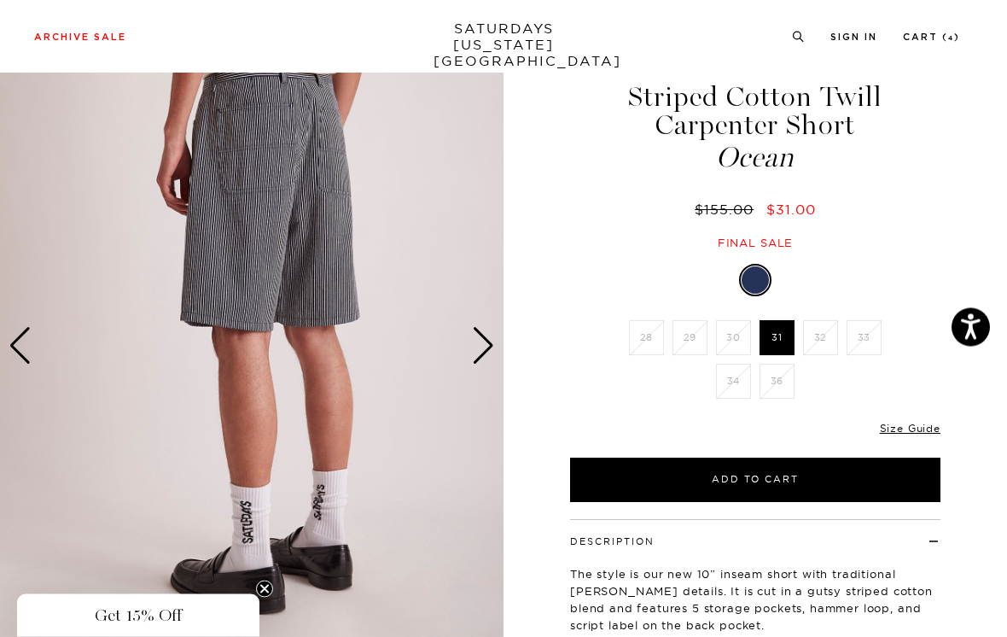
scroll to position [55, 0]
click at [476, 342] on div "Next slide" at bounding box center [483, 346] width 23 height 38
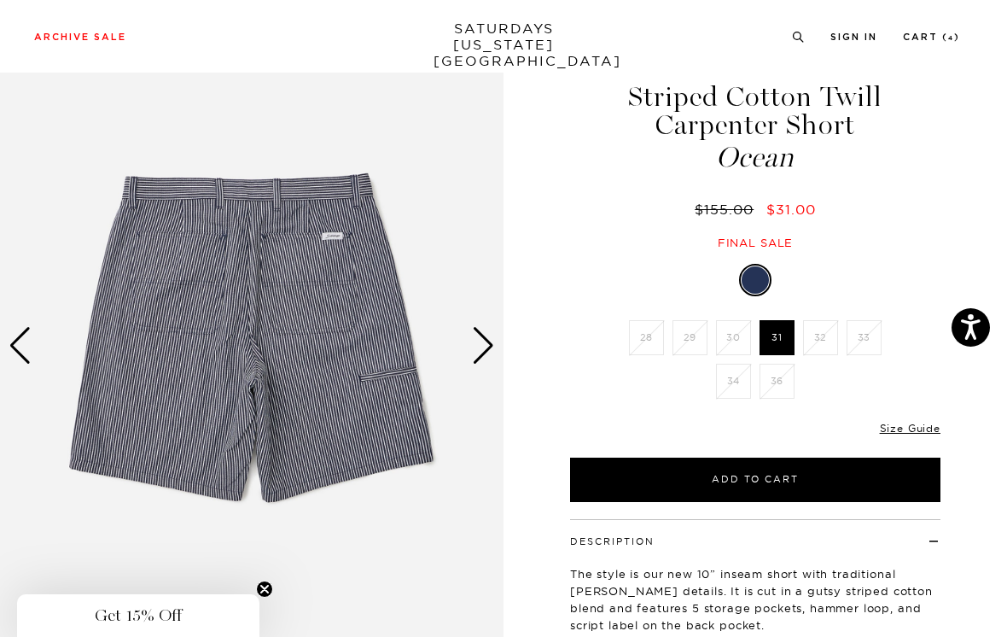
click at [491, 345] on div "Next slide" at bounding box center [483, 346] width 23 height 38
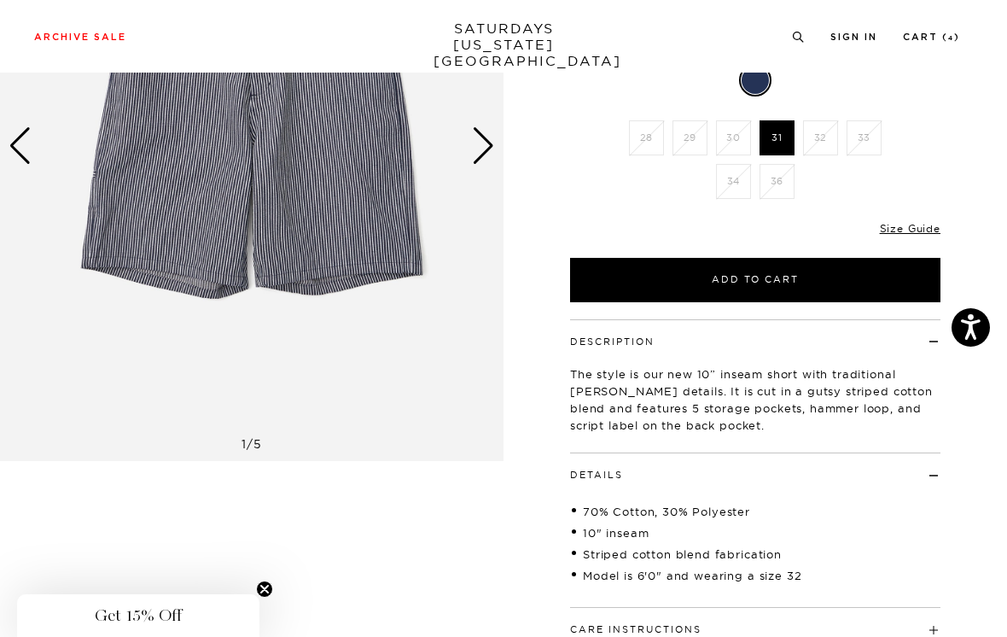
scroll to position [256, 0]
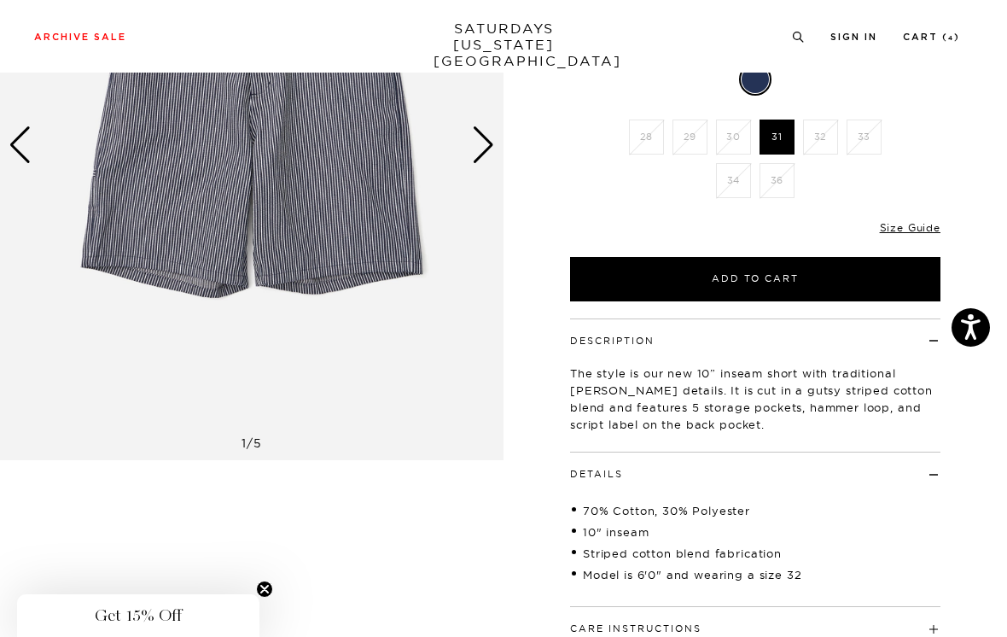
click at [919, 230] on link "Size Guide" at bounding box center [910, 227] width 61 height 13
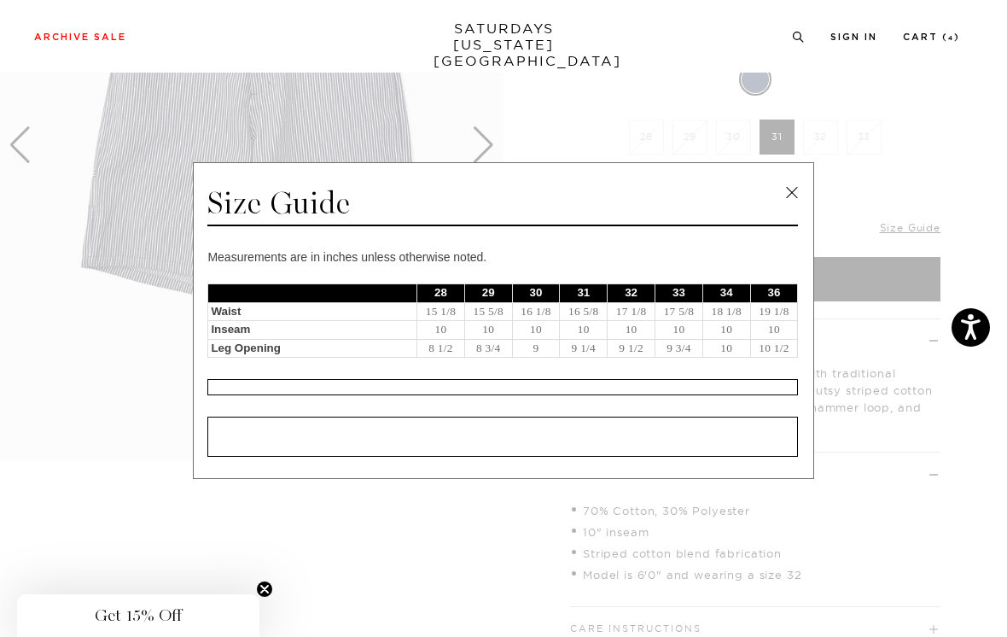
click at [795, 193] on link at bounding box center [792, 193] width 26 height 26
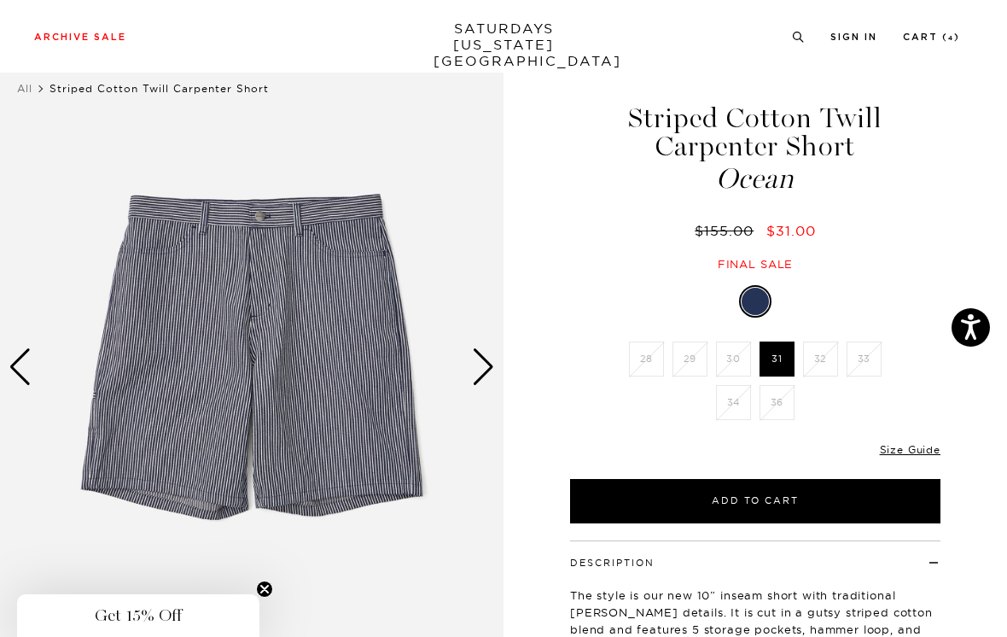
scroll to position [33, 0]
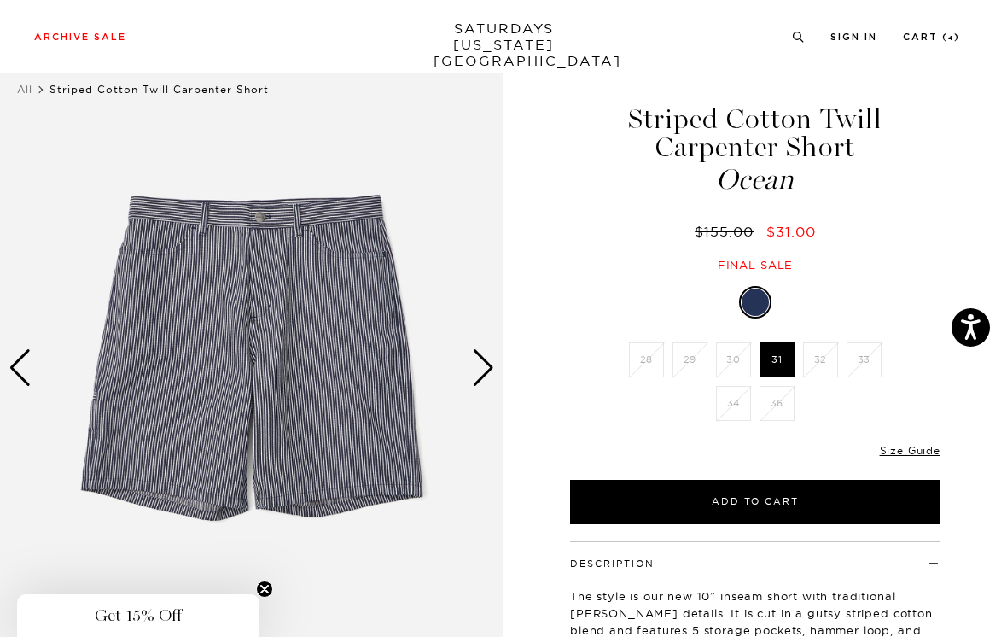
click at [902, 450] on link "Size Guide" at bounding box center [910, 450] width 61 height 13
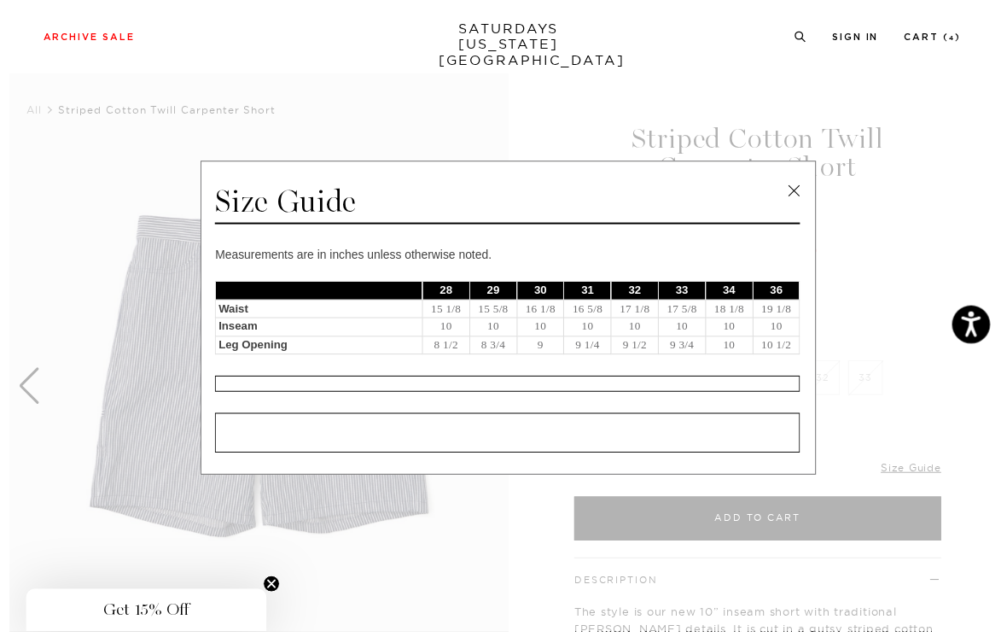
scroll to position [23, 0]
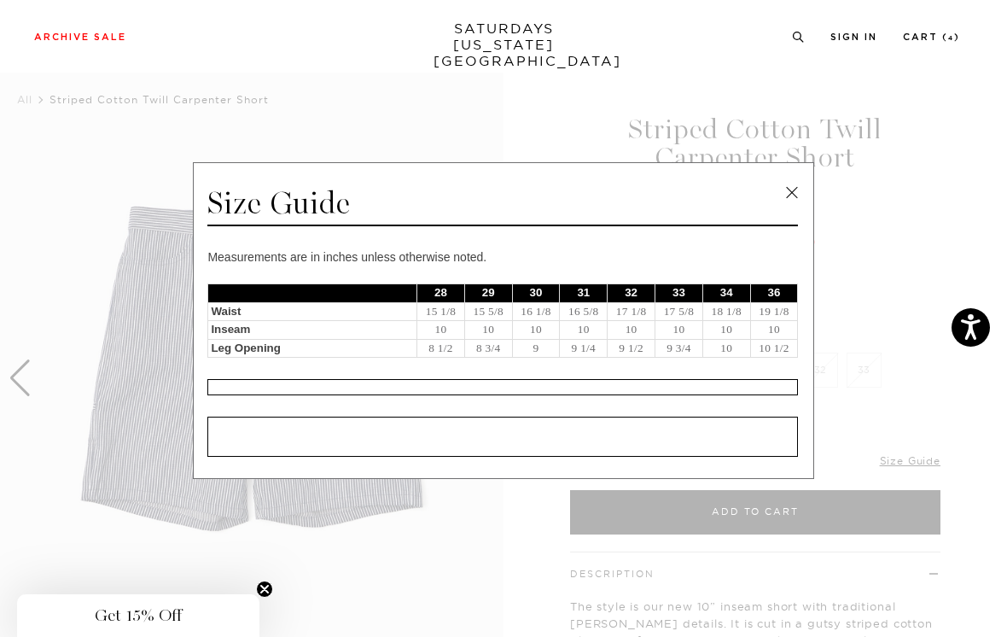
click at [797, 199] on link at bounding box center [792, 193] width 26 height 26
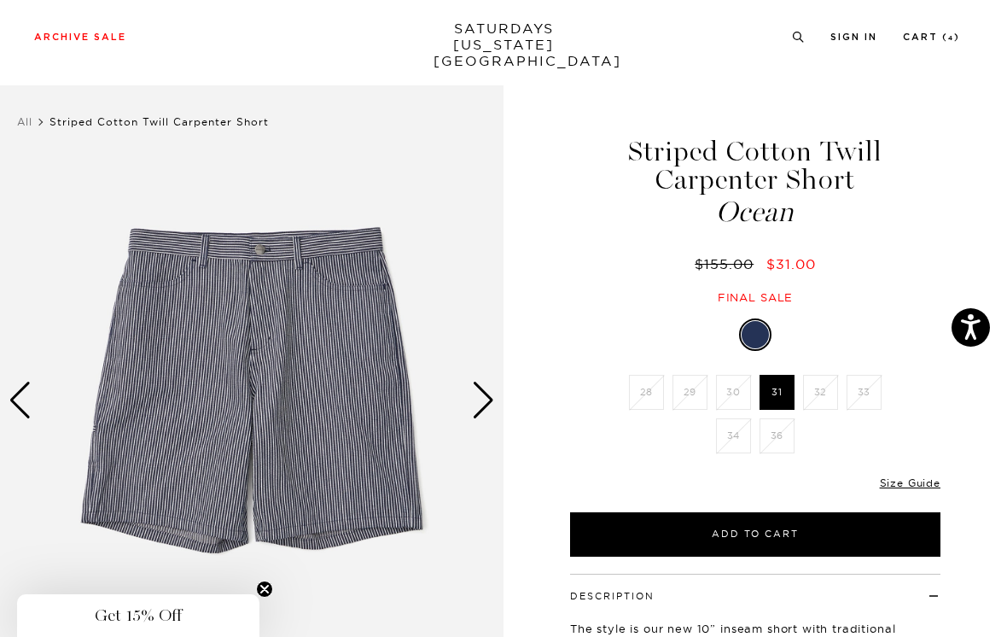
scroll to position [0, 0]
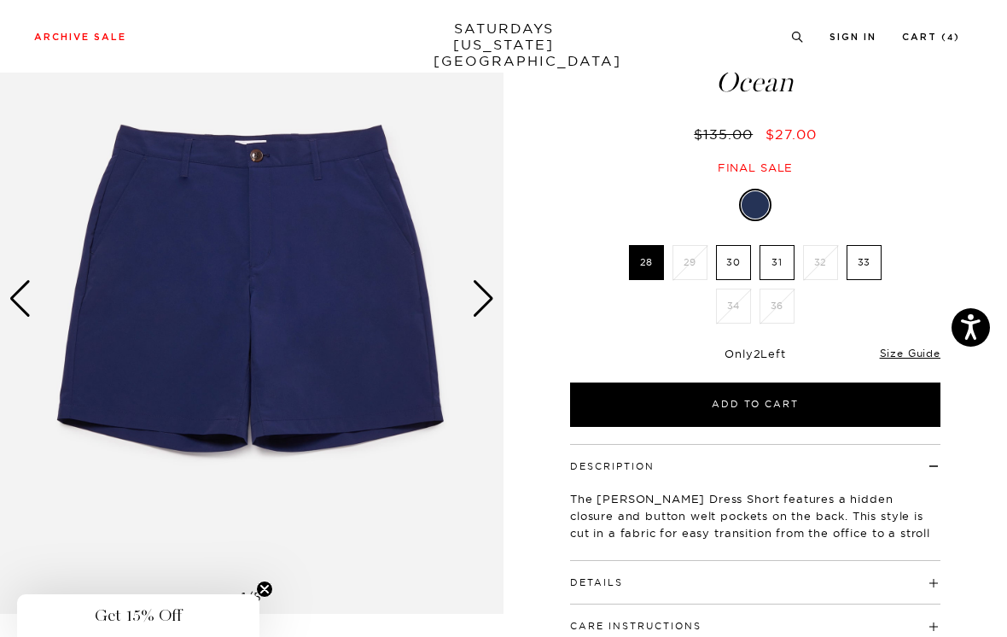
scroll to position [136, 0]
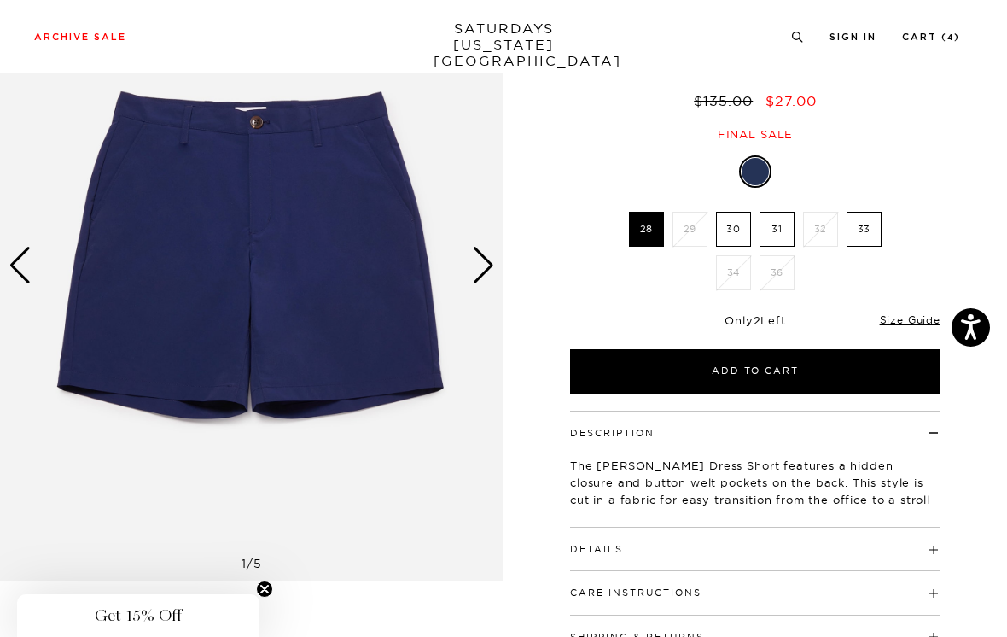
click at [919, 317] on link "Size Guide" at bounding box center [910, 319] width 61 height 13
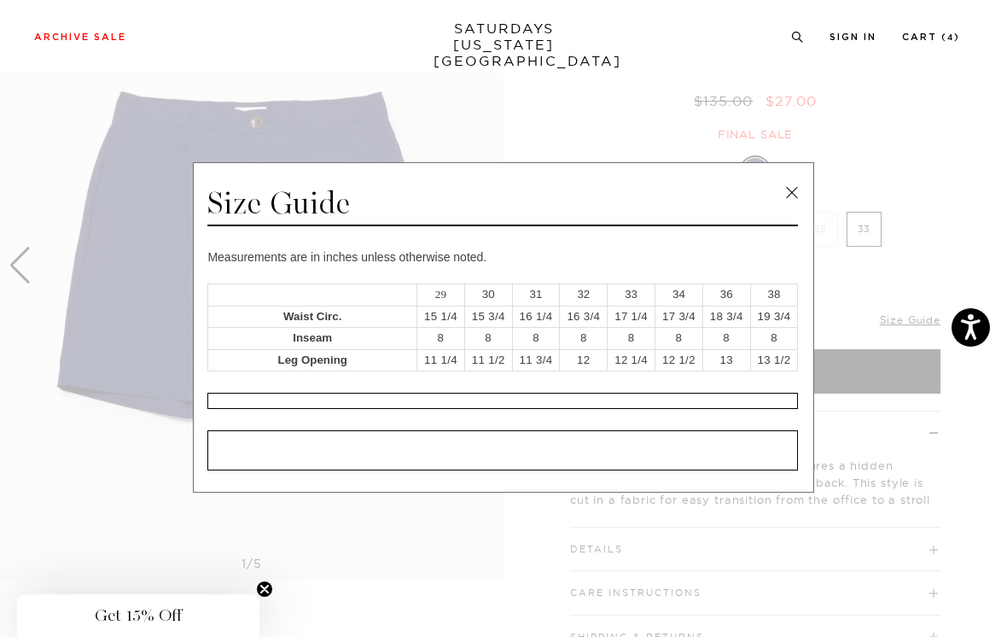
click at [785, 205] on link at bounding box center [792, 193] width 26 height 26
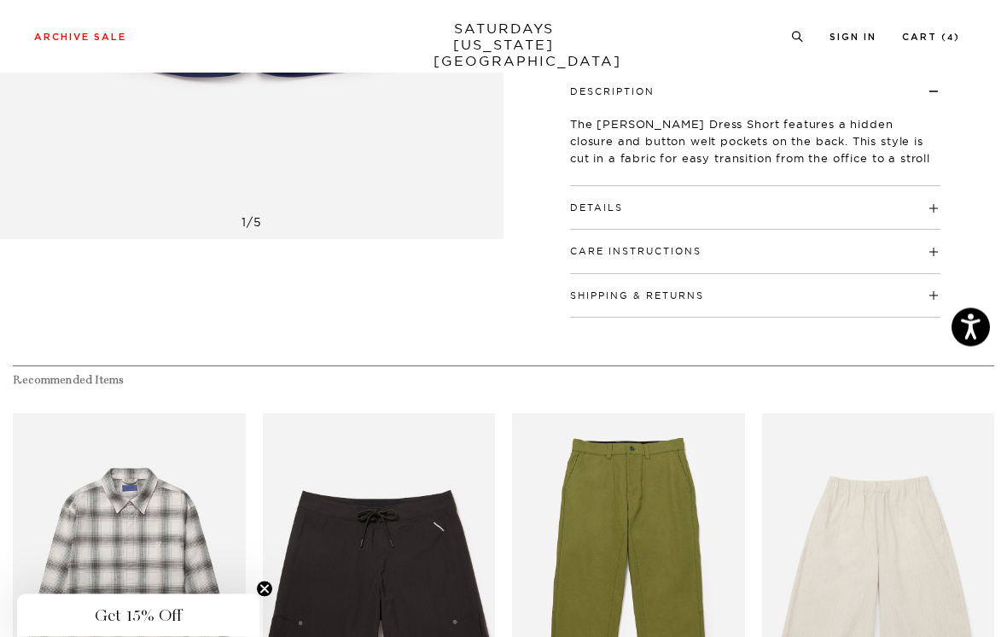
scroll to position [508, 0]
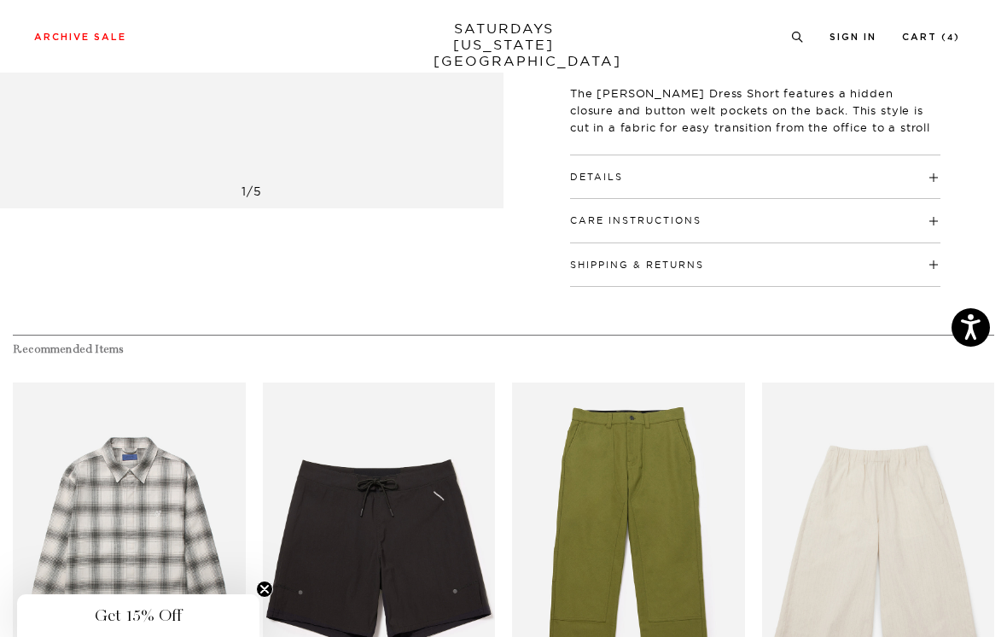
click at [924, 176] on h4 "Details" at bounding box center [755, 169] width 371 height 28
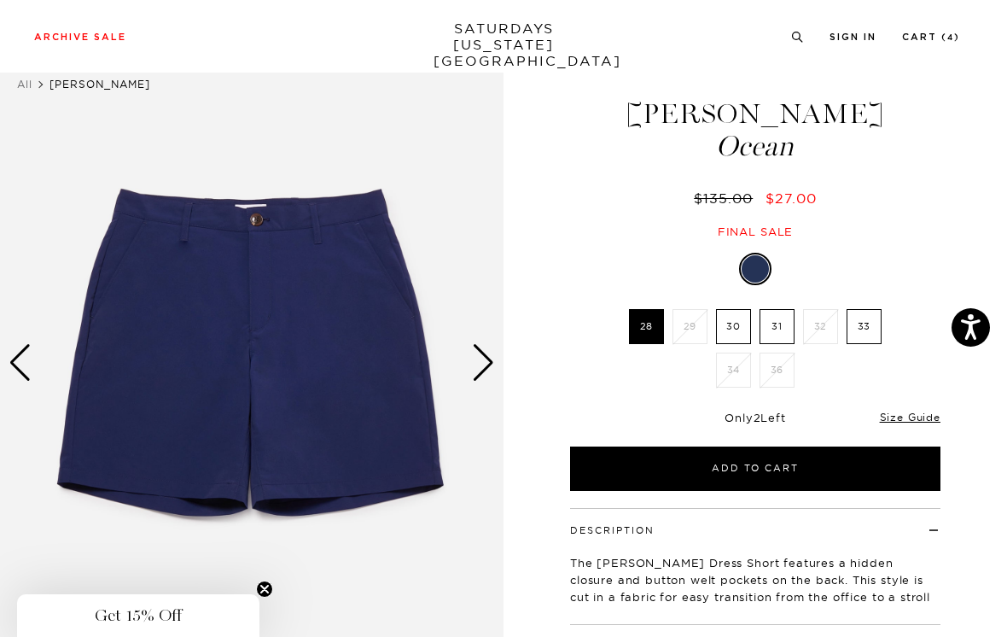
scroll to position [0, 0]
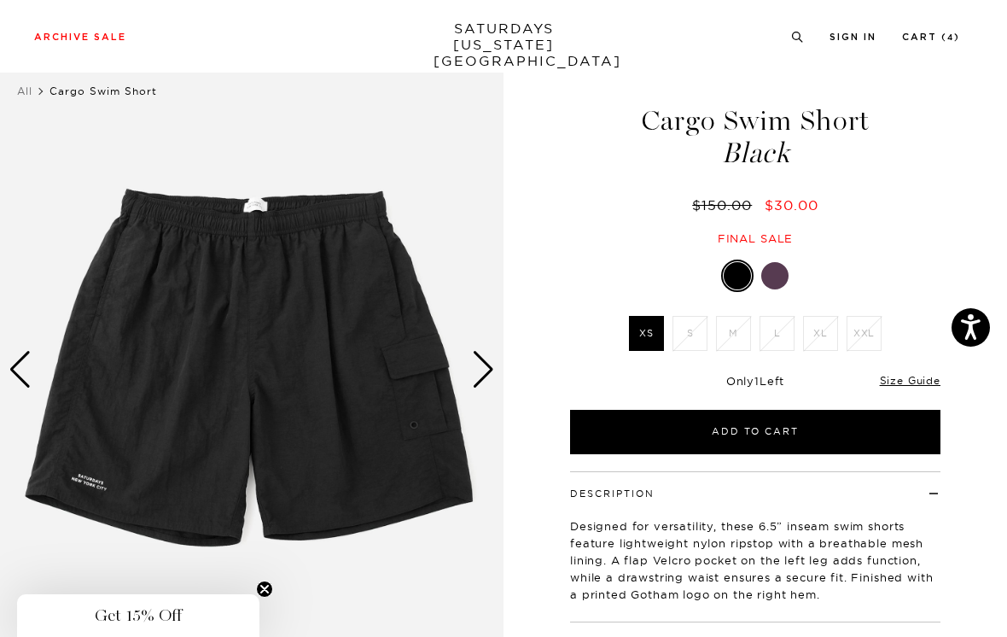
scroll to position [134, 0]
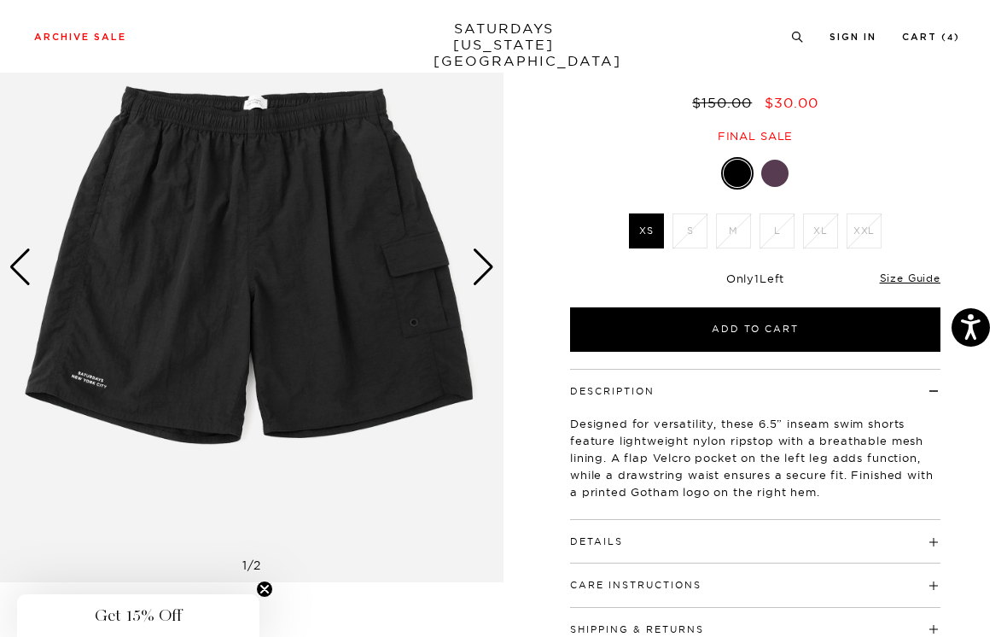
click at [917, 278] on link "Size Guide" at bounding box center [910, 277] width 61 height 13
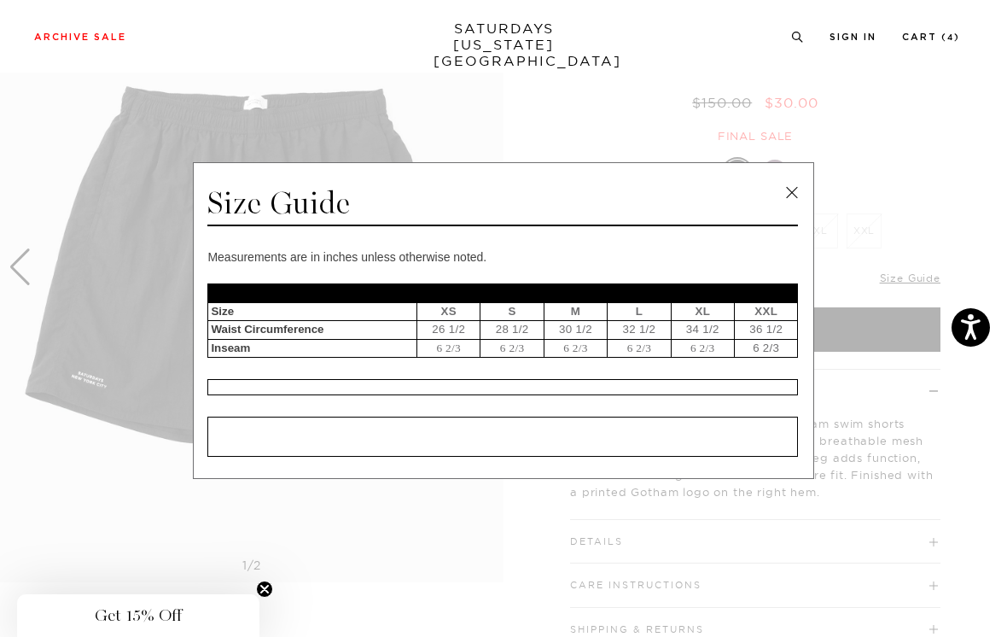
click at [793, 198] on link at bounding box center [792, 193] width 26 height 26
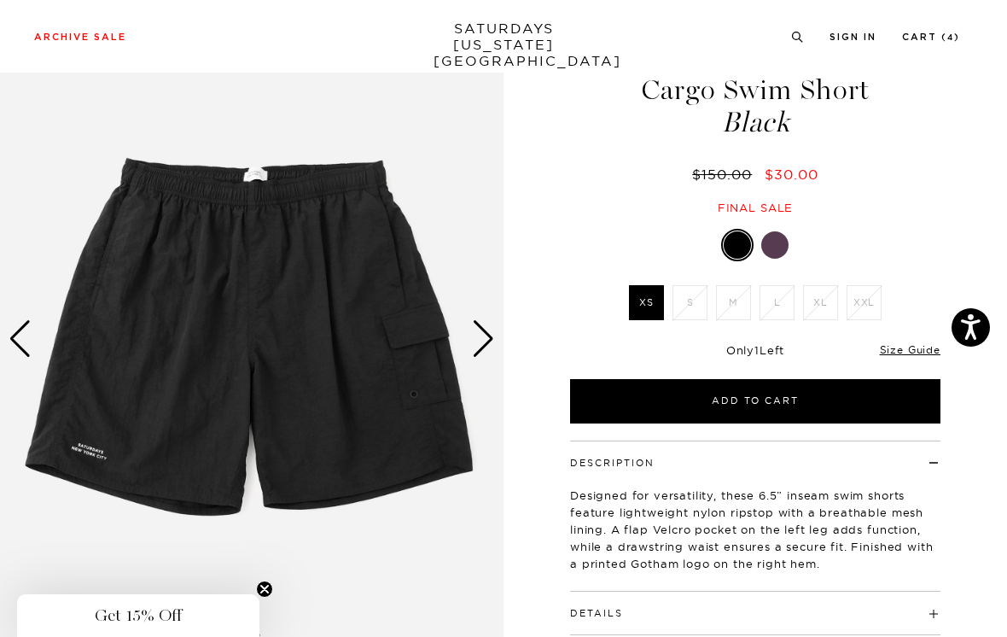
scroll to position [0, 0]
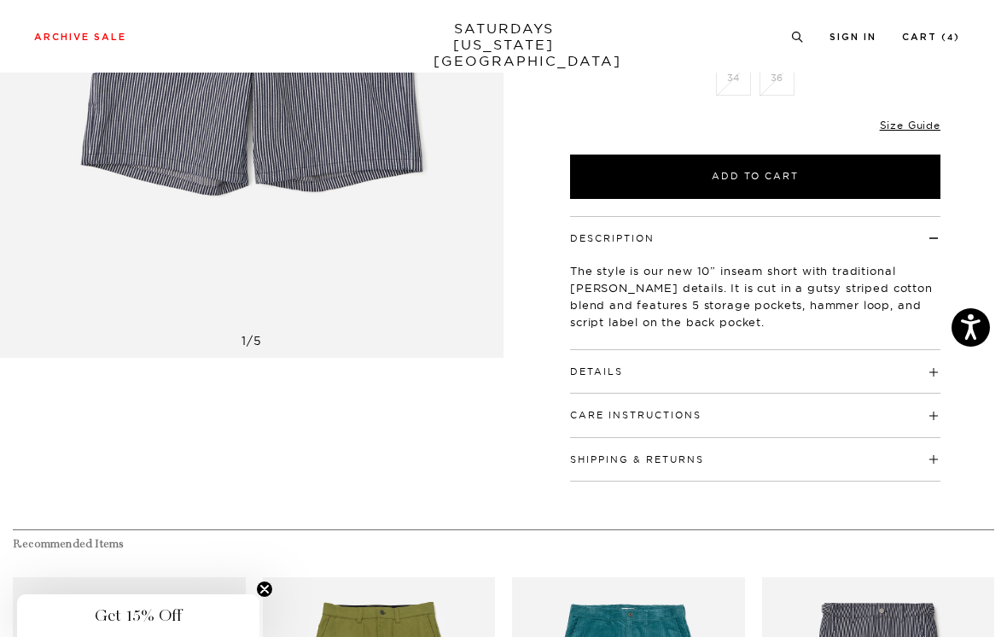
scroll to position [364, 0]
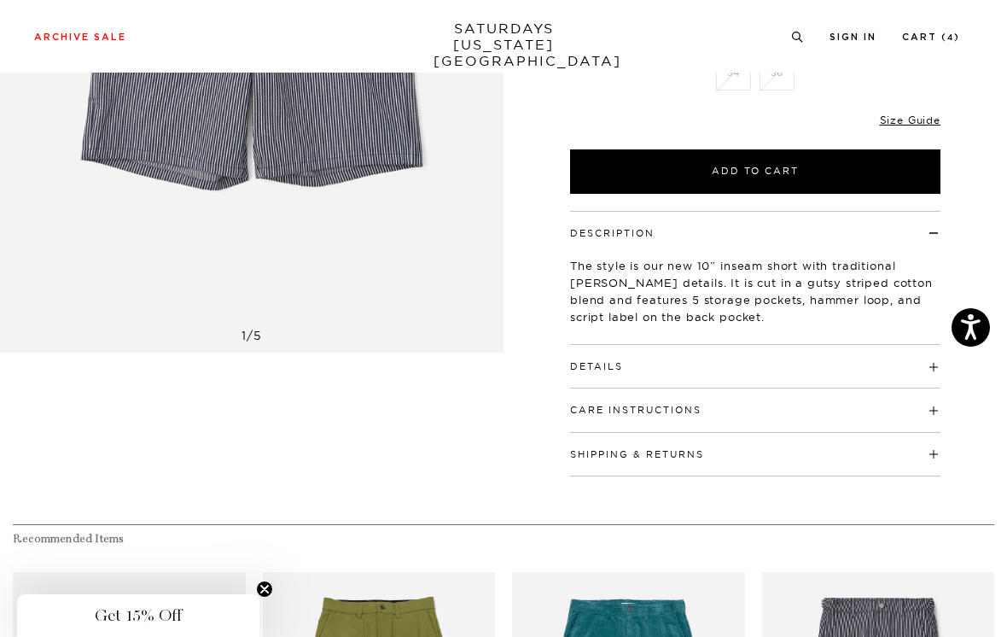
click at [931, 367] on h4 "Details" at bounding box center [755, 359] width 371 height 28
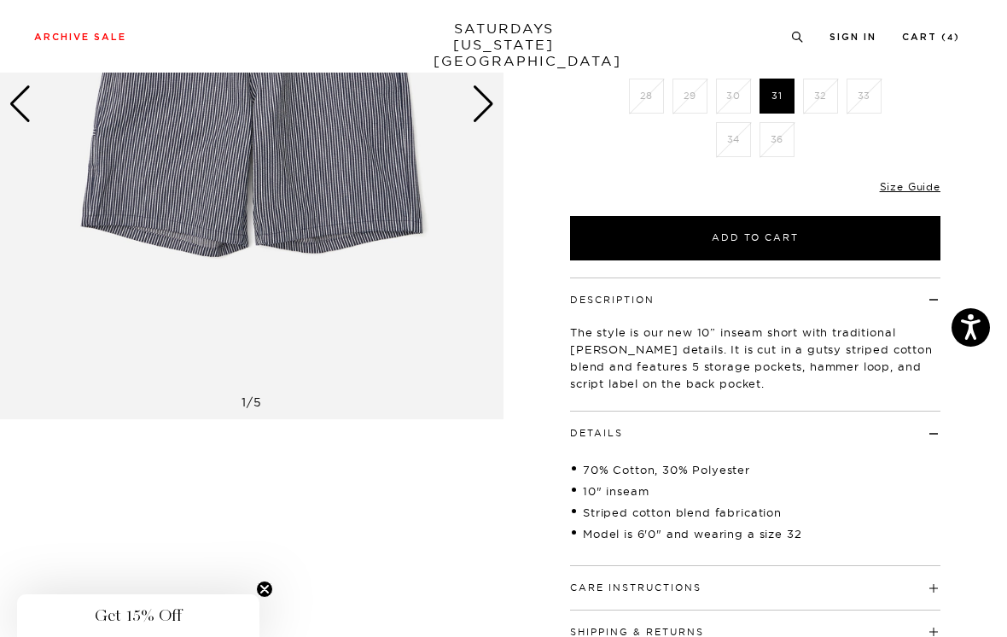
scroll to position [295, 0]
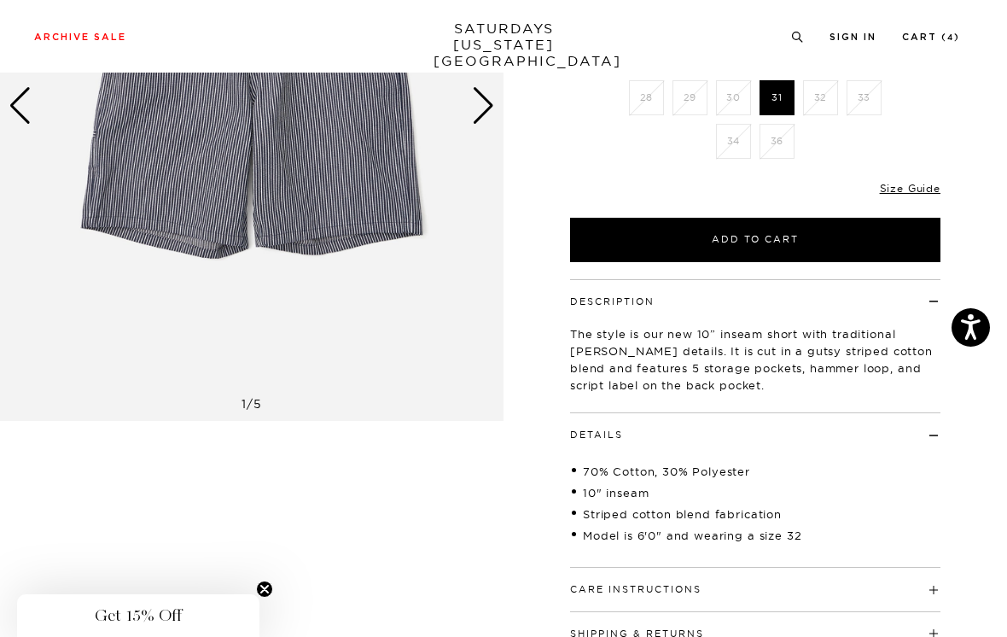
click at [925, 182] on link "Size Guide" at bounding box center [910, 188] width 61 height 13
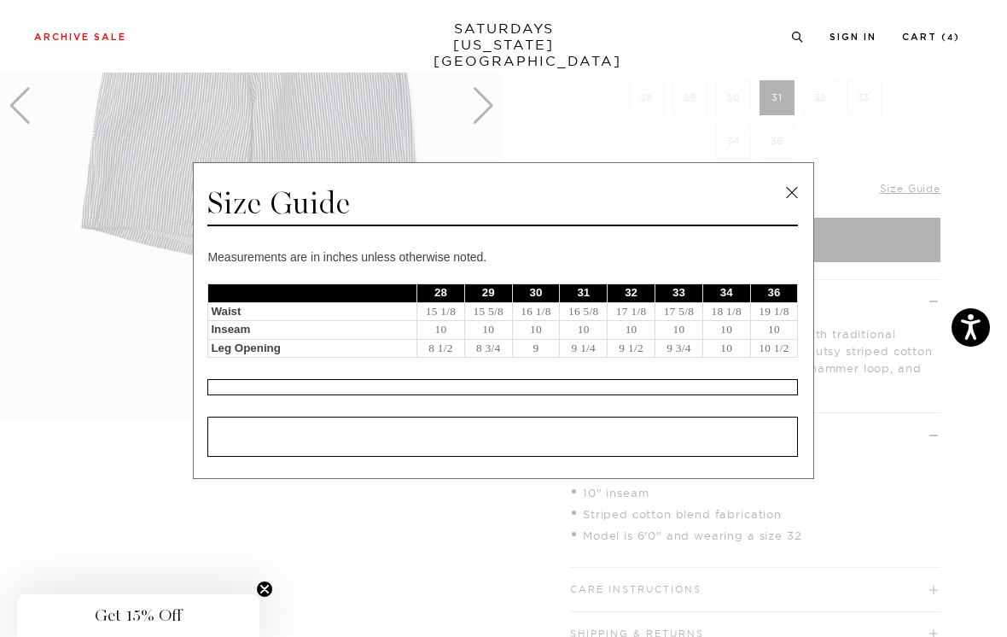
click at [794, 202] on link at bounding box center [792, 193] width 26 height 26
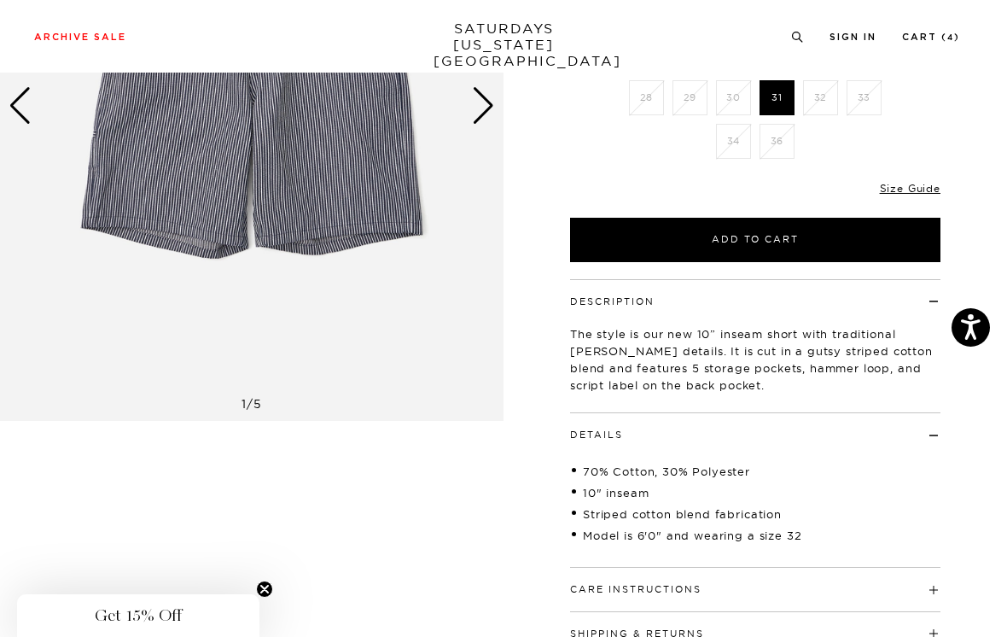
click at [915, 189] on link "Size Guide" at bounding box center [910, 188] width 61 height 13
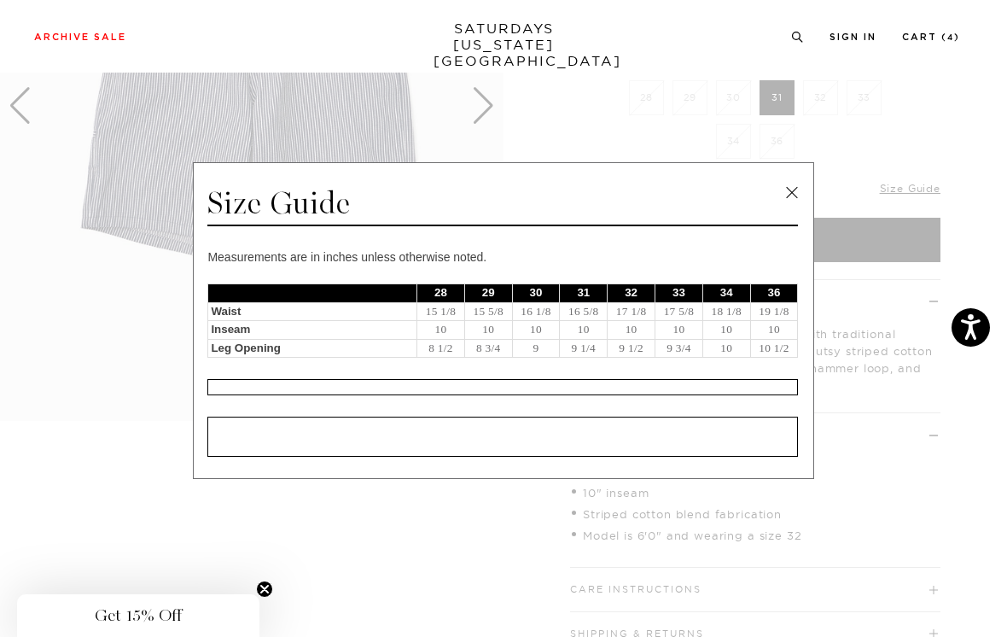
click at [791, 198] on link at bounding box center [792, 193] width 26 height 26
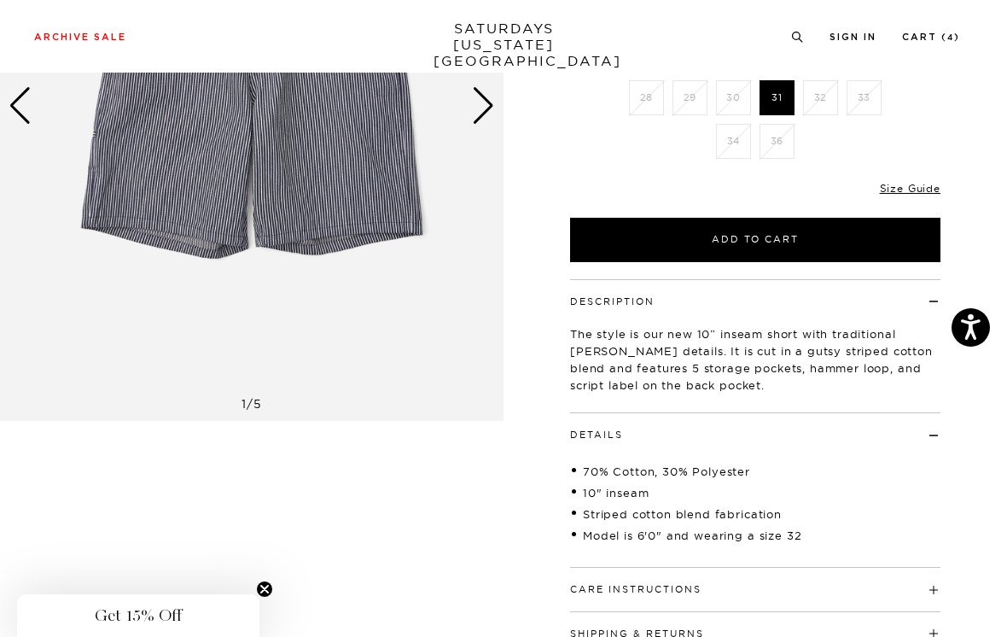
click at [903, 188] on link "Size Guide" at bounding box center [910, 188] width 61 height 13
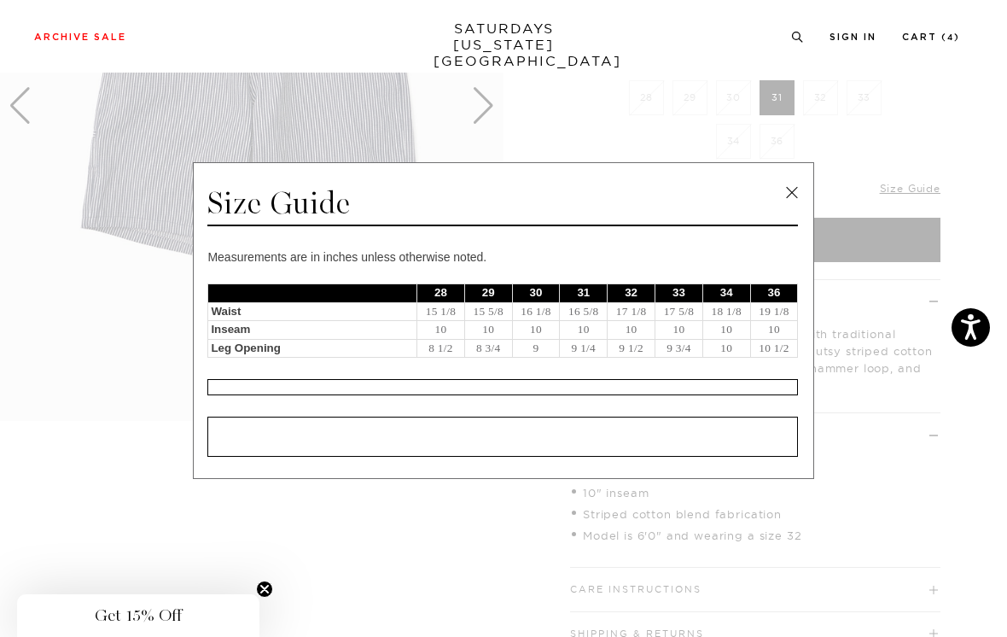
click at [796, 200] on link at bounding box center [792, 193] width 26 height 26
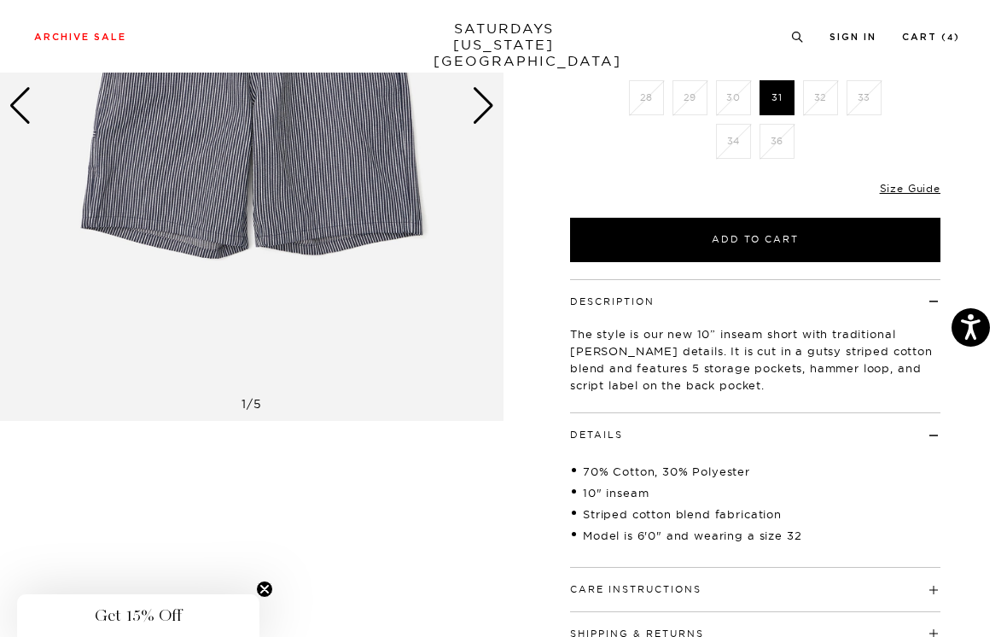
click at [922, 194] on link "Size Guide" at bounding box center [910, 188] width 61 height 13
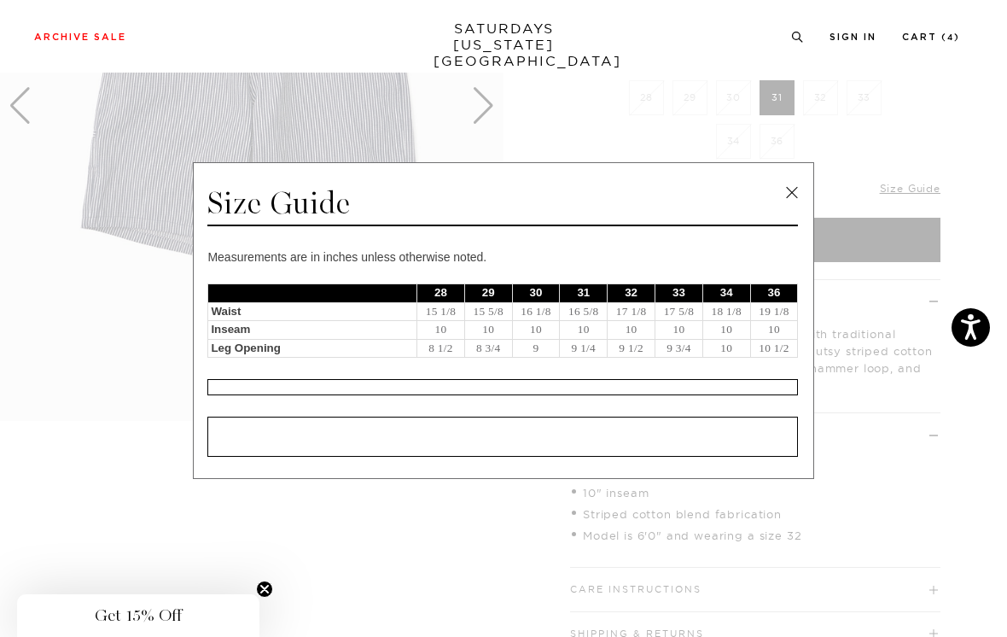
click at [798, 193] on link at bounding box center [792, 193] width 26 height 26
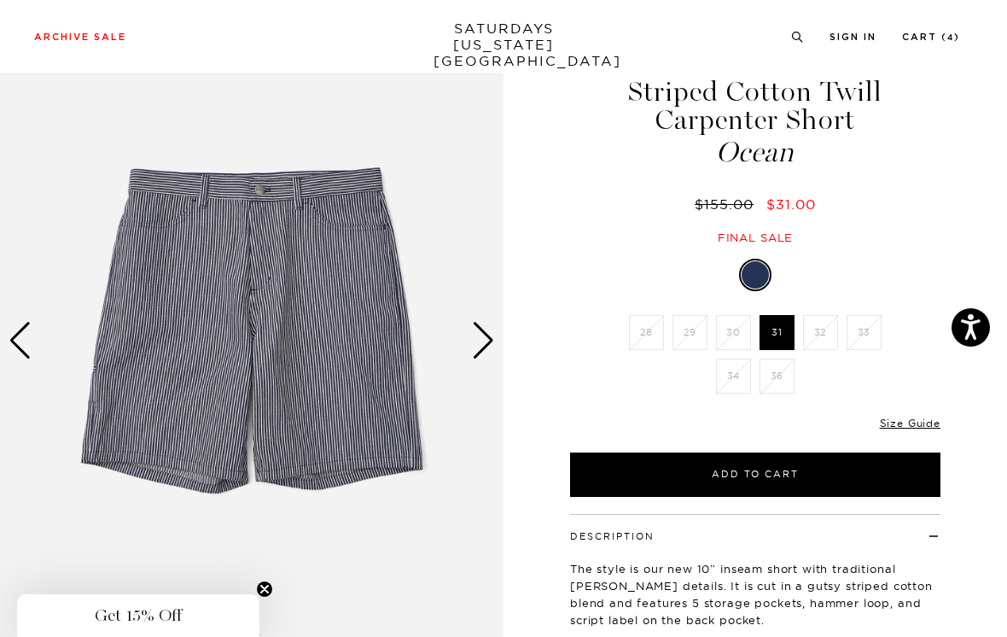
scroll to position [0, 0]
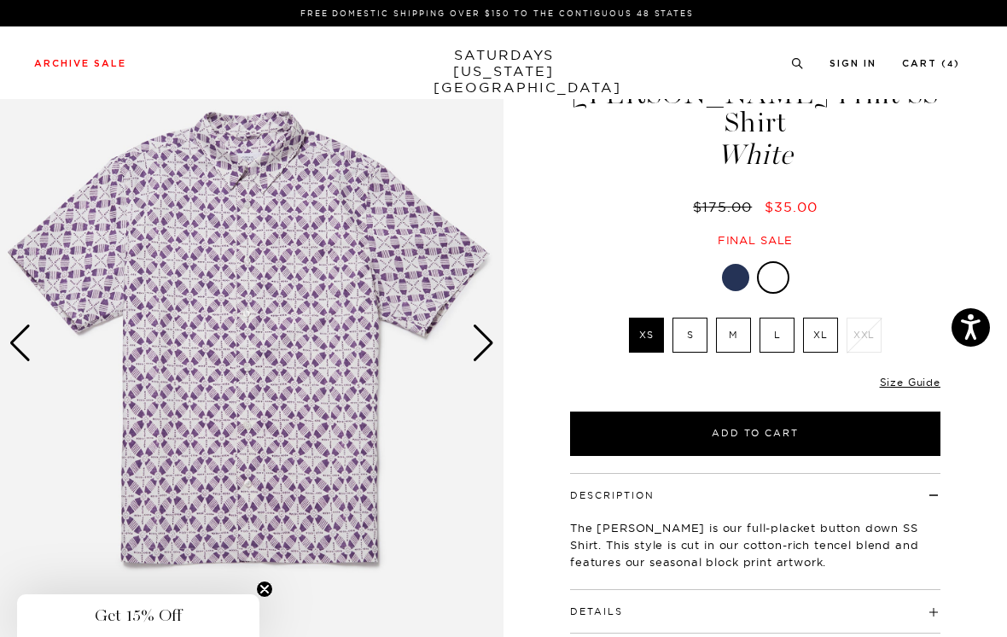
scroll to position [70, 0]
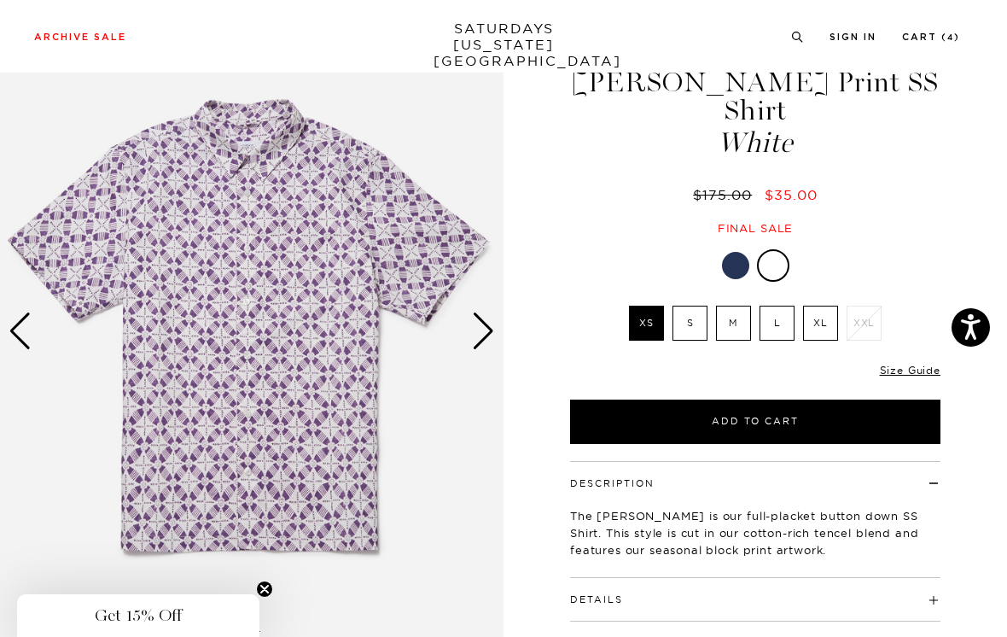
click at [692, 306] on label "S" at bounding box center [690, 323] width 35 height 35
click at [0, 0] on input "S" at bounding box center [0, 0] width 0 height 0
click at [737, 306] on label "M" at bounding box center [733, 323] width 35 height 35
click at [0, 0] on input "M" at bounding box center [0, 0] width 0 height 0
click at [696, 306] on label "S" at bounding box center [690, 323] width 35 height 35
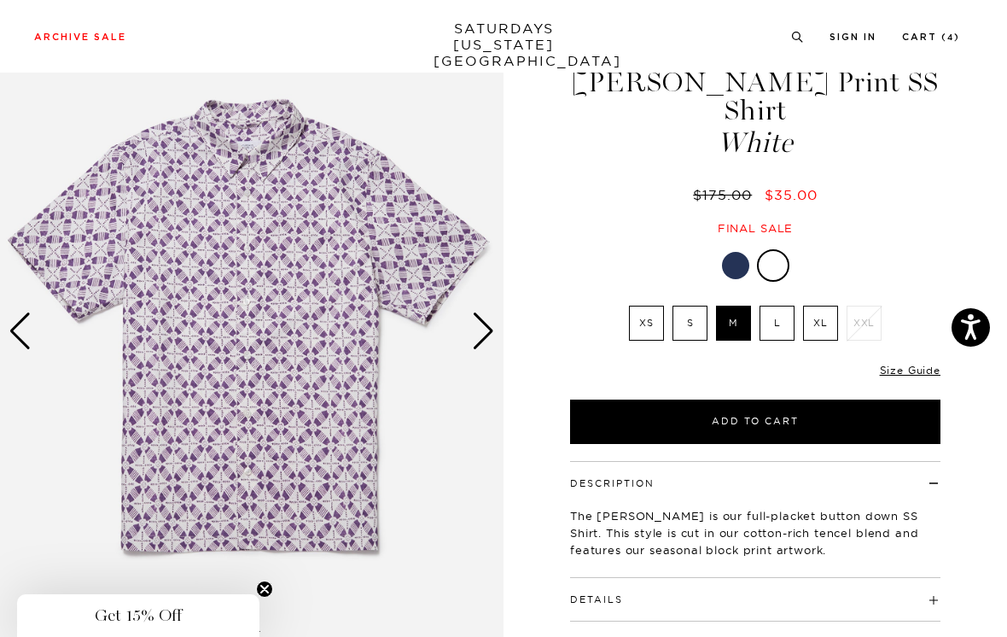
click at [0, 0] on input "S" at bounding box center [0, 0] width 0 height 0
click at [491, 338] on div "Next slide" at bounding box center [483, 331] width 23 height 38
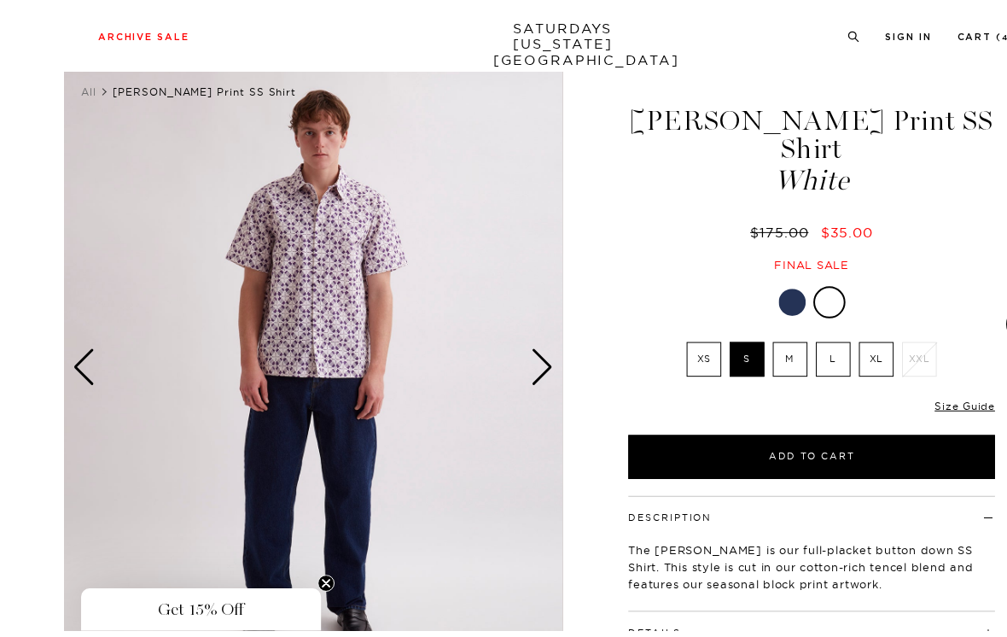
scroll to position [27, 0]
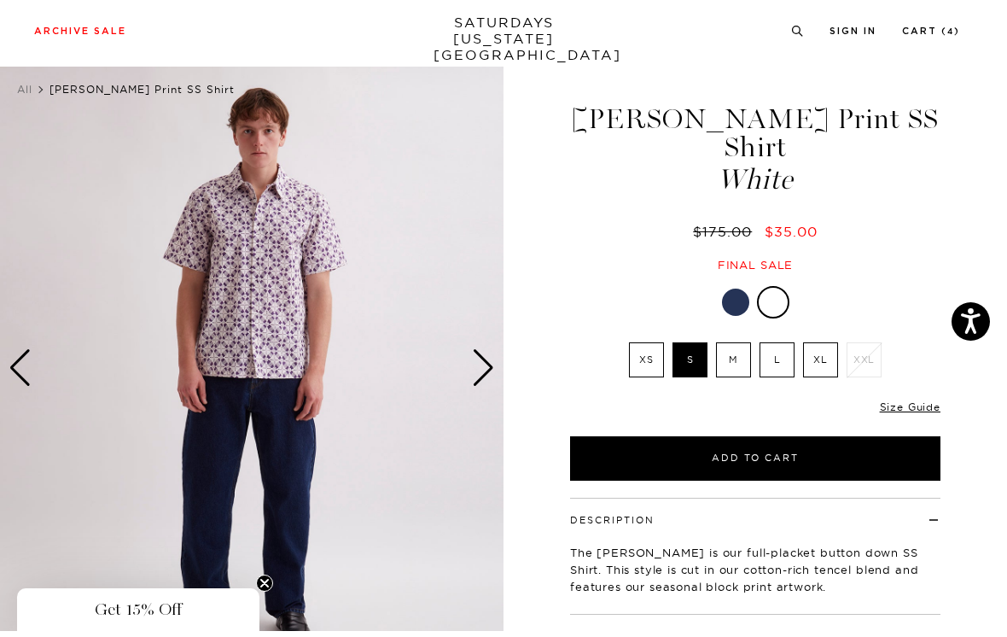
click at [741, 295] on div at bounding box center [735, 308] width 27 height 27
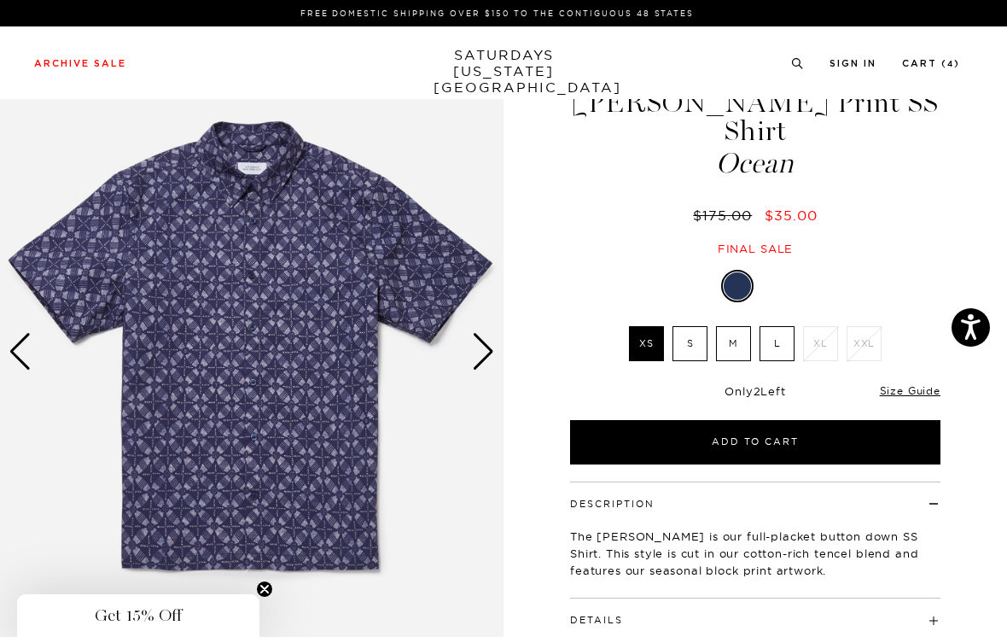
scroll to position [53, 0]
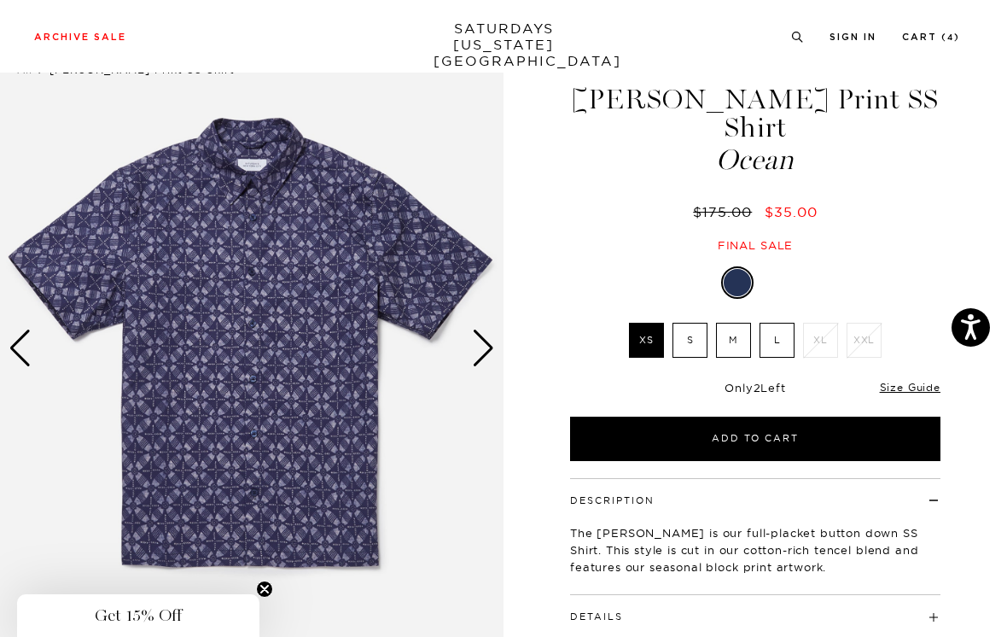
click at [487, 350] on div "Next slide" at bounding box center [483, 349] width 23 height 38
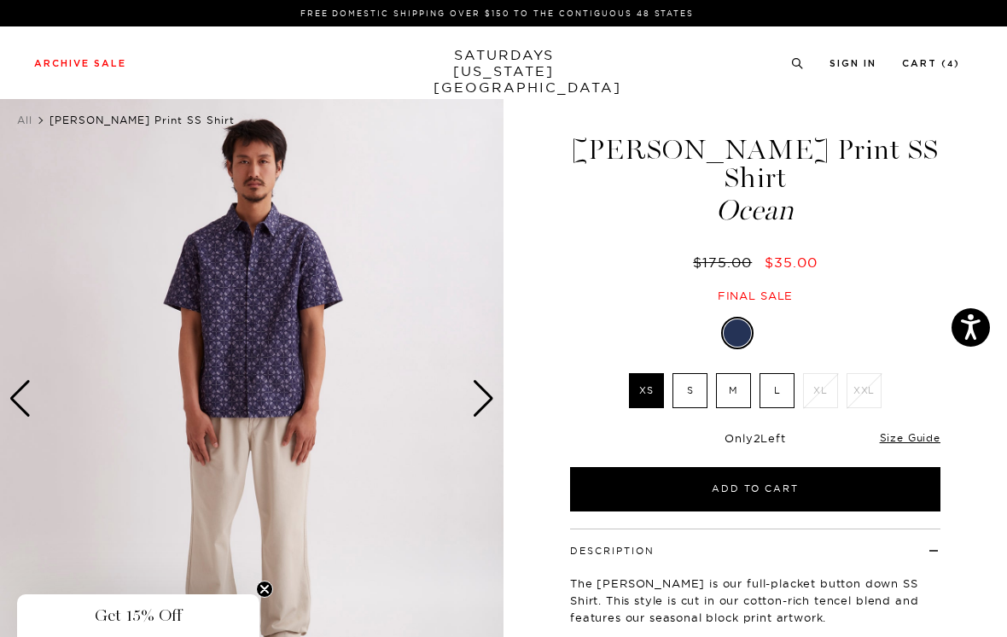
scroll to position [0, 0]
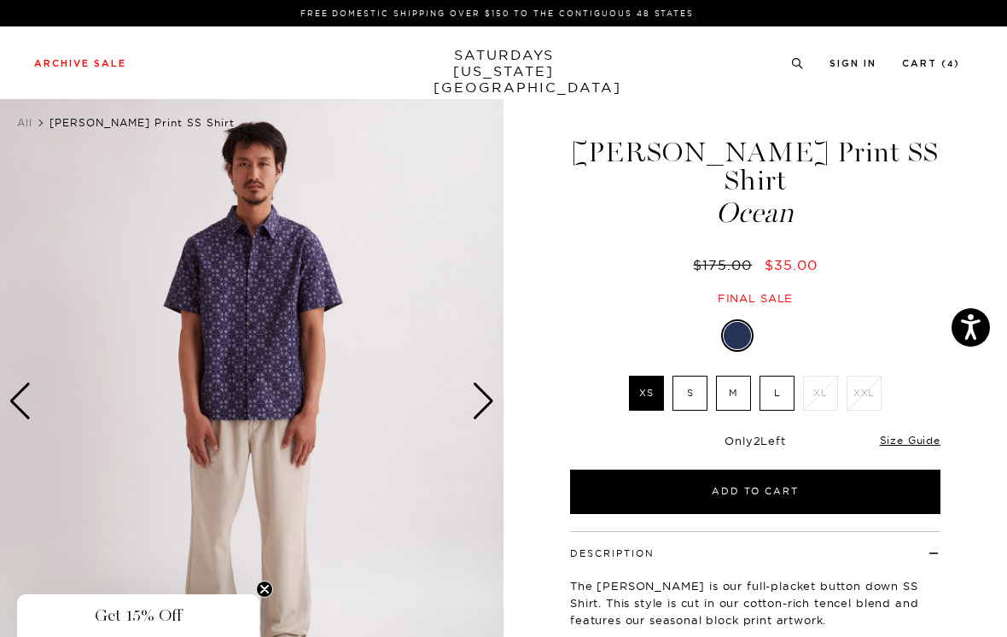
click at [489, 405] on div "Next slide" at bounding box center [483, 401] width 23 height 38
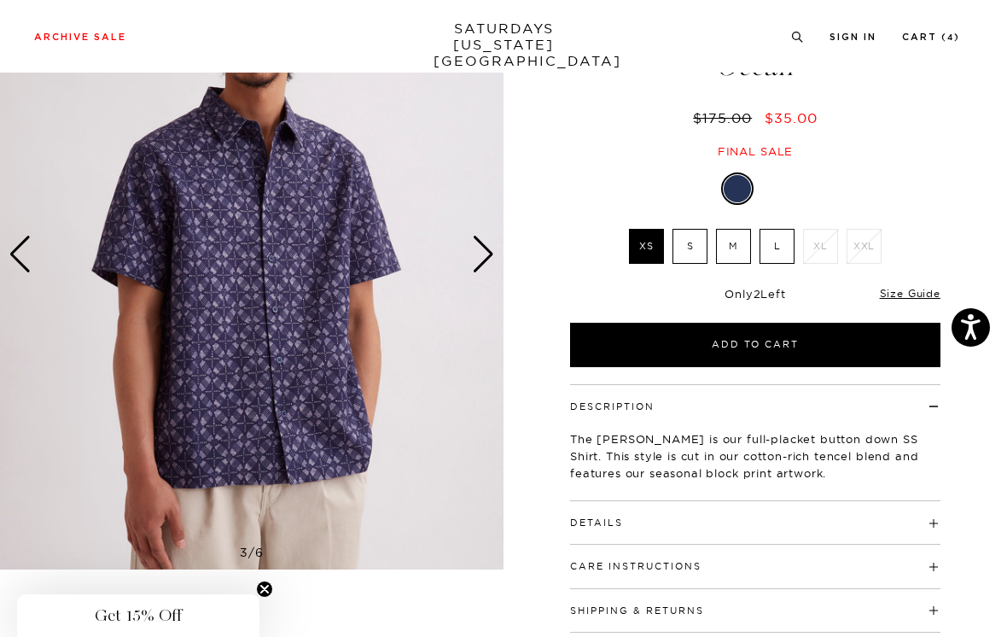
scroll to position [149, 0]
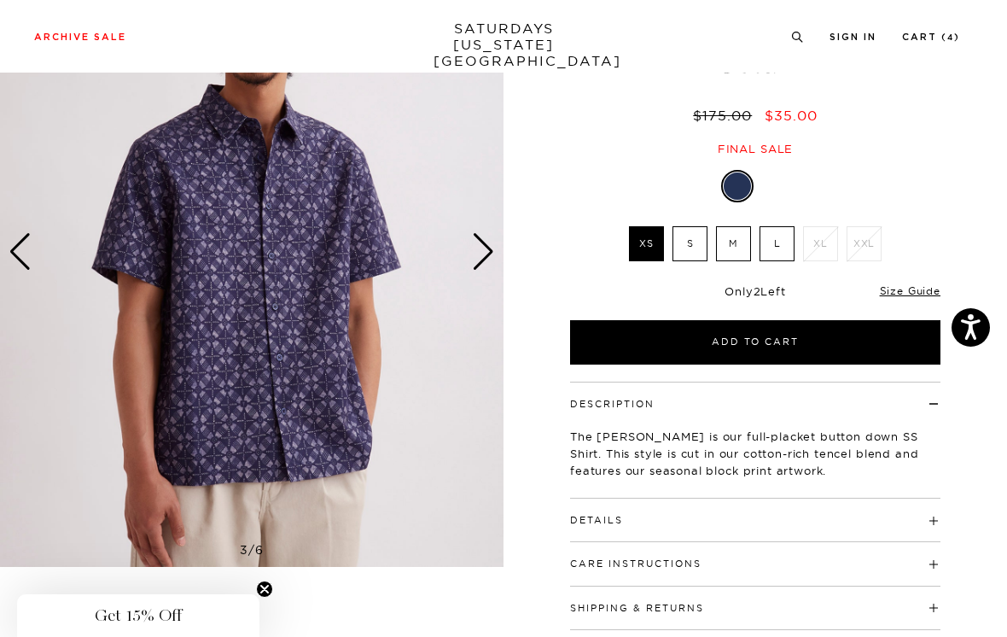
click at [692, 226] on label "S" at bounding box center [690, 243] width 35 height 35
click at [0, 0] on input "S" at bounding box center [0, 0] width 0 height 0
click at [728, 226] on label "M" at bounding box center [733, 243] width 35 height 35
click at [0, 0] on input "M" at bounding box center [0, 0] width 0 height 0
click at [778, 226] on label "L" at bounding box center [777, 243] width 35 height 35
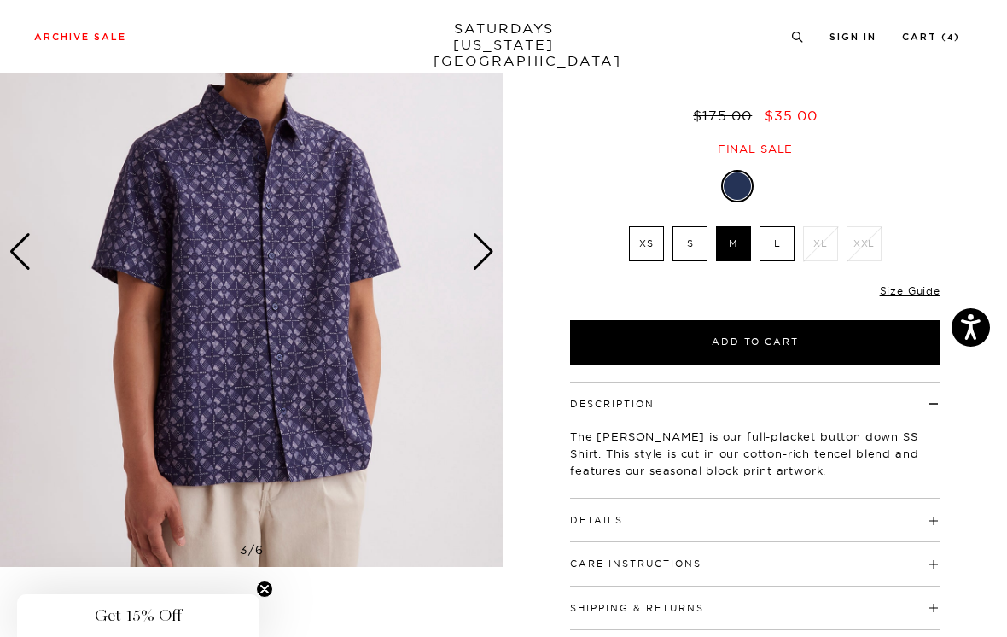
click at [0, 0] on input "L" at bounding box center [0, 0] width 0 height 0
click at [692, 226] on label "S" at bounding box center [690, 243] width 35 height 35
click at [0, 0] on input "S" at bounding box center [0, 0] width 0 height 0
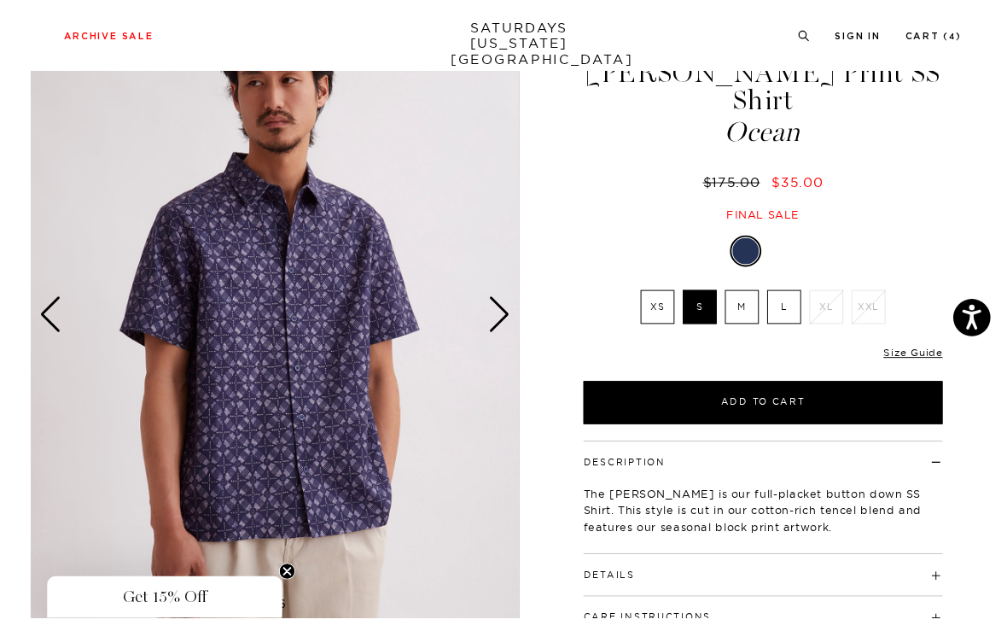
scroll to position [78, 0]
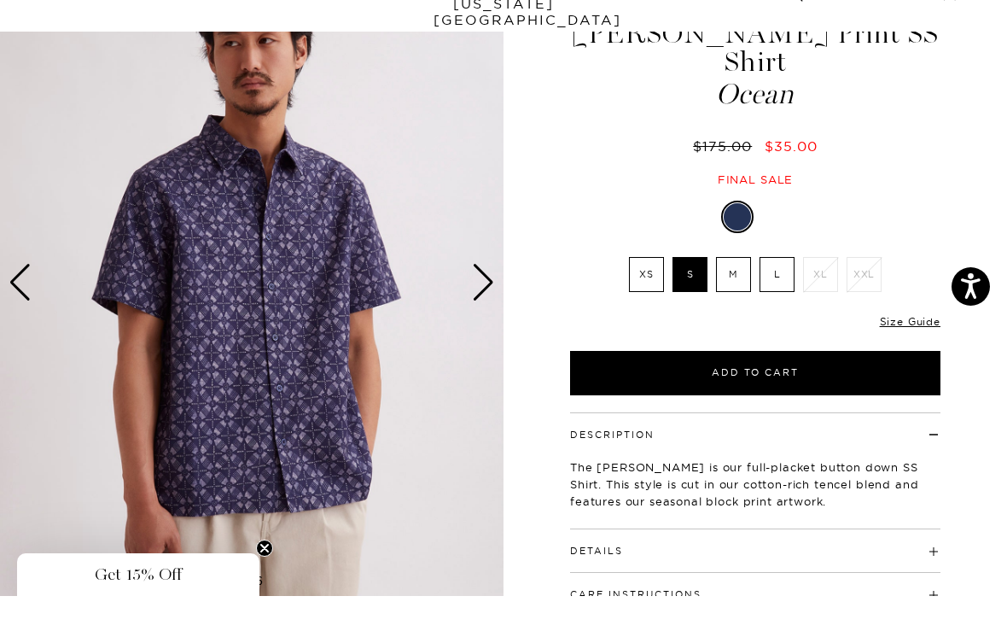
click at [784, 244] on div at bounding box center [775, 257] width 27 height 27
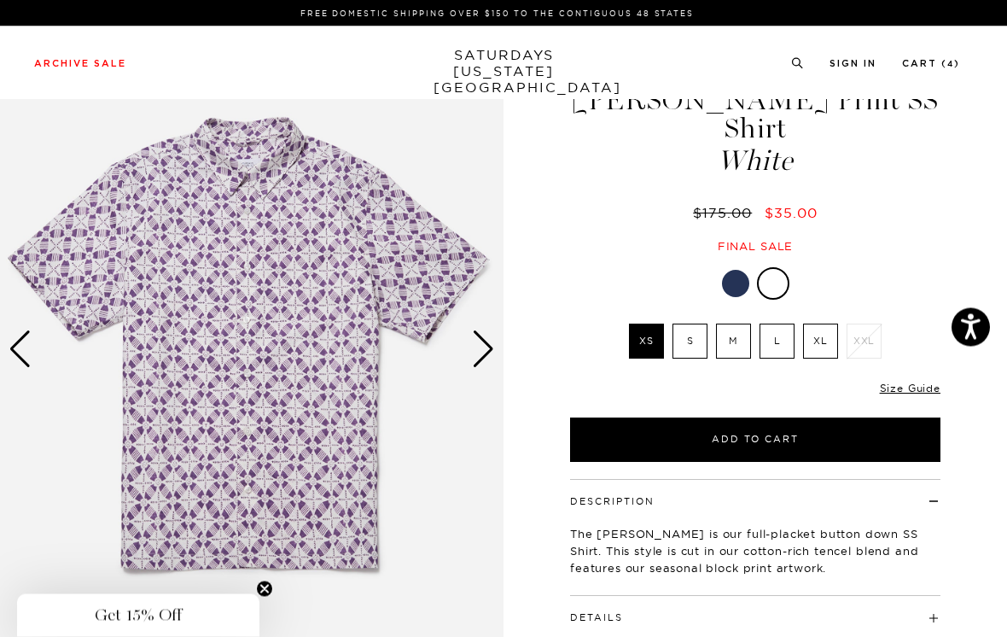
scroll to position [52, 0]
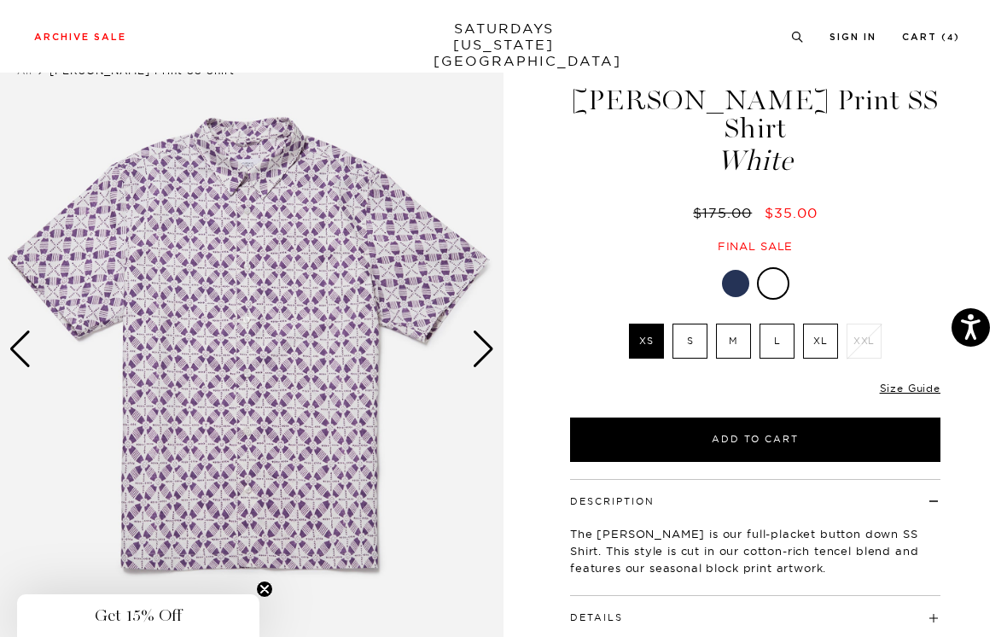
click at [698, 324] on label "S" at bounding box center [690, 341] width 35 height 35
click at [0, 0] on input "S" at bounding box center [0, 0] width 0 height 0
click at [740, 324] on label "M" at bounding box center [733, 341] width 35 height 35
click at [0, 0] on input "M" at bounding box center [0, 0] width 0 height 0
click at [738, 270] on div at bounding box center [735, 283] width 27 height 27
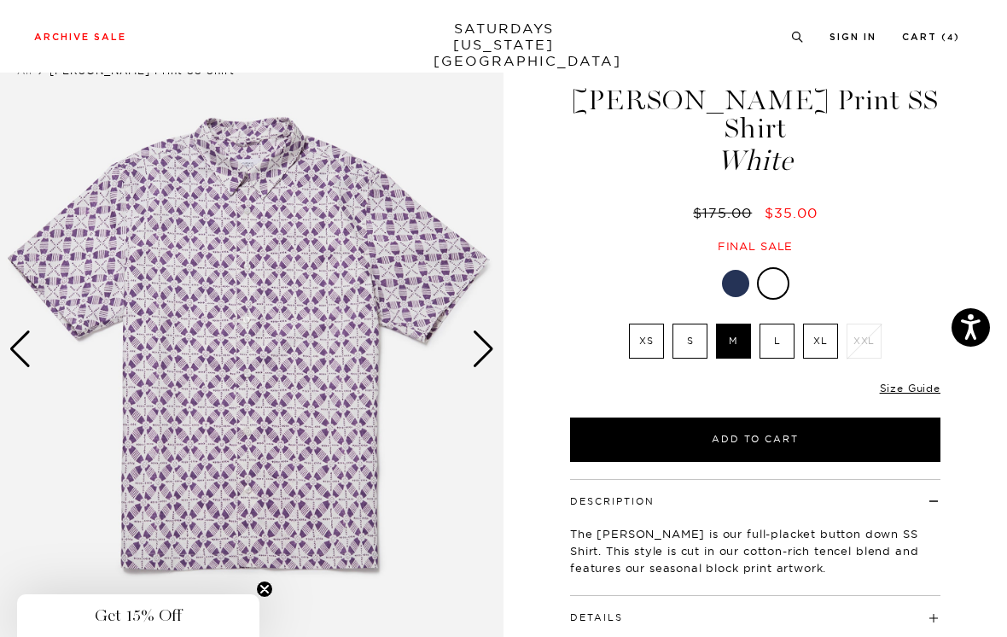
scroll to position [79, 0]
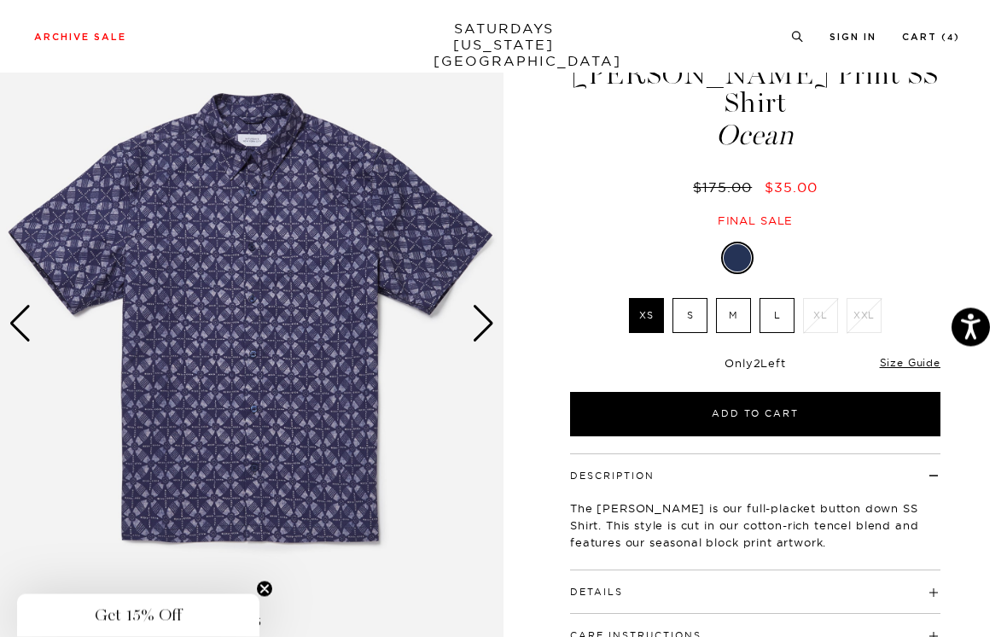
scroll to position [79, 0]
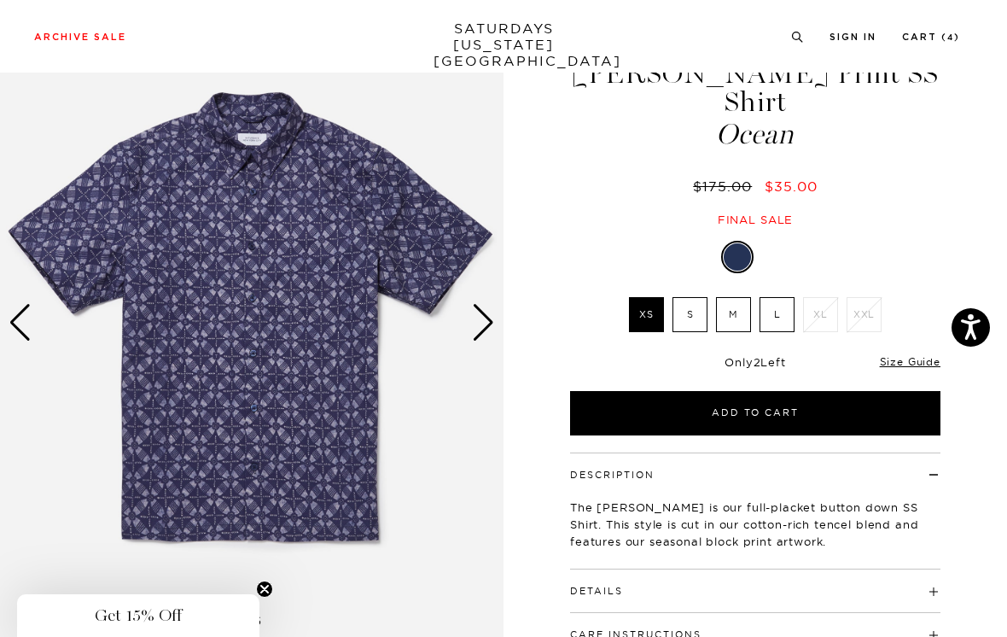
click at [692, 297] on label "S" at bounding box center [690, 314] width 35 height 35
click at [0, 0] on input "S" at bounding box center [0, 0] width 0 height 0
click at [485, 324] on div "Next slide" at bounding box center [483, 323] width 23 height 38
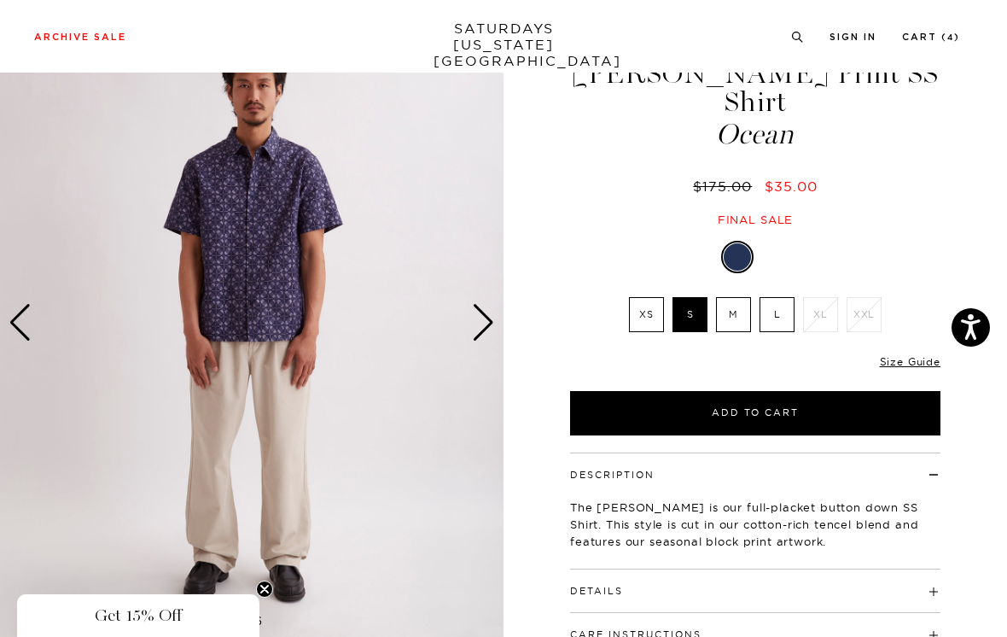
click at [482, 324] on div "Next slide" at bounding box center [483, 323] width 23 height 38
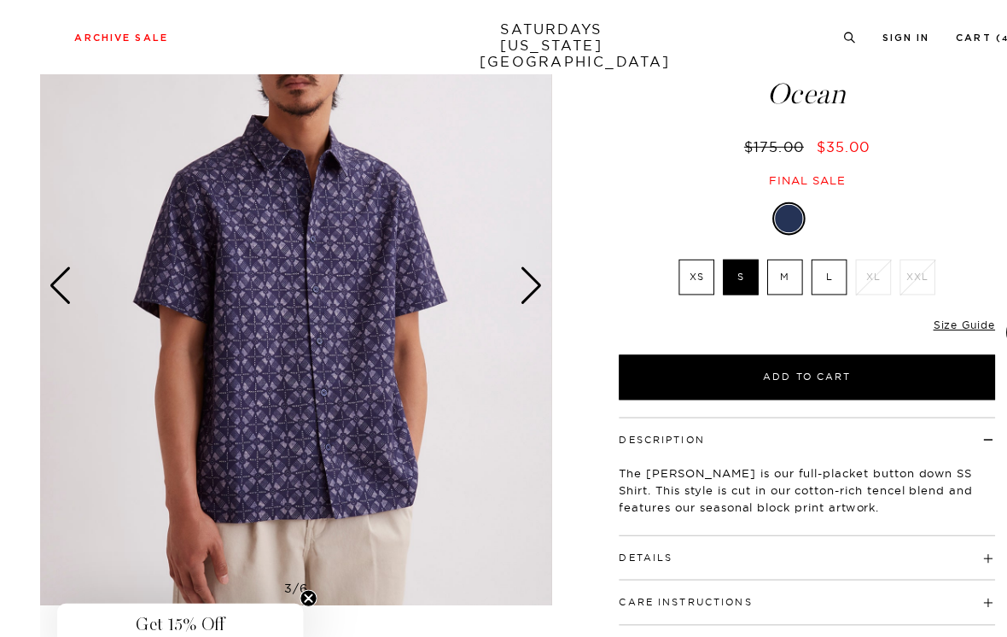
scroll to position [105, 0]
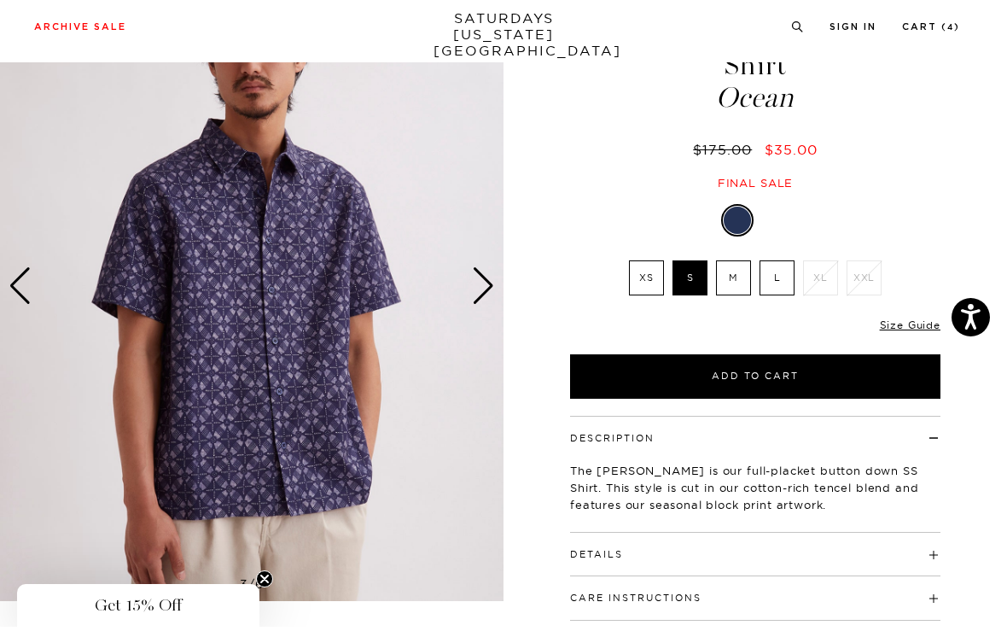
click at [503, 286] on img at bounding box center [252, 296] width 504 height 630
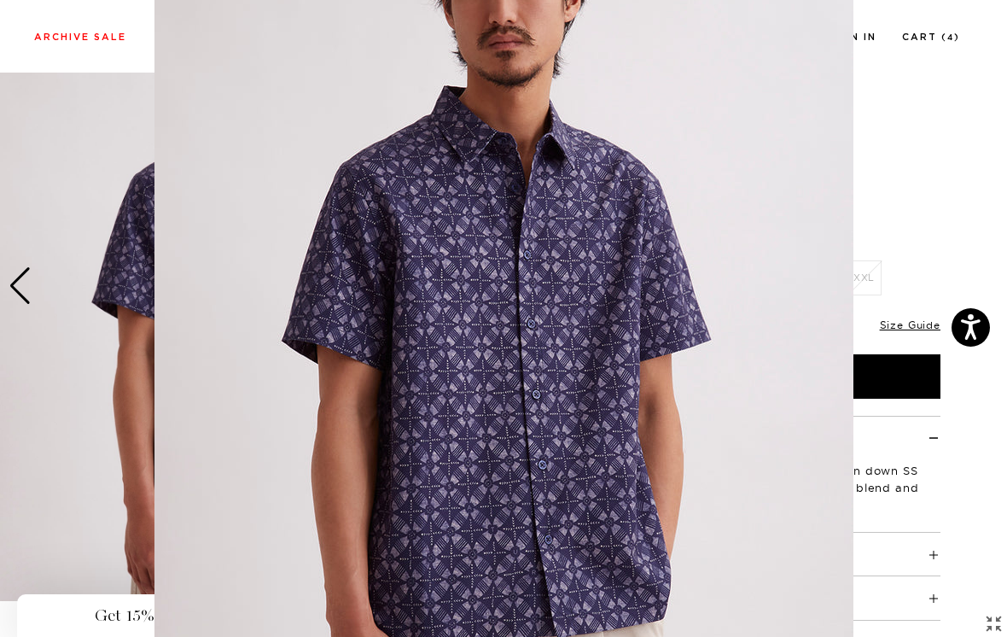
click at [903, 142] on figure at bounding box center [503, 318] width 1007 height 637
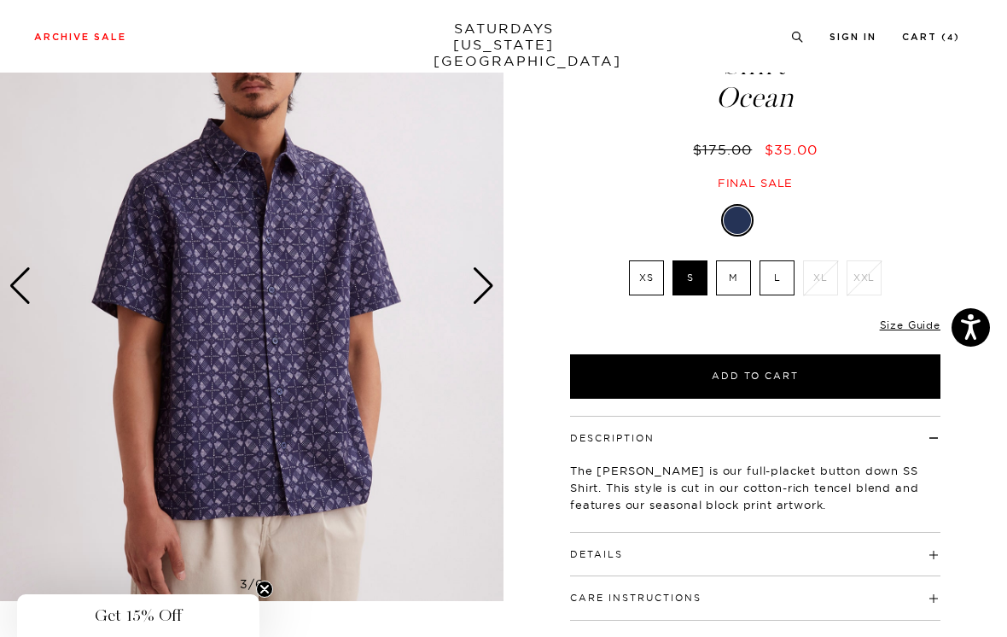
click at [487, 283] on div "Next slide" at bounding box center [483, 286] width 23 height 38
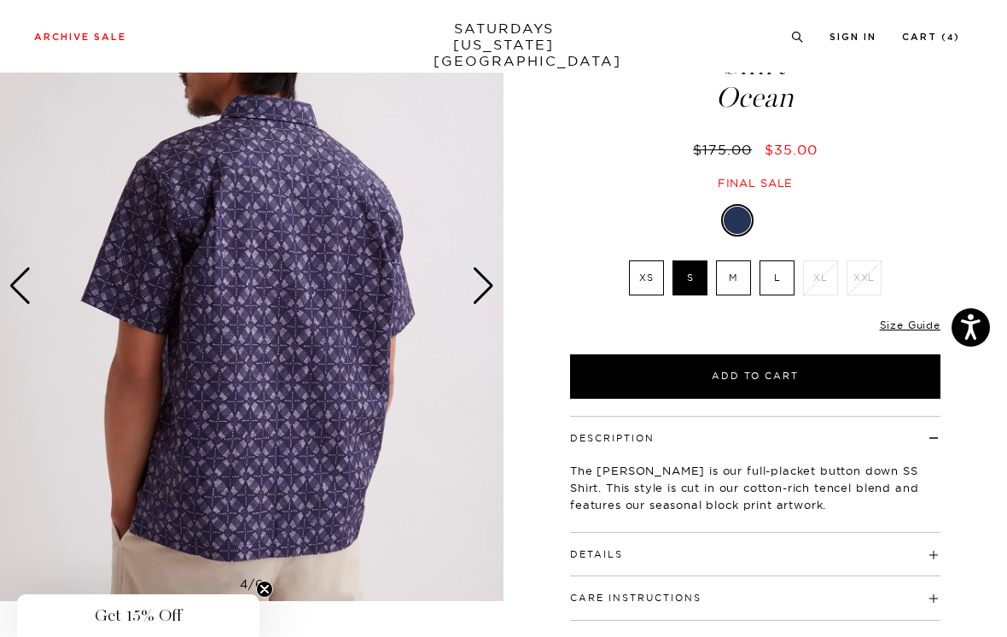
scroll to position [120, 0]
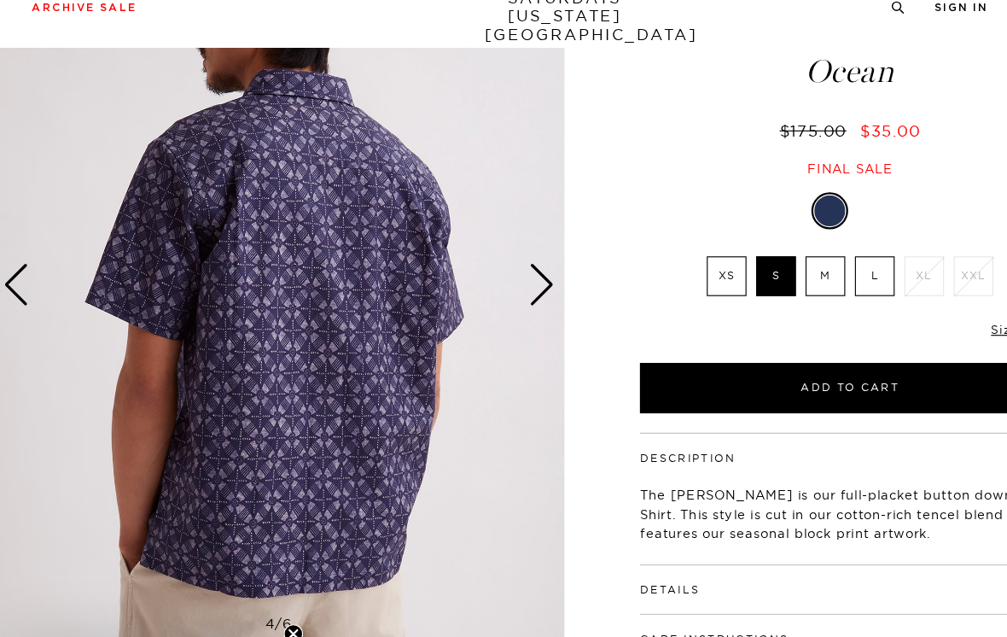
click at [480, 263] on div "Next slide" at bounding box center [483, 282] width 23 height 38
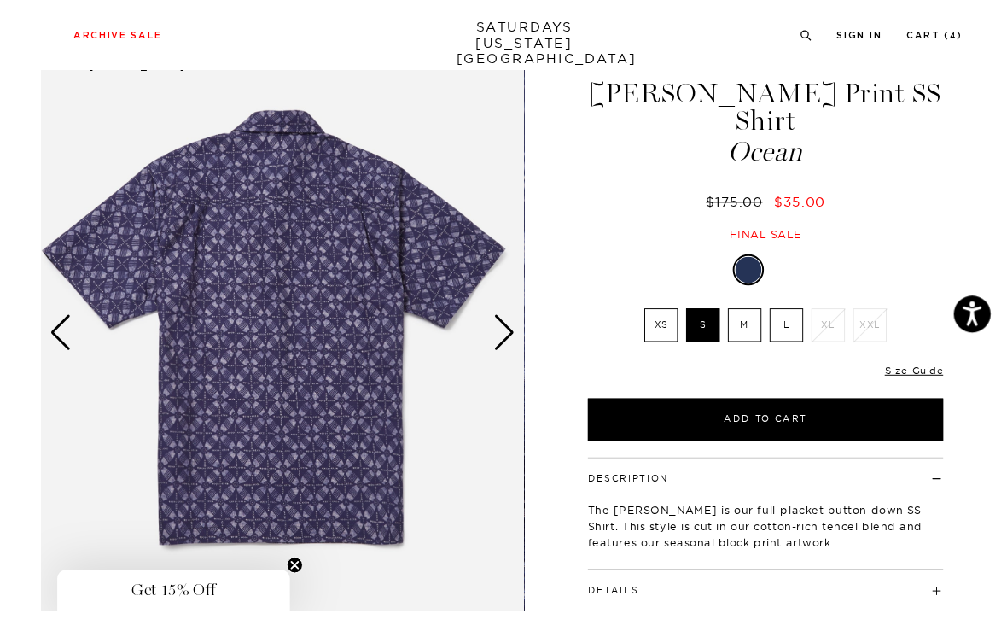
scroll to position [47, 0]
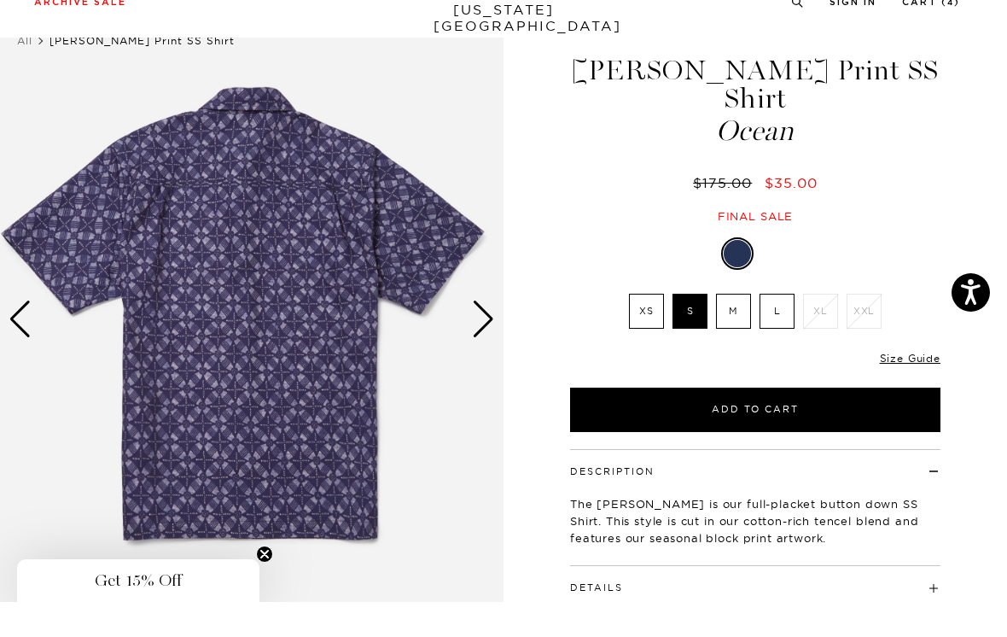
click at [495, 308] on img at bounding box center [252, 354] width 504 height 630
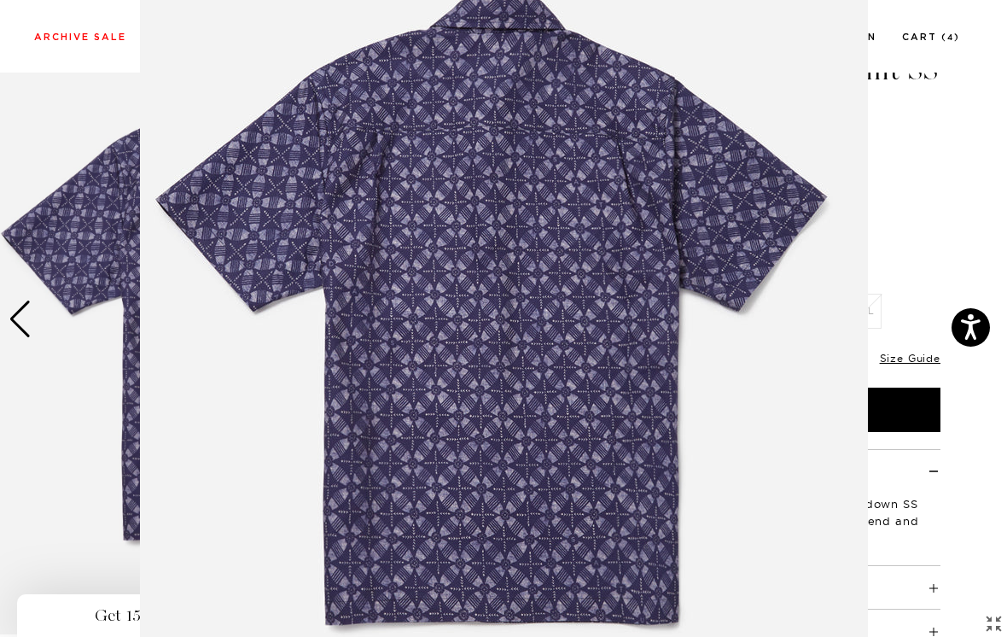
click at [916, 154] on figure at bounding box center [503, 318] width 1007 height 637
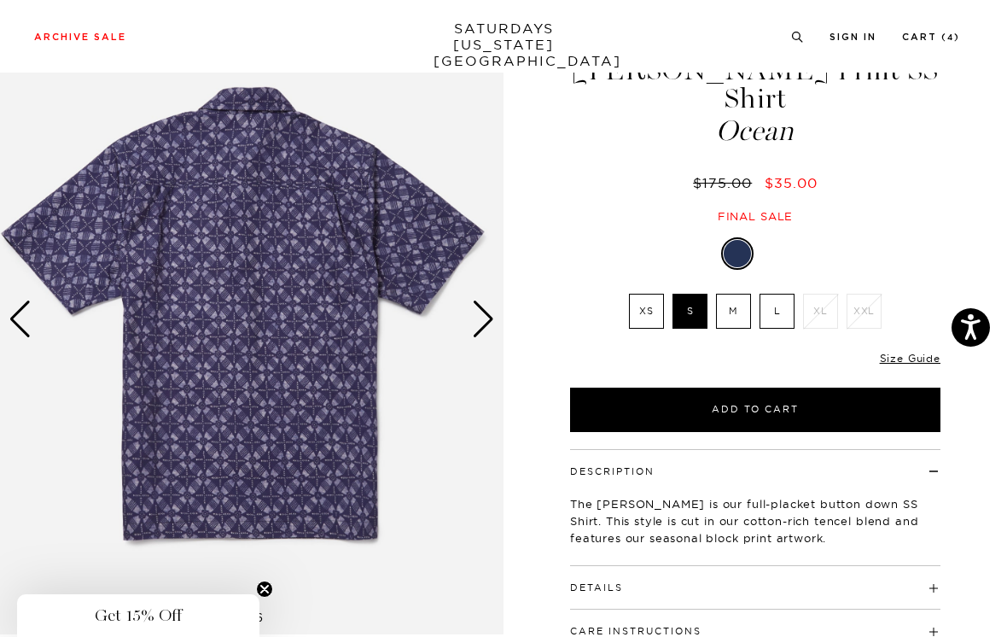
scroll to position [0, 0]
click at [493, 314] on div "Next slide" at bounding box center [483, 320] width 23 height 38
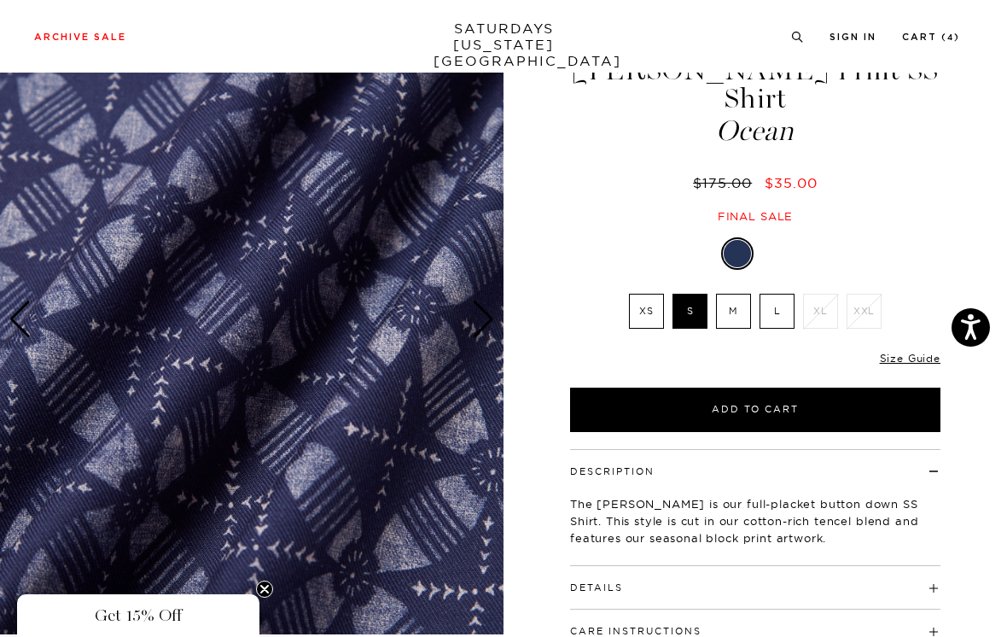
click at [493, 344] on img at bounding box center [252, 319] width 504 height 630
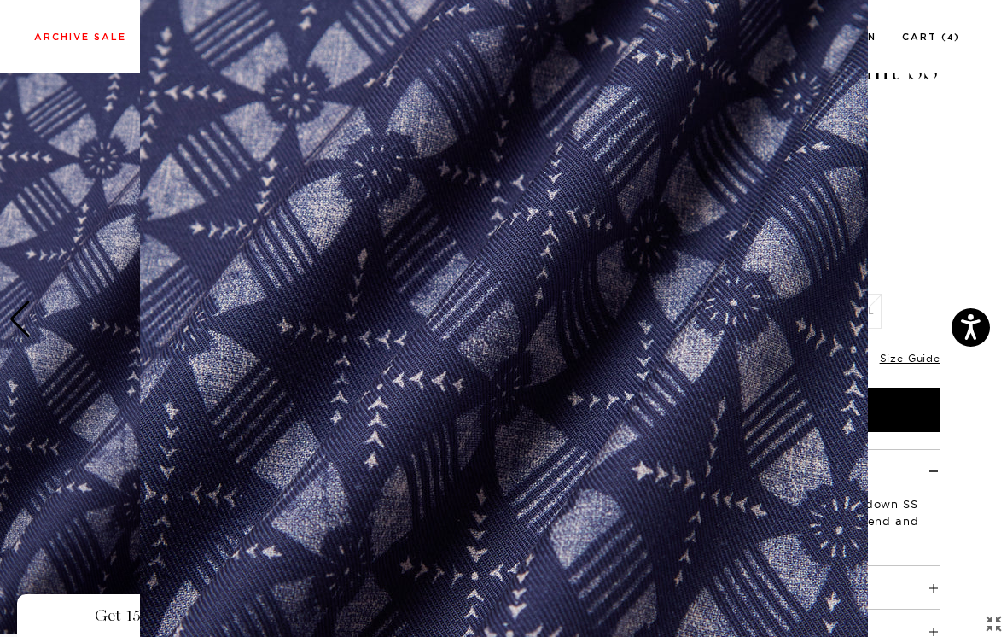
click at [913, 171] on figure at bounding box center [503, 318] width 1007 height 637
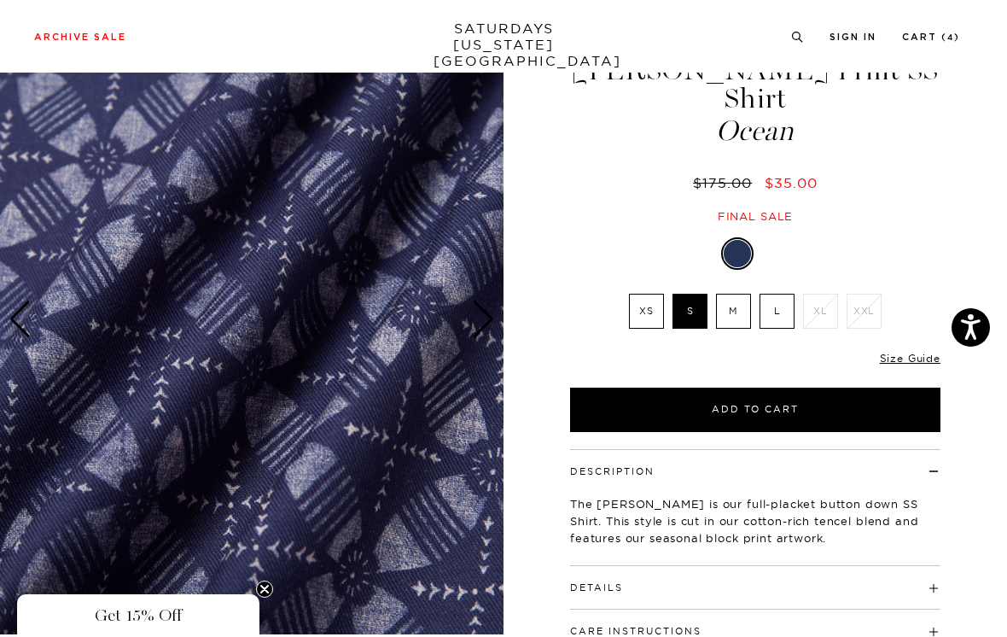
scroll to position [0, 0]
click at [493, 368] on img at bounding box center [252, 319] width 504 height 630
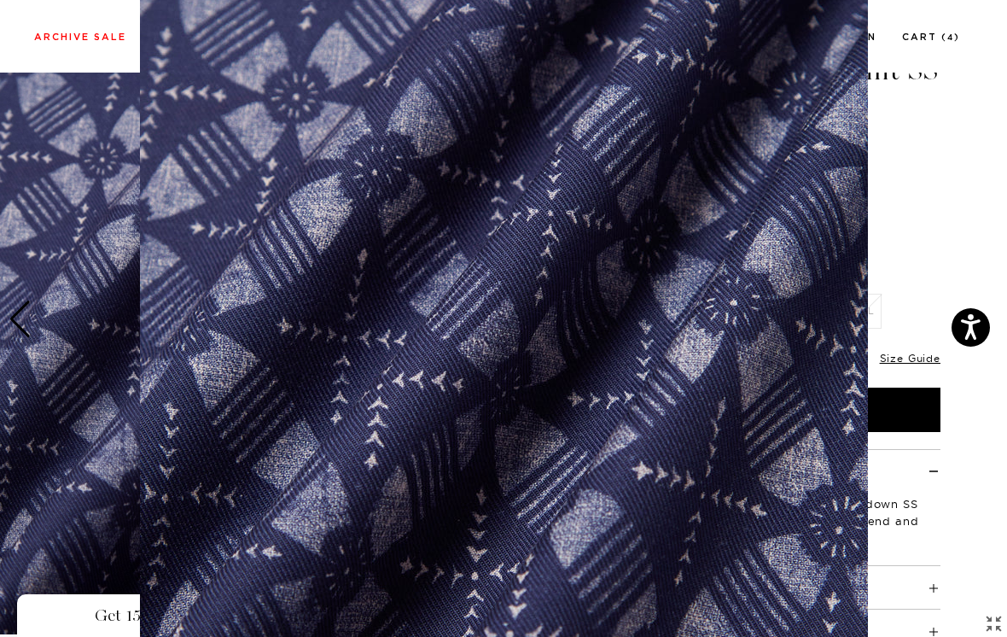
click at [917, 178] on figure at bounding box center [503, 318] width 1007 height 637
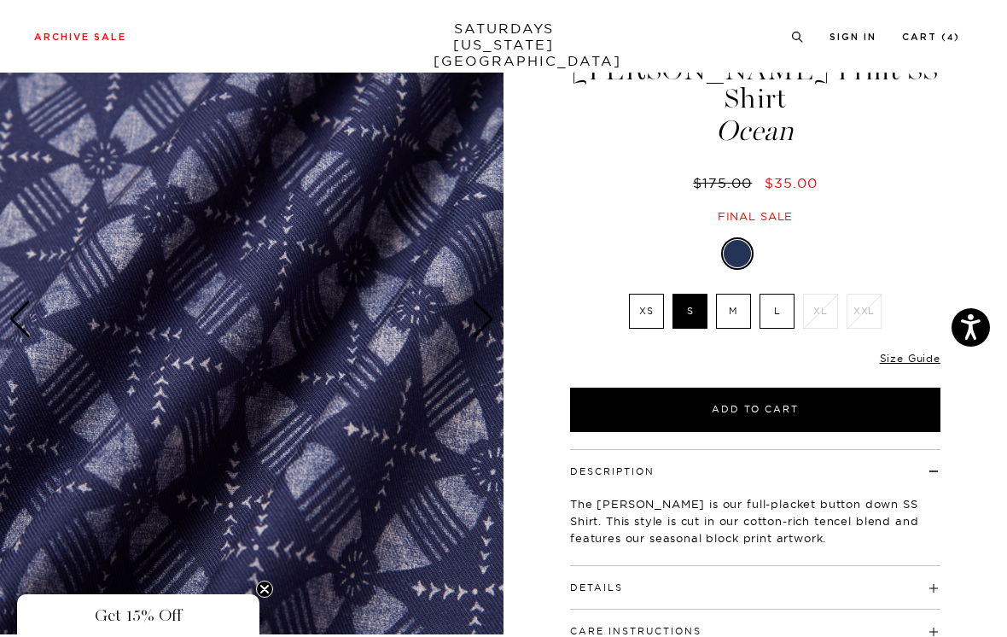
scroll to position [0, 0]
click at [487, 344] on img at bounding box center [252, 319] width 504 height 630
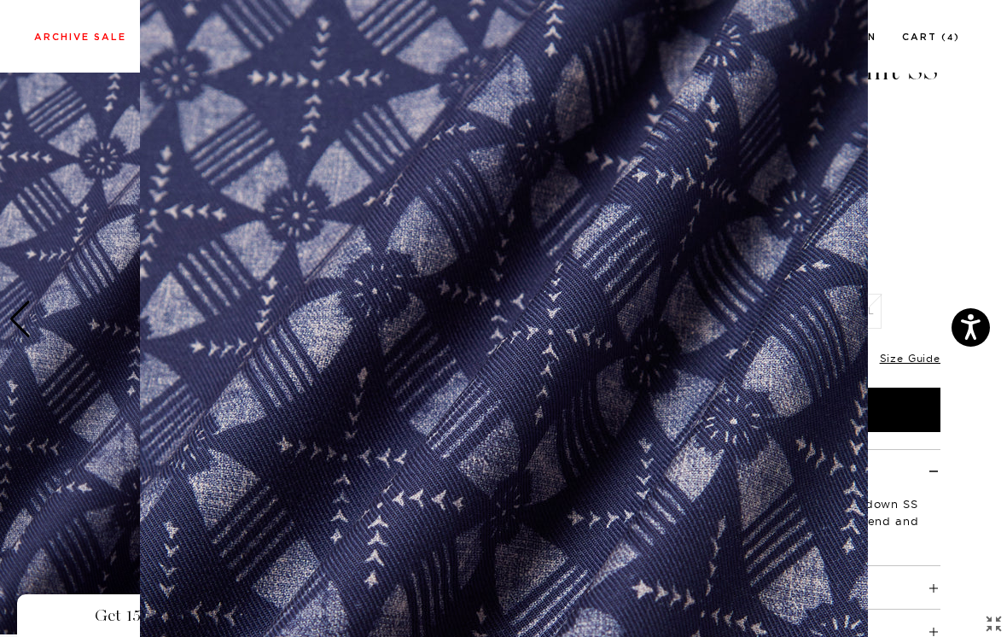
scroll to position [119, 0]
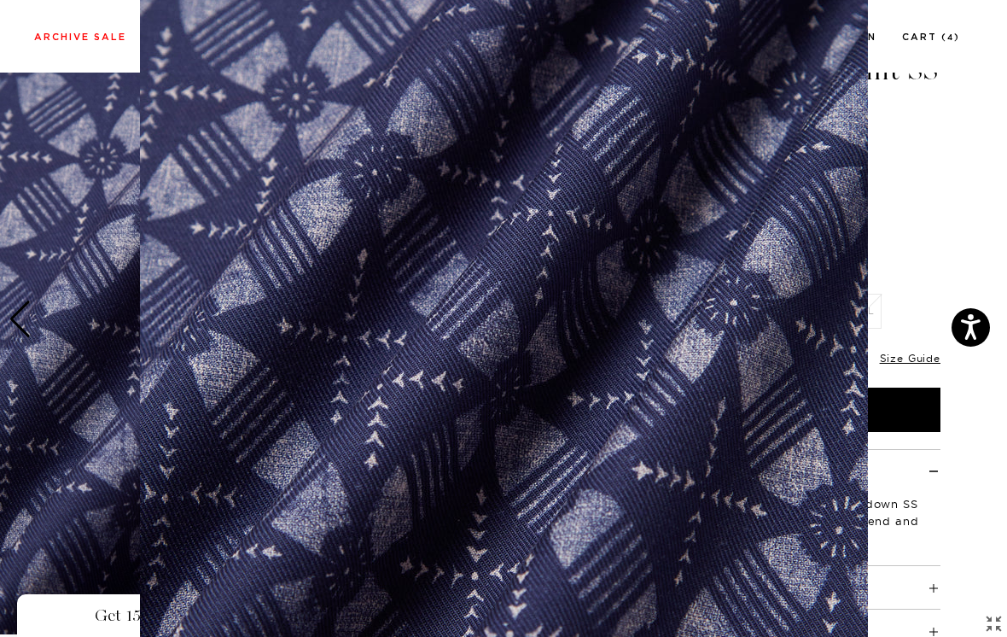
click at [898, 203] on figure at bounding box center [503, 318] width 1007 height 637
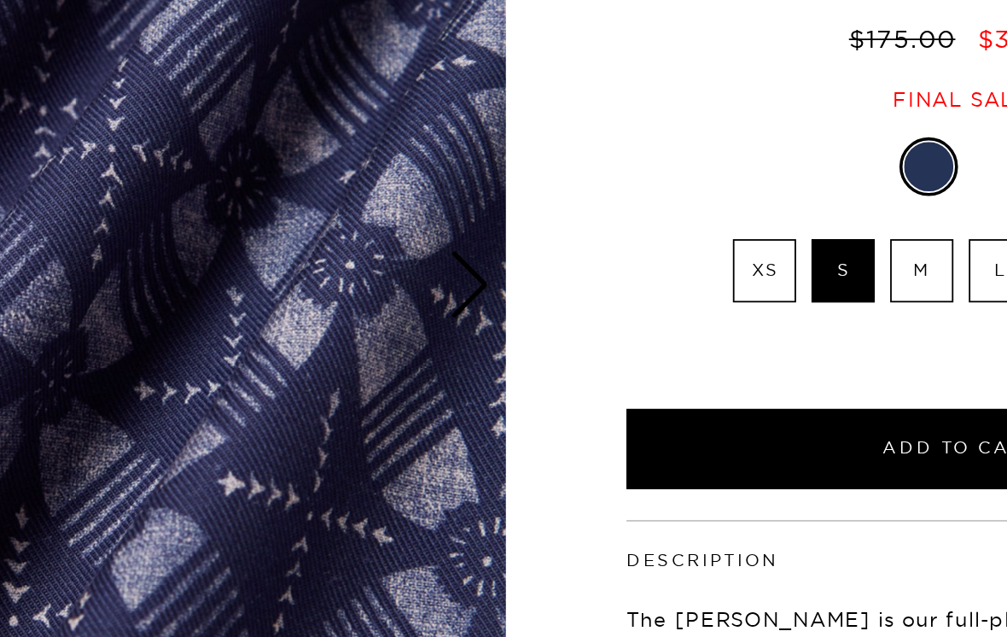
click at [472, 301] on div "Next slide" at bounding box center [483, 320] width 23 height 38
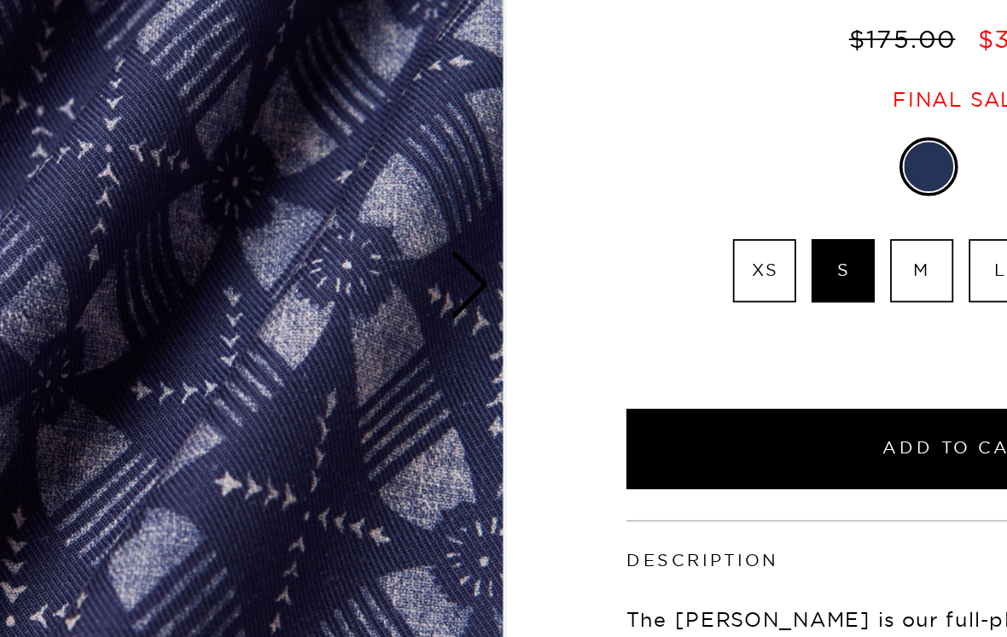
scroll to position [8, 0]
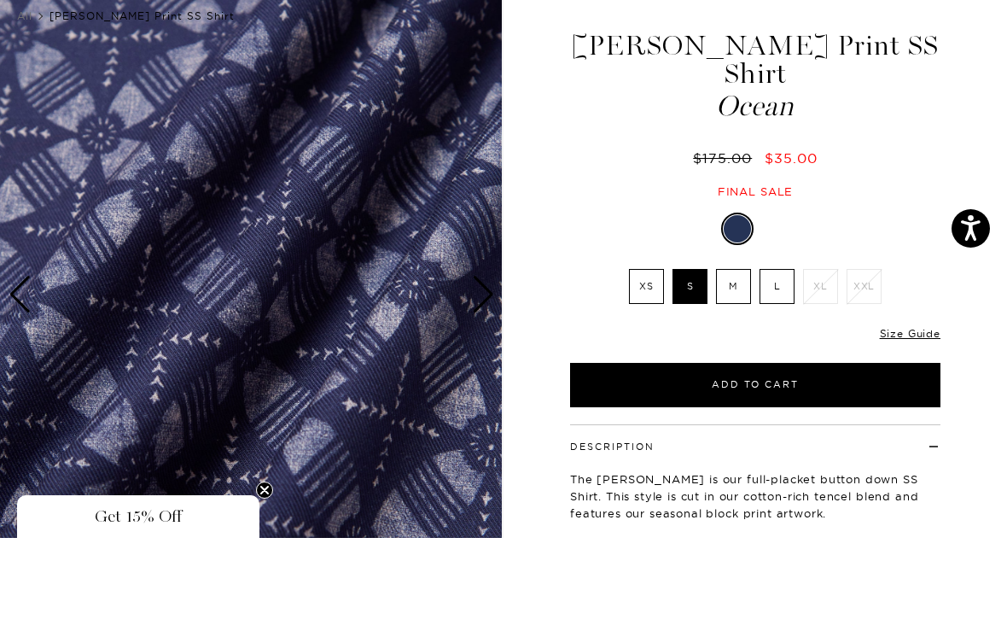
click at [485, 375] on div "Next slide" at bounding box center [483, 394] width 23 height 38
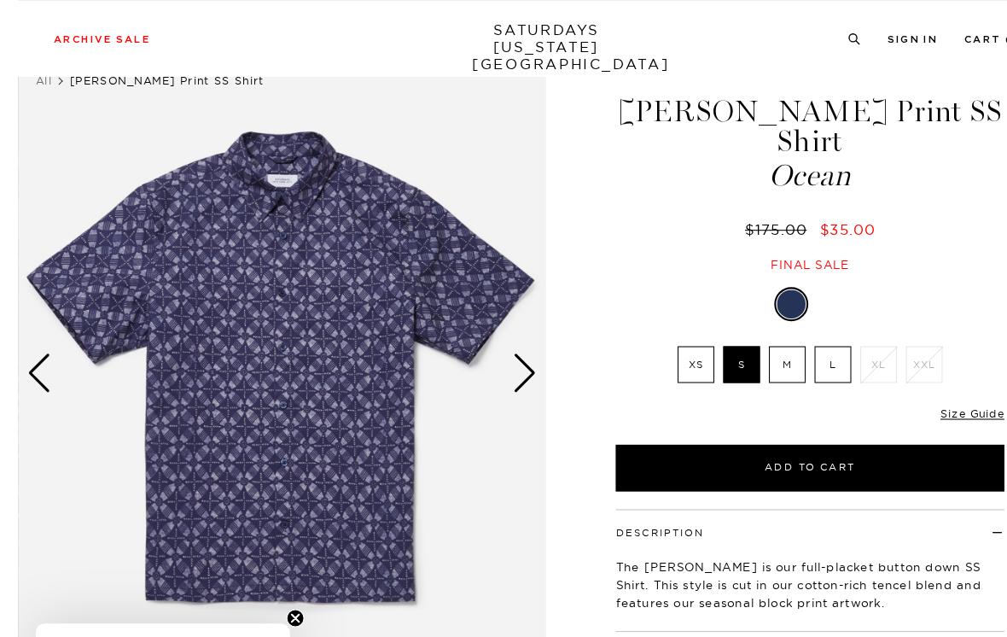
scroll to position [32, 0]
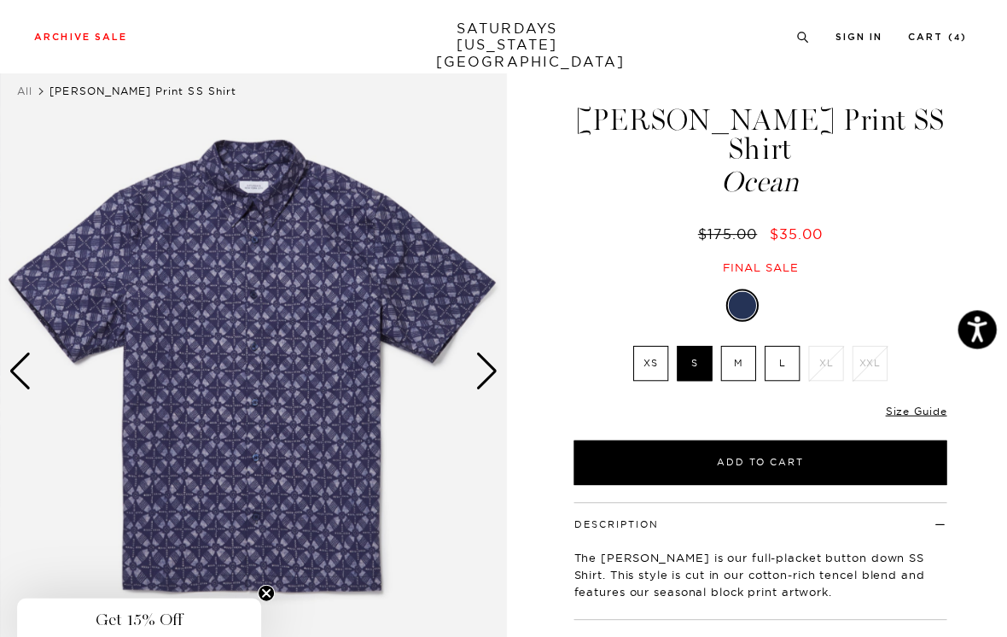
click at [483, 367] on div "Next slide" at bounding box center [483, 369] width 23 height 38
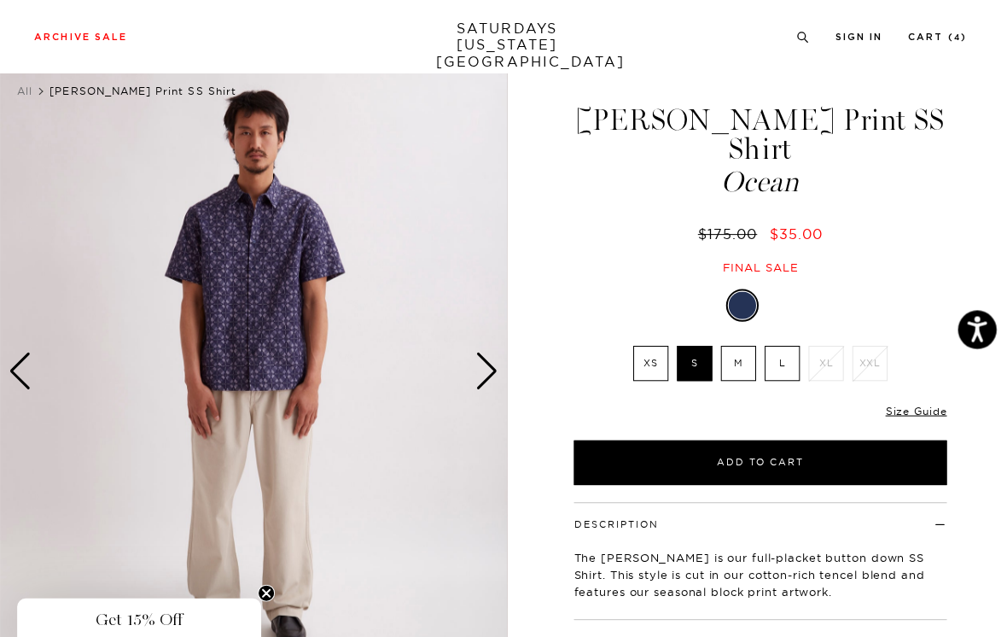
scroll to position [32, 0]
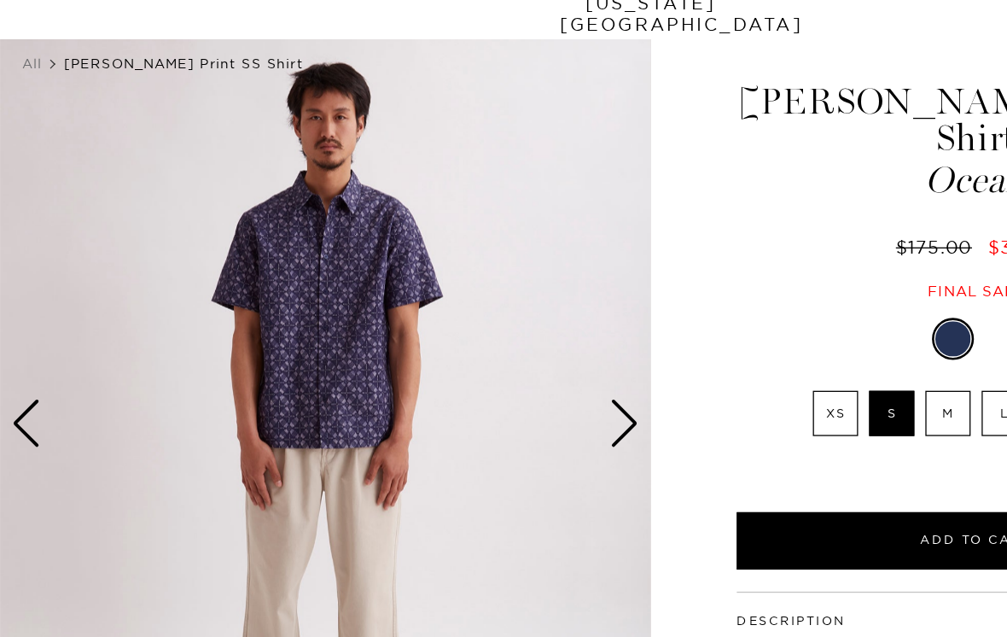
click at [489, 351] on div "Next slide" at bounding box center [483, 370] width 23 height 38
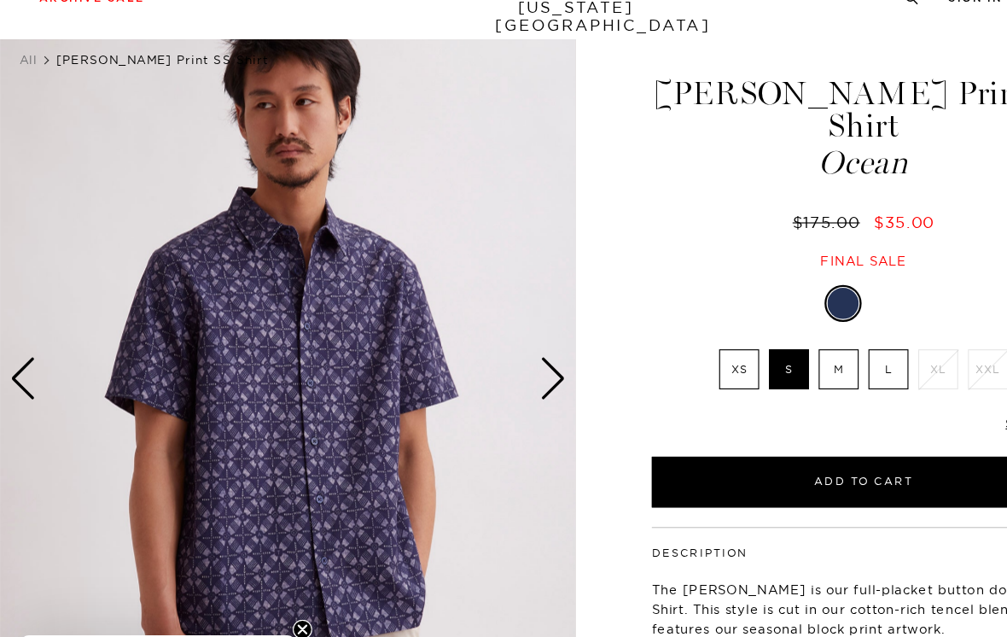
click at [493, 351] on div "Next slide" at bounding box center [483, 370] width 23 height 38
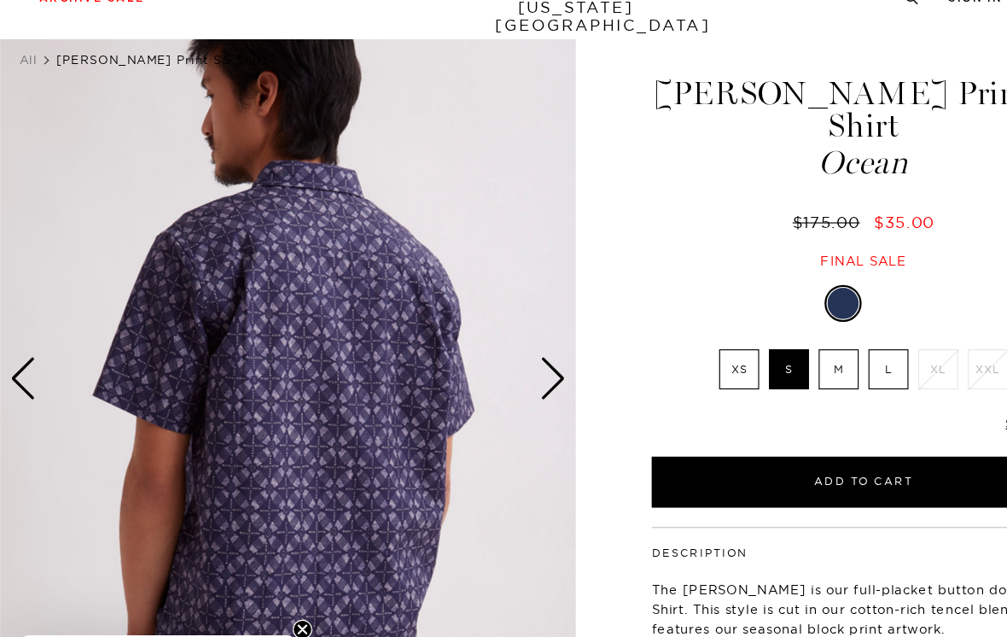
click at [482, 351] on div "Next slide" at bounding box center [483, 370] width 23 height 38
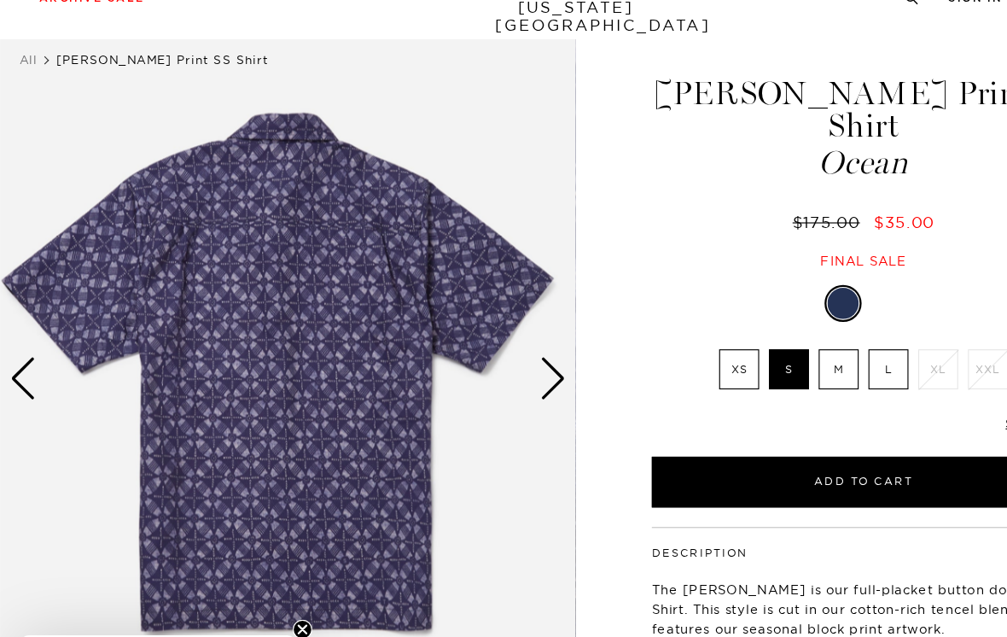
click at [493, 351] on div "Next slide" at bounding box center [483, 370] width 23 height 38
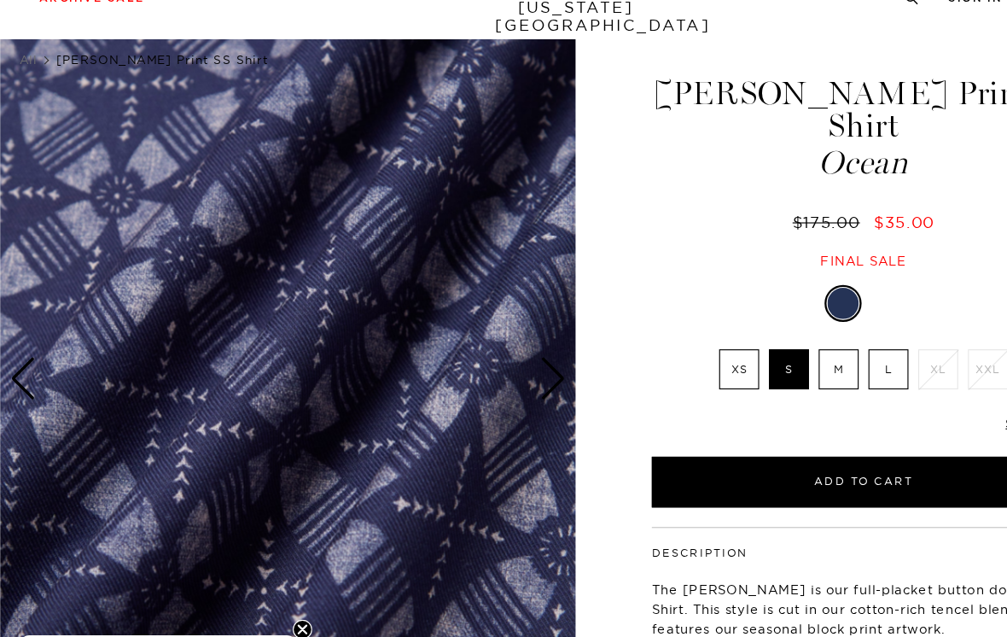
click at [488, 351] on div "Next slide" at bounding box center [483, 370] width 23 height 38
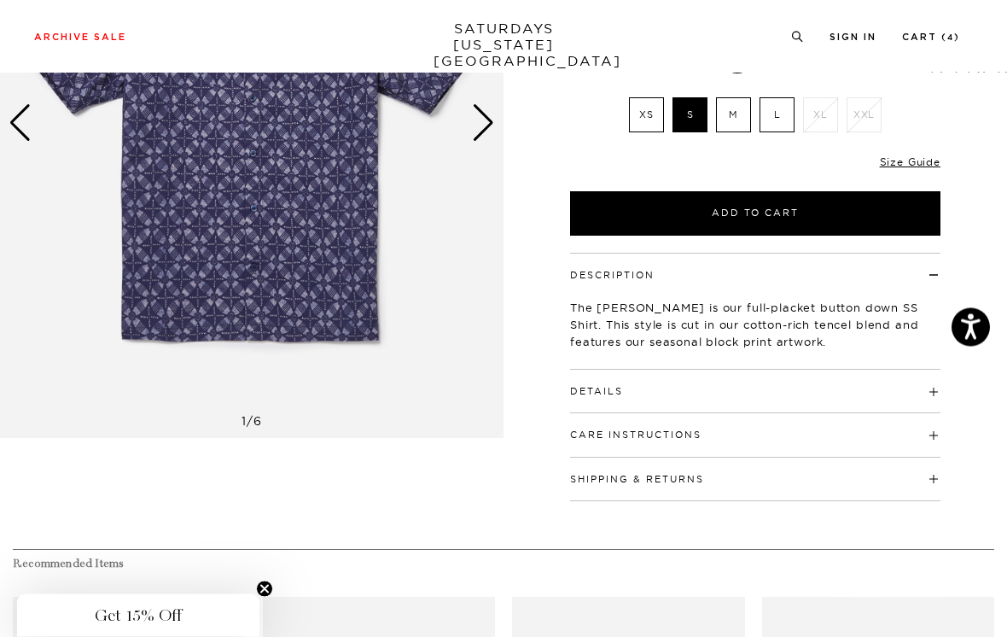
scroll to position [290, 0]
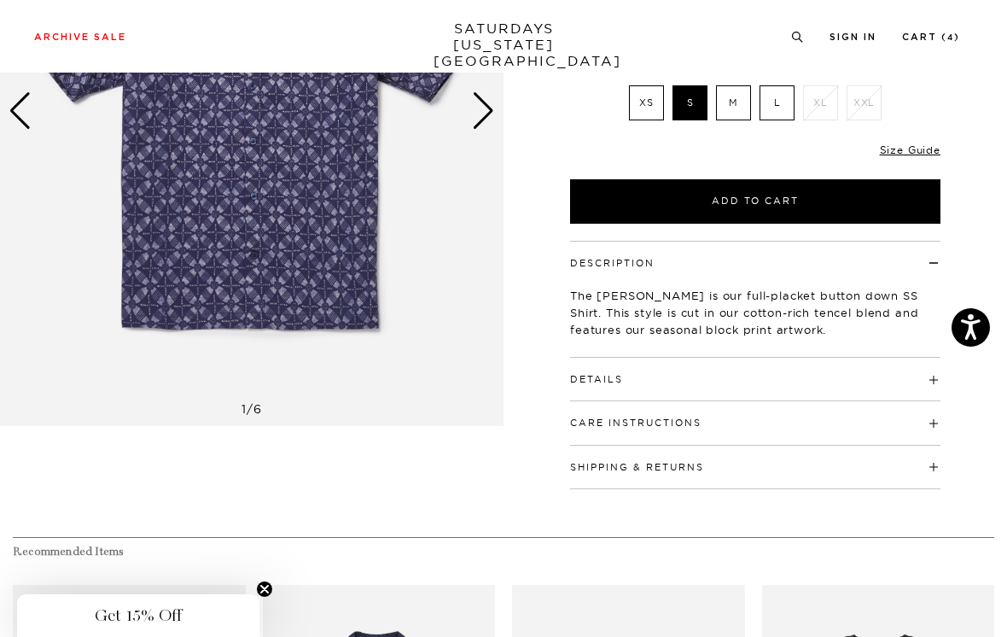
click at [924, 358] on h4 "Details" at bounding box center [755, 372] width 371 height 28
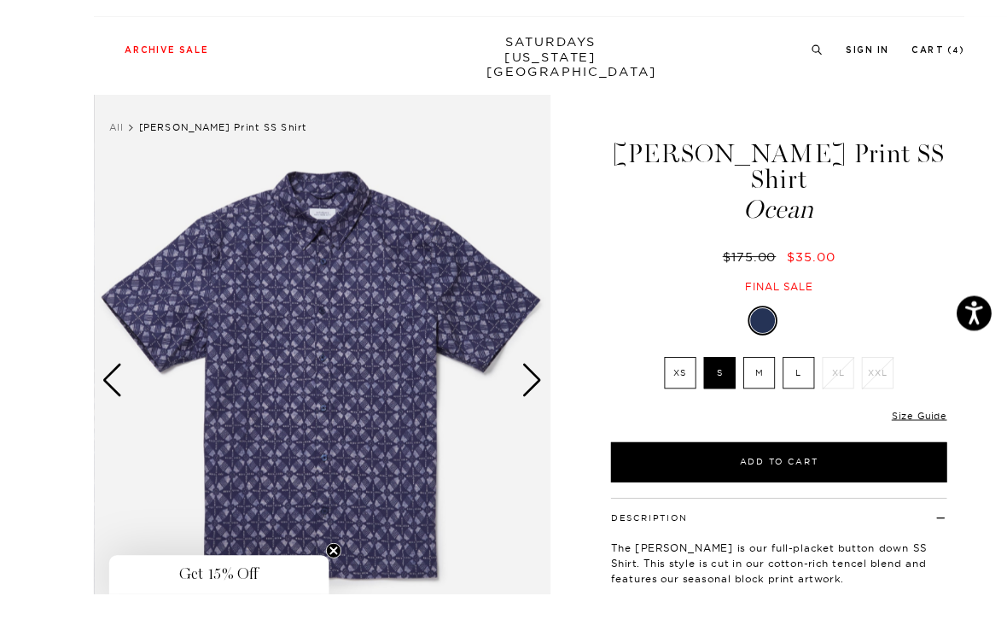
scroll to position [92, 0]
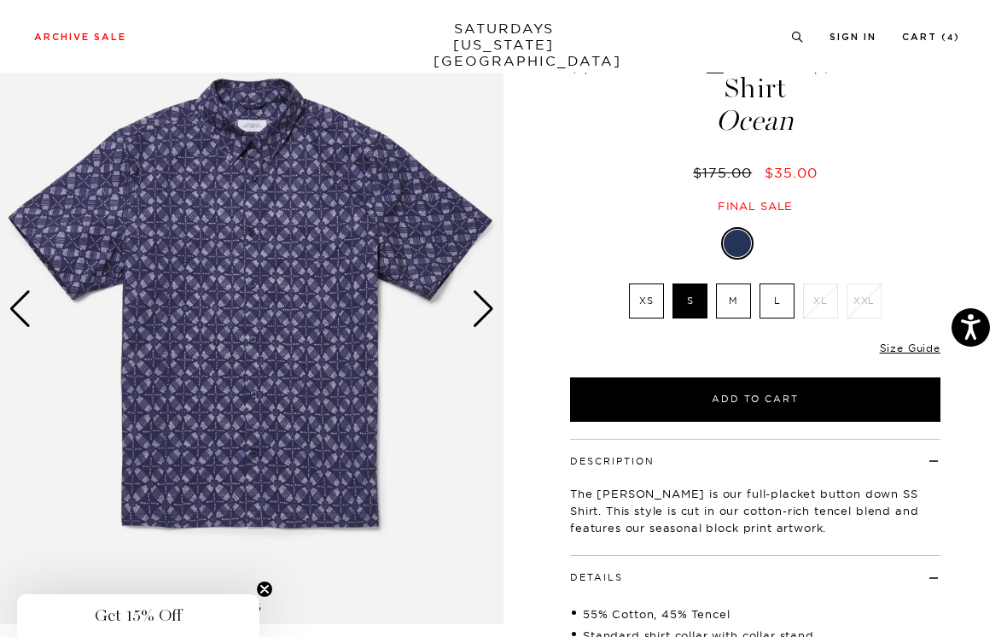
click at [487, 312] on div "Next slide" at bounding box center [483, 309] width 23 height 38
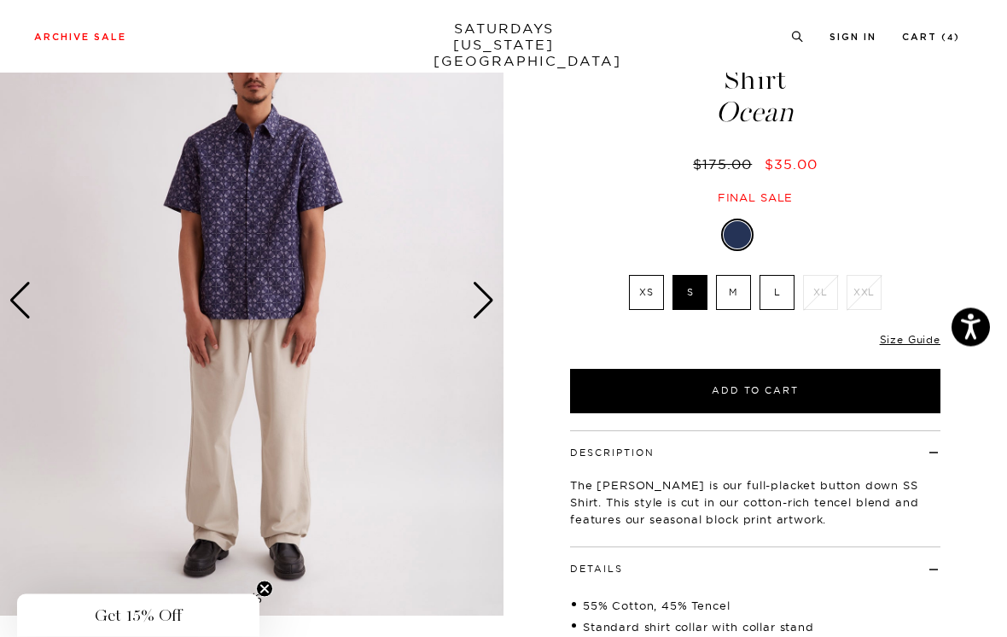
scroll to position [103, 0]
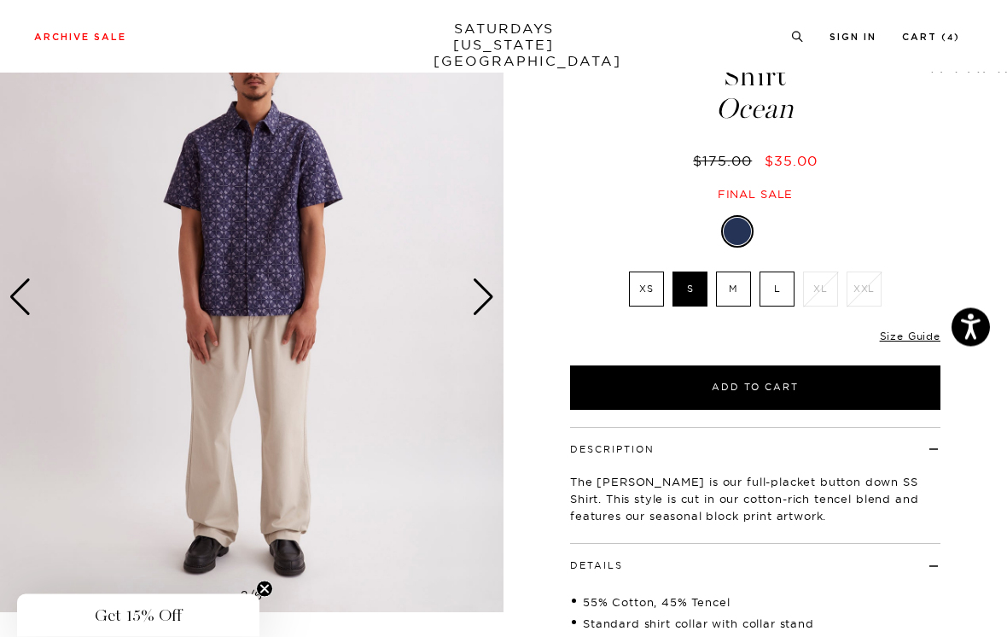
click at [487, 296] on div "Next slide" at bounding box center [483, 298] width 23 height 38
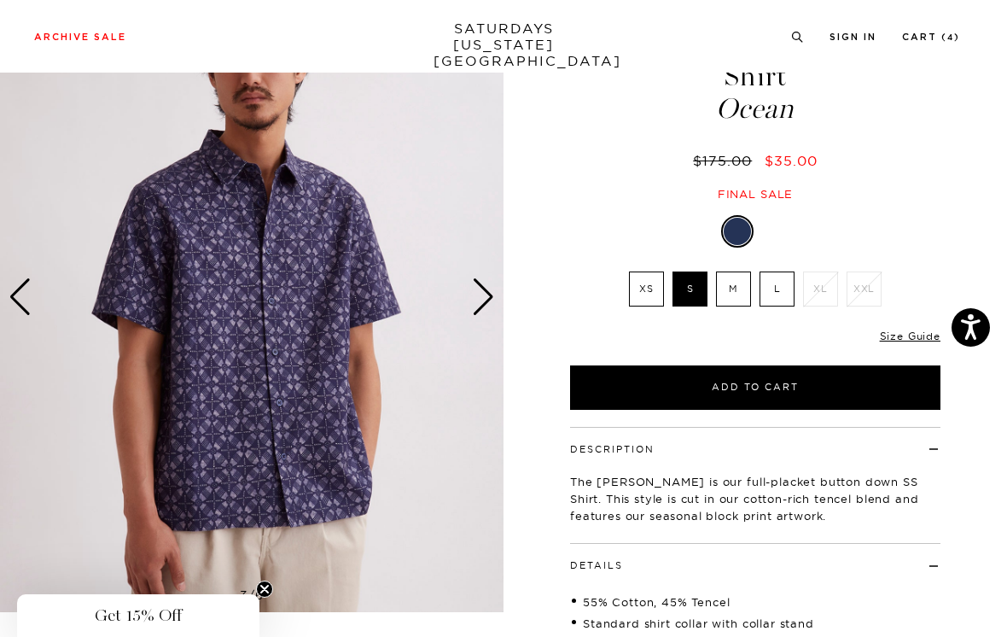
click at [493, 293] on div "Next slide" at bounding box center [483, 297] width 23 height 38
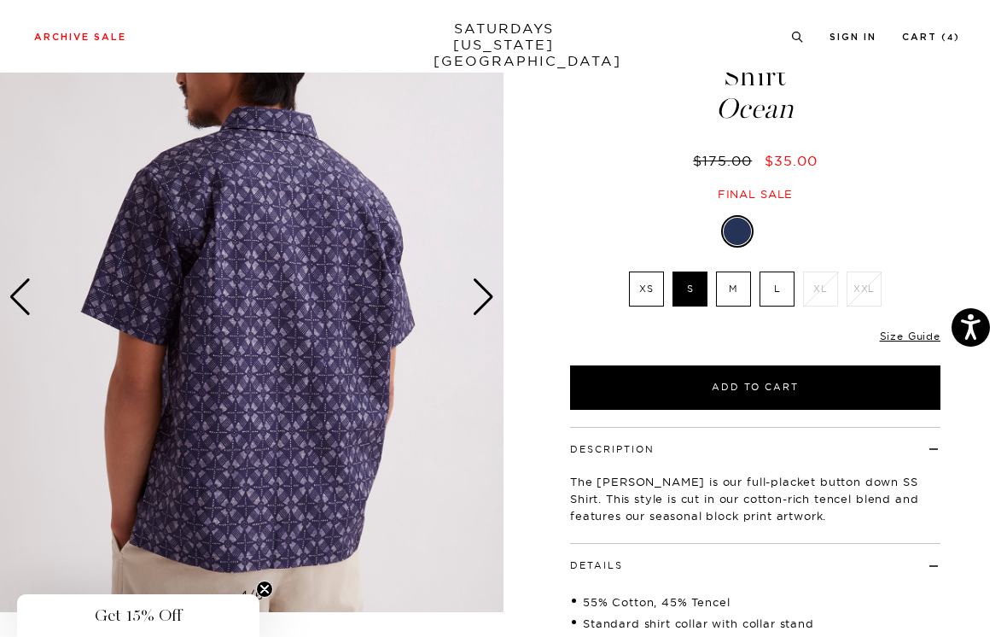
click at [490, 295] on div "Next slide" at bounding box center [483, 297] width 23 height 38
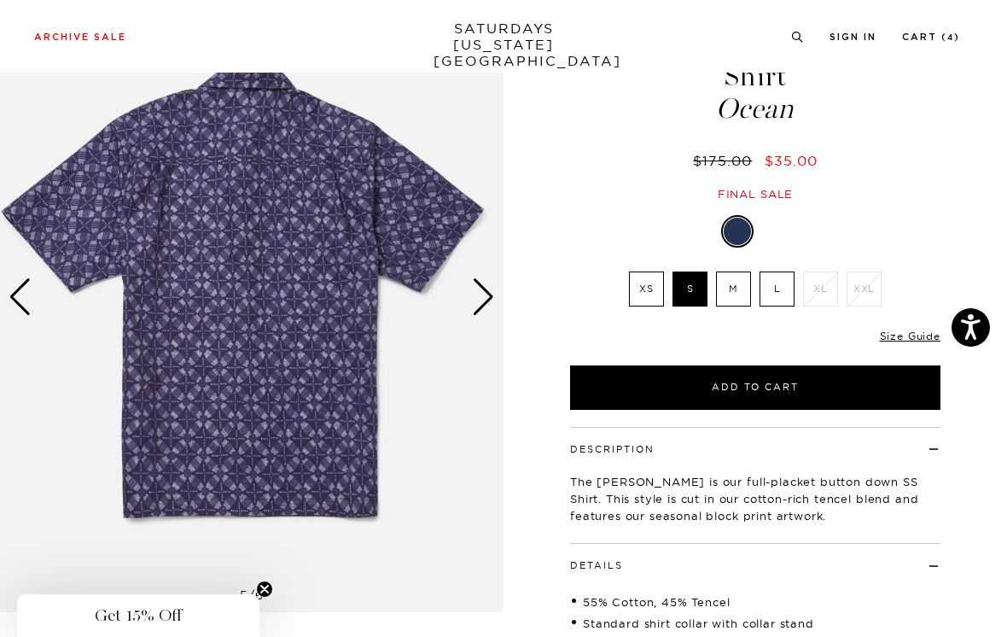
click at [490, 299] on div "Next slide" at bounding box center [483, 297] width 23 height 38
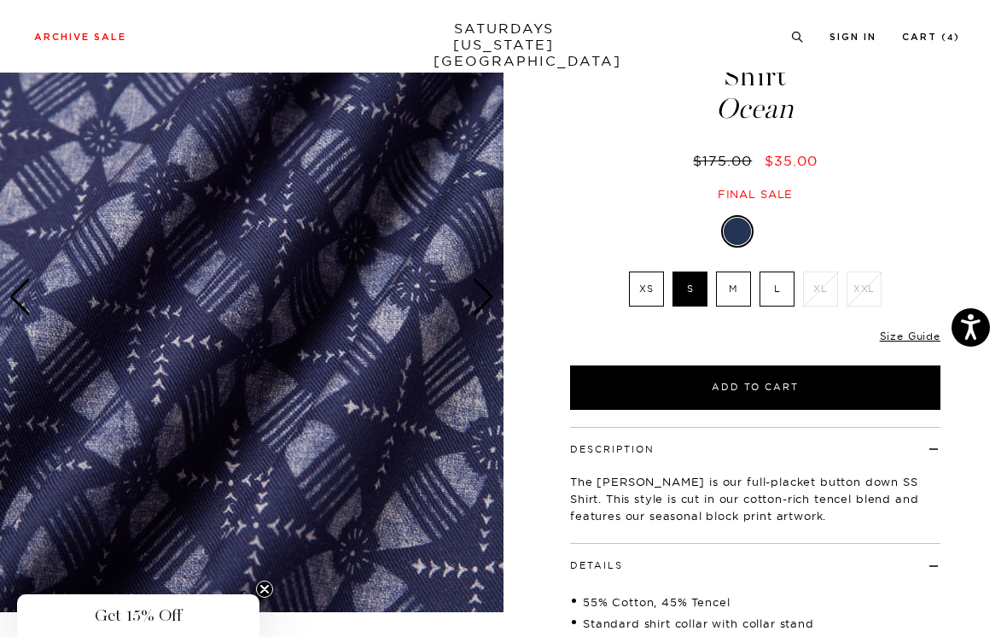
click at [489, 299] on div "Next slide" at bounding box center [483, 297] width 23 height 38
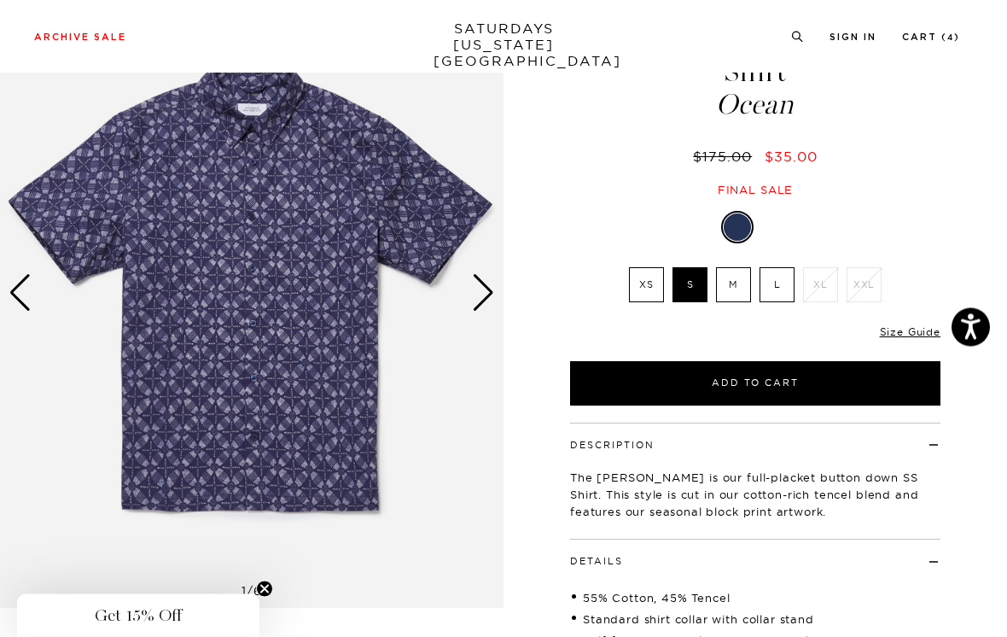
scroll to position [125, 0]
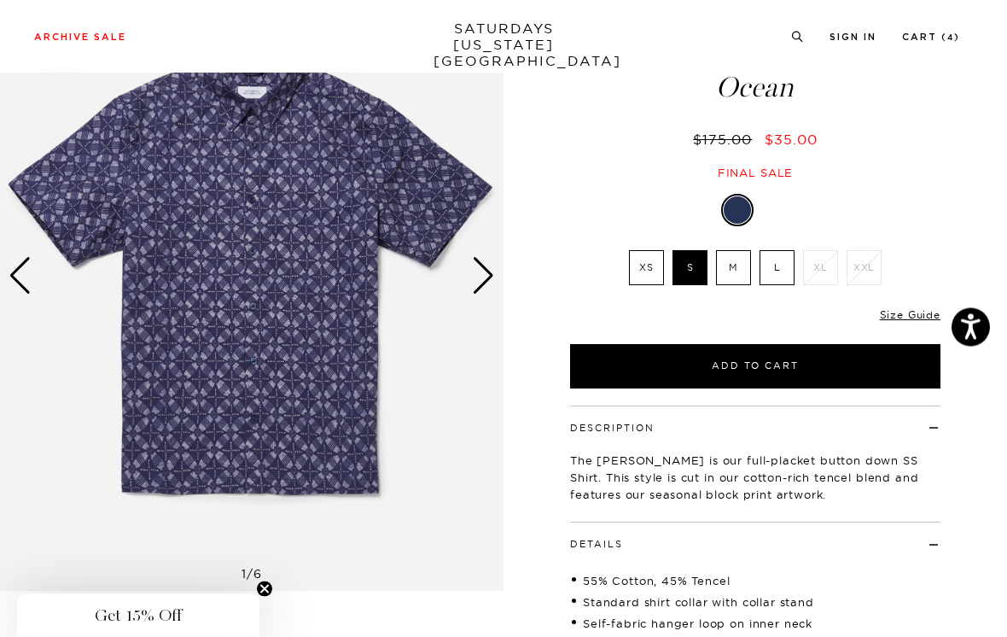
click at [540, 542] on div "1 / 6" at bounding box center [503, 417] width 1007 height 911
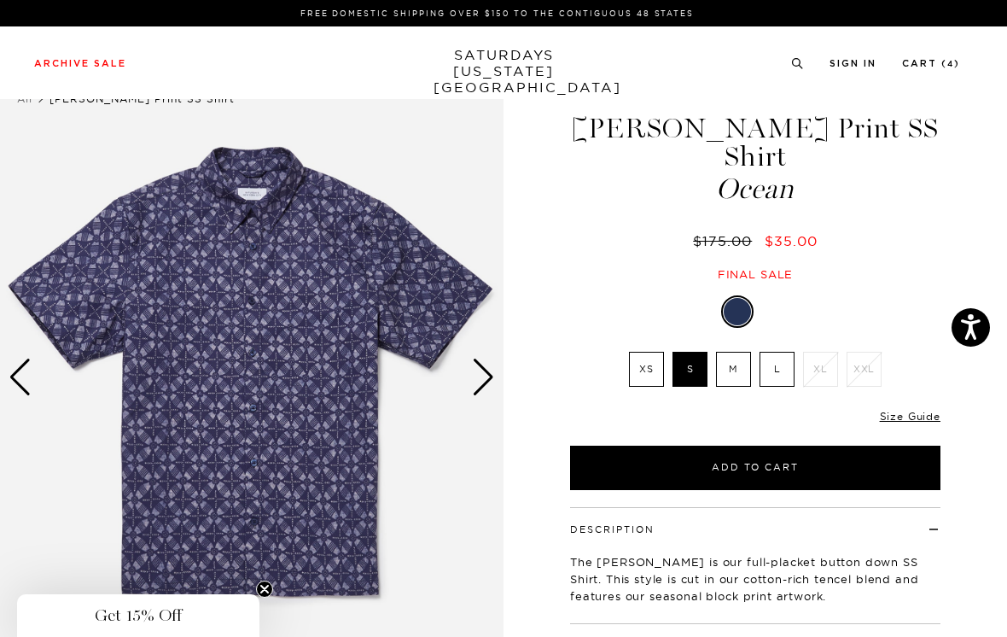
scroll to position [0, 0]
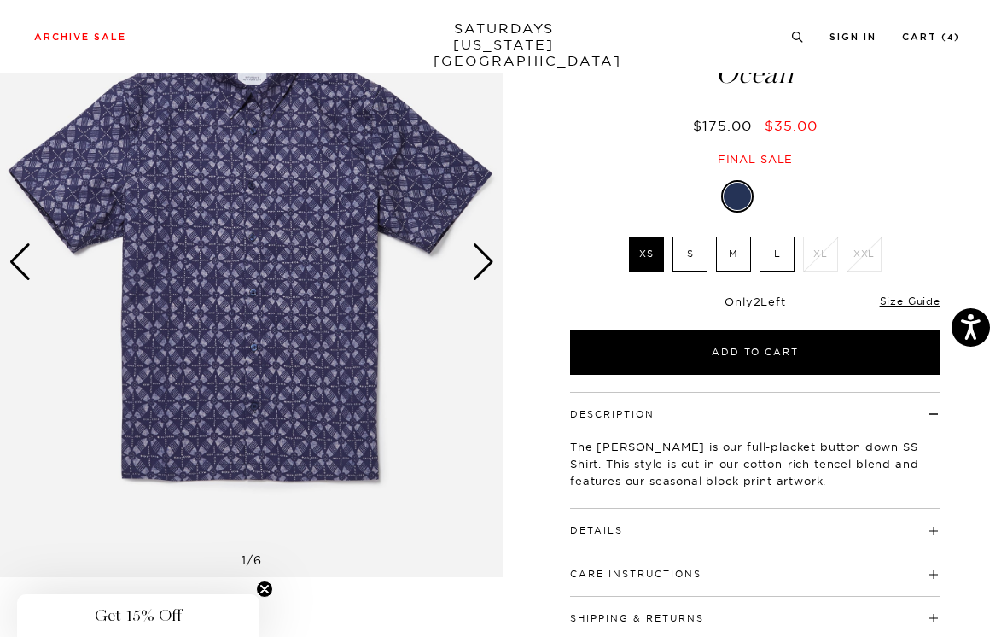
scroll to position [145, 0]
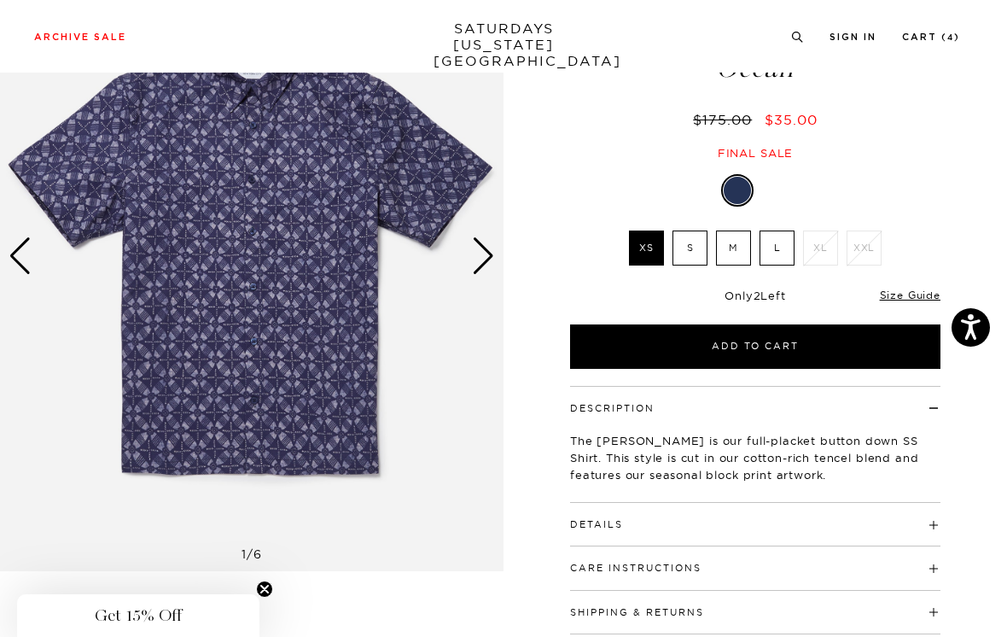
click at [696, 231] on label "S" at bounding box center [690, 248] width 35 height 35
click at [0, 0] on input "S" at bounding box center [0, 0] width 0 height 0
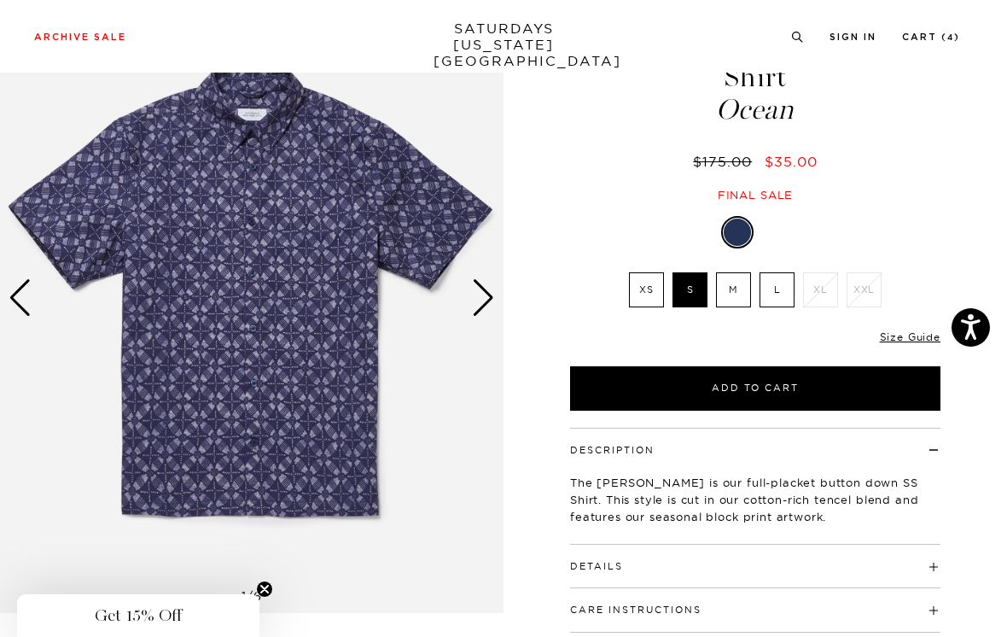
scroll to position [13, 0]
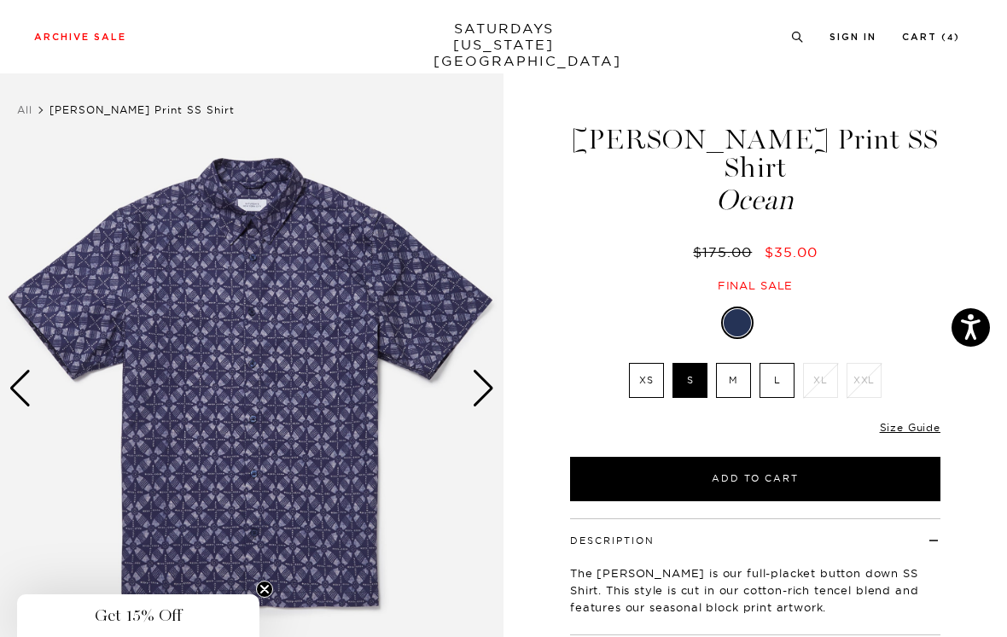
click at [821, 457] on button "Add to Cart" at bounding box center [755, 479] width 371 height 44
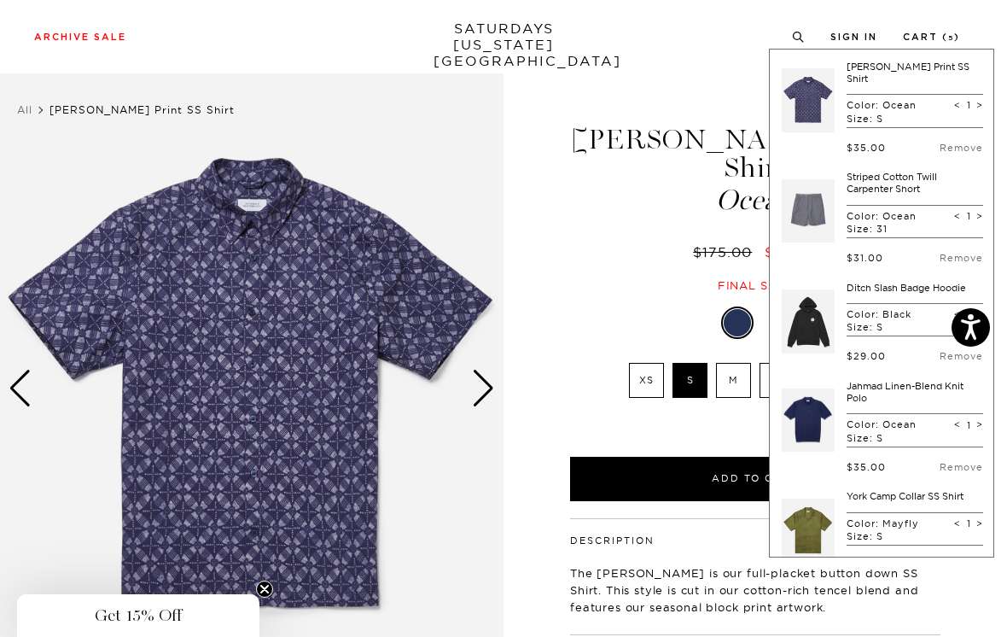
click at [961, 142] on link "Remove" at bounding box center [962, 148] width 44 height 12
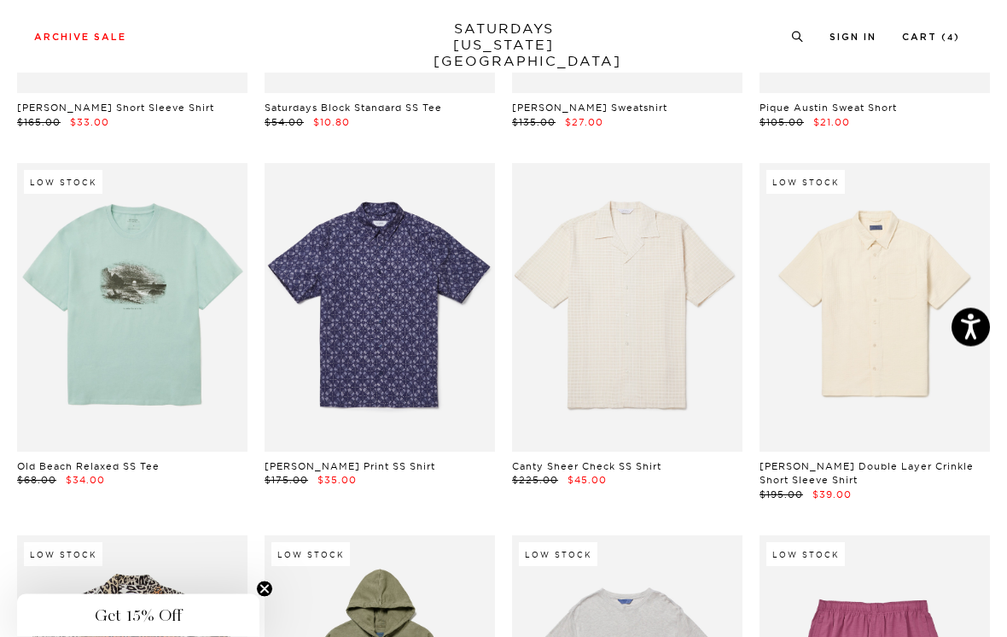
scroll to position [6860, 0]
click at [949, 229] on link at bounding box center [875, 350] width 231 height 289
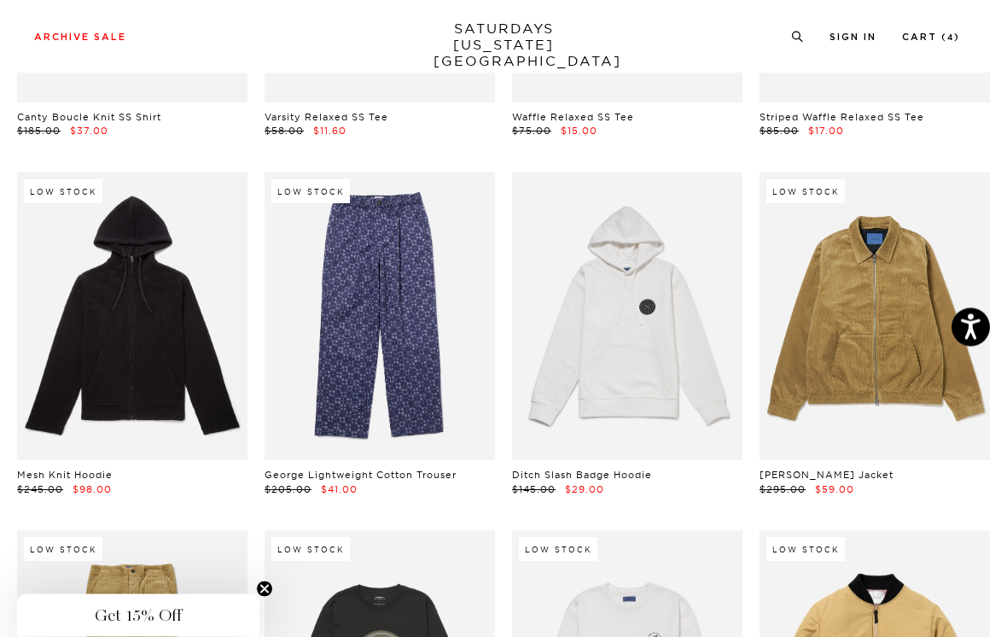
scroll to position [8297, 0]
click at [676, 348] on link at bounding box center [627, 373] width 231 height 289
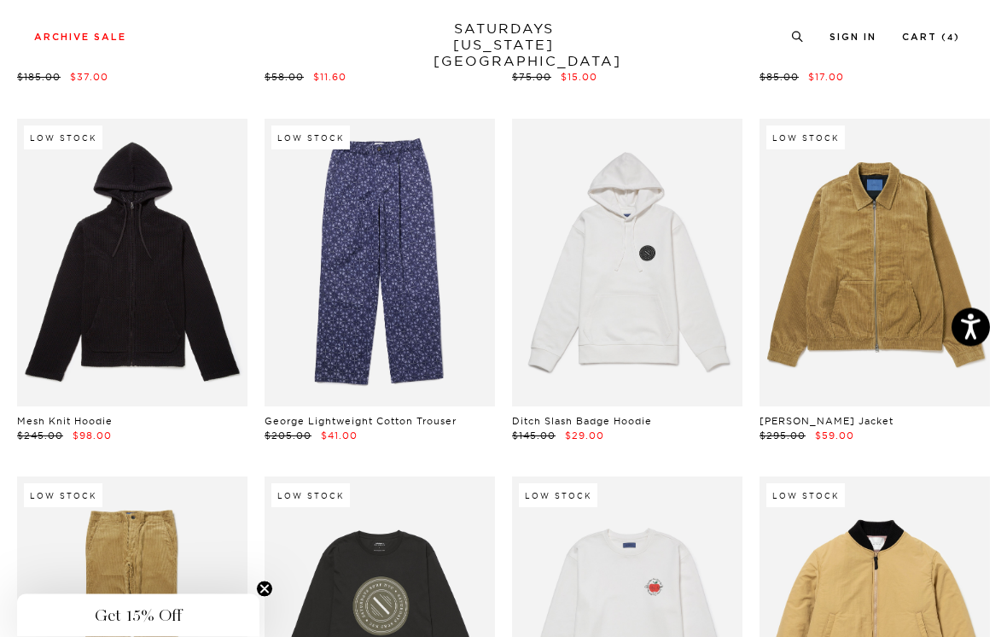
scroll to position [8351, 0]
click at [434, 213] on link at bounding box center [380, 319] width 231 height 289
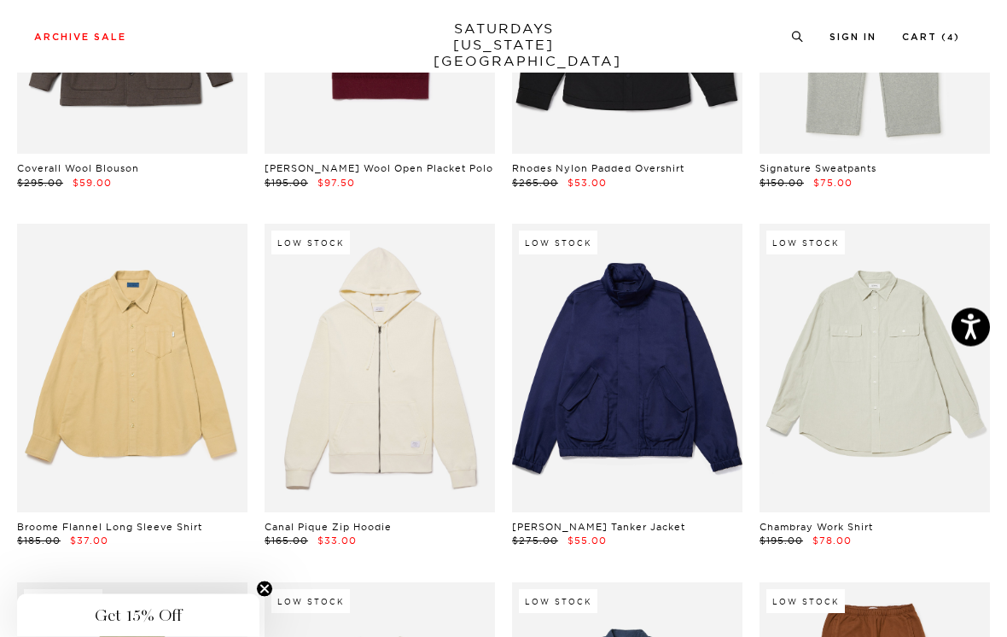
scroll to position [15451, 0]
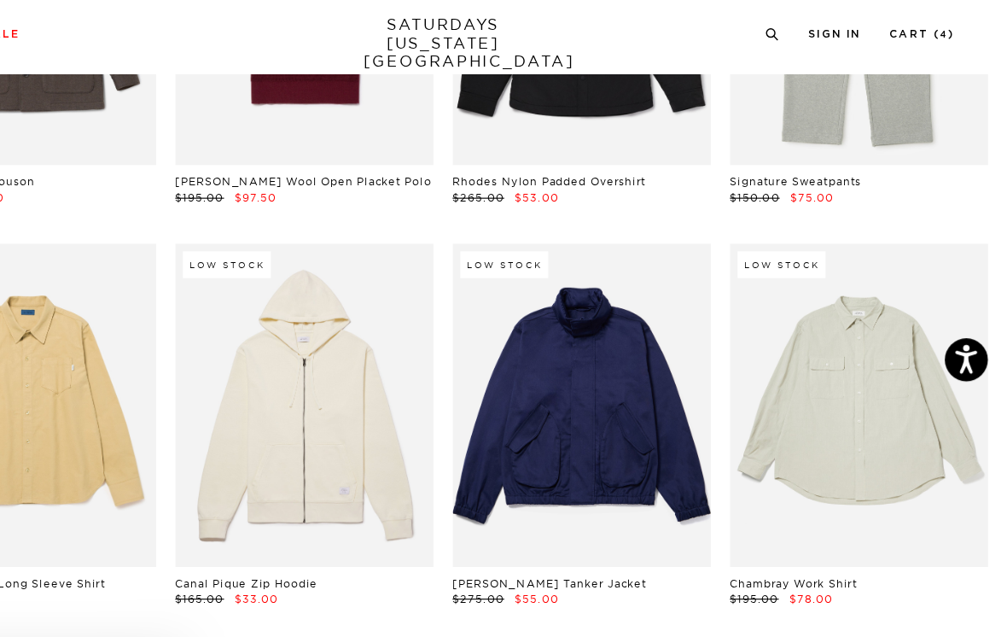
click at [835, 351] on link at bounding box center [875, 495] width 231 height 289
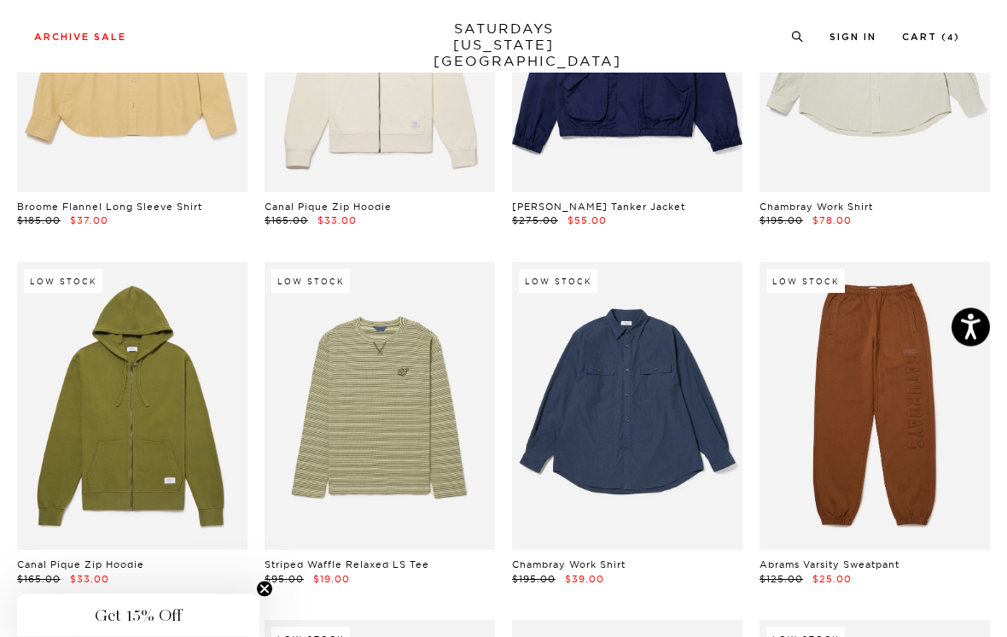
scroll to position [15773, 0]
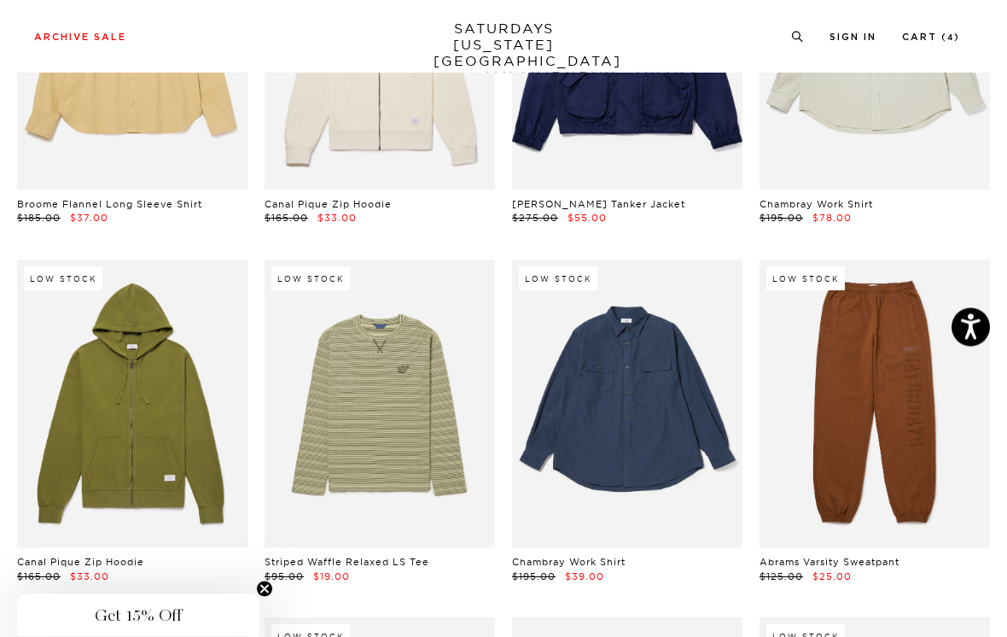
click at [685, 401] on link at bounding box center [627, 545] width 231 height 289
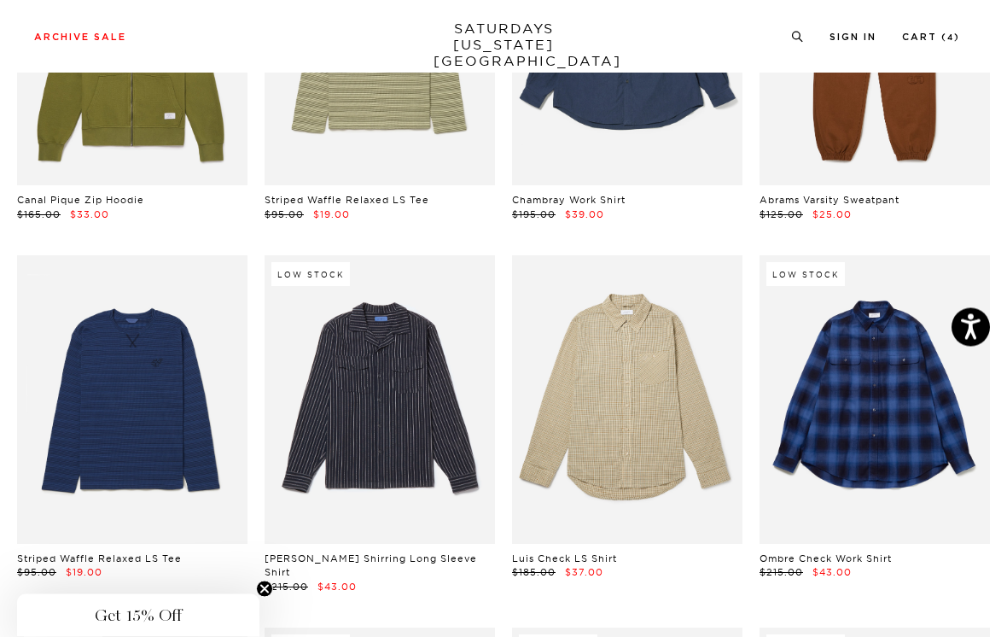
scroll to position [16136, 0]
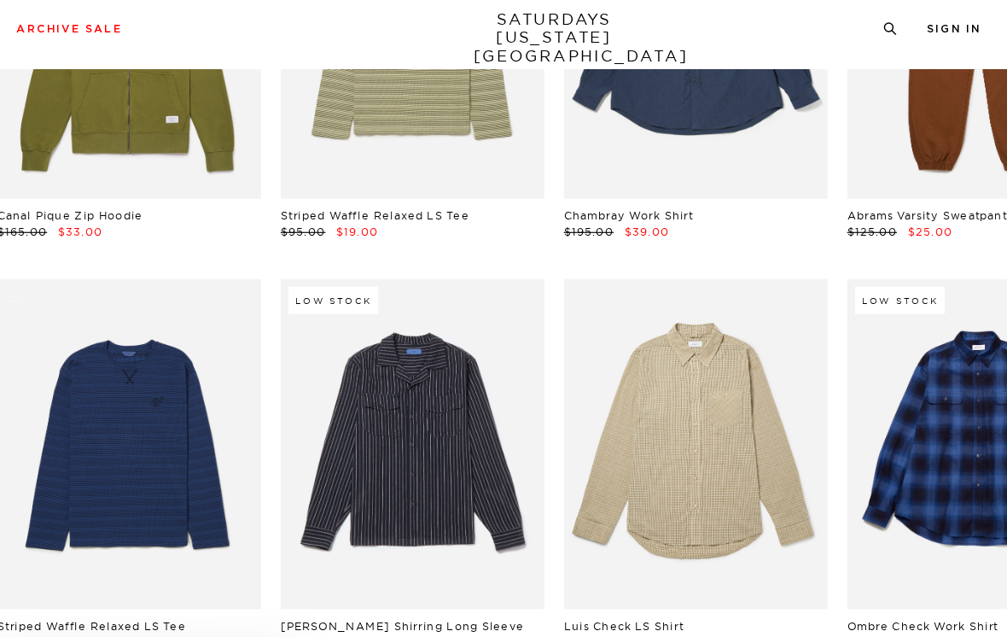
click at [429, 396] on link at bounding box center [380, 540] width 231 height 289
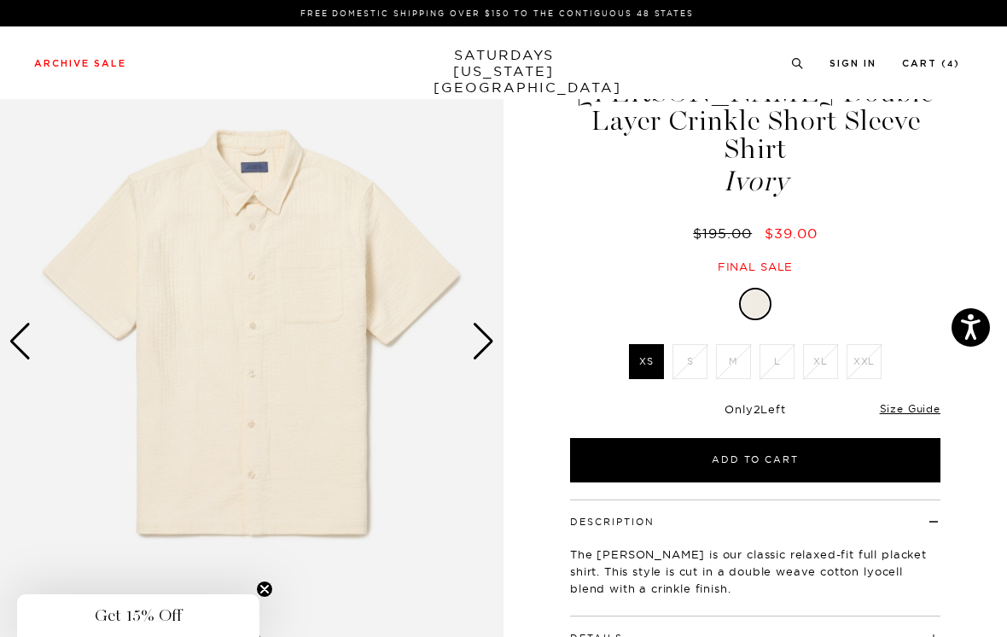
scroll to position [110, 0]
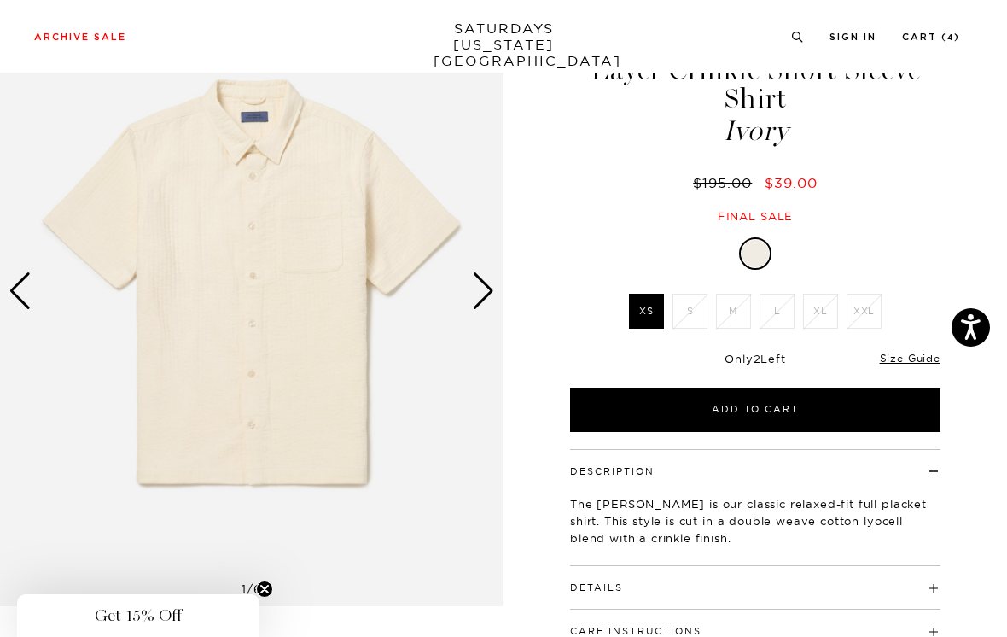
click at [916, 352] on link "Size Guide" at bounding box center [910, 358] width 61 height 13
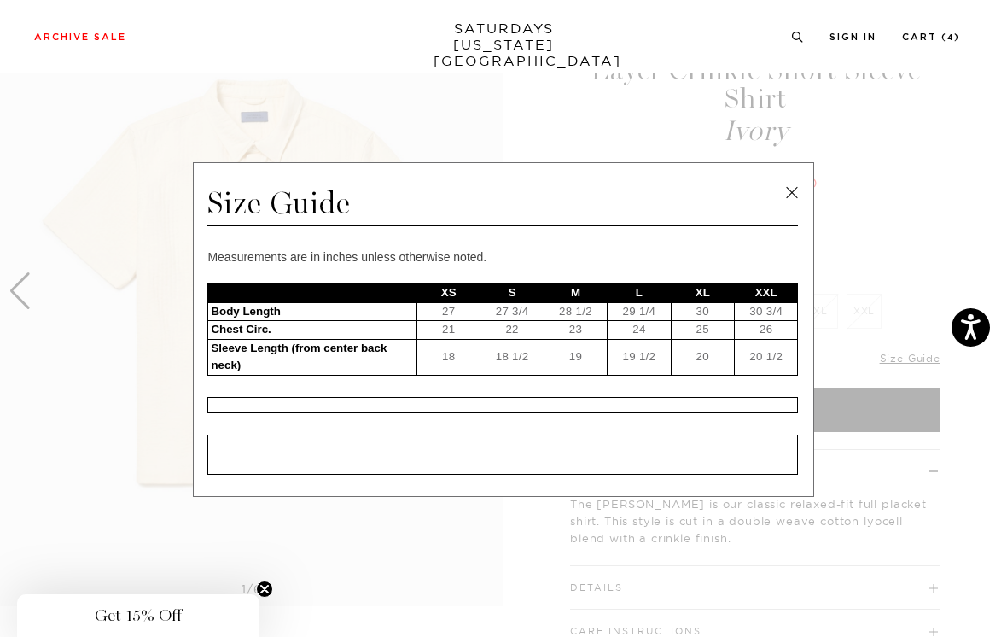
click at [790, 201] on link at bounding box center [792, 193] width 26 height 26
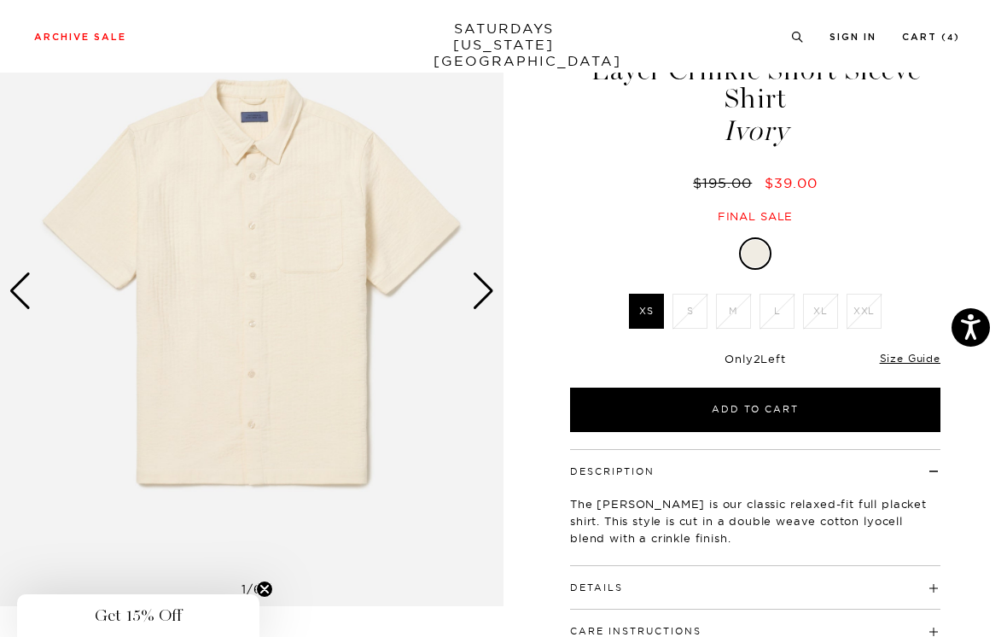
click at [475, 282] on div "Next slide" at bounding box center [483, 291] width 23 height 38
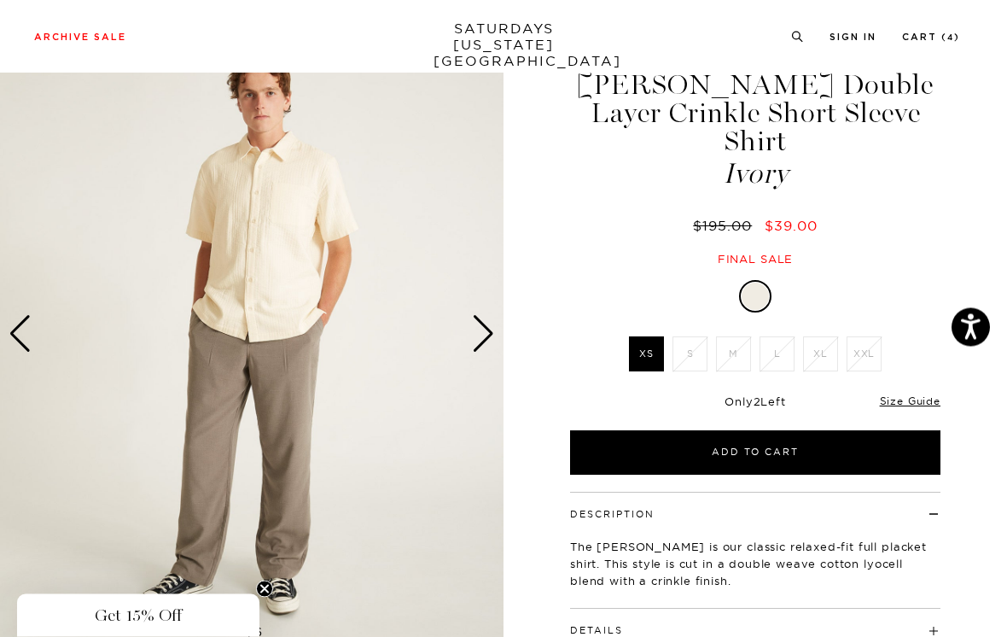
click at [492, 338] on div "Next slide" at bounding box center [483, 335] width 23 height 38
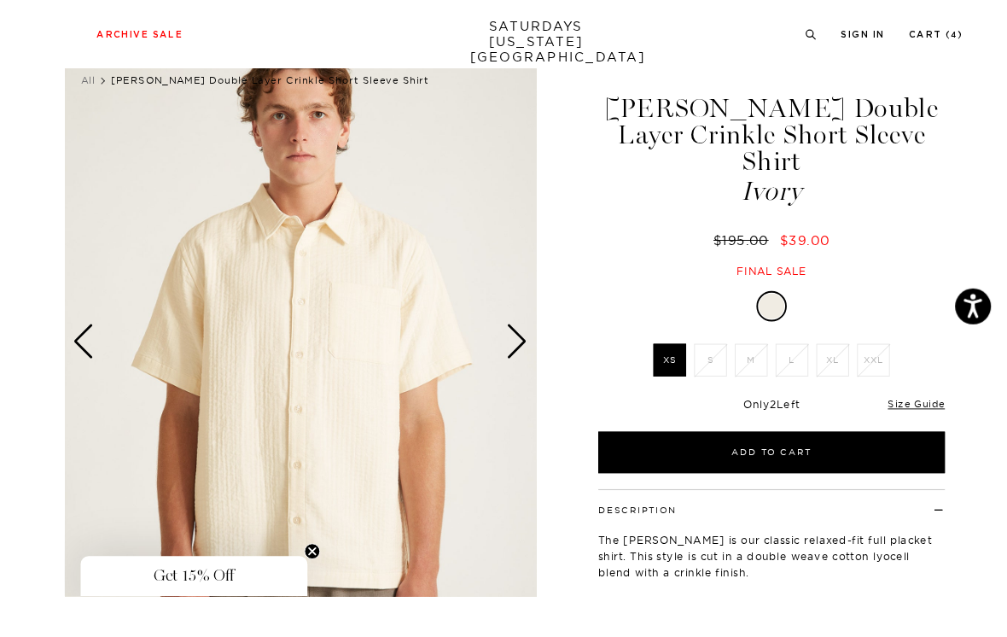
scroll to position [88, 0]
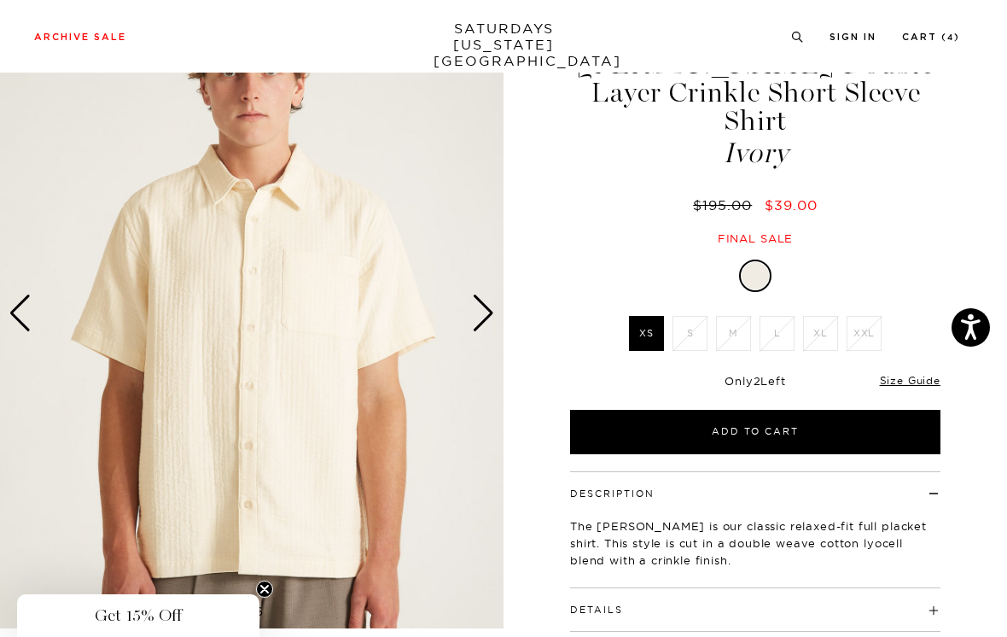
click at [493, 299] on div "Next slide" at bounding box center [483, 314] width 23 height 38
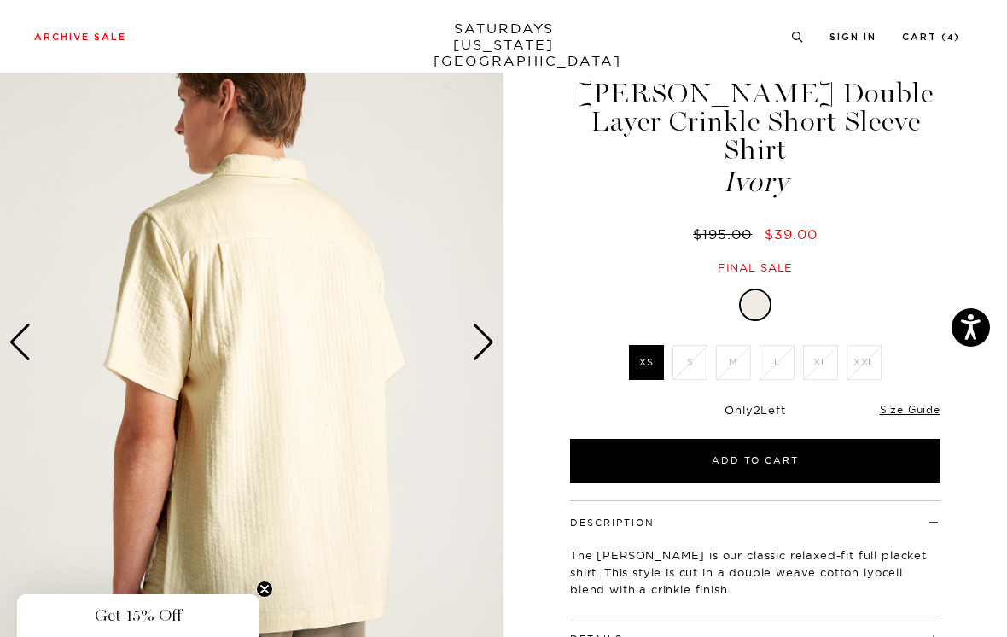
scroll to position [58, 0]
click at [497, 336] on img at bounding box center [252, 343] width 504 height 630
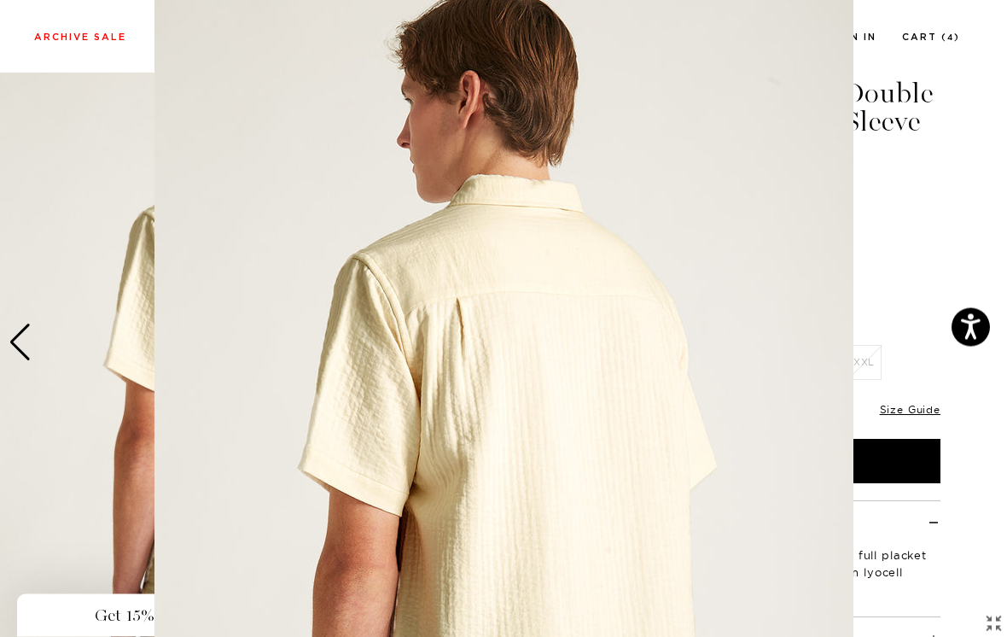
scroll to position [119, 0]
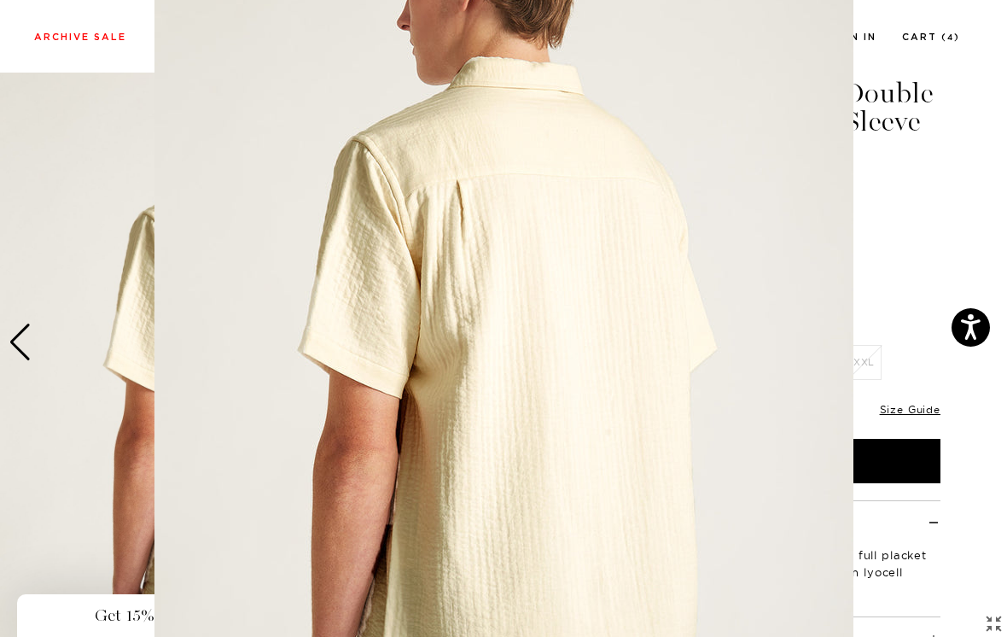
click at [803, 272] on img at bounding box center [504, 318] width 699 height 874
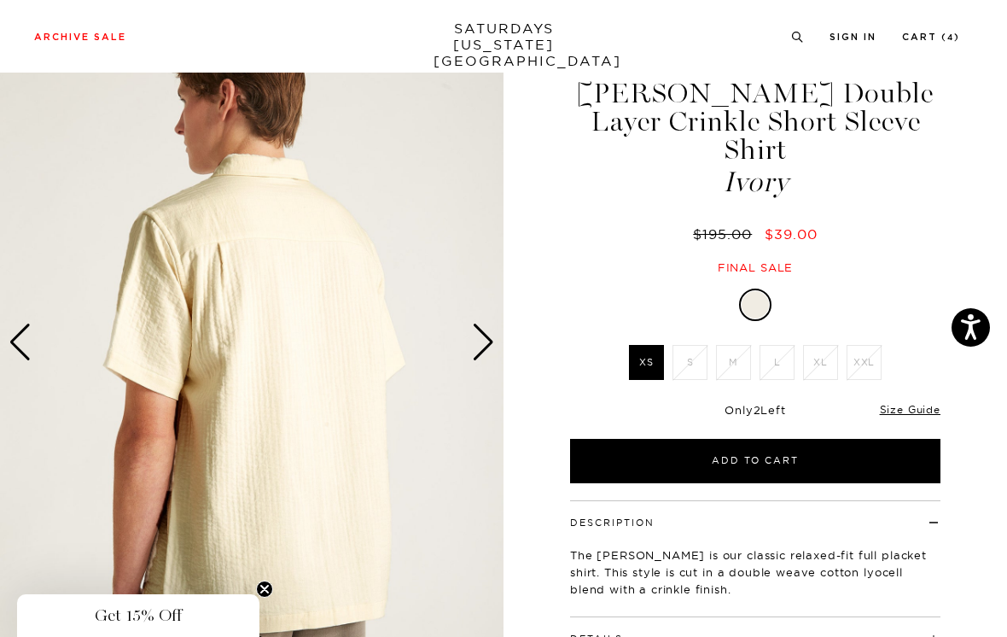
click at [488, 344] on div "Next slide" at bounding box center [483, 343] width 23 height 38
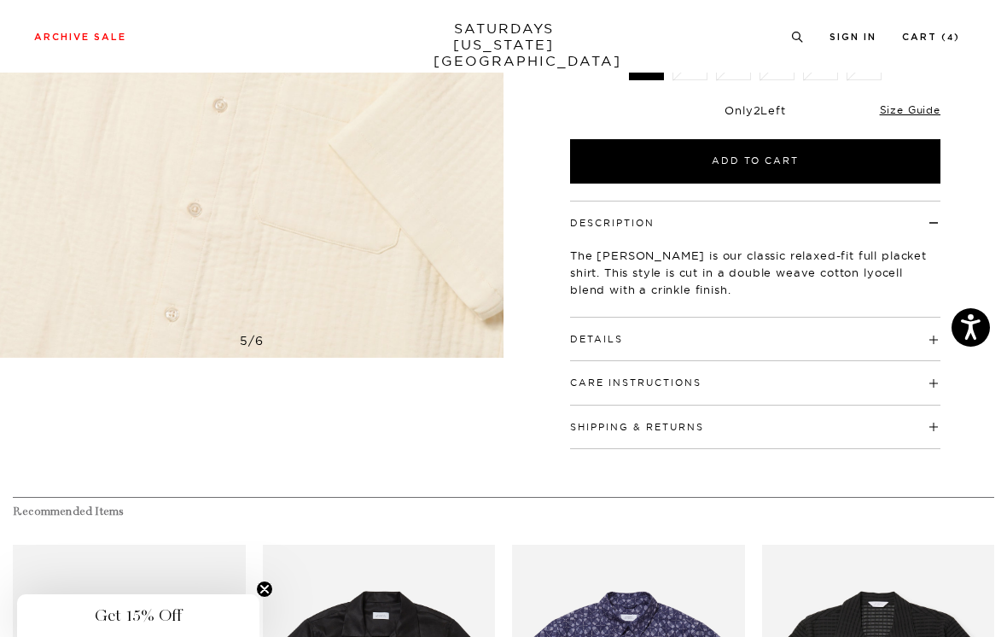
scroll to position [360, 0]
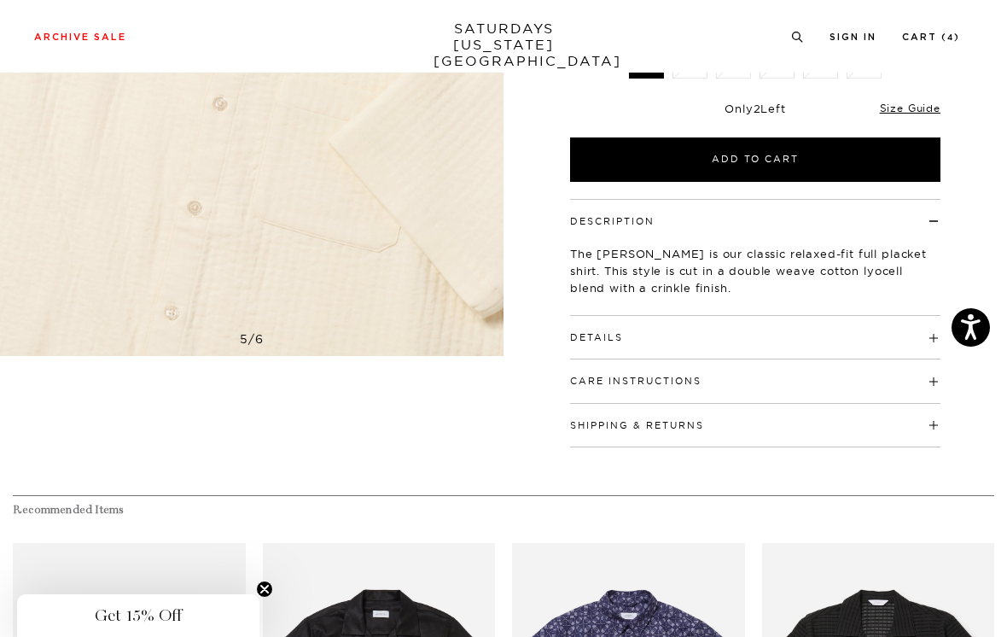
click at [915, 316] on h4 "Details" at bounding box center [755, 330] width 371 height 28
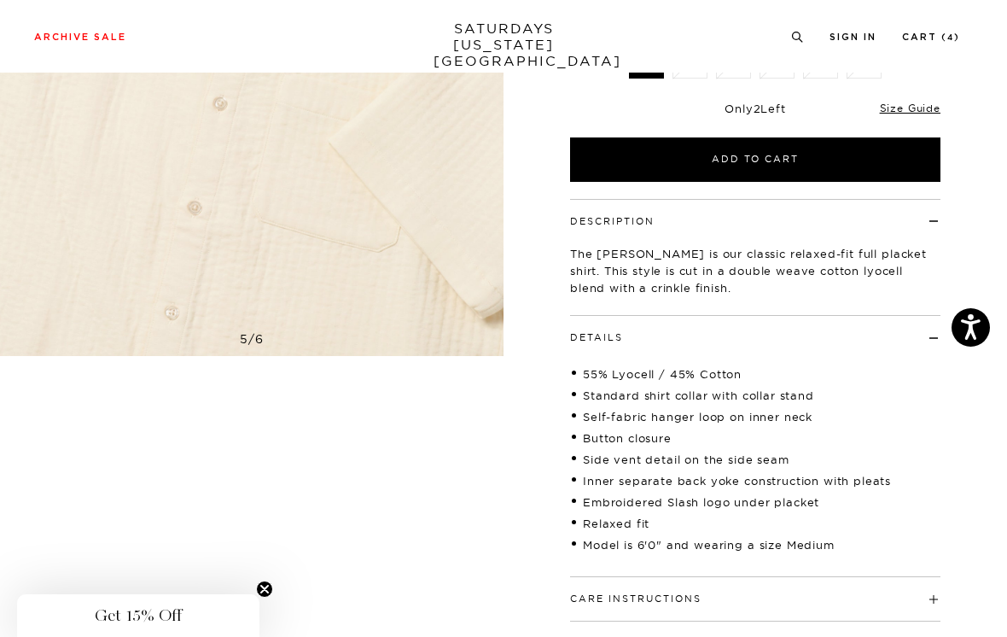
click at [936, 316] on h4 "Details" at bounding box center [755, 330] width 371 height 28
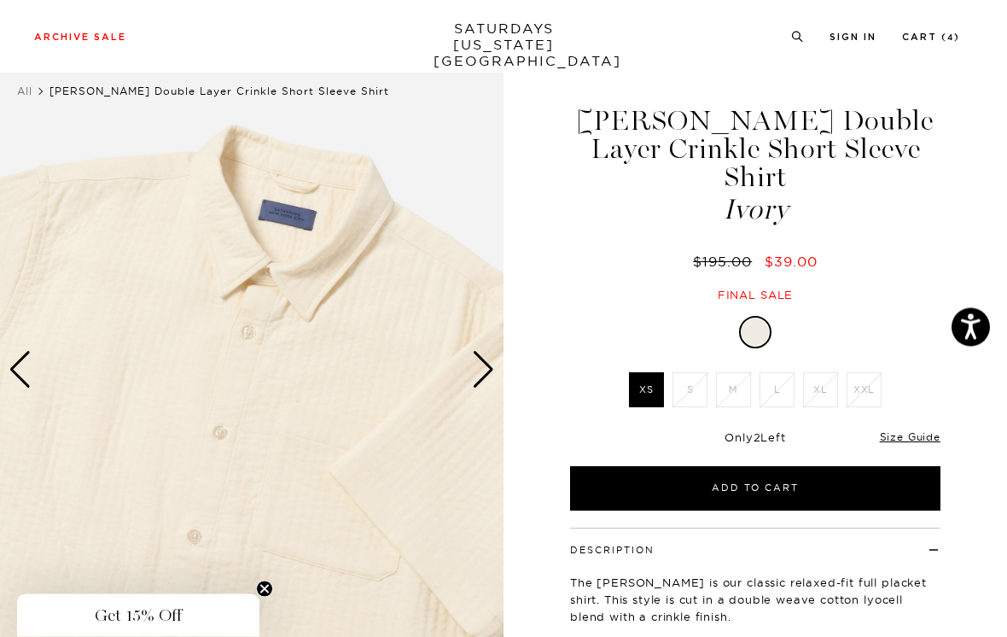
scroll to position [32, 0]
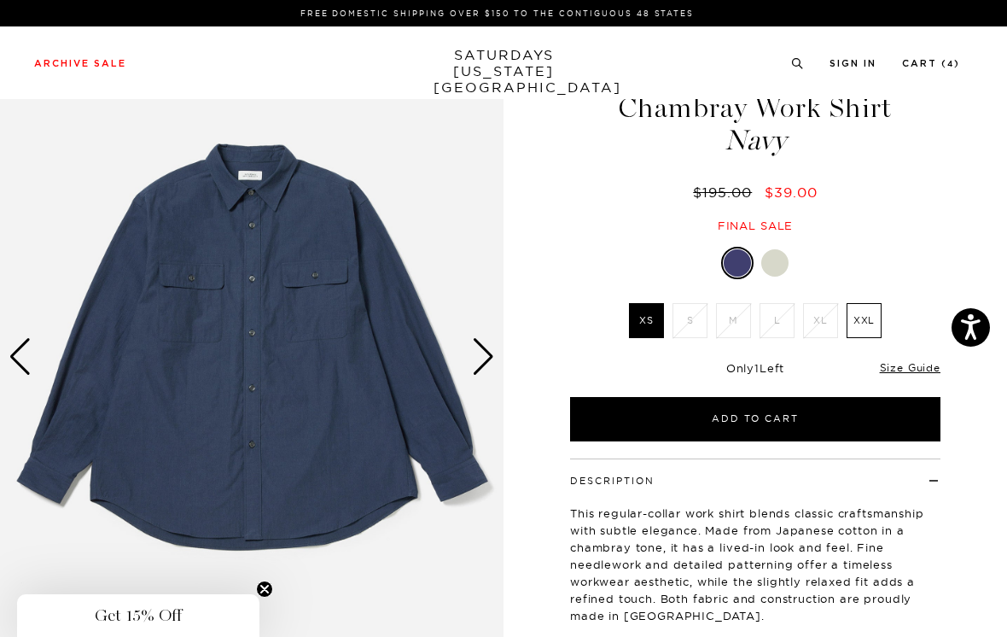
scroll to position [131, 0]
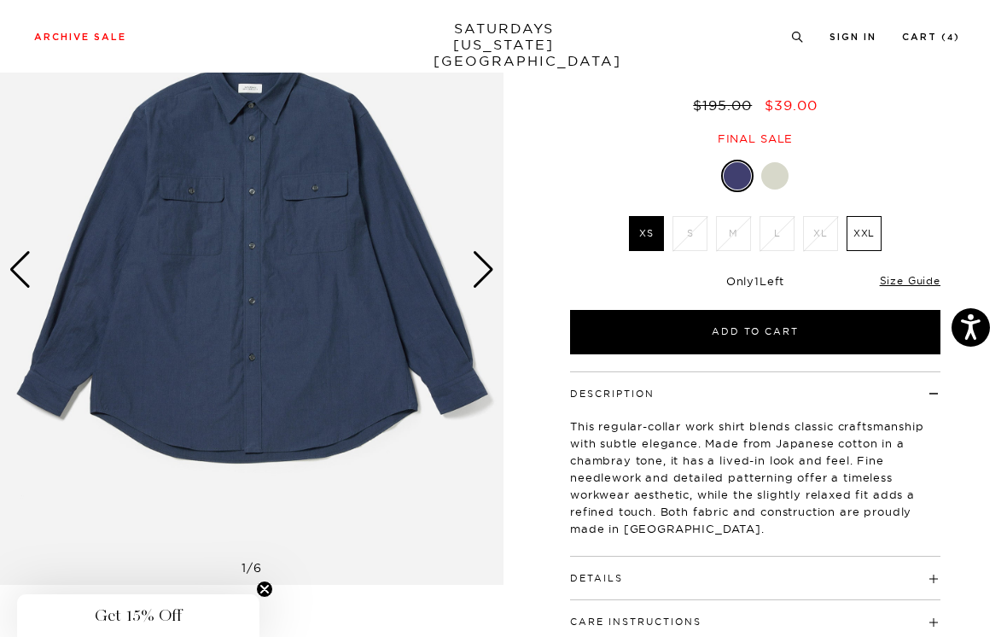
click at [913, 284] on link "Size Guide" at bounding box center [910, 280] width 61 height 13
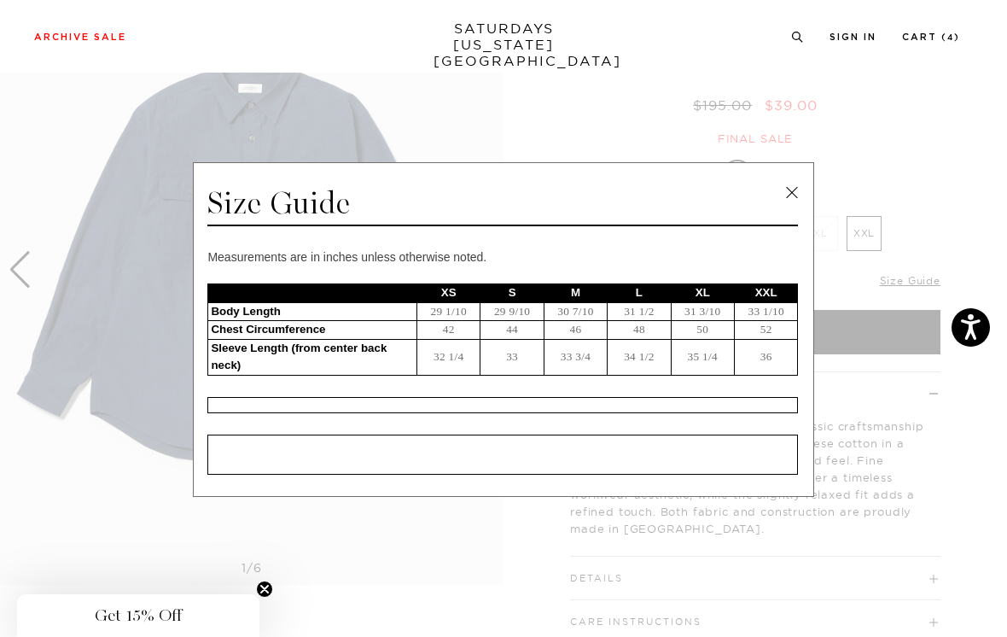
click at [789, 201] on link at bounding box center [792, 193] width 26 height 26
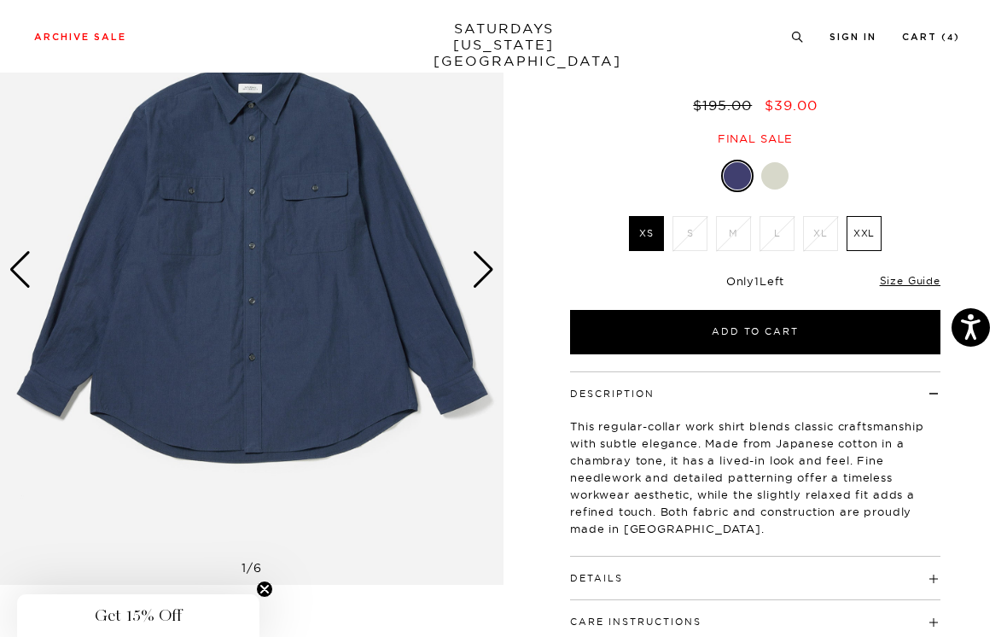
click at [919, 282] on link "Size Guide" at bounding box center [910, 280] width 61 height 13
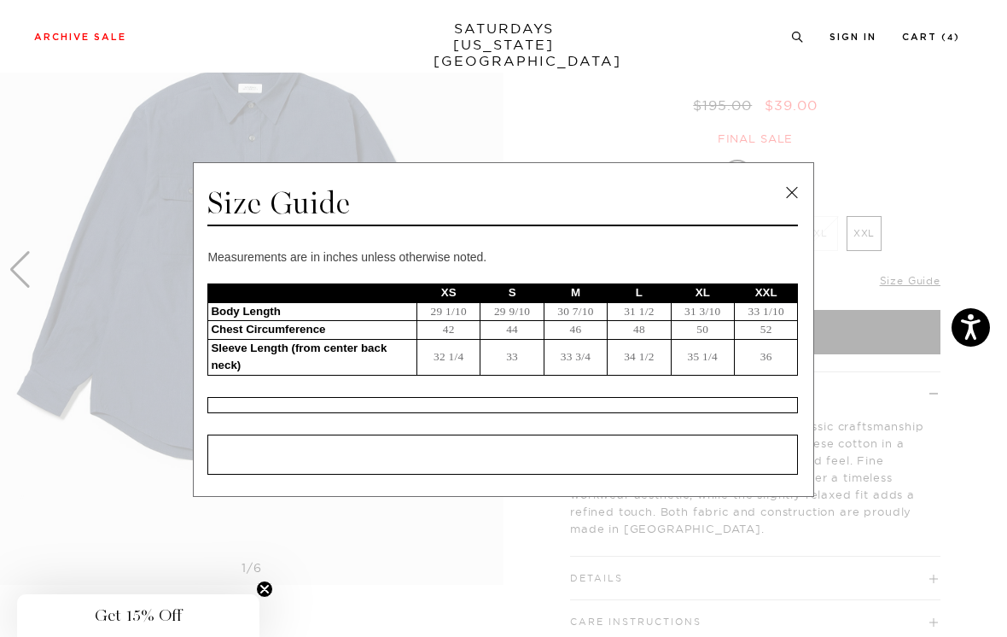
click at [792, 201] on link at bounding box center [792, 193] width 26 height 26
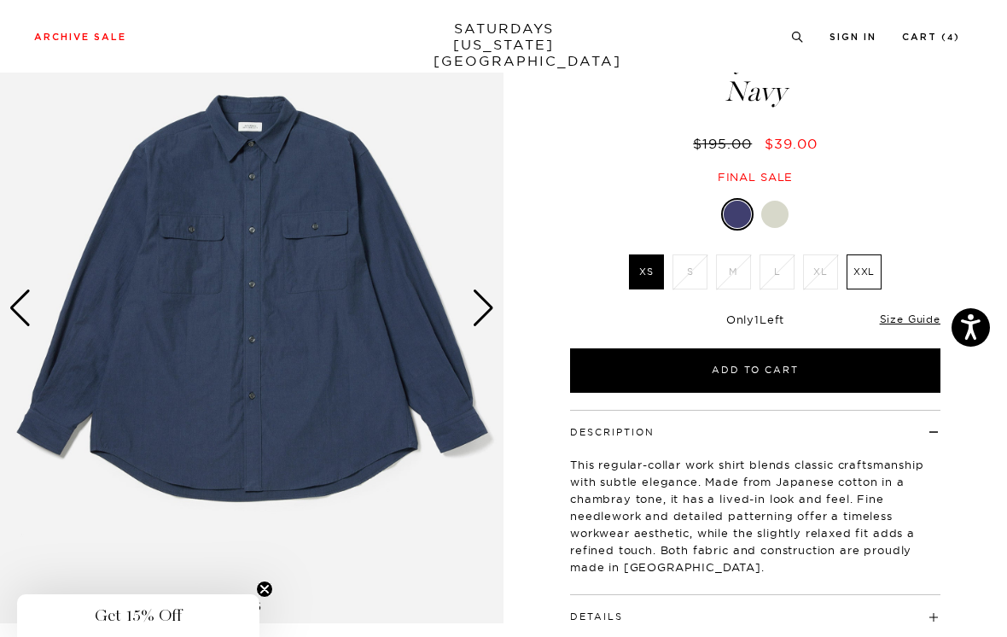
scroll to position [0, 0]
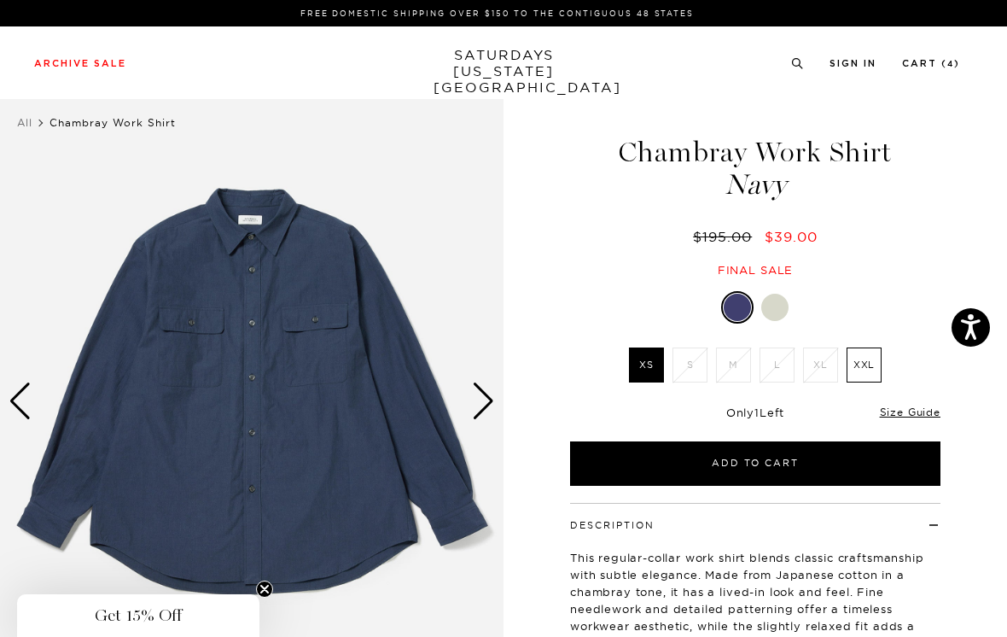
click at [483, 403] on div "Next slide" at bounding box center [483, 401] width 23 height 38
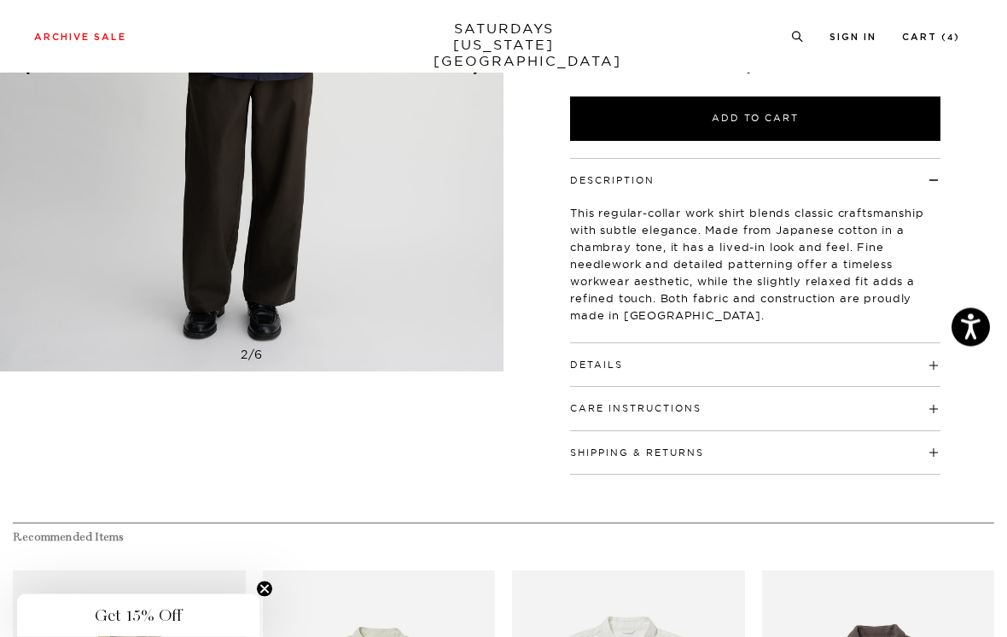
click at [832, 366] on h4 "Details" at bounding box center [755, 358] width 371 height 28
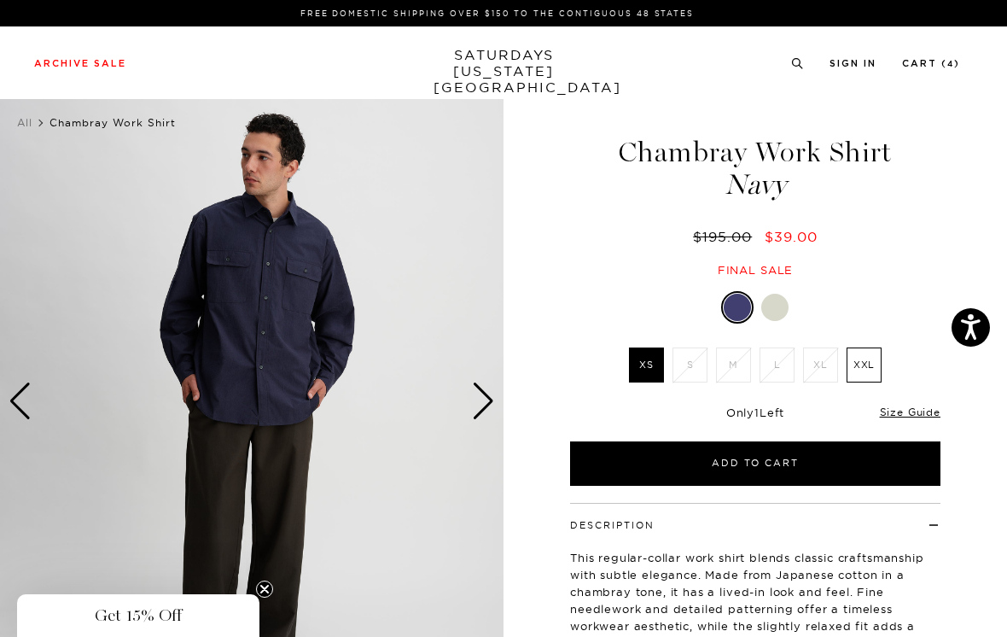
click at [499, 391] on img at bounding box center [252, 401] width 504 height 630
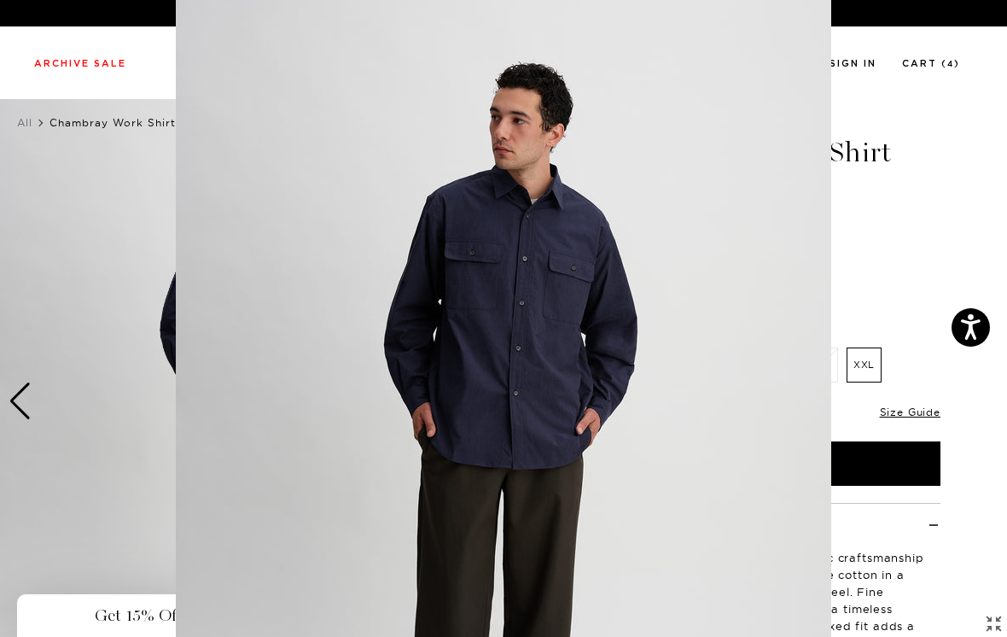
scroll to position [119, 0]
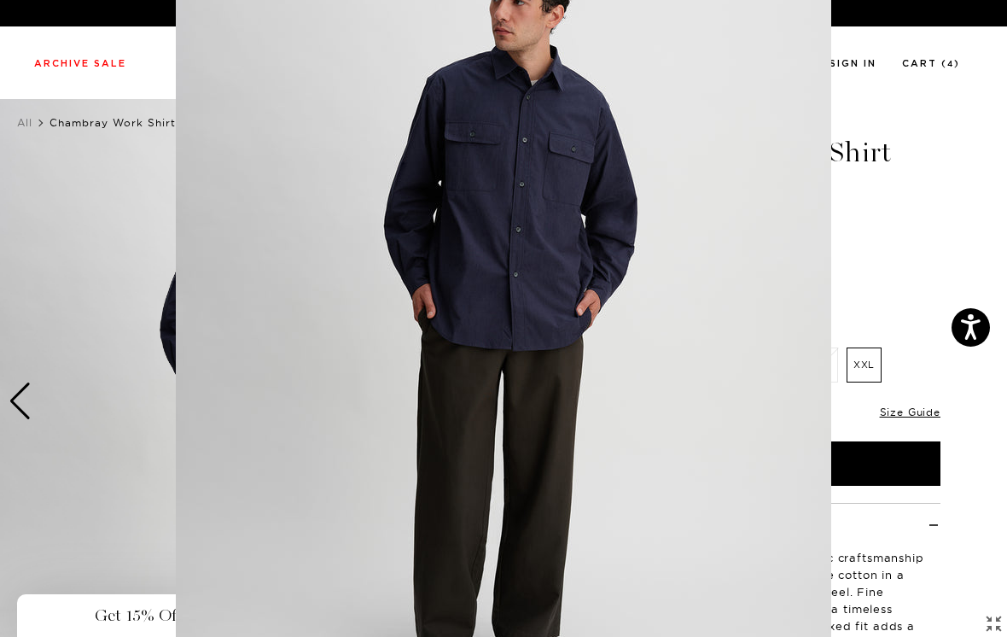
click at [905, 221] on figure at bounding box center [503, 318] width 1007 height 637
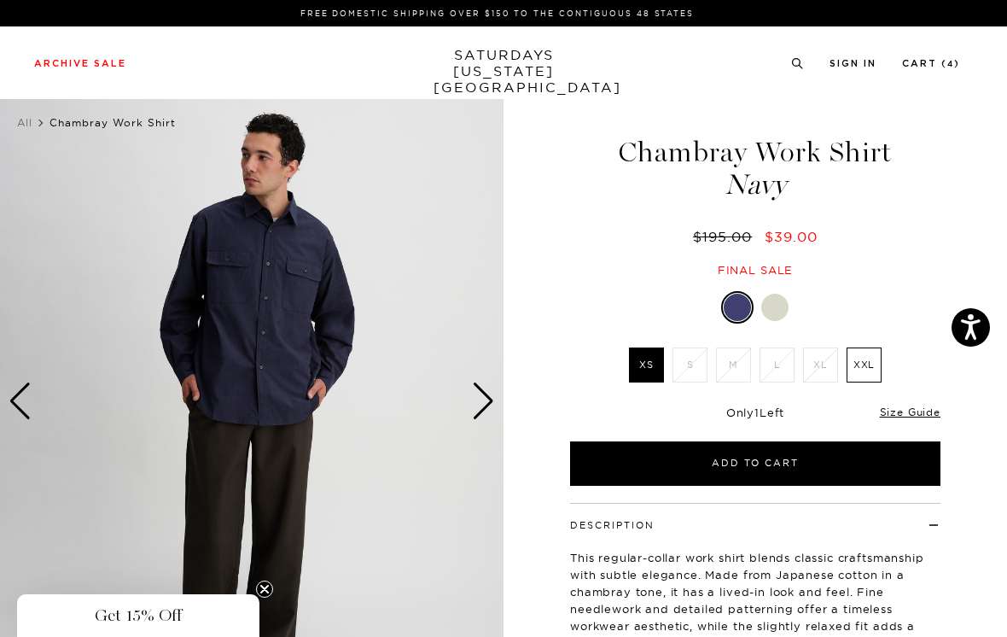
click at [485, 397] on div "Next slide" at bounding box center [483, 401] width 23 height 38
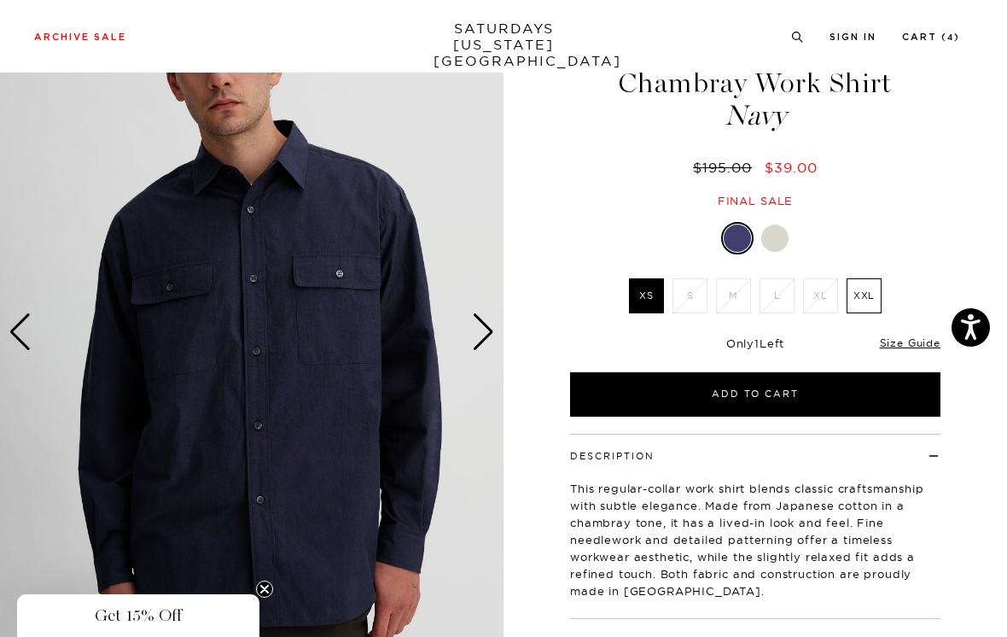
scroll to position [72, 0]
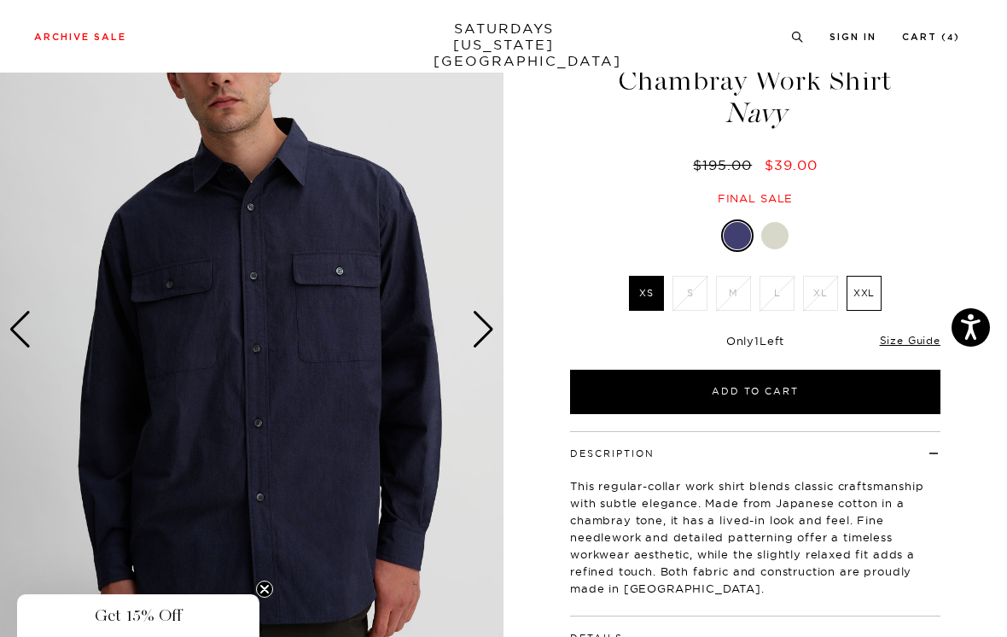
click at [488, 338] on div "Next slide" at bounding box center [483, 330] width 23 height 38
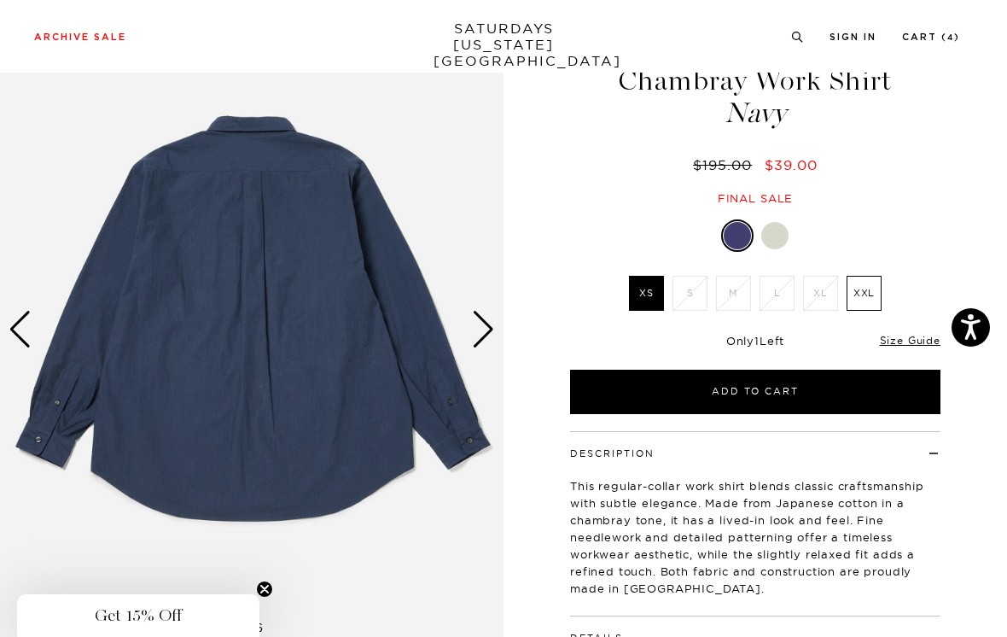
click at [489, 321] on div "Next slide" at bounding box center [483, 330] width 23 height 38
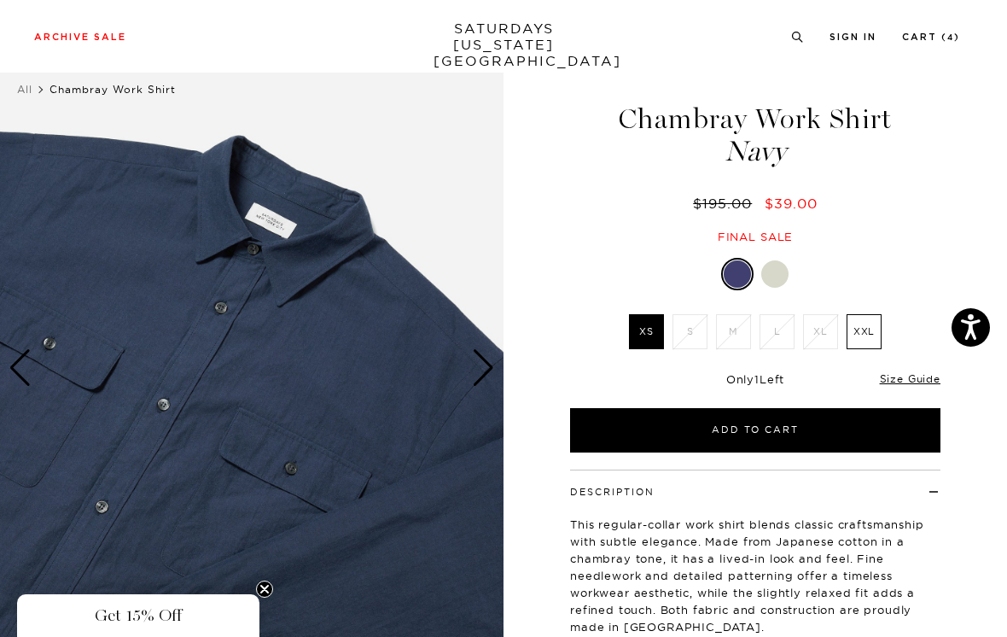
scroll to position [0, 0]
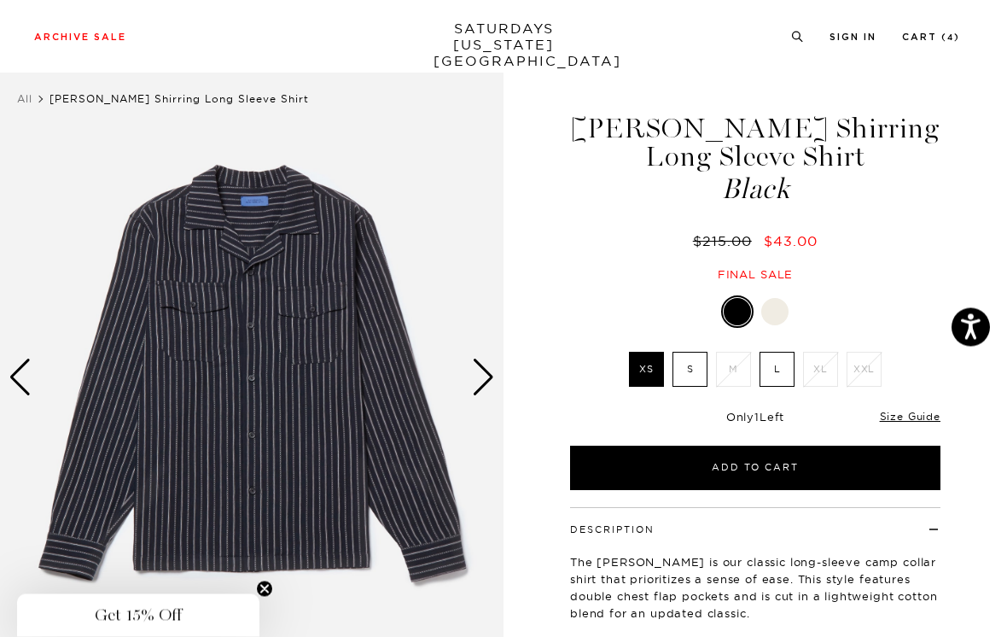
scroll to position [25, 0]
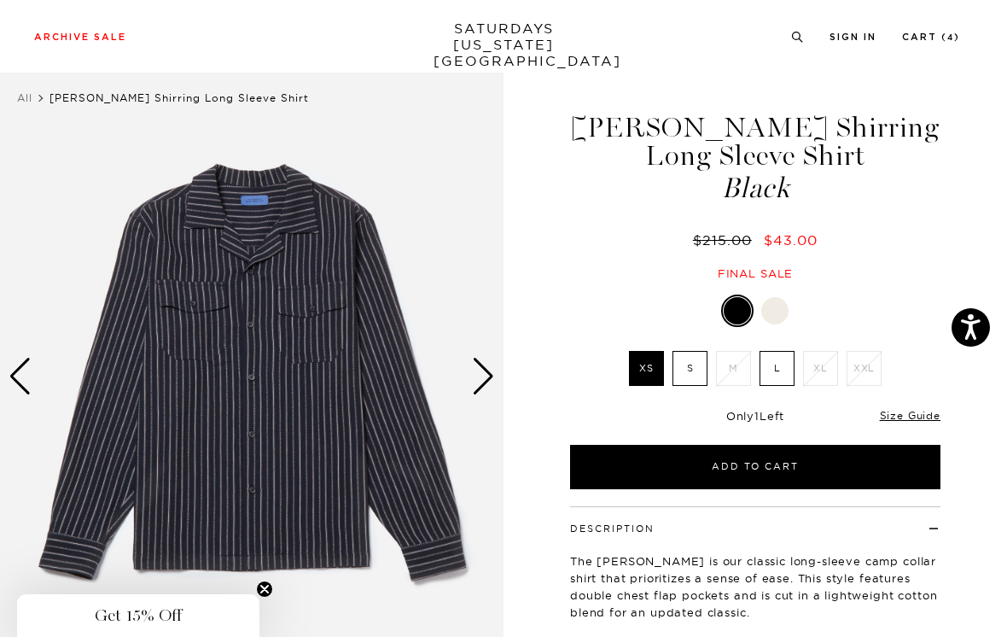
click at [697, 375] on label "S" at bounding box center [690, 368] width 35 height 35
click at [0, 0] on input "S" at bounding box center [0, 0] width 0 height 0
click at [490, 379] on div "Next slide" at bounding box center [483, 377] width 23 height 38
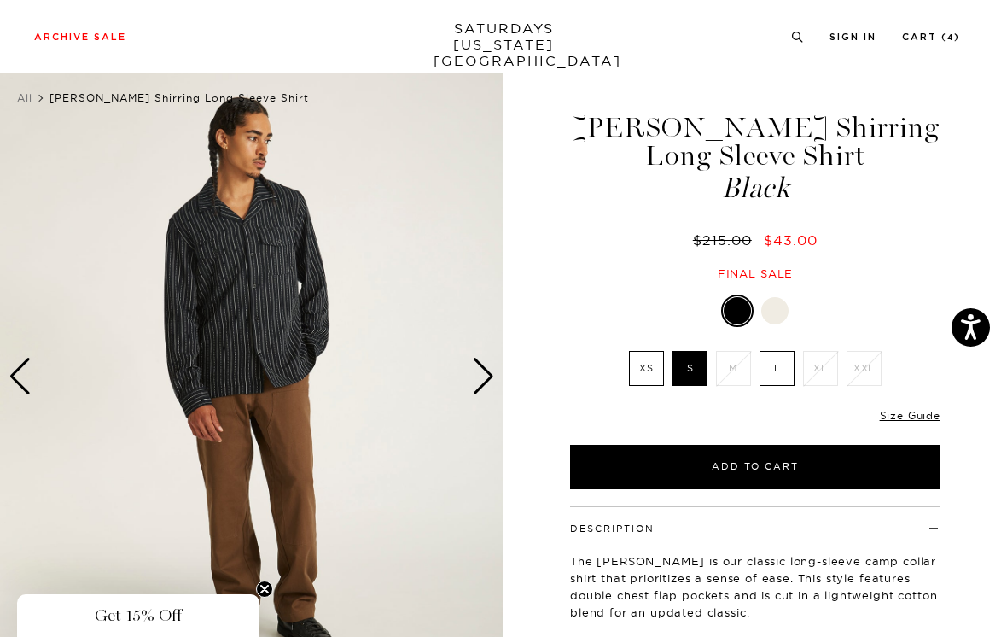
click at [487, 371] on div "Next slide" at bounding box center [483, 377] width 23 height 38
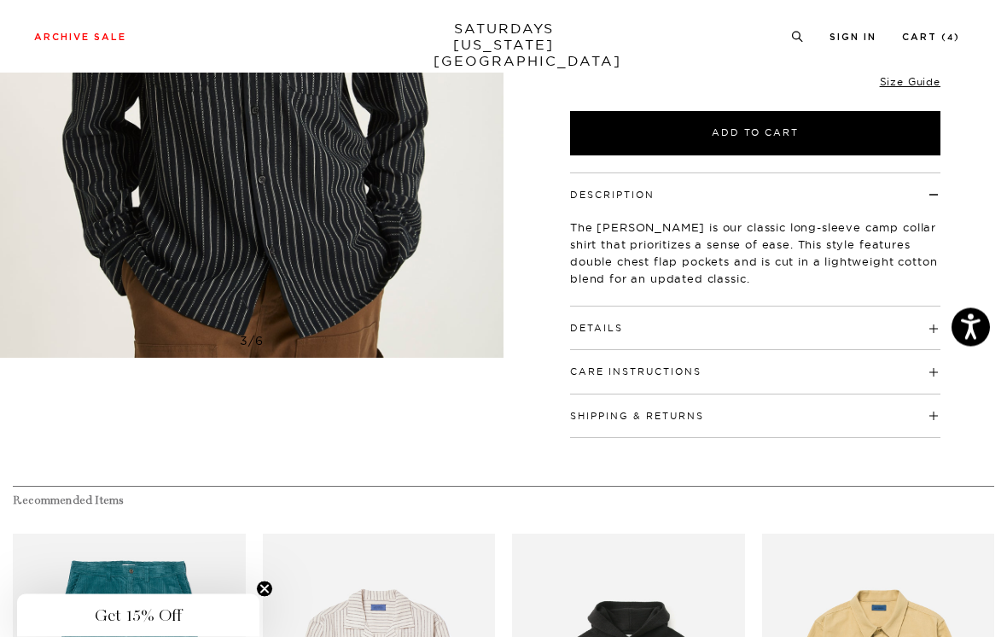
scroll to position [359, 0]
click at [784, 320] on h4 "Details" at bounding box center [755, 320] width 371 height 28
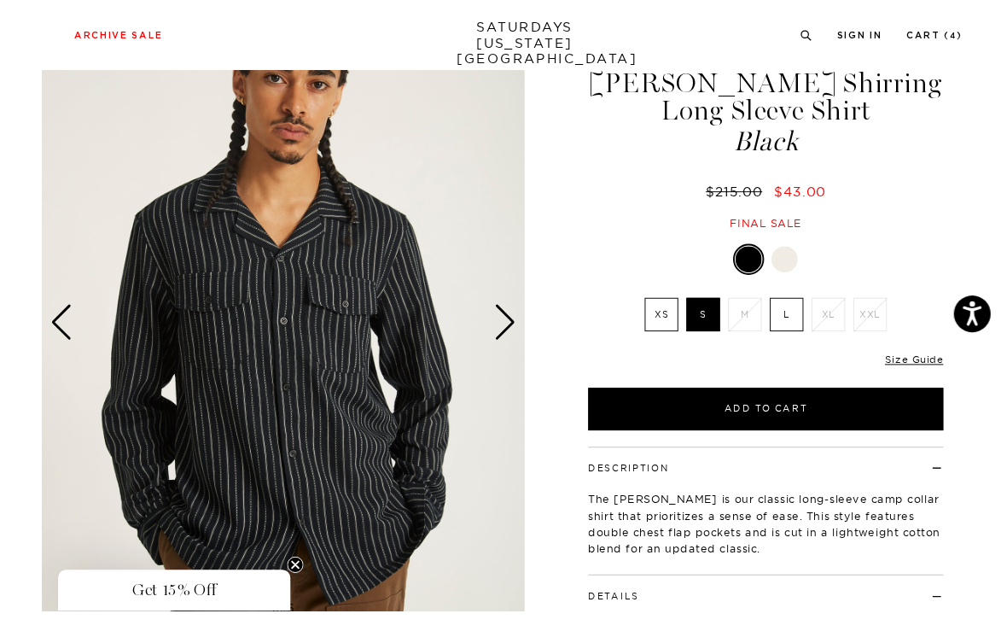
scroll to position [46, 0]
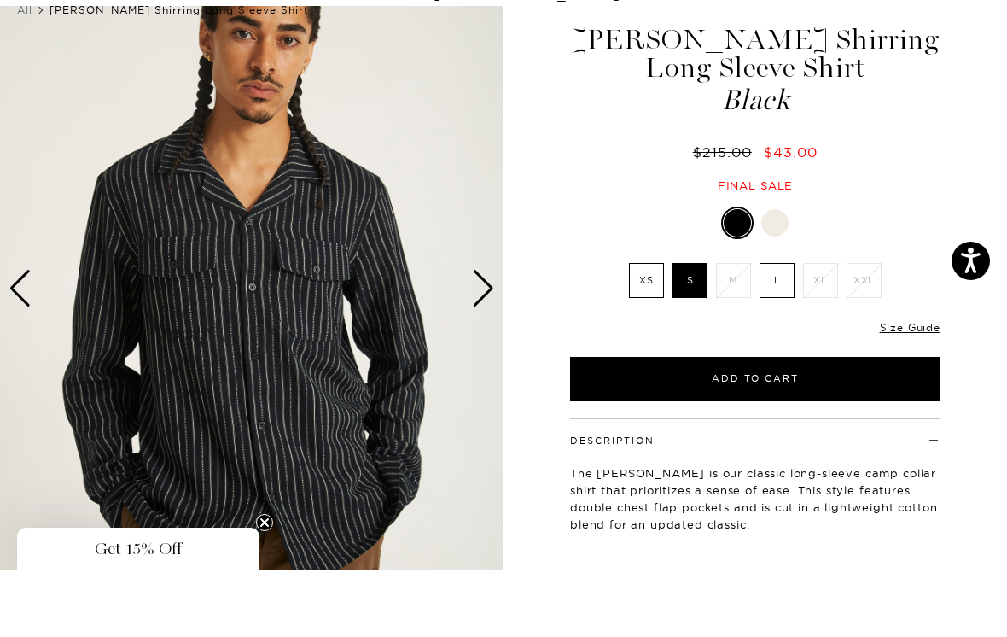
click at [487, 336] on div "Next slide" at bounding box center [483, 355] width 23 height 38
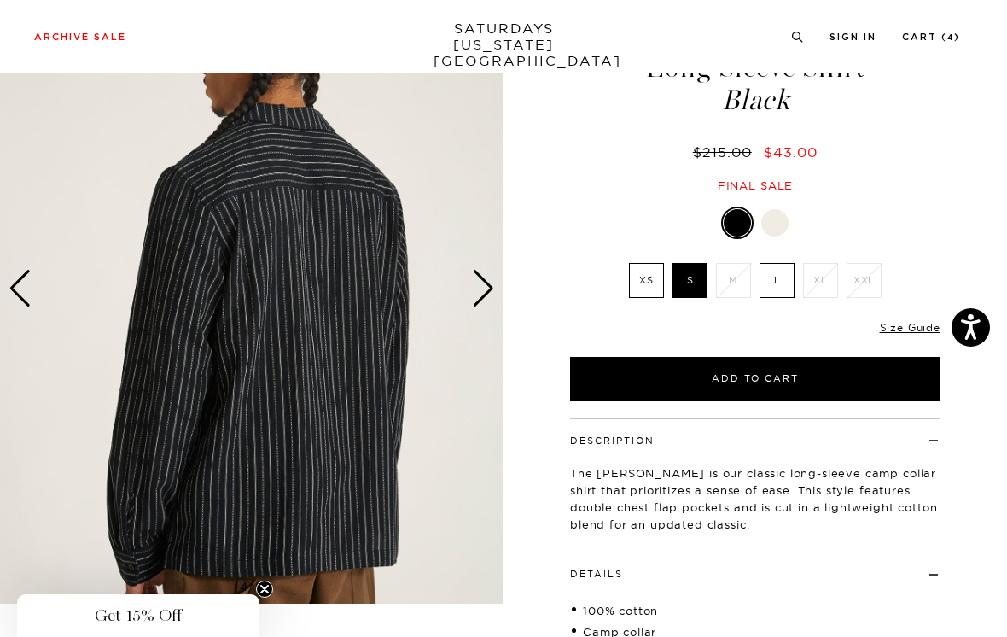
click at [498, 277] on img at bounding box center [252, 289] width 504 height 630
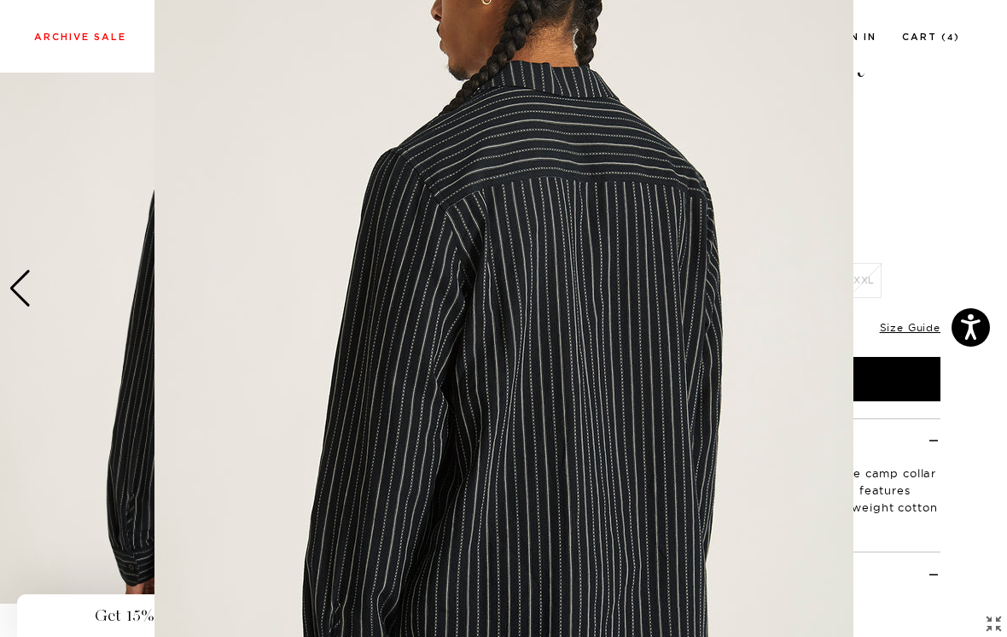
click at [887, 238] on figure at bounding box center [503, 318] width 1007 height 637
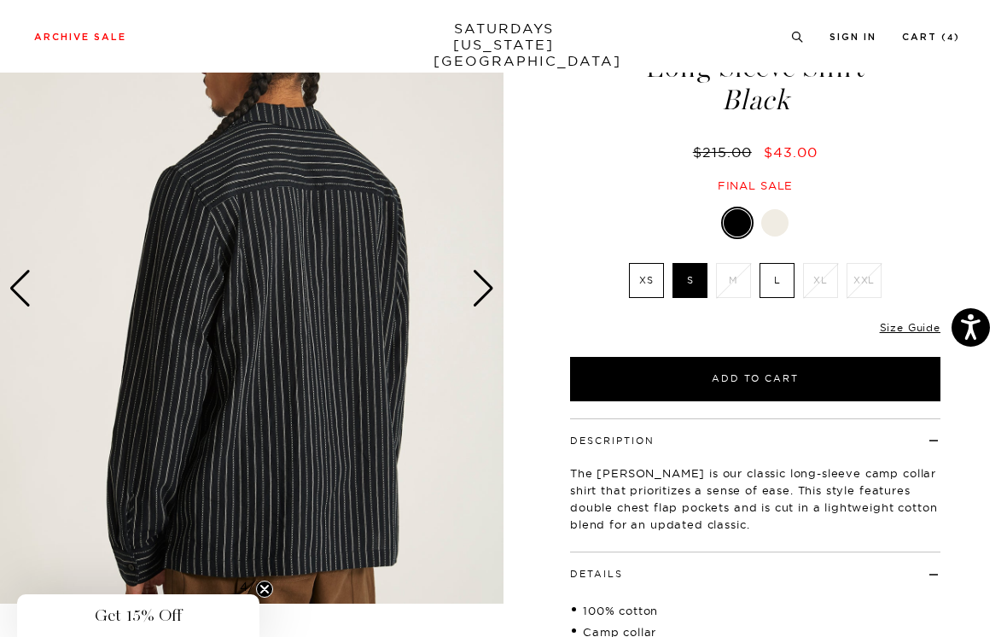
click at [497, 289] on img at bounding box center [252, 289] width 504 height 630
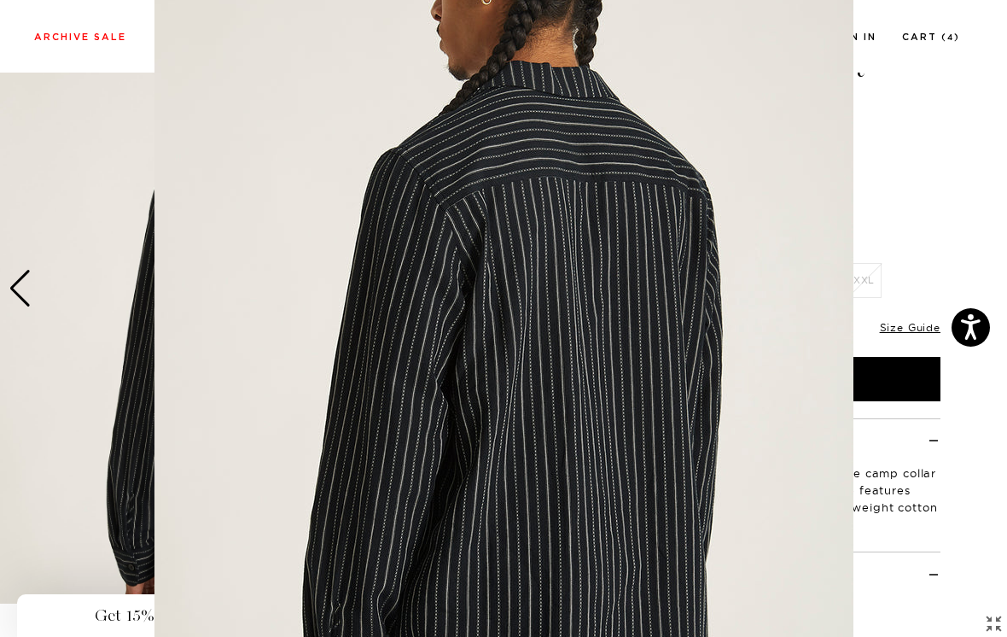
click at [853, 191] on img at bounding box center [504, 318] width 699 height 874
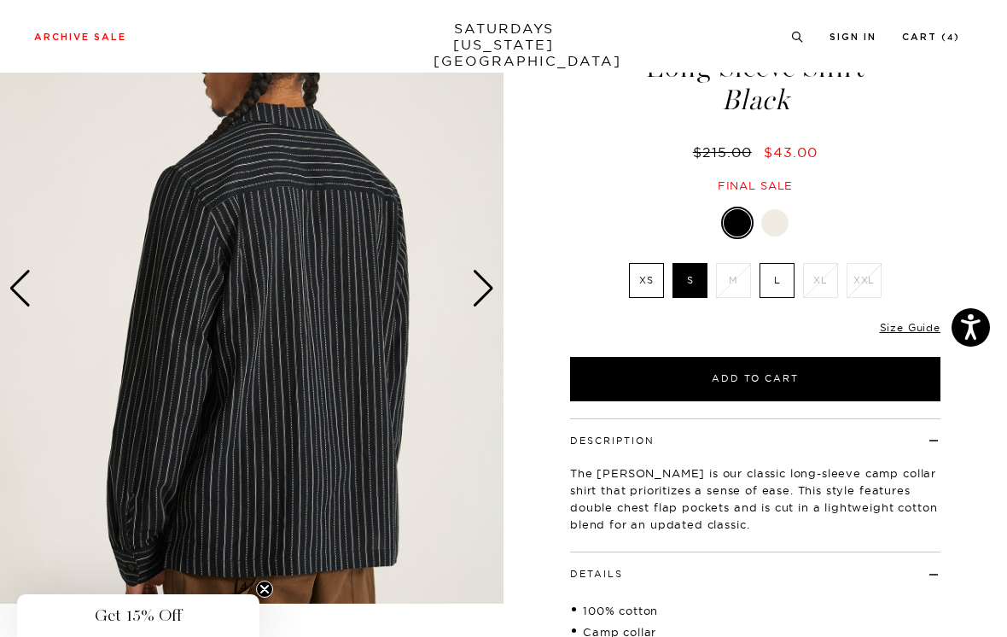
click at [476, 293] on div "Next slide" at bounding box center [483, 289] width 23 height 38
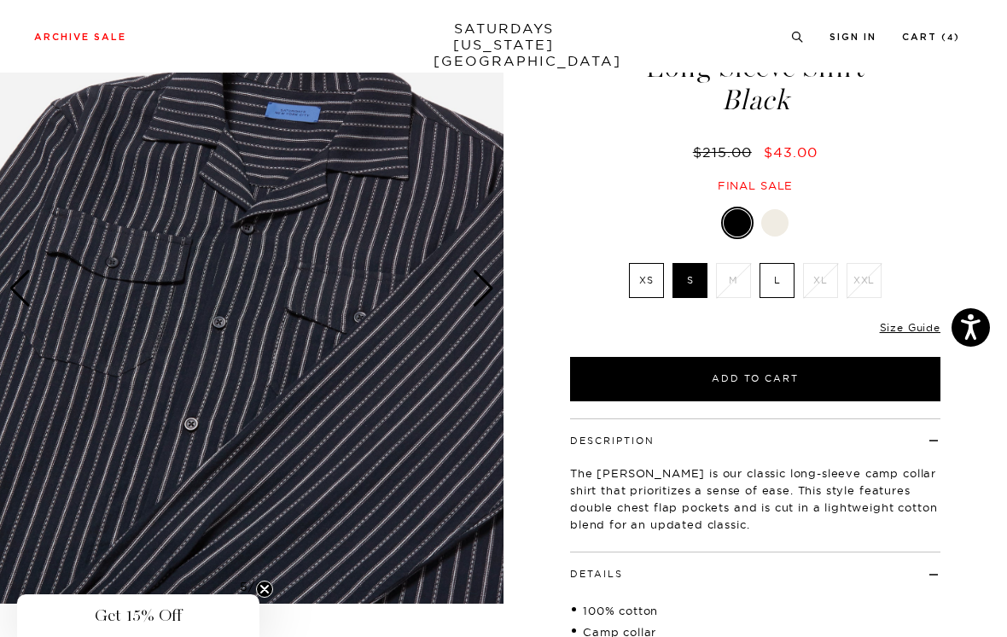
scroll to position [112, 0]
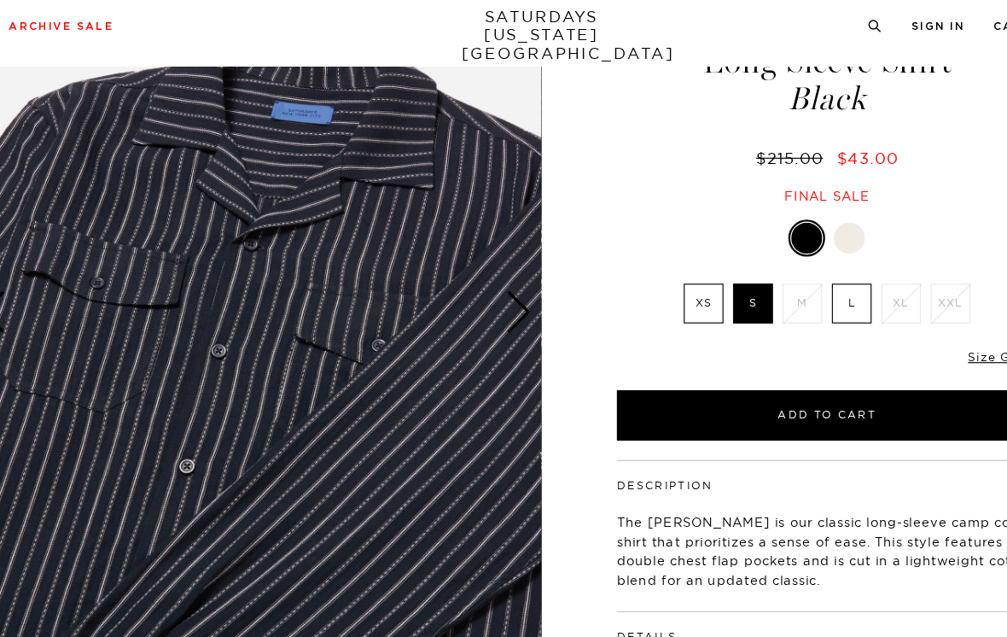
click at [472, 271] on div "Next slide" at bounding box center [483, 290] width 23 height 38
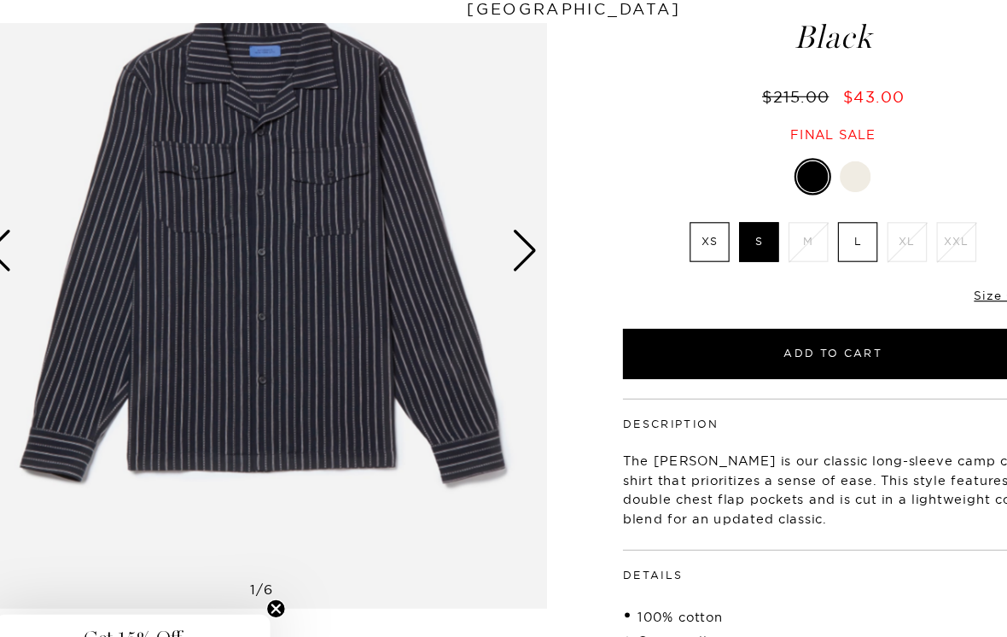
scroll to position [148, 0]
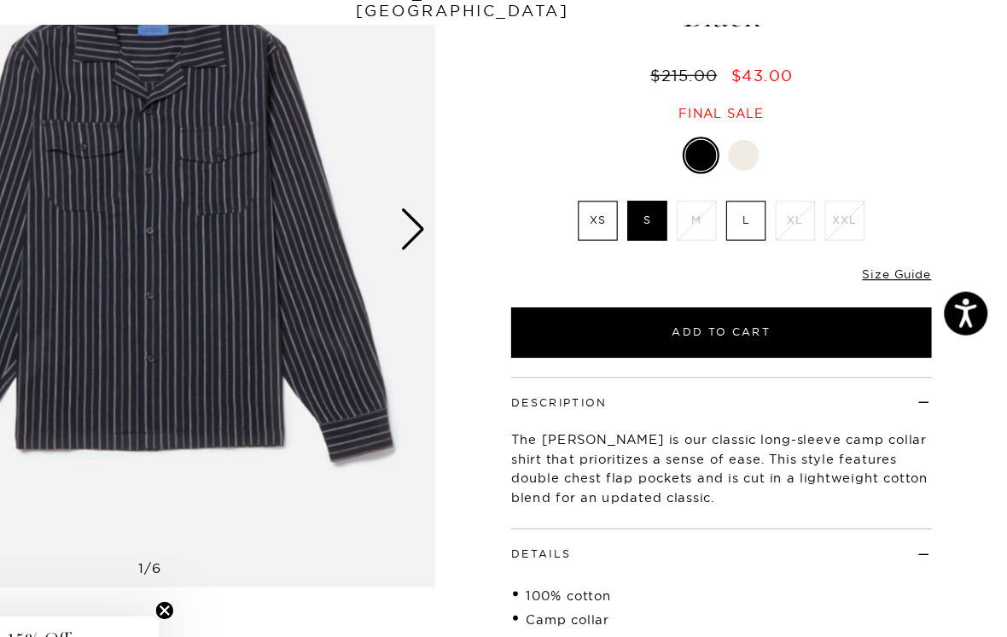
click at [880, 286] on link "Size Guide" at bounding box center [910, 292] width 61 height 13
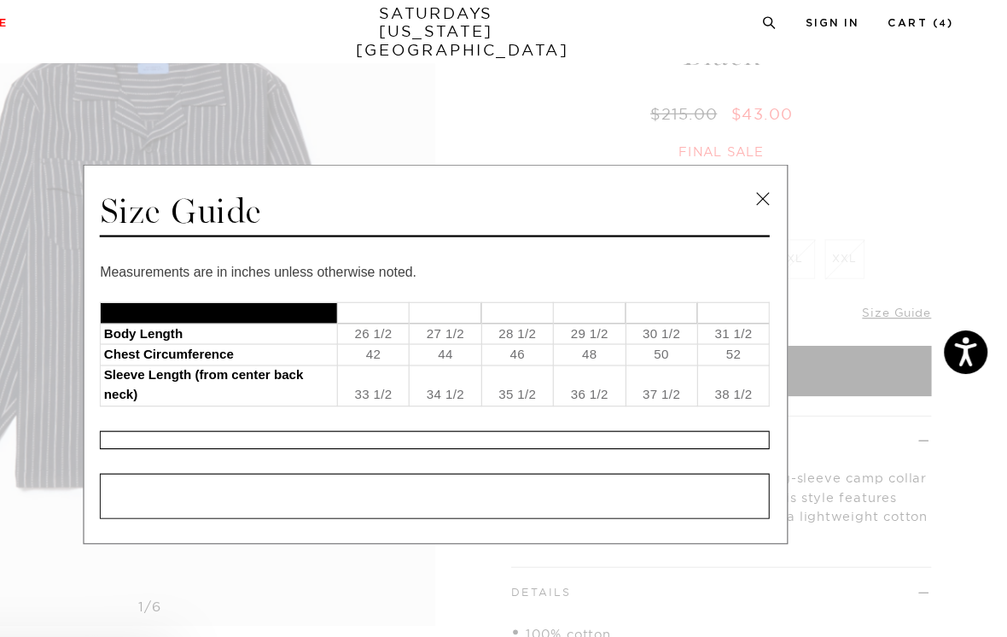
click at [779, 180] on link at bounding box center [792, 193] width 26 height 26
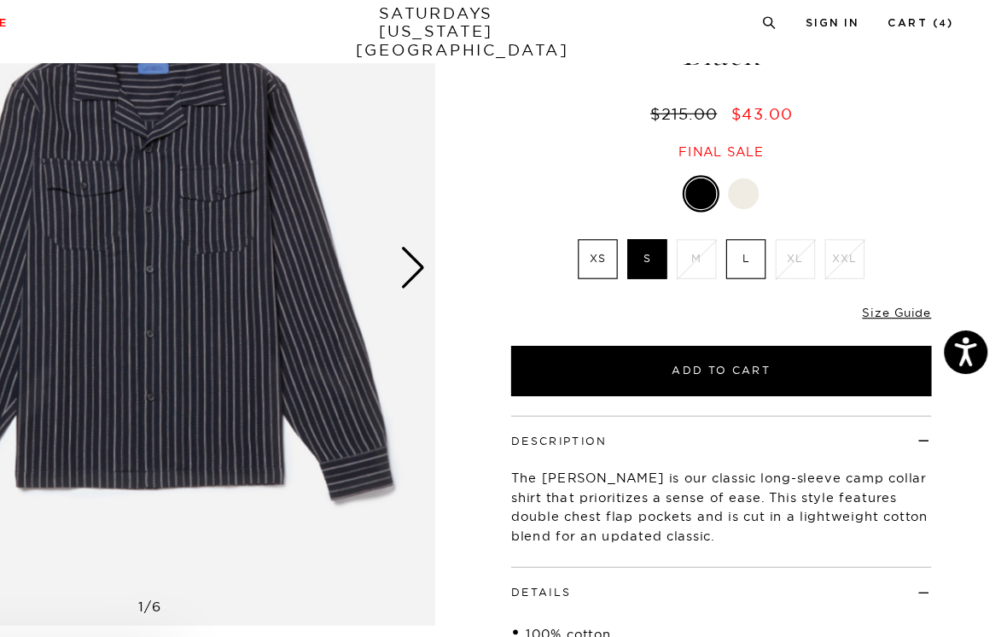
click at [880, 286] on link "Size Guide" at bounding box center [910, 292] width 61 height 13
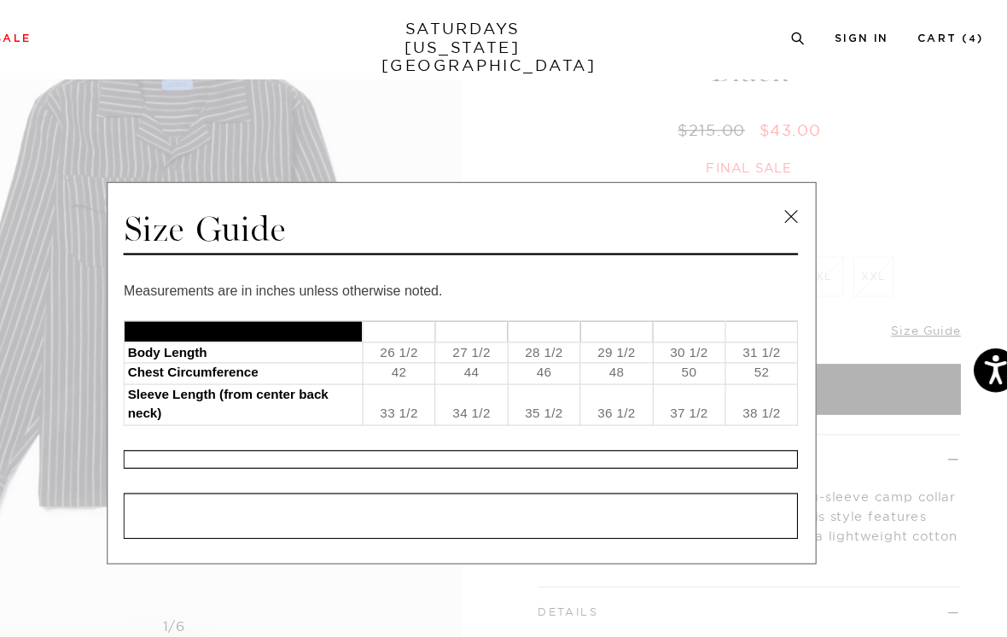
click at [779, 187] on link at bounding box center [792, 193] width 26 height 26
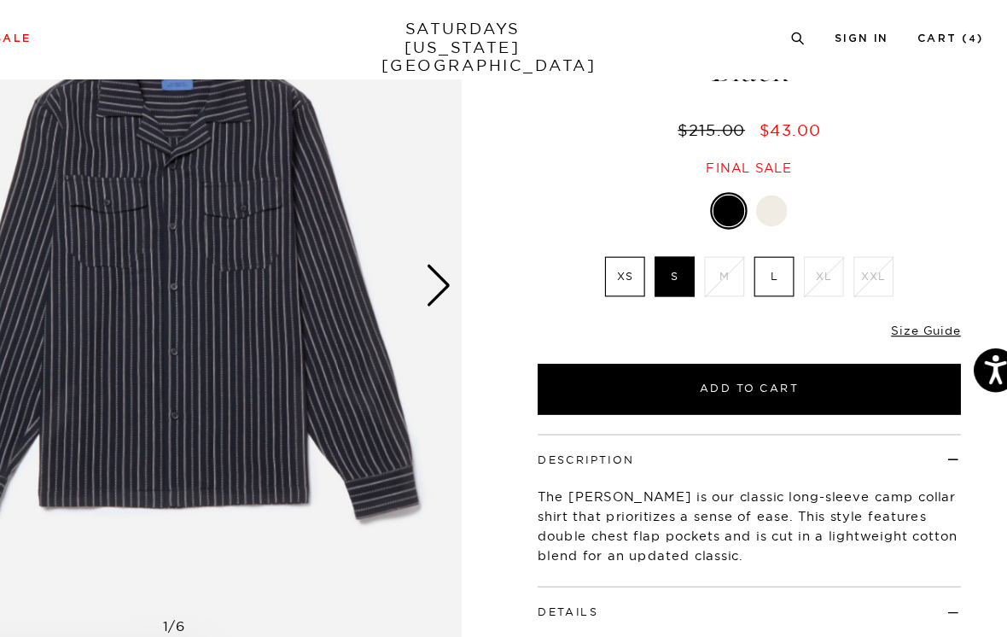
click at [629, 233] on label "XS" at bounding box center [646, 245] width 35 height 35
click at [0, 0] on input "XS" at bounding box center [0, 0] width 0 height 0
click at [880, 289] on link "Size Guide" at bounding box center [910, 292] width 61 height 13
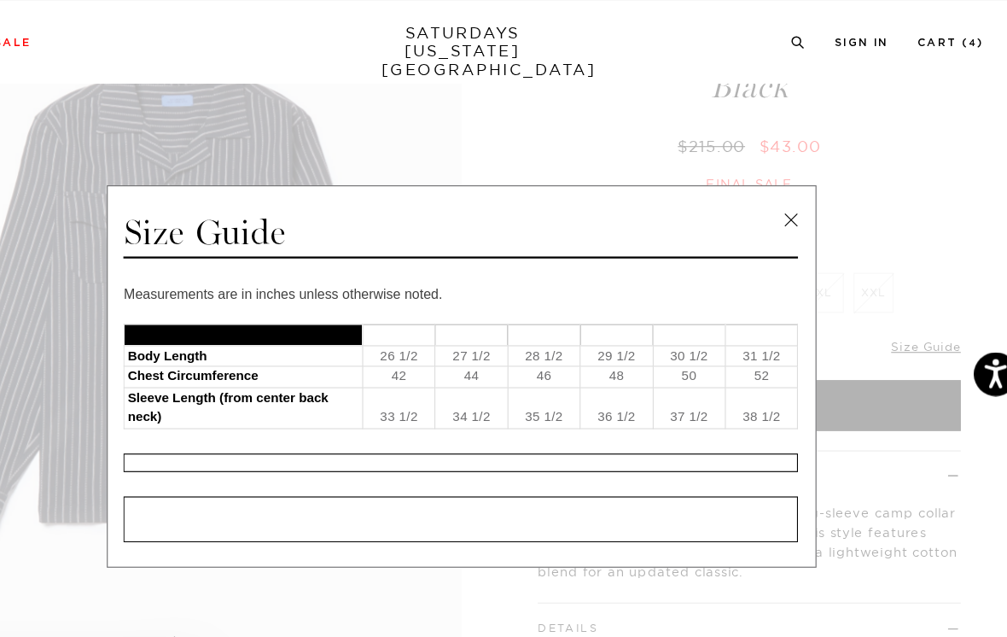
scroll to position [136, 0]
click at [779, 196] on link at bounding box center [792, 193] width 26 height 26
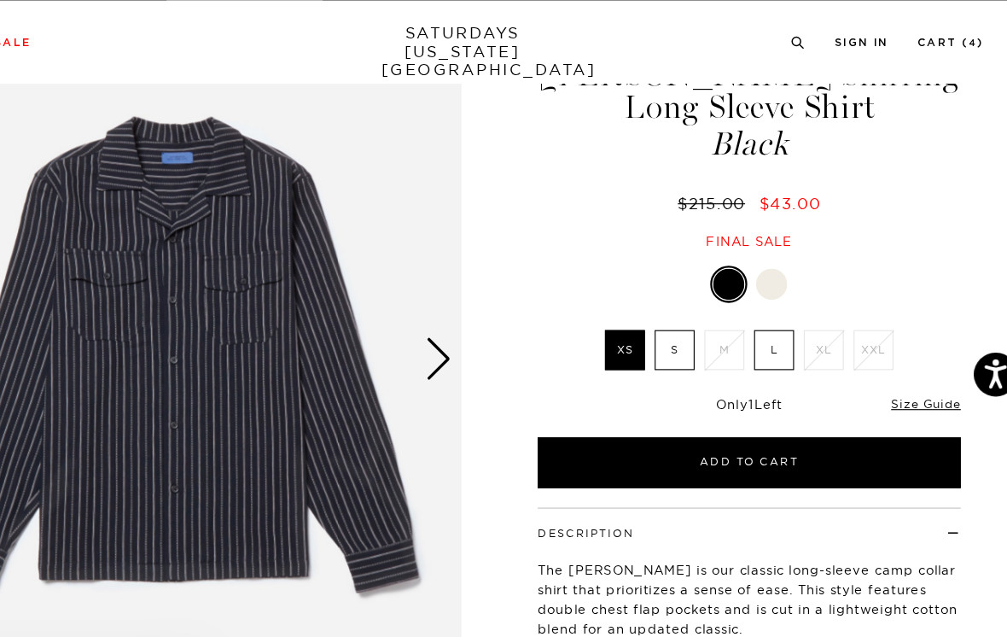
scroll to position [87, 0]
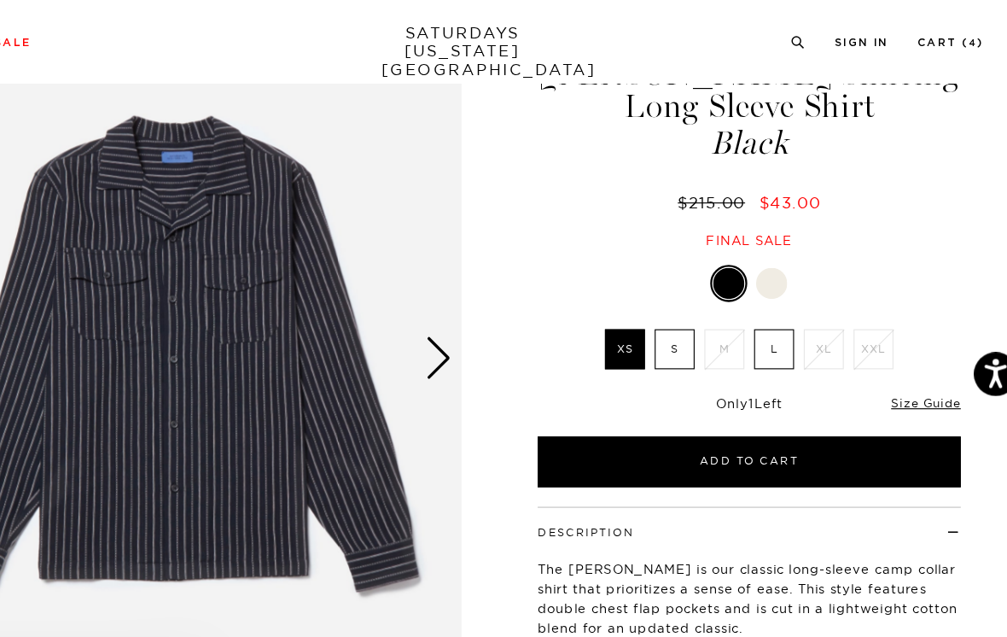
click at [472, 306] on div "Next slide" at bounding box center [483, 314] width 23 height 38
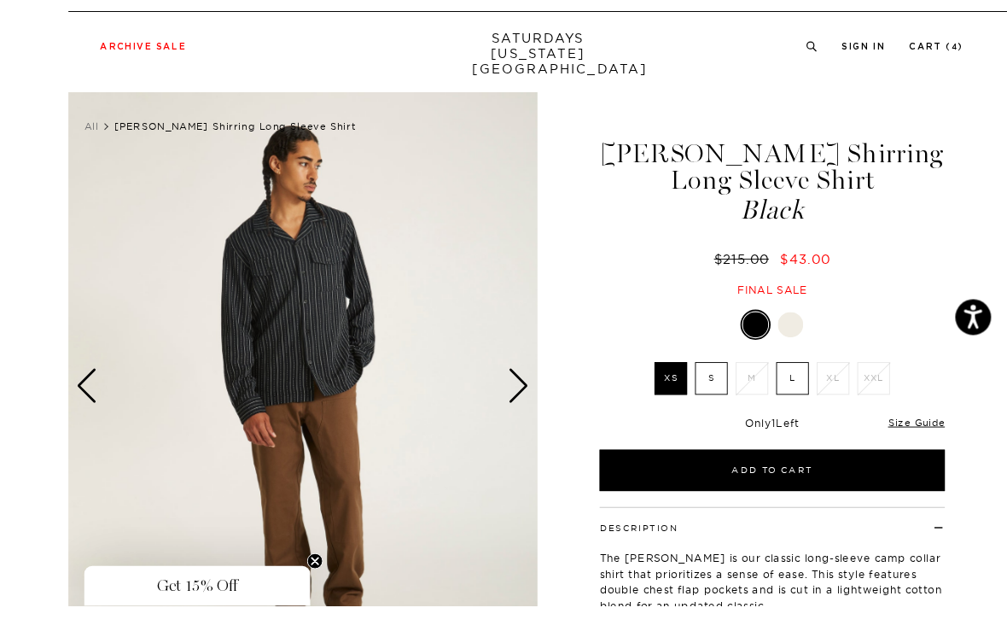
scroll to position [13, 0]
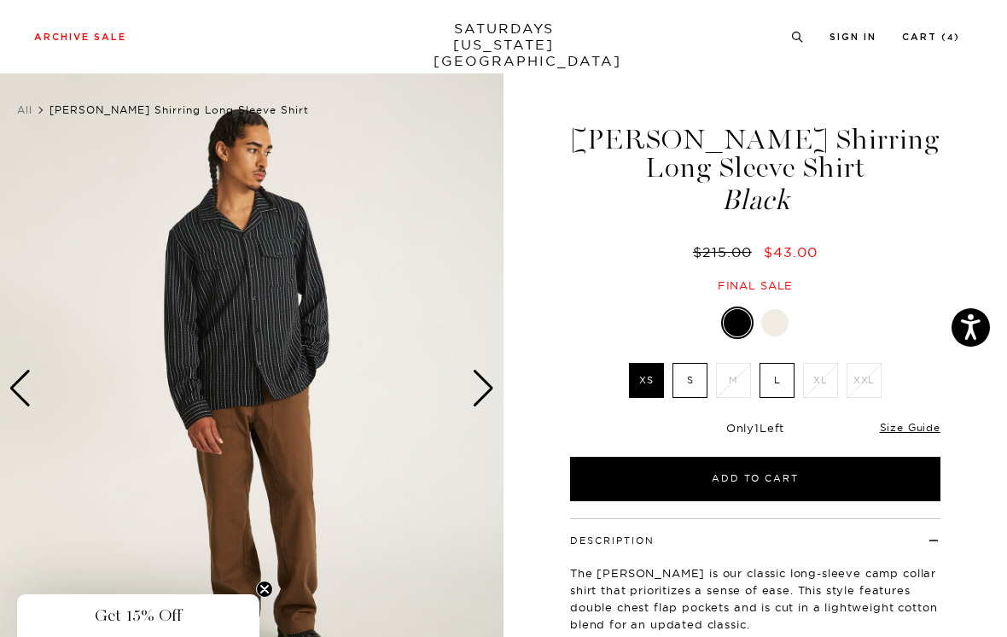
click at [488, 384] on div "Next slide" at bounding box center [483, 389] width 23 height 38
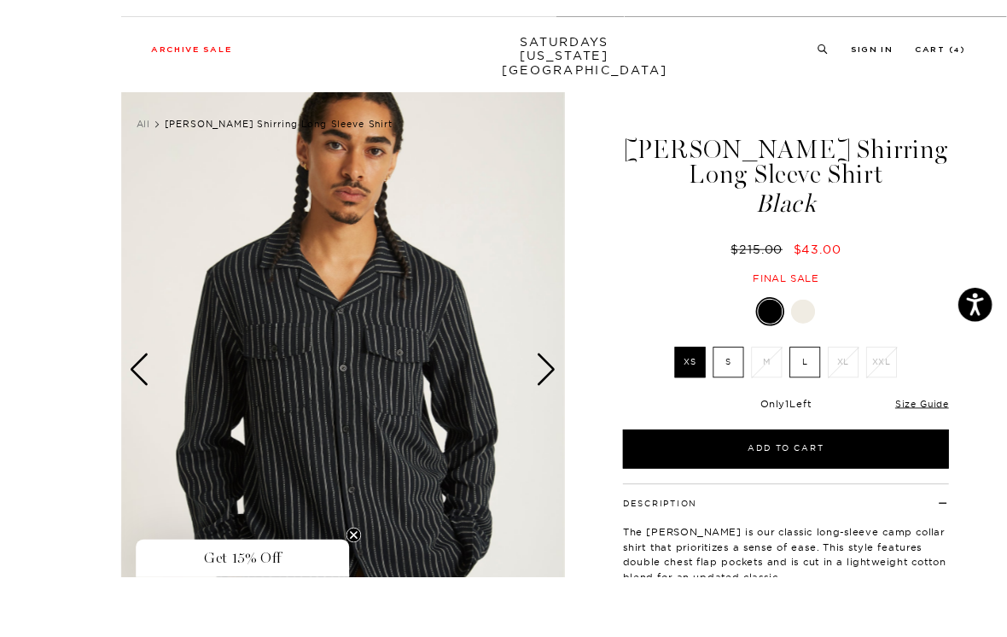
scroll to position [96, 0]
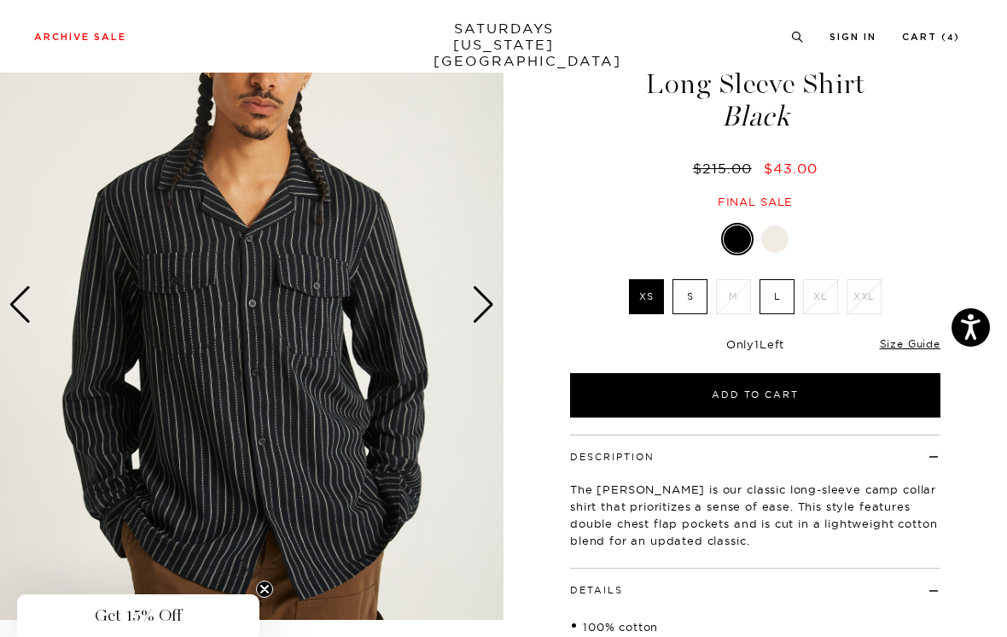
click at [485, 301] on div "Next slide" at bounding box center [483, 305] width 23 height 38
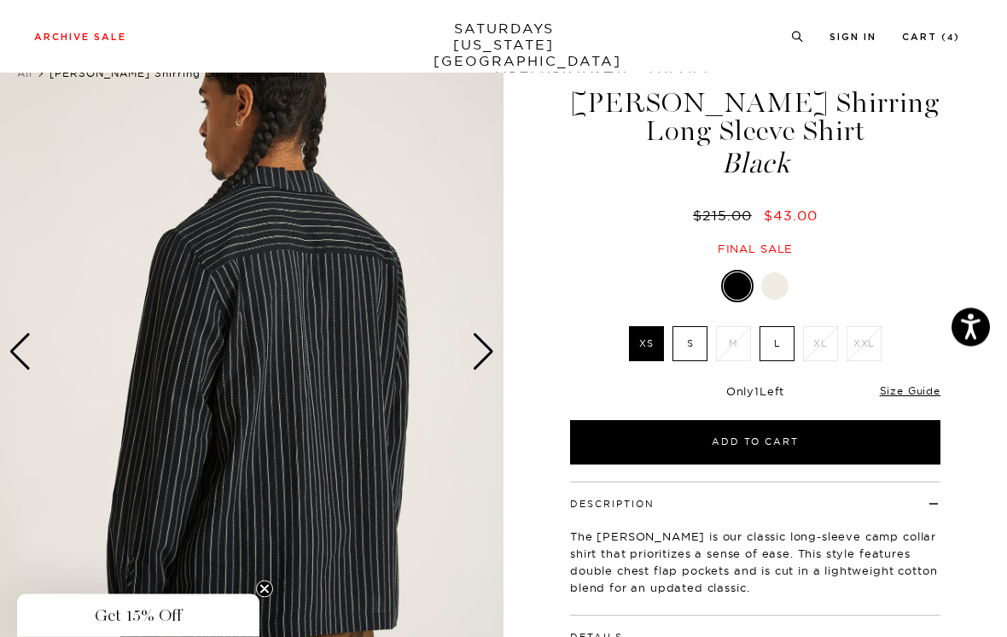
click at [687, 350] on label "S" at bounding box center [690, 344] width 35 height 35
click at [0, 0] on input "S" at bounding box center [0, 0] width 0 height 0
click at [784, 284] on div at bounding box center [775, 285] width 27 height 27
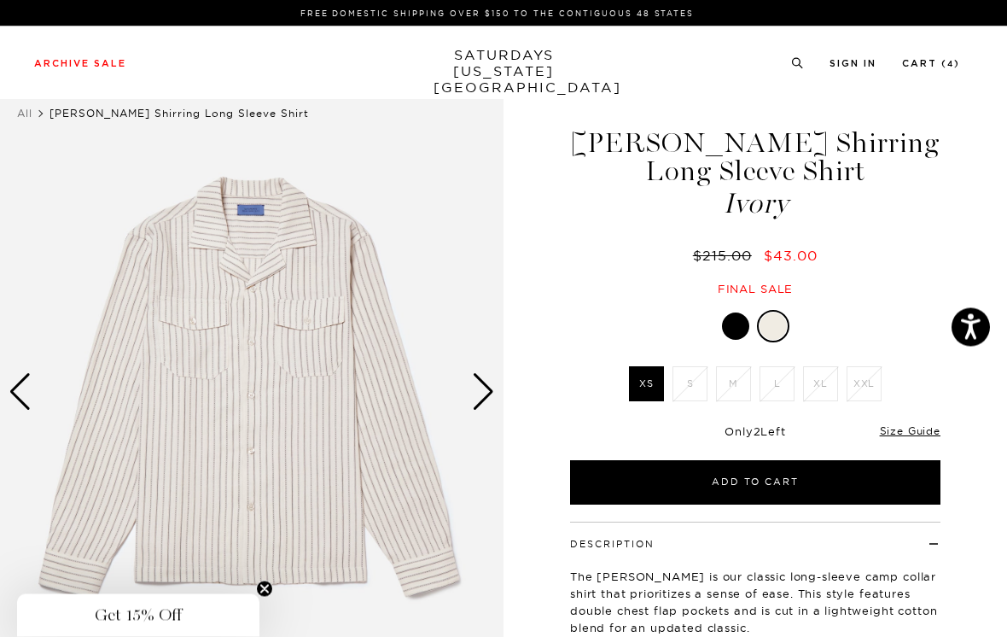
scroll to position [9, 0]
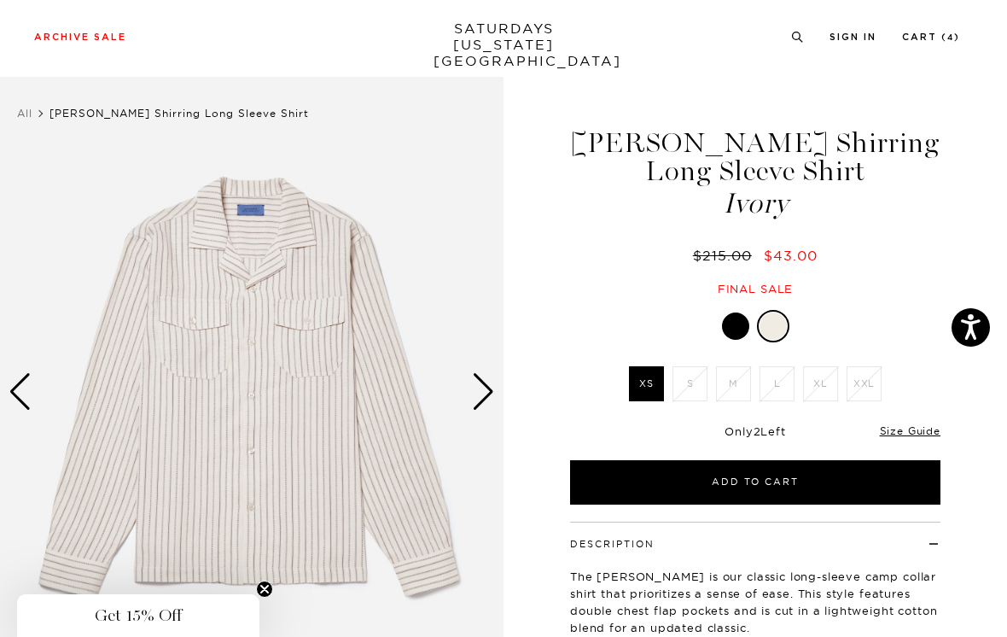
click at [739, 326] on div at bounding box center [735, 325] width 27 height 27
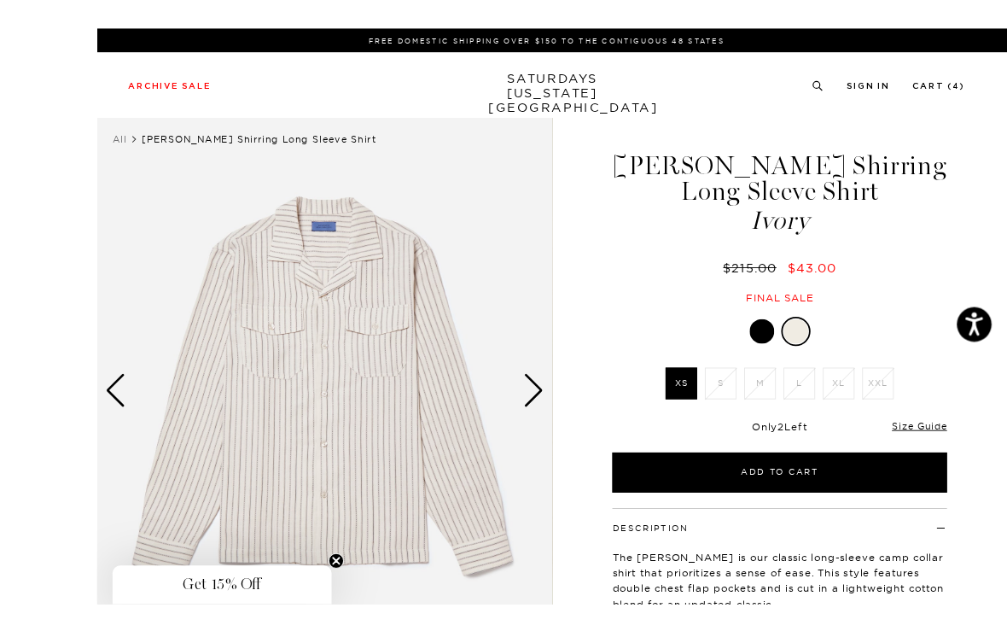
scroll to position [50, 0]
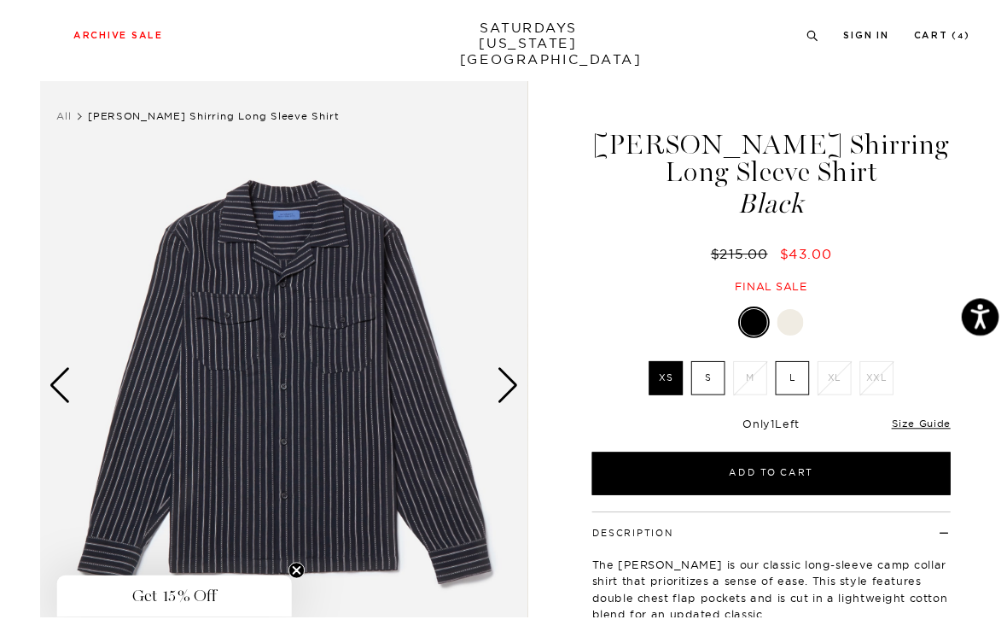
scroll to position [14, 0]
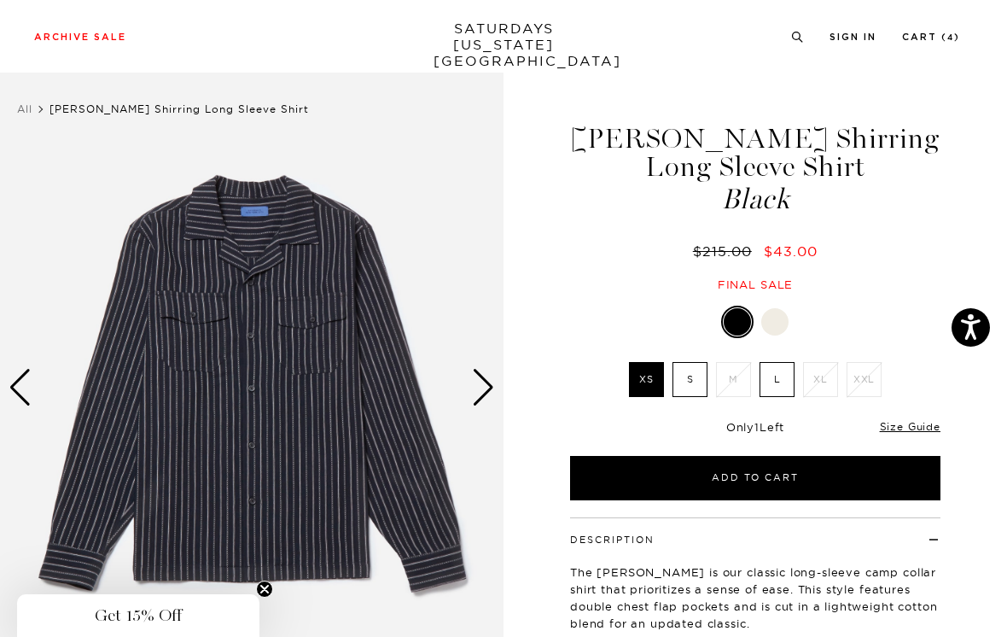
click at [479, 387] on div "Next slide" at bounding box center [483, 388] width 23 height 38
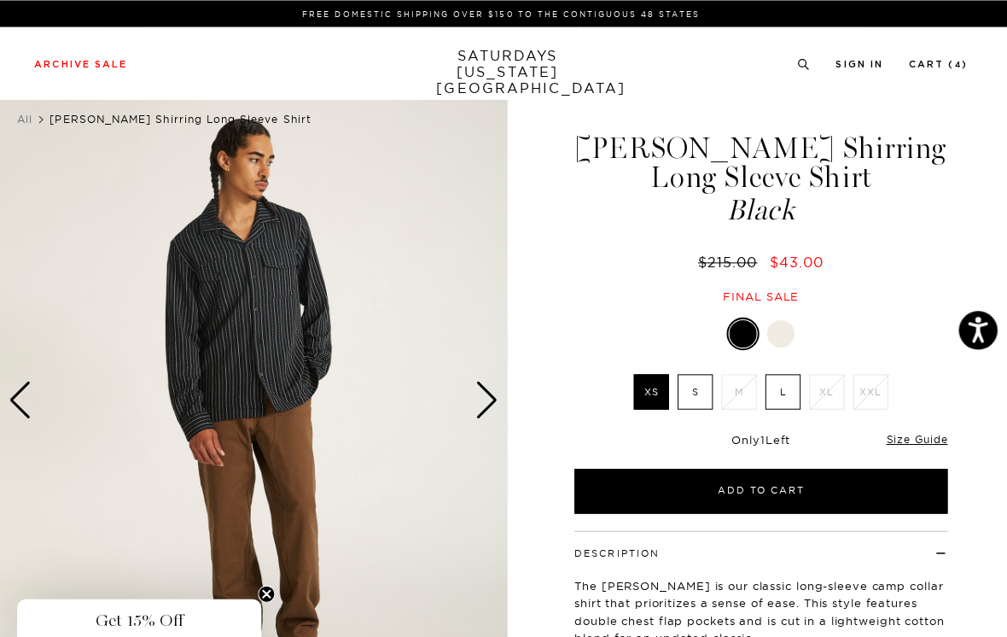
scroll to position [0, 0]
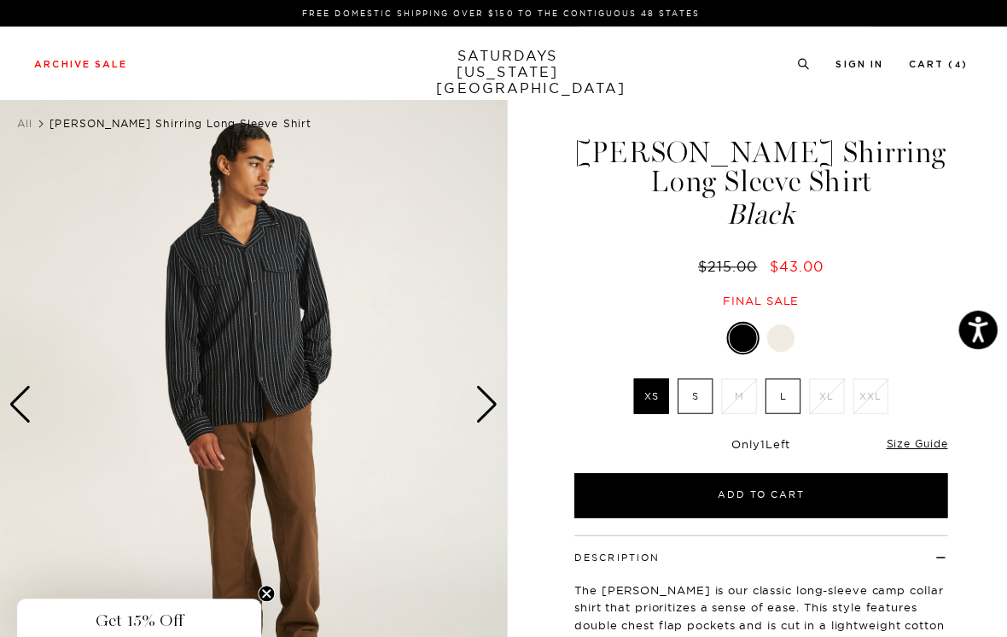
click at [687, 385] on label "S" at bounding box center [690, 393] width 35 height 35
click at [0, 0] on input "S" at bounding box center [0, 0] width 0 height 0
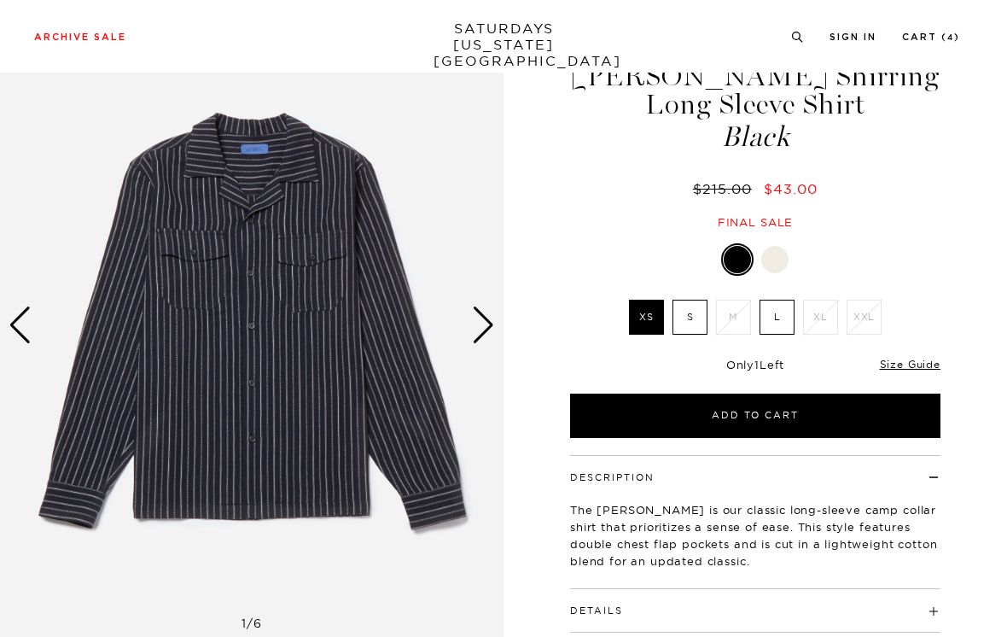
scroll to position [76, 0]
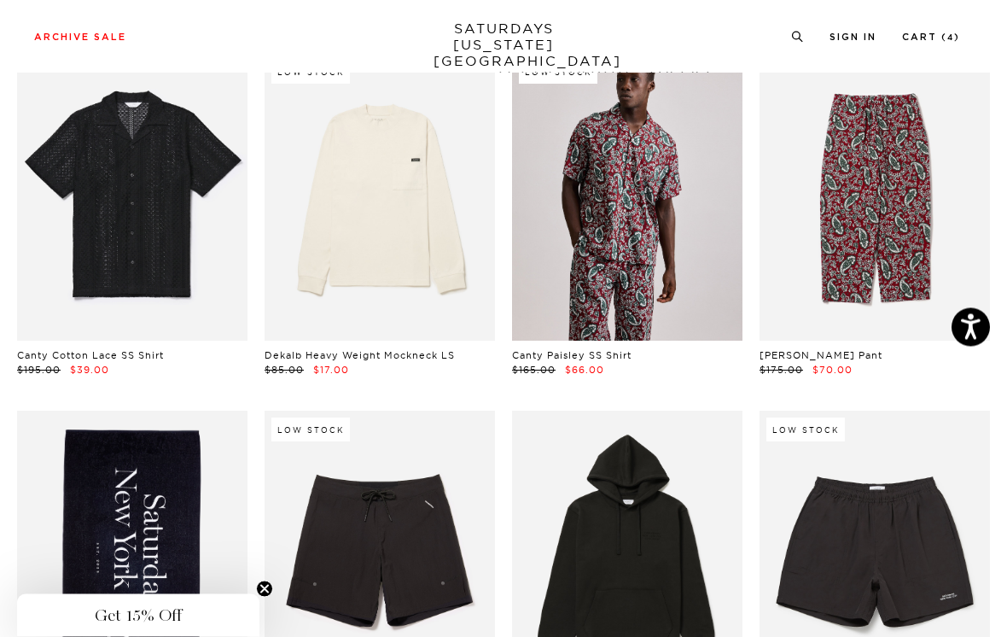
scroll to position [482, 0]
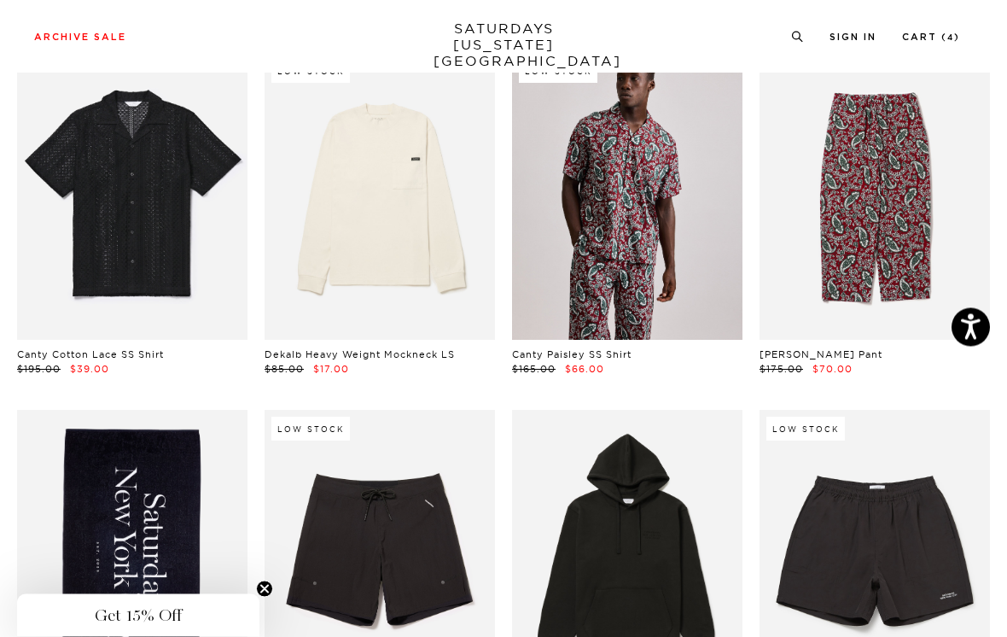
click at [210, 268] on link at bounding box center [132, 197] width 231 height 289
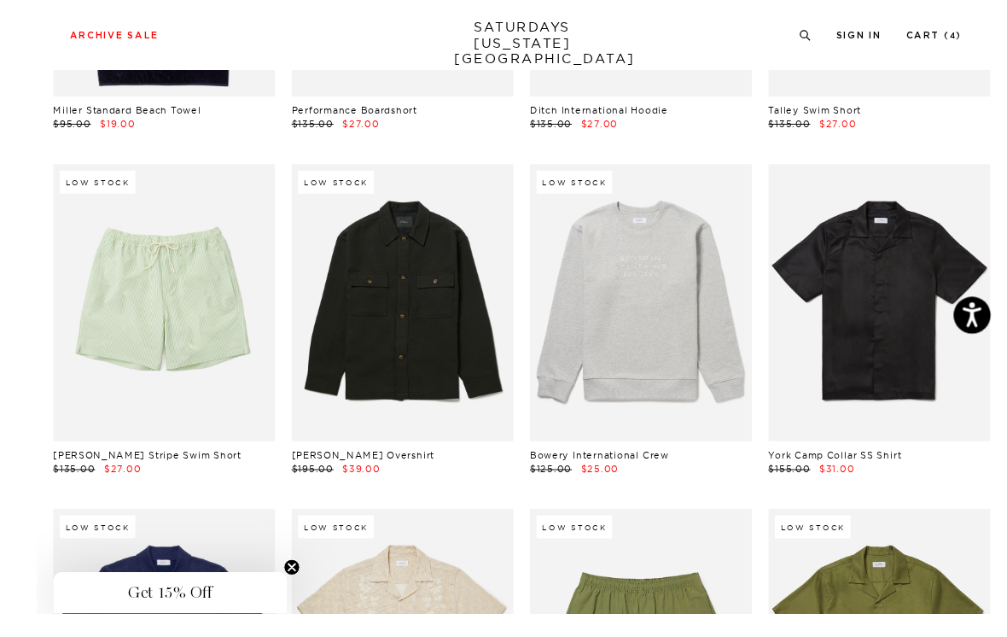
scroll to position [1110, 0]
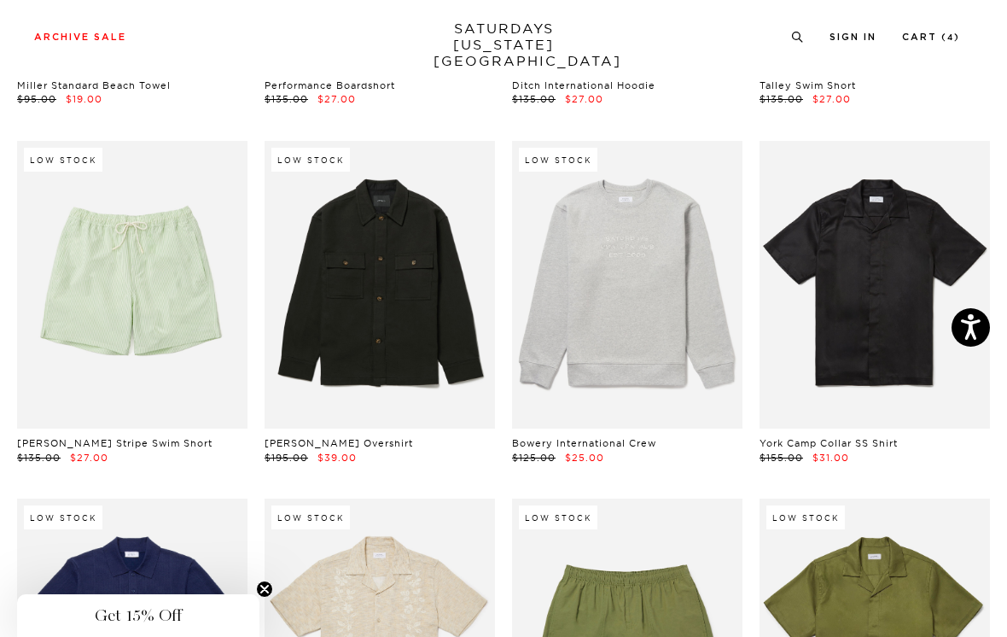
click at [435, 347] on link at bounding box center [380, 285] width 231 height 289
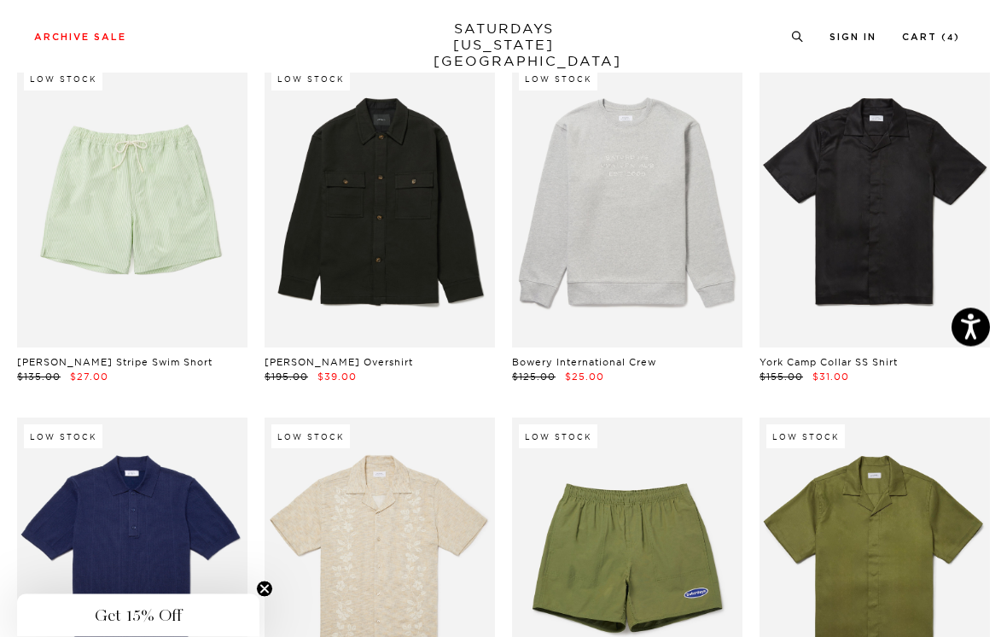
scroll to position [1191, 0]
click at [686, 270] on link at bounding box center [627, 204] width 231 height 289
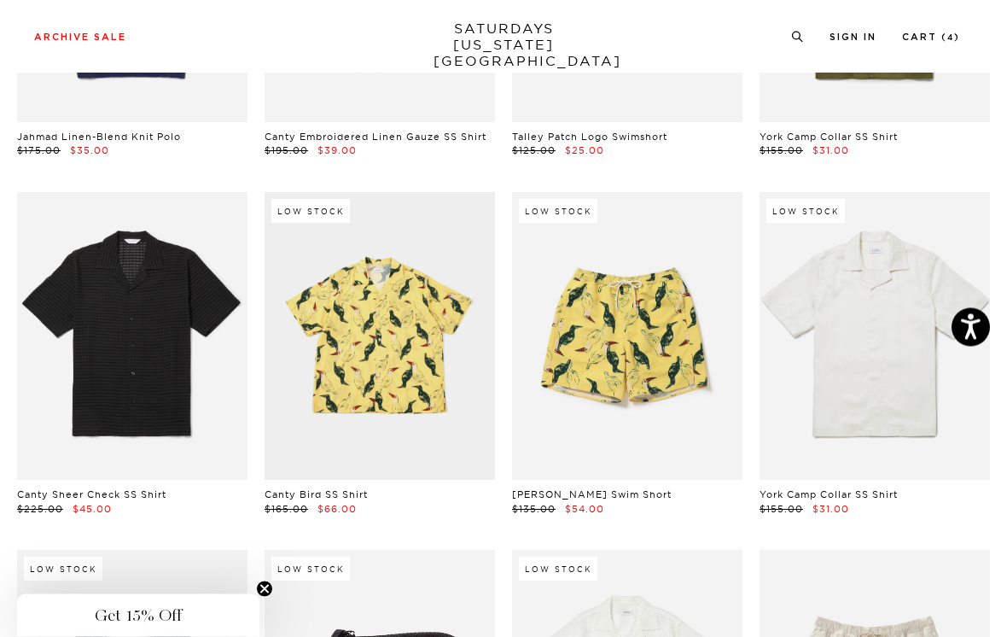
scroll to position [1775, 0]
click at [207, 379] on link at bounding box center [132, 350] width 231 height 289
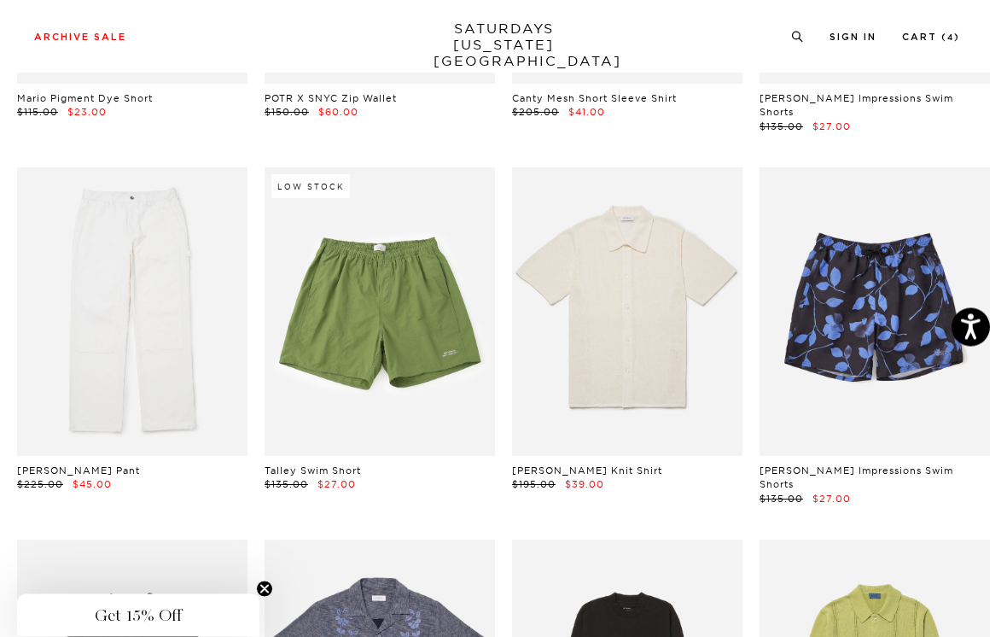
scroll to position [2530, 0]
click at [698, 337] on link at bounding box center [627, 326] width 231 height 289
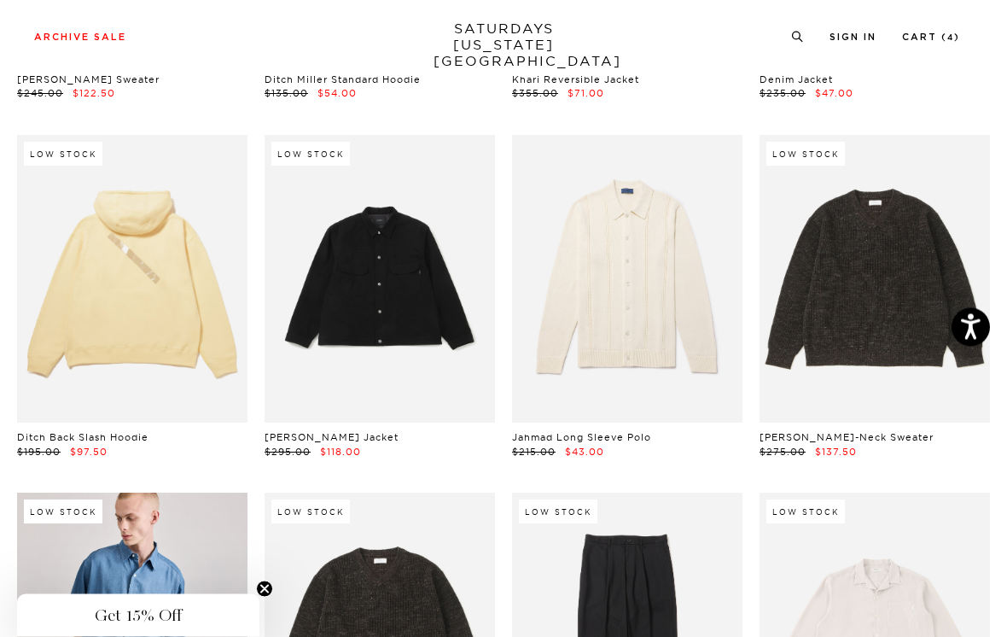
scroll to position [4009, 0]
click at [949, 34] on small "4" at bounding box center [951, 38] width 7 height 8
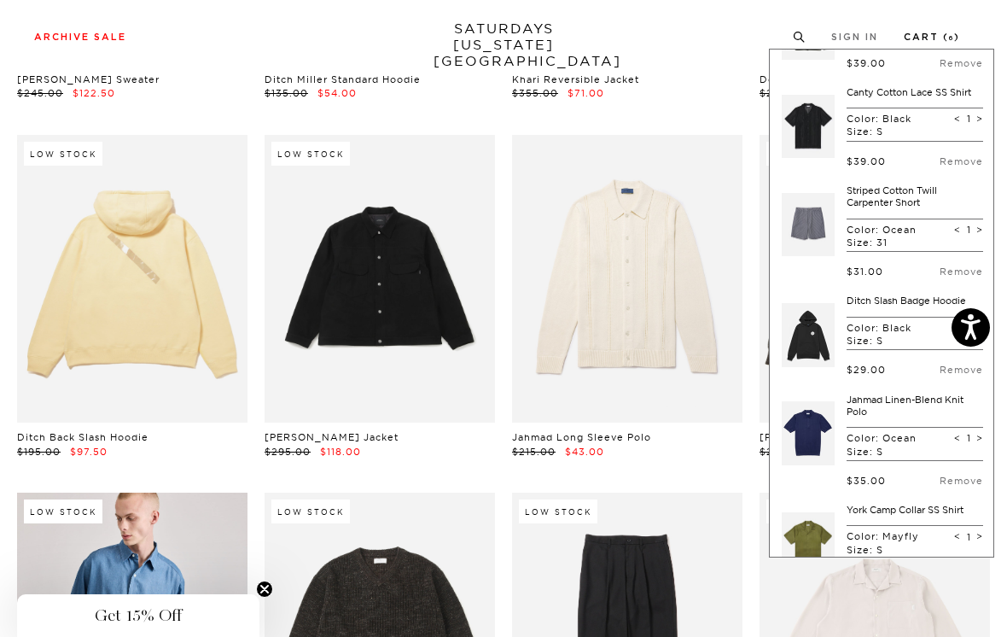
scroll to position [74, 0]
click at [705, 61] on div "Archive Sale Men's Tees Shirts Shorts Swim Knitwear Pants Sweats Women's" at bounding box center [503, 36] width 1007 height 73
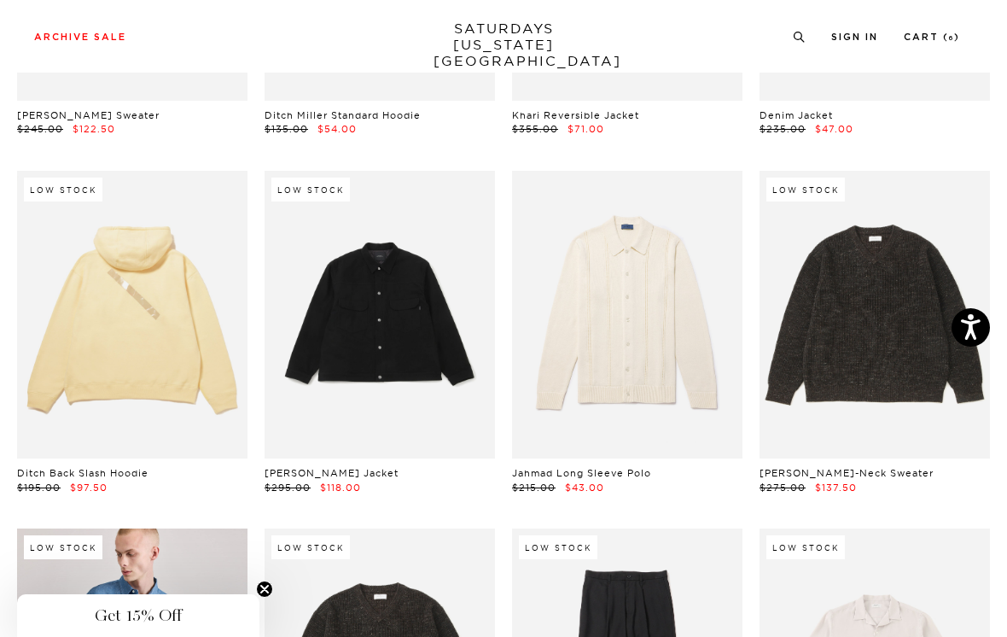
scroll to position [3972, 0]
click at [217, 352] on link at bounding box center [132, 344] width 231 height 289
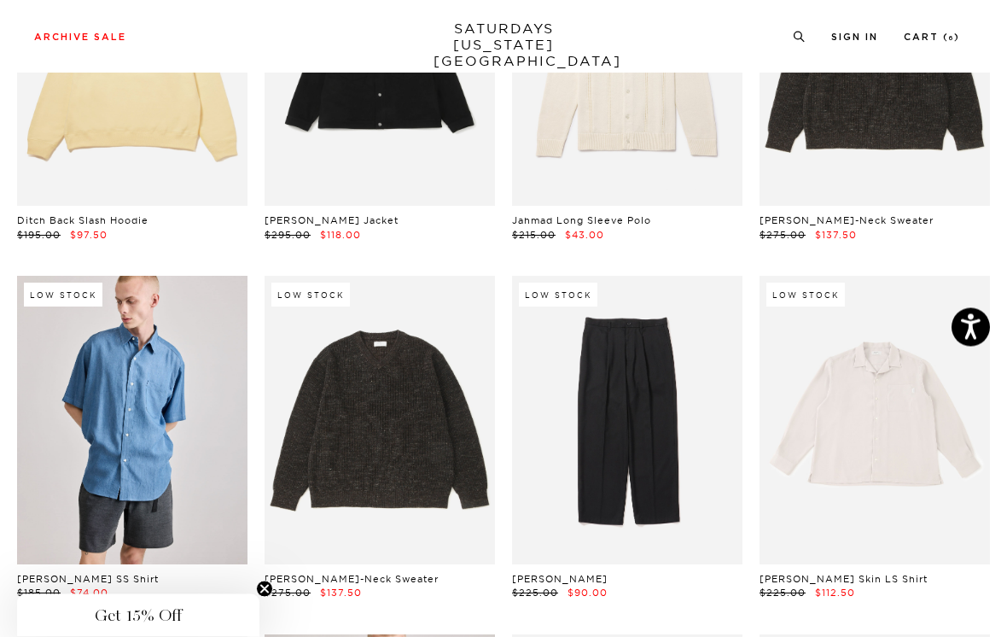
scroll to position [4231, 0]
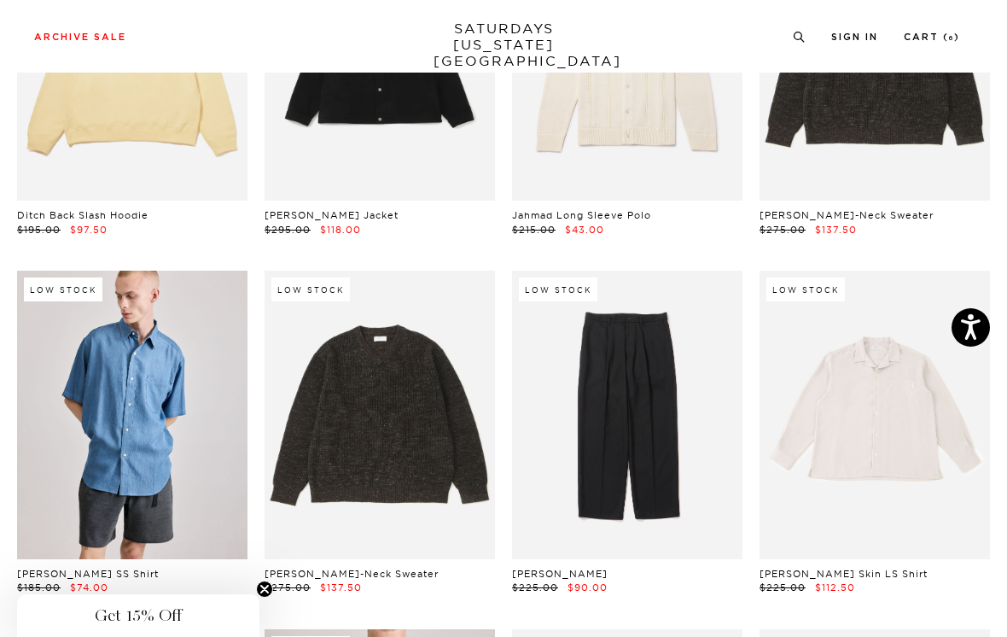
click at [192, 414] on link at bounding box center [132, 443] width 231 height 289
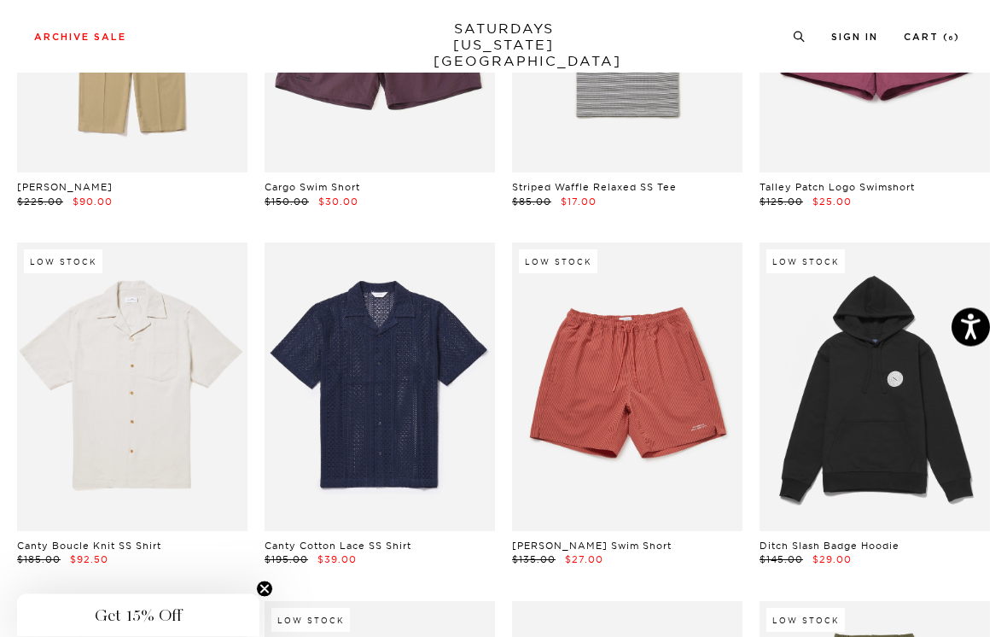
scroll to position [5692, 0]
click at [455, 395] on link at bounding box center [380, 429] width 231 height 289
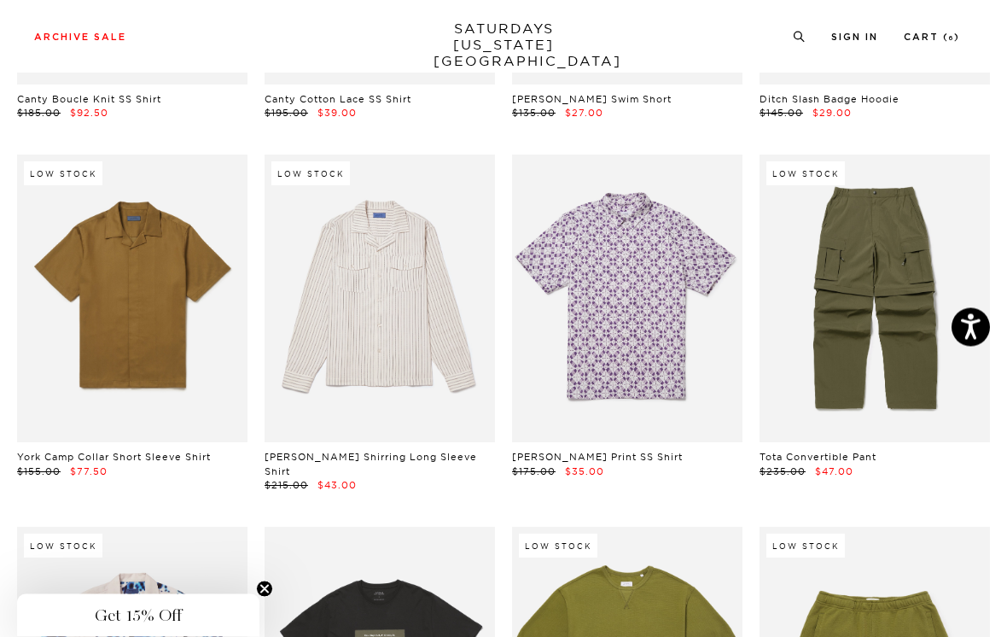
scroll to position [6138, 0]
click at [429, 353] on link at bounding box center [380, 340] width 231 height 289
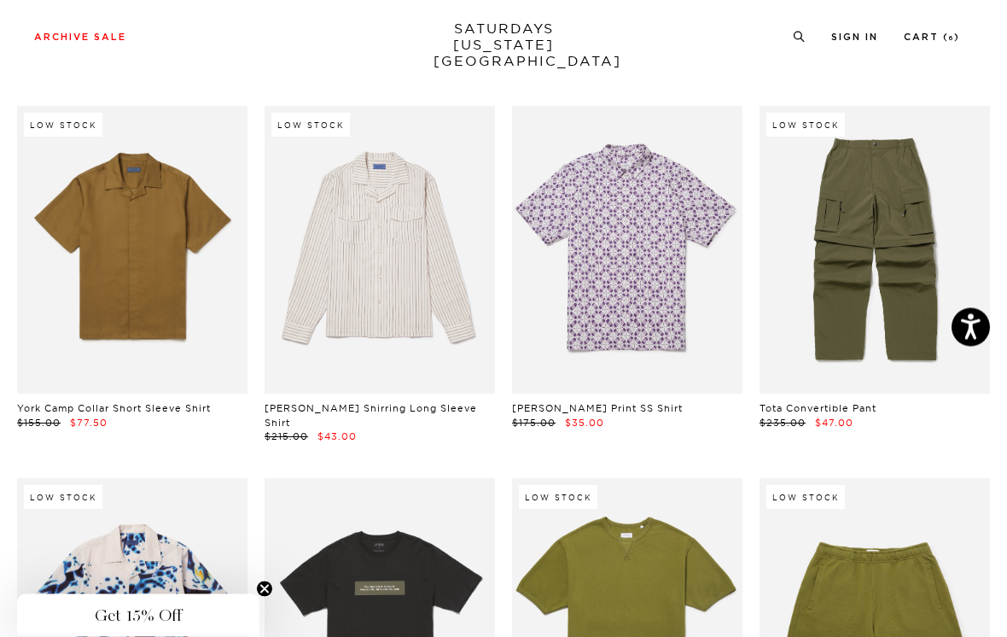
scroll to position [6187, 0]
click at [713, 269] on link at bounding box center [627, 292] width 231 height 289
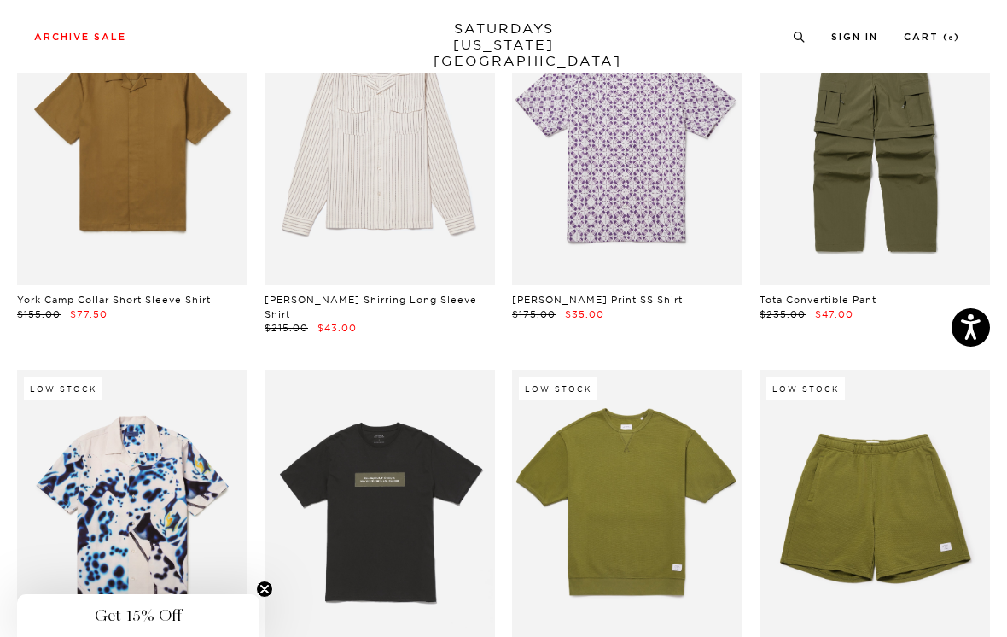
scroll to position [6253, 0]
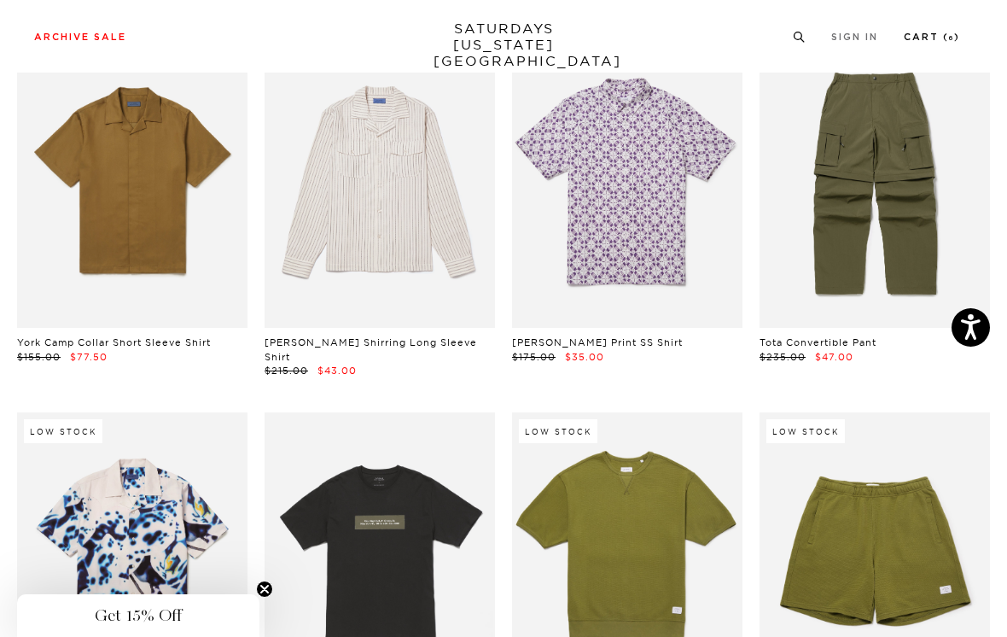
click at [957, 38] on link "Cart ( 6 )" at bounding box center [932, 36] width 56 height 9
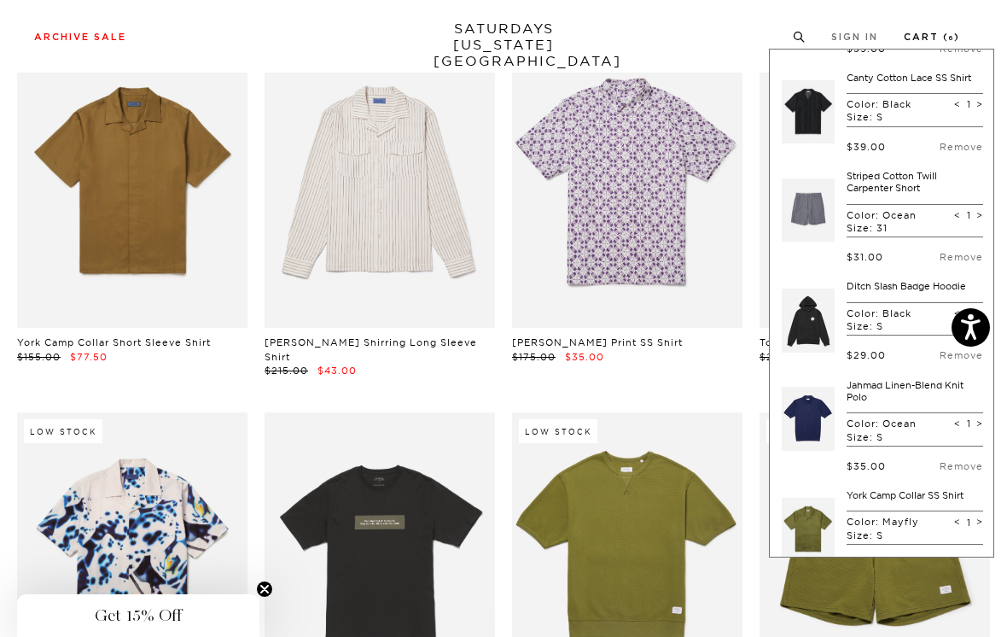
scroll to position [92, 0]
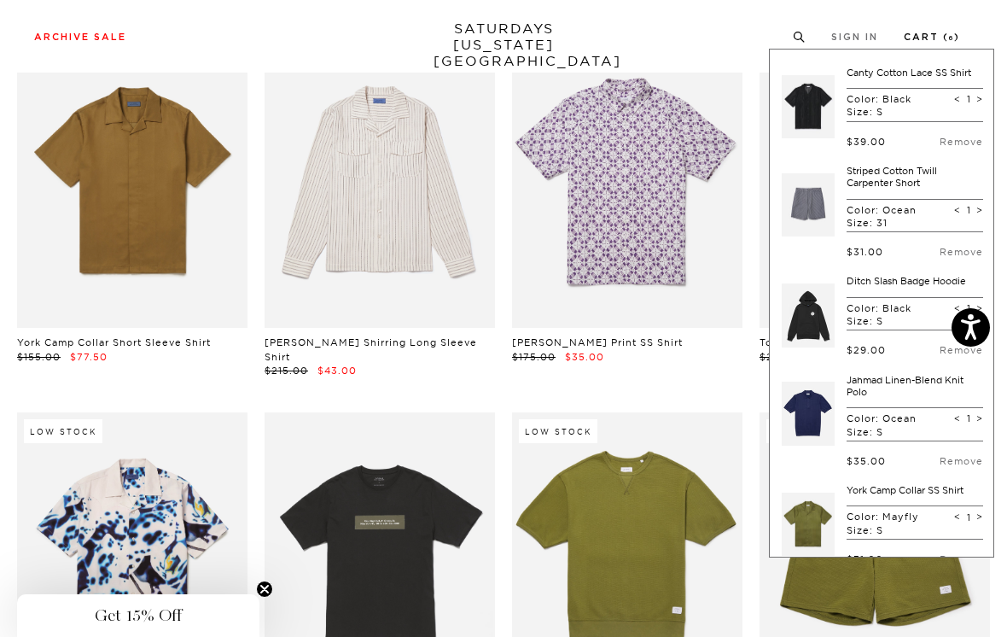
click at [678, 268] on link at bounding box center [627, 226] width 231 height 289
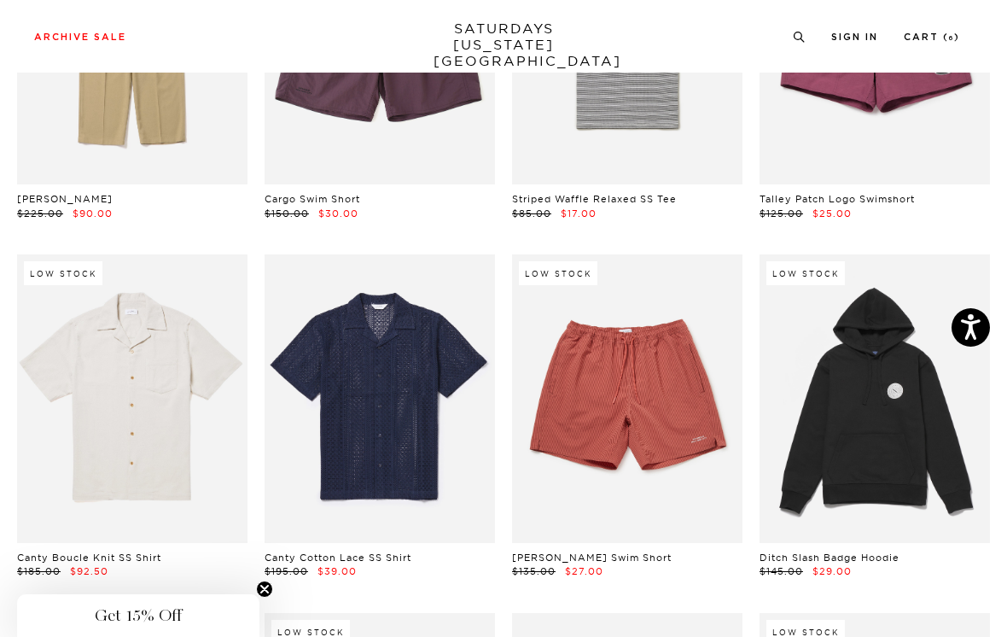
scroll to position [5679, 0]
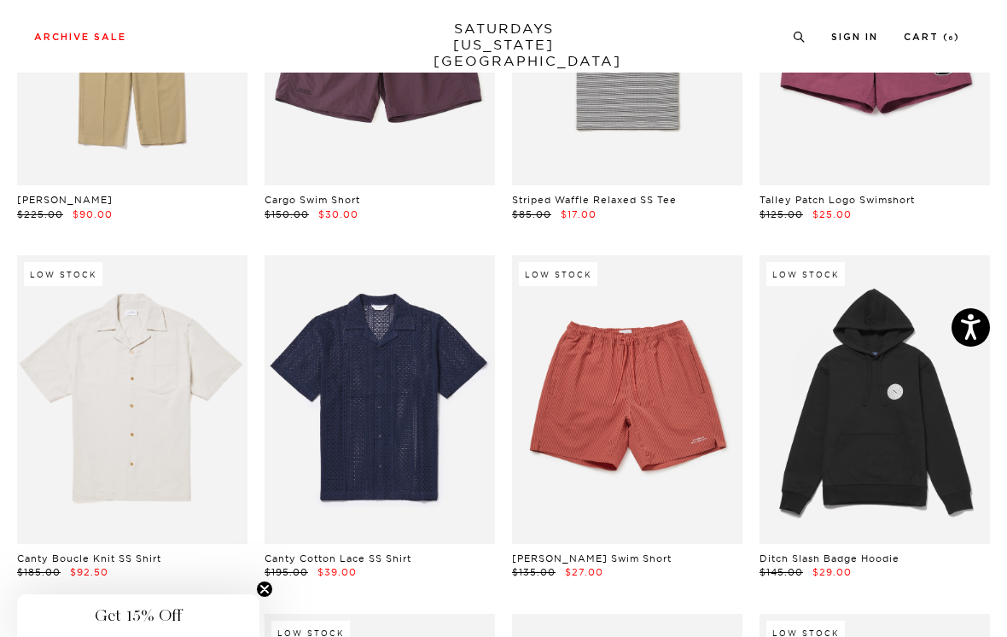
click at [206, 370] on link at bounding box center [132, 442] width 231 height 289
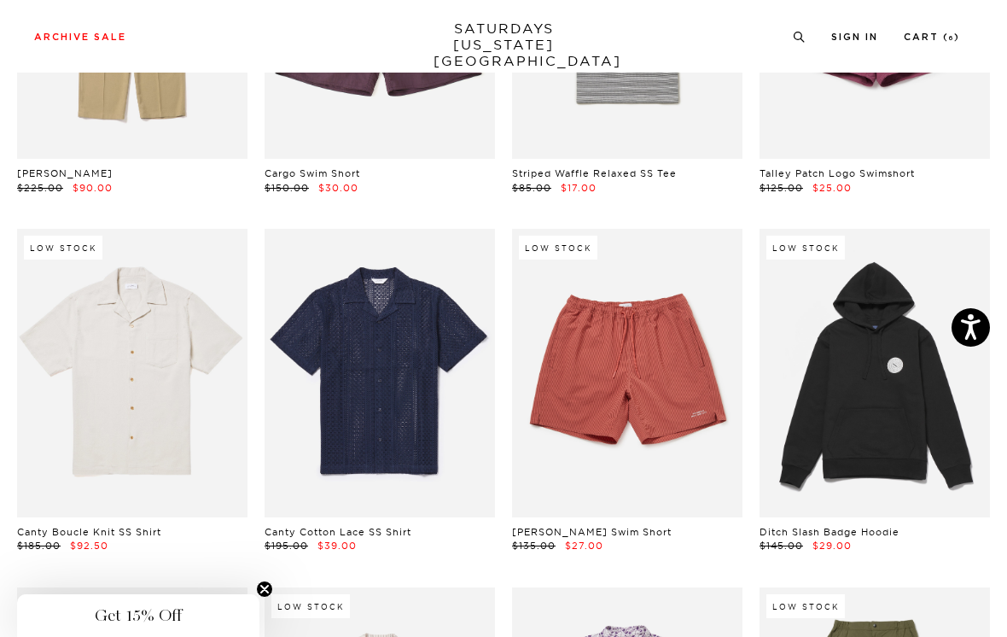
click at [449, 366] on link at bounding box center [380, 415] width 231 height 289
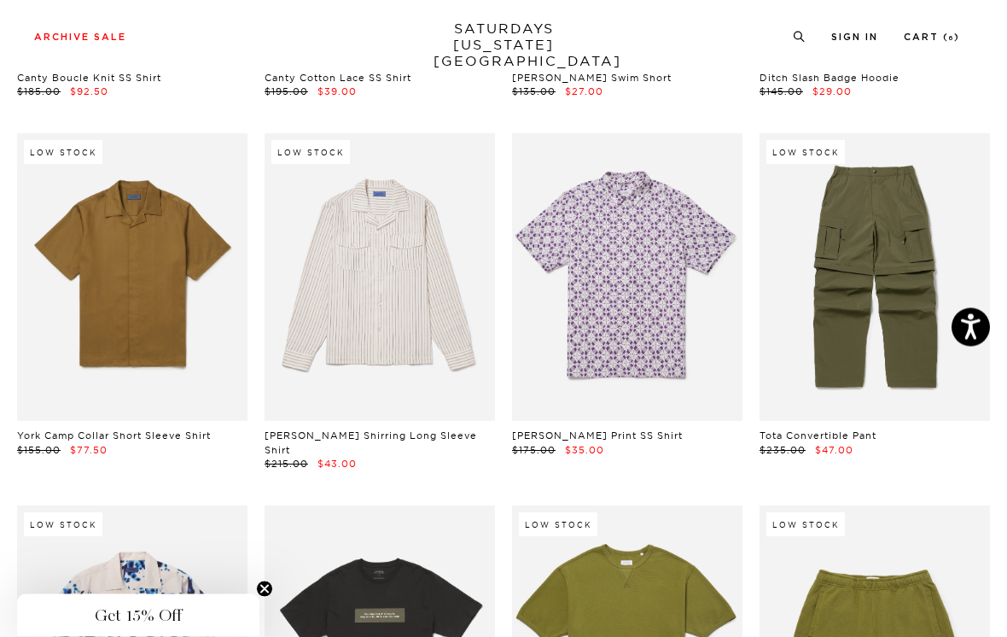
scroll to position [6133, 0]
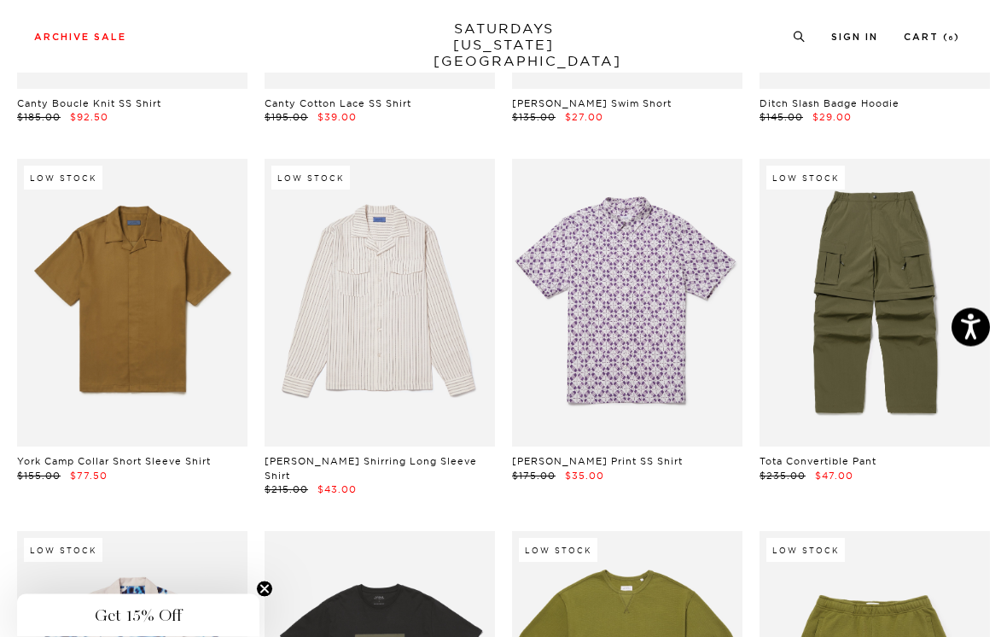
click at [705, 296] on link at bounding box center [627, 345] width 231 height 289
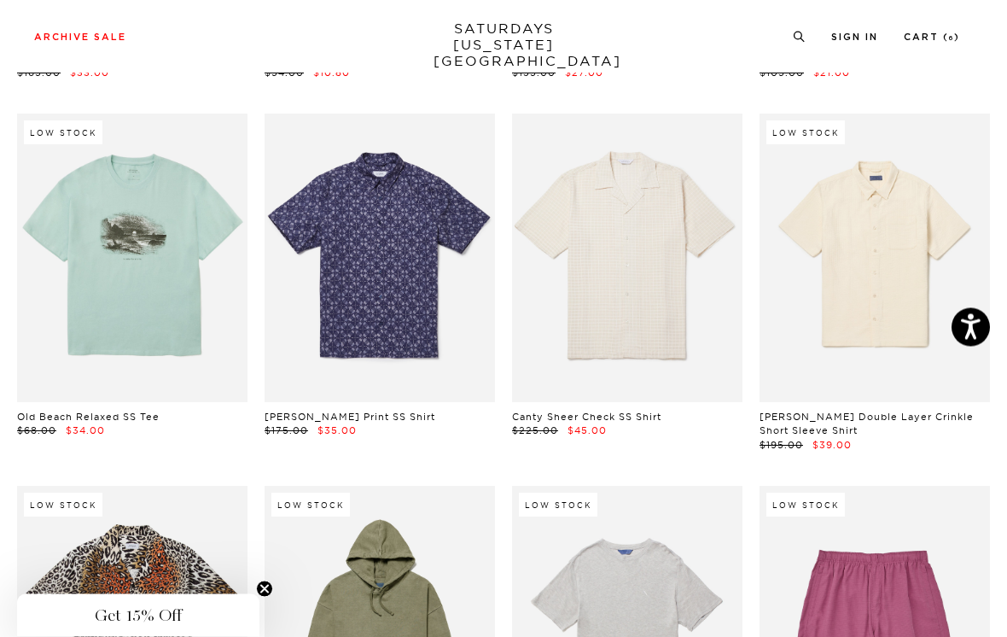
scroll to position [6909, 0]
click at [937, 218] on link at bounding box center [875, 300] width 231 height 289
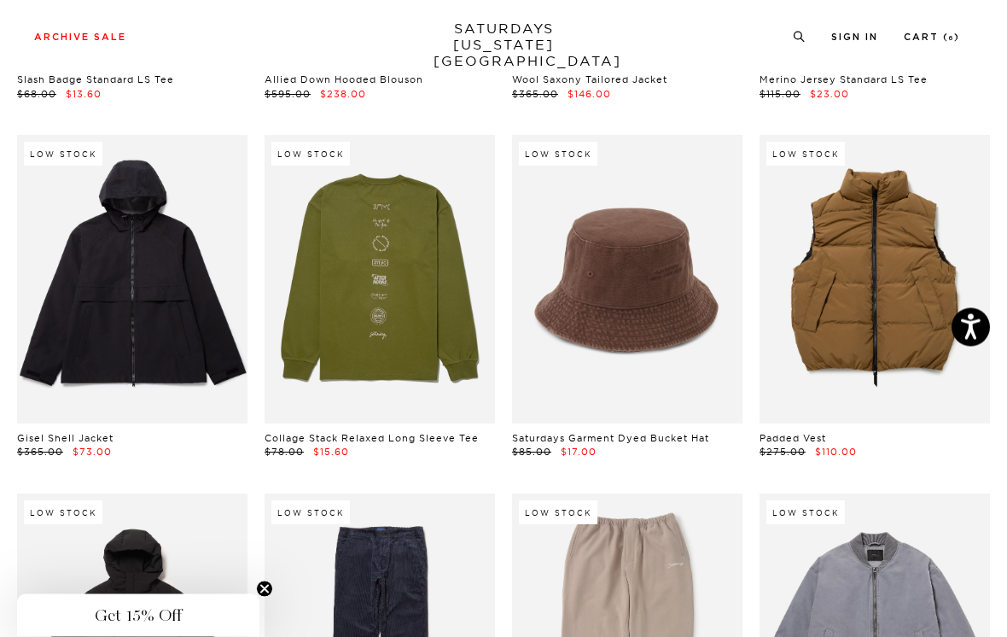
scroll to position [9409, 0]
click at [439, 281] on link at bounding box center [380, 350] width 231 height 289
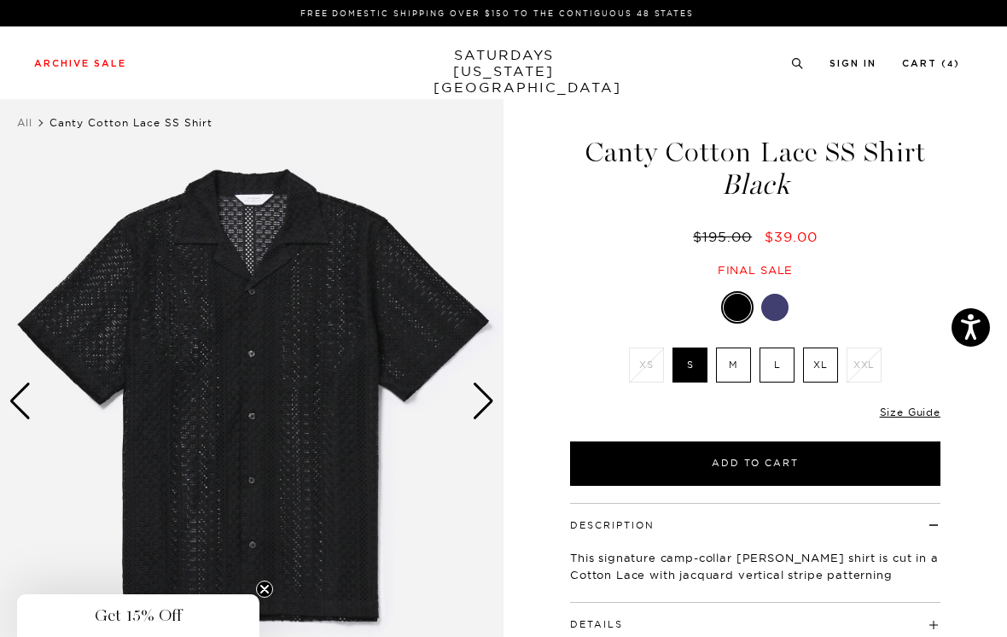
click at [817, 470] on button "Add to Cart" at bounding box center [755, 492] width 371 height 44
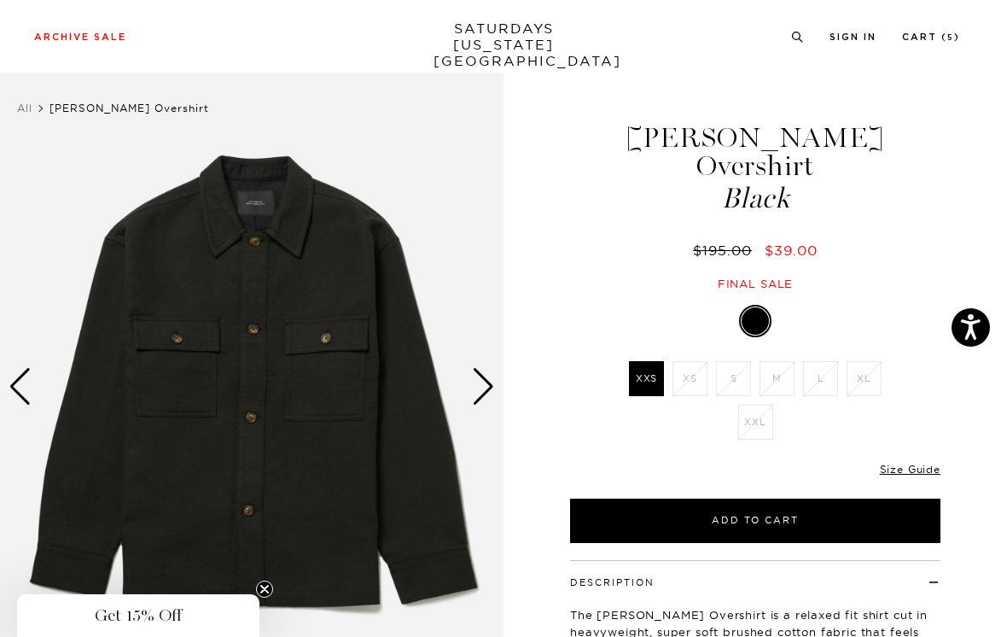
scroll to position [15, 0]
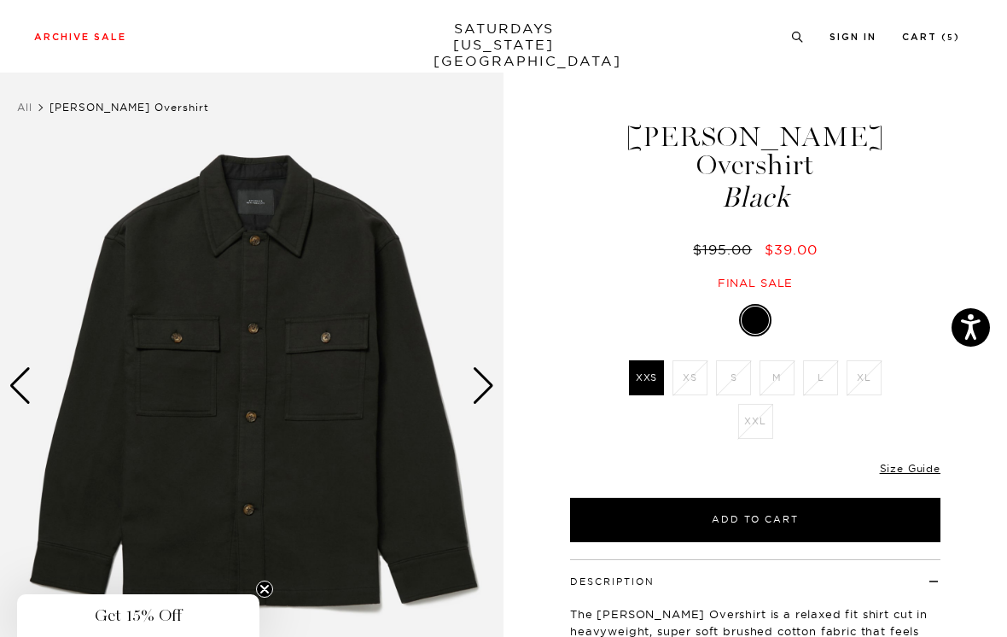
click at [481, 383] on div "Next slide" at bounding box center [483, 386] width 23 height 38
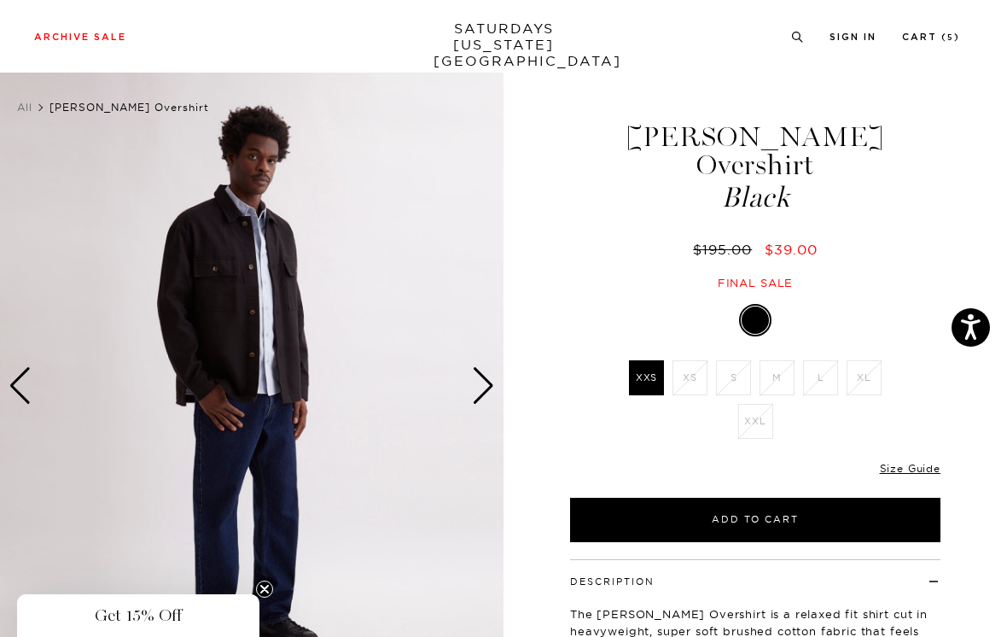
click at [487, 384] on div "Next slide" at bounding box center [483, 386] width 23 height 38
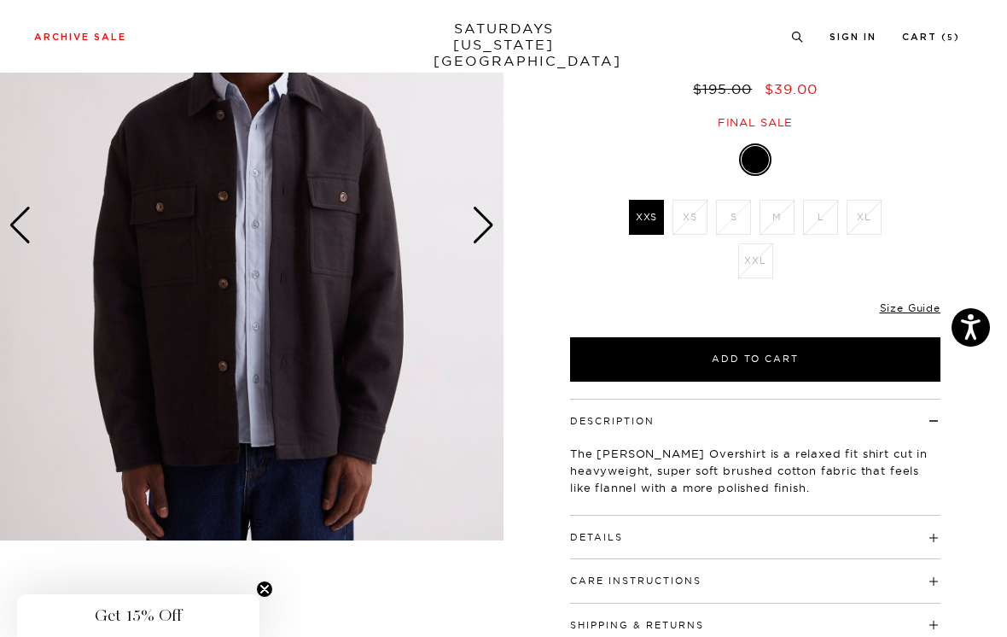
scroll to position [214, 0]
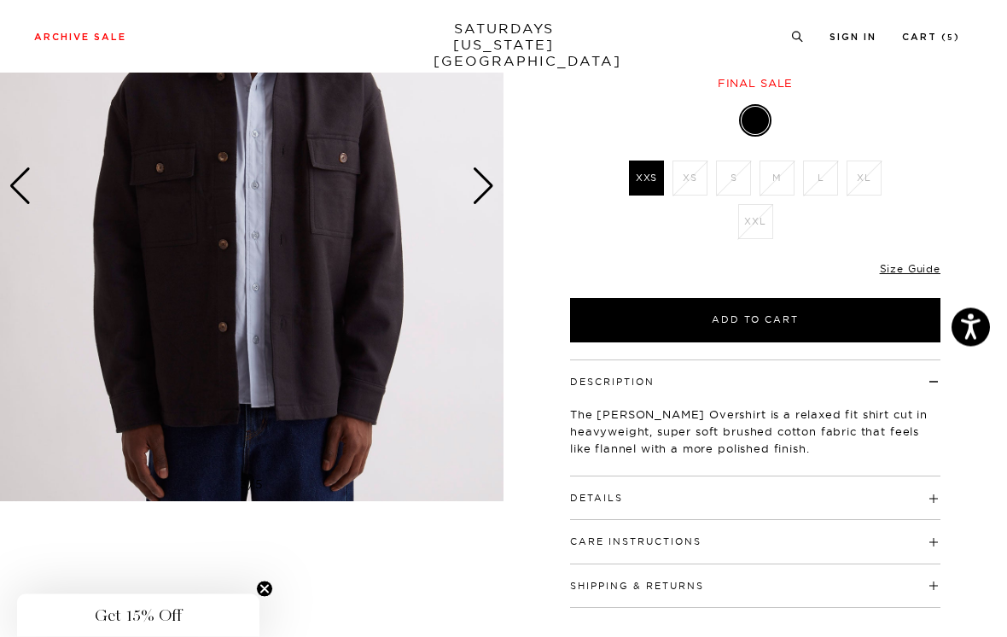
click at [923, 263] on link "Size Guide" at bounding box center [910, 269] width 61 height 13
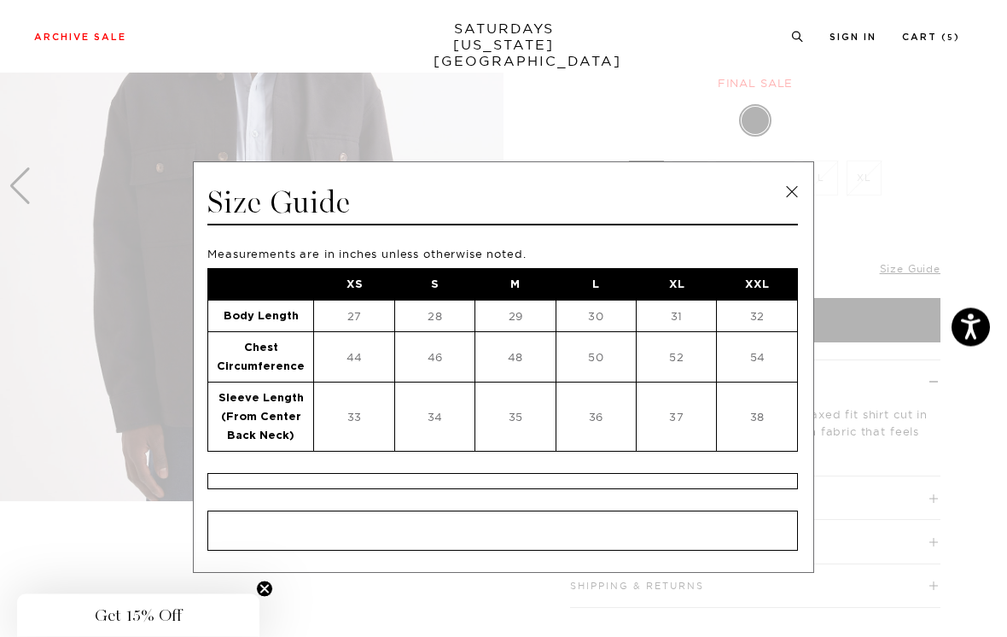
scroll to position [215, 0]
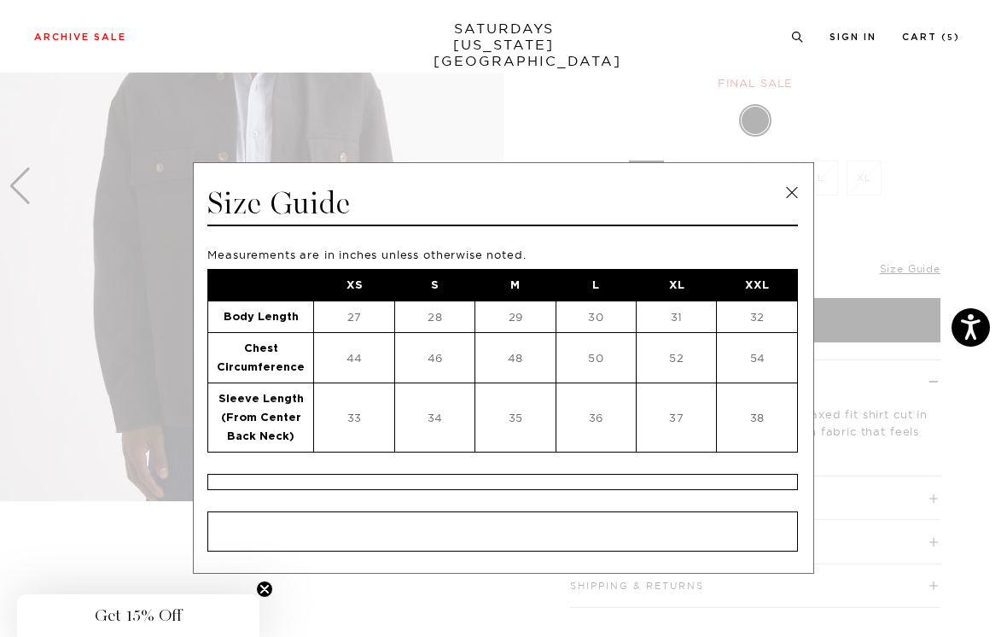
click at [799, 199] on link at bounding box center [792, 193] width 26 height 26
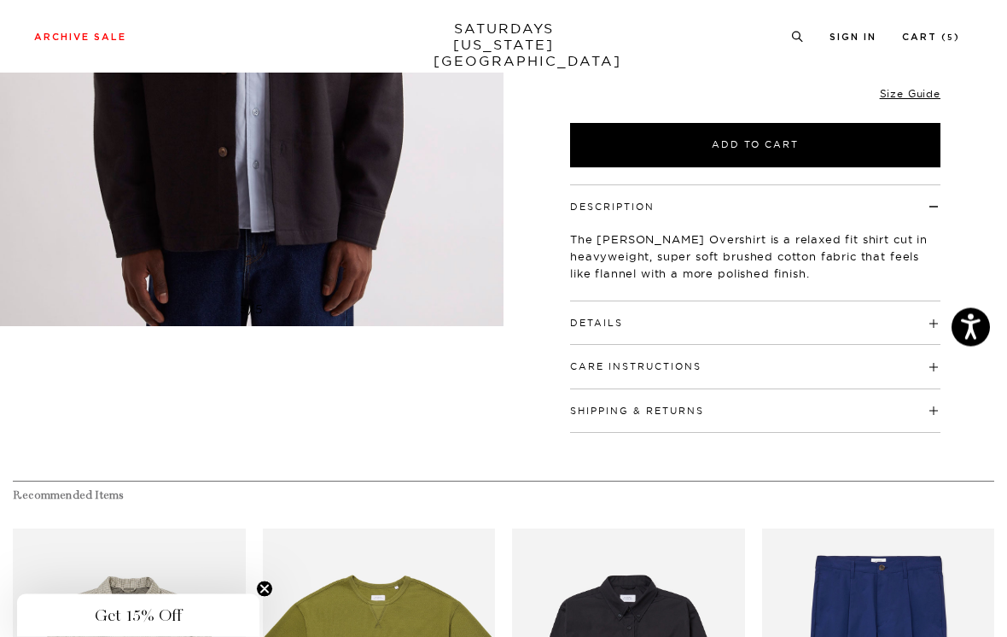
scroll to position [390, 0]
click at [865, 301] on h4 "Details" at bounding box center [755, 315] width 371 height 28
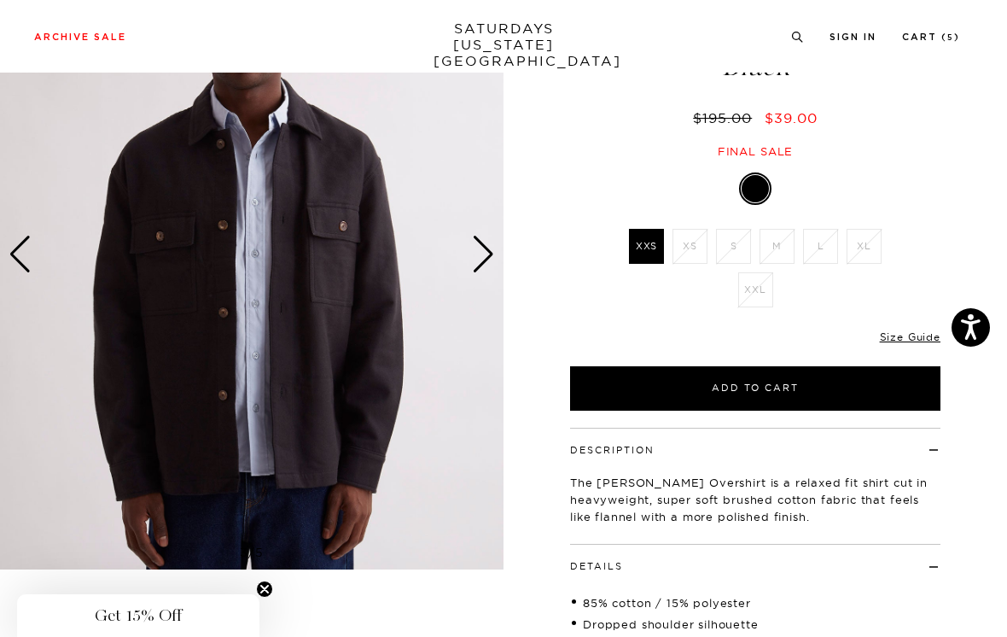
scroll to position [146, 0]
click at [916, 331] on link "Size Guide" at bounding box center [910, 337] width 61 height 13
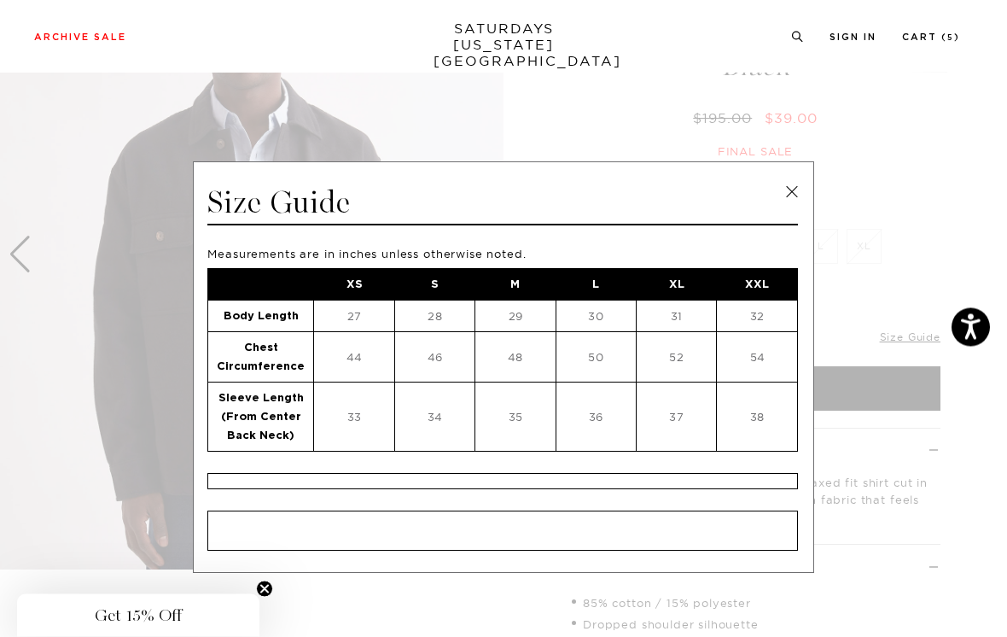
scroll to position [147, 0]
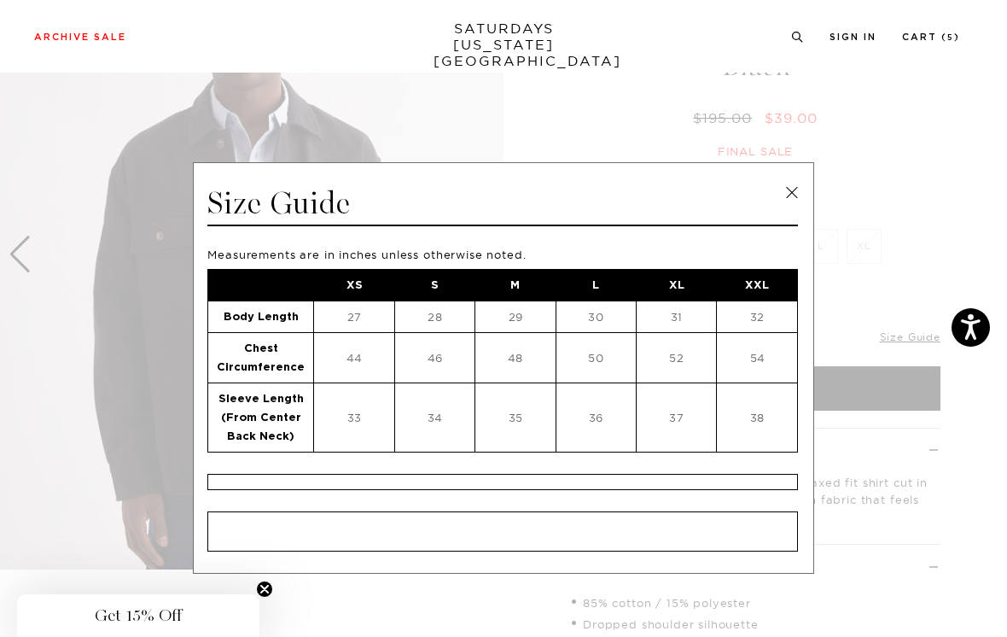
click at [789, 194] on link at bounding box center [792, 193] width 26 height 26
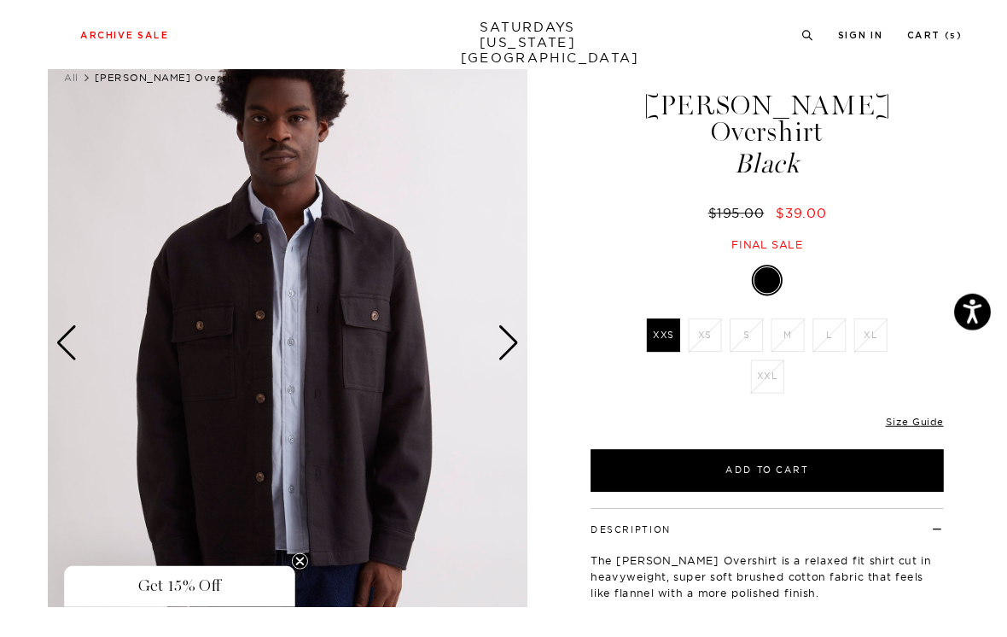
scroll to position [83, 0]
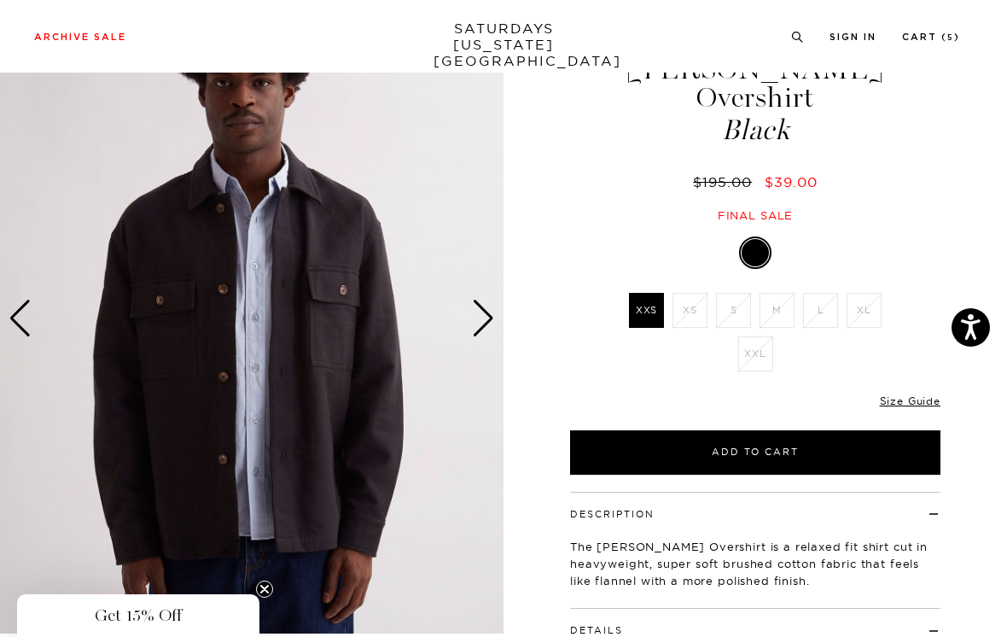
click at [487, 313] on div "Next slide" at bounding box center [483, 319] width 23 height 38
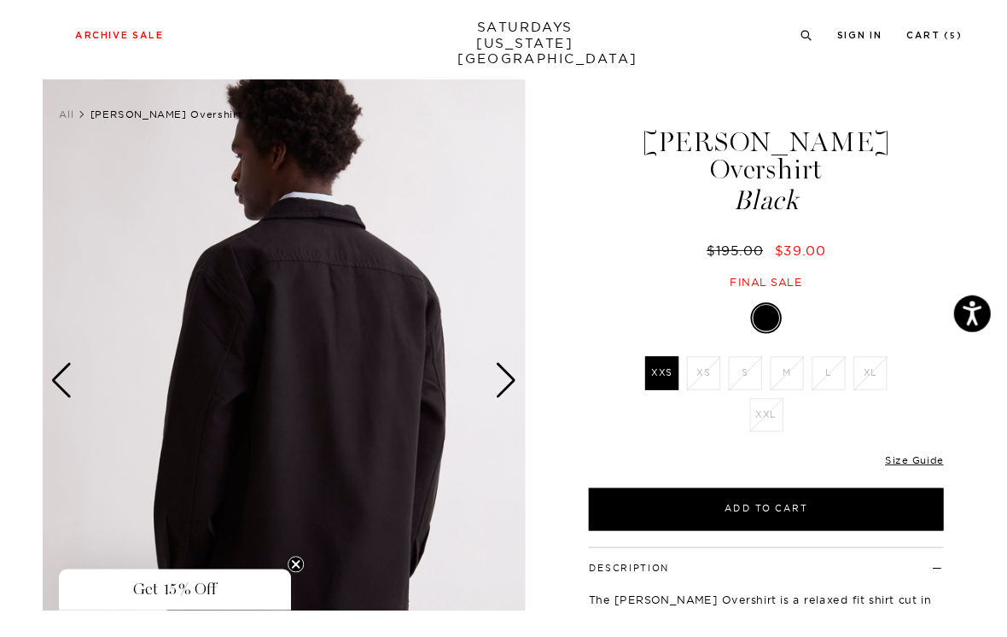
scroll to position [100, 0]
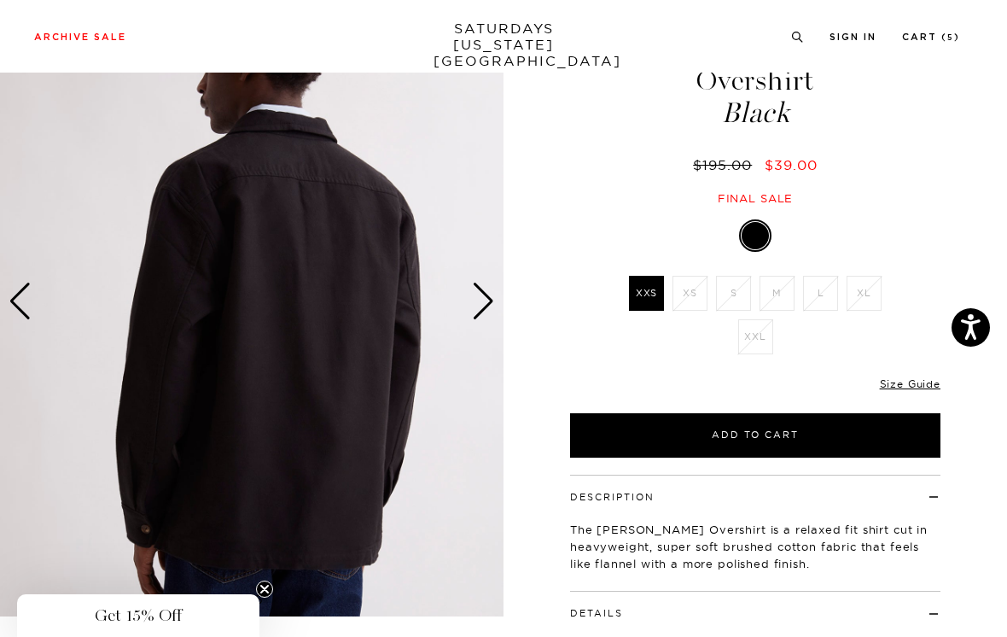
click at [487, 292] on div "Next slide" at bounding box center [483, 302] width 23 height 38
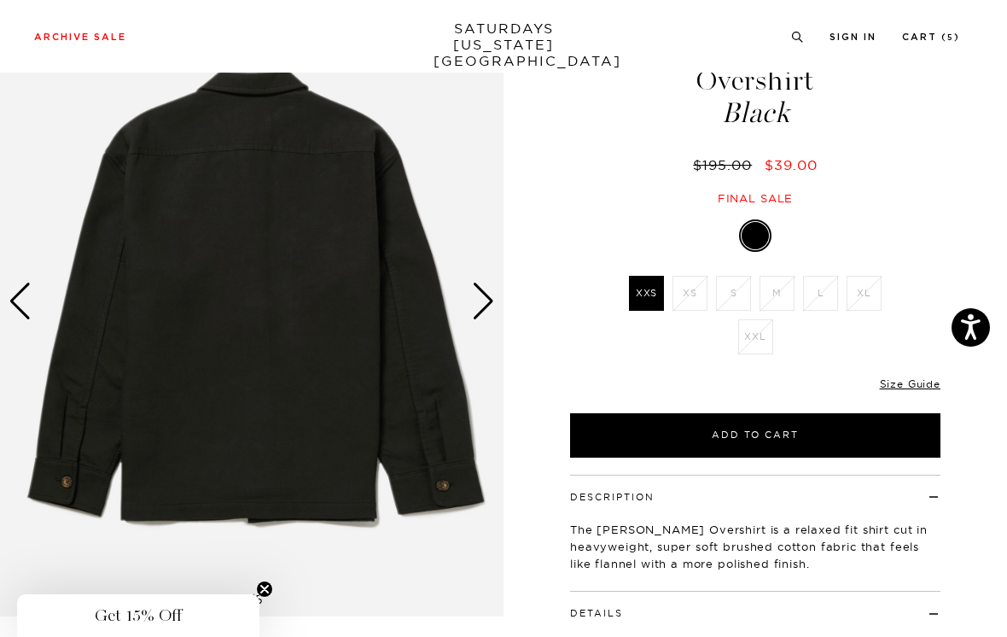
click at [493, 290] on div "Next slide" at bounding box center [483, 302] width 23 height 38
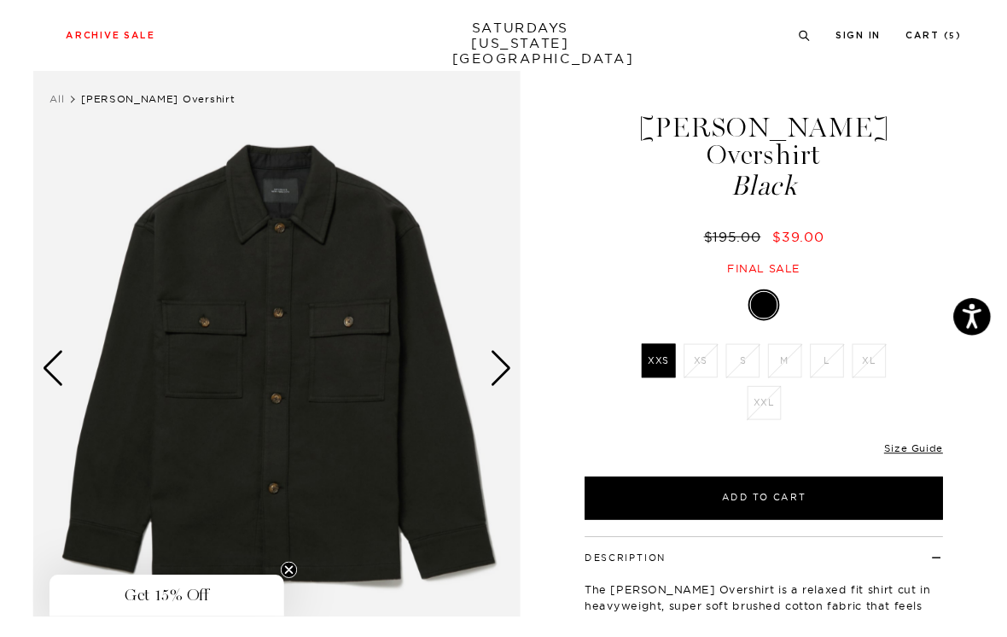
scroll to position [44, 0]
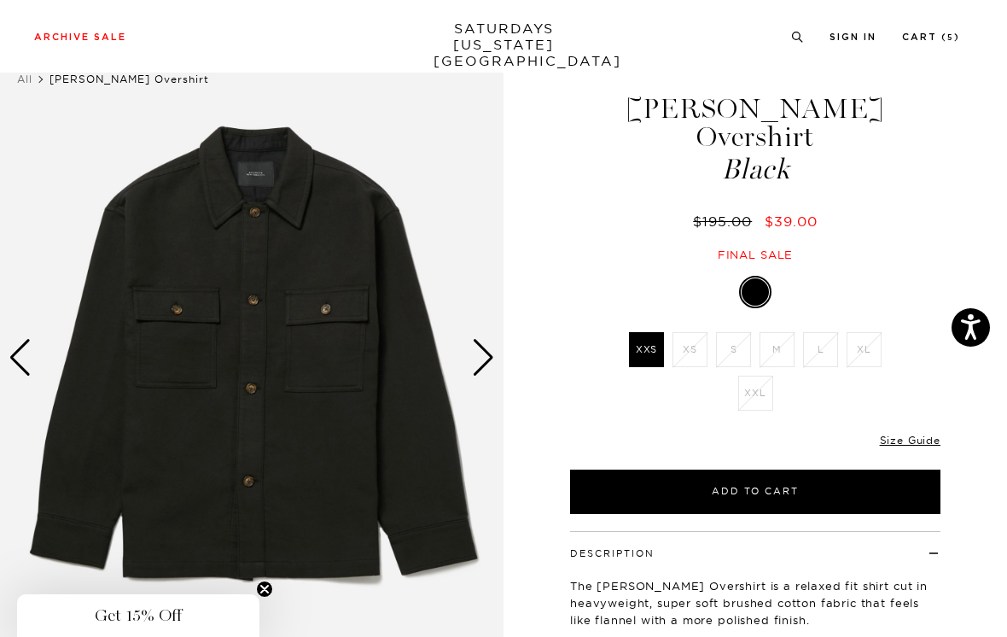
click at [488, 349] on div "Next slide" at bounding box center [483, 358] width 23 height 38
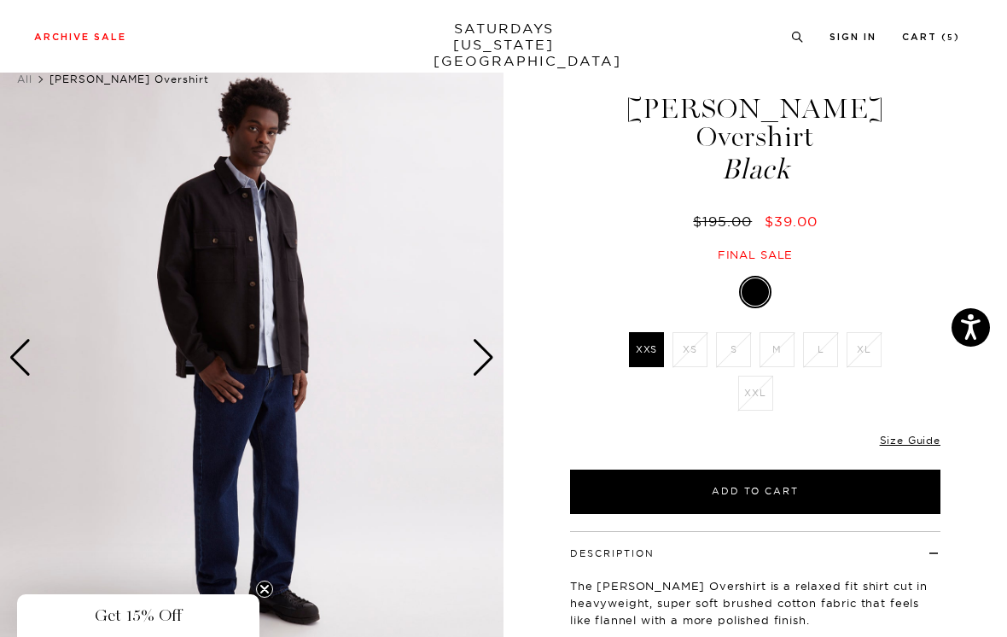
scroll to position [43, 0]
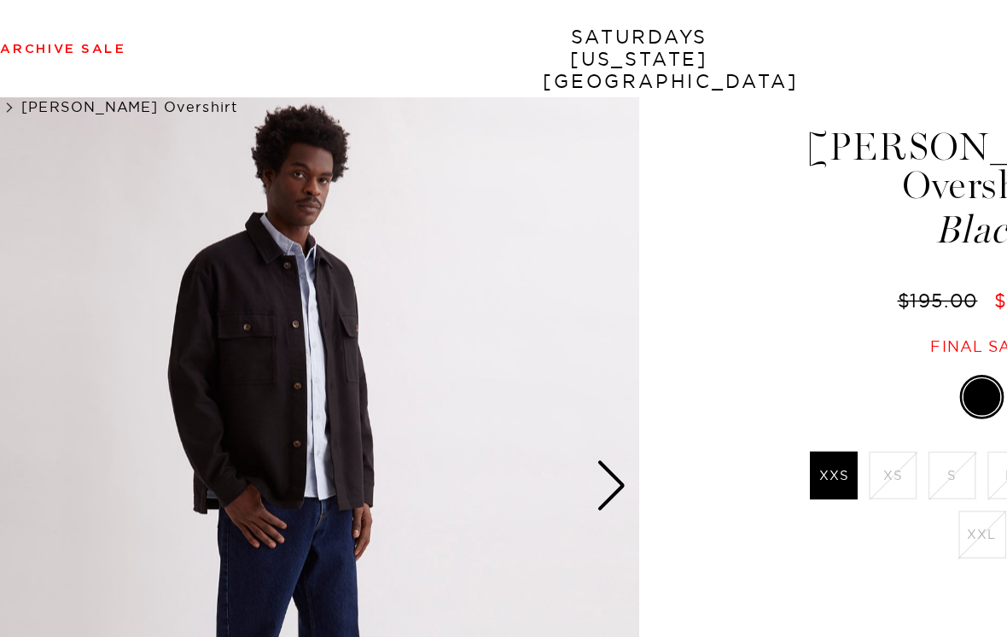
click at [472, 357] on div "Next slide" at bounding box center [483, 359] width 23 height 38
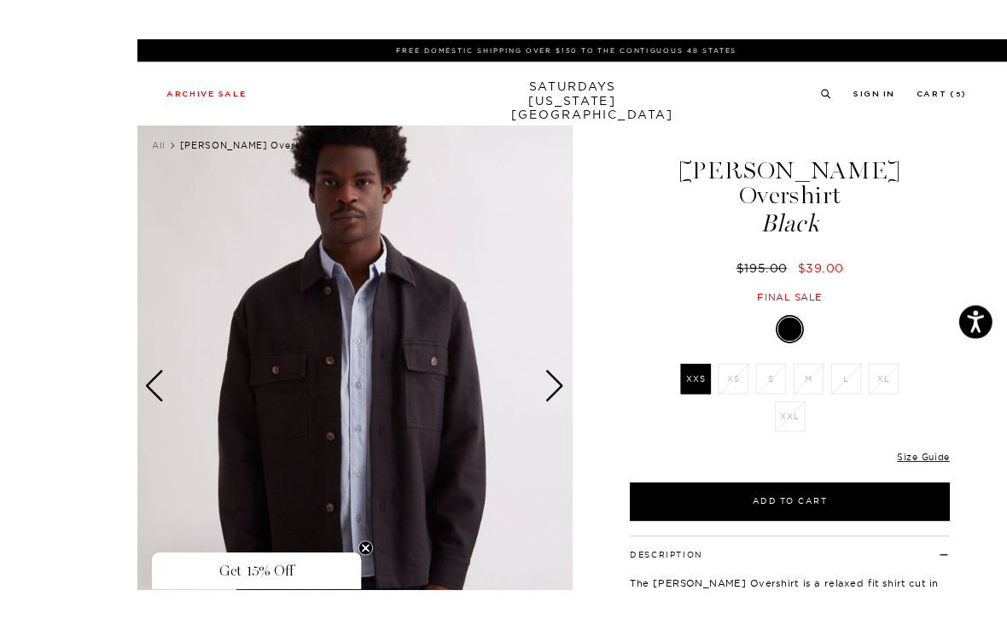
scroll to position [69, 0]
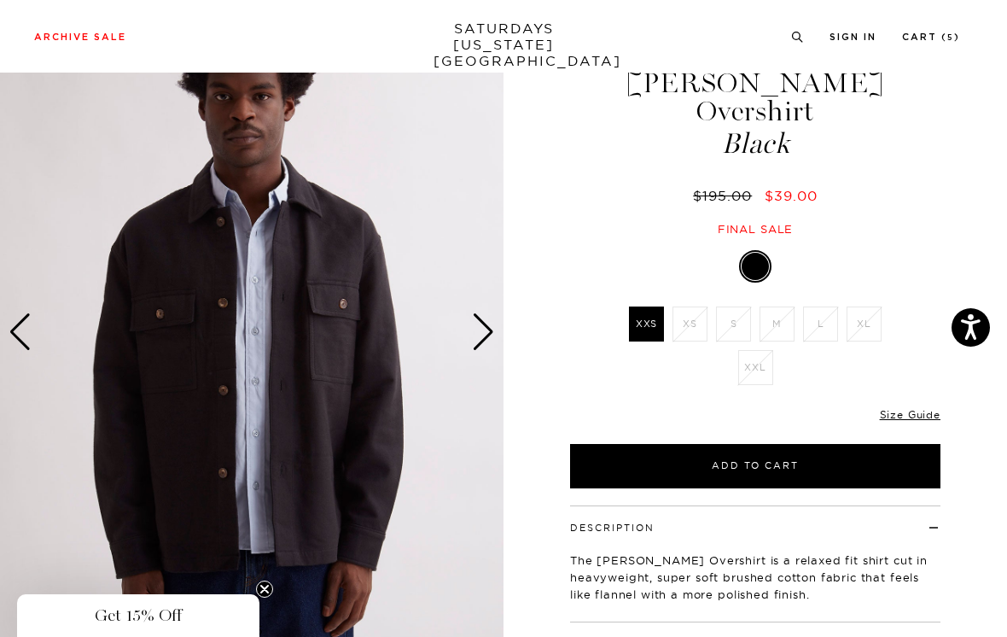
click at [485, 324] on div "Next slide" at bounding box center [483, 332] width 23 height 38
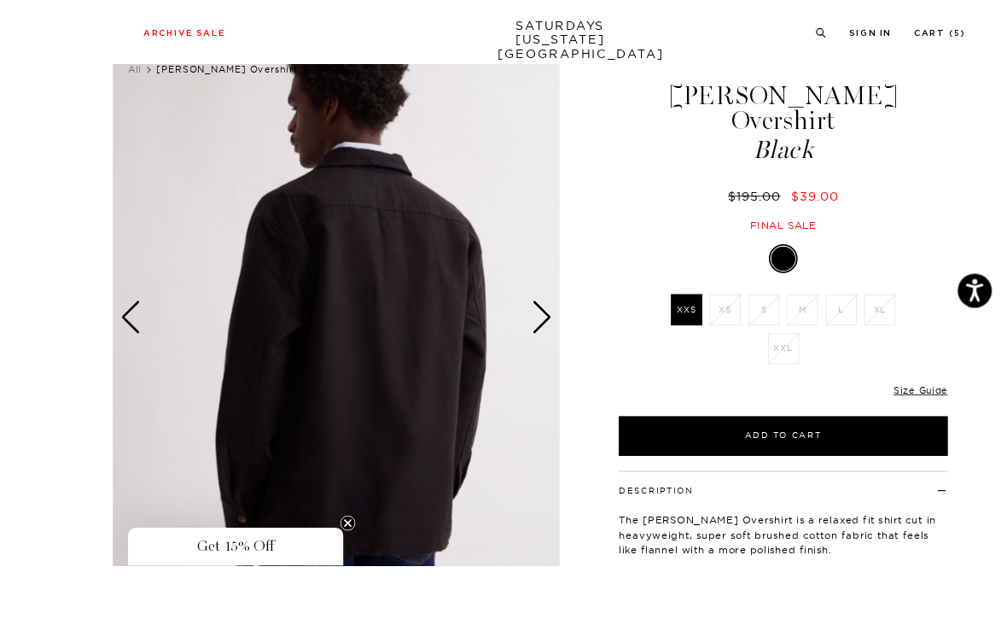
scroll to position [143, 0]
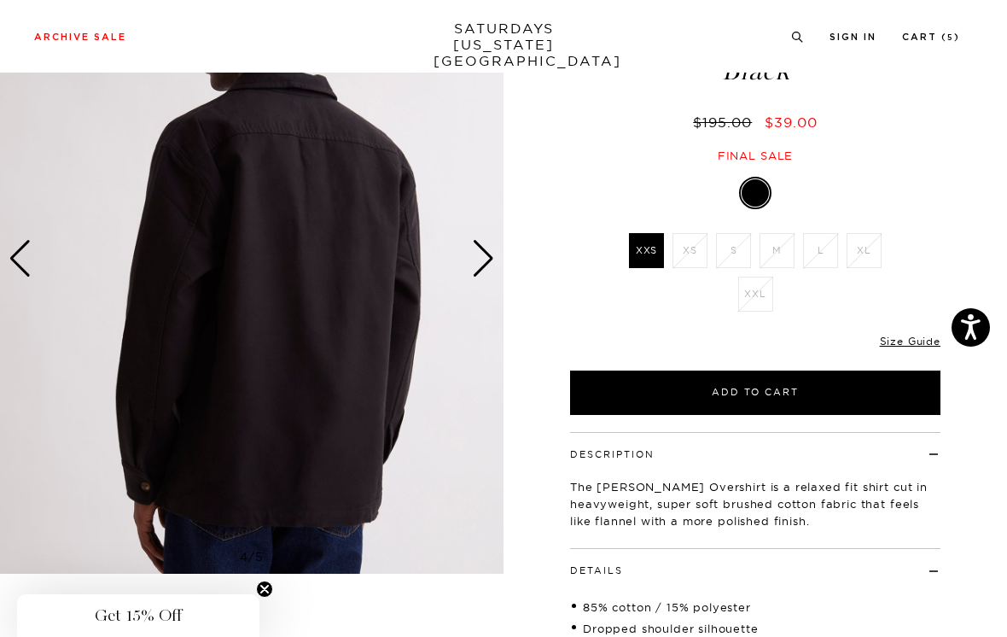
click at [487, 251] on div "Next slide" at bounding box center [483, 259] width 23 height 38
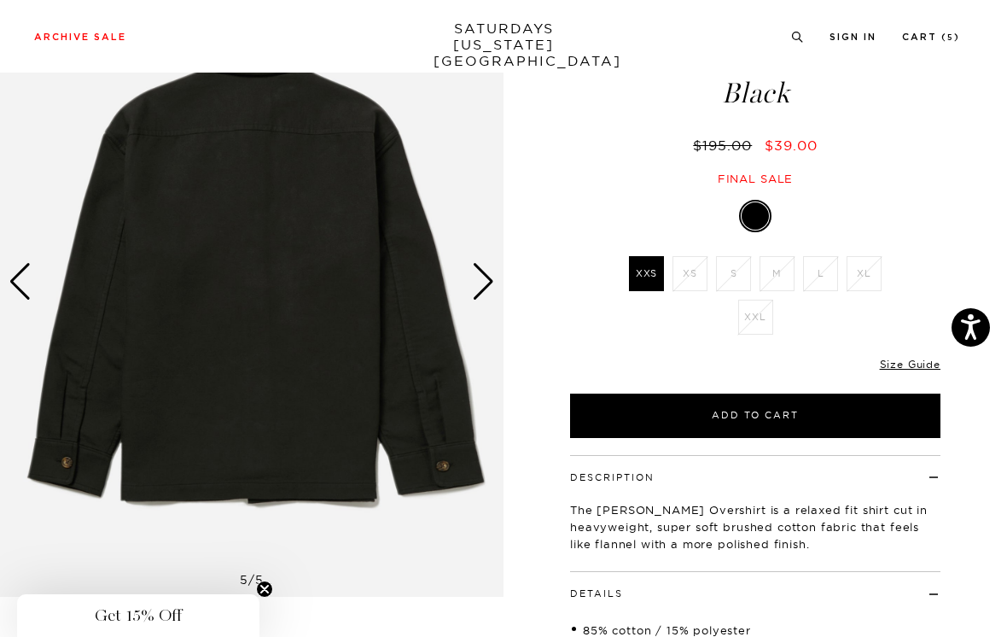
scroll to position [0, 0]
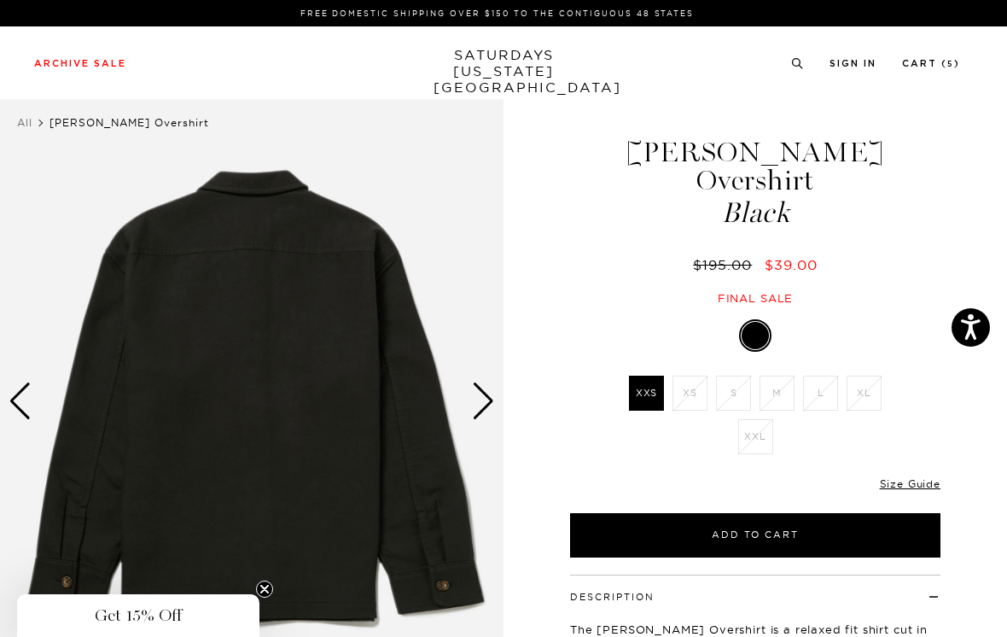
click at [487, 400] on div "Next slide" at bounding box center [483, 401] width 23 height 38
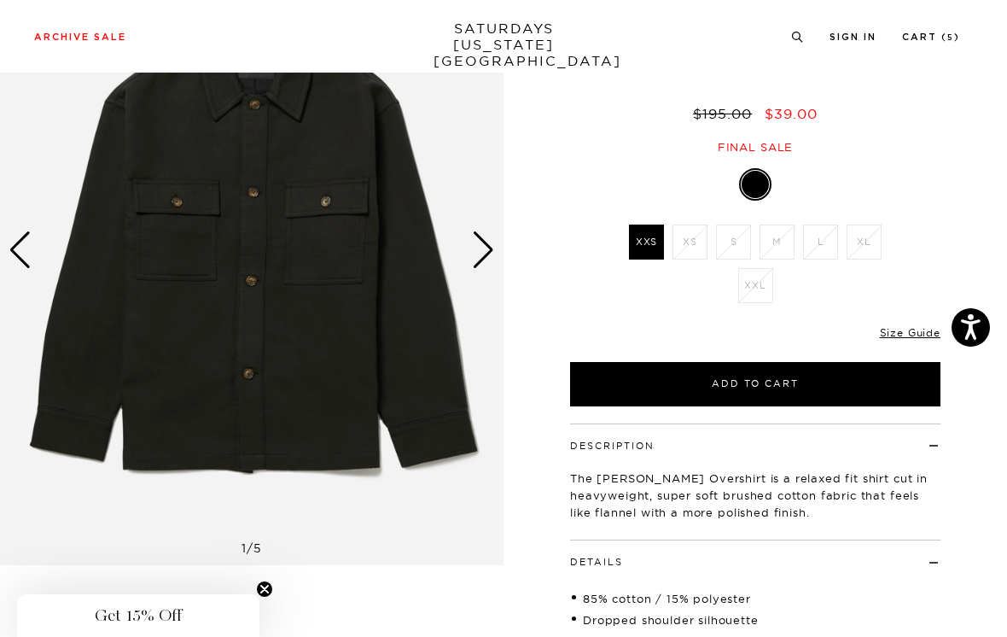
scroll to position [168, 0]
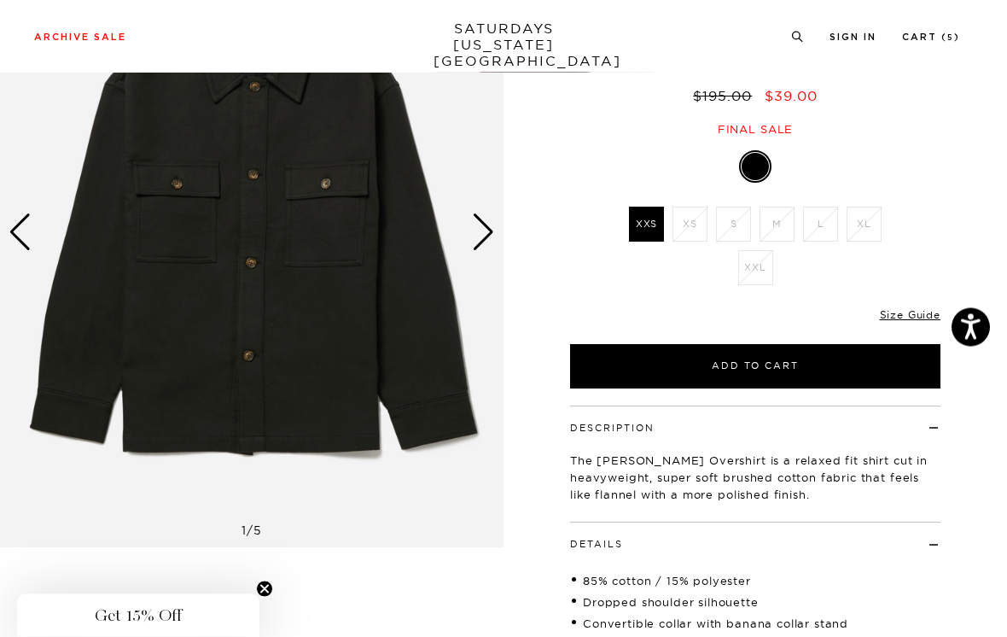
click at [915, 309] on link "Size Guide" at bounding box center [910, 315] width 61 height 13
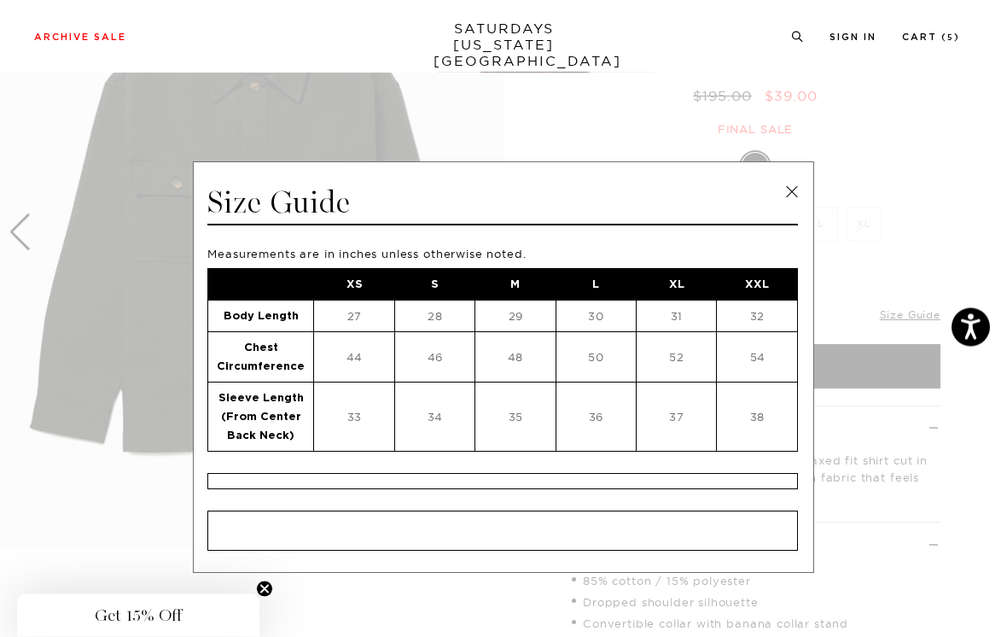
scroll to position [169, 0]
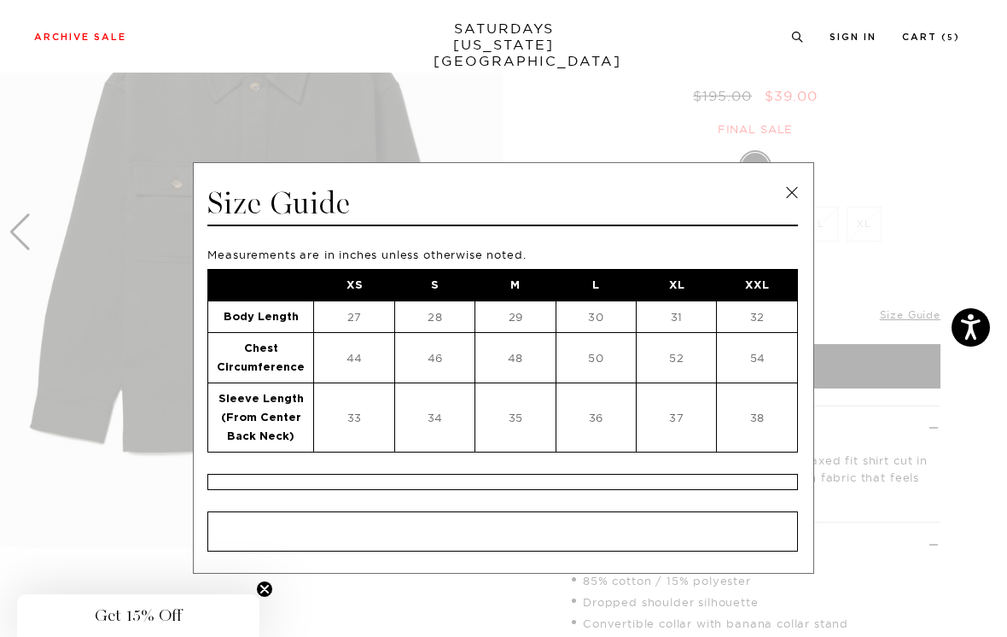
click at [795, 196] on link at bounding box center [792, 193] width 26 height 26
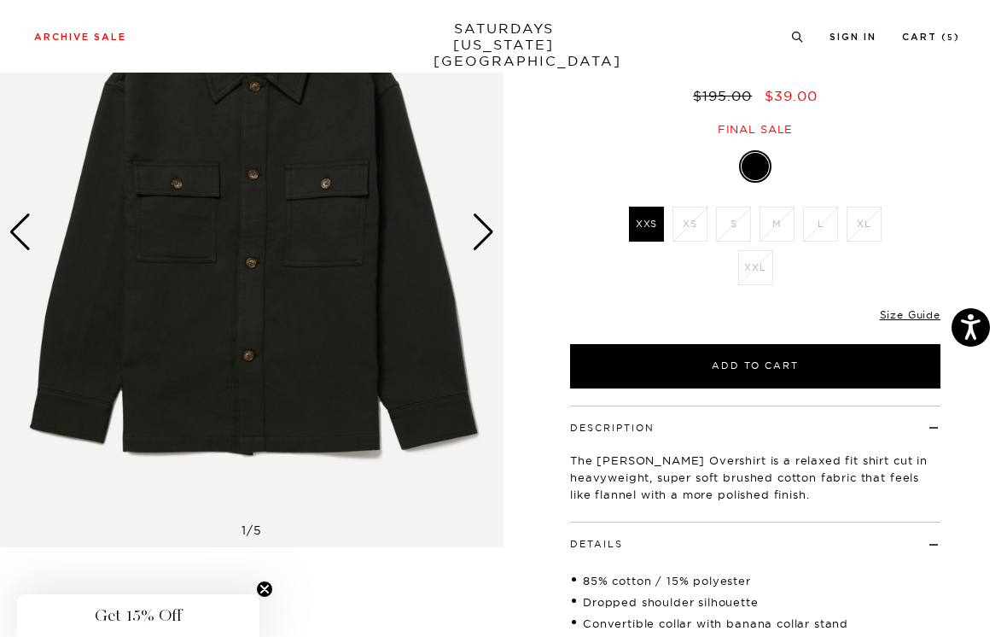
click at [922, 308] on link "Size Guide" at bounding box center [910, 314] width 61 height 13
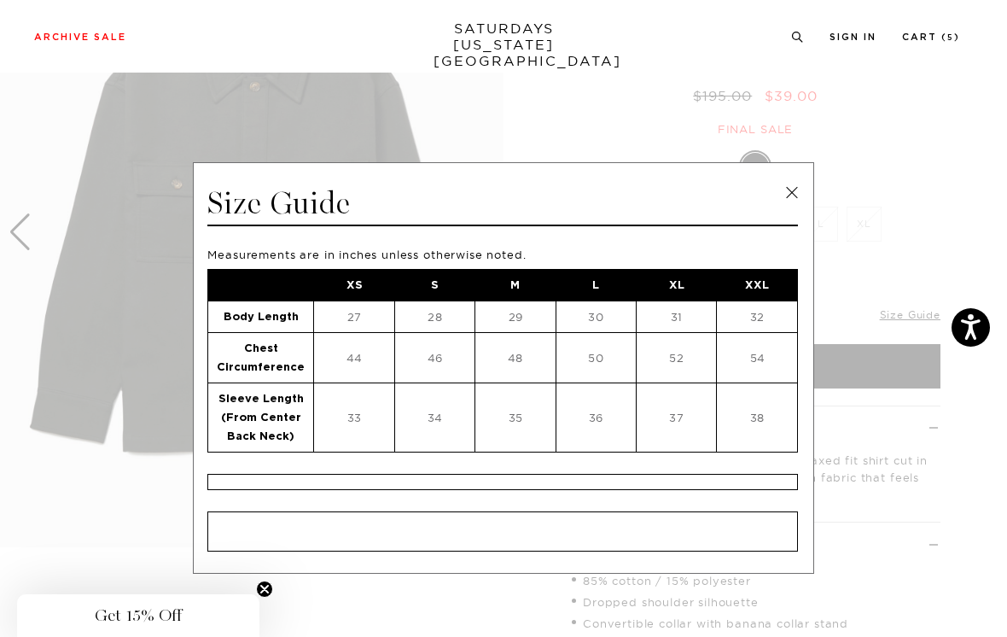
click at [791, 190] on link at bounding box center [792, 193] width 26 height 26
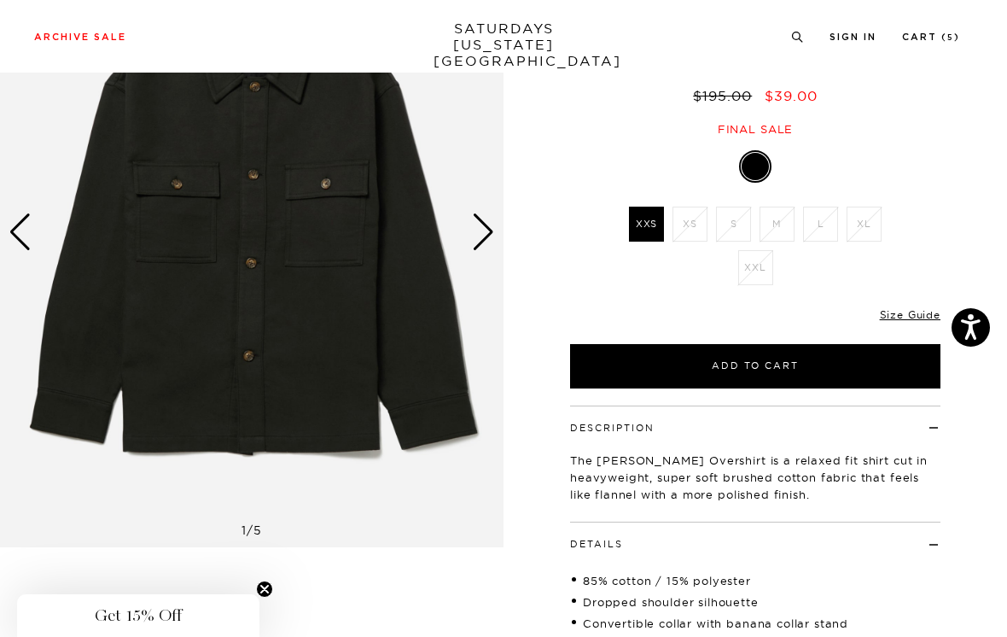
click at [919, 308] on link "Size Guide" at bounding box center [910, 314] width 61 height 13
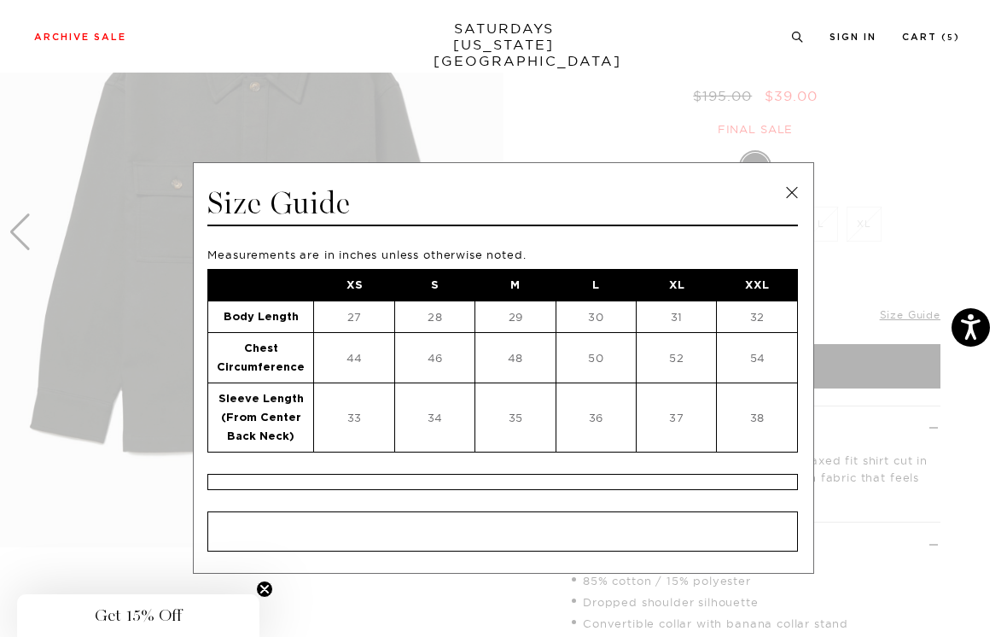
click at [791, 195] on link at bounding box center [792, 193] width 26 height 26
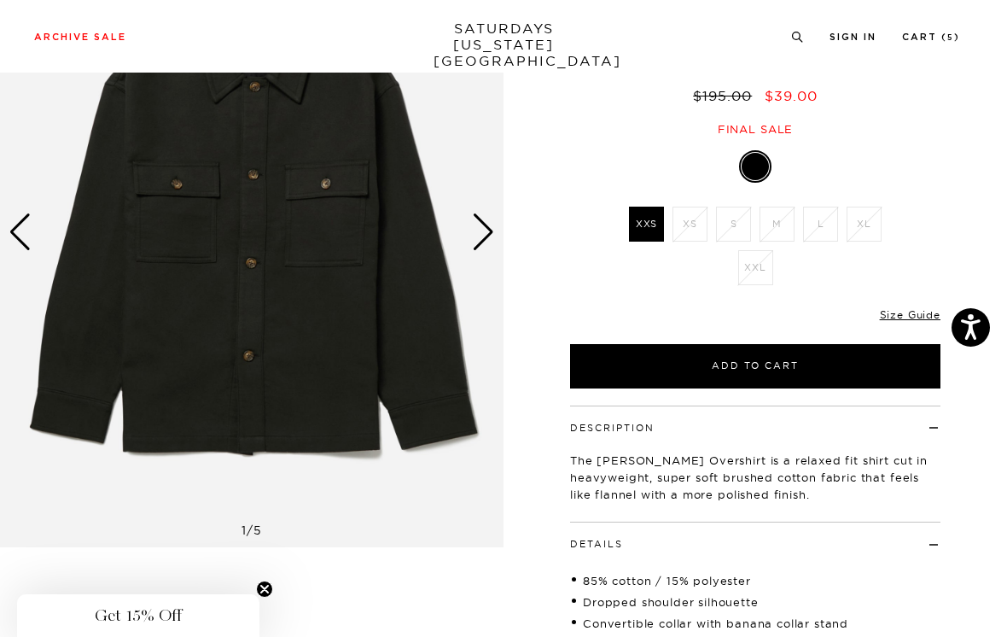
click at [816, 344] on button "Add to Cart" at bounding box center [755, 366] width 371 height 44
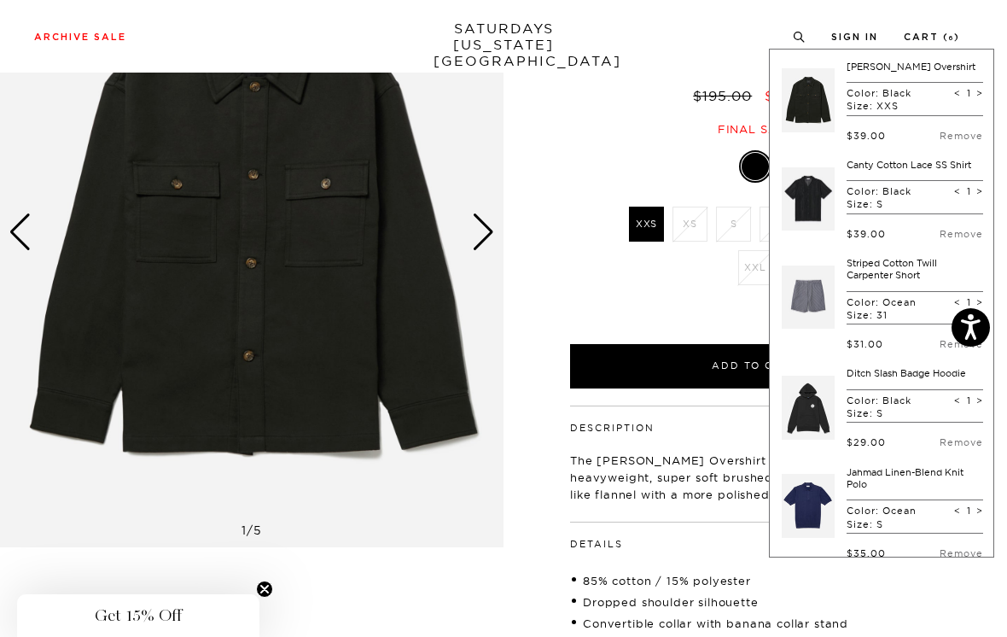
scroll to position [0, 0]
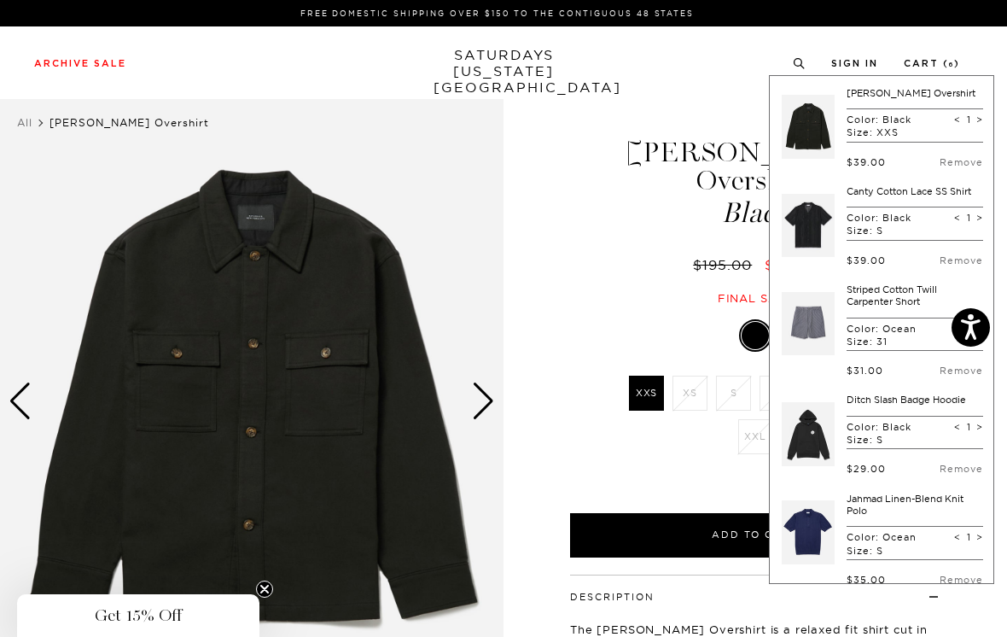
click at [960, 162] on link "Remove" at bounding box center [962, 162] width 44 height 12
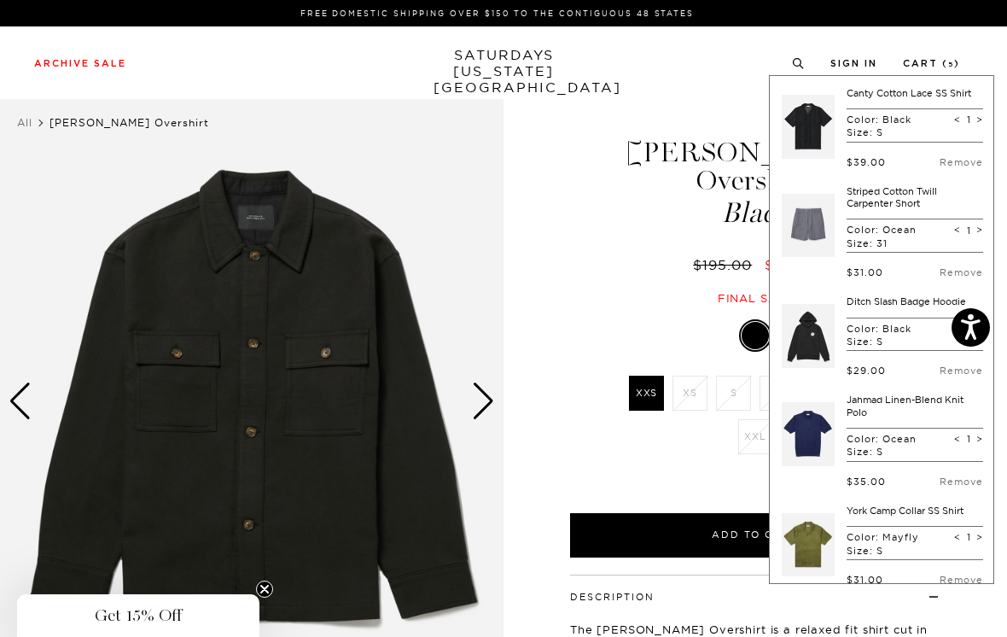
click at [569, 246] on div "[PERSON_NAME] Overshirt Black $195.00 $39.00 Final sale" at bounding box center [756, 204] width 376 height 202
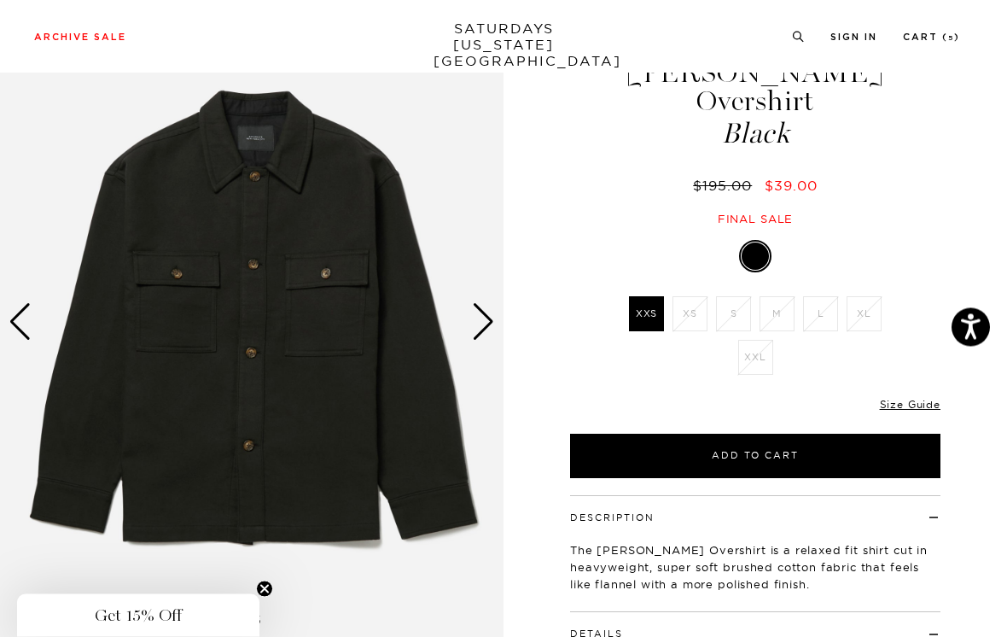
scroll to position [64, 0]
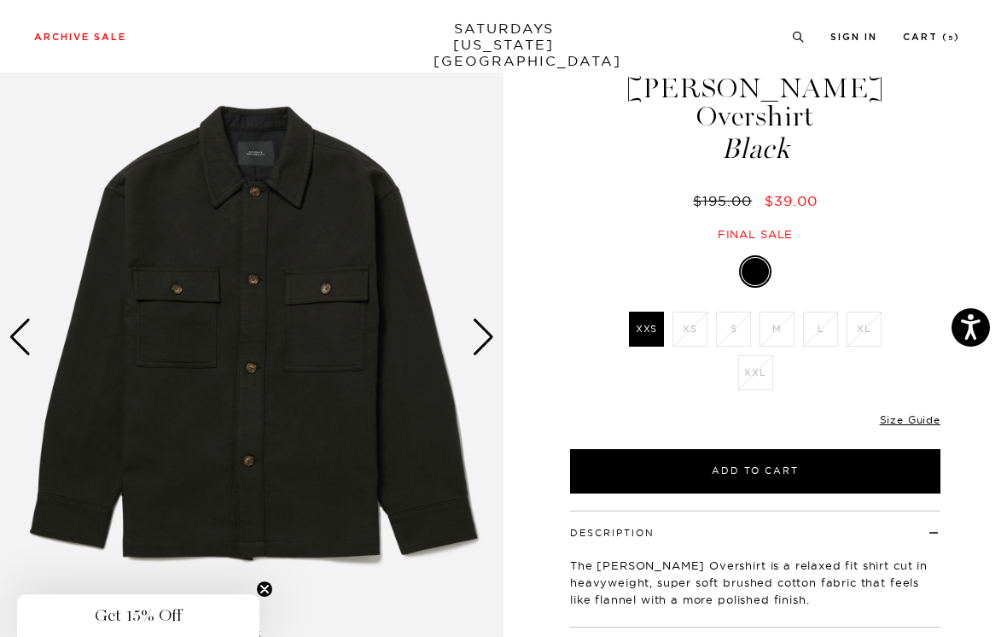
click at [814, 449] on button "Add to Cart" at bounding box center [755, 471] width 371 height 44
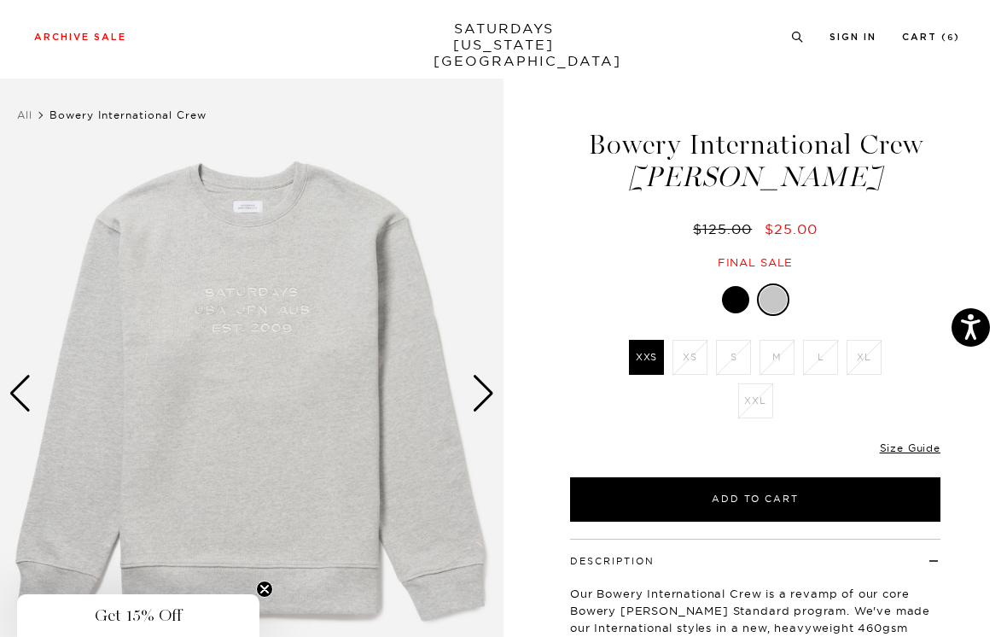
scroll to position [11, 0]
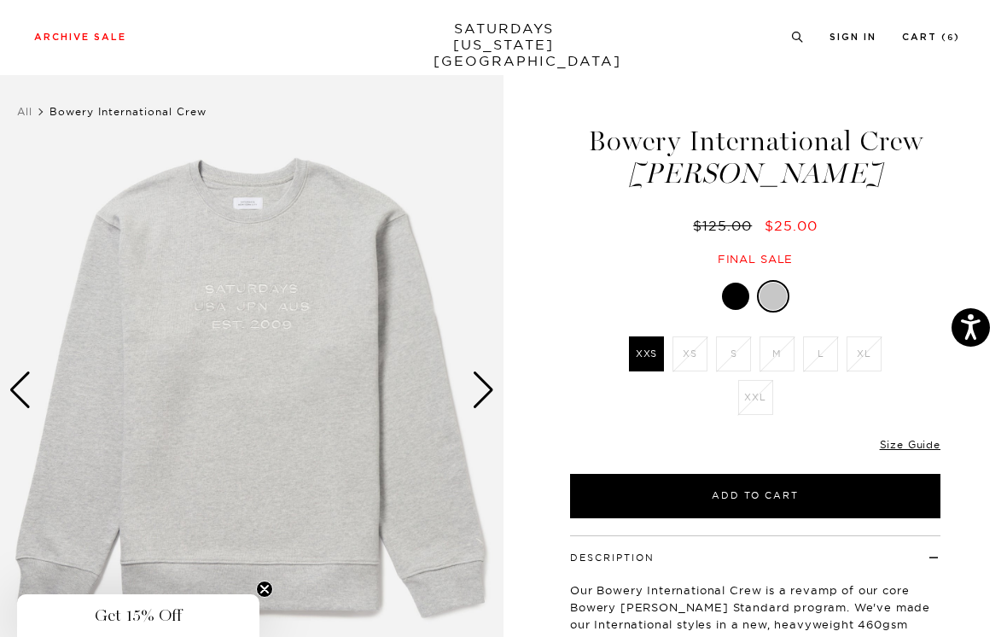
click at [734, 293] on div at bounding box center [735, 296] width 27 height 27
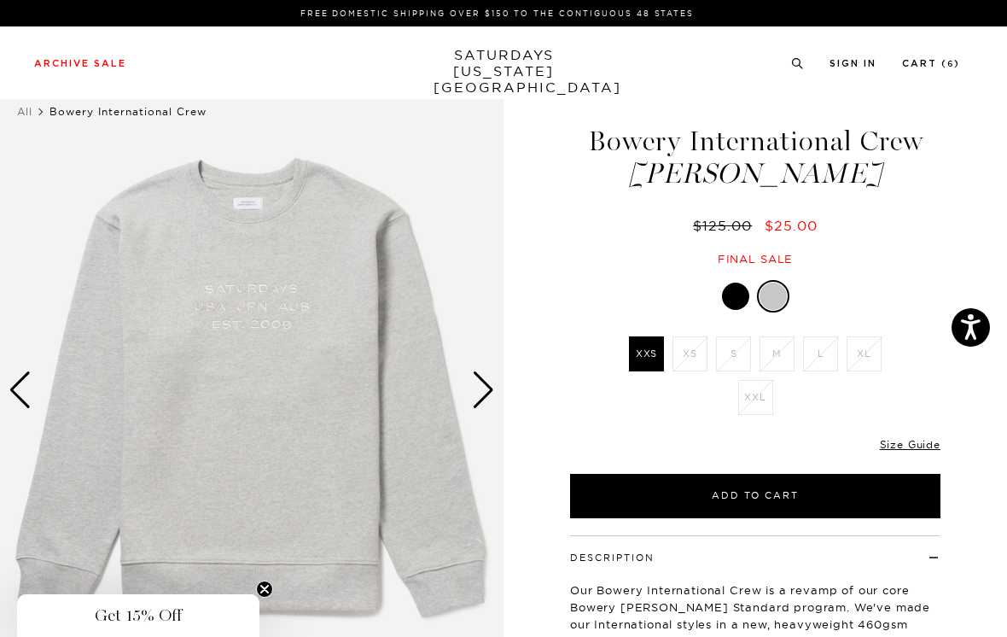
scroll to position [38, 0]
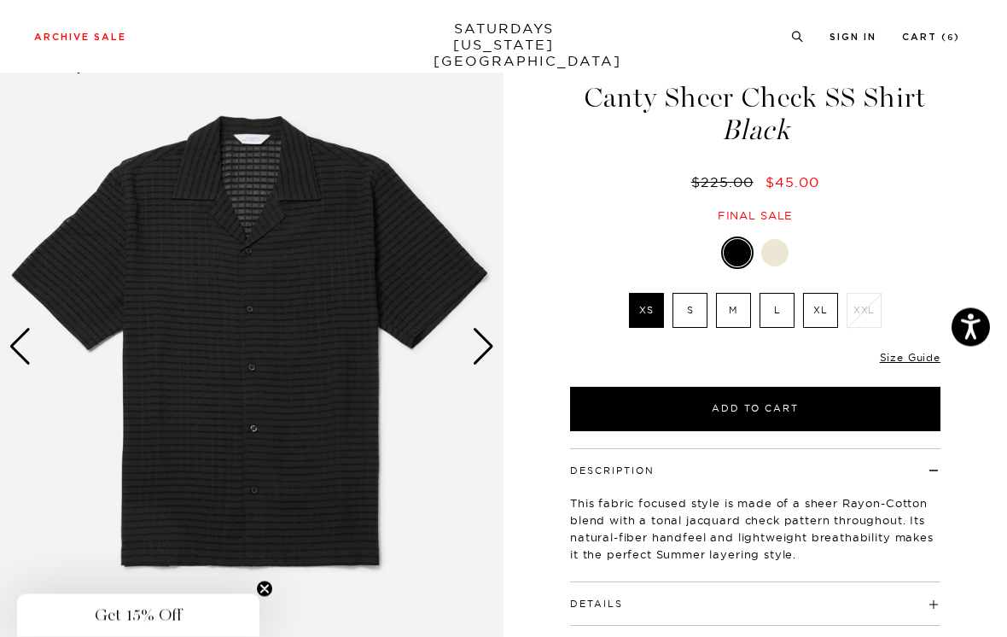
scroll to position [55, 0]
click at [688, 321] on label "S" at bounding box center [690, 338] width 35 height 35
click at [0, 0] on input "S" at bounding box center [0, 0] width 0 height 0
click at [778, 267] on div at bounding box center [775, 280] width 27 height 27
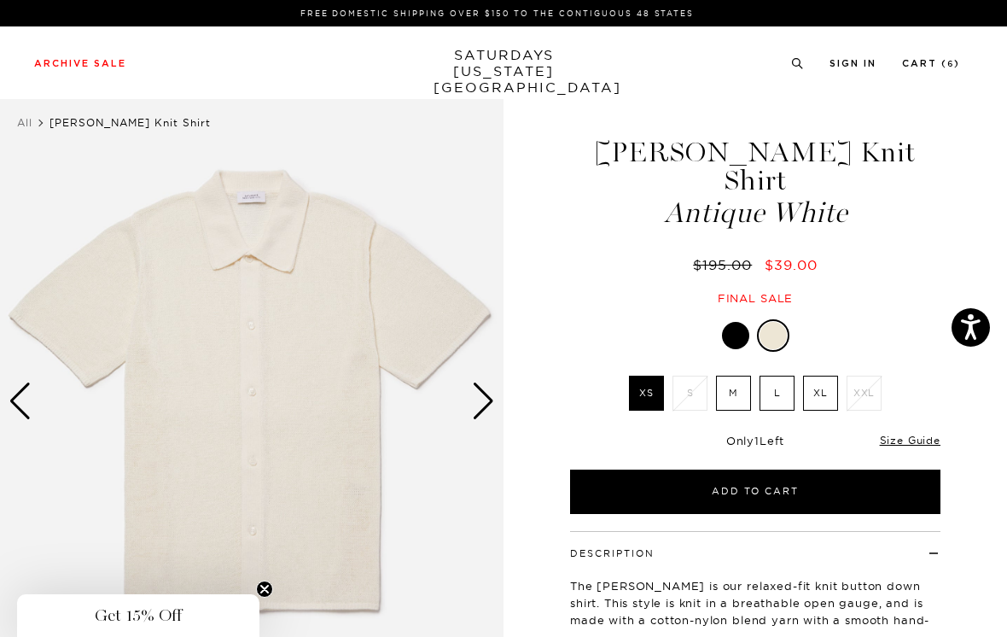
click at [769, 322] on div at bounding box center [773, 335] width 27 height 27
click at [778, 322] on div at bounding box center [773, 335] width 27 height 27
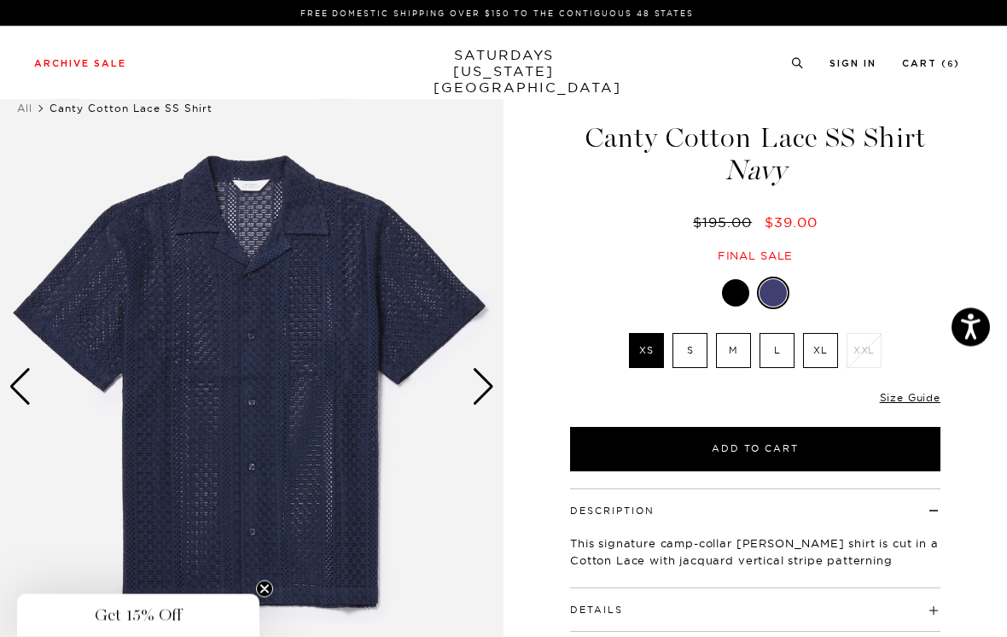
scroll to position [17, 0]
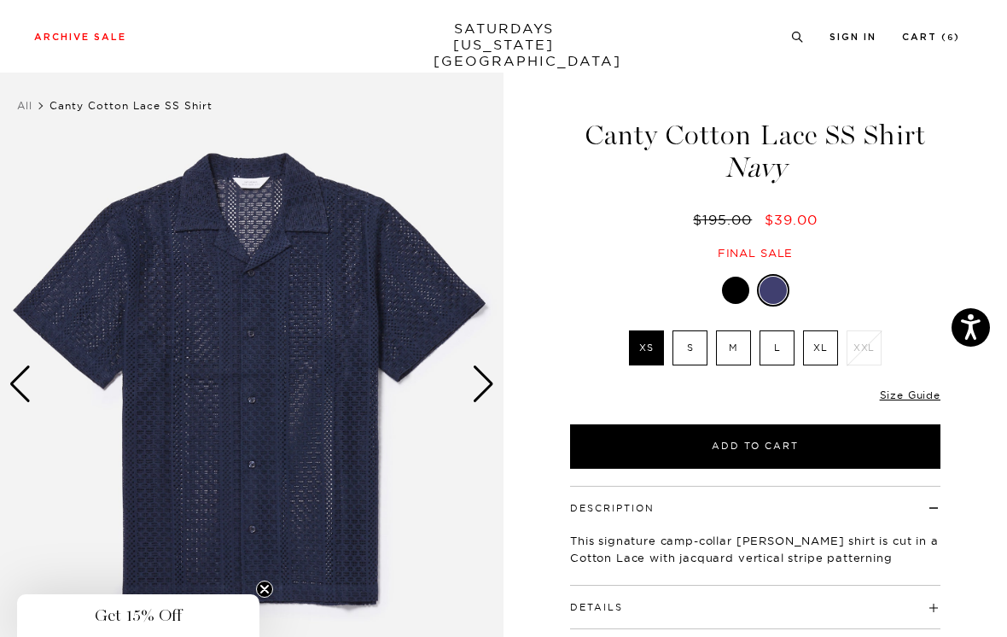
click at [686, 359] on label "S" at bounding box center [690, 376] width 35 height 35
click at [0, 0] on input "S" at bounding box center [0, 0] width 0 height 0
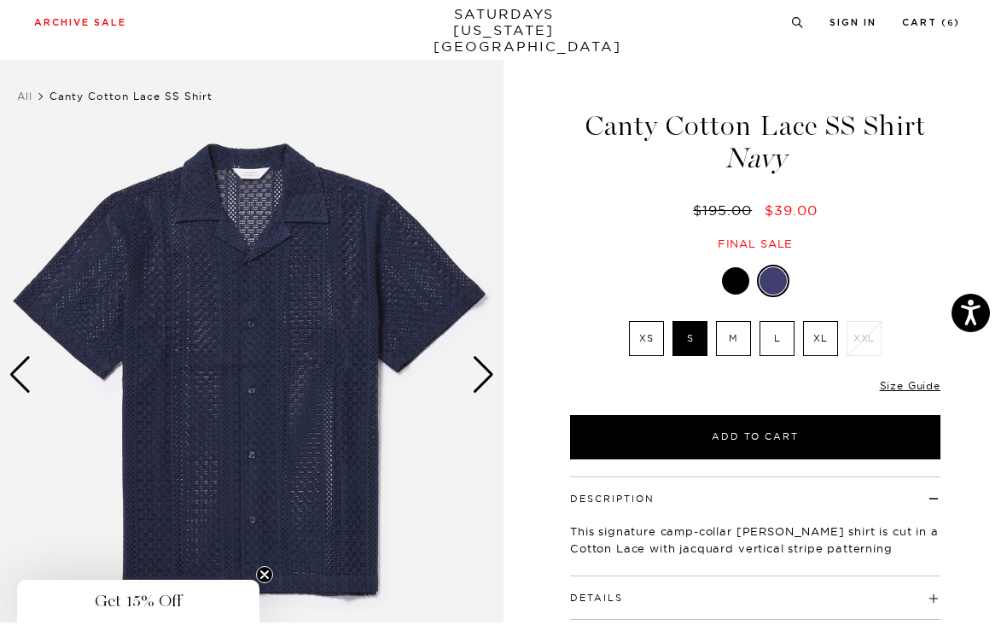
click at [487, 382] on div "Next slide" at bounding box center [483, 390] width 23 height 38
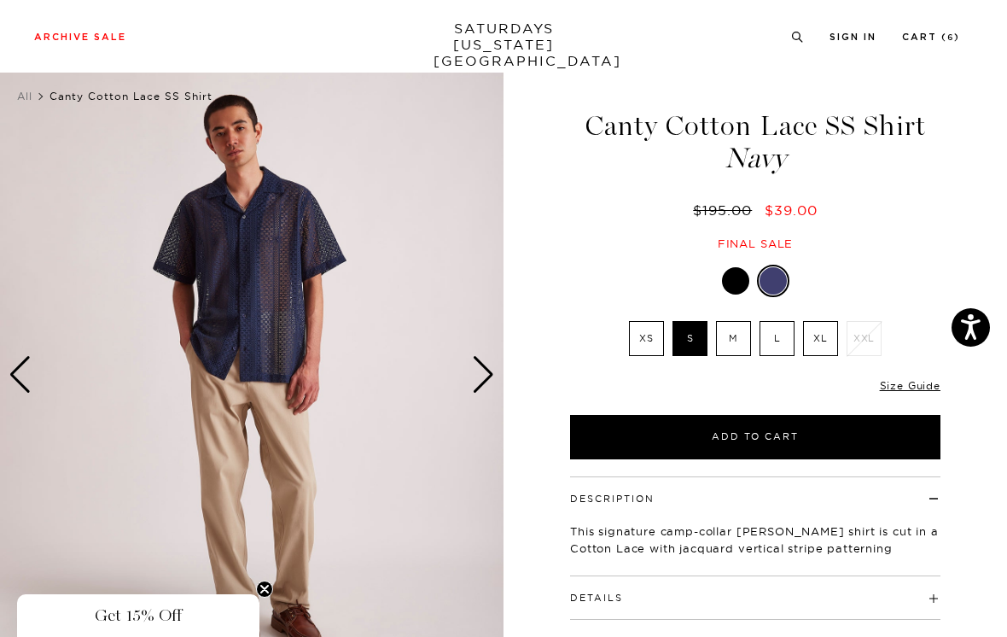
scroll to position [0, 0]
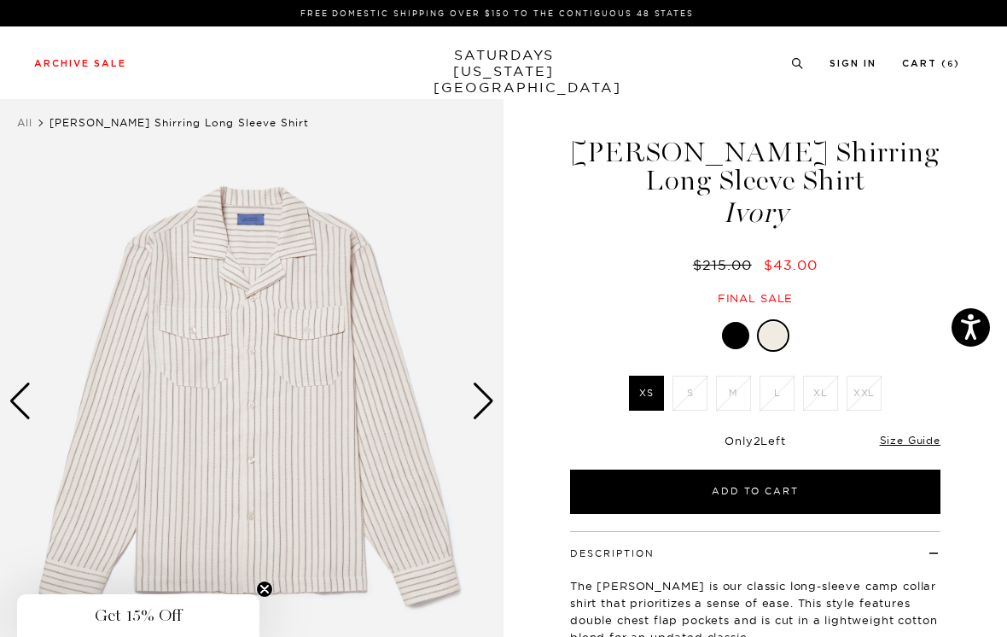
click at [738, 335] on div at bounding box center [735, 335] width 27 height 27
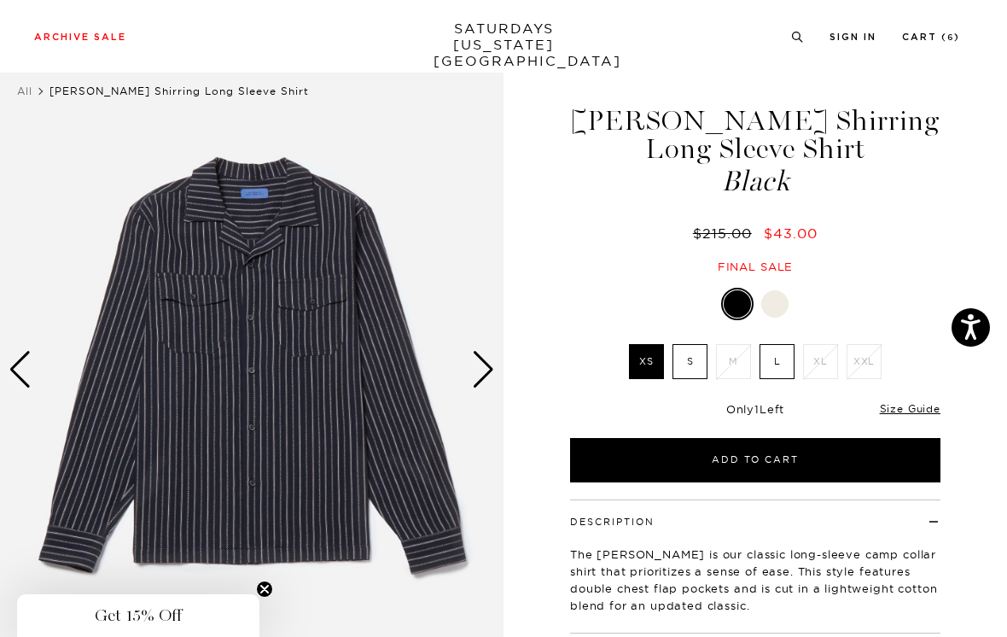
scroll to position [36, 0]
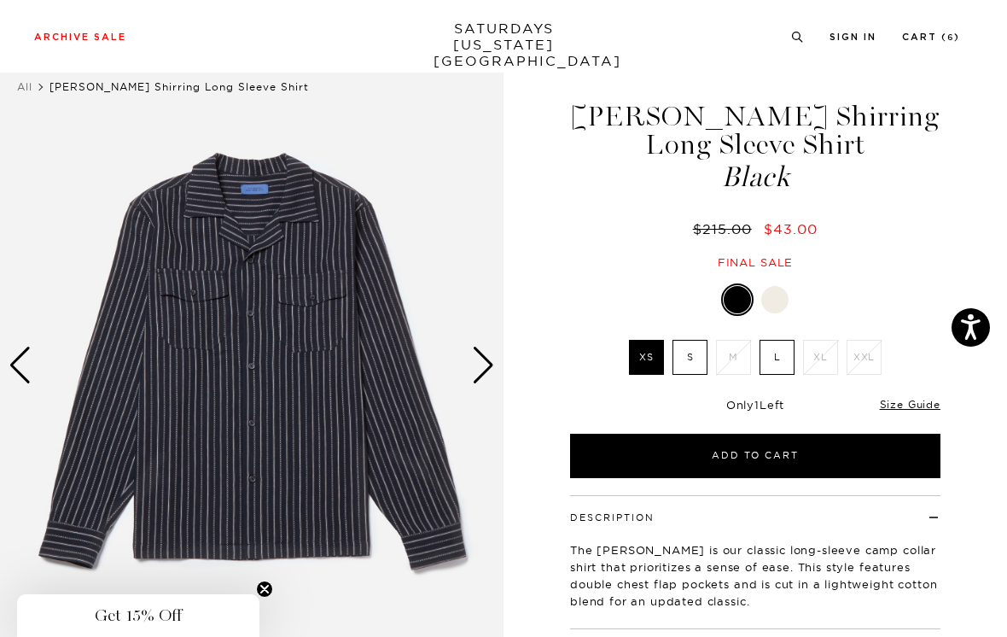
click at [696, 358] on label "S" at bounding box center [690, 357] width 35 height 35
click at [0, 0] on input "S" at bounding box center [0, 0] width 0 height 0
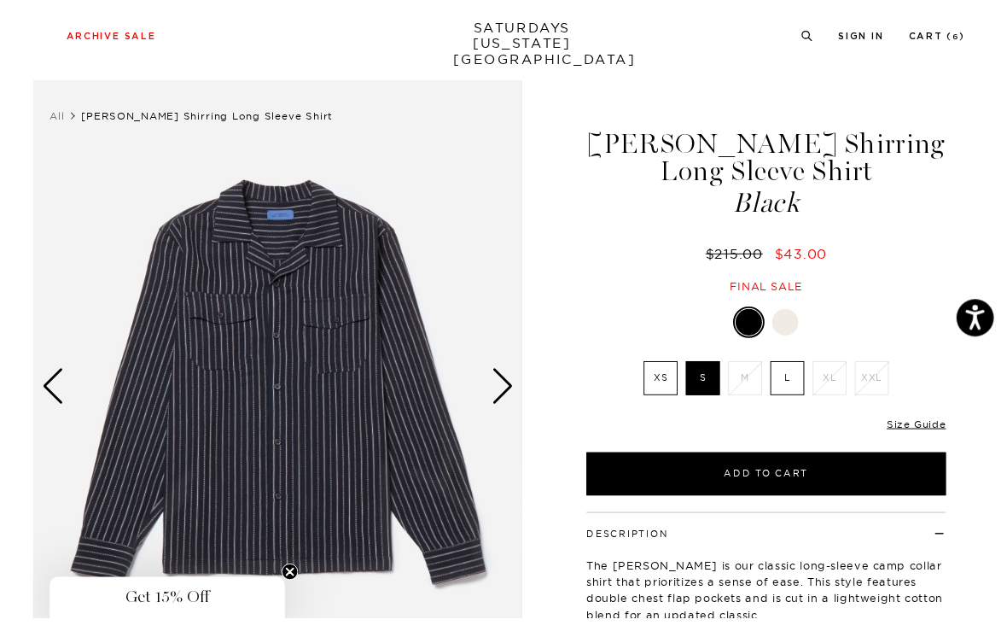
scroll to position [26, 0]
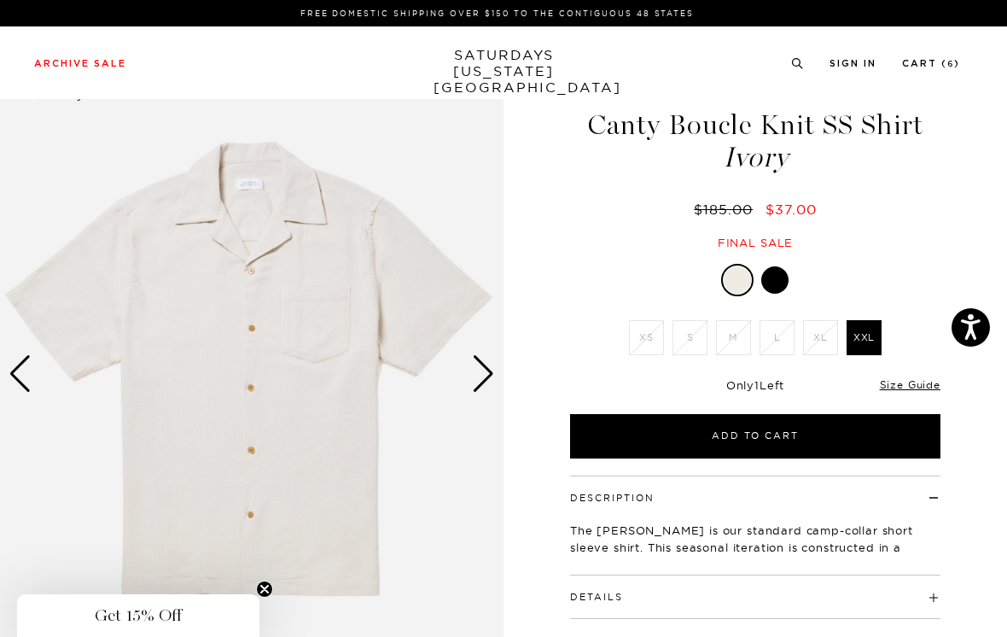
scroll to position [80, 0]
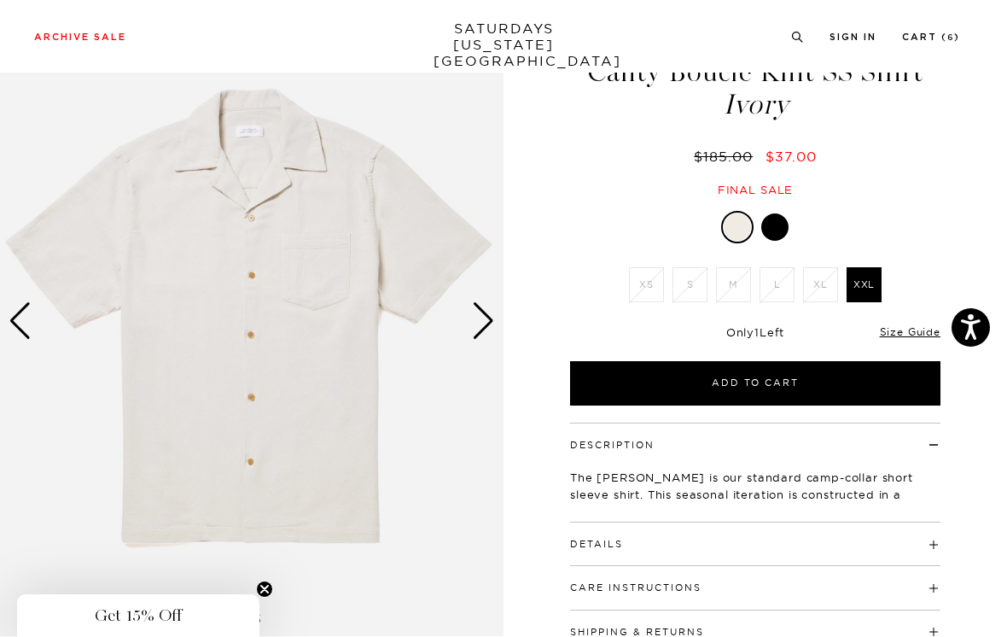
click at [779, 242] on div at bounding box center [775, 255] width 27 height 27
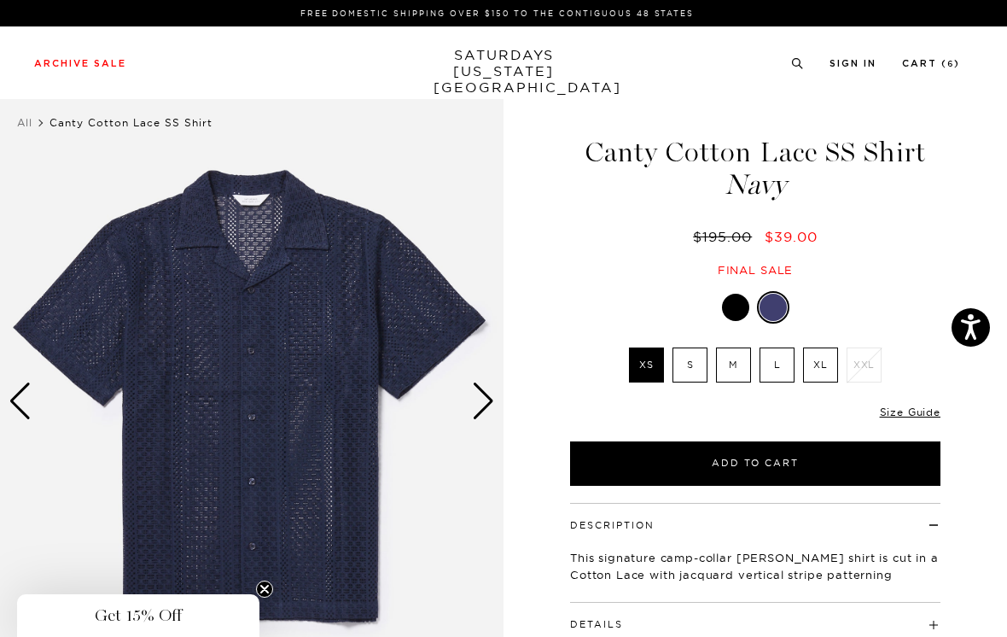
click at [691, 376] on label "S" at bounding box center [690, 393] width 35 height 35
click at [0, 0] on input "S" at bounding box center [0, 0] width 0 height 0
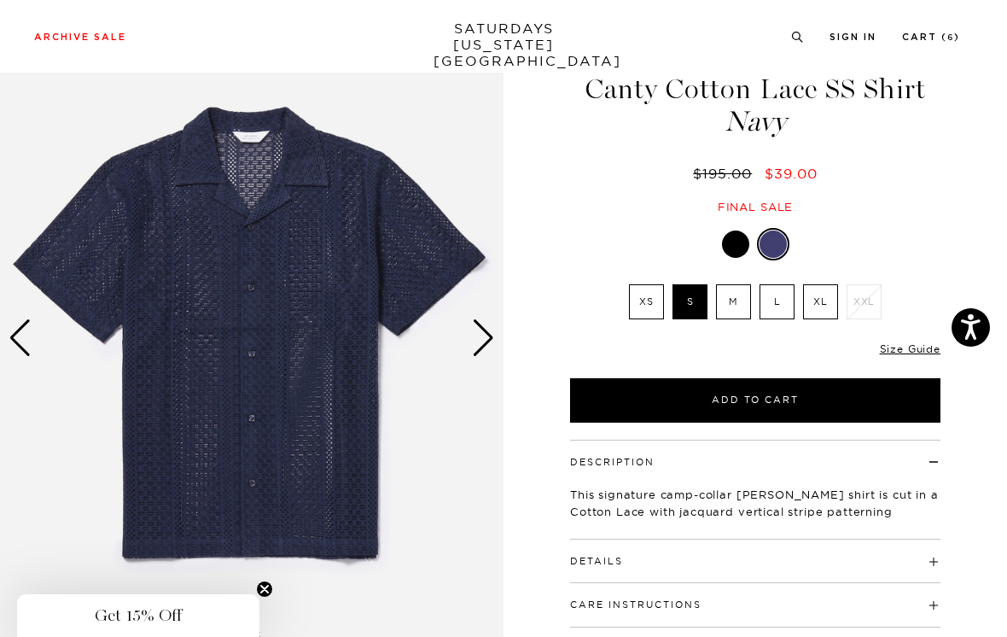
scroll to position [67, 0]
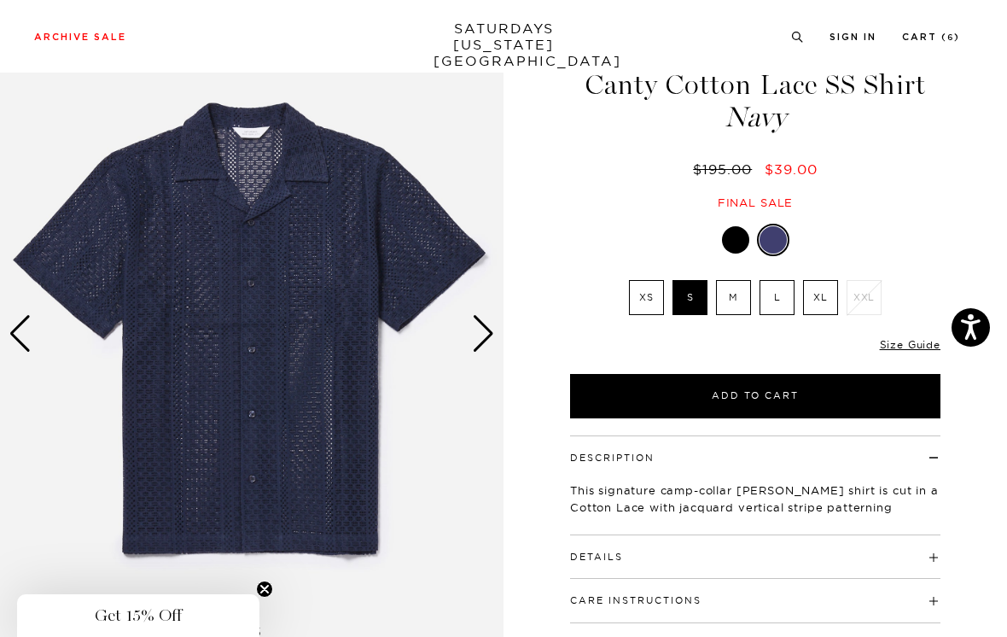
click at [681, 402] on button "Add to Cart" at bounding box center [755, 424] width 371 height 44
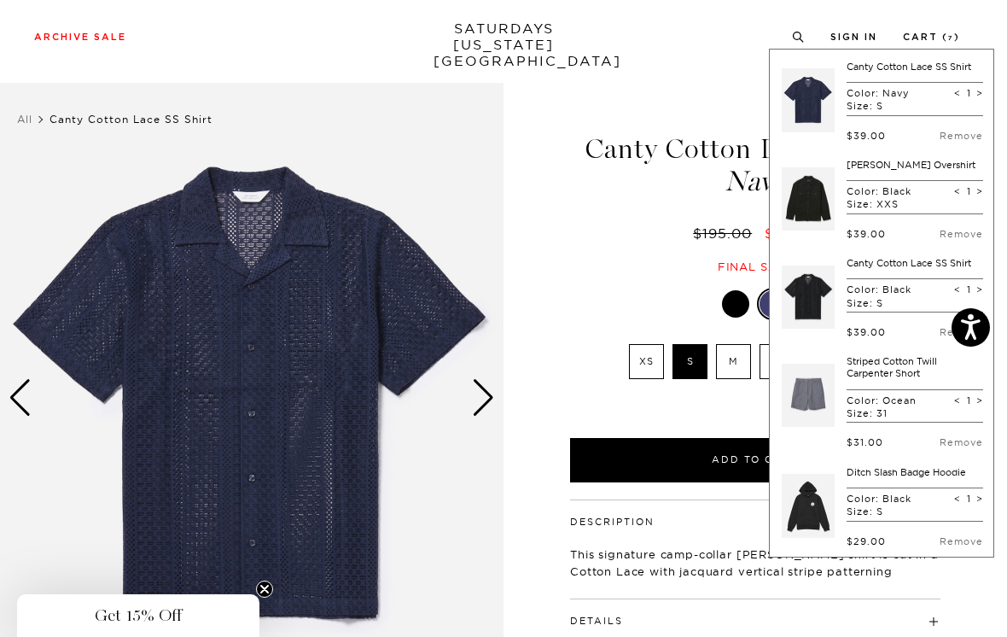
scroll to position [0, 0]
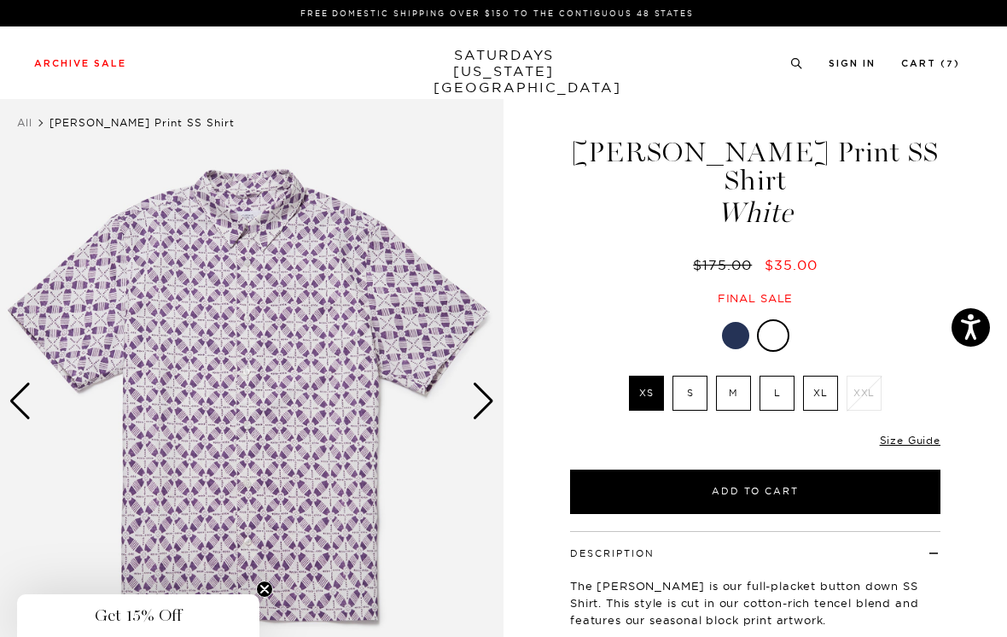
click at [737, 322] on div at bounding box center [735, 335] width 27 height 27
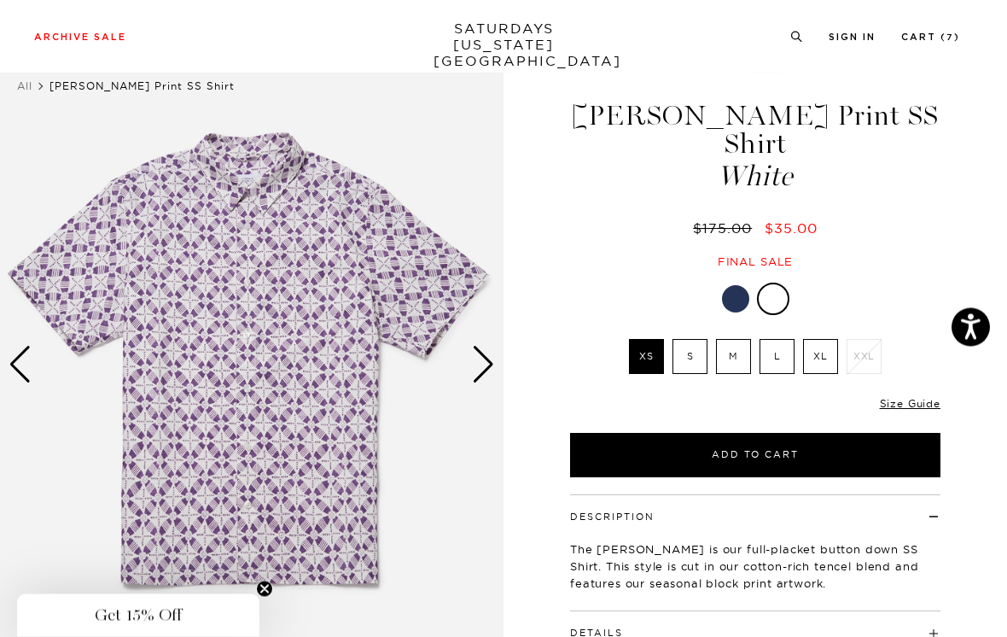
scroll to position [40, 0]
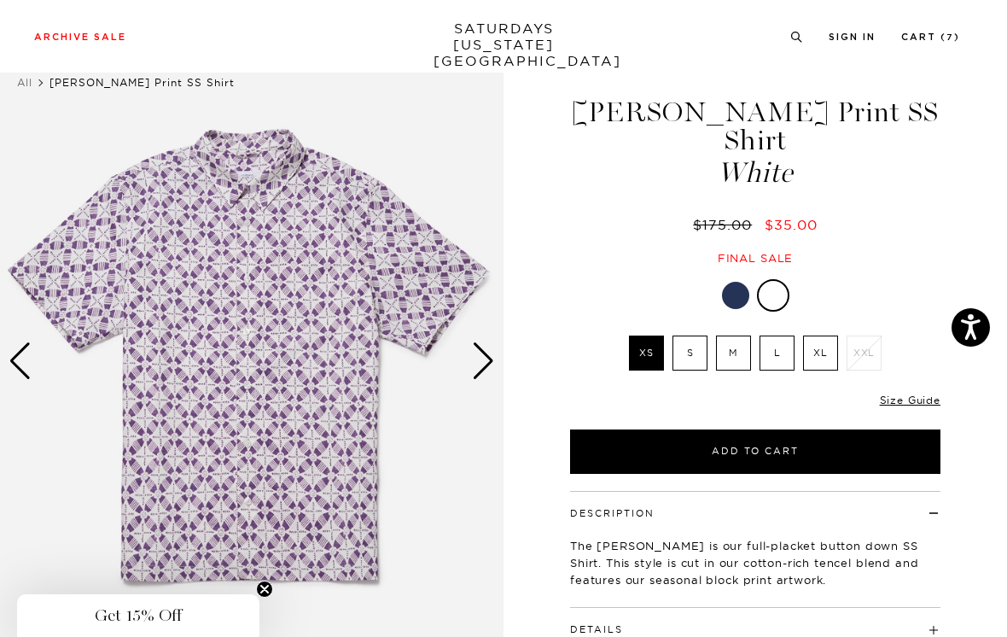
click at [484, 368] on div "Next slide" at bounding box center [483, 361] width 23 height 38
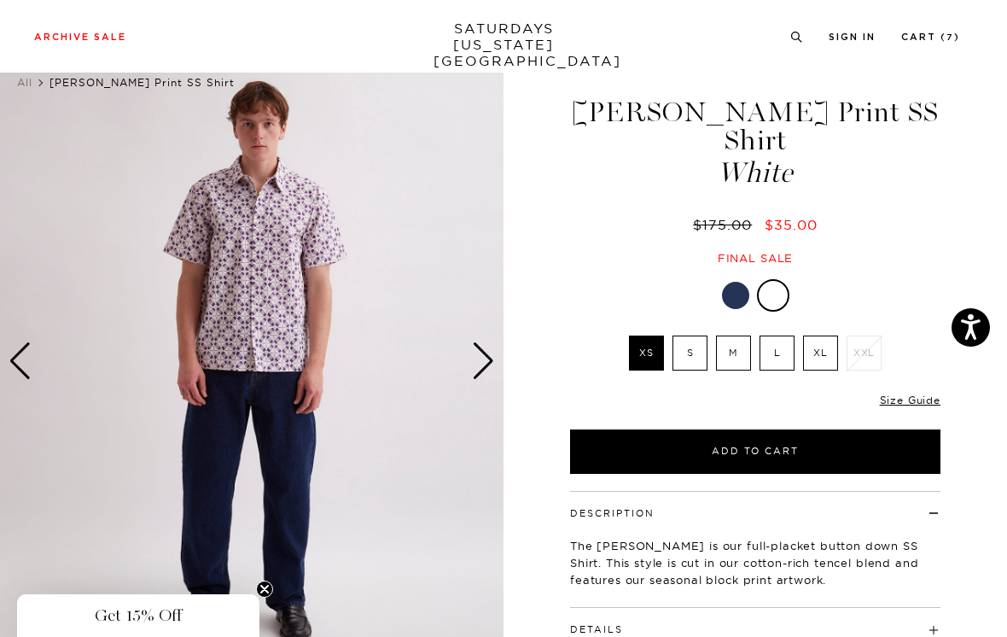
scroll to position [0, 0]
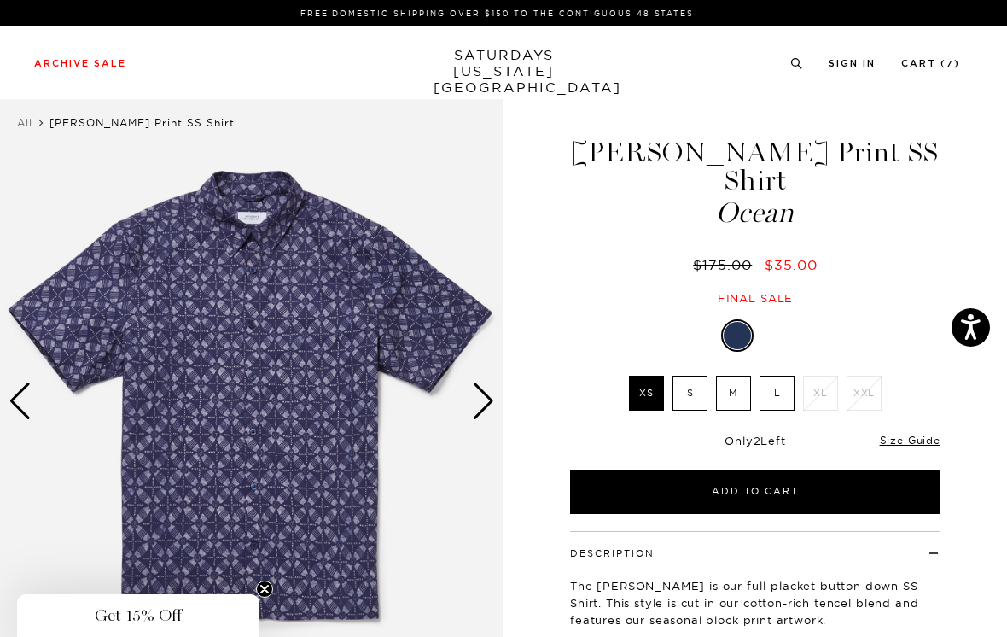
click at [687, 376] on label "S" at bounding box center [690, 393] width 35 height 35
click at [0, 0] on input "S" at bounding box center [0, 0] width 0 height 0
click at [651, 376] on label "XS" at bounding box center [646, 393] width 35 height 35
click at [0, 0] on input "XS" at bounding box center [0, 0] width 0 height 0
click at [689, 376] on label "S" at bounding box center [690, 393] width 35 height 35
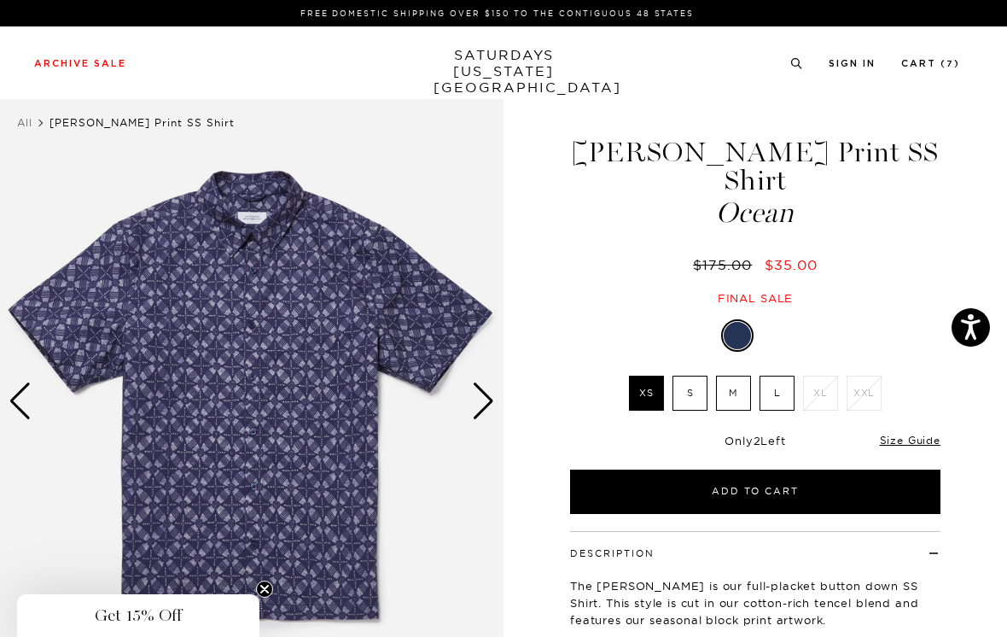
click at [0, 0] on input "S" at bounding box center [0, 0] width 0 height 0
click at [669, 470] on button "Add to Cart" at bounding box center [755, 492] width 371 height 44
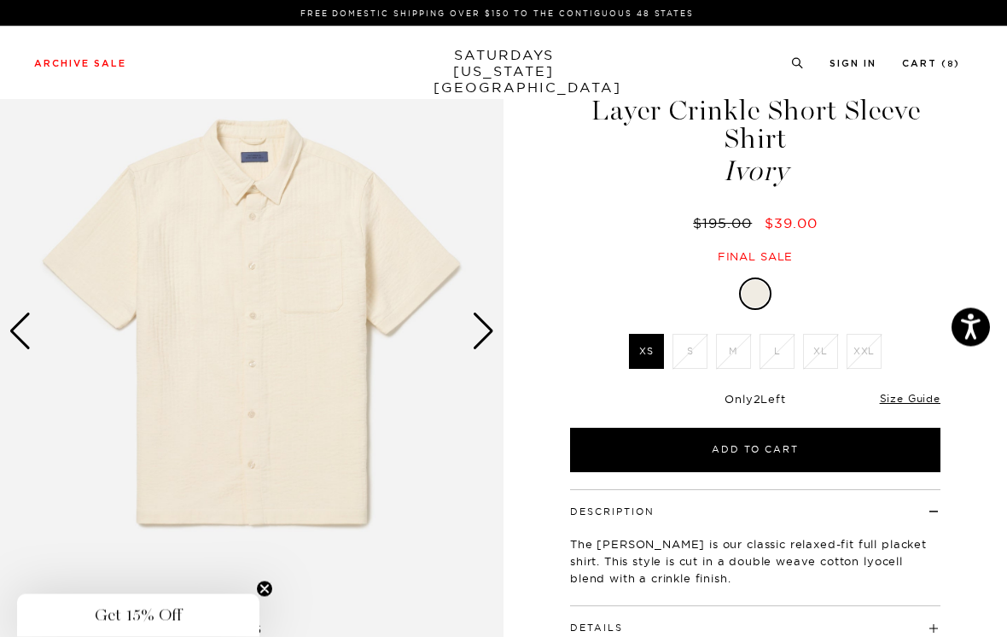
scroll to position [72, 0]
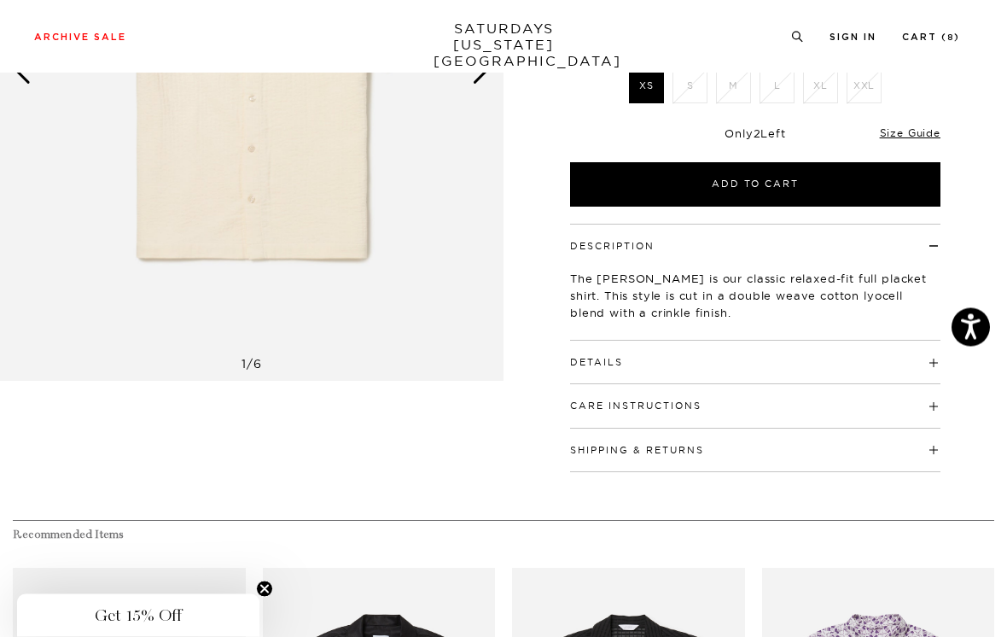
scroll to position [331, 0]
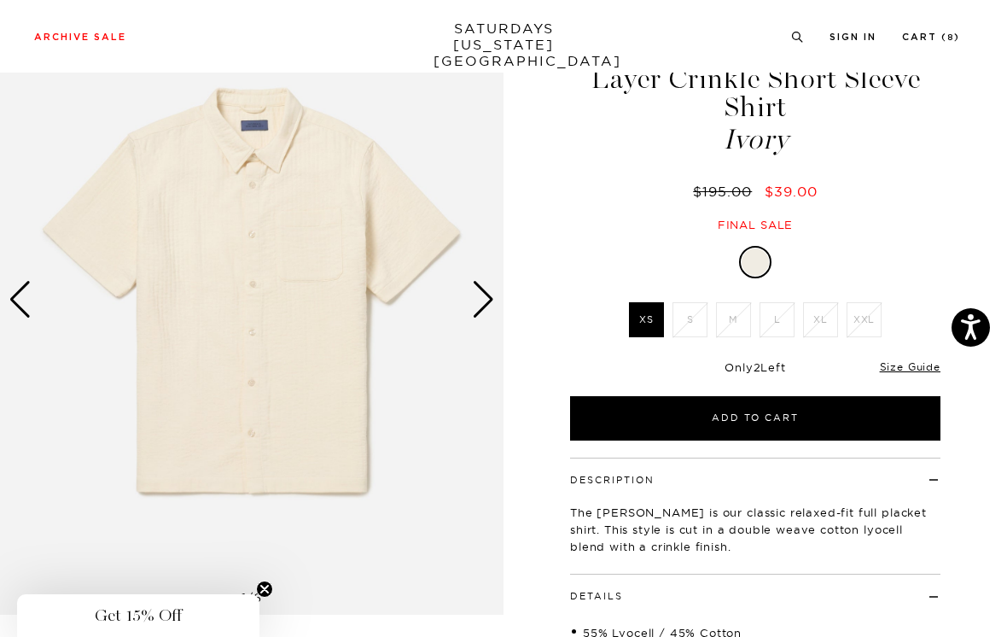
scroll to position [100, 0]
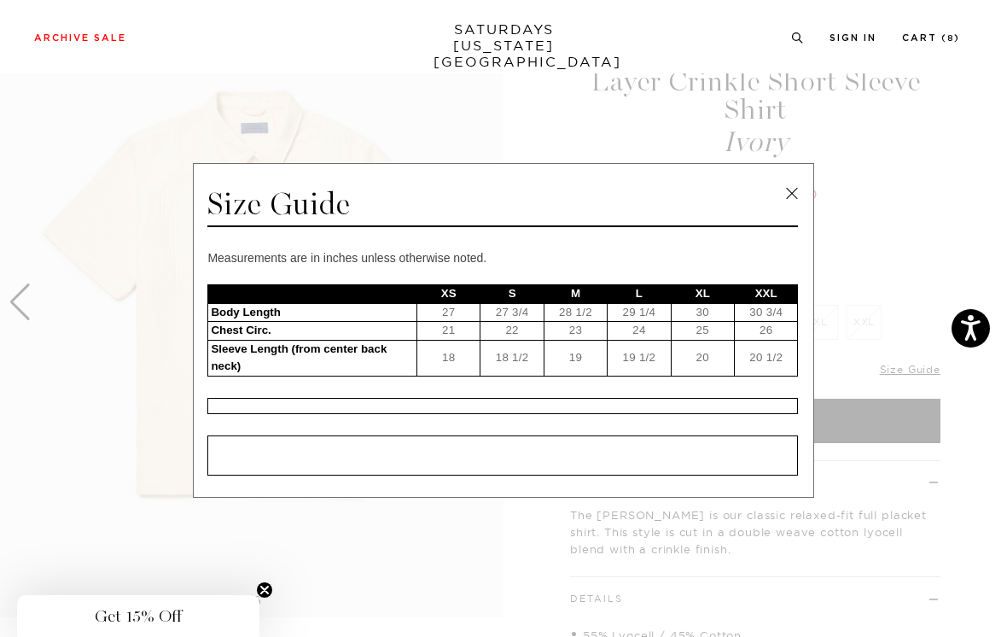
scroll to position [99, 0]
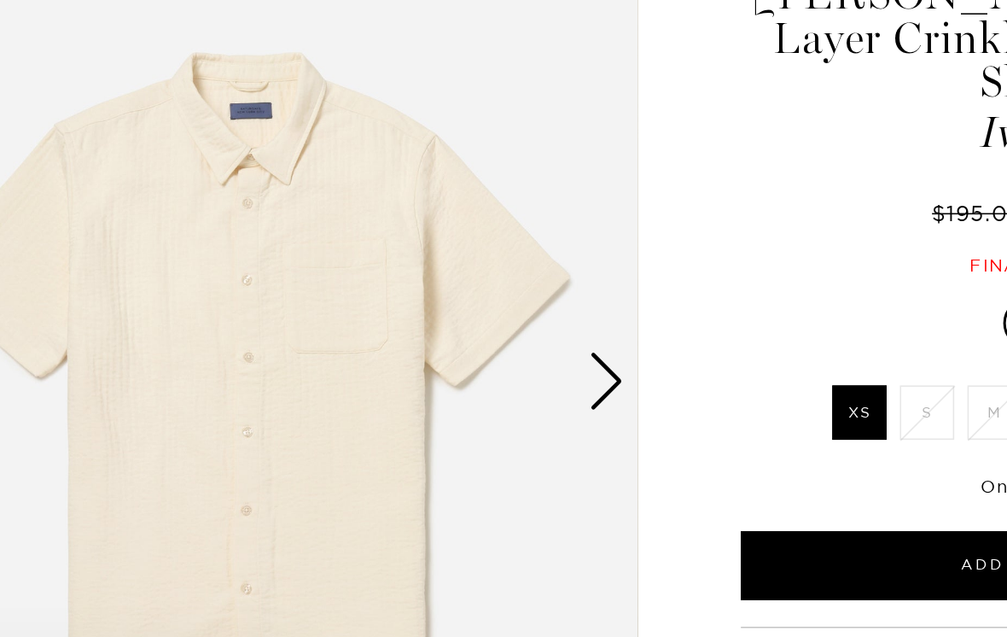
scroll to position [13, 0]
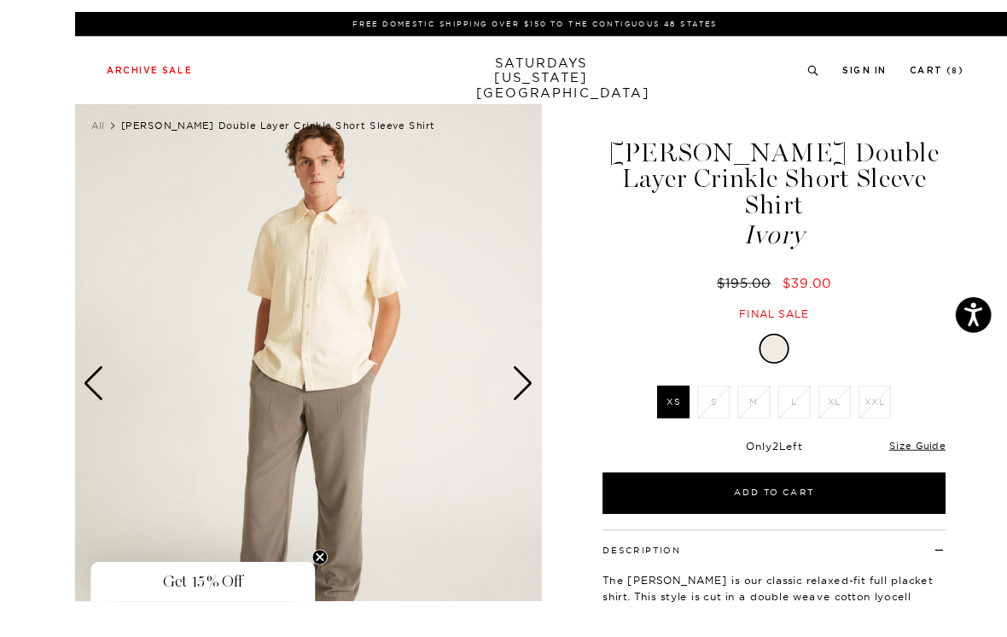
scroll to position [15, 0]
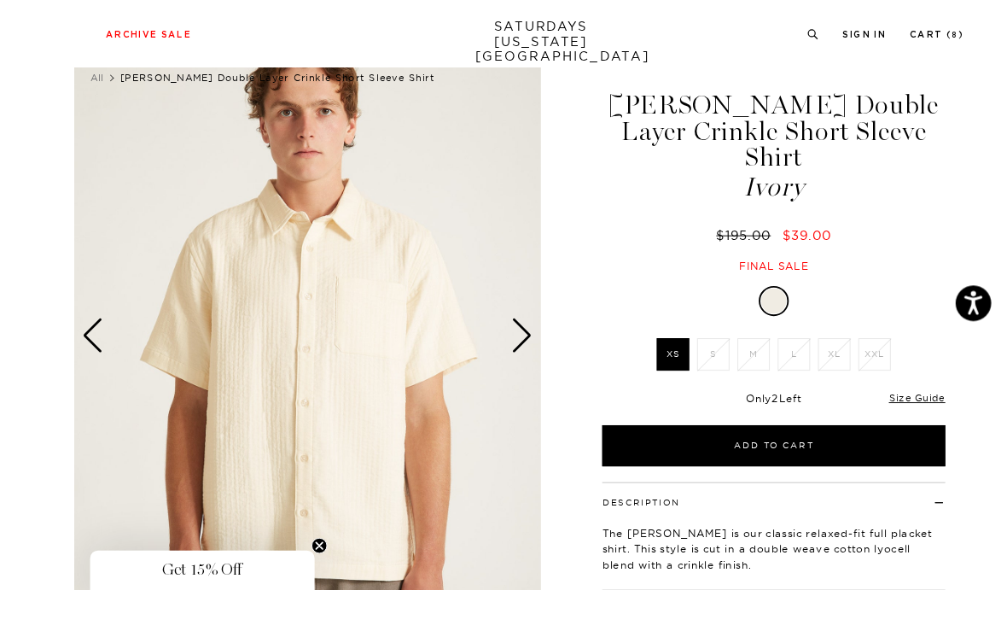
scroll to position [108, 0]
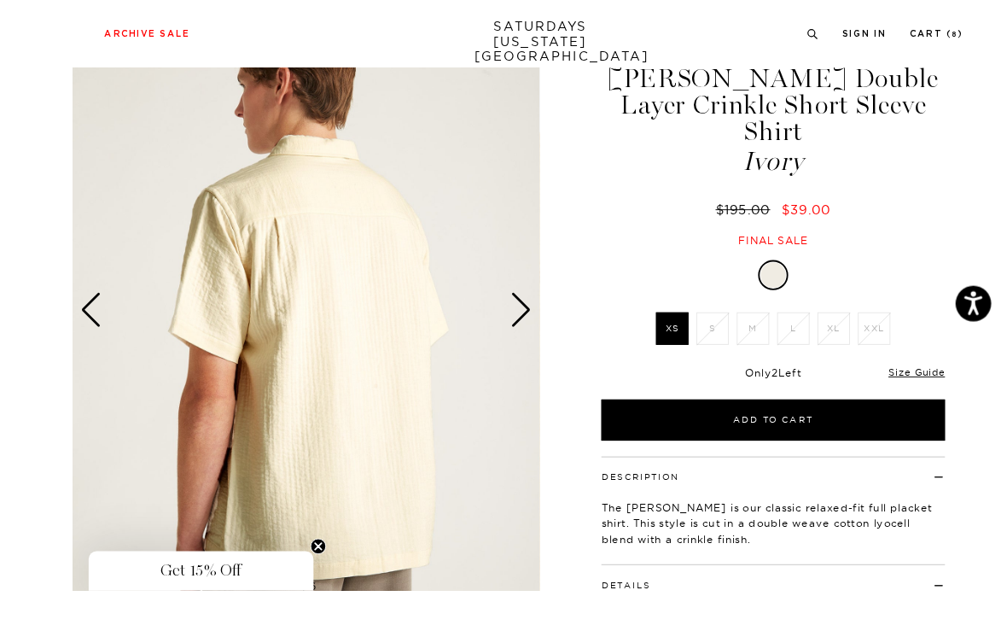
scroll to position [140, 0]
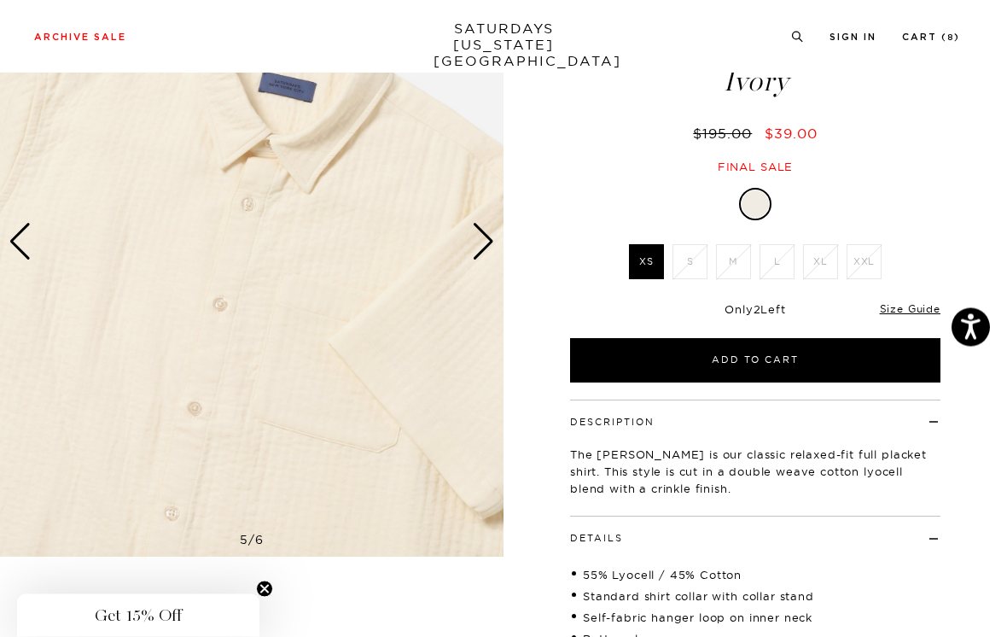
scroll to position [161, 0]
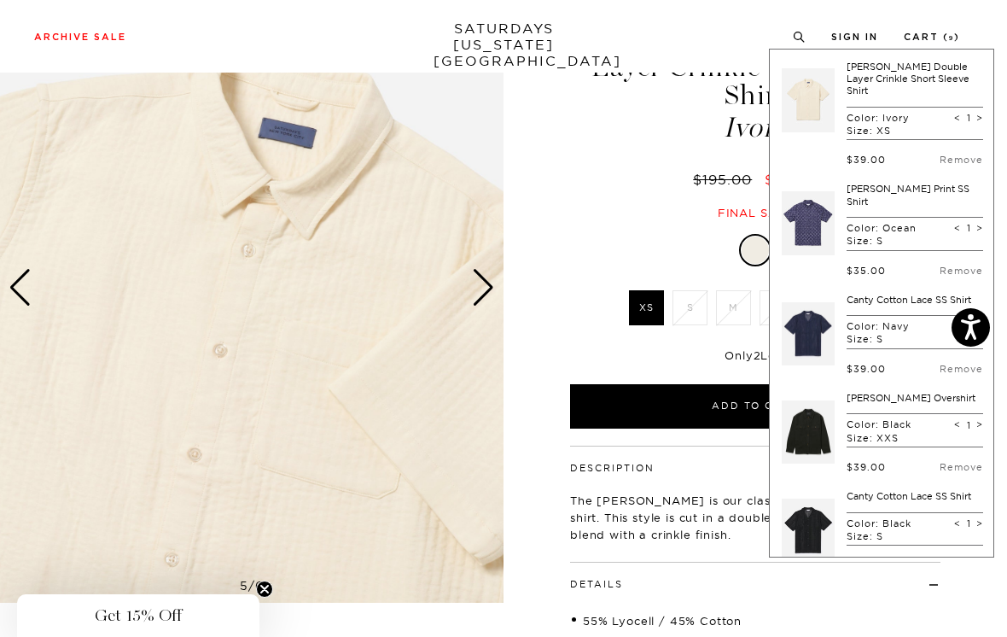
scroll to position [0, 0]
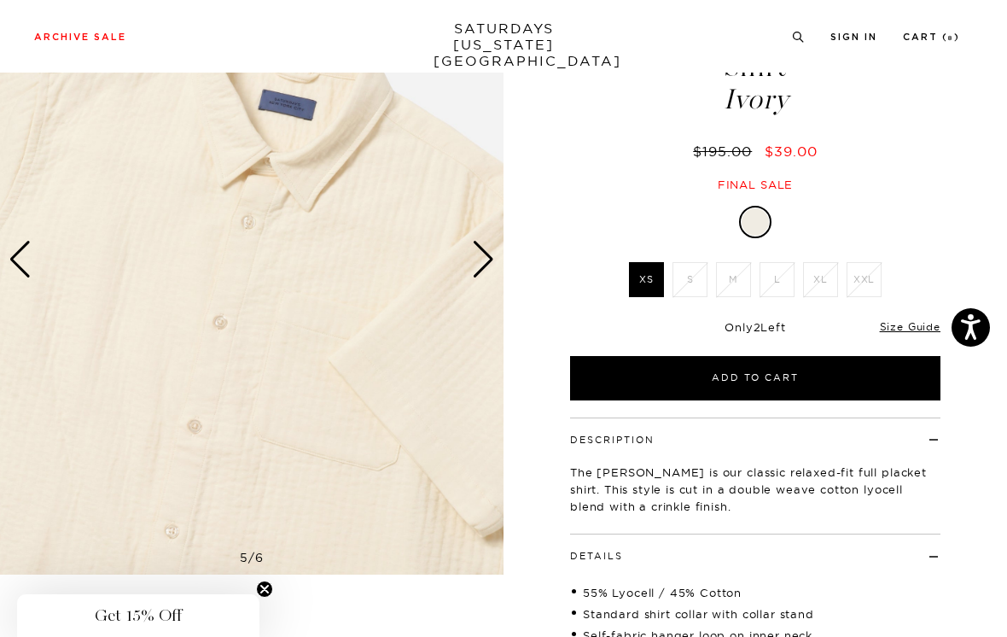
scroll to position [143, 0]
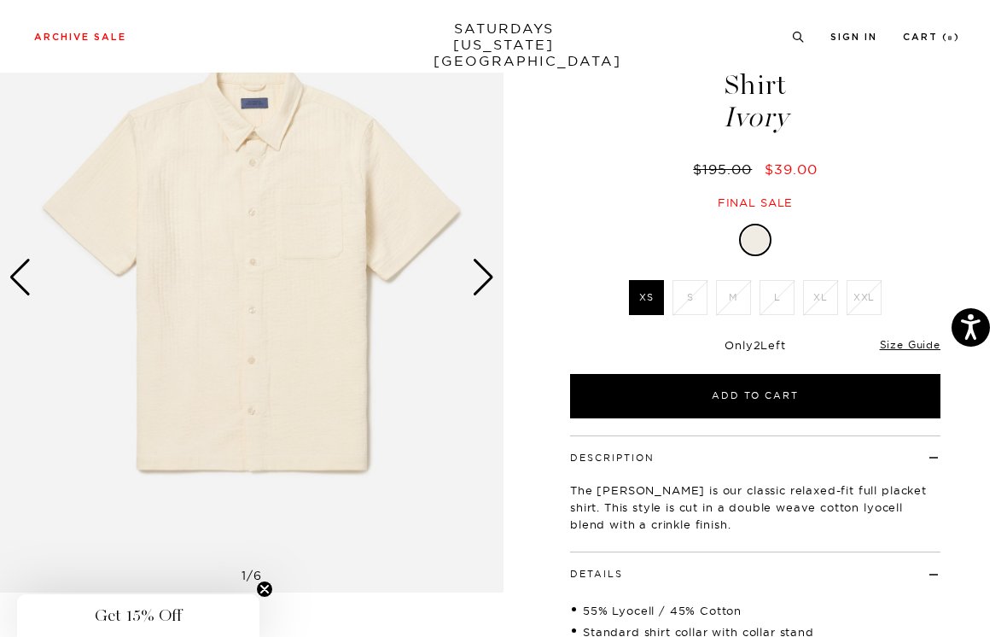
scroll to position [88, 0]
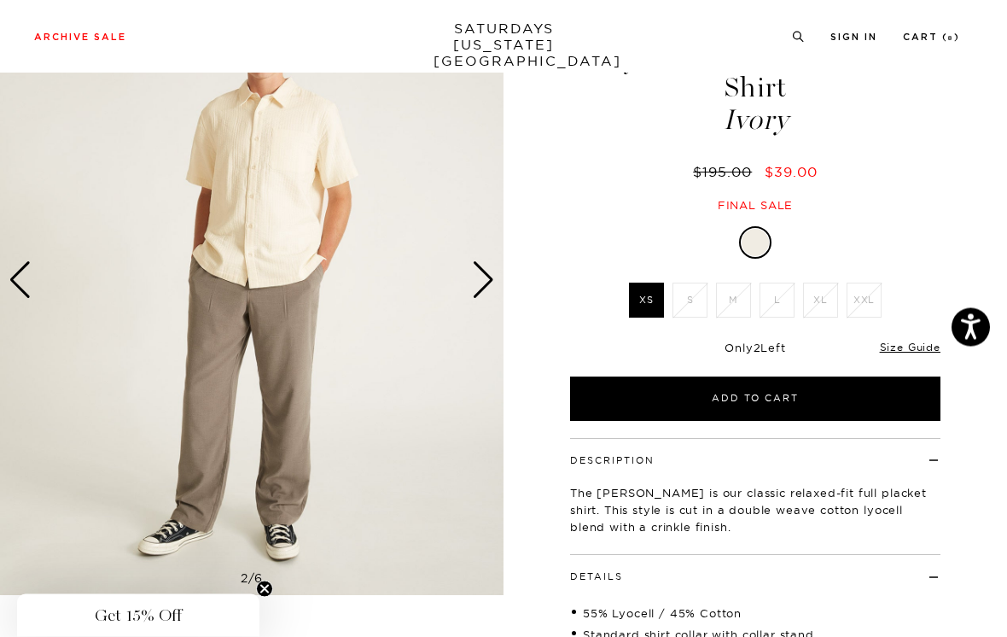
scroll to position [122, 0]
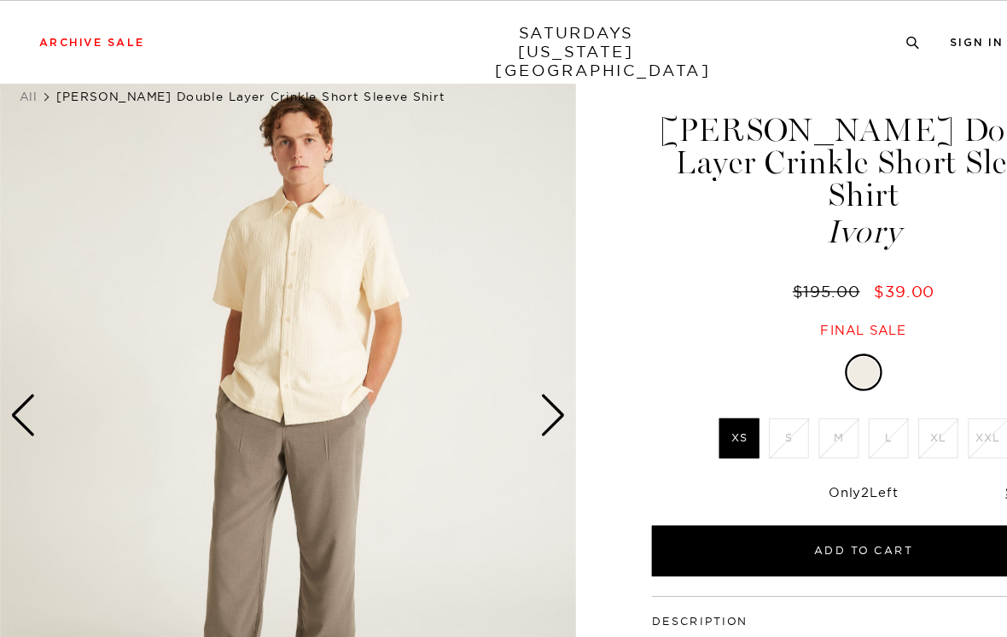
scroll to position [0, 0]
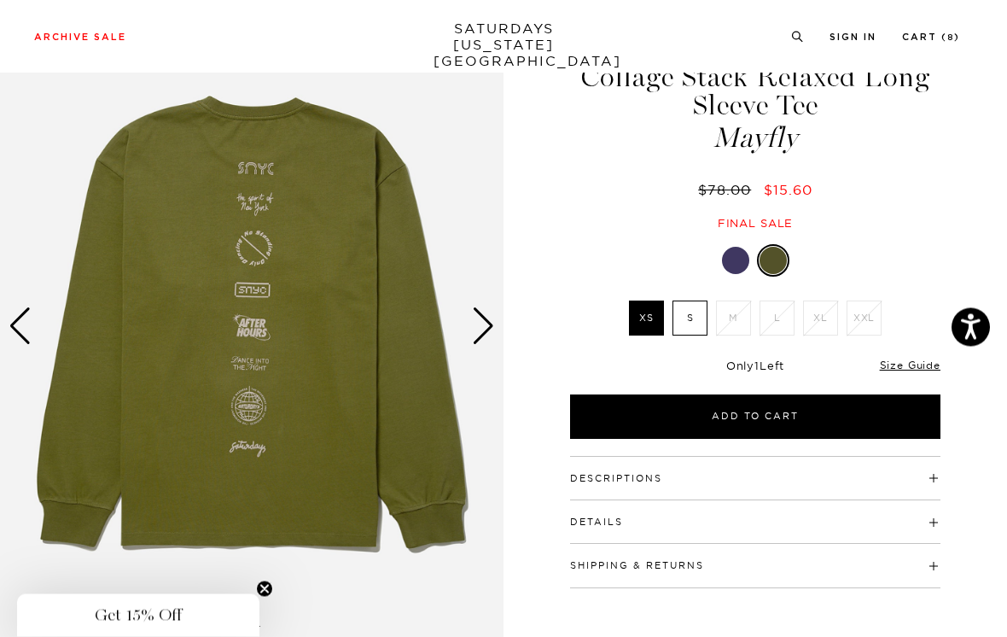
scroll to position [77, 0]
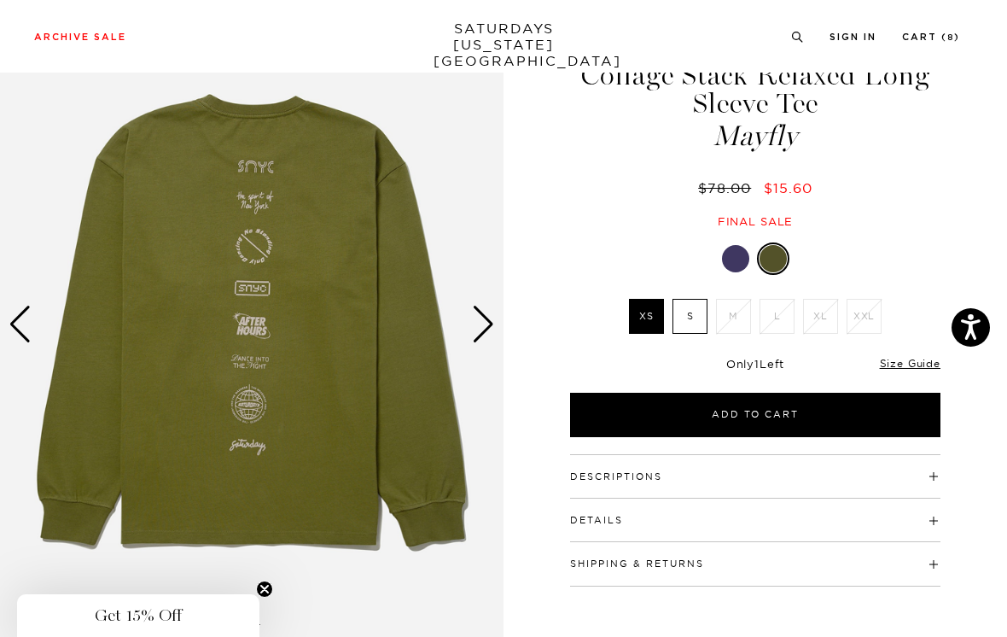
click at [692, 315] on label "S" at bounding box center [690, 316] width 35 height 35
click at [0, 0] on input "S" at bounding box center [0, 0] width 0 height 0
click at [483, 318] on div "Next slide" at bounding box center [483, 325] width 23 height 38
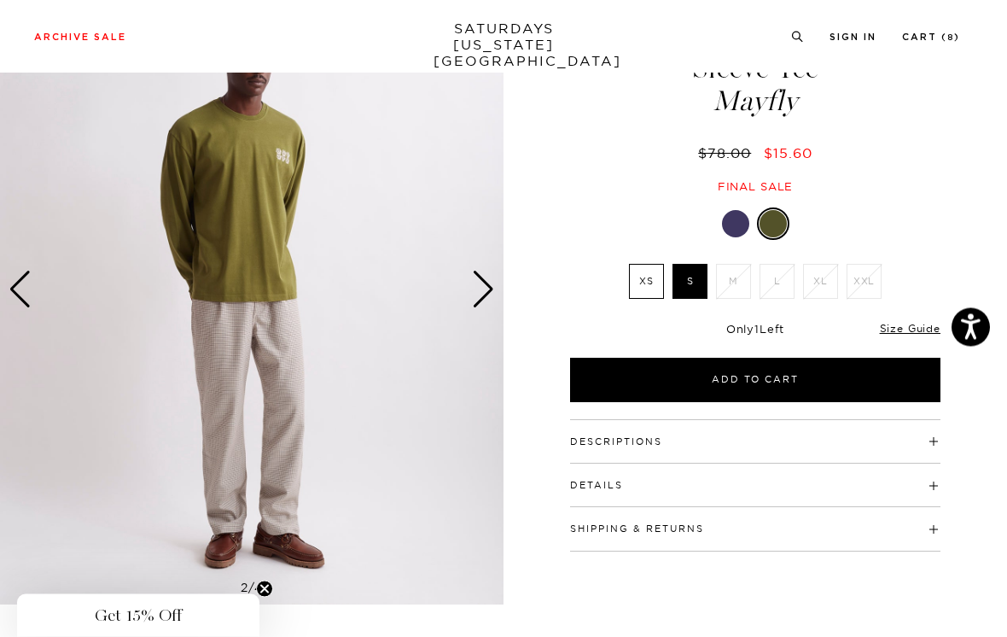
scroll to position [235, 0]
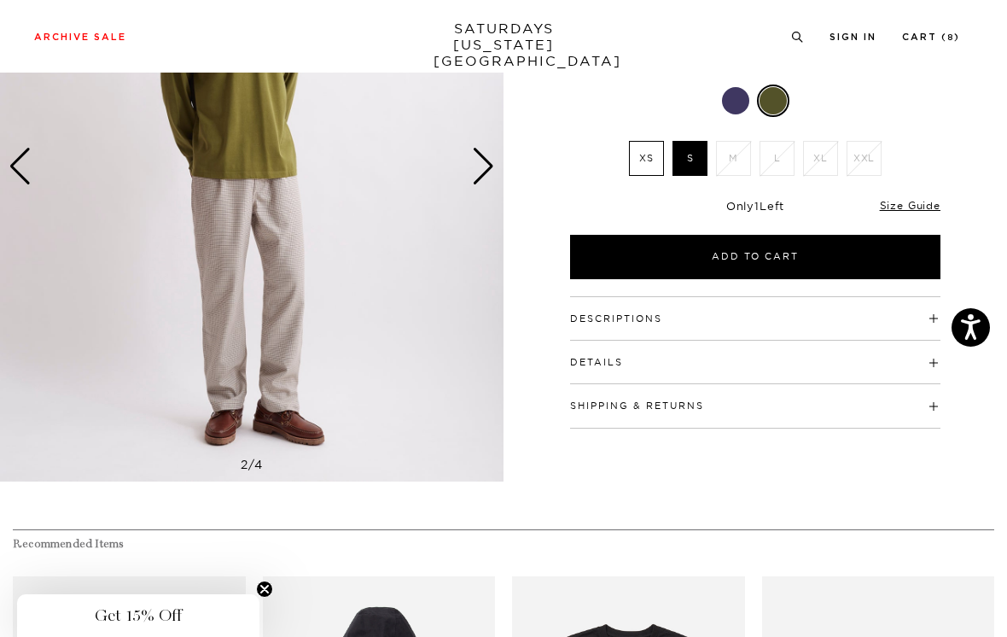
click at [789, 314] on h4 "Descriptions" at bounding box center [755, 311] width 371 height 28
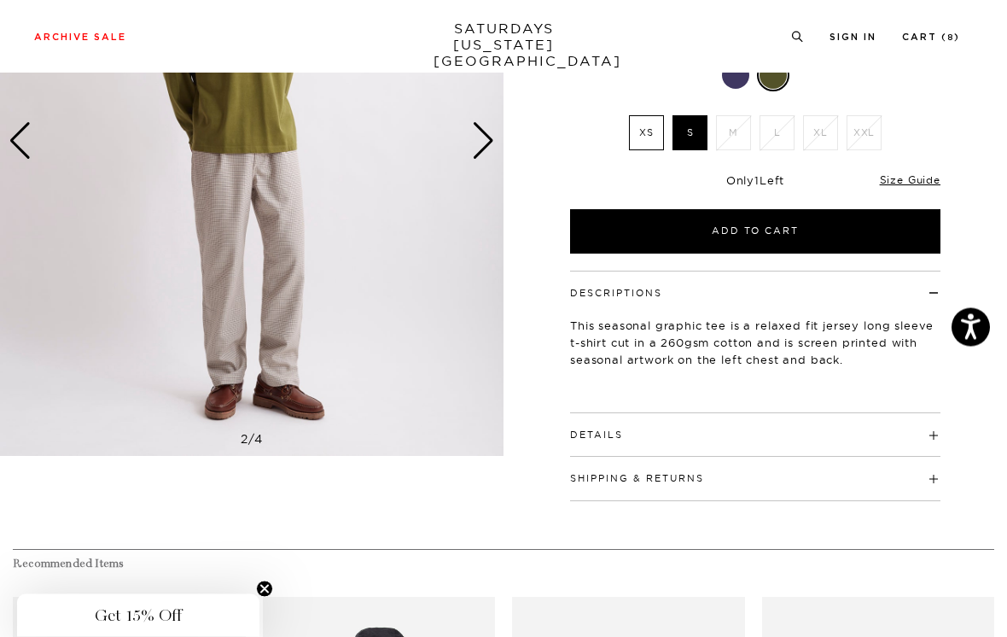
scroll to position [260, 0]
click at [854, 436] on h4 "Details" at bounding box center [755, 427] width 371 height 28
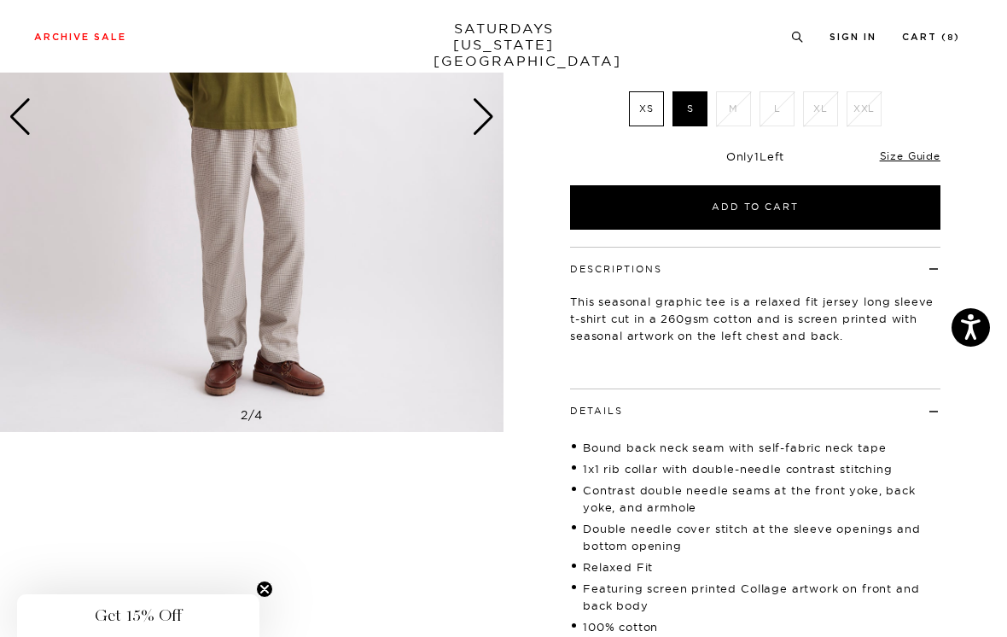
scroll to position [236, 0]
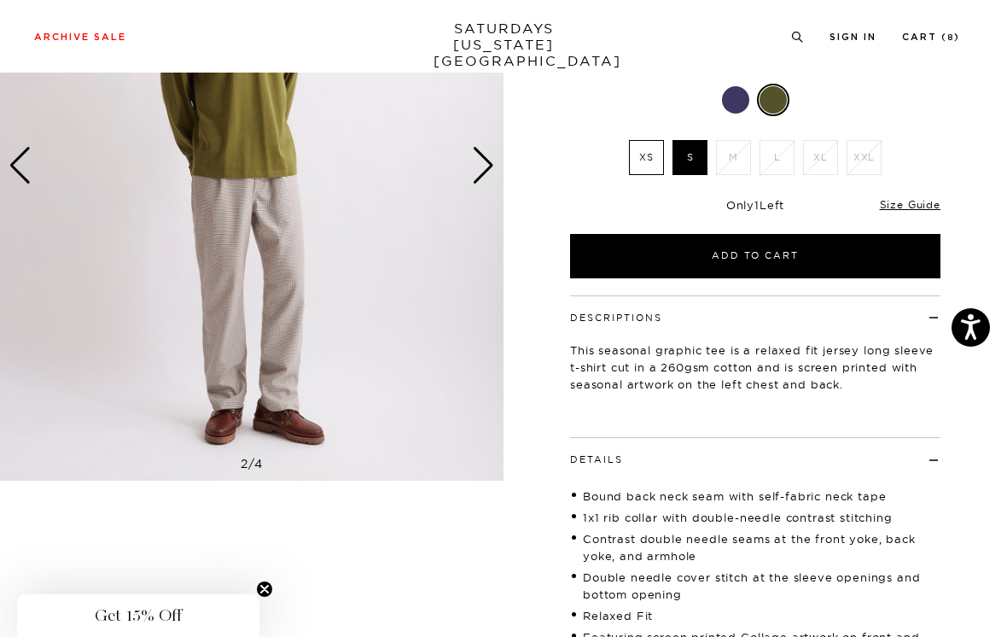
click at [927, 202] on link "Size Guide" at bounding box center [910, 204] width 61 height 13
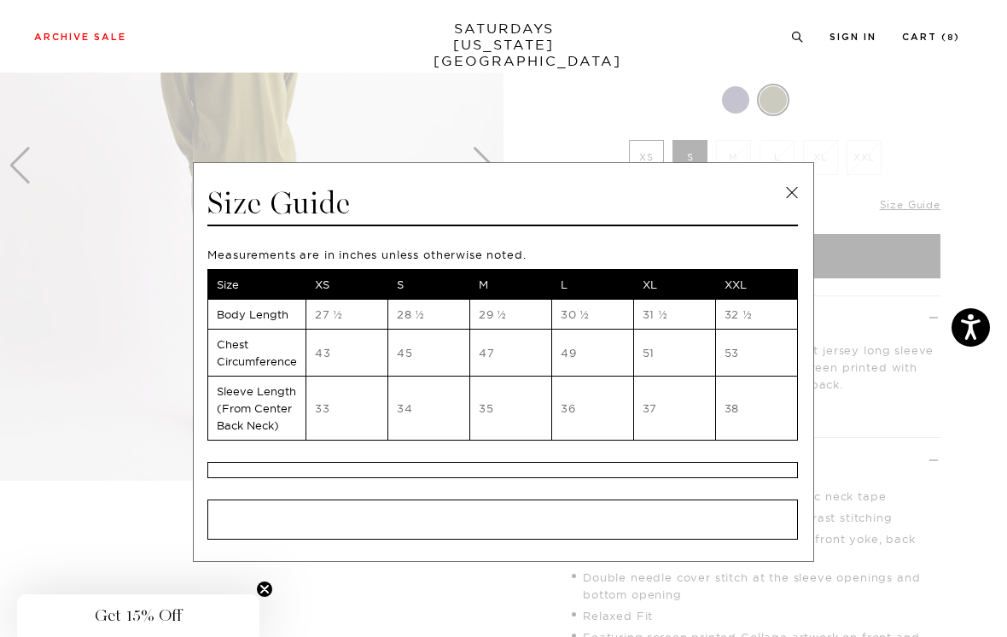
click at [799, 190] on link at bounding box center [792, 193] width 26 height 26
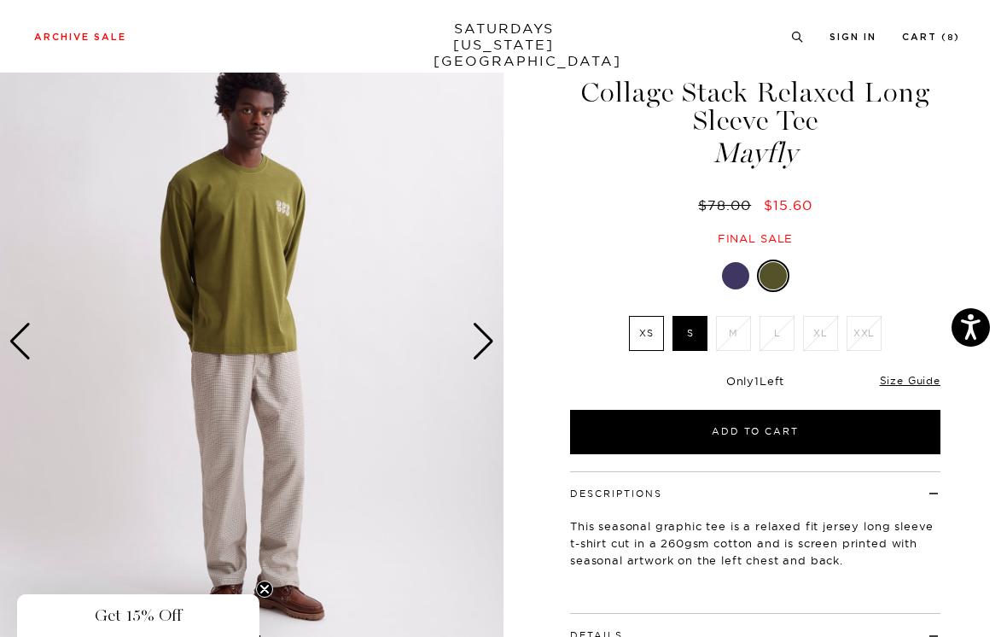
scroll to position [59, 0]
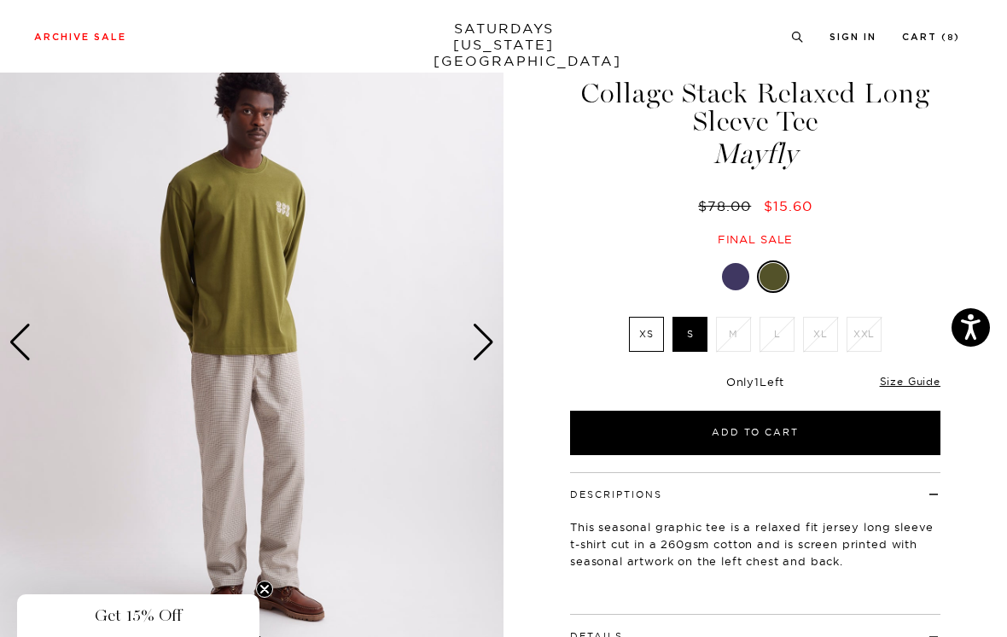
click at [648, 335] on label "XS" at bounding box center [646, 334] width 35 height 35
click at [0, 0] on input "XS" at bounding box center [0, 0] width 0 height 0
click at [738, 276] on div at bounding box center [735, 276] width 27 height 27
